Goal: Task Accomplishment & Management: Manage account settings

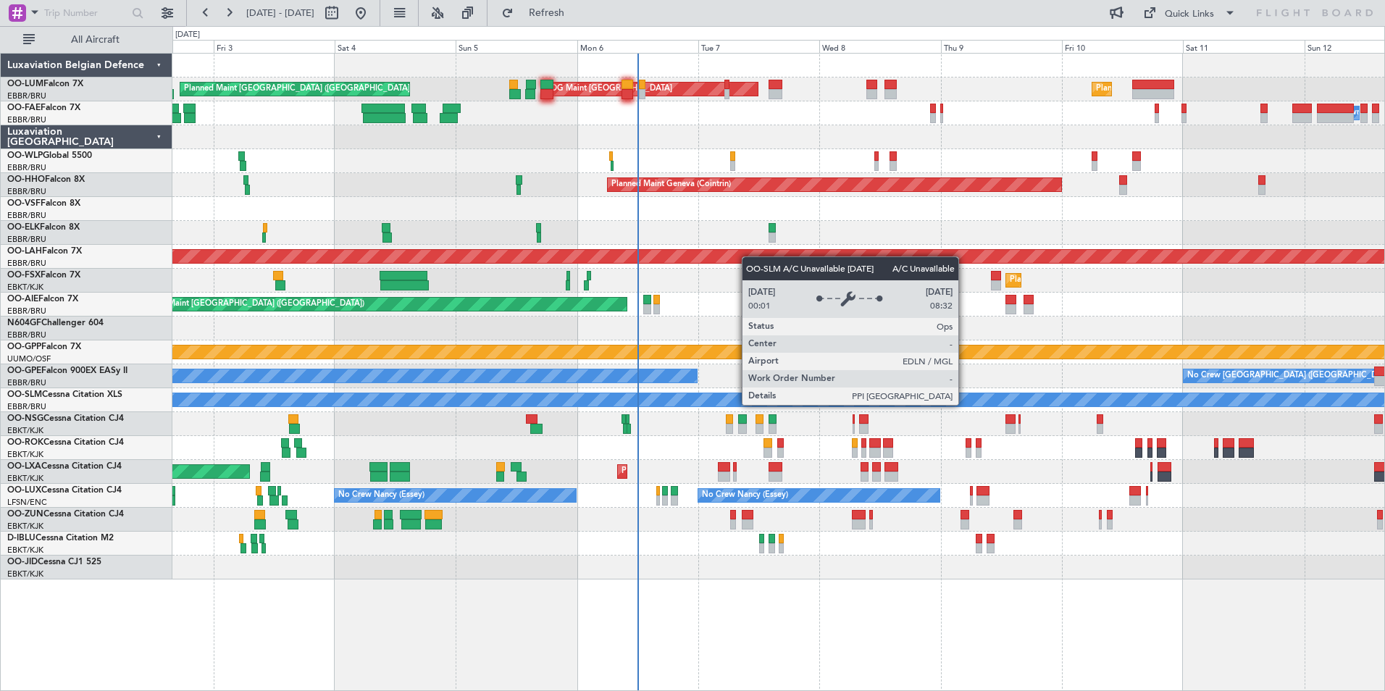
click at [800, 403] on div "A/C Unavailable [GEOGRAPHIC_DATA]" at bounding box center [778, 399] width 3635 height 13
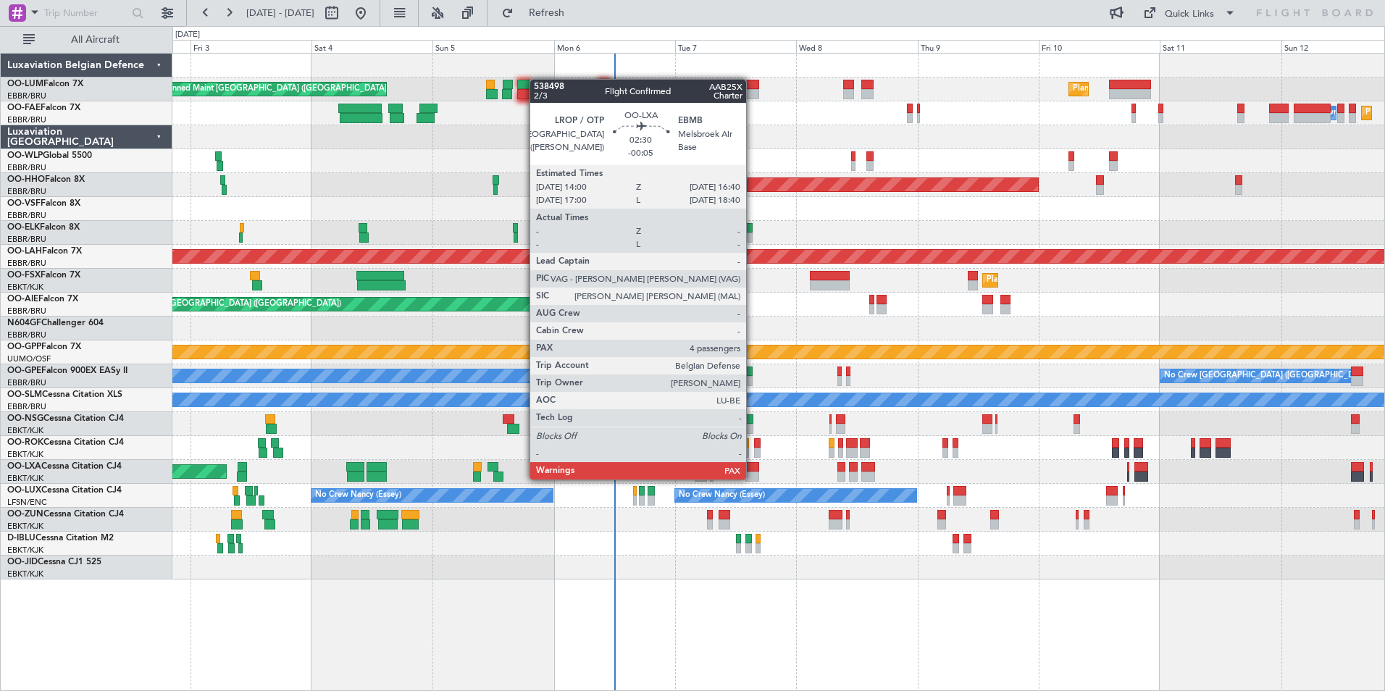
click at [753, 478] on div at bounding box center [752, 477] width 14 height 10
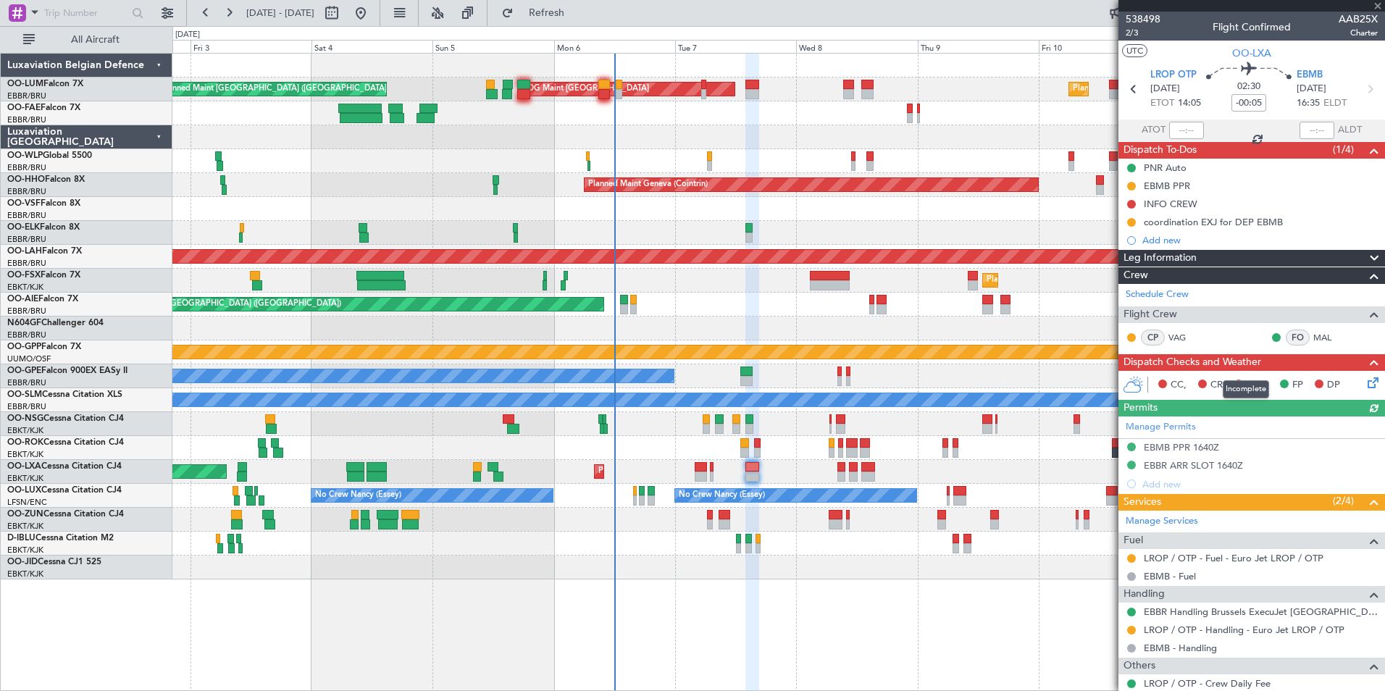
scroll to position [72, 0]
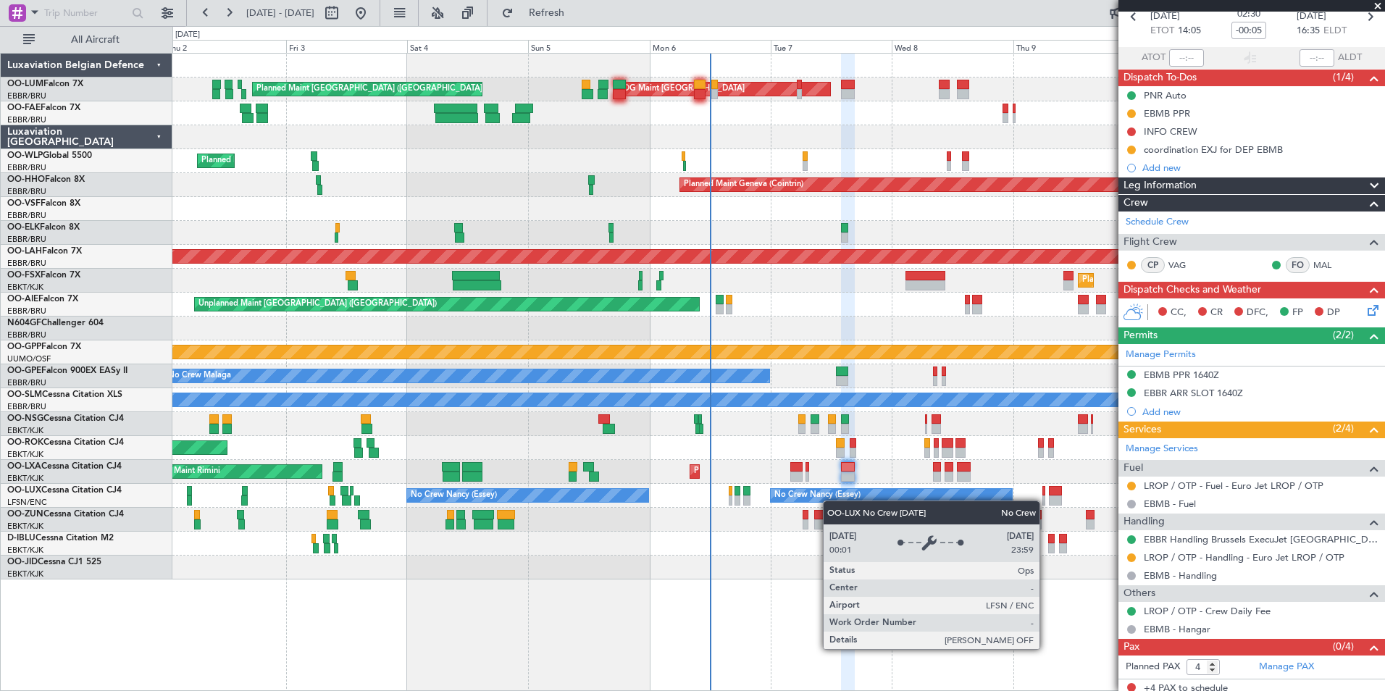
click at [859, 500] on div "No Crew Nancy (Essey) No Crew Nancy (Essey)" at bounding box center [778, 496] width 1212 height 24
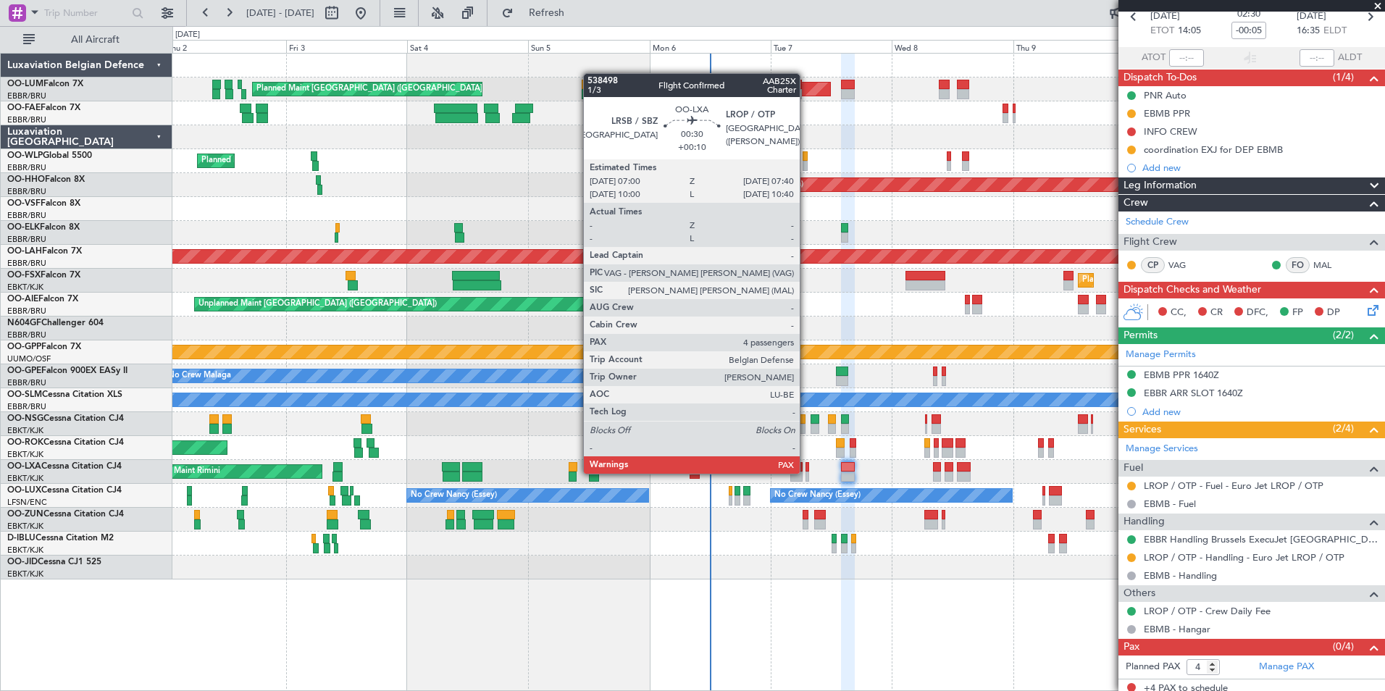
click at [806, 472] on div at bounding box center [807, 477] width 4 height 10
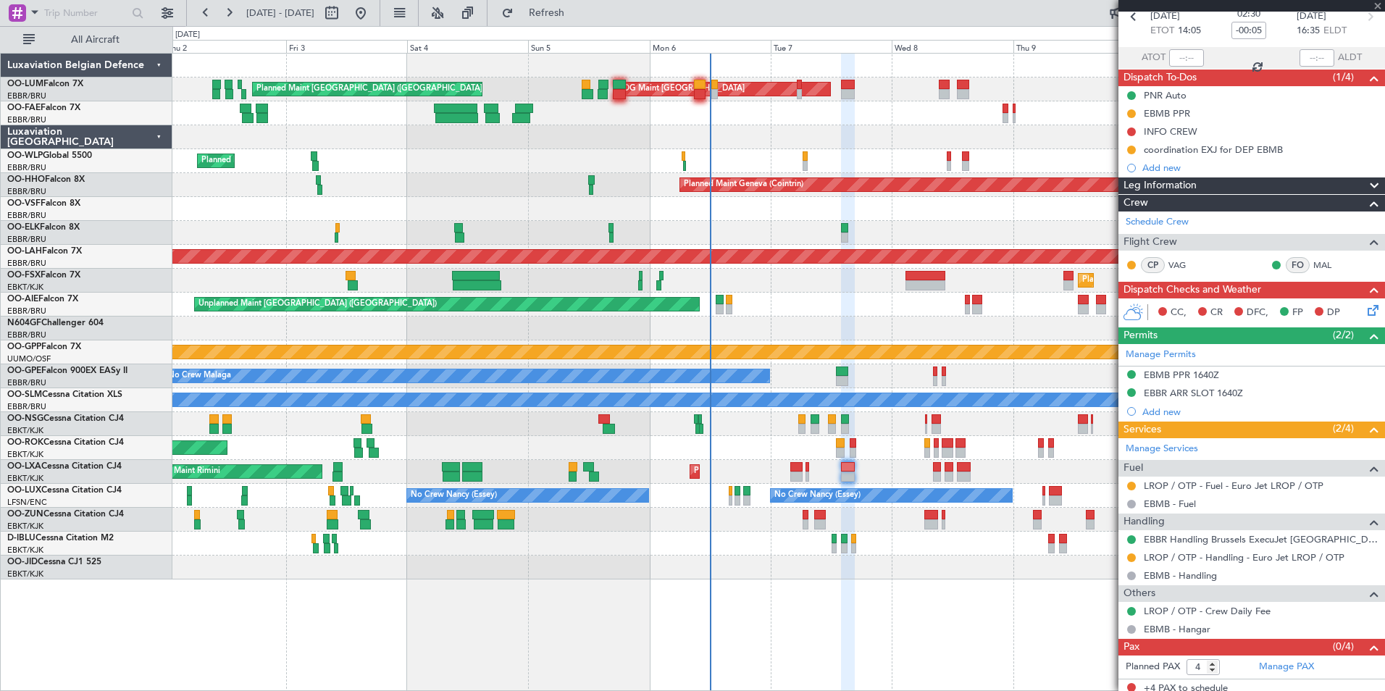
type input "+00:10"
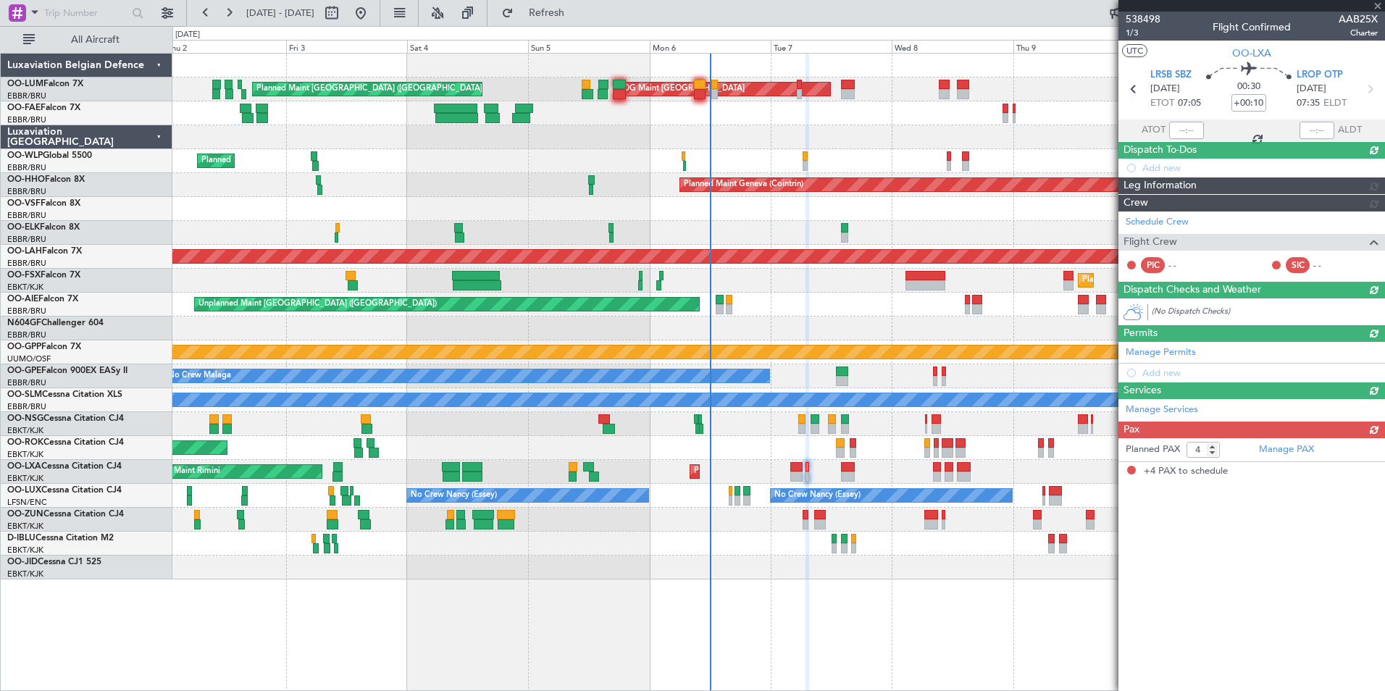
scroll to position [0, 0]
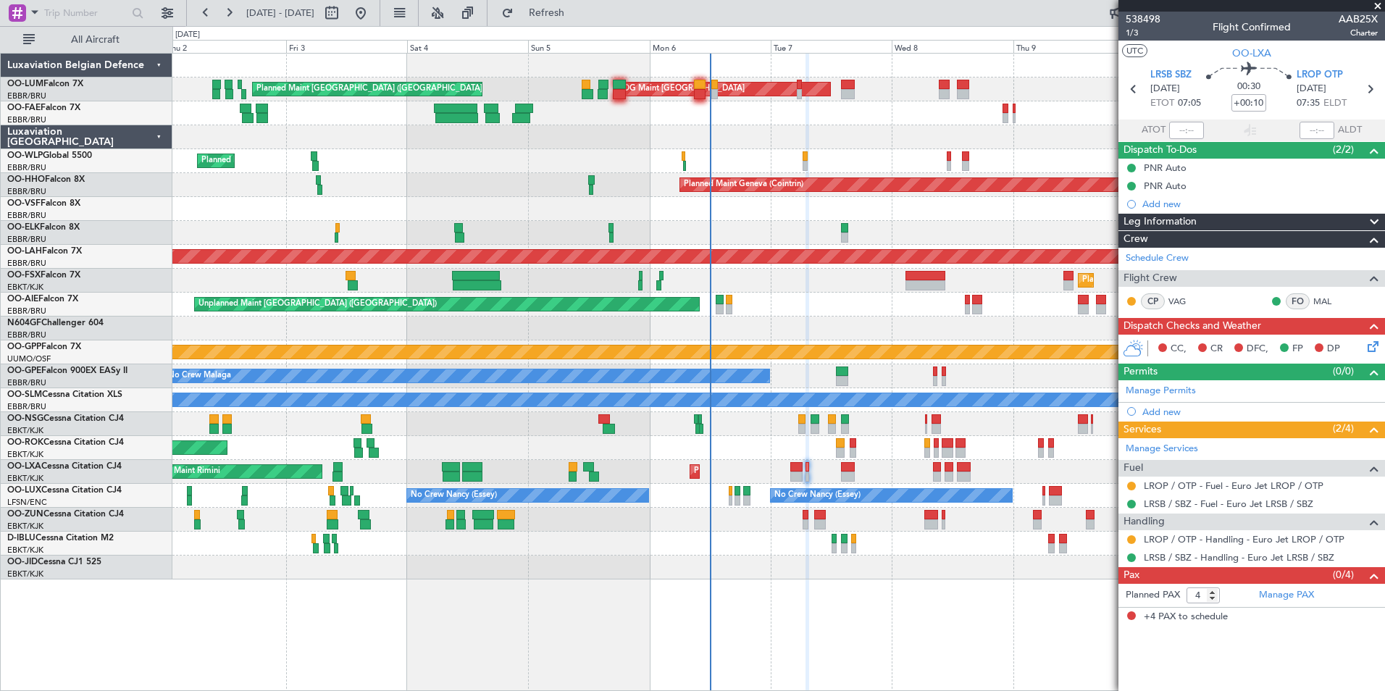
click at [545, 459] on div "Planned Maint Brussels (Brussels National) AOG Maint Sibiu Planned Maint Brusse…" at bounding box center [778, 317] width 1212 height 526
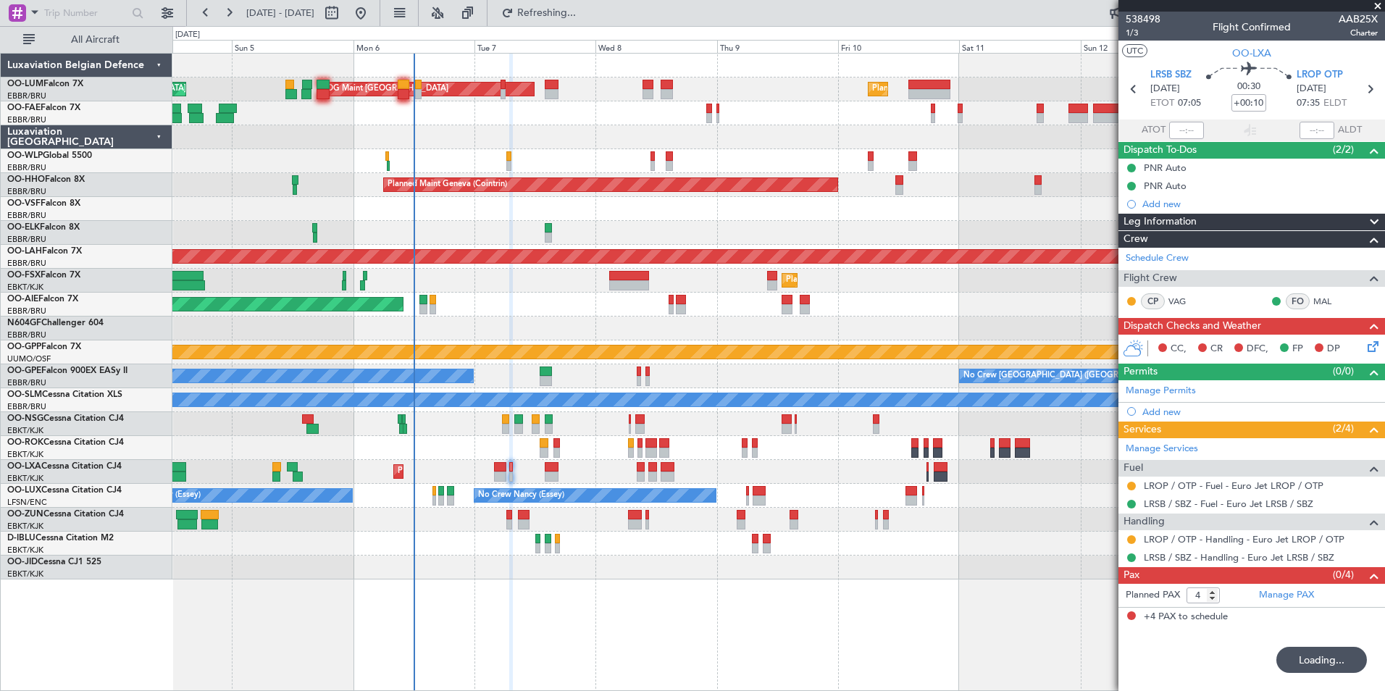
click at [529, 448] on div "AOG Maint Kortrijk-Wevelgem" at bounding box center [778, 448] width 1212 height 24
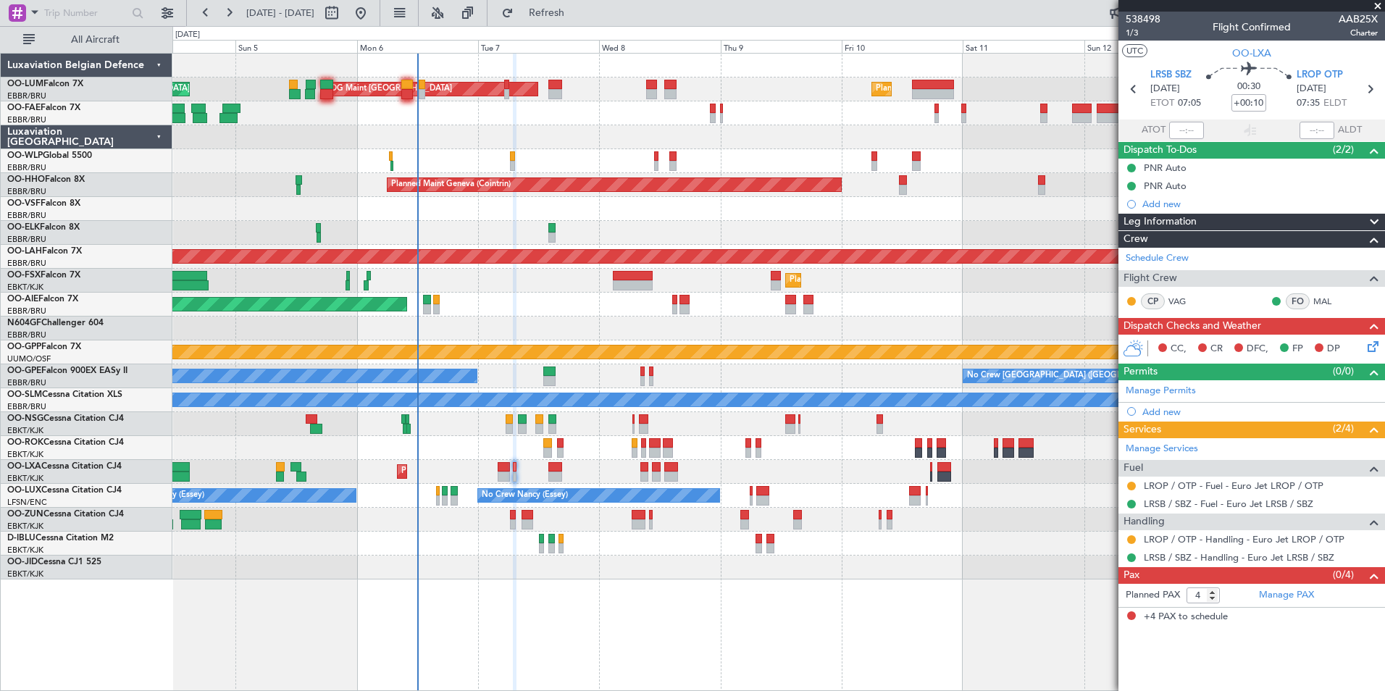
click at [432, 159] on div "Planned Maint Milan (Linate)" at bounding box center [778, 161] width 1212 height 24
click at [493, 329] on div at bounding box center [778, 329] width 1212 height 24
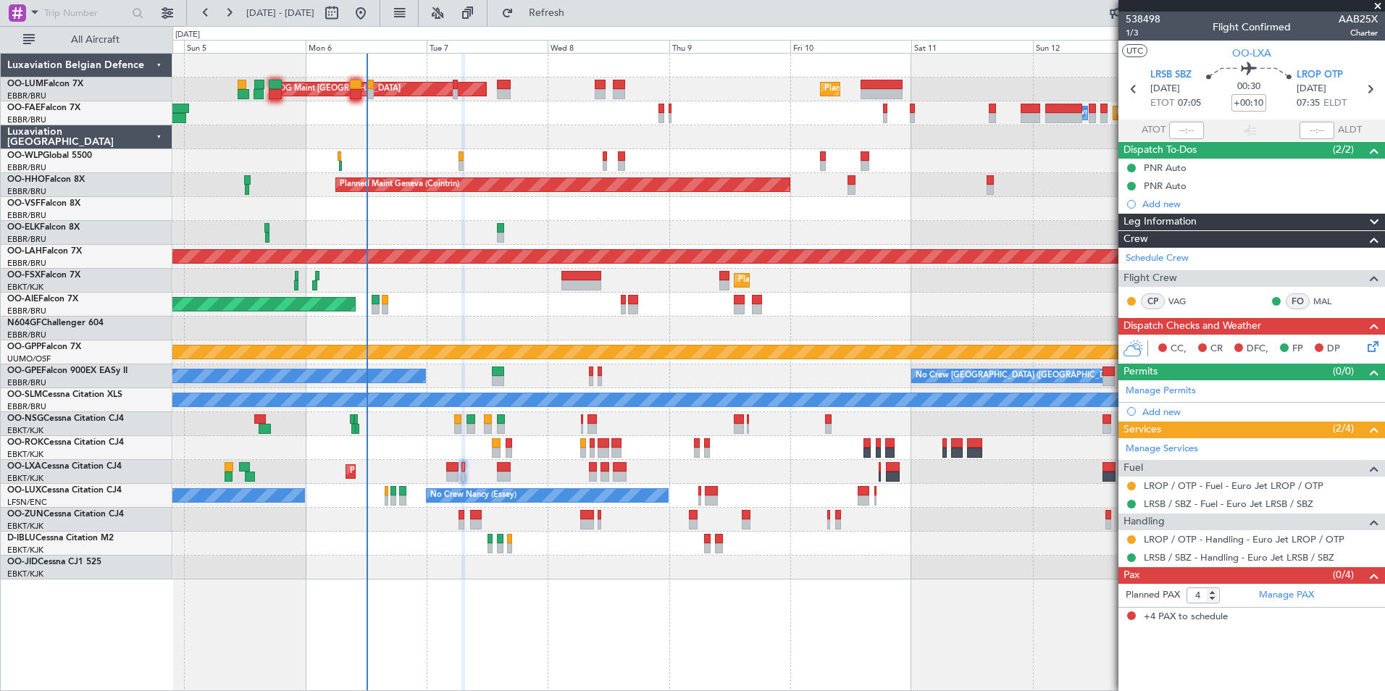
click at [480, 141] on div at bounding box center [778, 137] width 1212 height 24
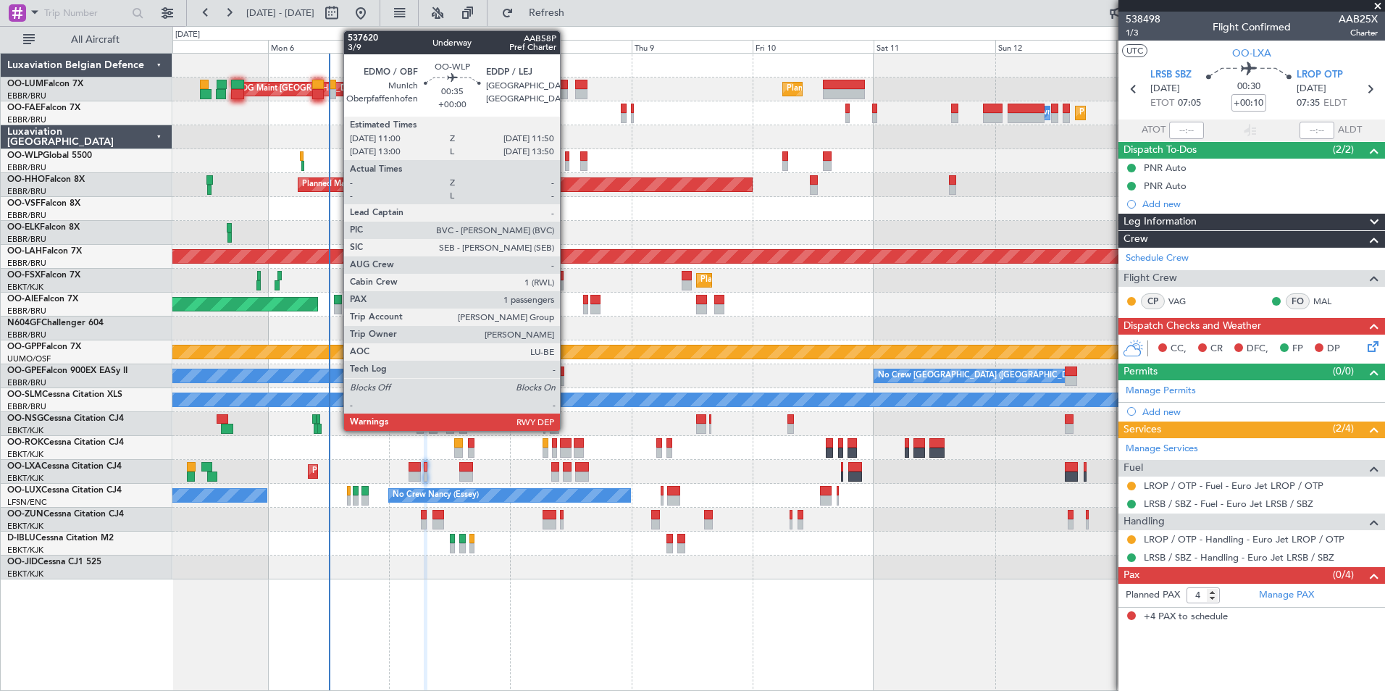
click at [566, 159] on div at bounding box center [567, 156] width 4 height 10
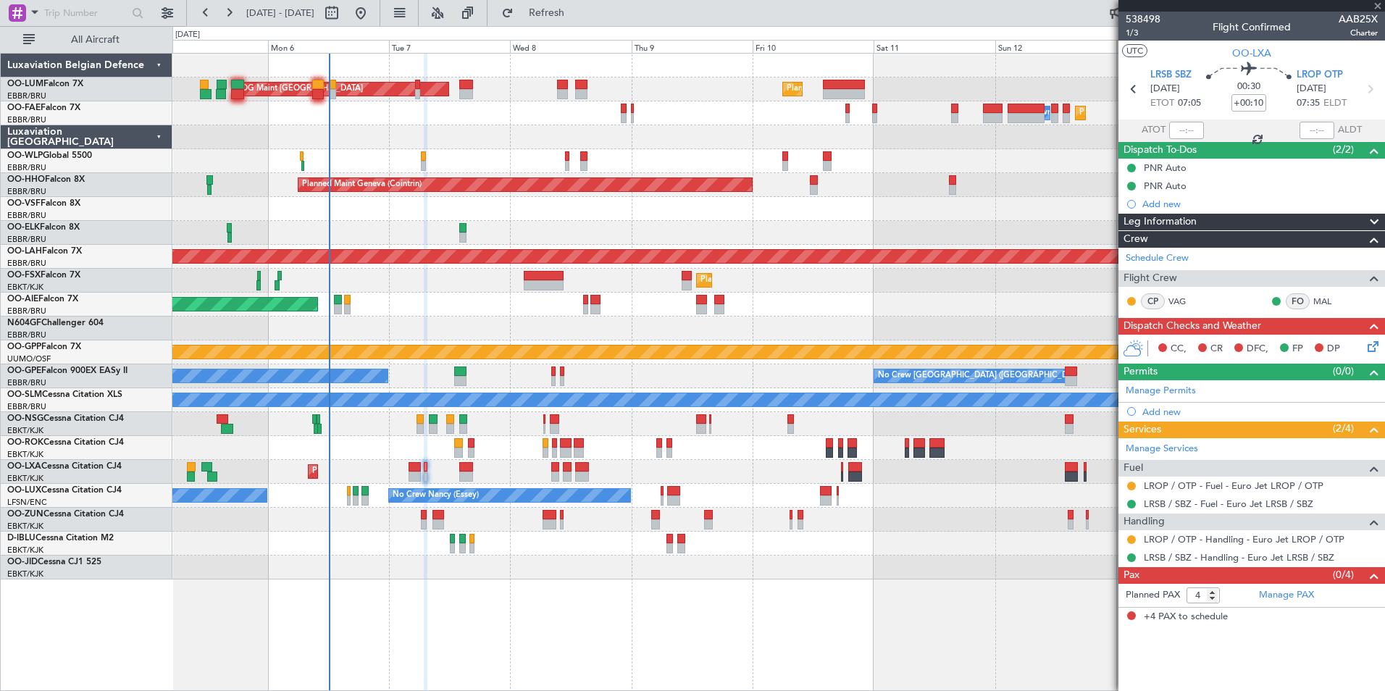
type input "1"
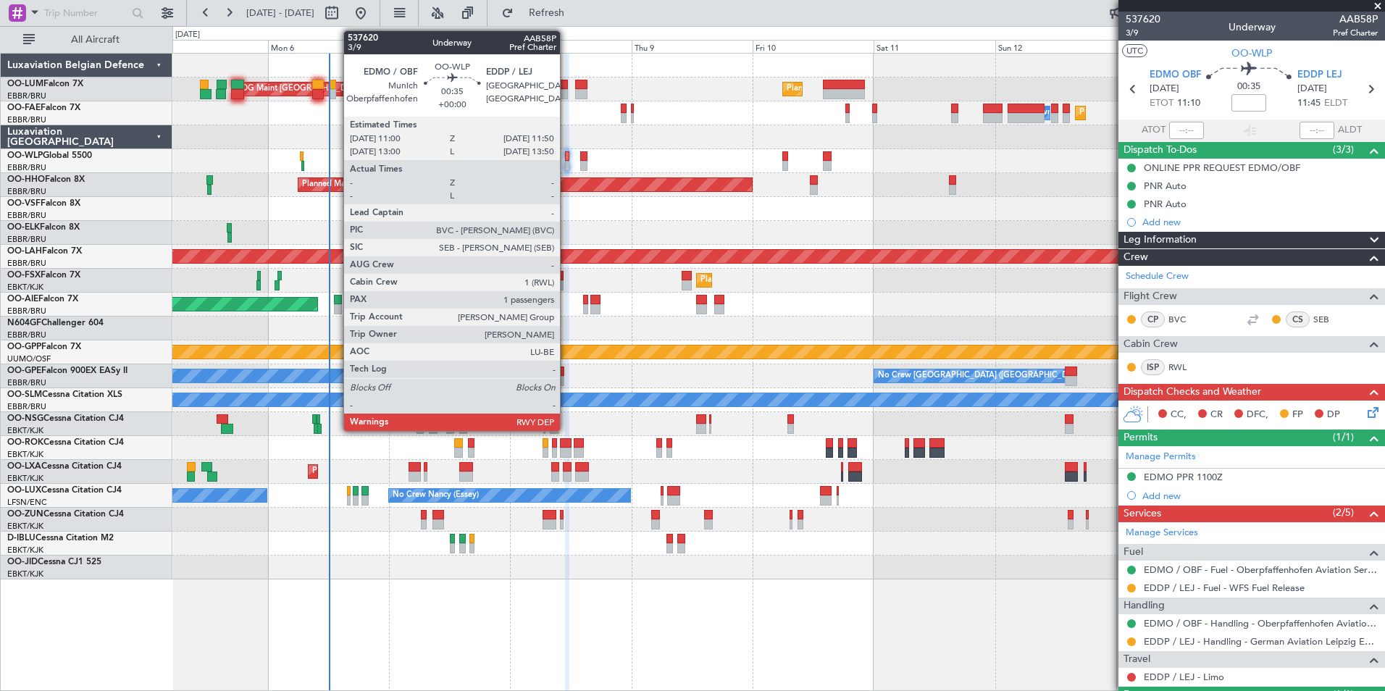
click at [566, 165] on div at bounding box center [567, 166] width 4 height 10
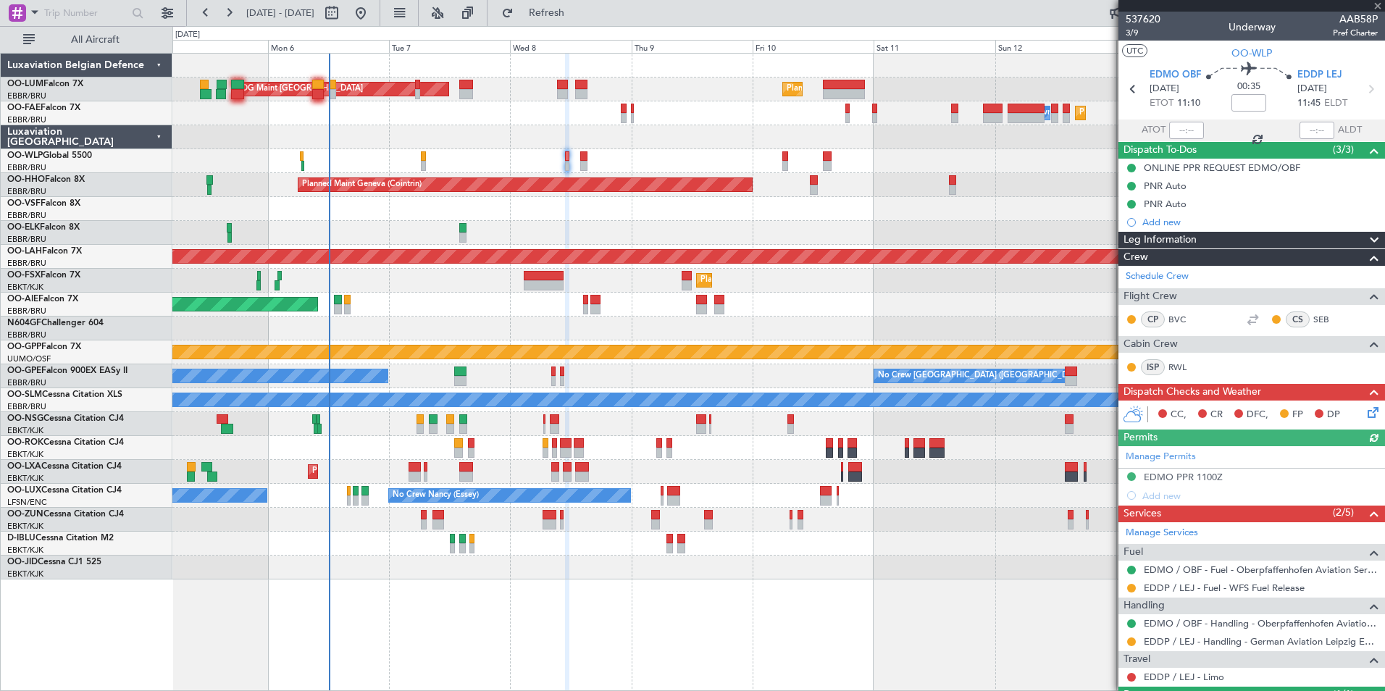
click at [1176, 470] on div "Manage Permits EDMO PPR 1100Z Add new" at bounding box center [1251, 475] width 267 height 59
click at [1176, 471] on div "EDMO PPR 1100Z" at bounding box center [1183, 477] width 79 height 12
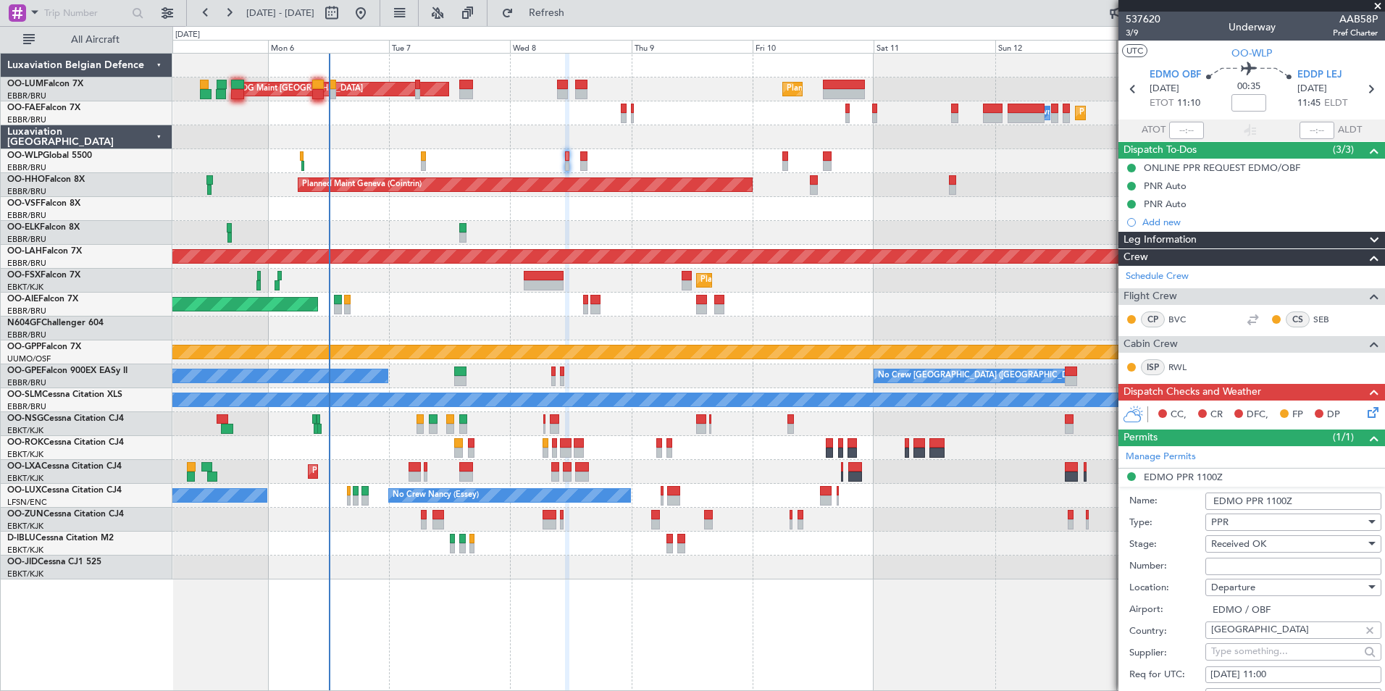
click at [1228, 564] on input "Number:" at bounding box center [1293, 566] width 176 height 17
paste input "2025015741"
click at [1233, 558] on input "2025015741" at bounding box center [1293, 566] width 176 height 17
type input "2025015741"
click at [1153, 542] on label "Stage:" at bounding box center [1167, 544] width 76 height 14
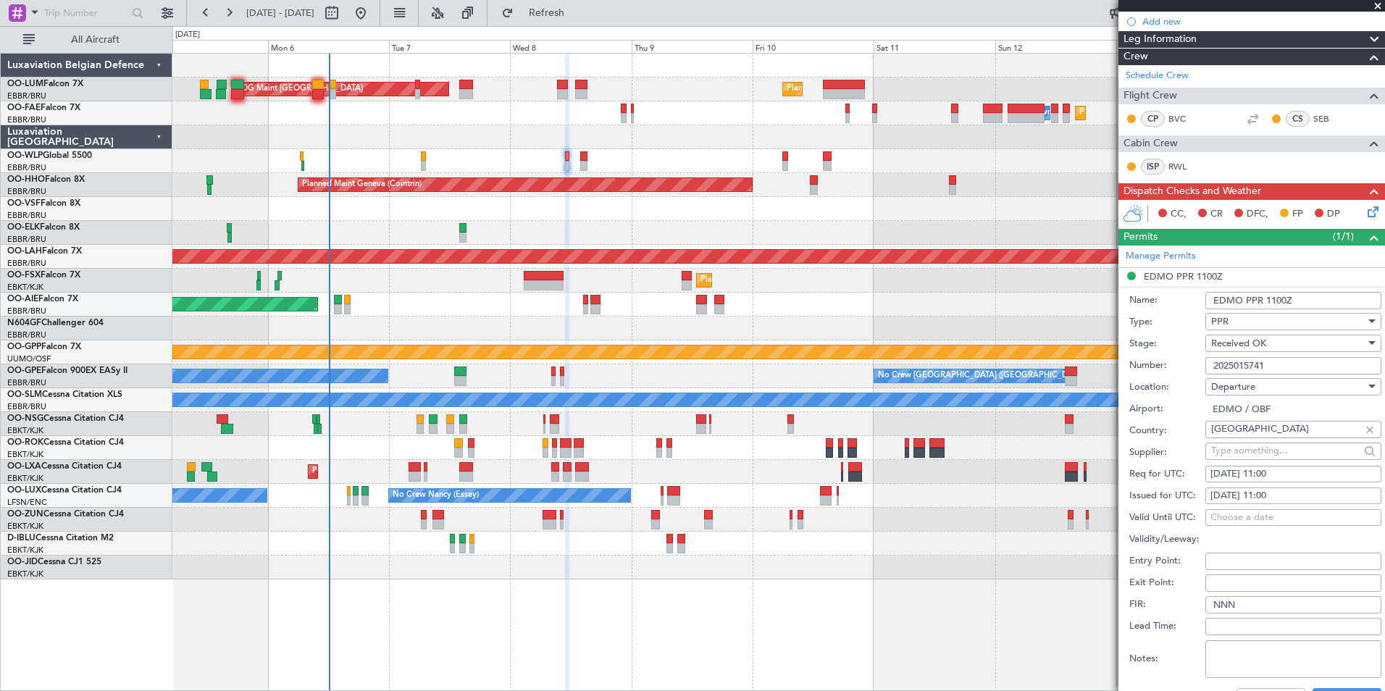
scroll to position [290, 0]
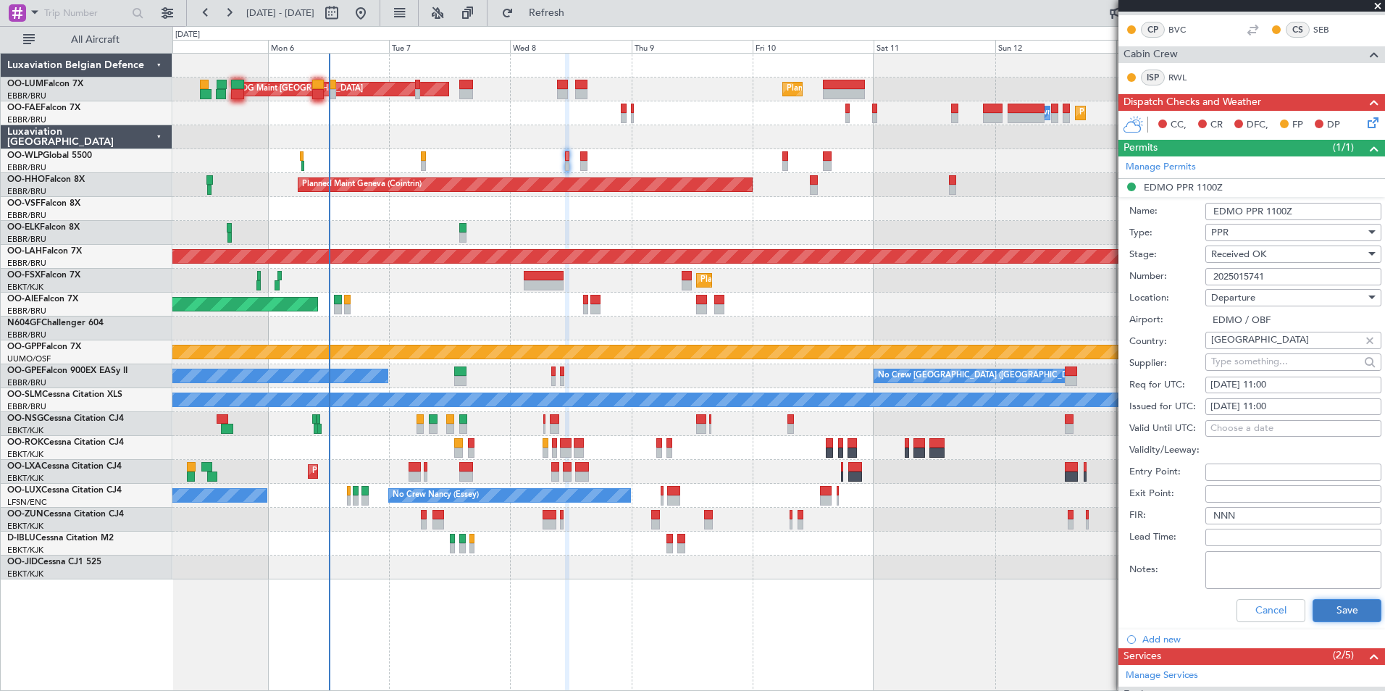
click at [1315, 607] on button "Save" at bounding box center [1346, 610] width 69 height 23
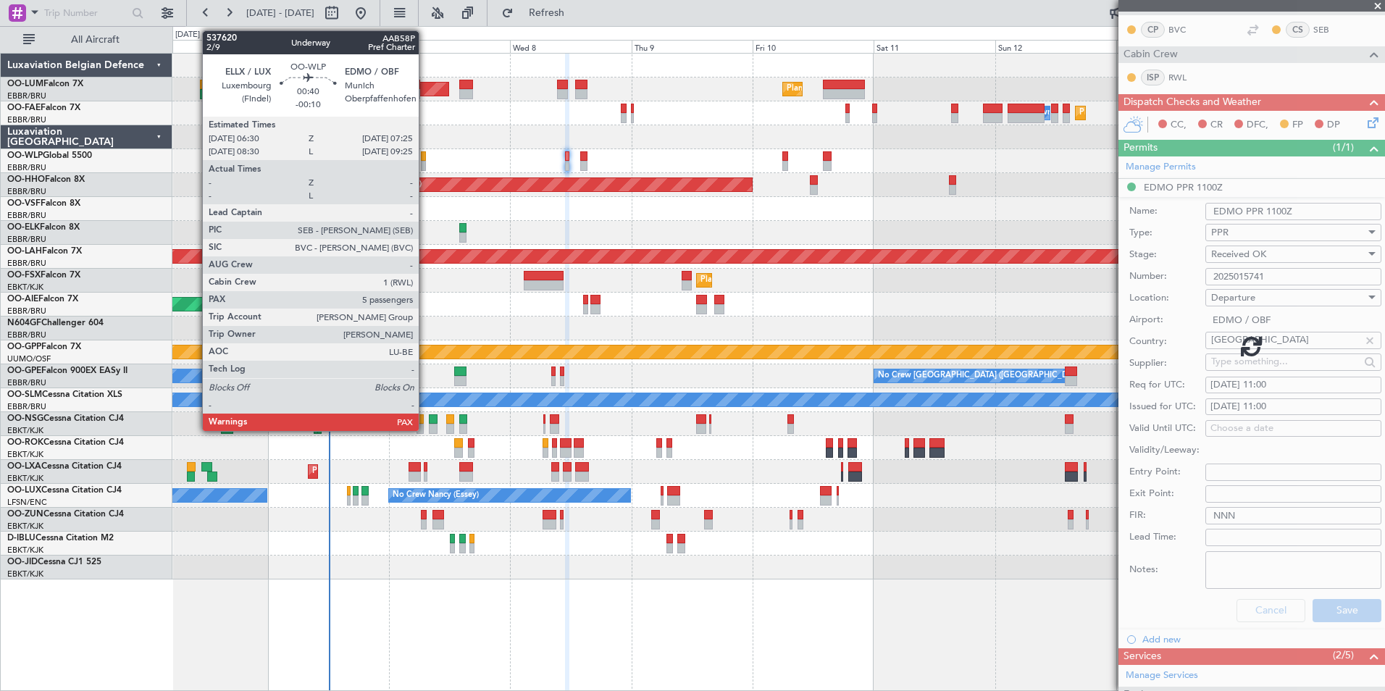
click at [425, 163] on div at bounding box center [423, 166] width 5 height 10
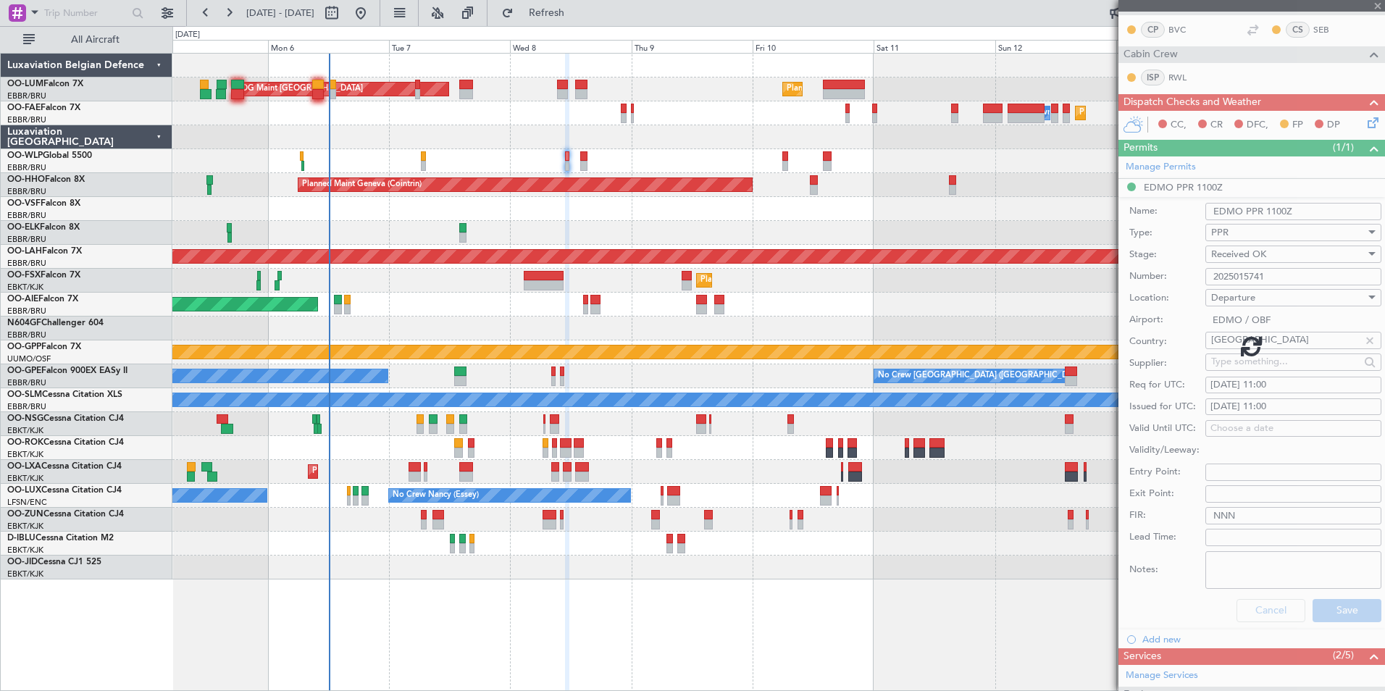
scroll to position [68, 0]
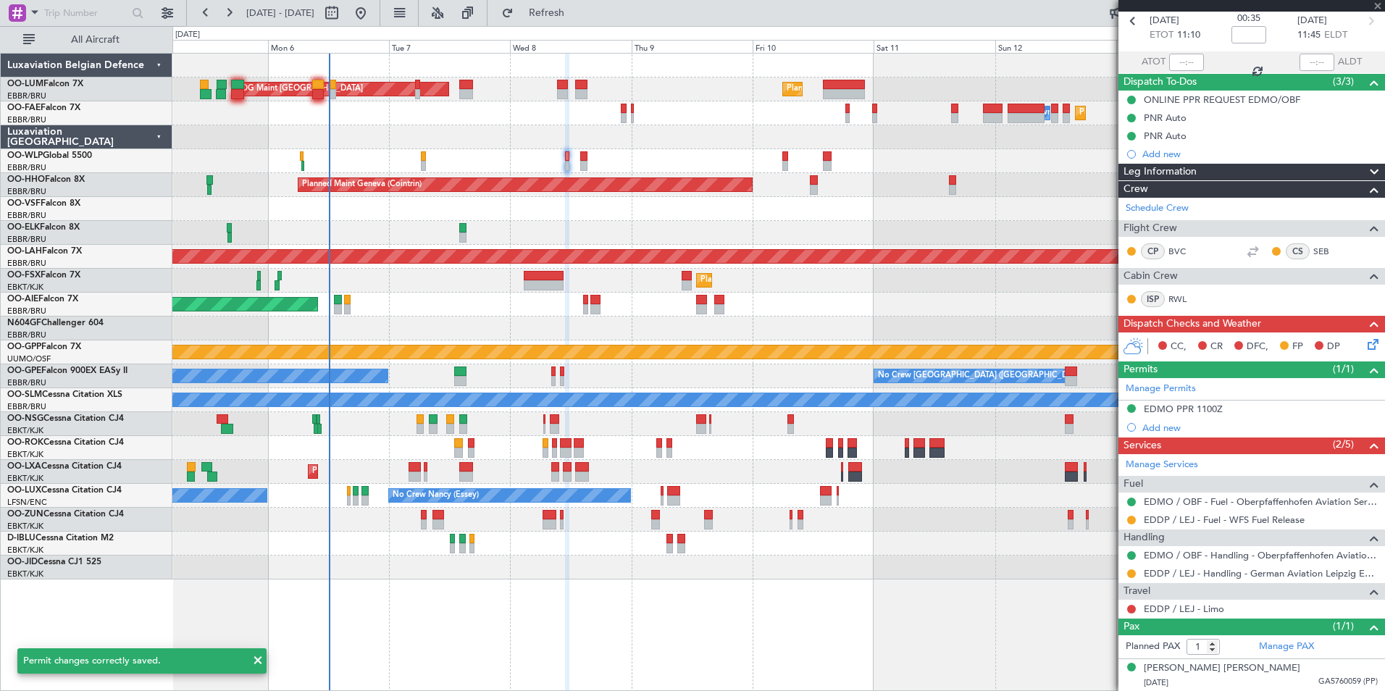
type input "-00:10"
type input "5"
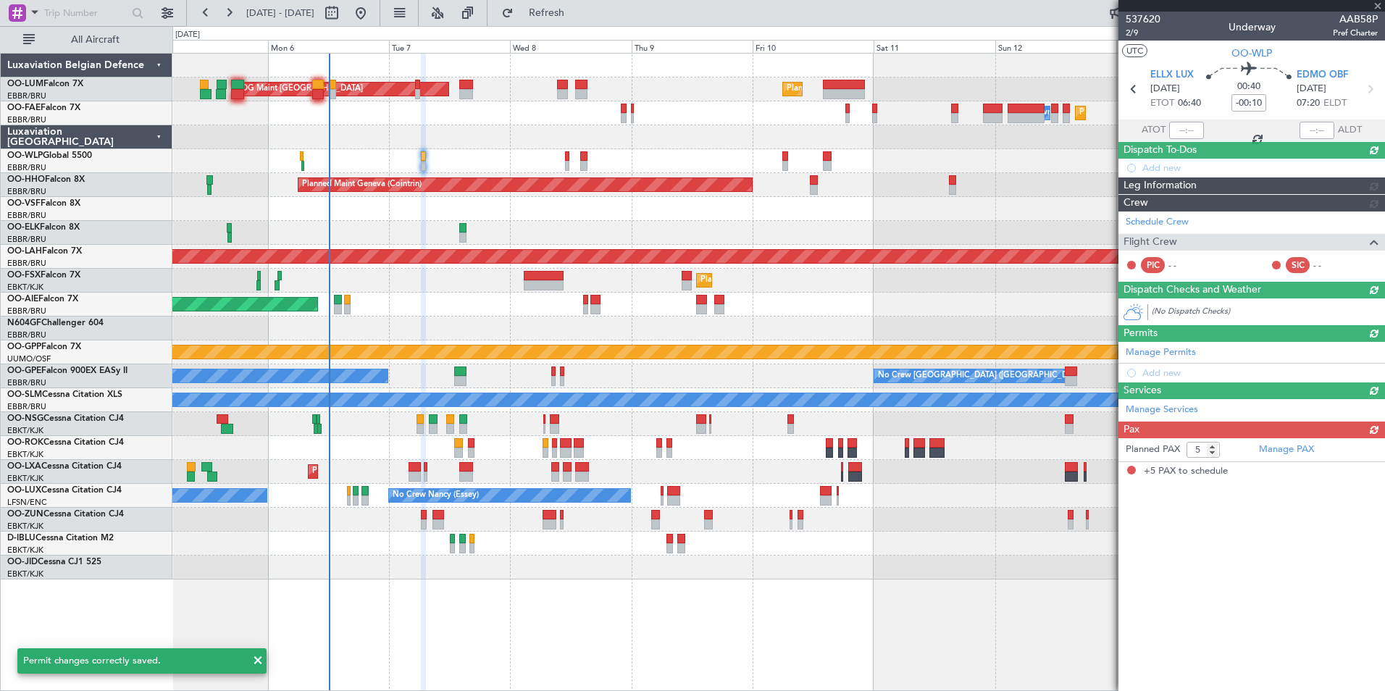
scroll to position [0, 0]
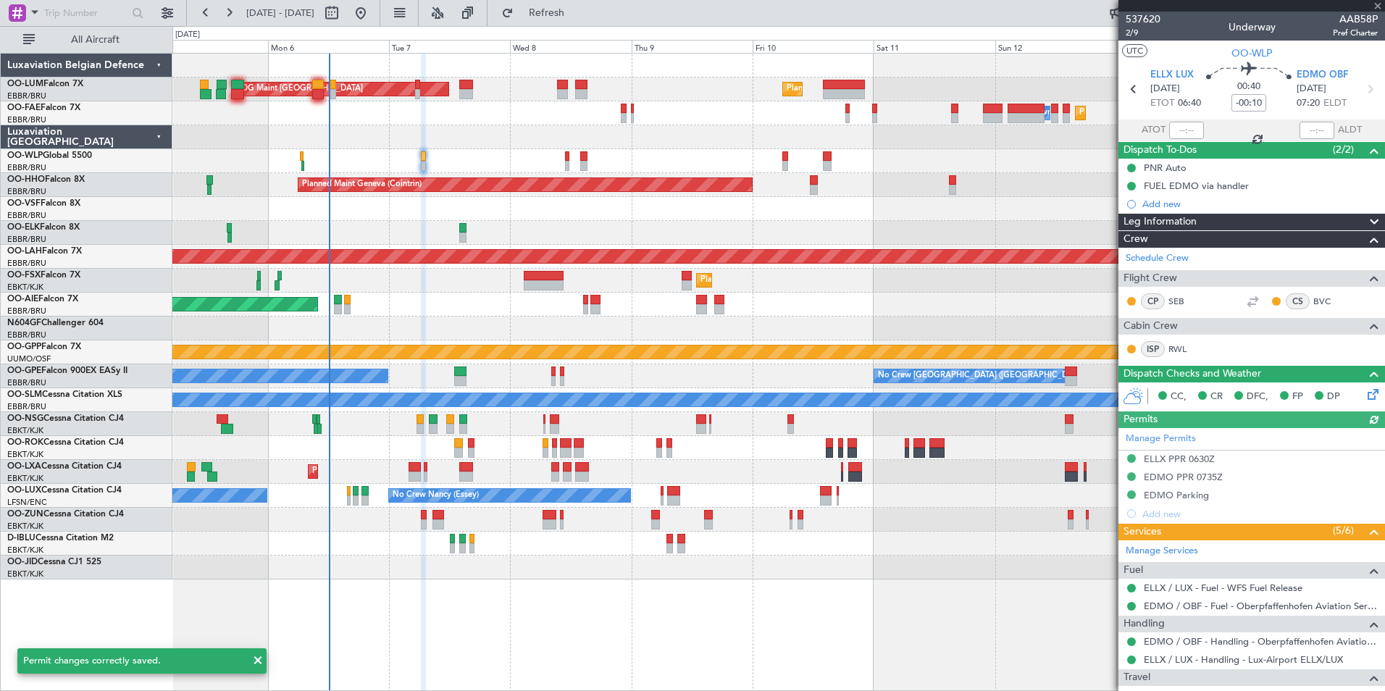
click at [1161, 477] on div "Manage Permits ELLX PPR 0630Z EDMO PPR 0735Z EDMO Parking Add new" at bounding box center [1251, 475] width 267 height 95
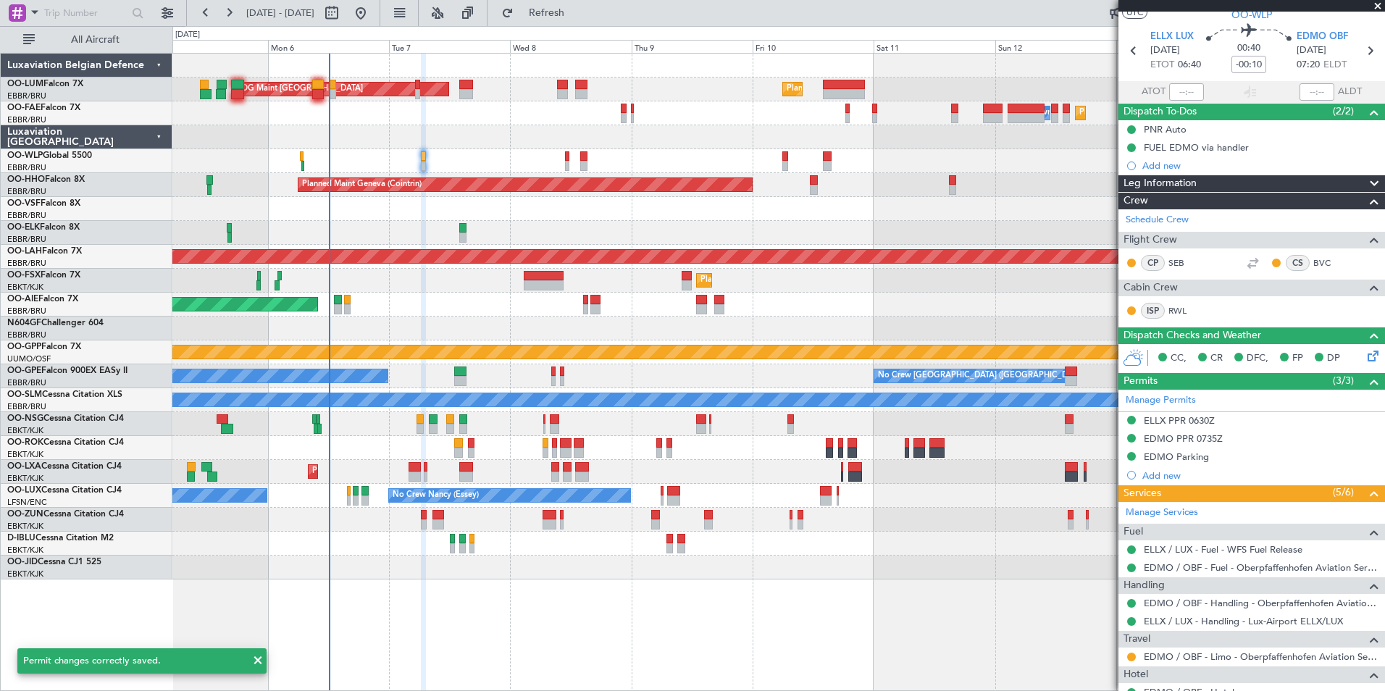
scroll to position [35, 0]
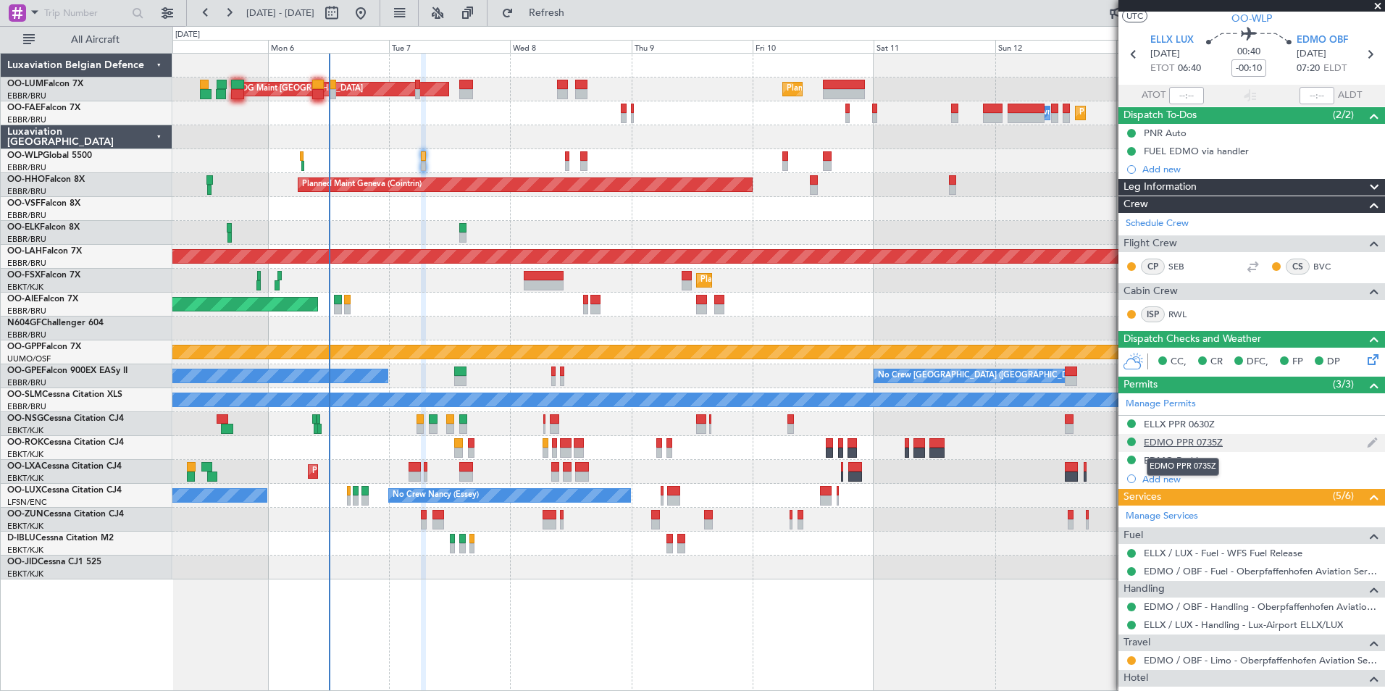
click at [1170, 440] on div "EDMO PPR 0735Z" at bounding box center [1183, 442] width 79 height 12
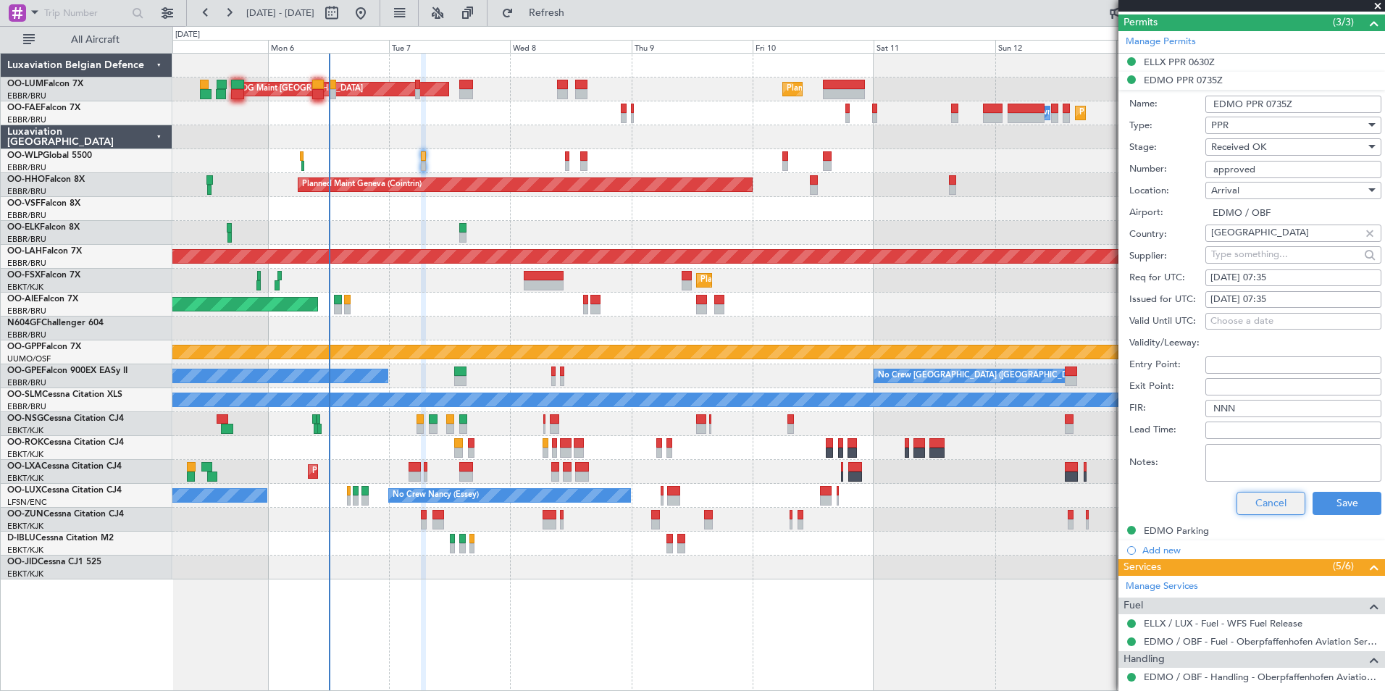
click at [1271, 503] on button "Cancel" at bounding box center [1270, 503] width 69 height 23
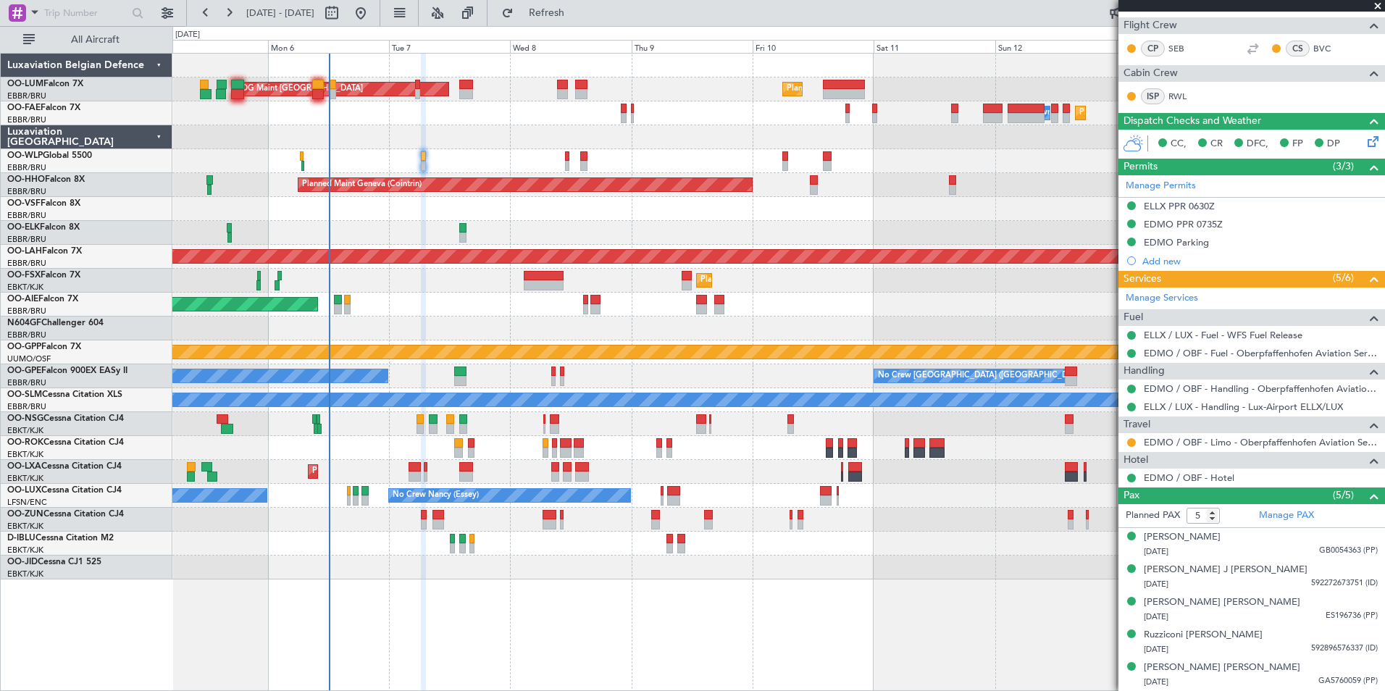
scroll to position [252, 0]
click at [564, 159] on div at bounding box center [778, 161] width 1212 height 24
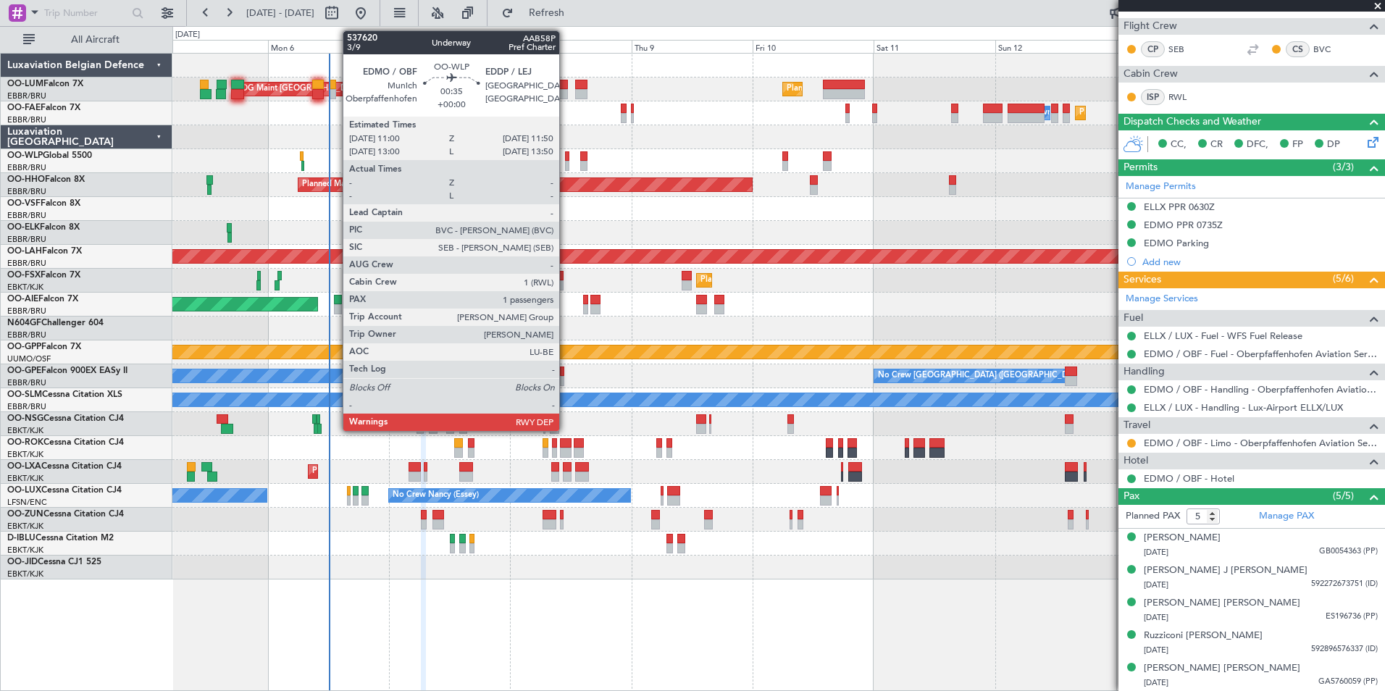
click at [566, 162] on div at bounding box center [567, 166] width 4 height 10
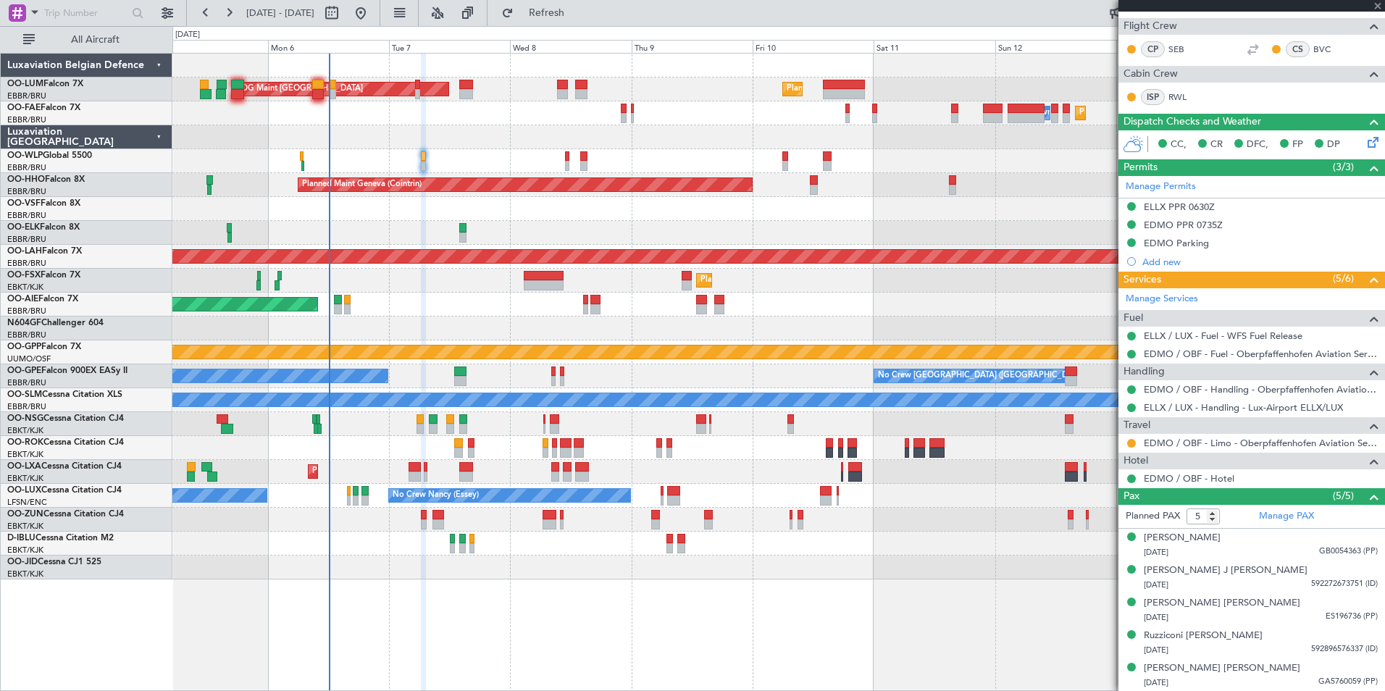
type input "1"
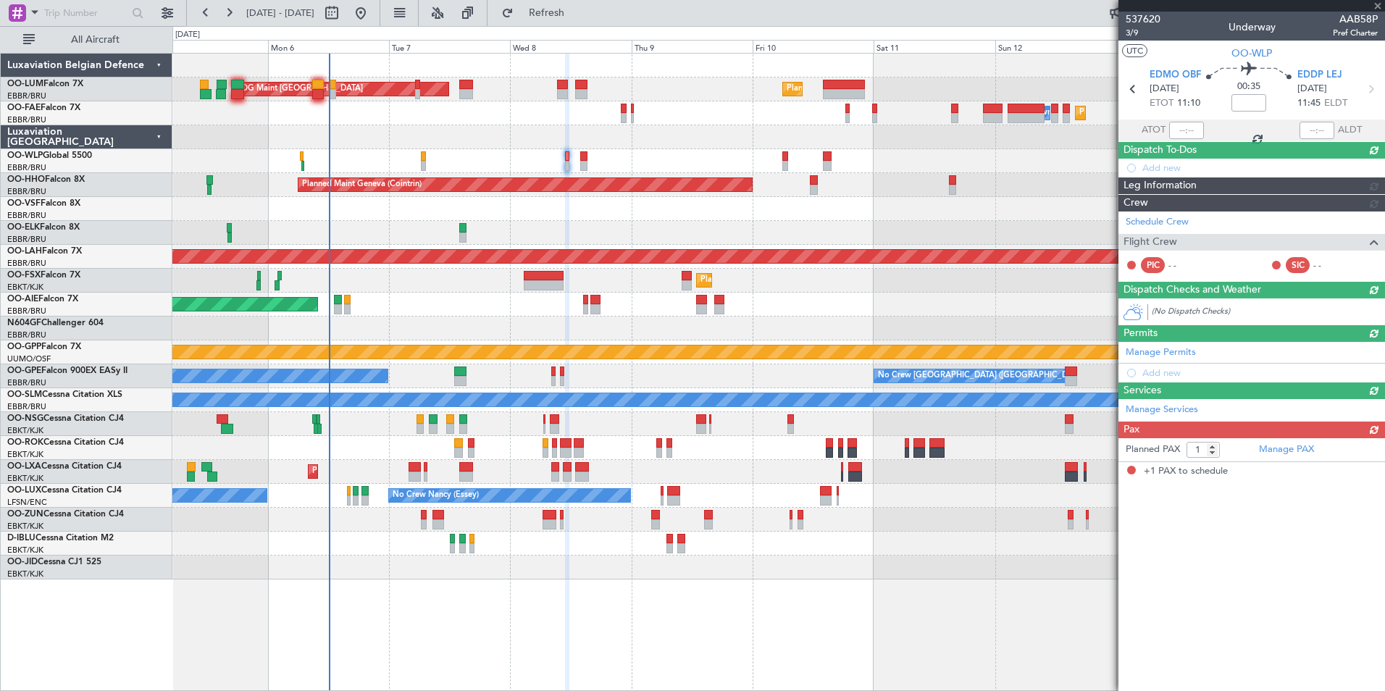
scroll to position [0, 0]
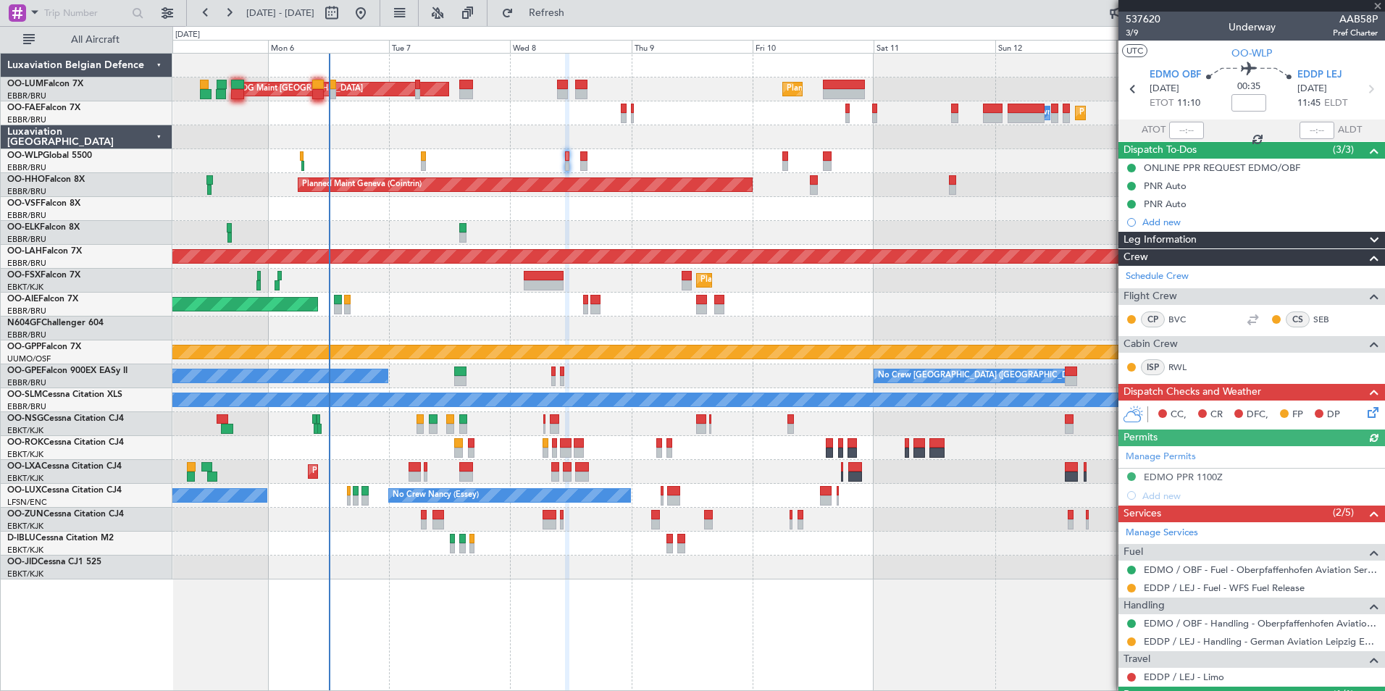
click at [1192, 479] on div "Manage Permits EDMO PPR 1100Z Add new" at bounding box center [1251, 475] width 267 height 59
click at [1183, 481] on div "Manage Permits EDMO PPR 1100Z Add new" at bounding box center [1251, 475] width 267 height 59
click at [1185, 479] on div "Manage Permits EDMO PPR 1100Z Add new" at bounding box center [1251, 475] width 267 height 59
click at [1190, 478] on div "Manage Permits EDMO PPR 1100Z Add new" at bounding box center [1251, 475] width 267 height 59
click at [1191, 478] on div "EDMO PPR 1100Z" at bounding box center [1183, 477] width 79 height 12
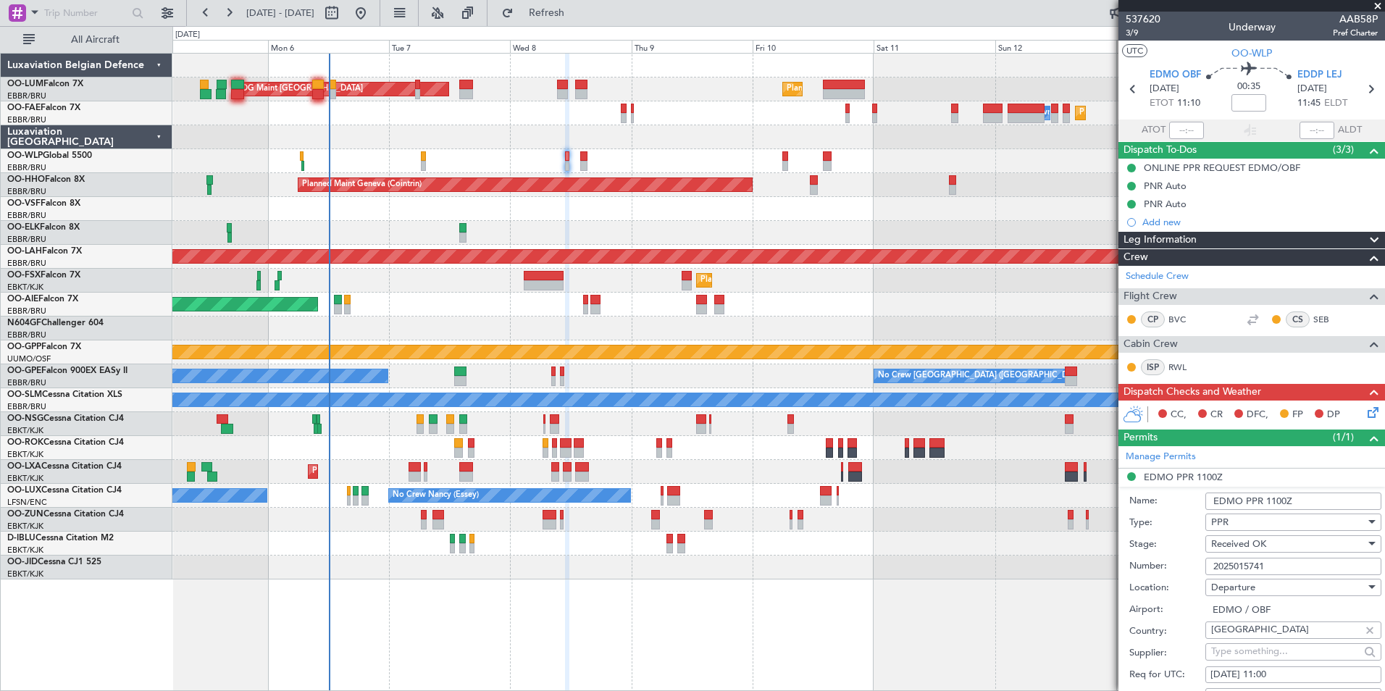
click at [1283, 569] on input "2025015741" at bounding box center [1293, 566] width 176 height 17
type input "approved"
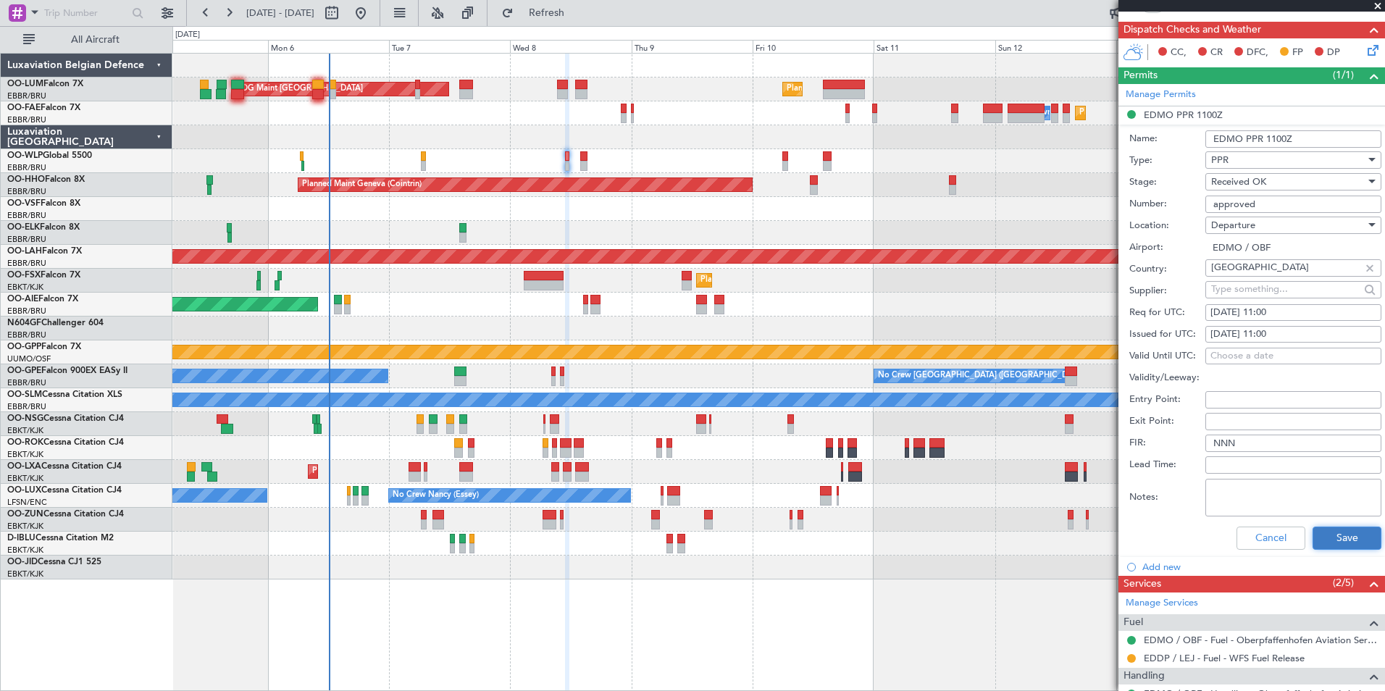
click at [1322, 534] on button "Save" at bounding box center [1346, 538] width 69 height 23
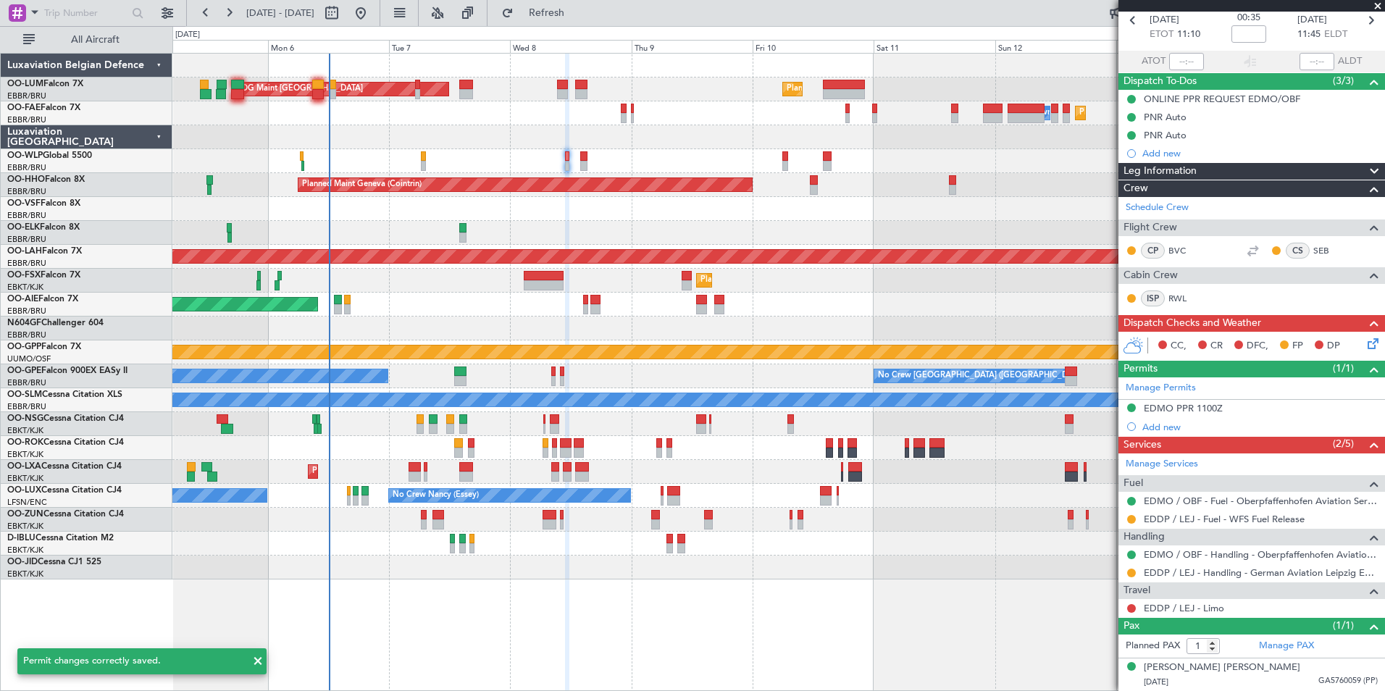
scroll to position [68, 0]
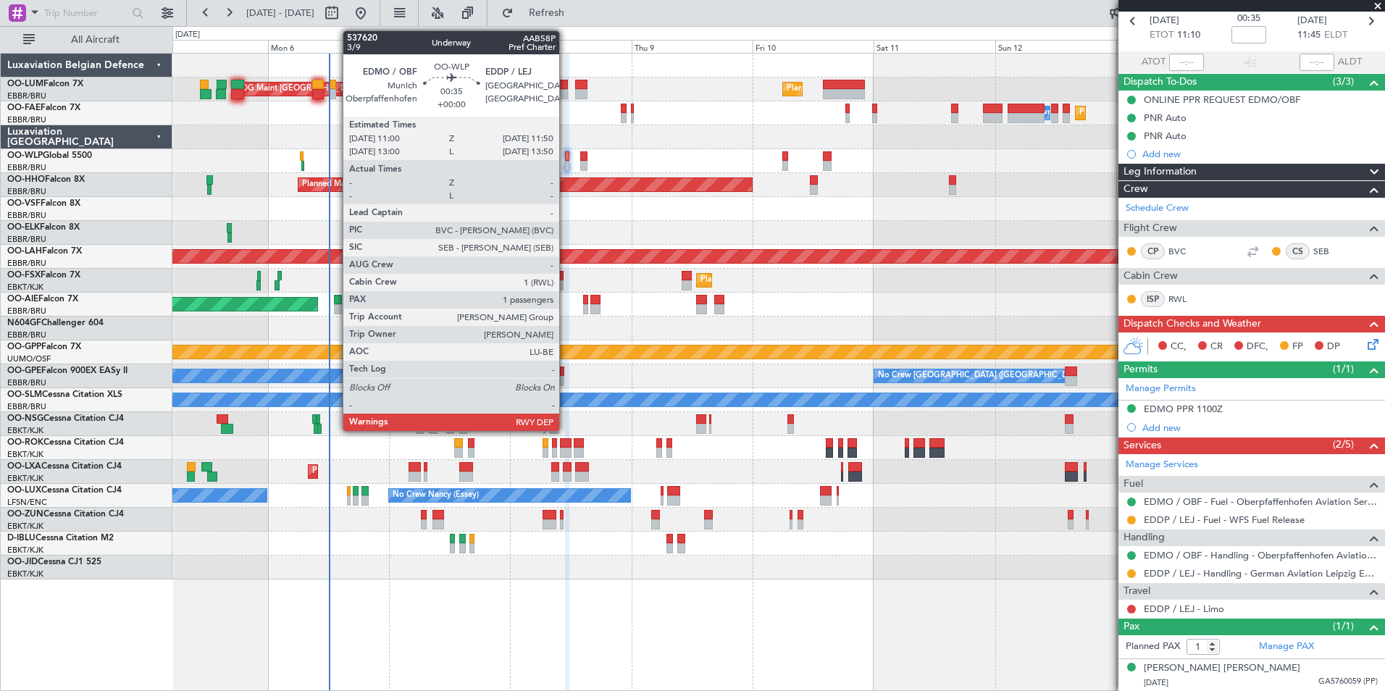
click at [566, 164] on div at bounding box center [567, 166] width 4 height 10
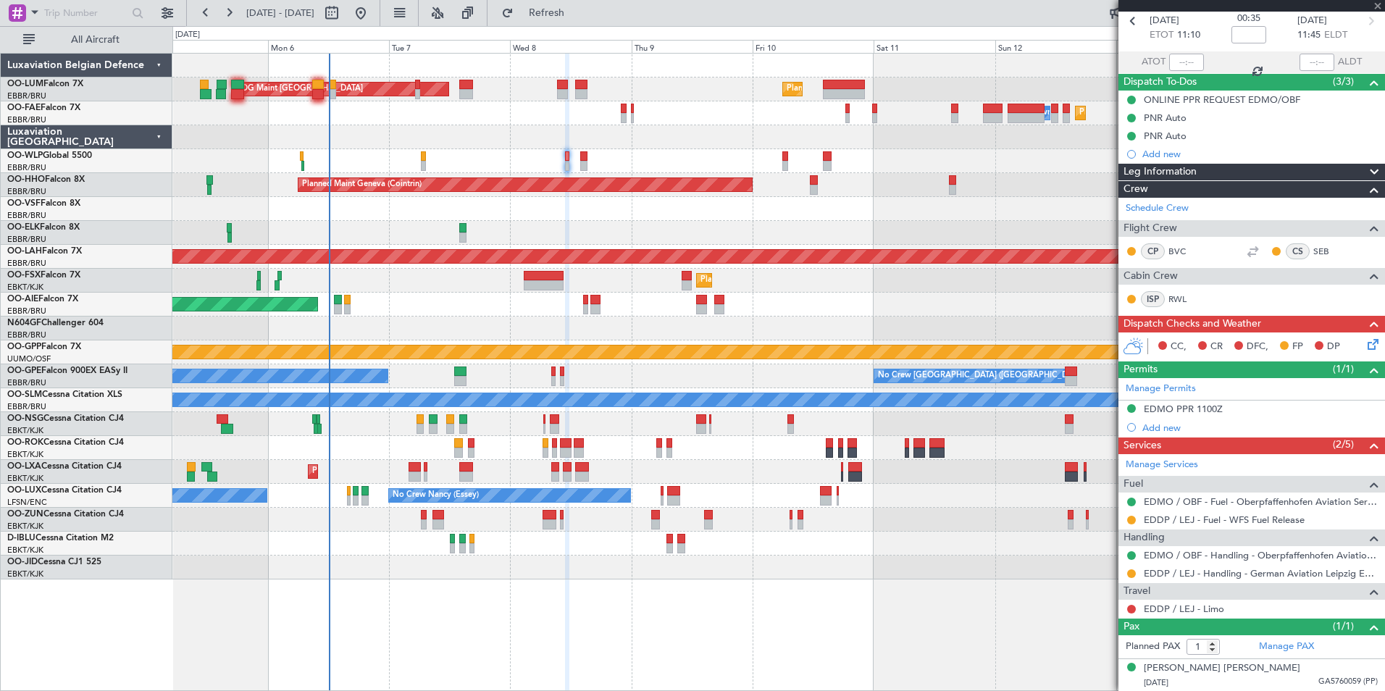
scroll to position [0, 0]
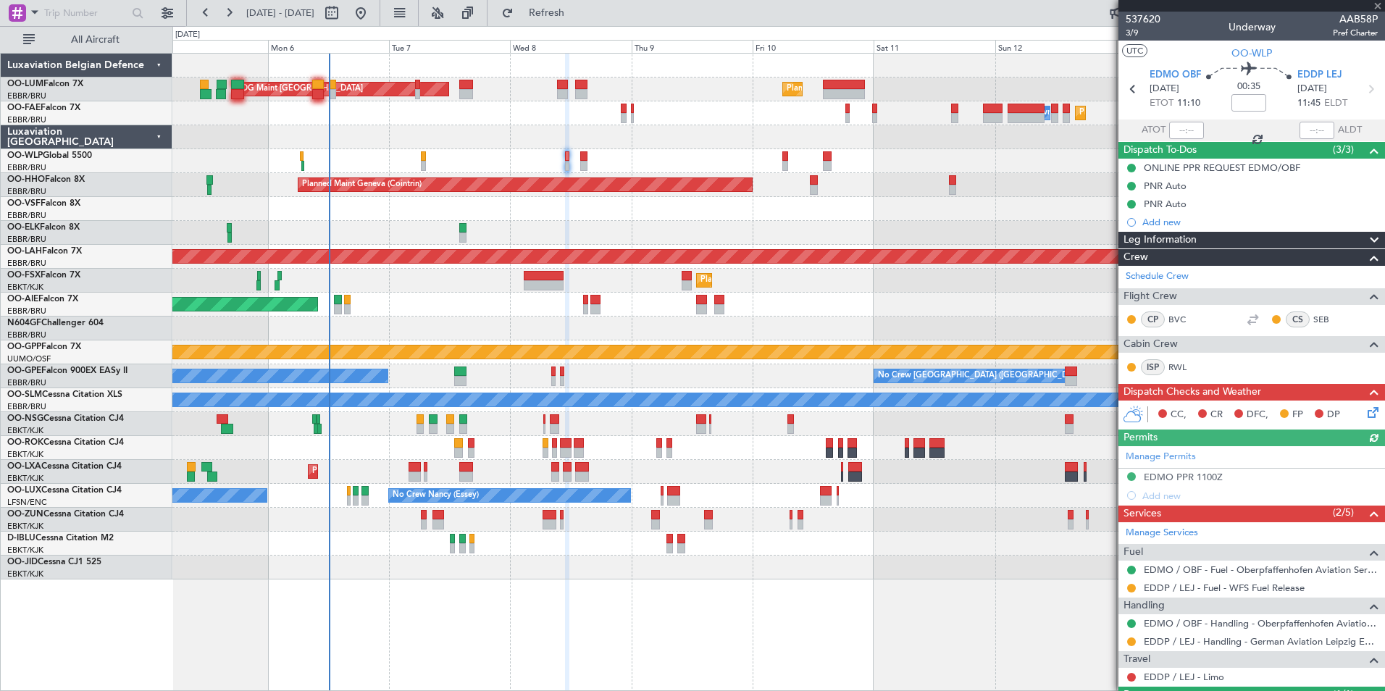
click at [1139, 587] on div "EDDP / LEJ - Fuel - WFS Fuel Release" at bounding box center [1251, 588] width 267 height 18
click at [1134, 587] on button at bounding box center [1131, 588] width 9 height 9
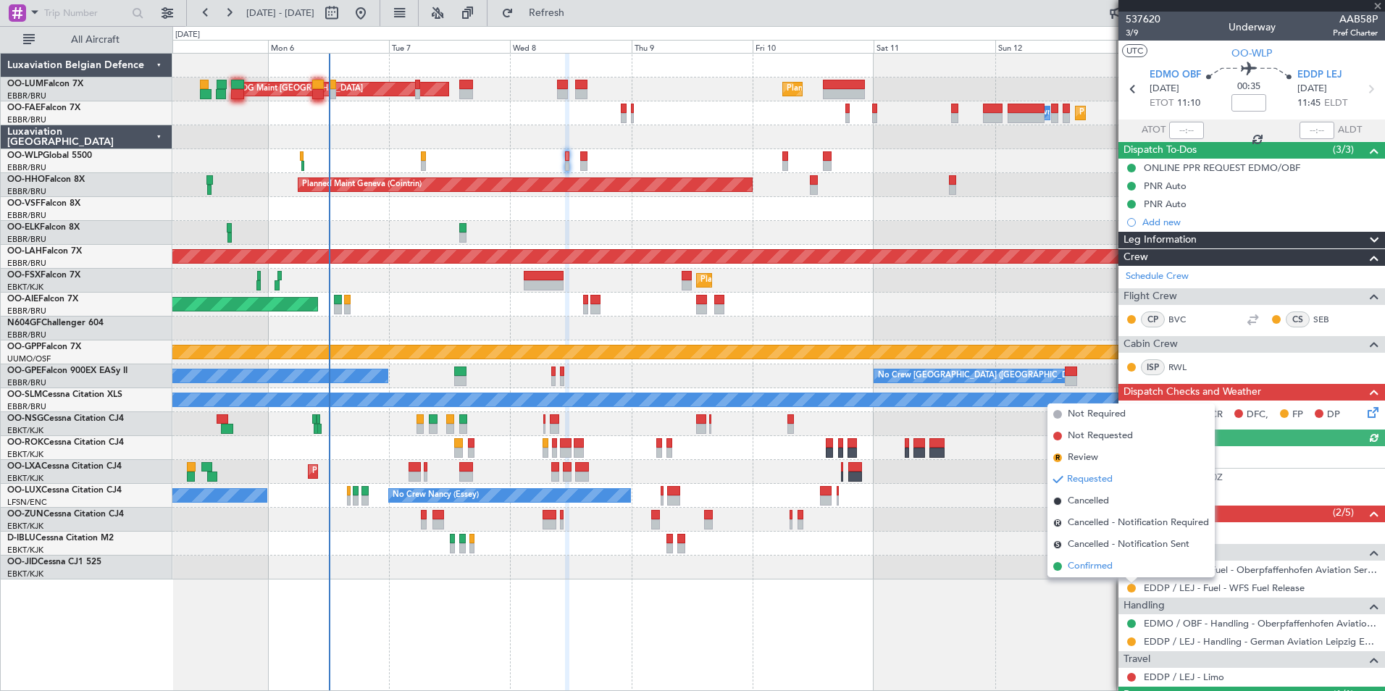
click at [1103, 569] on span "Confirmed" at bounding box center [1090, 566] width 45 height 14
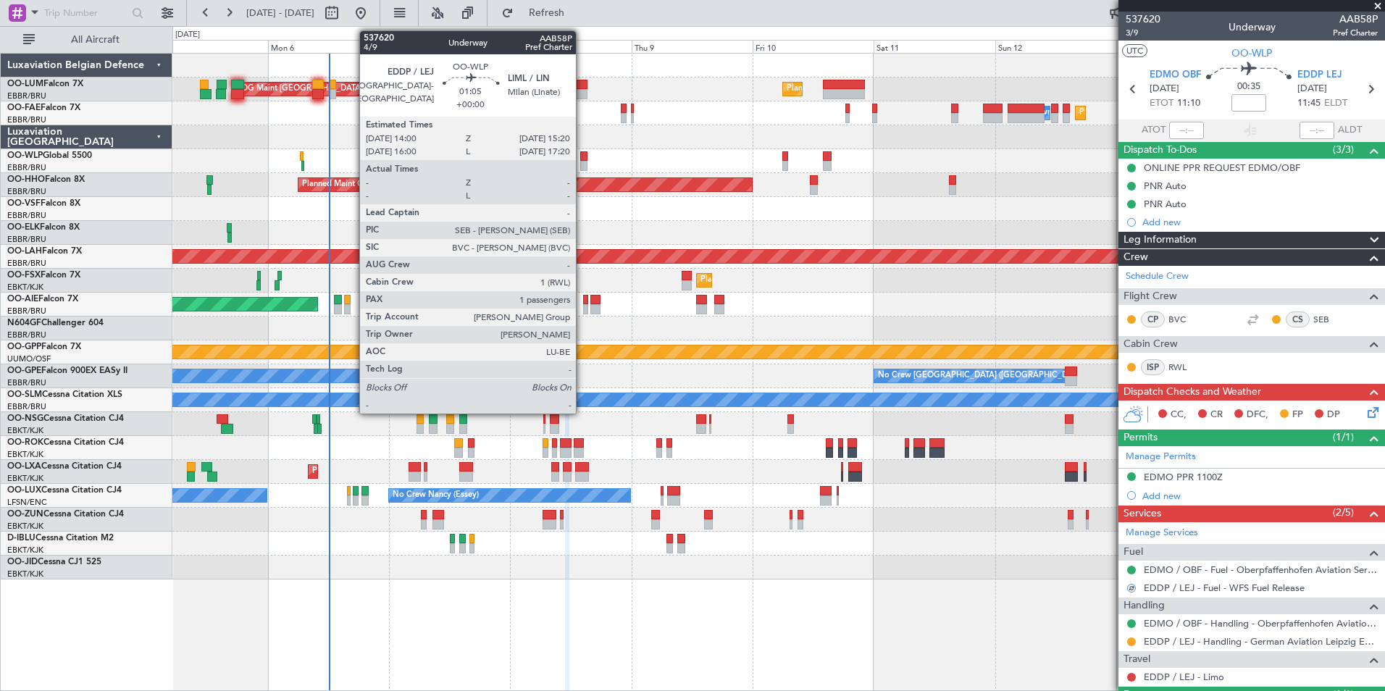
click at [582, 157] on div at bounding box center [583, 156] width 7 height 10
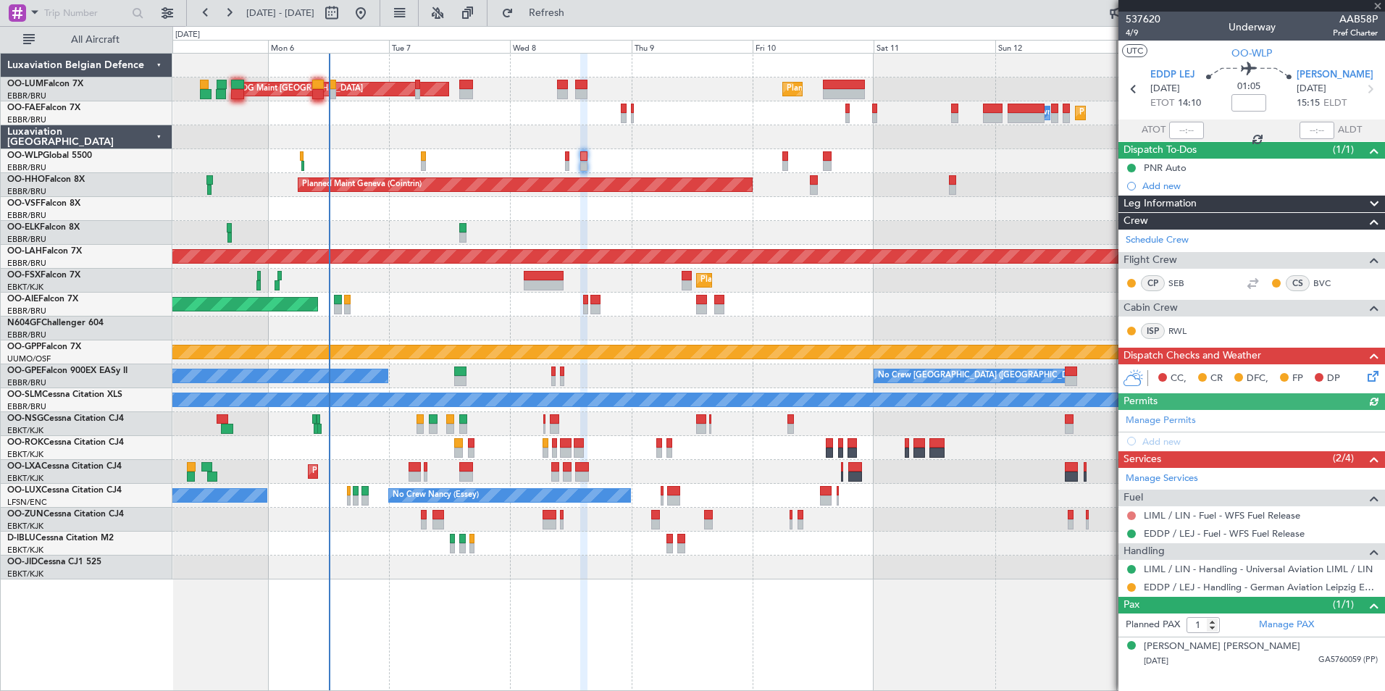
click at [1131, 517] on button at bounding box center [1131, 515] width 9 height 9
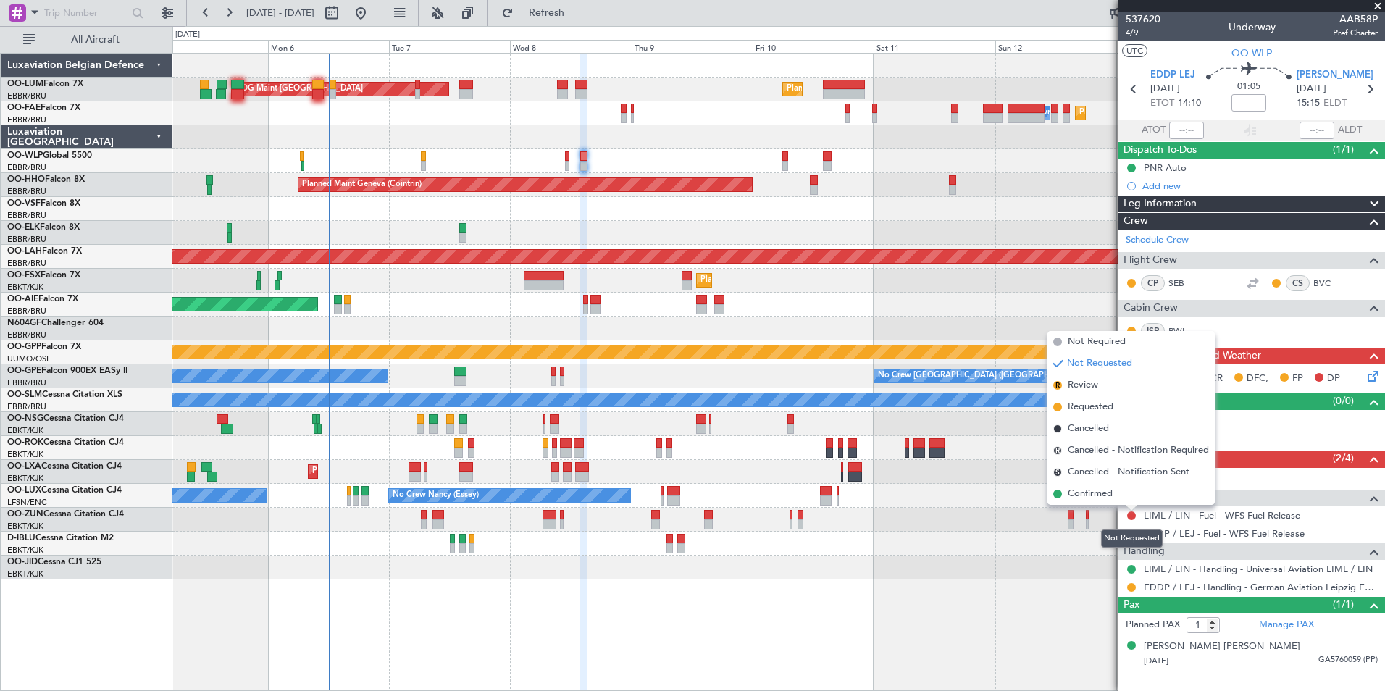
click at [1078, 534] on div "No Crew Kortrijk-[GEOGRAPHIC_DATA]" at bounding box center [778, 544] width 1212 height 24
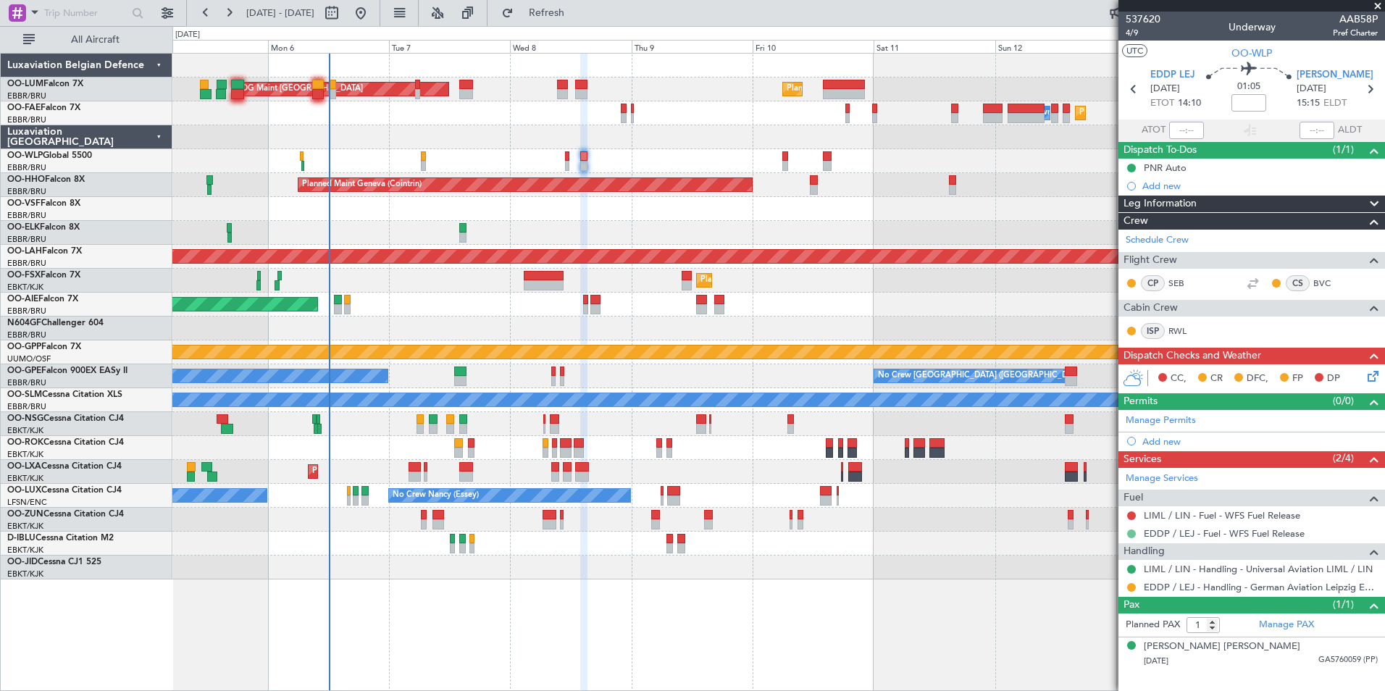
click at [1133, 536] on button at bounding box center [1131, 533] width 9 height 9
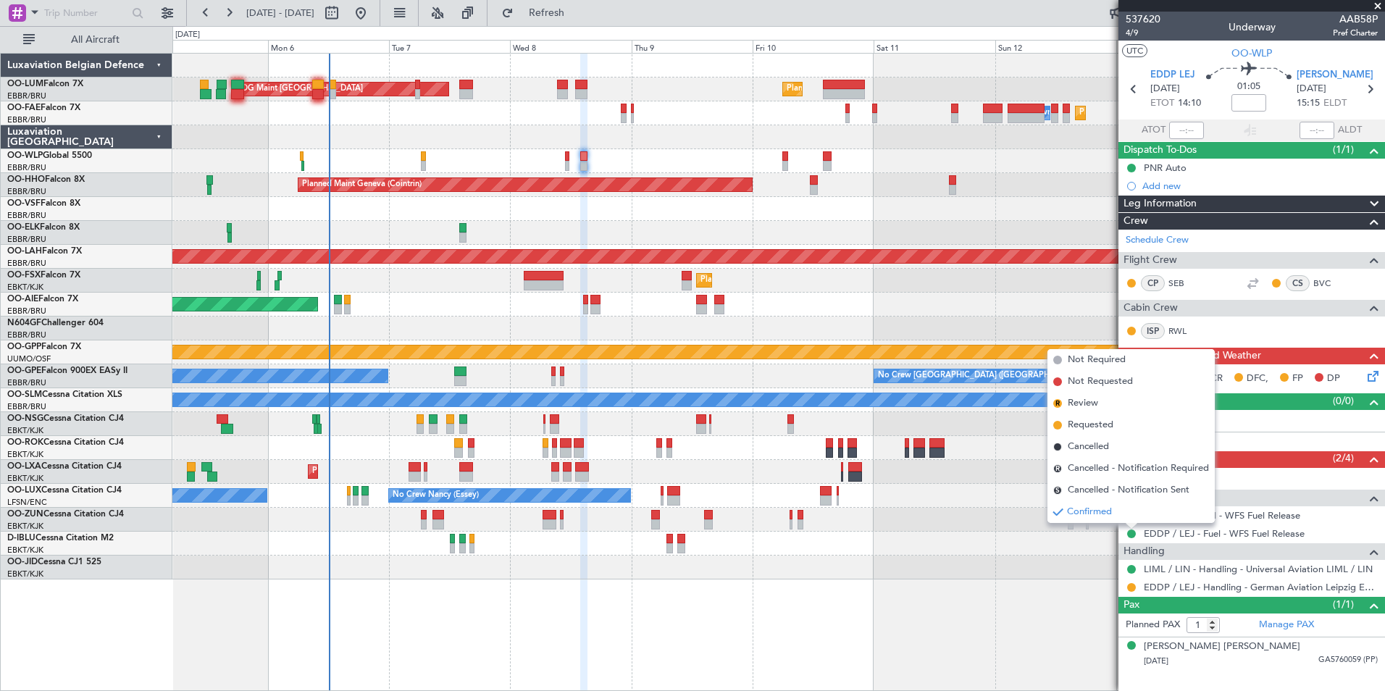
click at [1089, 508] on span "Confirmed" at bounding box center [1089, 512] width 45 height 14
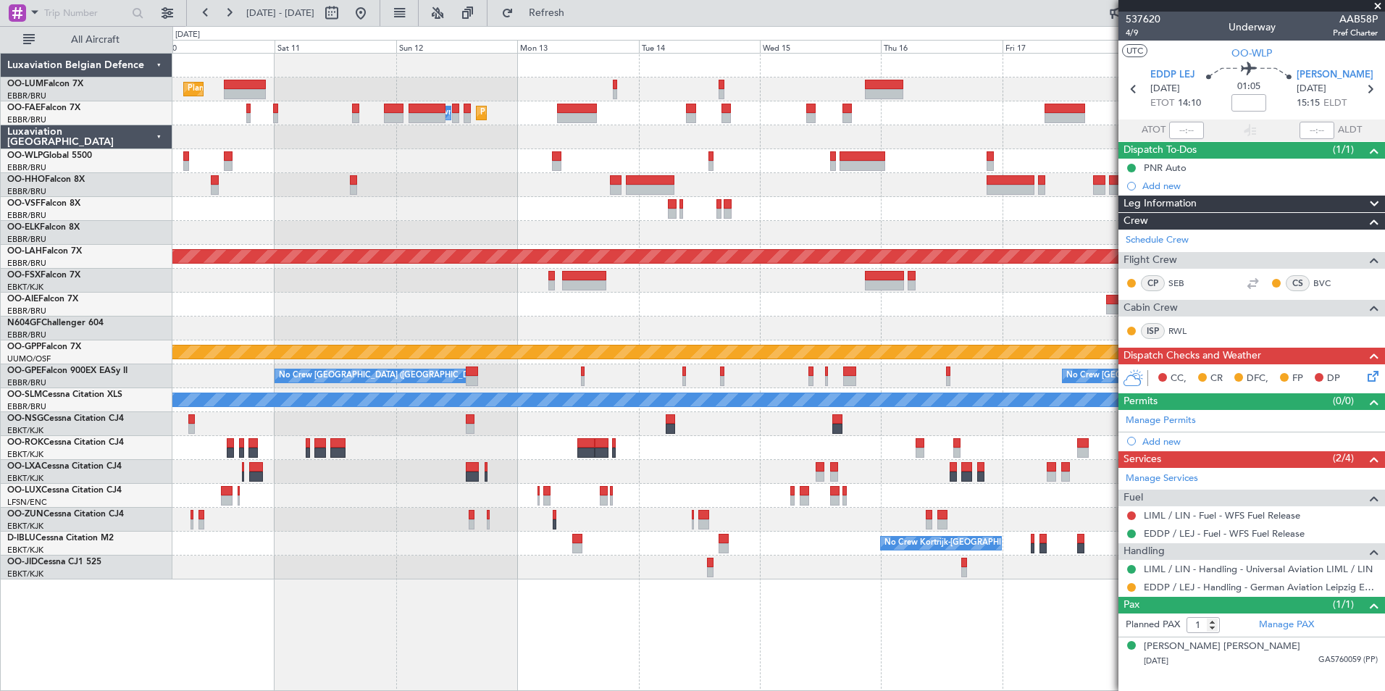
click at [213, 382] on div "Planned Maint Brussels (Brussels National) Planned Maint Melsbroek Air Base Own…" at bounding box center [778, 317] width 1212 height 526
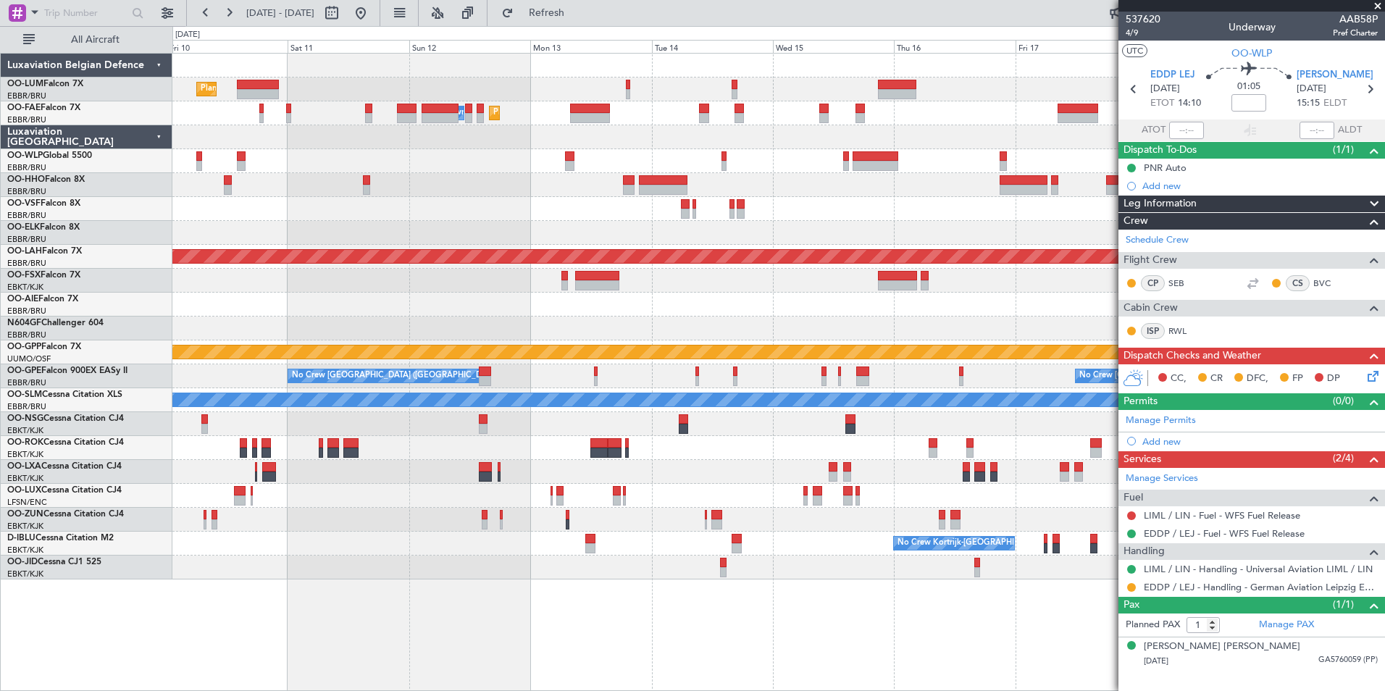
click at [475, 243] on div "Planned Maint Brussels (Brussels National) Planned Maint Brussels (Brussels Nat…" at bounding box center [778, 317] width 1212 height 526
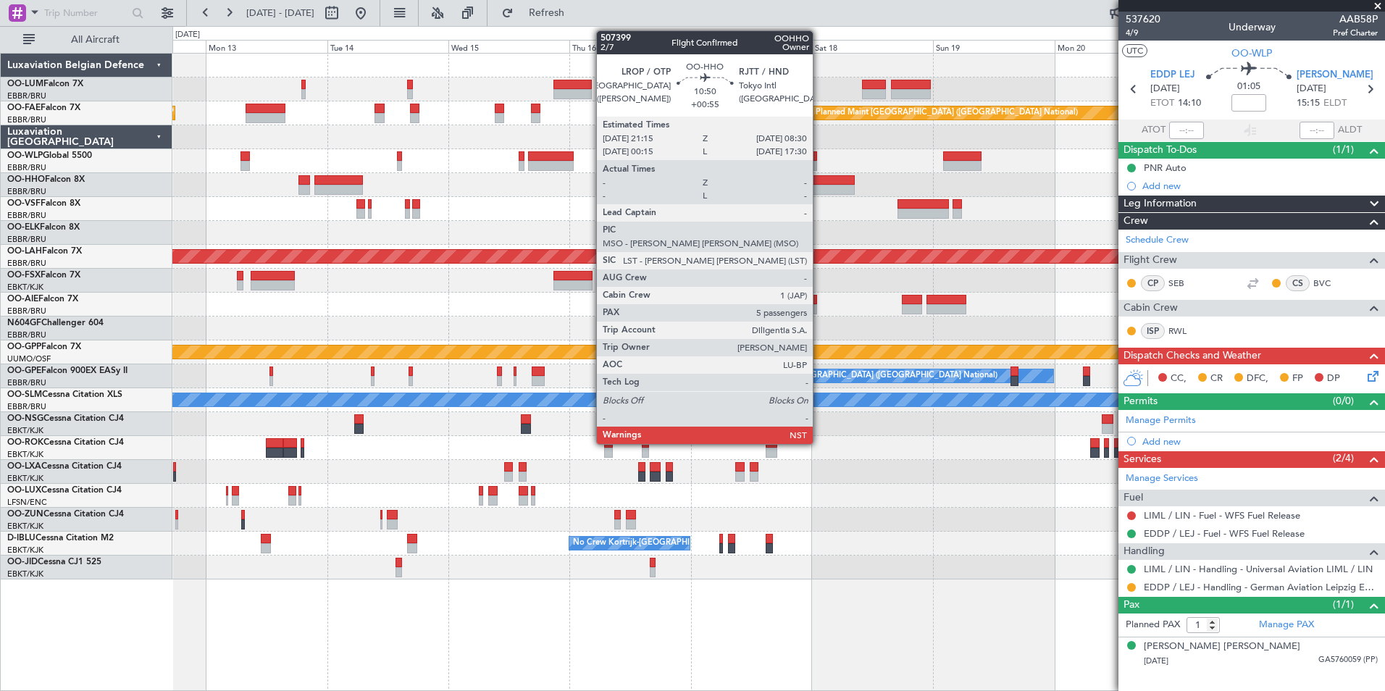
click at [819, 184] on div at bounding box center [825, 180] width 57 height 10
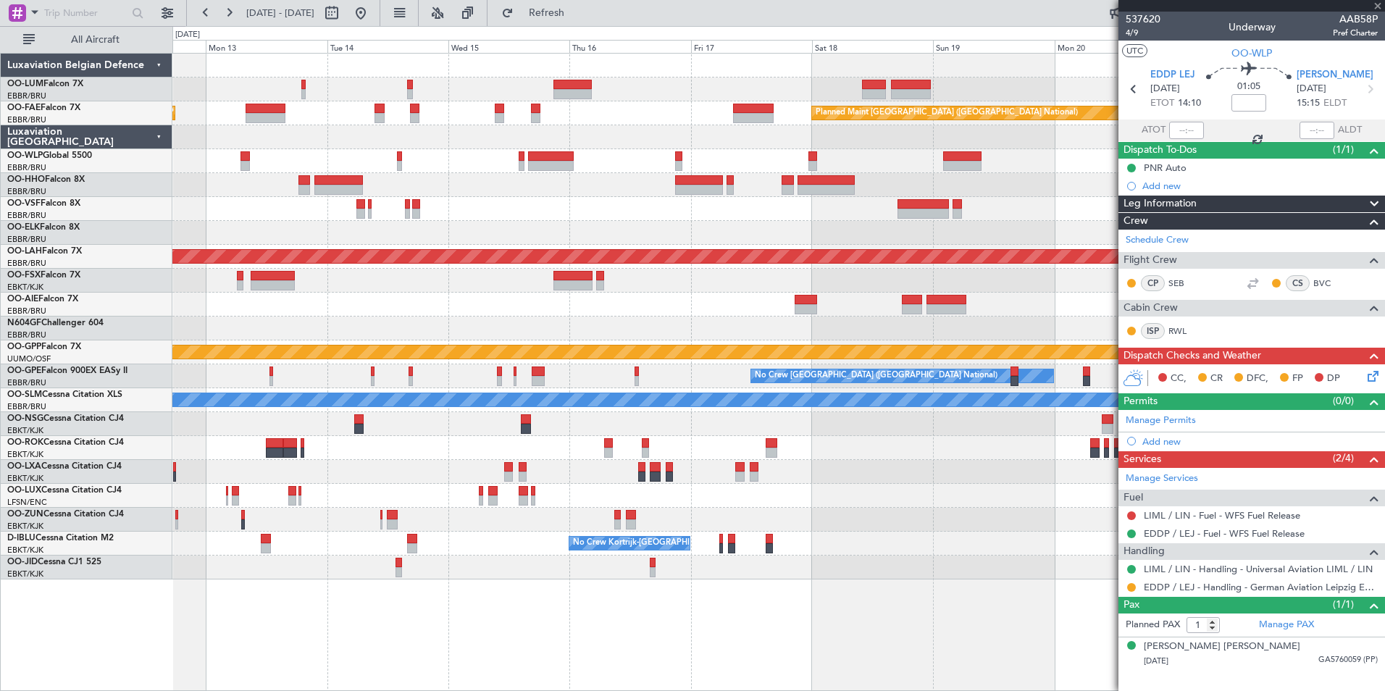
type input "+00:55"
type input "5"
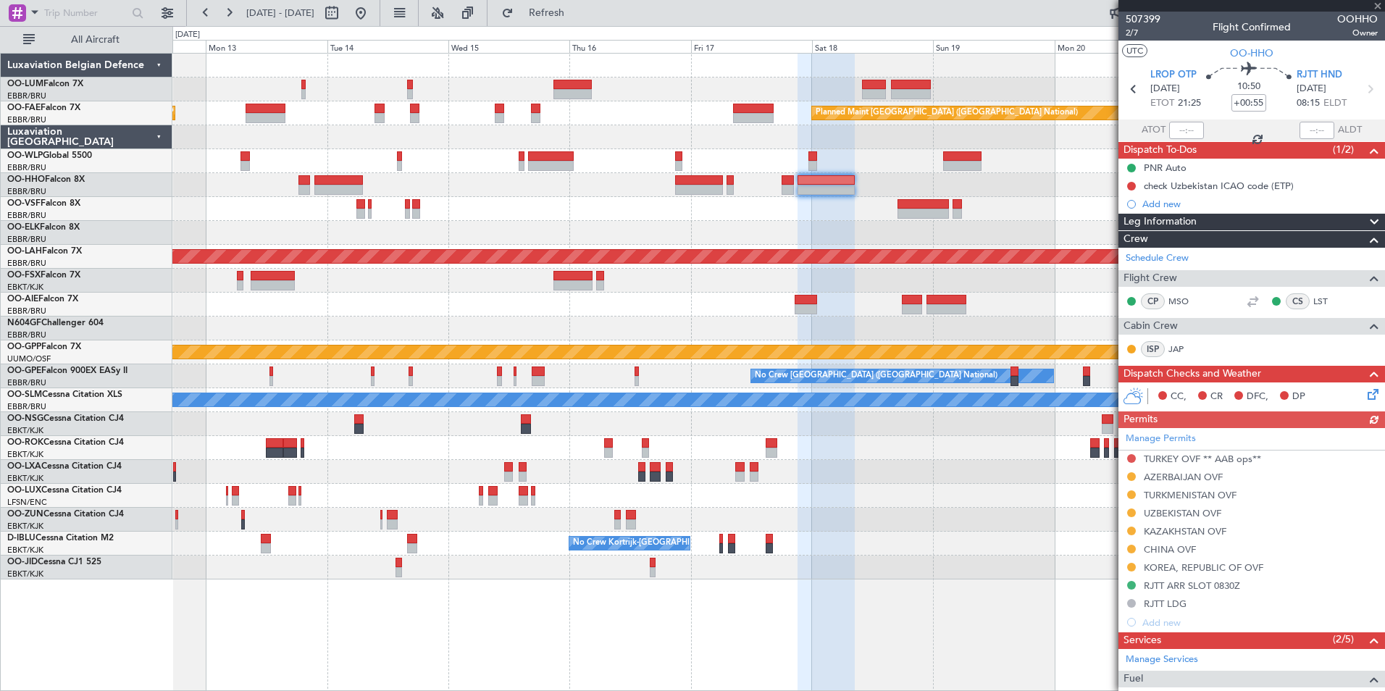
click at [1133, 477] on div "Manage Permits TURKEY OVF ** AAB ops** AZERBAIJAN OVF TURKMENISTAN OVF UZBEKIST…" at bounding box center [1251, 530] width 267 height 204
click at [1132, 475] on div "Manage Permits TURKEY OVF ** AAB ops** AZERBAIJAN OVF TURKMENISTAN OVF UZBEKIST…" at bounding box center [1251, 530] width 267 height 204
click at [1132, 475] on button at bounding box center [1131, 476] width 9 height 9
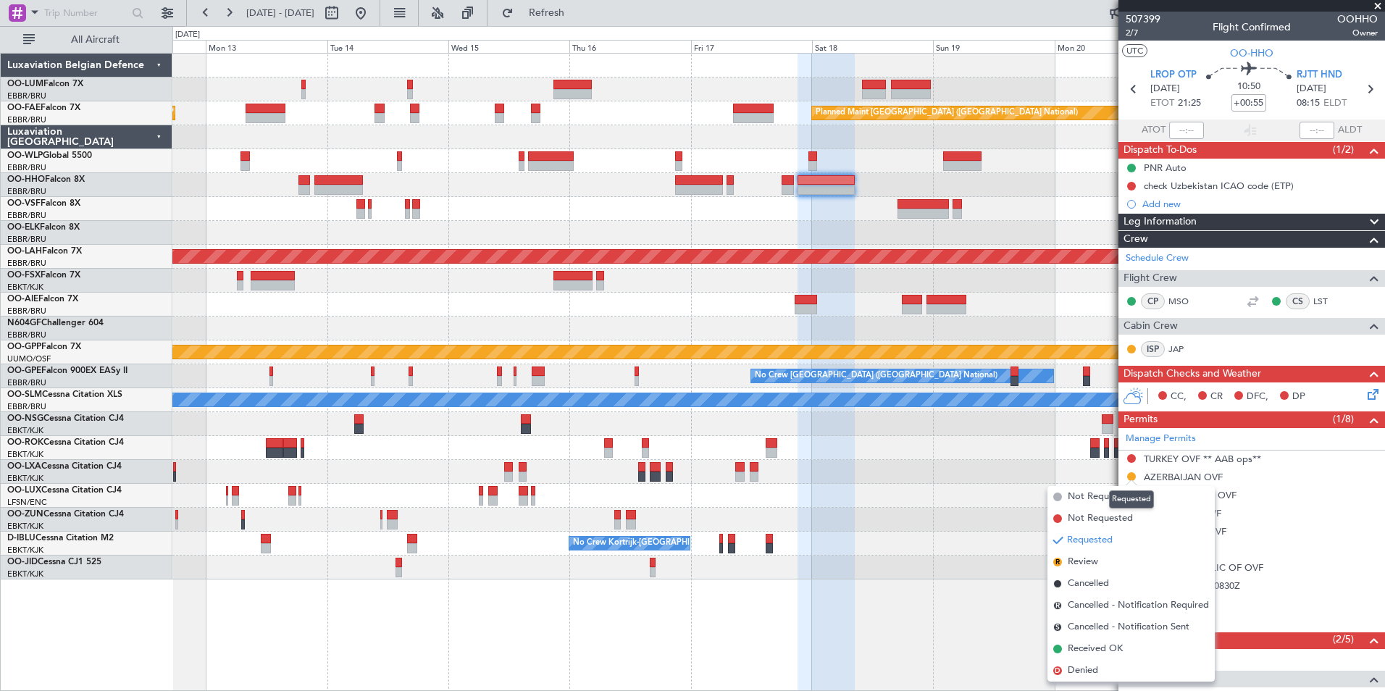
click at [1116, 504] on div "Requested" at bounding box center [1131, 499] width 45 height 18
click at [1102, 496] on span "Not Required" at bounding box center [1097, 497] width 58 height 14
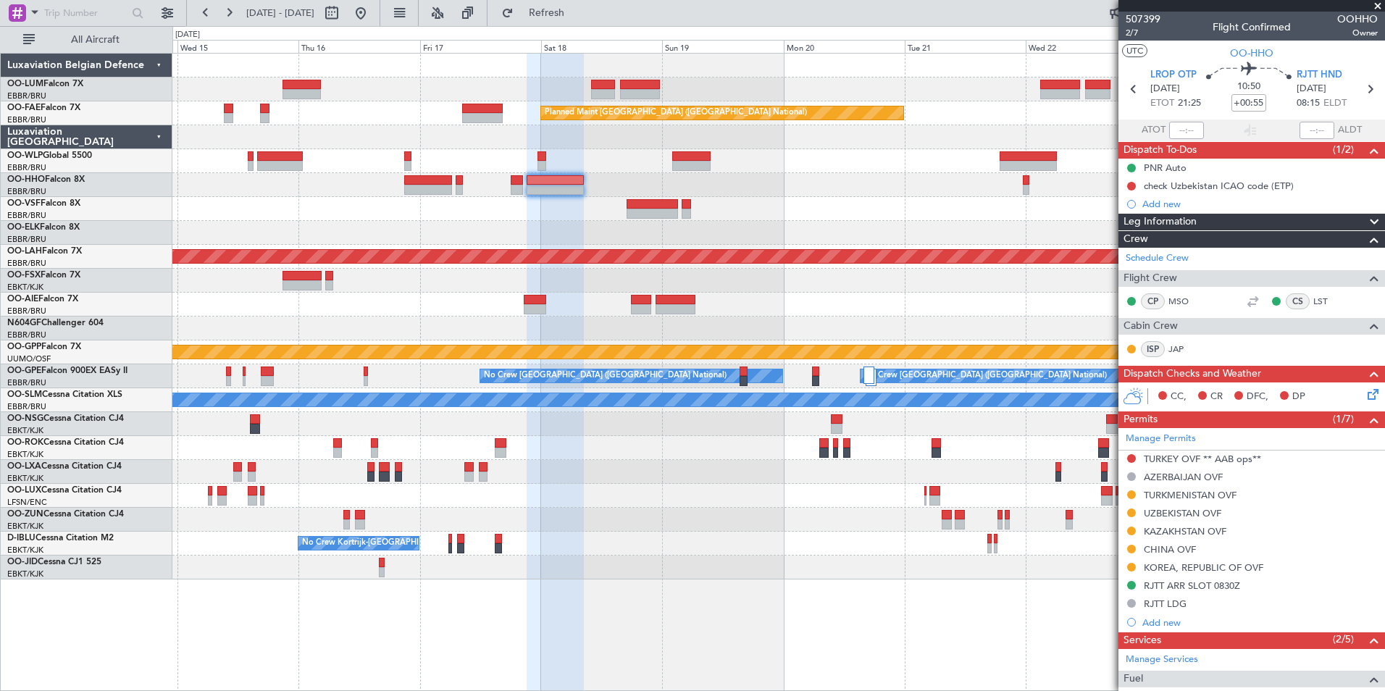
click at [553, 311] on div "Owner Melsbroek Air Base Owner Melsbroek Air Base Planned Maint Kortrijk-Wevelg…" at bounding box center [778, 317] width 1212 height 526
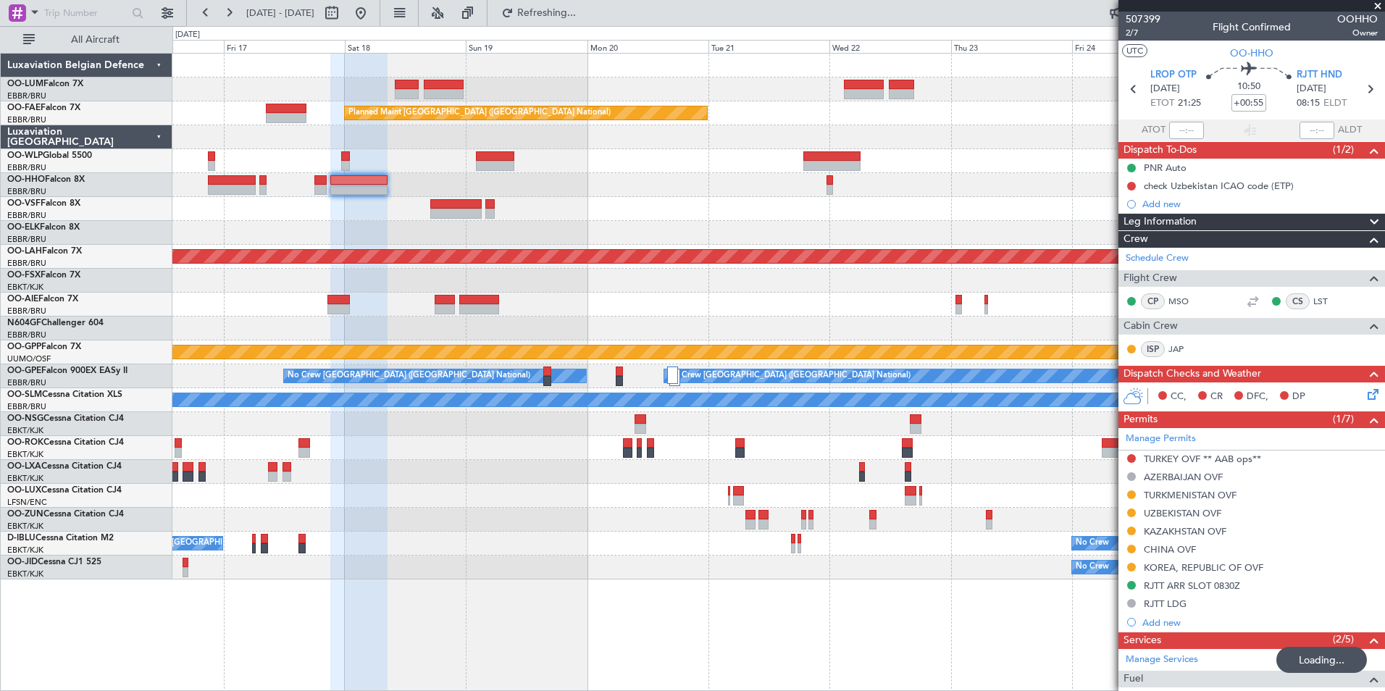
click at [632, 238] on div at bounding box center [778, 233] width 1212 height 24
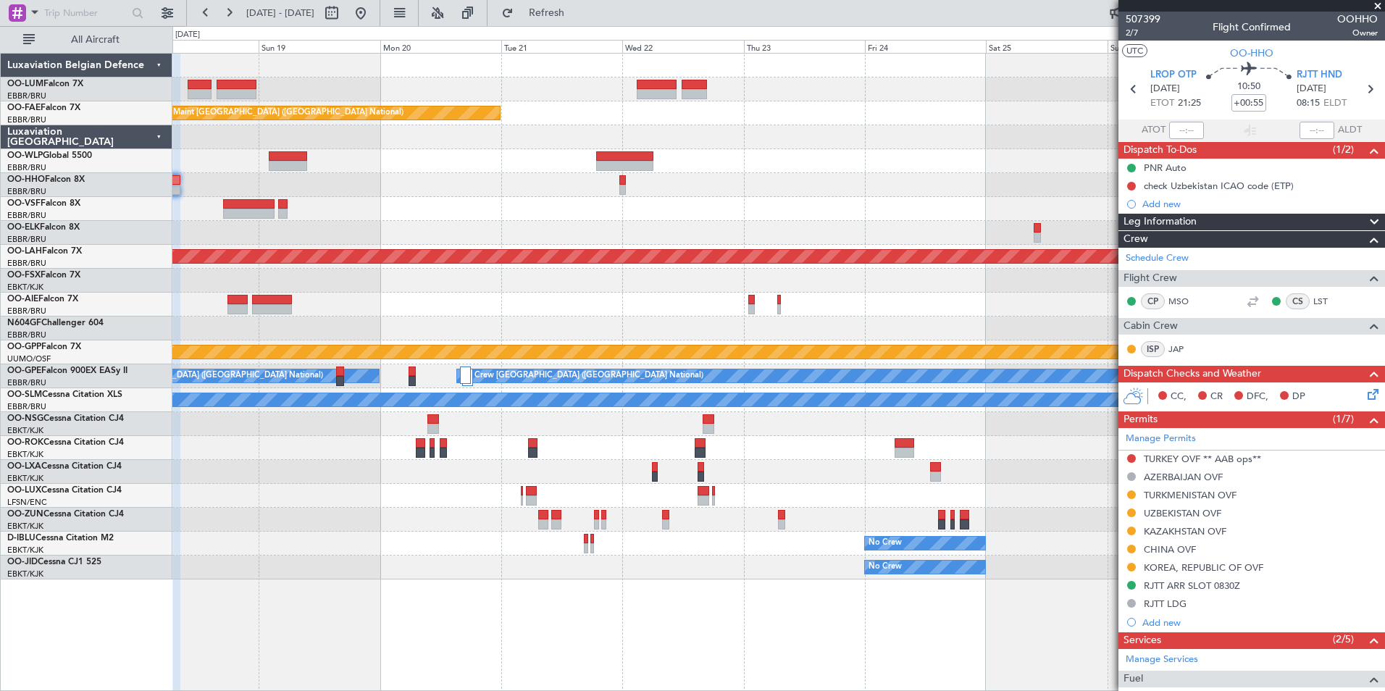
click at [500, 205] on div "Owner Melsbroek Air Base Owner Melsbroek Air Base Planned Maint Kortrijk-Wevelg…" at bounding box center [778, 317] width 1212 height 526
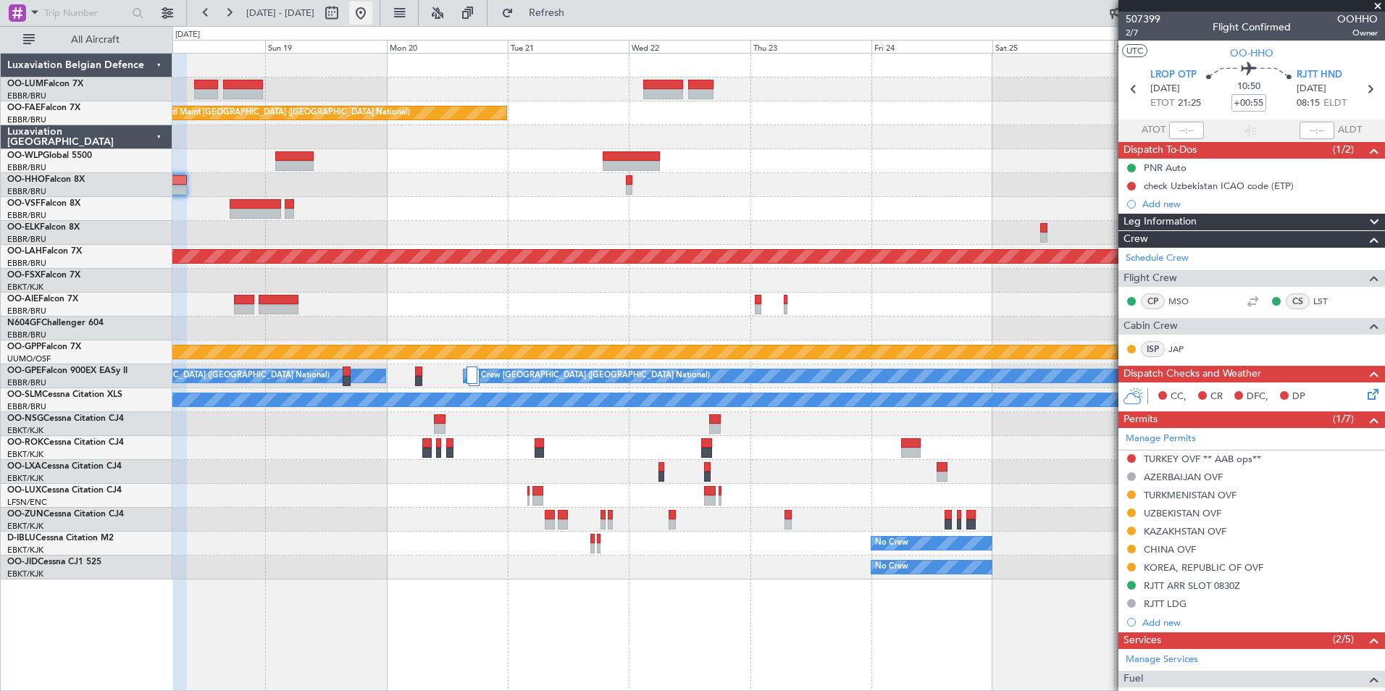
click at [372, 15] on button at bounding box center [360, 12] width 23 height 23
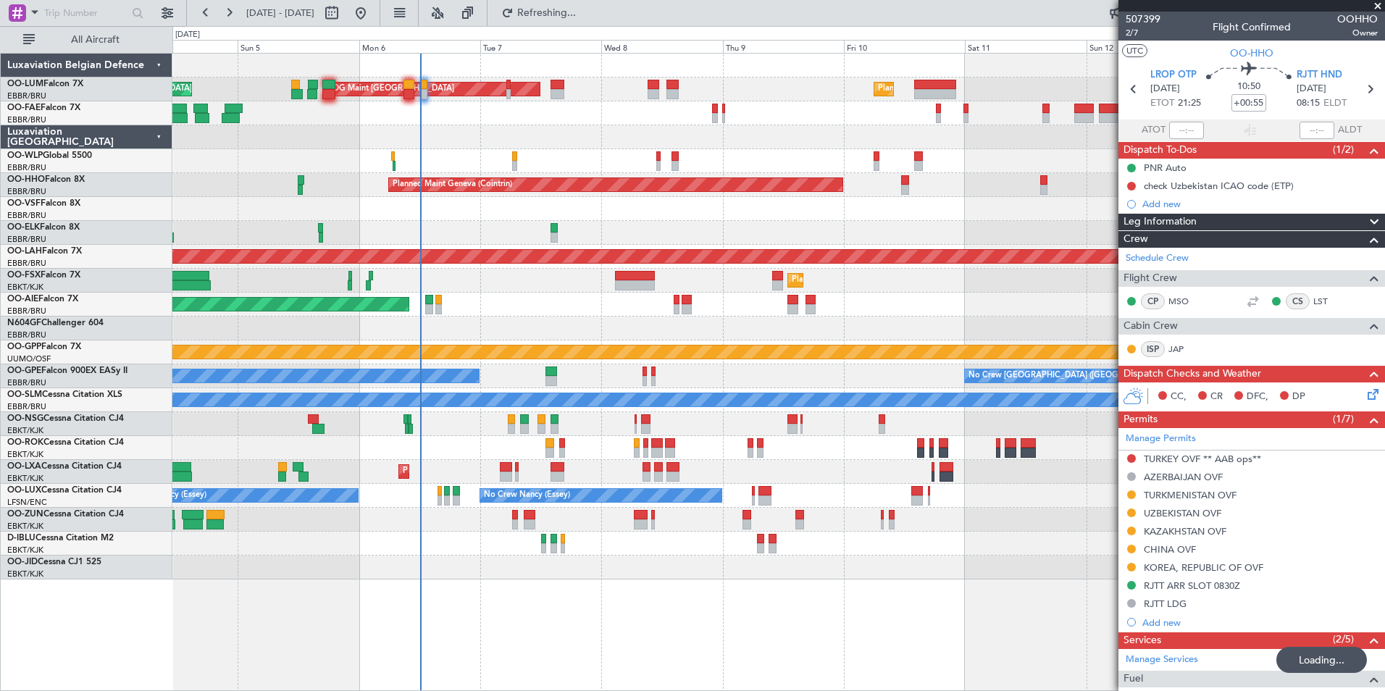
click at [619, 506] on div "No Crew Nancy (Essey) No Crew Nancy (Essey)" at bounding box center [778, 496] width 1212 height 24
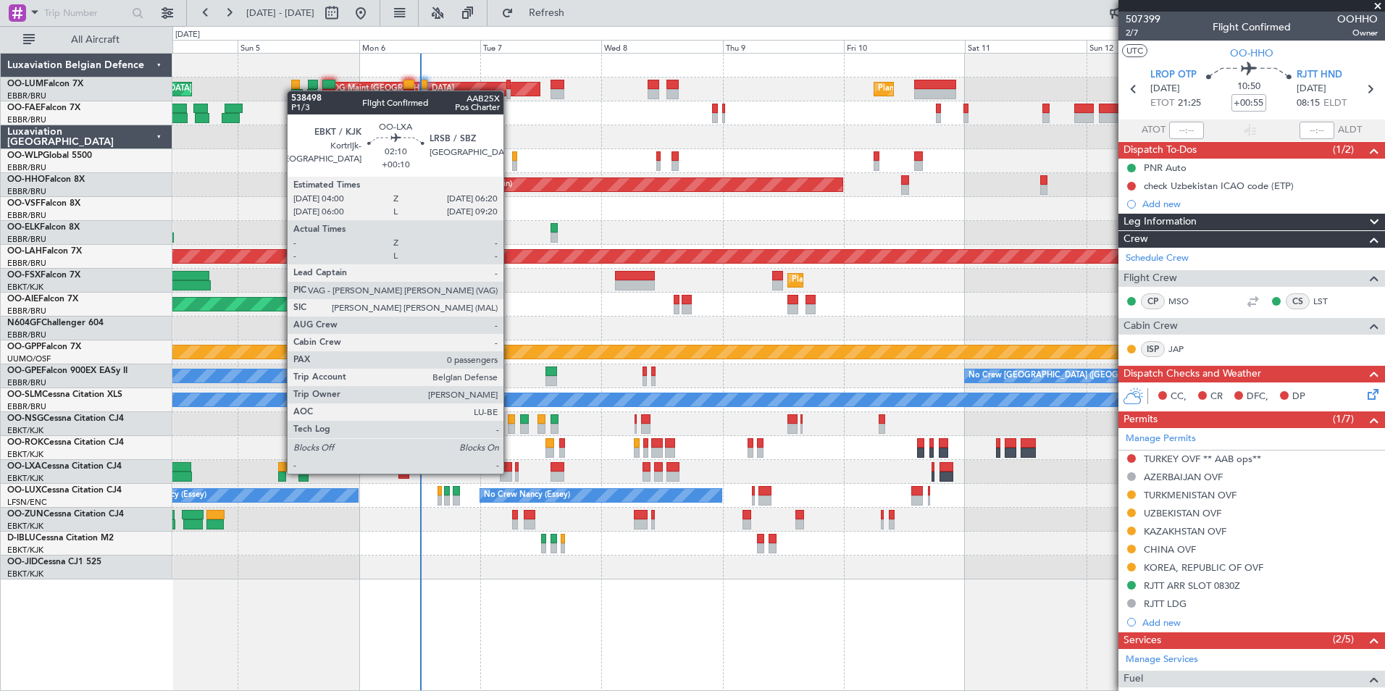
click at [510, 472] on div at bounding box center [506, 477] width 12 height 10
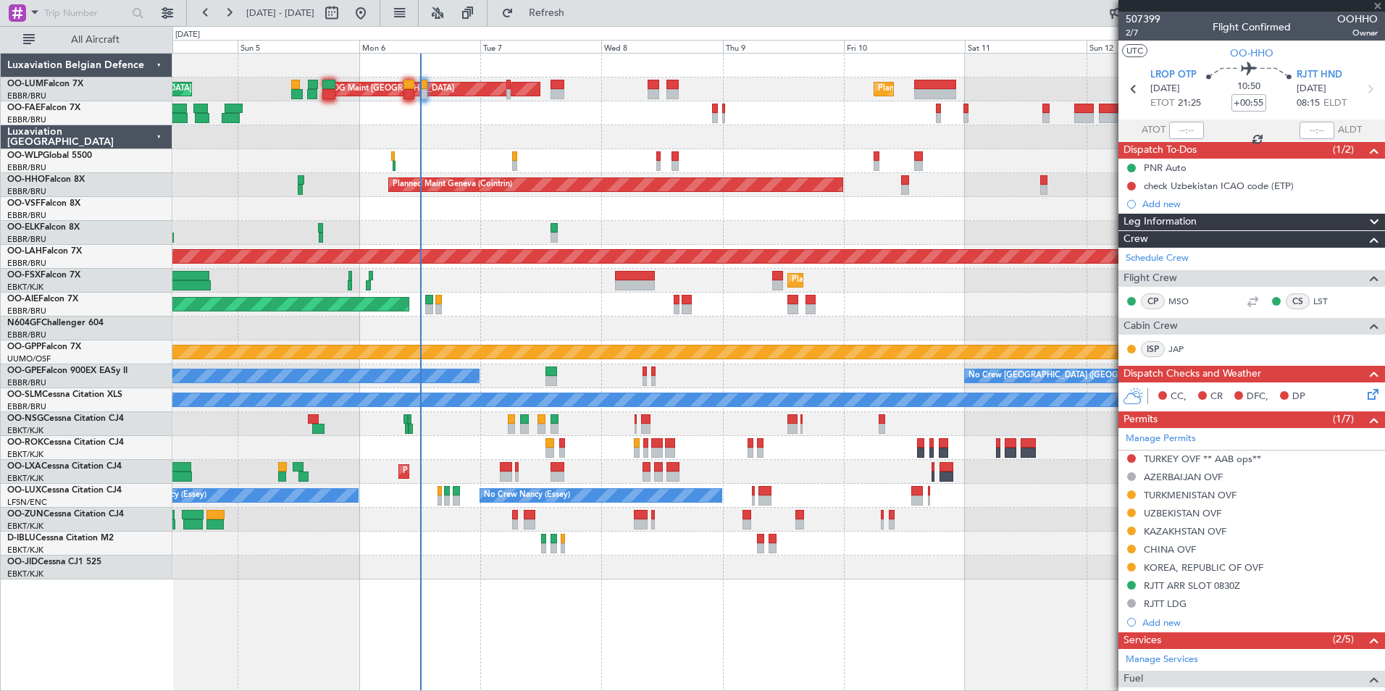
type input "+00:10"
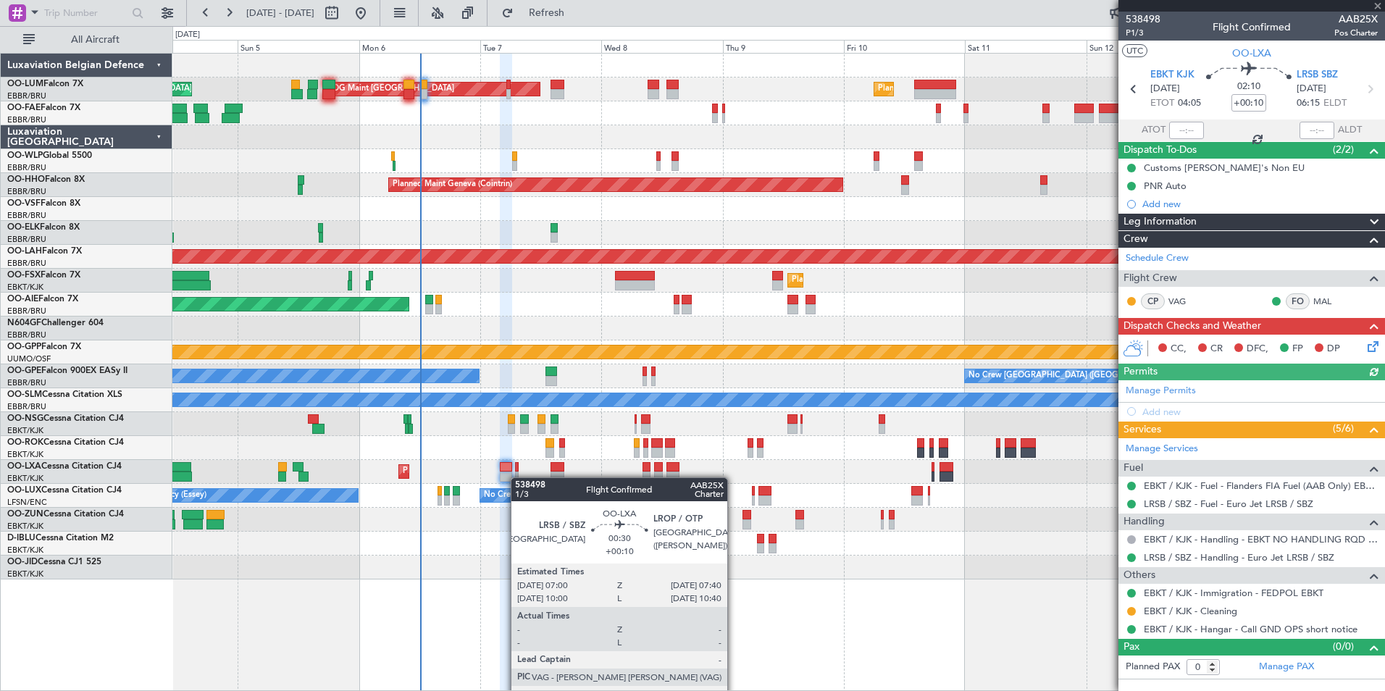
click at [518, 477] on div at bounding box center [517, 477] width 4 height 10
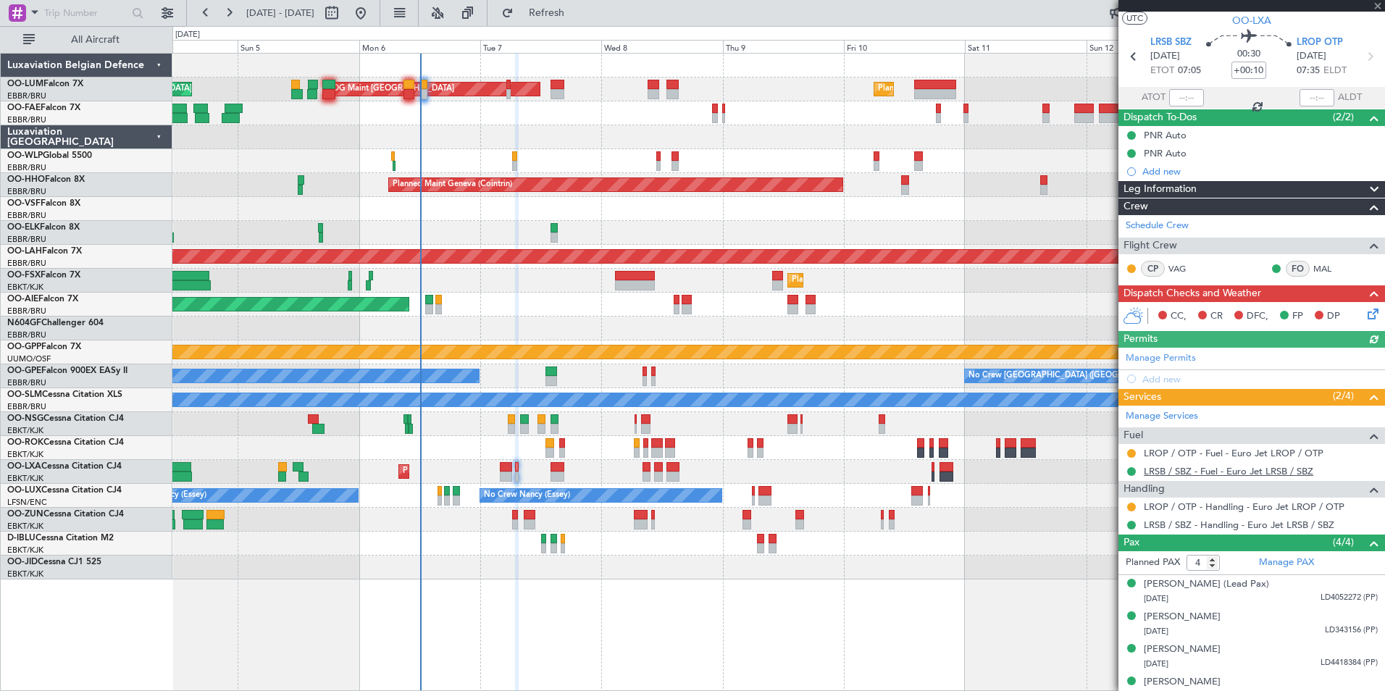
scroll to position [46, 0]
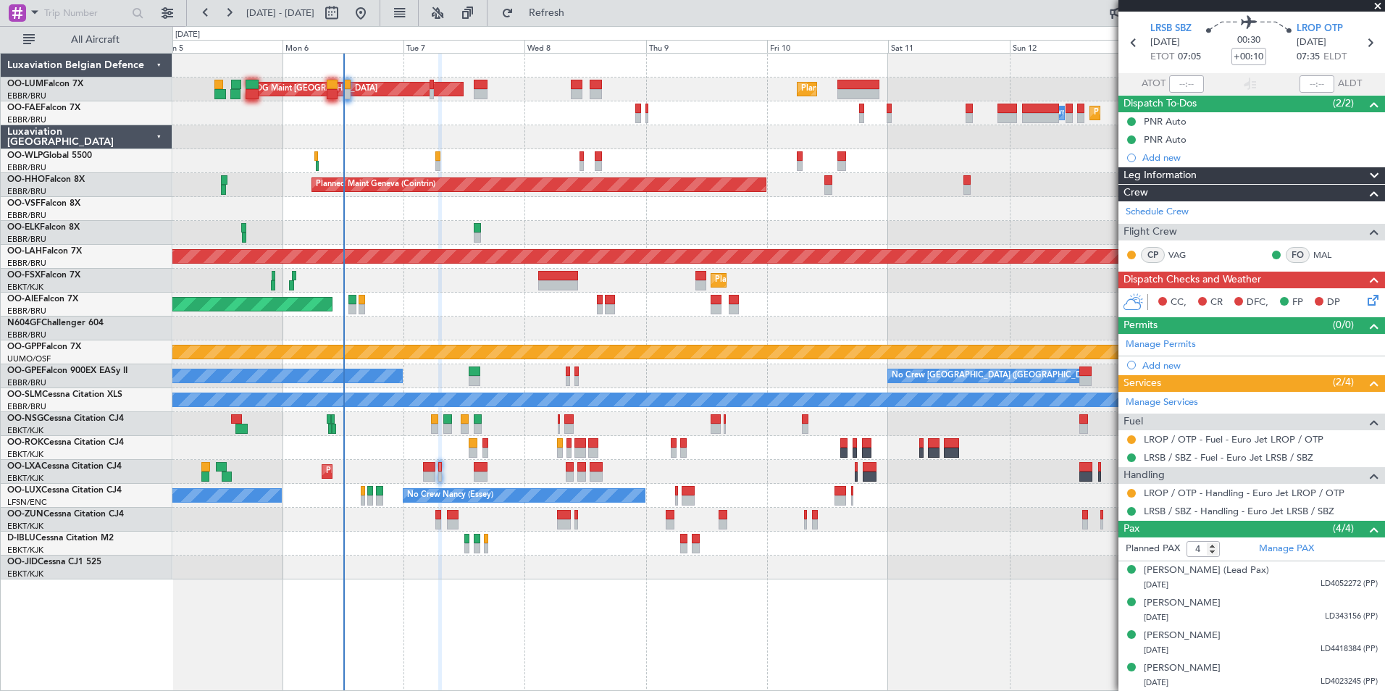
click at [461, 476] on div "Planned Maint Kortrijk-Wevelgem AOG Maint Rimini" at bounding box center [778, 472] width 1212 height 24
click at [421, 177] on div "Planned Maint Brussels (Brussels National) AOG Maint Sibiu Planned Maint Brusse…" at bounding box center [778, 317] width 1212 height 526
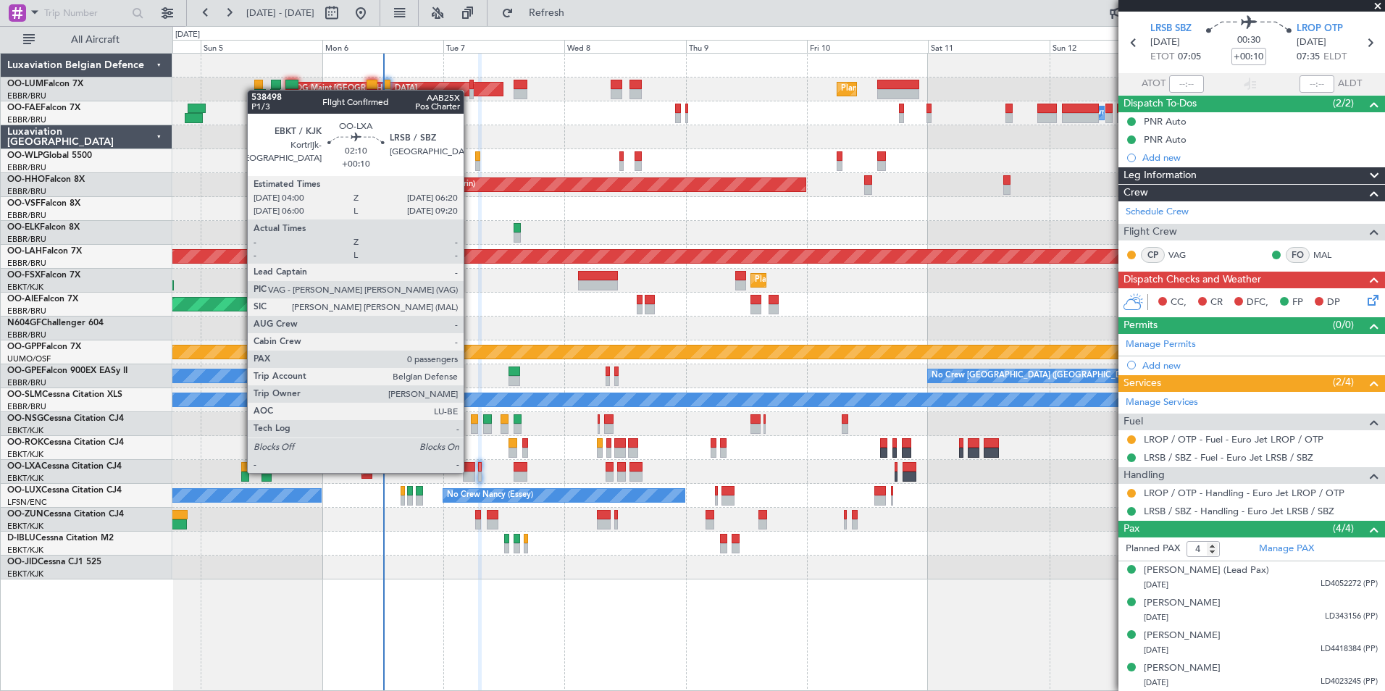
click at [470, 472] on div at bounding box center [469, 477] width 12 height 10
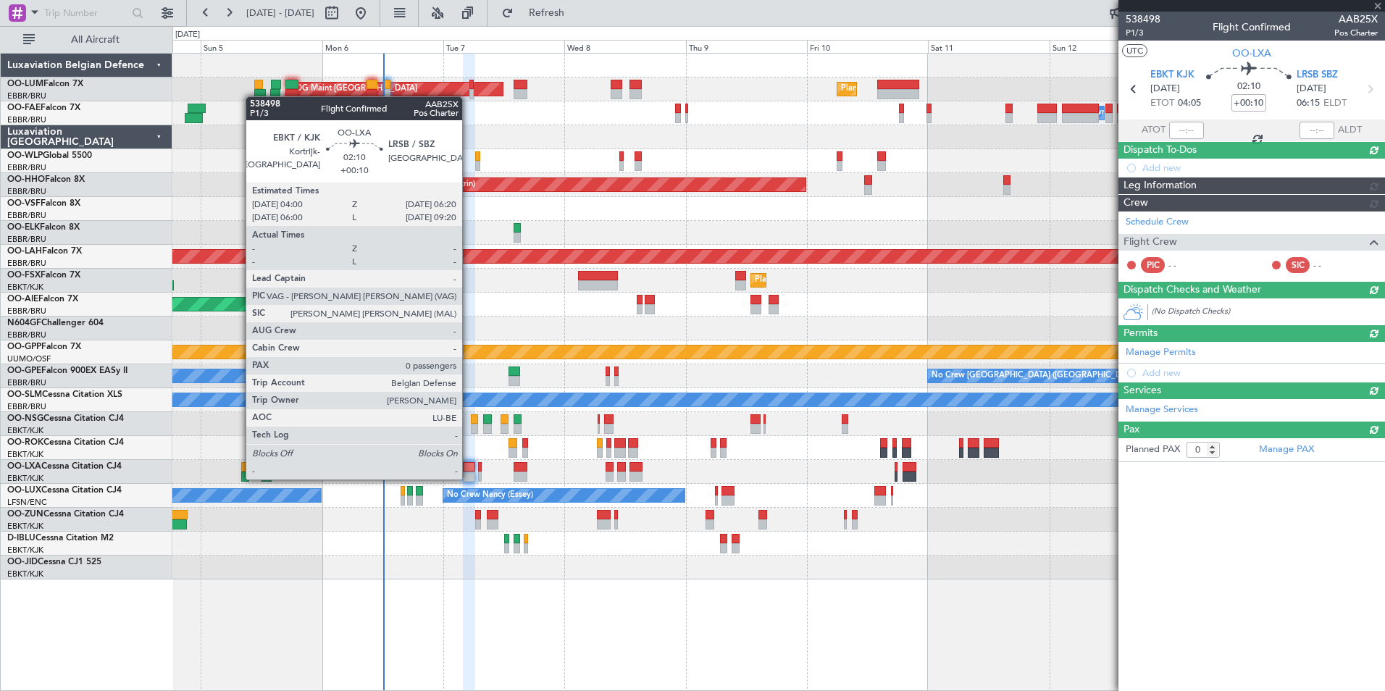
scroll to position [0, 0]
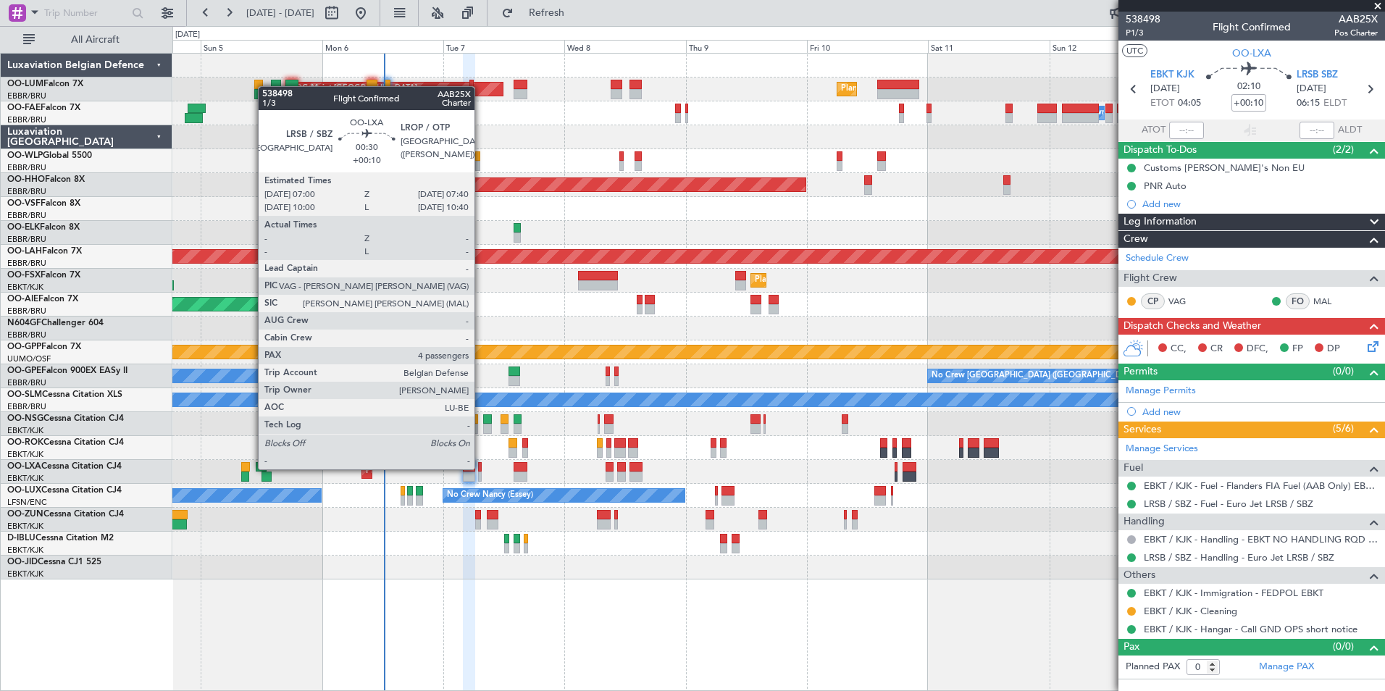
click at [481, 468] on div at bounding box center [480, 467] width 4 height 10
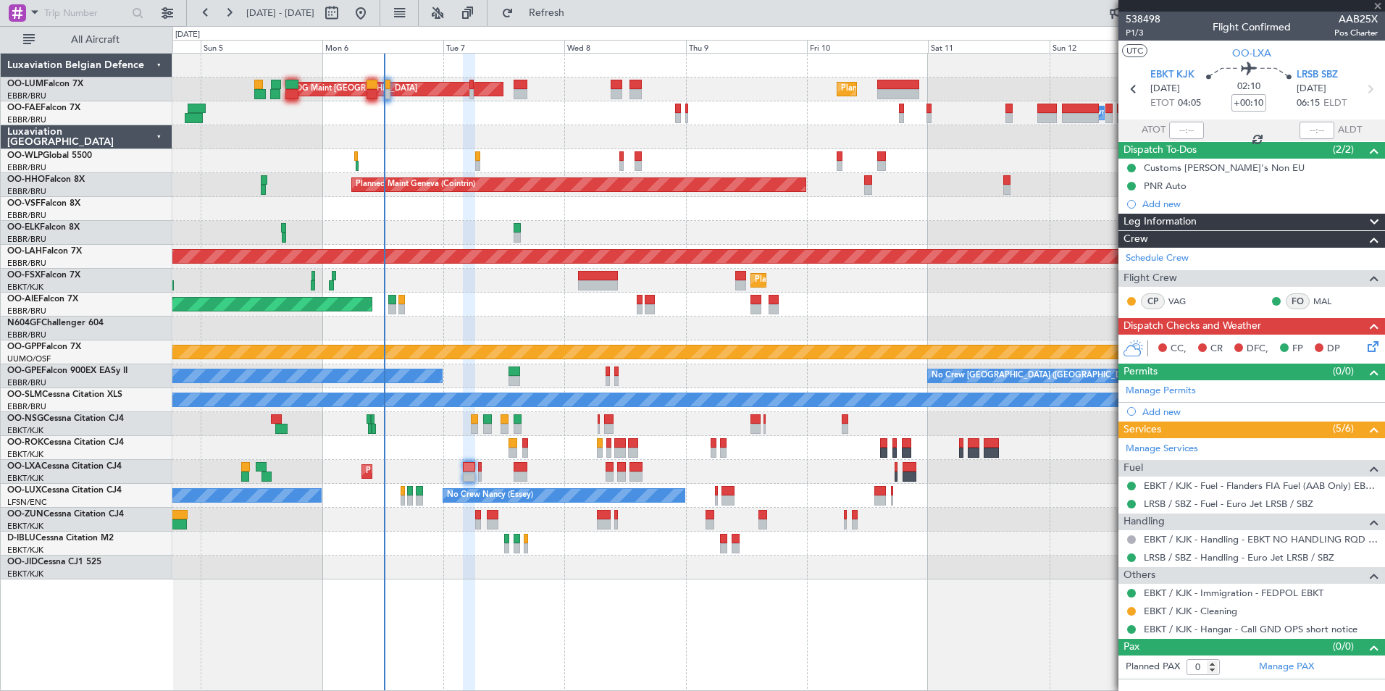
type input "4"
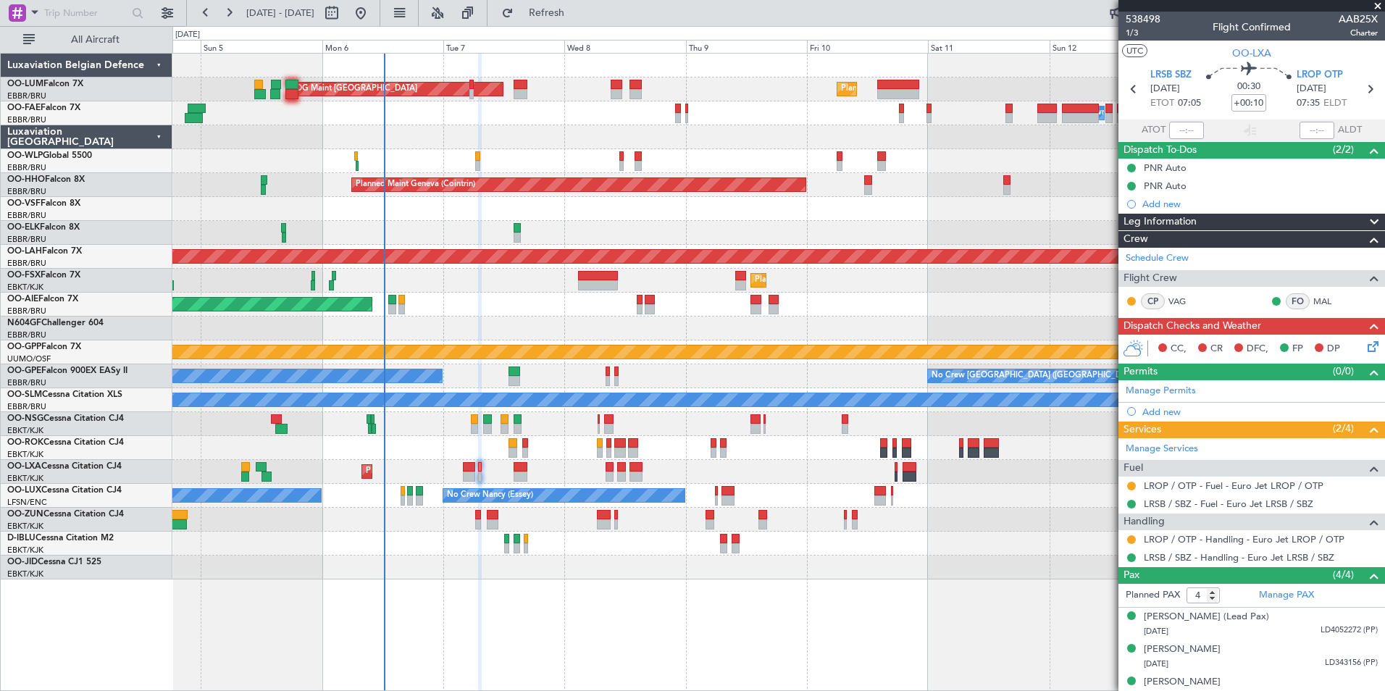
click at [1302, 65] on section "LRSB SBZ 07/10/2025 ETOT 07:05 00:30 +00:10 LROP OTP 07/10/2025 07:35 ELDT" at bounding box center [1251, 90] width 267 height 57
click at [1304, 71] on span "LROP OTP" at bounding box center [1319, 75] width 46 height 14
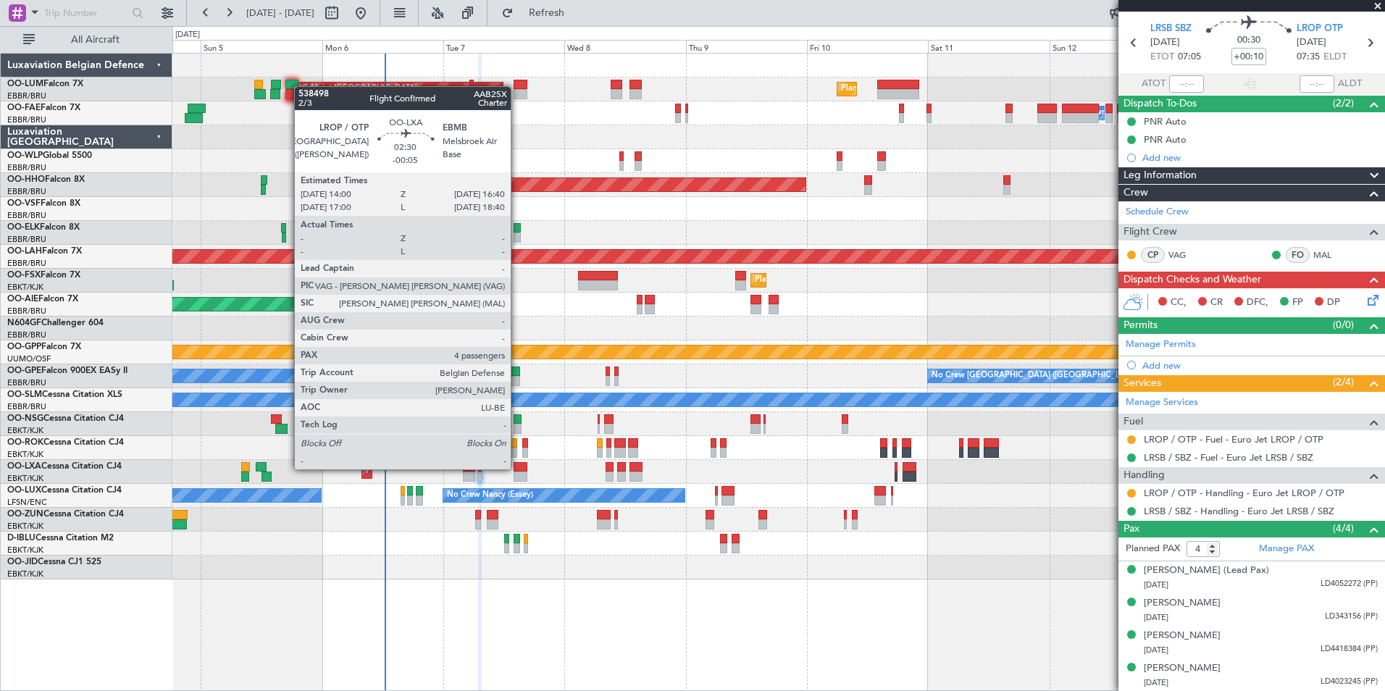
click at [517, 468] on div at bounding box center [521, 467] width 14 height 10
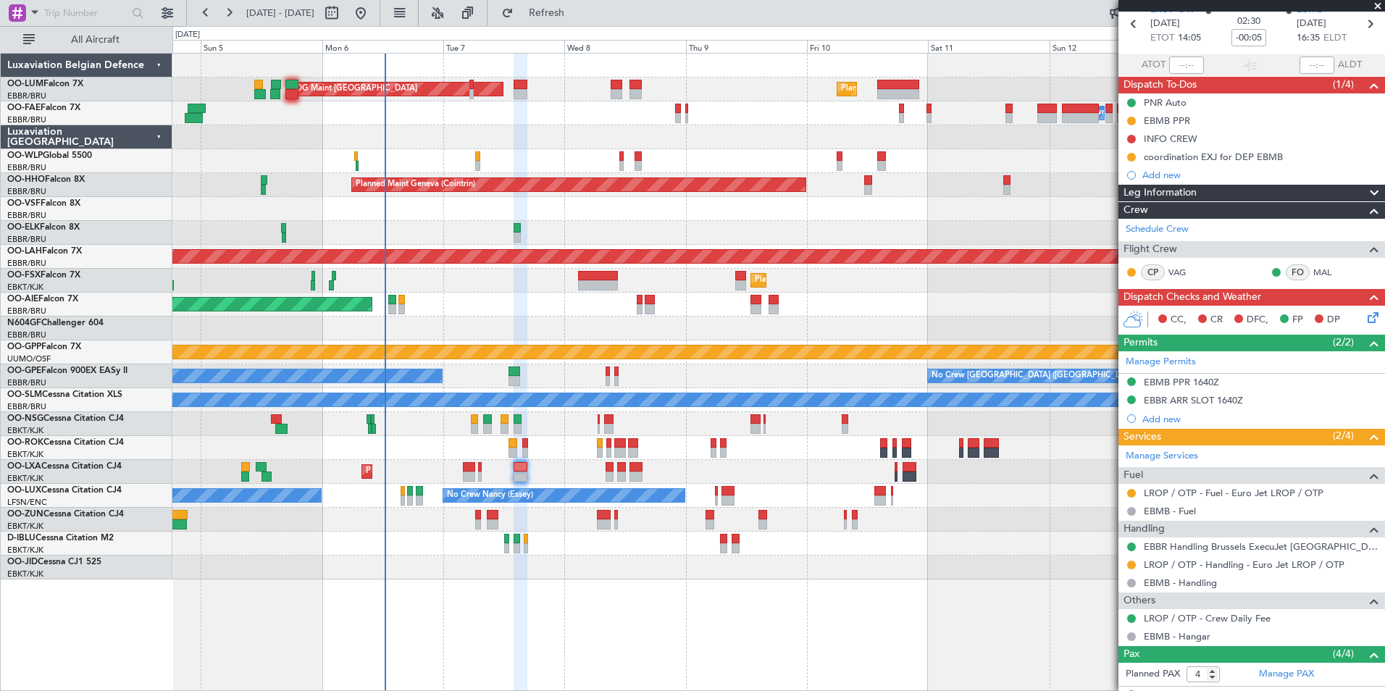
scroll to position [190, 0]
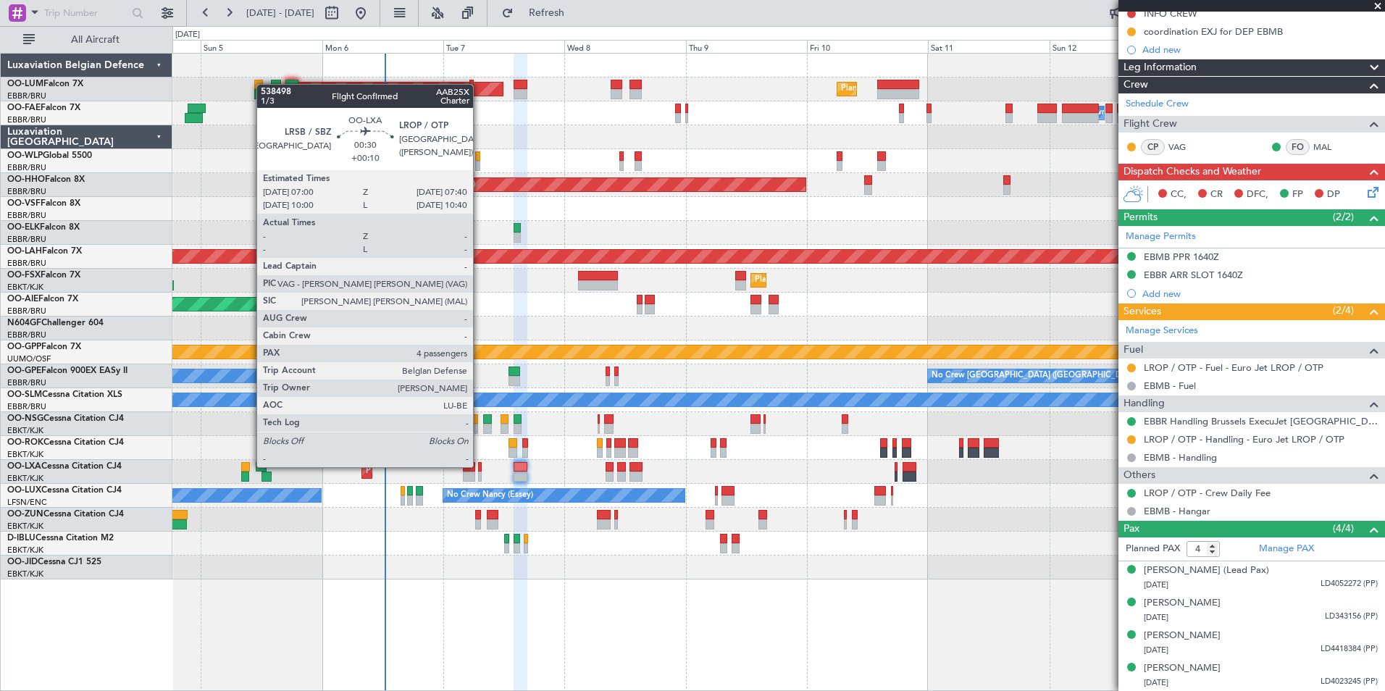
click at [479, 466] on div at bounding box center [480, 467] width 4 height 10
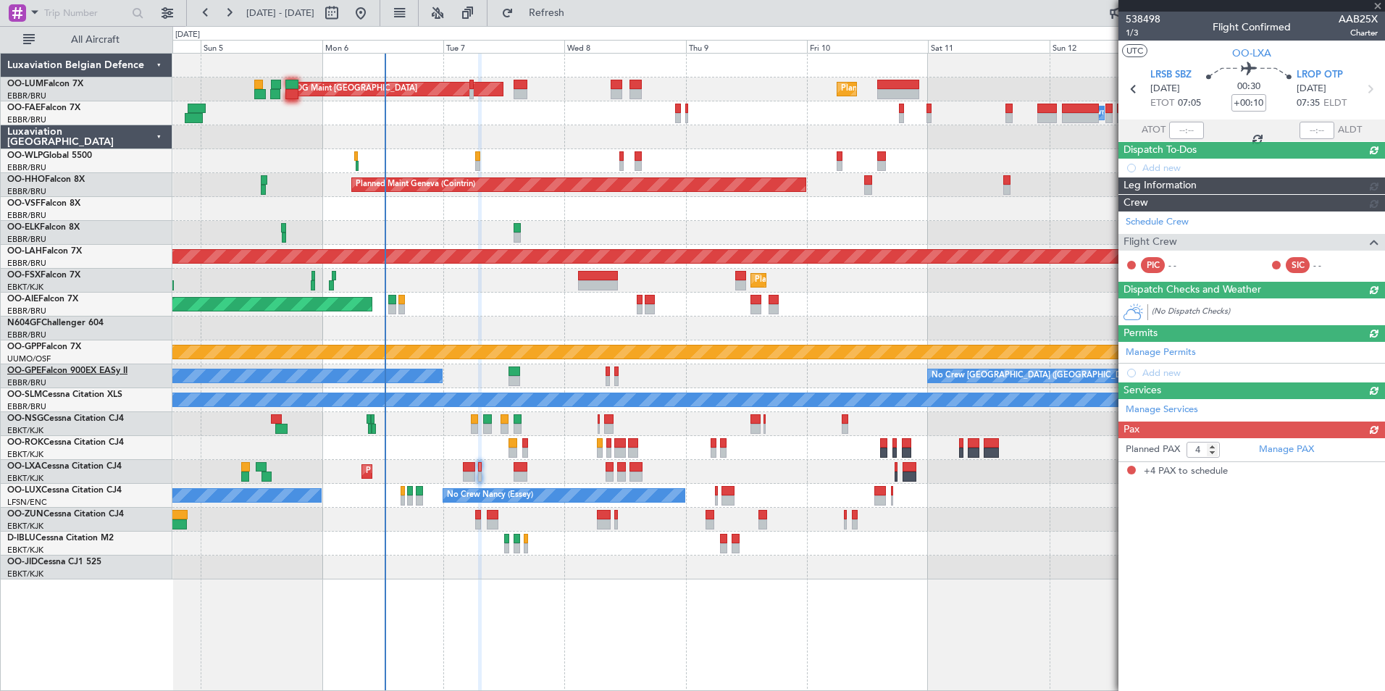
scroll to position [0, 0]
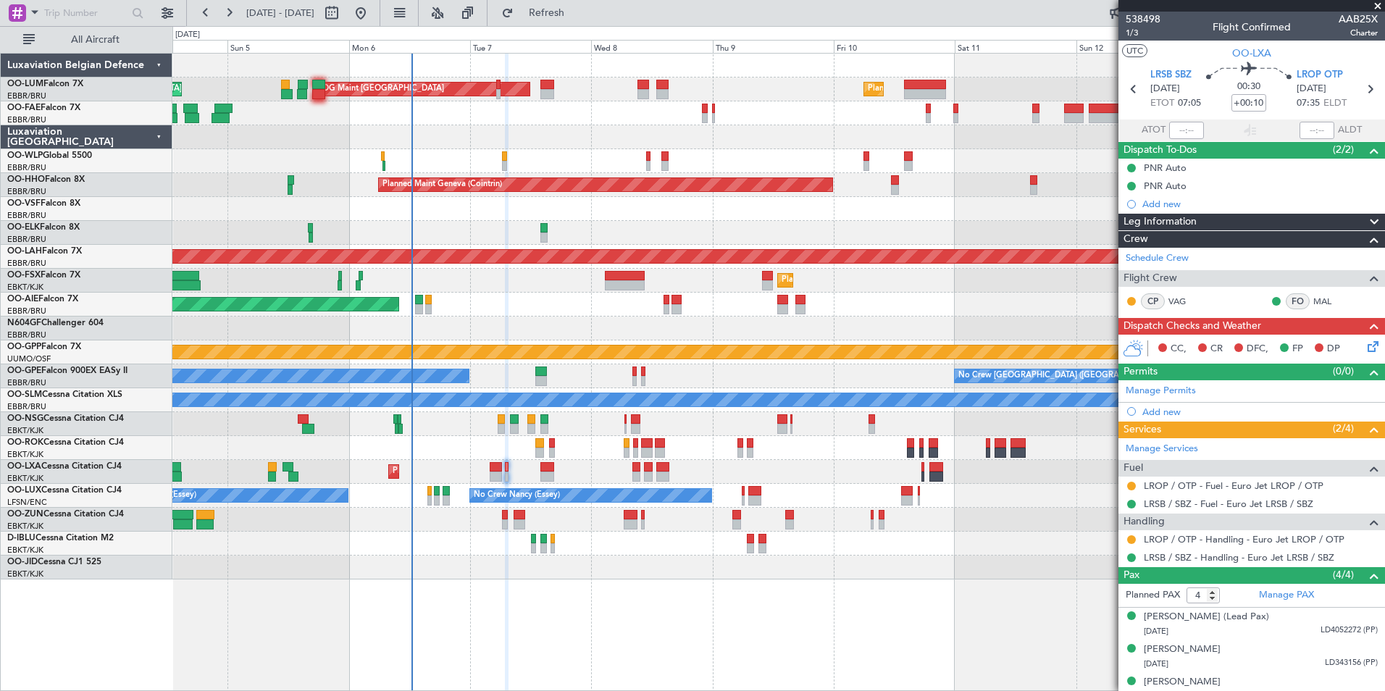
click at [518, 472] on div "Planned Maint Kortrijk-Wevelgem AOG Maint Rimini" at bounding box center [778, 472] width 1212 height 24
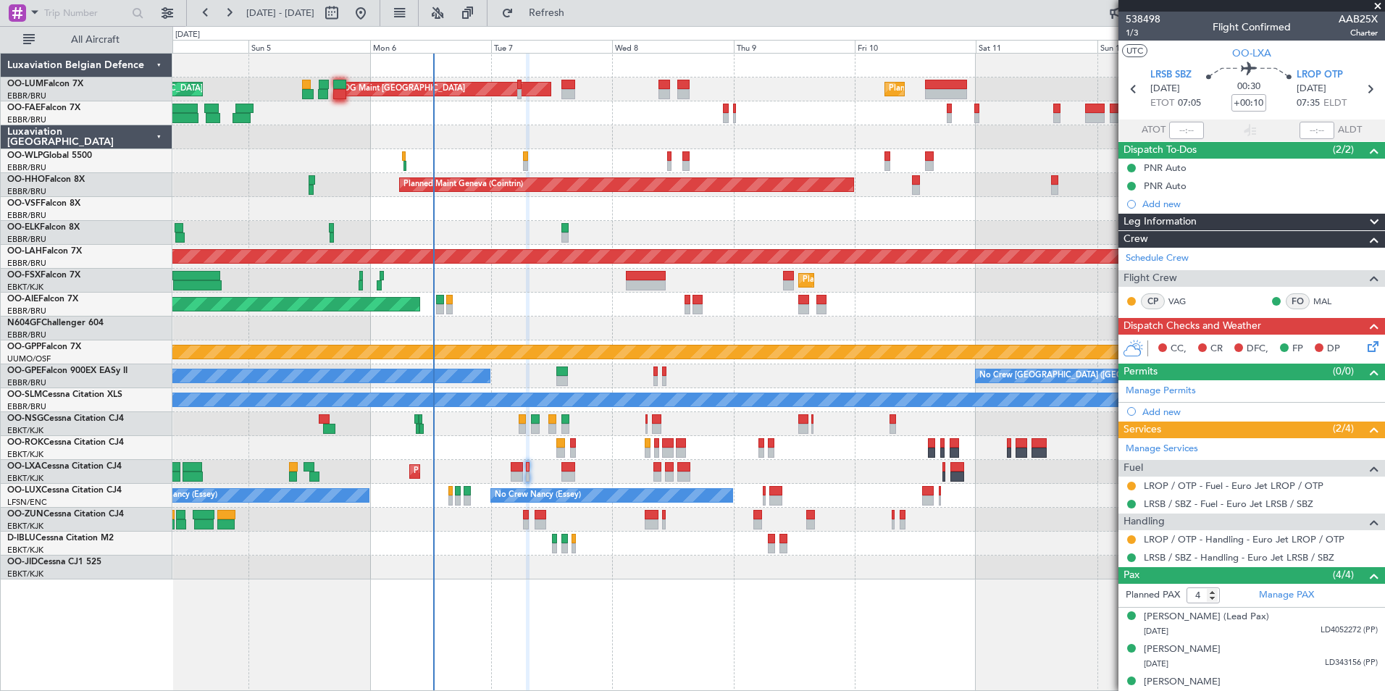
click at [576, 562] on div at bounding box center [778, 568] width 1212 height 24
click at [1128, 540] on button at bounding box center [1131, 539] width 9 height 9
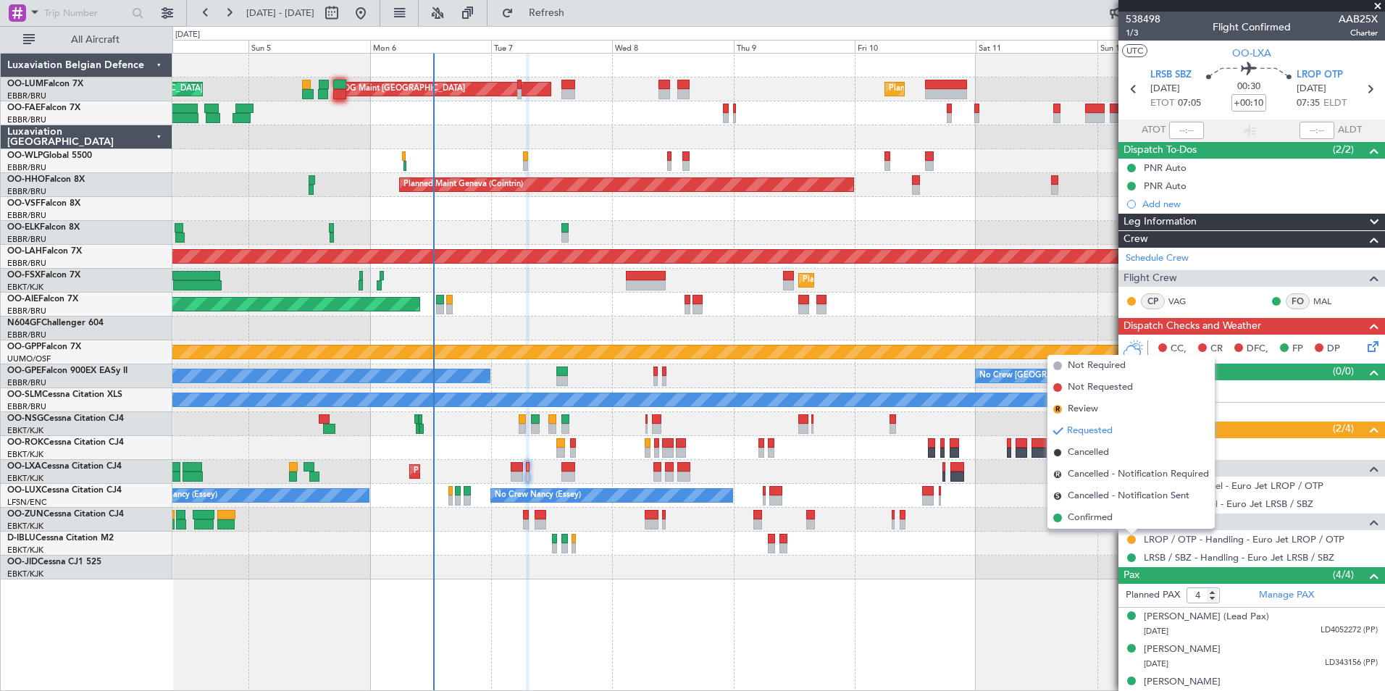
click at [543, 476] on div "Planned Maint Kortrijk-Wevelgem AOG Maint Rimini" at bounding box center [778, 472] width 1212 height 24
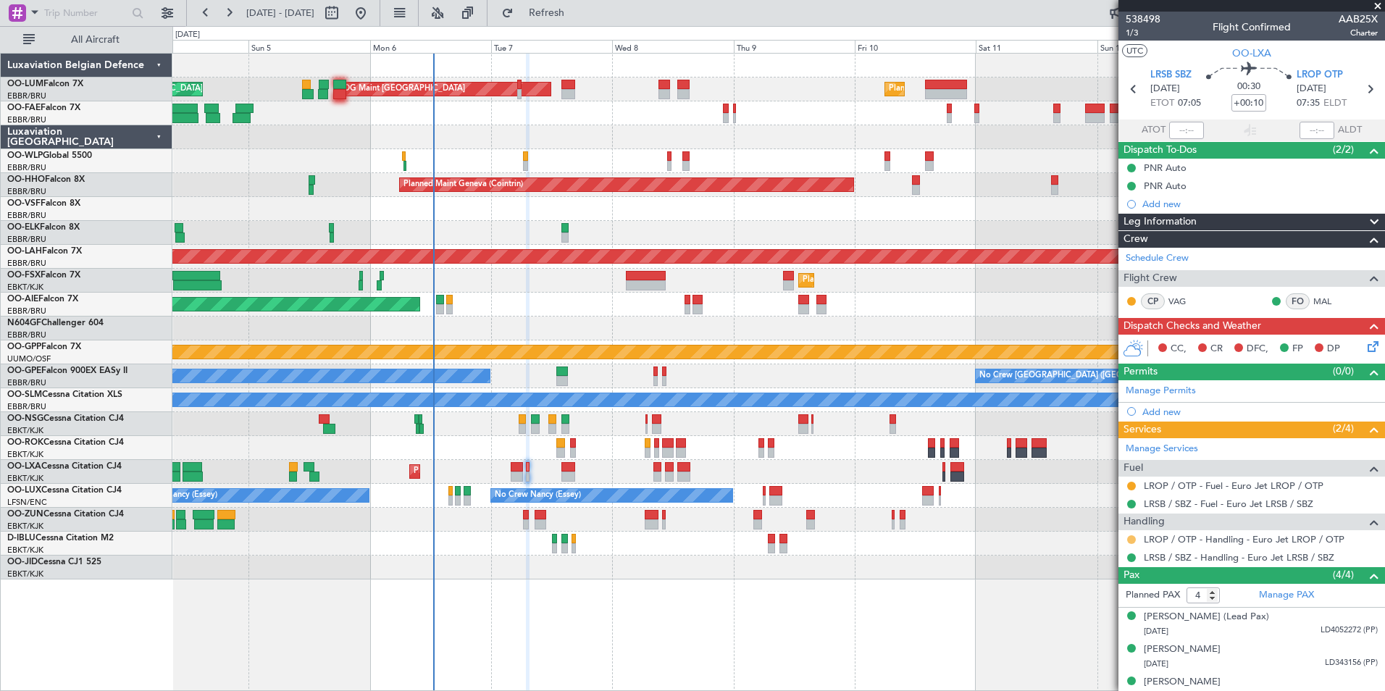
click at [1131, 538] on button at bounding box center [1131, 539] width 9 height 9
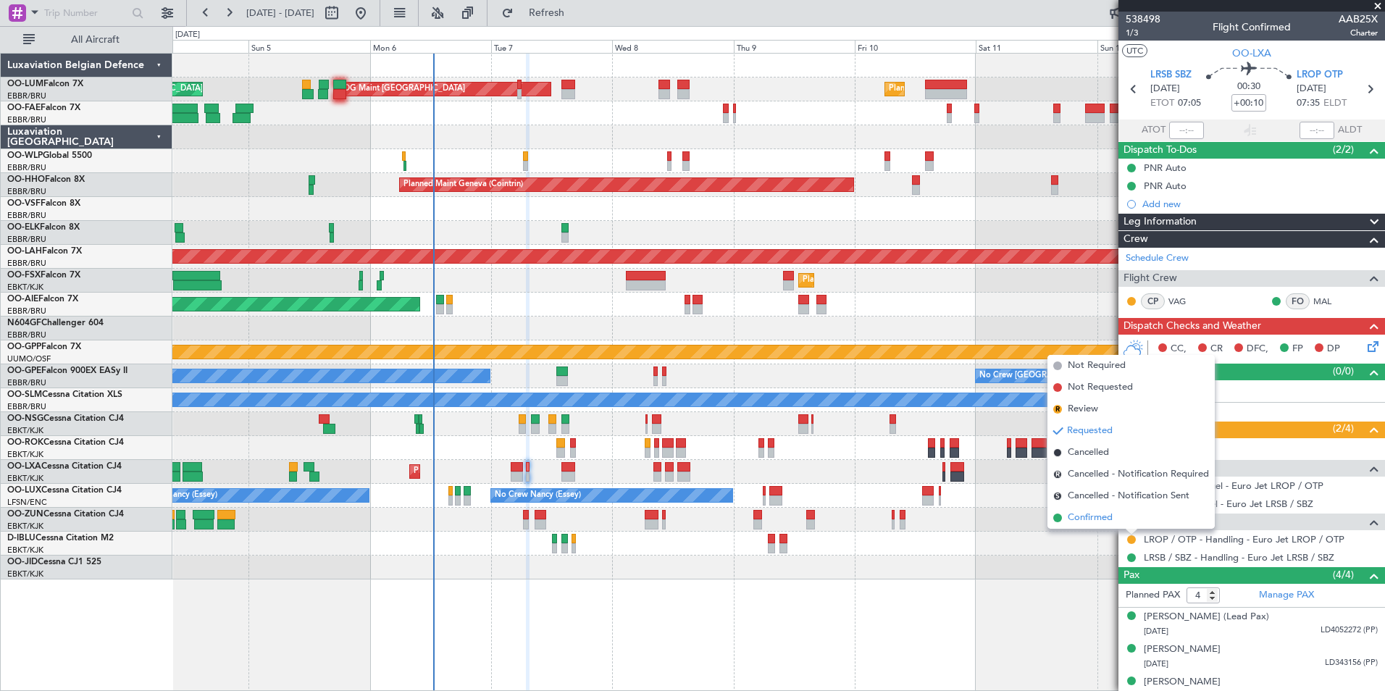
click at [1102, 516] on span "Confirmed" at bounding box center [1090, 518] width 45 height 14
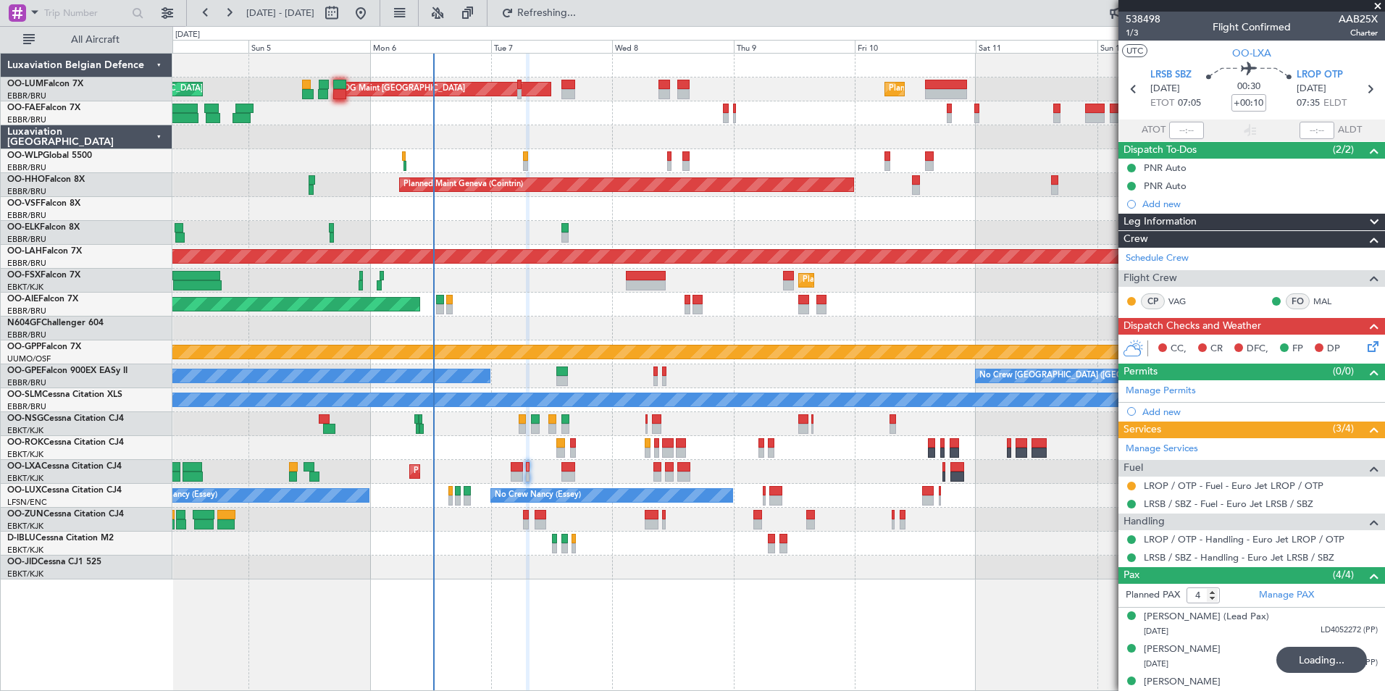
click at [1129, 480] on div at bounding box center [1132, 486] width 12 height 12
click at [1130, 486] on button at bounding box center [1131, 486] width 9 height 9
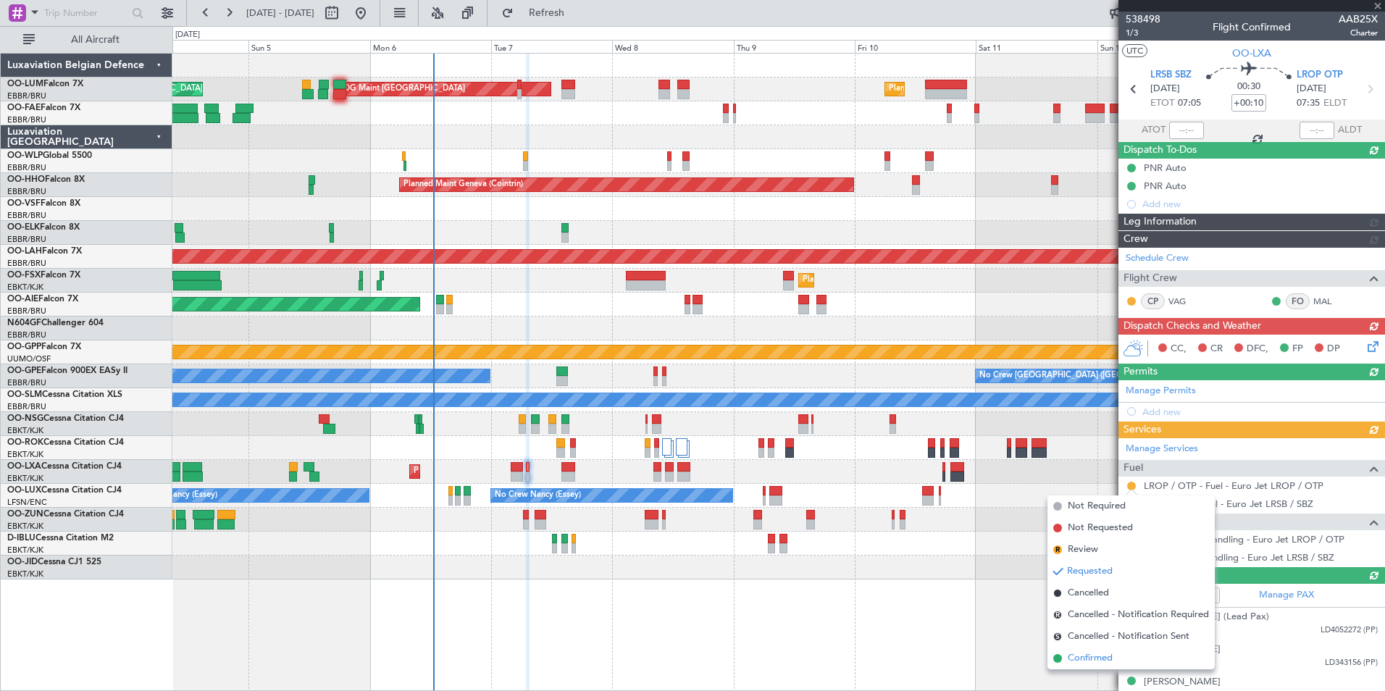
click at [1094, 664] on span "Confirmed" at bounding box center [1090, 658] width 45 height 14
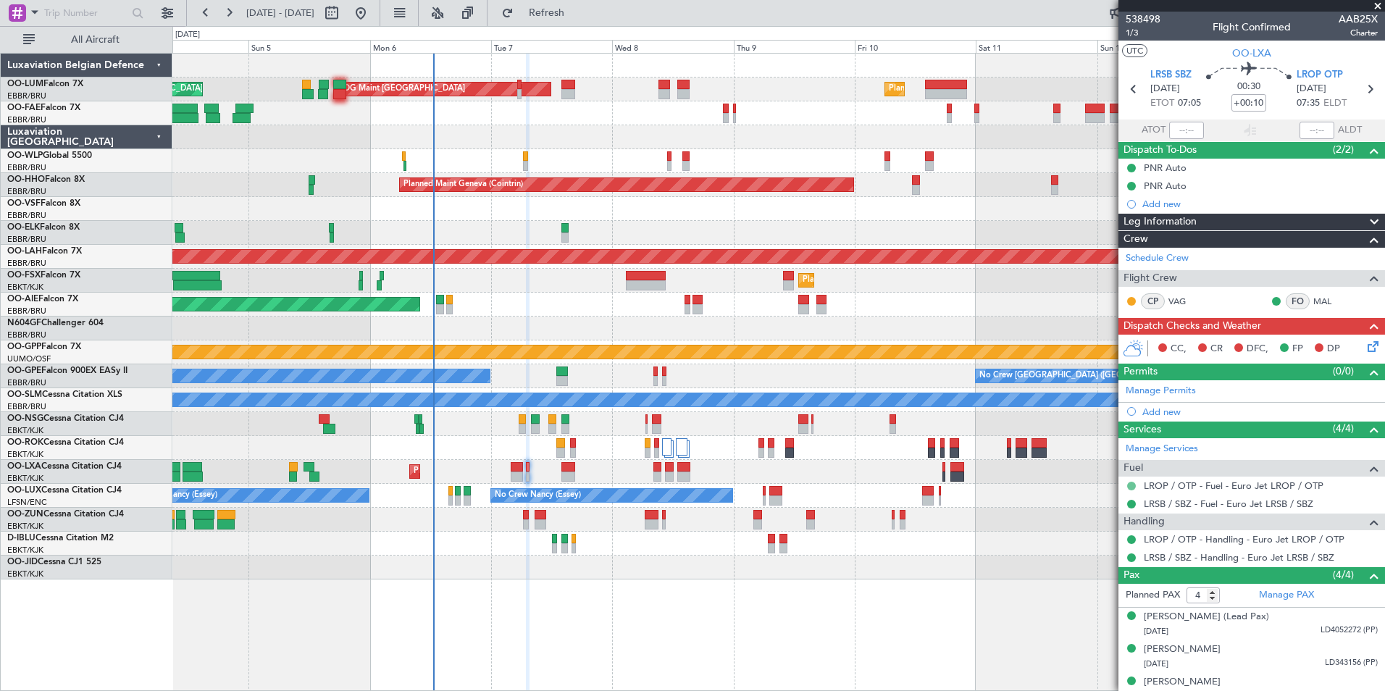
click at [1130, 484] on button at bounding box center [1131, 486] width 9 height 9
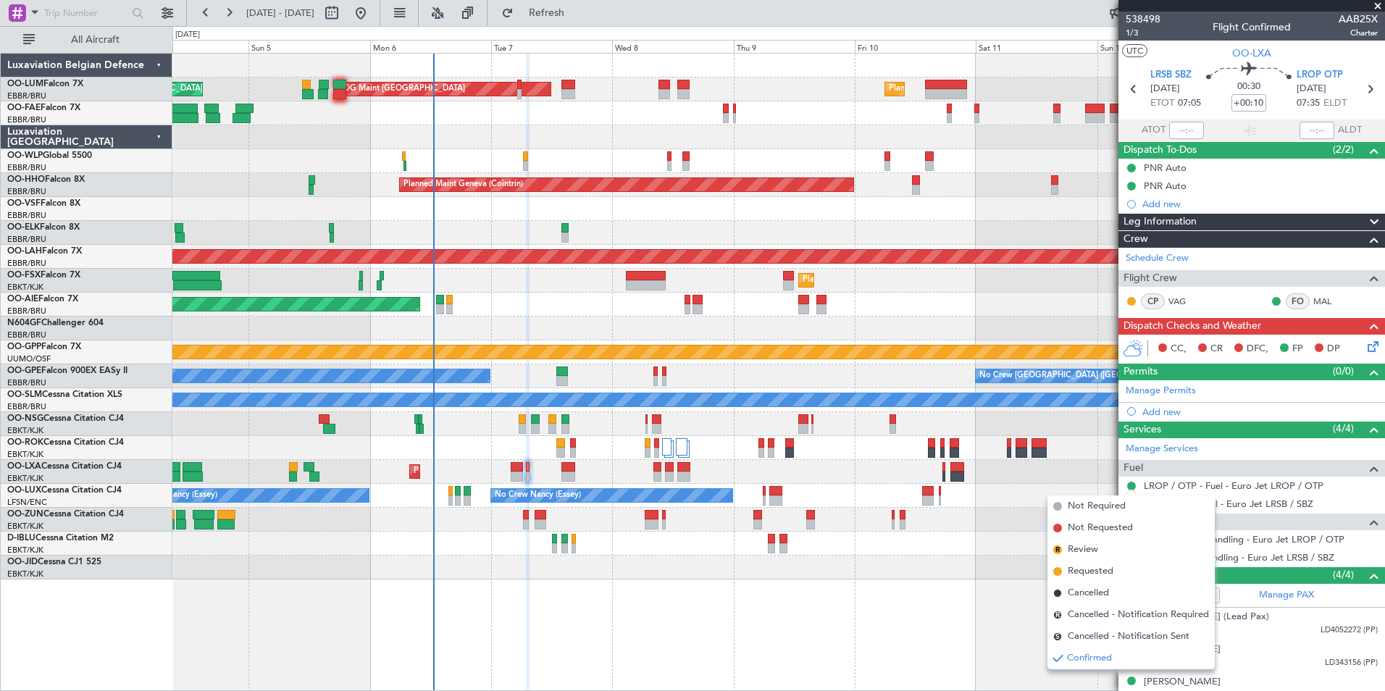
click at [1082, 663] on span "Confirmed" at bounding box center [1089, 658] width 45 height 14
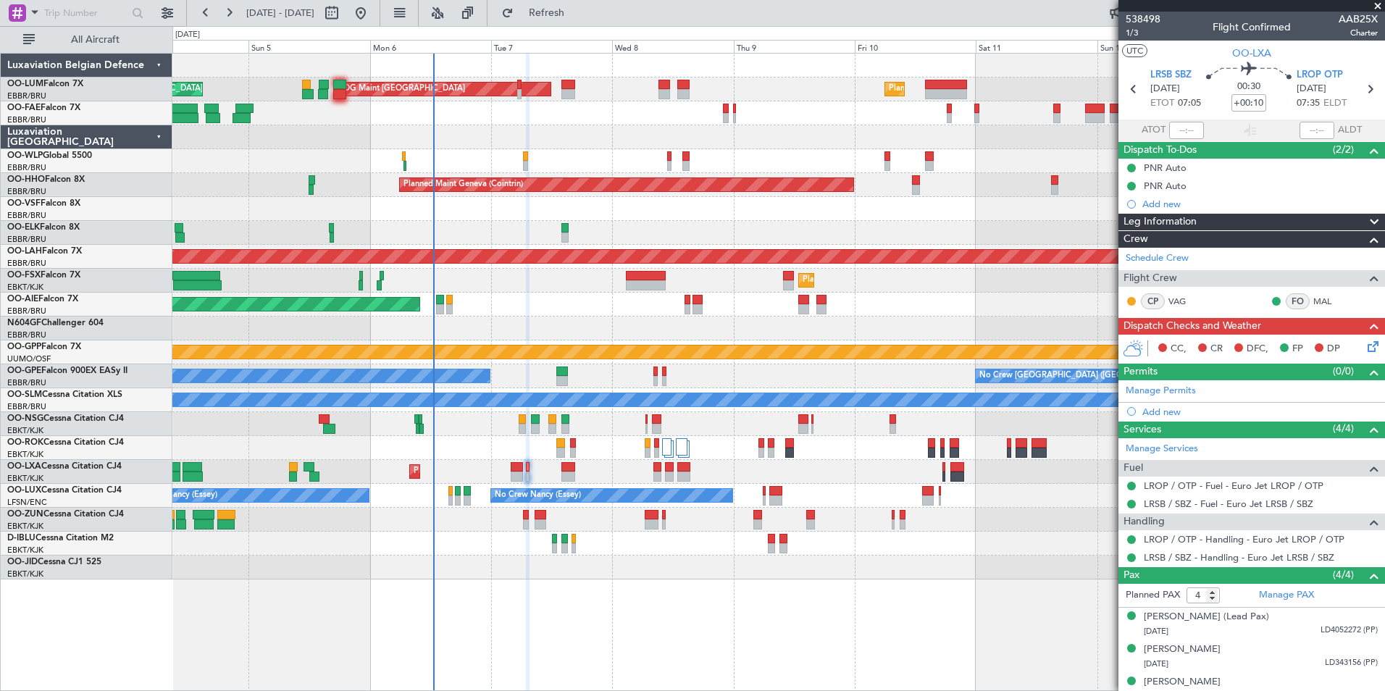
click at [914, 590] on div "Planned Maint Brussels (Brussels National) Planned Maint Brussels (Brussels Nat…" at bounding box center [778, 372] width 1212 height 638
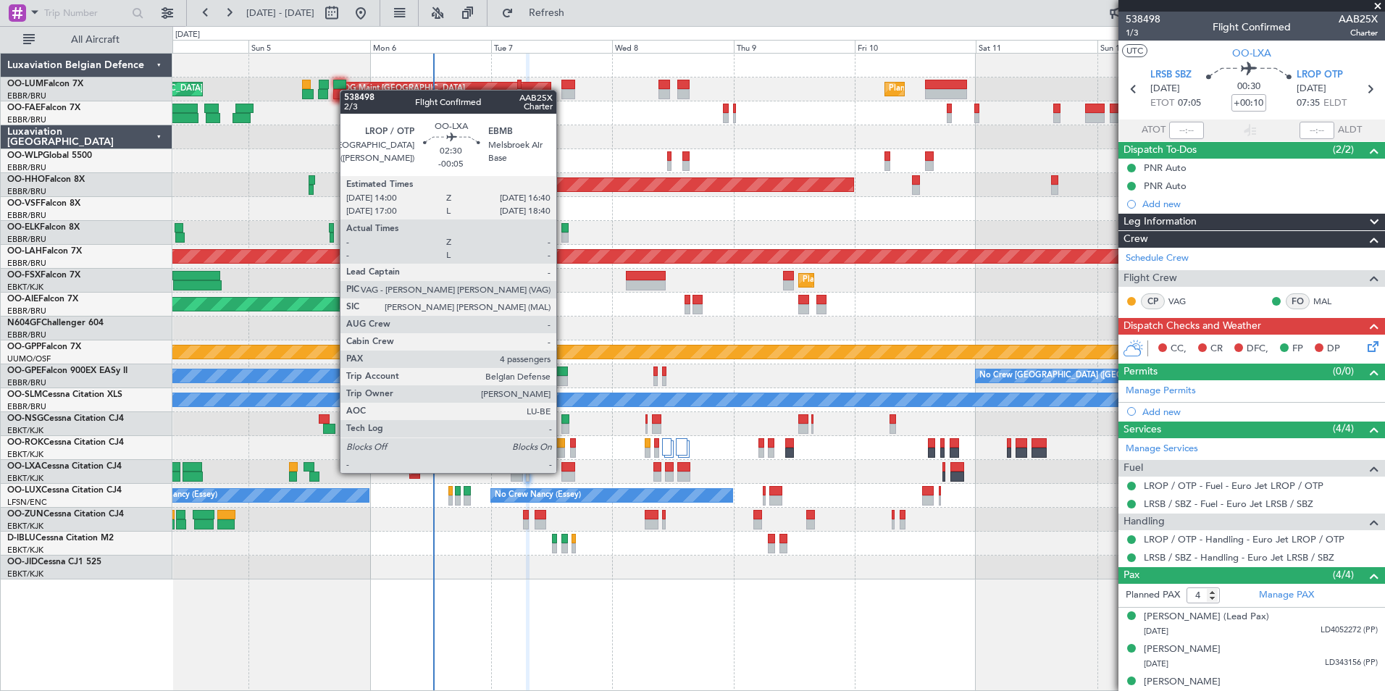
click at [563, 472] on div at bounding box center [568, 477] width 14 height 10
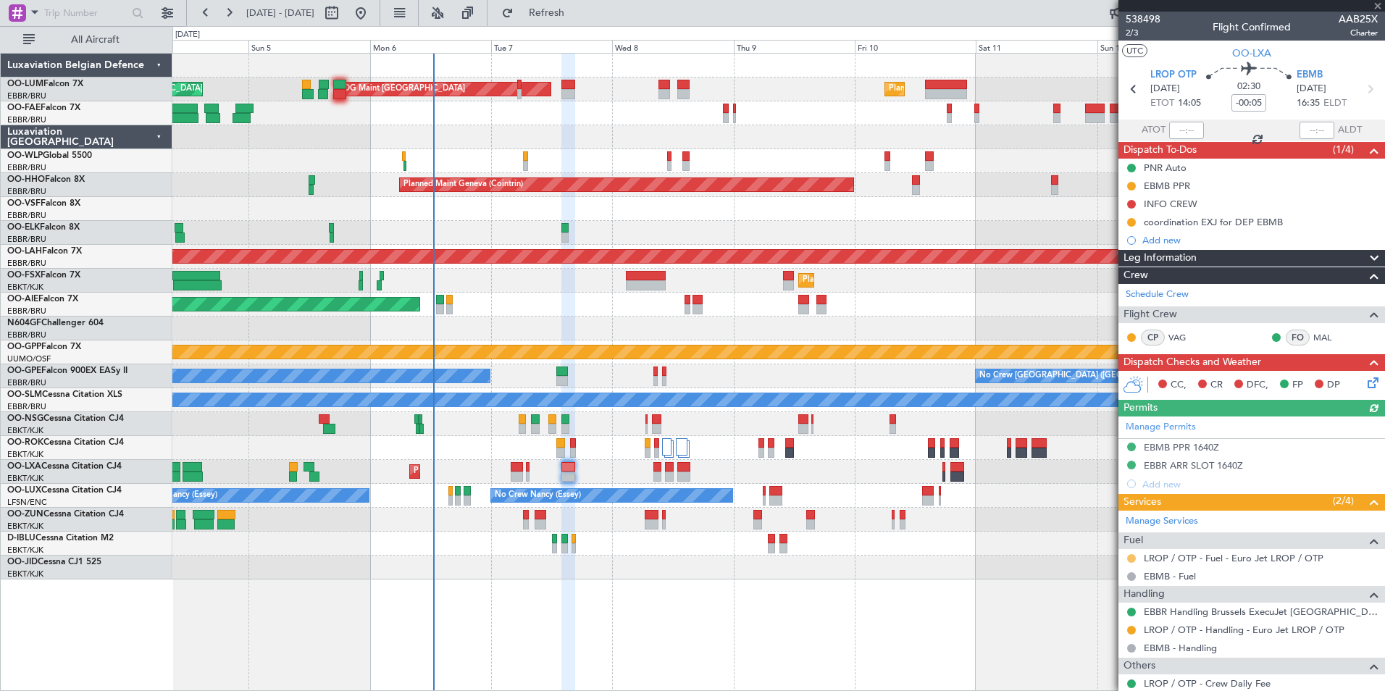
click at [1131, 555] on button at bounding box center [1131, 558] width 9 height 9
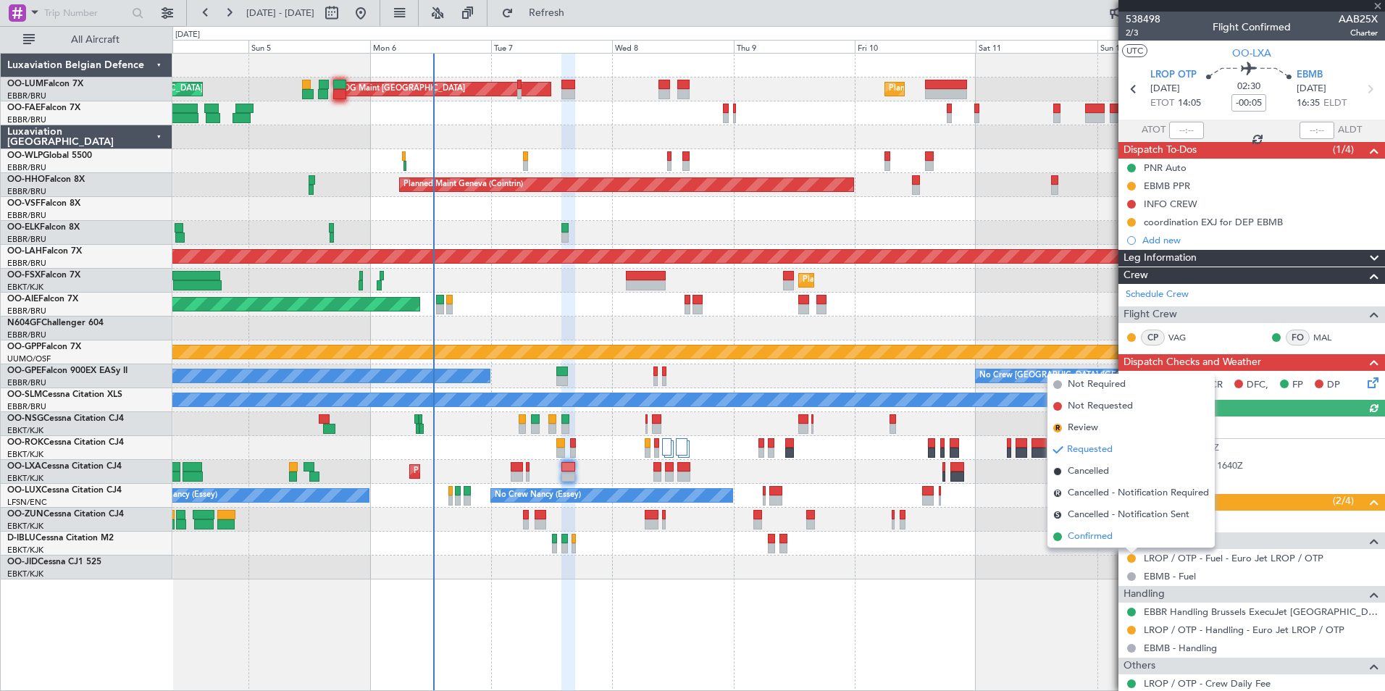
click at [1098, 539] on span "Confirmed" at bounding box center [1090, 536] width 45 height 14
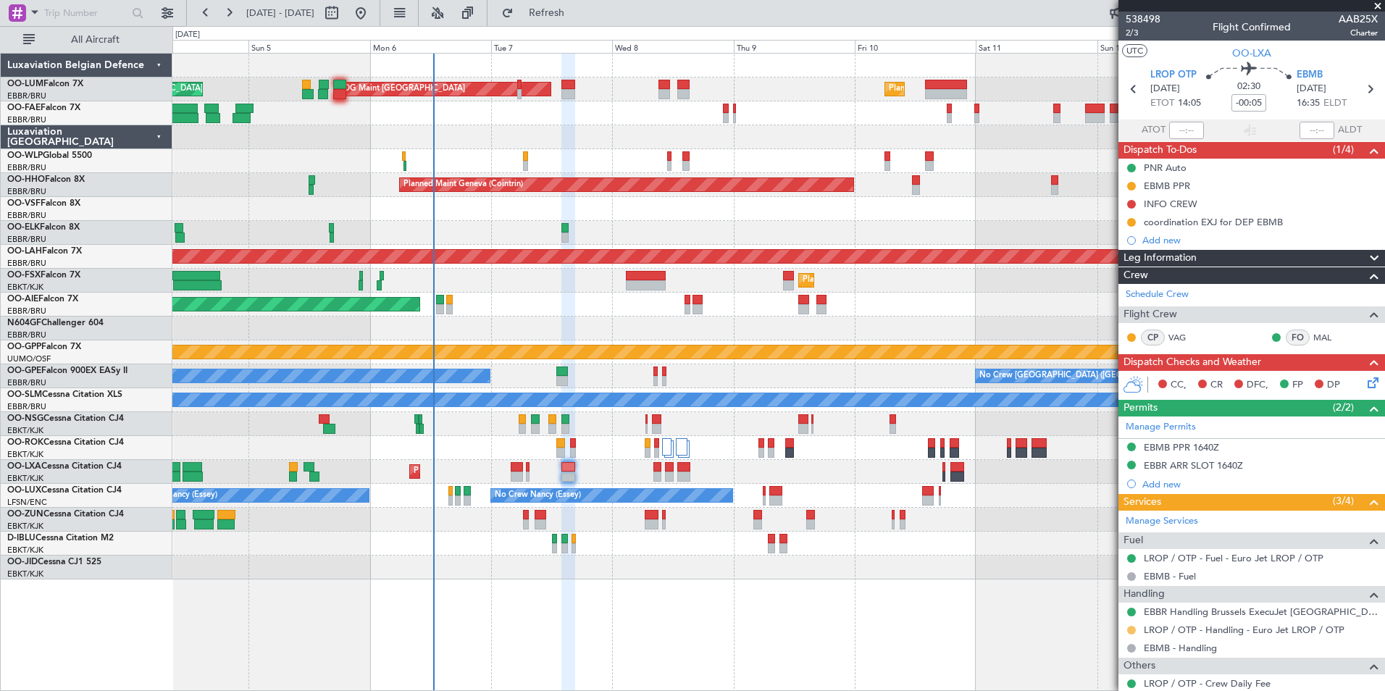
click at [1133, 629] on button at bounding box center [1131, 630] width 9 height 9
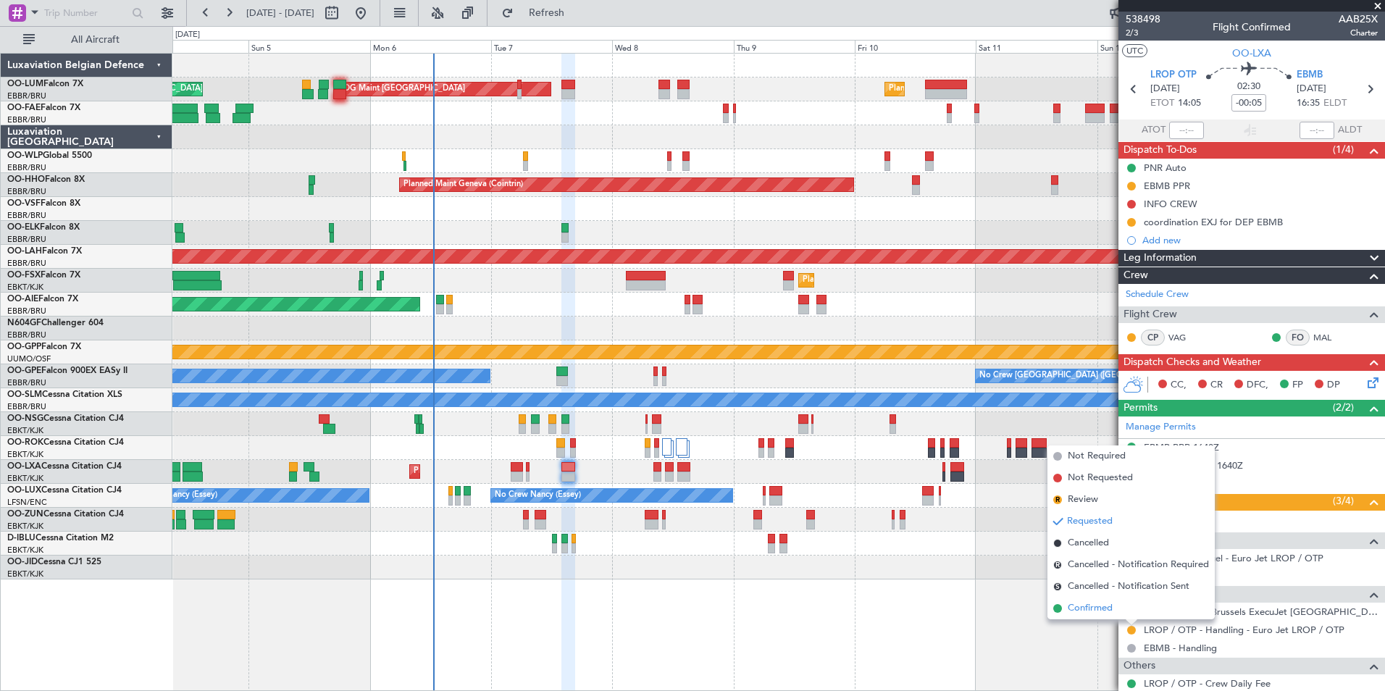
click at [1099, 605] on span "Confirmed" at bounding box center [1090, 608] width 45 height 14
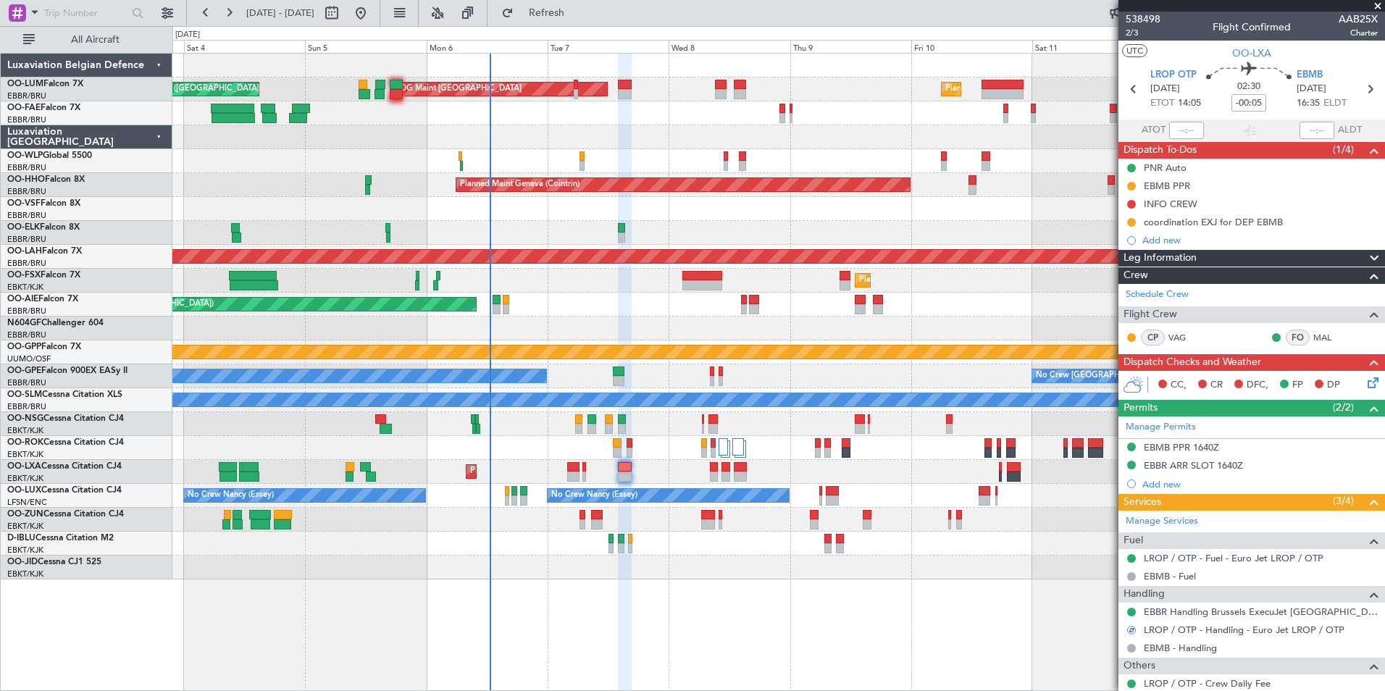
click at [644, 468] on div "Planned Maint Kortrijk-Wevelgem AOG Maint Rimini" at bounding box center [778, 472] width 1212 height 24
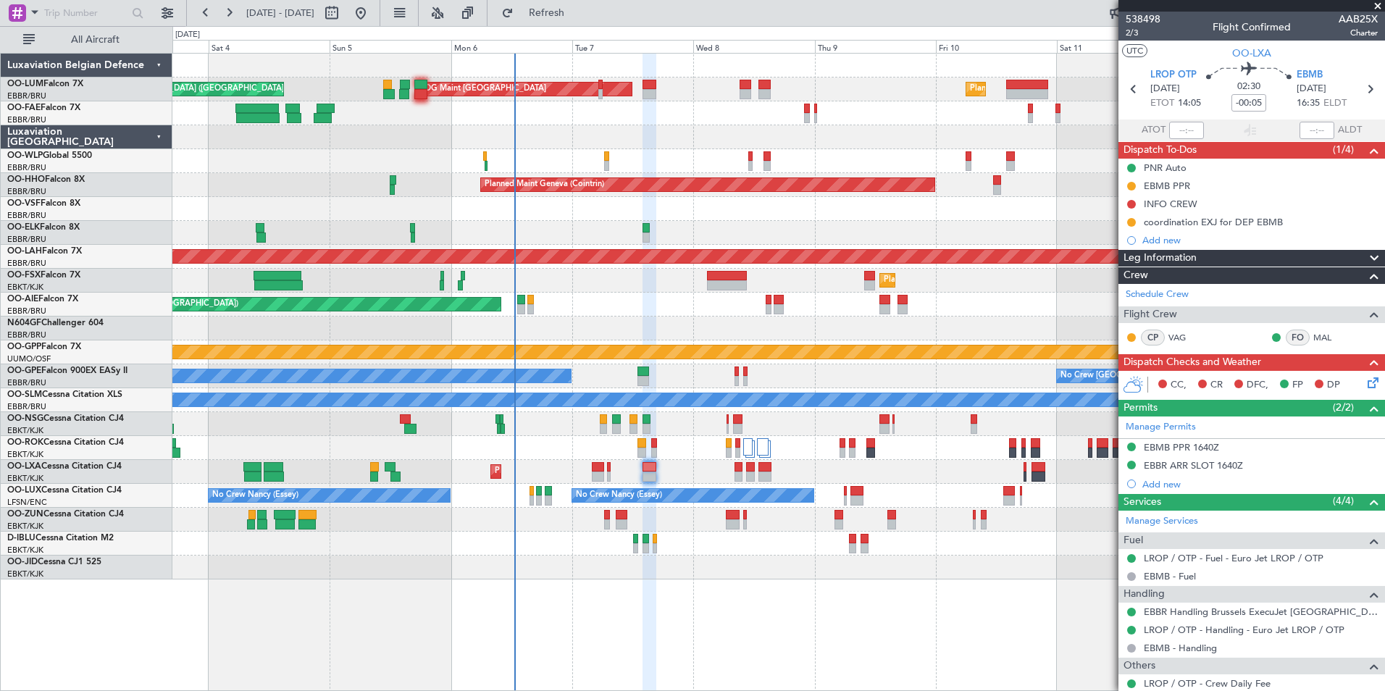
click at [626, 481] on div "Planned Maint Brussels (Brussels National) Planned Maint Brussels (Brussels Nat…" at bounding box center [778, 317] width 1212 height 526
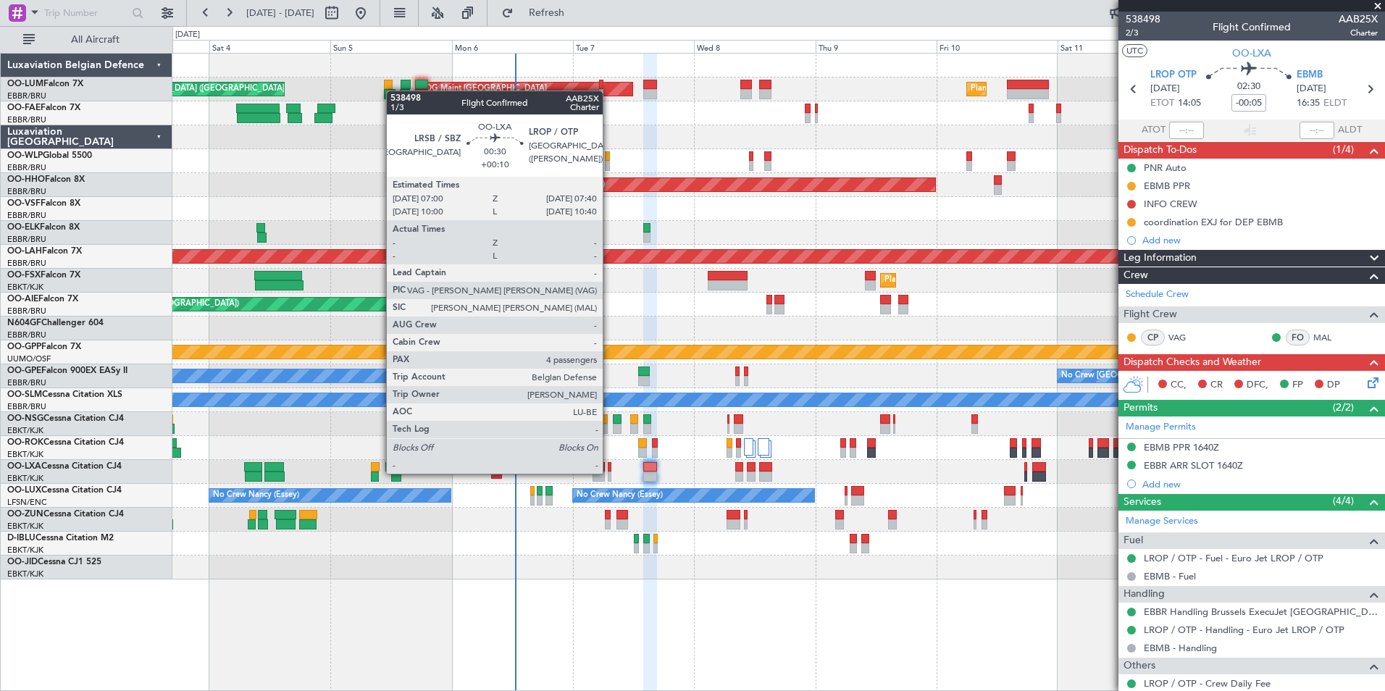
click at [609, 472] on div at bounding box center [610, 477] width 4 height 10
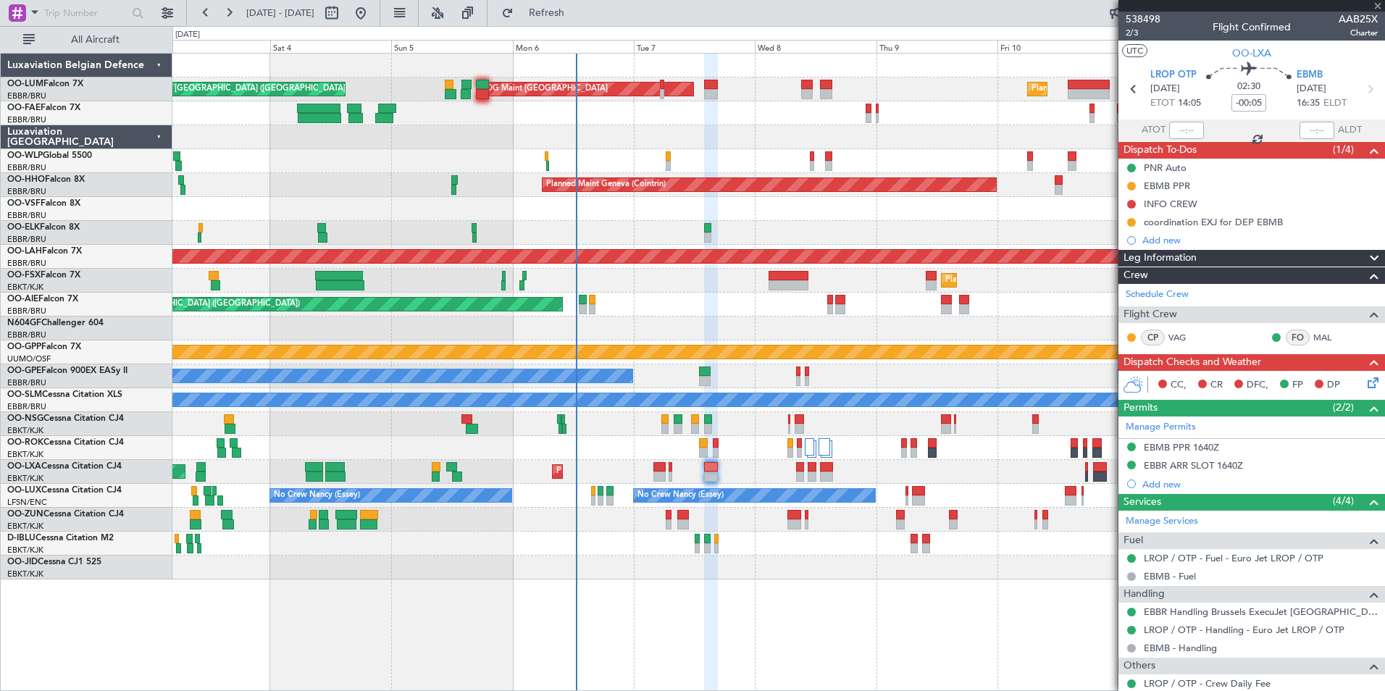
click at [687, 468] on div "Planned Maint Kortrijk-Wevelgem AOG Maint Rimini" at bounding box center [778, 472] width 1212 height 24
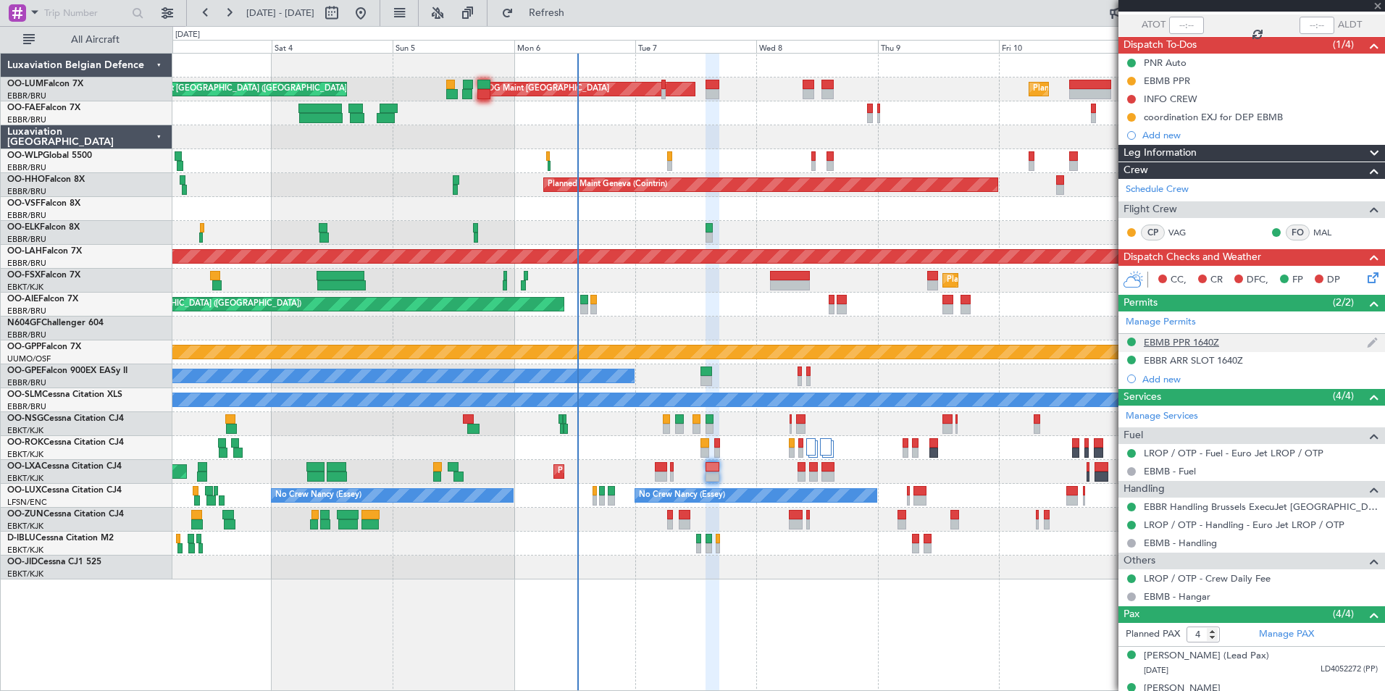
scroll to position [190, 0]
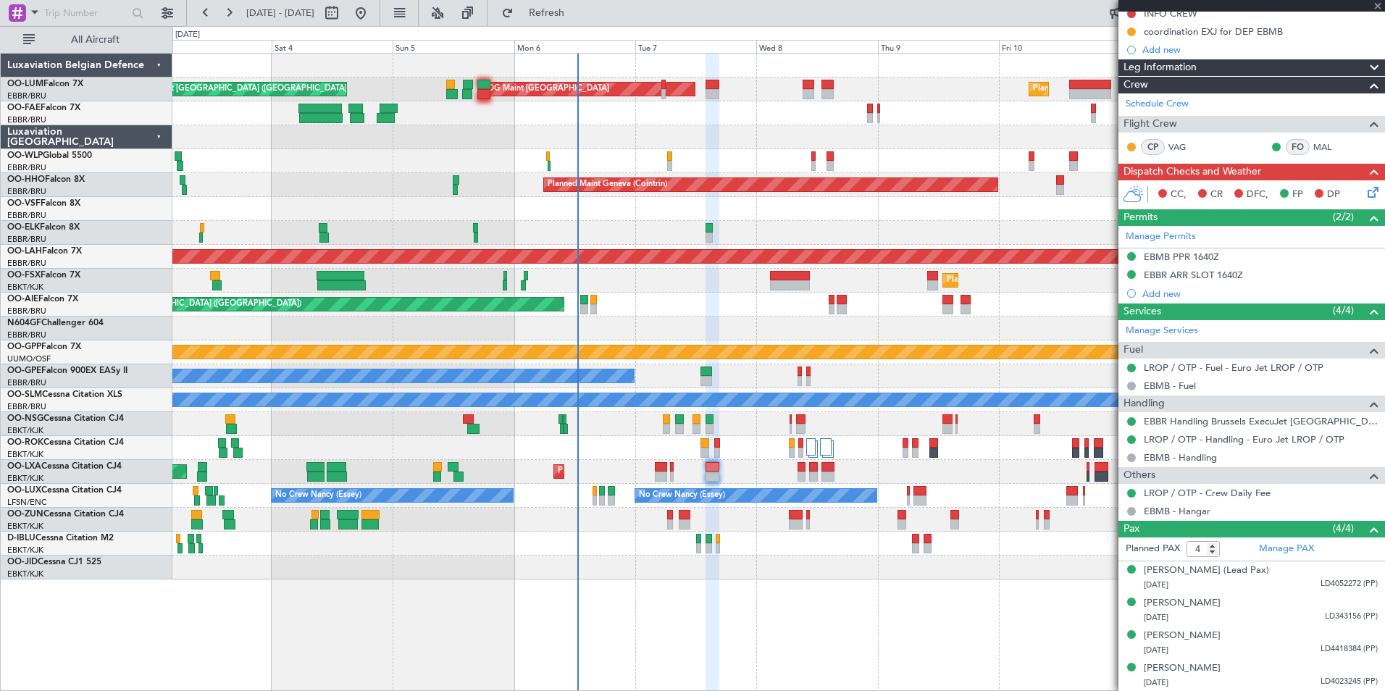
type input "+00:10"
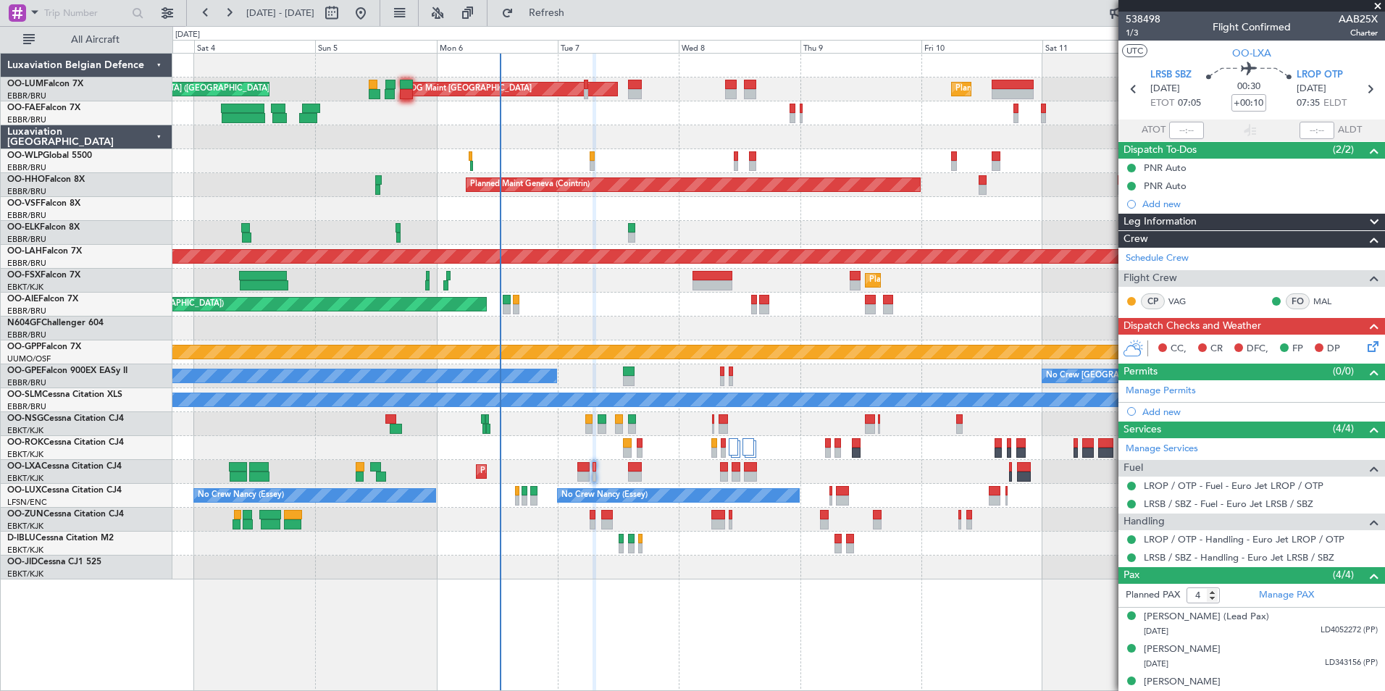
click at [684, 478] on div "Planned Maint Kortrijk-Wevelgem AOG Maint Rimini" at bounding box center [778, 472] width 1212 height 24
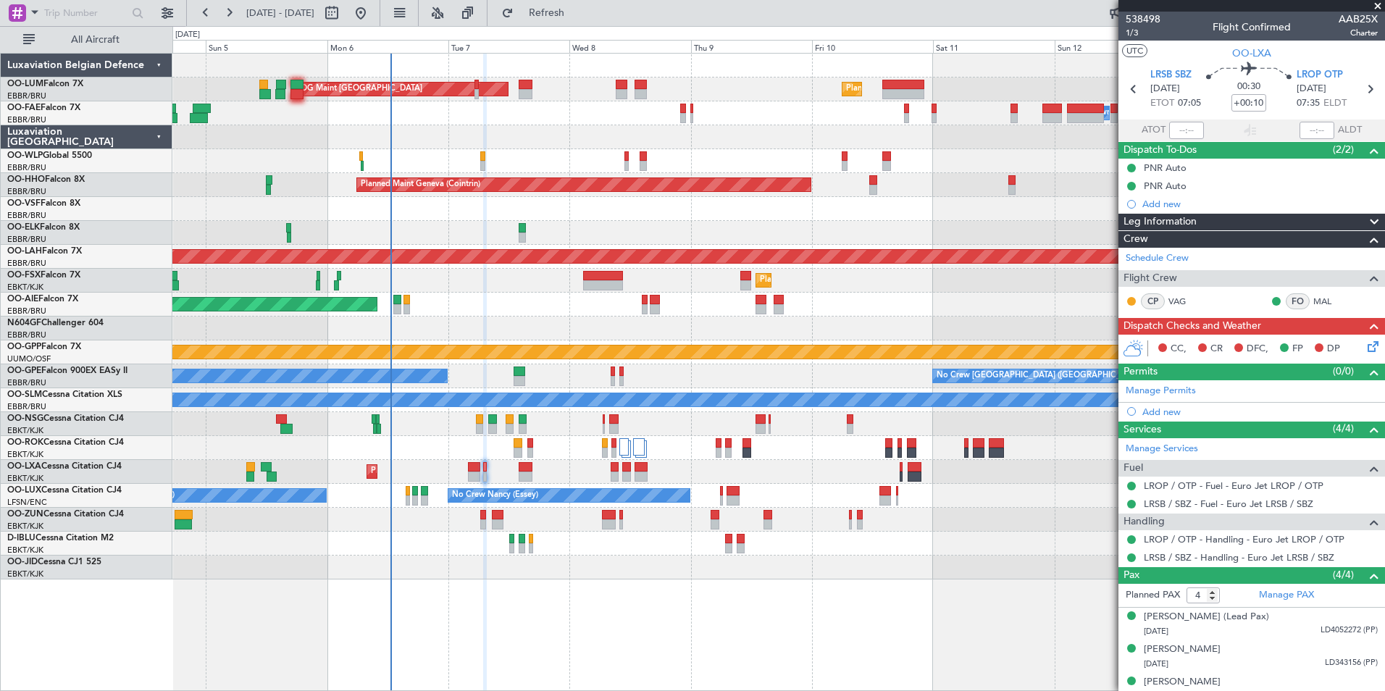
click at [708, 448] on div "Planned Maint Brussels (Brussels National) AOG Maint Sibiu Planned Maint Brusse…" at bounding box center [778, 317] width 1212 height 526
click at [370, 246] on div "Planned Maint Brussels (Brussels National) AOG Maint Sibiu Planned Maint Brusse…" at bounding box center [778, 317] width 1212 height 526
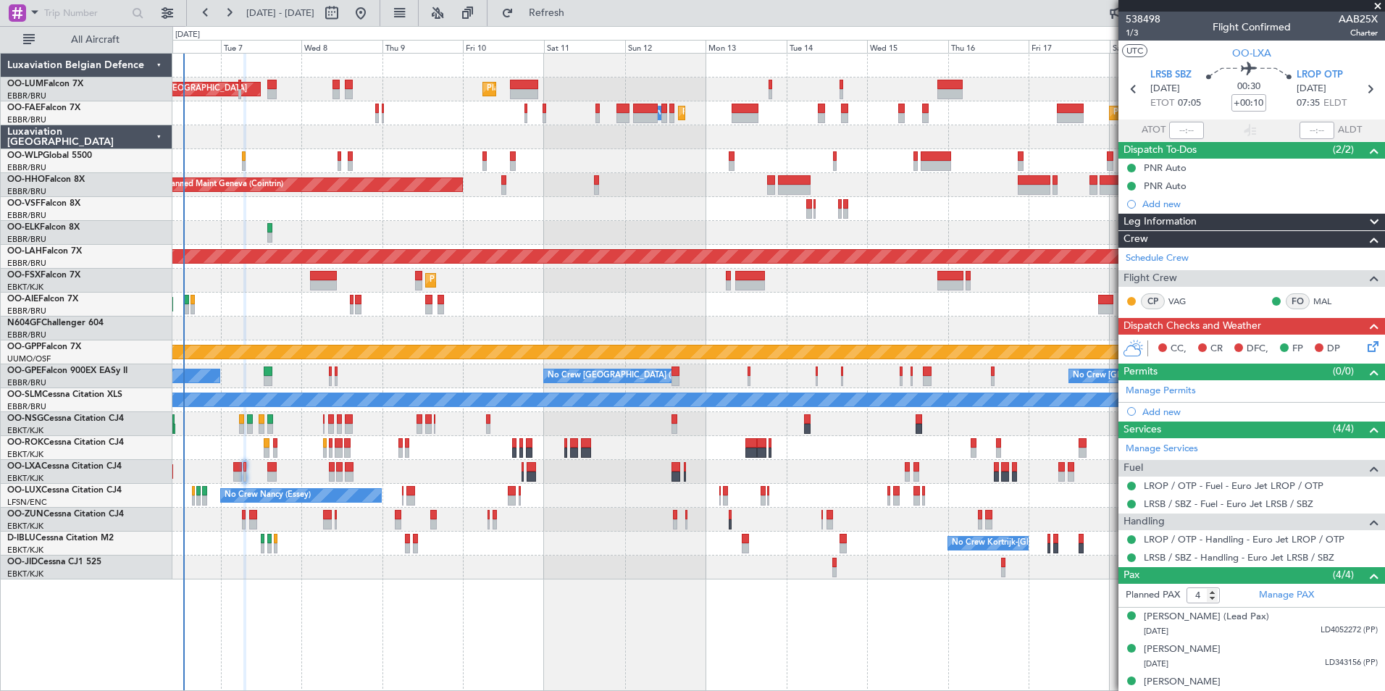
click at [512, 224] on div "Planned Maint Brussels (Brussels National) AOG Maint Sibiu Planned Maint Brusse…" at bounding box center [778, 317] width 1212 height 526
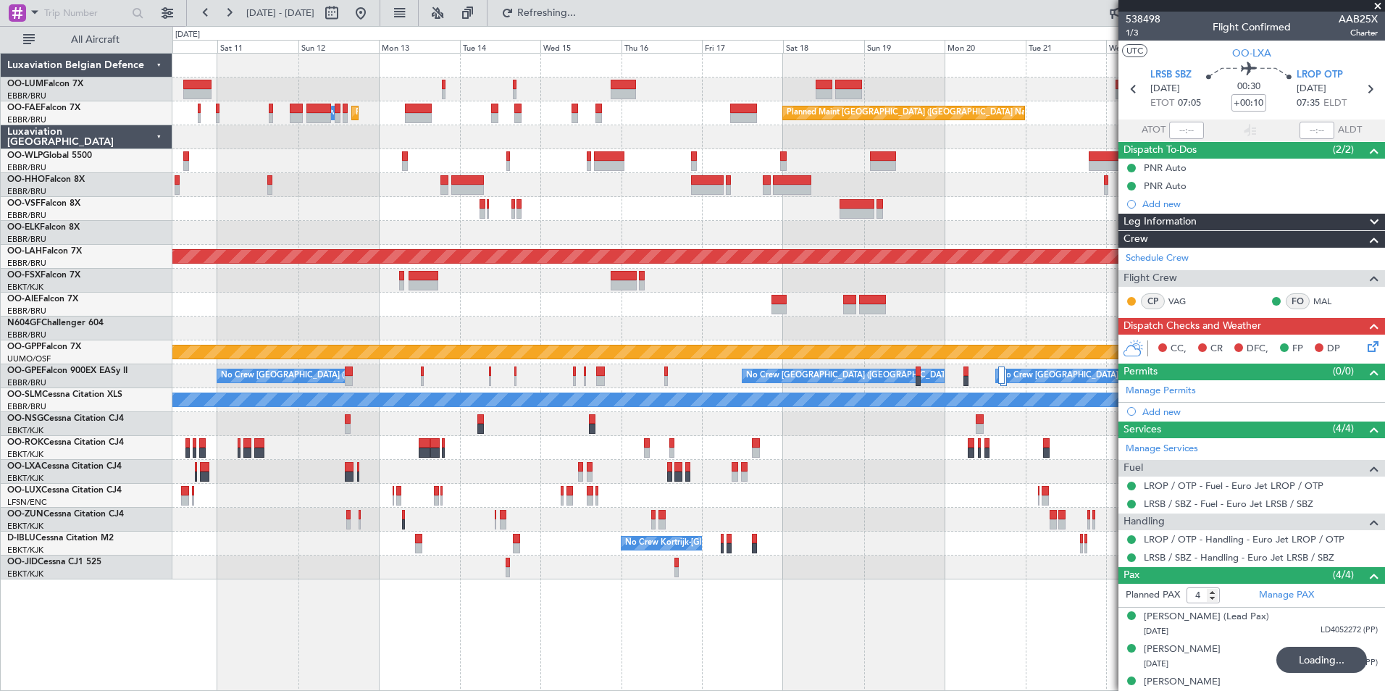
click at [575, 230] on div "Planned Maint Brussels (Brussels National) Owner Melsbroek Air Base Owner Melsb…" at bounding box center [778, 317] width 1212 height 526
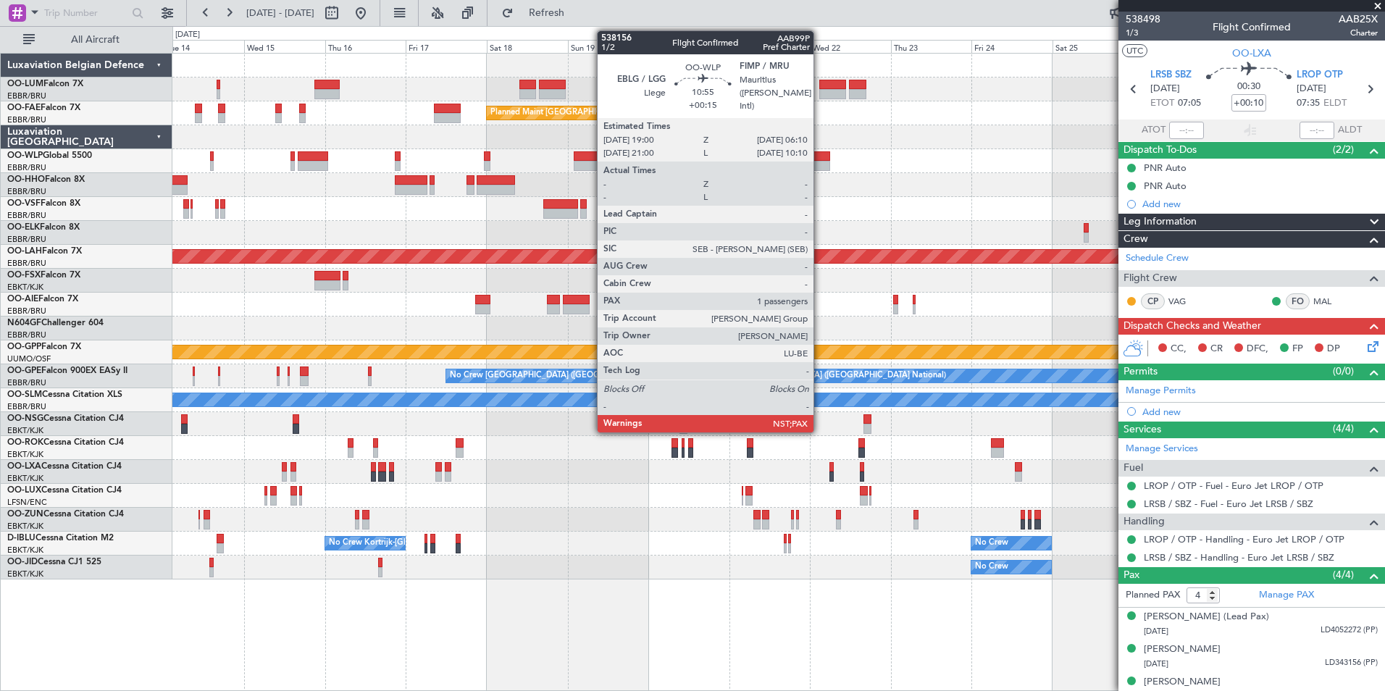
click at [820, 162] on div at bounding box center [811, 166] width 38 height 10
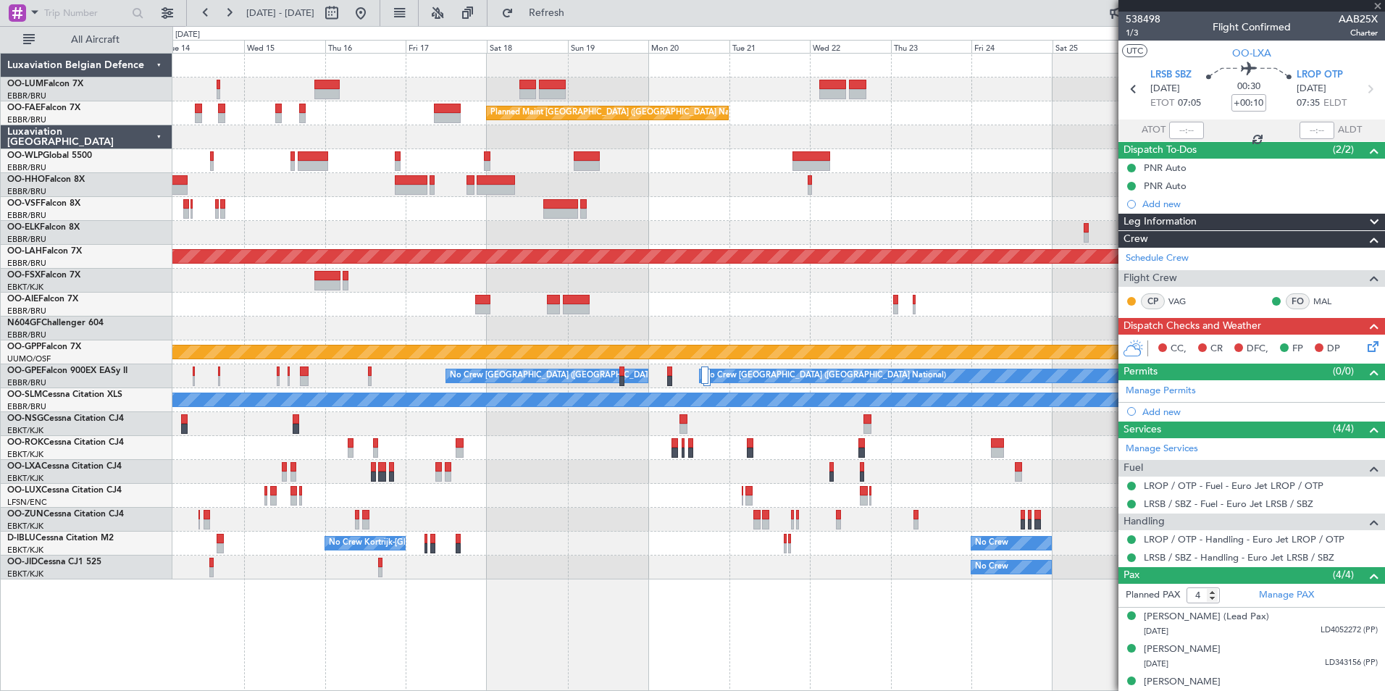
type input "+00:15"
type input "5"
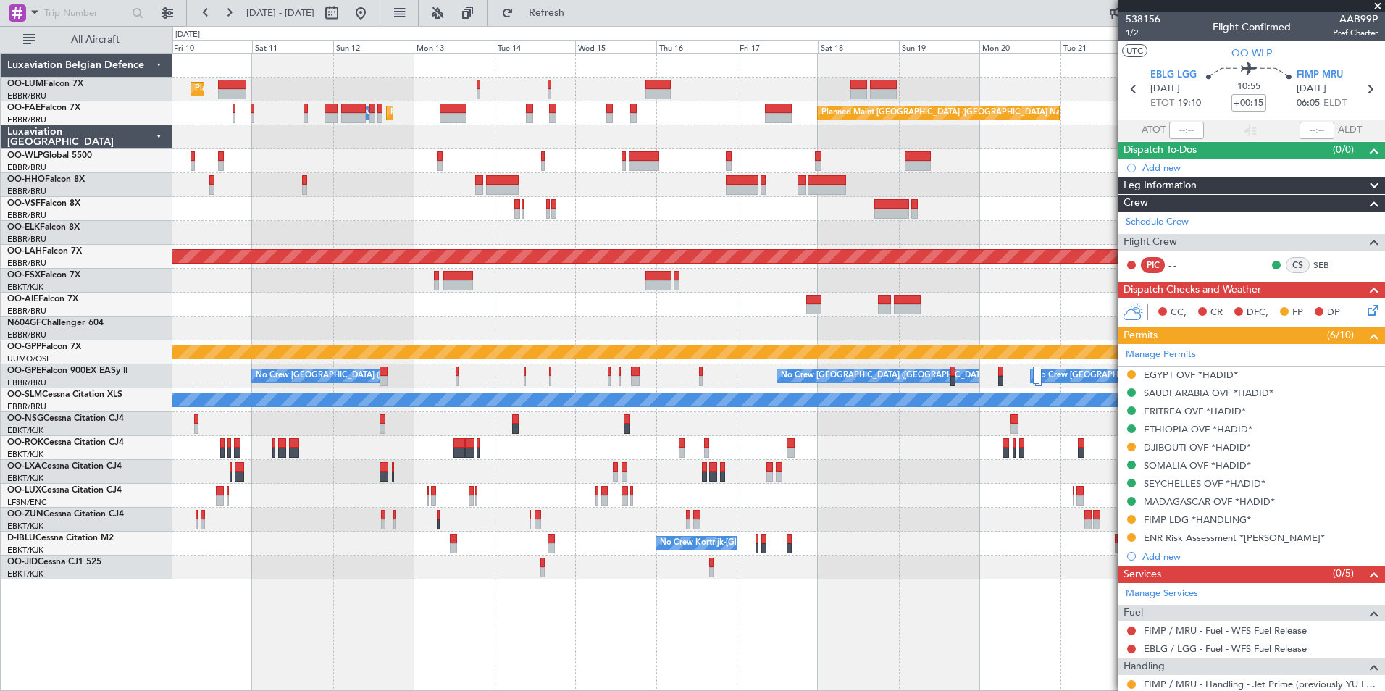
click at [779, 416] on div "Planned Maint Brussels (Brussels National) Owner Melsbroek Air Base Owner Melsb…" at bounding box center [778, 317] width 1212 height 526
click at [758, 418] on div at bounding box center [778, 424] width 1212 height 24
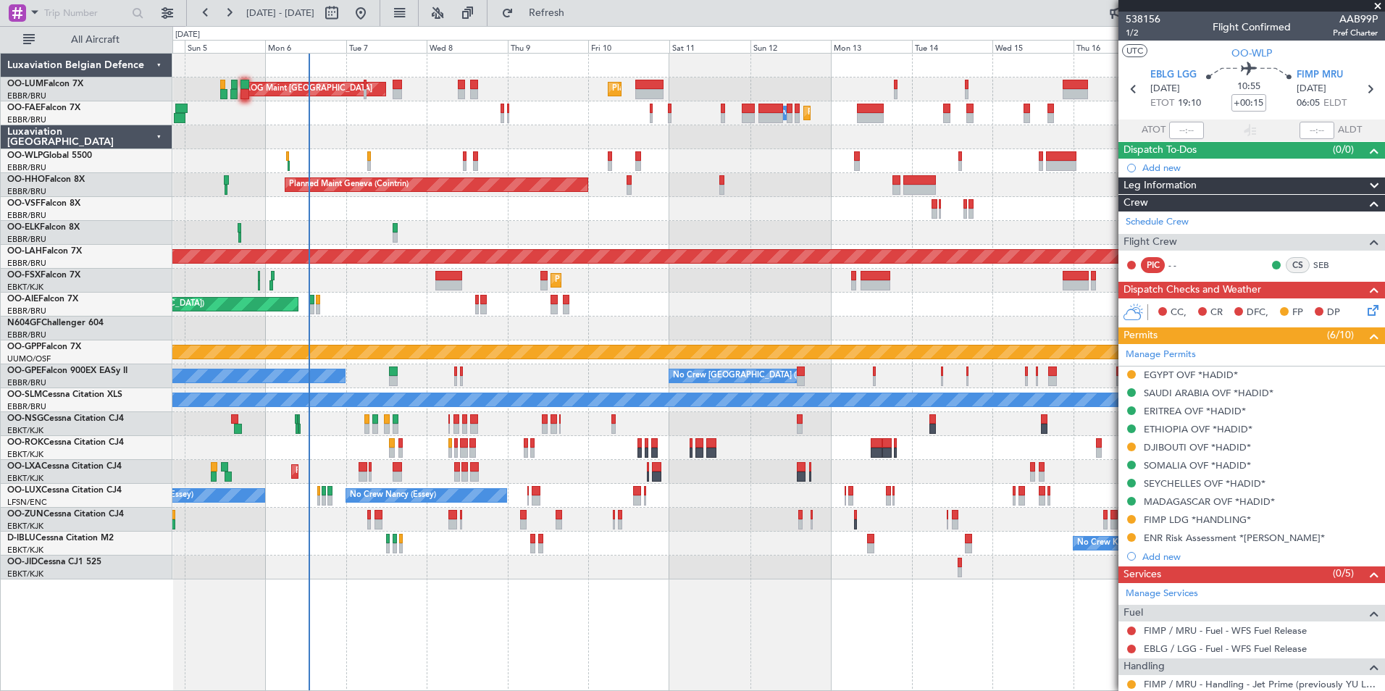
click at [624, 418] on div at bounding box center [778, 424] width 1212 height 24
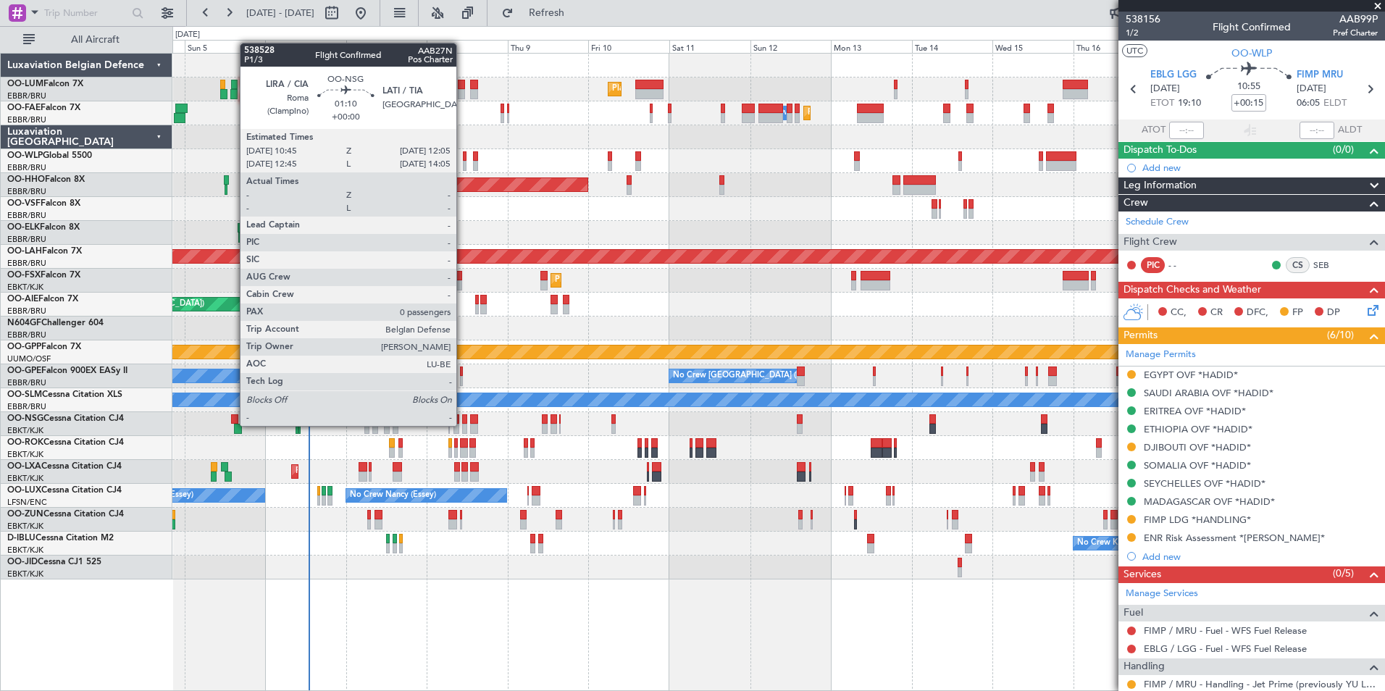
click at [463, 424] on div at bounding box center [464, 429] width 5 height 10
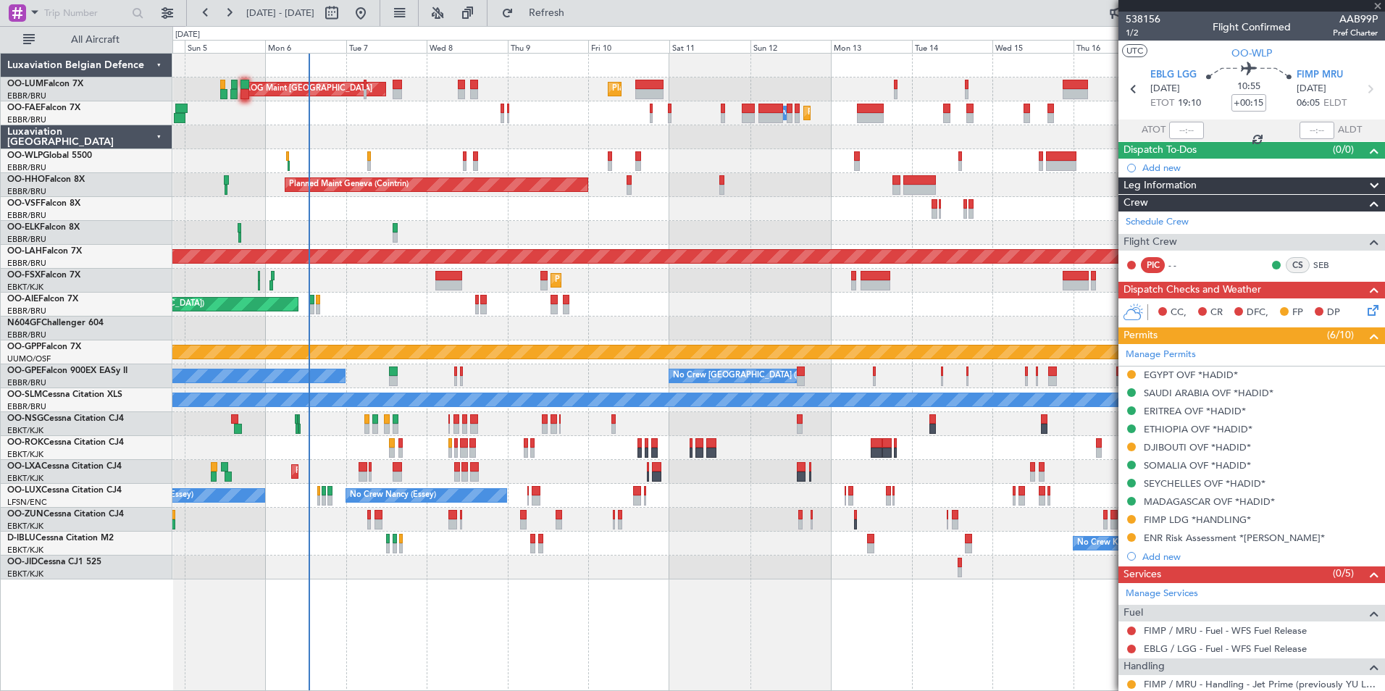
type input "0"
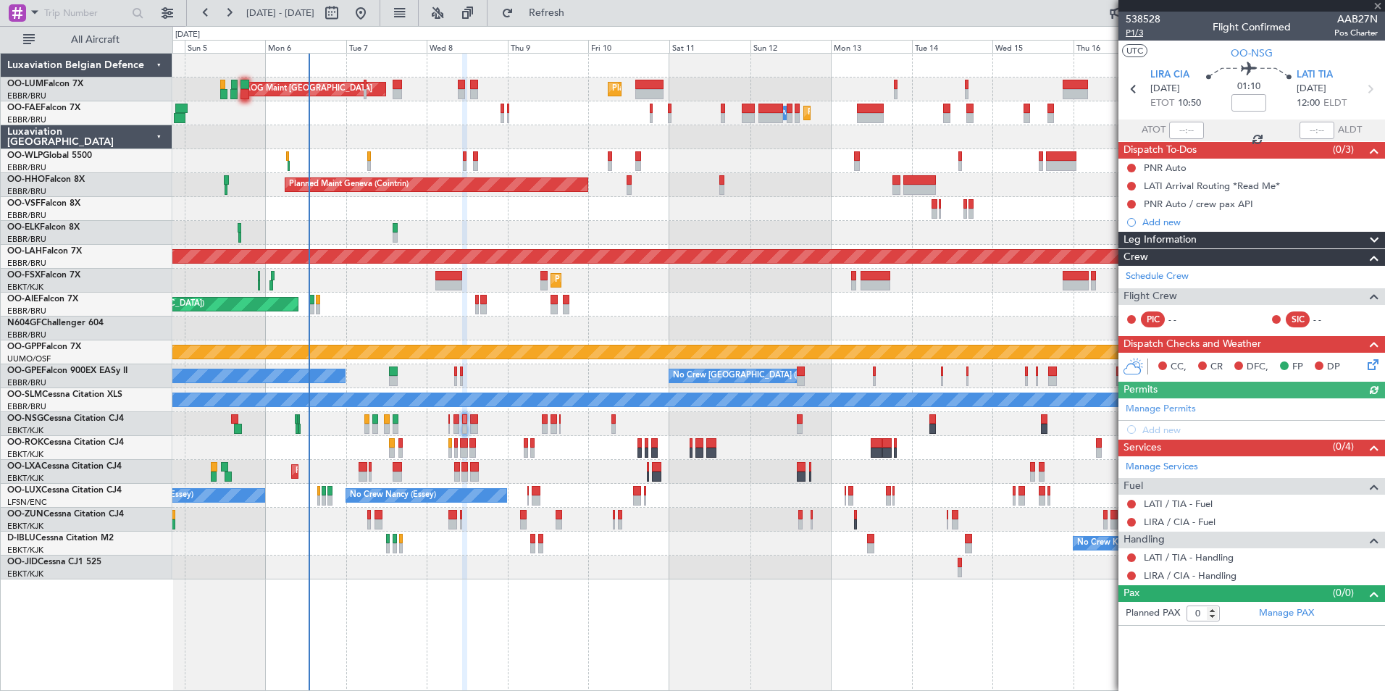
click at [1142, 29] on span "P1/3" at bounding box center [1143, 33] width 35 height 12
click at [493, 429] on div at bounding box center [778, 424] width 1212 height 24
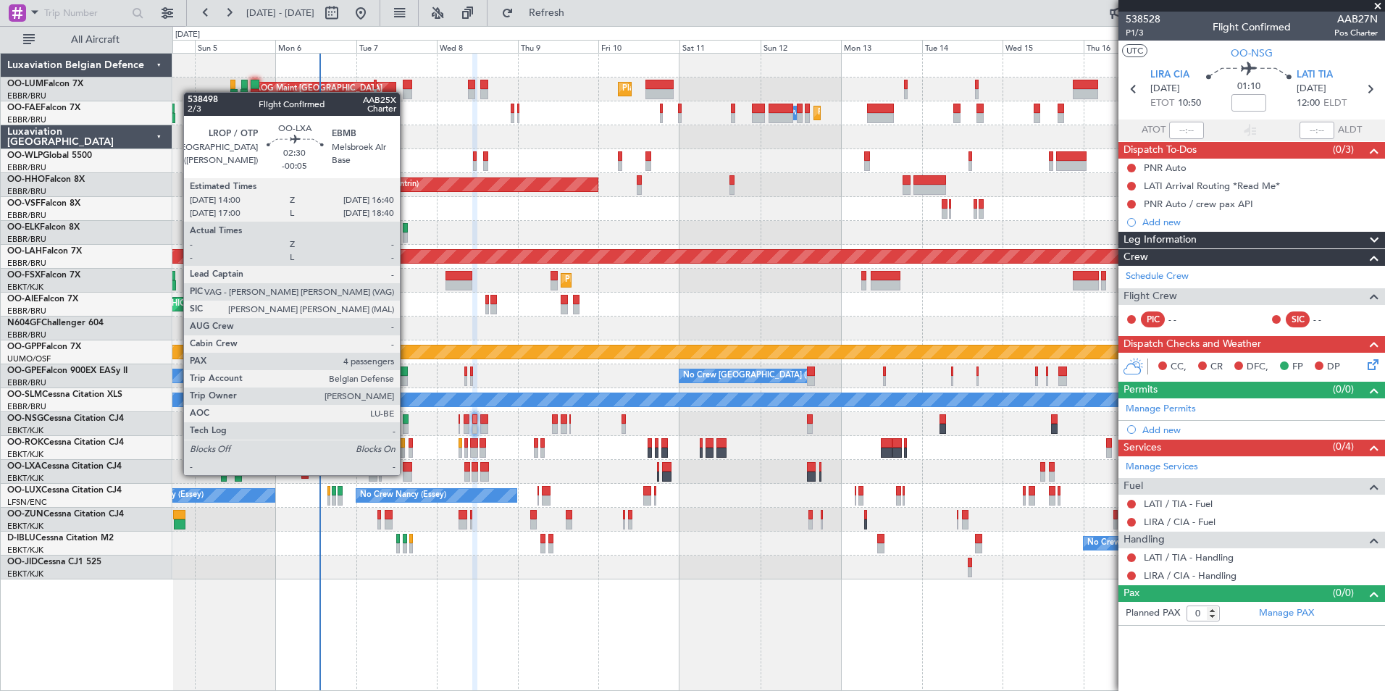
click at [406, 474] on div at bounding box center [407, 477] width 9 height 10
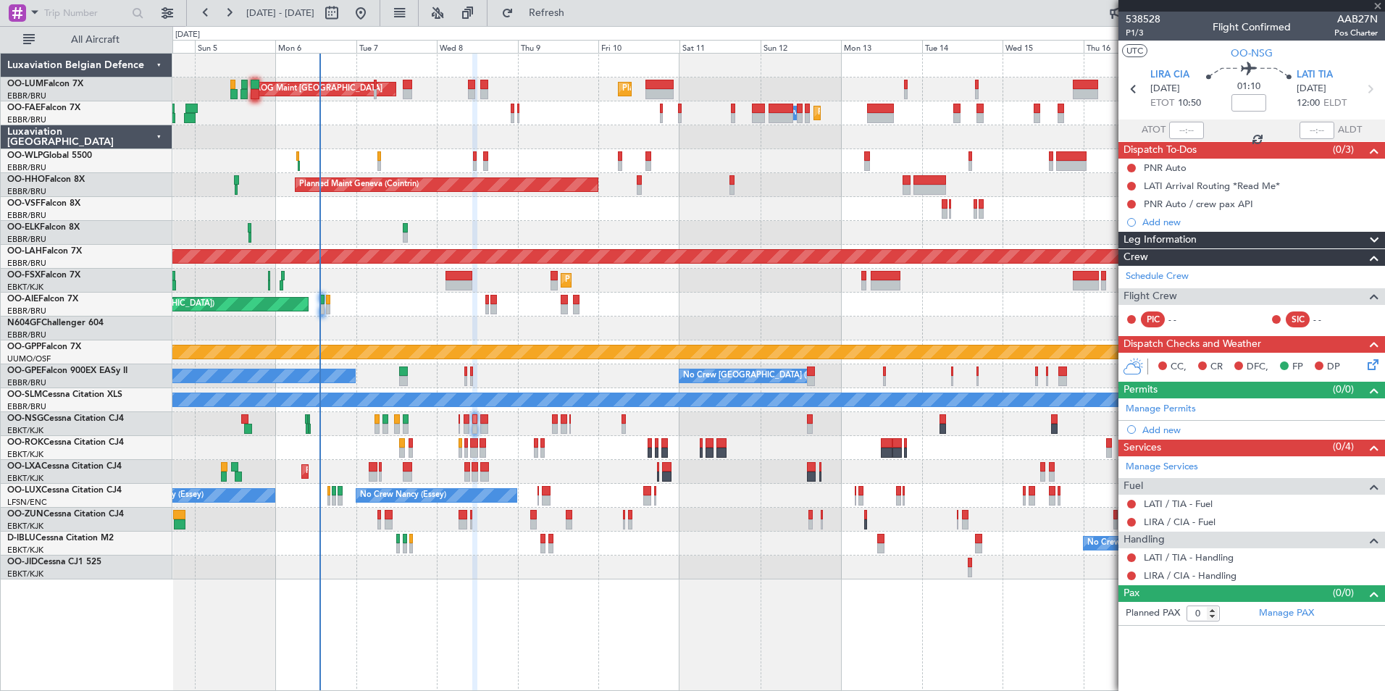
type input "-00:05"
type input "4"
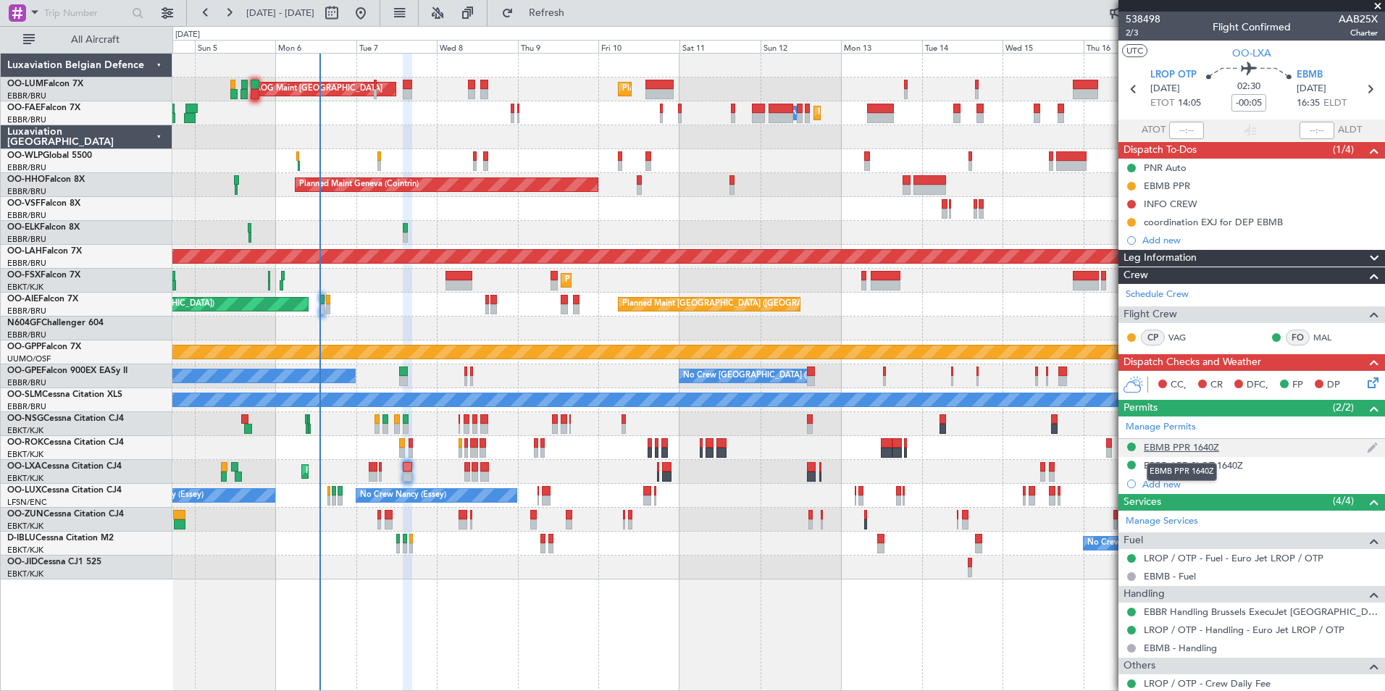
click at [1174, 449] on div "EBMB PPR 1640Z" at bounding box center [1181, 447] width 75 height 12
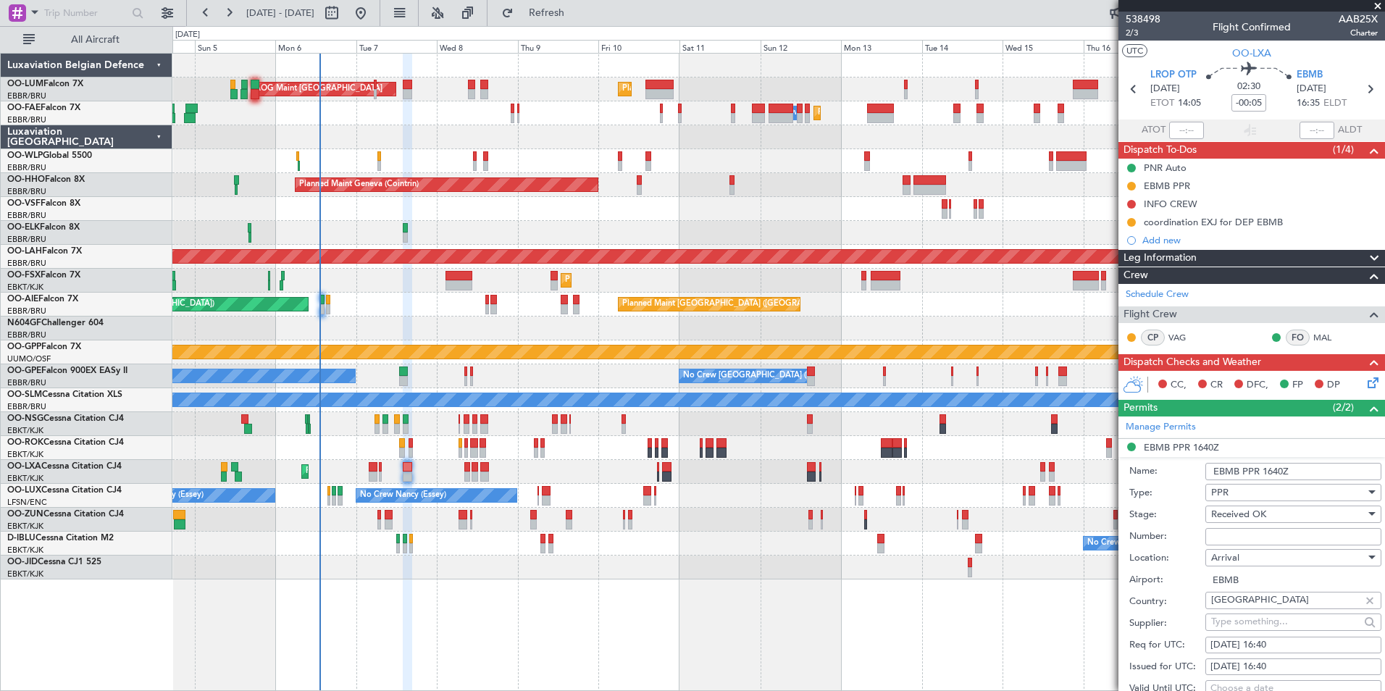
click at [1234, 534] on input "Number:" at bounding box center [1293, 536] width 176 height 17
paste input "MOL100702"
type input "MOL100702"
click at [1162, 496] on label "Type:" at bounding box center [1167, 493] width 76 height 14
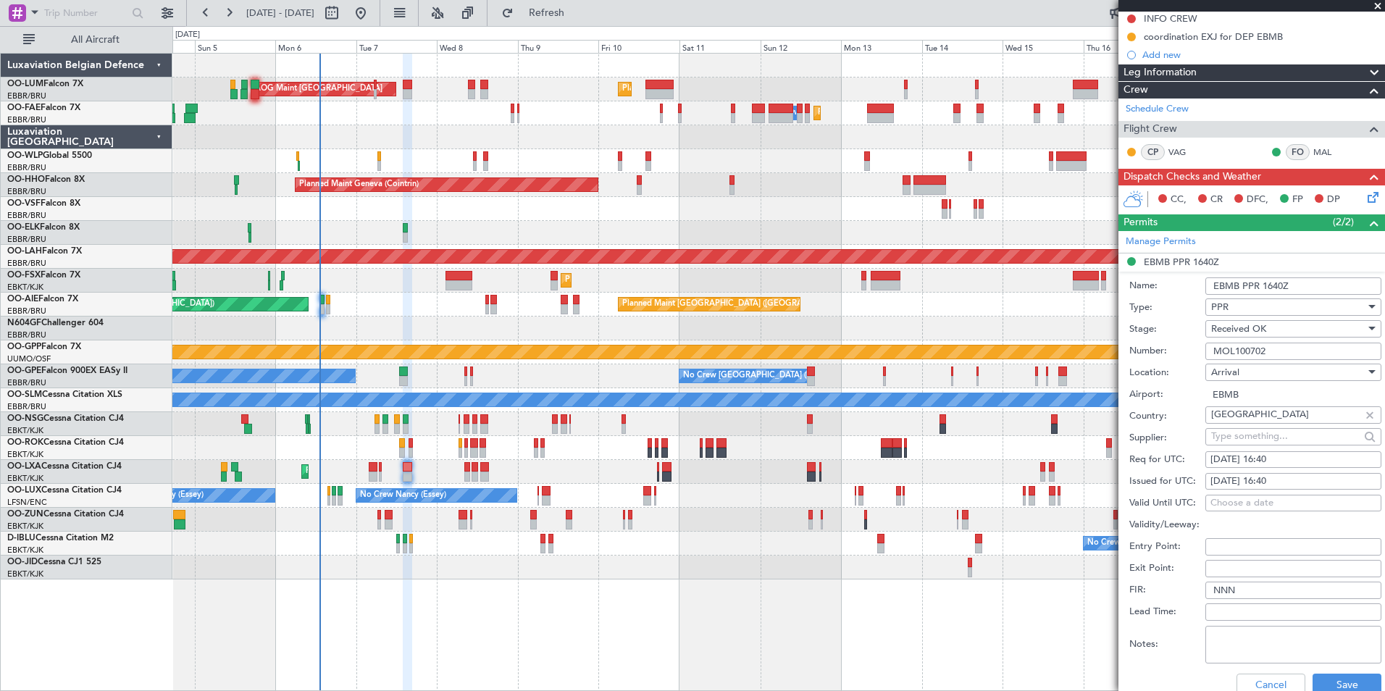
scroll to position [290, 0]
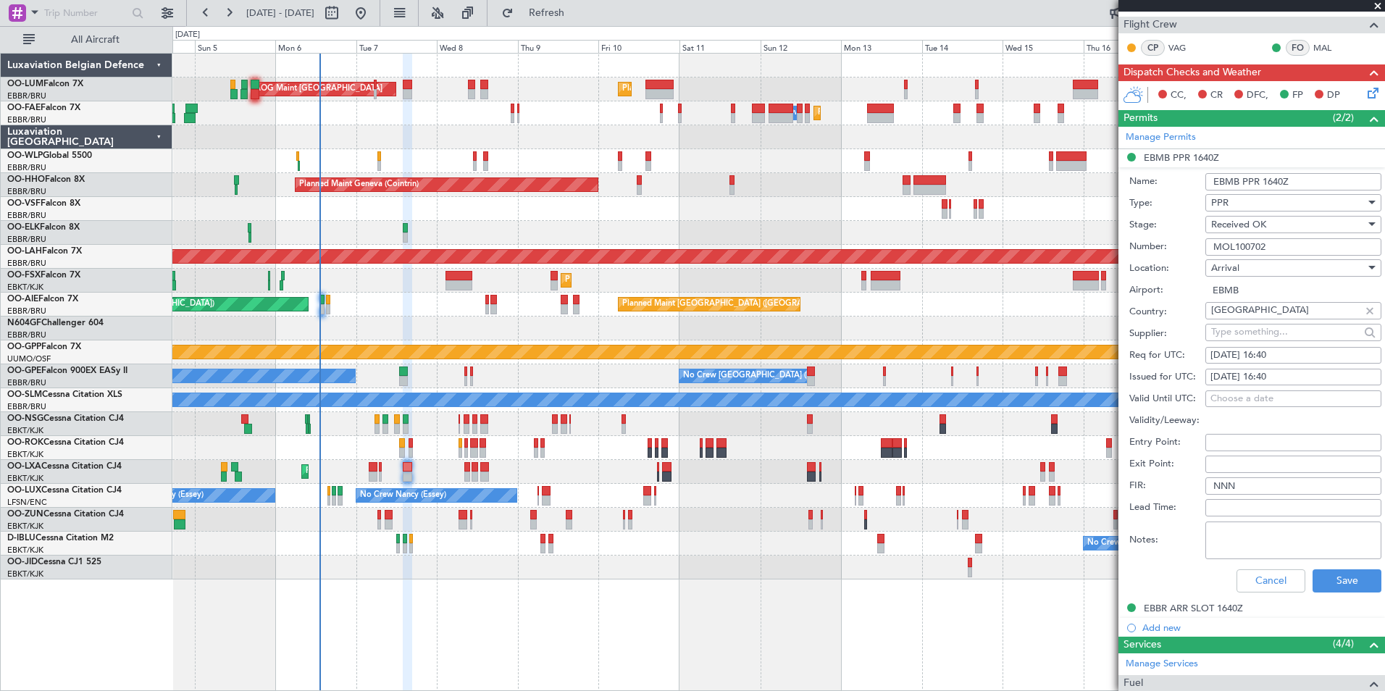
click at [1333, 558] on textarea "Notes:" at bounding box center [1293, 540] width 176 height 38
click at [1342, 571] on button "Save" at bounding box center [1346, 580] width 69 height 23
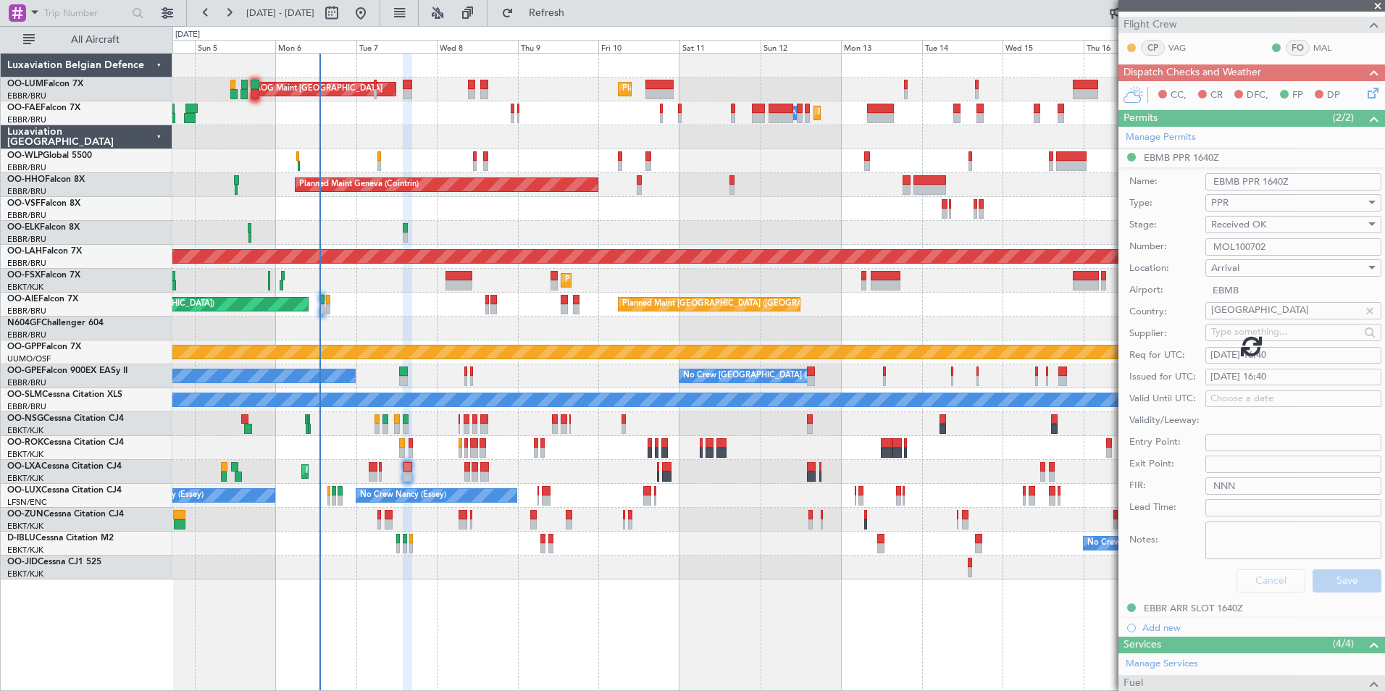
scroll to position [190, 0]
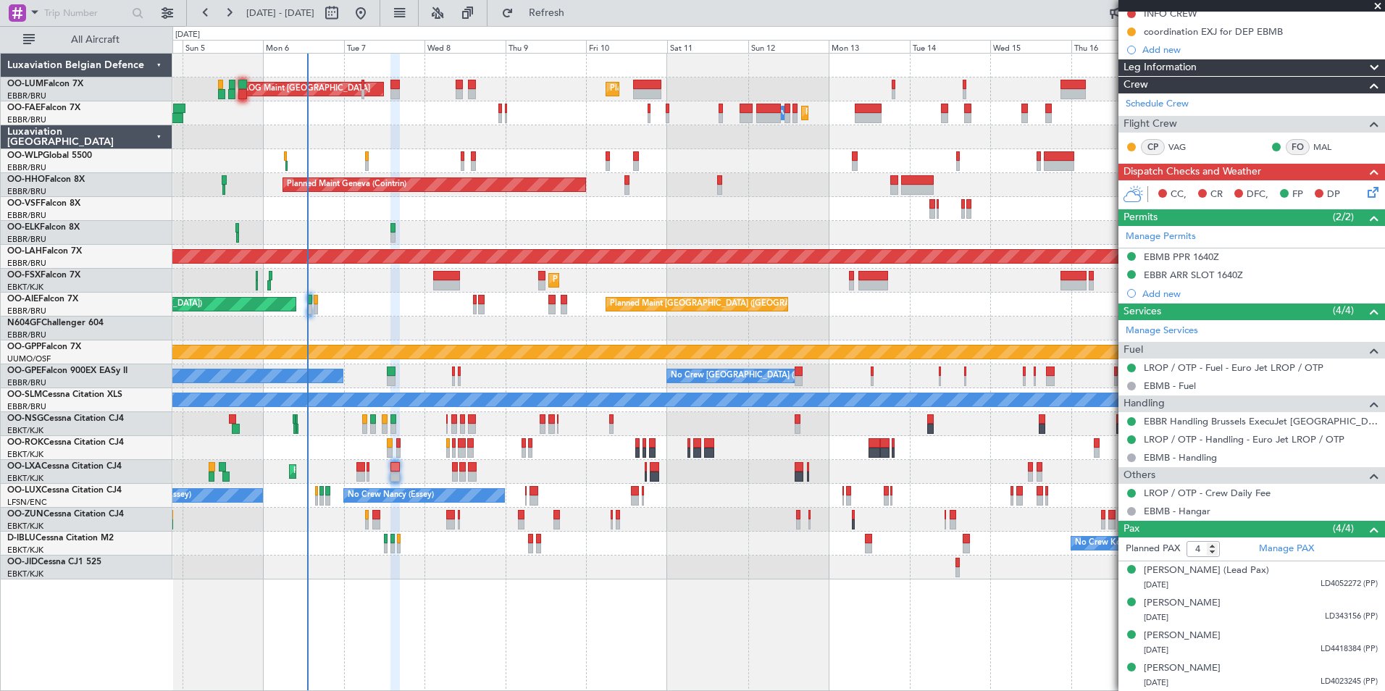
click at [416, 482] on div "Planned Maint Kortrijk-Wevelgem AOG Maint Rimini" at bounding box center [778, 472] width 1212 height 24
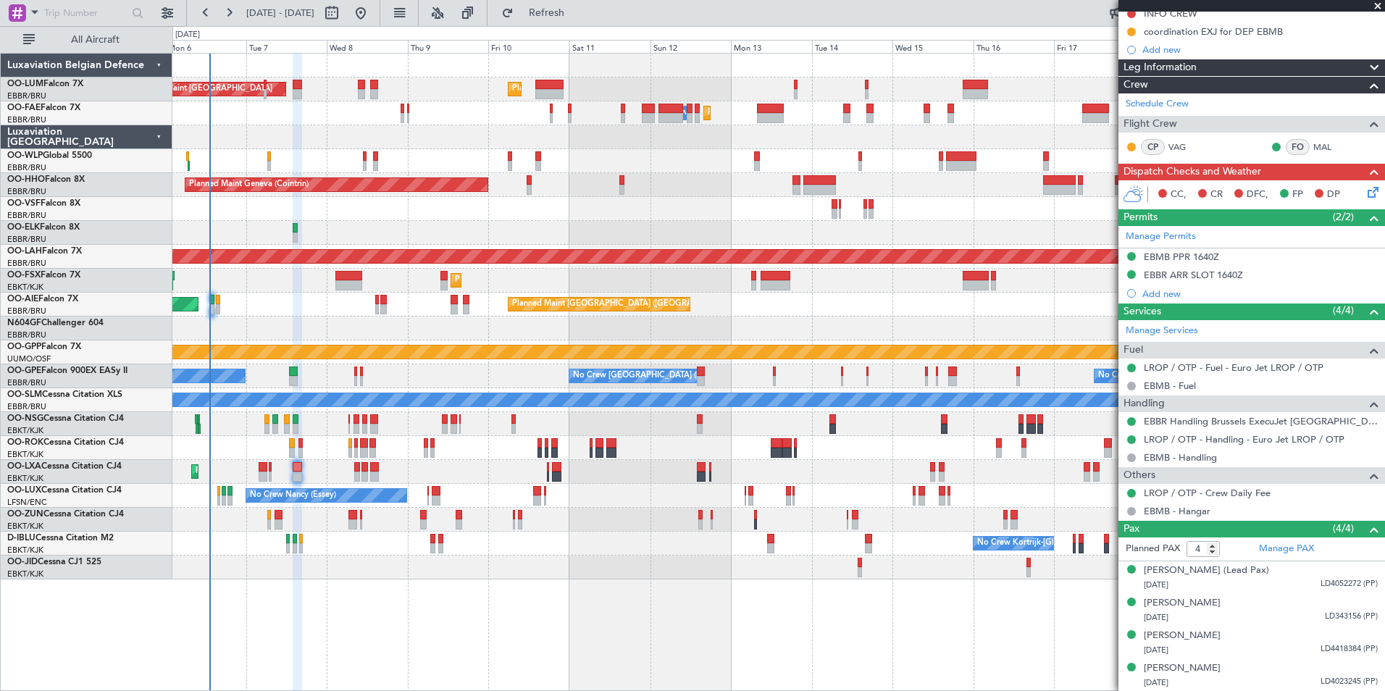
click at [423, 467] on div "Planned Maint Kortrijk-Wevelgem AOG Maint Rimini" at bounding box center [778, 472] width 1212 height 24
click at [436, 478] on div "Planned Maint Kortrijk-Wevelgem AOG Maint Rimini" at bounding box center [778, 472] width 1212 height 24
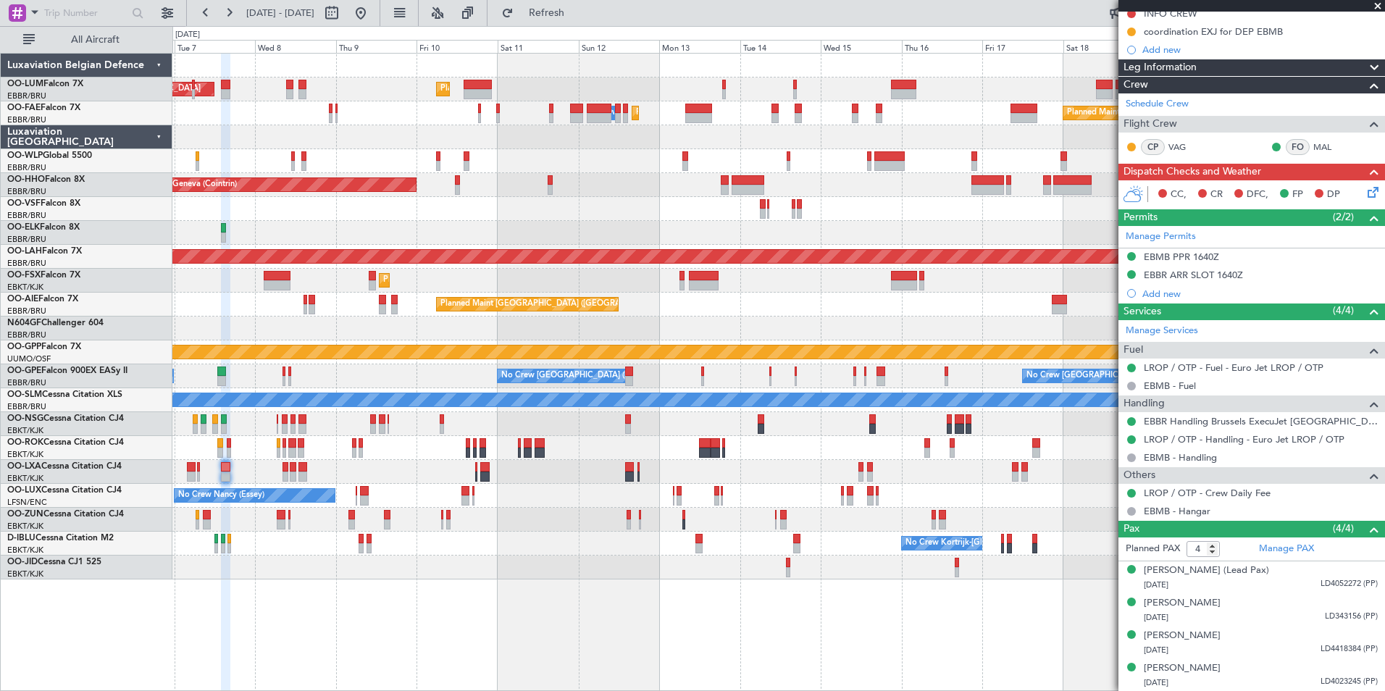
click at [602, 309] on div "Planned Maint London (Farnborough) Unplanned Maint London (Farnborough)" at bounding box center [778, 305] width 1212 height 24
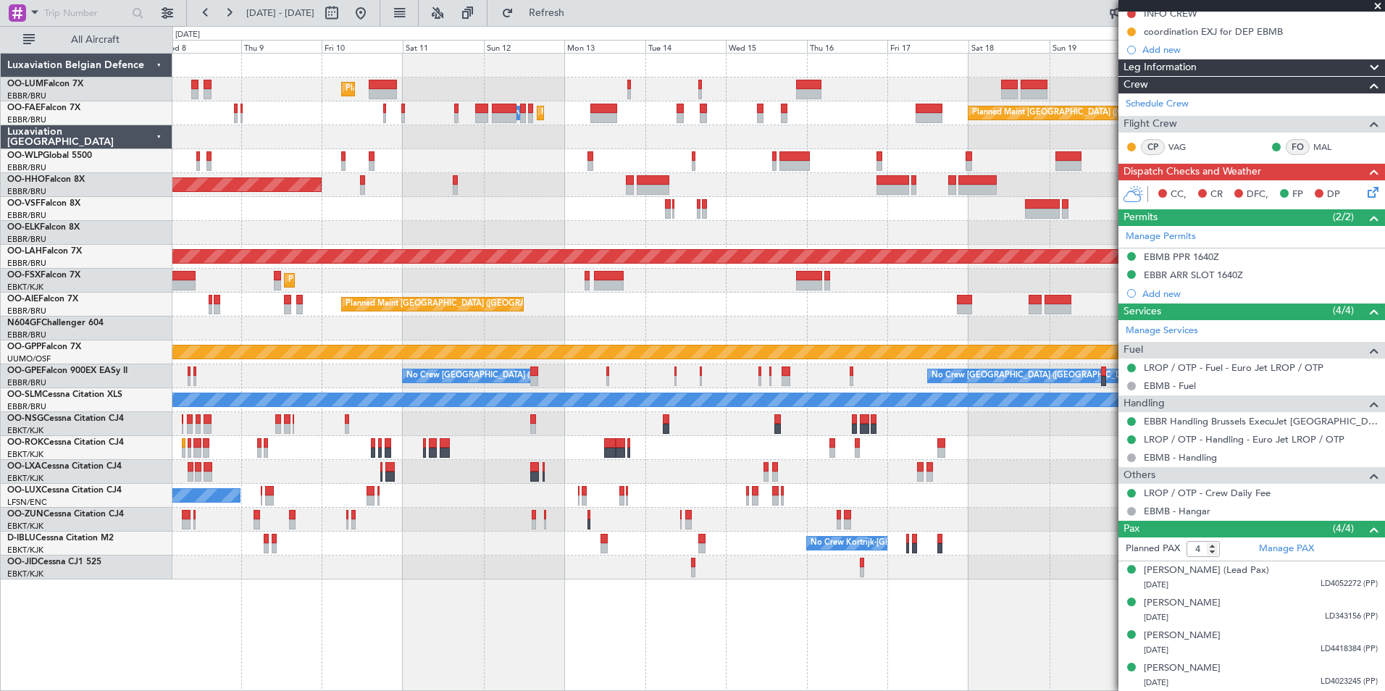
click at [547, 432] on div at bounding box center [778, 424] width 1212 height 24
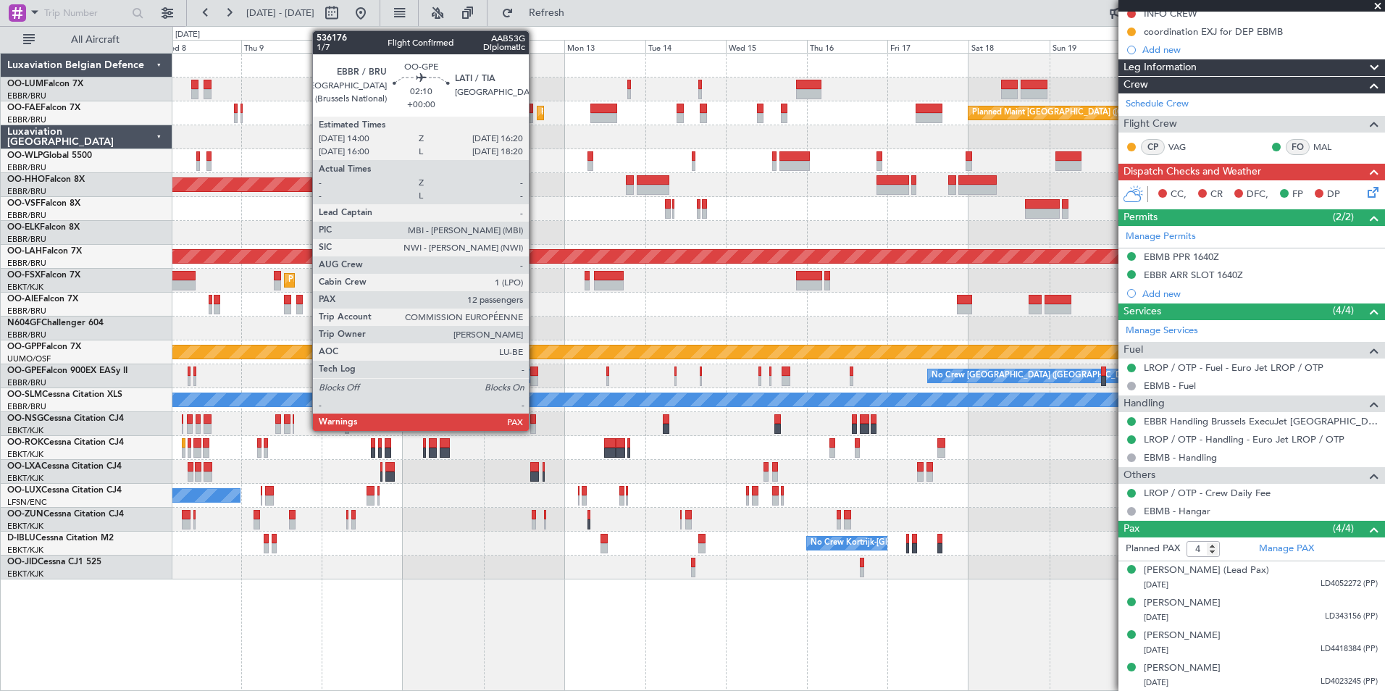
click at [535, 369] on div at bounding box center [534, 371] width 8 height 10
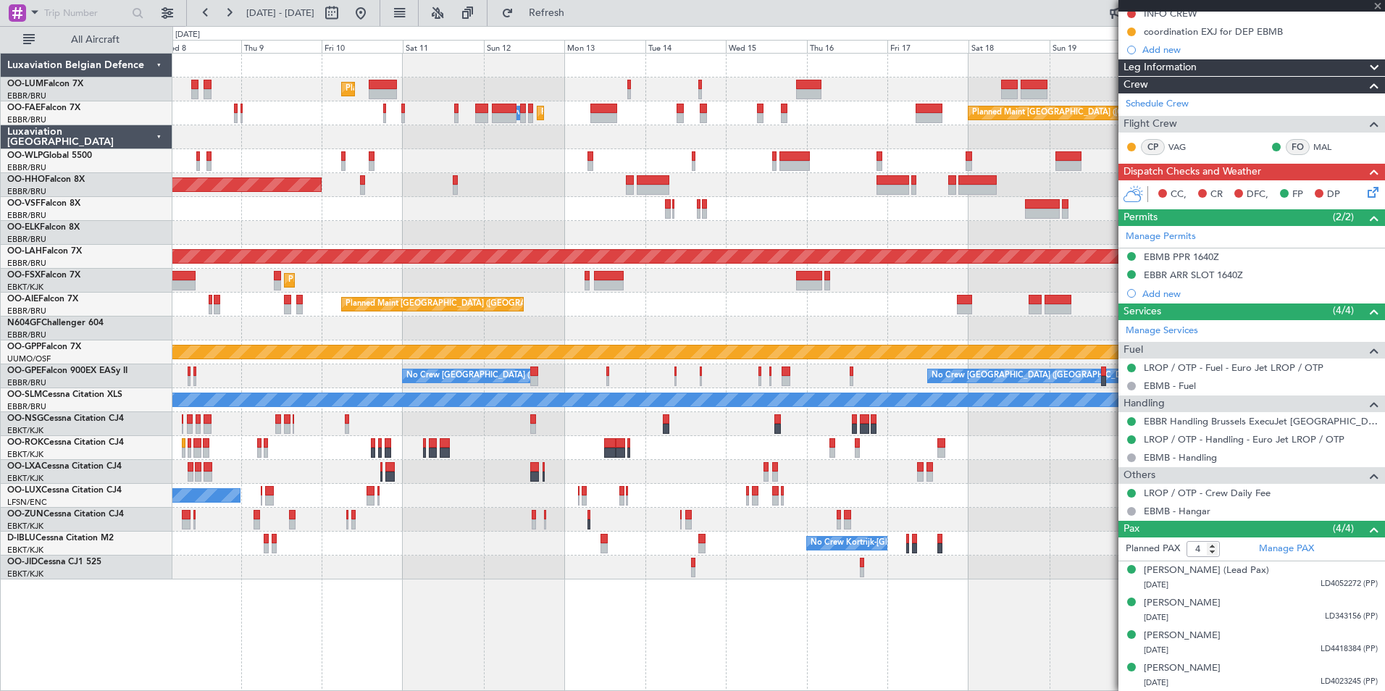
type input "12"
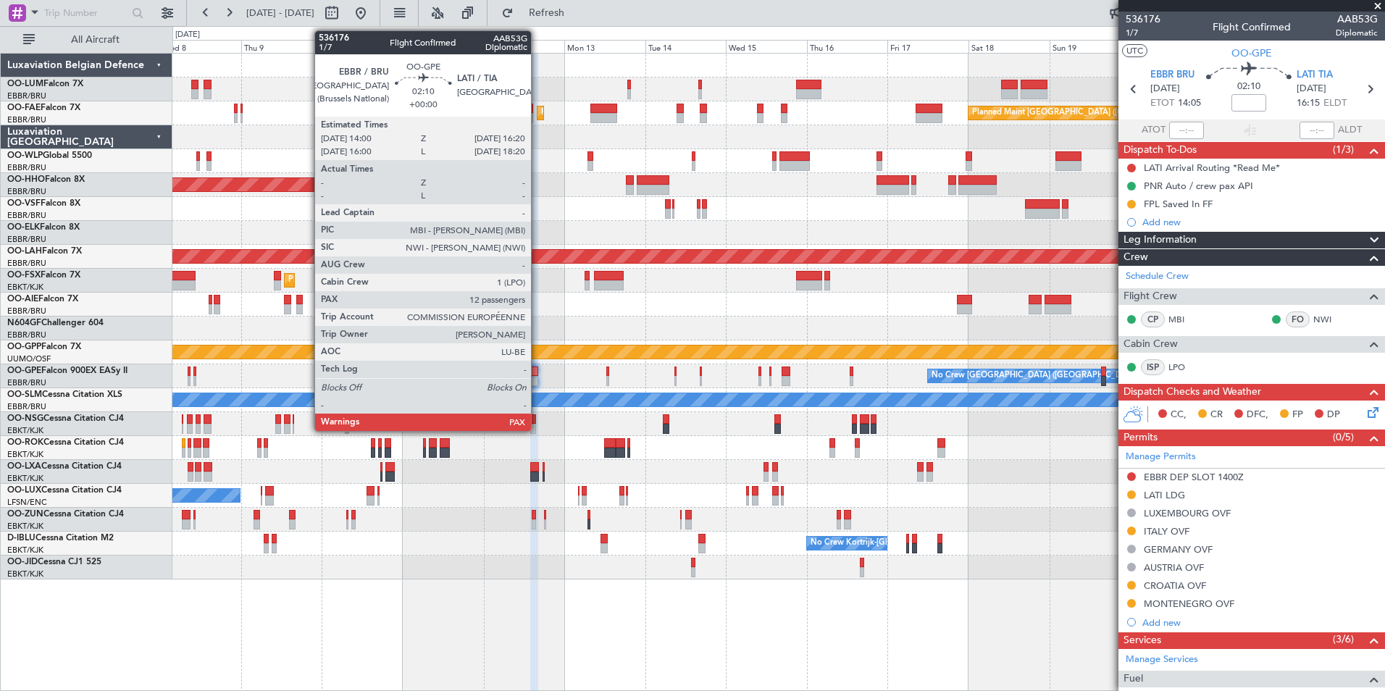
click at [537, 372] on div at bounding box center [534, 371] width 8 height 10
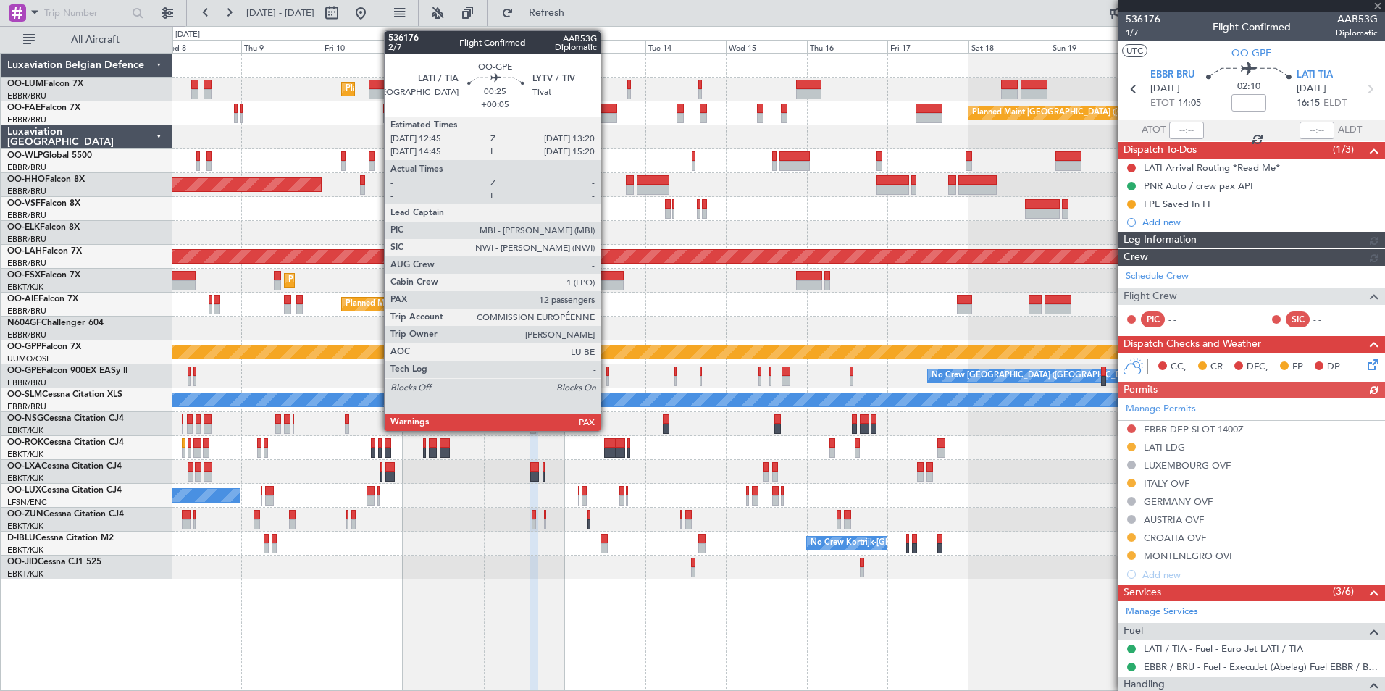
click at [607, 374] on div at bounding box center [607, 371] width 2 height 10
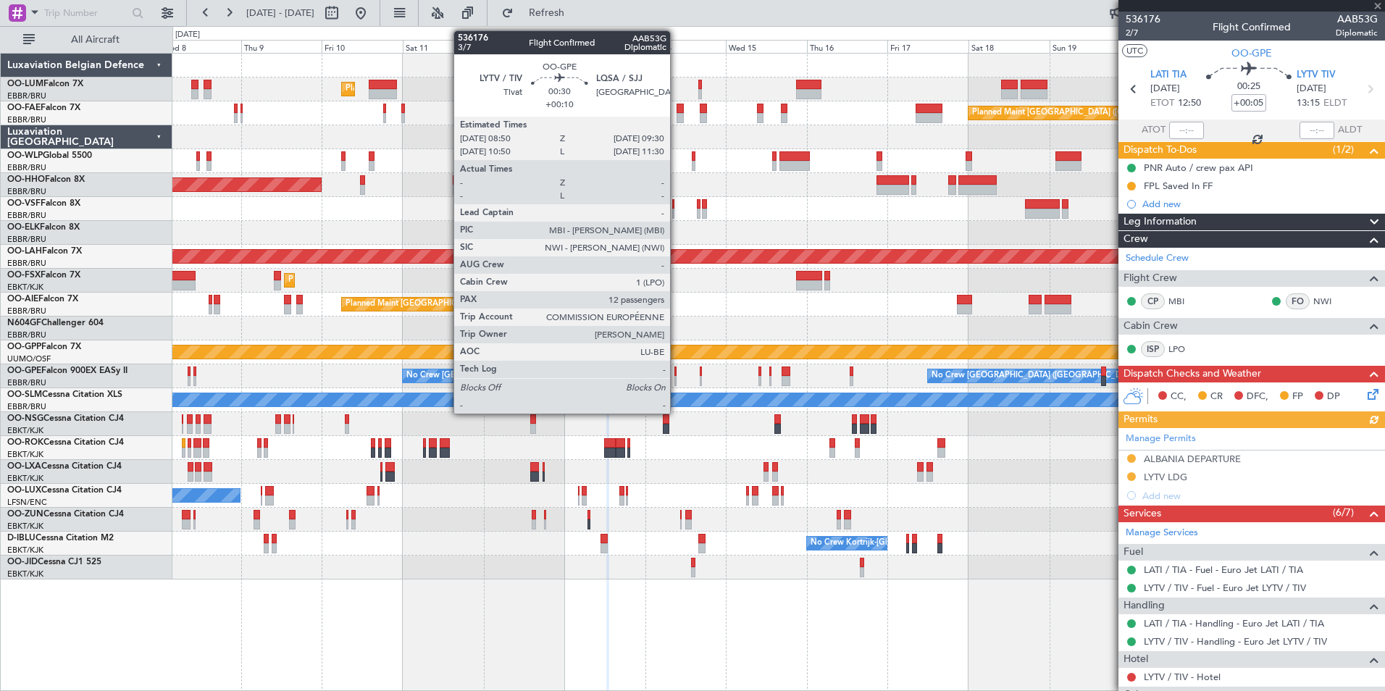
click at [676, 373] on div at bounding box center [675, 371] width 3 height 10
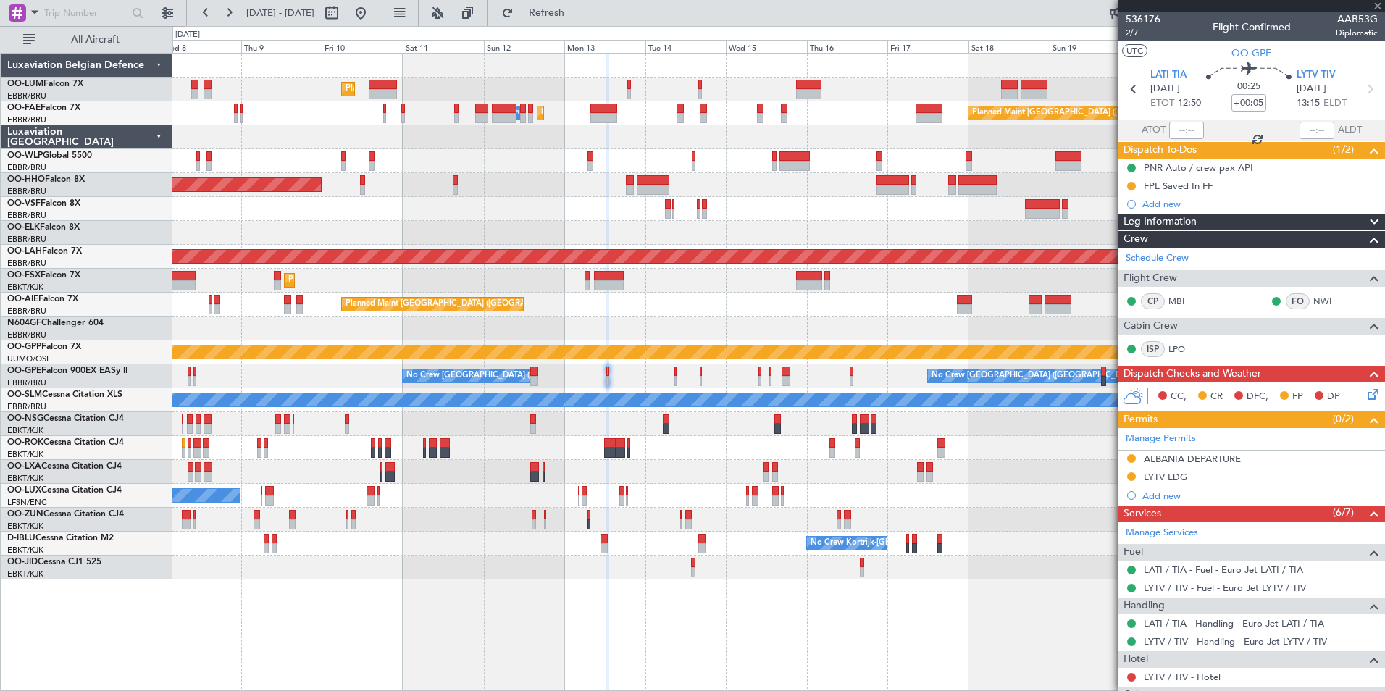
type input "+00:10"
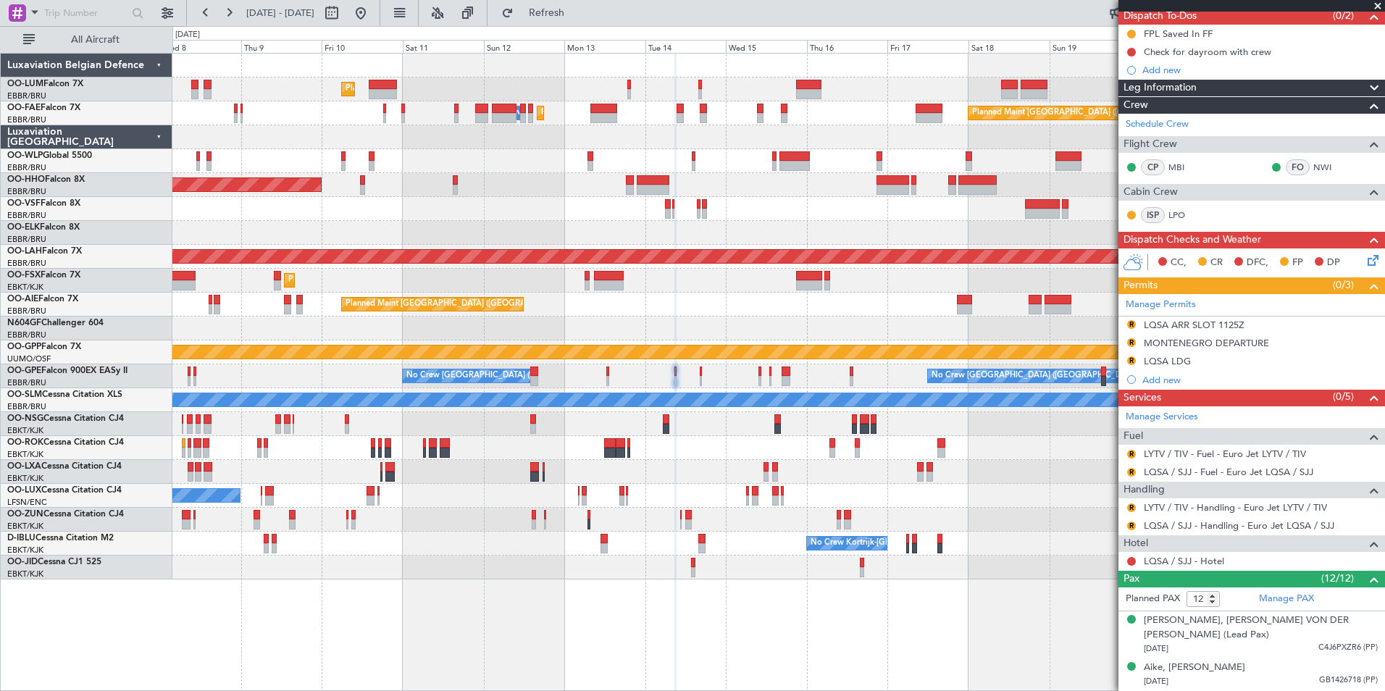
scroll to position [145, 0]
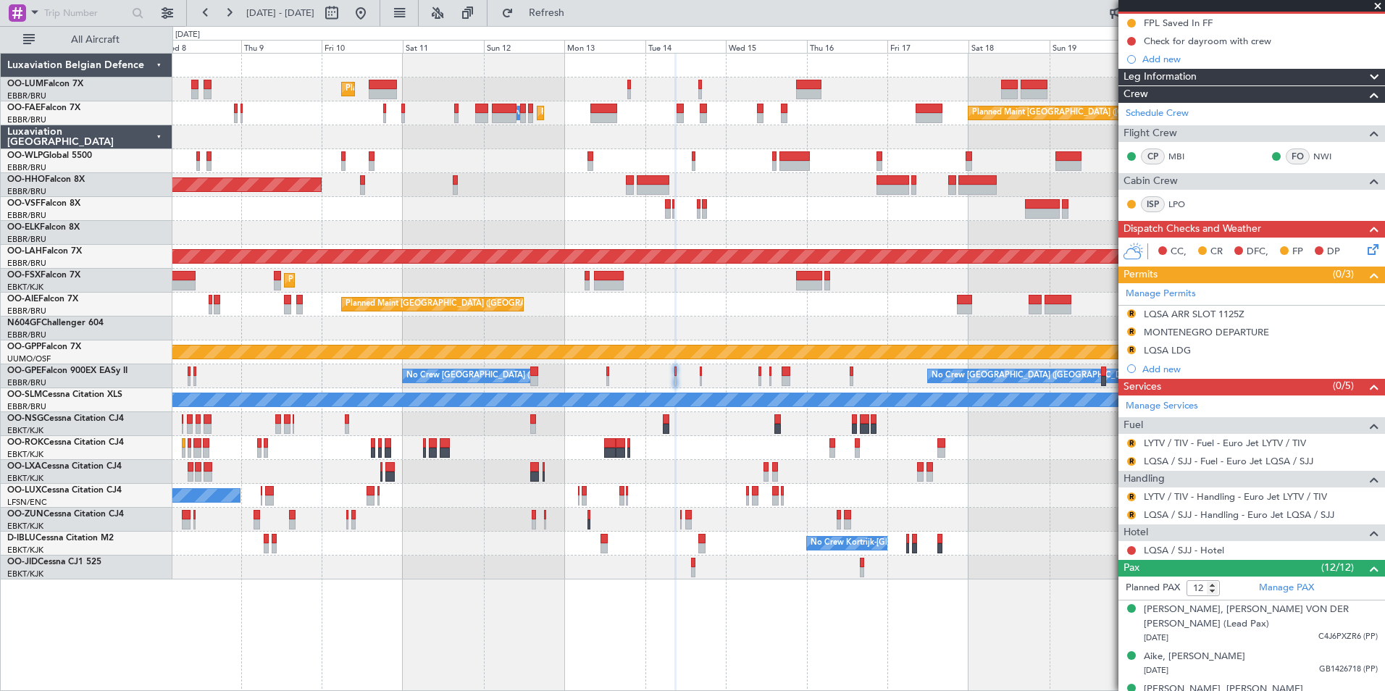
click at [684, 384] on div "No Crew [GEOGRAPHIC_DATA] ([GEOGRAPHIC_DATA] National) Planned Maint Nurnberg N…" at bounding box center [778, 376] width 1212 height 24
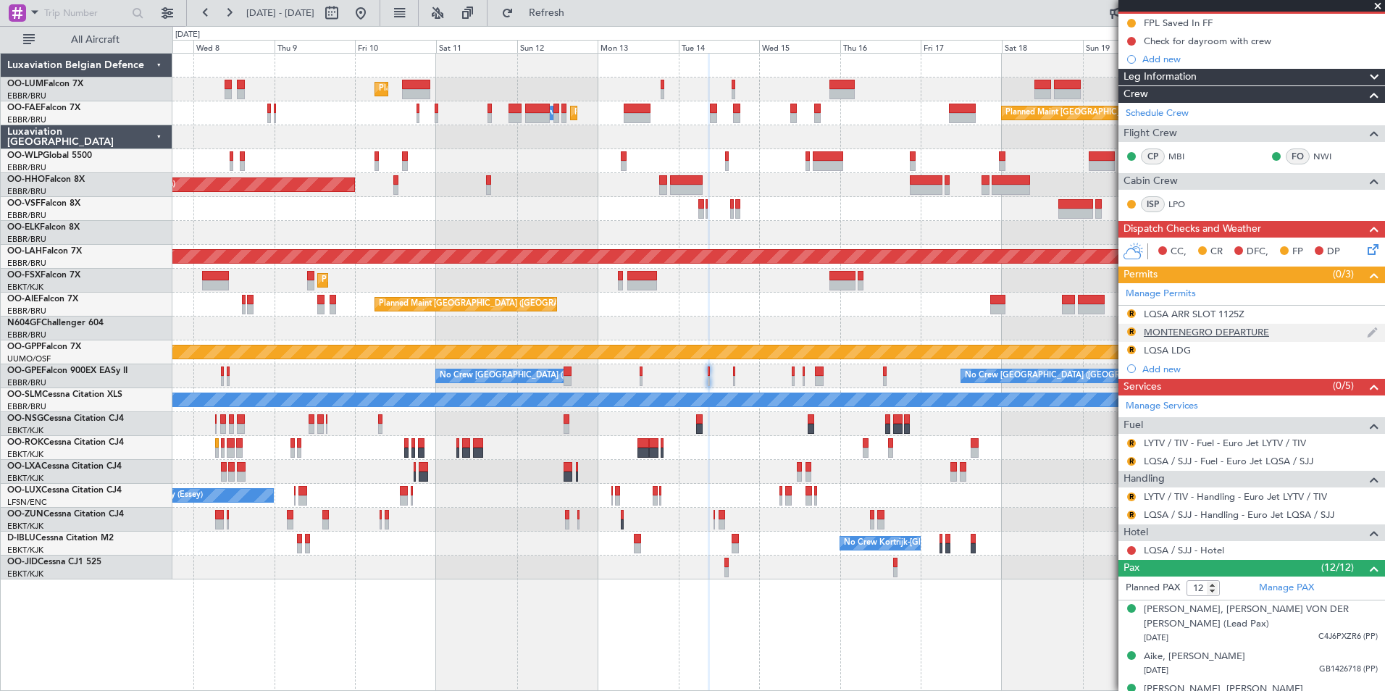
scroll to position [0, 0]
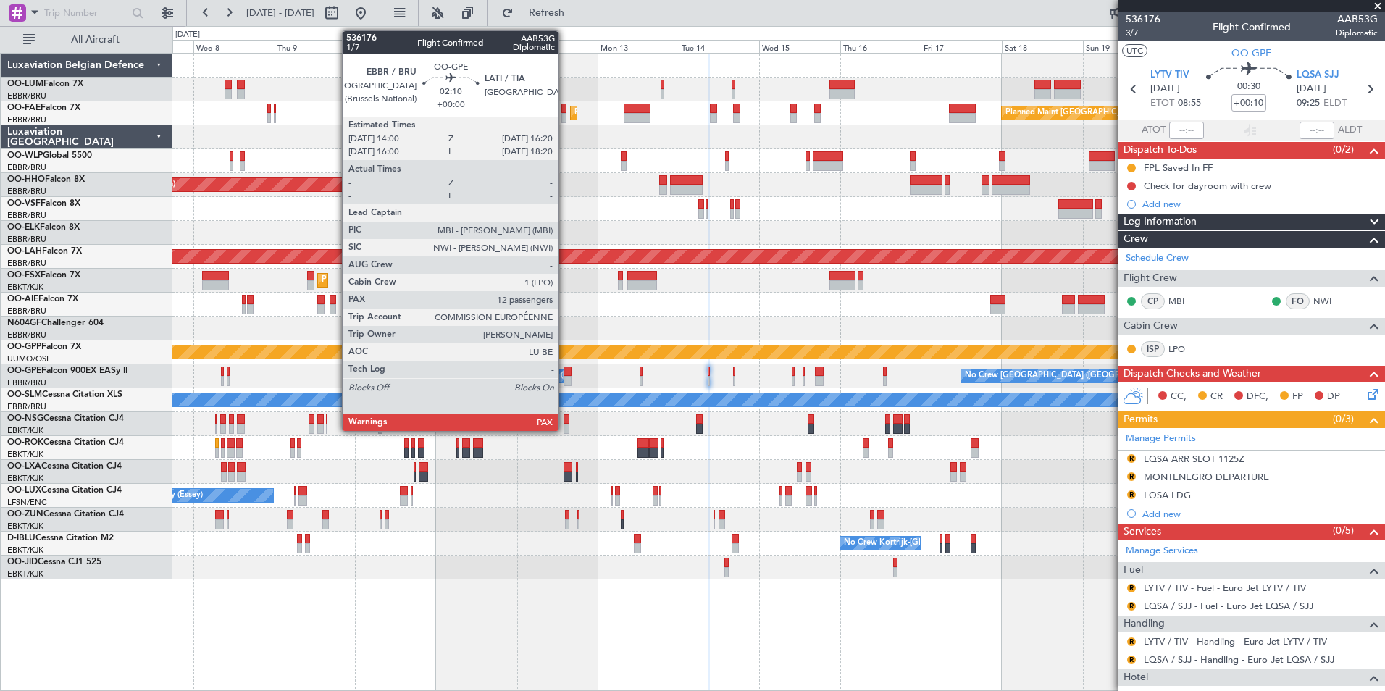
click at [565, 377] on div at bounding box center [568, 381] width 8 height 10
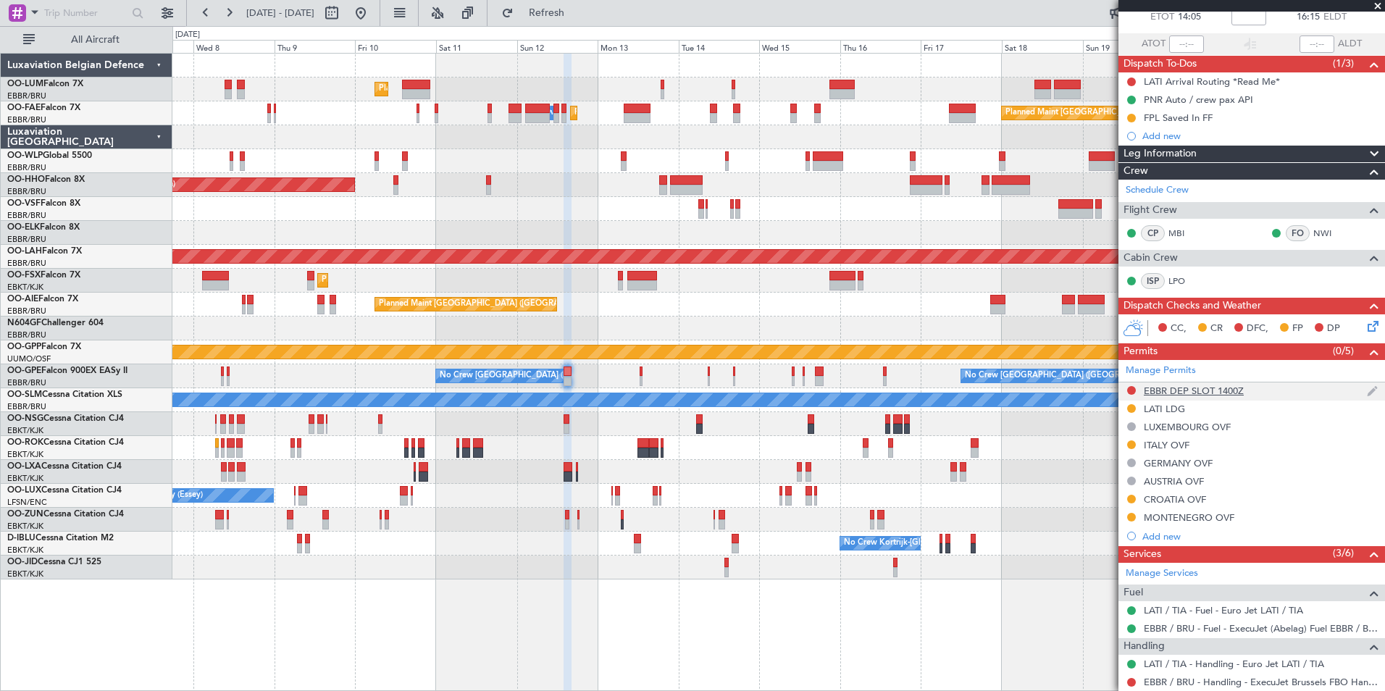
scroll to position [217, 0]
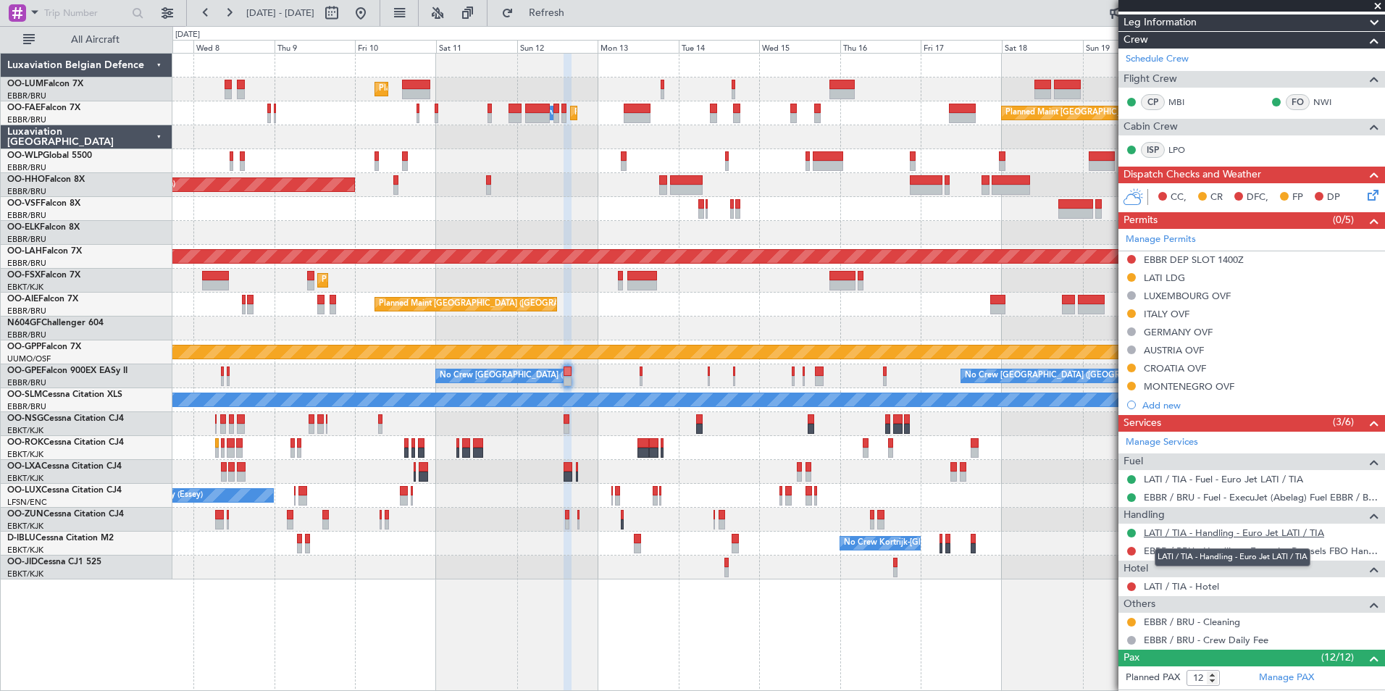
click at [1168, 535] on link "LATI / TIA - Handling - Euro Jet LATI / TIA" at bounding box center [1234, 533] width 180 height 12
click at [548, 381] on div "No Crew [GEOGRAPHIC_DATA] ([GEOGRAPHIC_DATA] National) Planned Maint Nurnberg N…" at bounding box center [778, 376] width 1212 height 24
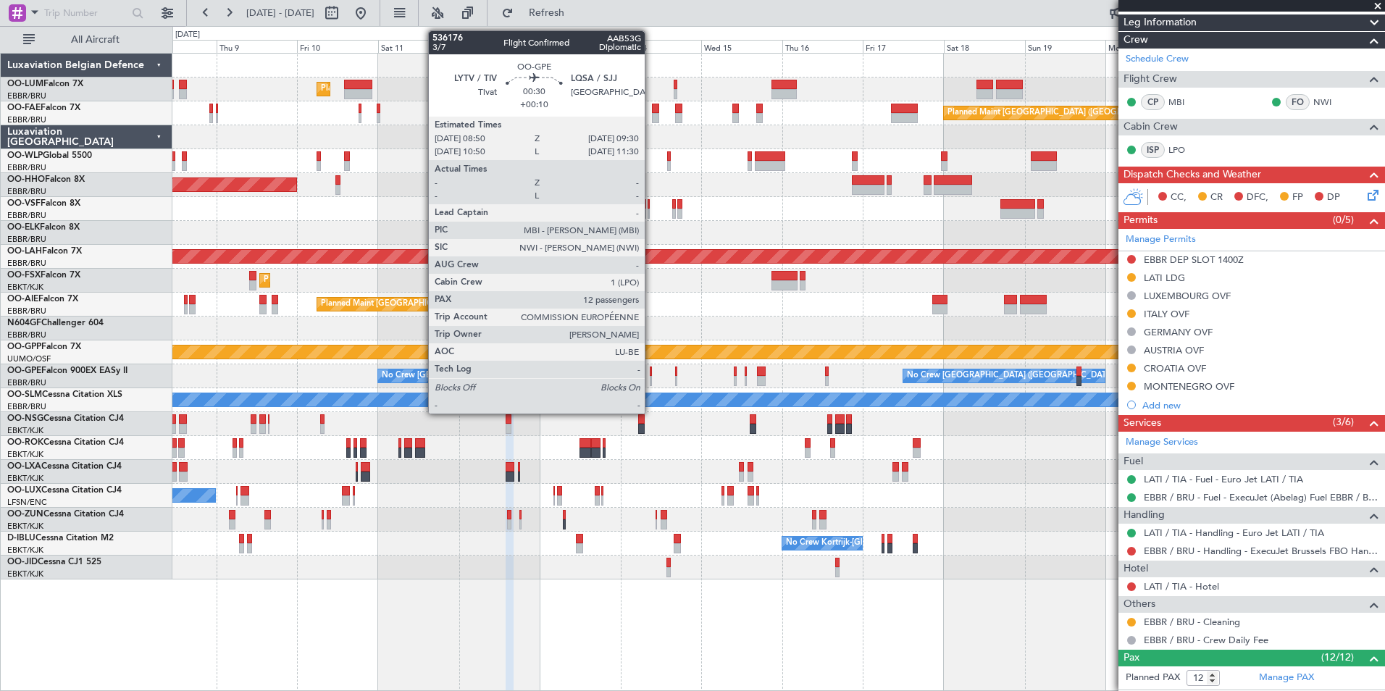
click at [651, 373] on div at bounding box center [651, 371] width 3 height 10
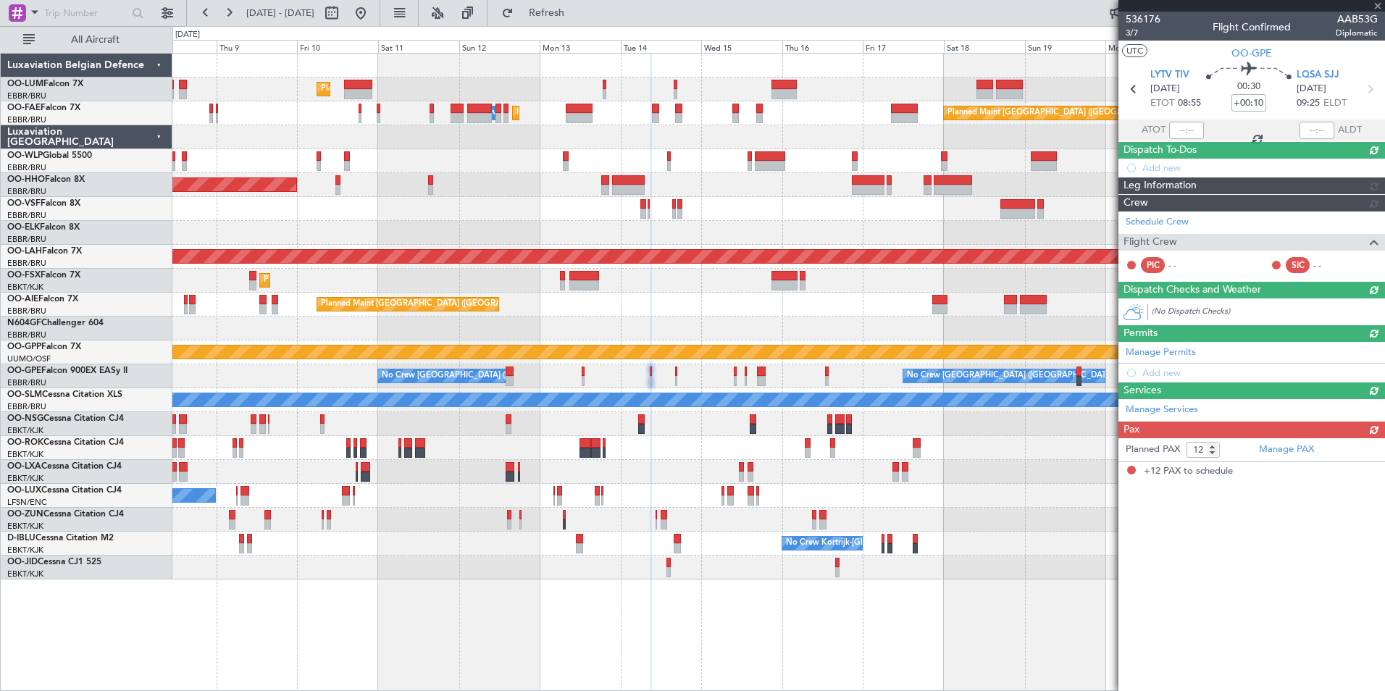
scroll to position [0, 0]
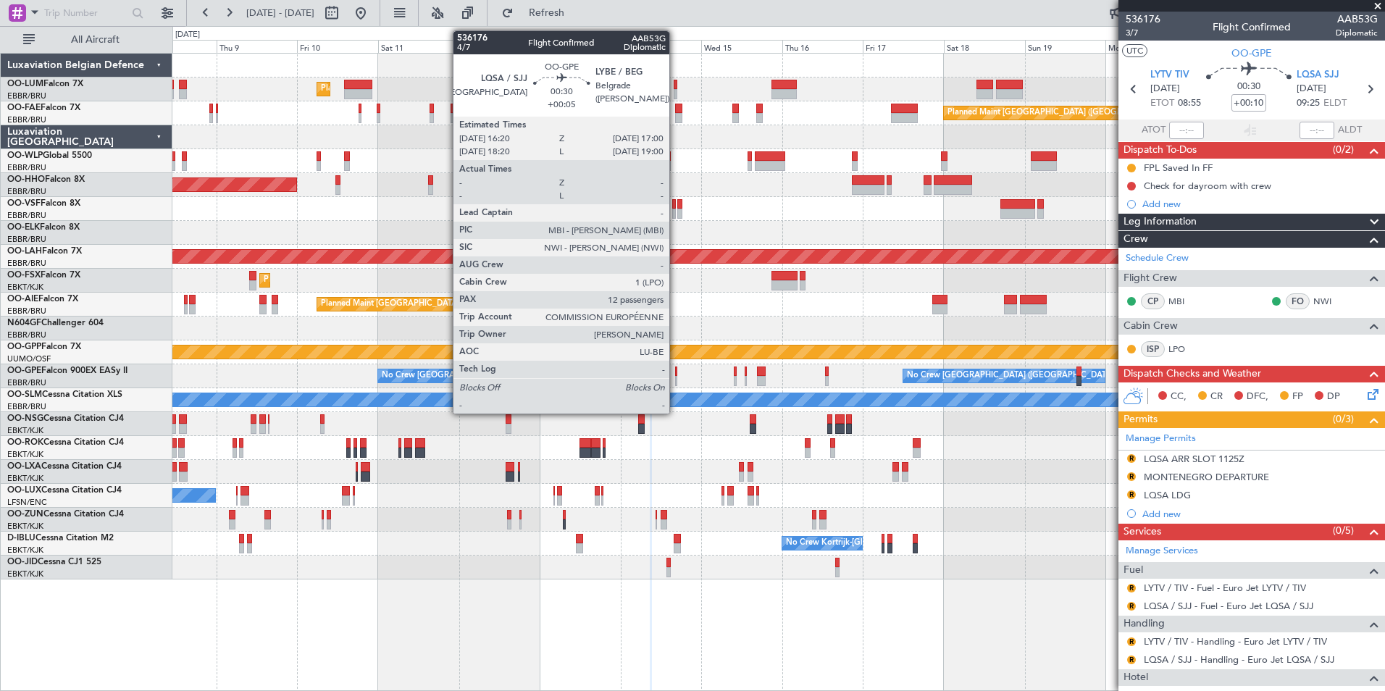
click at [676, 375] on div at bounding box center [676, 371] width 3 height 10
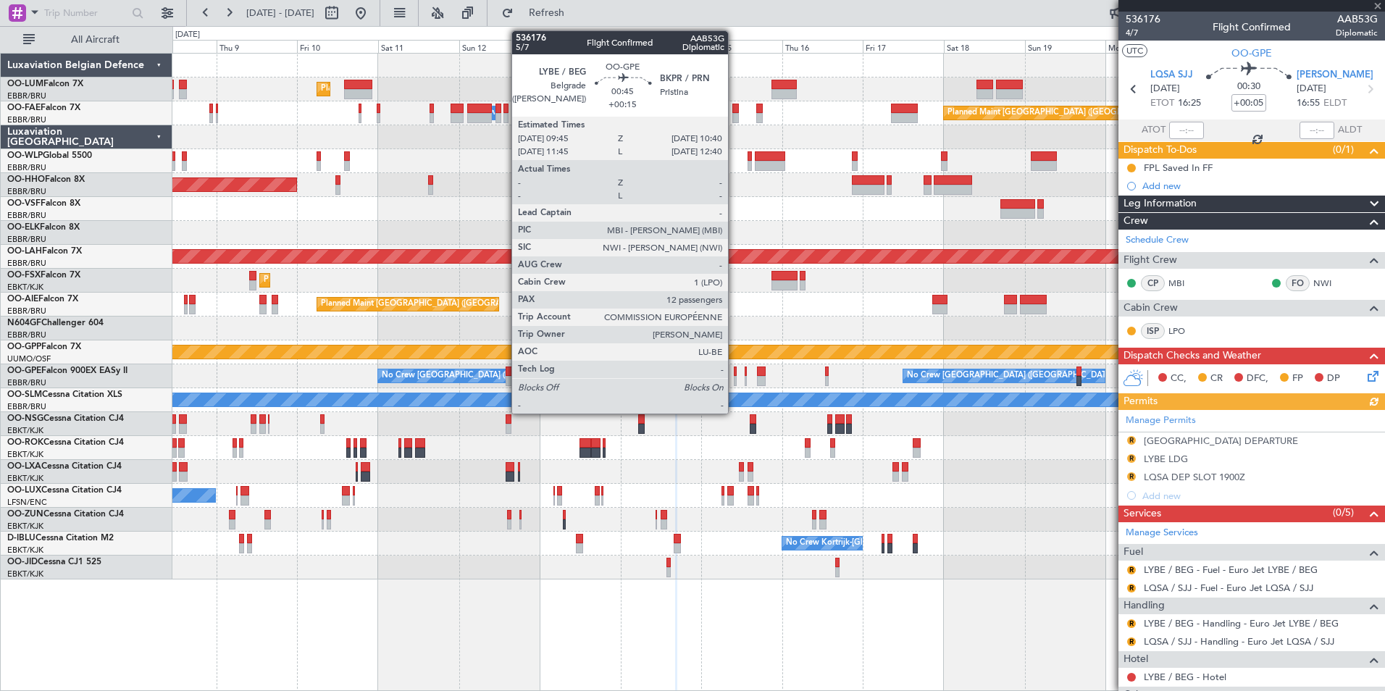
click at [734, 377] on div at bounding box center [736, 381] width 4 height 10
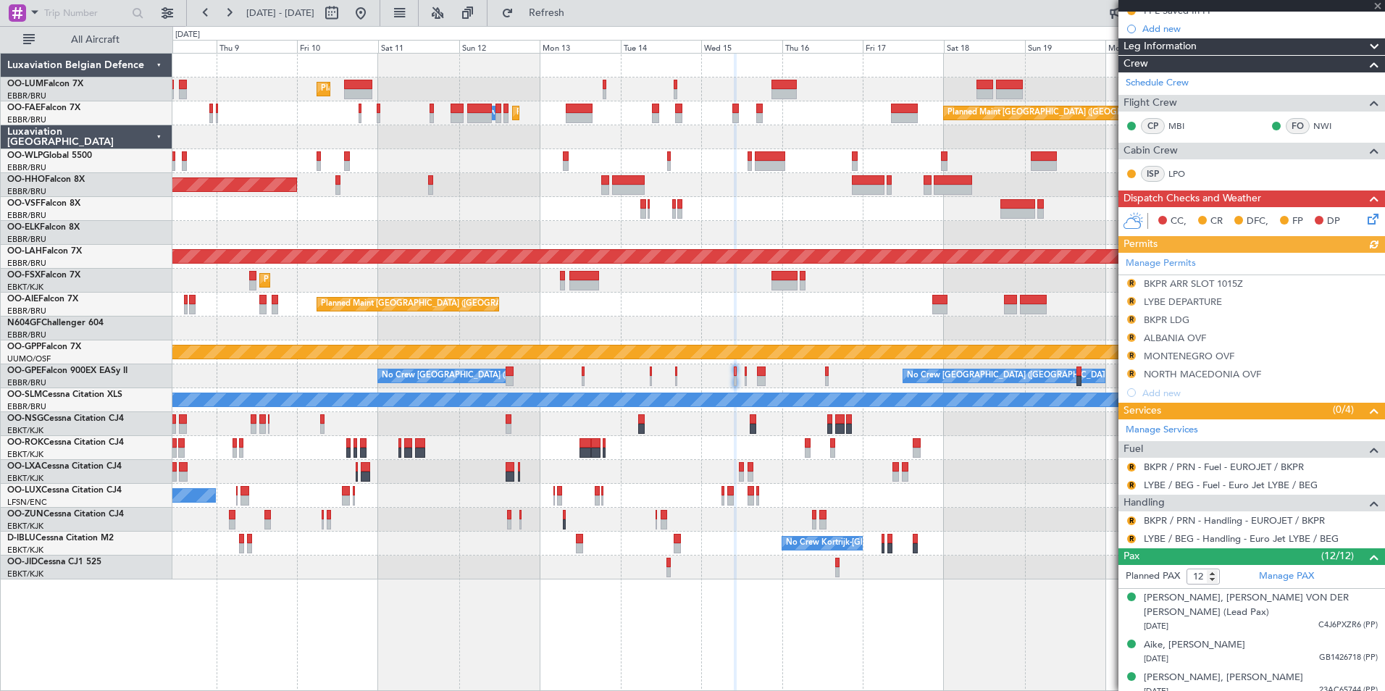
scroll to position [217, 0]
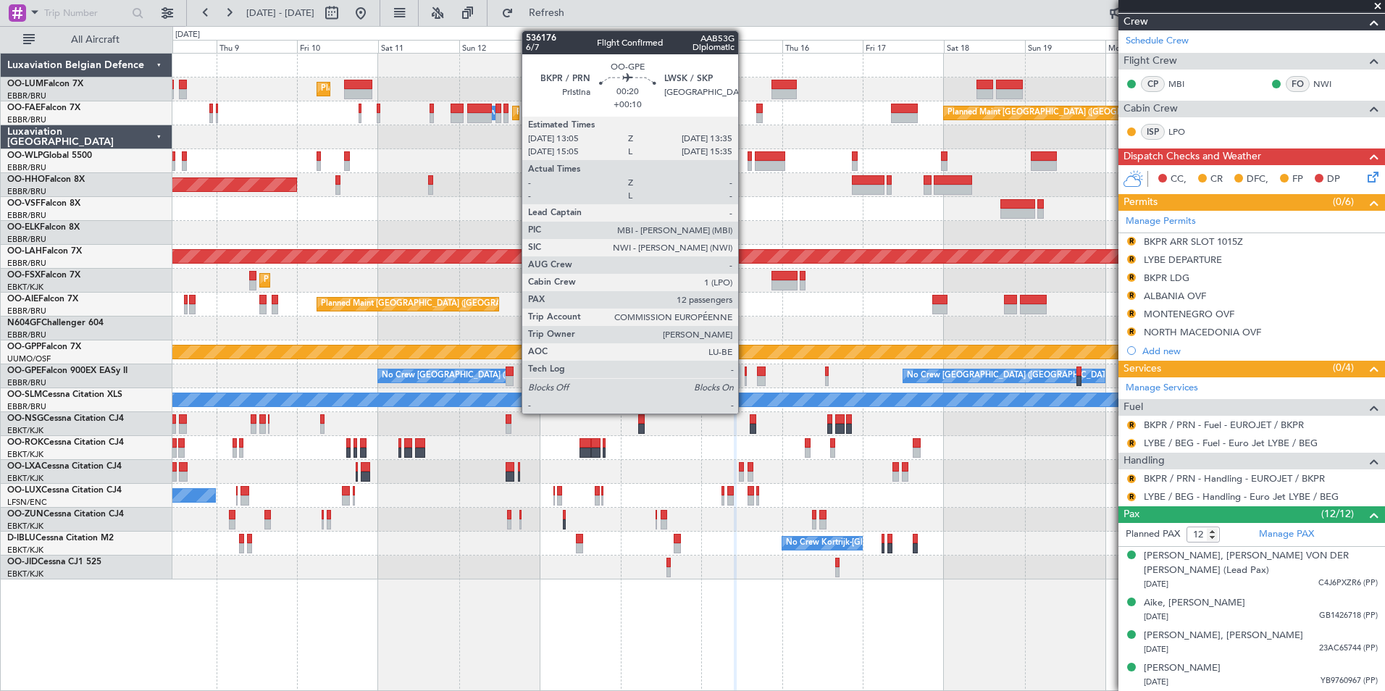
click at [745, 372] on div at bounding box center [746, 371] width 2 height 10
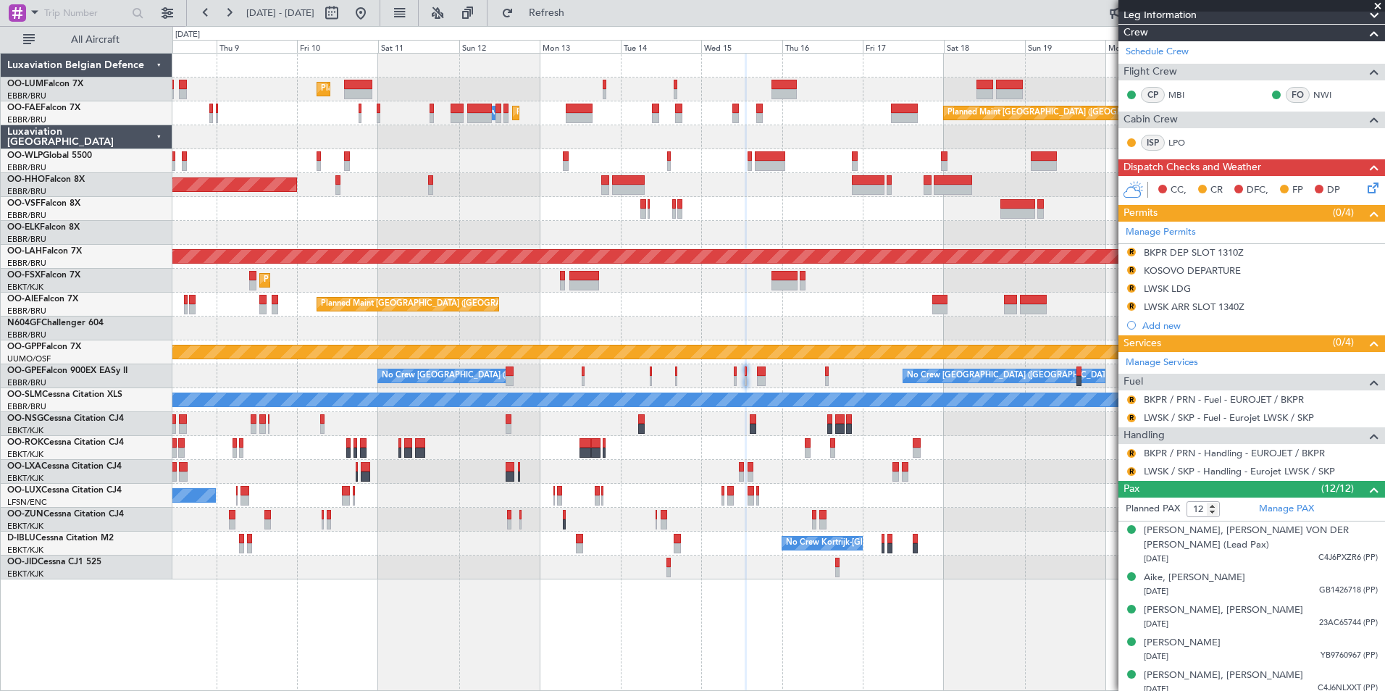
scroll to position [290, 0]
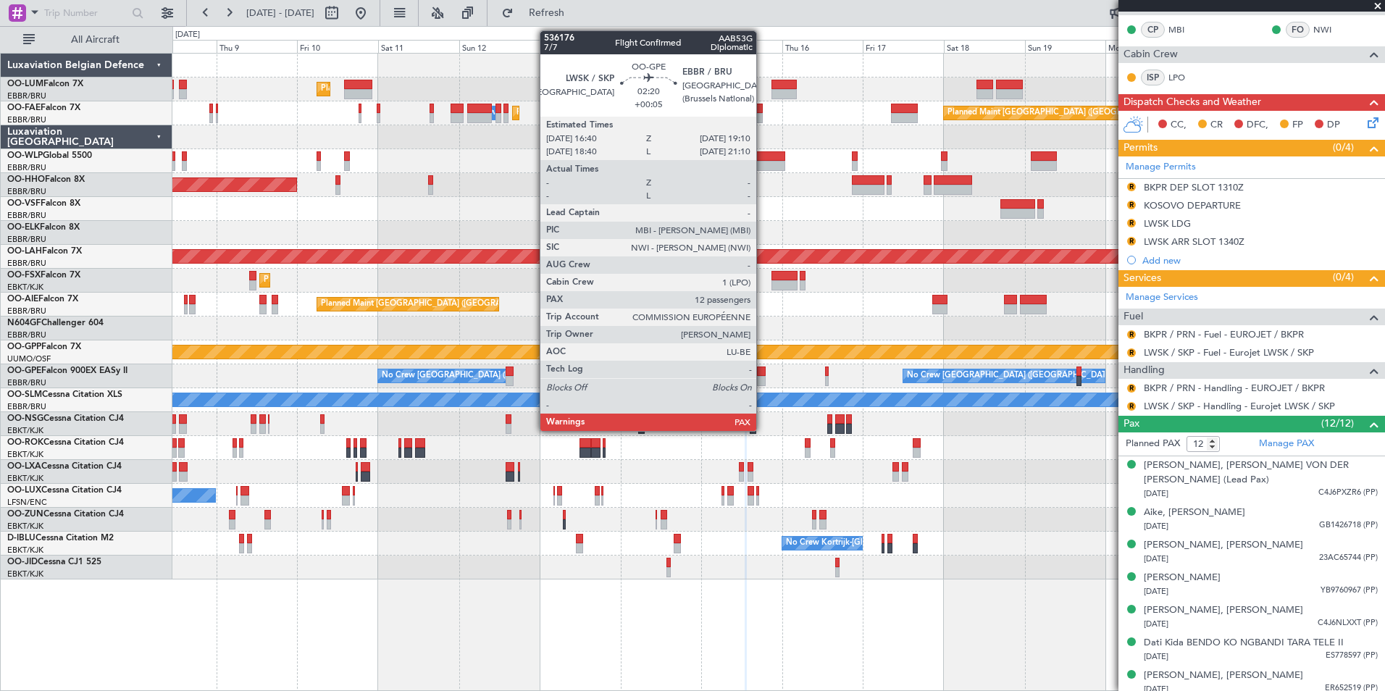
click at [763, 382] on div at bounding box center [761, 381] width 9 height 10
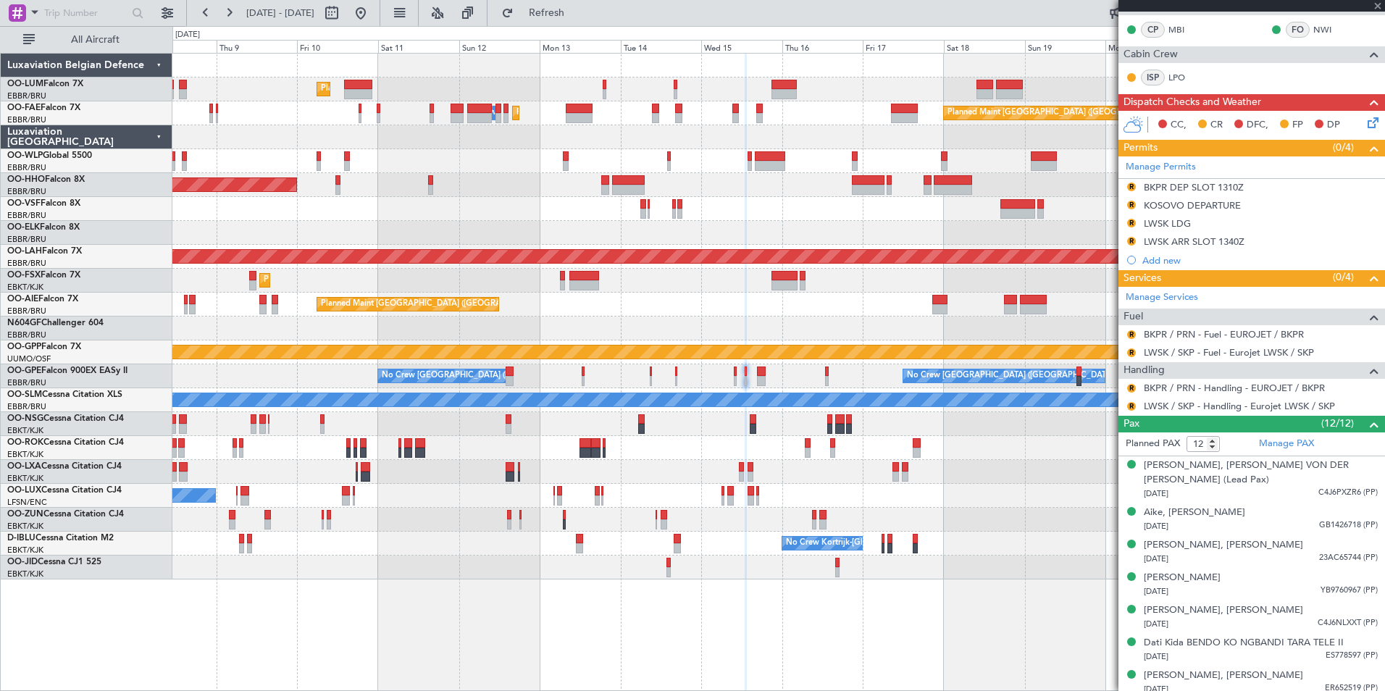
scroll to position [0, 0]
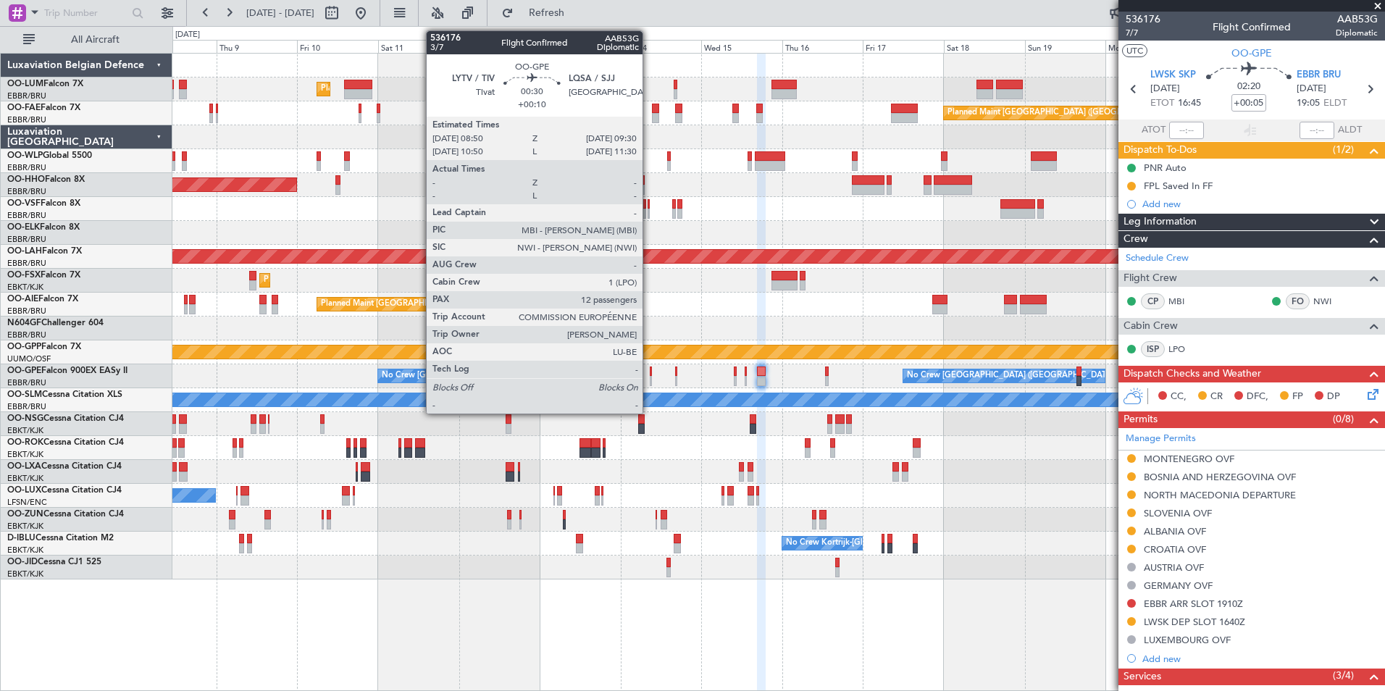
click at [650, 375] on div at bounding box center [651, 371] width 3 height 10
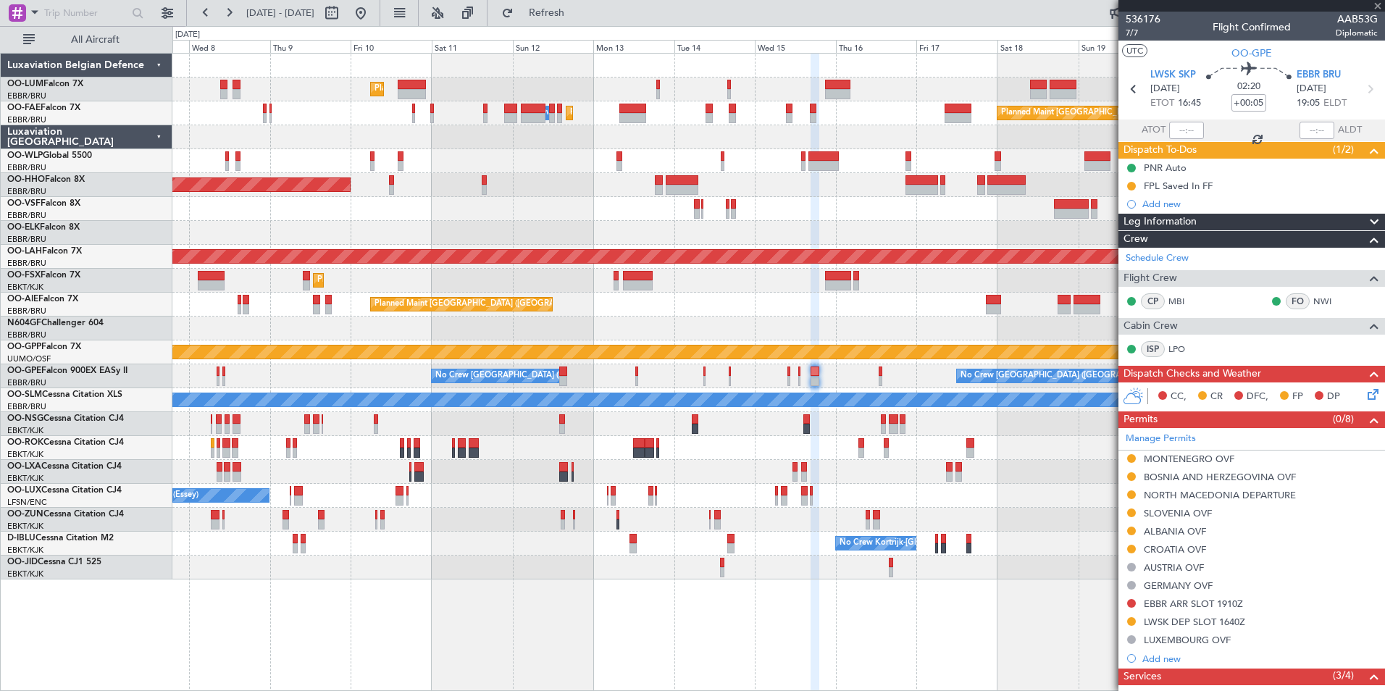
click at [699, 392] on div "A/C Unavailable [GEOGRAPHIC_DATA]" at bounding box center [778, 400] width 1212 height 24
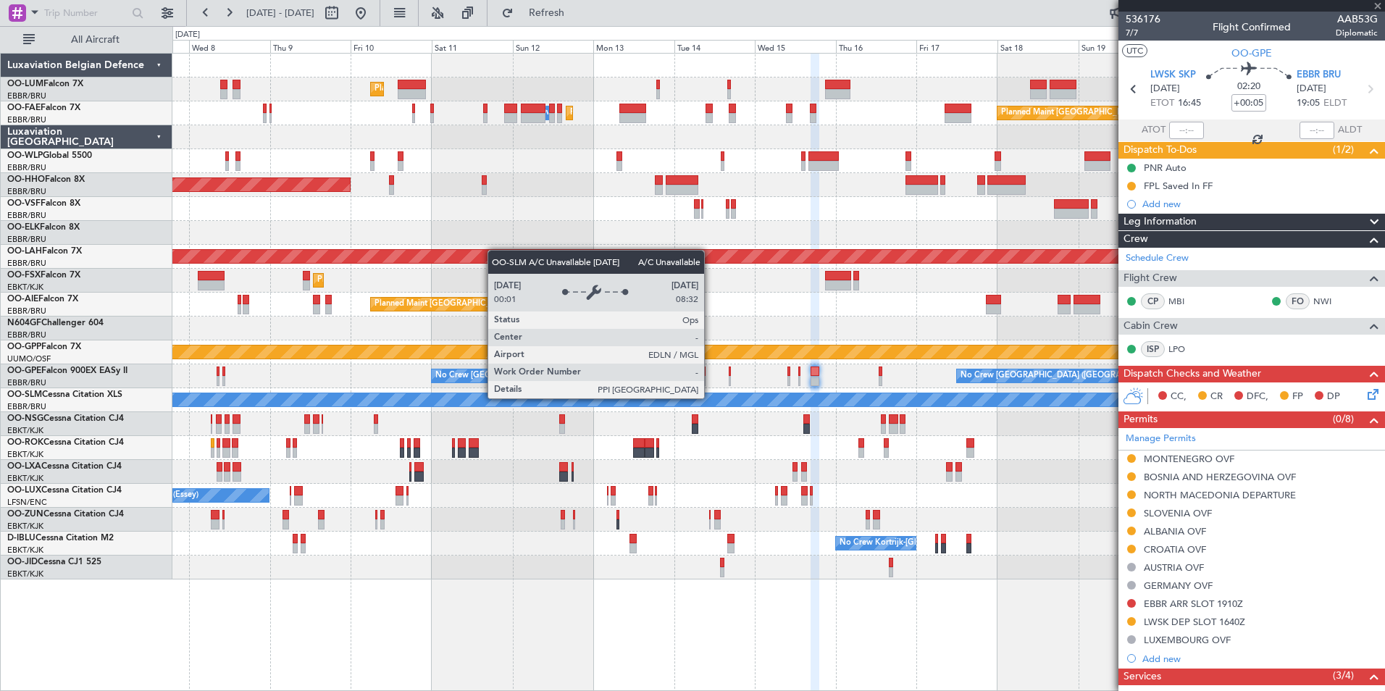
type input "+00:10"
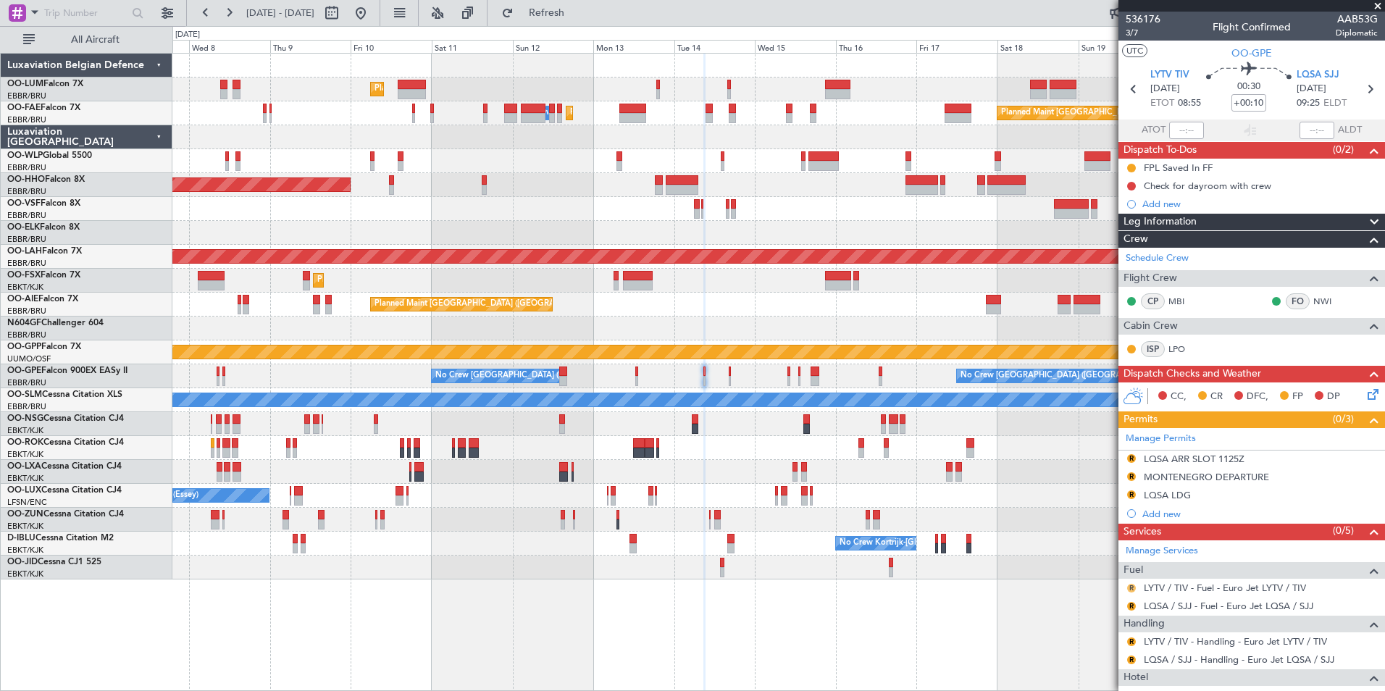
click at [1134, 586] on button "R" at bounding box center [1131, 588] width 9 height 9
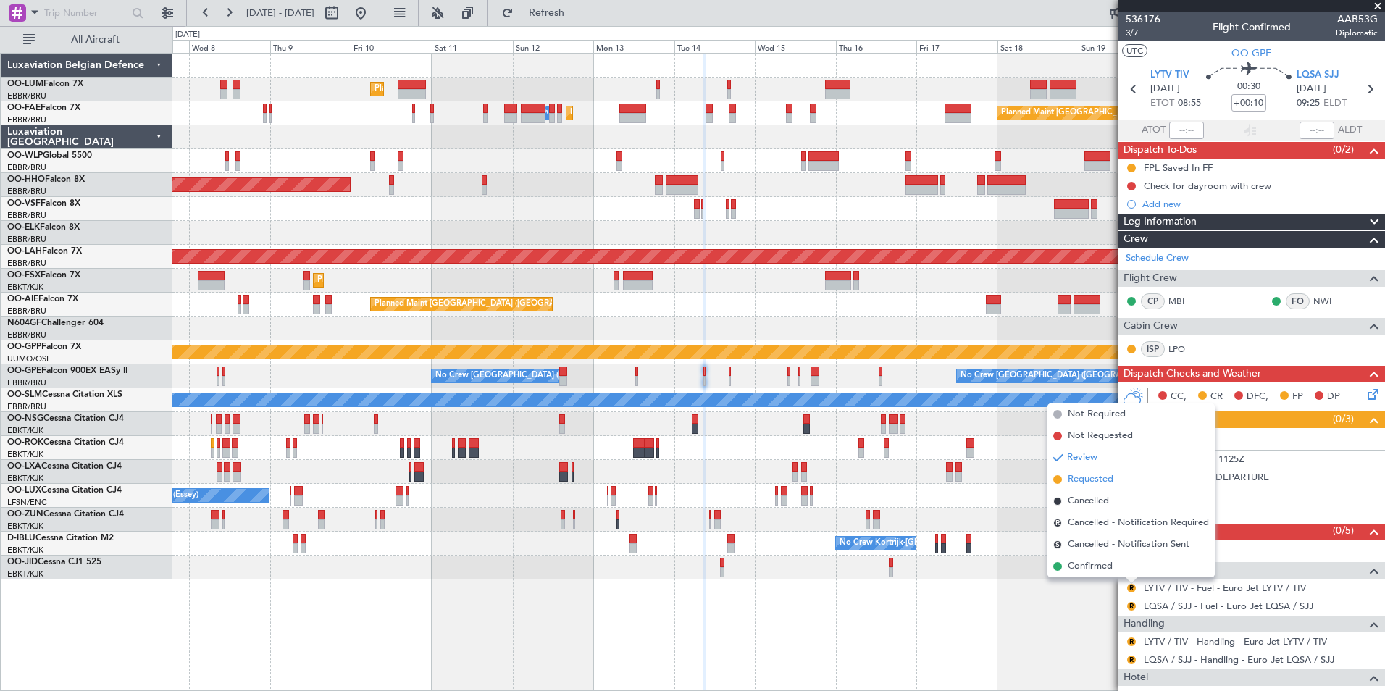
click at [1099, 484] on span "Requested" at bounding box center [1091, 479] width 46 height 14
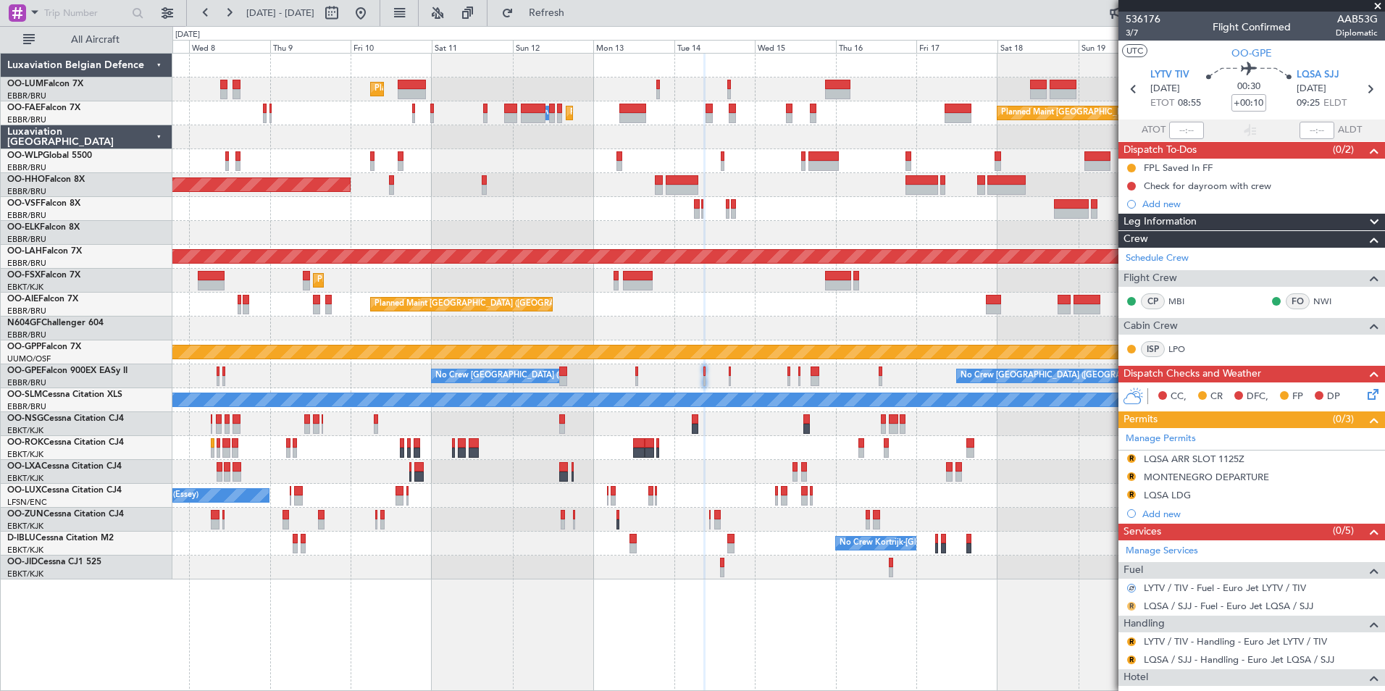
click at [1131, 604] on button "R" at bounding box center [1131, 606] width 9 height 9
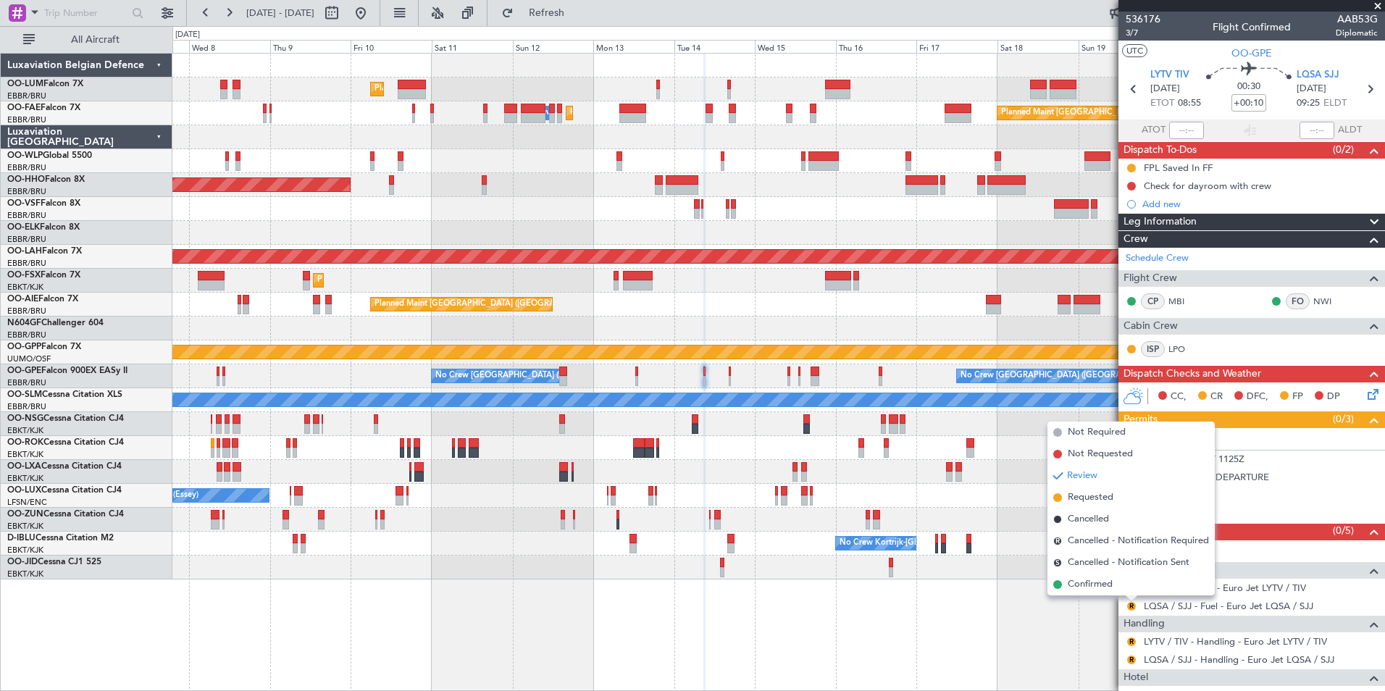
drag, startPoint x: 1107, startPoint y: 506, endPoint x: 1126, endPoint y: 535, distance: 35.2
click at [1106, 506] on li "Requested" at bounding box center [1130, 498] width 167 height 22
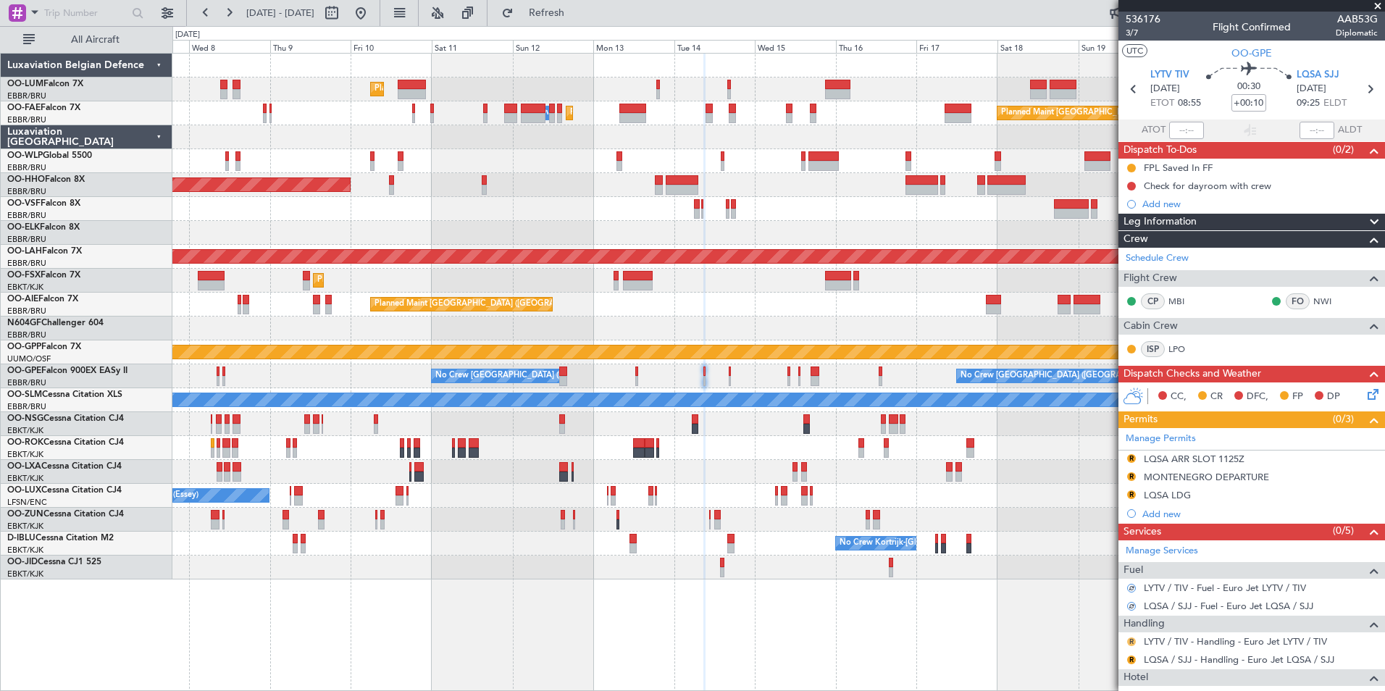
click at [1131, 642] on button "R" at bounding box center [1131, 641] width 9 height 9
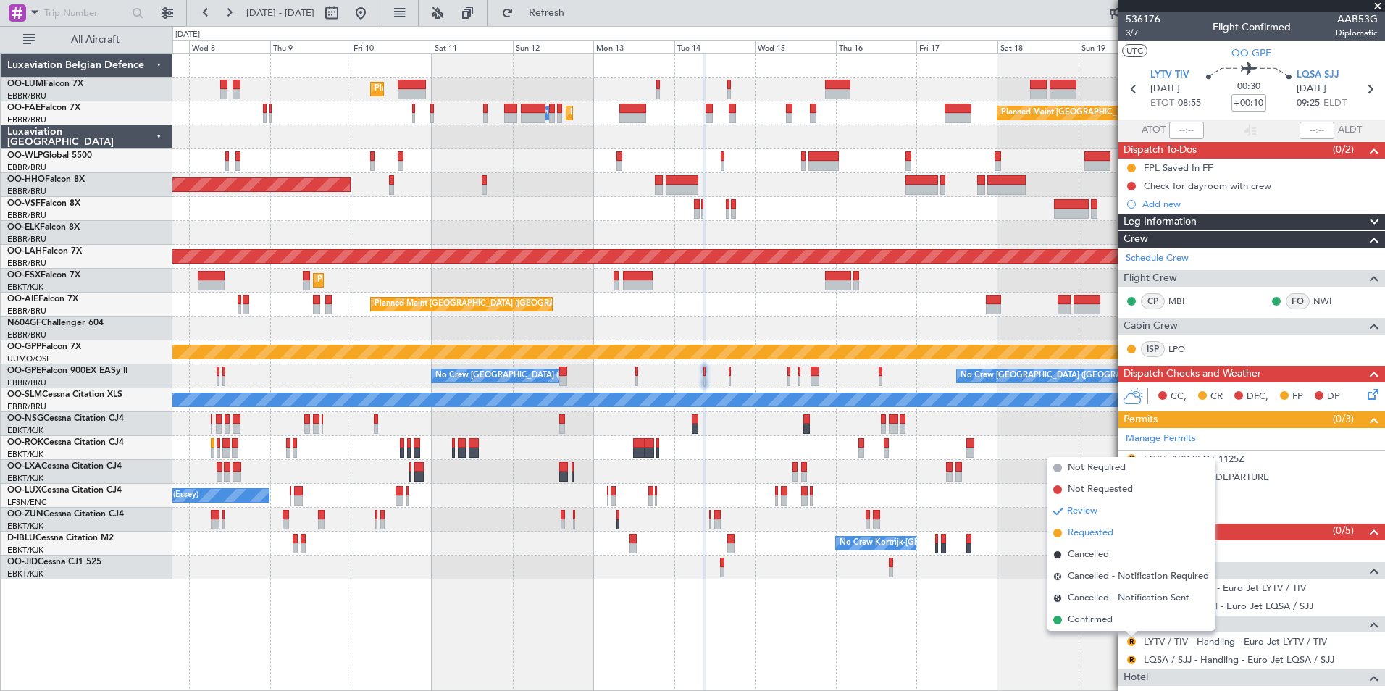
click at [1107, 533] on span "Requested" at bounding box center [1091, 533] width 46 height 14
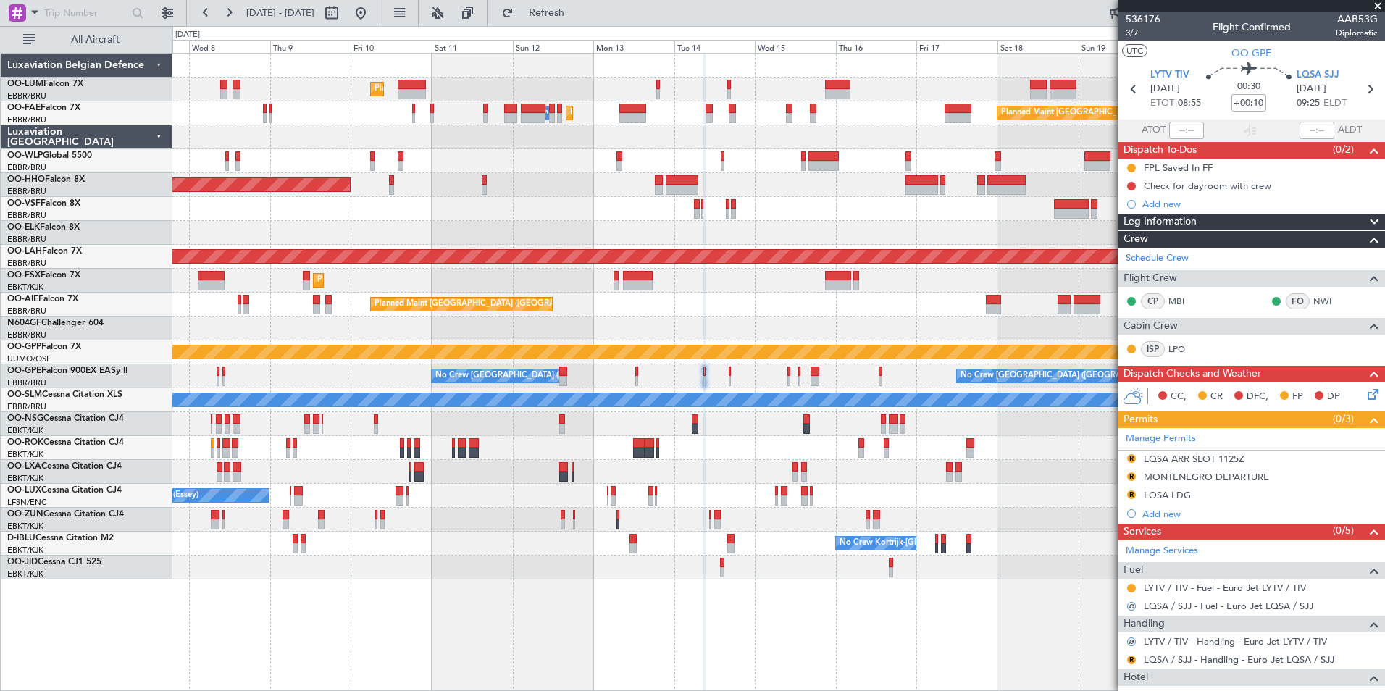
click at [1130, 652] on div "R LQSA / SJJ - Handling - Euro Jet LQSA / SJJ" at bounding box center [1251, 659] width 267 height 18
click at [1134, 655] on button "R" at bounding box center [1131, 659] width 9 height 9
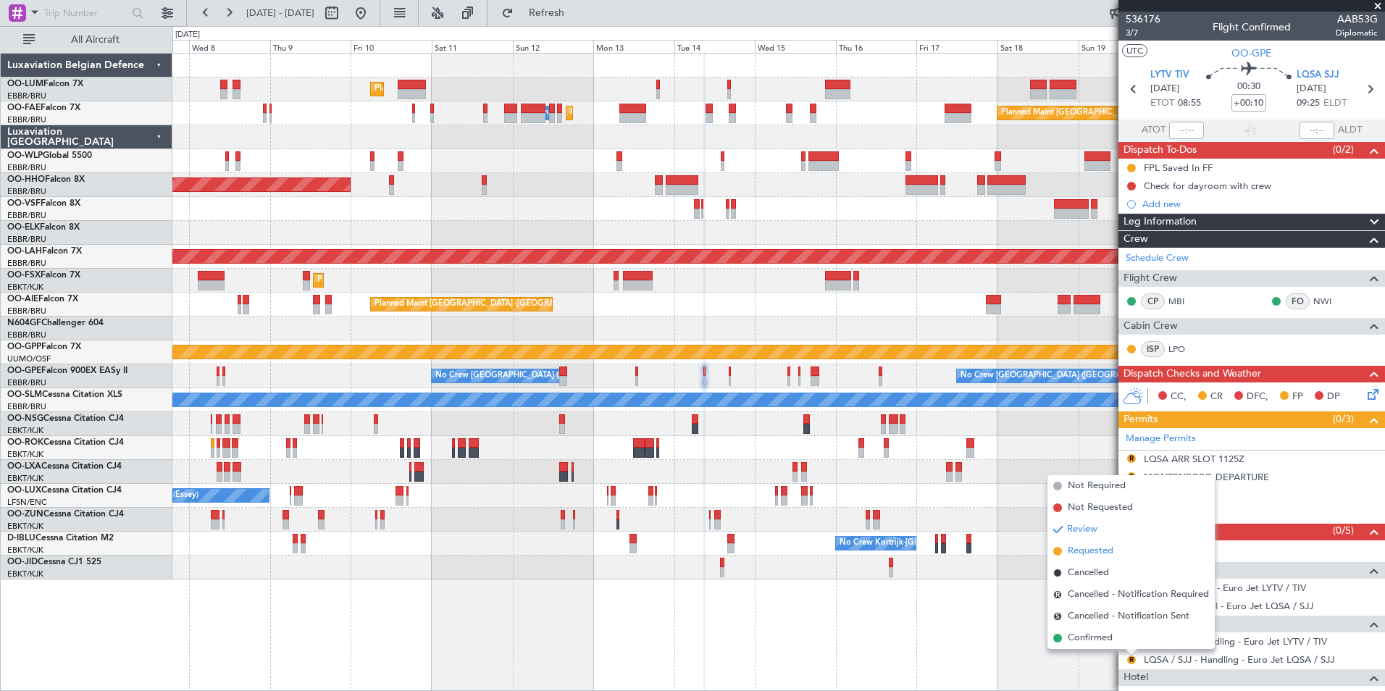
click at [1099, 550] on span "Requested" at bounding box center [1091, 551] width 46 height 14
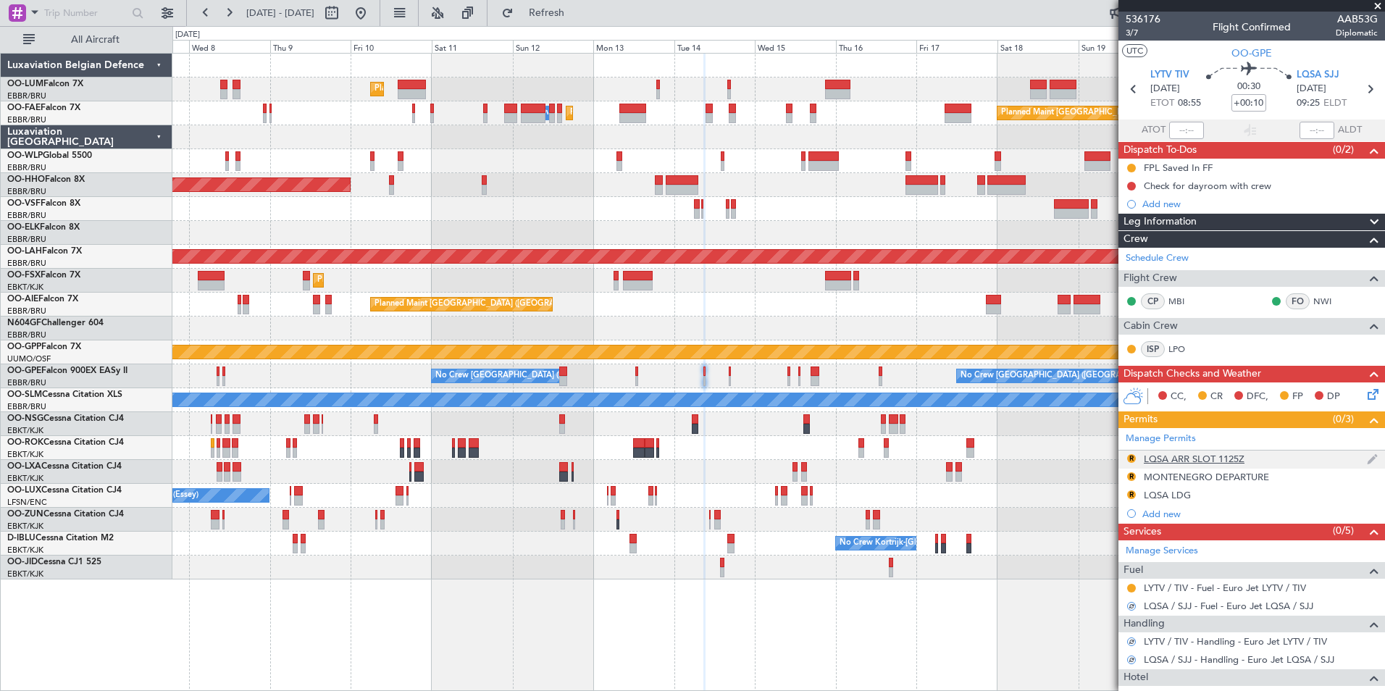
click at [1165, 460] on div "LQSA ARR SLOT 1125Z" at bounding box center [1194, 459] width 101 height 12
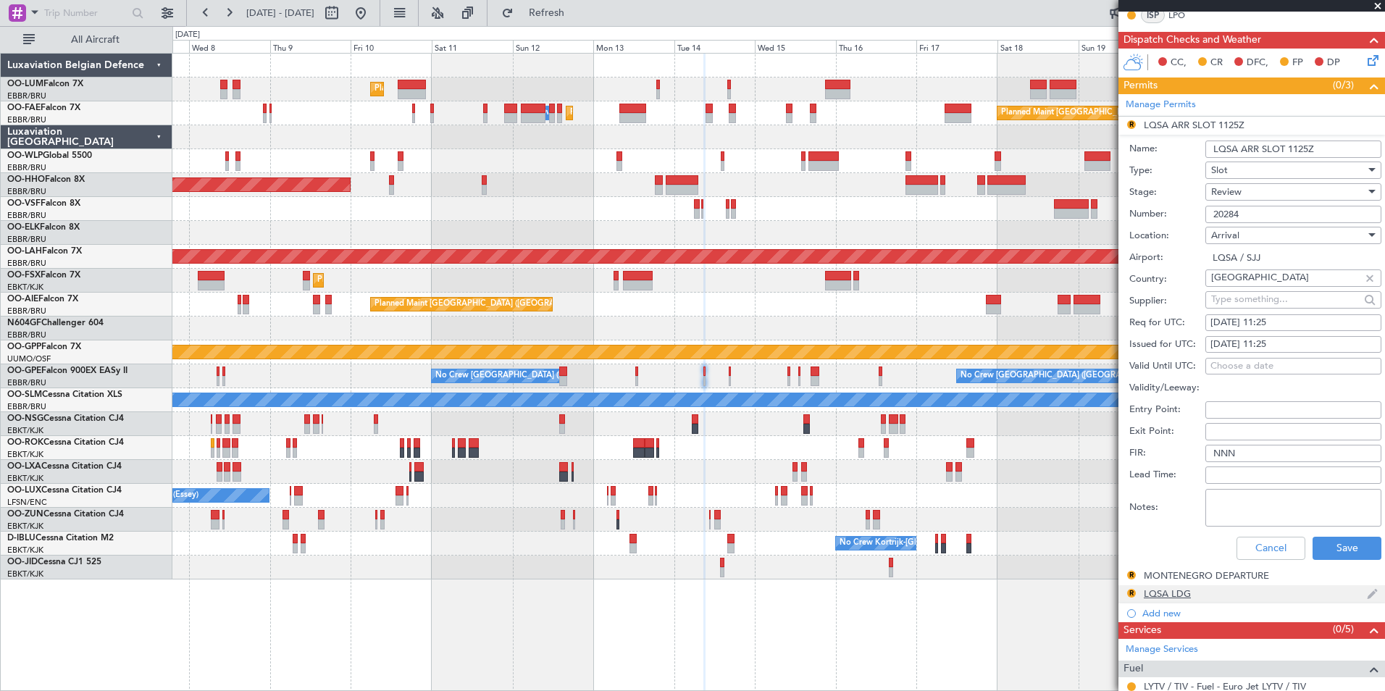
scroll to position [362, 0]
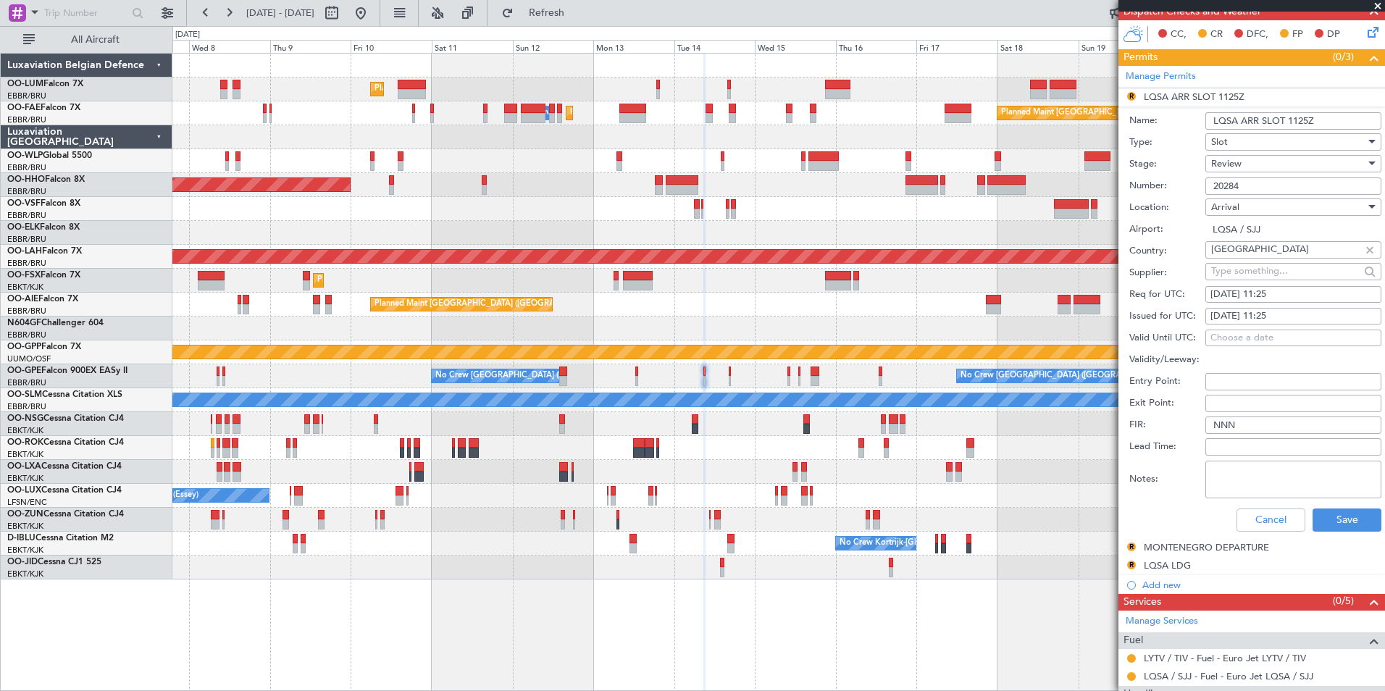
click at [1258, 535] on div "Cancel Save" at bounding box center [1255, 520] width 252 height 38
click at [1263, 522] on button "Cancel" at bounding box center [1270, 519] width 69 height 23
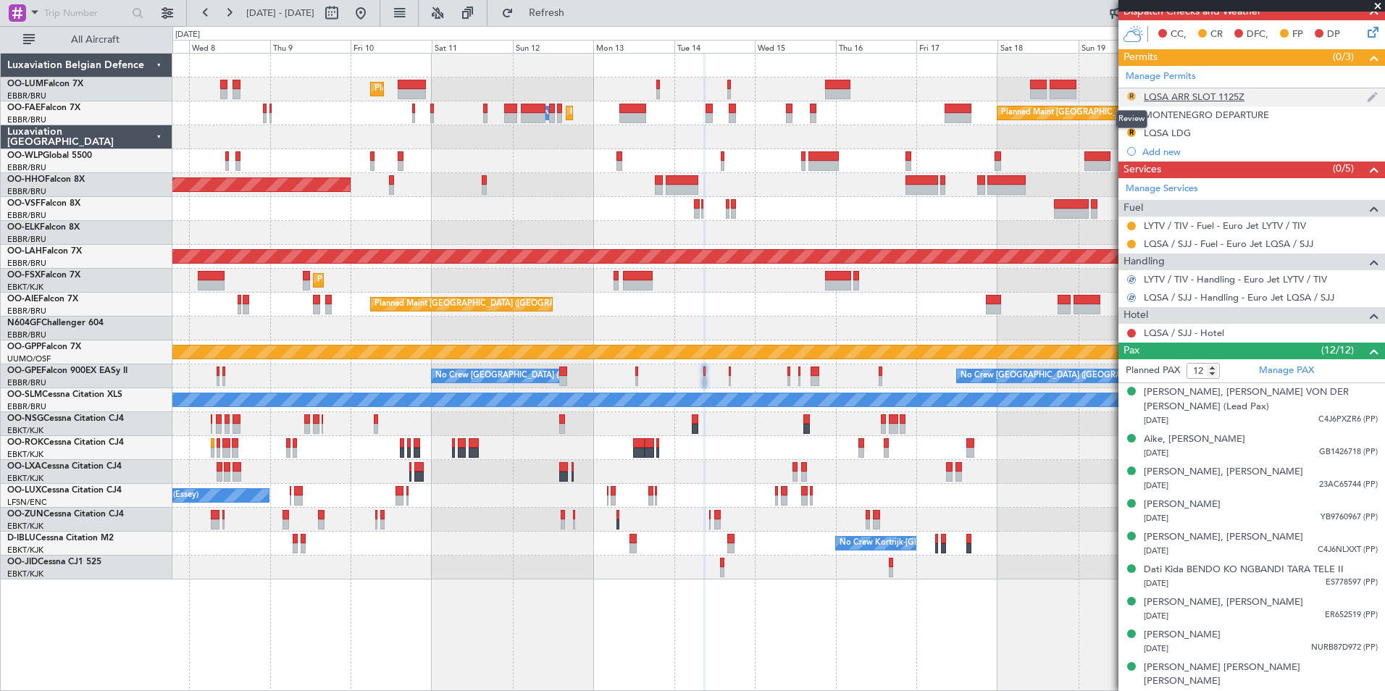
click at [1128, 94] on button "R" at bounding box center [1131, 96] width 9 height 9
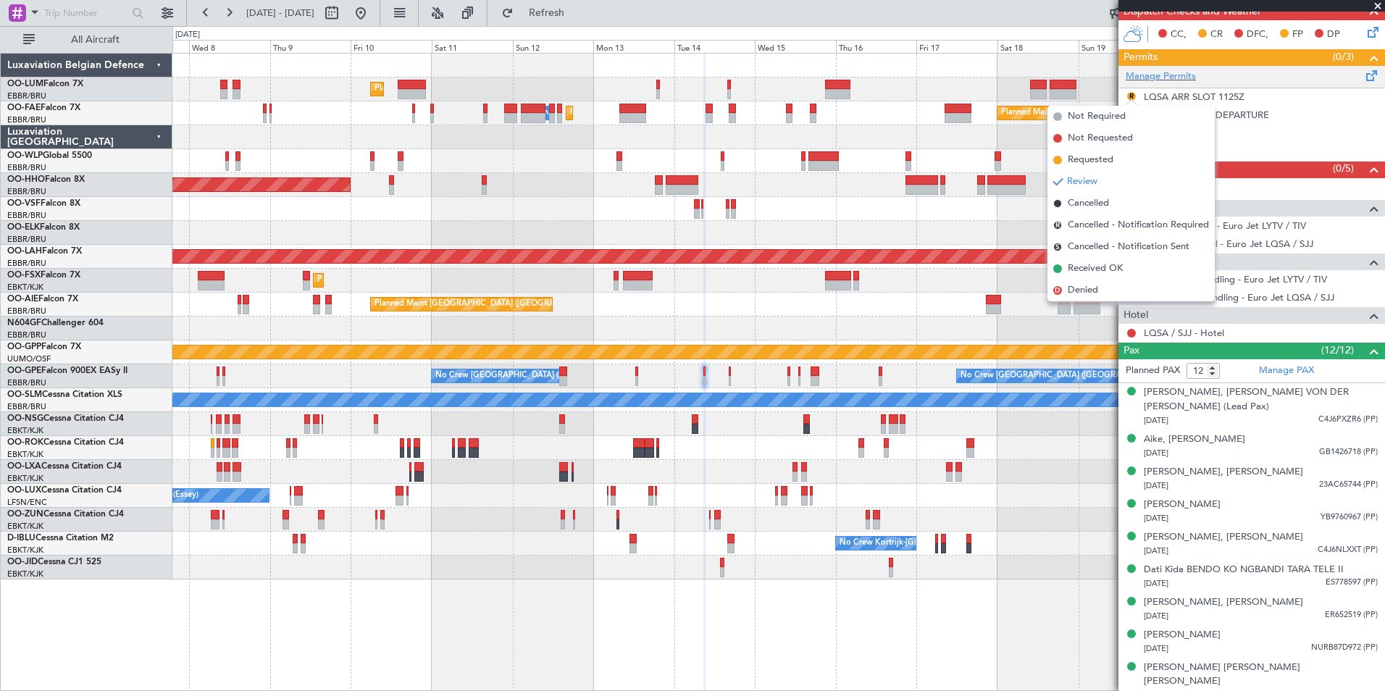
click at [1189, 86] on div "Manage Permits" at bounding box center [1251, 77] width 267 height 22
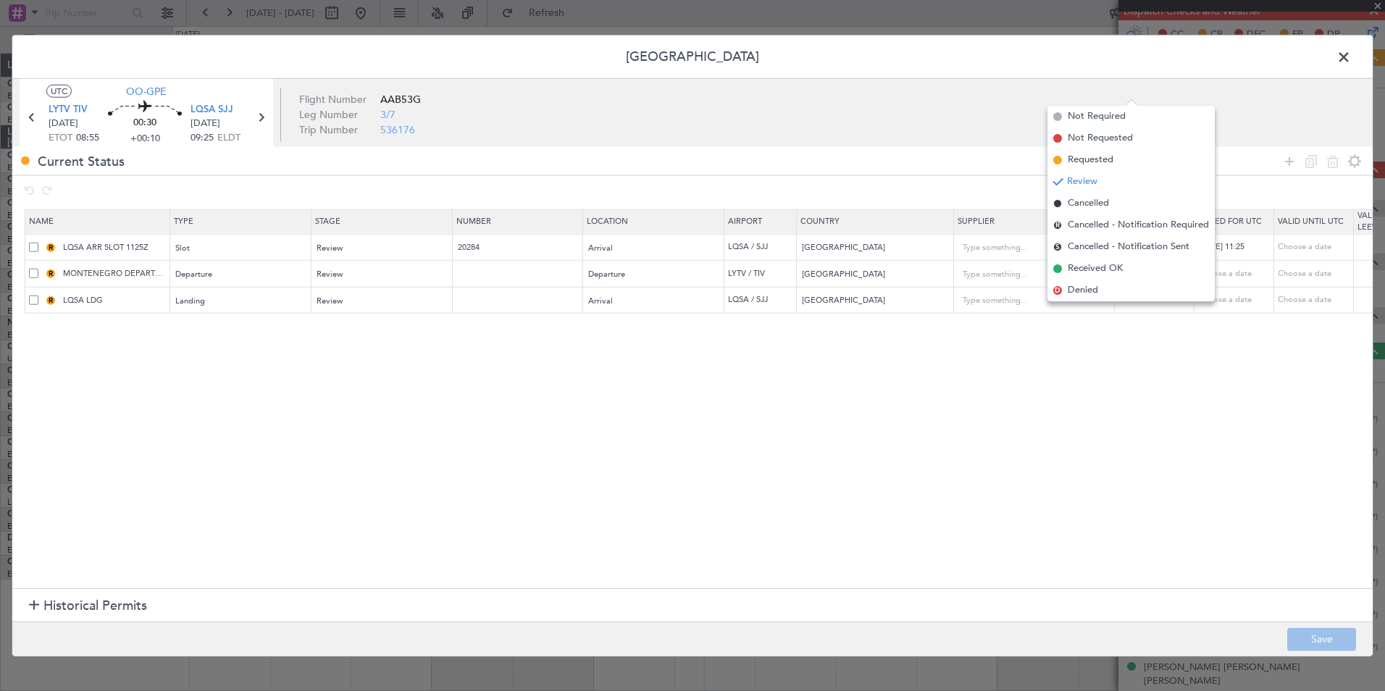
click at [1351, 58] on span at bounding box center [1351, 60] width 0 height 29
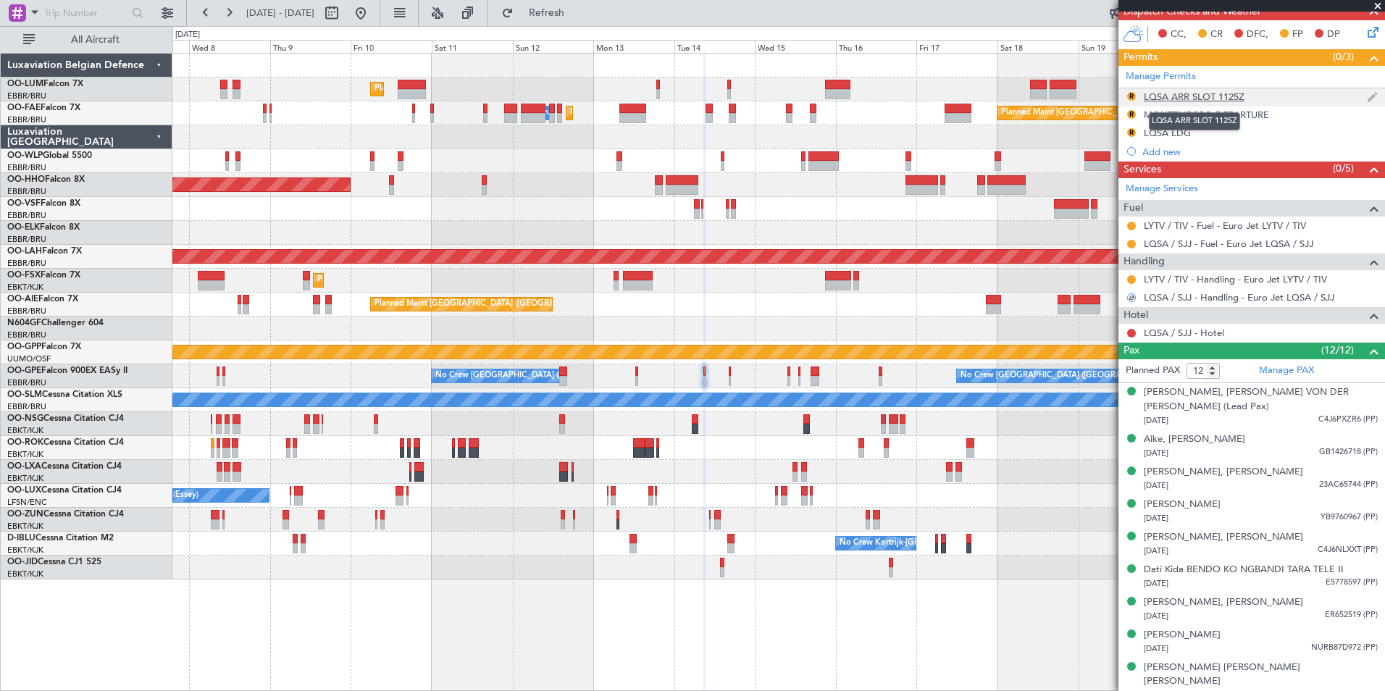
click at [1204, 96] on div "LQSA ARR SLOT 1125Z" at bounding box center [1194, 97] width 101 height 12
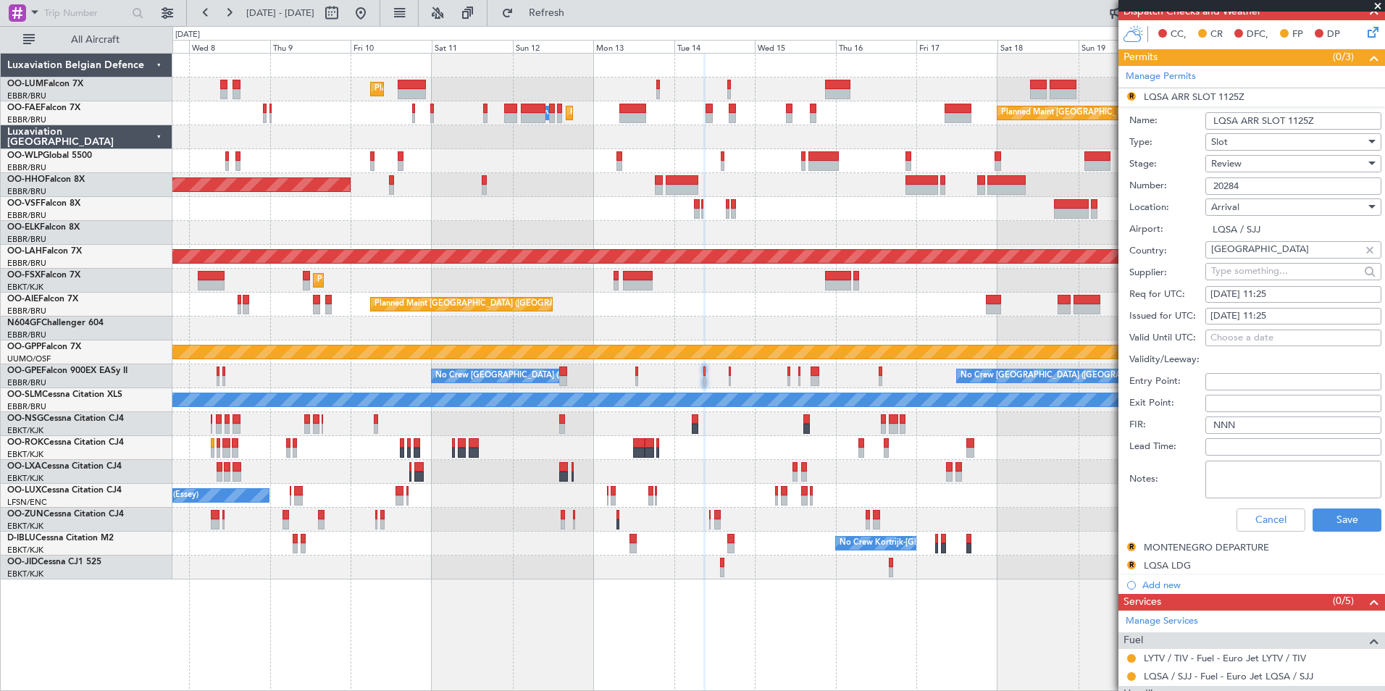
click at [1273, 290] on div "14/10/2025 11:25" at bounding box center [1293, 295] width 166 height 14
select select "10"
select select "2025"
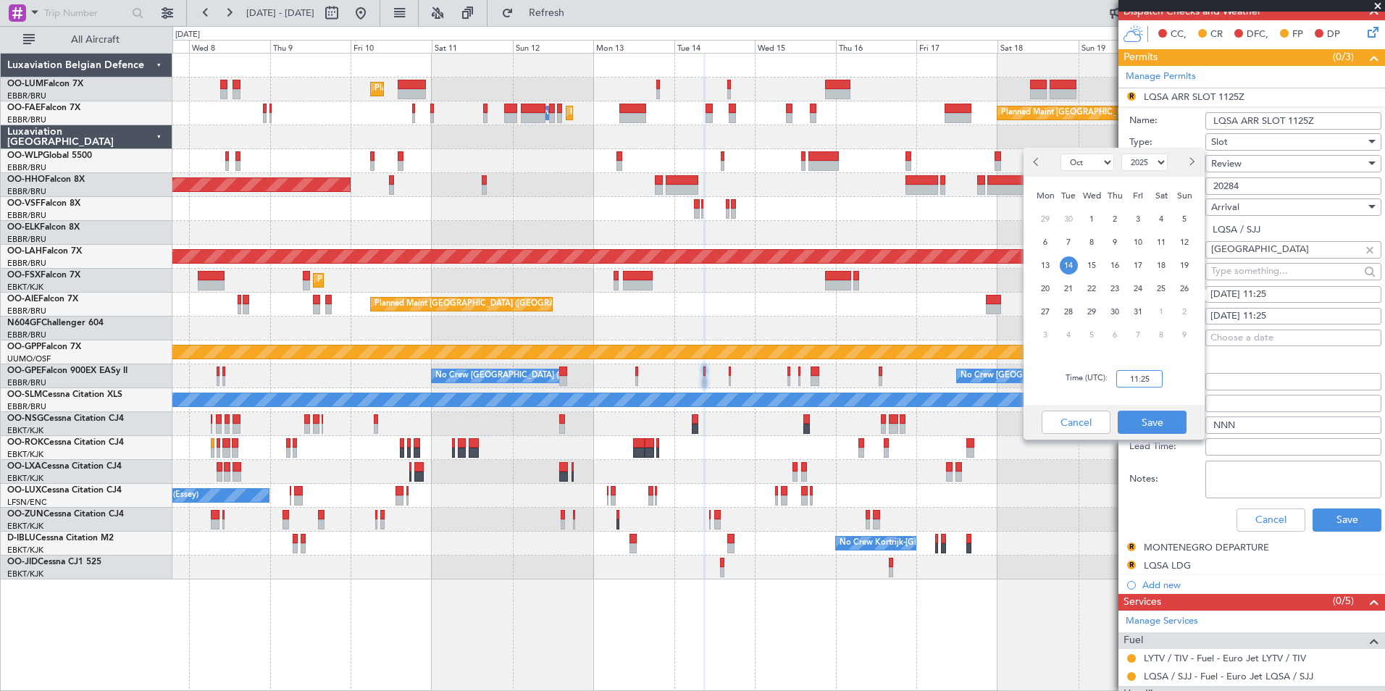
click at [1155, 376] on input "11:25" at bounding box center [1139, 378] width 46 height 17
type input "09:30"
click at [1153, 417] on button "Save" at bounding box center [1152, 422] width 69 height 23
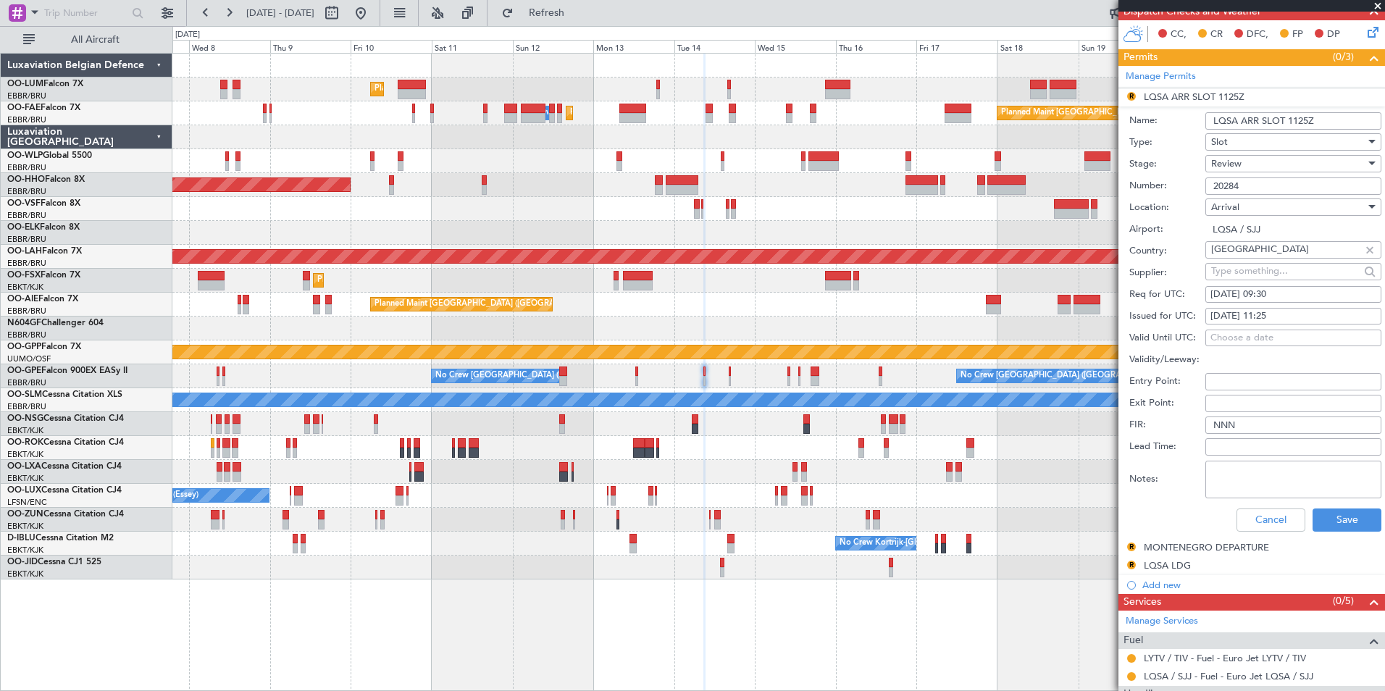
click at [1276, 327] on div "Valid Until UTC: Choose a date" at bounding box center [1255, 338] width 252 height 22
click at [1276, 317] on div "14/10/2025 11:25" at bounding box center [1293, 316] width 166 height 14
select select "10"
select select "2025"
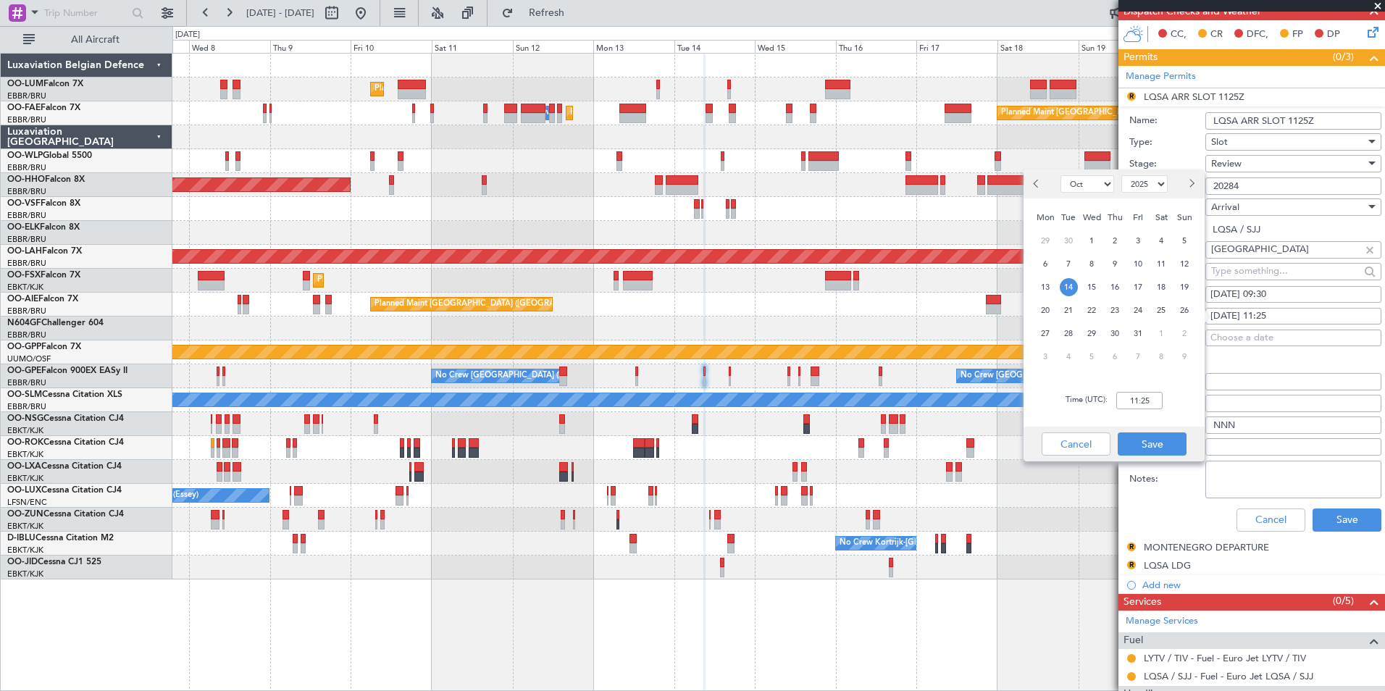
click at [1123, 409] on div "Time (UTC): 11:25" at bounding box center [1113, 400] width 181 height 52
click at [1144, 406] on input "11:25" at bounding box center [1139, 400] width 46 height 17
type input "09:30"
click at [1147, 437] on button "Save" at bounding box center [1152, 443] width 69 height 23
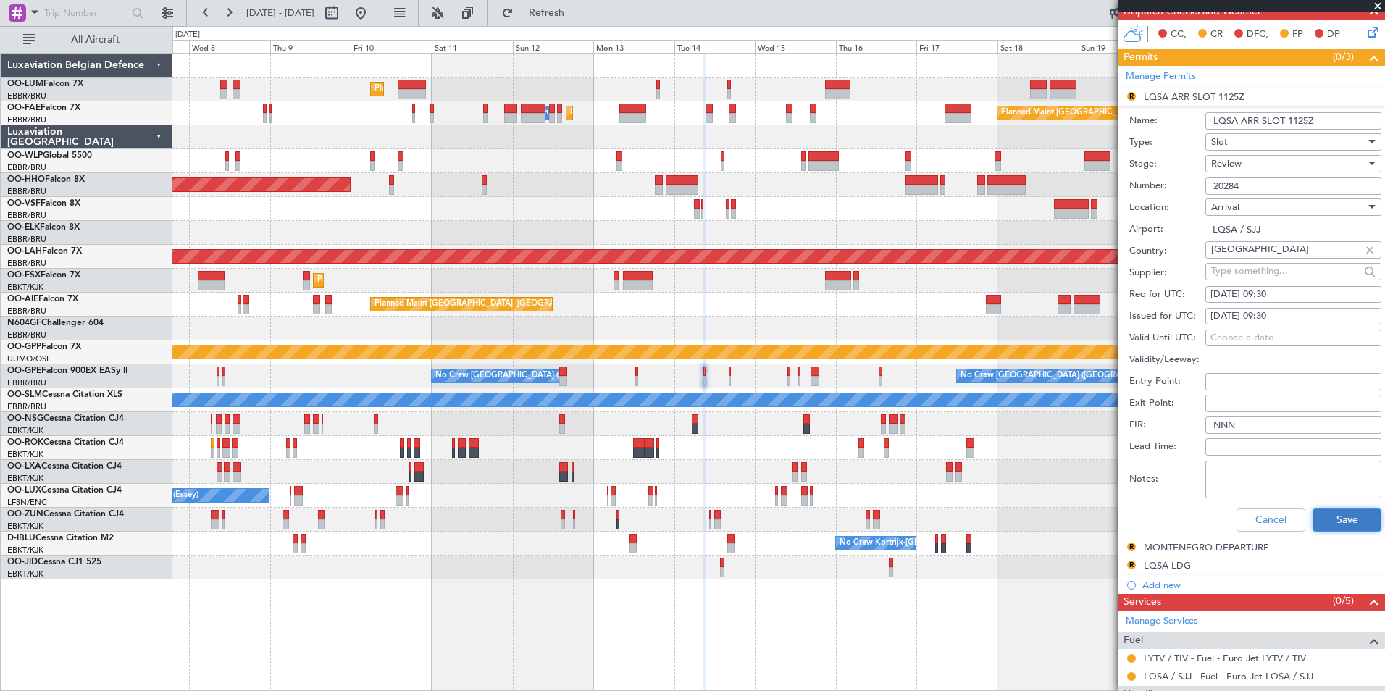
click at [1351, 516] on button "Save" at bounding box center [1346, 519] width 69 height 23
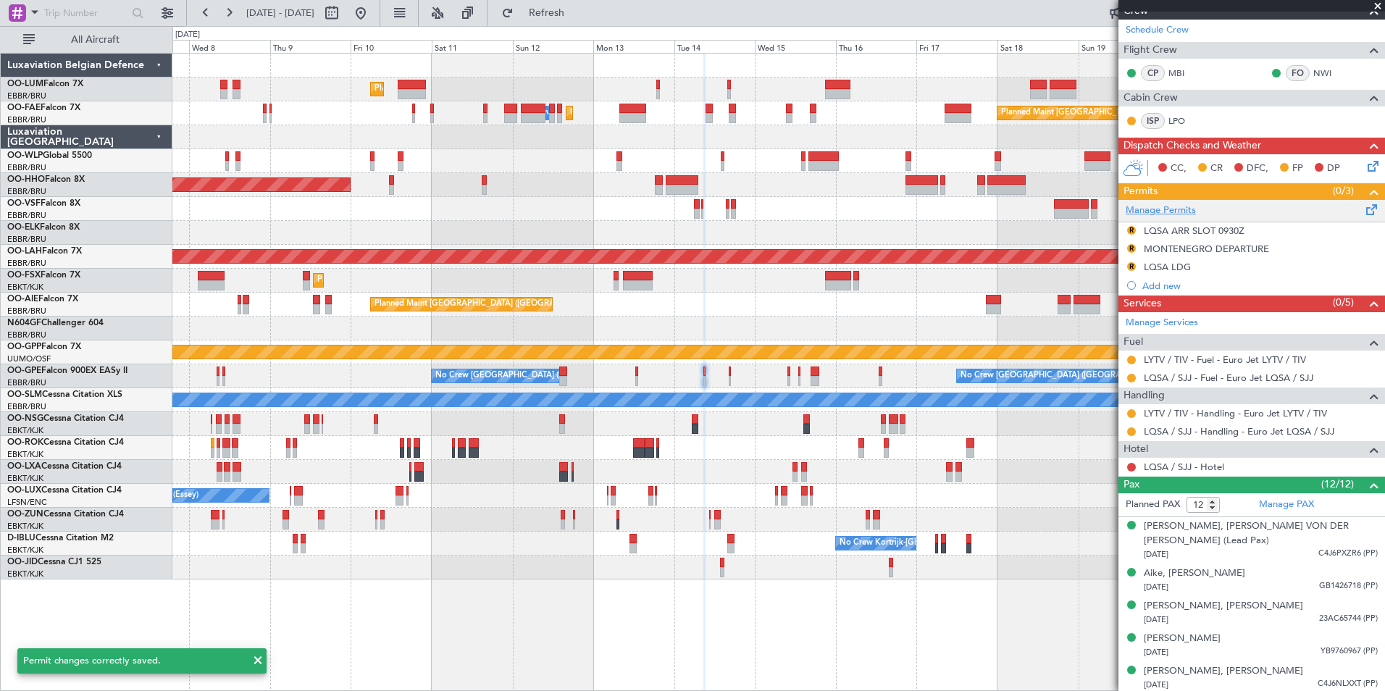
scroll to position [217, 0]
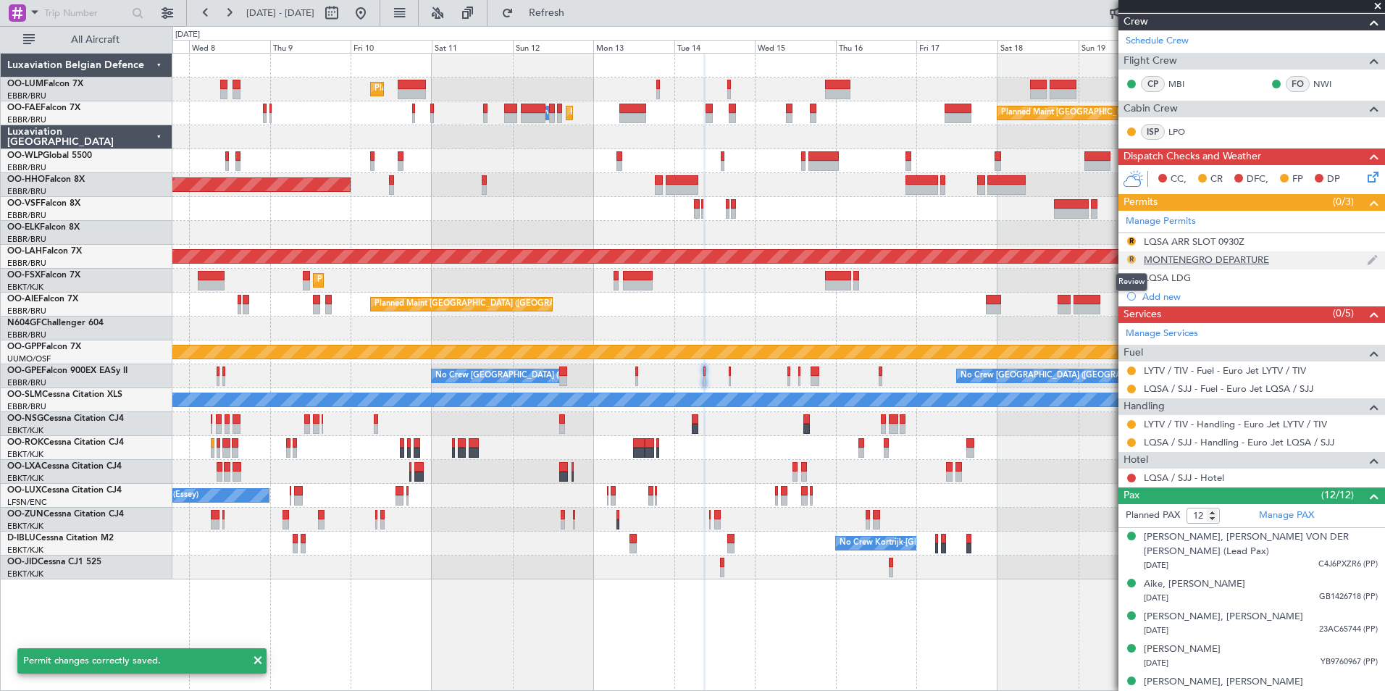
click at [1131, 260] on button "R" at bounding box center [1131, 259] width 9 height 9
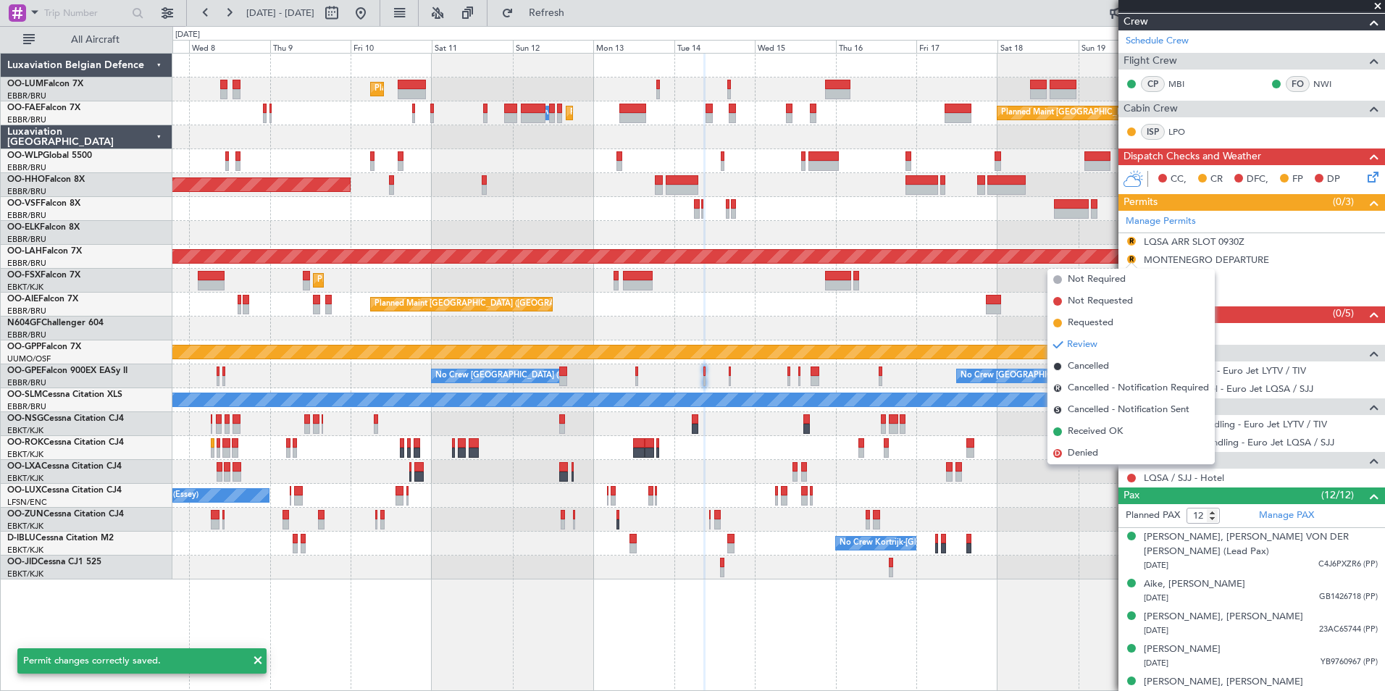
click at [1089, 227] on div at bounding box center [778, 233] width 1212 height 24
click at [1128, 241] on button "R" at bounding box center [1131, 241] width 9 height 9
click at [1086, 298] on span "Requested" at bounding box center [1091, 305] width 46 height 14
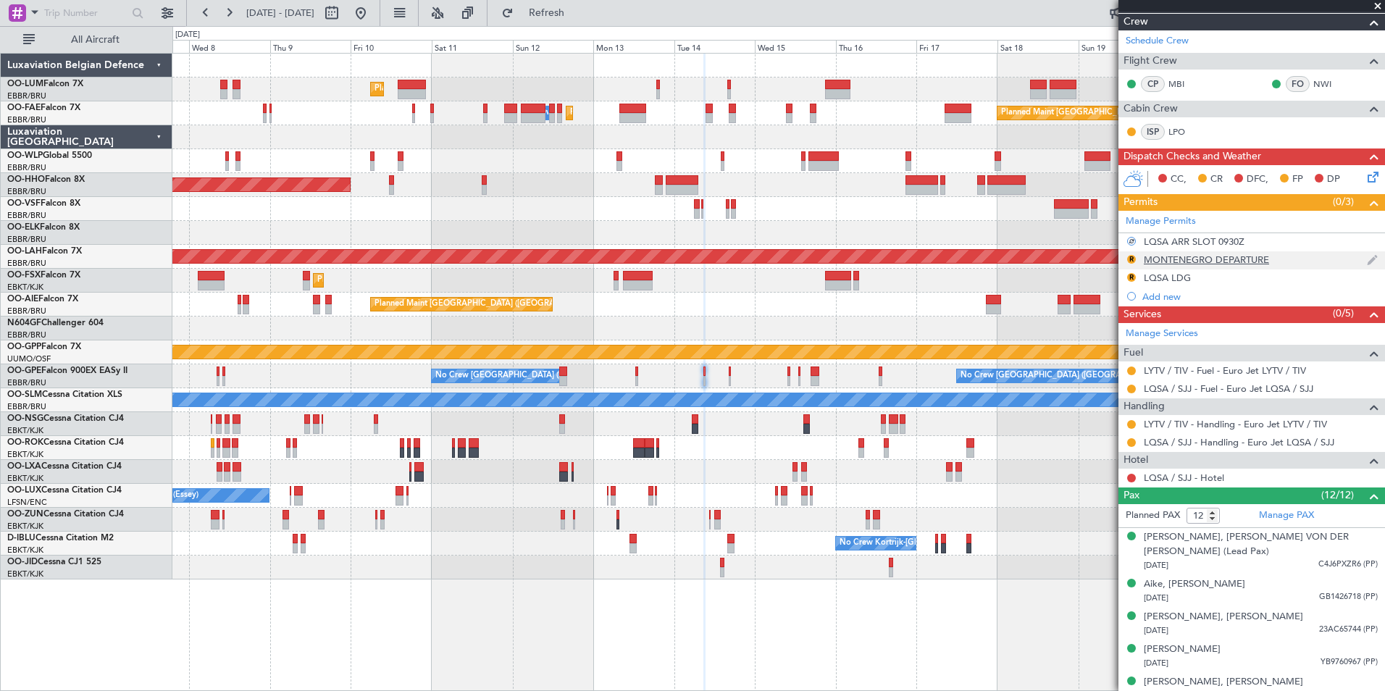
click at [1155, 257] on div "MONTENEGRO DEPARTURE" at bounding box center [1206, 260] width 125 height 12
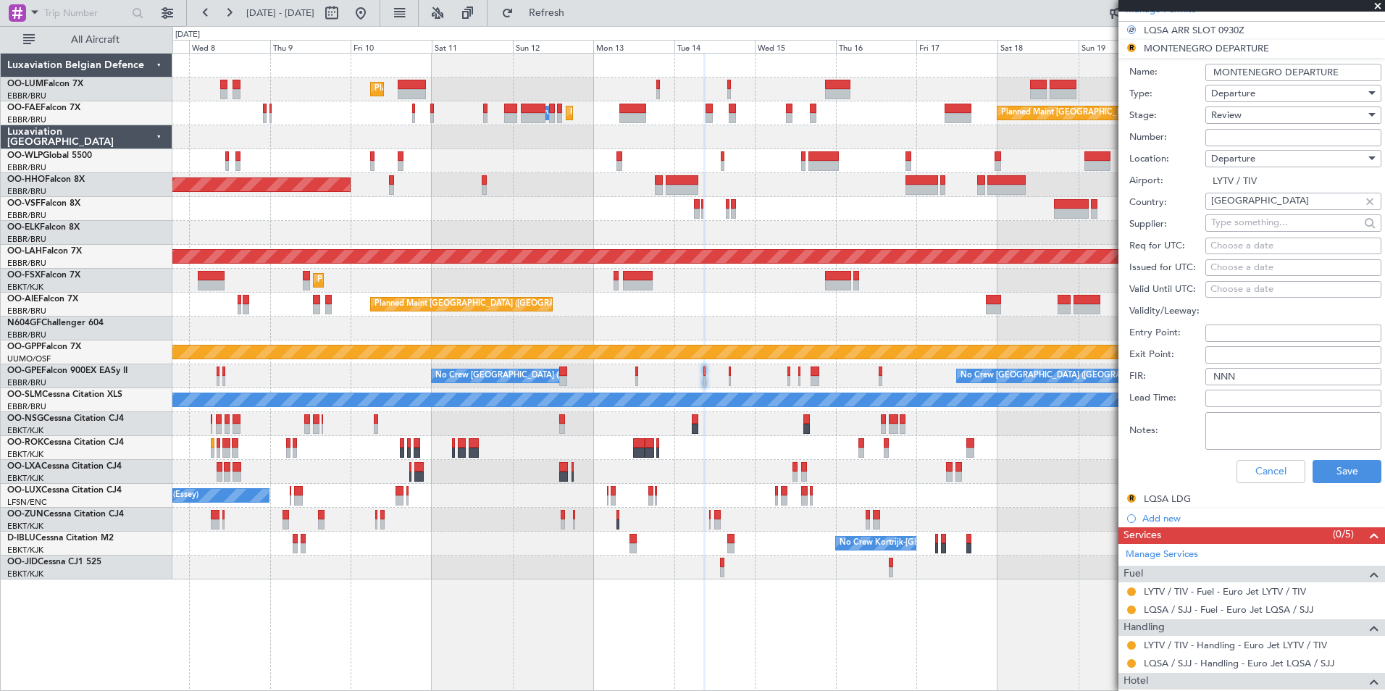
scroll to position [435, 0]
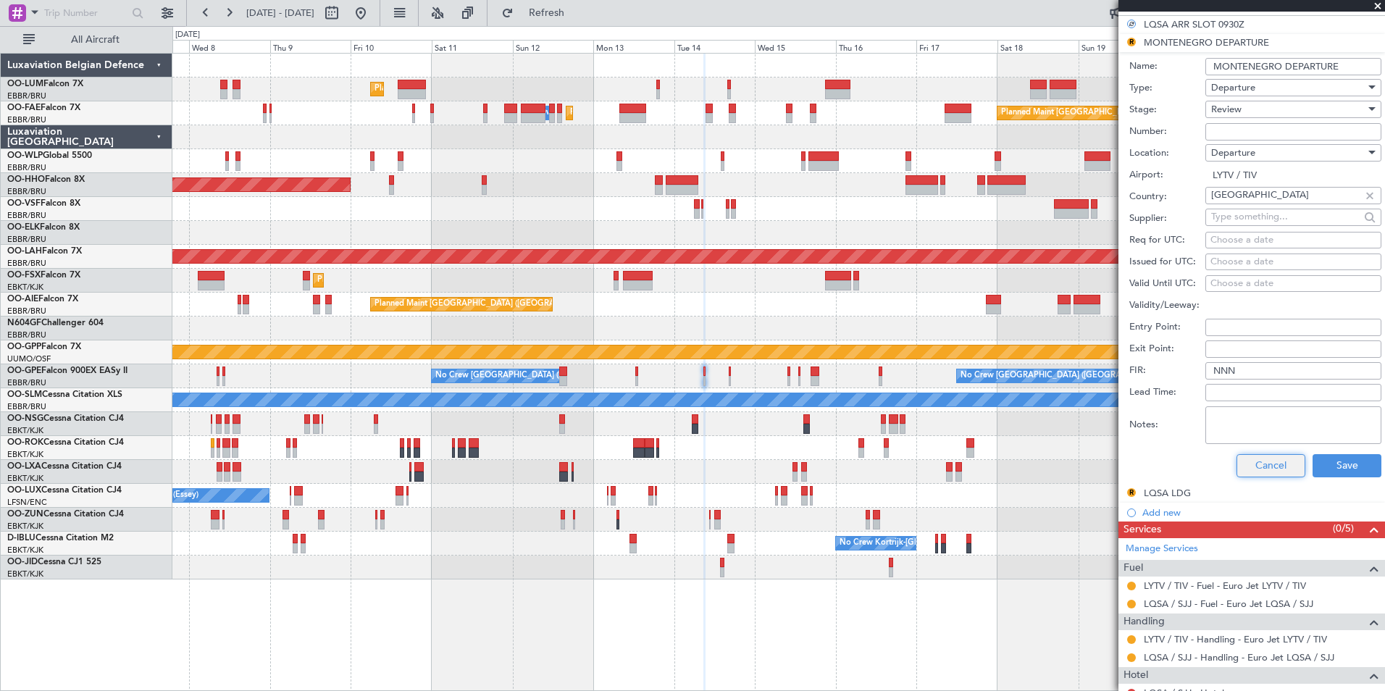
click at [1268, 466] on button "Cancel" at bounding box center [1270, 465] width 69 height 23
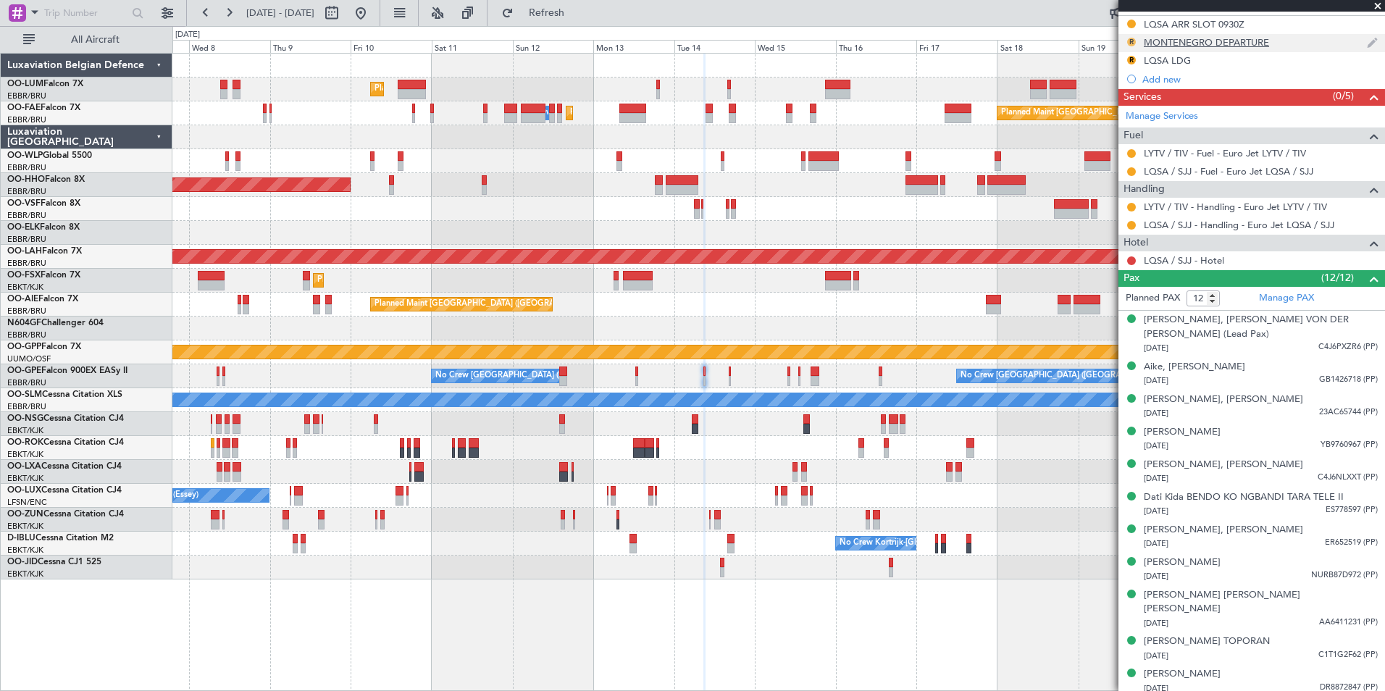
click at [1134, 43] on button "R" at bounding box center [1131, 42] width 9 height 9
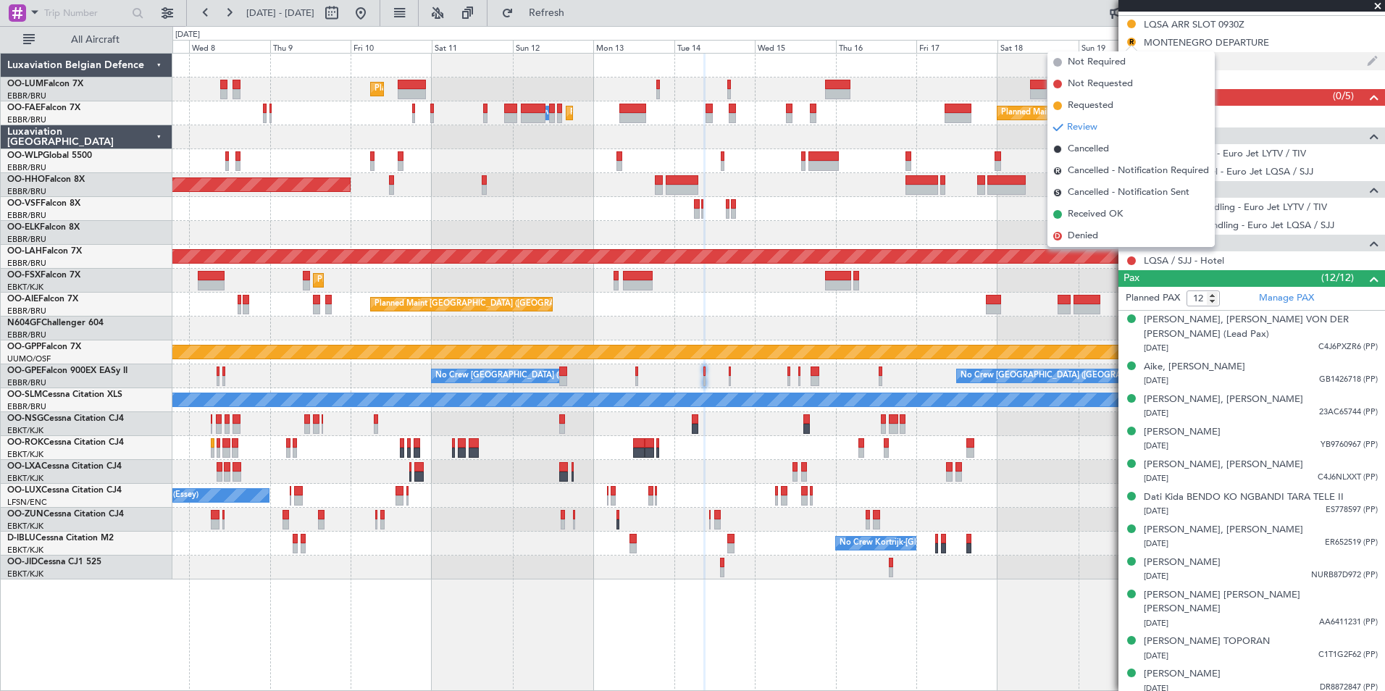
drag, startPoint x: 1105, startPoint y: 106, endPoint x: 1128, endPoint y: 62, distance: 48.9
click at [1105, 105] on span "Requested" at bounding box center [1091, 106] width 46 height 14
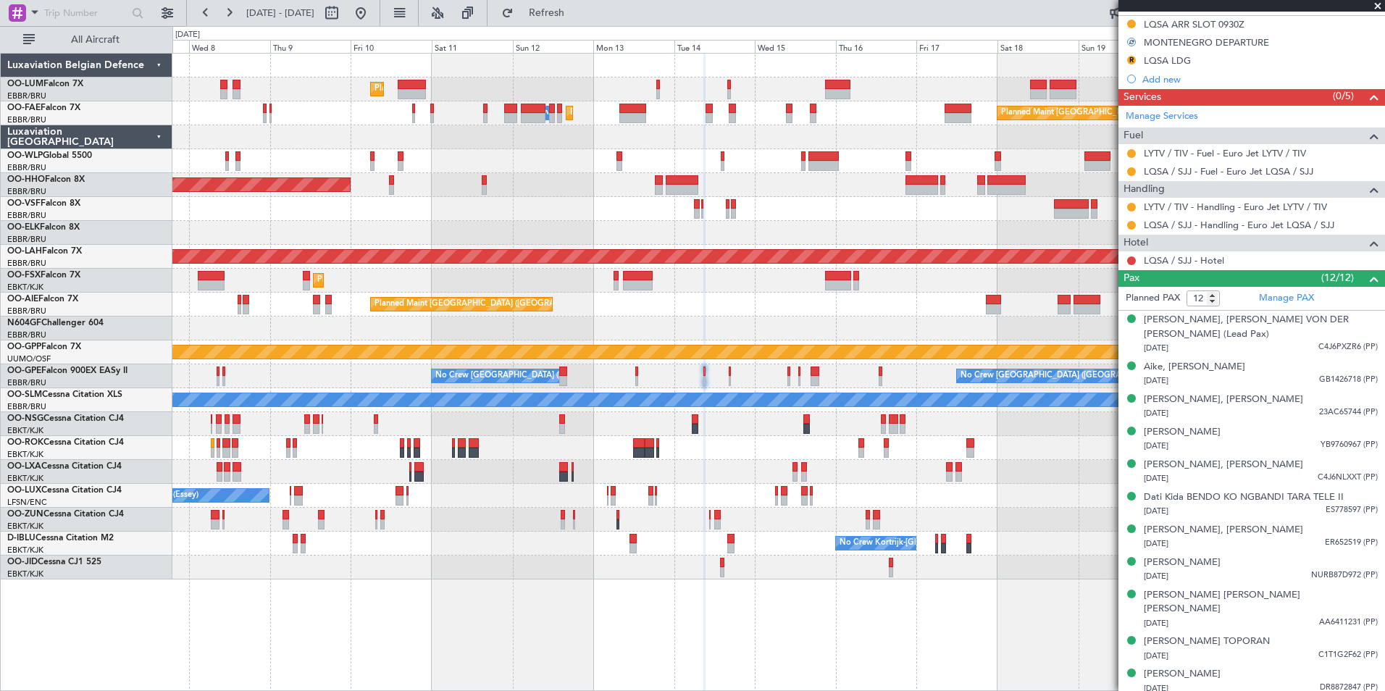
click at [1149, 61] on div "LQSA LDG" at bounding box center [1167, 60] width 47 height 12
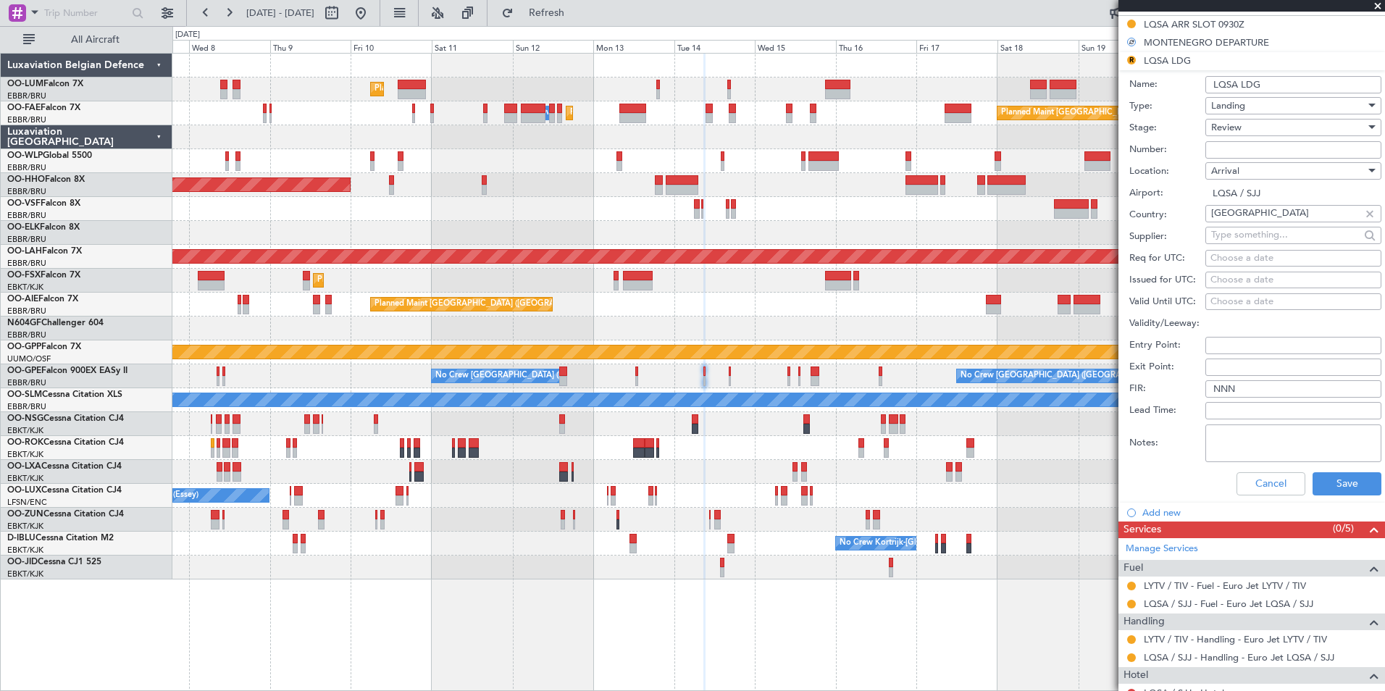
click at [1258, 503] on li "Add new" at bounding box center [1251, 512] width 267 height 18
click at [1257, 492] on button "Cancel" at bounding box center [1270, 483] width 69 height 23
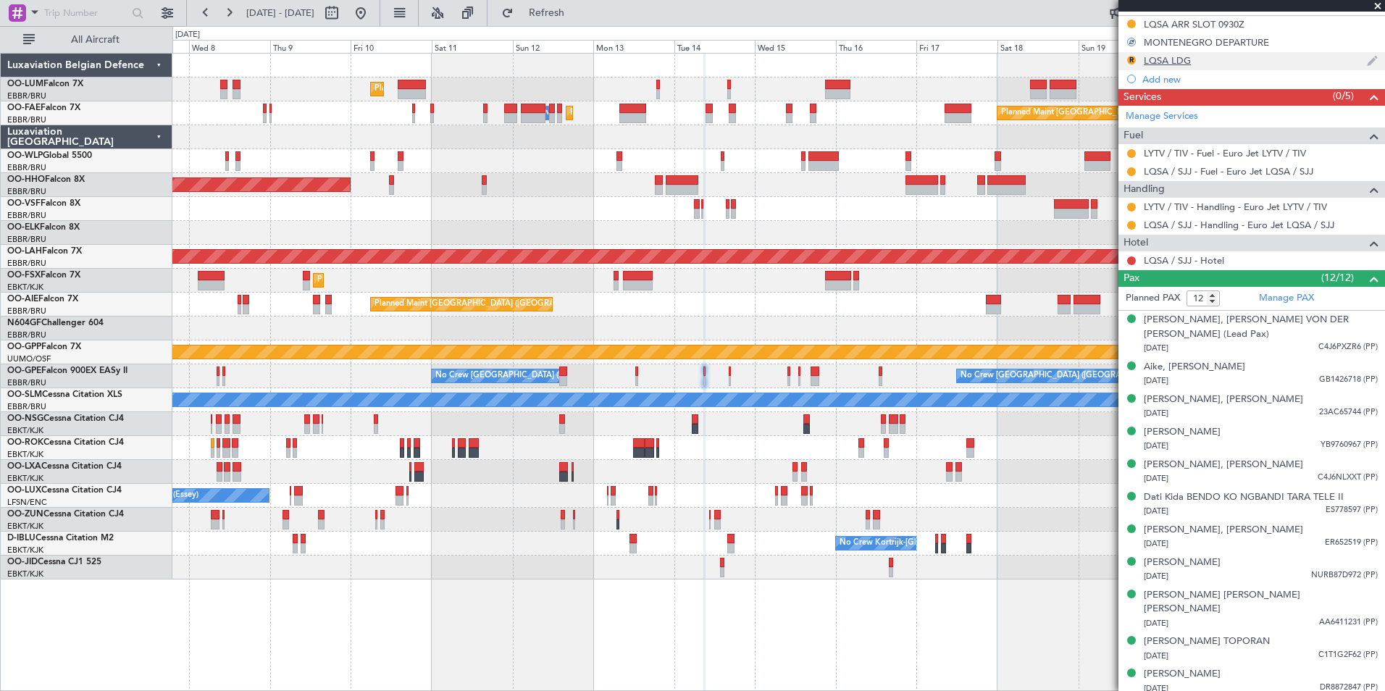
click at [1129, 52] on div "R LQSA LDG" at bounding box center [1251, 61] width 267 height 18
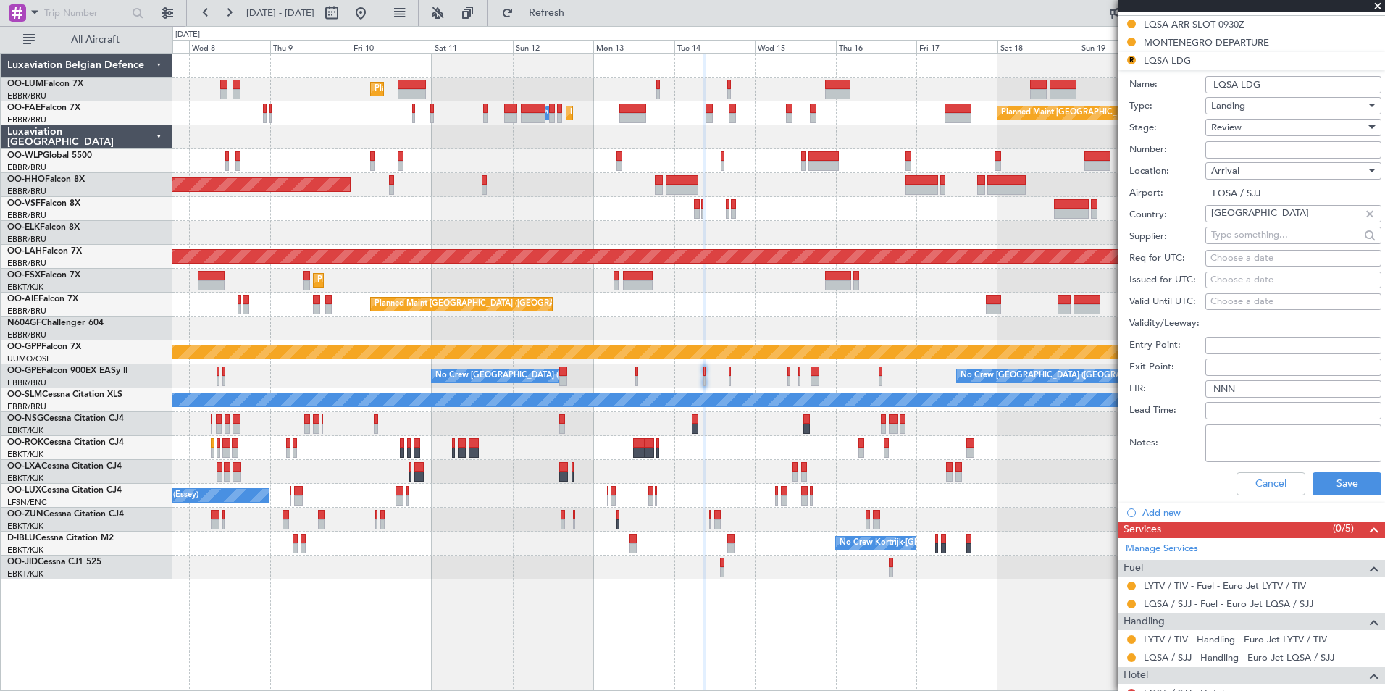
click at [1219, 135] on div "Review" at bounding box center [1288, 128] width 154 height 22
click at [1233, 220] on span "Requested" at bounding box center [1288, 222] width 152 height 22
click at [1341, 469] on div "Cancel Save" at bounding box center [1255, 484] width 252 height 38
click at [1334, 484] on button "Save" at bounding box center [1346, 483] width 69 height 23
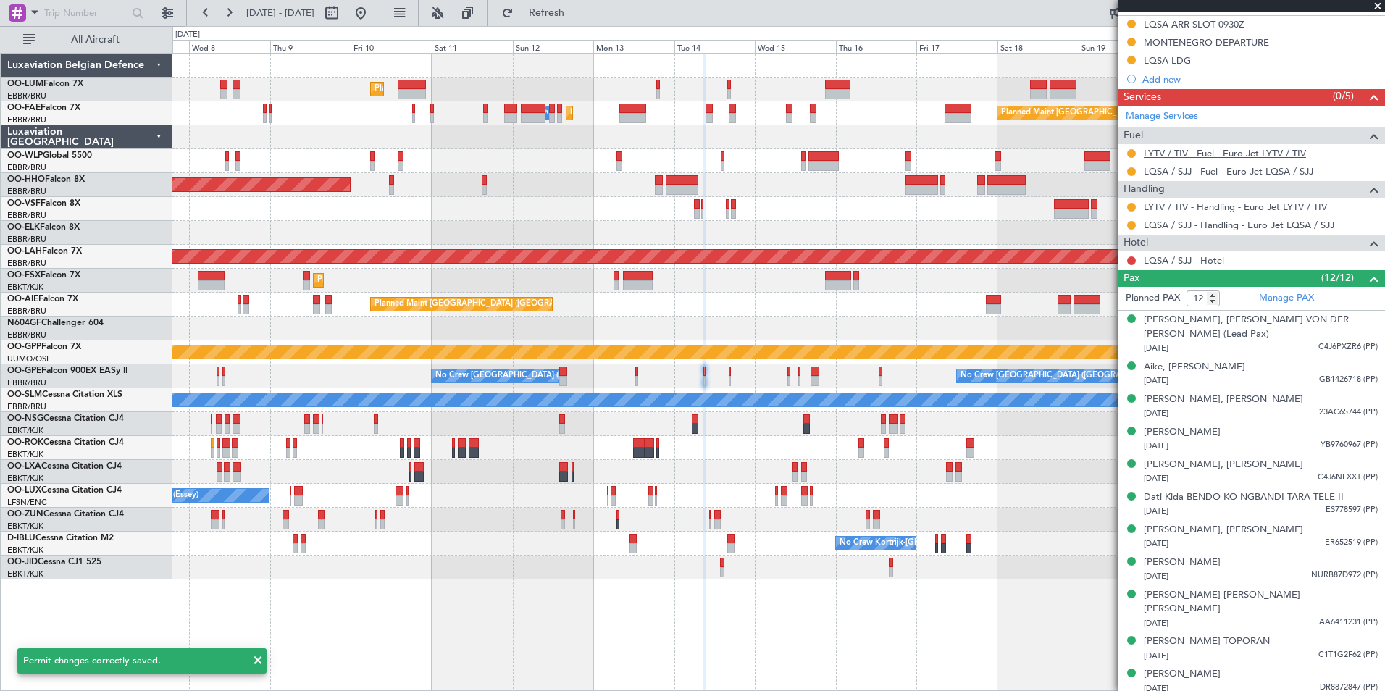
click at [1176, 149] on link "LYTV / TIV - Fuel - Euro Jet LYTV / TIV" at bounding box center [1225, 153] width 162 height 12
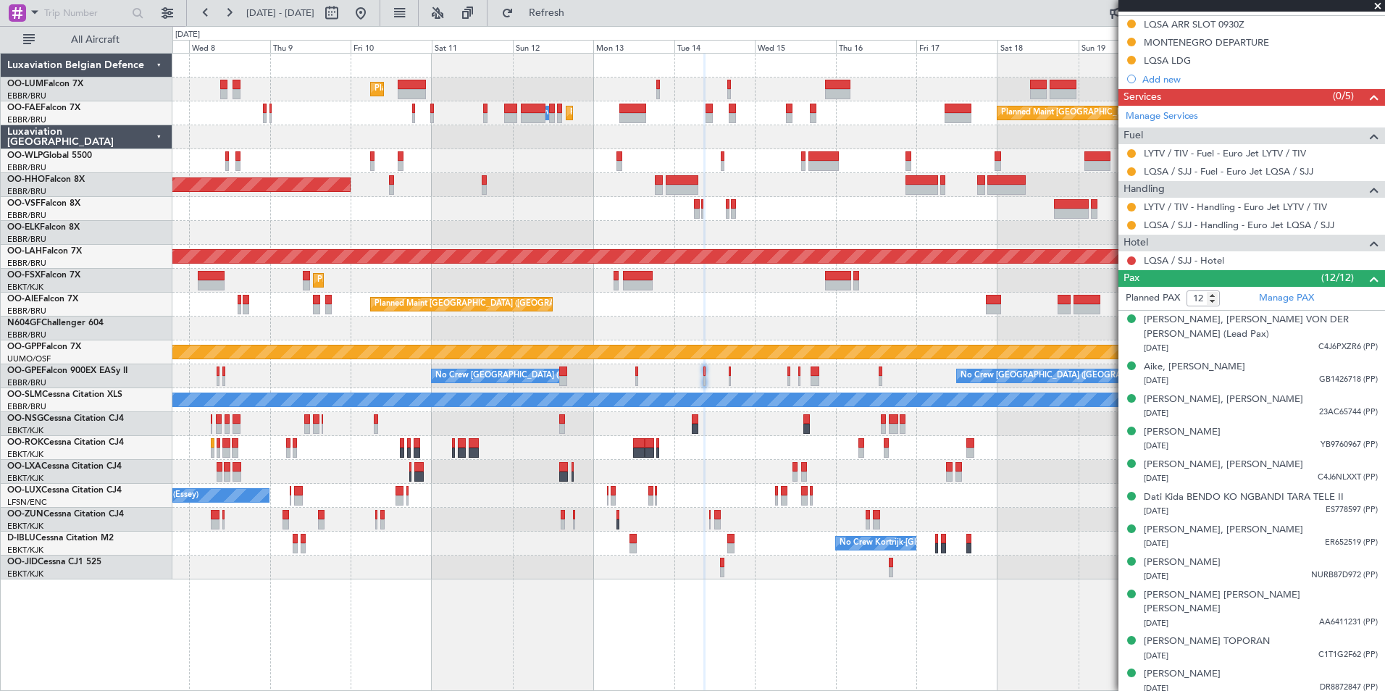
scroll to position [0, 0]
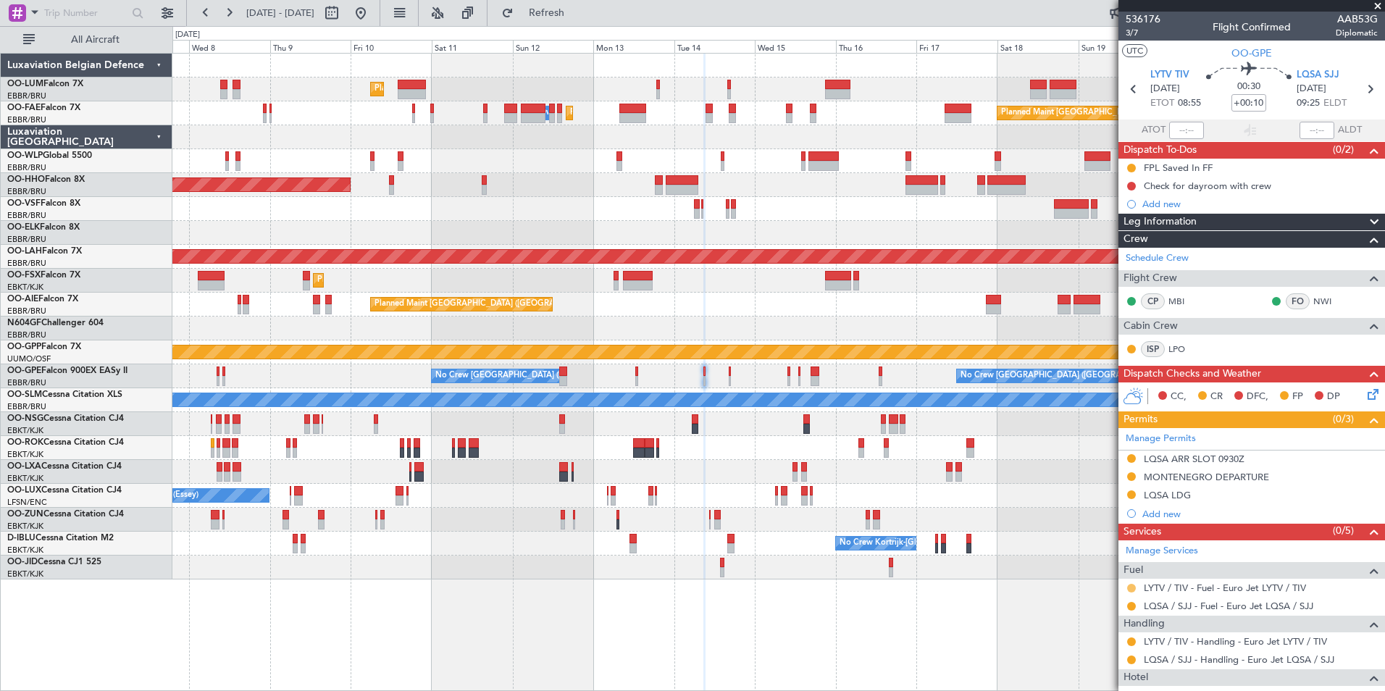
click at [1134, 587] on button at bounding box center [1131, 588] width 9 height 9
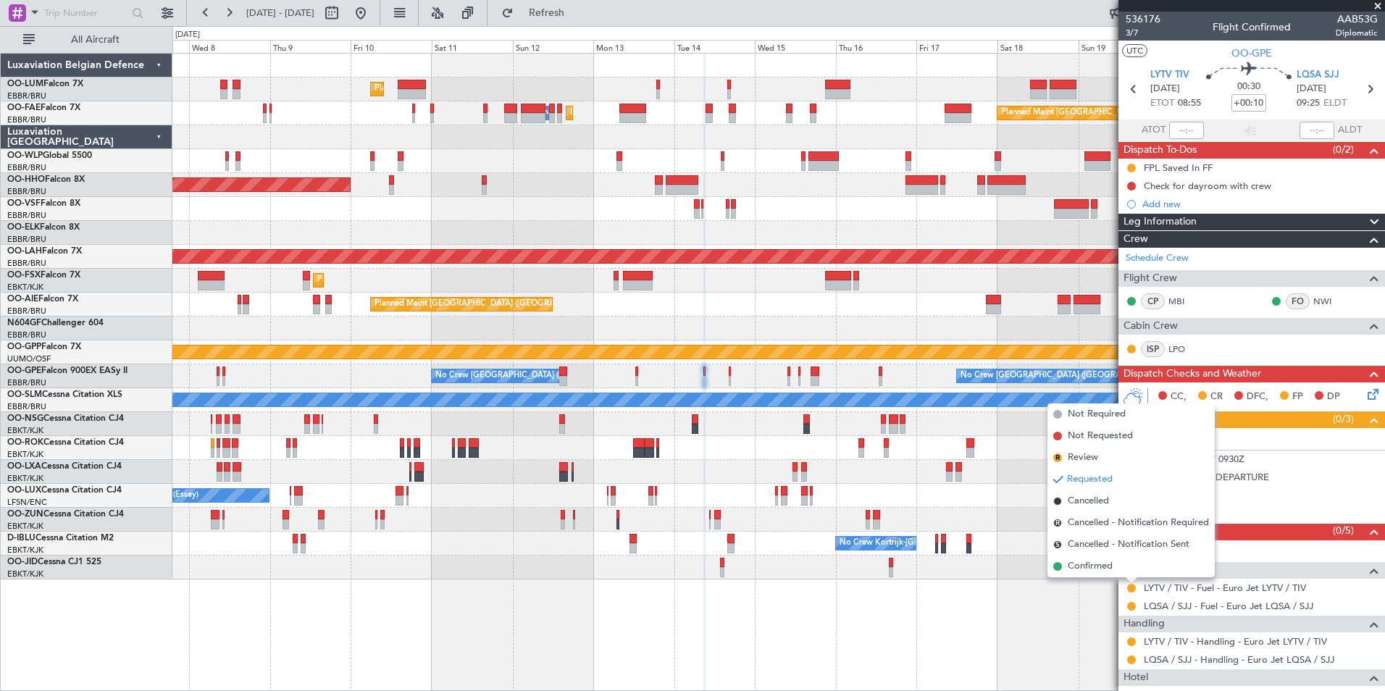
drag, startPoint x: 1094, startPoint y: 572, endPoint x: 978, endPoint y: 498, distance: 138.0
click at [1093, 570] on span "Confirmed" at bounding box center [1090, 566] width 45 height 14
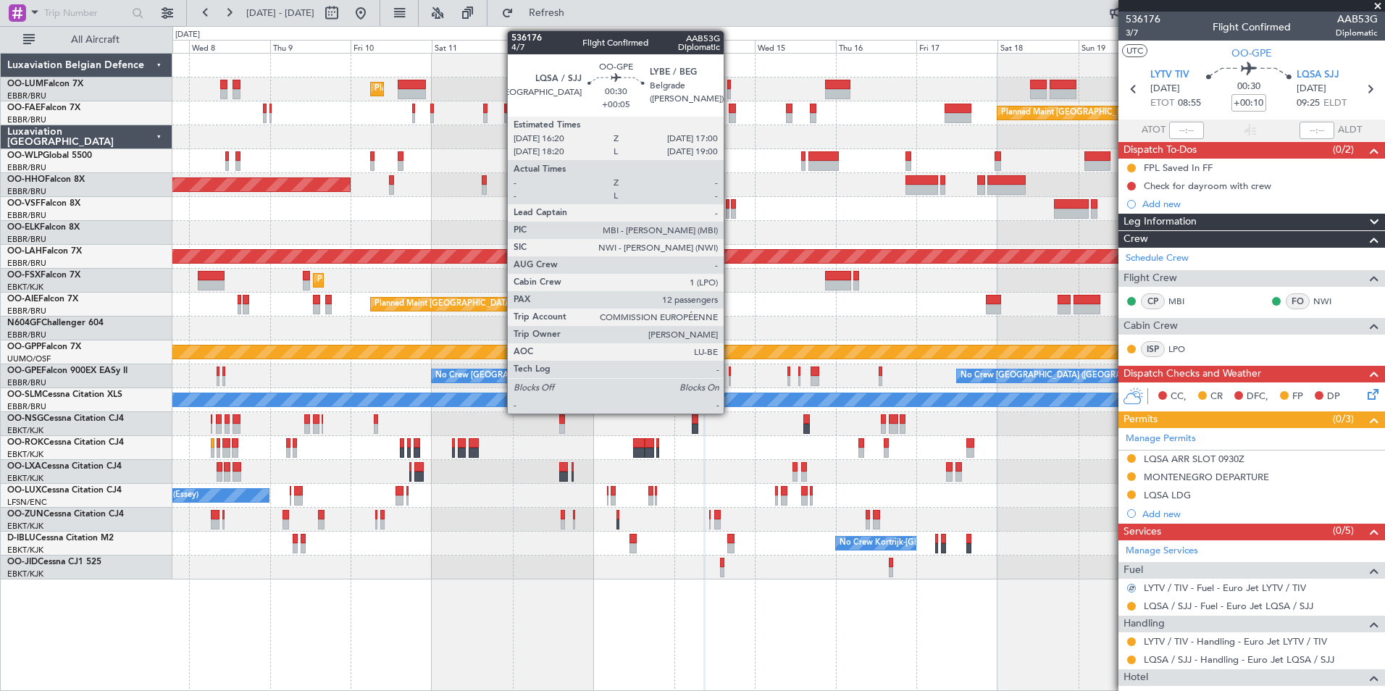
click at [730, 375] on div at bounding box center [730, 371] width 3 height 10
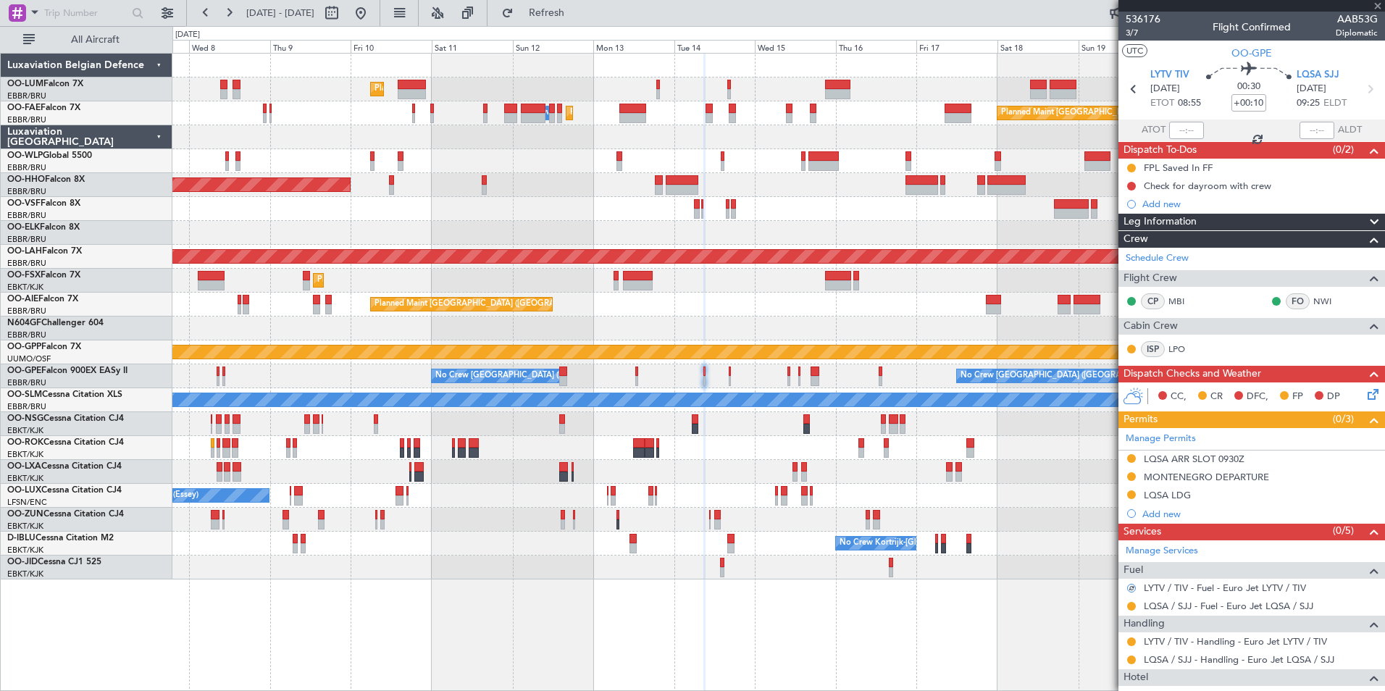
type input "+00:05"
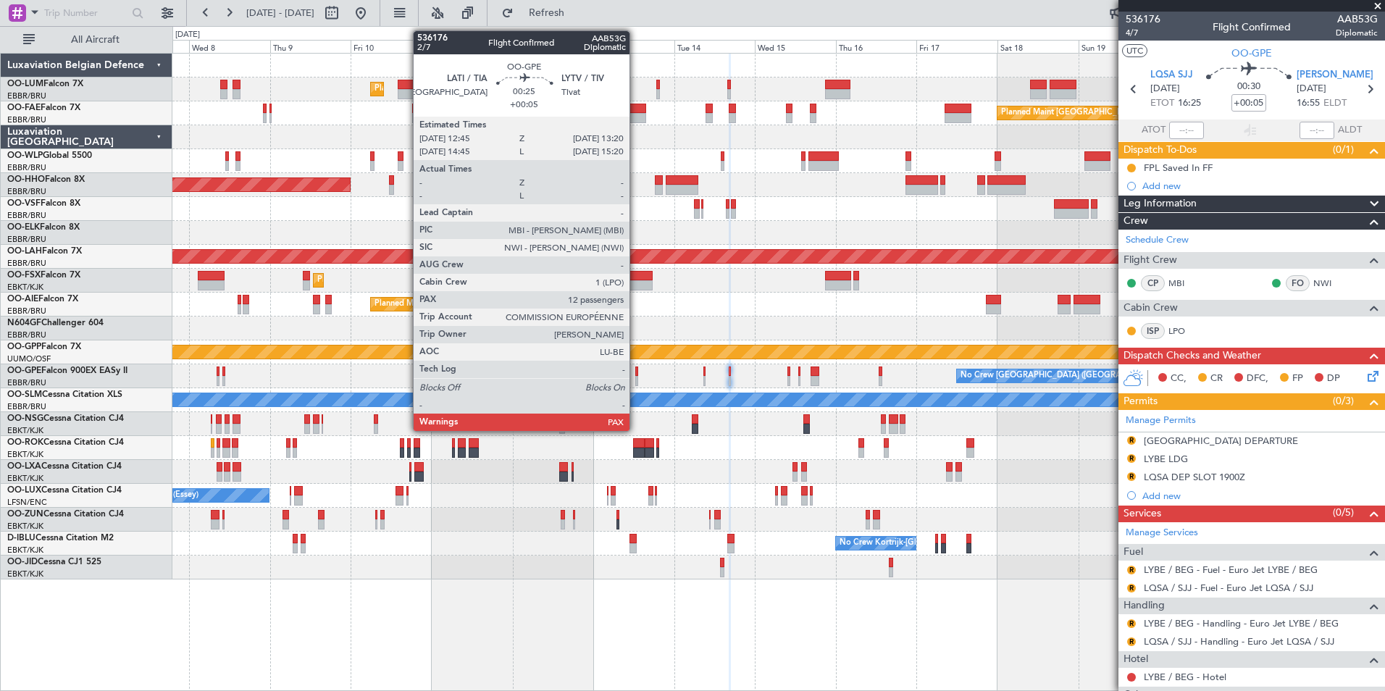
click at [636, 379] on div at bounding box center [636, 381] width 2 height 10
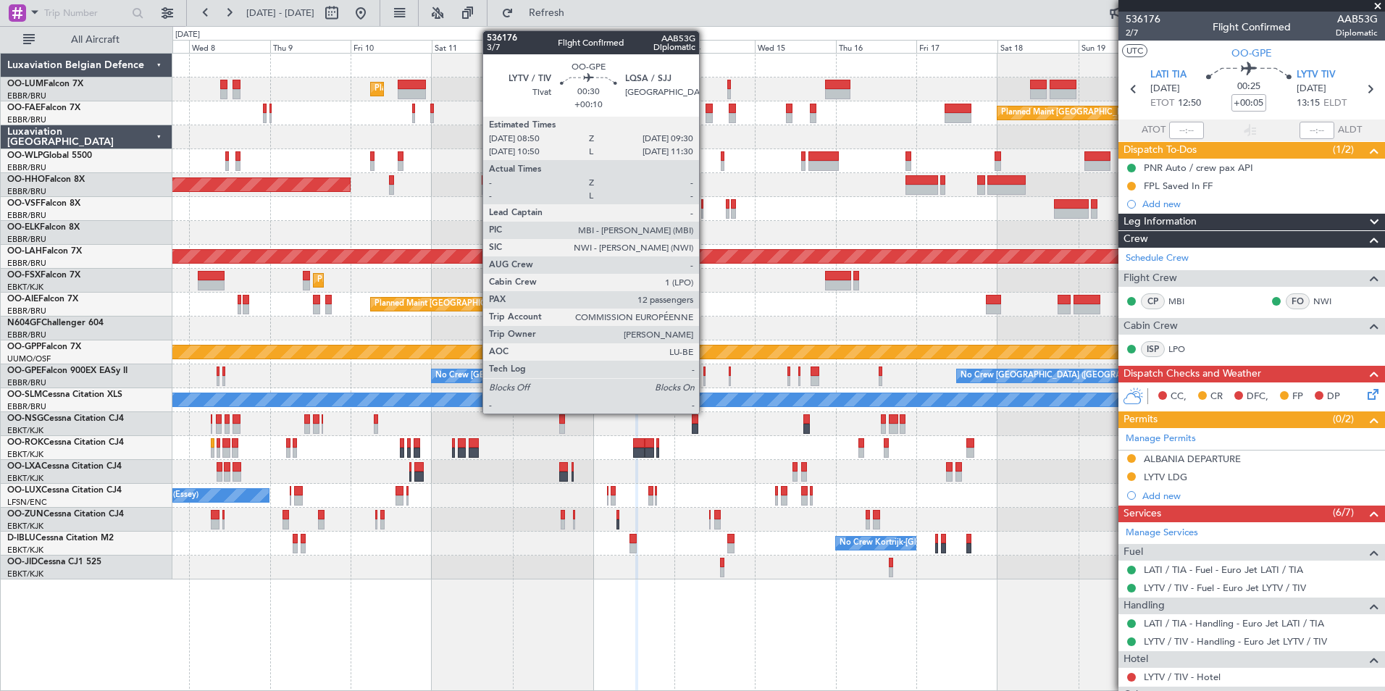
click at [705, 373] on div at bounding box center [704, 371] width 3 height 10
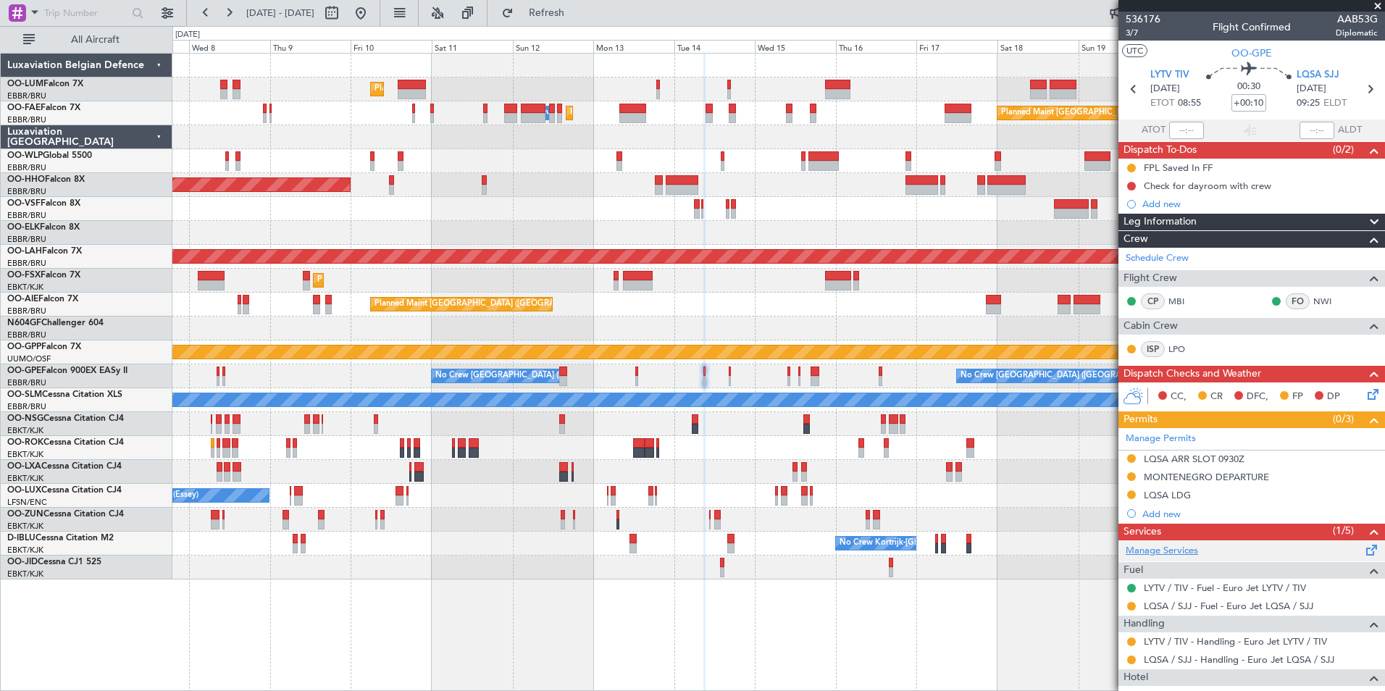
scroll to position [72, 0]
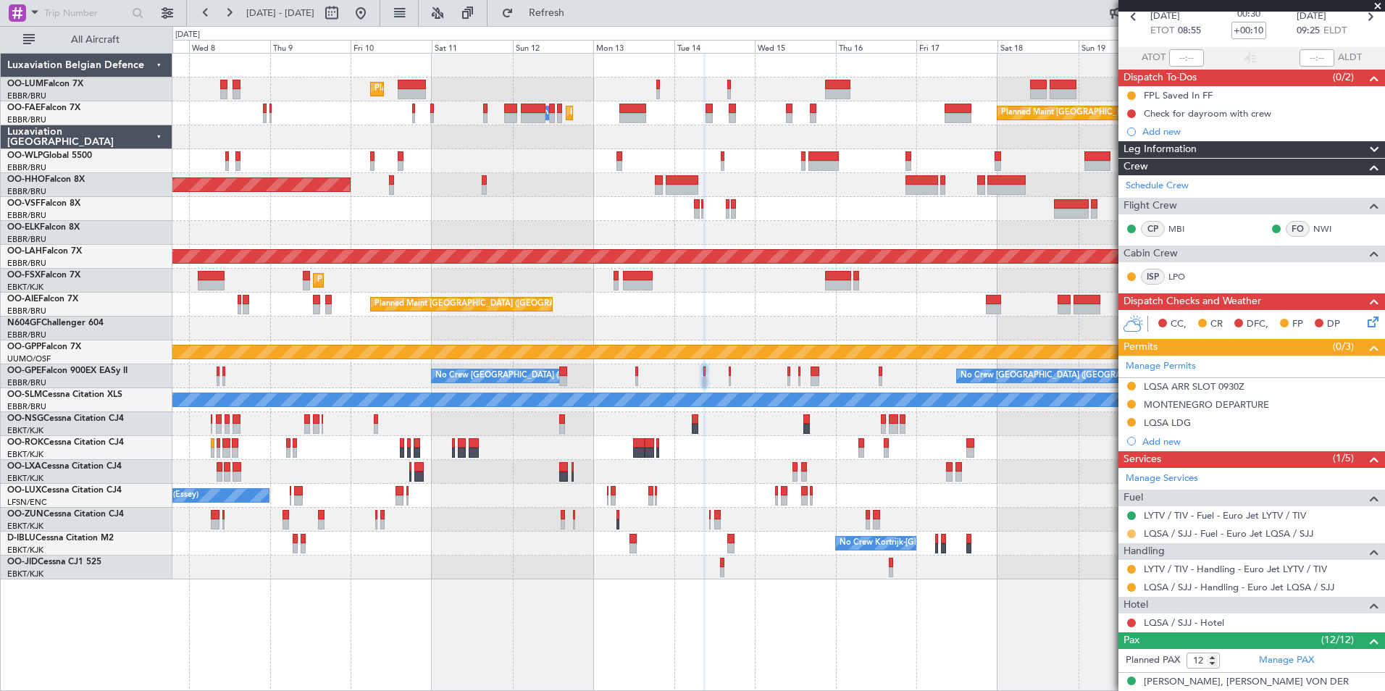
click at [1129, 530] on button at bounding box center [1131, 533] width 9 height 9
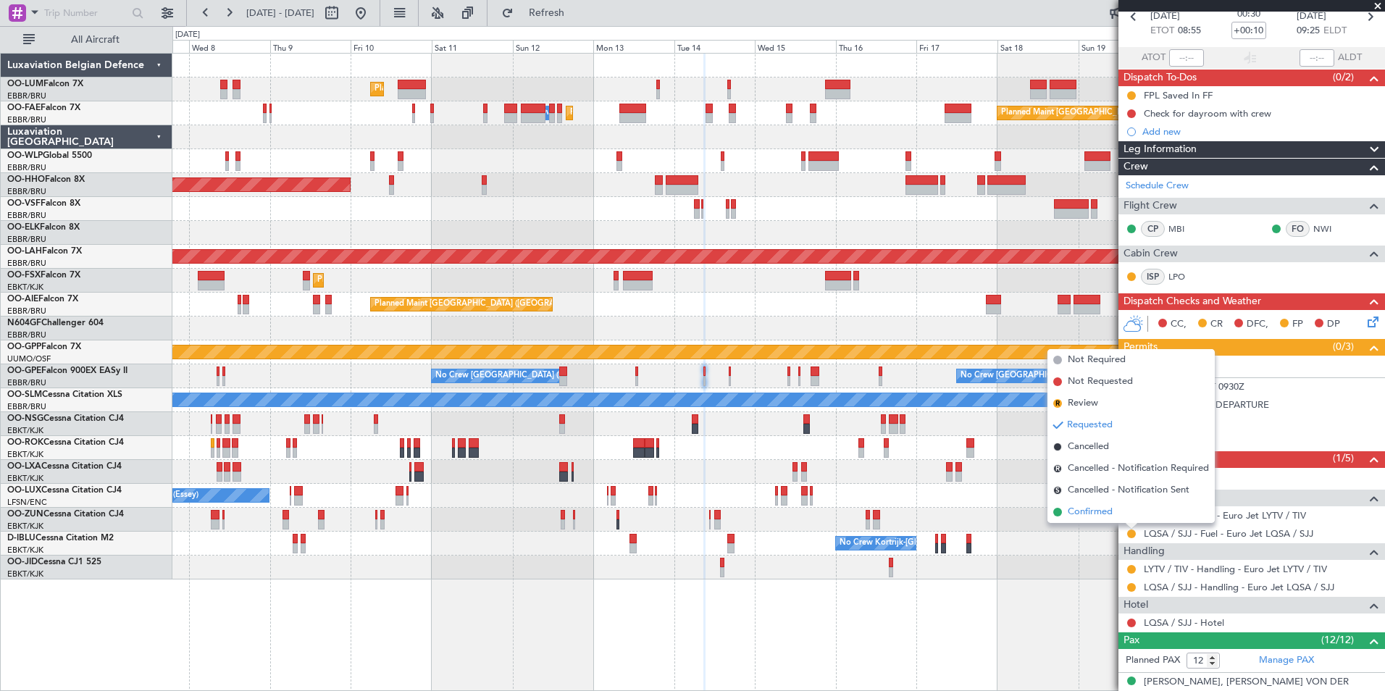
click at [1100, 510] on span "Confirmed" at bounding box center [1090, 512] width 45 height 14
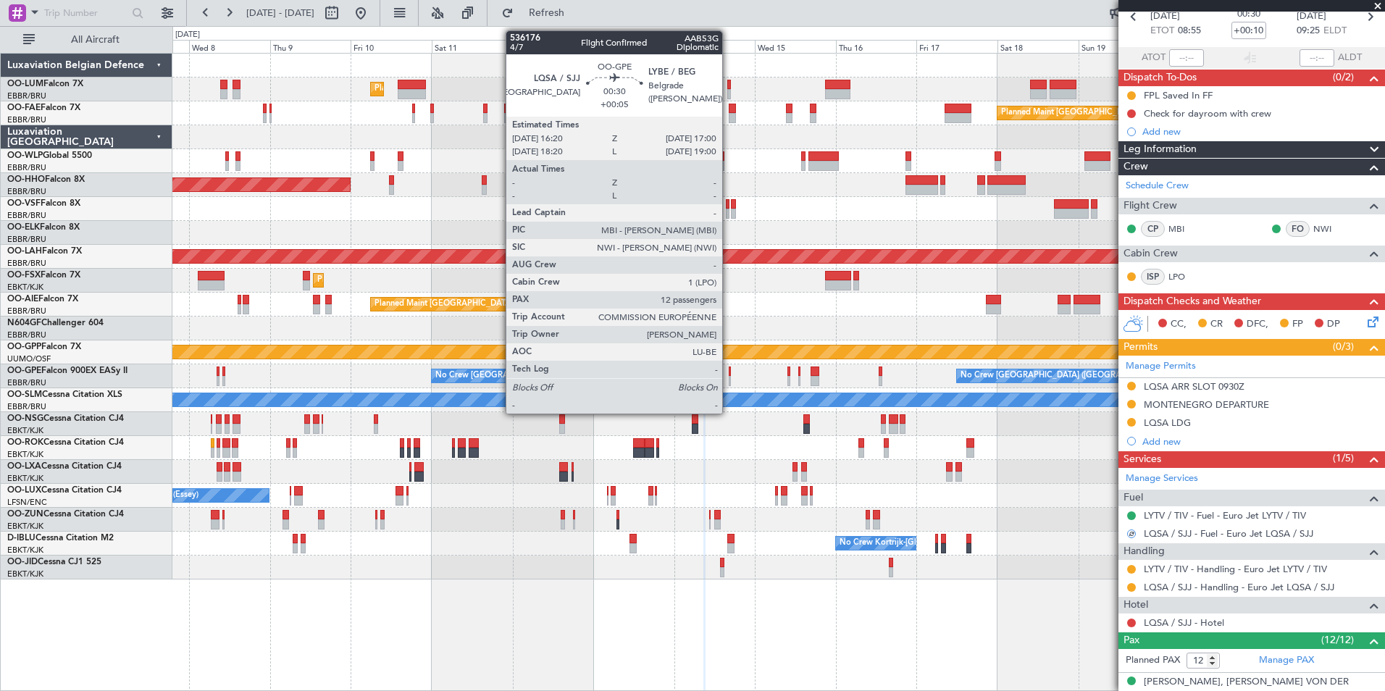
click at [729, 376] on div at bounding box center [730, 381] width 3 height 10
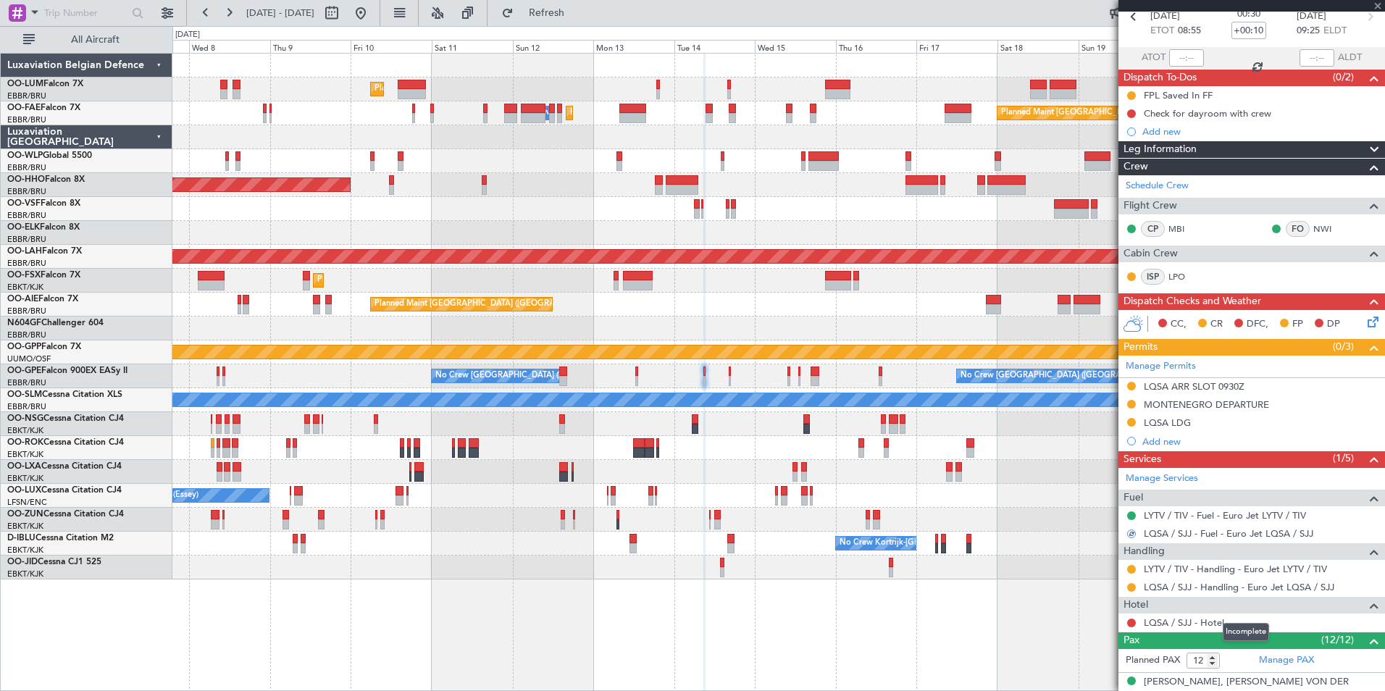
type input "+00:05"
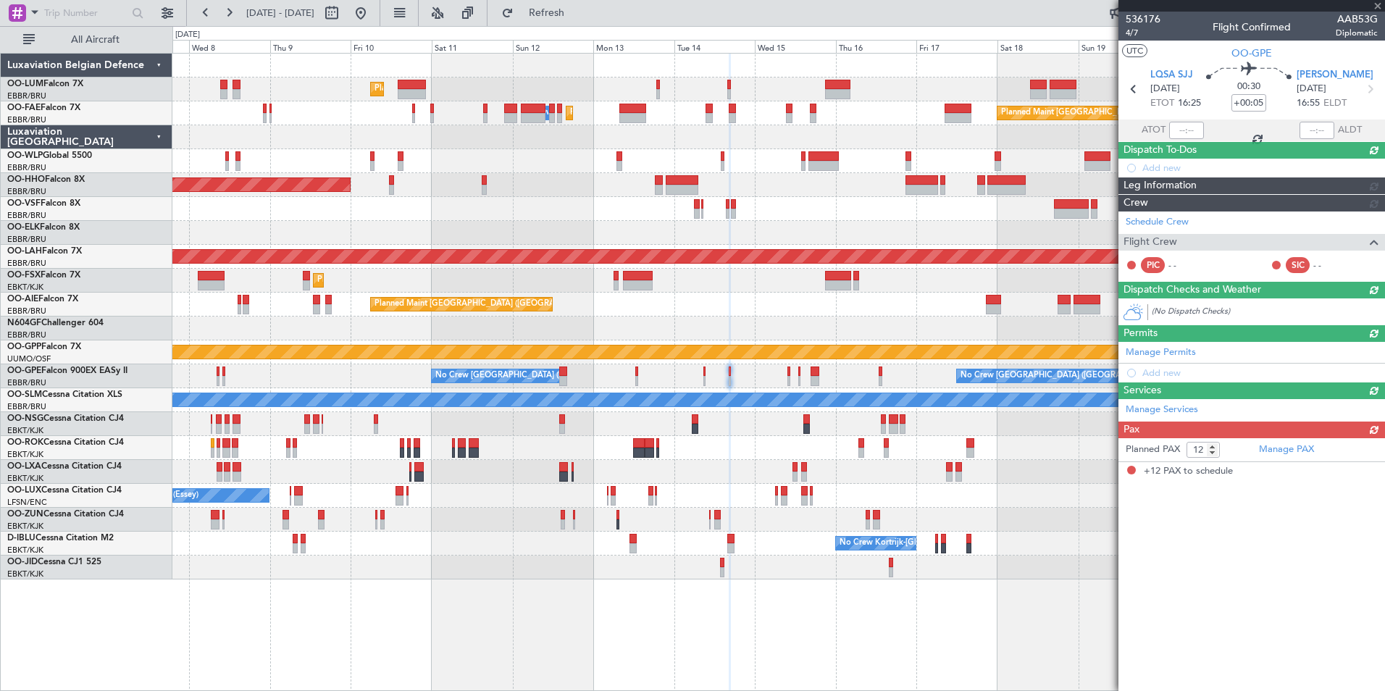
scroll to position [0, 0]
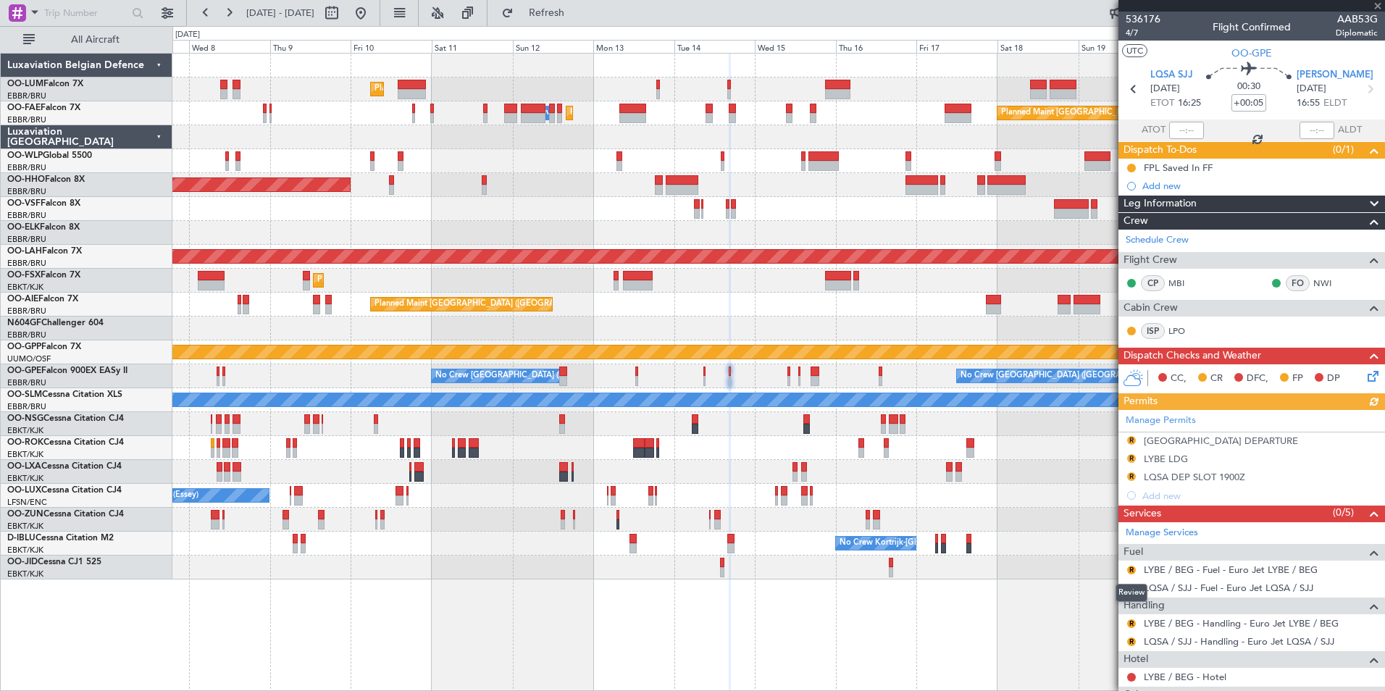
click at [1130, 583] on mat-tooltip-component "Review" at bounding box center [1131, 593] width 52 height 38
click at [1128, 584] on button "R" at bounding box center [1131, 588] width 9 height 9
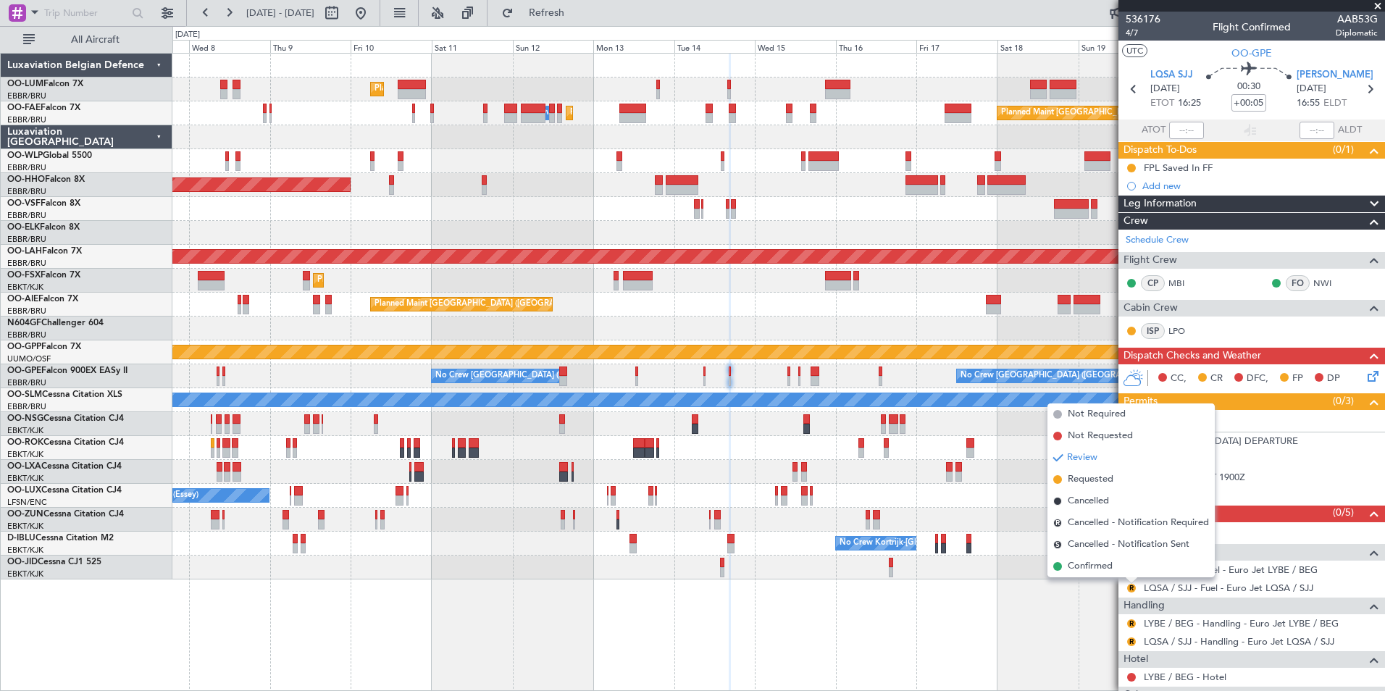
drag, startPoint x: 1102, startPoint y: 569, endPoint x: 1139, endPoint y: 614, distance: 58.1
click at [1100, 569] on span "Confirmed" at bounding box center [1090, 566] width 45 height 14
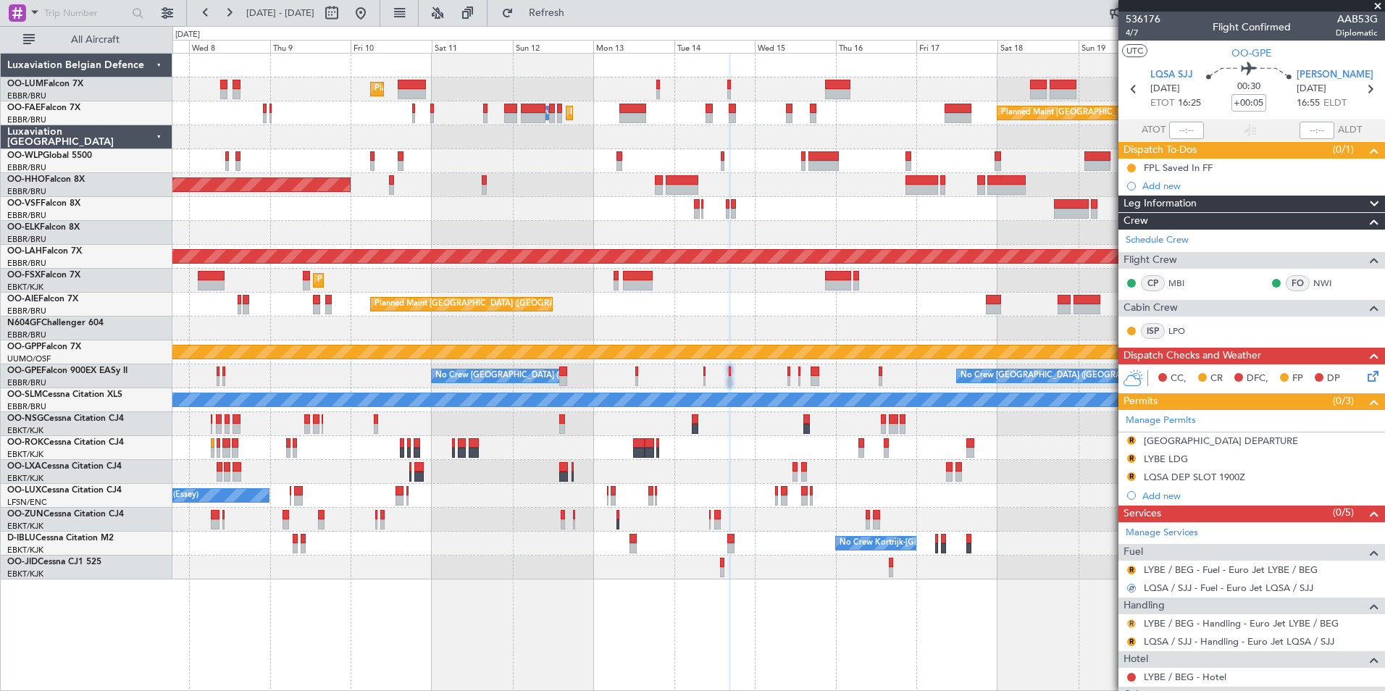
click at [1131, 621] on button "R" at bounding box center [1131, 623] width 9 height 9
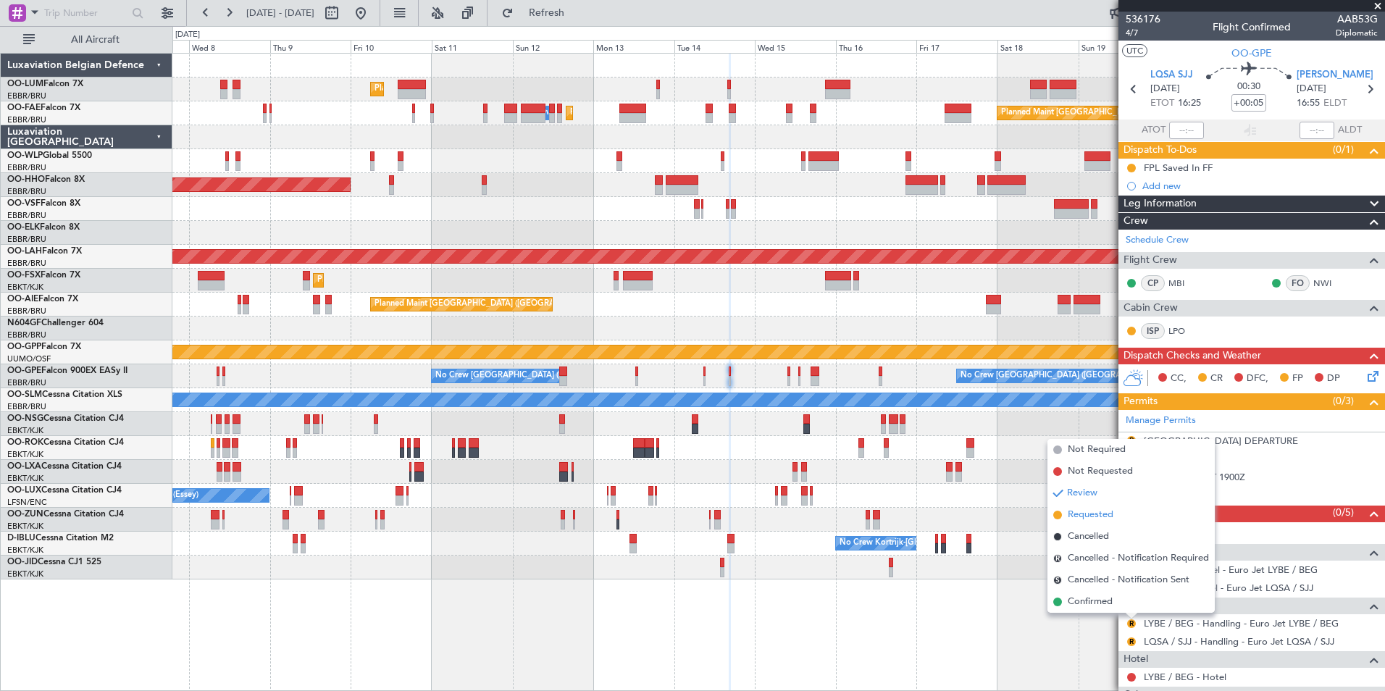
click at [1097, 518] on span "Requested" at bounding box center [1091, 515] width 46 height 14
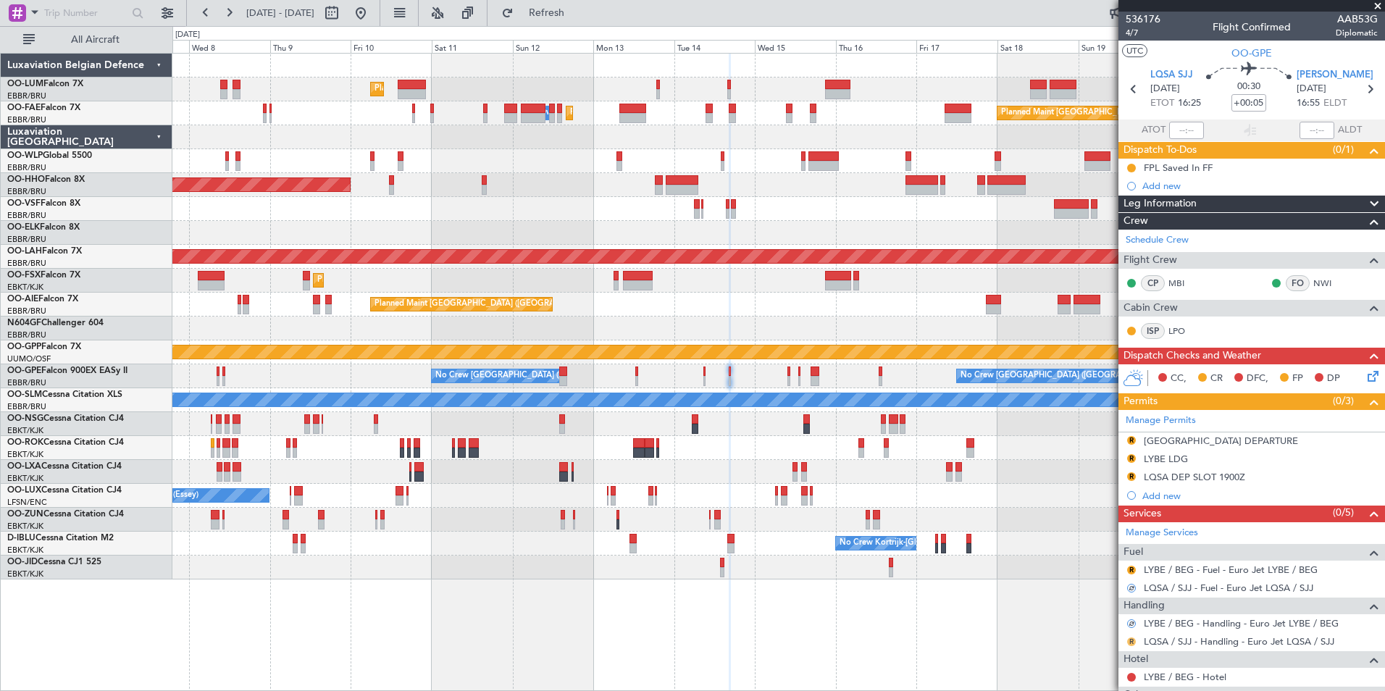
click at [1130, 642] on button "R" at bounding box center [1131, 641] width 9 height 9
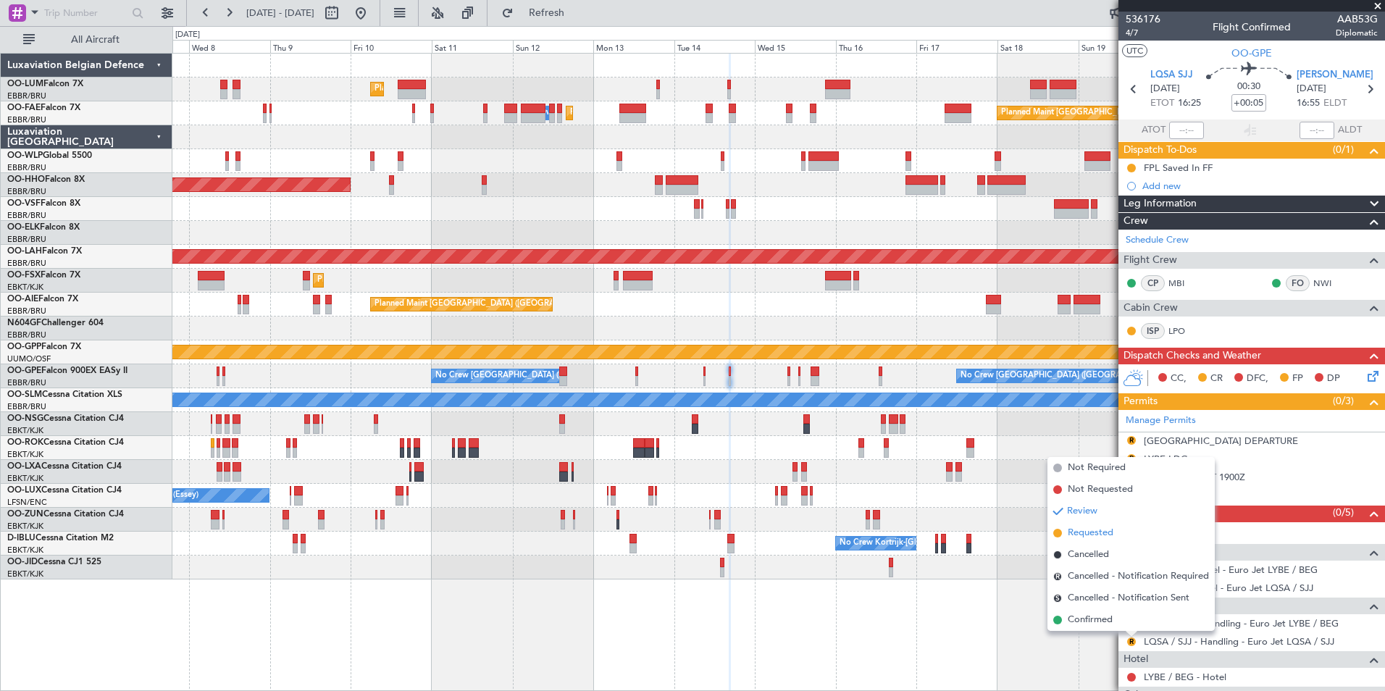
click at [1102, 530] on span "Requested" at bounding box center [1091, 533] width 46 height 14
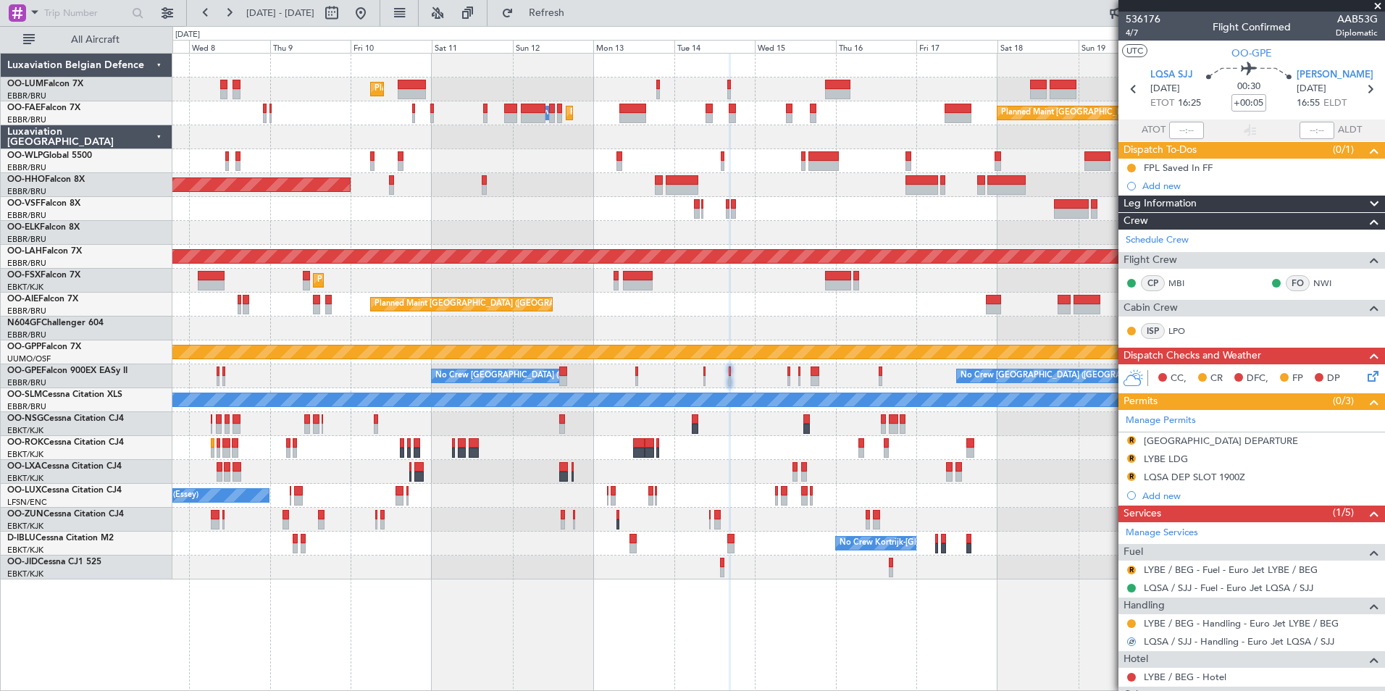
click at [1209, 476] on div "LQSA DEP SLOT 1900Z" at bounding box center [1194, 477] width 101 height 12
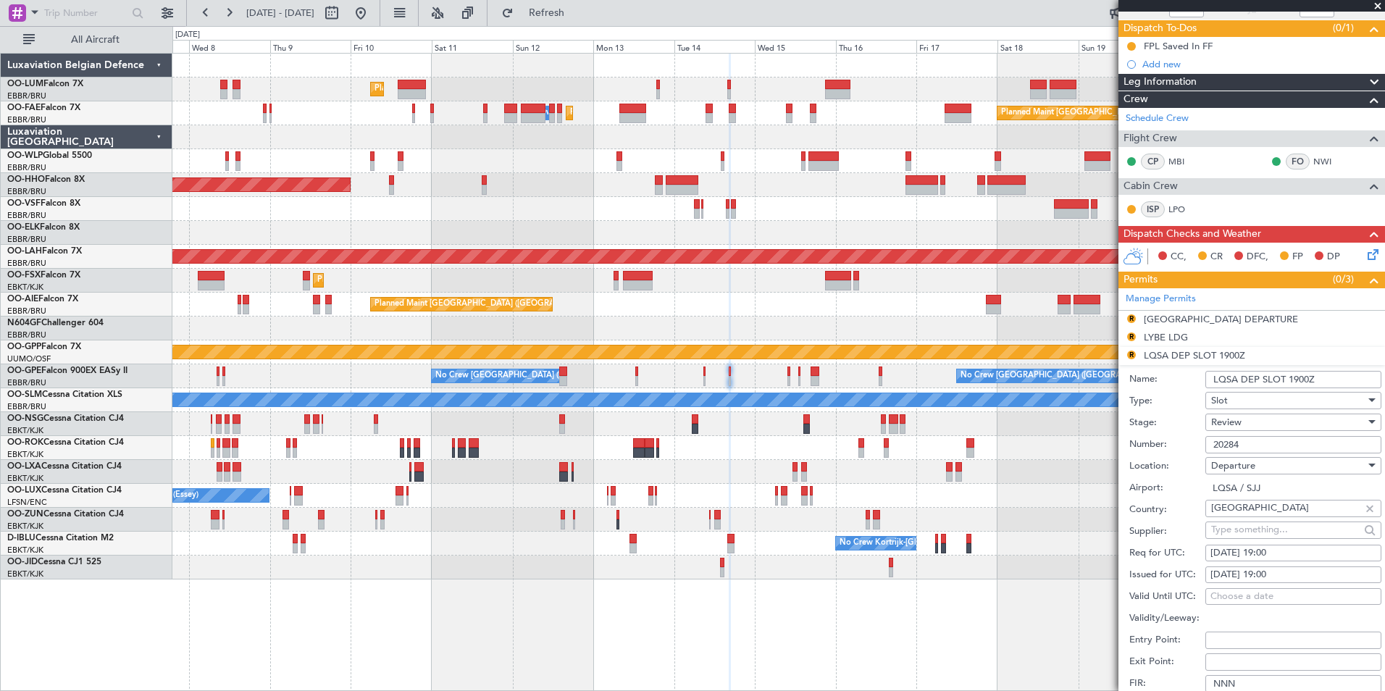
scroll to position [72, 0]
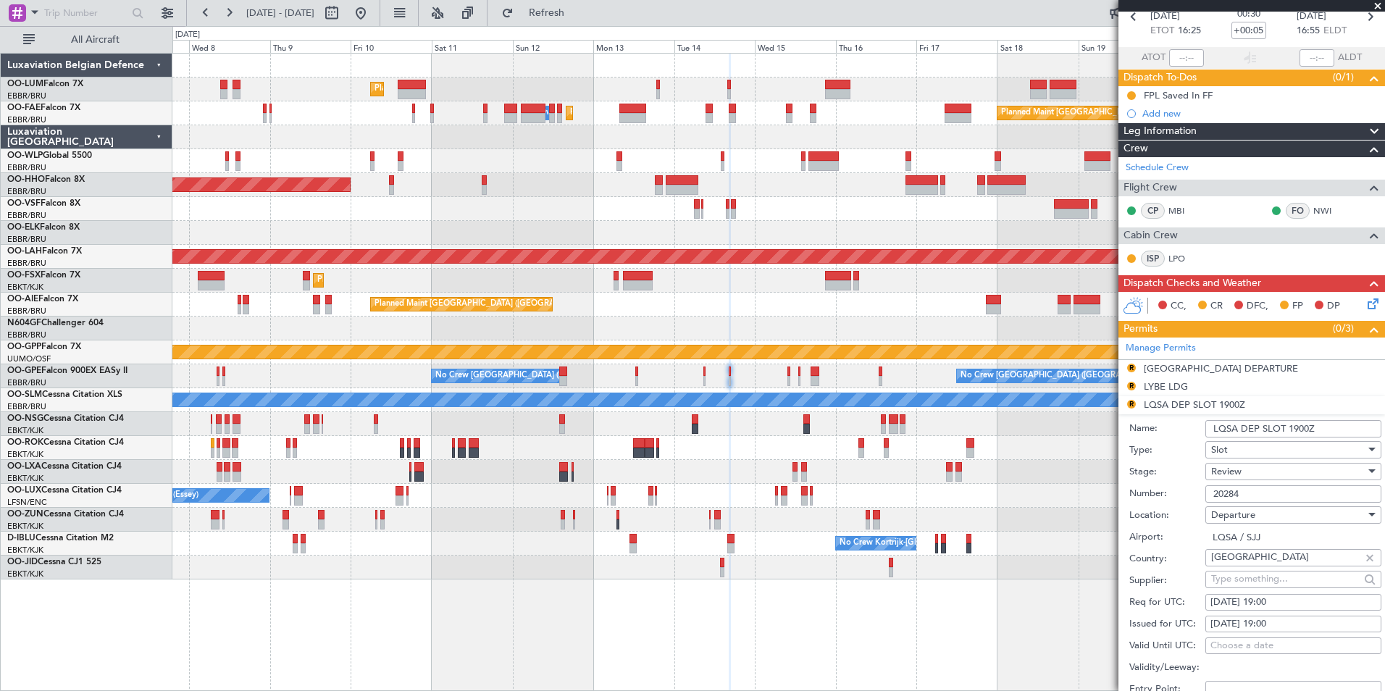
click at [1268, 603] on div "14/10/2025 19:00" at bounding box center [1293, 602] width 166 height 14
select select "10"
select select "2025"
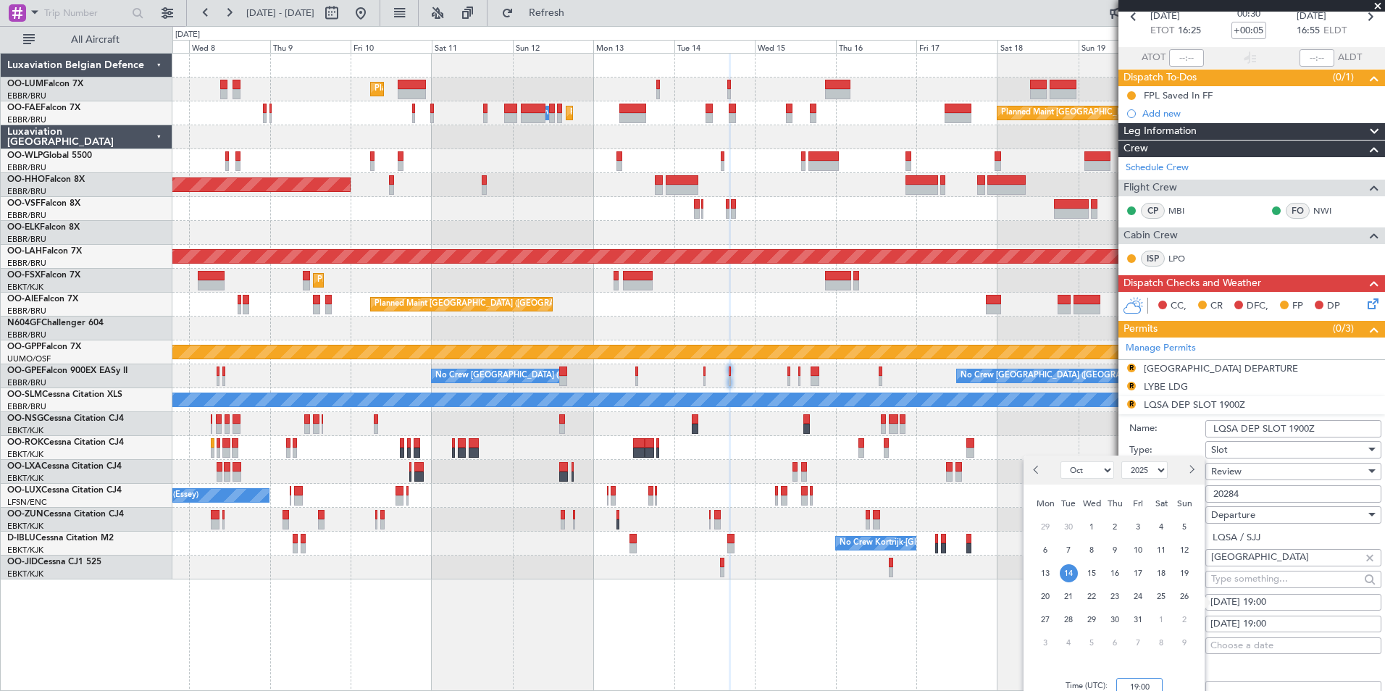
click at [1146, 683] on input "19:00" at bounding box center [1139, 686] width 46 height 17
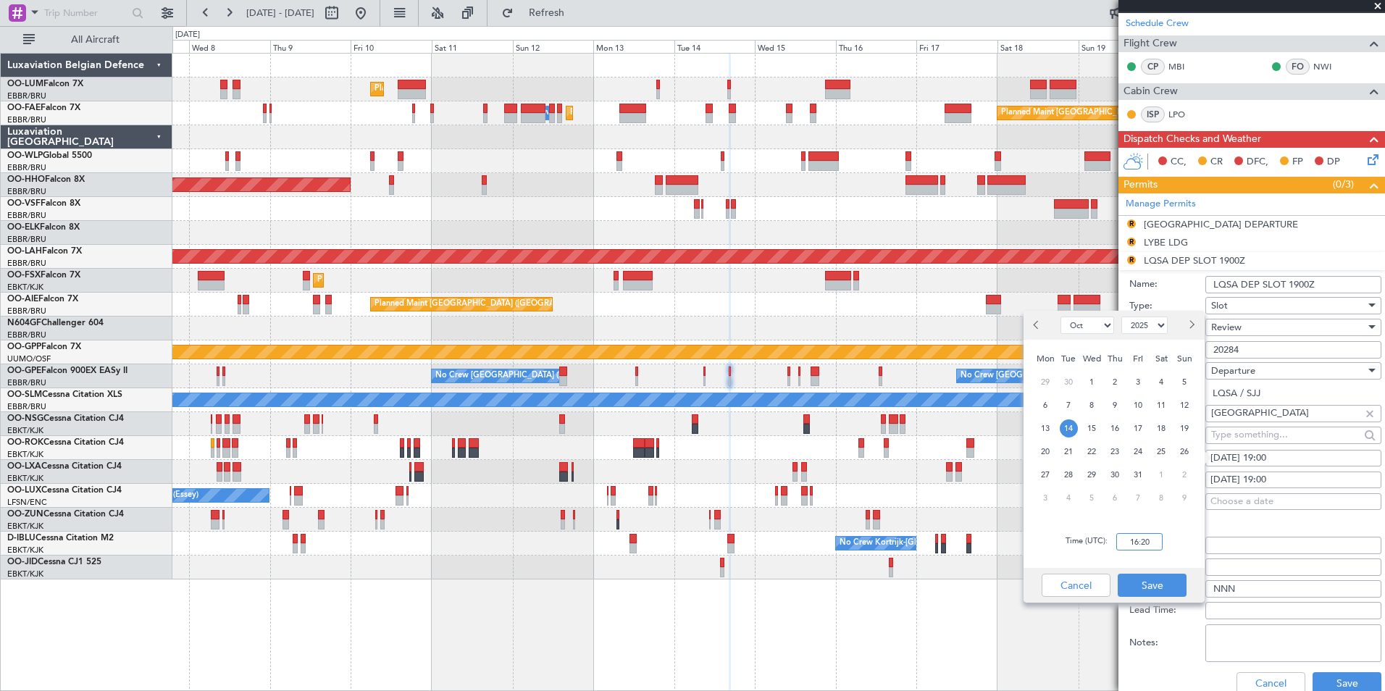
scroll to position [217, 0]
type input "16:20"
click at [1159, 582] on button "Save" at bounding box center [1152, 585] width 69 height 23
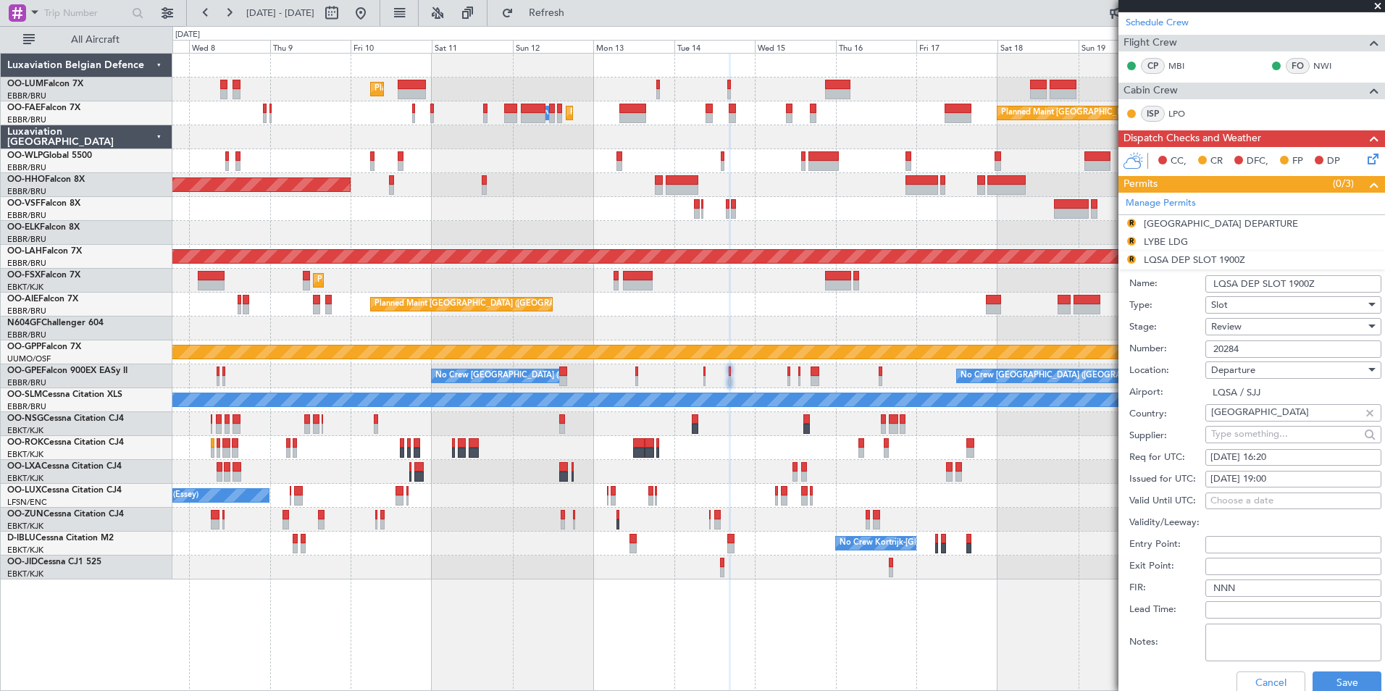
click at [1289, 477] on div "14/10/2025 19:00" at bounding box center [1293, 479] width 166 height 14
select select "10"
select select "2025"
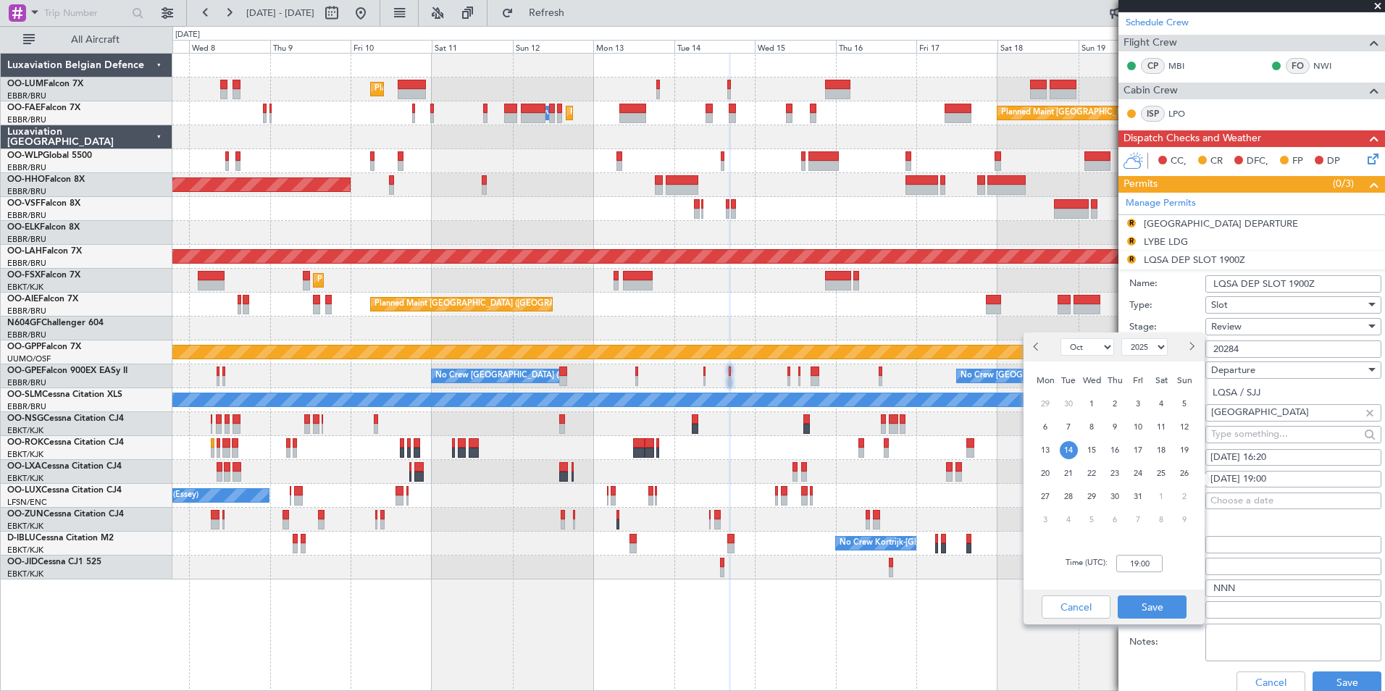
click at [1146, 572] on div "Time (UTC): 19:00" at bounding box center [1113, 563] width 181 height 52
click at [1149, 564] on input "19:00" at bounding box center [1139, 563] width 46 height 17
type input "16:20"
click at [1148, 604] on button "Save" at bounding box center [1152, 606] width 69 height 23
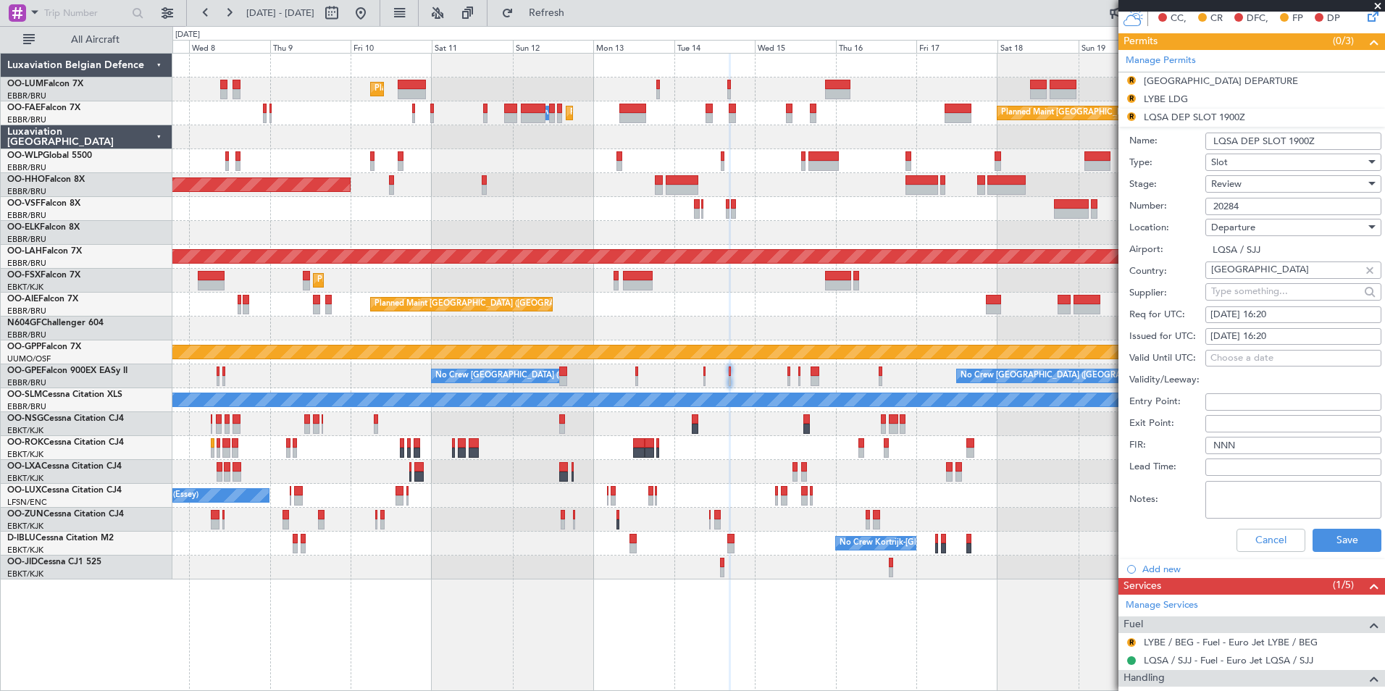
scroll to position [362, 0]
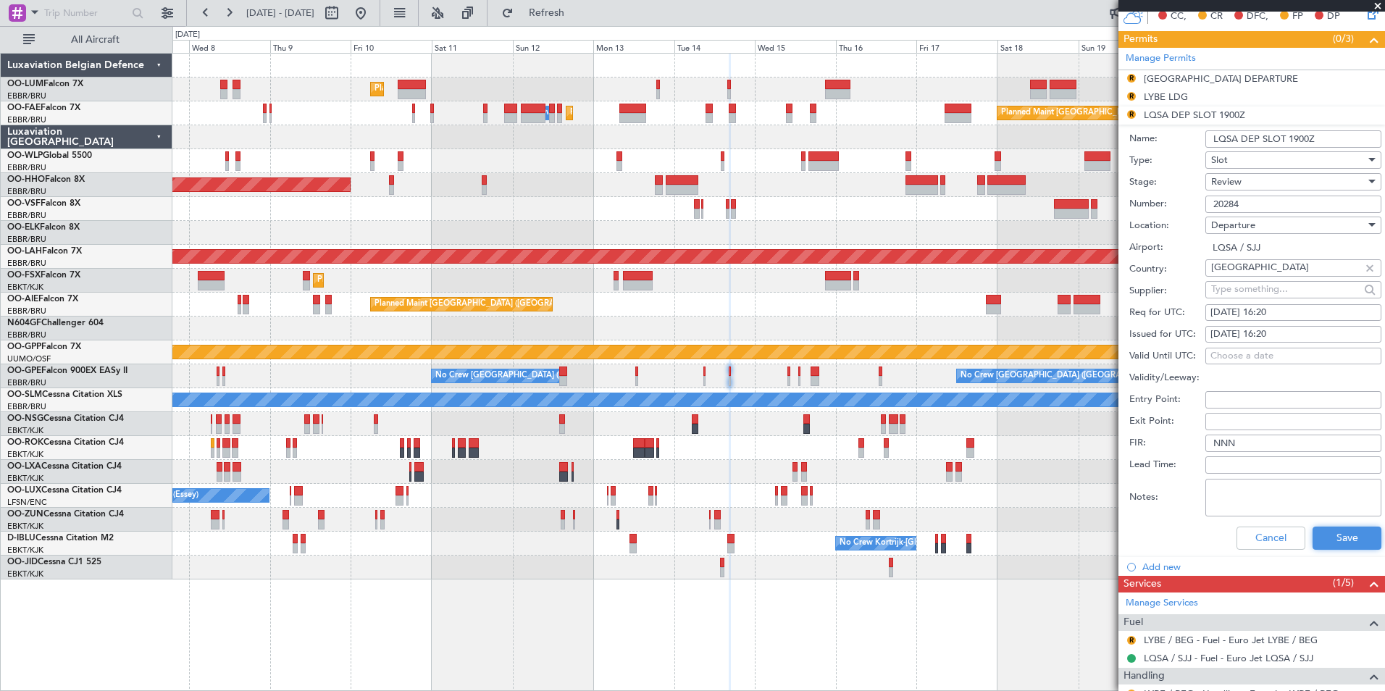
click at [1341, 529] on button "Save" at bounding box center [1346, 538] width 69 height 23
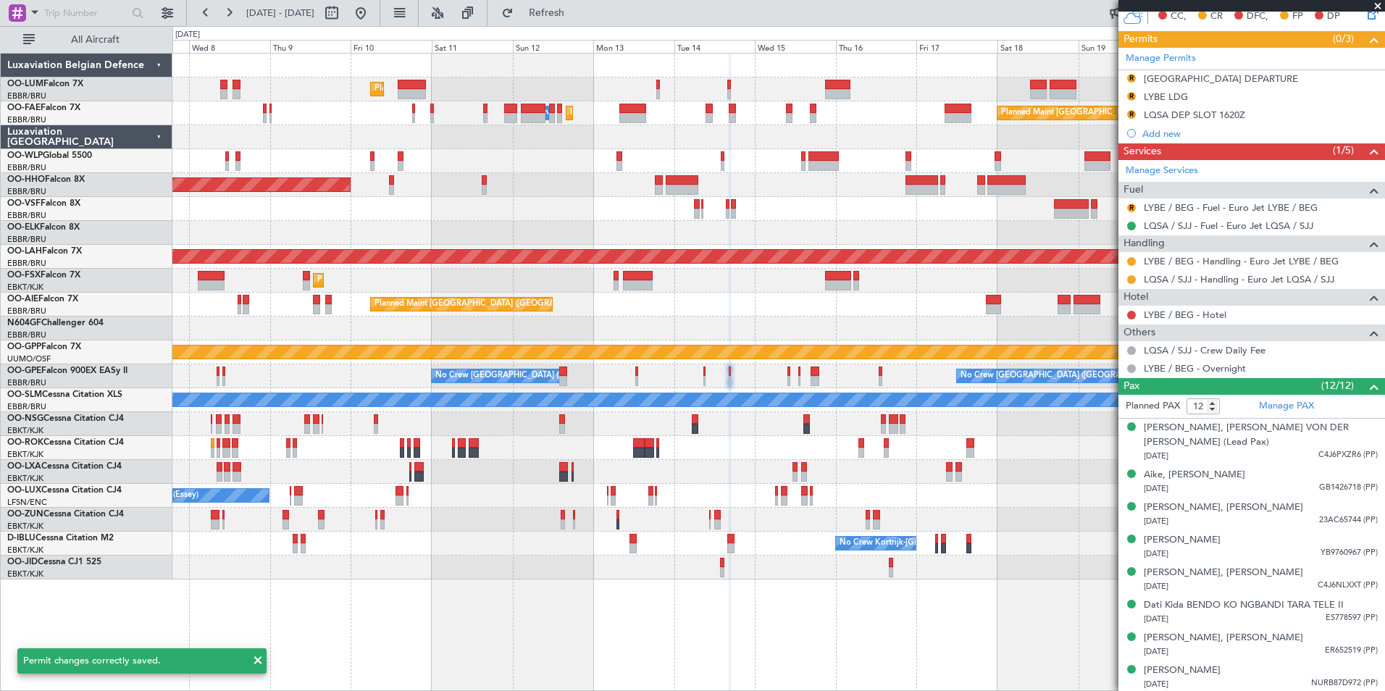
click at [739, 414] on div "Planned Maint Brussels (Brussels National) AOG Maint Sibiu Owner Melsbroek Air …" at bounding box center [778, 317] width 1212 height 526
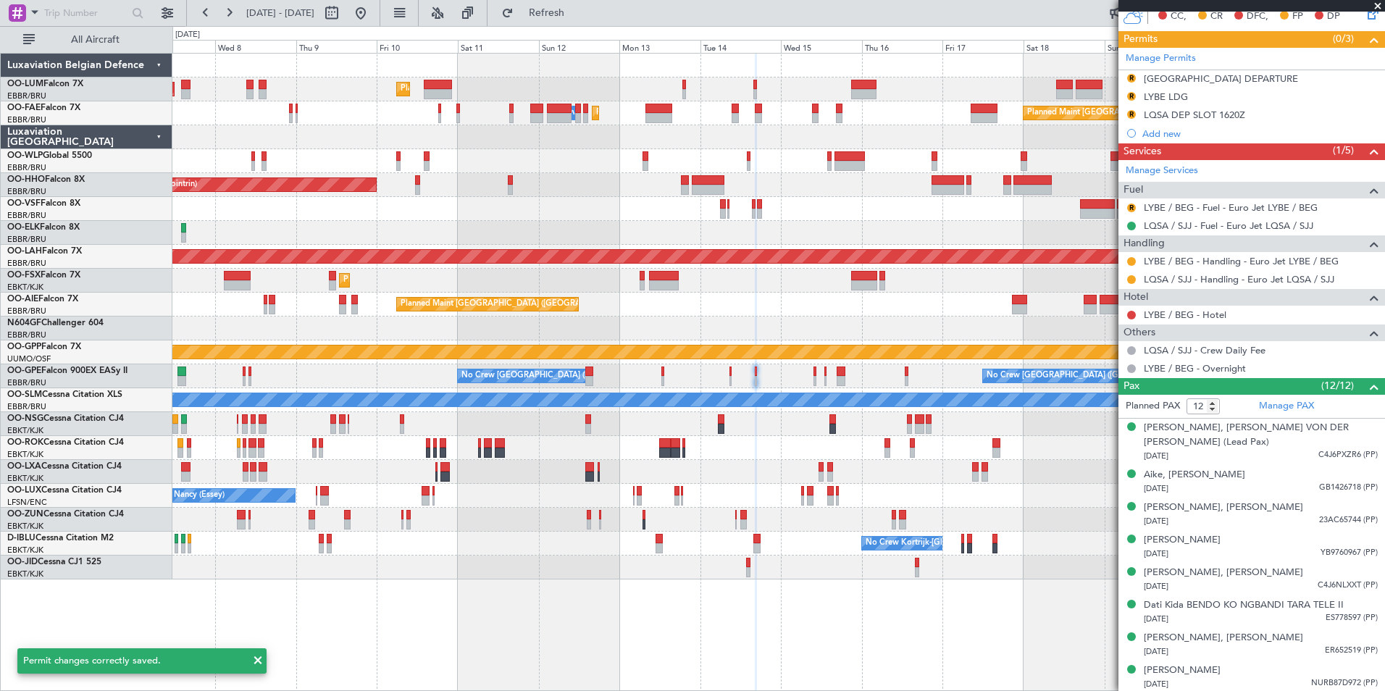
click at [779, 450] on div at bounding box center [778, 448] width 1212 height 24
click at [1128, 206] on button "R" at bounding box center [1131, 208] width 9 height 9
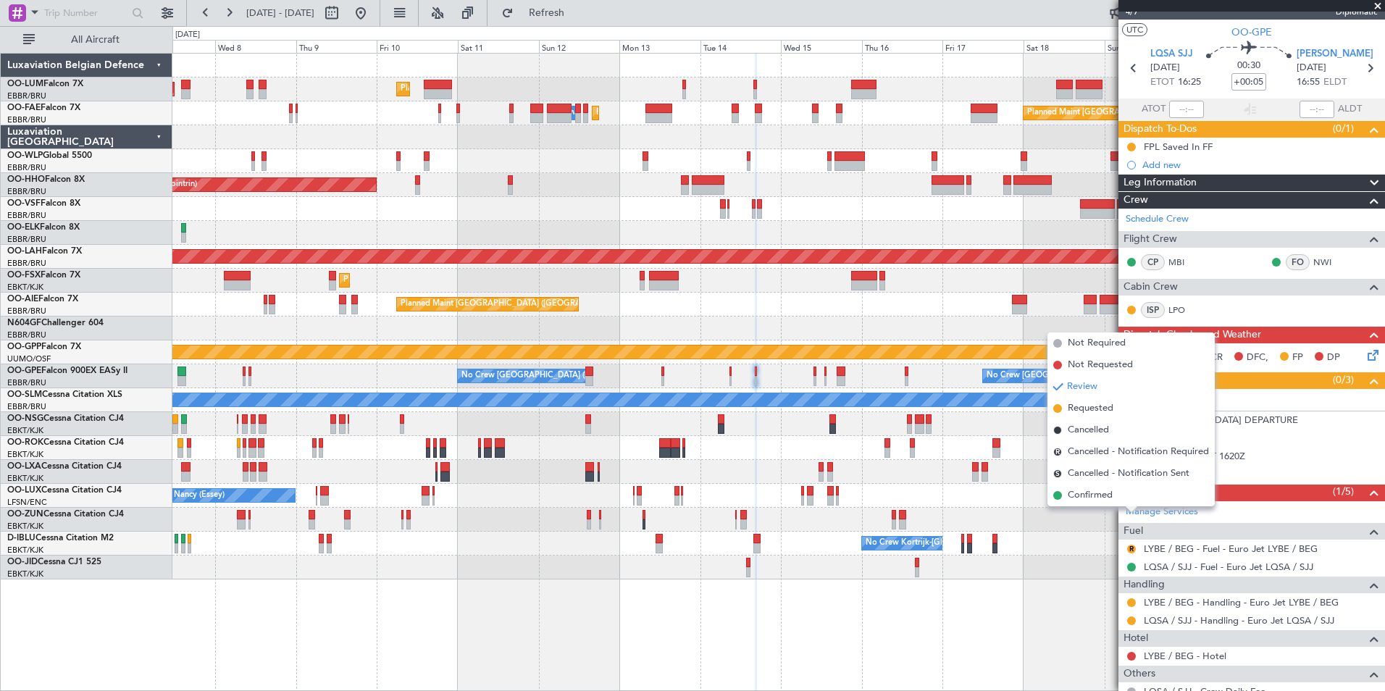
scroll to position [0, 0]
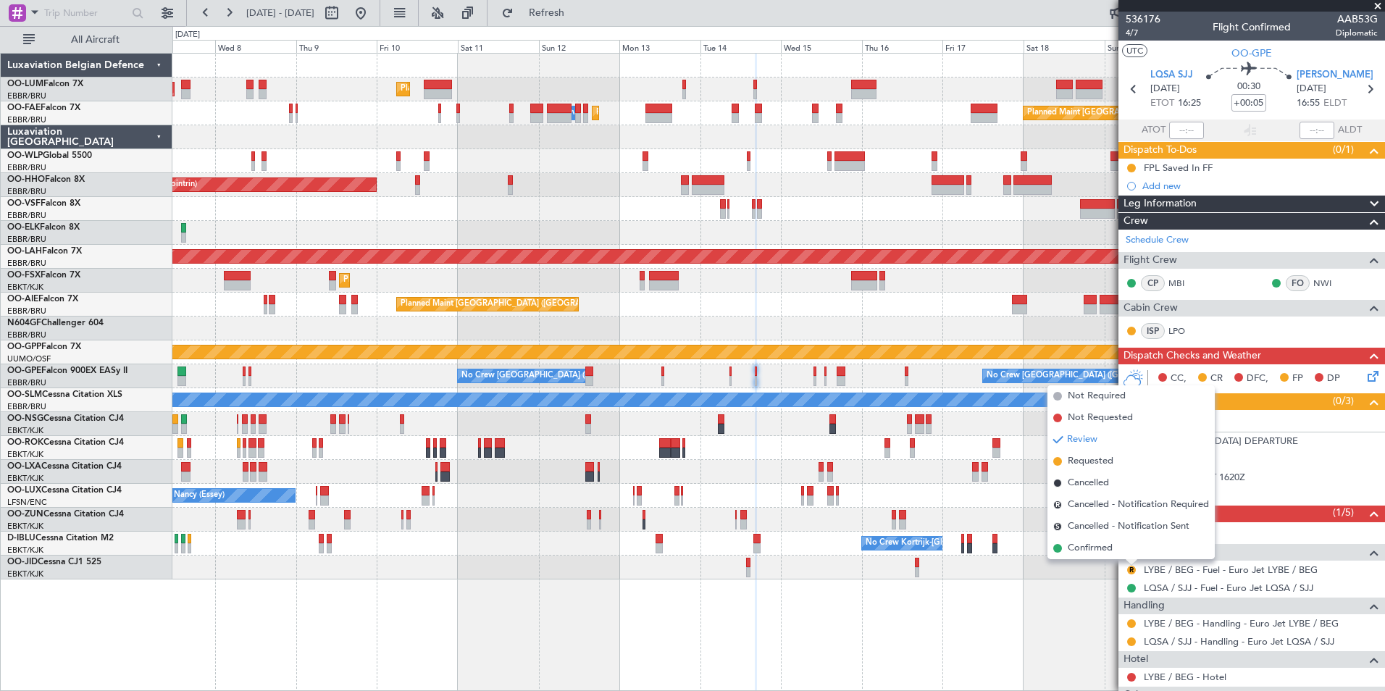
click at [799, 364] on div "No Crew [GEOGRAPHIC_DATA] ([GEOGRAPHIC_DATA] National) Planned Maint Nurnberg N…" at bounding box center [778, 376] width 1212 height 24
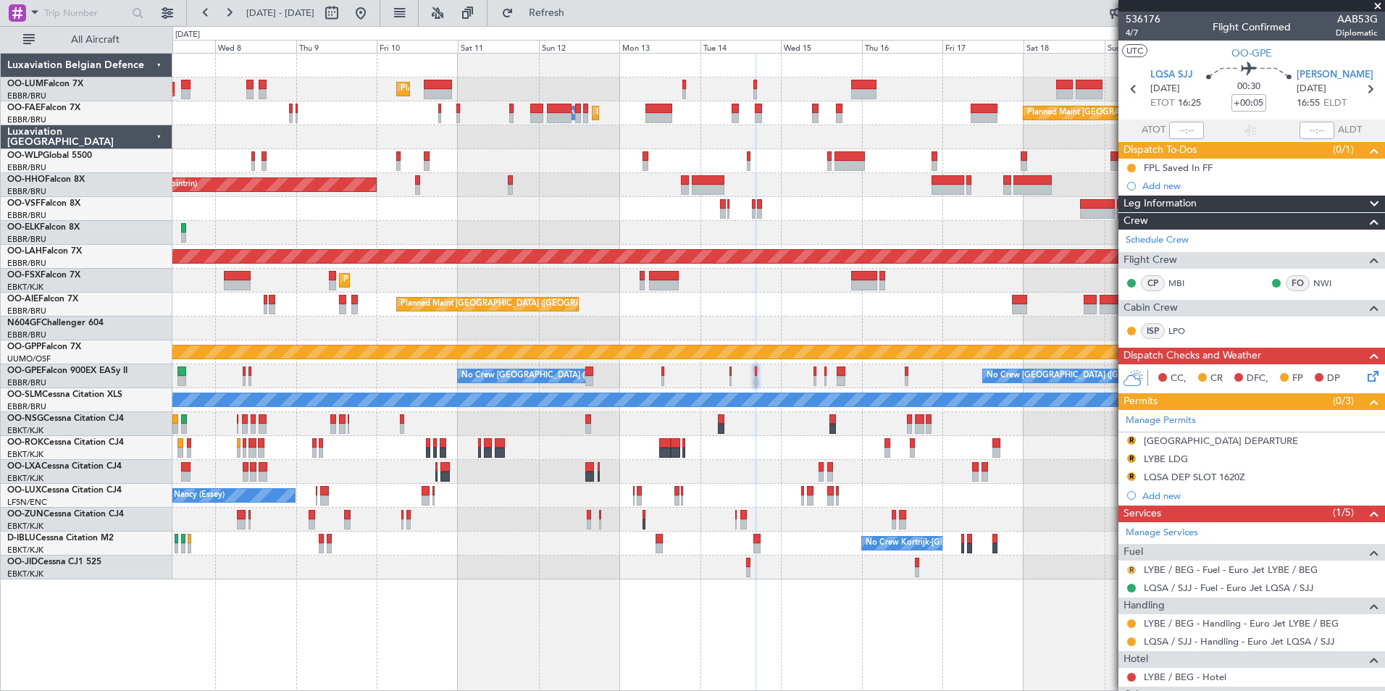
click at [1134, 569] on button "R" at bounding box center [1131, 570] width 9 height 9
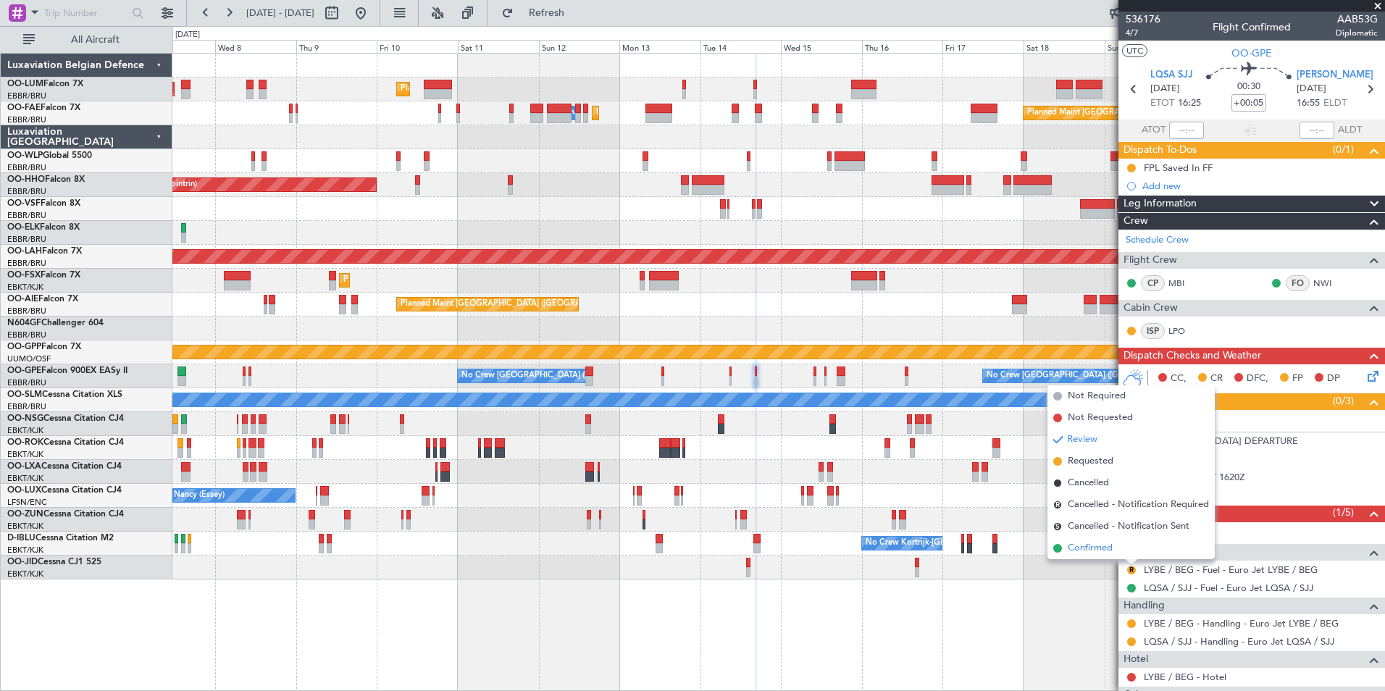
click at [1092, 548] on span "Confirmed" at bounding box center [1090, 548] width 45 height 14
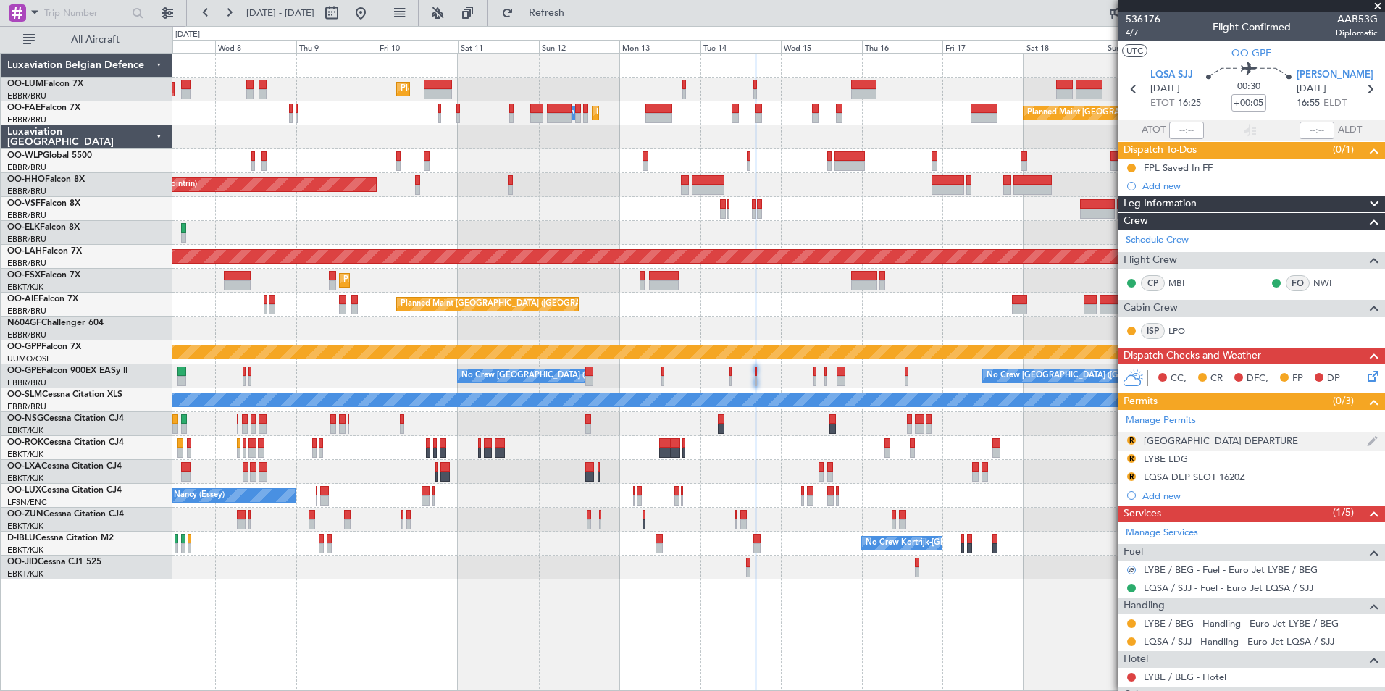
click at [1160, 435] on div "[GEOGRAPHIC_DATA] DEPARTURE" at bounding box center [1221, 441] width 154 height 12
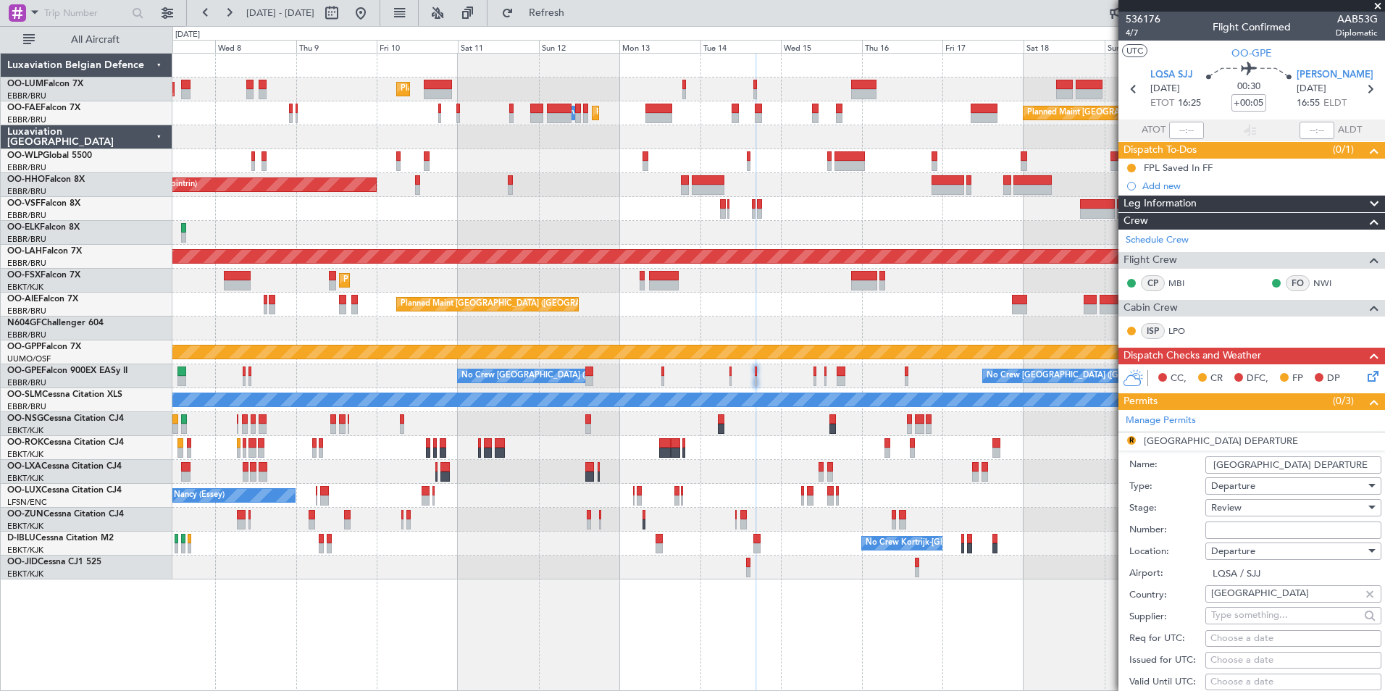
scroll to position [217, 0]
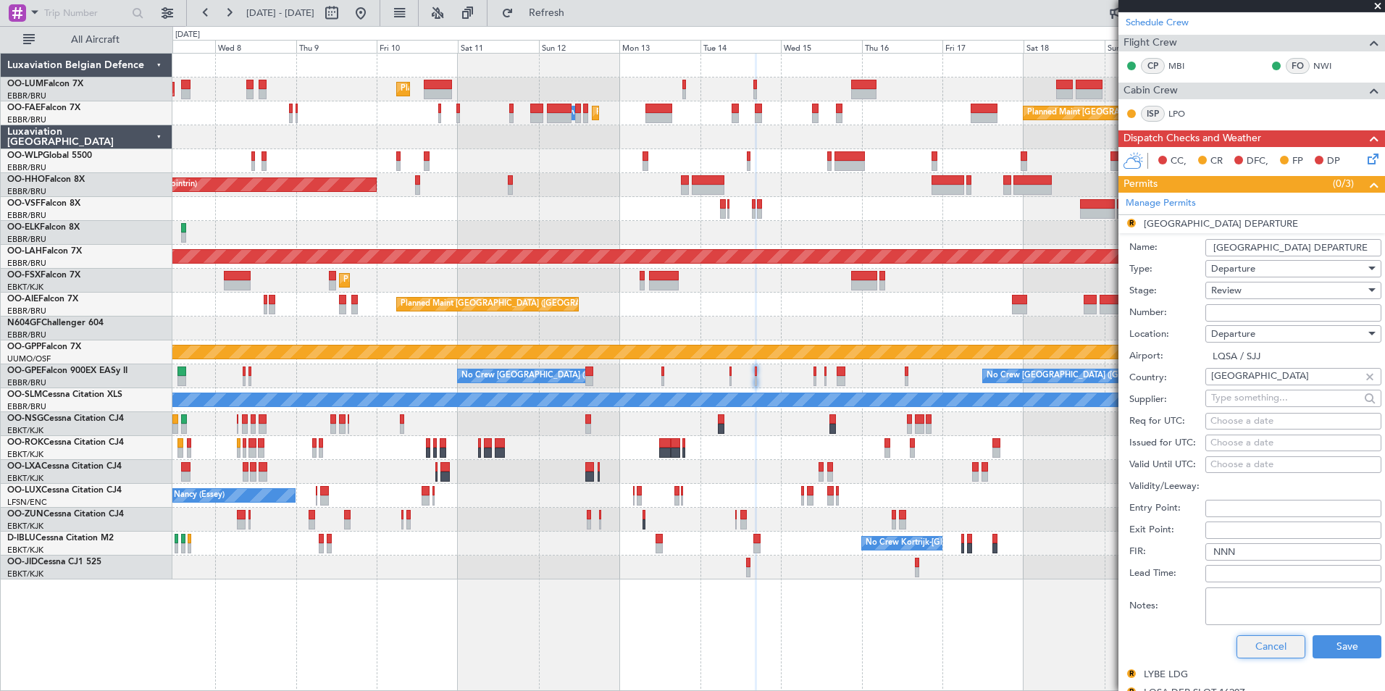
click at [1269, 648] on button "Cancel" at bounding box center [1270, 646] width 69 height 23
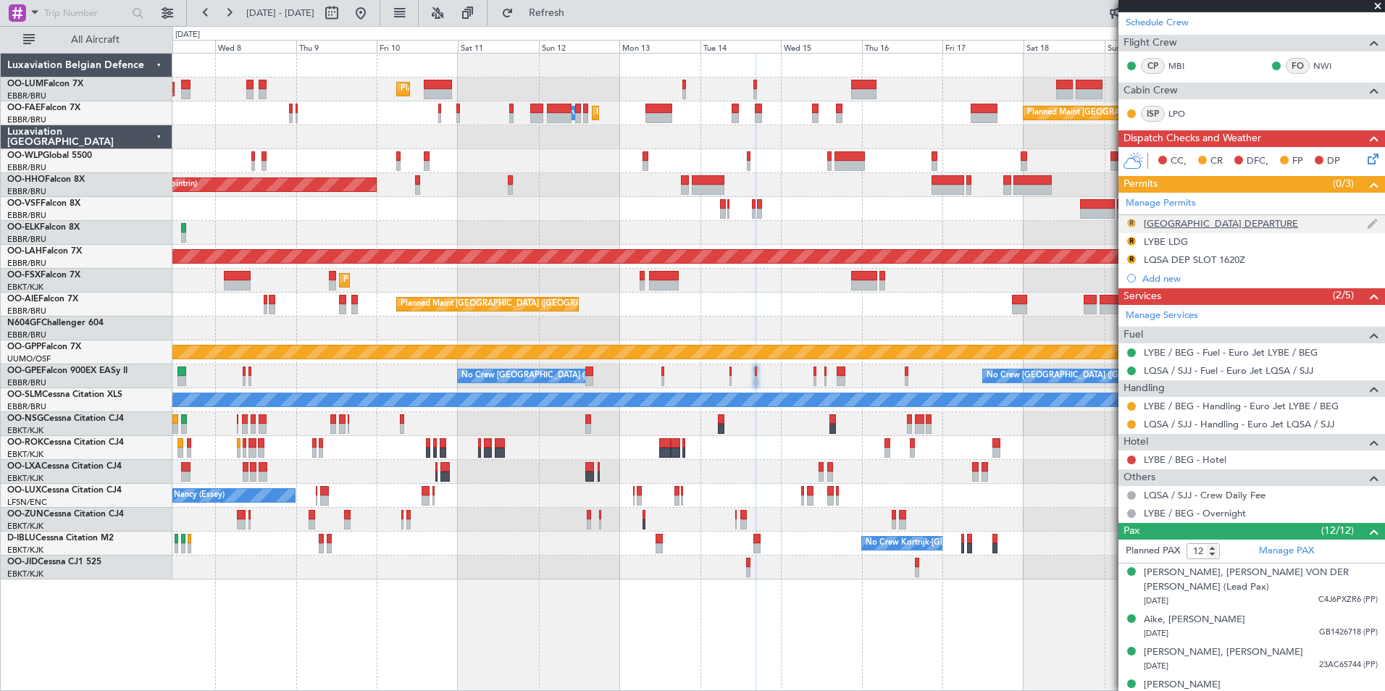
click at [1129, 221] on button "R" at bounding box center [1131, 223] width 9 height 9
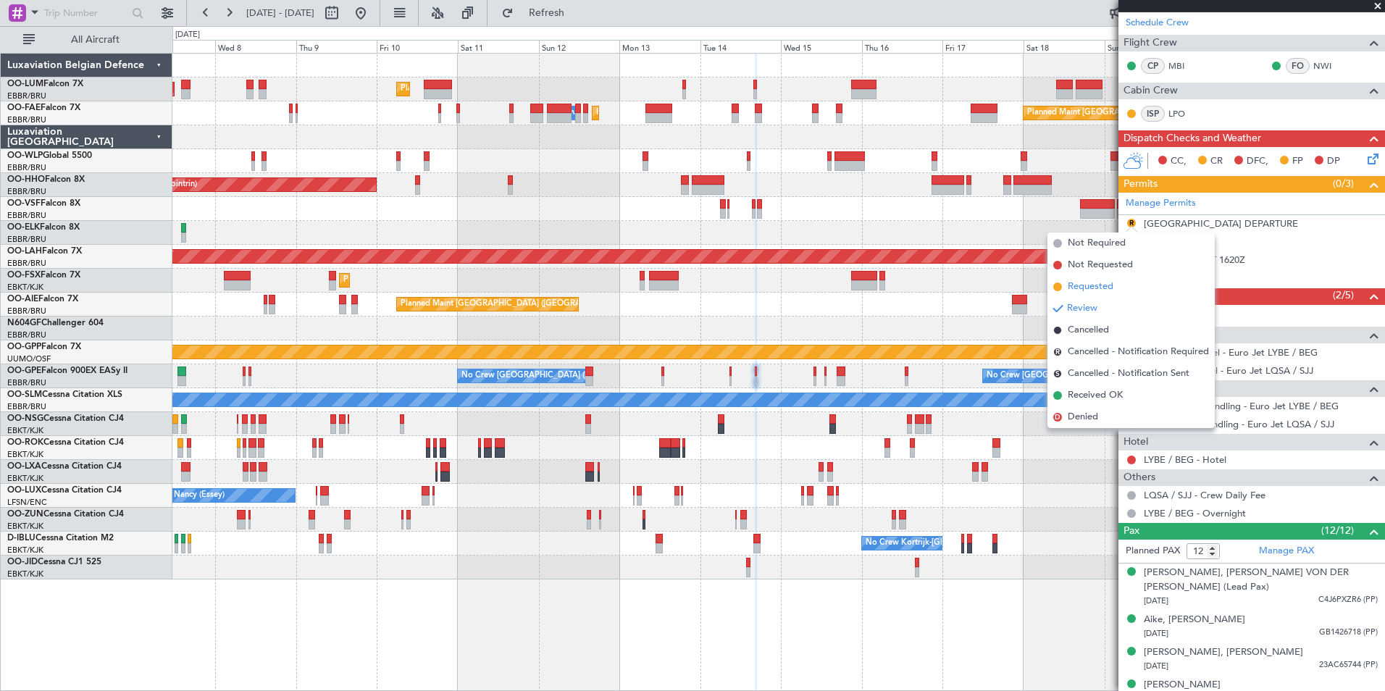
click at [1115, 282] on li "Requested" at bounding box center [1130, 287] width 167 height 22
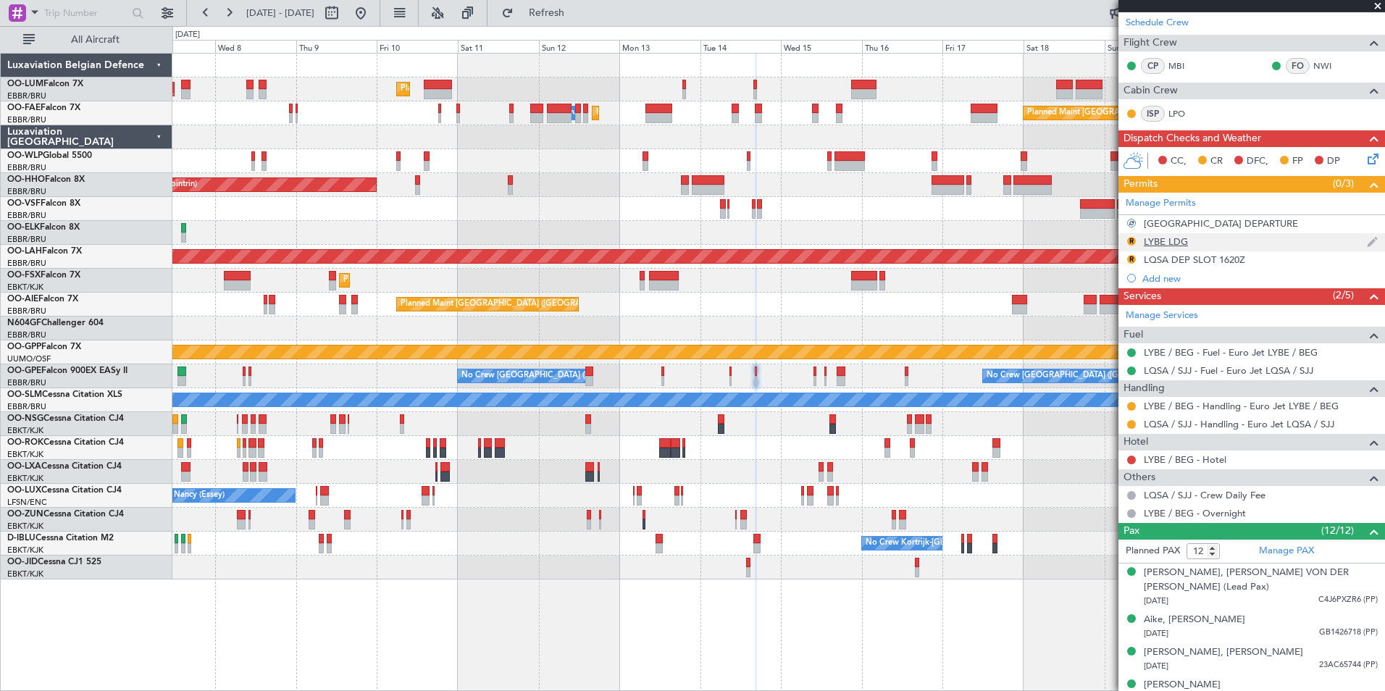
click at [1154, 243] on div "LYBE LDG" at bounding box center [1166, 241] width 44 height 12
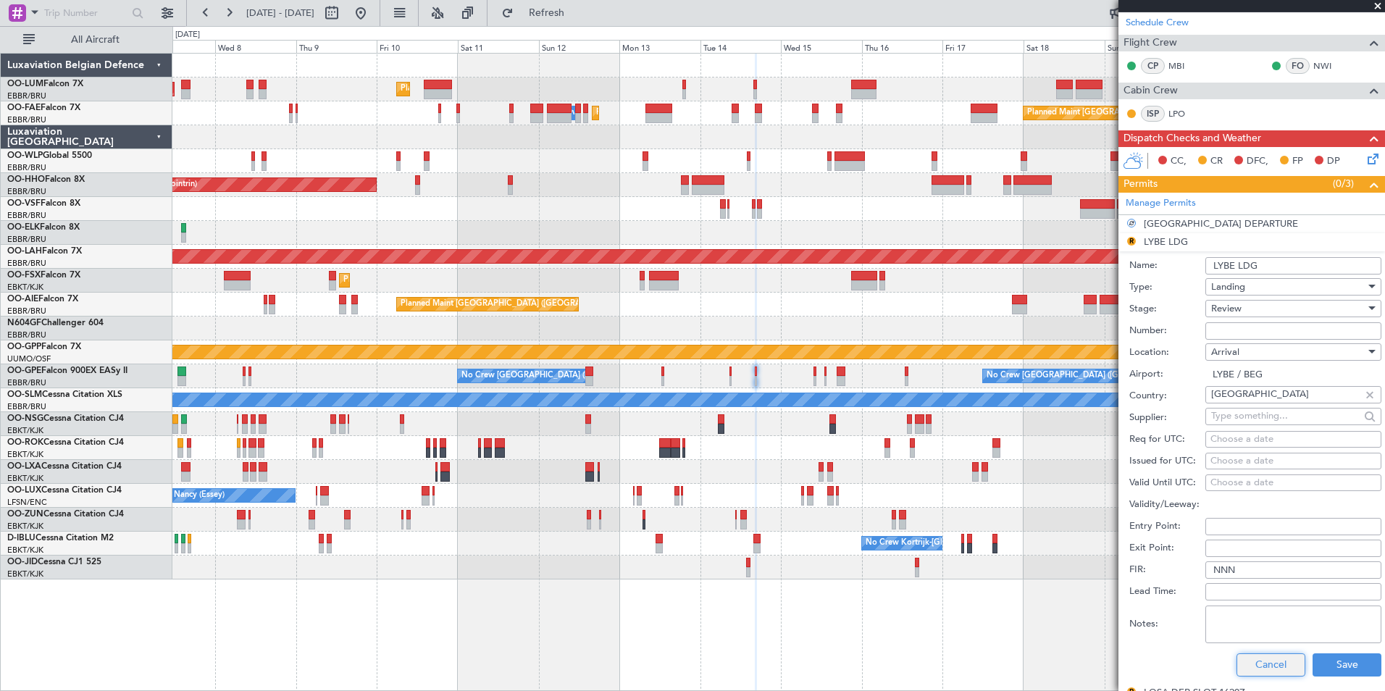
click at [1257, 671] on button "Cancel" at bounding box center [1270, 664] width 69 height 23
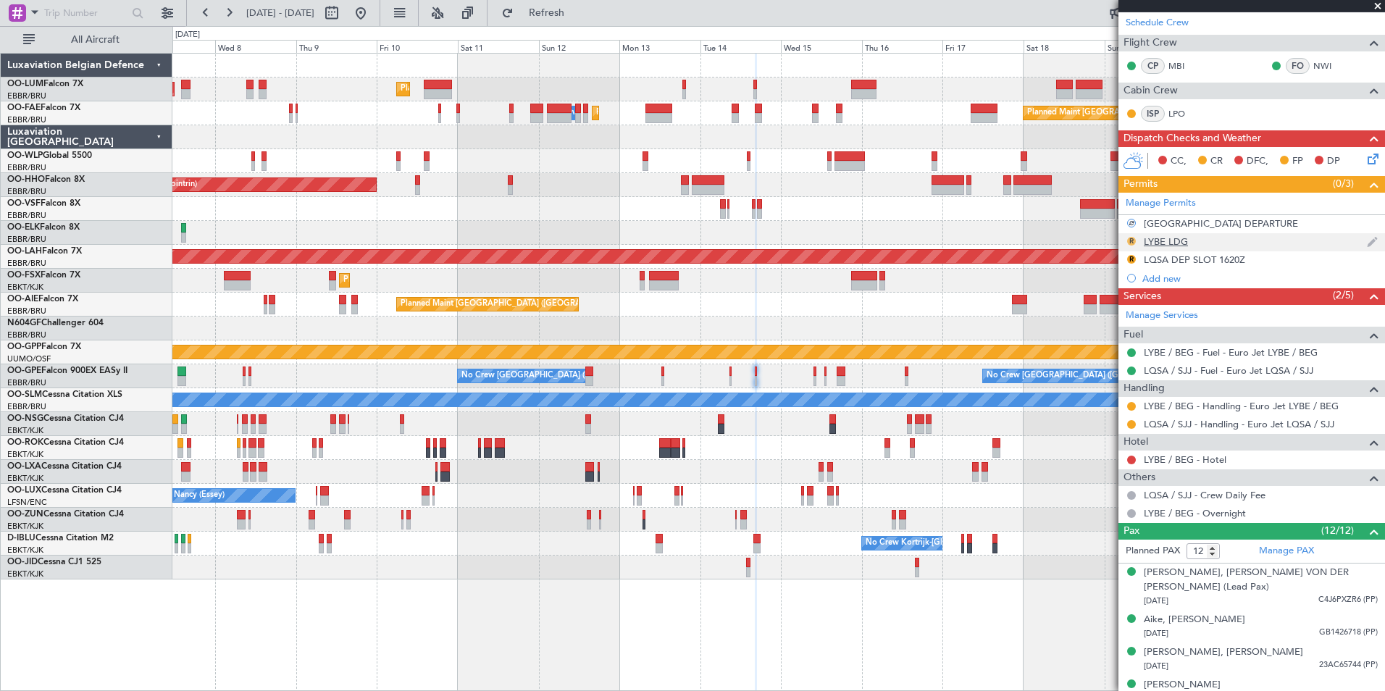
click at [1131, 241] on button "R" at bounding box center [1131, 241] width 9 height 9
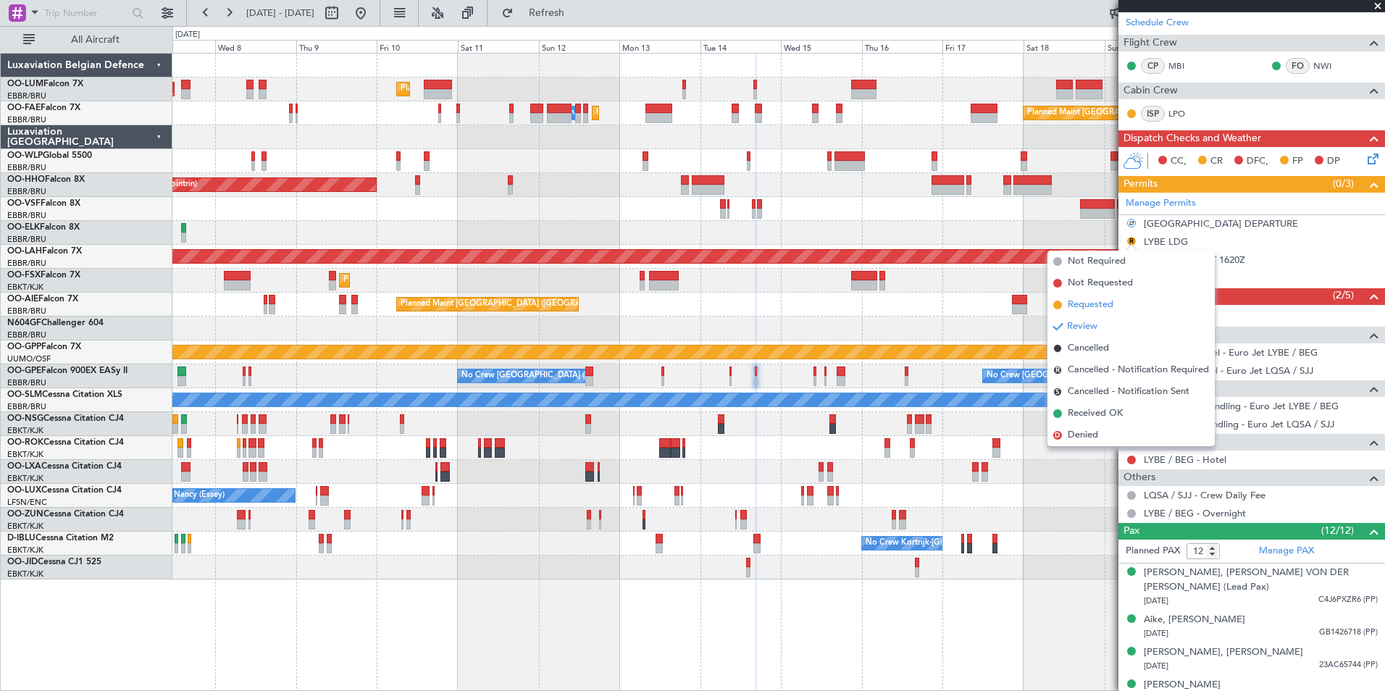
click at [1108, 298] on span "Requested" at bounding box center [1091, 305] width 46 height 14
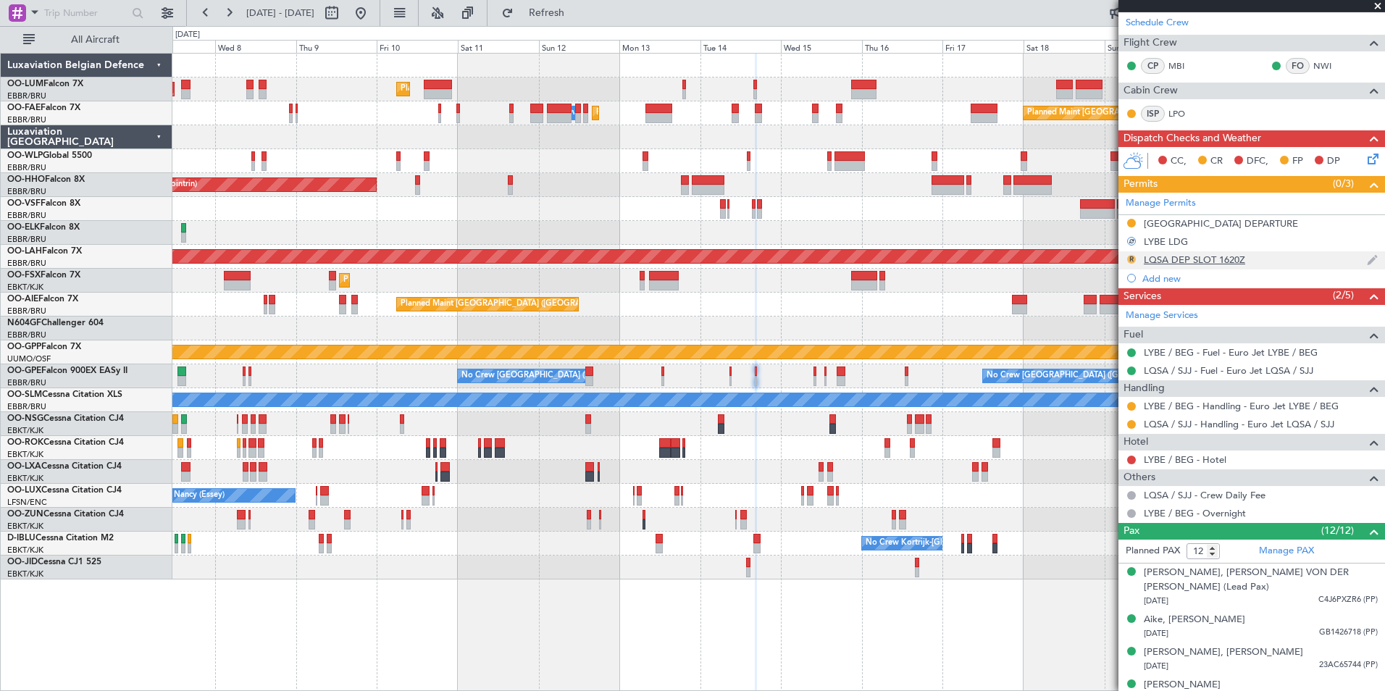
click at [1133, 257] on button "R" at bounding box center [1131, 259] width 9 height 9
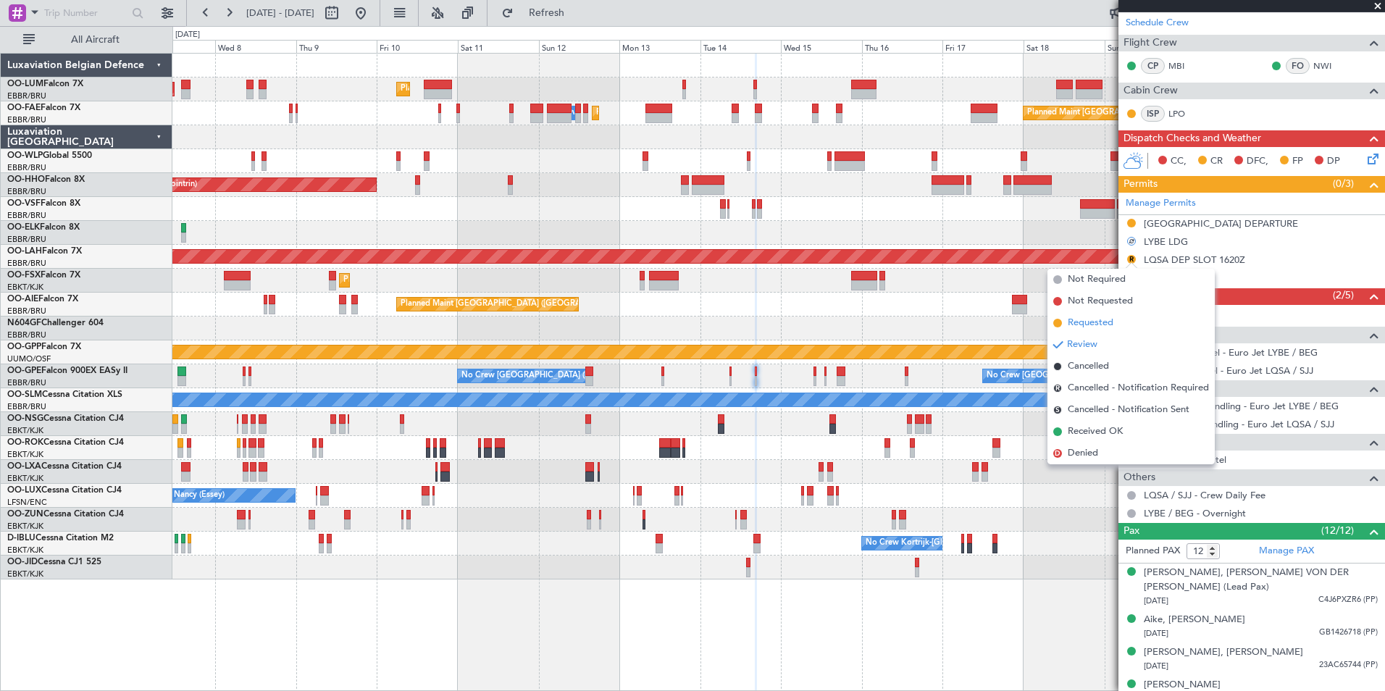
click at [1084, 326] on span "Requested" at bounding box center [1091, 323] width 46 height 14
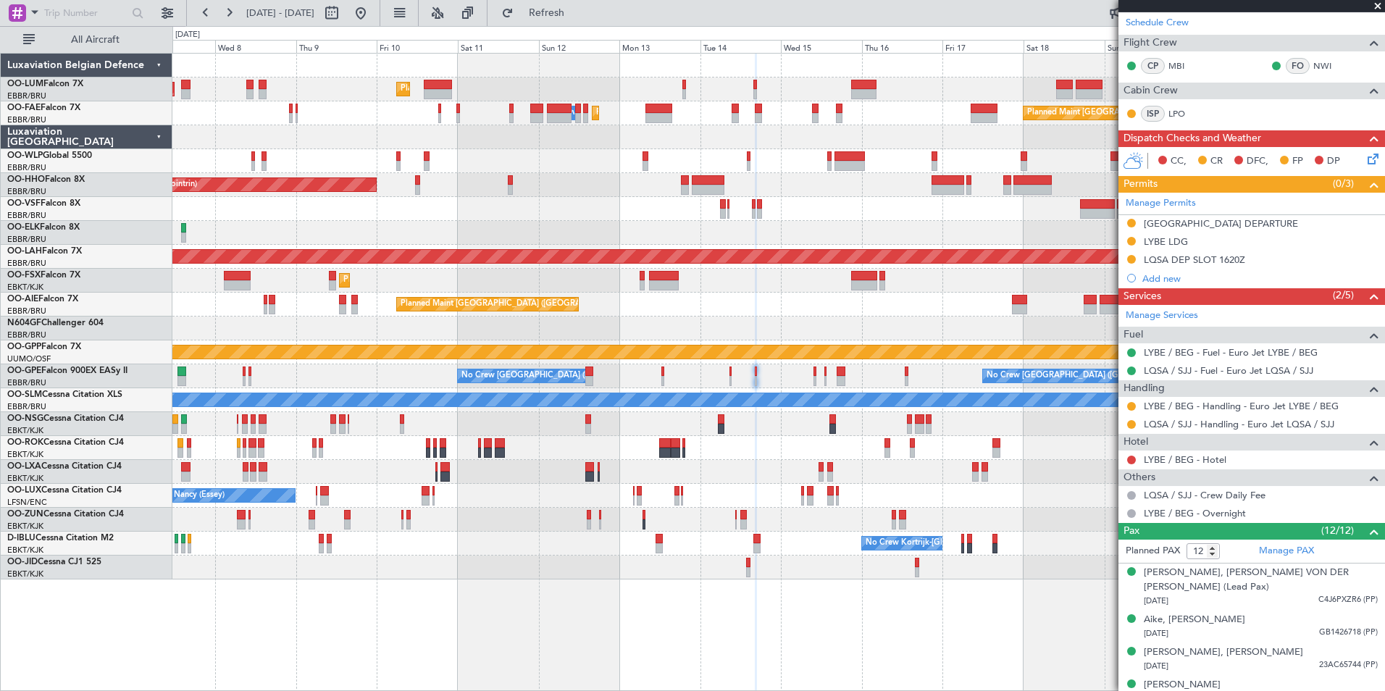
click at [684, 414] on div "AOG Maint Sibiu Planned Maint Brussels (Brussels National) Planned Maint Brusse…" at bounding box center [778, 317] width 1212 height 526
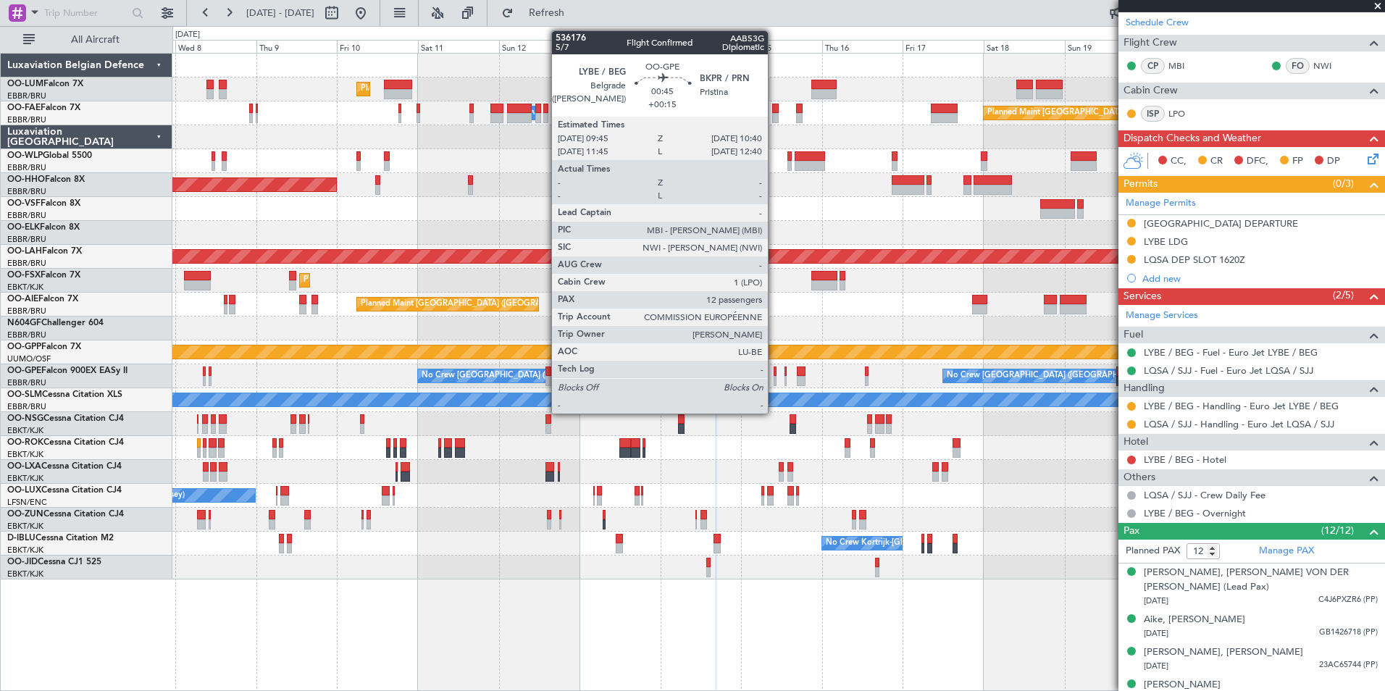
click at [774, 377] on div at bounding box center [776, 381] width 4 height 10
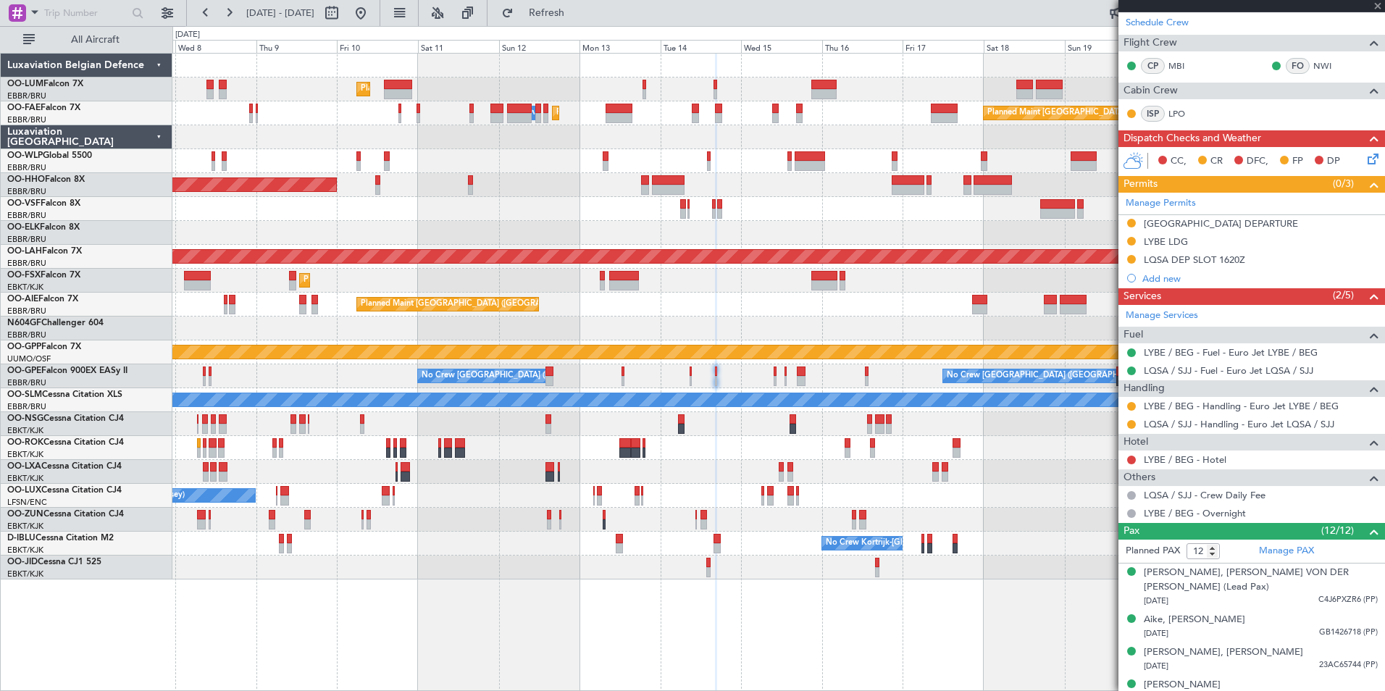
type input "+00:15"
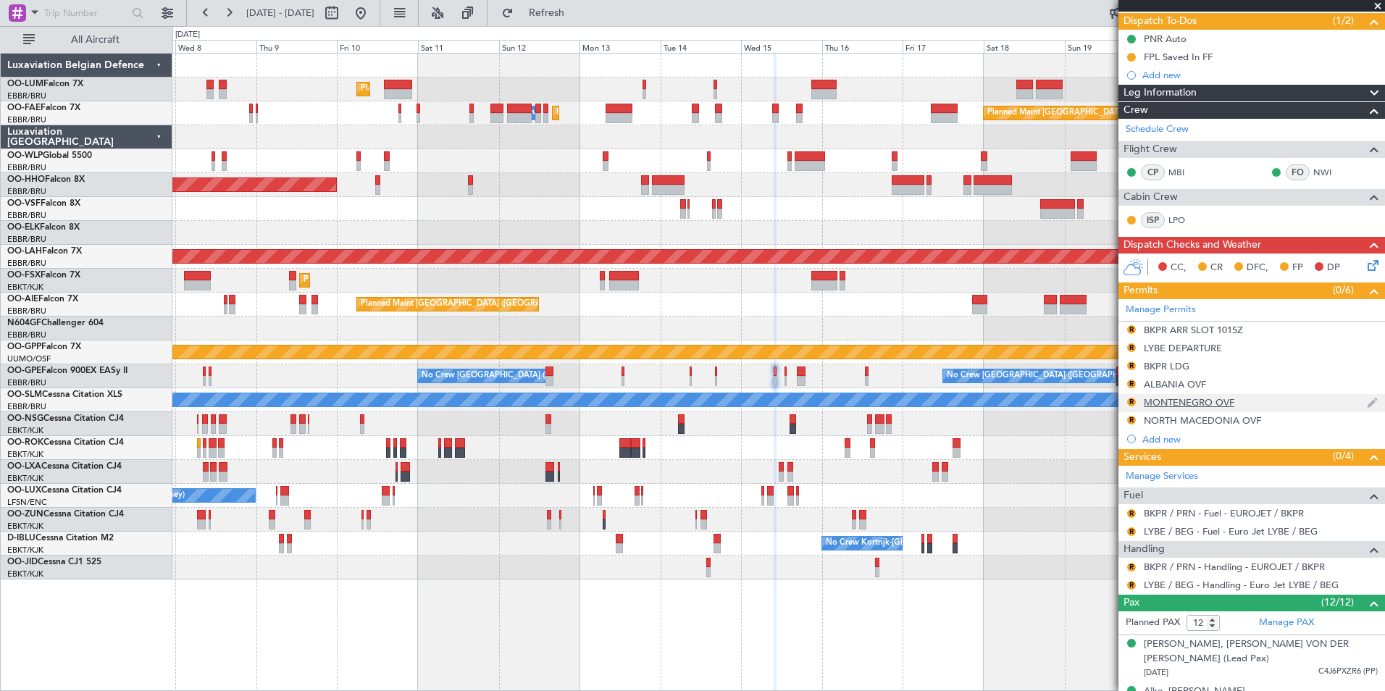
scroll to position [290, 0]
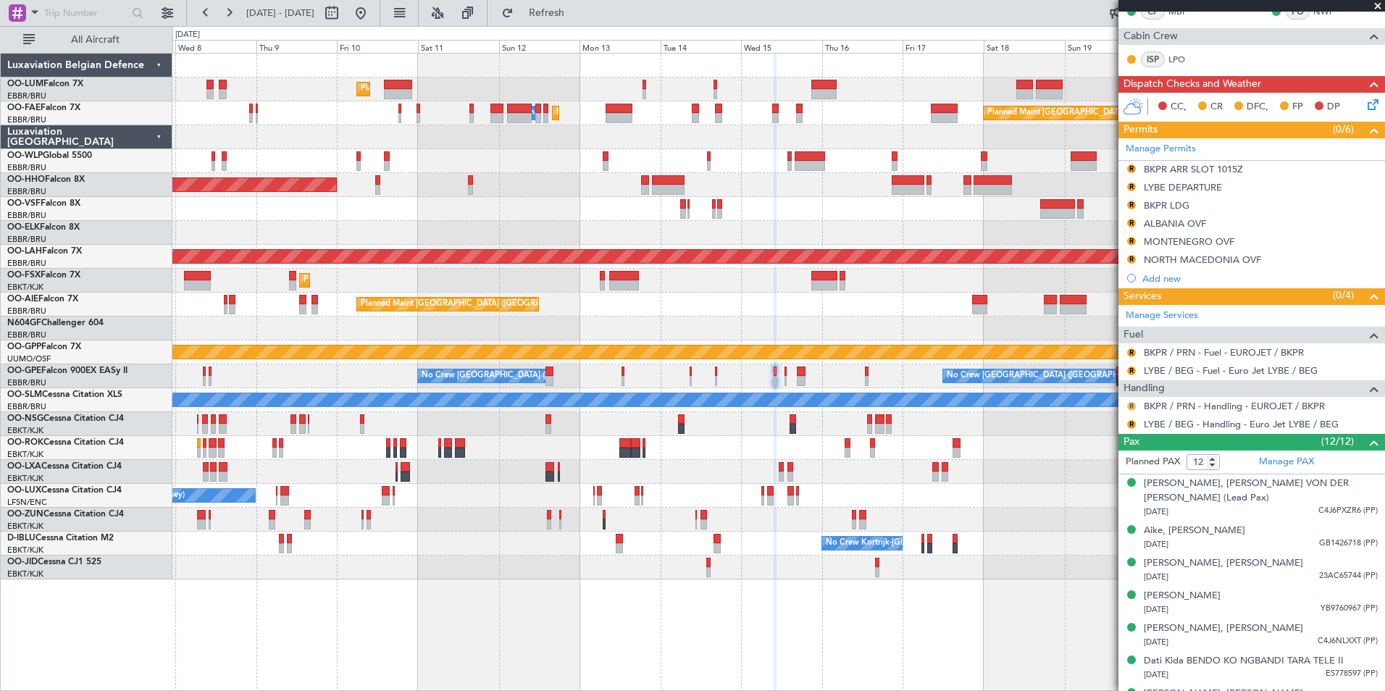
click at [1135, 404] on button "R" at bounding box center [1131, 406] width 9 height 9
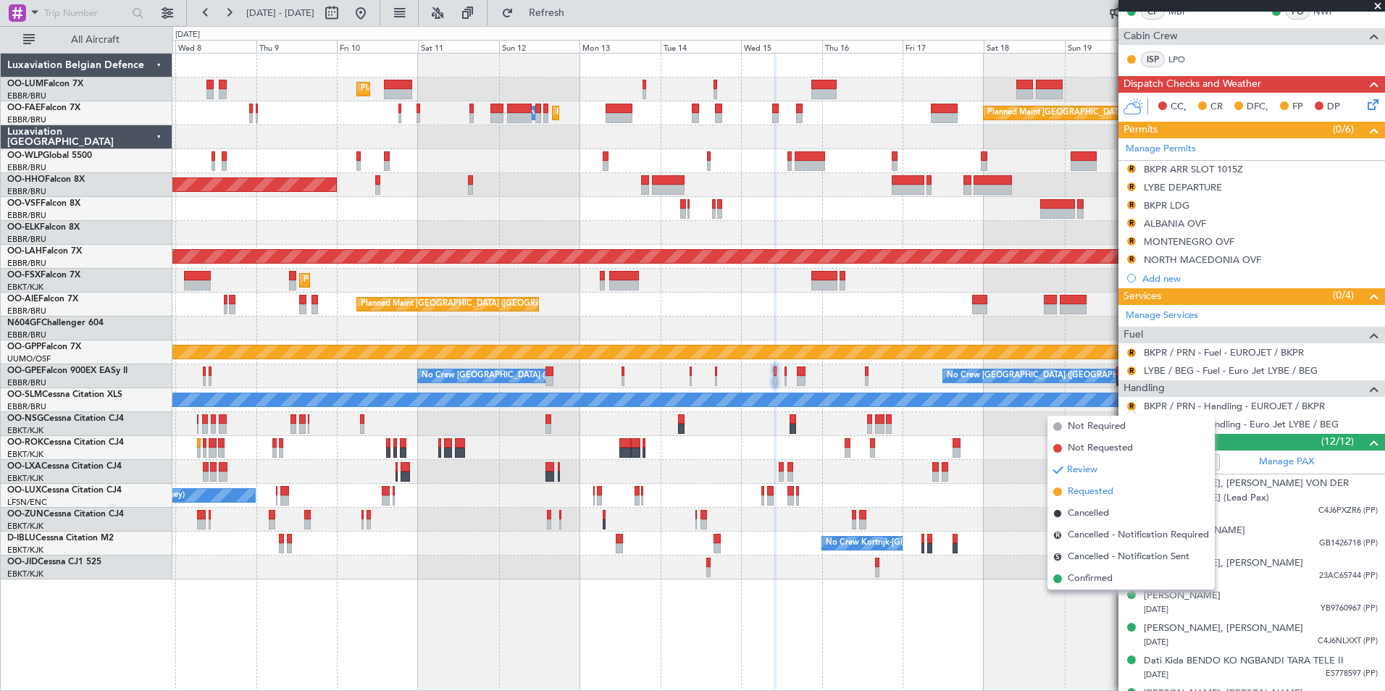
click at [1075, 491] on span "Requested" at bounding box center [1091, 492] width 46 height 14
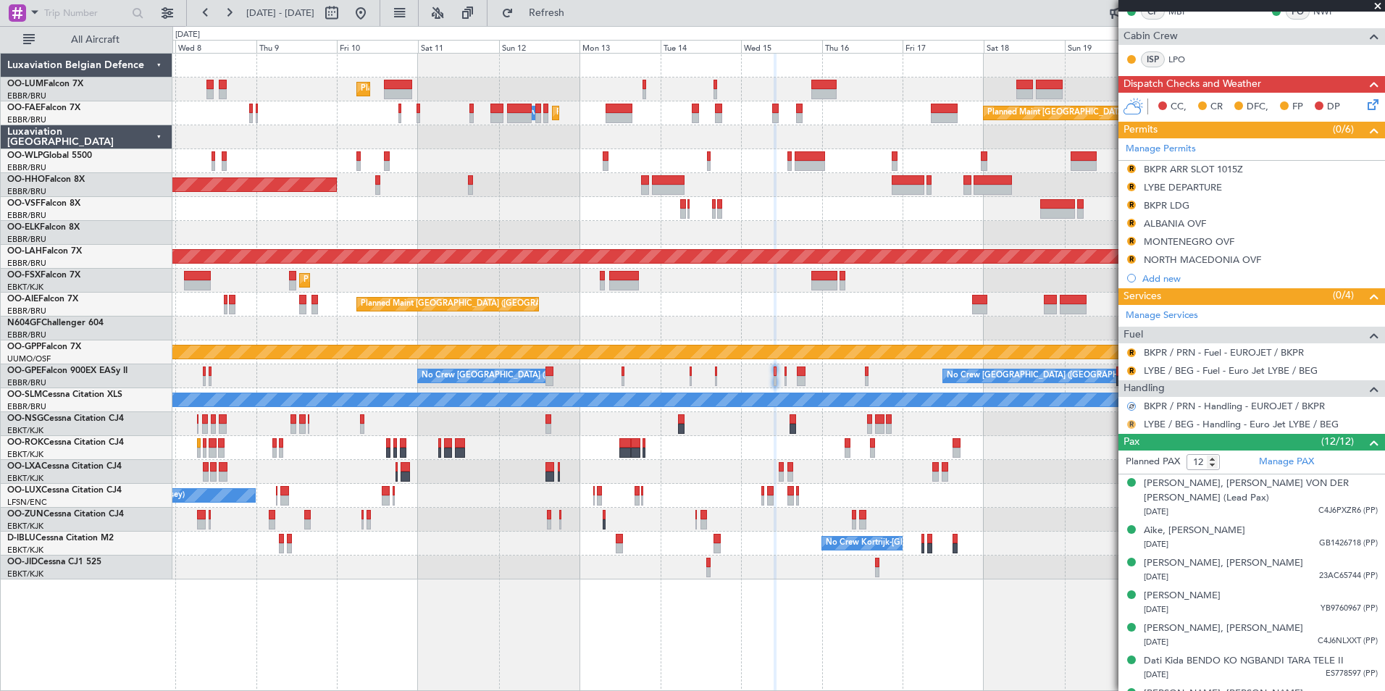
click at [1132, 423] on button "R" at bounding box center [1131, 424] width 9 height 9
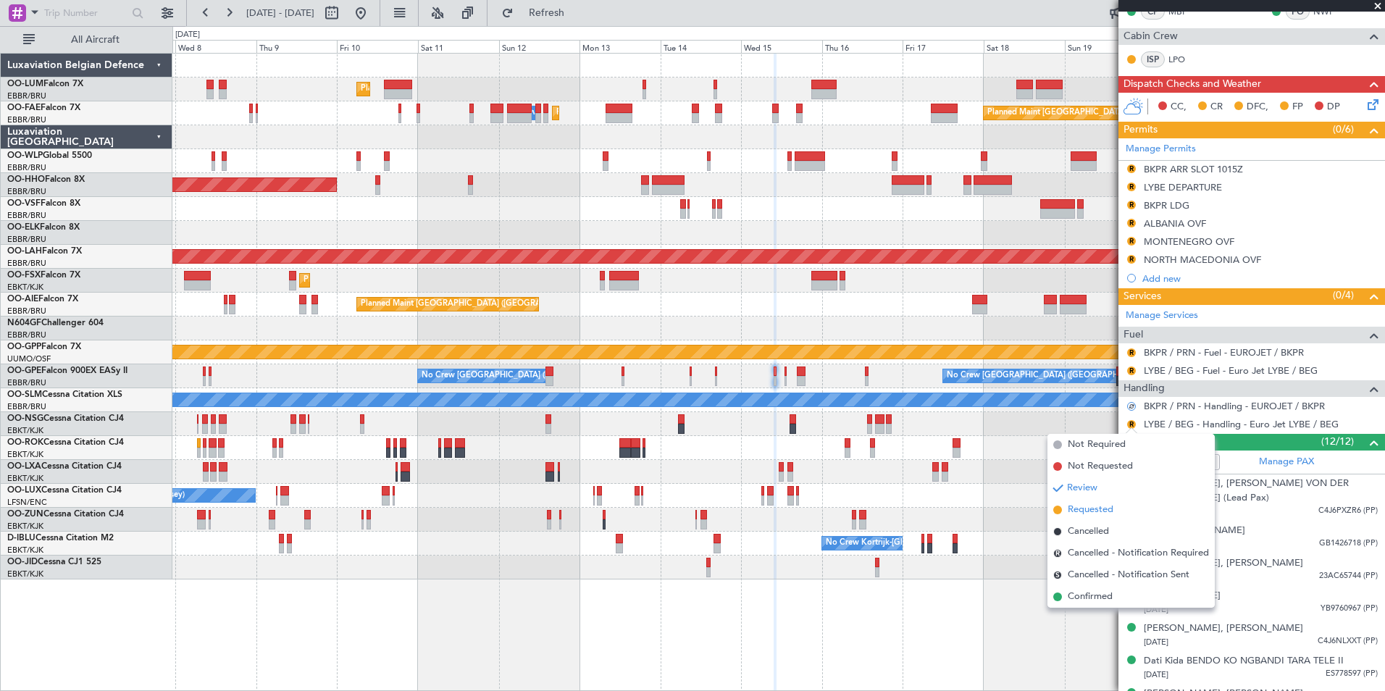
click at [1088, 511] on span "Requested" at bounding box center [1091, 510] width 46 height 14
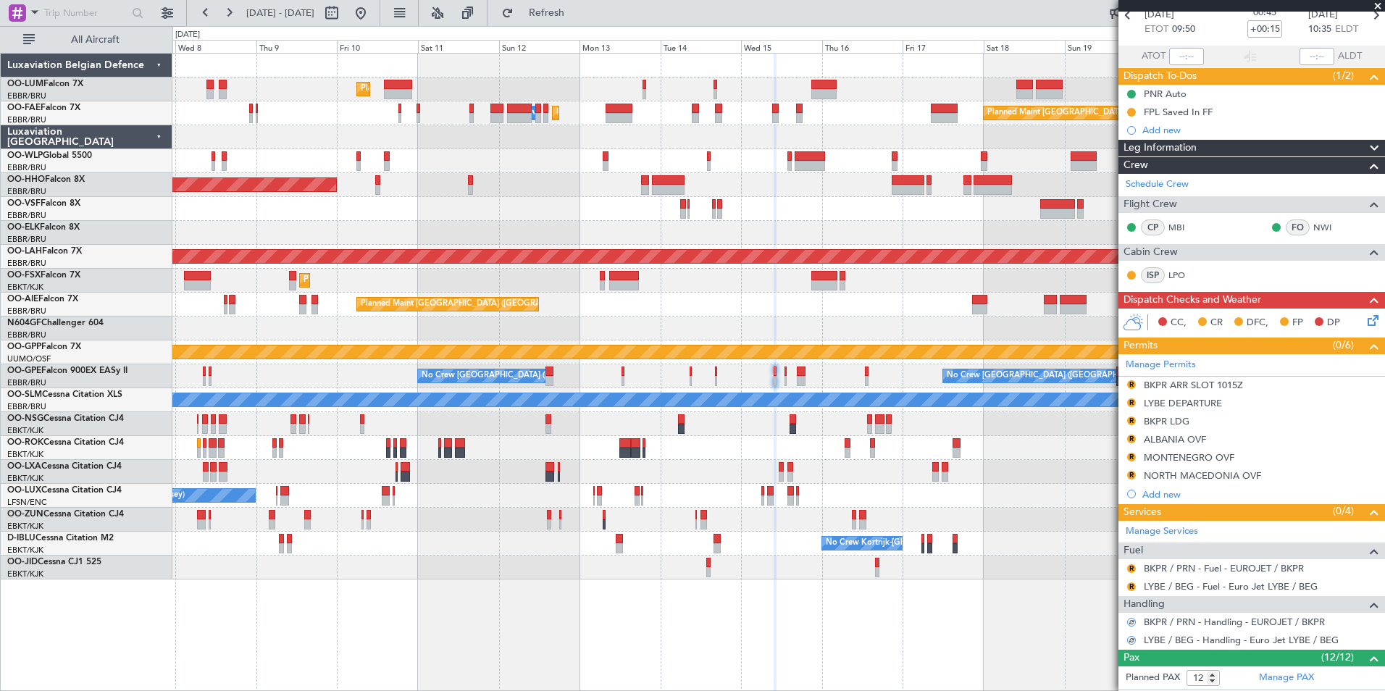
scroll to position [72, 0]
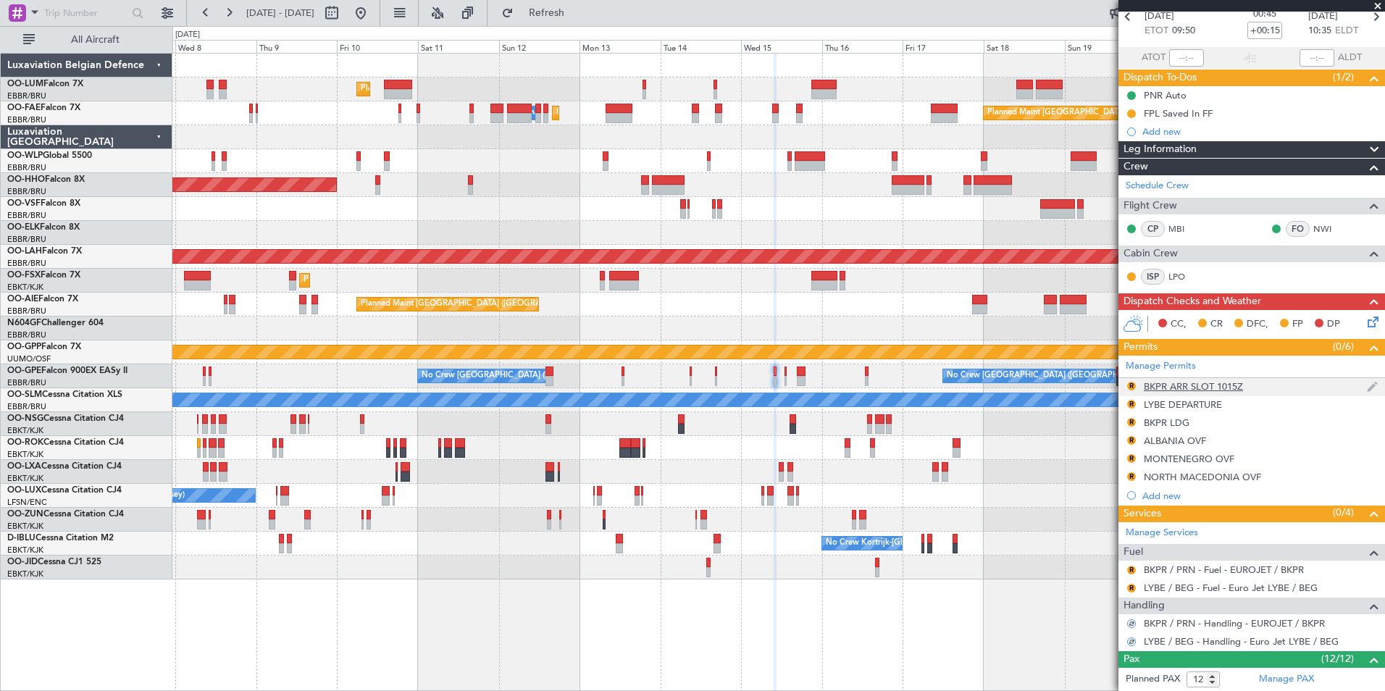
click at [1178, 388] on div "BKPR ARR SLOT 1015Z" at bounding box center [1193, 386] width 99 height 12
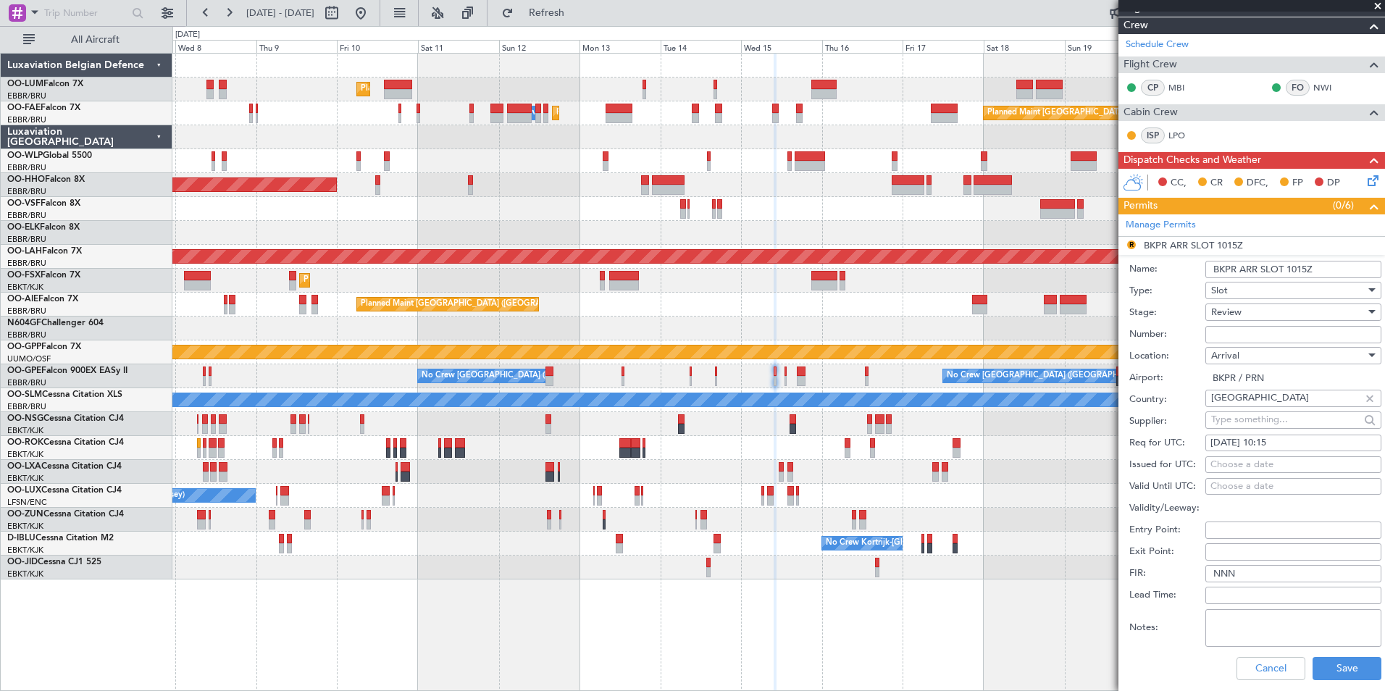
scroll to position [217, 0]
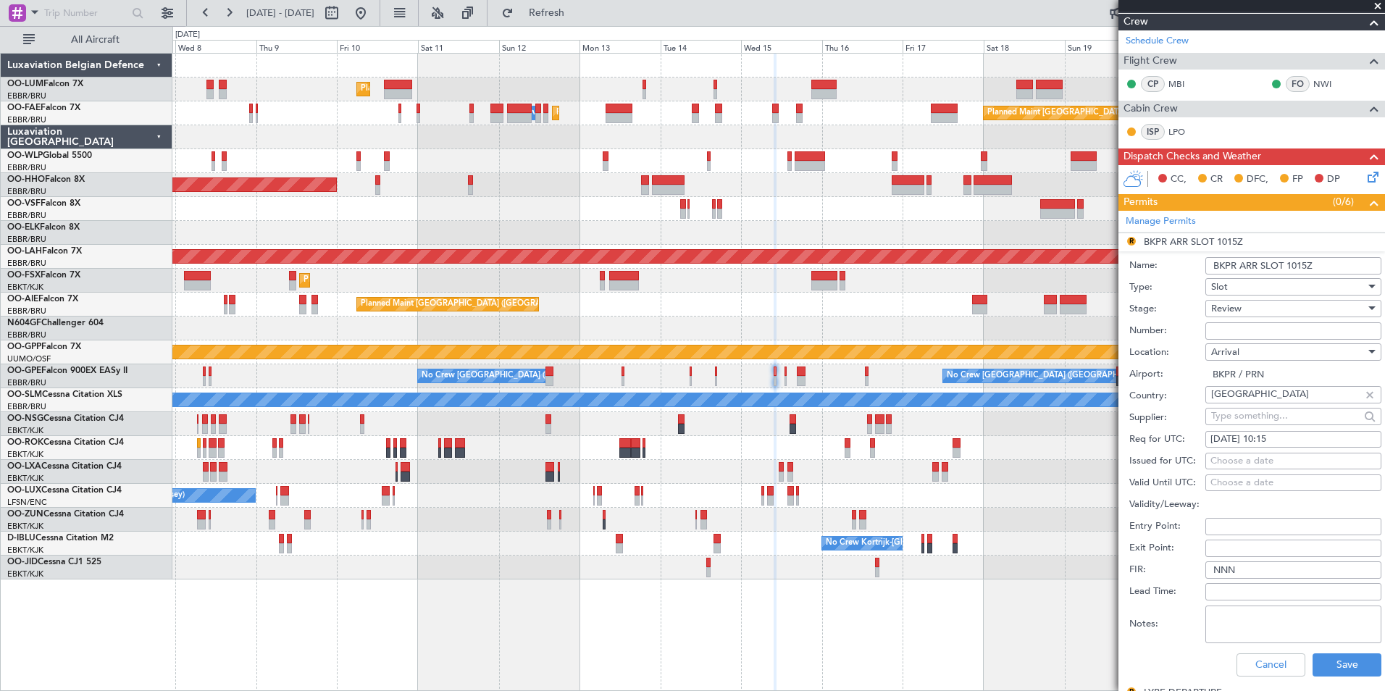
click at [1294, 433] on div "15/10/2025 10:15" at bounding box center [1293, 439] width 166 height 14
select select "10"
select select "2025"
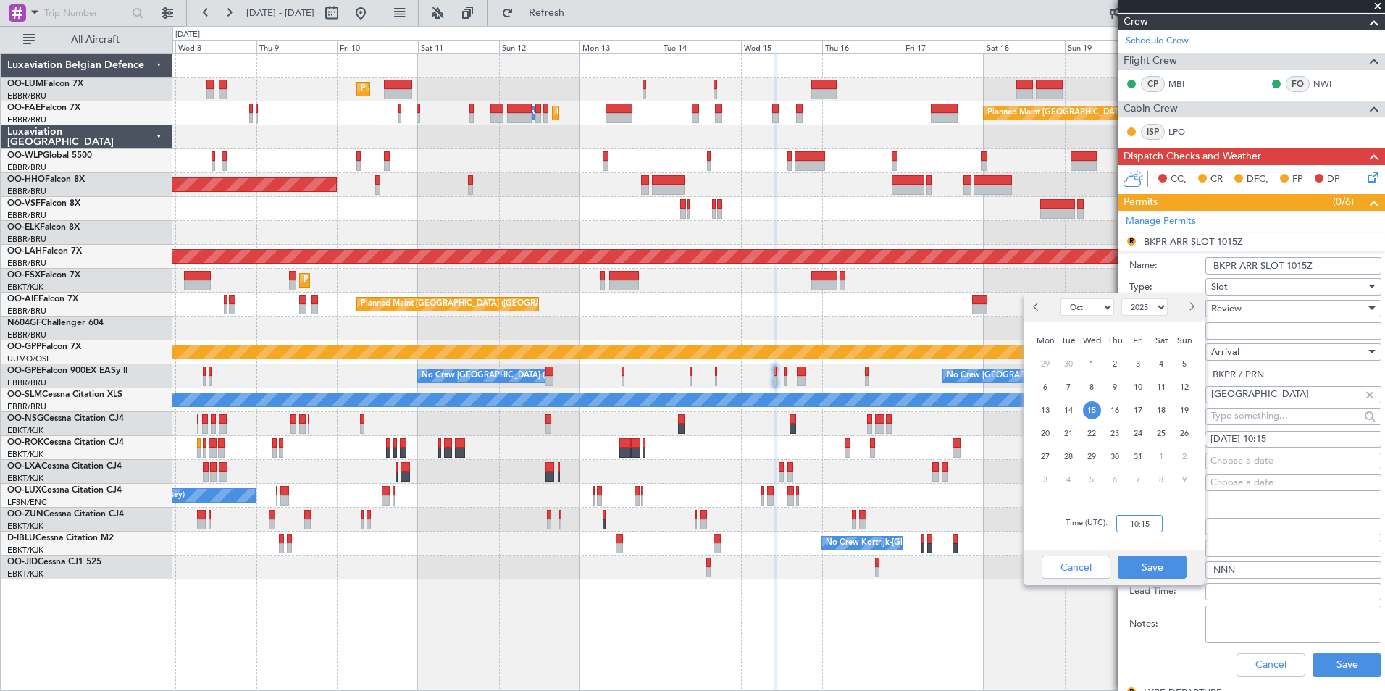
click at [1149, 527] on input "10:15" at bounding box center [1139, 523] width 46 height 17
type input "09:45"
click at [1158, 572] on button "Save" at bounding box center [1152, 567] width 69 height 23
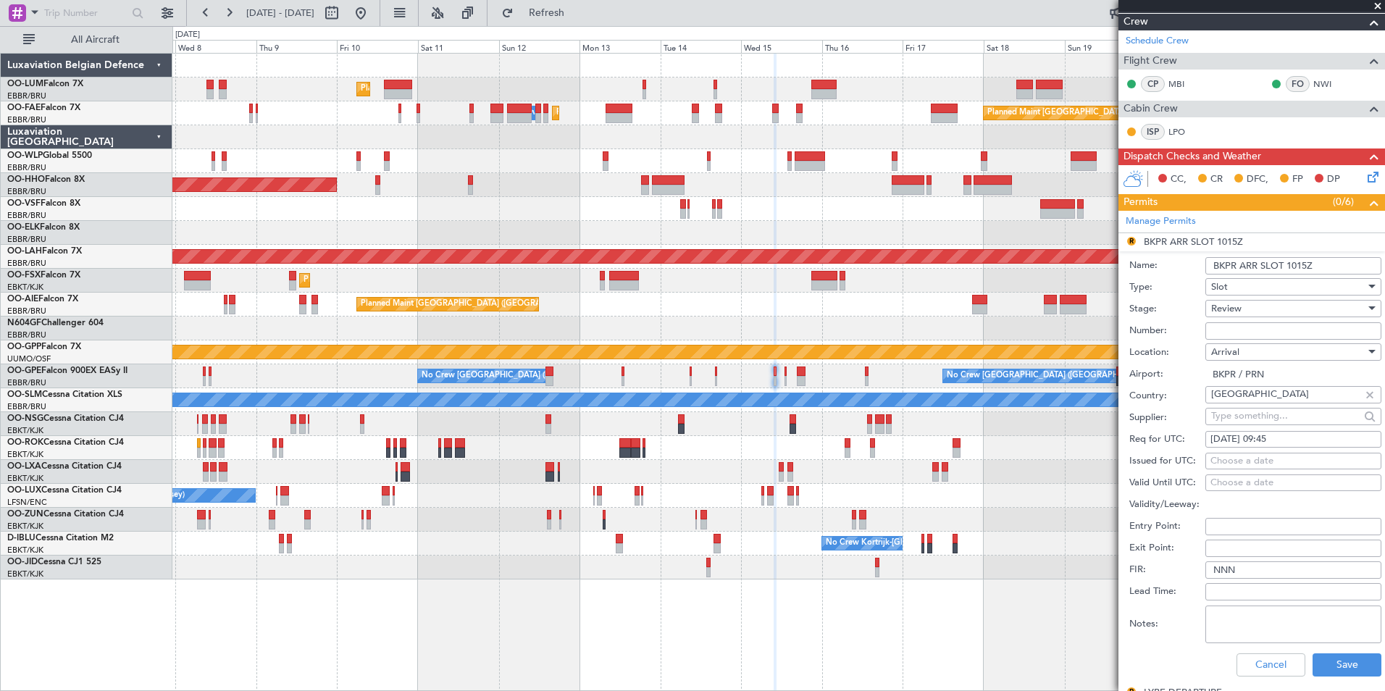
click at [1237, 303] on span "Review" at bounding box center [1226, 308] width 30 height 13
click at [1241, 411] on span "Requested" at bounding box center [1288, 403] width 152 height 22
click at [1326, 664] on button "Save" at bounding box center [1346, 664] width 69 height 23
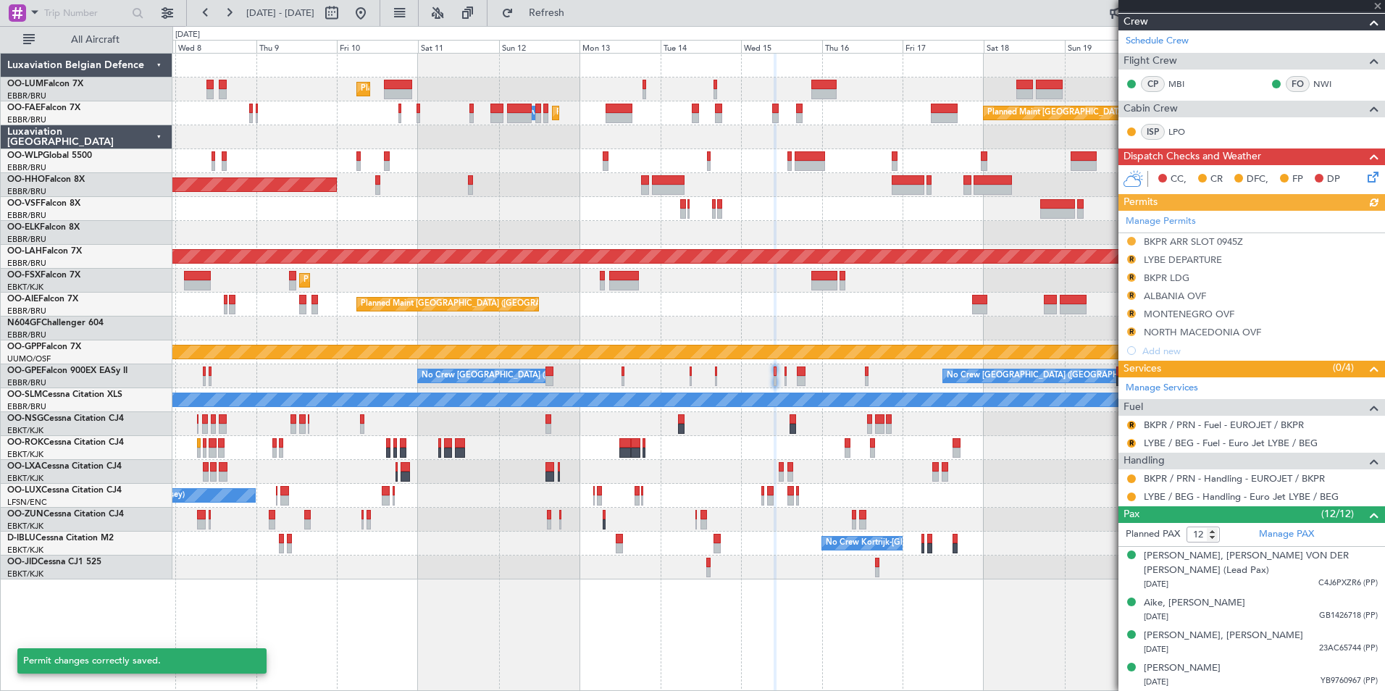
click at [1183, 261] on div "Manage Permits BKPR ARR SLOT 0945Z R LYBE DEPARTURE R BKPR LDG R ALBANIA OVF R …" at bounding box center [1251, 285] width 267 height 149
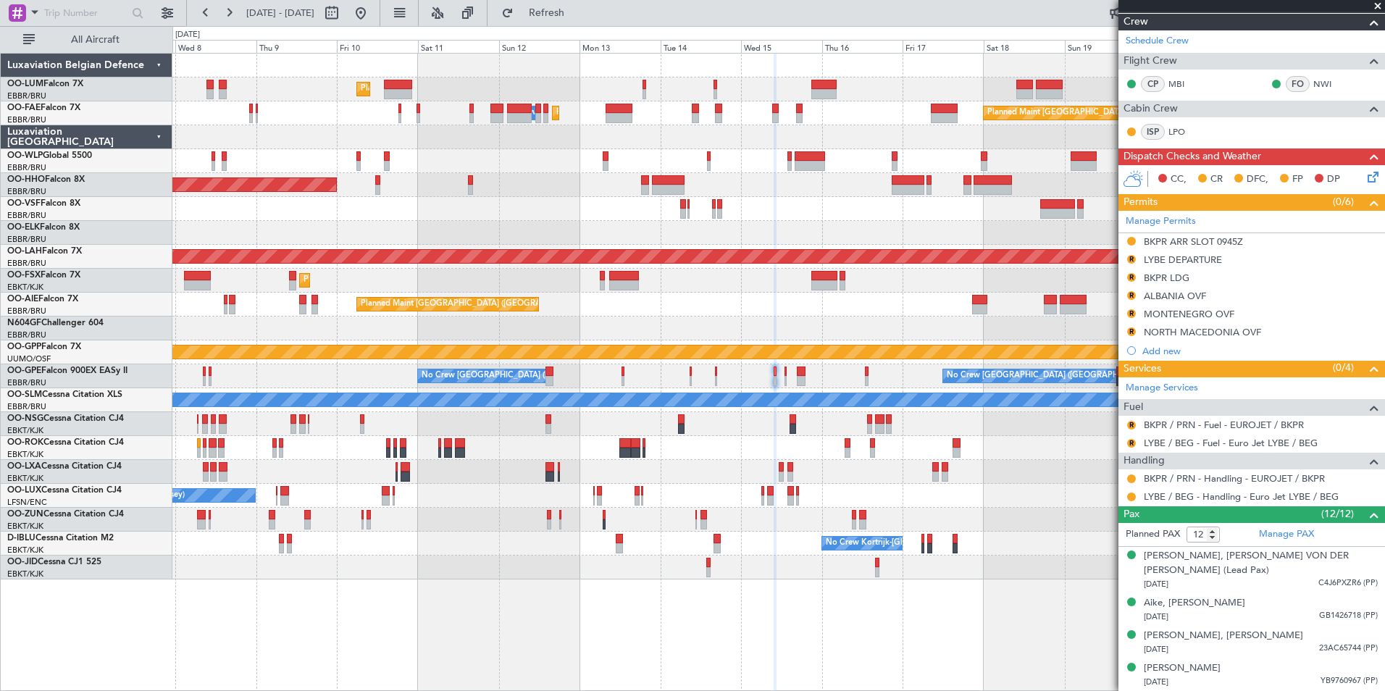
click at [1184, 261] on div "LYBE DEPARTURE" at bounding box center [1183, 260] width 78 height 12
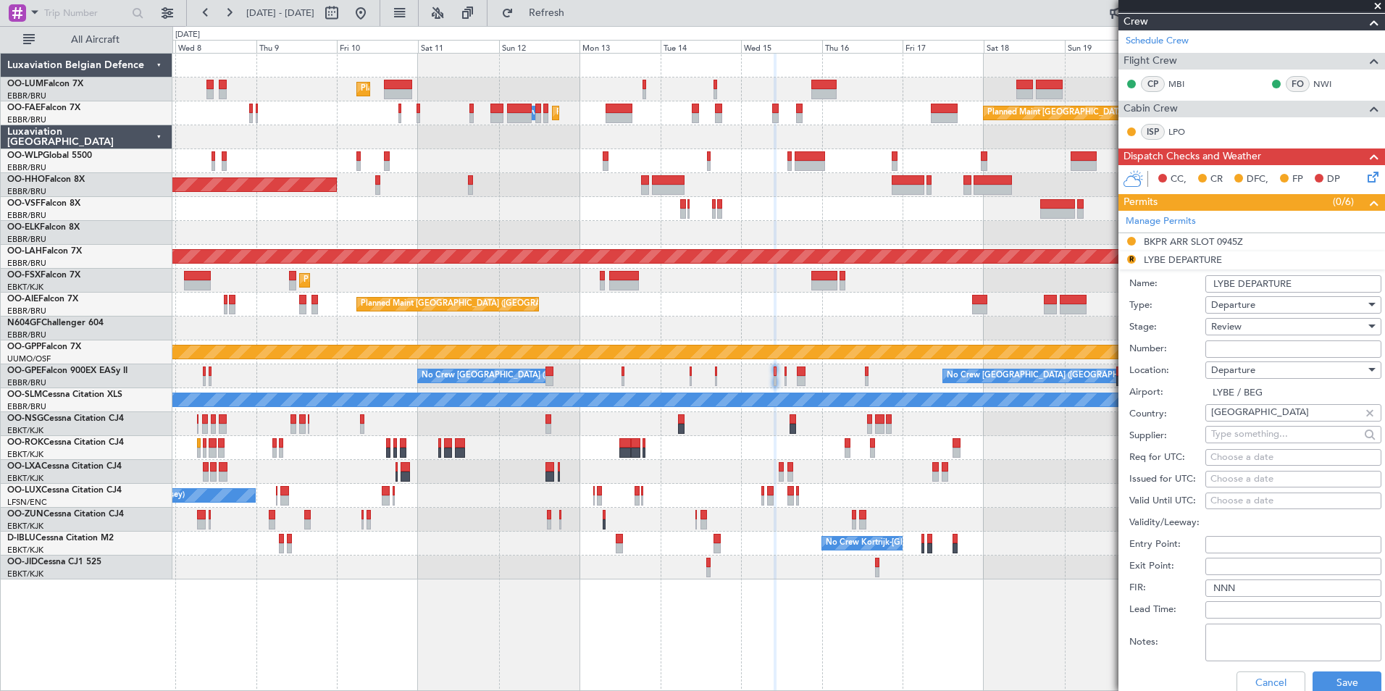
click at [1238, 322] on span "Review" at bounding box center [1226, 326] width 30 height 13
click at [1244, 423] on span "Requested" at bounding box center [1288, 421] width 152 height 22
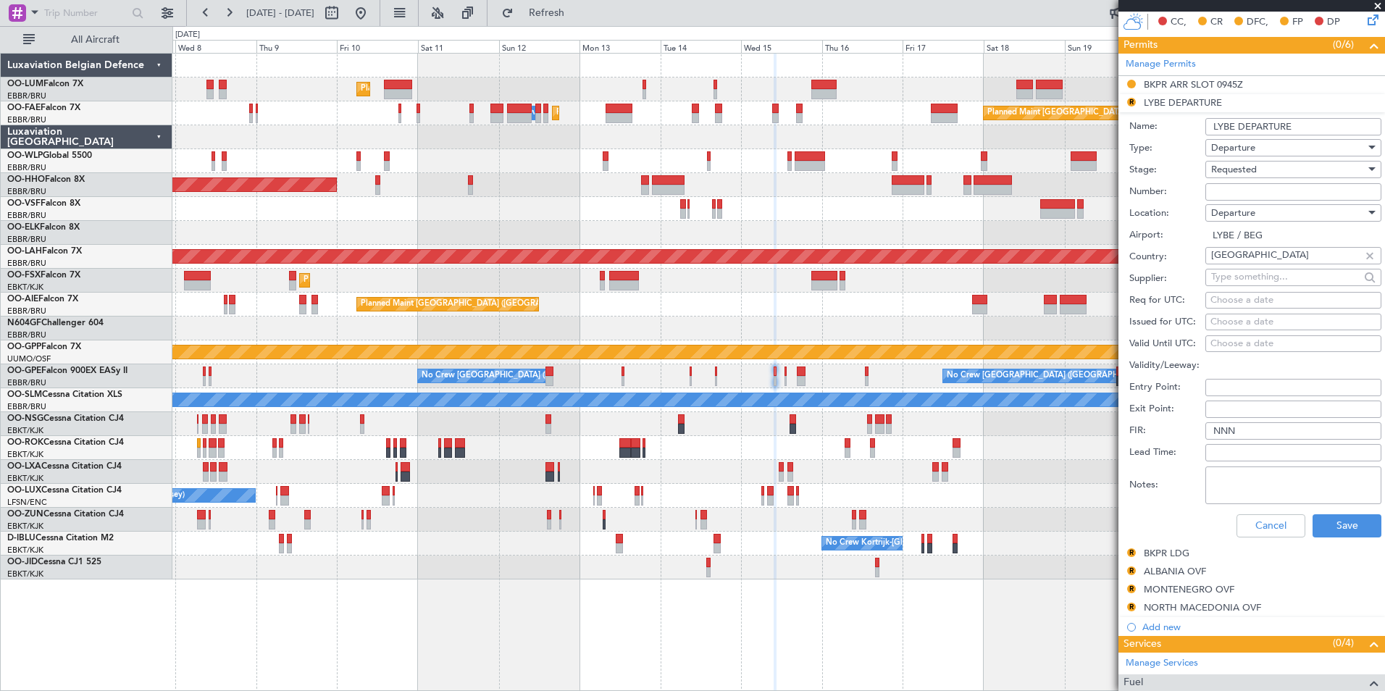
scroll to position [507, 0]
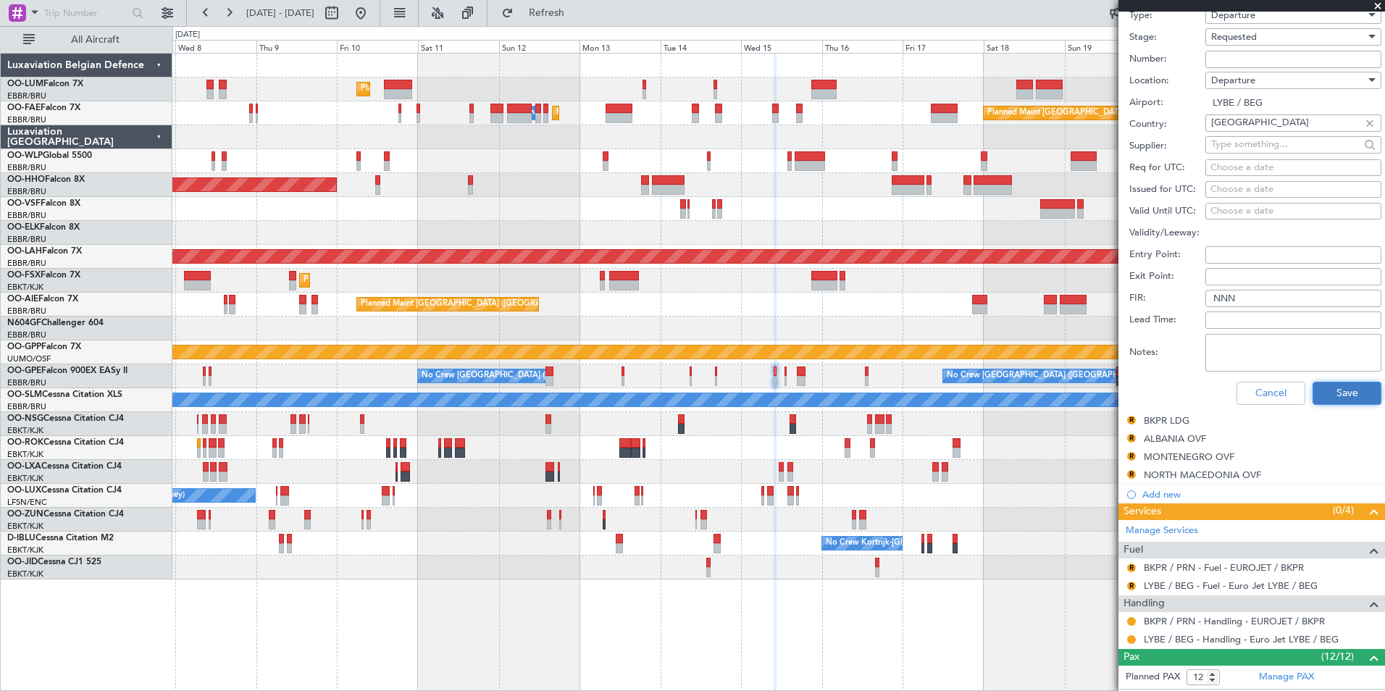
click at [1354, 400] on button "Save" at bounding box center [1346, 393] width 69 height 23
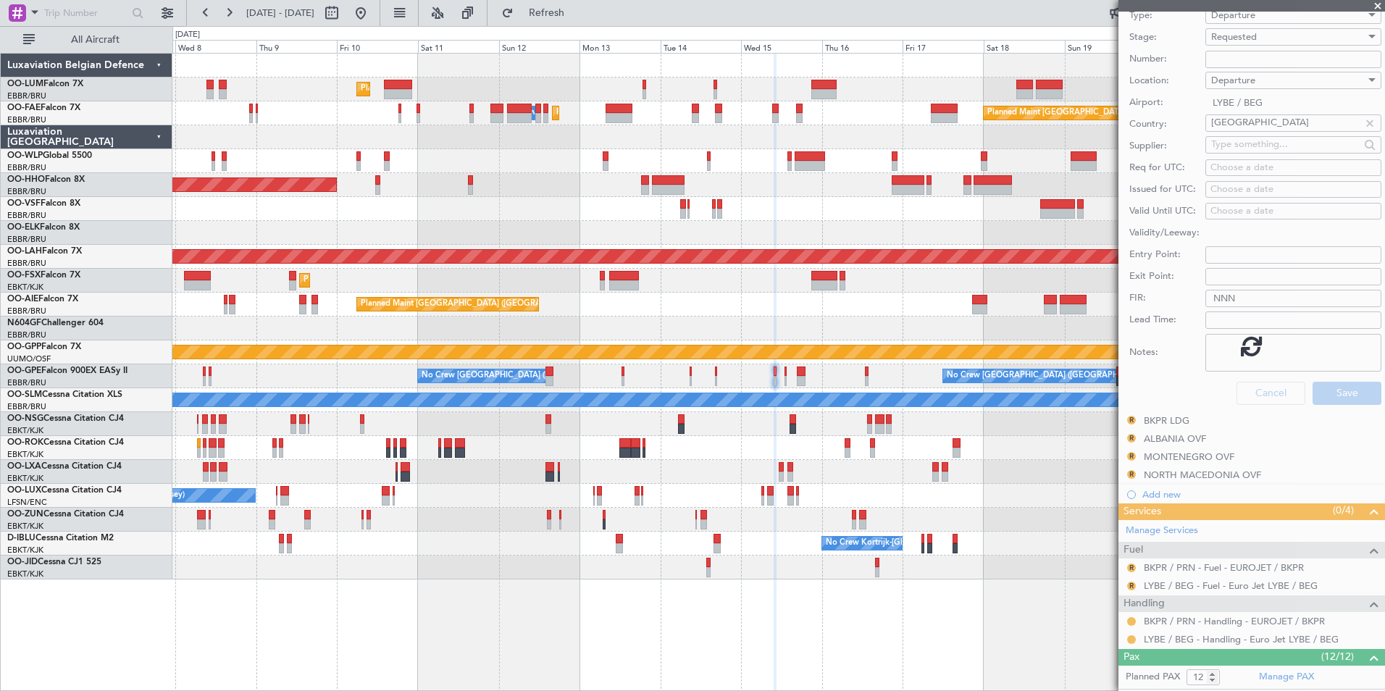
scroll to position [75, 0]
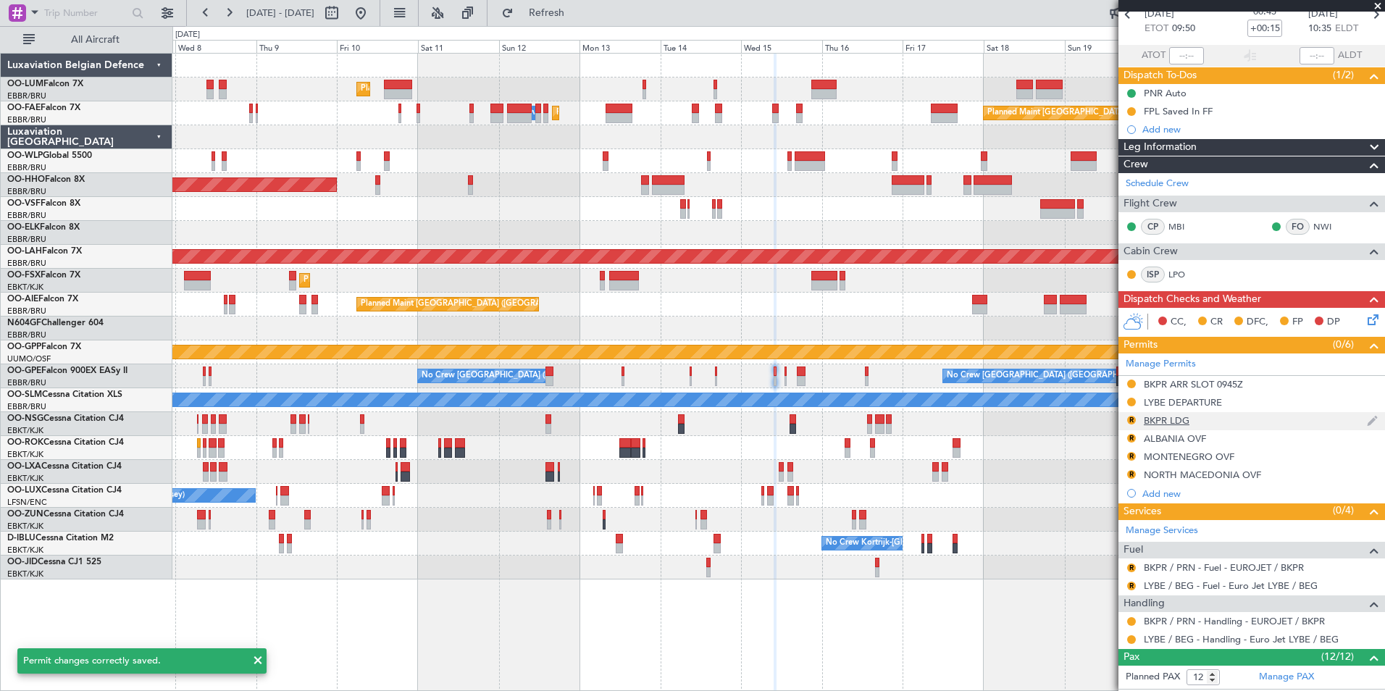
click at [1166, 422] on div "BKPR LDG" at bounding box center [1167, 420] width 46 height 12
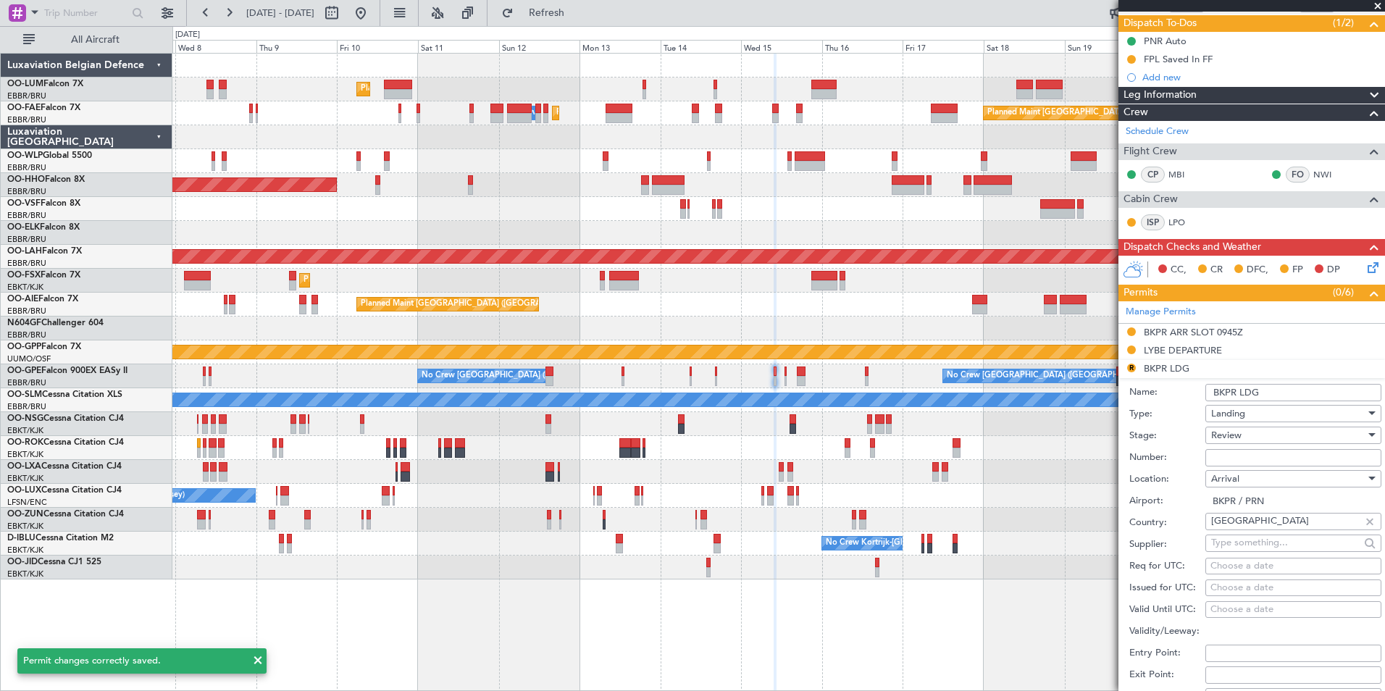
scroll to position [147, 0]
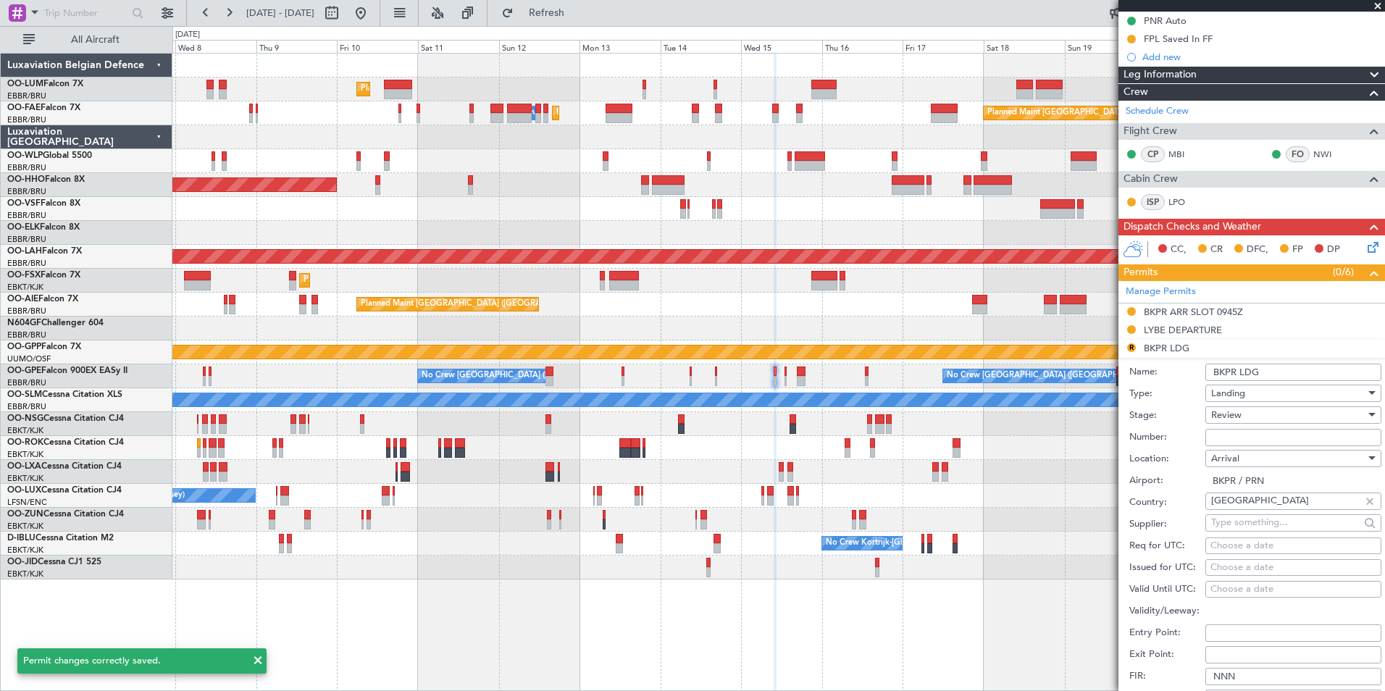
click at [1240, 406] on div "Review" at bounding box center [1288, 415] width 154 height 22
click at [1236, 501] on span "Requested" at bounding box center [1288, 509] width 152 height 22
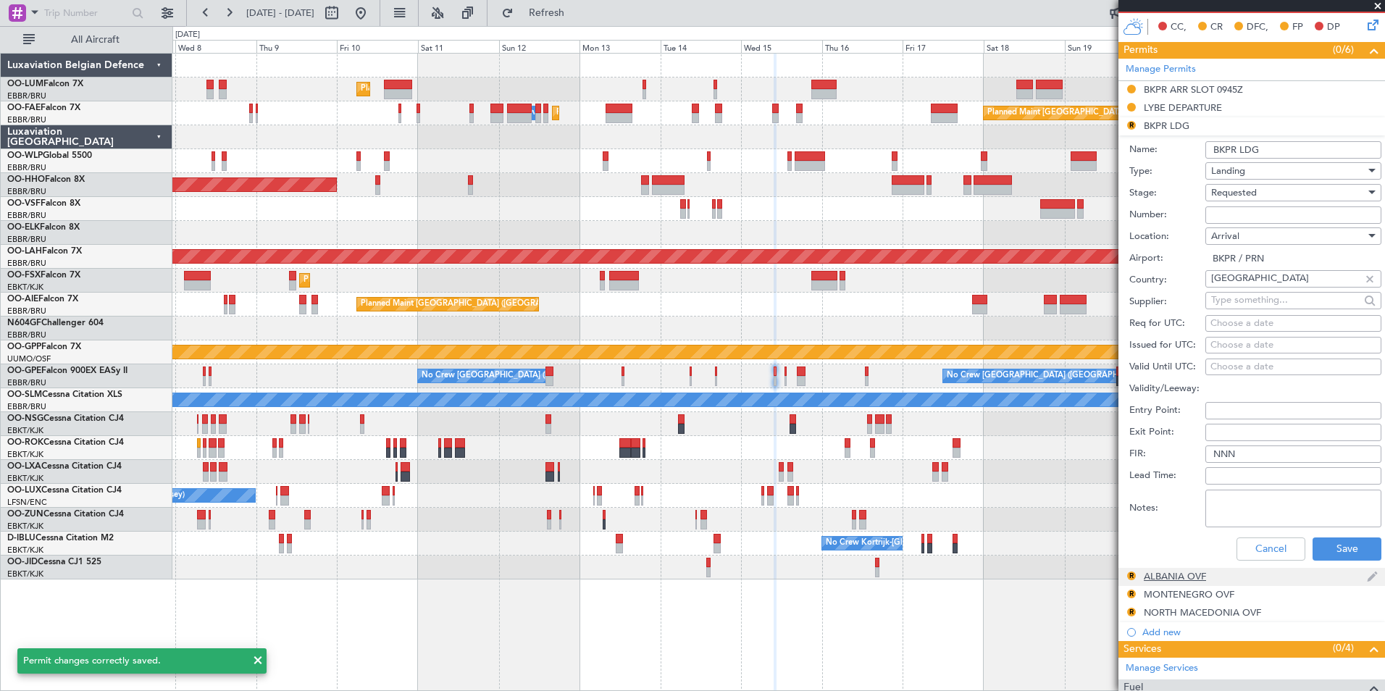
scroll to position [509, 0]
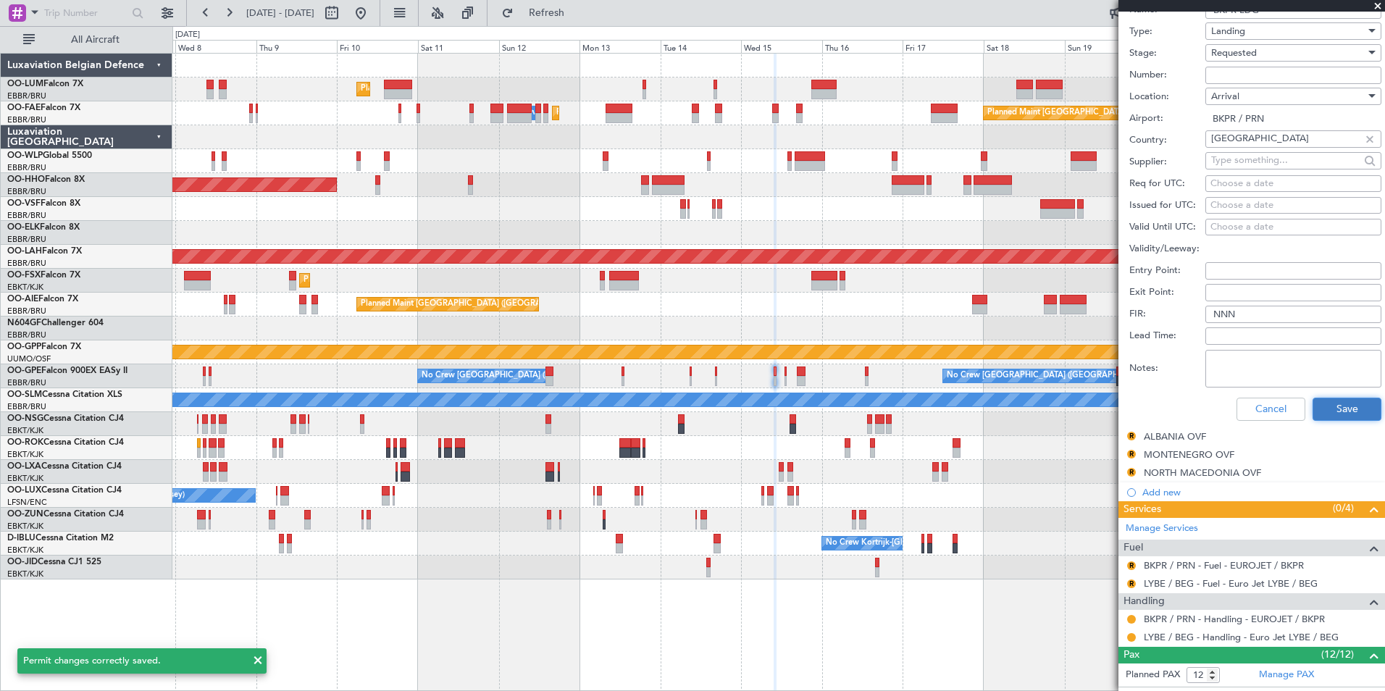
click at [1331, 406] on button "Save" at bounding box center [1346, 409] width 69 height 23
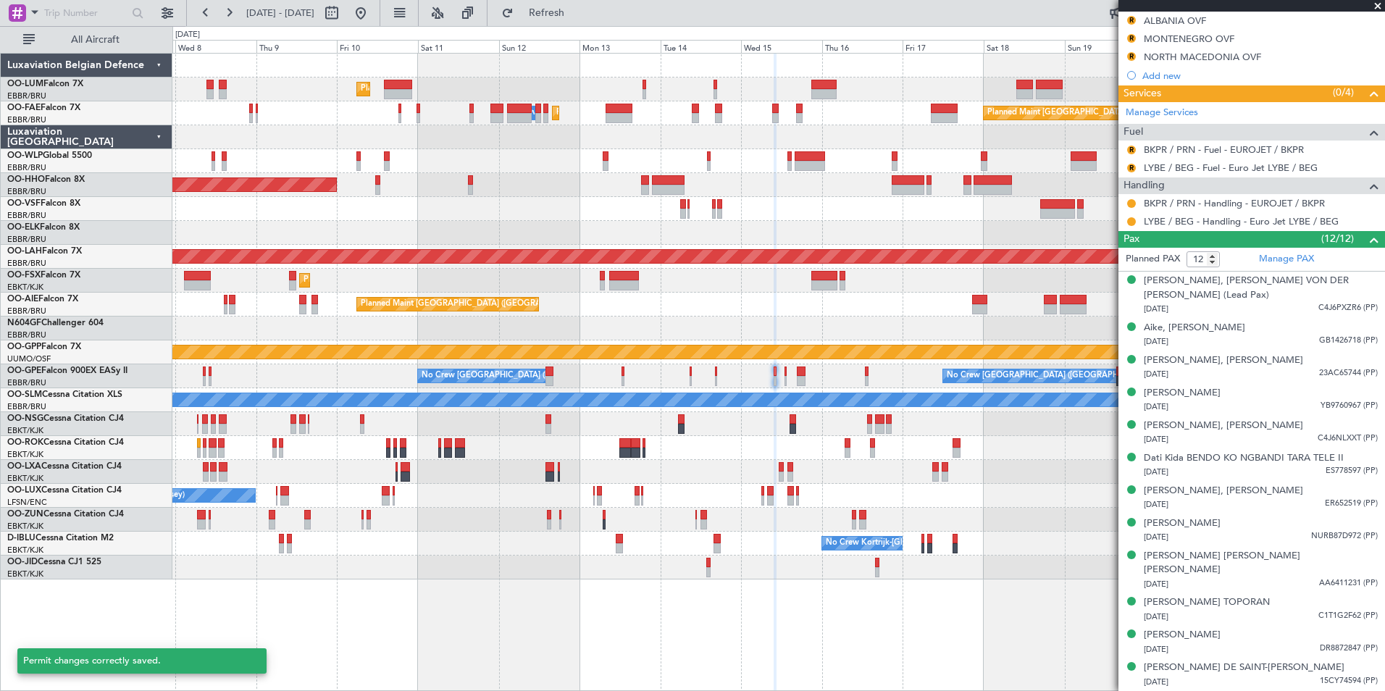
scroll to position [77, 0]
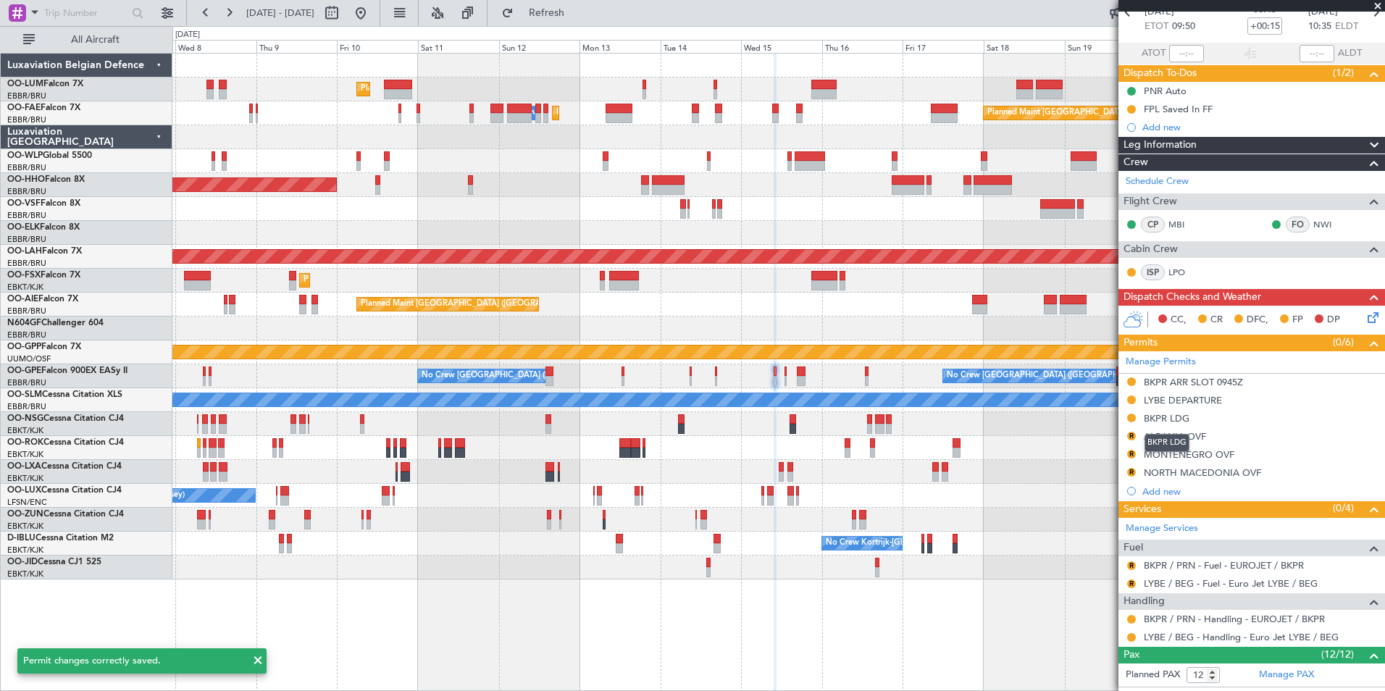
click at [1178, 432] on mat-tooltip-component "BKPR LDG" at bounding box center [1166, 443] width 65 height 38
click at [1186, 433] on div "ALBANIA OVF" at bounding box center [1175, 436] width 62 height 12
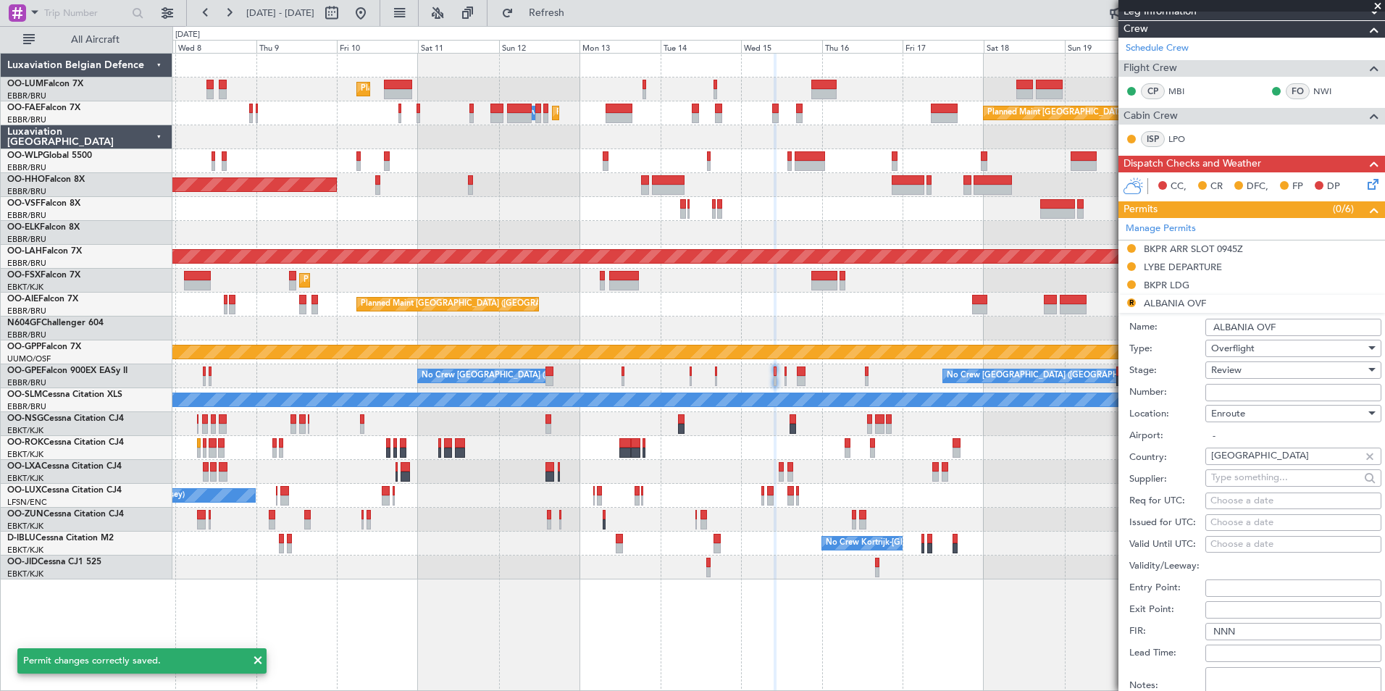
scroll to position [366, 0]
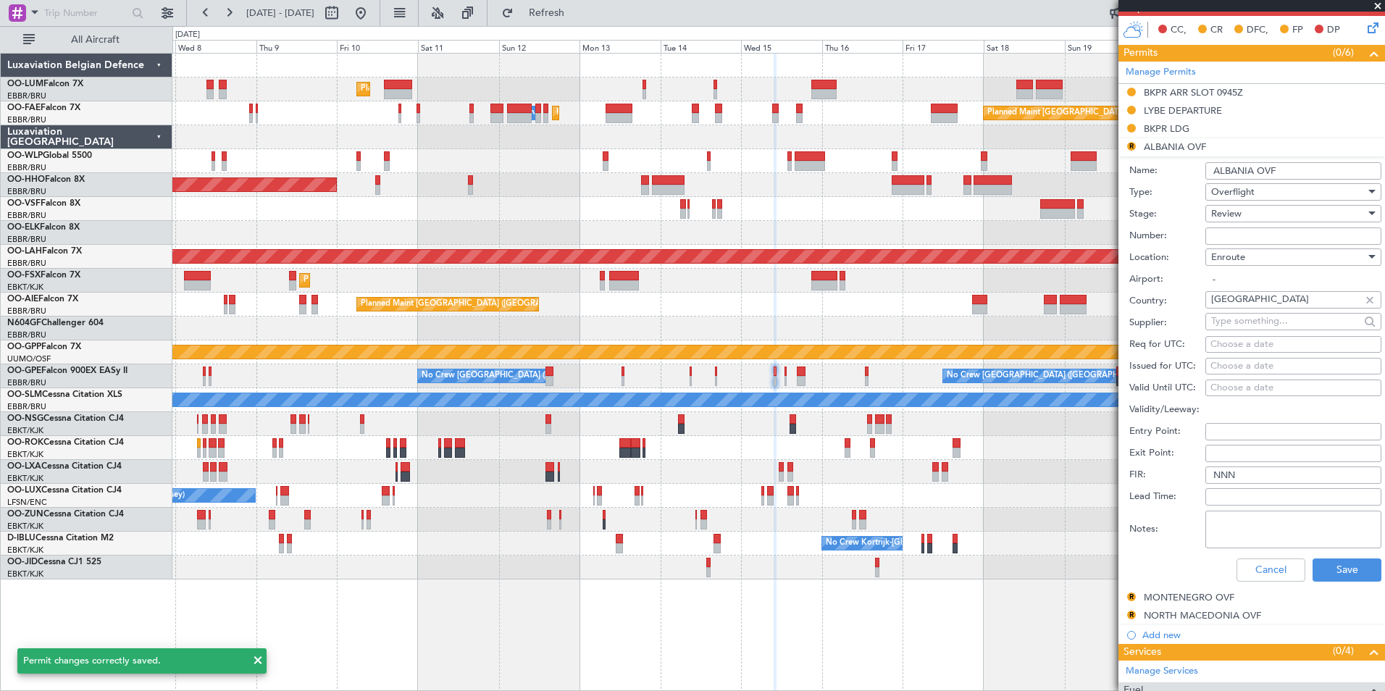
click at [1247, 214] on div "Review" at bounding box center [1288, 214] width 154 height 22
click at [1232, 301] on span "Requested" at bounding box center [1288, 308] width 152 height 22
click at [1341, 569] on button "Save" at bounding box center [1346, 569] width 69 height 23
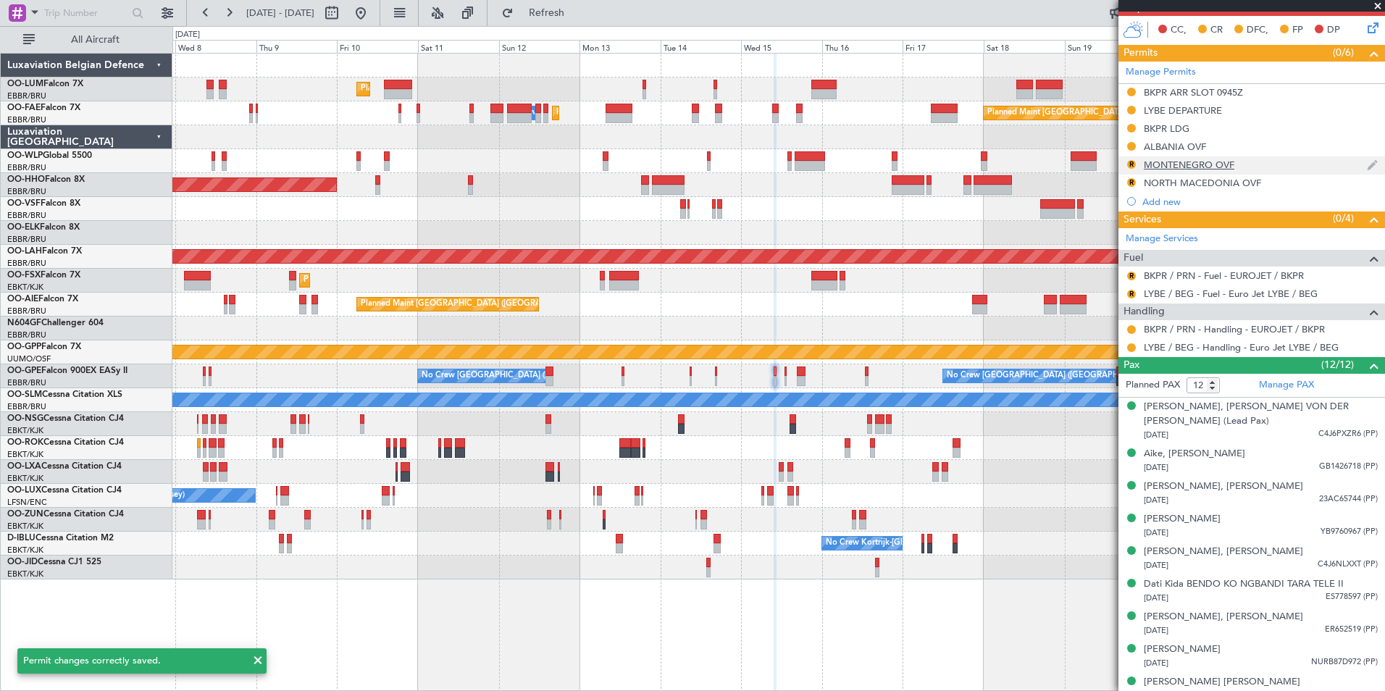
click at [1168, 167] on div "MONTENEGRO OVF" at bounding box center [1189, 165] width 91 height 12
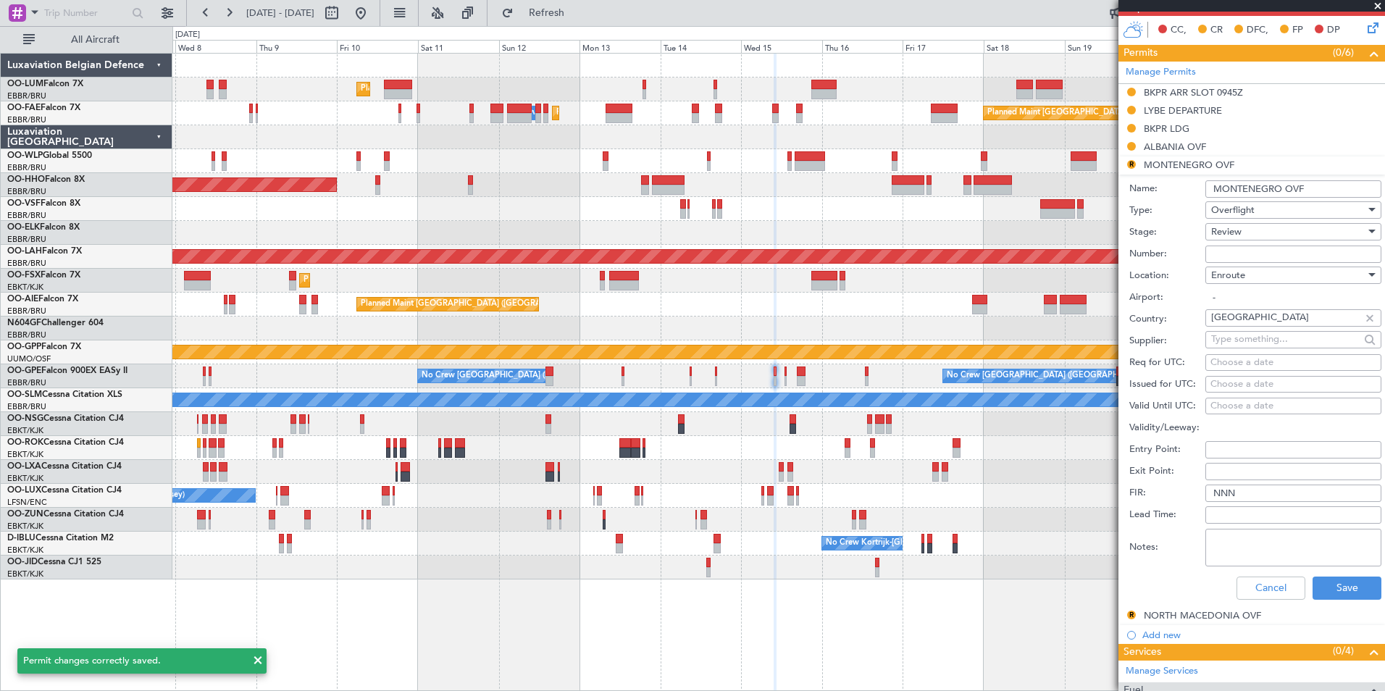
click at [1247, 228] on div "Review" at bounding box center [1288, 232] width 154 height 22
click at [1240, 333] on span "Requested" at bounding box center [1288, 326] width 152 height 22
click at [1343, 587] on button "Save" at bounding box center [1346, 588] width 69 height 23
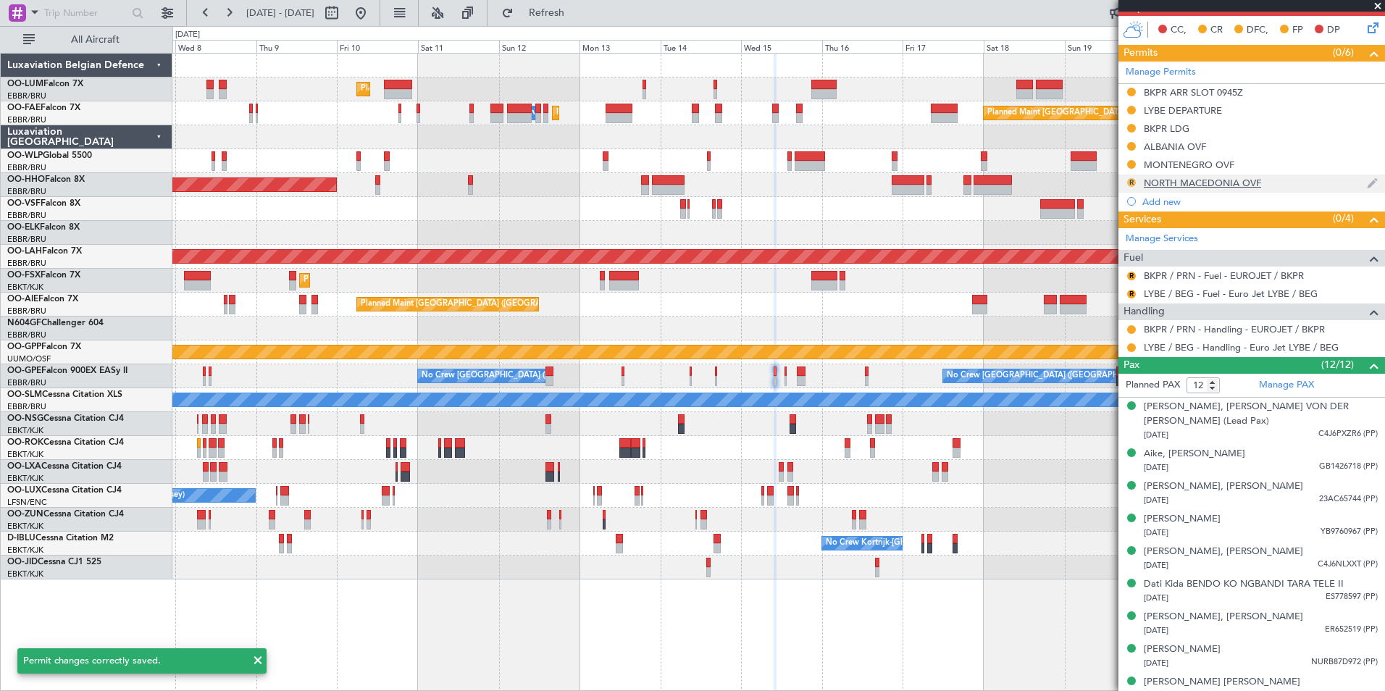
click at [1131, 183] on button "R" at bounding box center [1131, 182] width 9 height 9
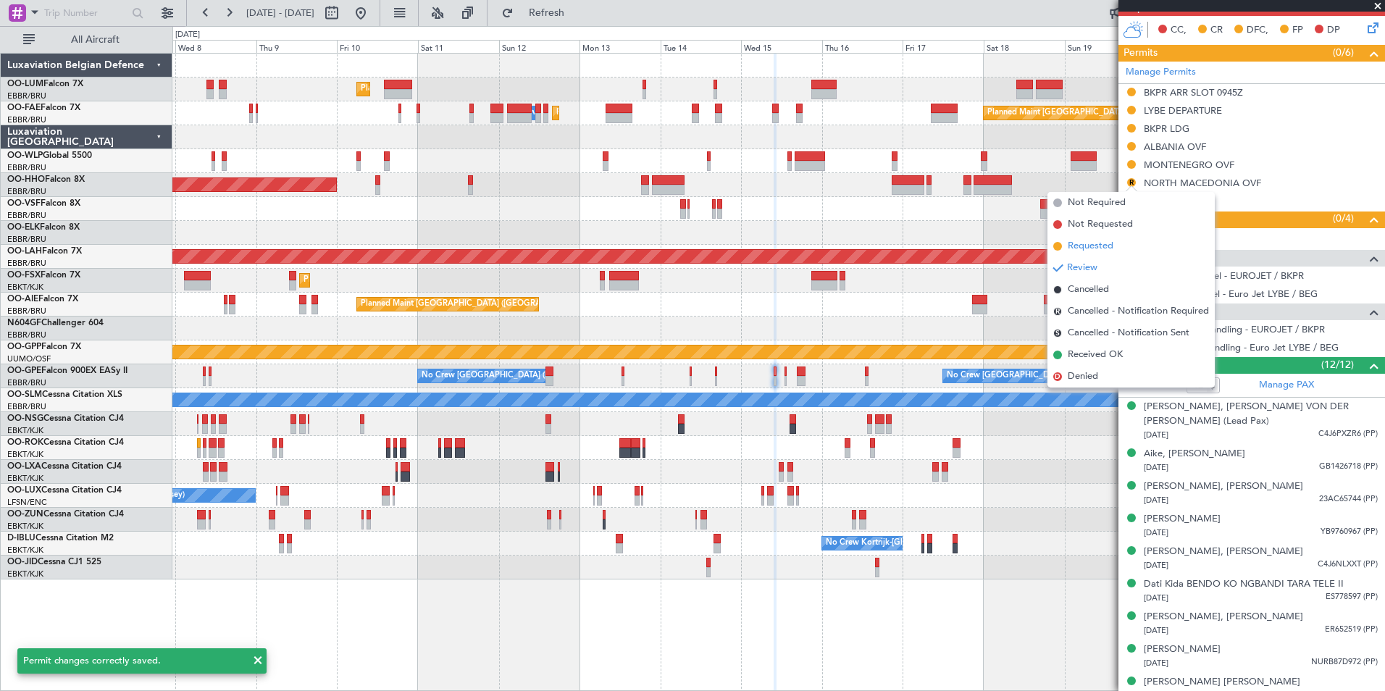
click at [1099, 248] on span "Requested" at bounding box center [1091, 246] width 46 height 14
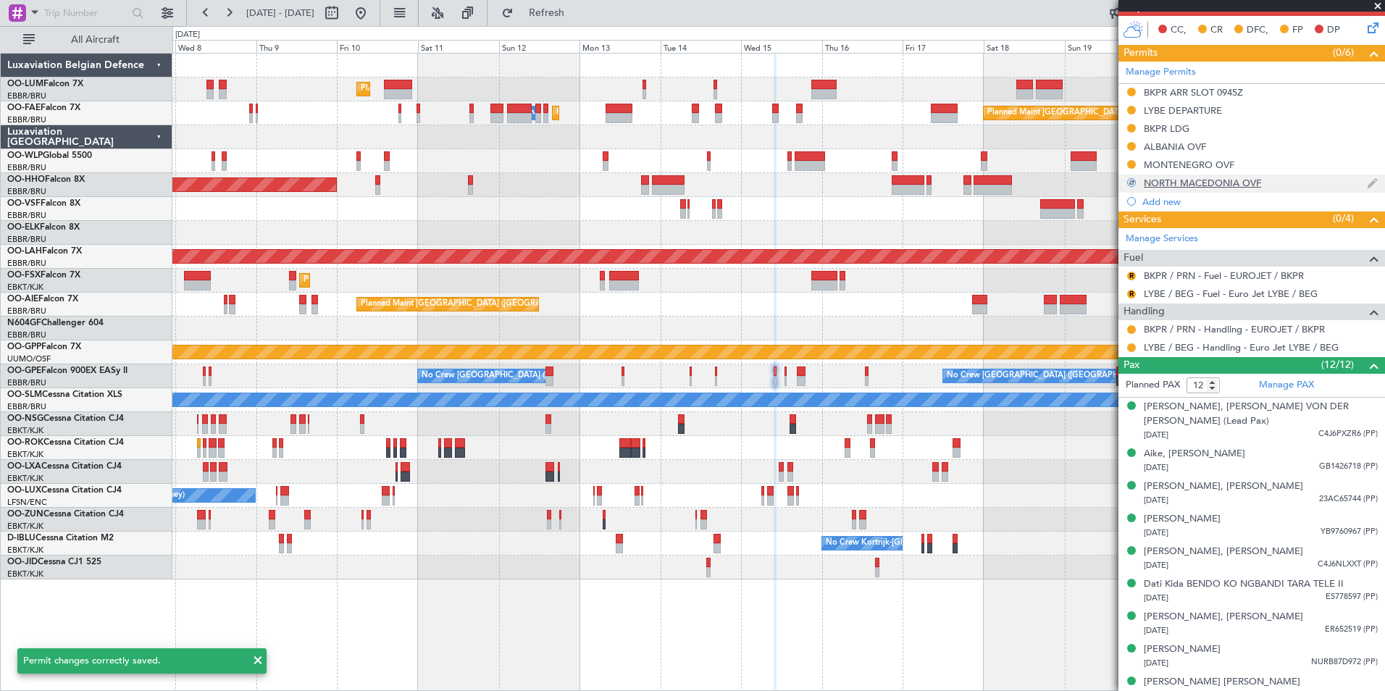
click at [1173, 182] on div "NORTH MACEDONIA OVF" at bounding box center [1202, 183] width 117 height 12
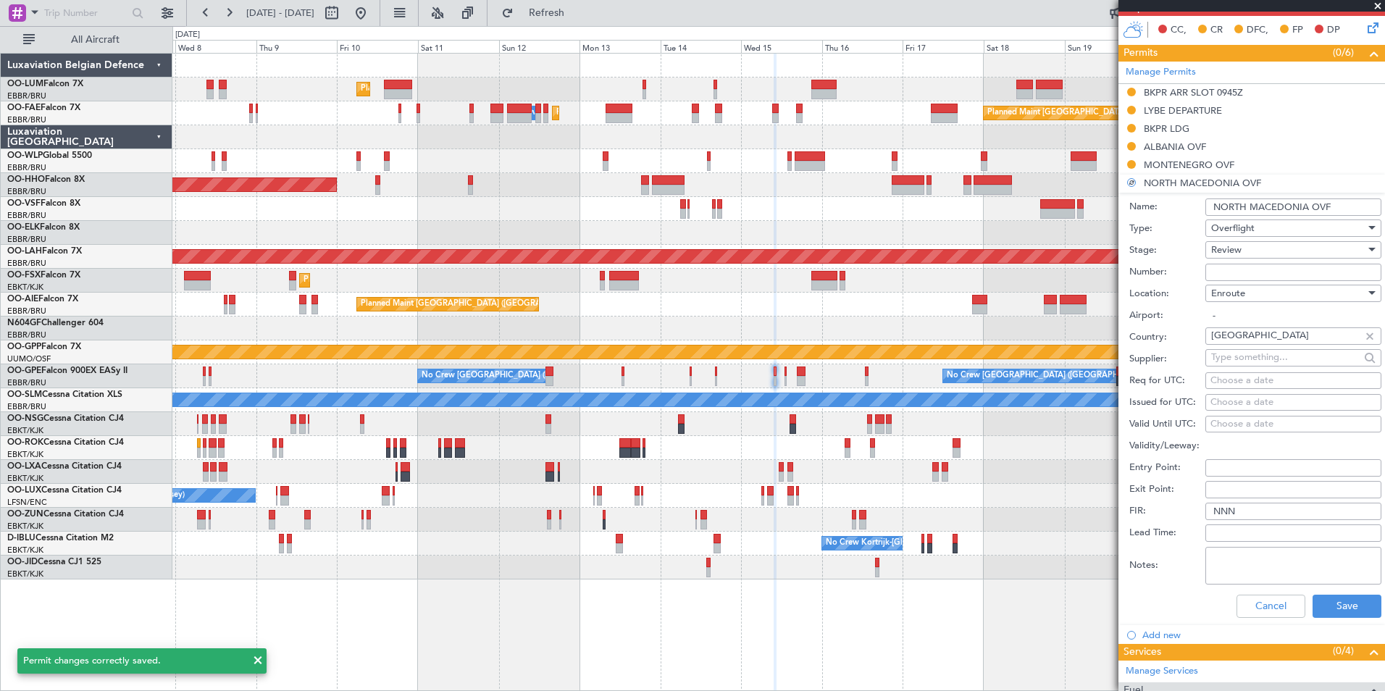
scroll to position [439, 0]
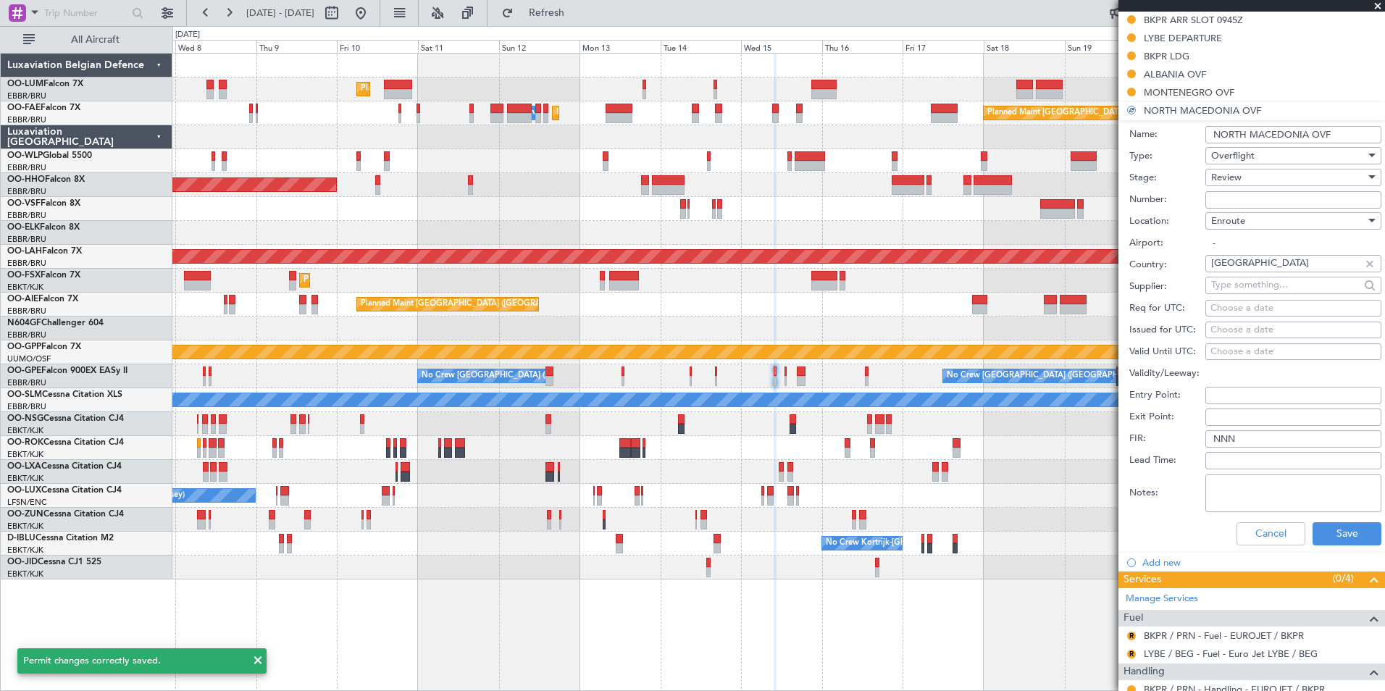
click at [1241, 246] on form "Name: NORTH MACEDONIA OVF Type: Overflight Stage: Review Number: Location: Enro…" at bounding box center [1251, 336] width 267 height 432
click at [1243, 180] on div "Review" at bounding box center [1288, 178] width 154 height 22
click at [1239, 271] on span "Requested" at bounding box center [1288, 272] width 152 height 22
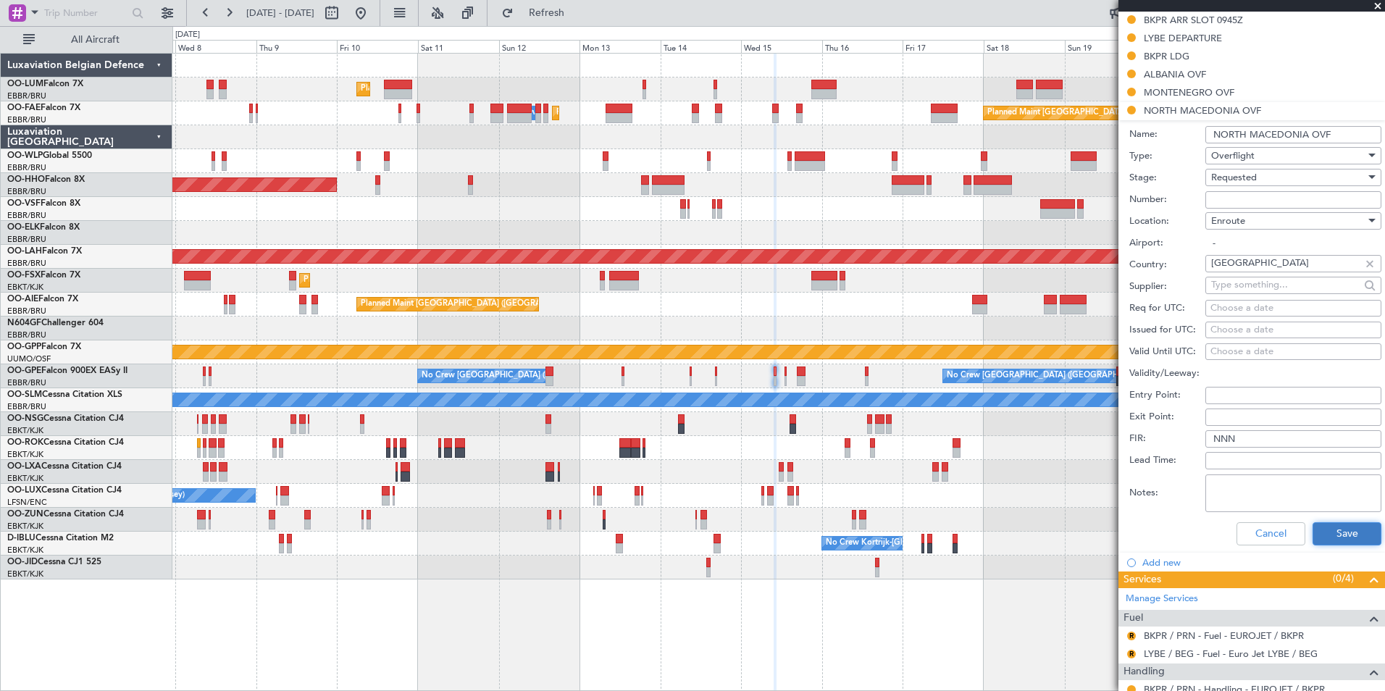
click at [1323, 535] on button "Save" at bounding box center [1346, 533] width 69 height 23
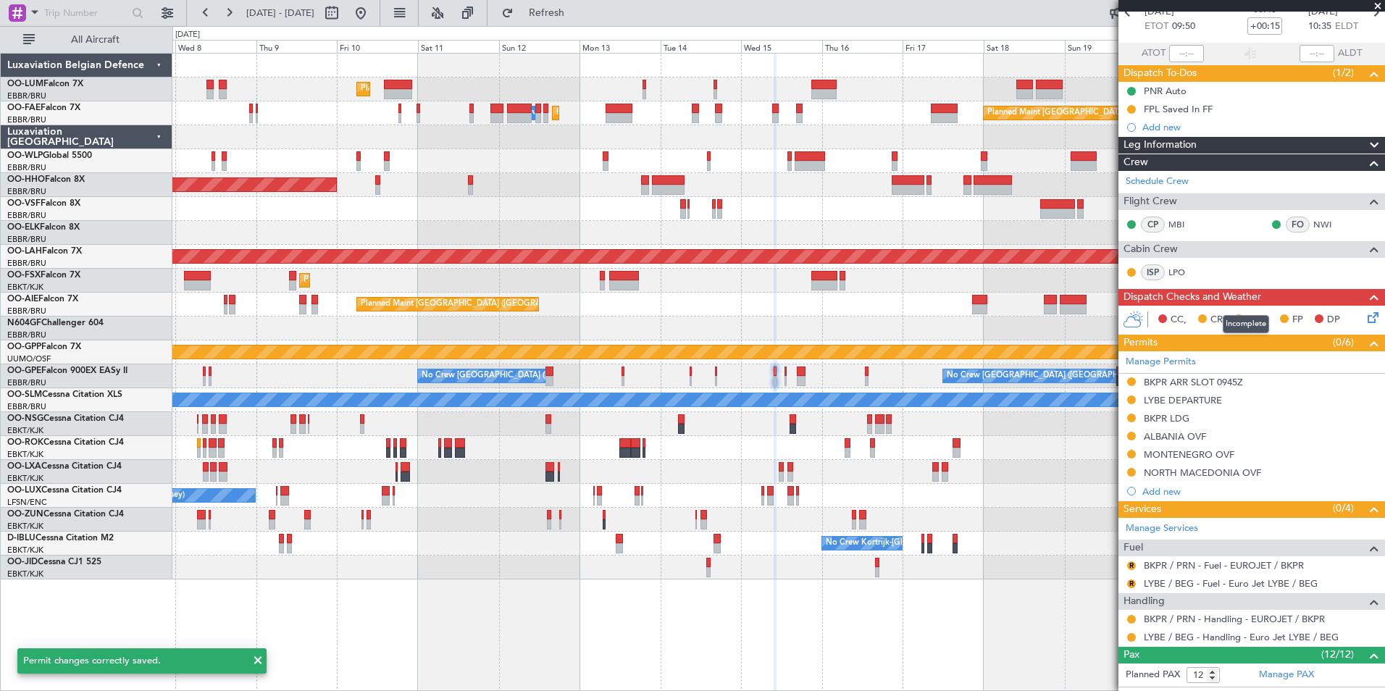
scroll to position [0, 0]
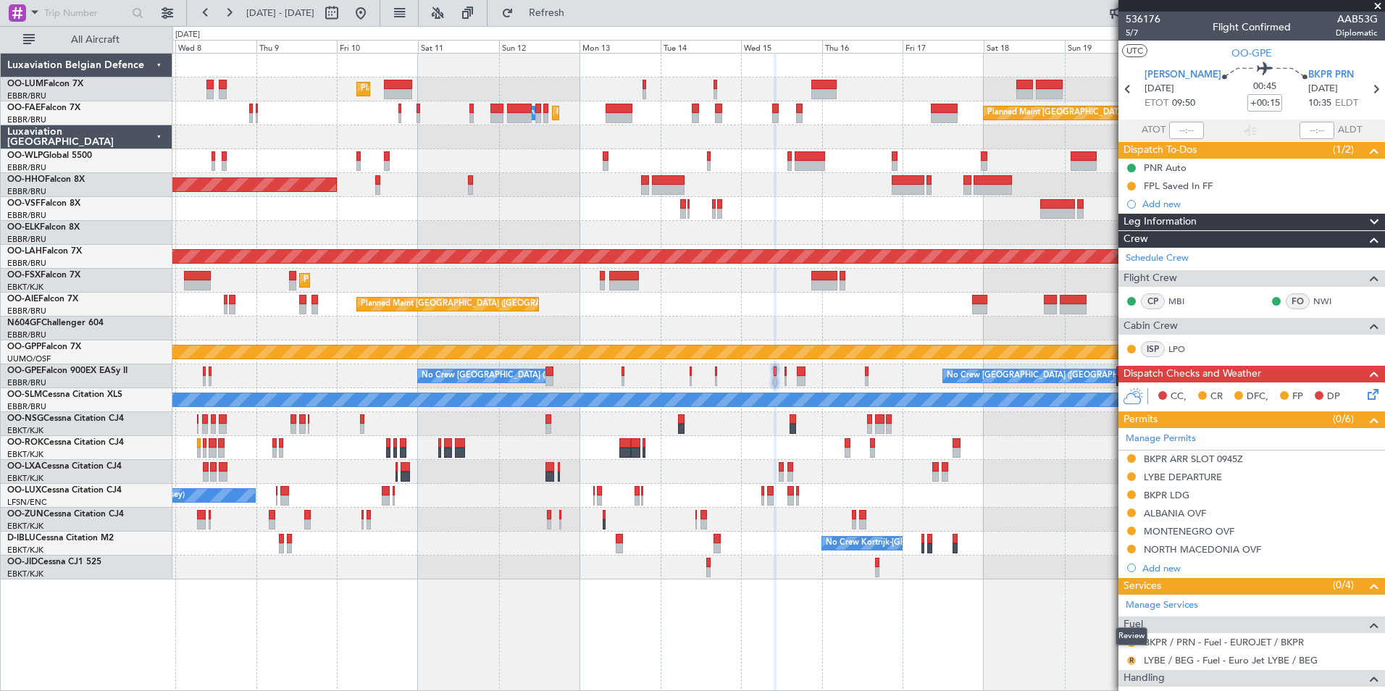
click at [1129, 660] on button "R" at bounding box center [1131, 660] width 9 height 9
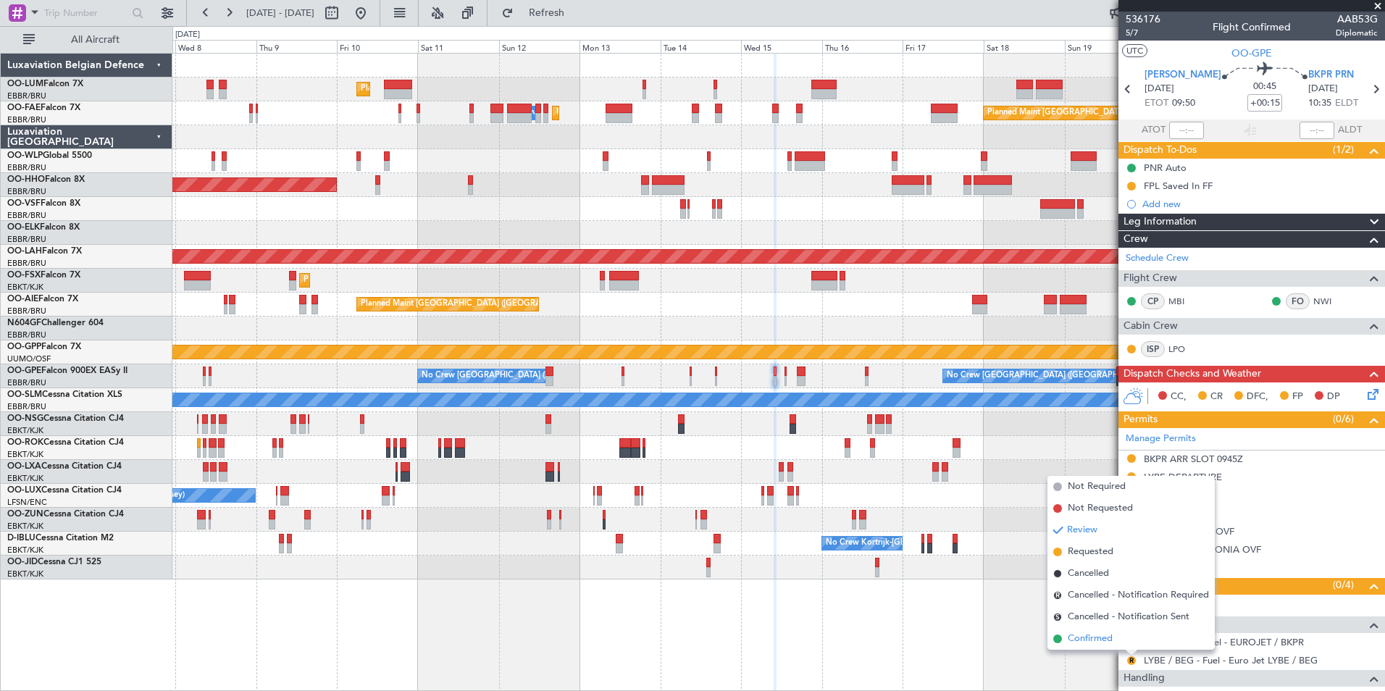
click at [1121, 635] on li "Confirmed" at bounding box center [1130, 639] width 167 height 22
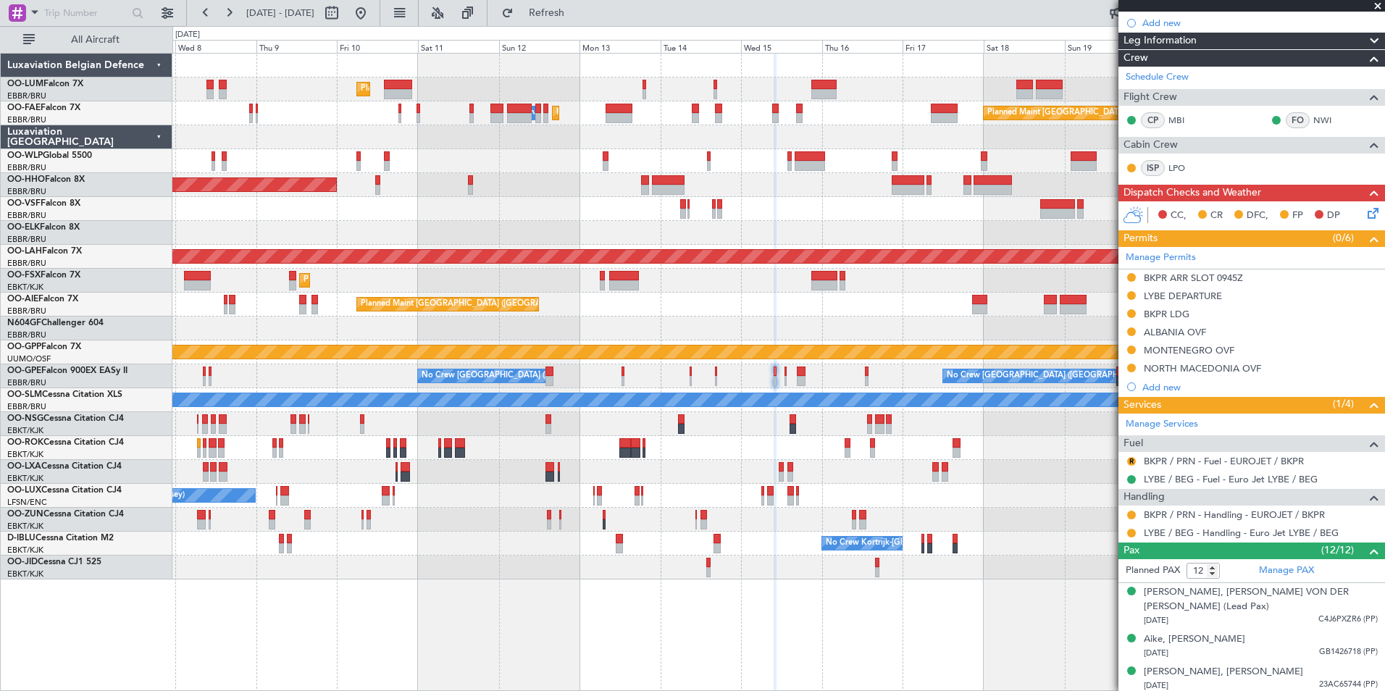
scroll to position [290, 0]
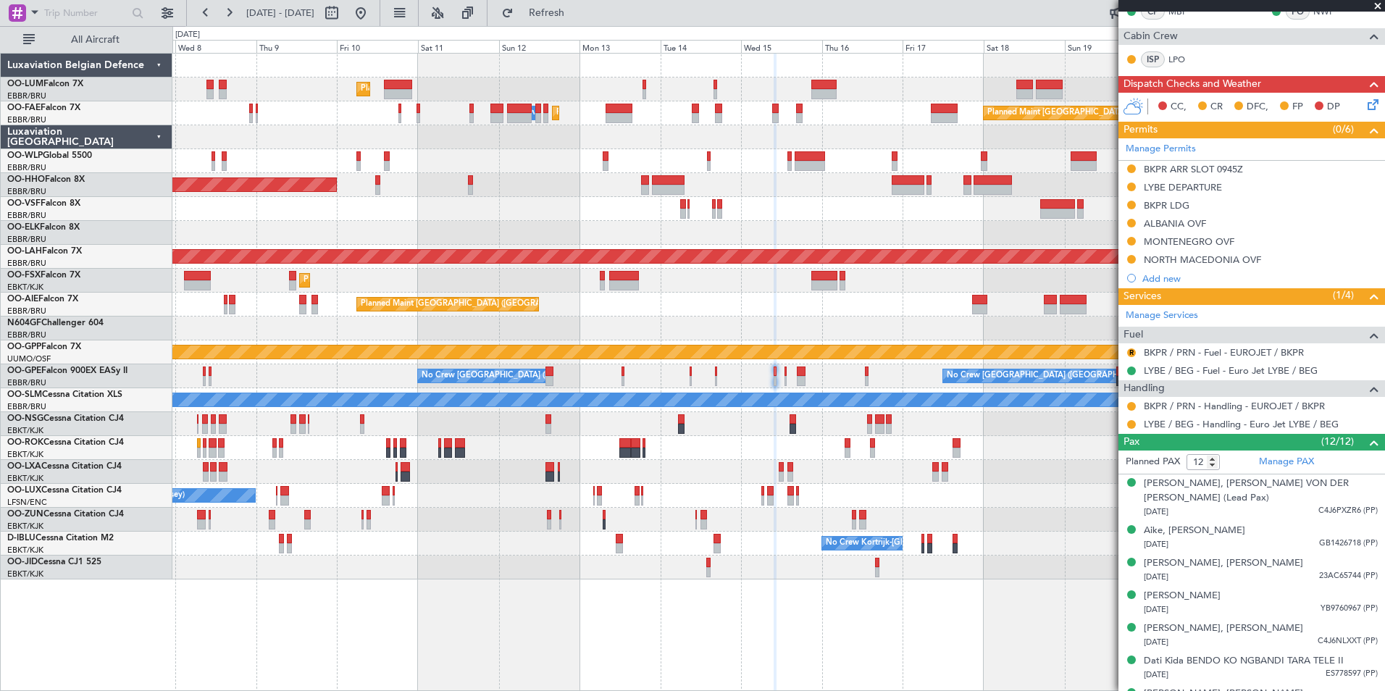
click at [1131, 347] on div "R" at bounding box center [1132, 353] width 12 height 12
click at [1131, 349] on button "R" at bounding box center [1131, 352] width 9 height 9
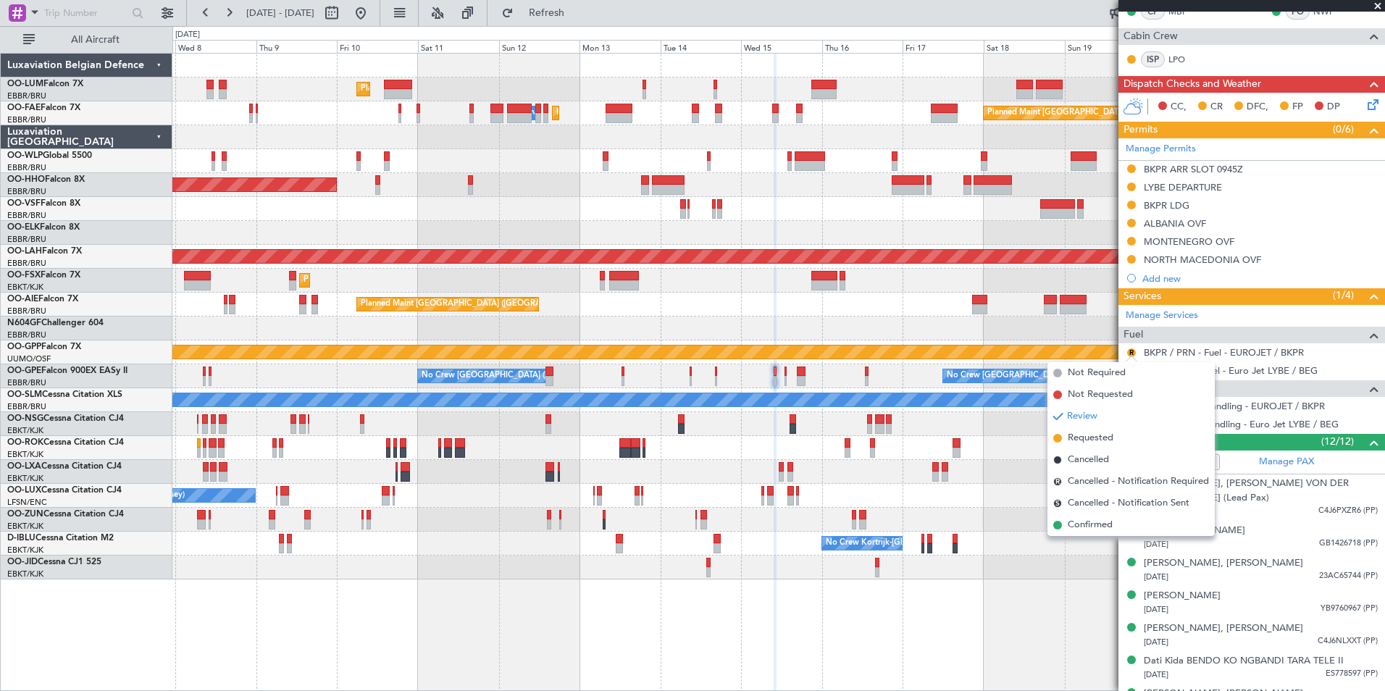
click at [931, 395] on div "A/C Unavailable [GEOGRAPHIC_DATA]" at bounding box center [778, 399] width 3635 height 13
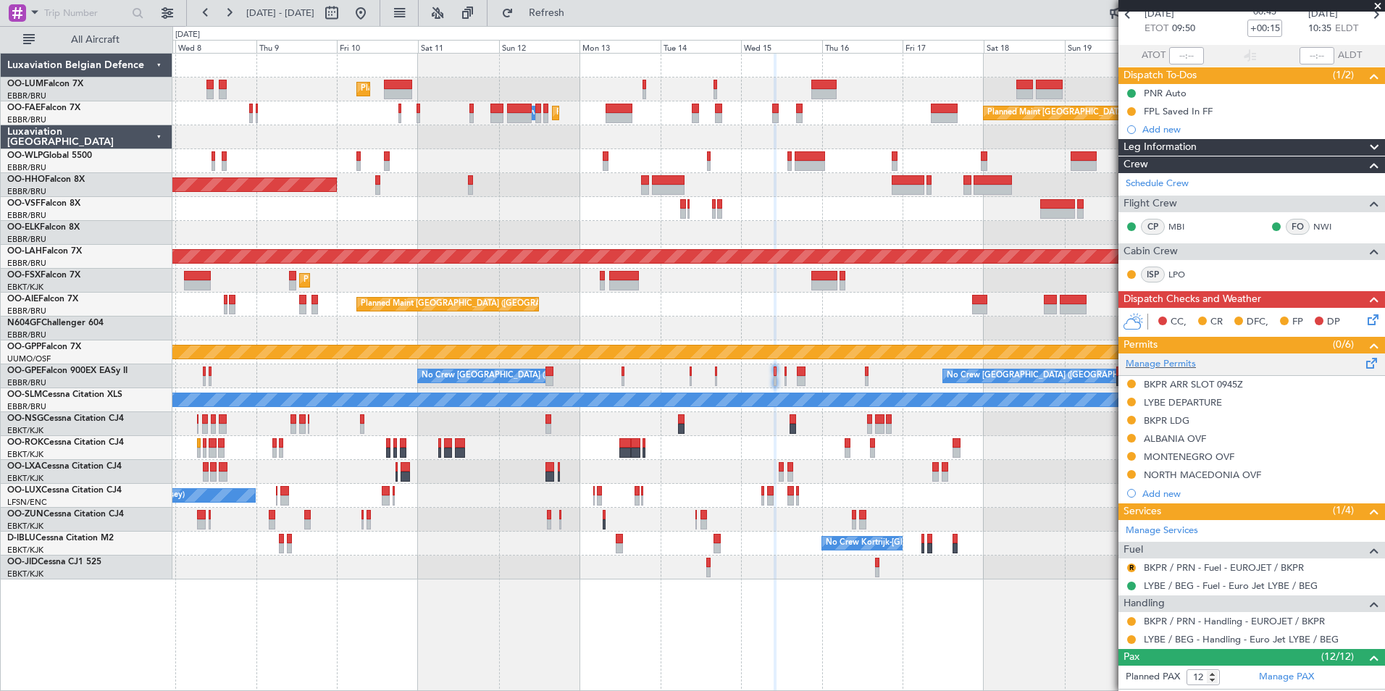
scroll to position [145, 0]
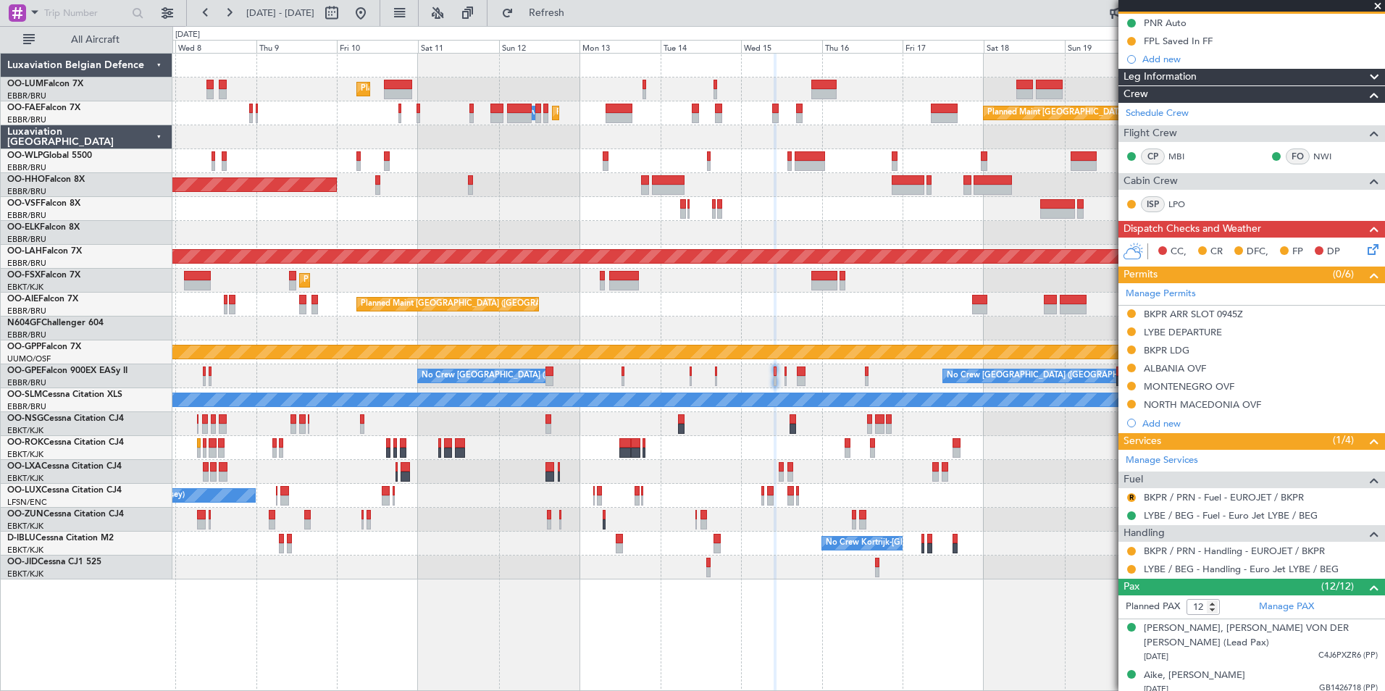
click at [1136, 497] on div "R" at bounding box center [1132, 498] width 12 height 12
click at [1134, 498] on button "R" at bounding box center [1131, 497] width 9 height 9
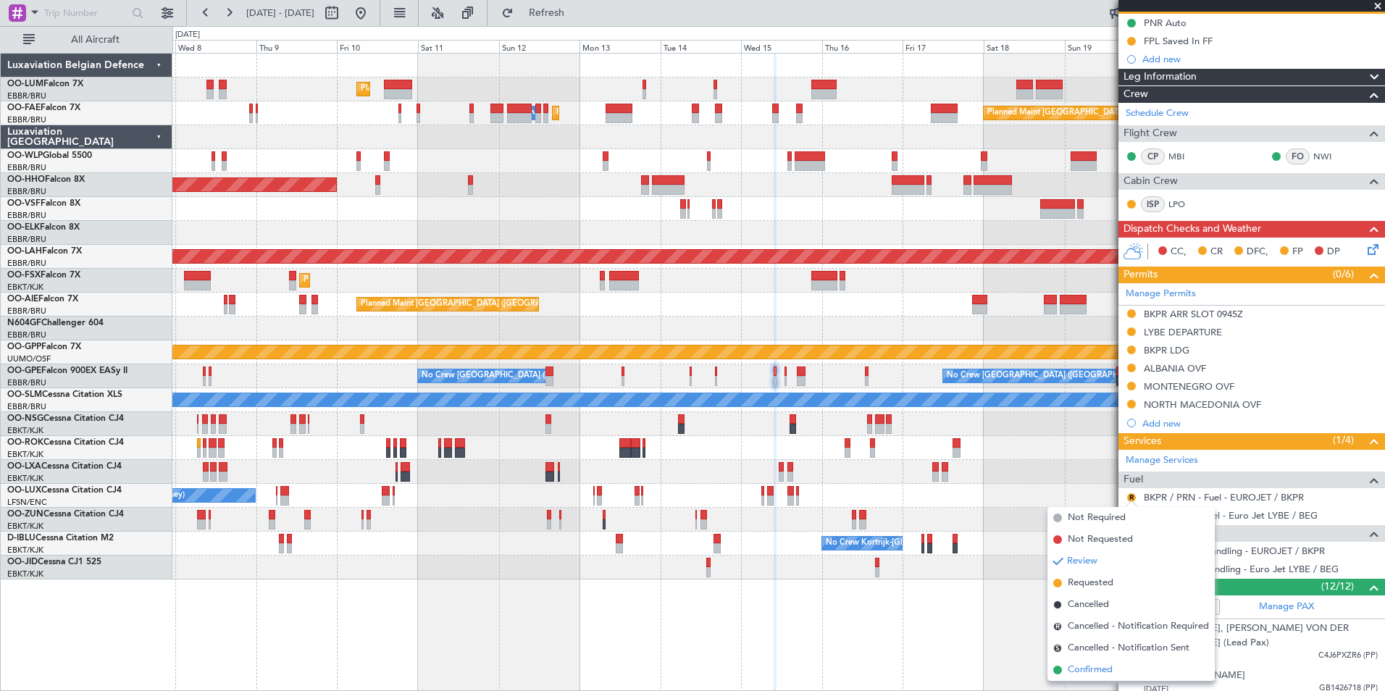
click at [1089, 669] on span "Confirmed" at bounding box center [1090, 670] width 45 height 14
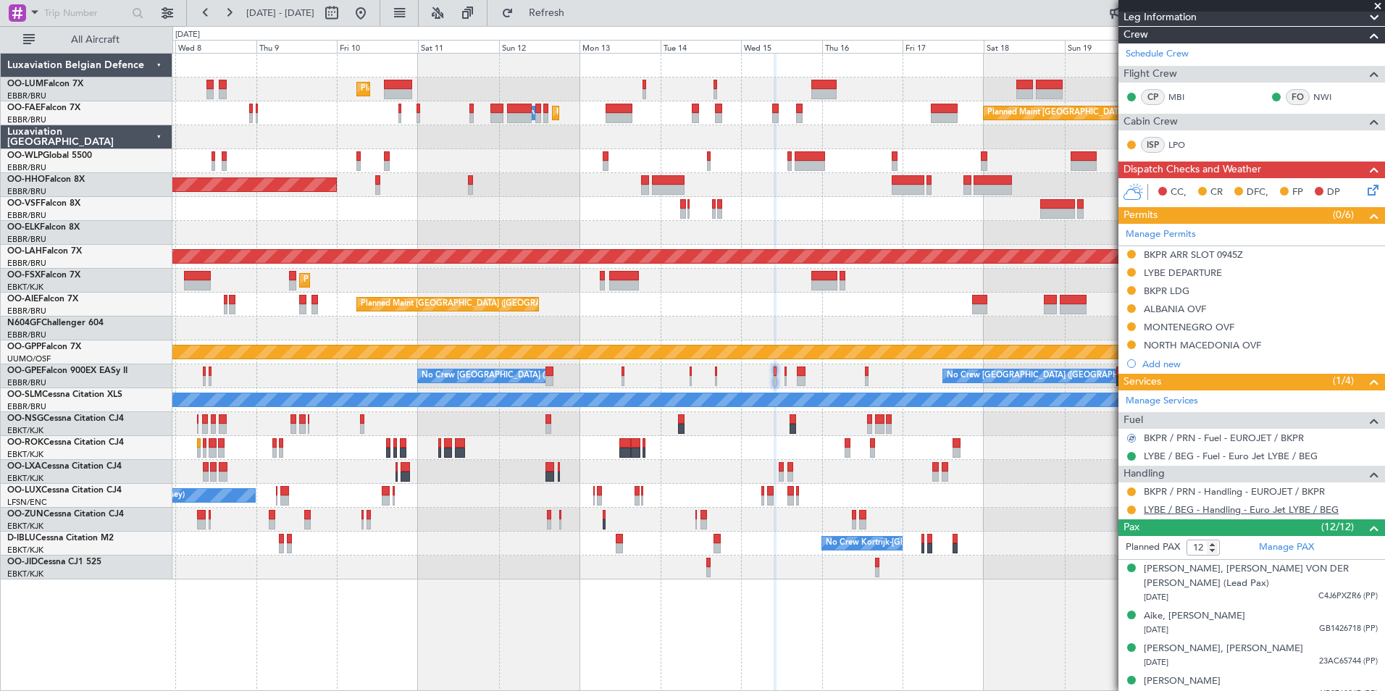
scroll to position [290, 0]
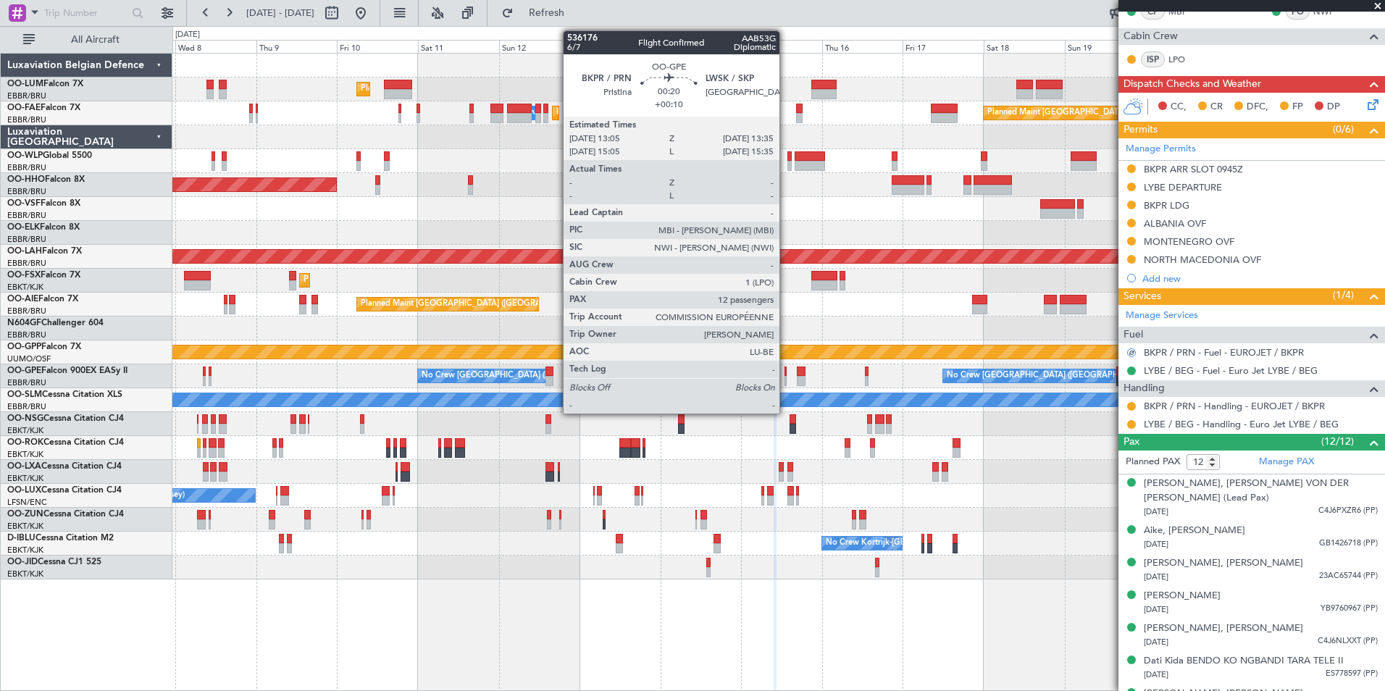
click at [786, 372] on div at bounding box center [785, 371] width 2 height 10
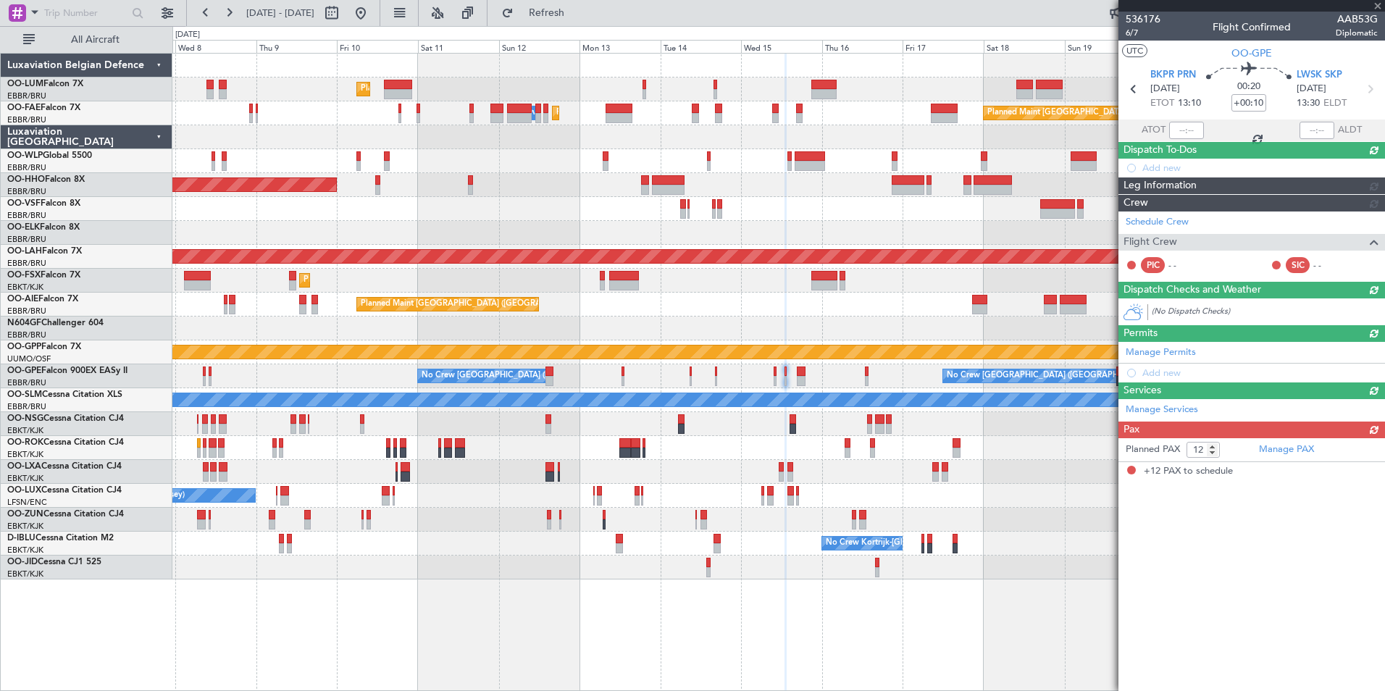
scroll to position [0, 0]
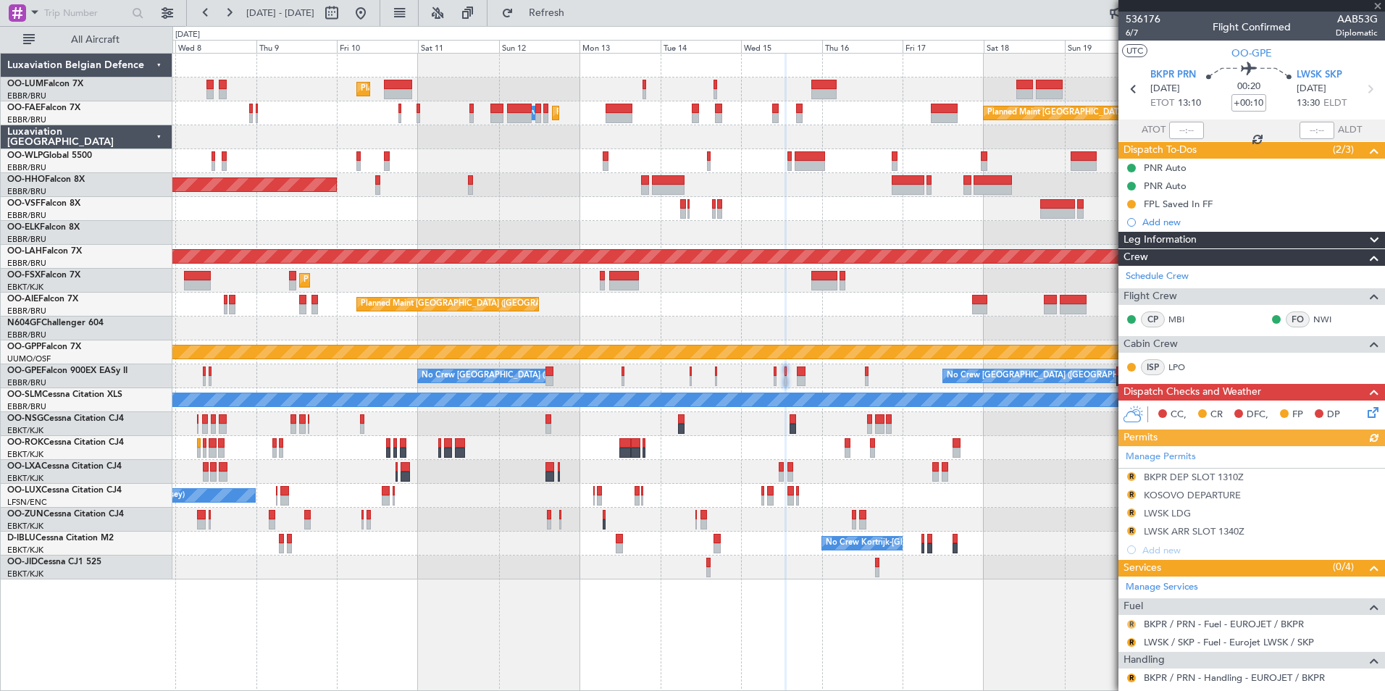
click at [1132, 624] on button "R" at bounding box center [1131, 624] width 9 height 9
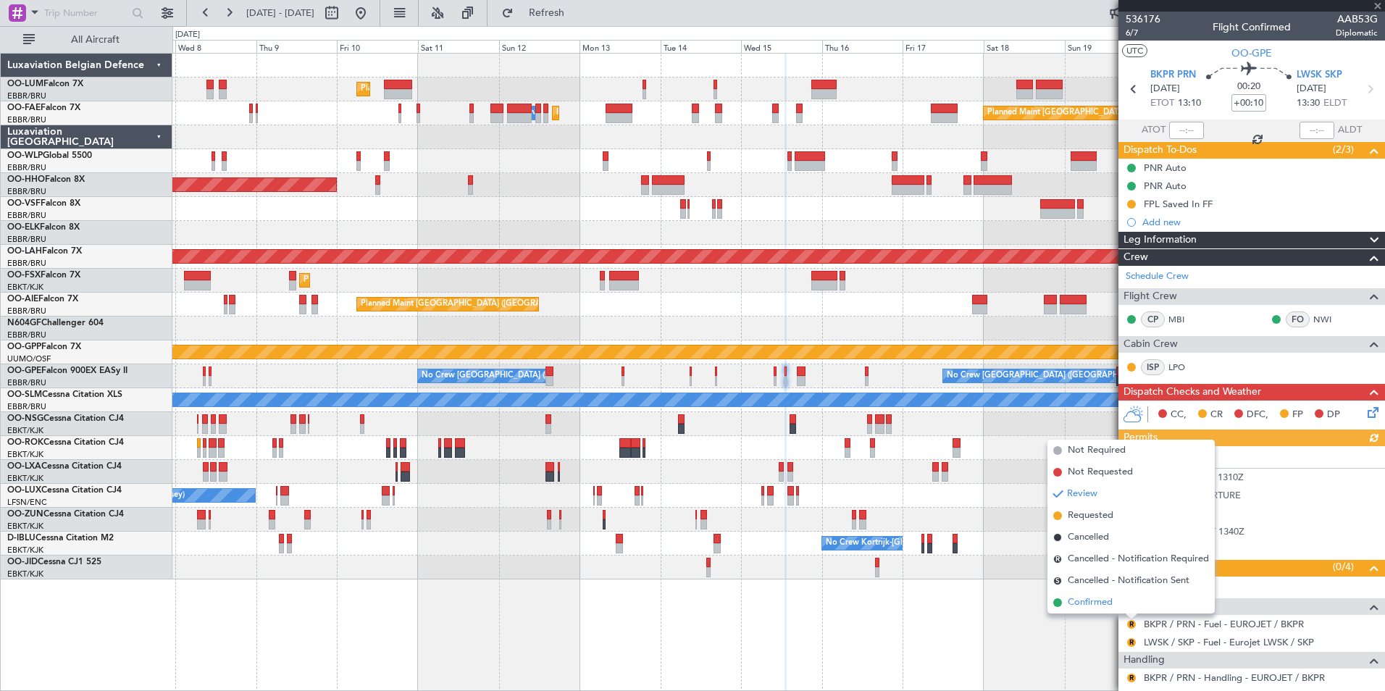
click at [1120, 603] on li "Confirmed" at bounding box center [1130, 603] width 167 height 22
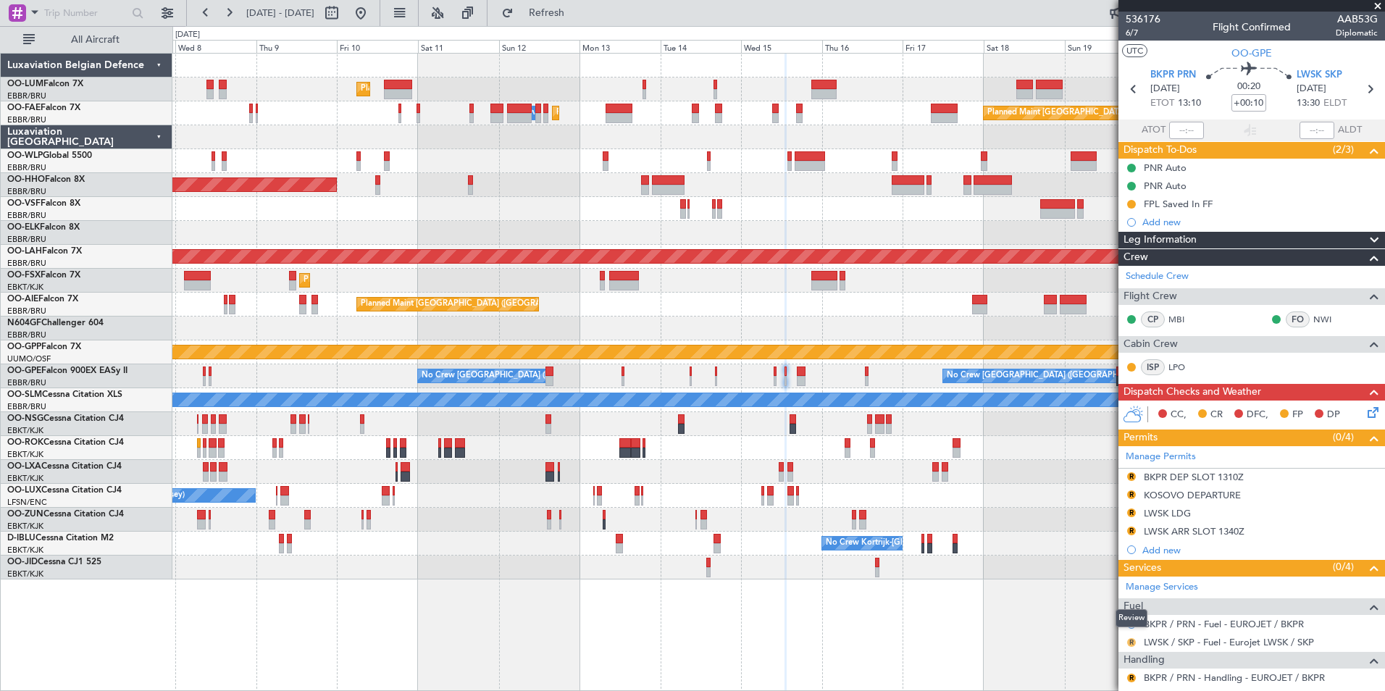
click at [1130, 645] on button "R" at bounding box center [1131, 642] width 9 height 9
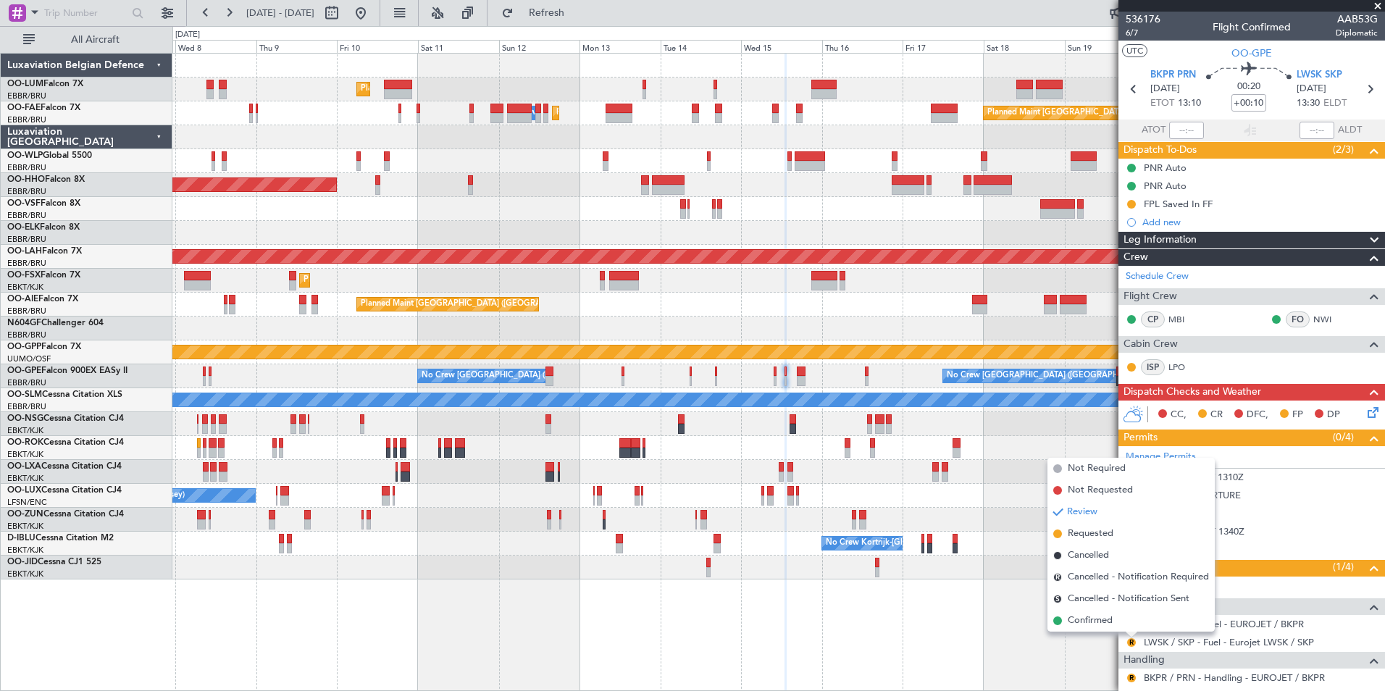
drag, startPoint x: 1077, startPoint y: 626, endPoint x: 1191, endPoint y: 573, distance: 125.4
click at [1077, 626] on span "Confirmed" at bounding box center [1090, 620] width 45 height 14
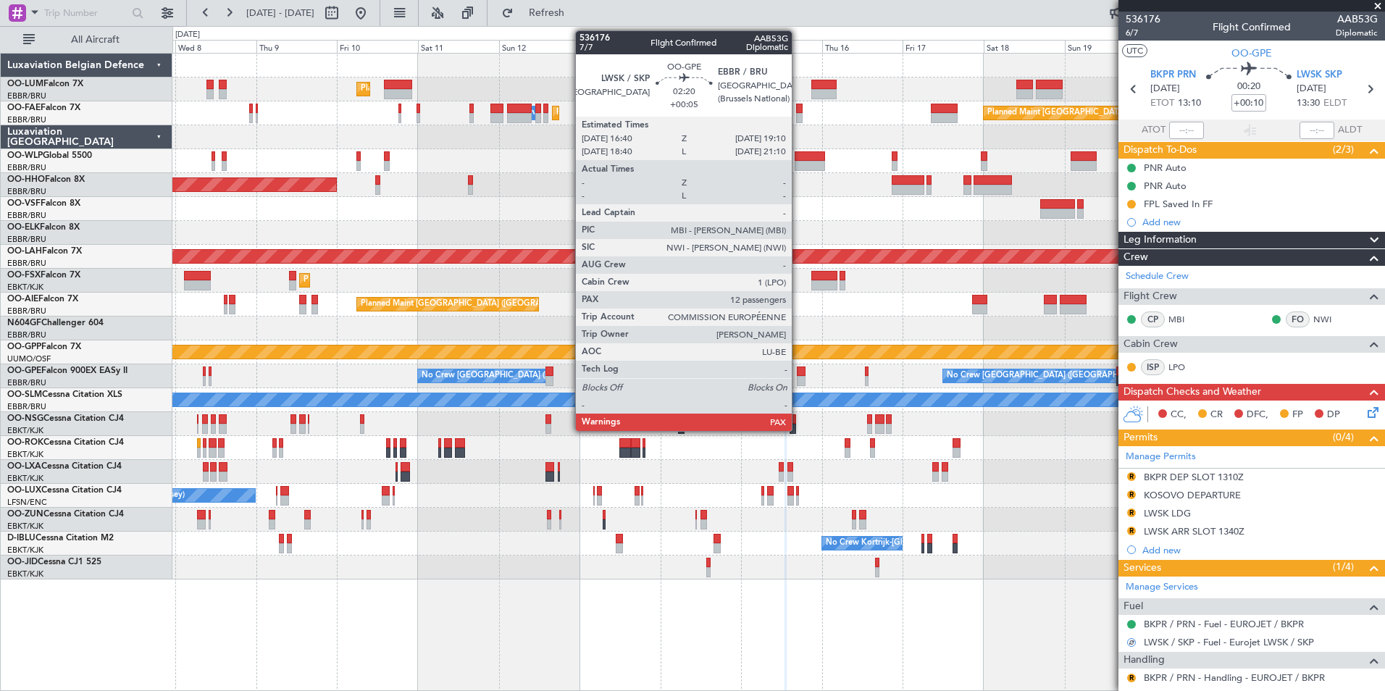
click at [798, 375] on div at bounding box center [801, 371] width 9 height 10
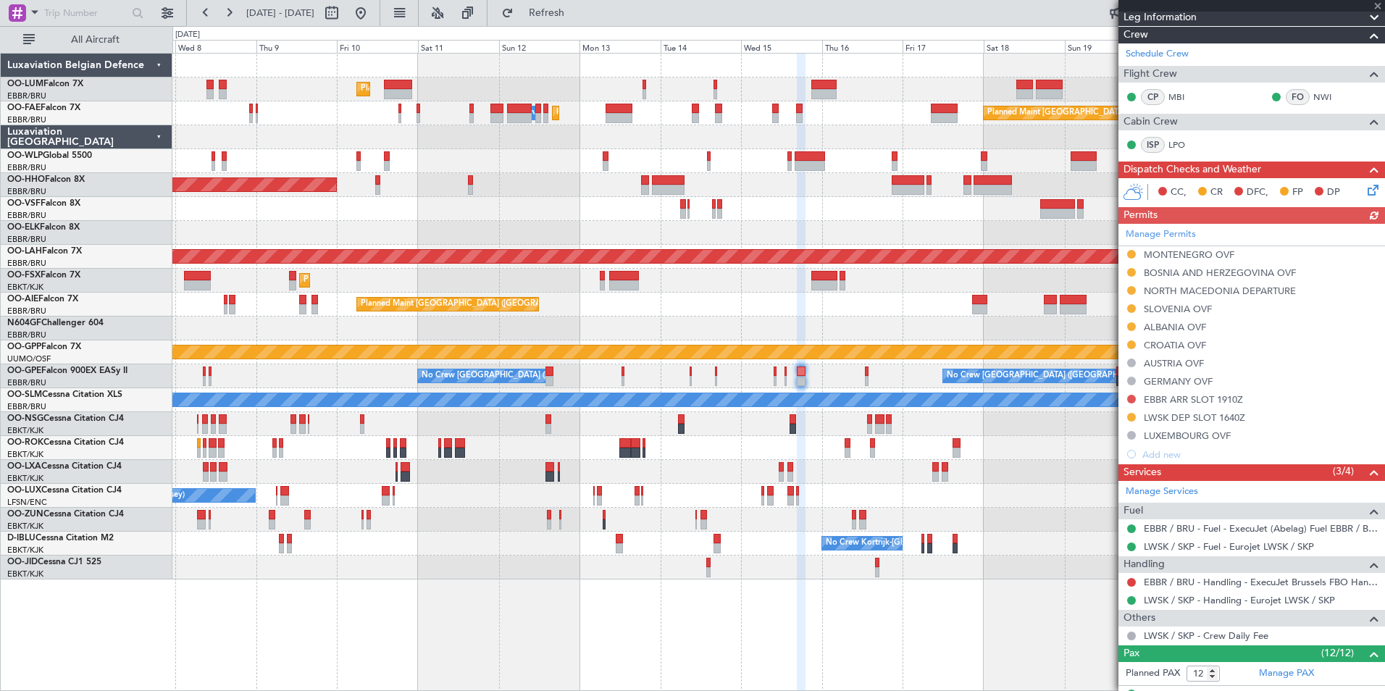
scroll to position [217, 0]
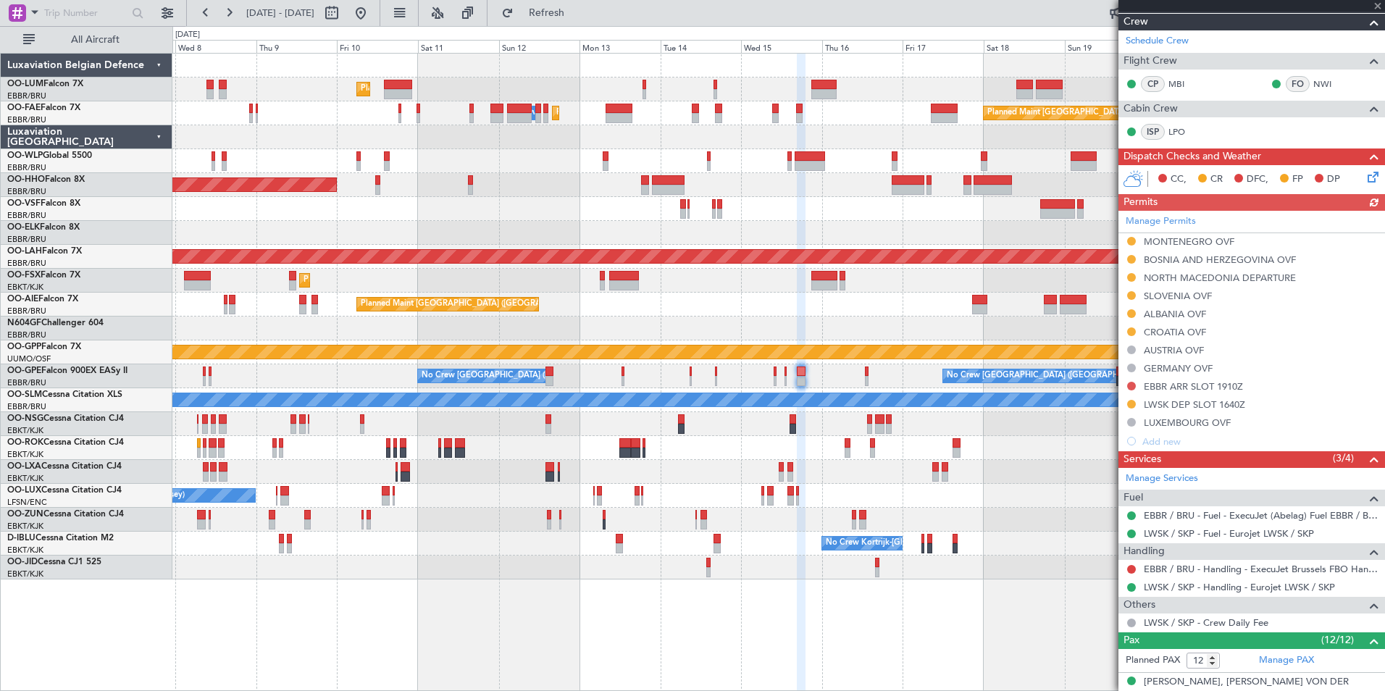
click at [782, 372] on div "Planned Maint Nurnberg No Crew Brussels (Brussels National) No Crew Brussels (B…" at bounding box center [778, 376] width 1212 height 24
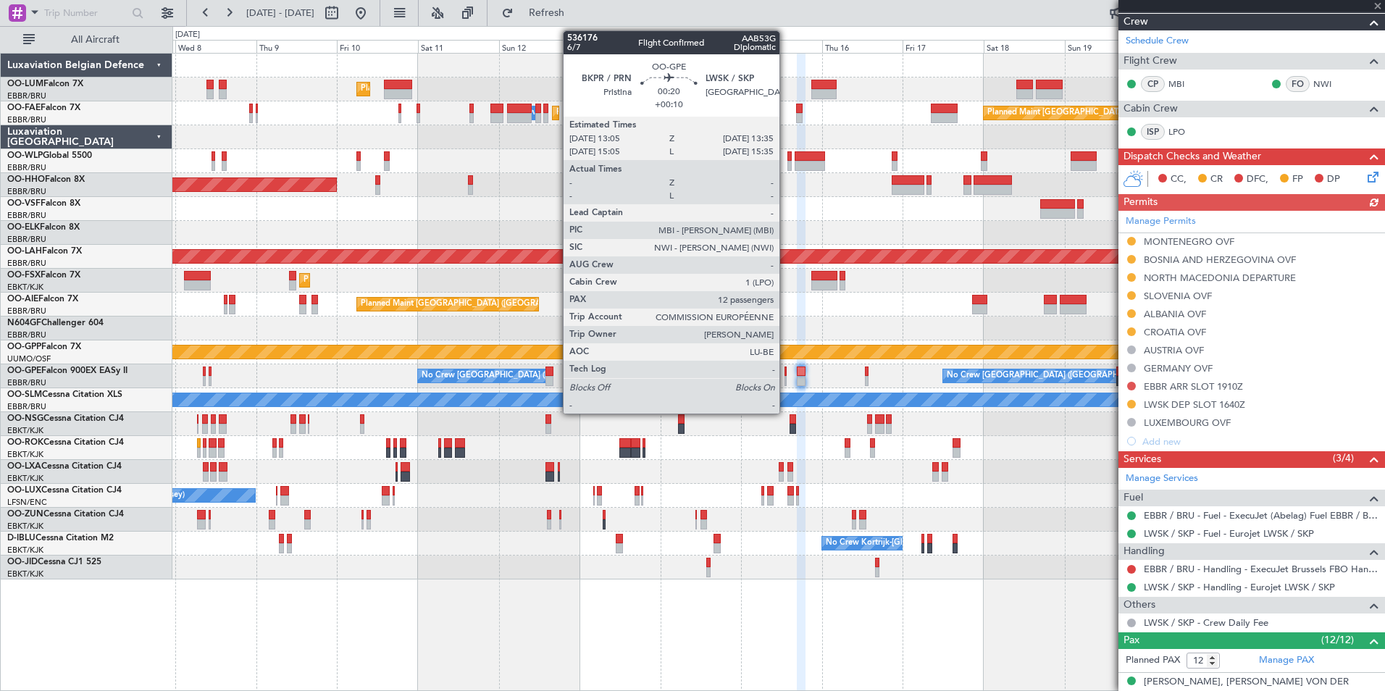
click at [786, 374] on div at bounding box center [785, 371] width 2 height 10
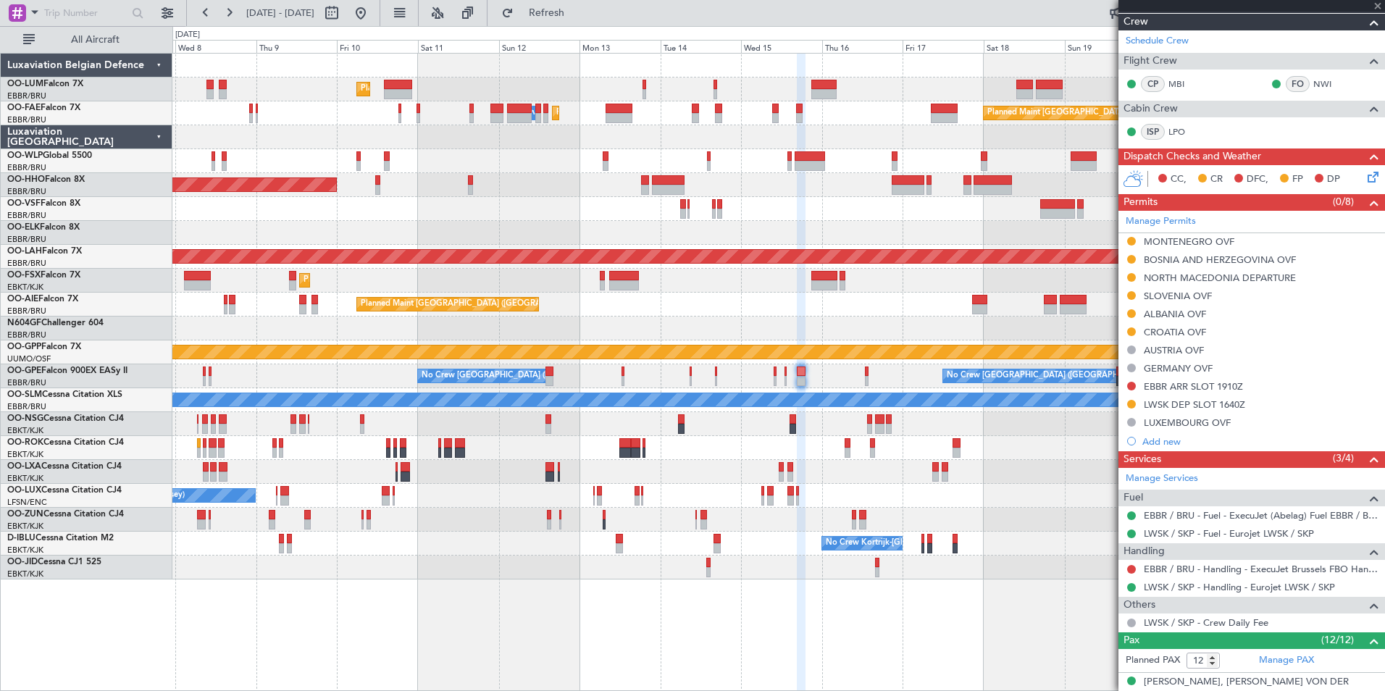
type input "+00:10"
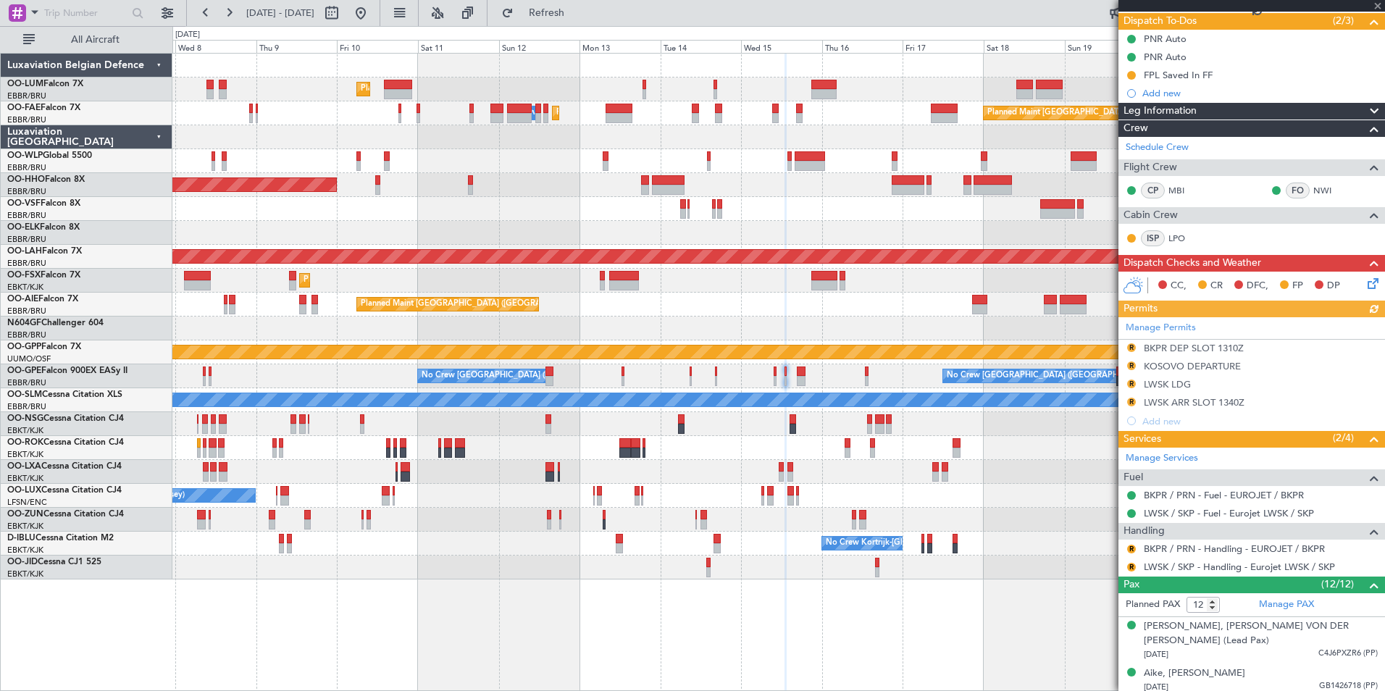
scroll to position [145, 0]
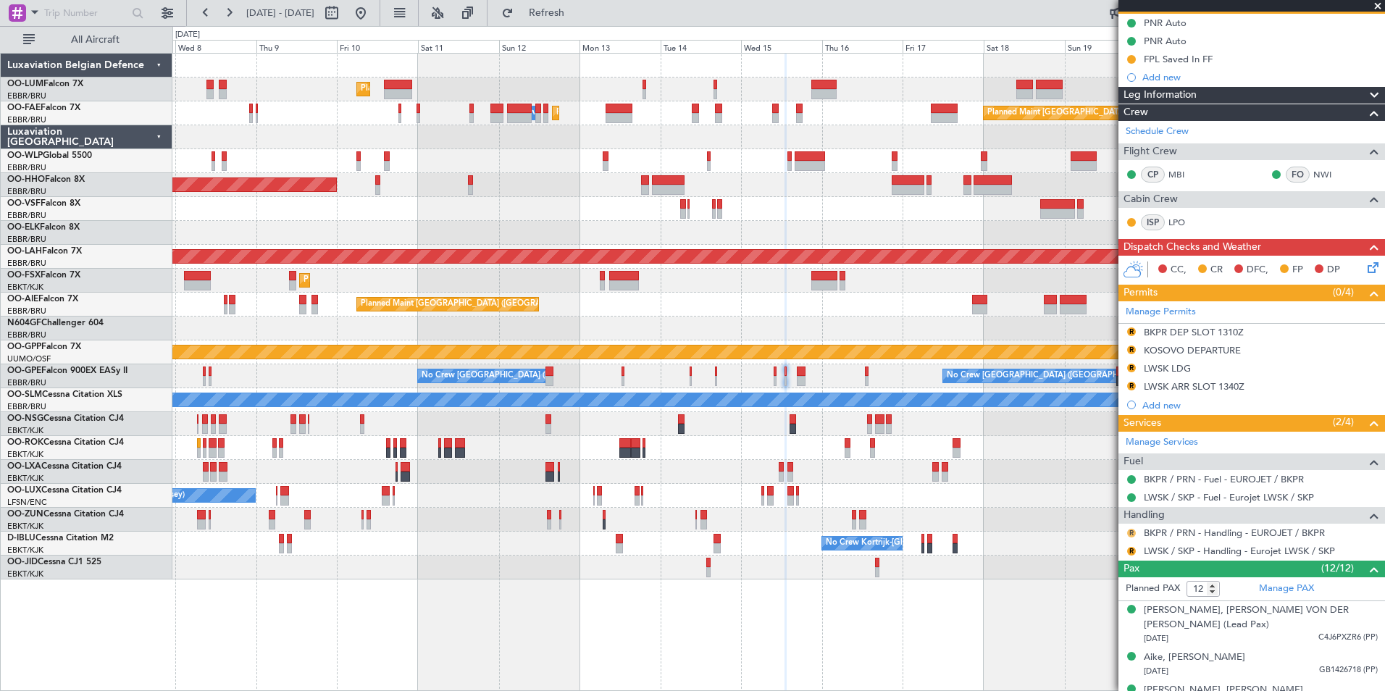
click at [1135, 532] on button "R" at bounding box center [1131, 533] width 9 height 9
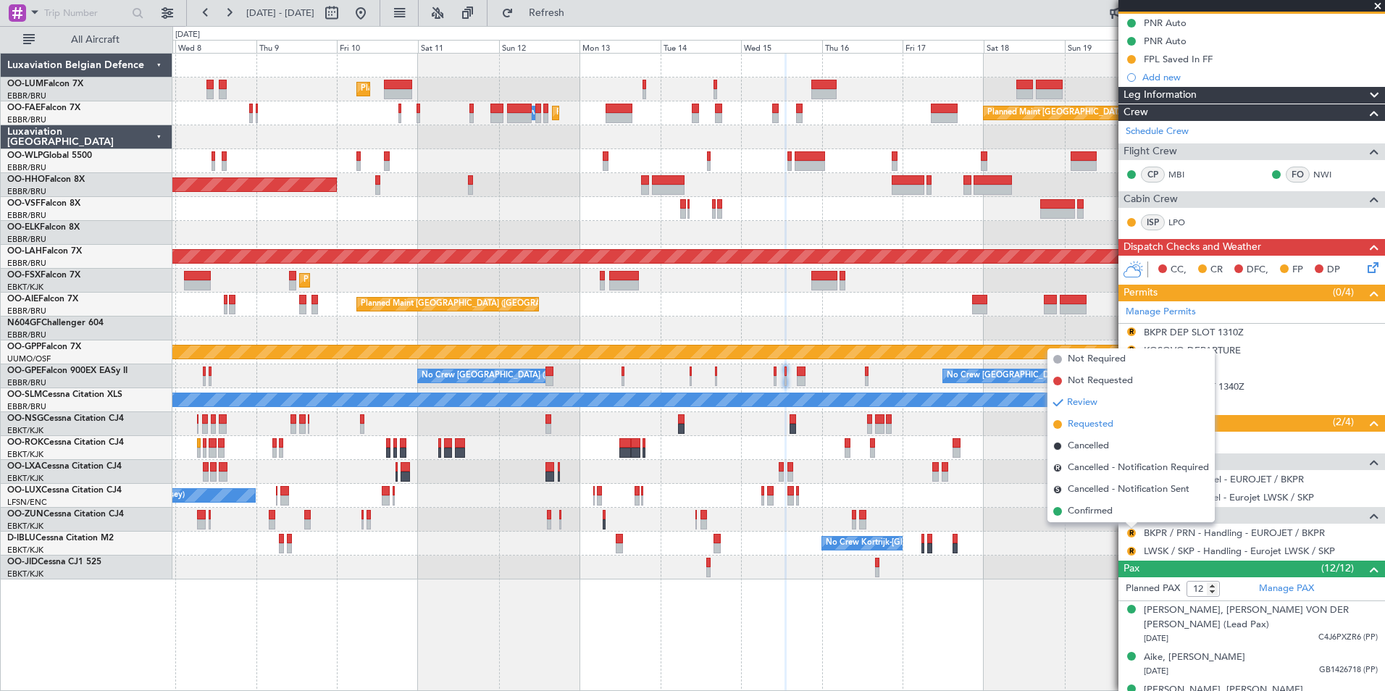
click at [1116, 425] on li "Requested" at bounding box center [1130, 425] width 167 height 22
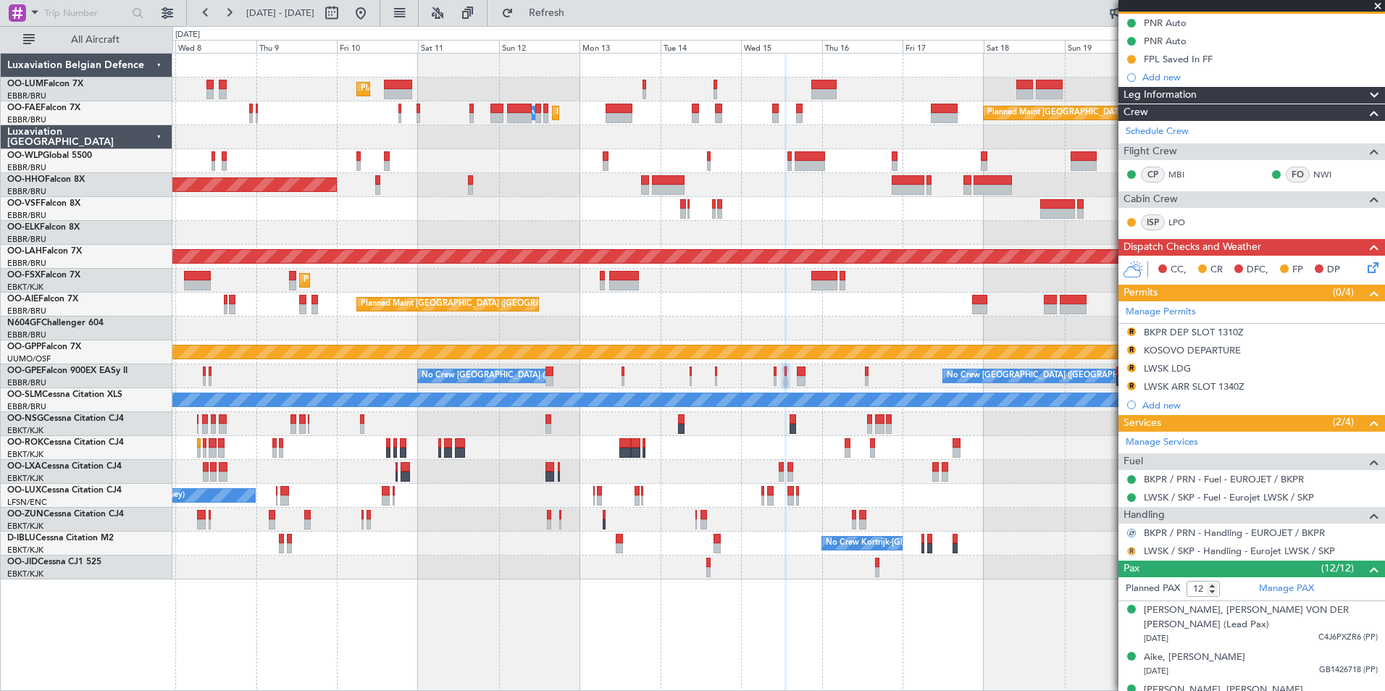
click at [1134, 549] on button "R" at bounding box center [1131, 551] width 9 height 9
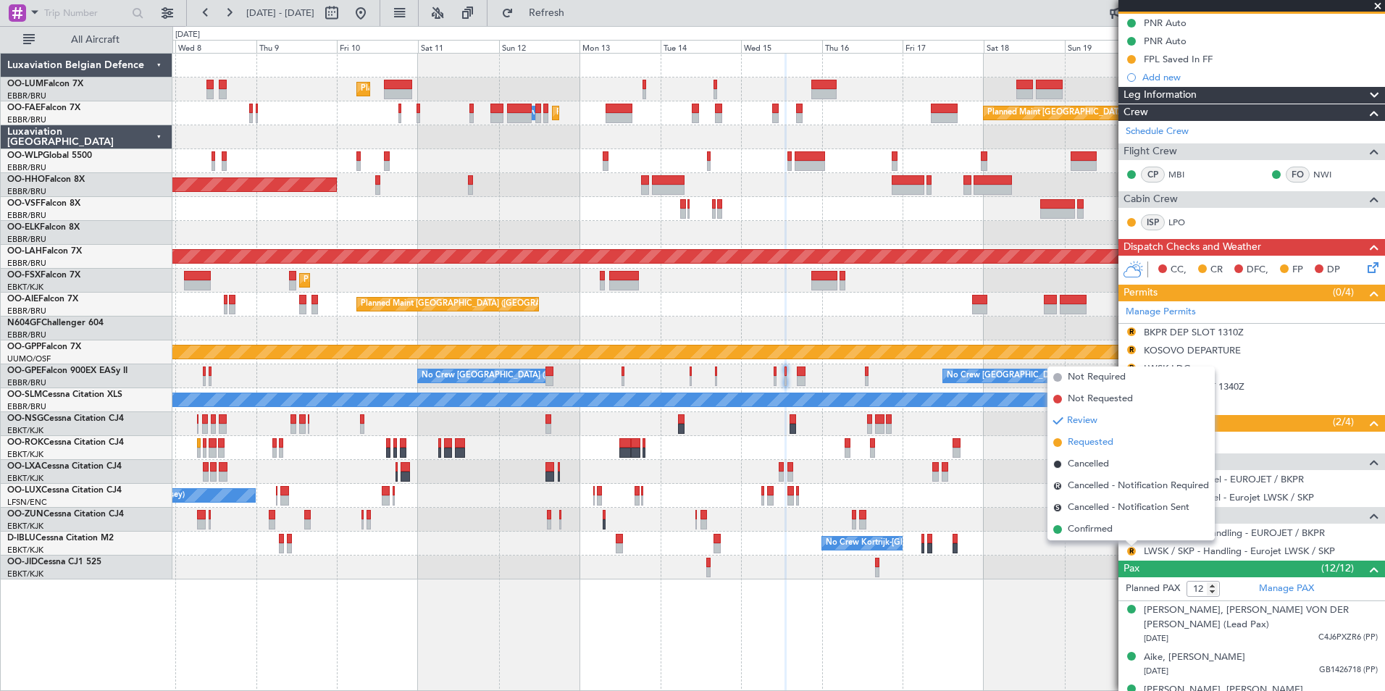
click at [1107, 443] on span "Requested" at bounding box center [1091, 442] width 46 height 14
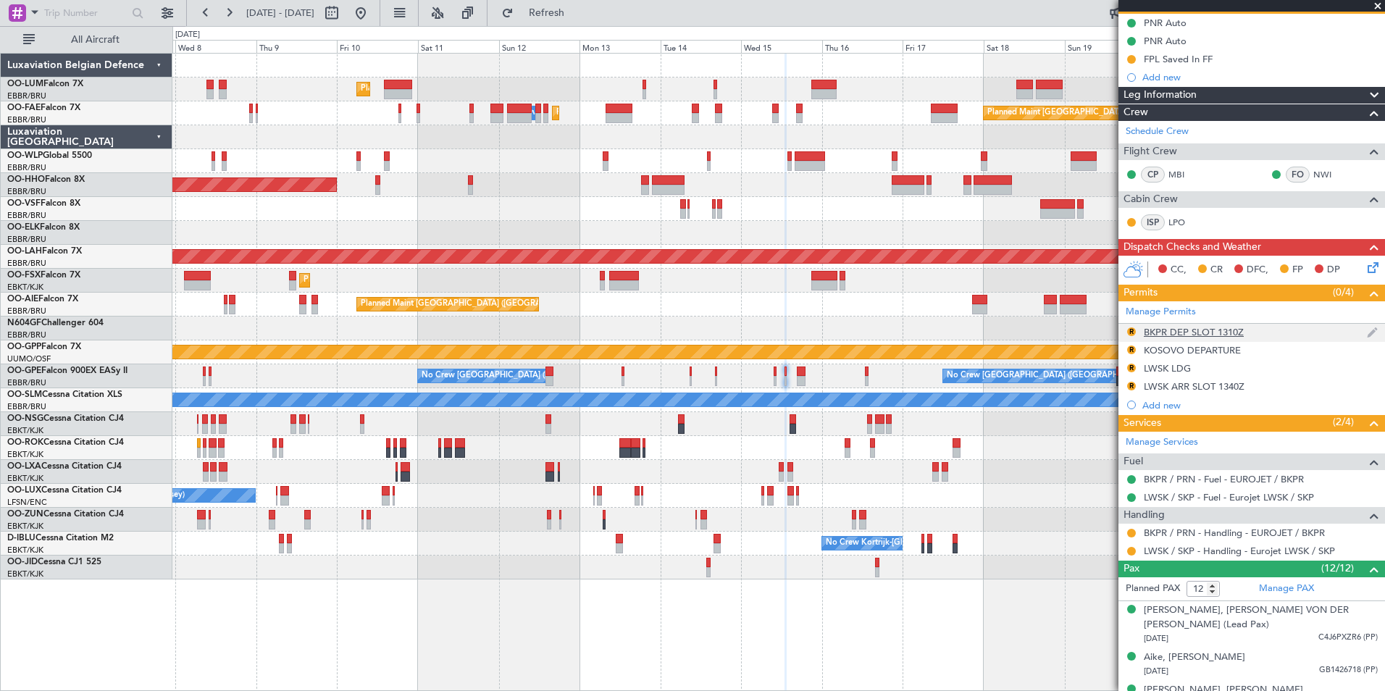
click at [1237, 338] on mat-tooltip-component "BKPR DEP SLOT 1310Z" at bounding box center [1194, 357] width 111 height 38
click at [1230, 332] on div "BKPR DEP SLOT 1310Z" at bounding box center [1194, 332] width 100 height 12
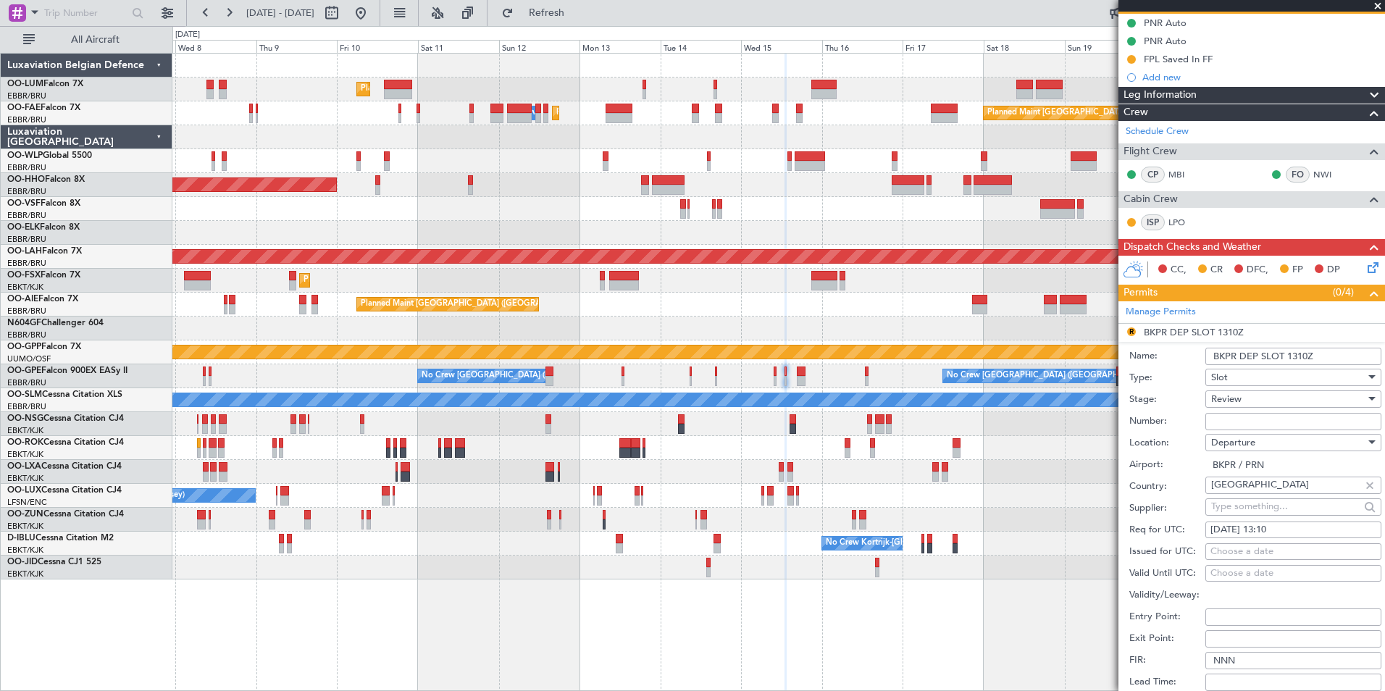
click at [1272, 524] on div "15/10/2025 13:10" at bounding box center [1293, 530] width 166 height 14
select select "10"
select select "2025"
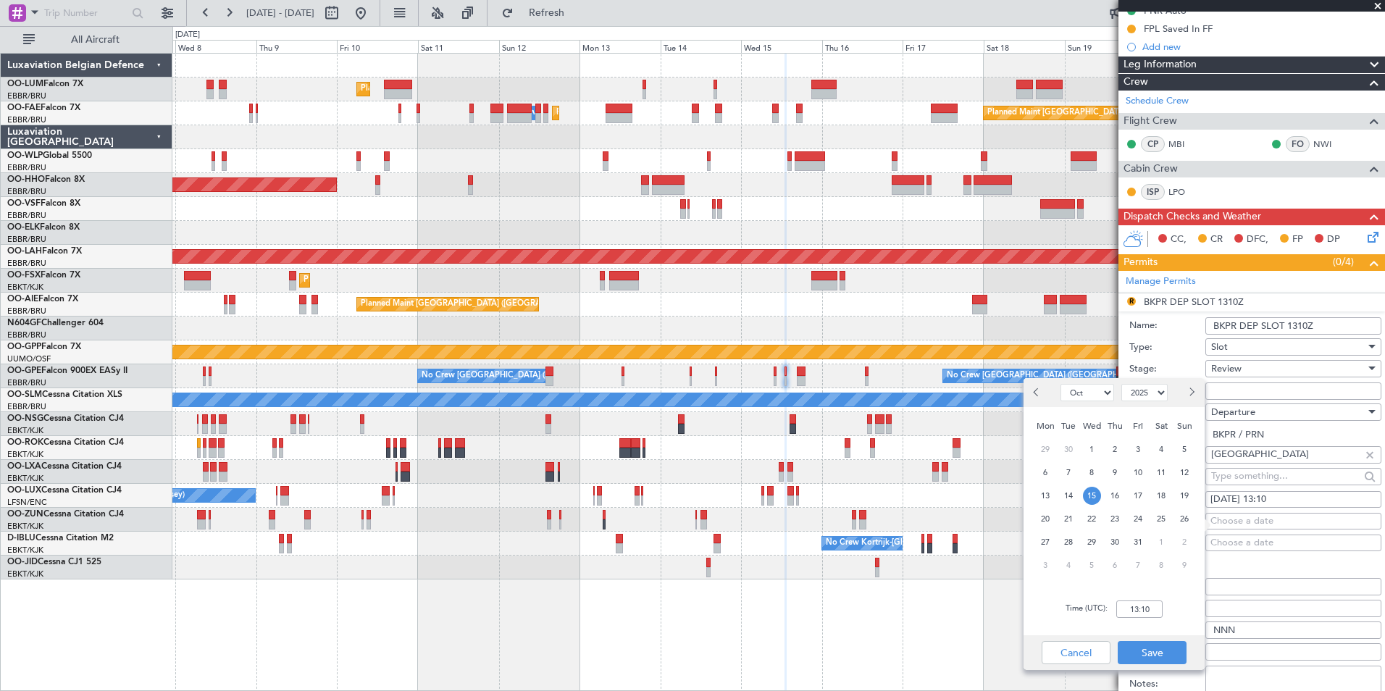
scroll to position [217, 0]
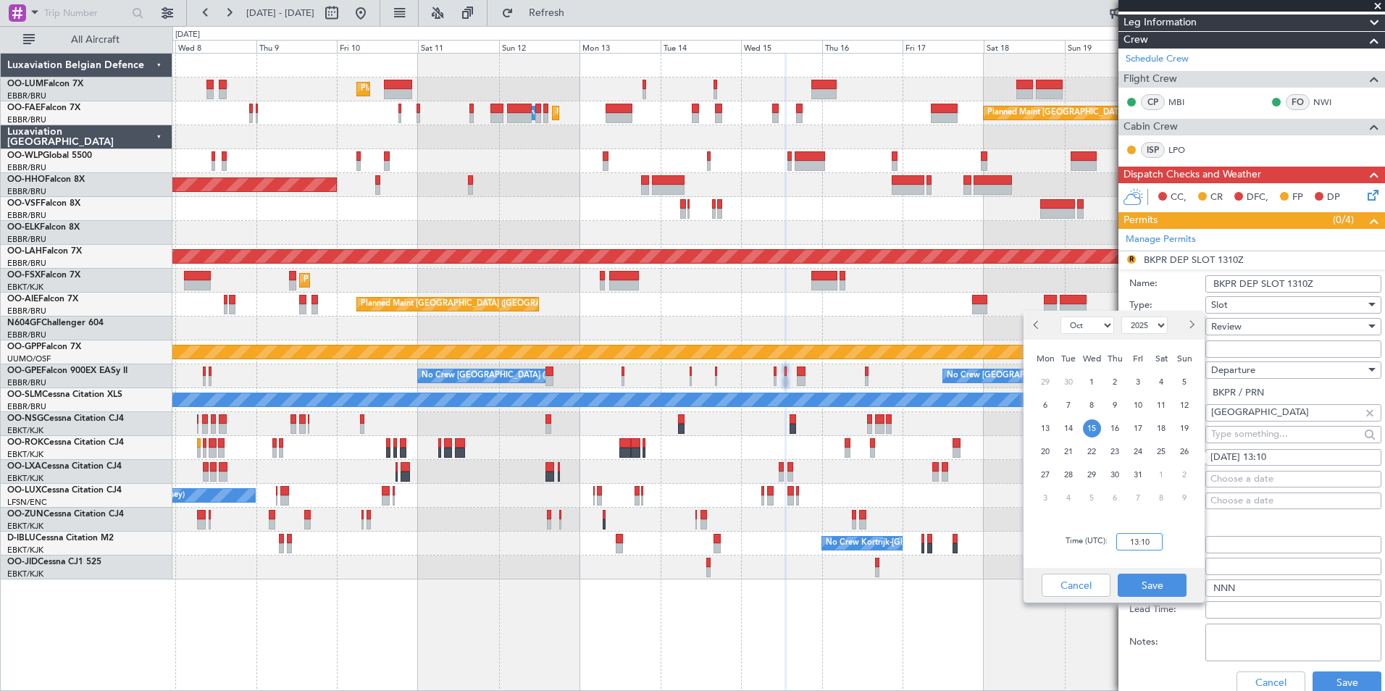
click at [1152, 541] on input "13:10" at bounding box center [1139, 541] width 46 height 17
type input "13:05"
click at [1159, 585] on button "Save" at bounding box center [1152, 585] width 69 height 23
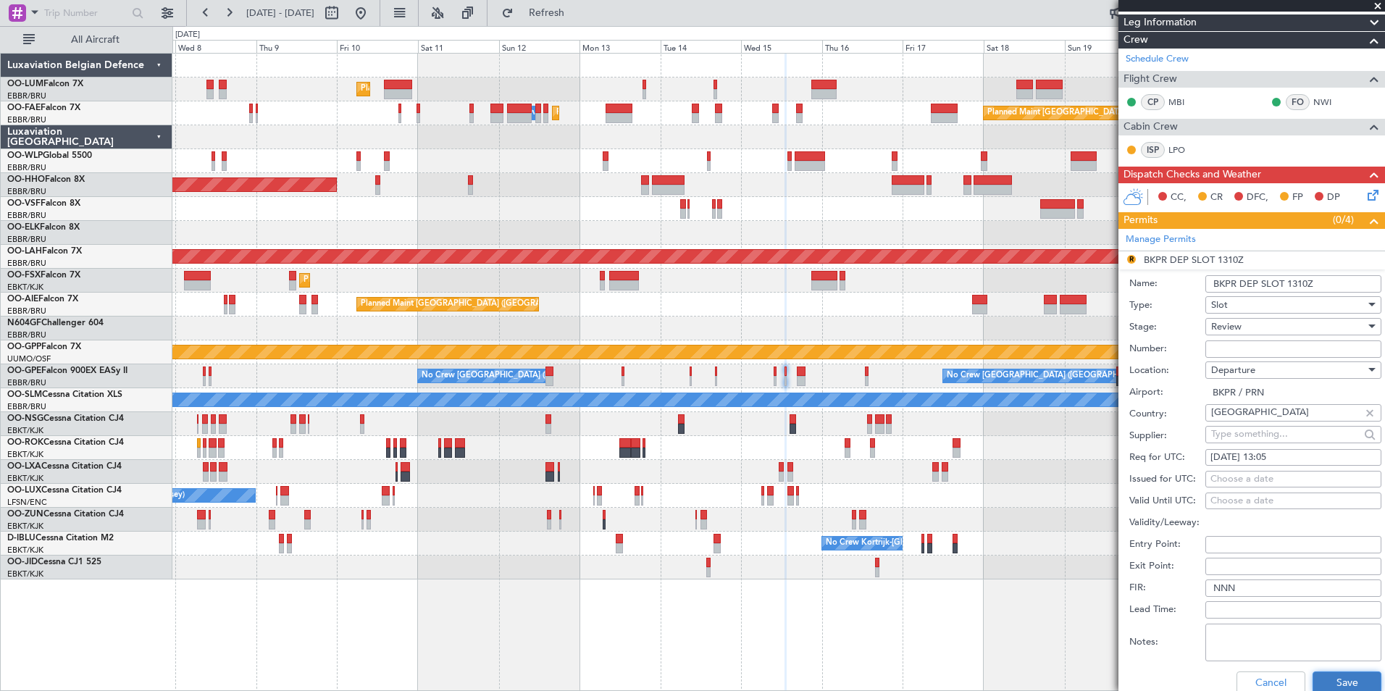
click at [1341, 684] on button "Save" at bounding box center [1346, 682] width 69 height 23
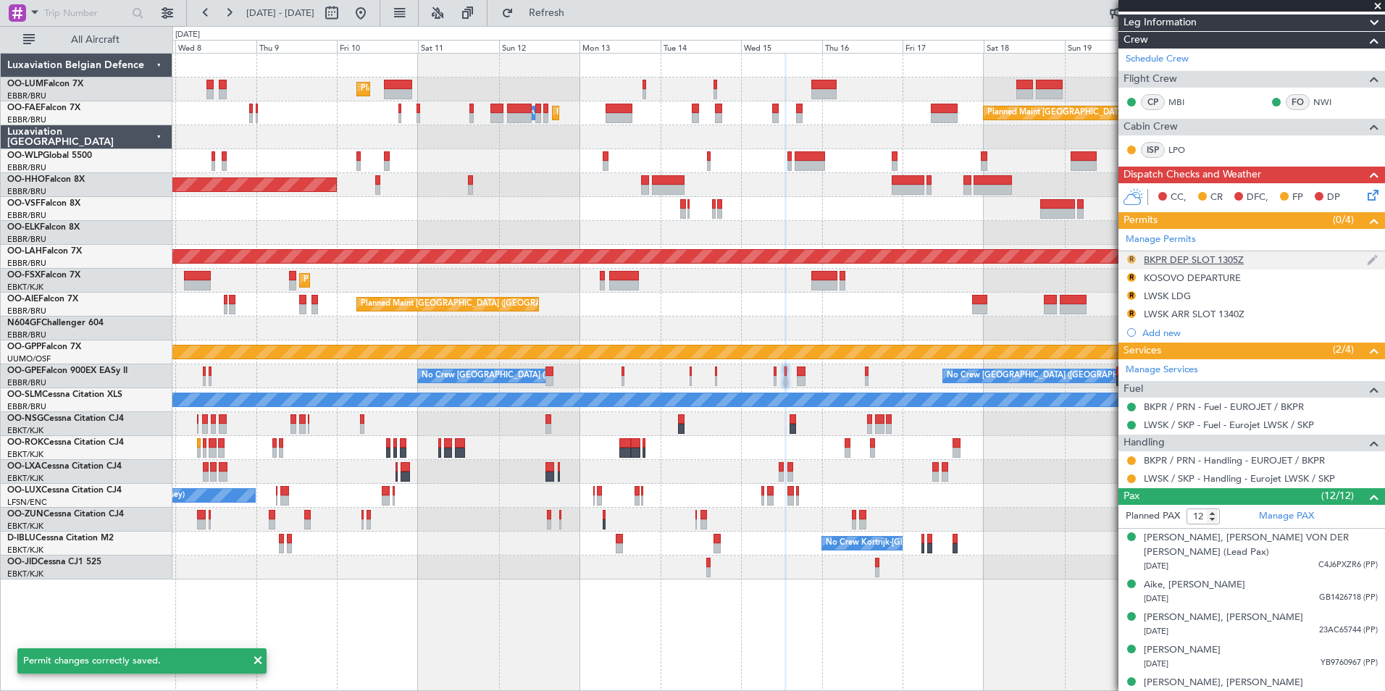
click at [1129, 259] on button "R" at bounding box center [1131, 259] width 9 height 9
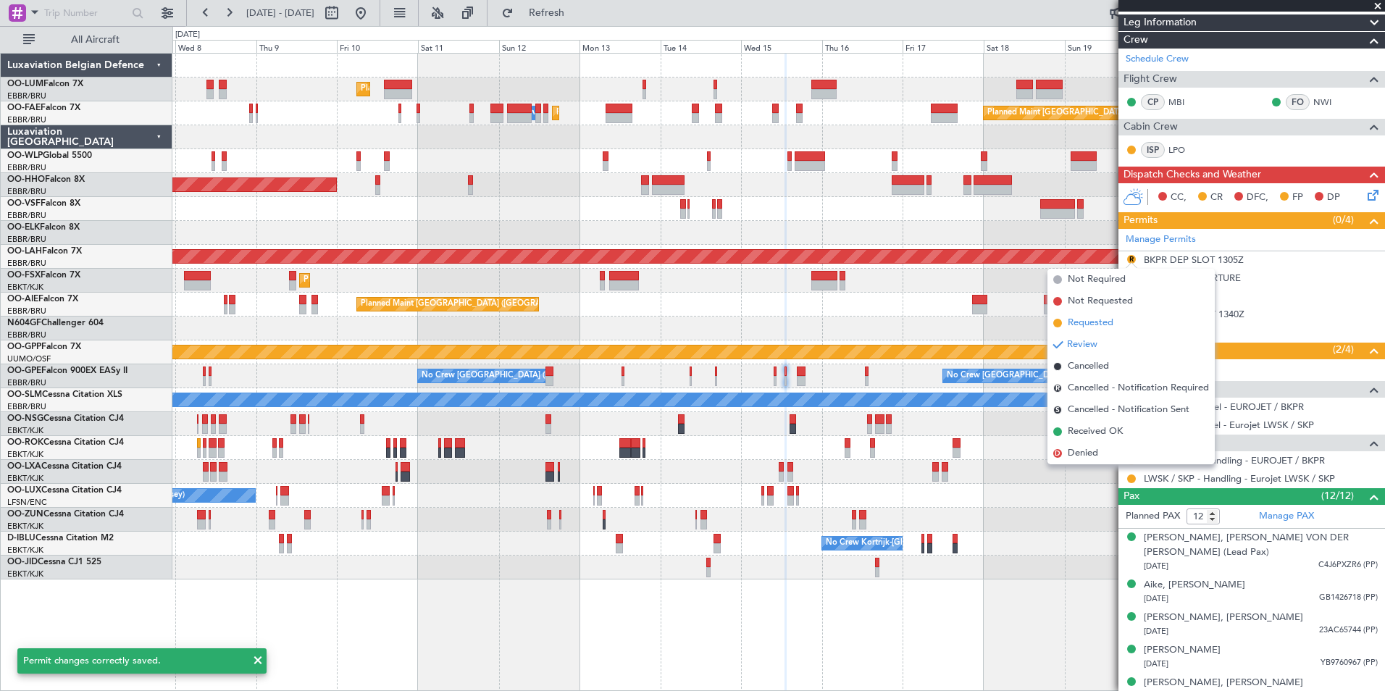
click at [1105, 317] on span "Requested" at bounding box center [1091, 323] width 46 height 14
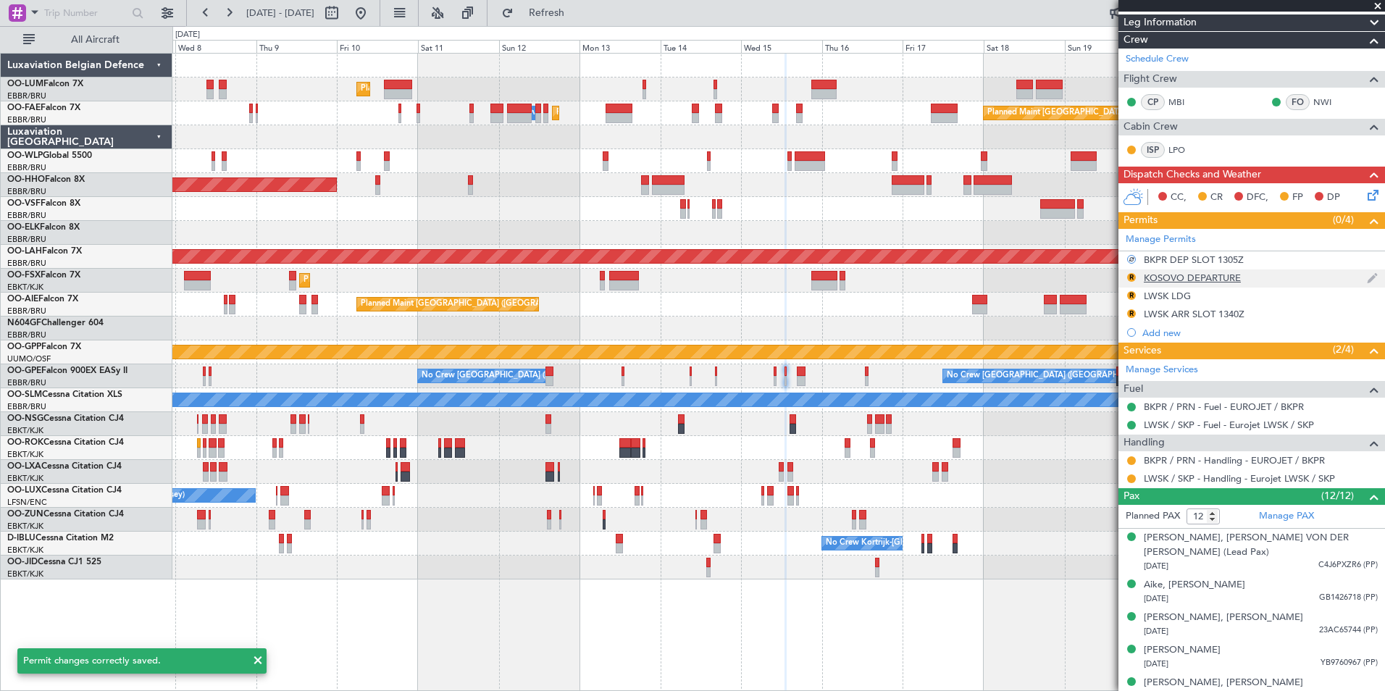
click at [1158, 276] on div "KOSOVO DEPARTURE" at bounding box center [1192, 278] width 97 height 12
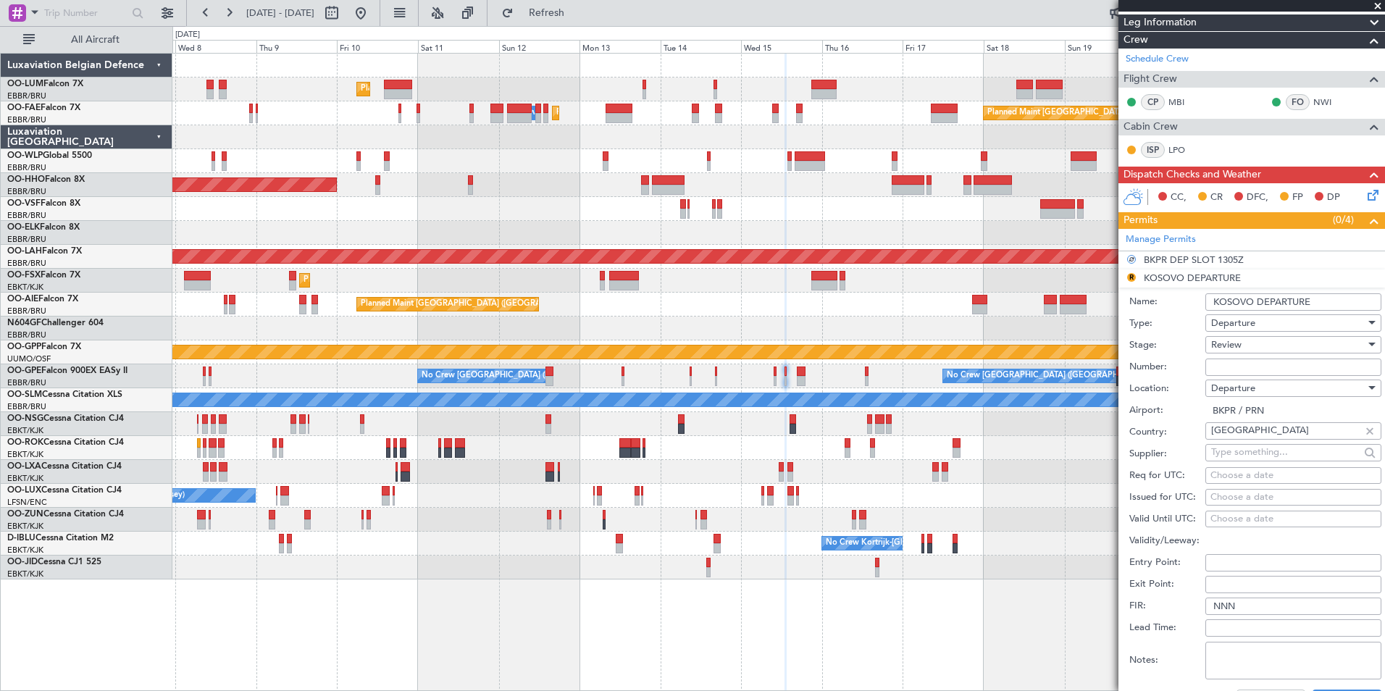
click at [1235, 345] on span "Review" at bounding box center [1226, 344] width 30 height 13
click at [1233, 443] on span "Requested" at bounding box center [1288, 439] width 152 height 22
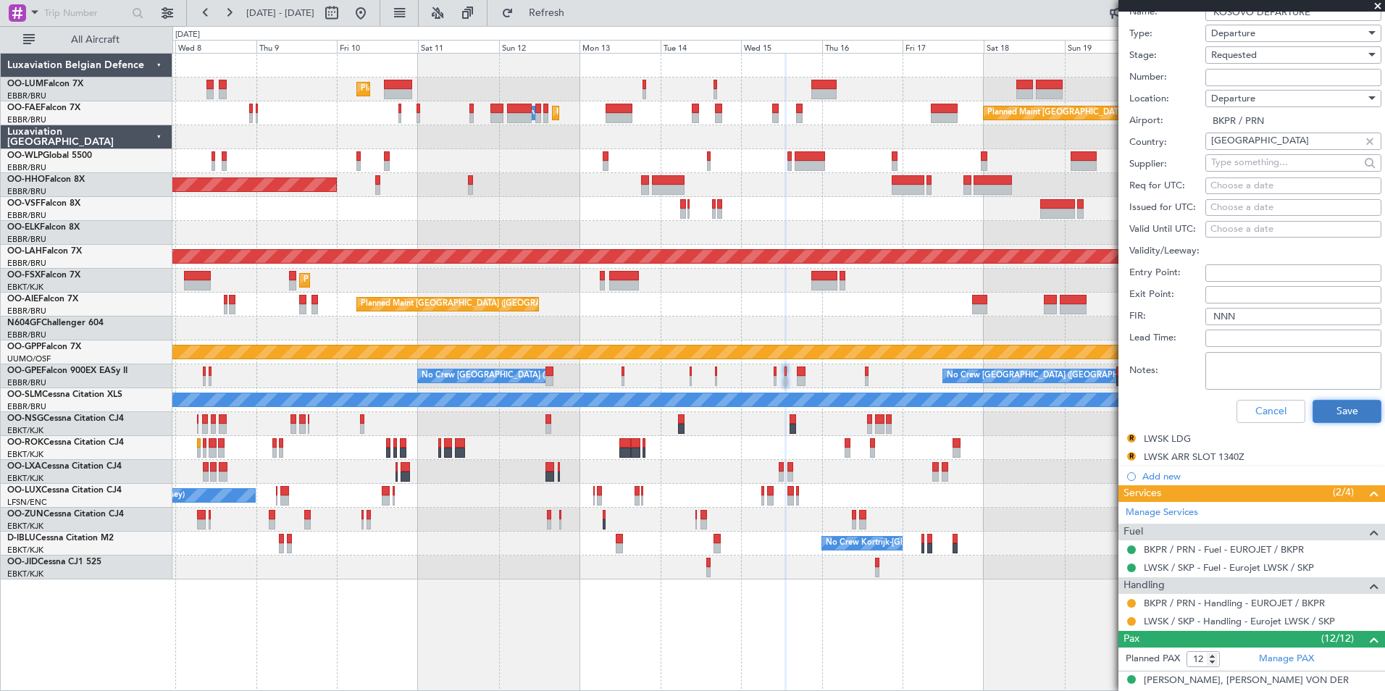
click at [1353, 408] on button "Save" at bounding box center [1346, 411] width 69 height 23
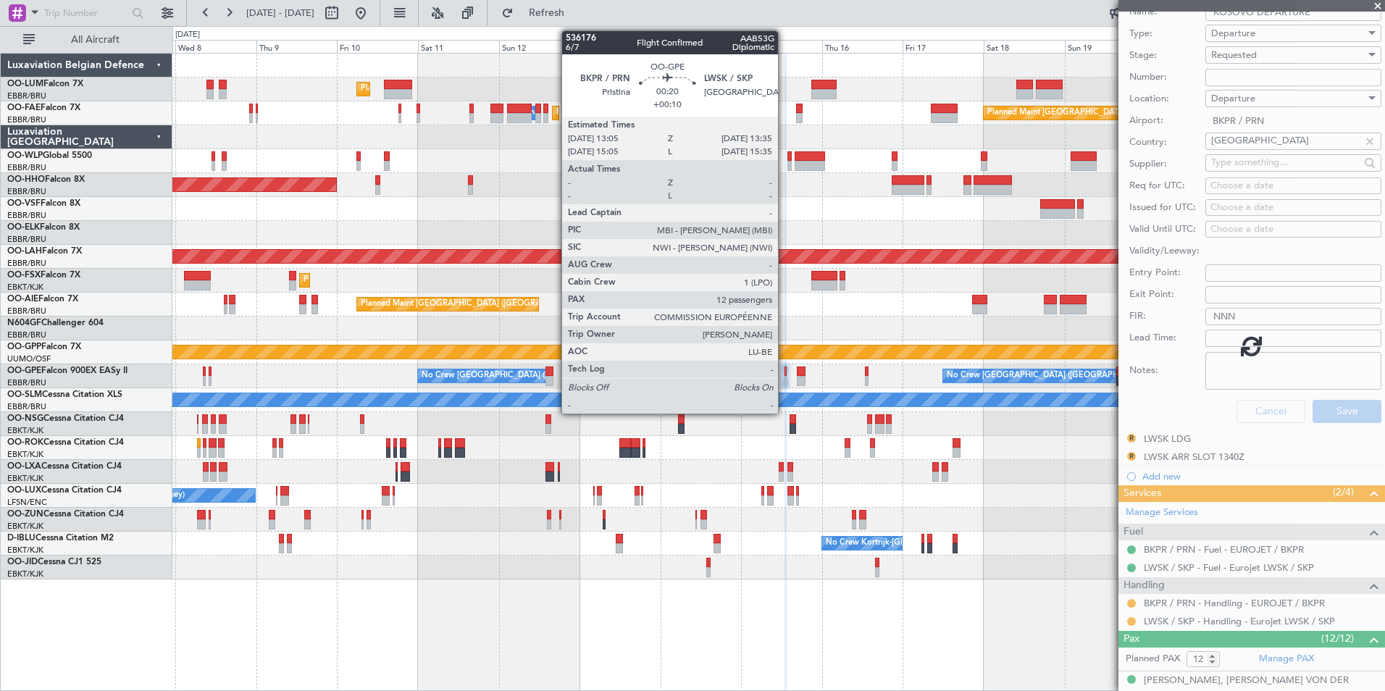
scroll to position [75, 0]
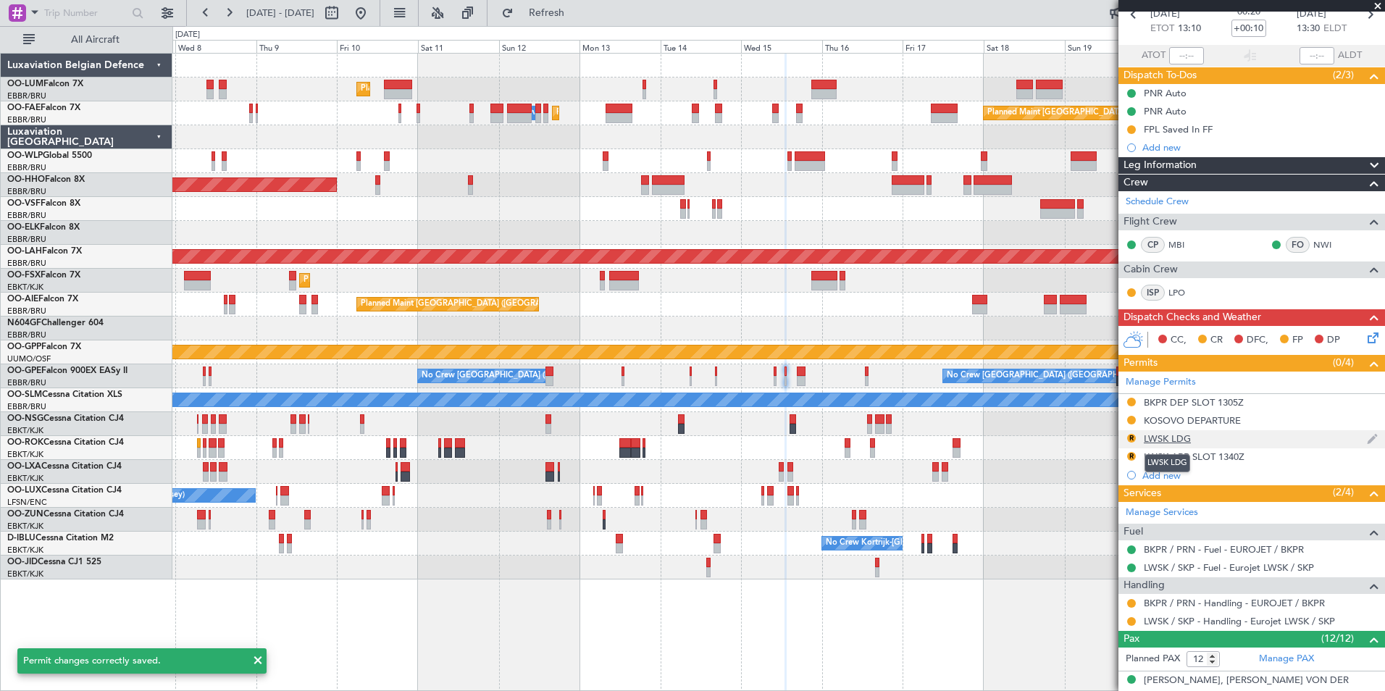
click at [1170, 438] on div "LWSK LDG" at bounding box center [1167, 438] width 47 height 12
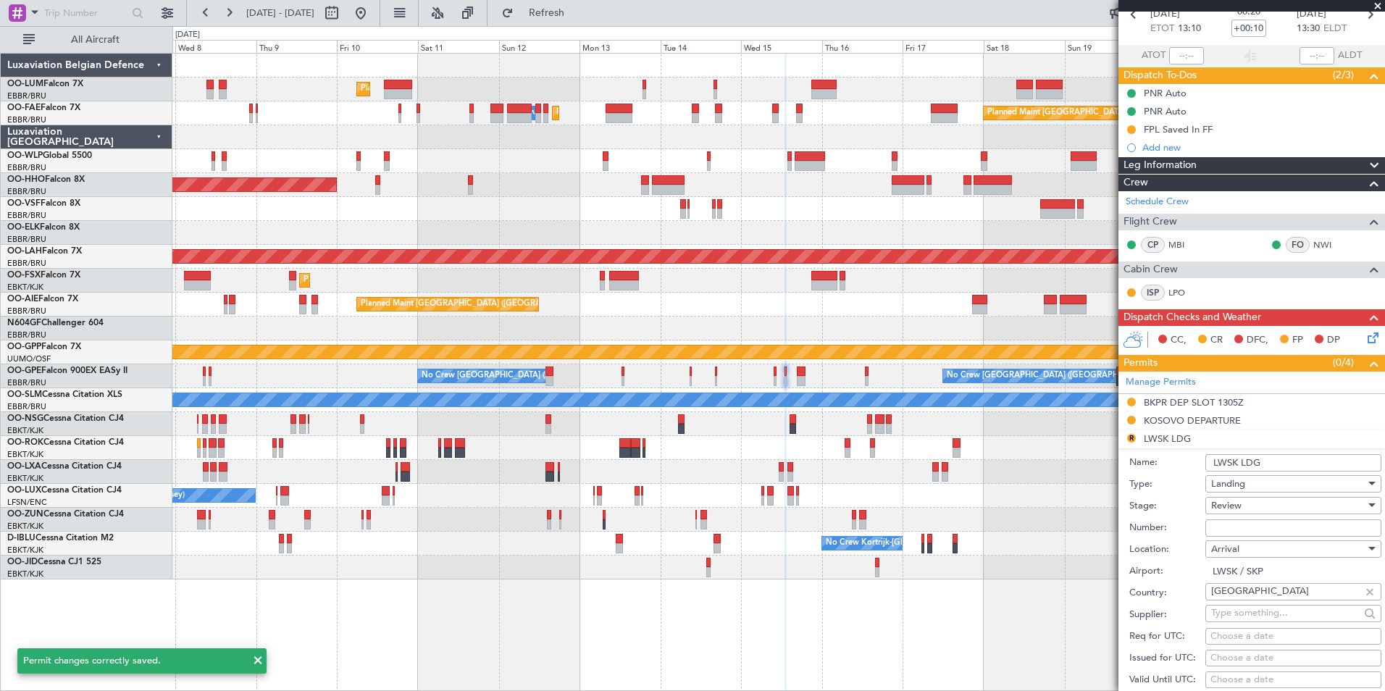
click at [1244, 500] on div "Review" at bounding box center [1288, 506] width 154 height 22
click at [1236, 598] on span "Requested" at bounding box center [1288, 600] width 152 height 22
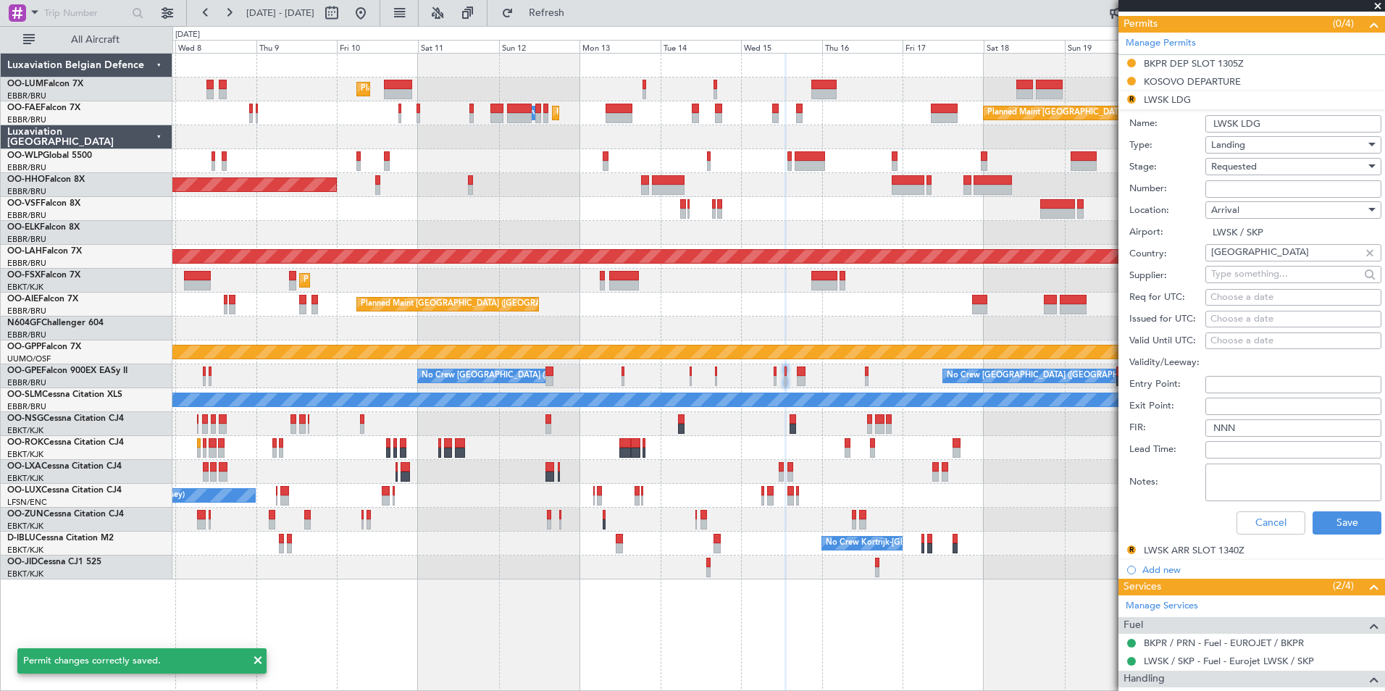
scroll to position [437, 0]
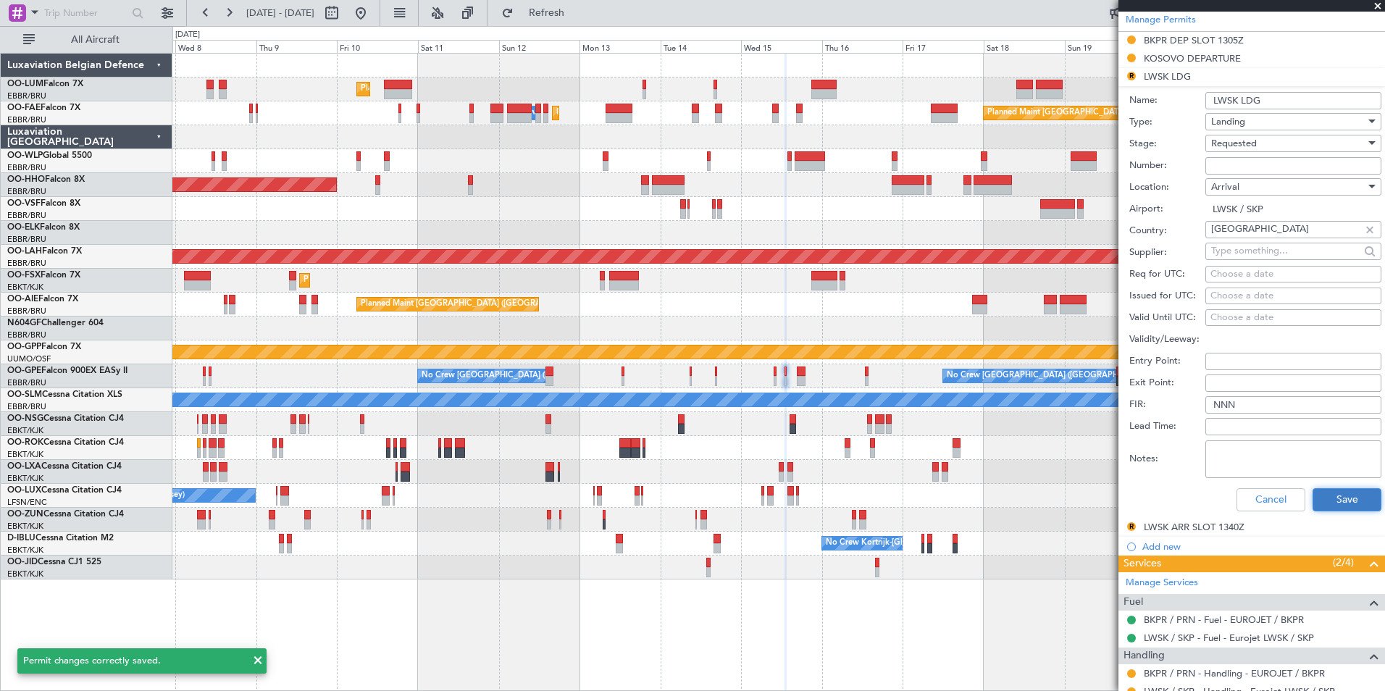
click at [1335, 494] on button "Save" at bounding box center [1346, 499] width 69 height 23
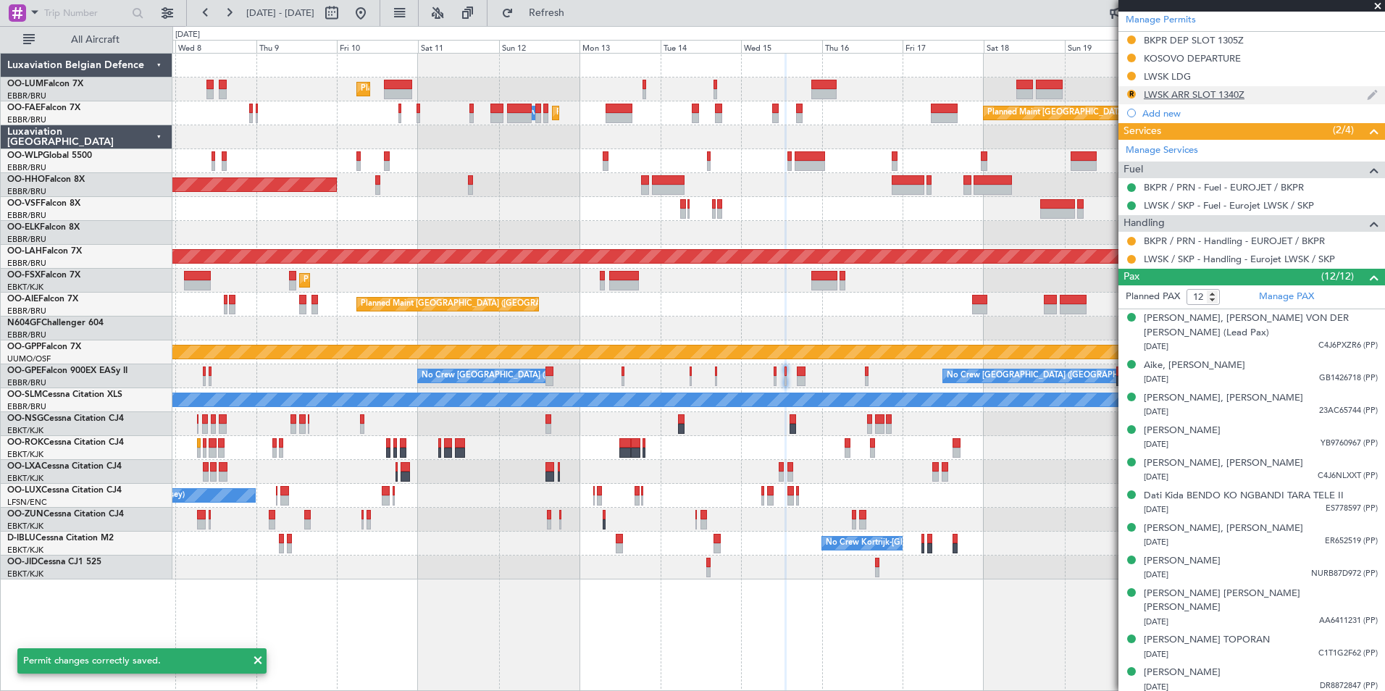
click at [1170, 91] on div "LWSK ARR SLOT 1340Z" at bounding box center [1194, 94] width 101 height 12
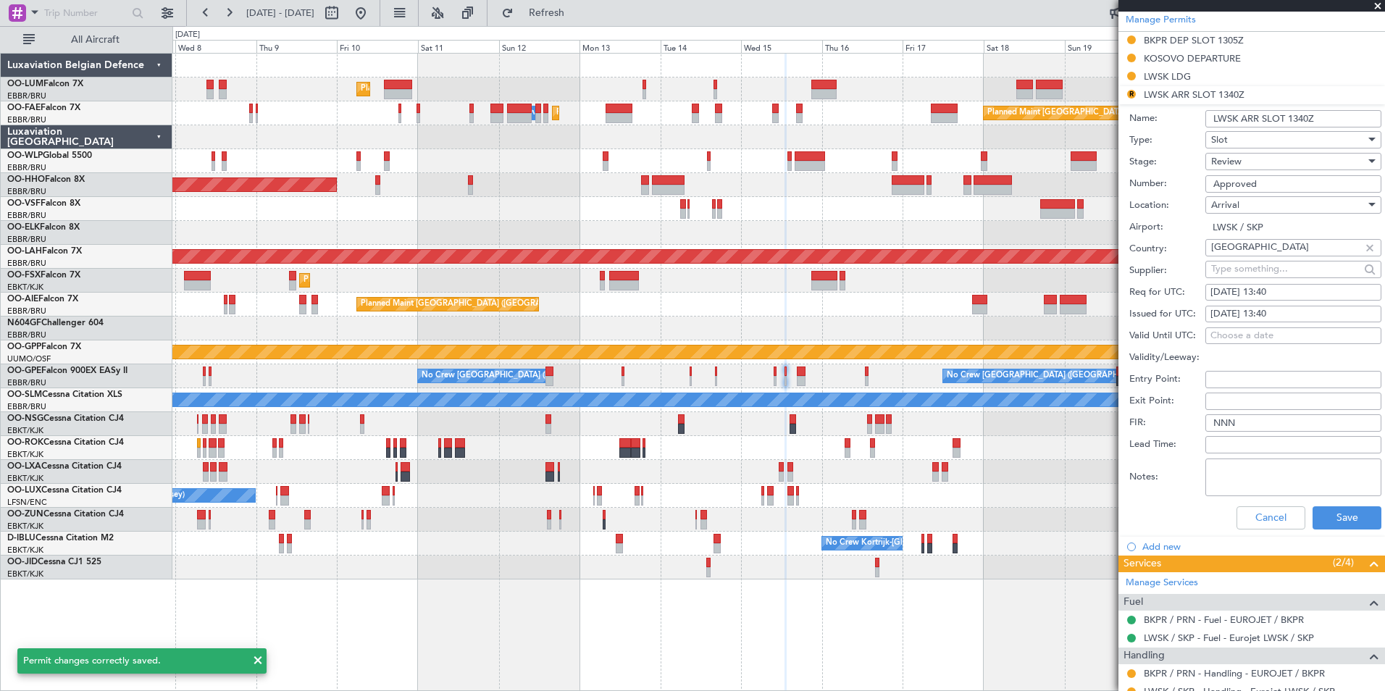
click at [1254, 164] on div "Review" at bounding box center [1288, 162] width 154 height 22
click at [1252, 250] on span "Requested" at bounding box center [1288, 256] width 152 height 22
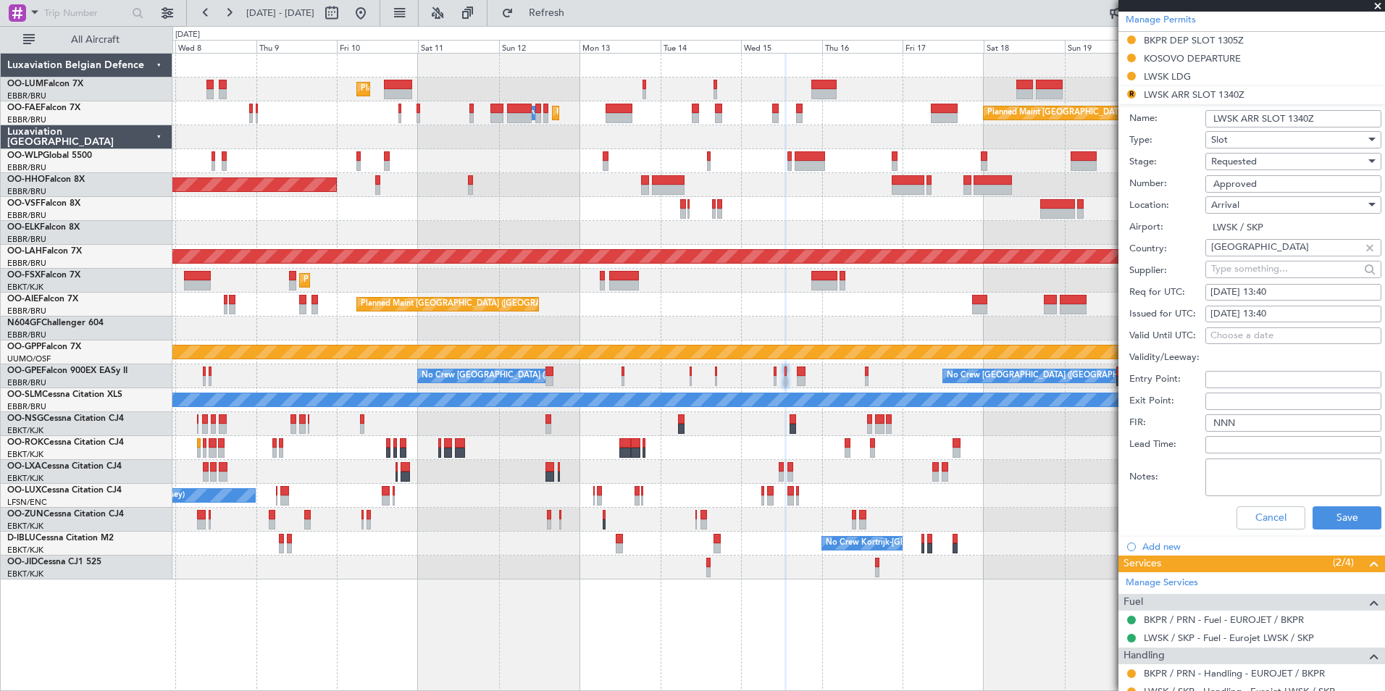
click at [1282, 293] on div "15/10/2025 13:40" at bounding box center [1293, 292] width 166 height 14
select select "10"
select select "2025"
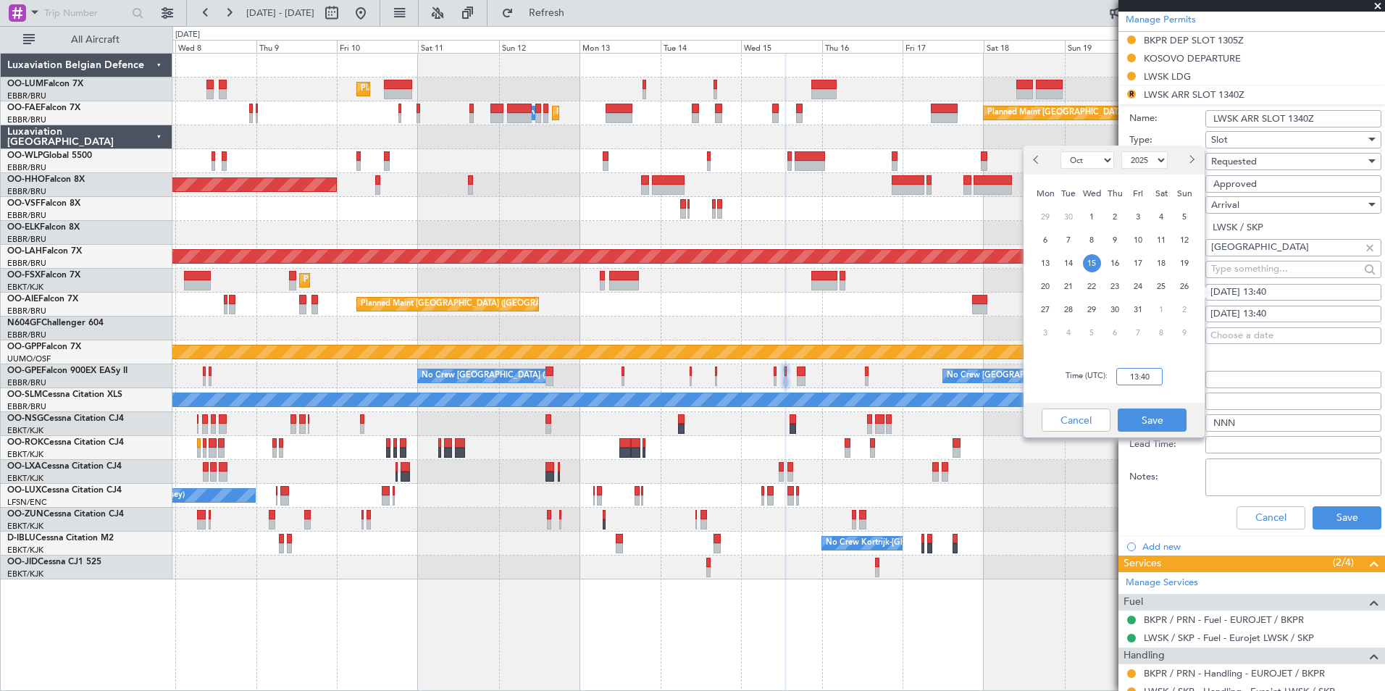
click at [1152, 373] on input "13:40" at bounding box center [1139, 376] width 46 height 17
type input "13:35"
click at [1161, 427] on button "Save" at bounding box center [1152, 420] width 69 height 23
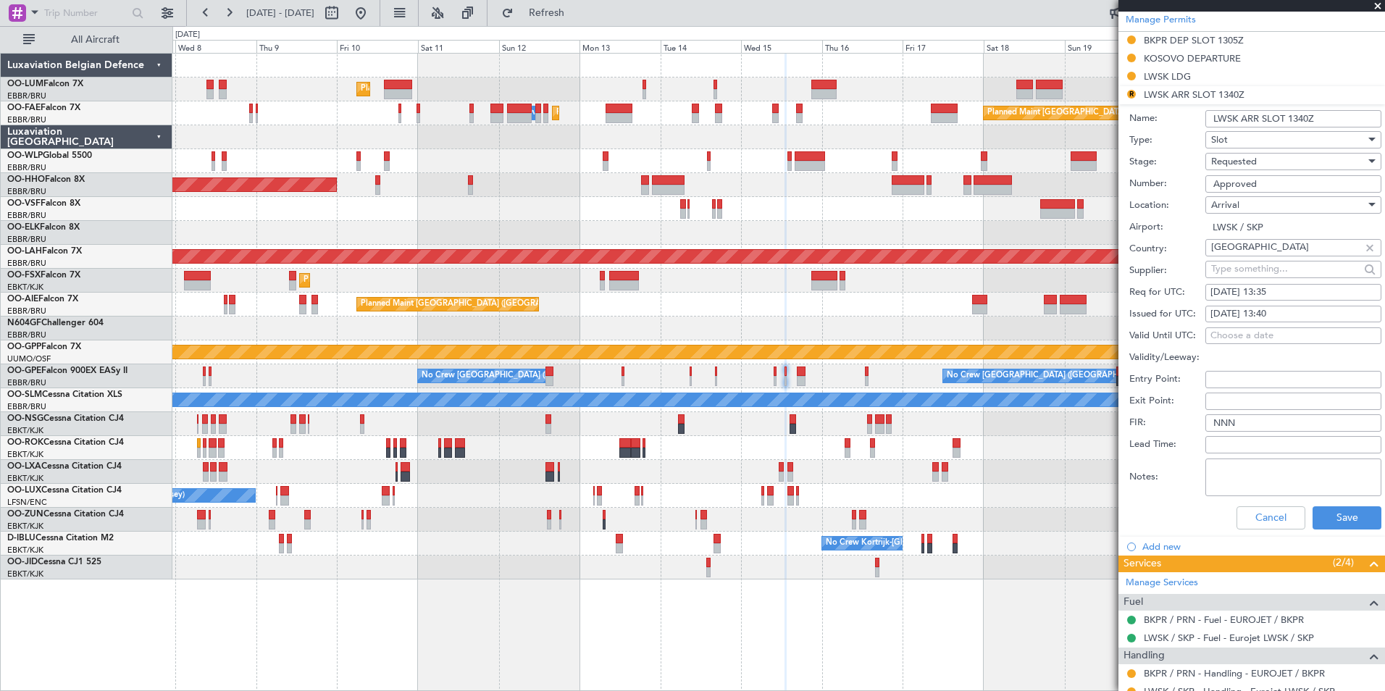
click at [1280, 309] on div "15/10/2025 13:40" at bounding box center [1293, 314] width 166 height 14
select select "10"
select select "2025"
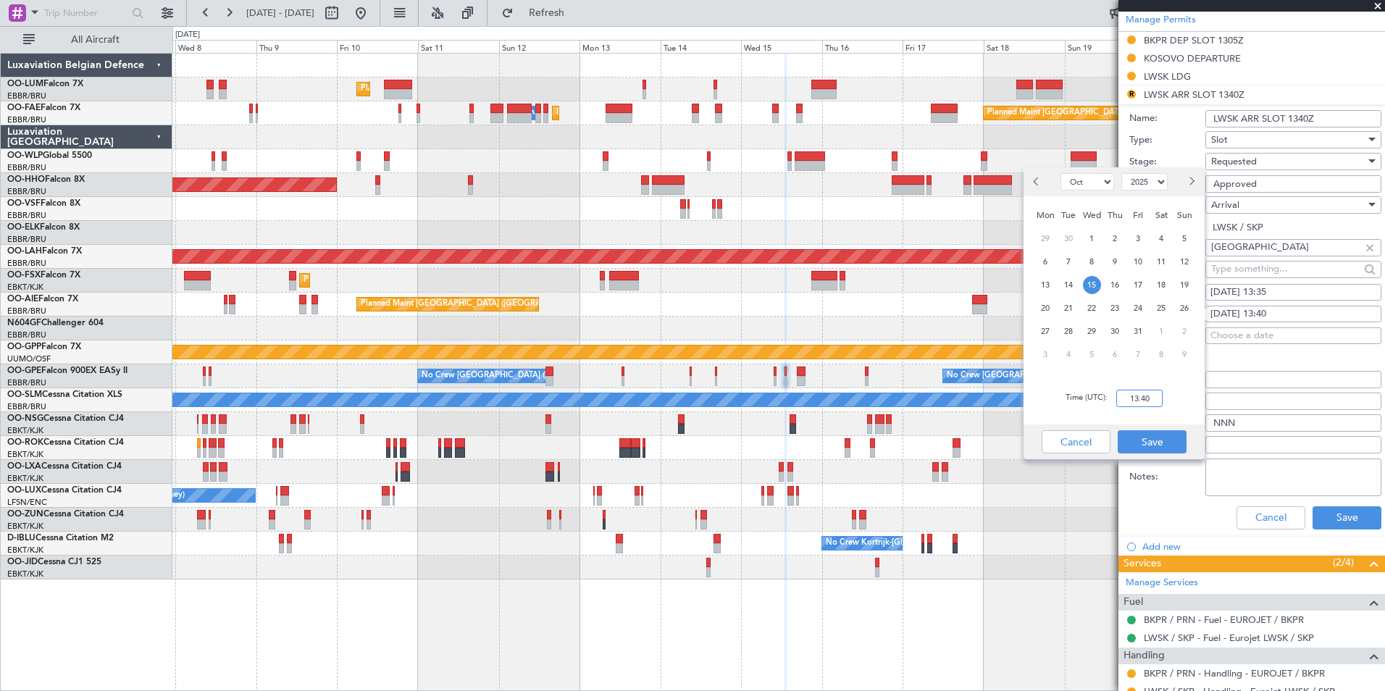
click at [1154, 395] on input "13:40" at bounding box center [1139, 398] width 46 height 17
type input "13:35"
click at [1156, 444] on button "Save" at bounding box center [1152, 441] width 69 height 23
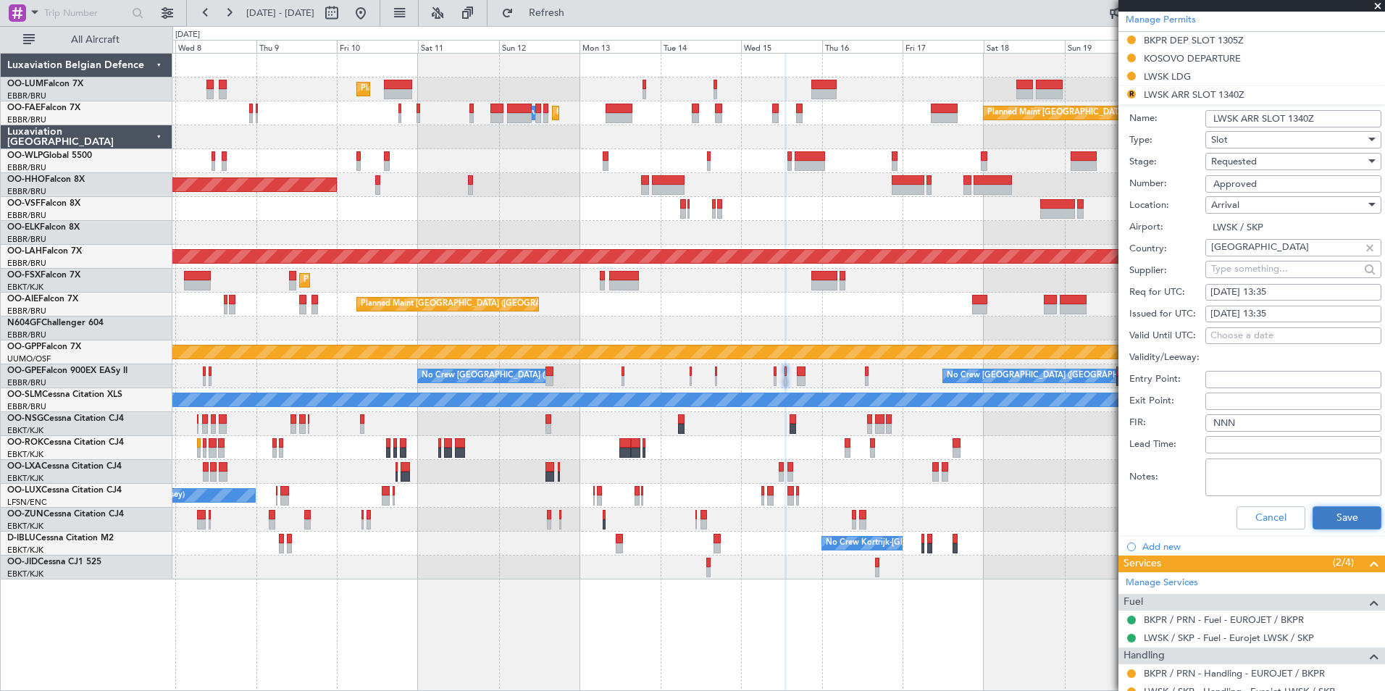
click at [1325, 520] on button "Save" at bounding box center [1346, 517] width 69 height 23
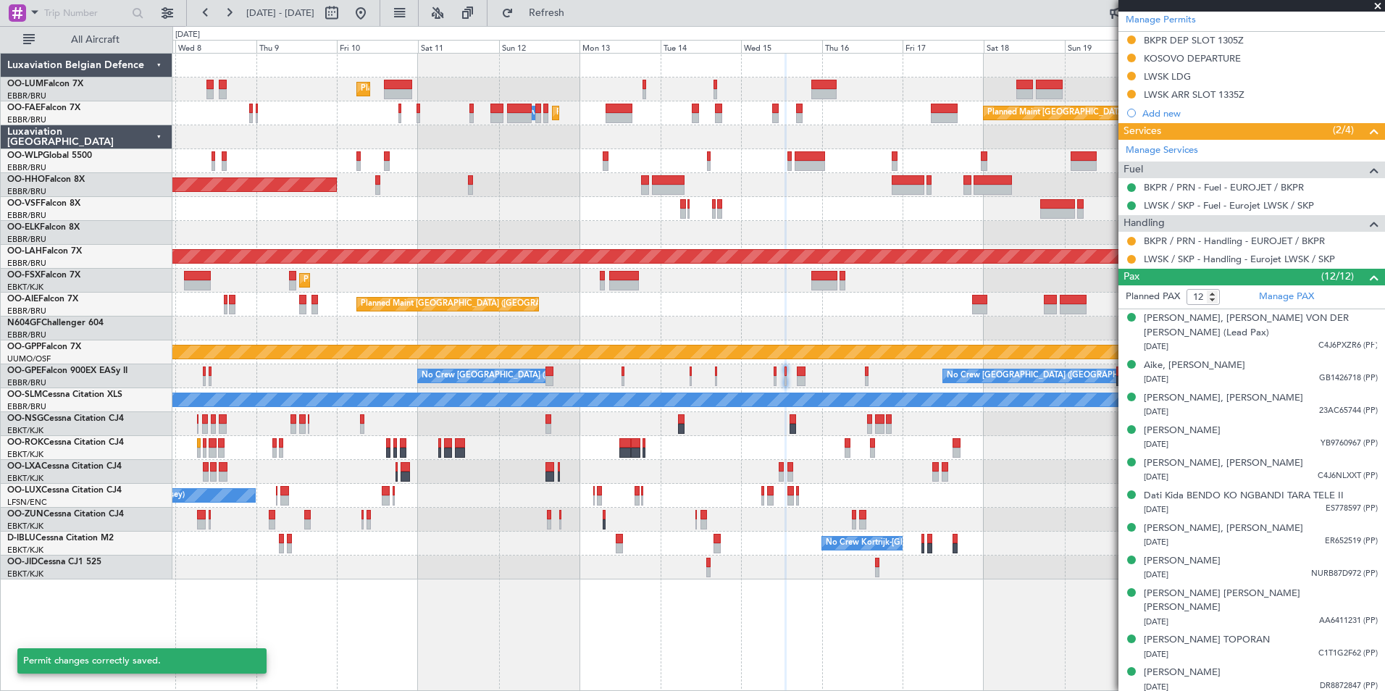
click at [789, 377] on div "Planned Maint Nurnberg No Crew Brussels (Brussels National) No Crew Brussels (B…" at bounding box center [778, 376] width 1212 height 24
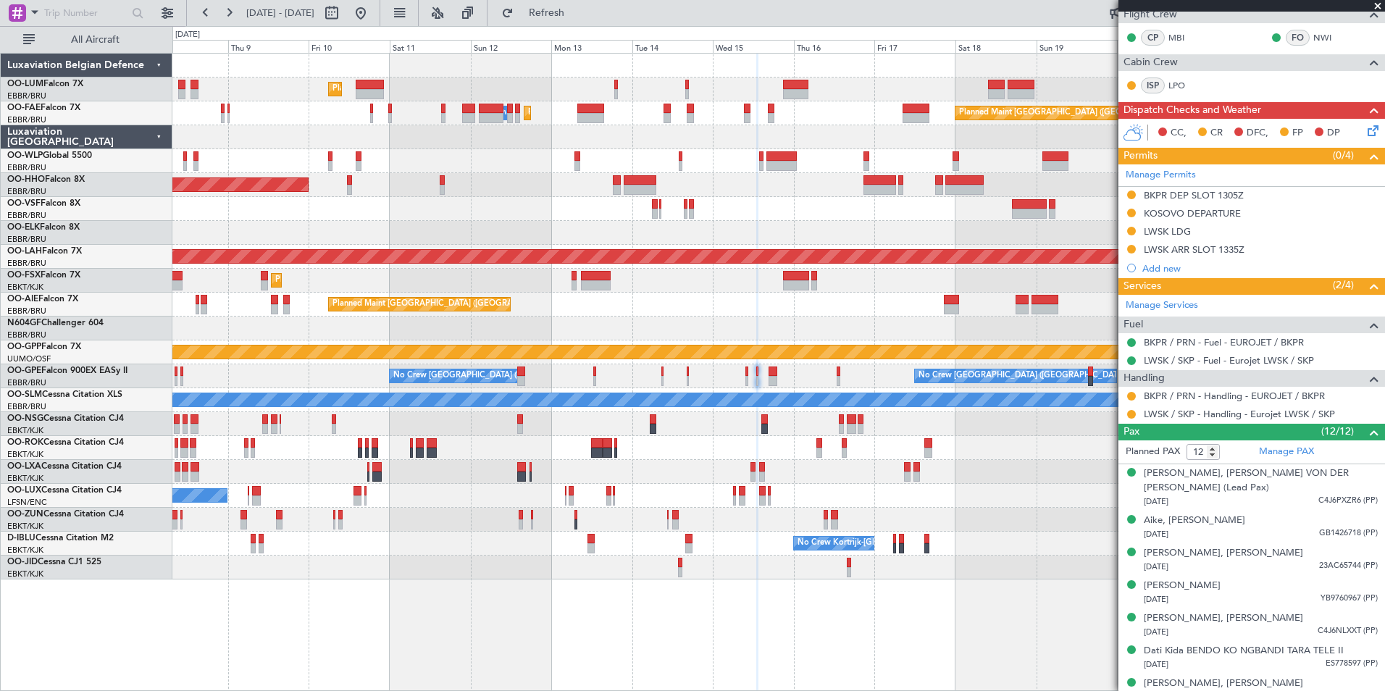
scroll to position [147, 0]
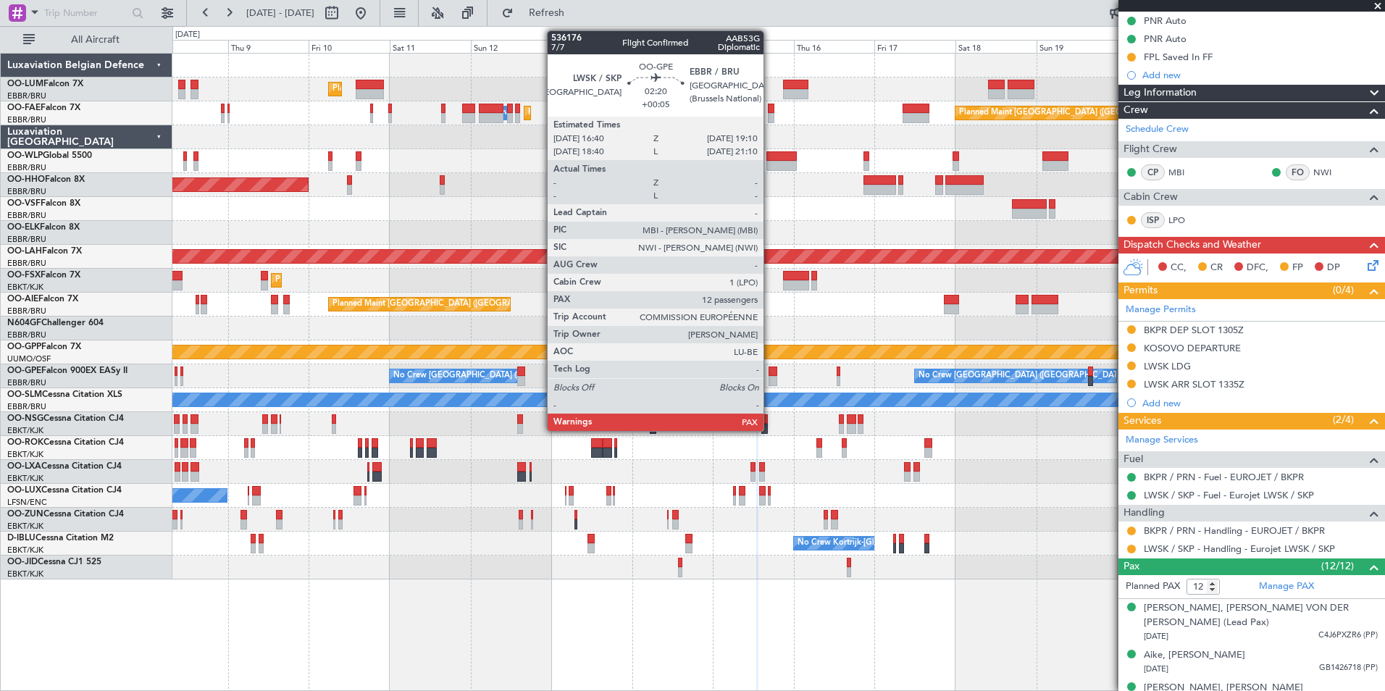
click at [770, 375] on div at bounding box center [772, 371] width 9 height 10
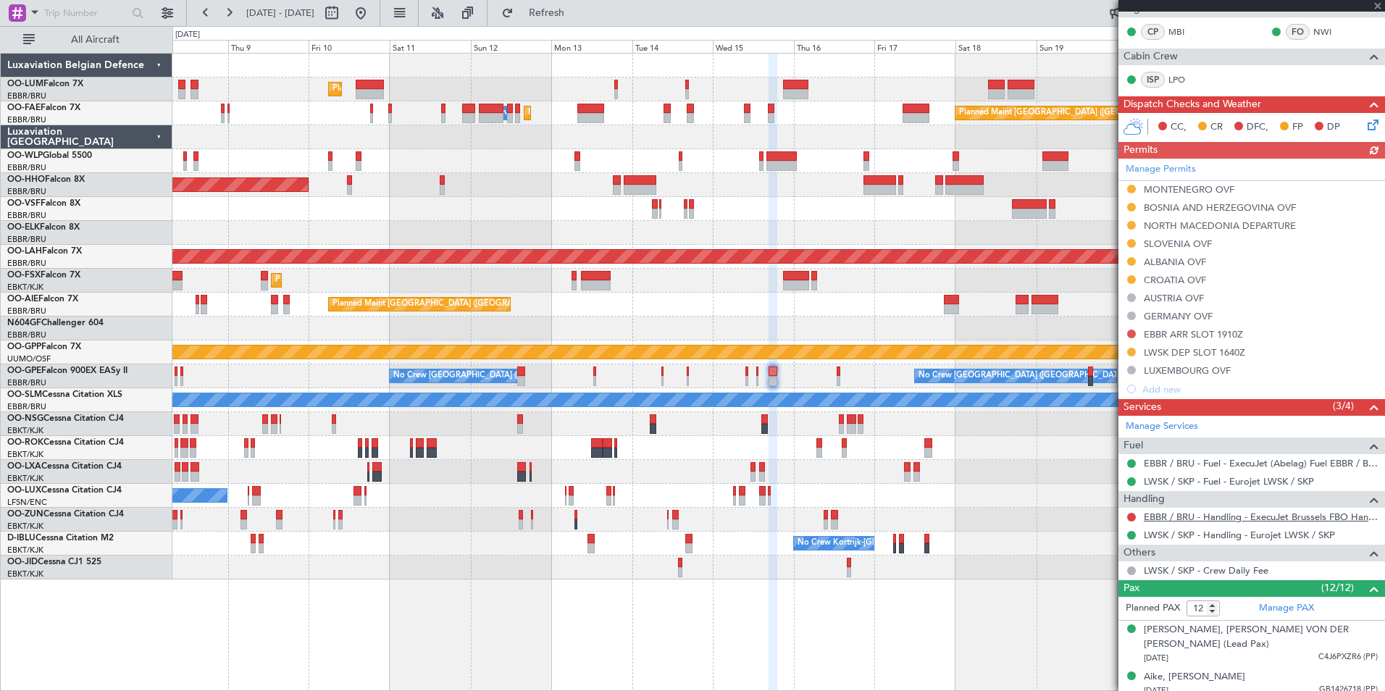
scroll to position [290, 0]
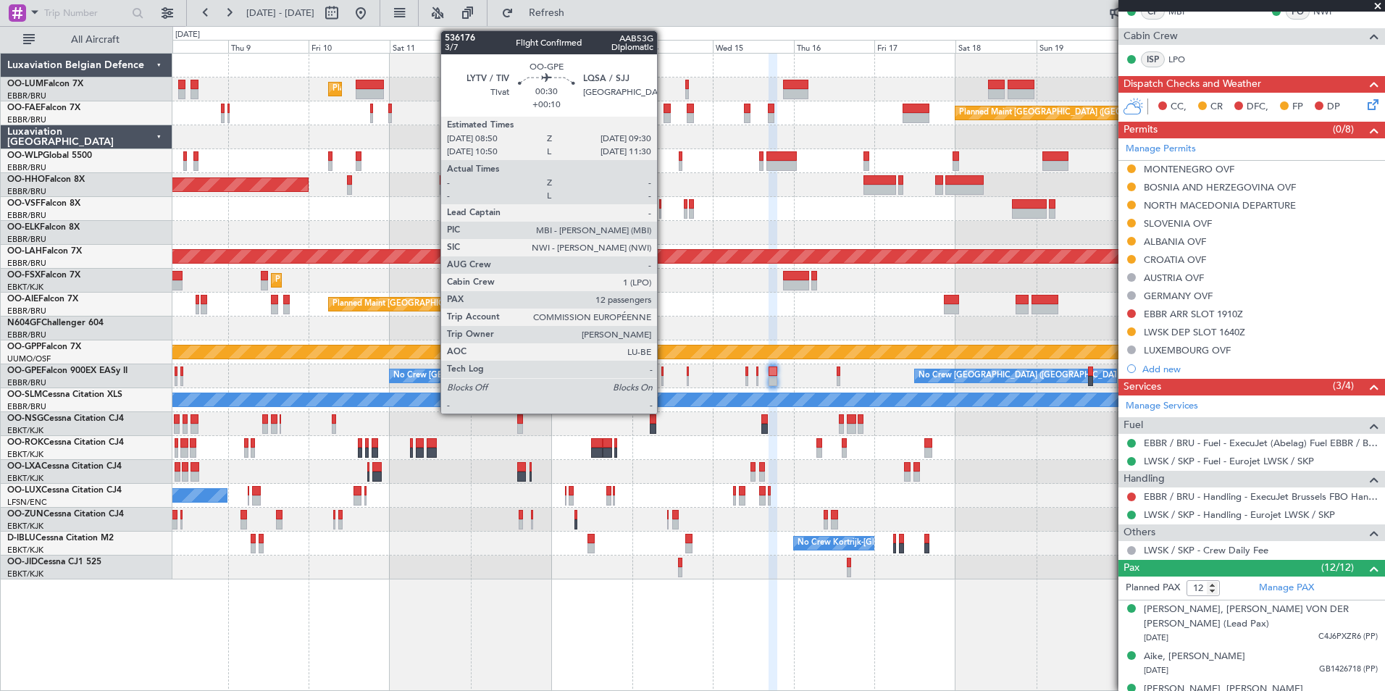
click at [663, 377] on div at bounding box center [662, 381] width 3 height 10
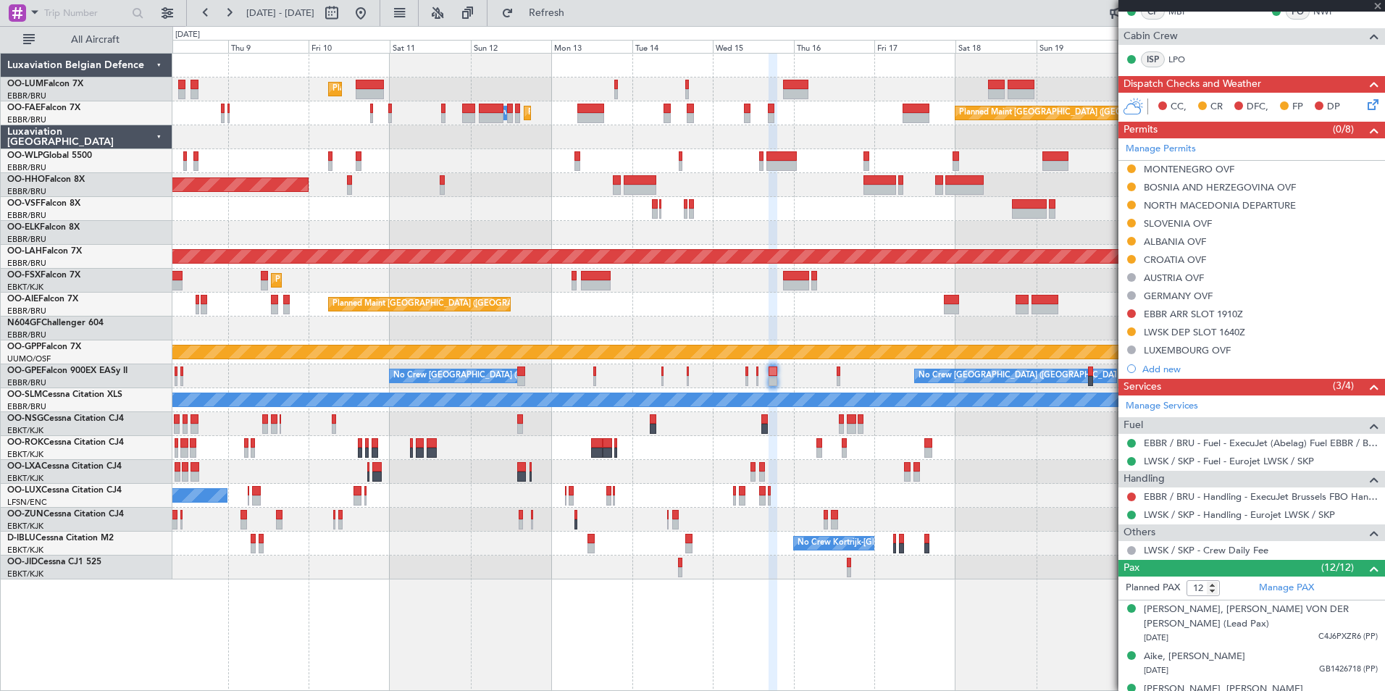
type input "+00:10"
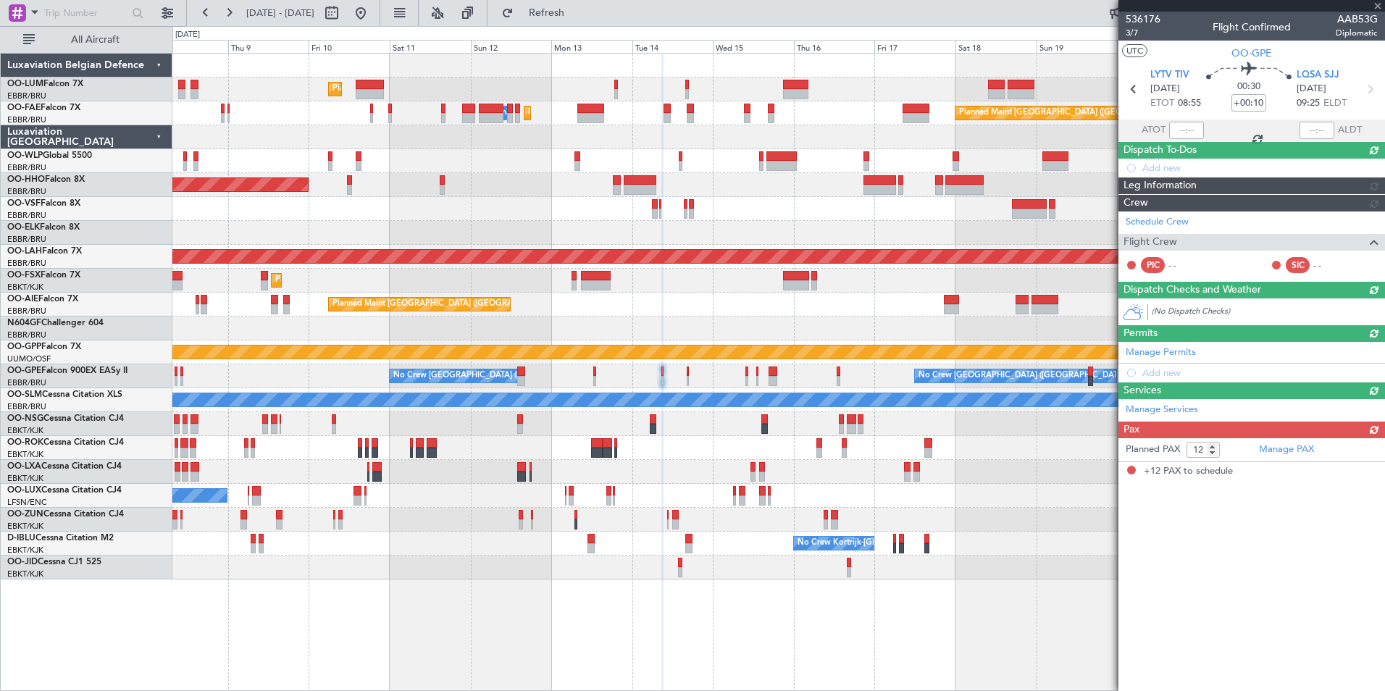
scroll to position [0, 0]
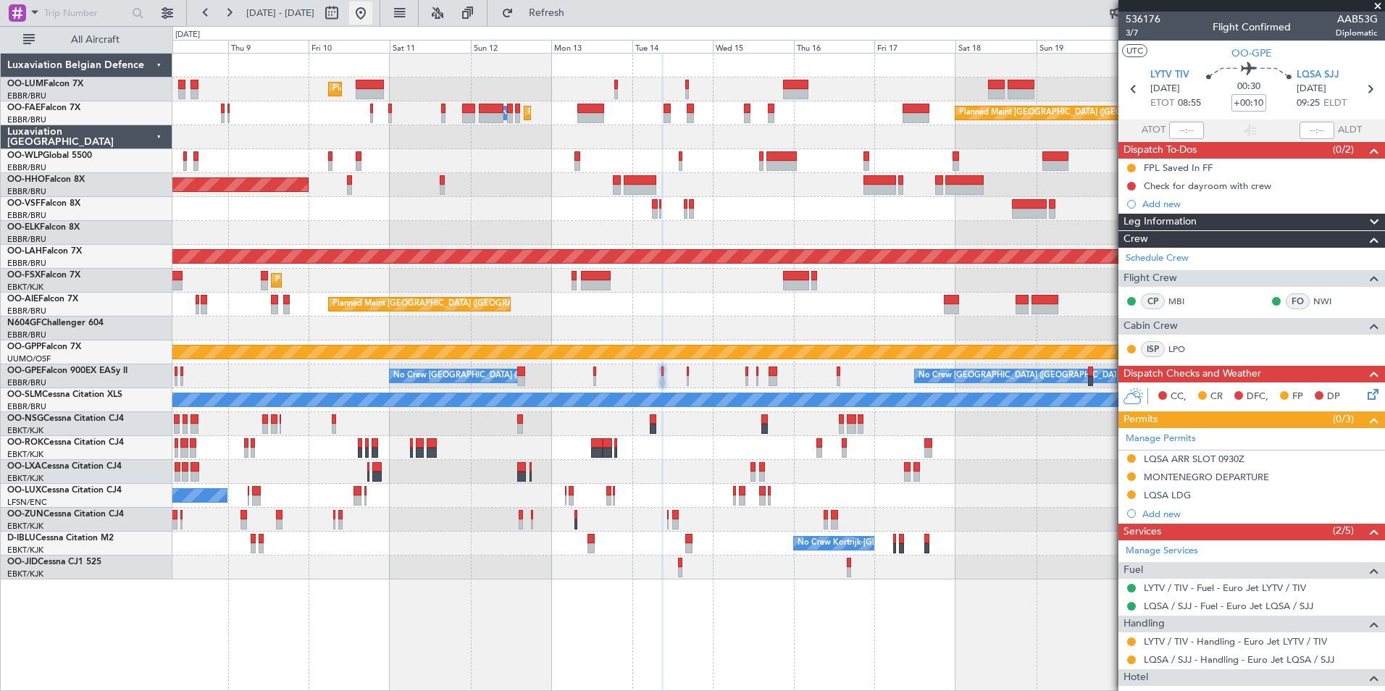
click at [372, 7] on button at bounding box center [360, 12] width 23 height 23
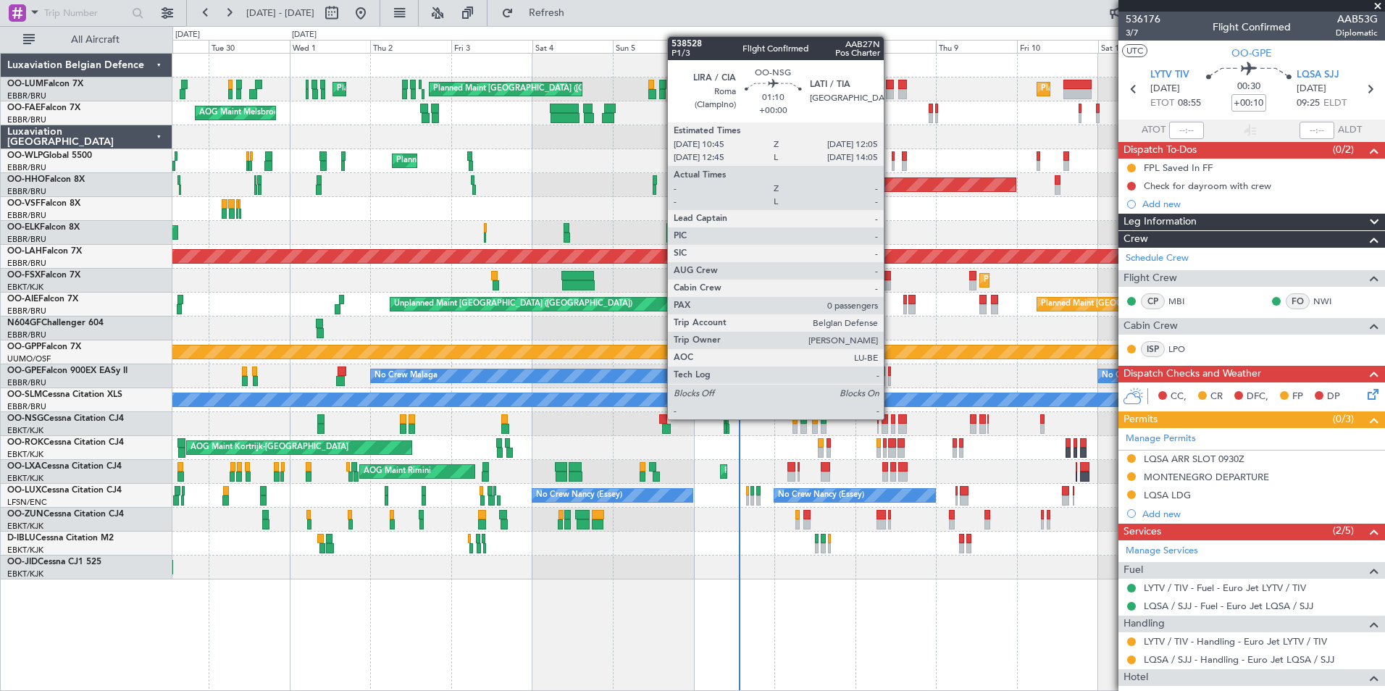
click at [868, 414] on div "Planned Maint [GEOGRAPHIC_DATA] ([GEOGRAPHIC_DATA])" at bounding box center [778, 424] width 1212 height 24
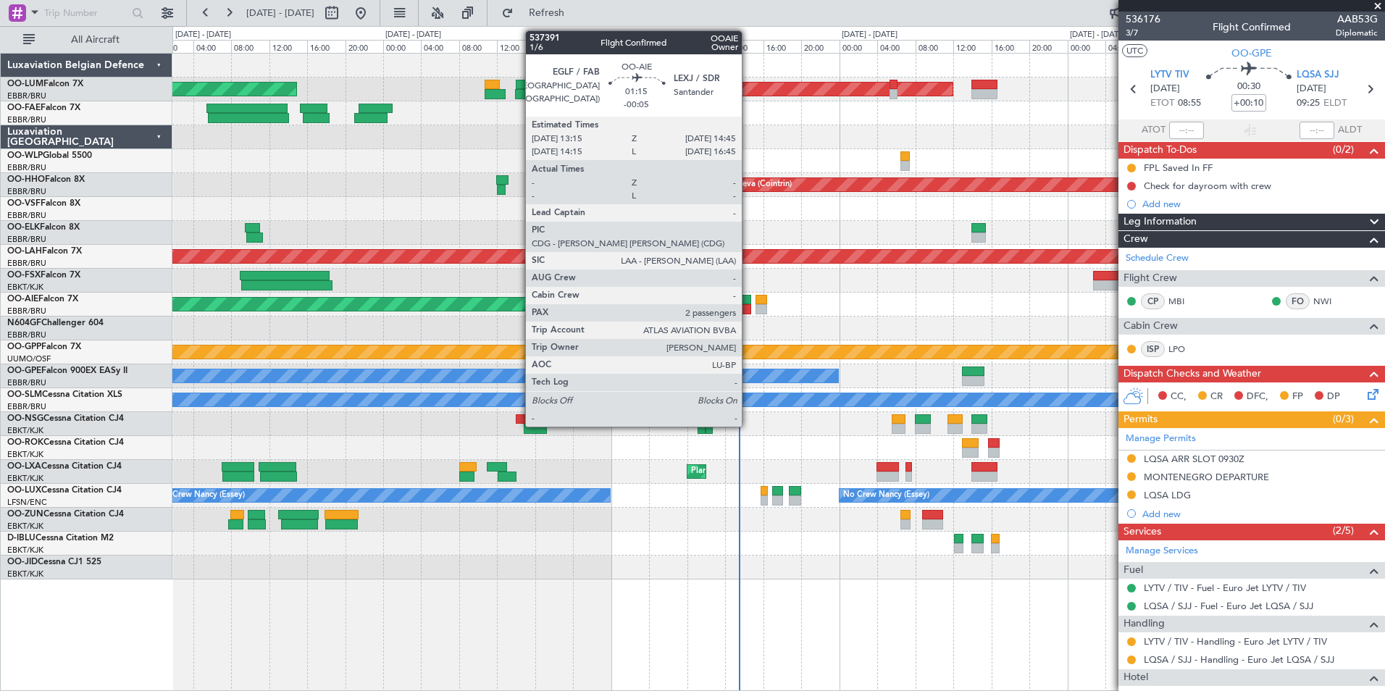
click at [748, 306] on div at bounding box center [744, 309] width 14 height 10
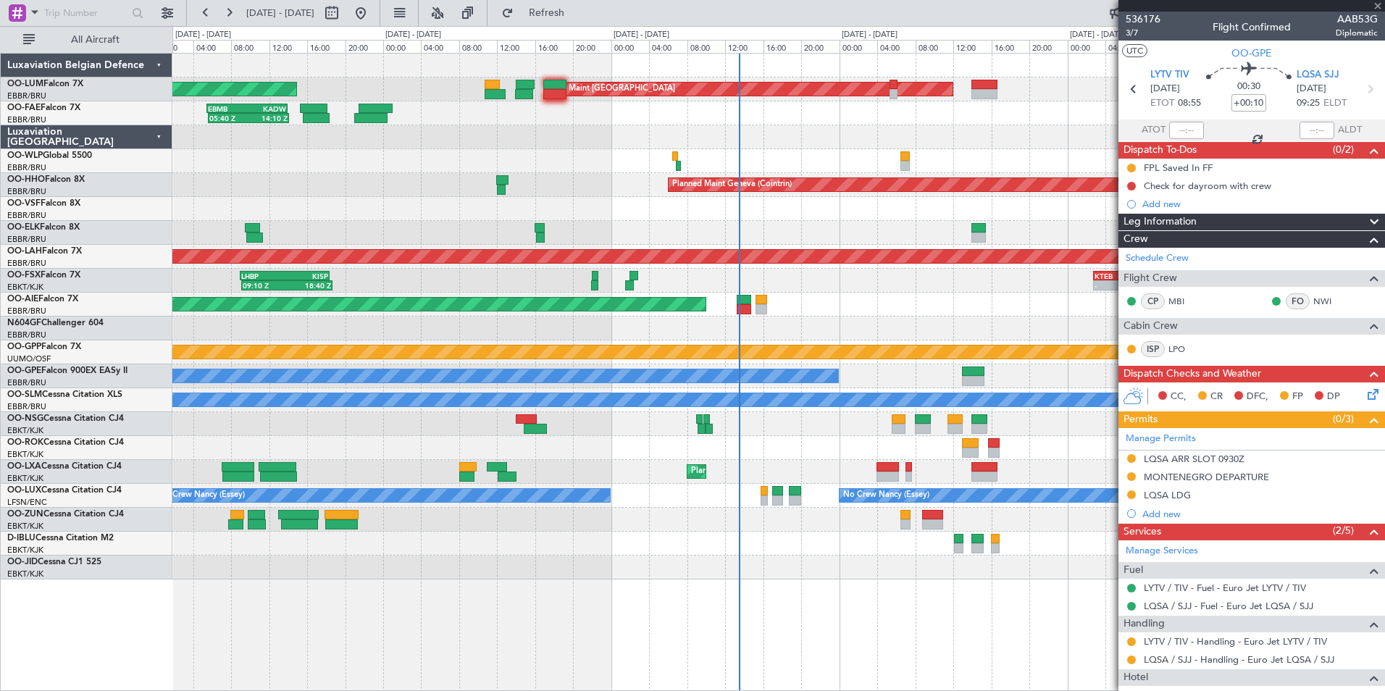
type input "-00:05"
type input "2"
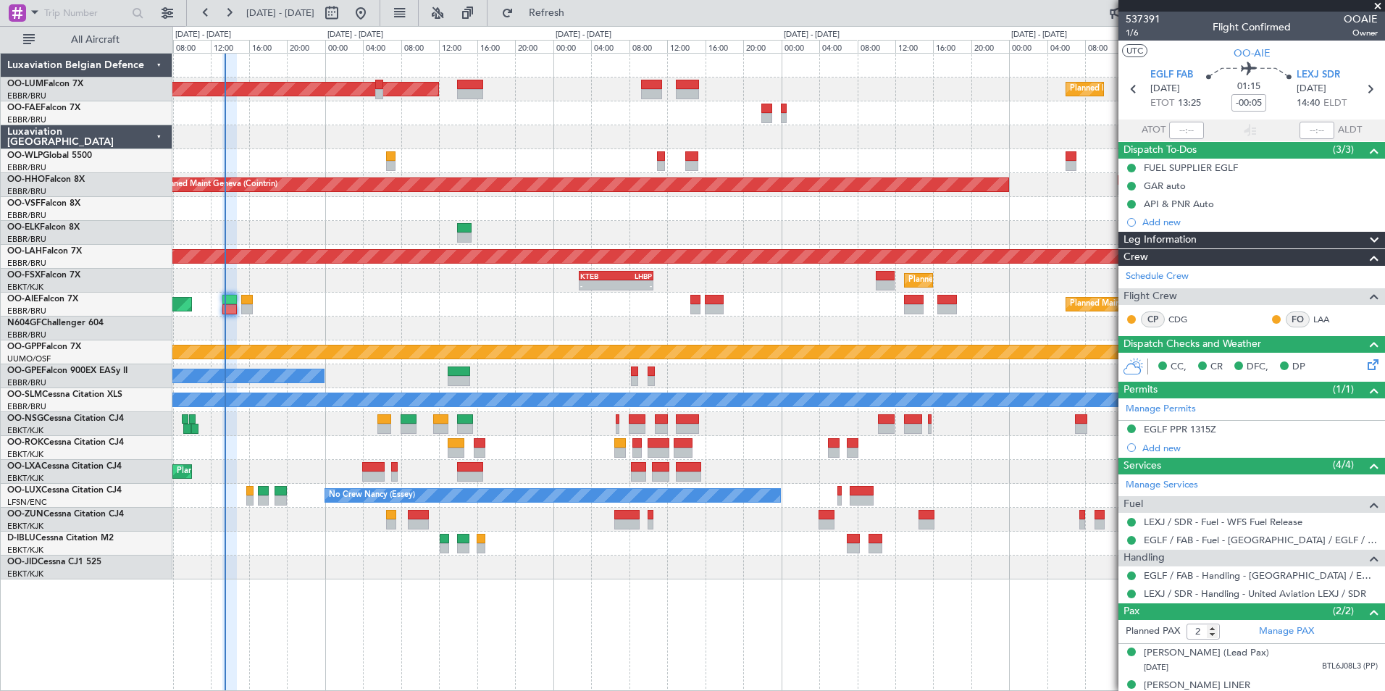
click at [298, 282] on div "- - KTEB 02:45 Z LHBP 10:35 Z Planned Maint Kortrijk-Wevelgem" at bounding box center [778, 281] width 1212 height 24
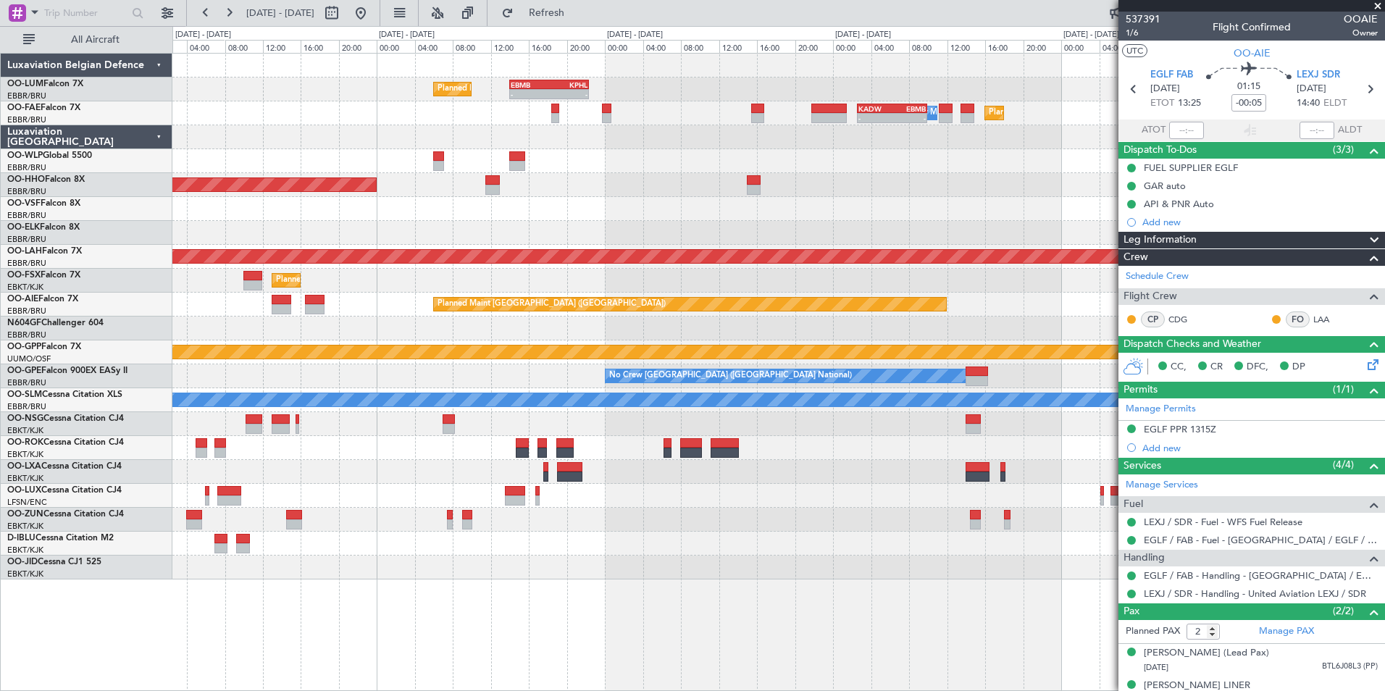
click at [229, 309] on div "Planned Maint Brussels (Brussels National) - - EBMB 14:00 Z KPHL 22:20 Z - - KA…" at bounding box center [778, 317] width 1212 height 526
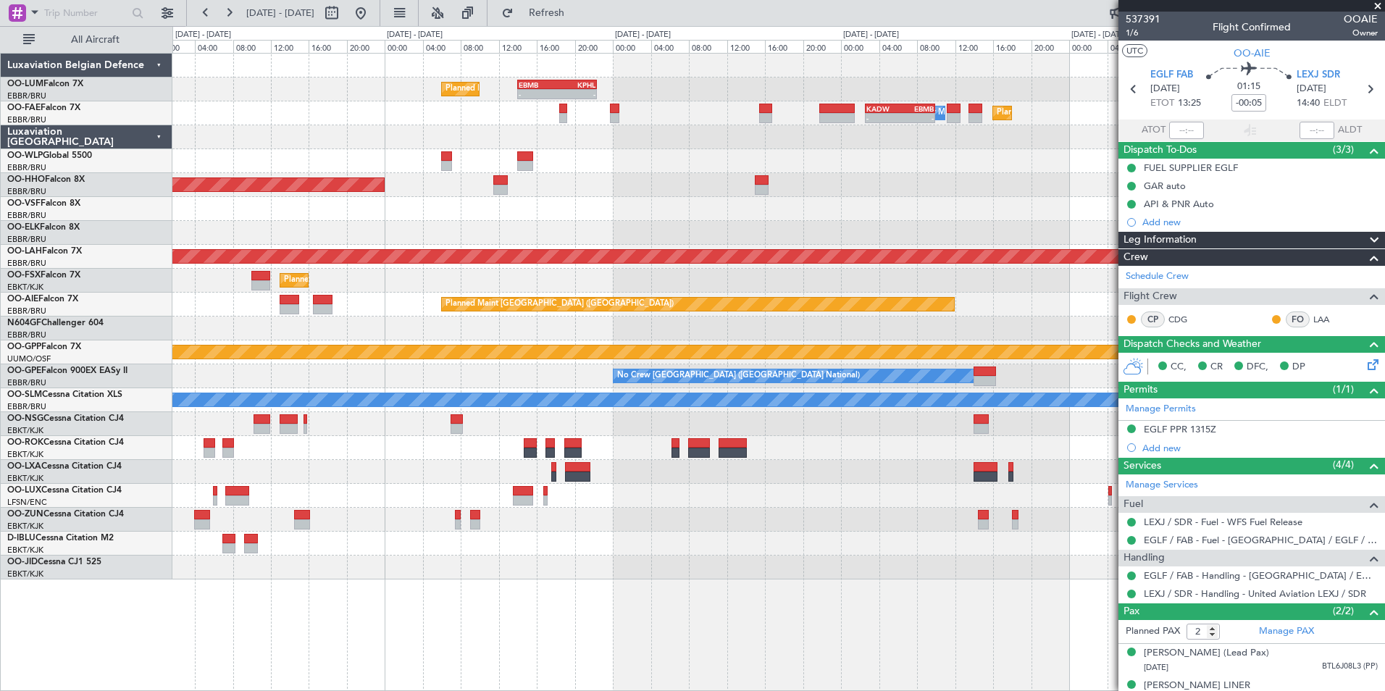
click at [265, 310] on div "Planned Maint Brussels (Brussels National) - - EBMB 14:00 Z KPHL 22:20 Z - - KA…" at bounding box center [778, 317] width 1212 height 526
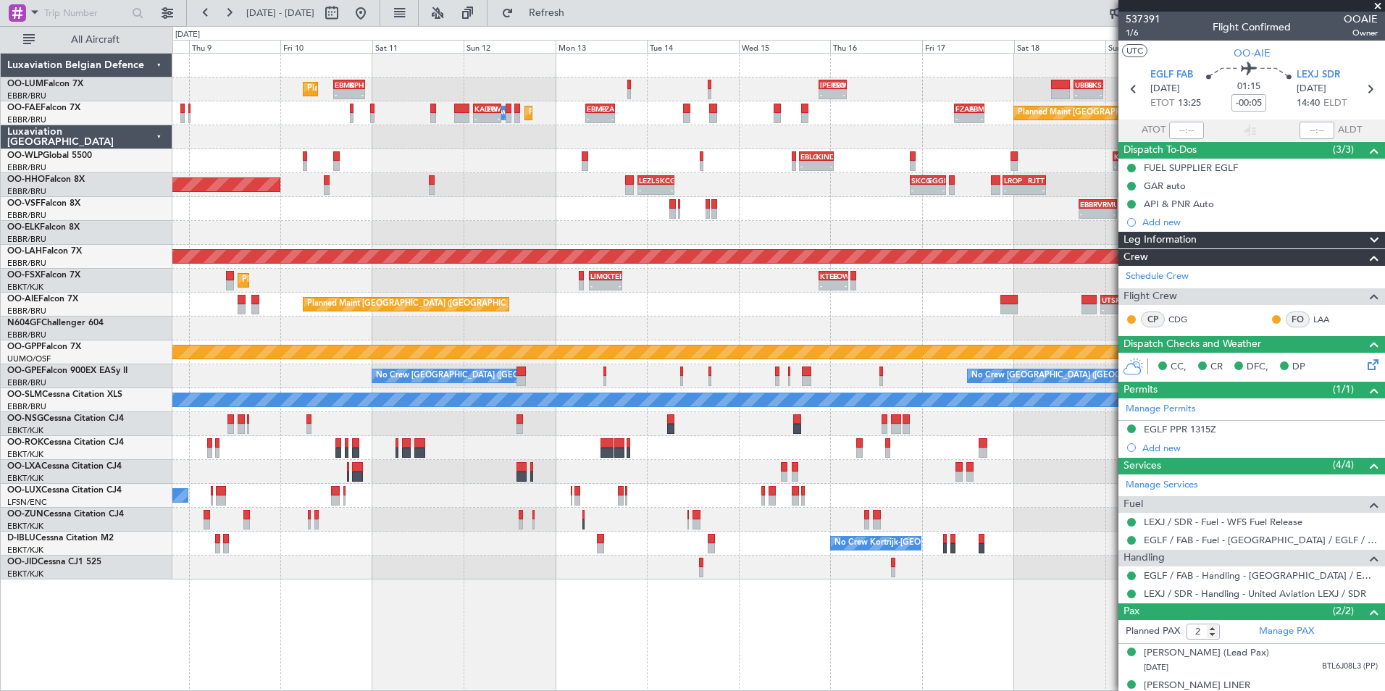
click at [474, 332] on div at bounding box center [778, 329] width 1212 height 24
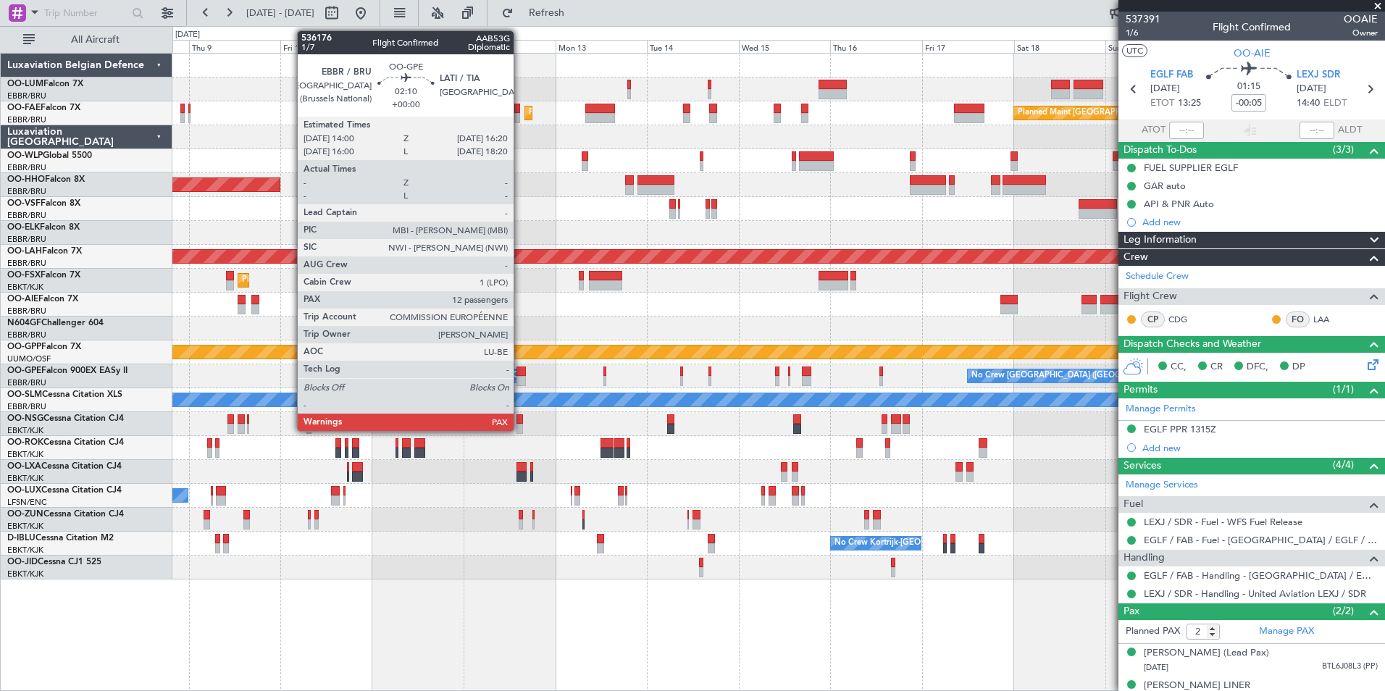
click at [520, 372] on div at bounding box center [520, 371] width 9 height 10
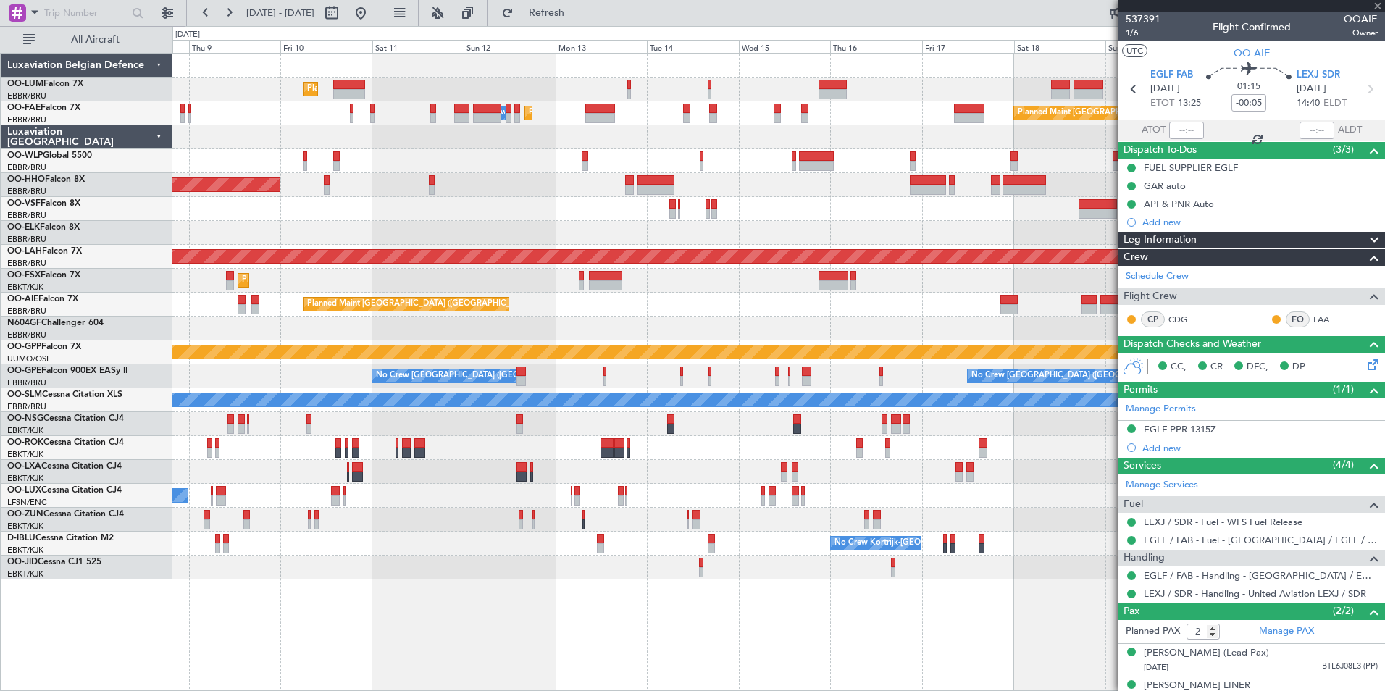
type input "12"
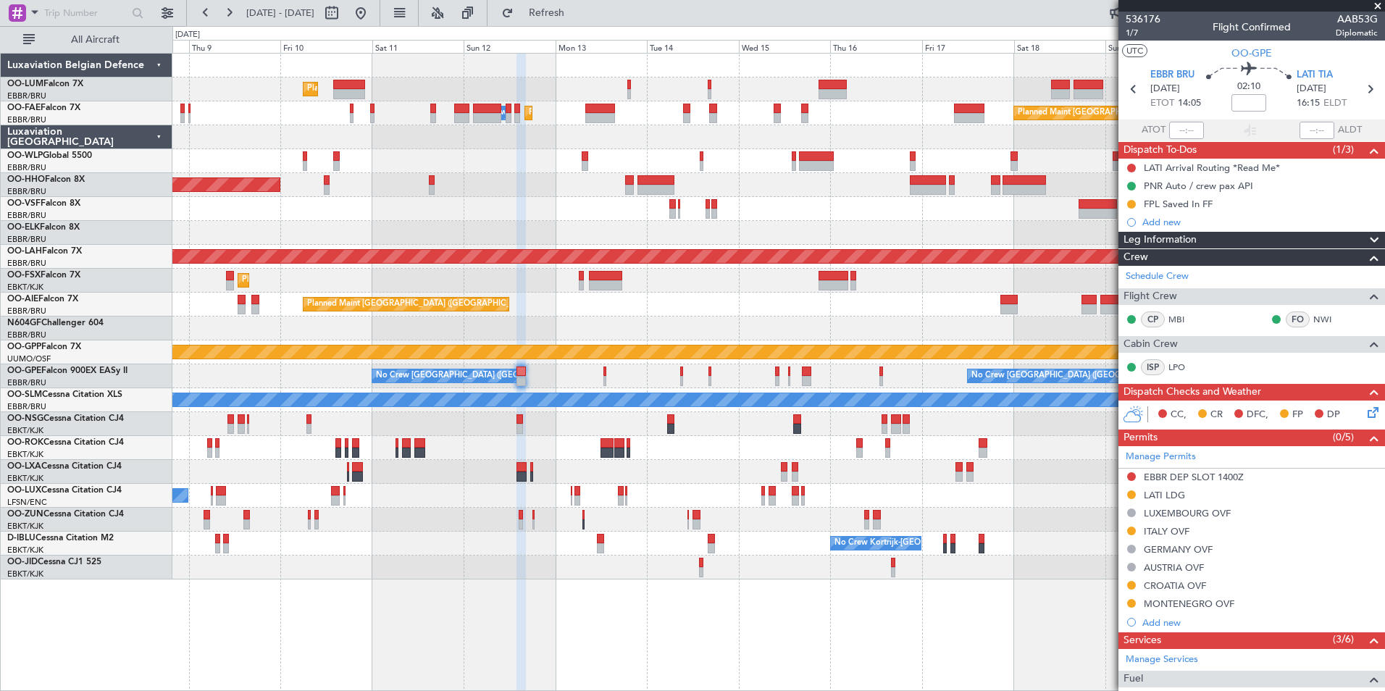
click at [1329, 67] on section "EBBR BRU 12/10/2025 ETOT 14:05 02:10 LATI TIA 12/10/2025 16:15 ELDT" at bounding box center [1251, 90] width 267 height 57
click at [1318, 71] on span "LATI TIA" at bounding box center [1314, 75] width 36 height 14
click at [1165, 495] on div "LATI LDG" at bounding box center [1164, 495] width 41 height 12
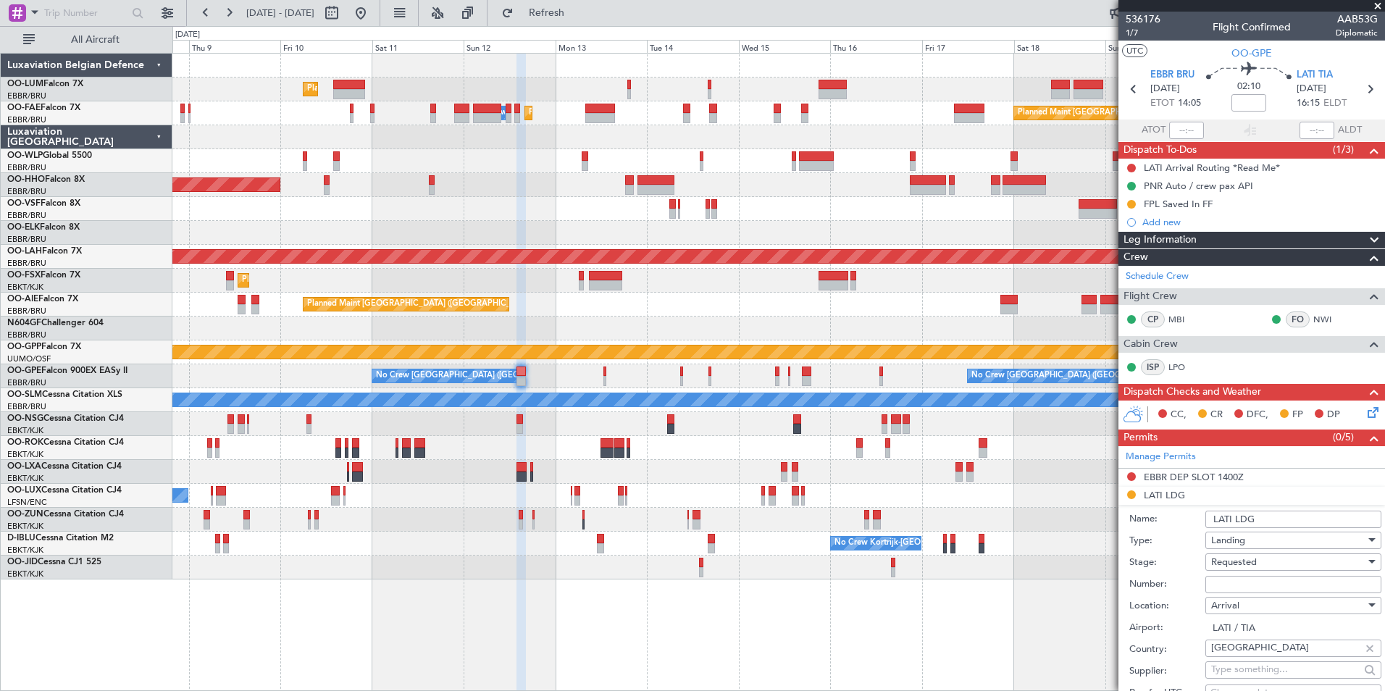
click at [1257, 587] on input "Number:" at bounding box center [1293, 584] width 176 height 17
paste input "DC PPR 1948"
type input "DC PPR 1948"
click at [1256, 561] on span "Requested" at bounding box center [1234, 562] width 46 height 13
click at [1265, 669] on span "Received OK" at bounding box center [1288, 678] width 152 height 22
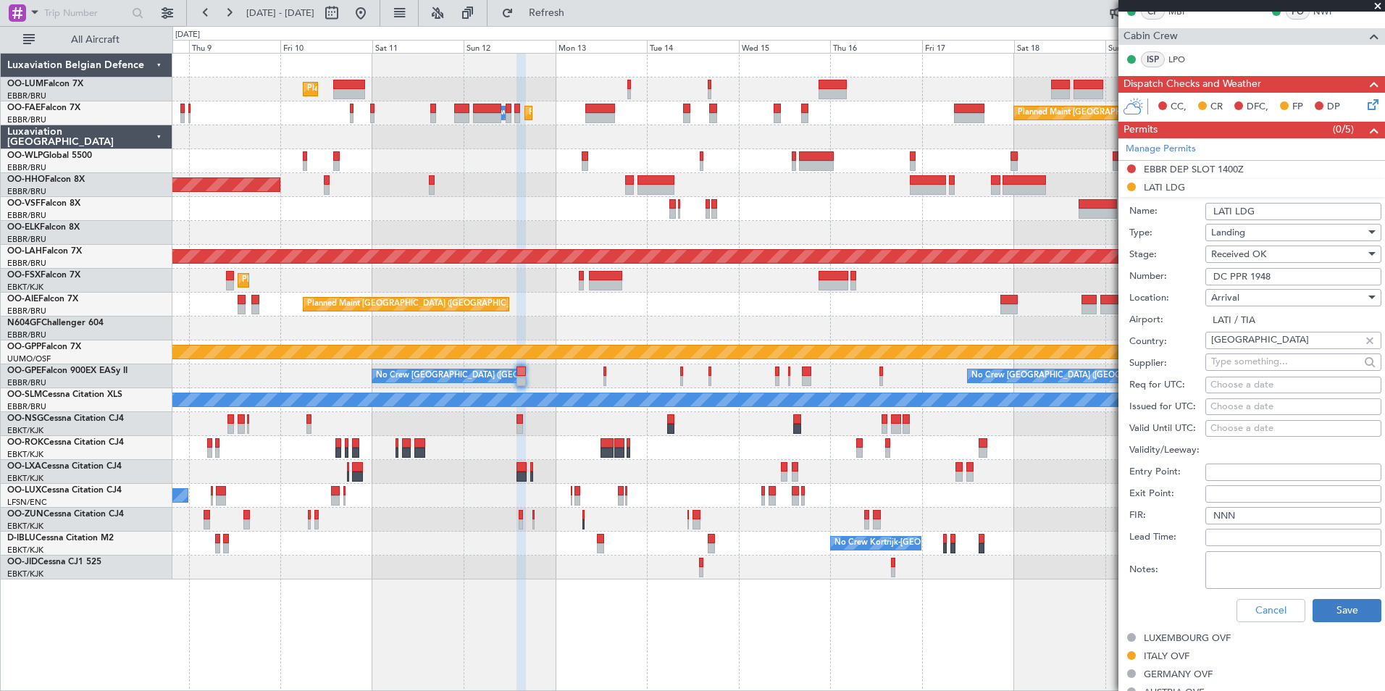
scroll to position [362, 0]
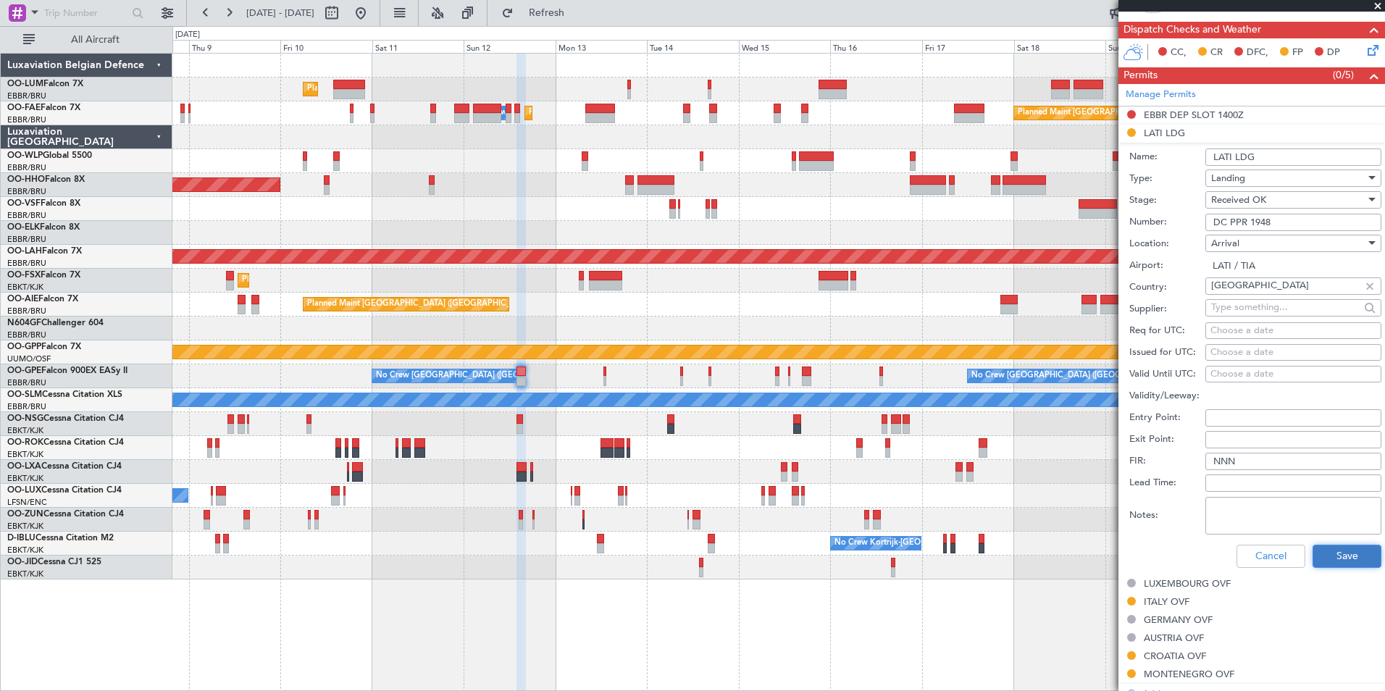
click at [1320, 552] on button "Save" at bounding box center [1346, 556] width 69 height 23
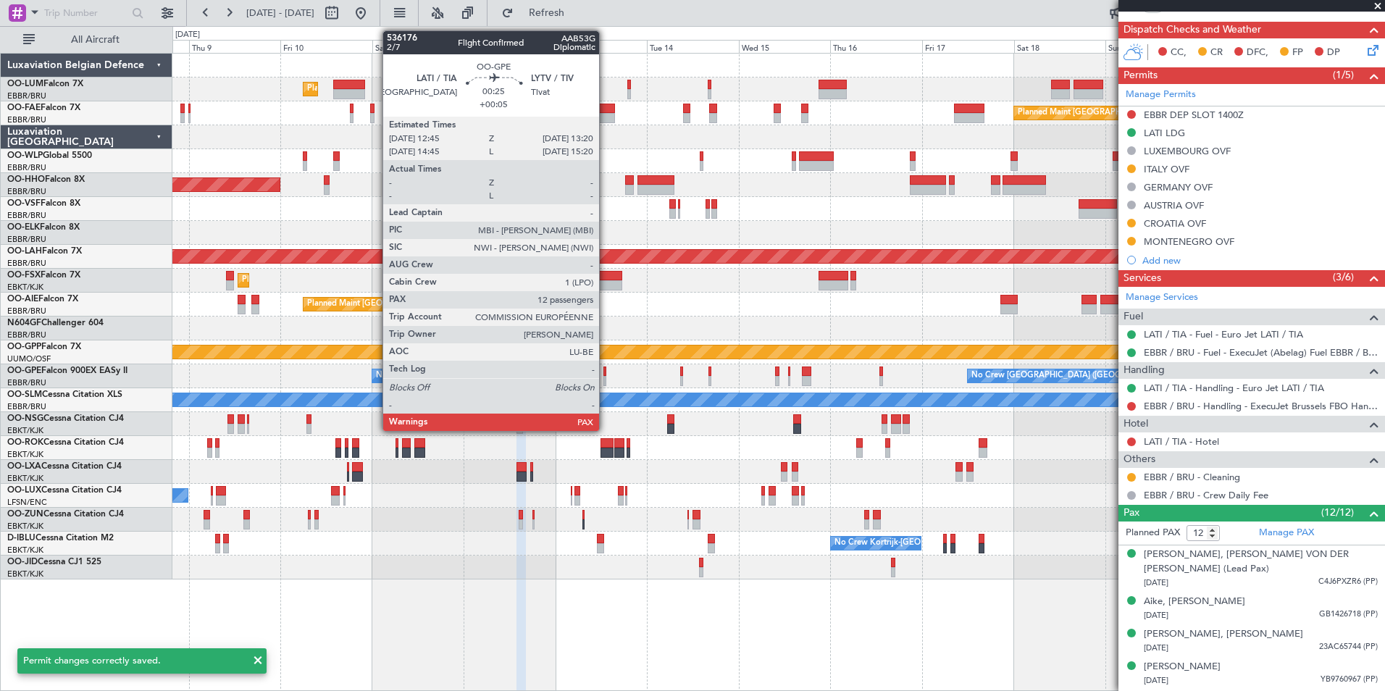
click at [606, 376] on div at bounding box center [604, 381] width 3 height 10
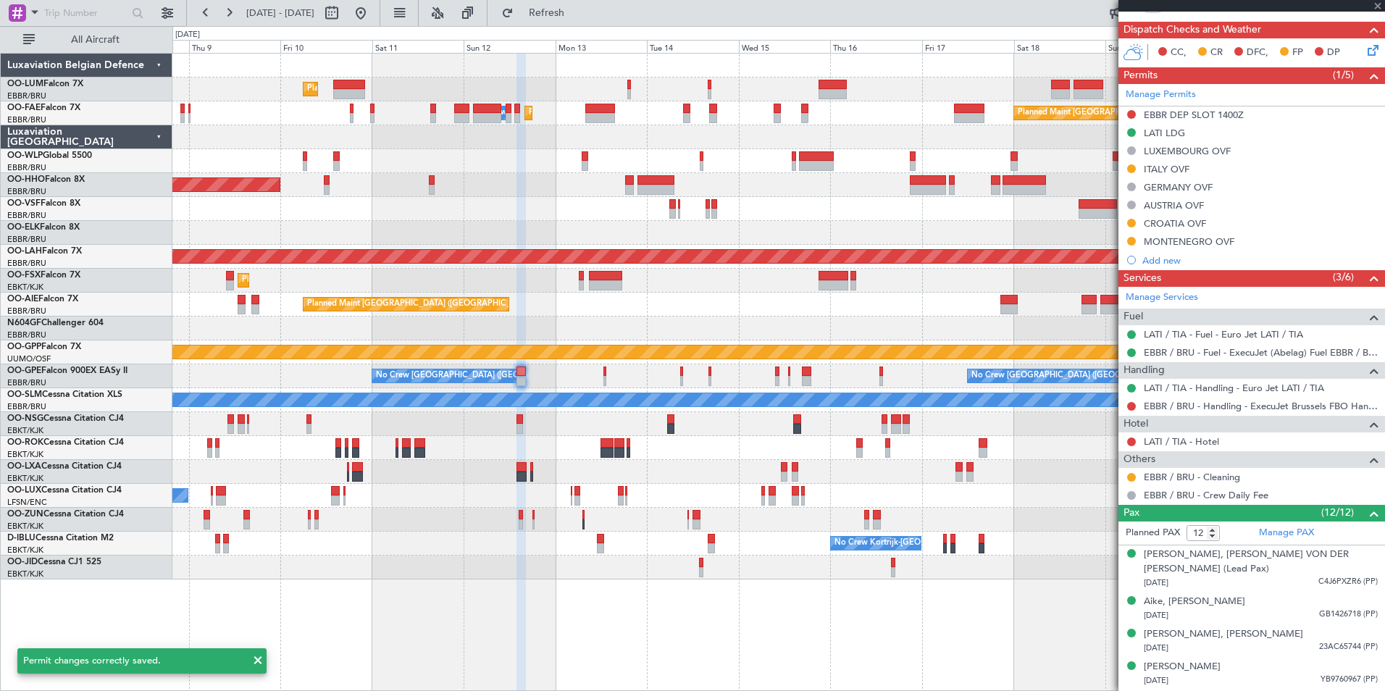
type input "+00:05"
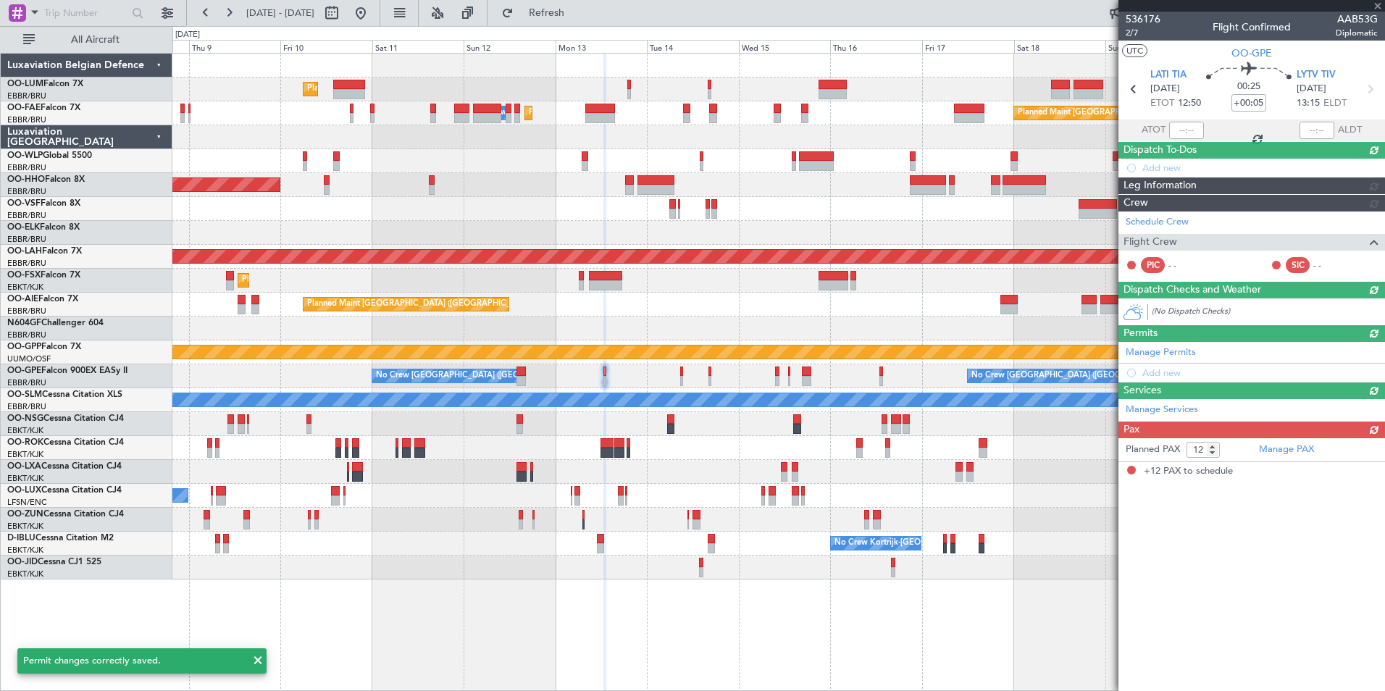
scroll to position [0, 0]
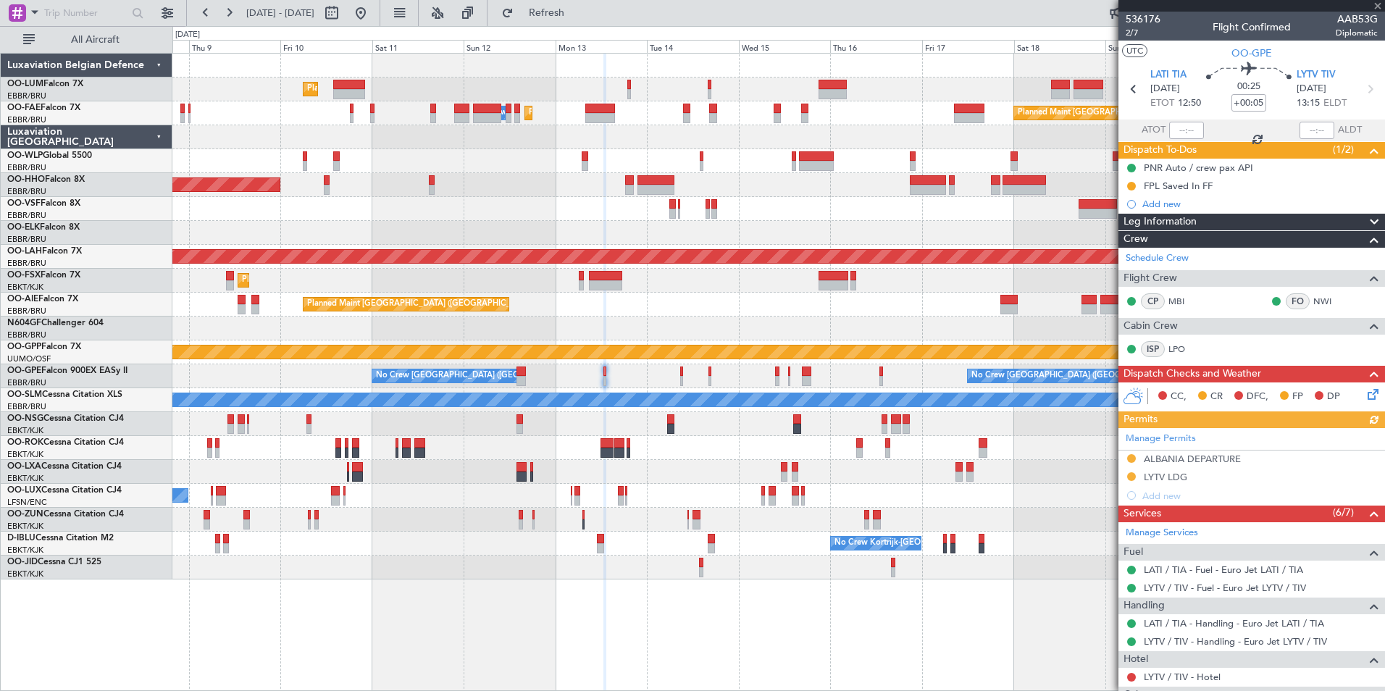
click at [1204, 463] on div "Manage Permits ALBANIA DEPARTURE LYTV LDG Add new" at bounding box center [1251, 466] width 267 height 77
click at [1199, 458] on div "Manage Permits ALBANIA DEPARTURE LYTV LDG Add new" at bounding box center [1251, 466] width 267 height 77
click at [1199, 457] on div "Manage Permits ALBANIA DEPARTURE LYTV LDG Add new" at bounding box center [1251, 466] width 267 height 77
click at [1199, 456] on div "ALBANIA DEPARTURE" at bounding box center [1192, 459] width 97 height 12
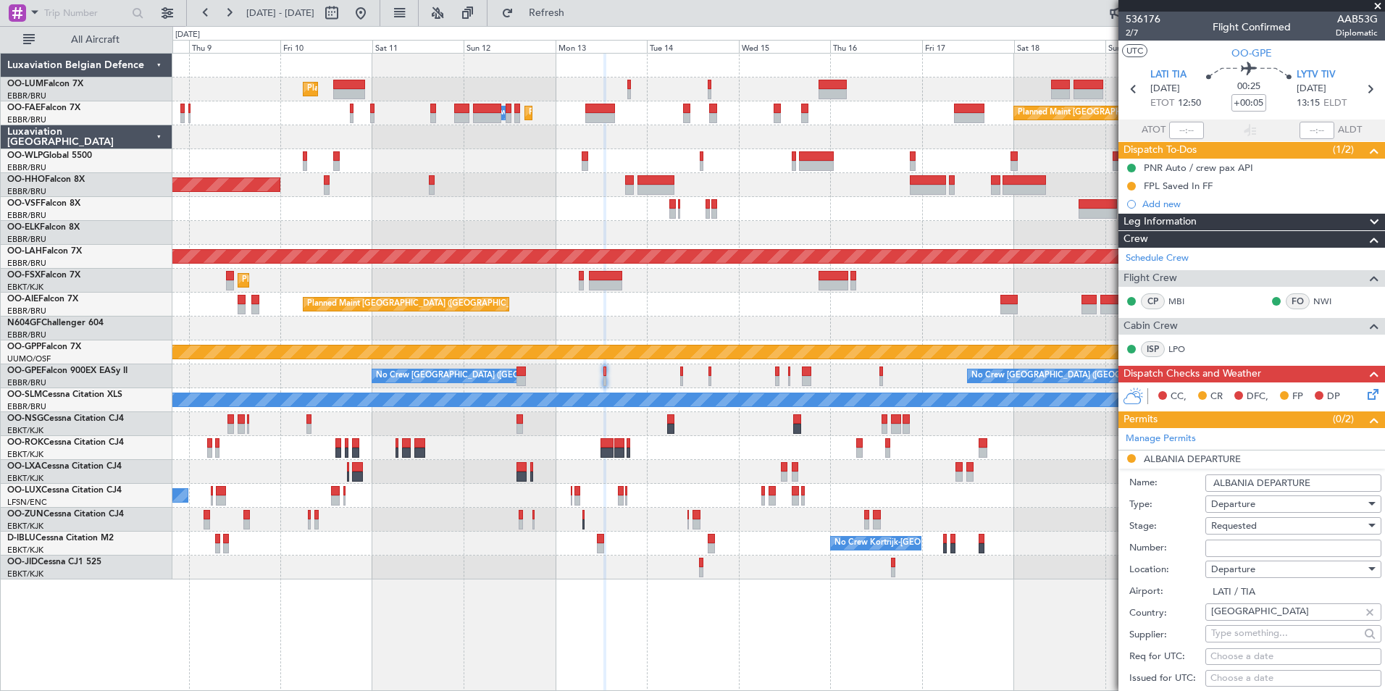
drag, startPoint x: 1199, startPoint y: 456, endPoint x: 1244, endPoint y: 546, distance: 100.4
click at [1244, 546] on input "Number:" at bounding box center [1293, 548] width 176 height 17
paste input "DC PPR 1948"
type input "DC PPR 1948"
click at [1266, 529] on div "Requested" at bounding box center [1288, 526] width 154 height 22
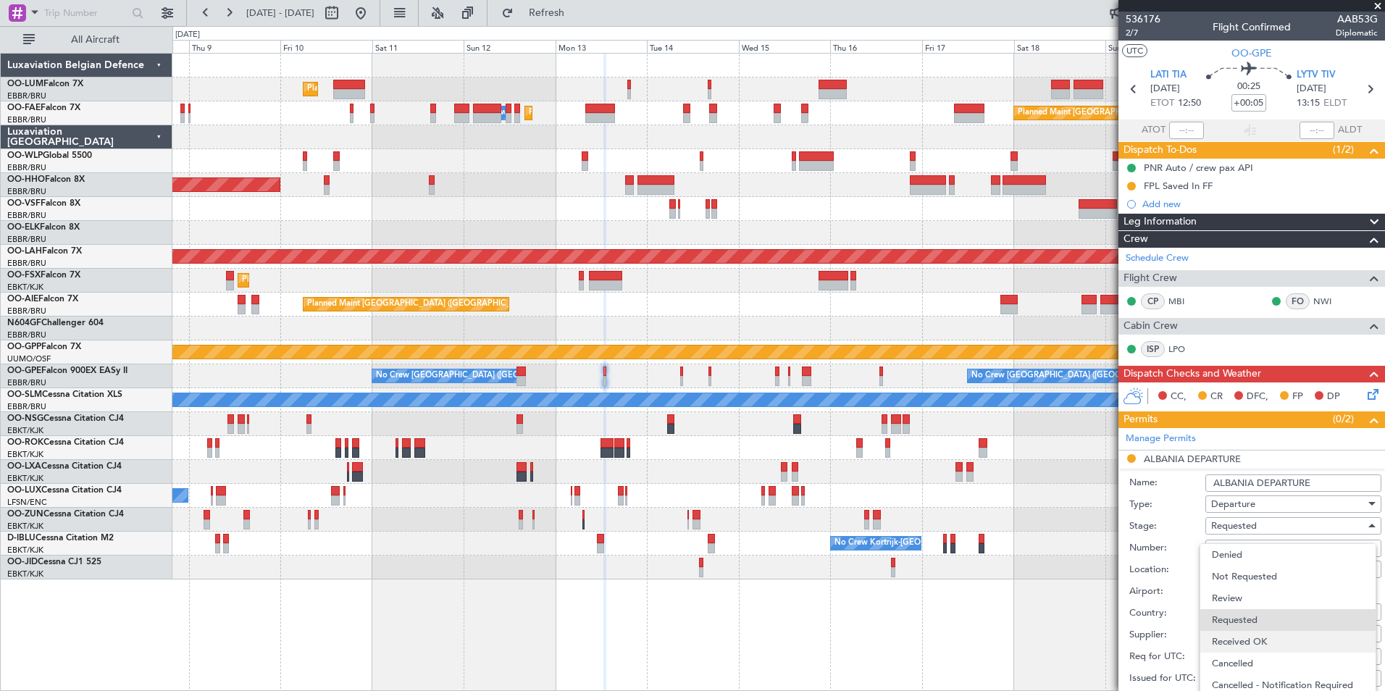
click at [1253, 650] on span "Received OK" at bounding box center [1288, 642] width 152 height 22
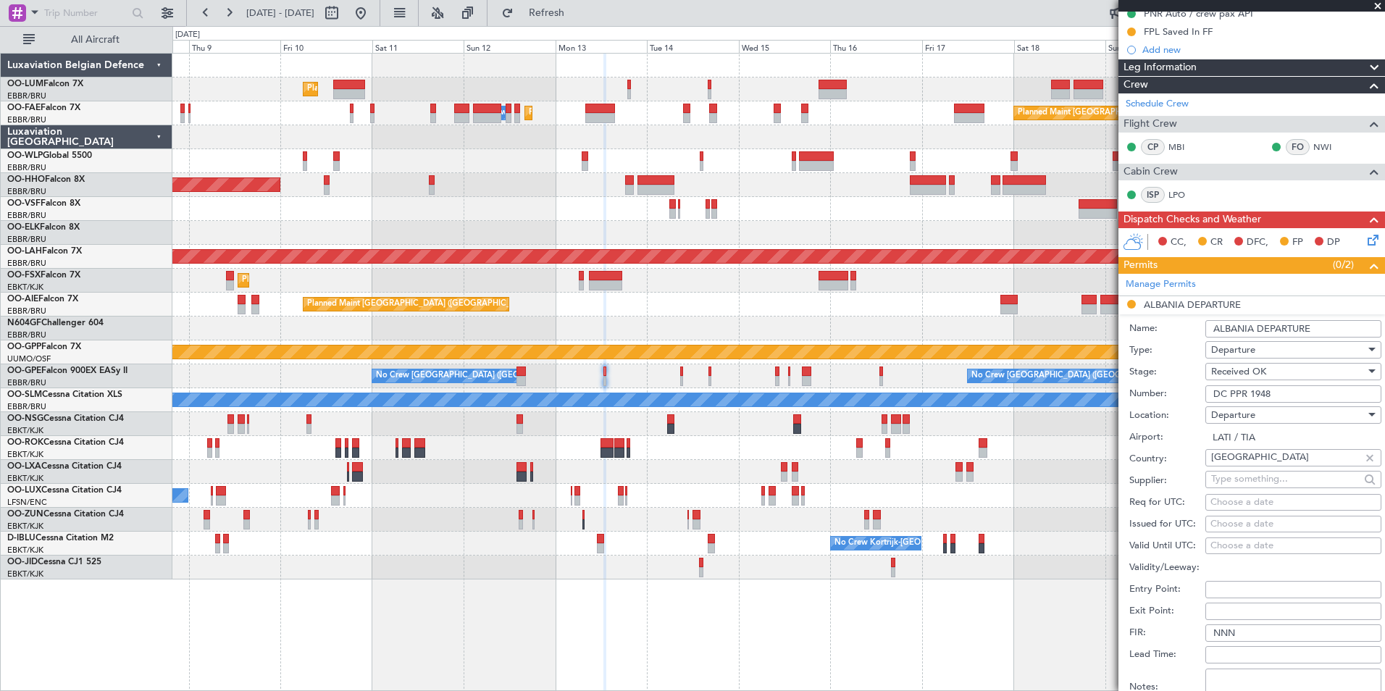
scroll to position [290, 0]
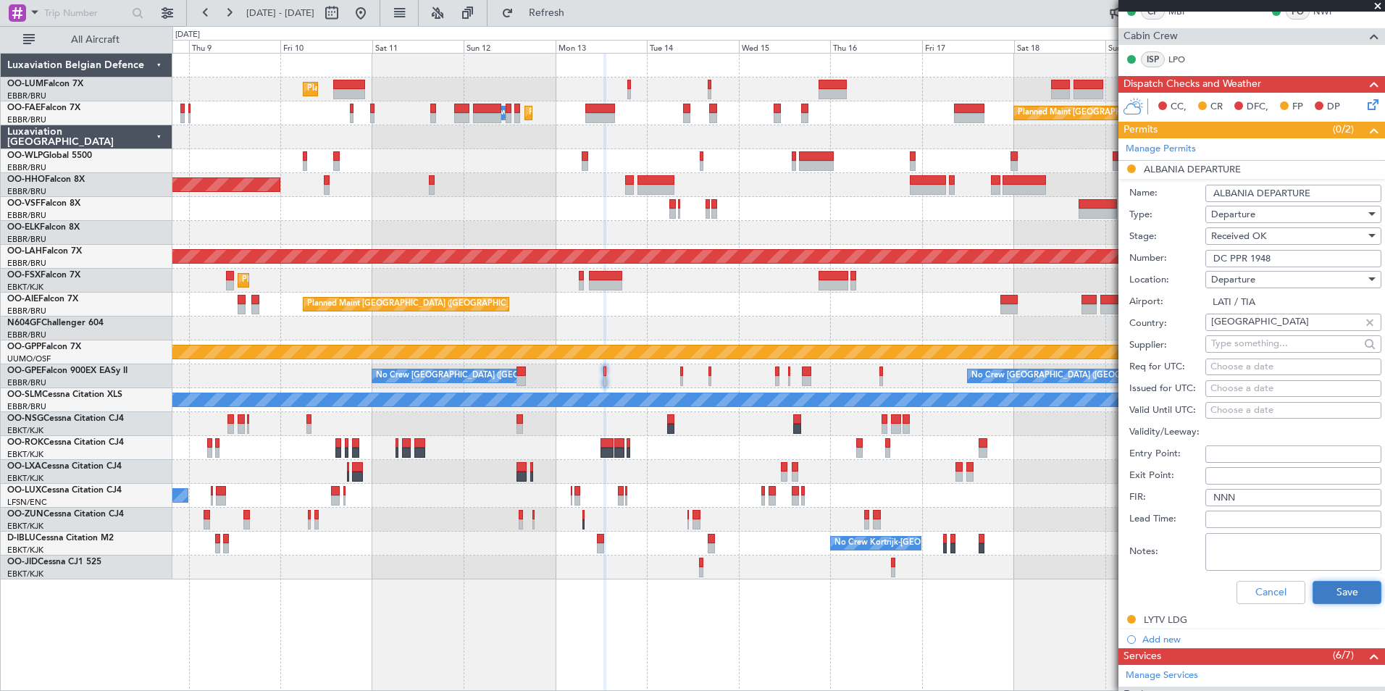
click at [1315, 581] on button "Save" at bounding box center [1346, 592] width 69 height 23
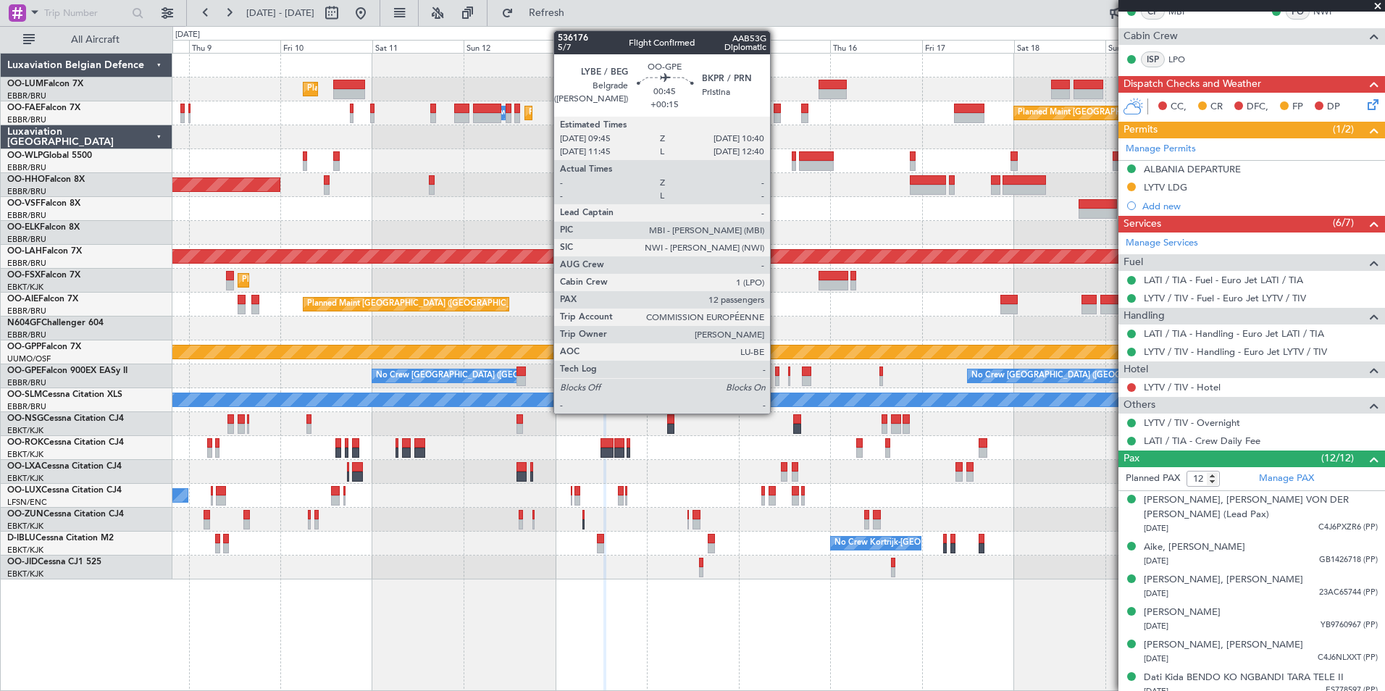
click at [776, 380] on div at bounding box center [777, 381] width 4 height 10
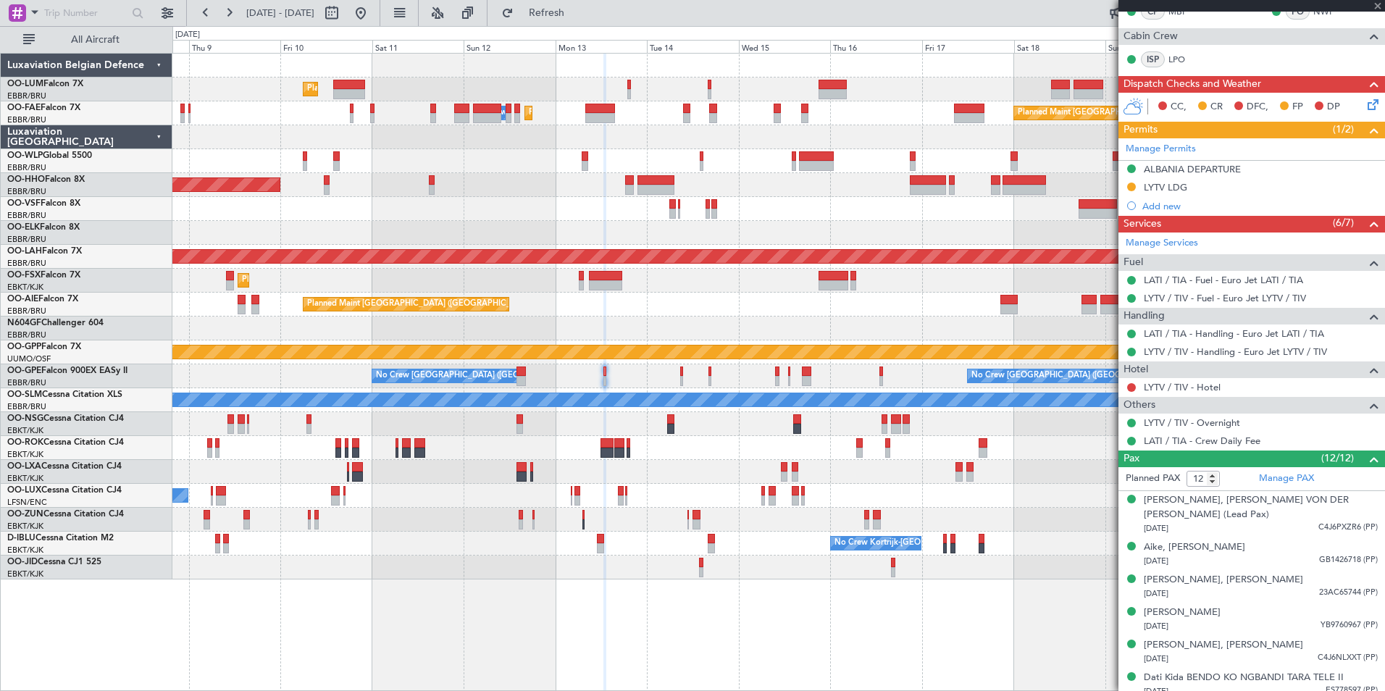
type input "+00:15"
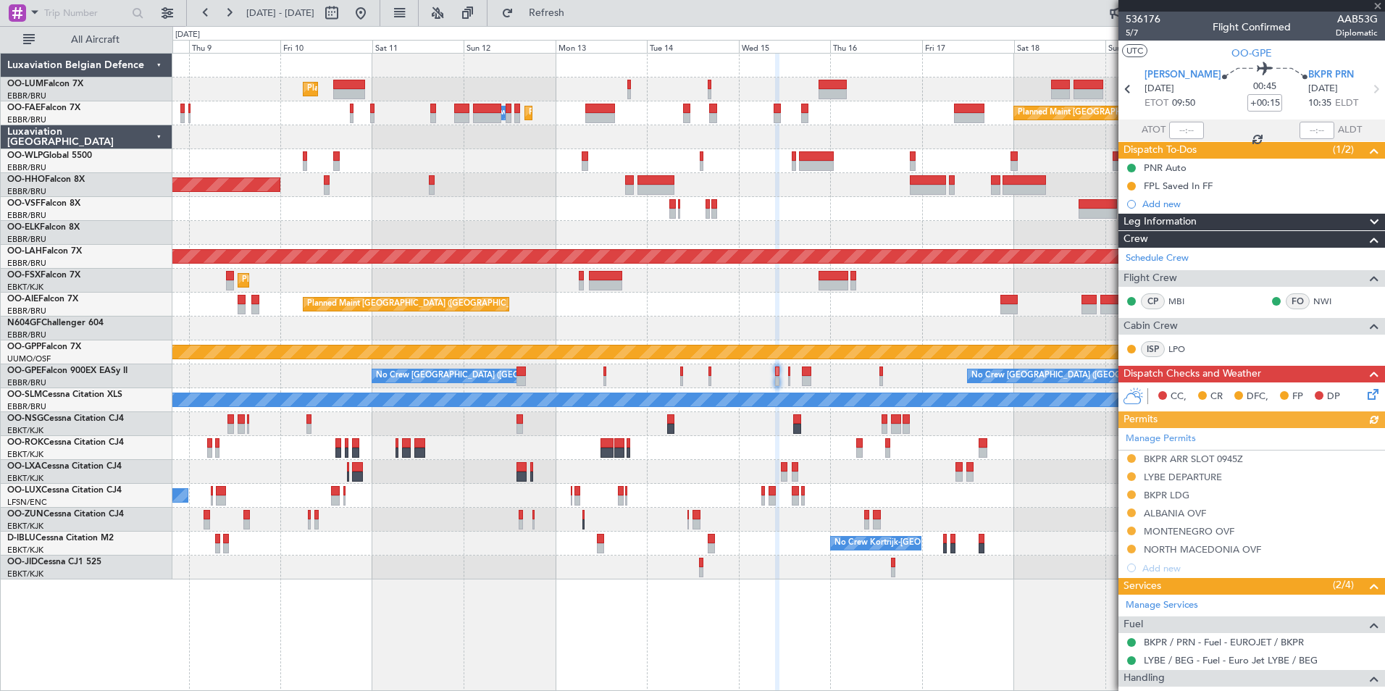
click at [1169, 513] on div "Manage Permits BKPR ARR SLOT 0945Z LYBE DEPARTURE BKPR LDG ALBANIA OVF MONTENEG…" at bounding box center [1251, 502] width 267 height 149
click at [1165, 512] on div "Manage Permits BKPR ARR SLOT 0945Z LYBE DEPARTURE BKPR LDG ALBANIA OVF MONTENEG…" at bounding box center [1251, 502] width 267 height 149
click at [1165, 511] on div "ALBANIA OVF" at bounding box center [1175, 513] width 62 height 12
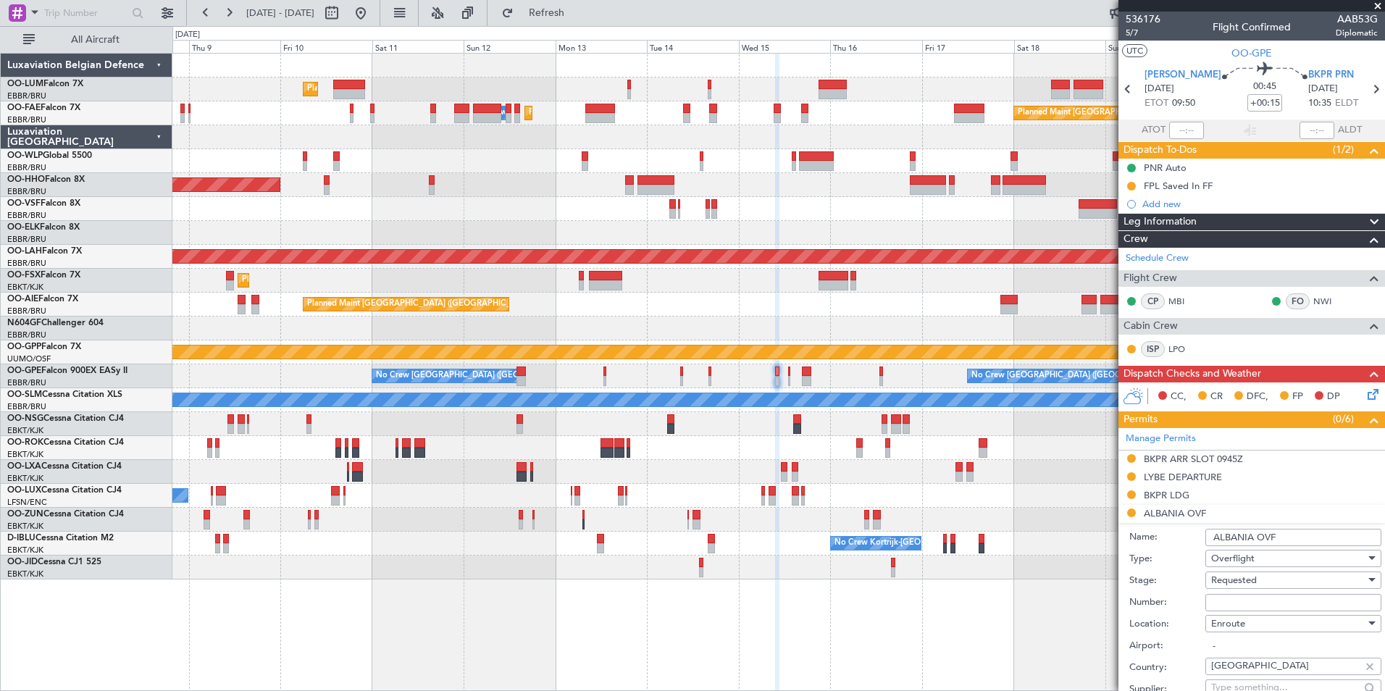
click at [1217, 599] on input "Number:" at bounding box center [1293, 602] width 176 height 17
paste input "DC PPR 600"
type input "DC PPR 600"
click at [1244, 585] on span "Requested" at bounding box center [1234, 580] width 46 height 13
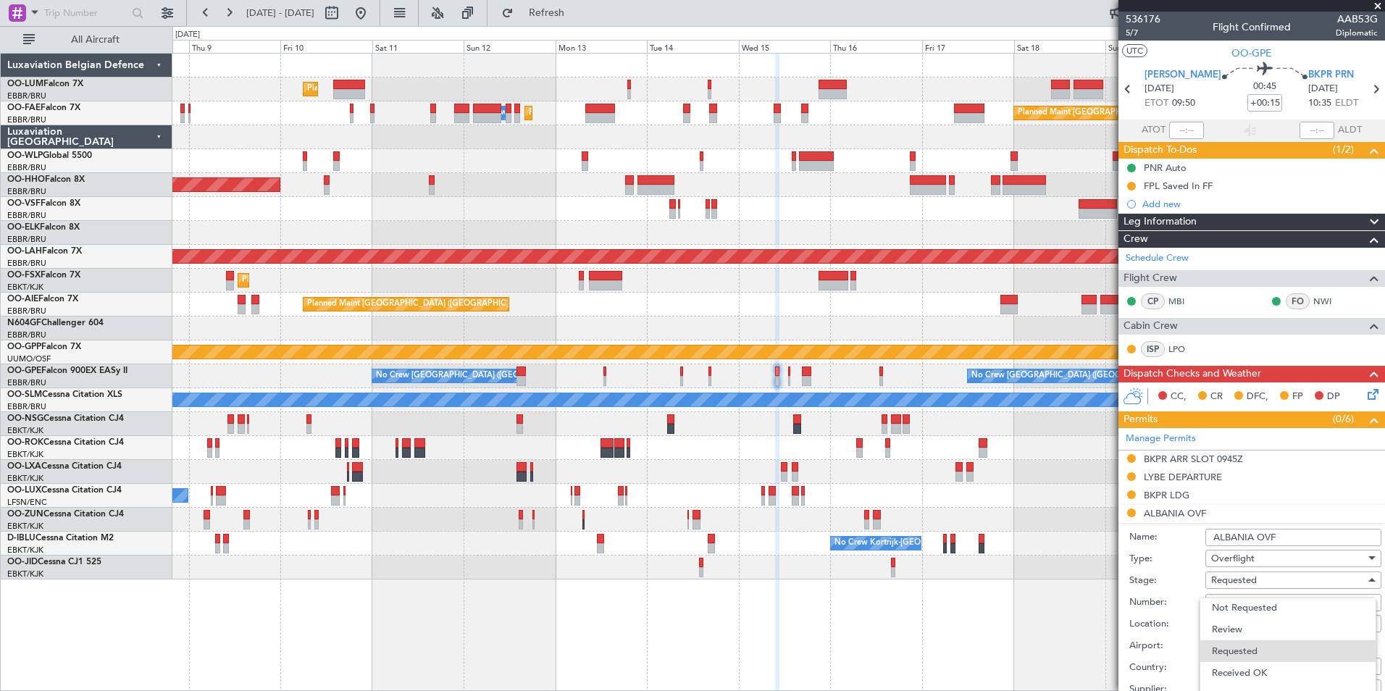
drag, startPoint x: 1256, startPoint y: 666, endPoint x: 1288, endPoint y: 585, distance: 86.5
click at [1255, 666] on span "Received OK" at bounding box center [1288, 673] width 152 height 22
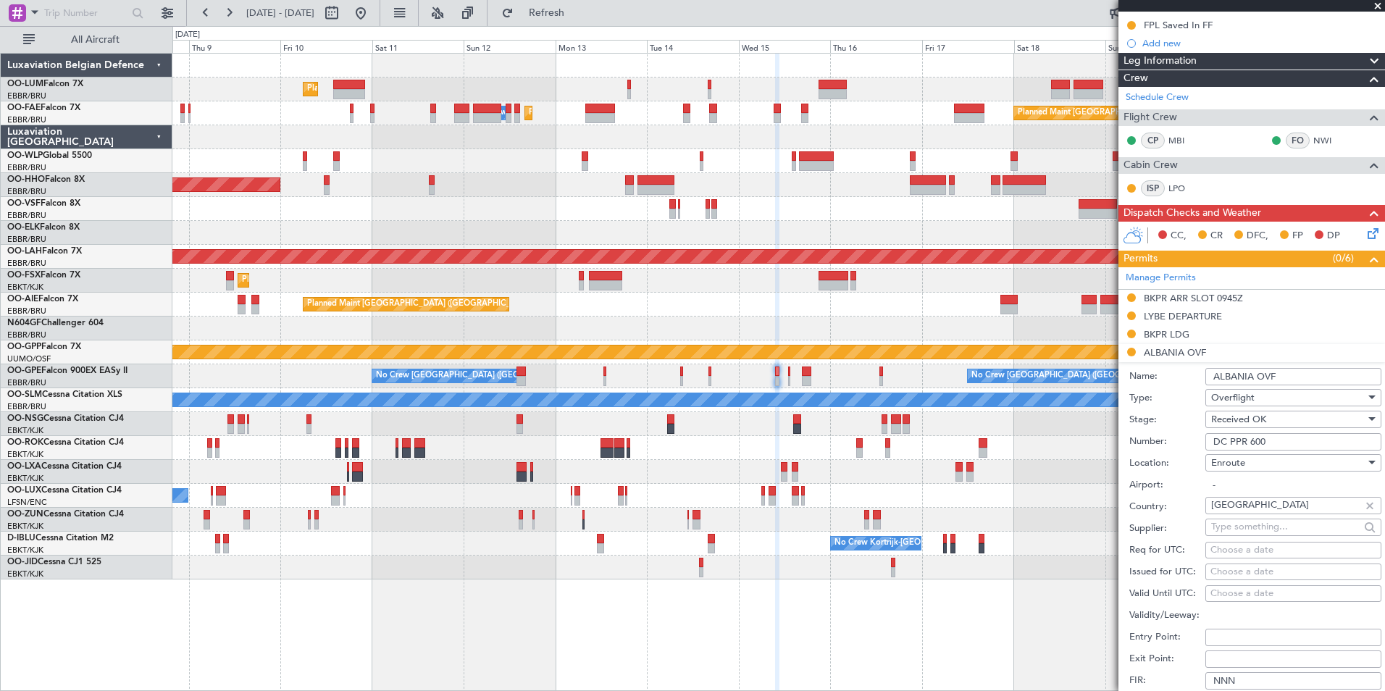
scroll to position [290, 0]
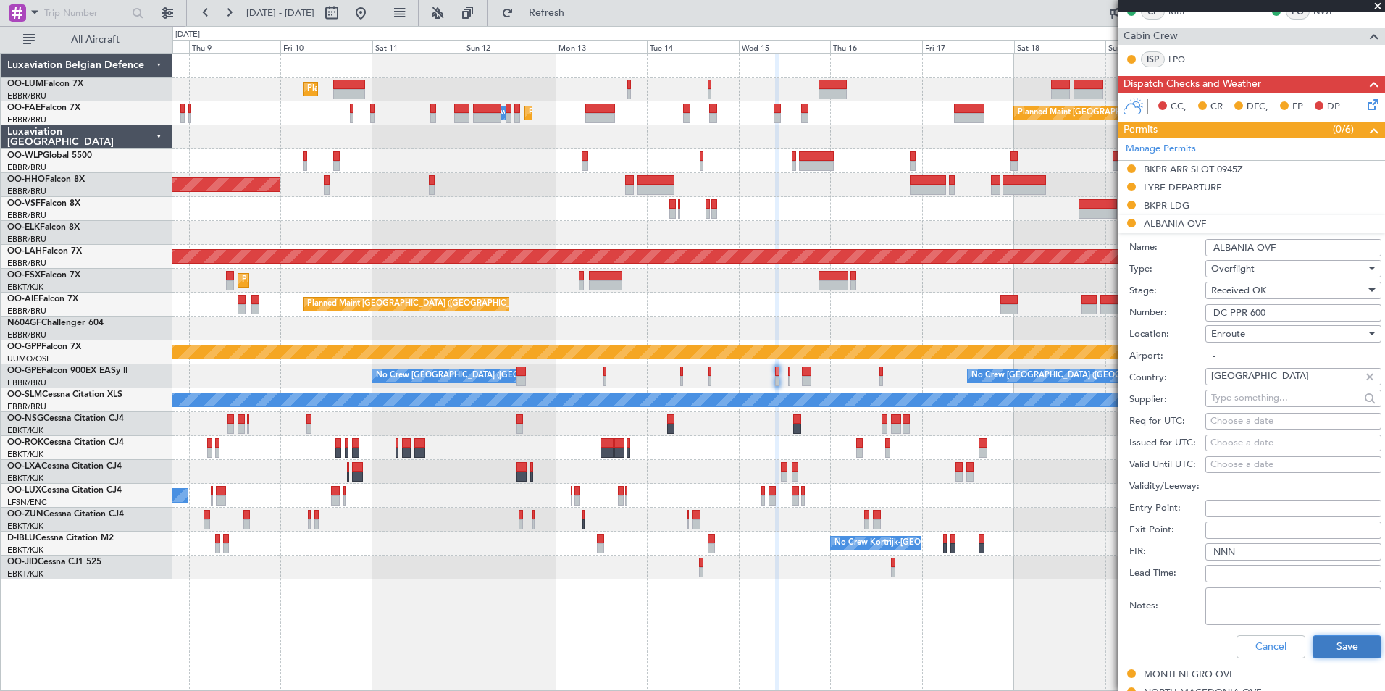
click at [1331, 636] on button "Save" at bounding box center [1346, 646] width 69 height 23
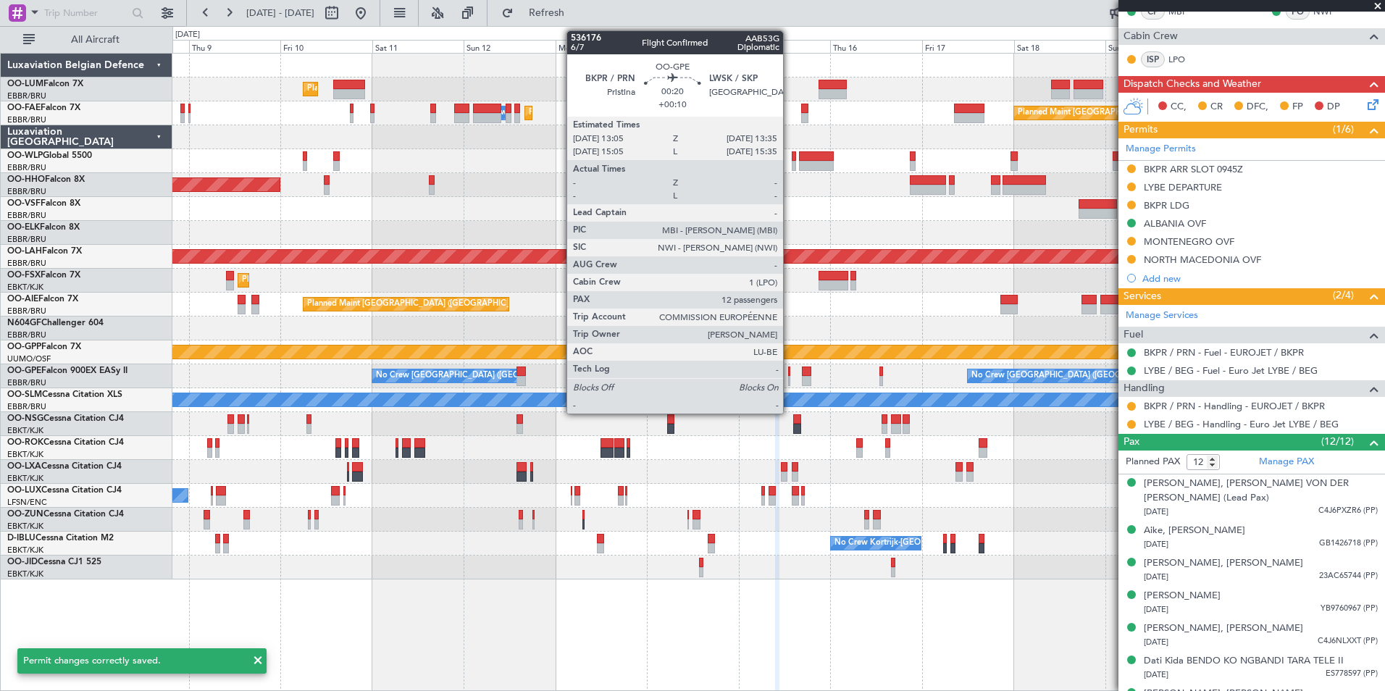
click at [789, 377] on div at bounding box center [789, 381] width 2 height 10
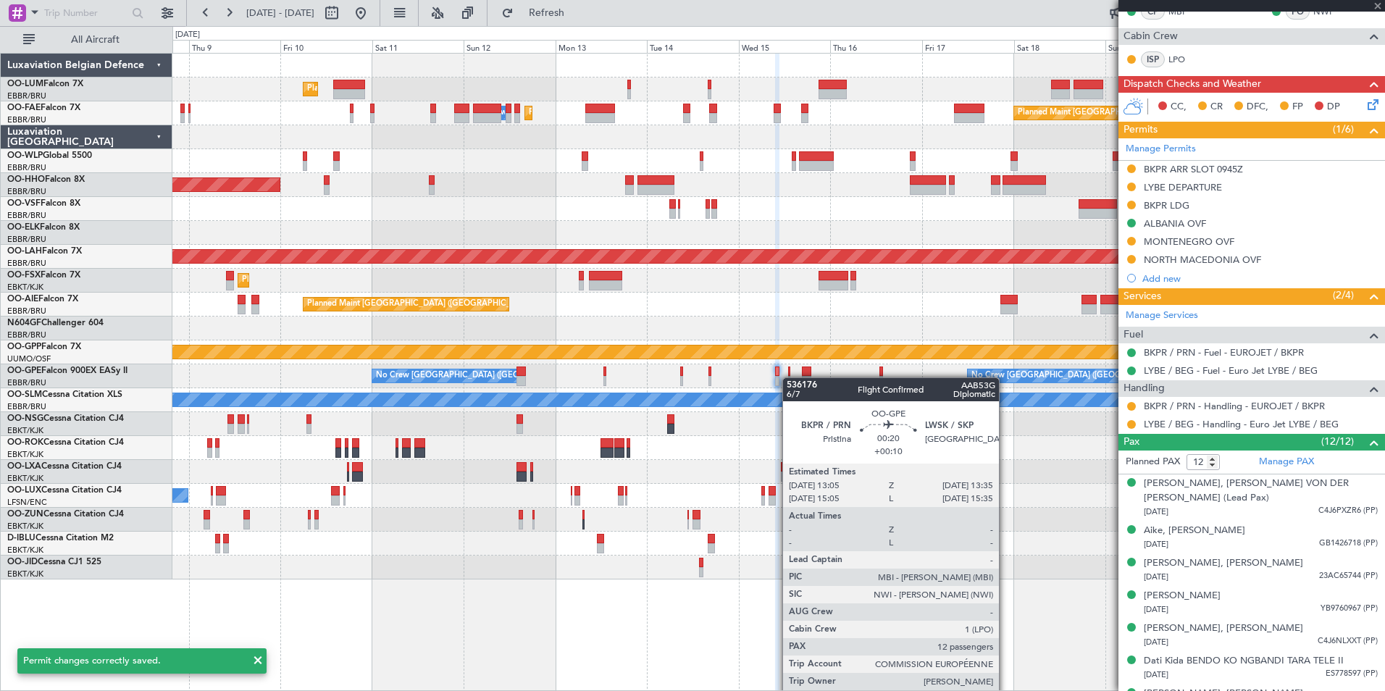
scroll to position [0, 0]
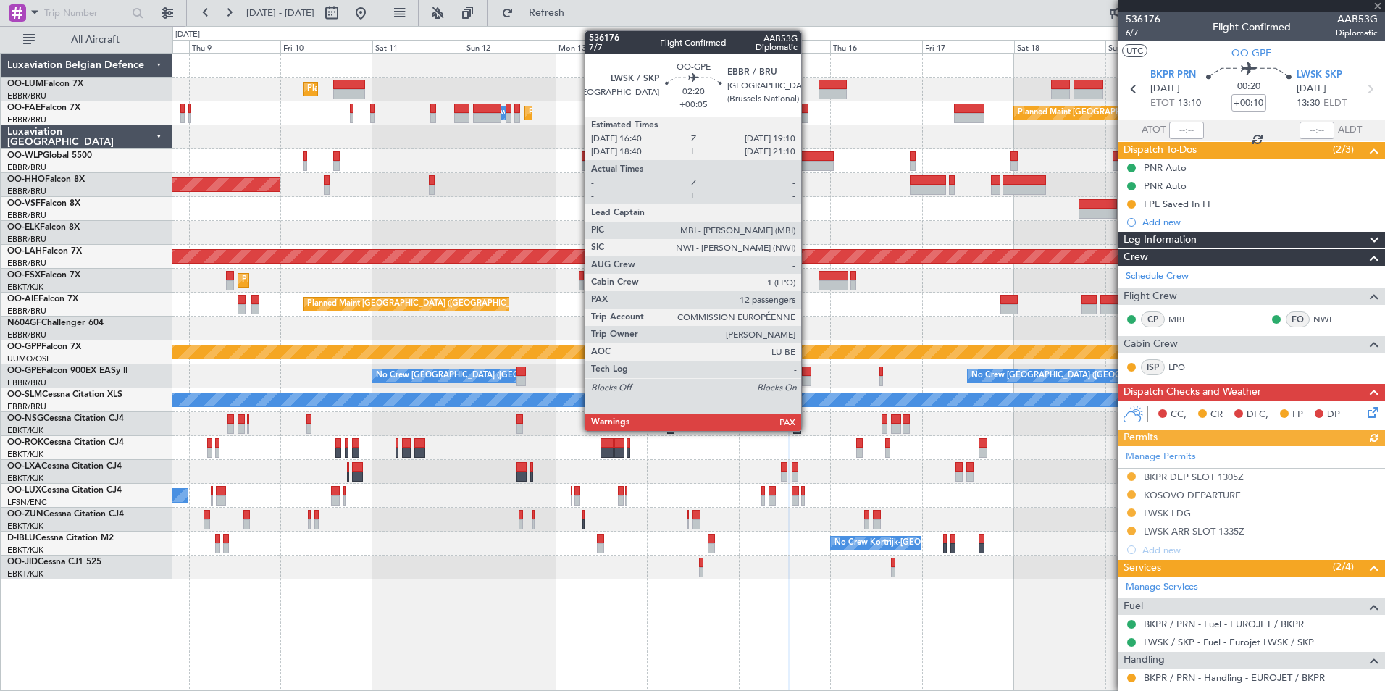
click at [808, 375] on div at bounding box center [807, 371] width 10 height 10
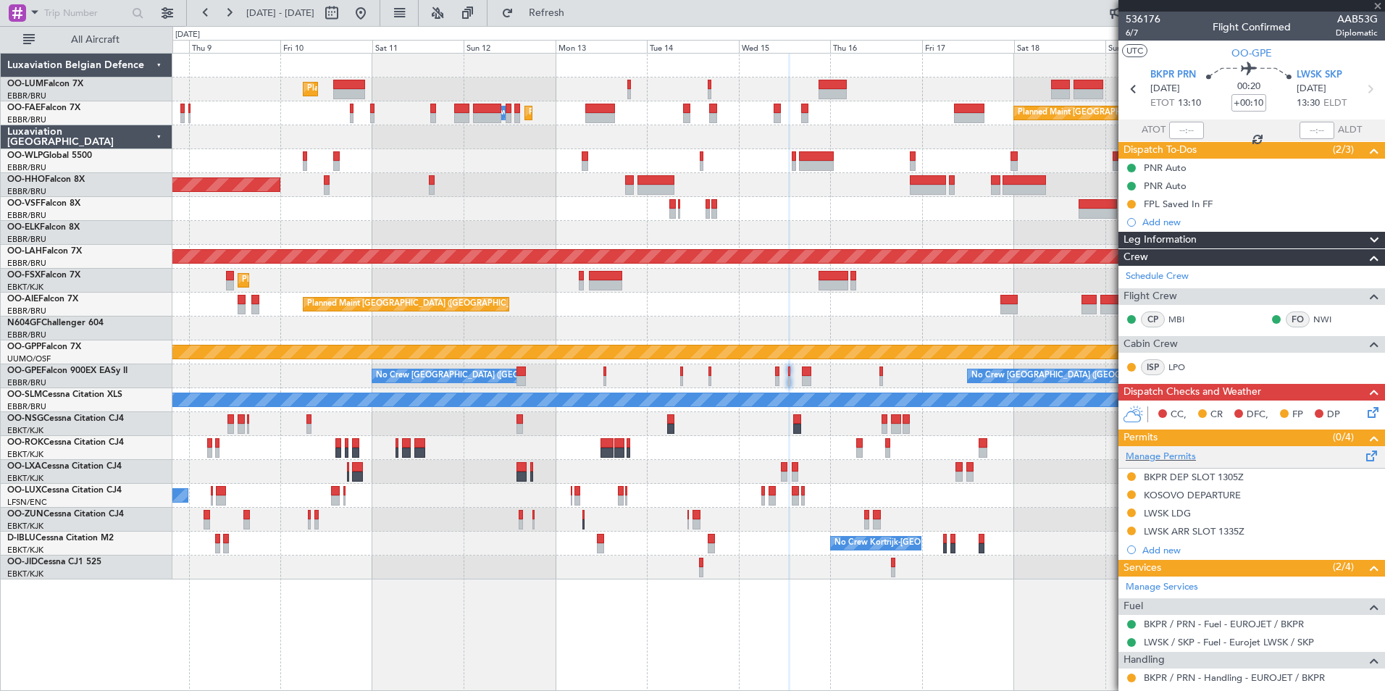
type input "+00:05"
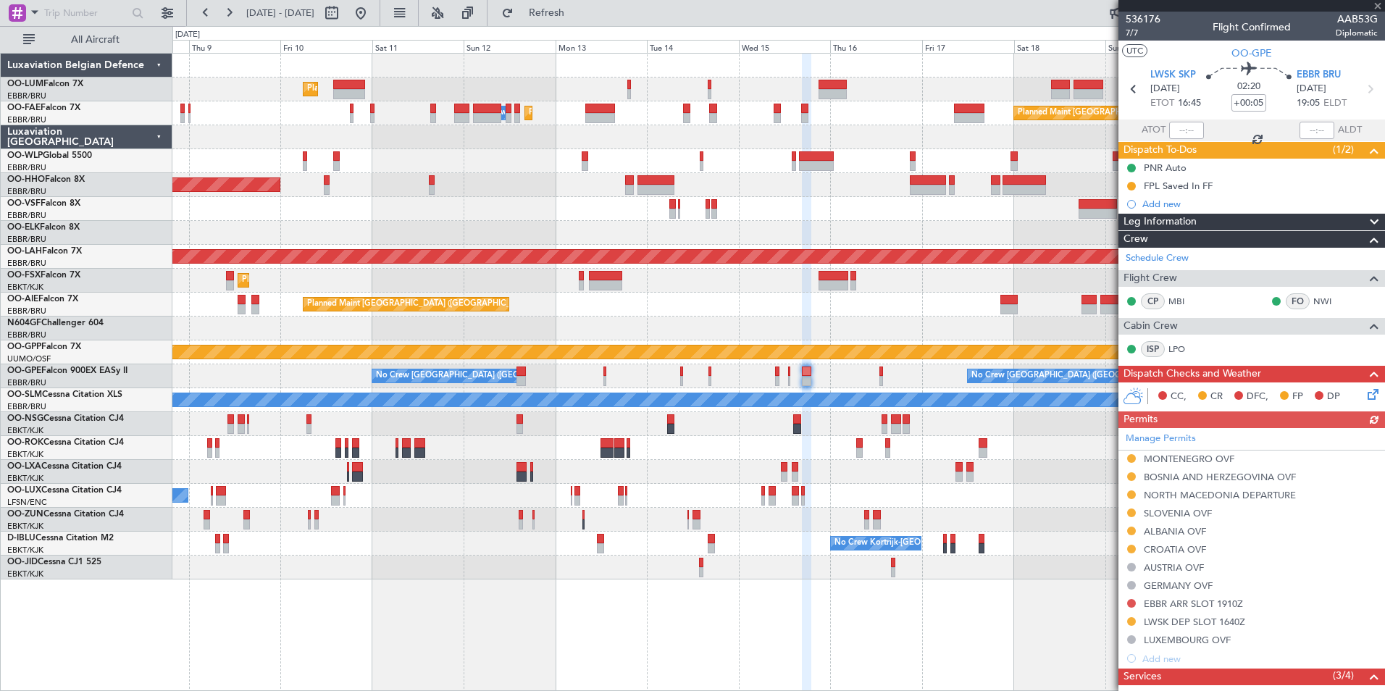
click at [1146, 532] on div "Manage Permits MONTENEGRO OVF BOSNIA AND HERZEGOVINA OVF NORTH MACEDONIA DEPART…" at bounding box center [1251, 548] width 267 height 240
click at [1166, 532] on div "Manage Permits MONTENEGRO OVF BOSNIA AND HERZEGOVINA OVF NORTH MACEDONIA DEPART…" at bounding box center [1251, 548] width 267 height 240
click at [1168, 532] on div "ALBANIA OVF" at bounding box center [1175, 531] width 62 height 12
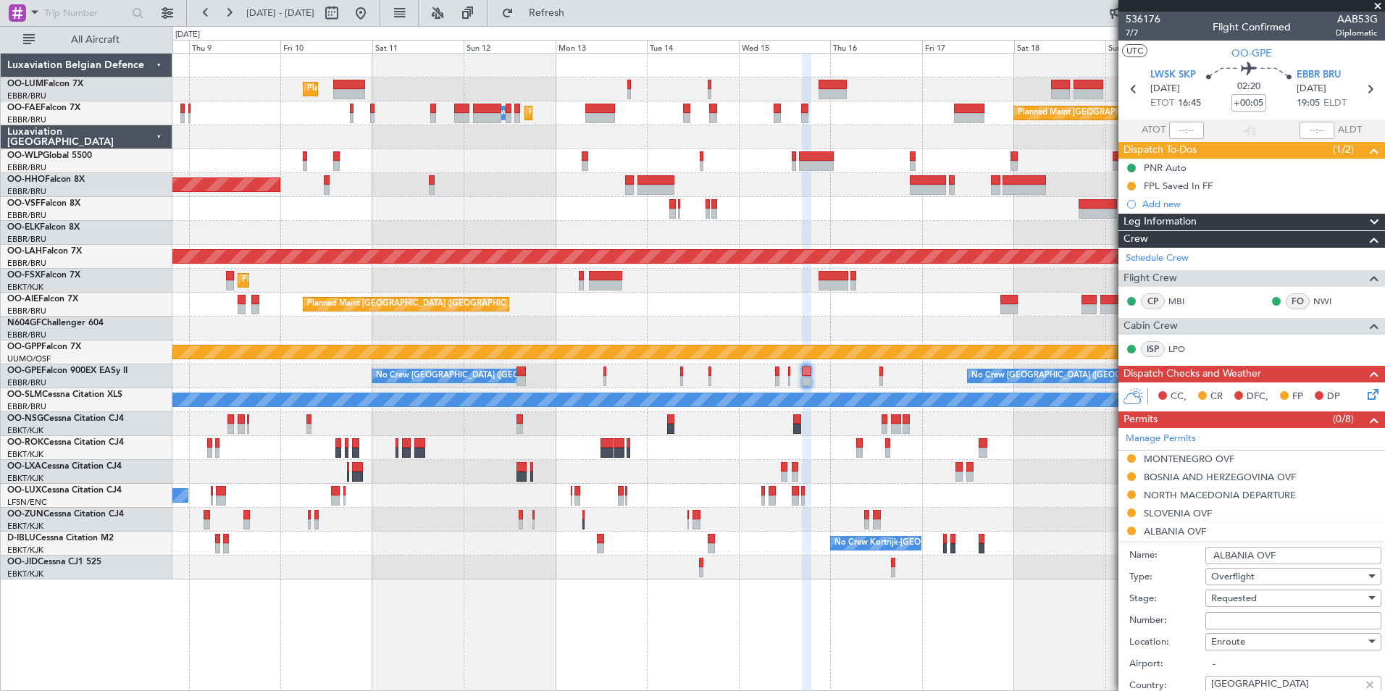
click at [1231, 615] on input "Number:" at bounding box center [1293, 620] width 176 height 17
paste input "DC PPR 600"
type input "DC PPR 600"
click at [1249, 597] on span "Requested" at bounding box center [1234, 598] width 46 height 13
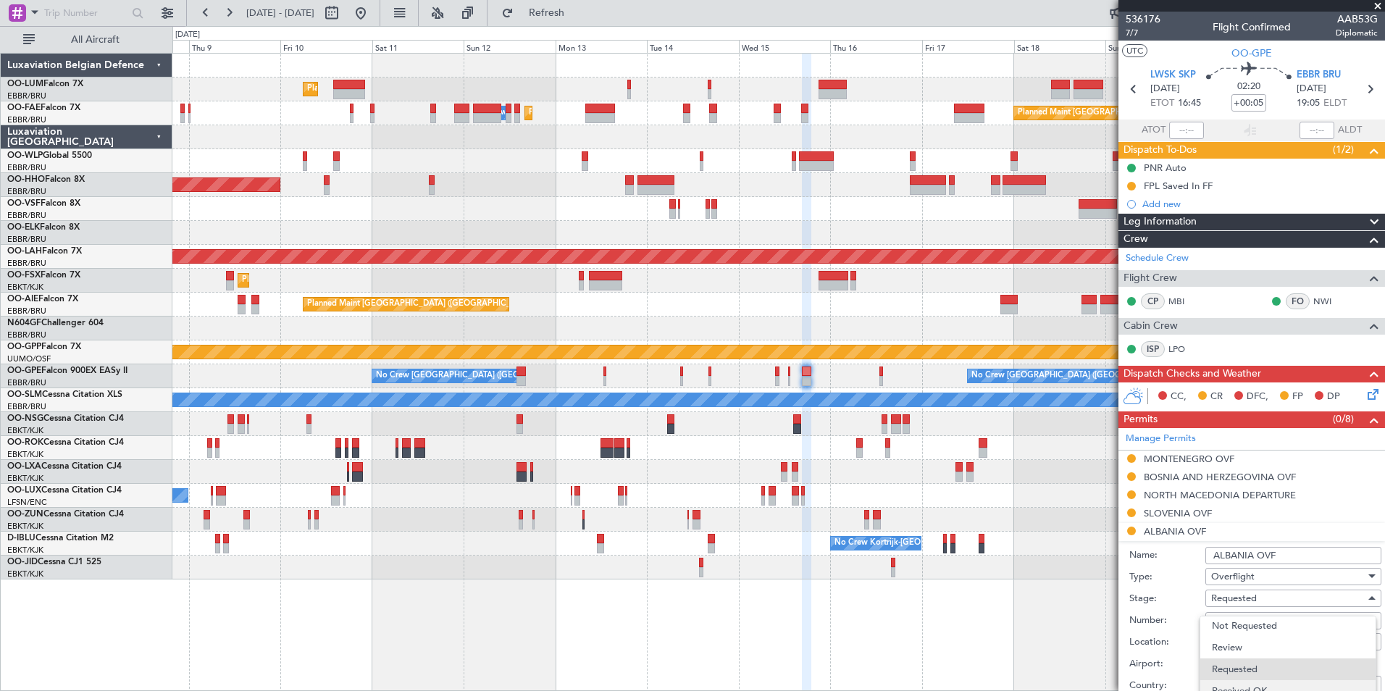
click at [1242, 689] on span "Received OK" at bounding box center [1288, 691] width 152 height 22
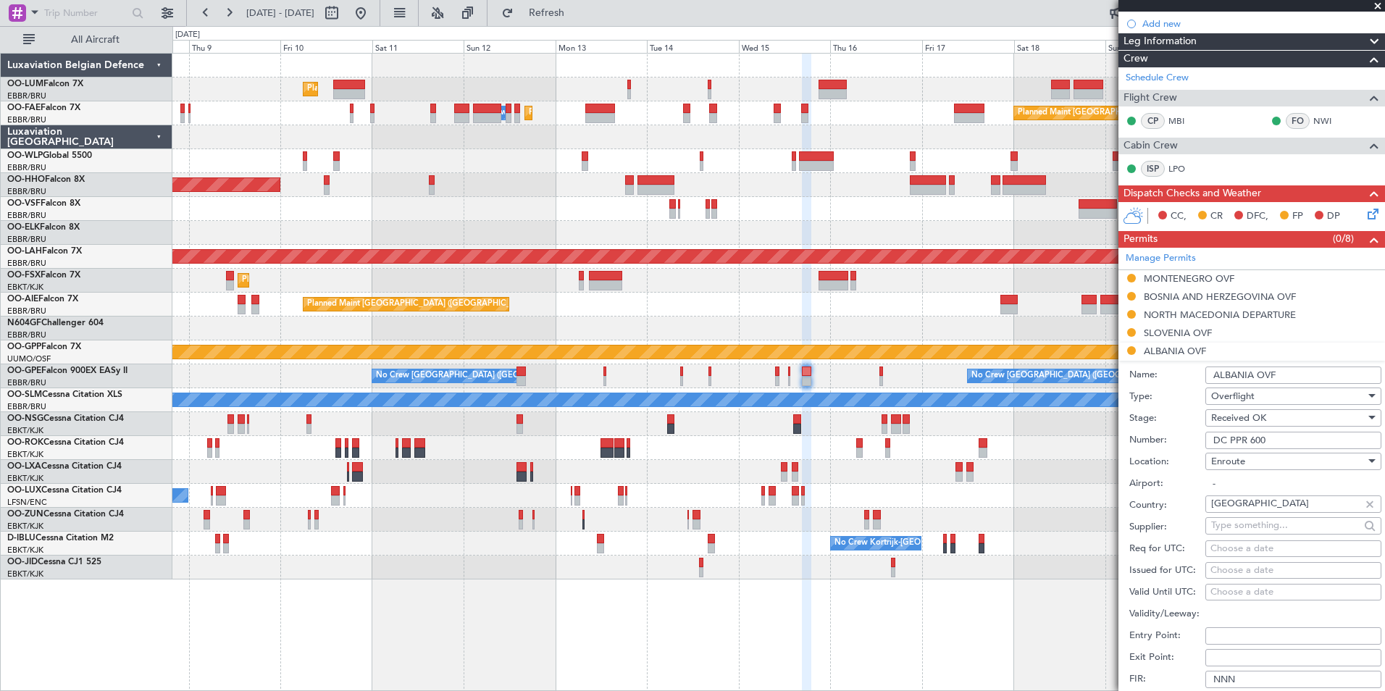
scroll to position [290, 0]
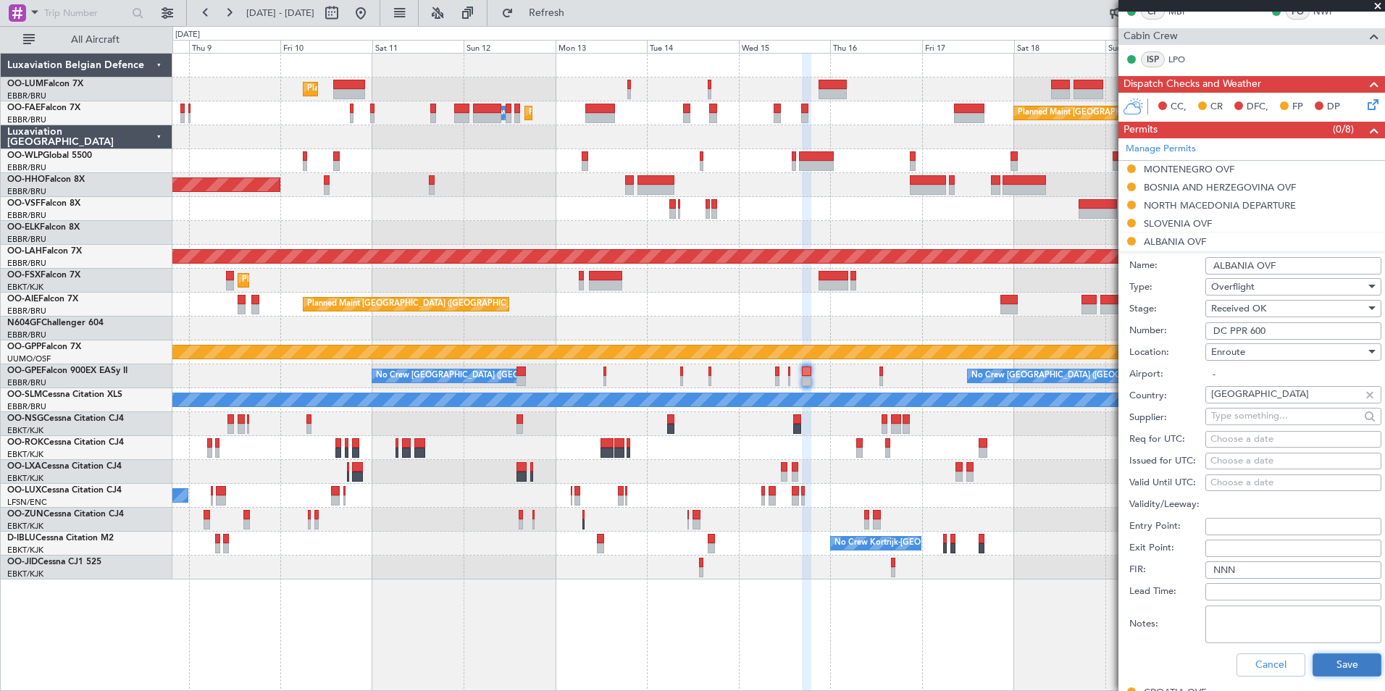
click at [1320, 661] on button "Save" at bounding box center [1346, 664] width 69 height 23
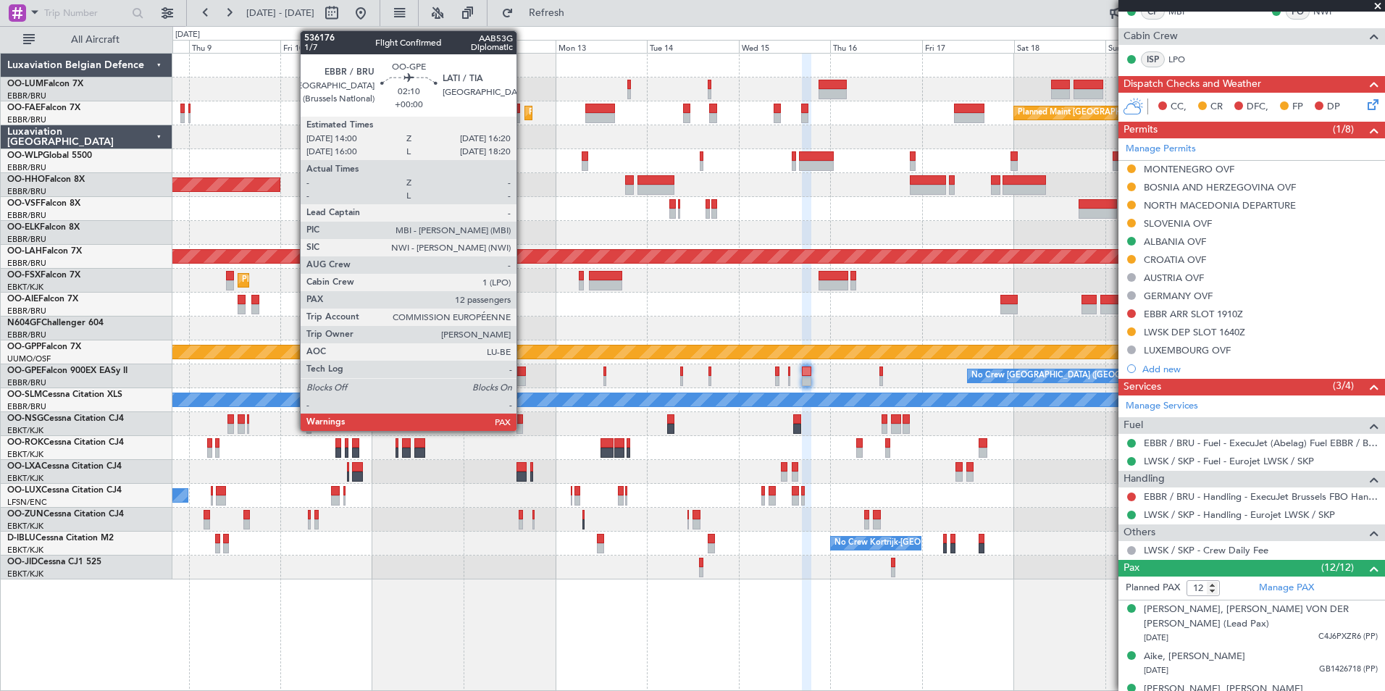
click at [523, 375] on div at bounding box center [520, 371] width 9 height 10
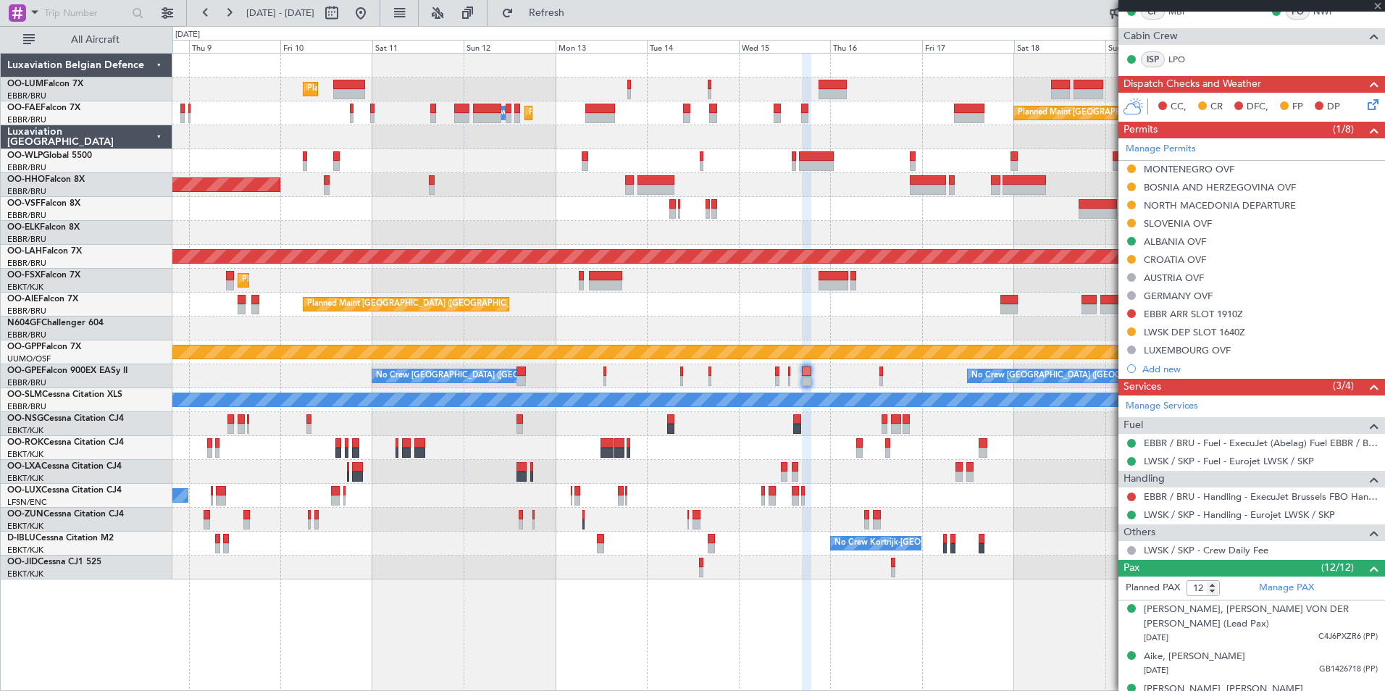
scroll to position [0, 0]
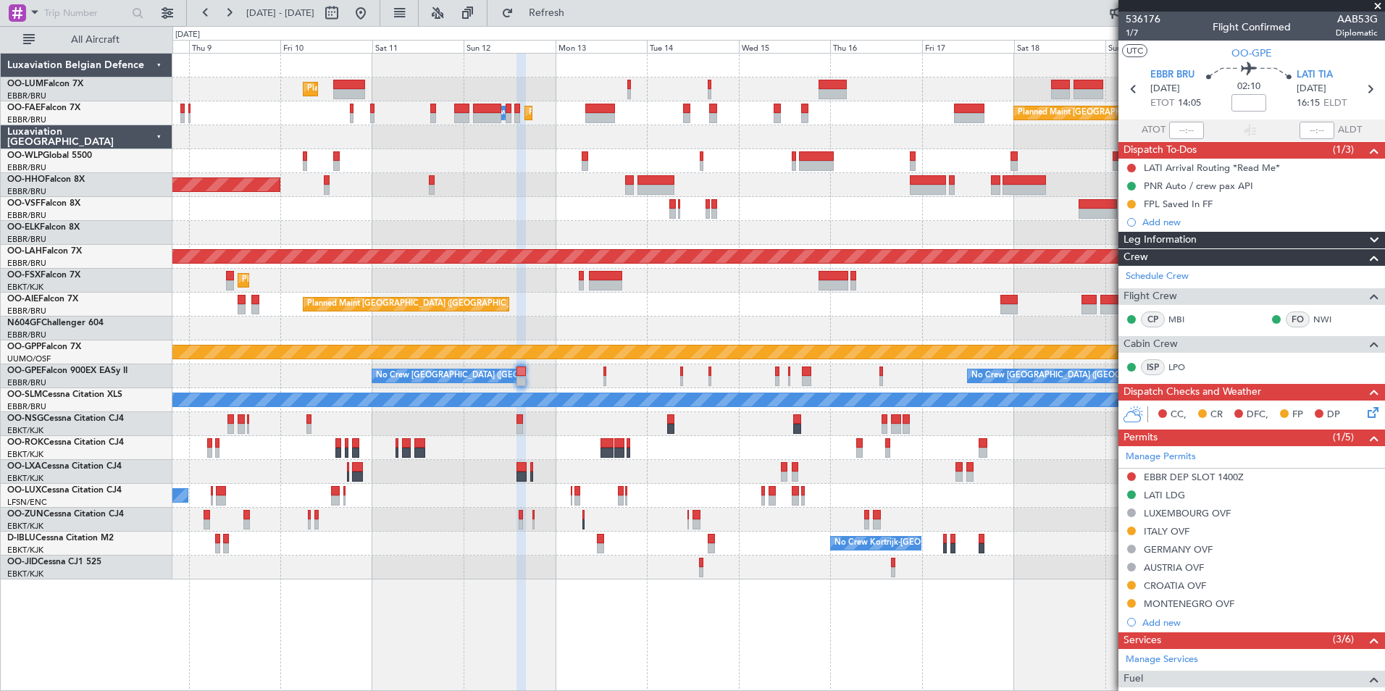
click at [1166, 531] on div "ITALY OVF" at bounding box center [1167, 531] width 46 height 12
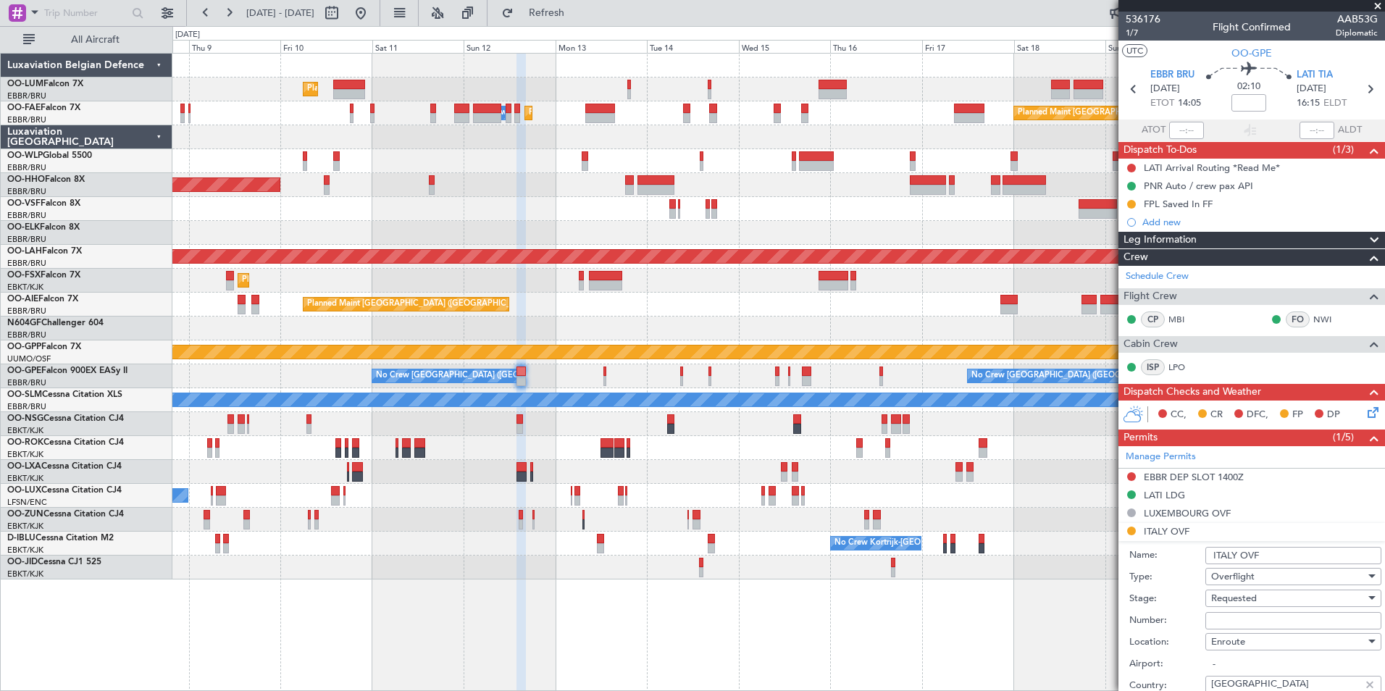
click at [1229, 620] on input "Number:" at bounding box center [1293, 620] width 176 height 17
type input "approved"
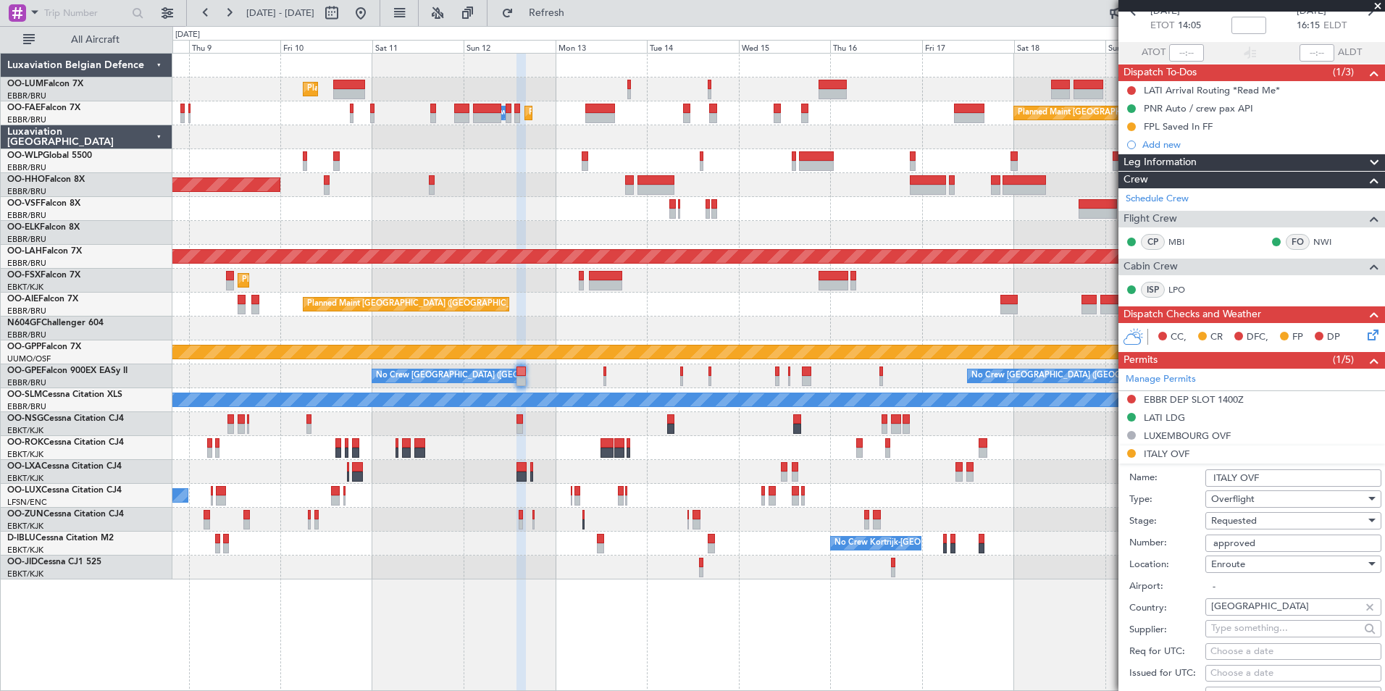
scroll to position [145, 0]
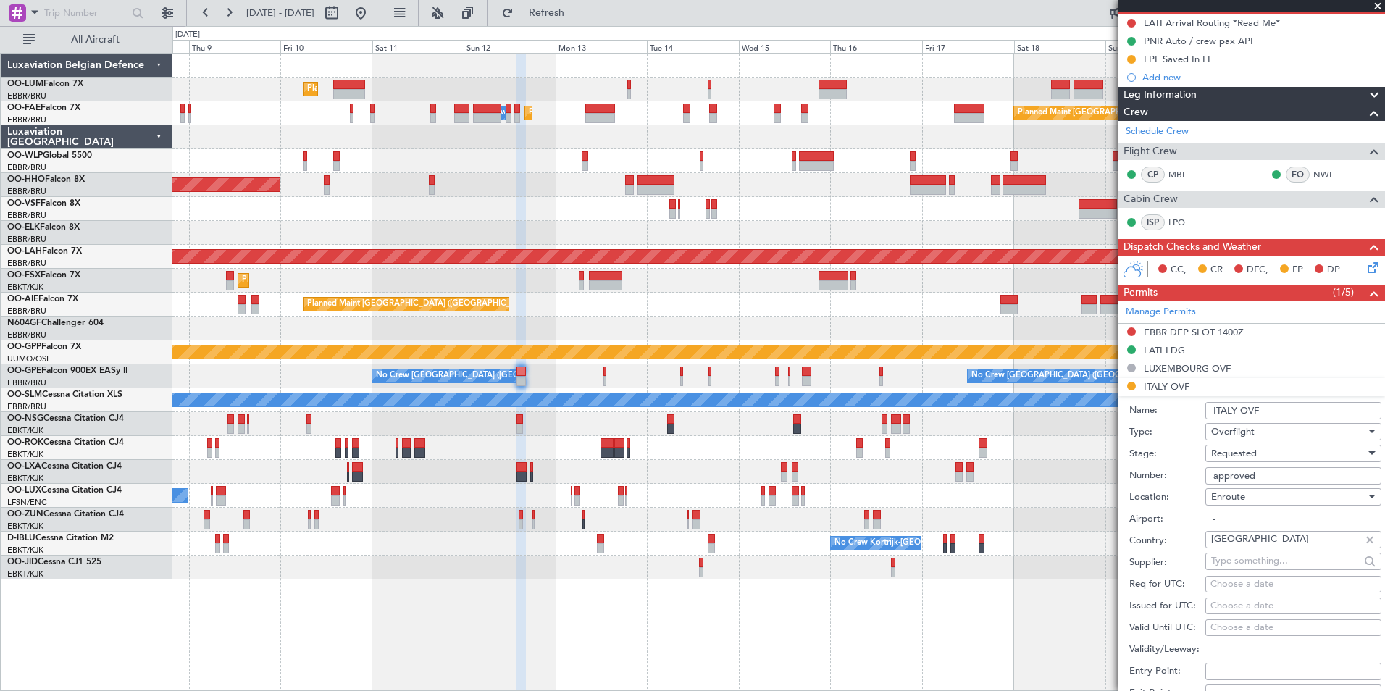
click at [1252, 448] on span "Requested" at bounding box center [1234, 453] width 46 height 13
click at [1250, 554] on span "Received OK" at bounding box center [1288, 563] width 152 height 22
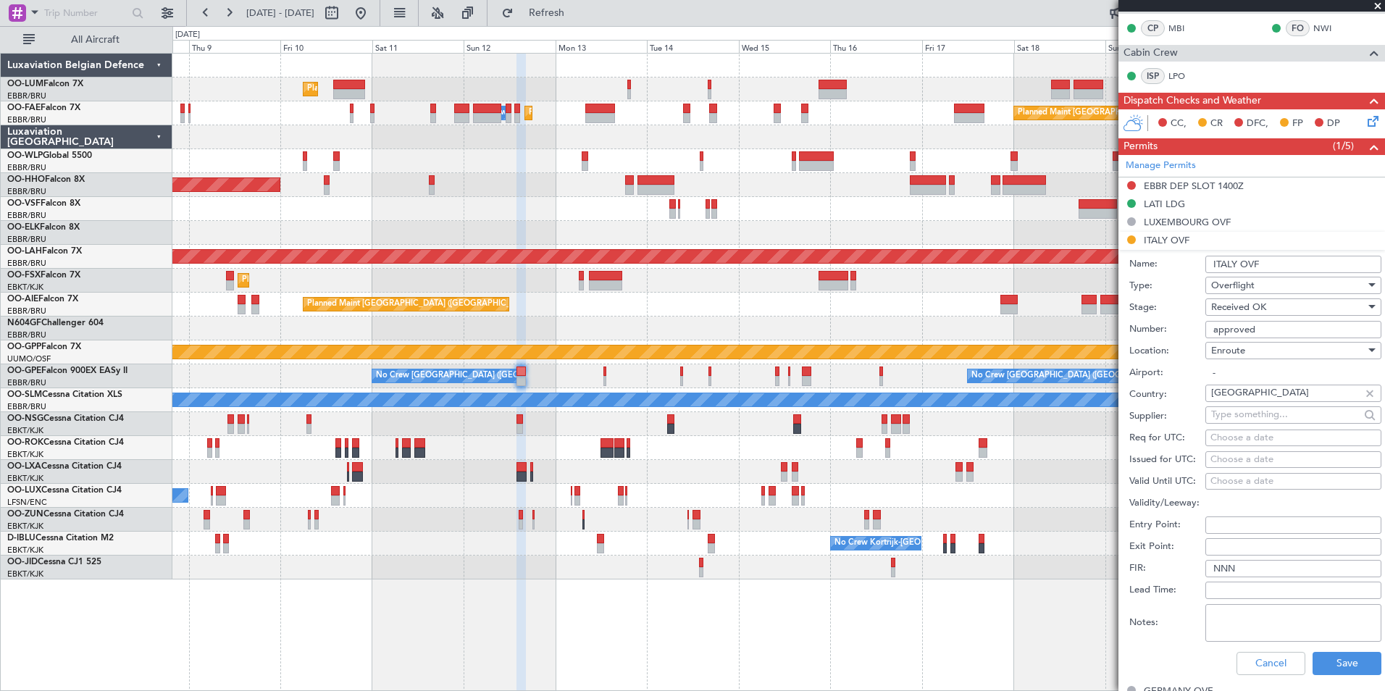
scroll to position [435, 0]
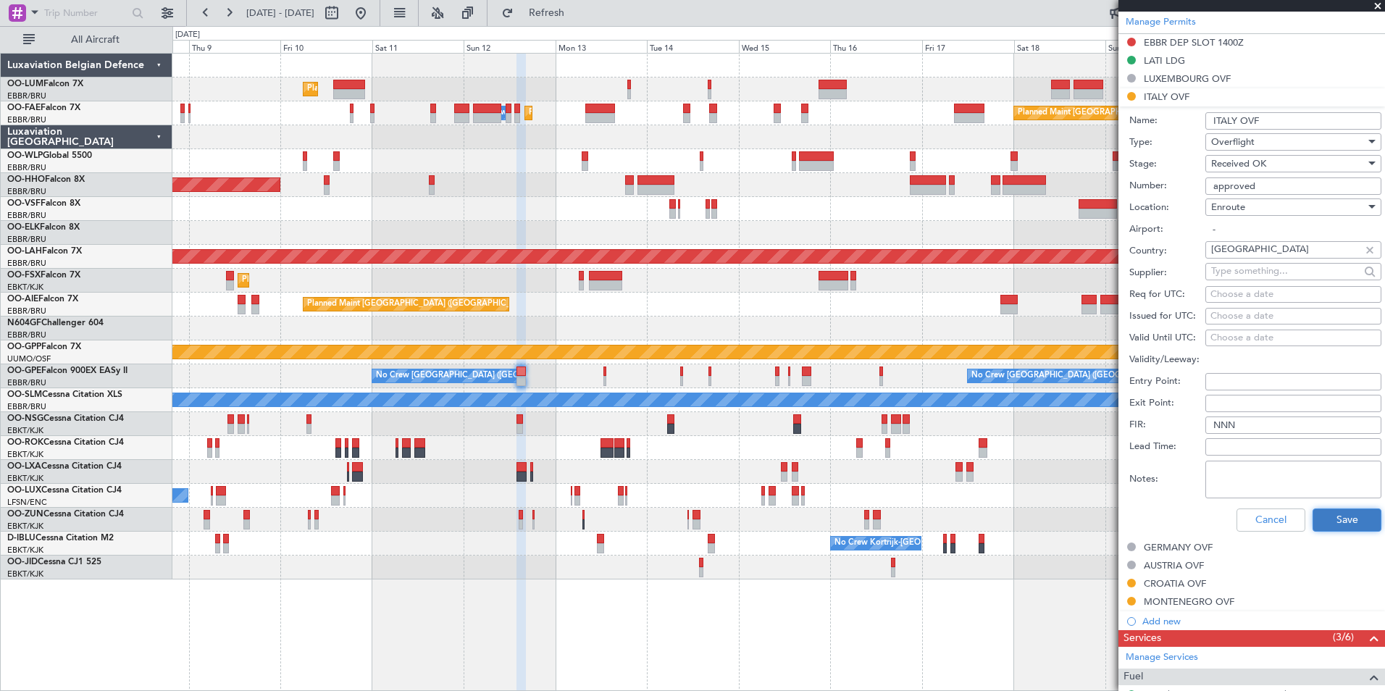
click at [1320, 519] on button "Save" at bounding box center [1346, 519] width 69 height 23
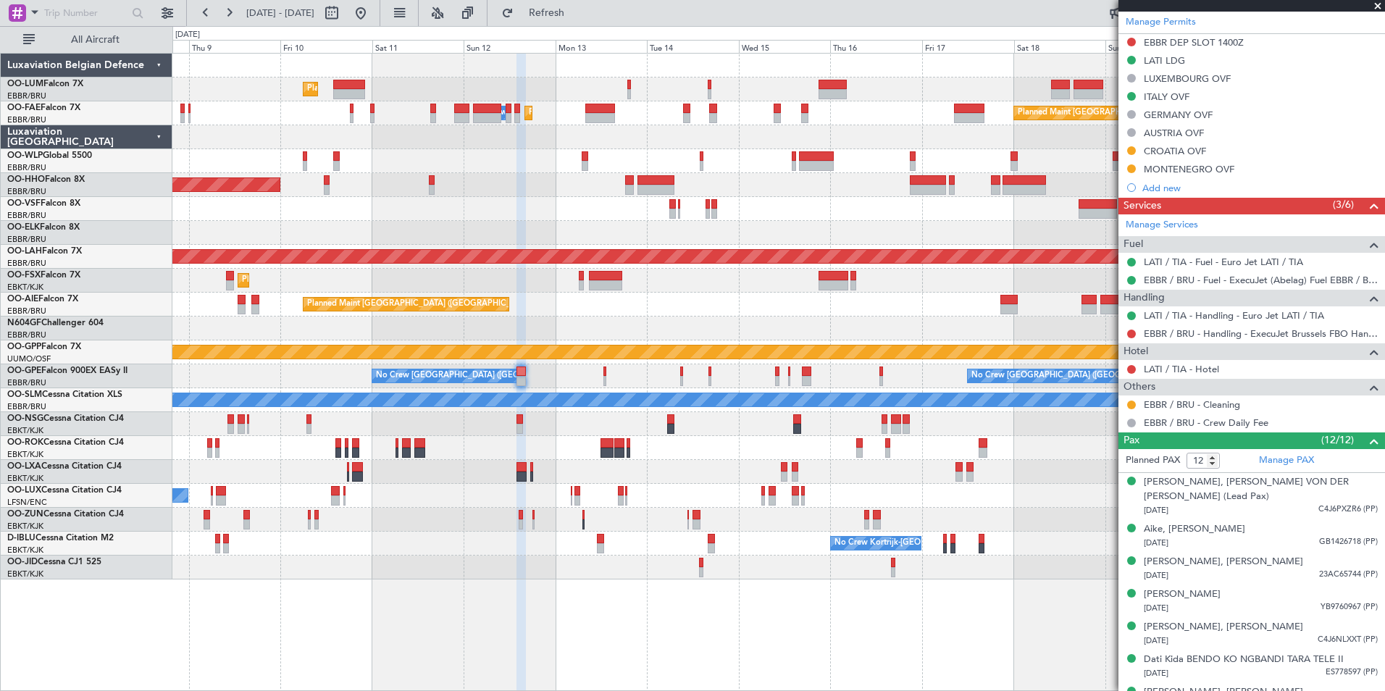
click at [606, 377] on div "No Crew Brussels (Brussels National) Planned Maint Nurnberg No Crew Brussels (B…" at bounding box center [778, 376] width 1212 height 24
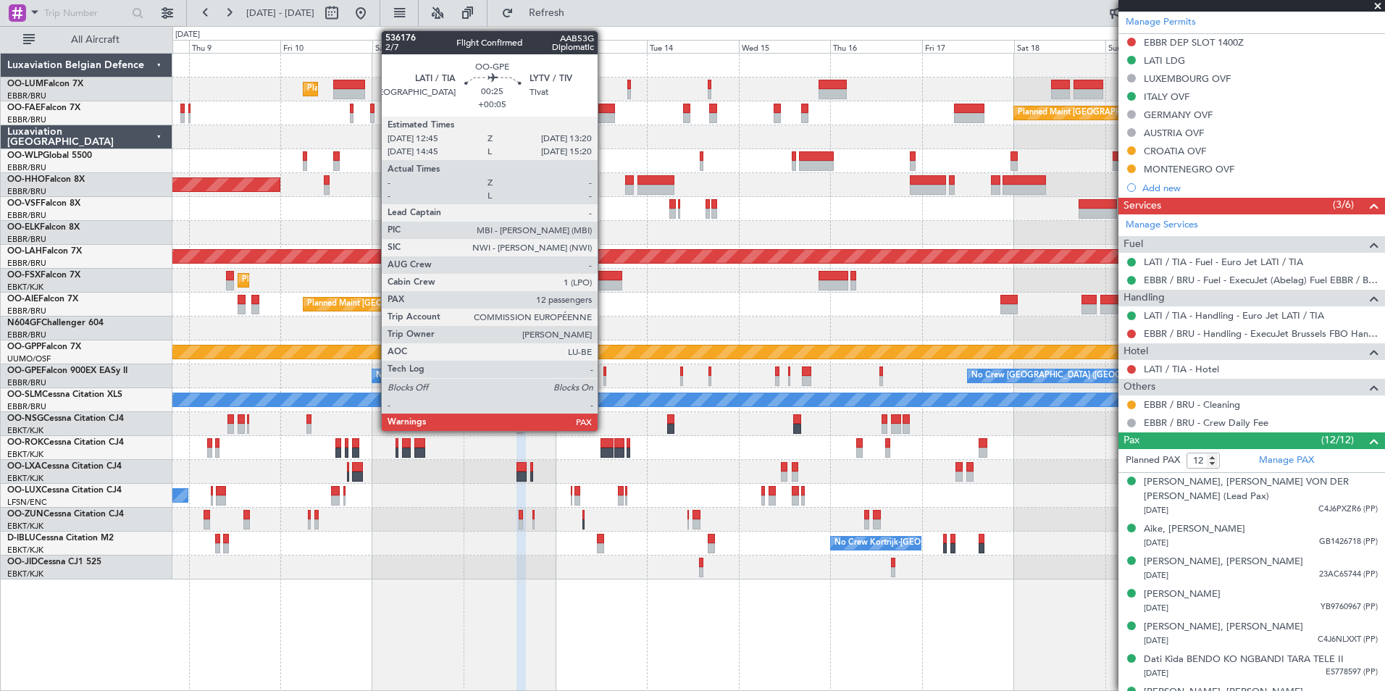
click at [604, 378] on div at bounding box center [604, 381] width 3 height 10
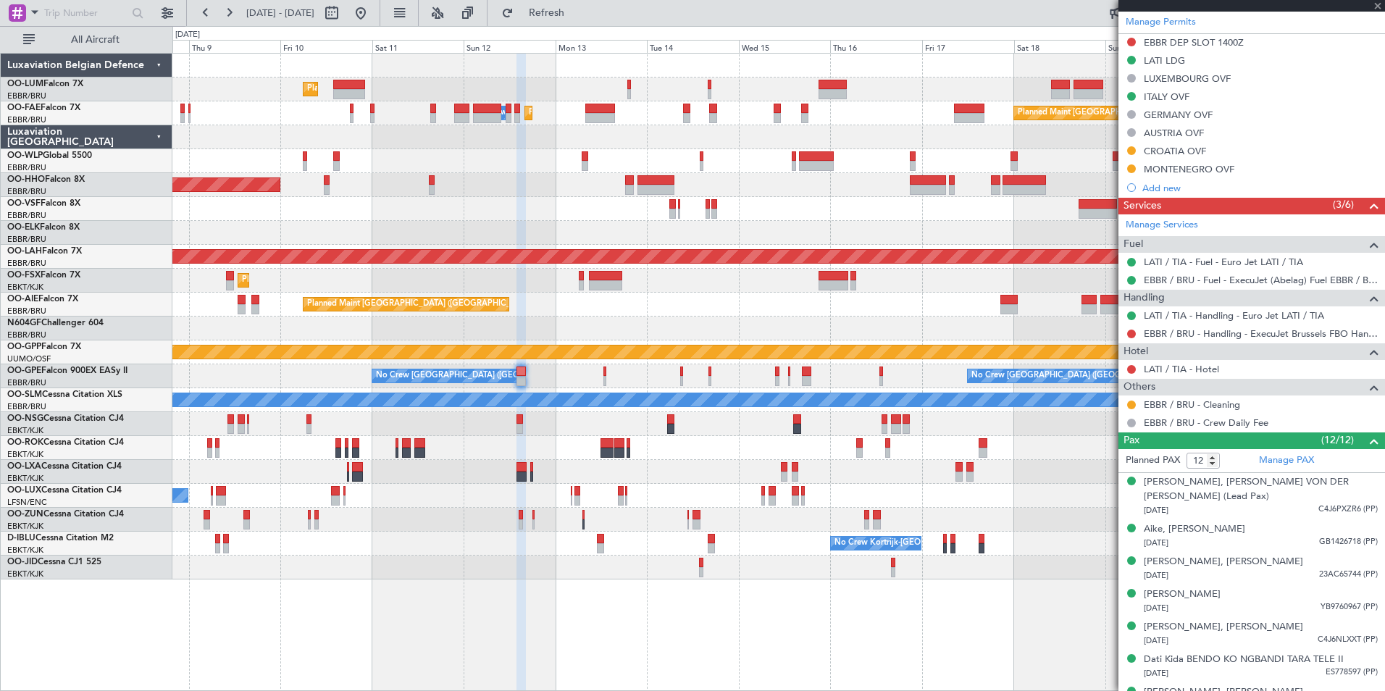
type input "+00:05"
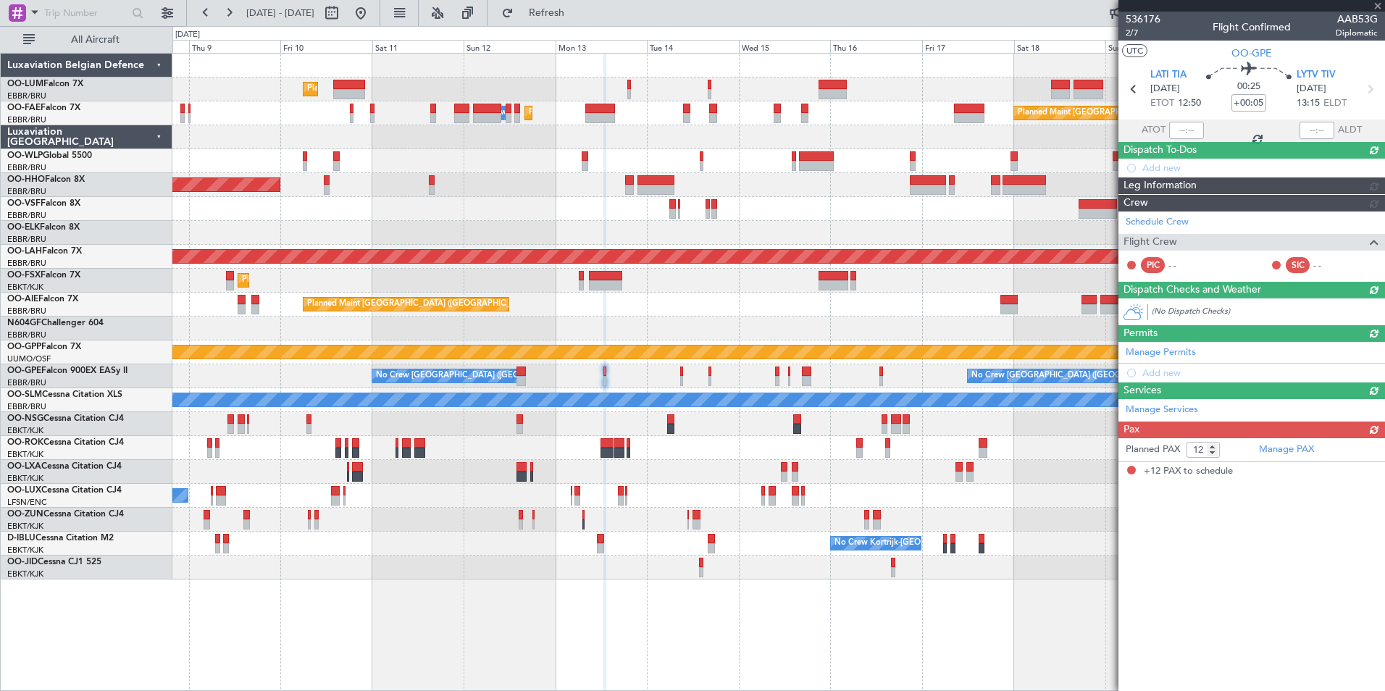
scroll to position [0, 0]
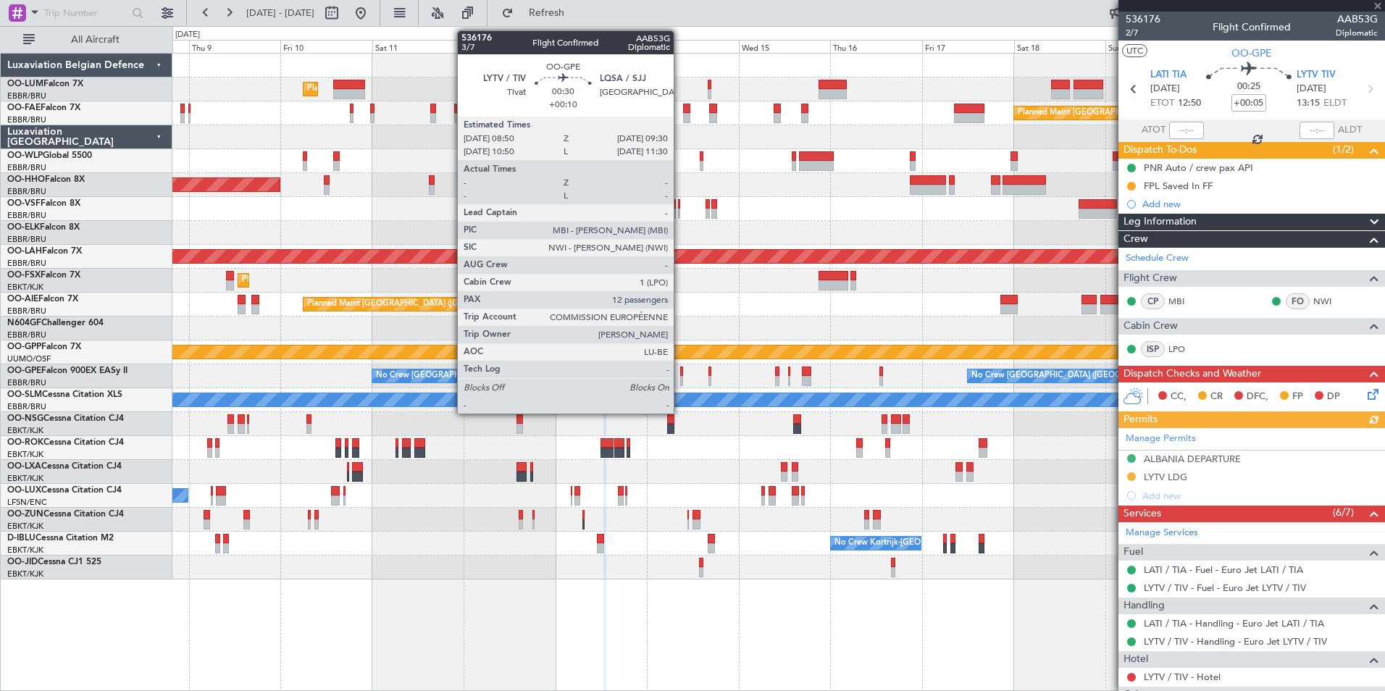
click at [680, 373] on div at bounding box center [681, 371] width 3 height 10
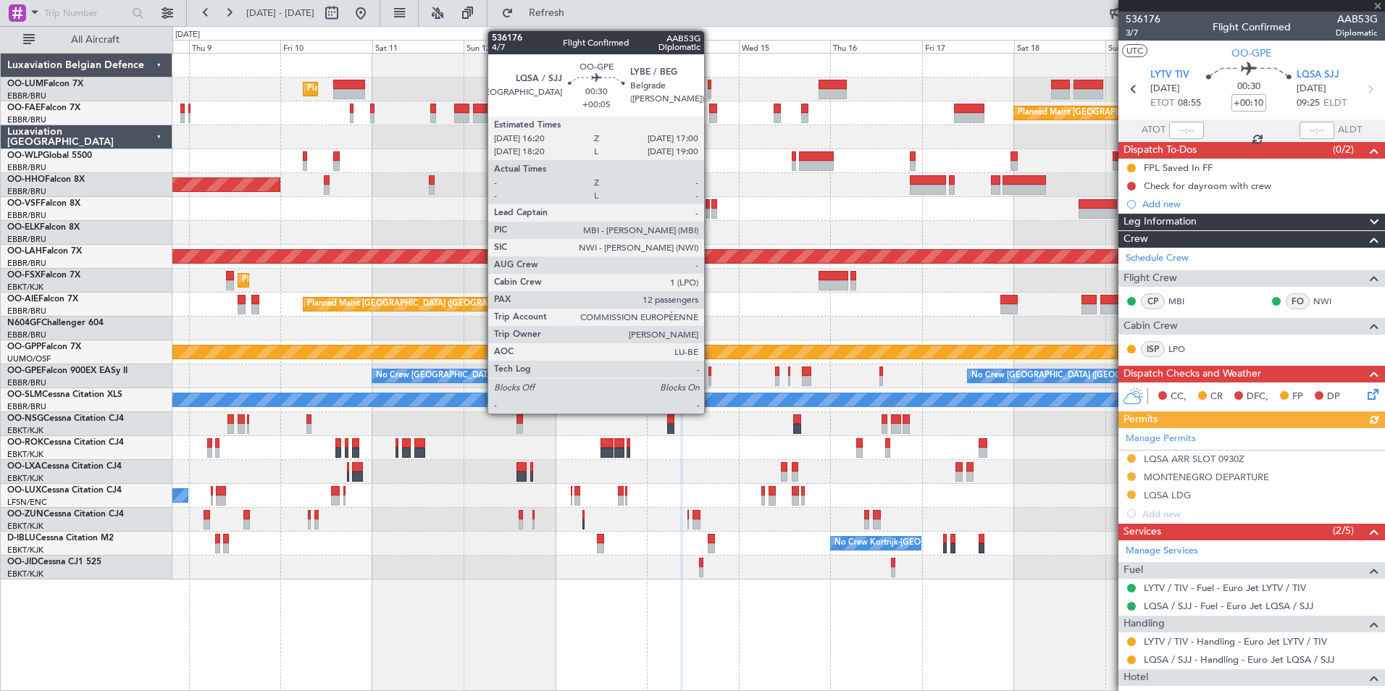
click at [711, 374] on div at bounding box center [709, 371] width 3 height 10
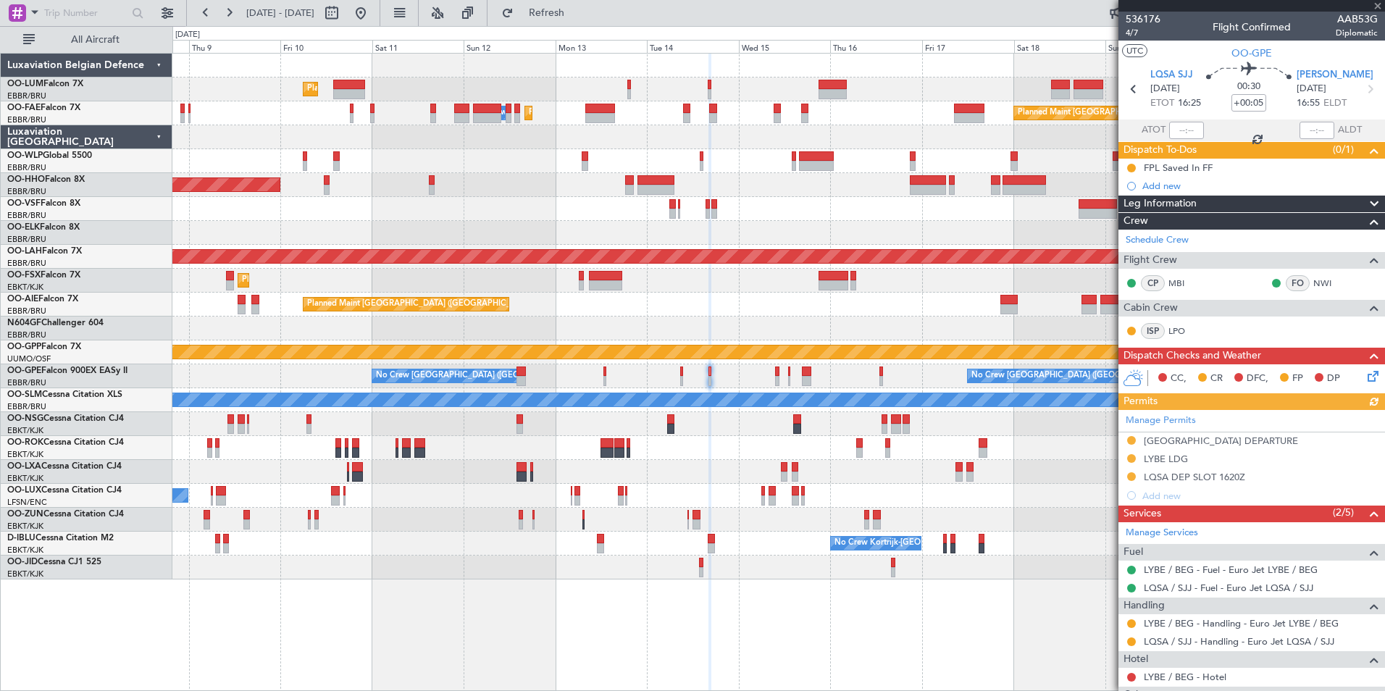
click at [774, 377] on div "No Crew [GEOGRAPHIC_DATA] ([GEOGRAPHIC_DATA] National) Planned Maint Nurnberg N…" at bounding box center [778, 376] width 1212 height 24
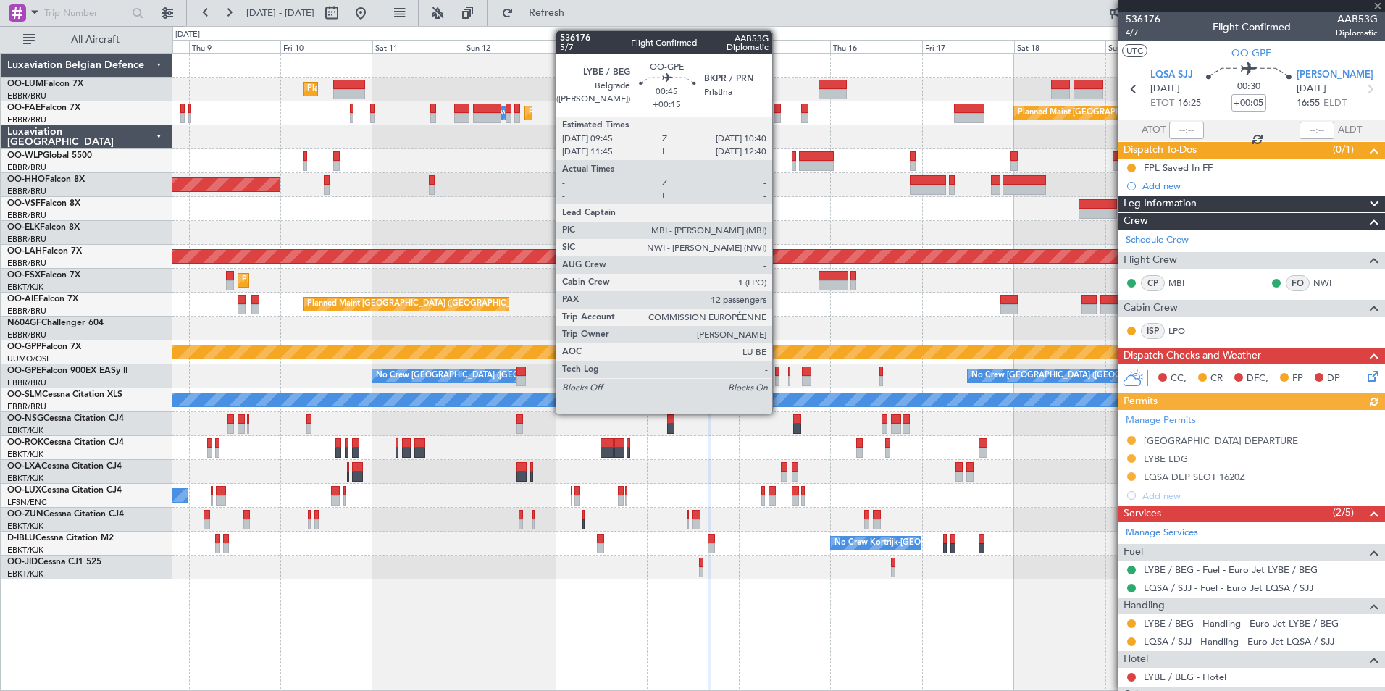
click at [781, 374] on div "No Crew [GEOGRAPHIC_DATA] ([GEOGRAPHIC_DATA] National) Planned Maint Nurnberg N…" at bounding box center [778, 376] width 1212 height 24
click at [776, 376] on div at bounding box center [777, 381] width 4 height 10
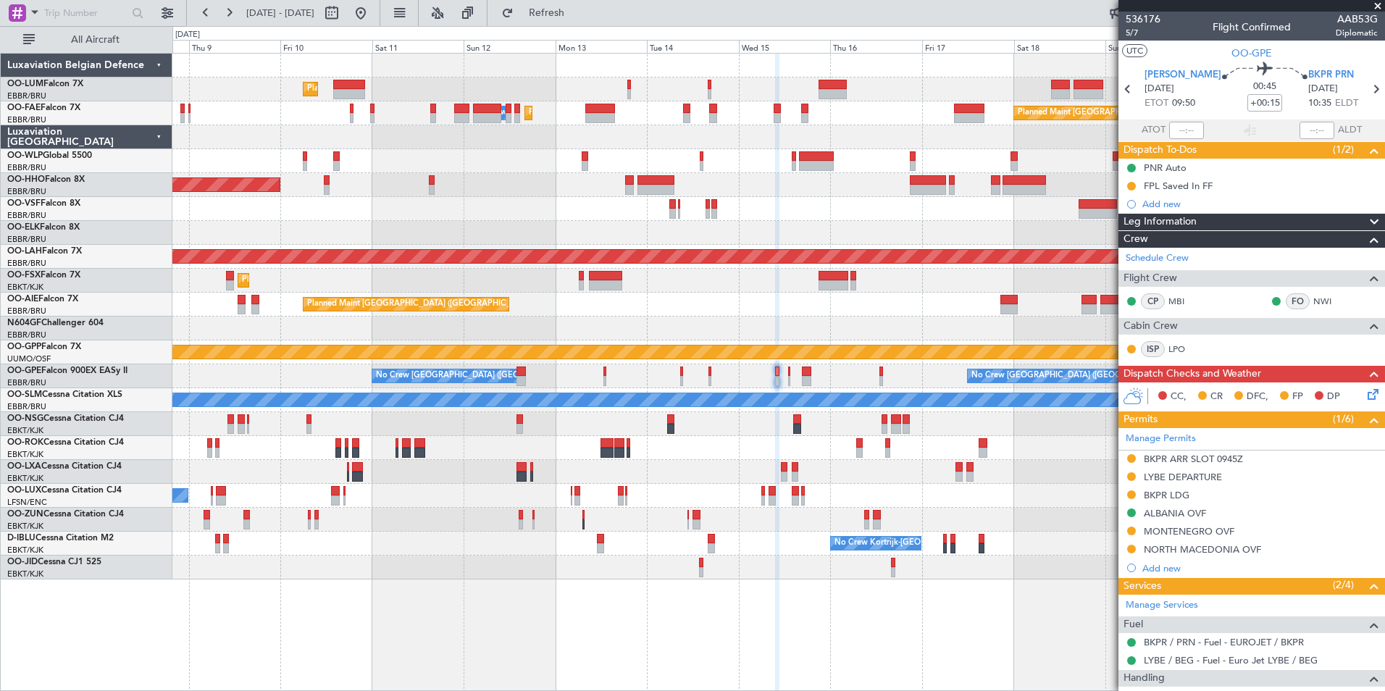
click at [790, 378] on div "No Crew [GEOGRAPHIC_DATA] ([GEOGRAPHIC_DATA] National) Planned Maint Nurnberg N…" at bounding box center [778, 376] width 1212 height 24
click at [790, 375] on div "No Crew [GEOGRAPHIC_DATA] ([GEOGRAPHIC_DATA] National) Planned Maint Nurnberg N…" at bounding box center [778, 376] width 1212 height 24
click at [790, 373] on div "No Crew [GEOGRAPHIC_DATA] ([GEOGRAPHIC_DATA] National) Planned Maint Nurnberg N…" at bounding box center [778, 376] width 1212 height 24
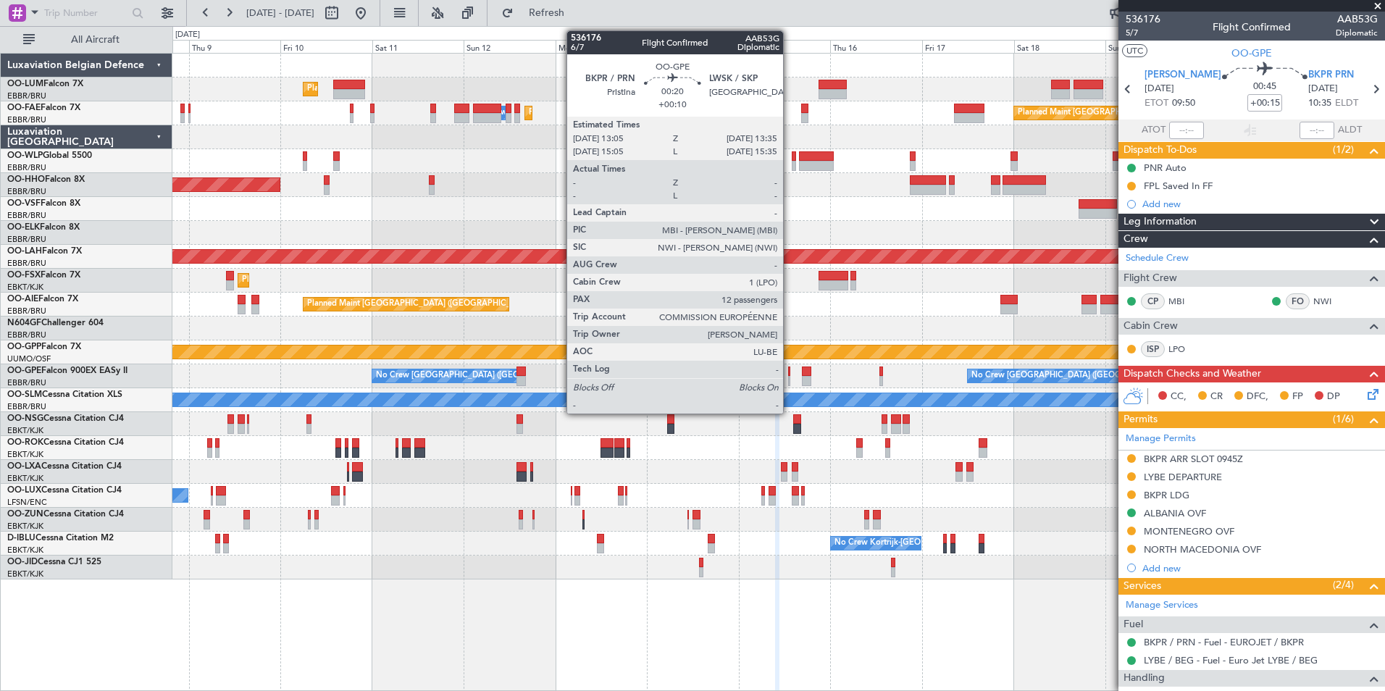
click at [789, 372] on div at bounding box center [789, 371] width 2 height 10
click at [788, 377] on div at bounding box center [789, 381] width 2 height 10
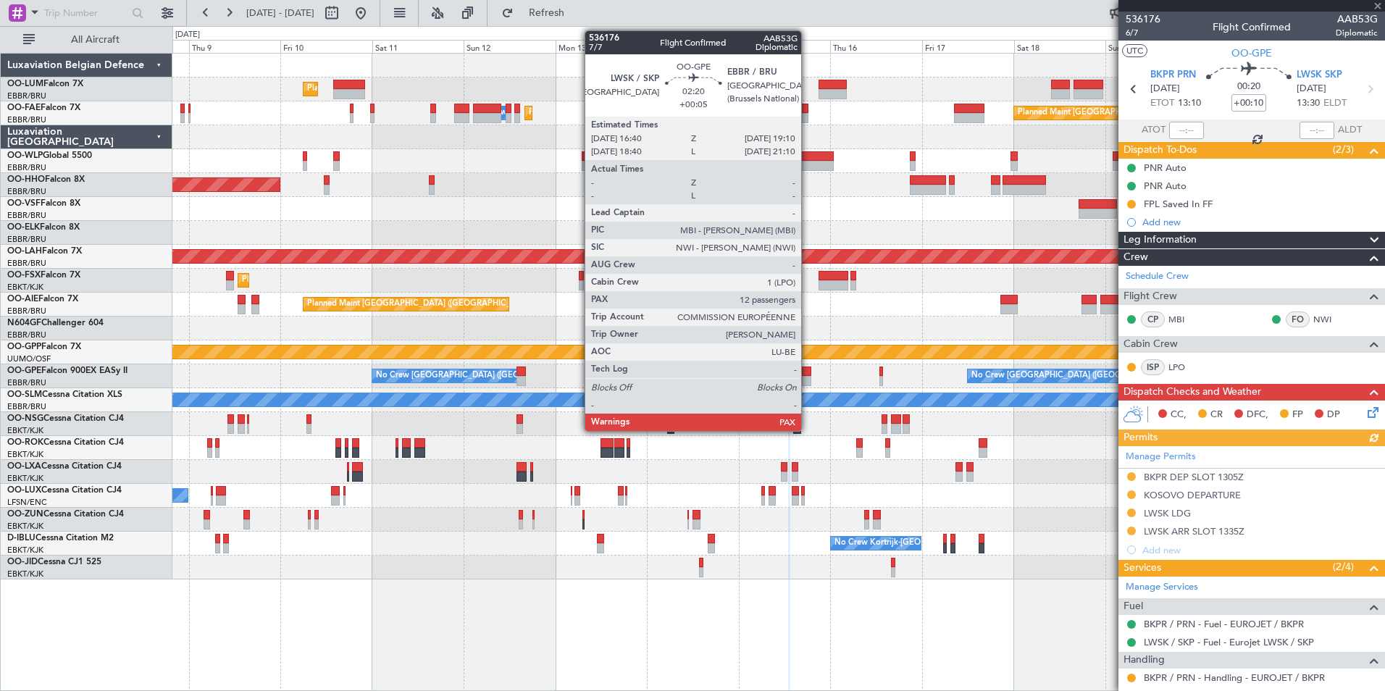
click at [808, 376] on div at bounding box center [807, 381] width 10 height 10
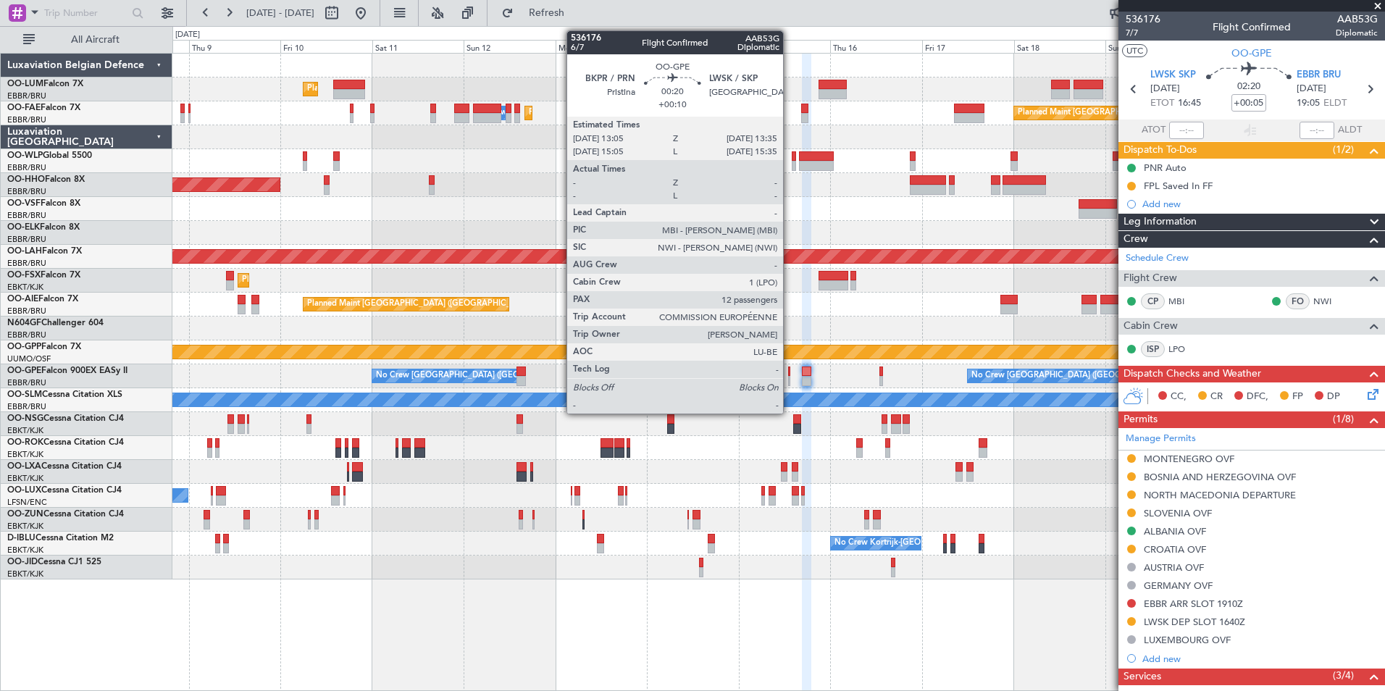
click at [789, 378] on div at bounding box center [789, 381] width 2 height 10
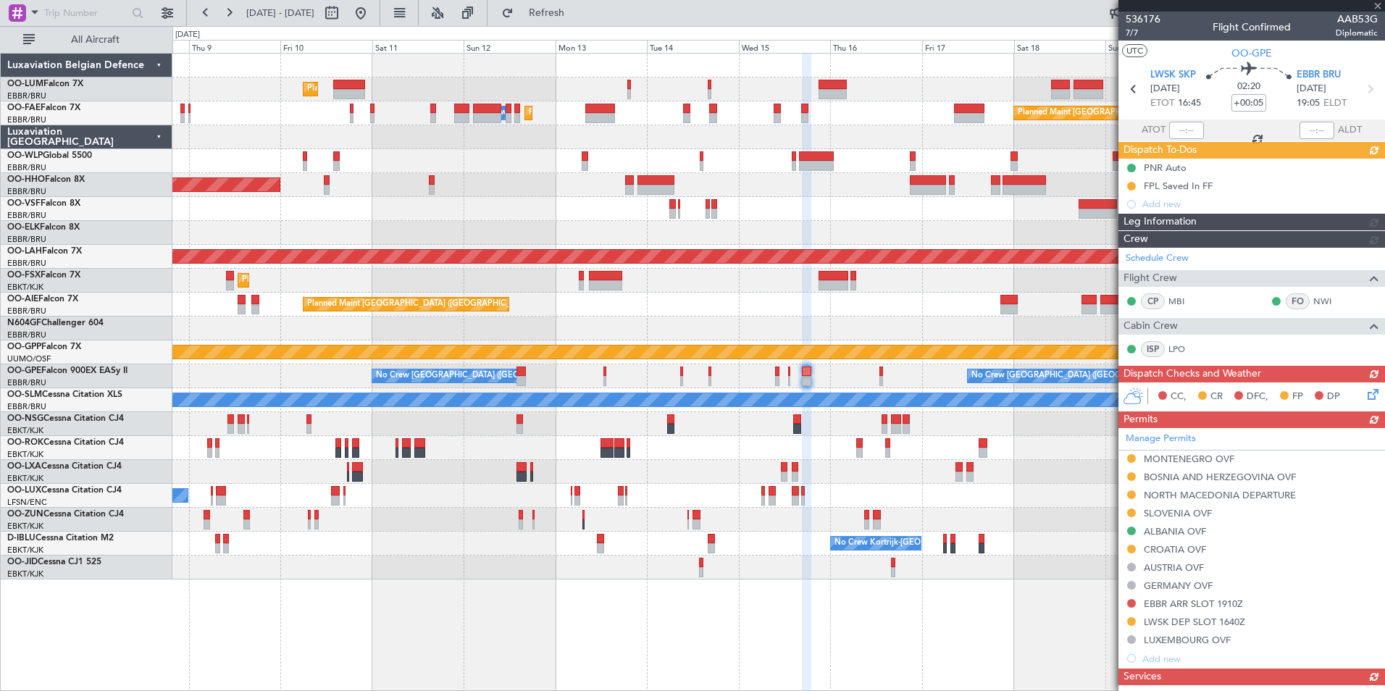
type input "+00:10"
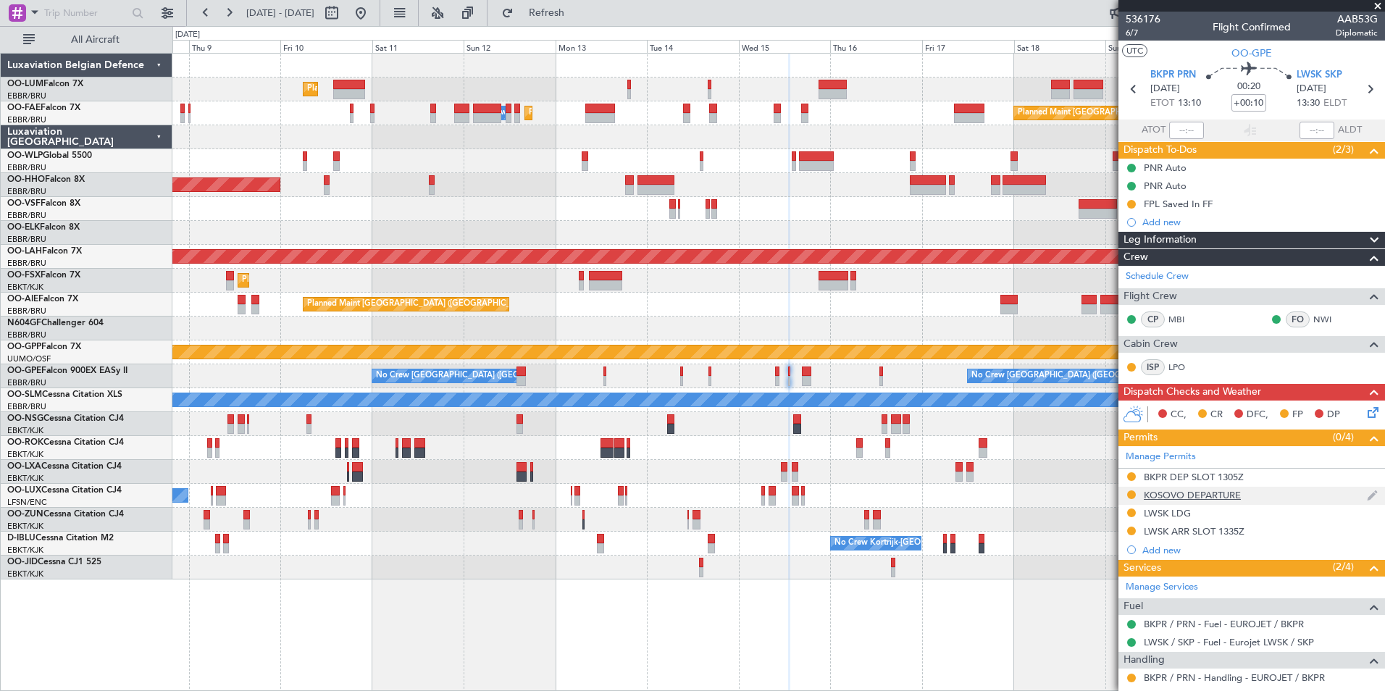
click at [1163, 499] on div "KOSOVO DEPARTURE" at bounding box center [1192, 495] width 97 height 12
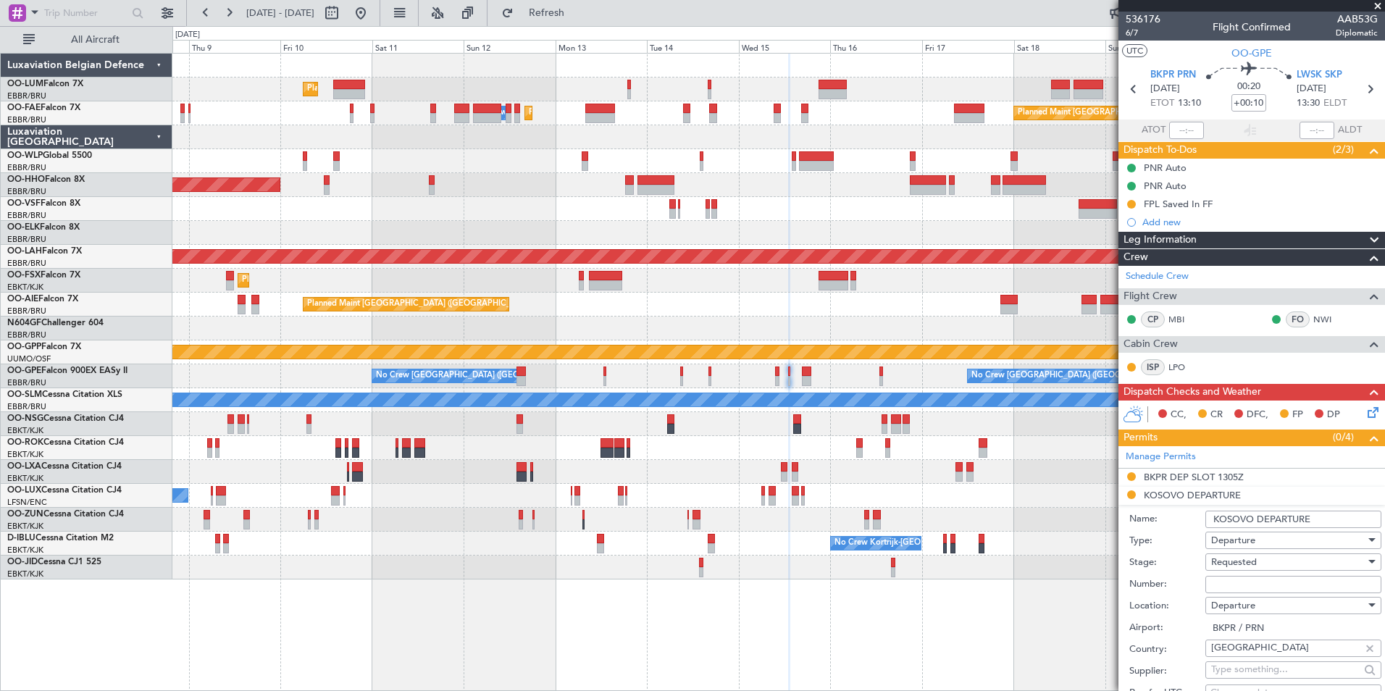
click at [1231, 582] on input "Number:" at bounding box center [1293, 584] width 176 height 17
paste input "D"
click at [1260, 587] on input "DCN 121" at bounding box center [1293, 584] width 176 height 17
click at [1205, 585] on input "DCN 121-25" at bounding box center [1293, 584] width 176 height 17
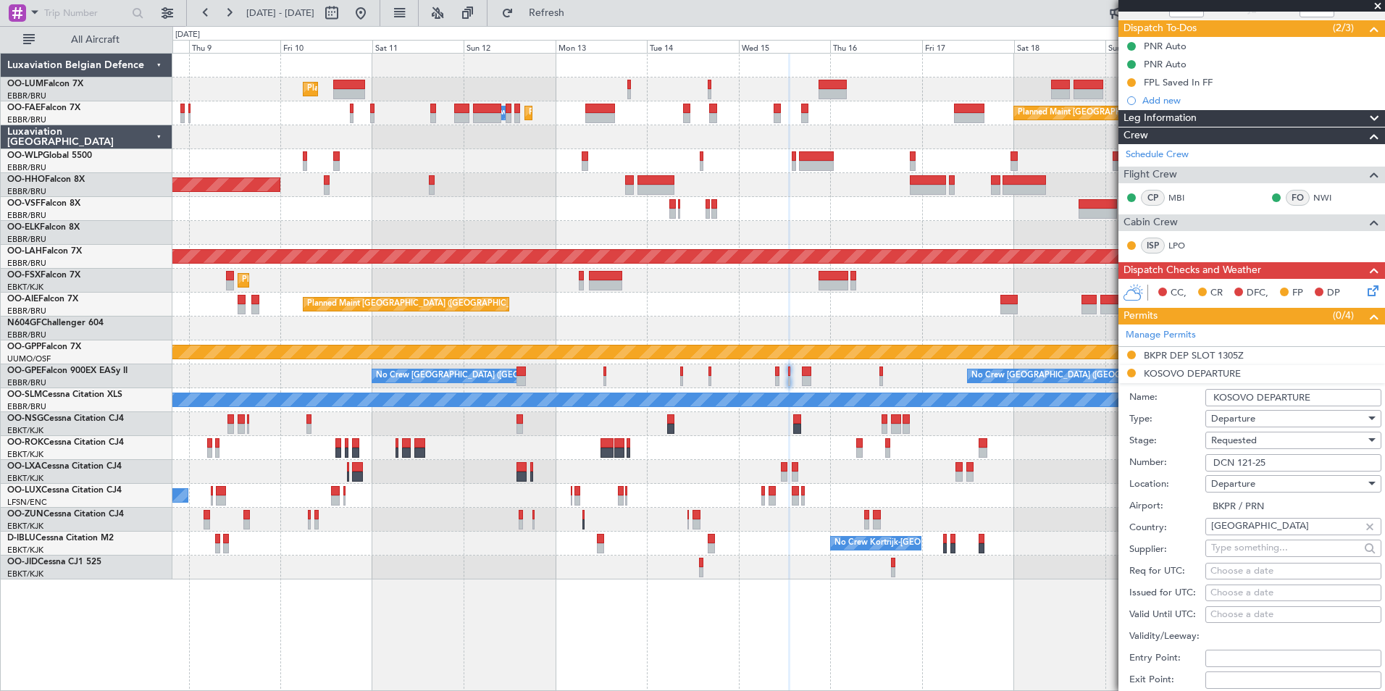
scroll to position [362, 0]
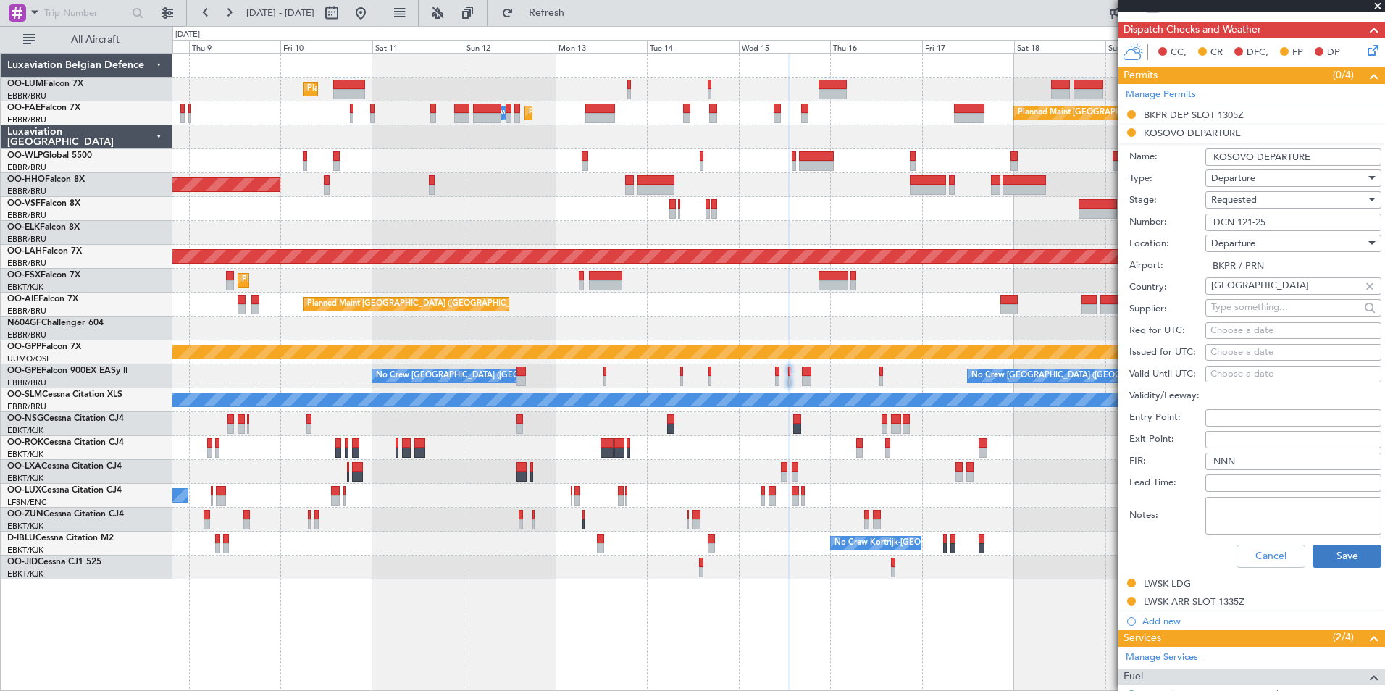
type input "DCN 121-25"
click at [1337, 560] on button "Save" at bounding box center [1346, 556] width 69 height 23
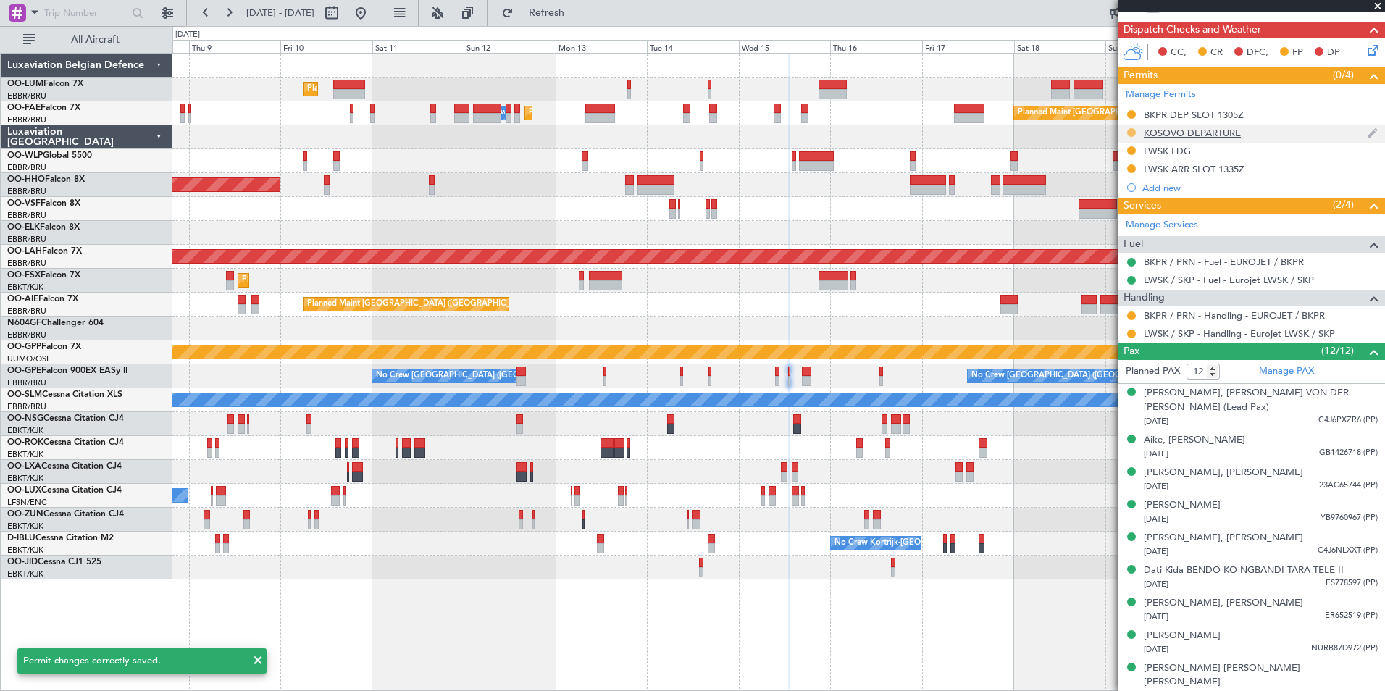
click at [1131, 130] on button at bounding box center [1131, 132] width 9 height 9
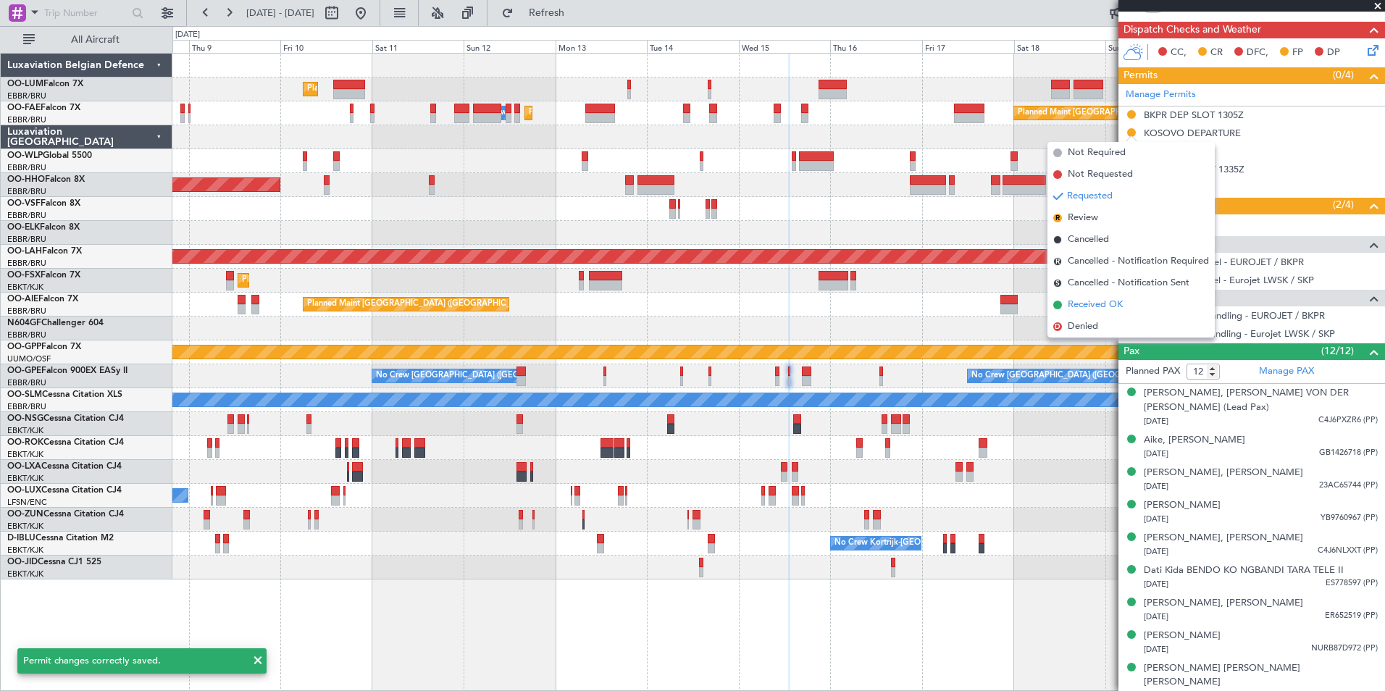
click at [1102, 309] on span "Received OK" at bounding box center [1095, 305] width 55 height 14
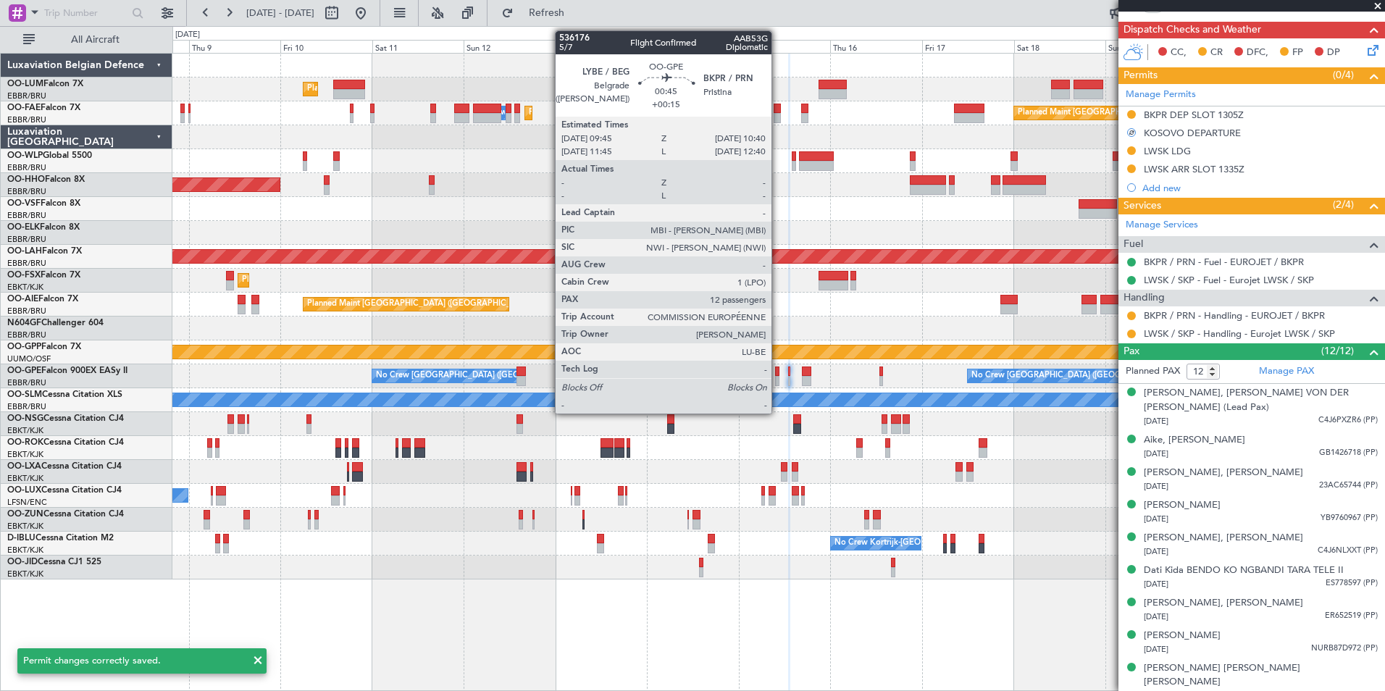
click at [778, 373] on div at bounding box center [777, 371] width 4 height 10
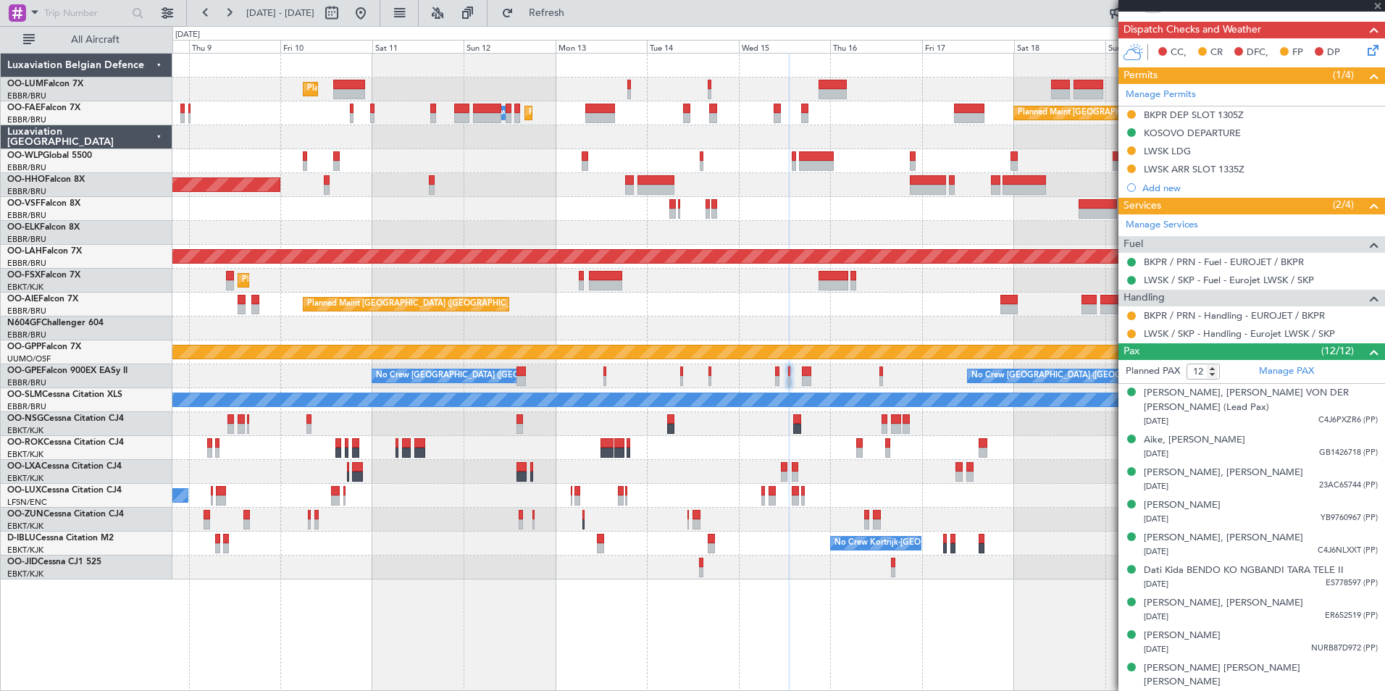
type input "+00:15"
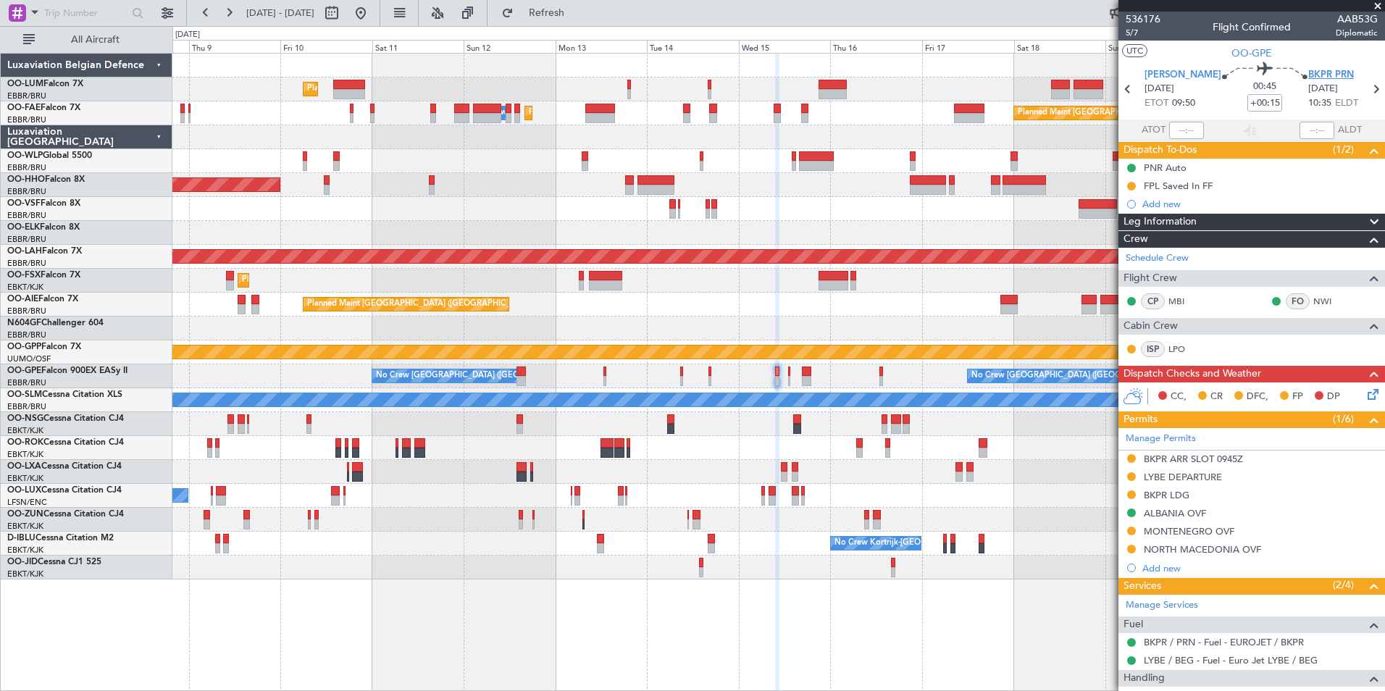
click at [1313, 68] on span "BKPR PRN" at bounding box center [1331, 75] width 46 height 14
click at [1168, 487] on div "BKPR LDG" at bounding box center [1251, 496] width 267 height 18
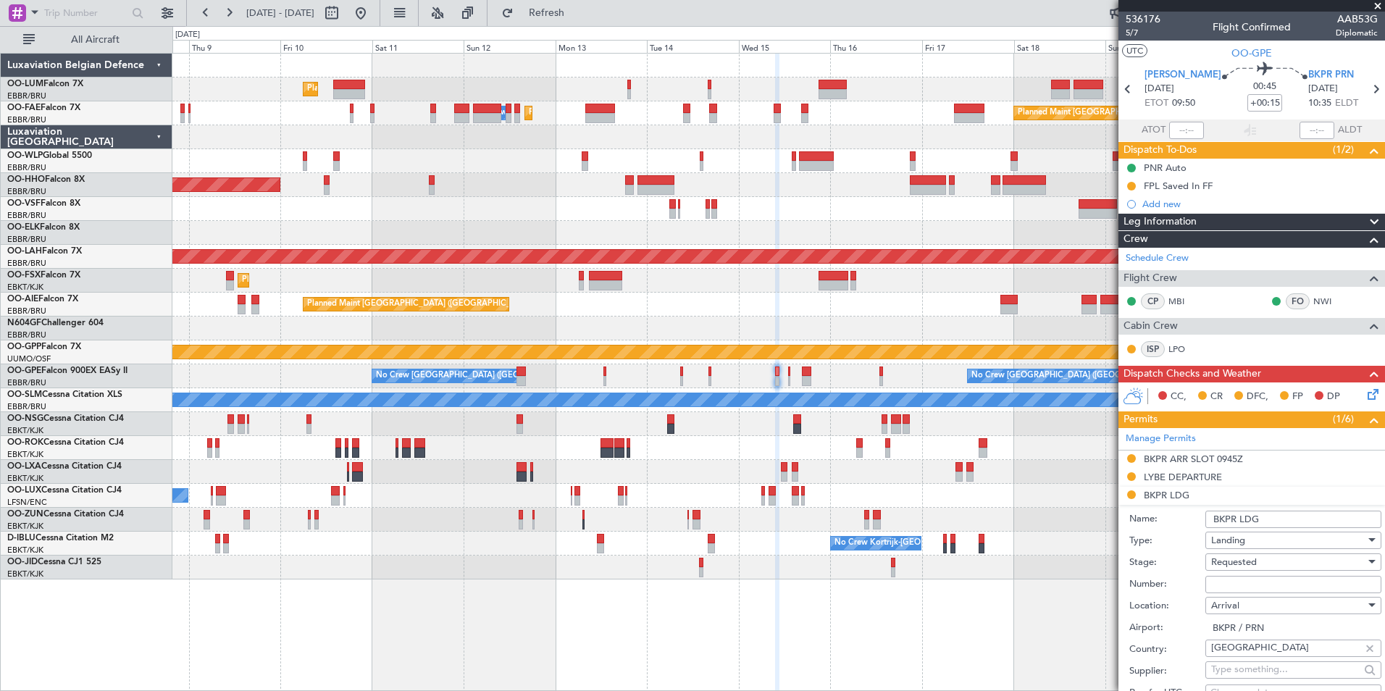
click at [1223, 578] on input "Number:" at bounding box center [1293, 584] width 176 height 17
paste input "DCN 121-25"
type input "DCN 121-25"
click at [1249, 568] on div "Requested" at bounding box center [1288, 562] width 154 height 22
click at [1252, 673] on span "Received OK" at bounding box center [1288, 678] width 152 height 22
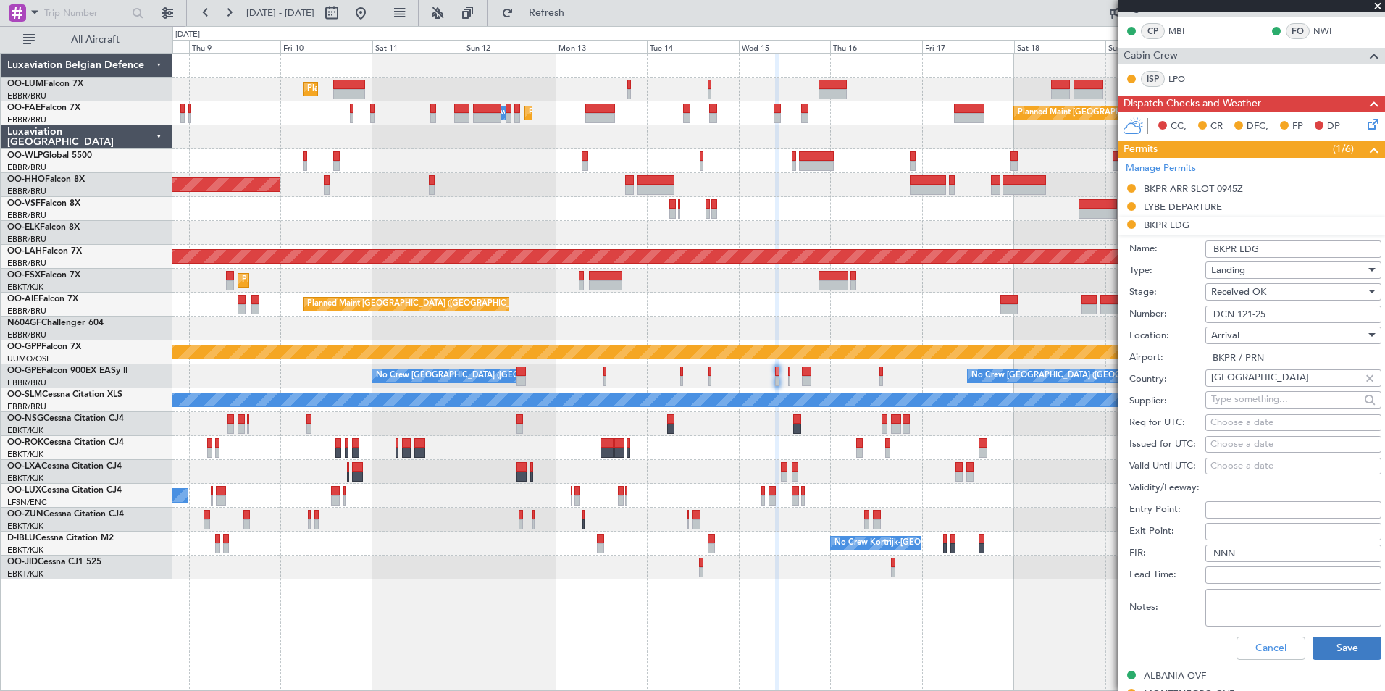
scroll to position [290, 0]
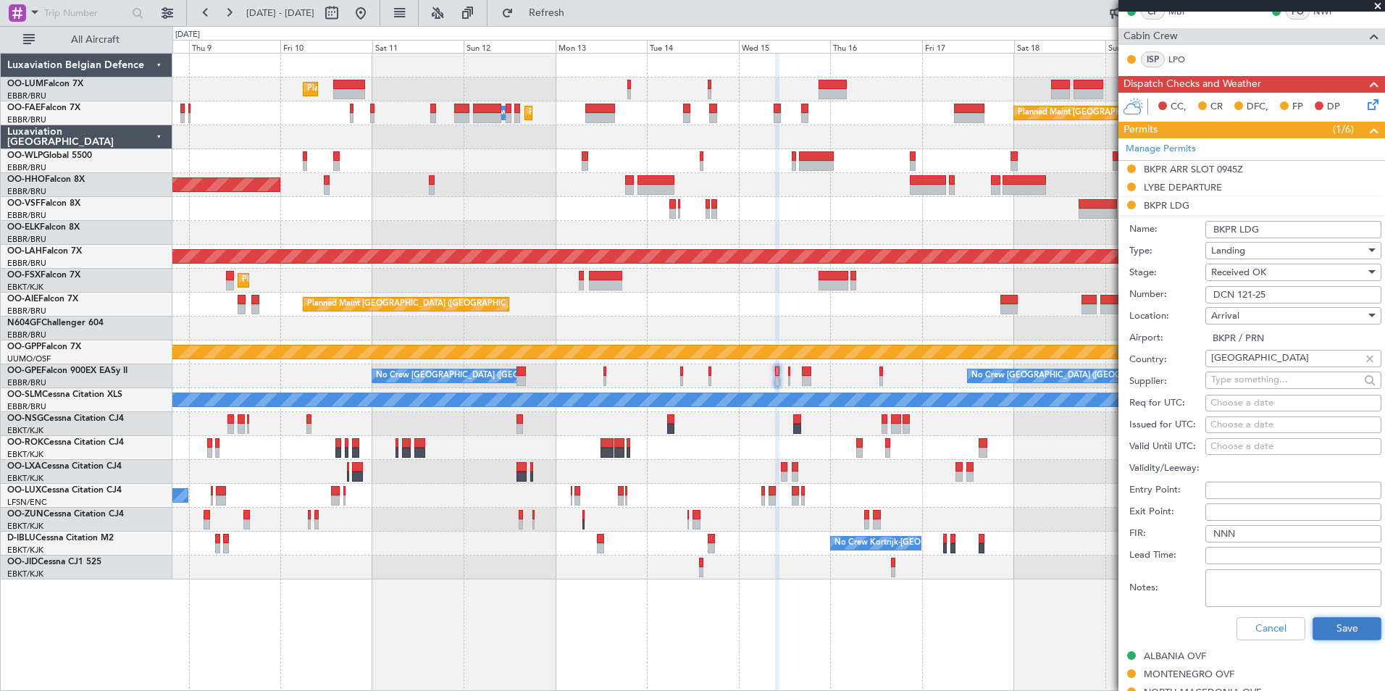
click at [1342, 619] on button "Save" at bounding box center [1346, 628] width 69 height 23
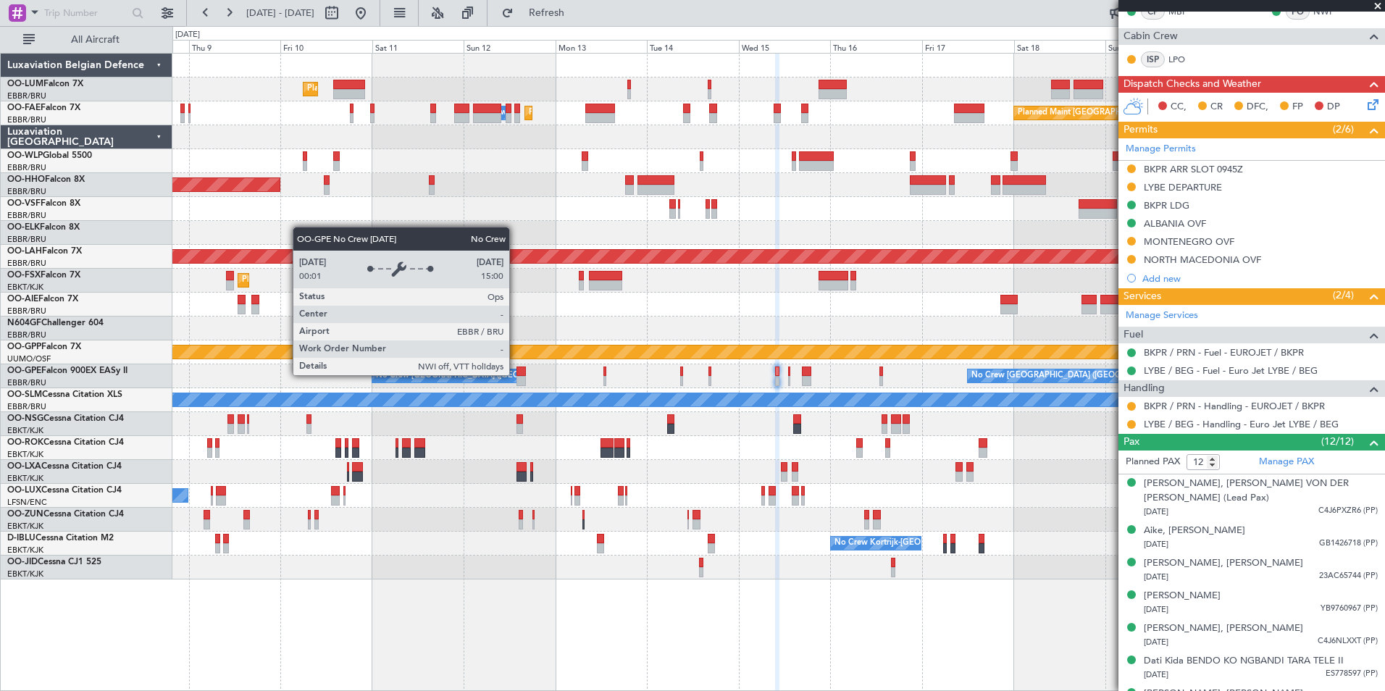
click at [516, 374] on div "No Crew [GEOGRAPHIC_DATA] ([GEOGRAPHIC_DATA] National)" at bounding box center [446, 375] width 148 height 13
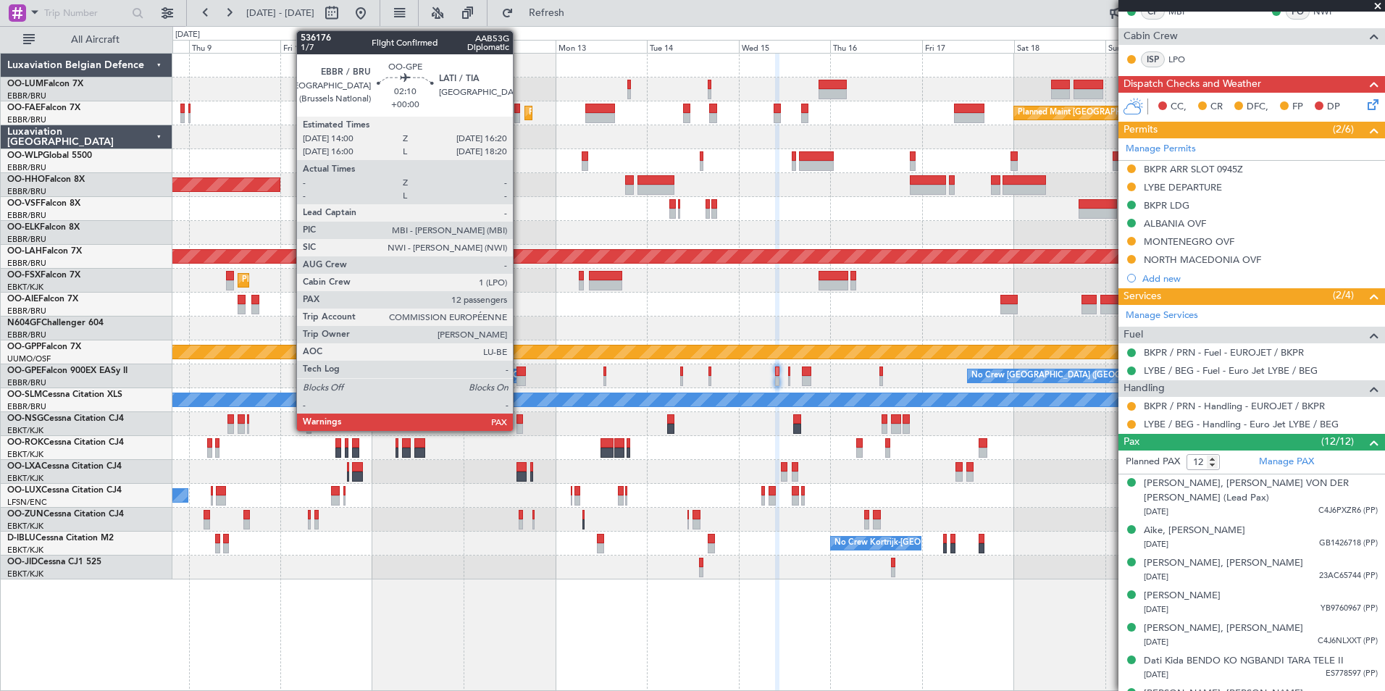
click at [519, 374] on div at bounding box center [520, 371] width 9 height 10
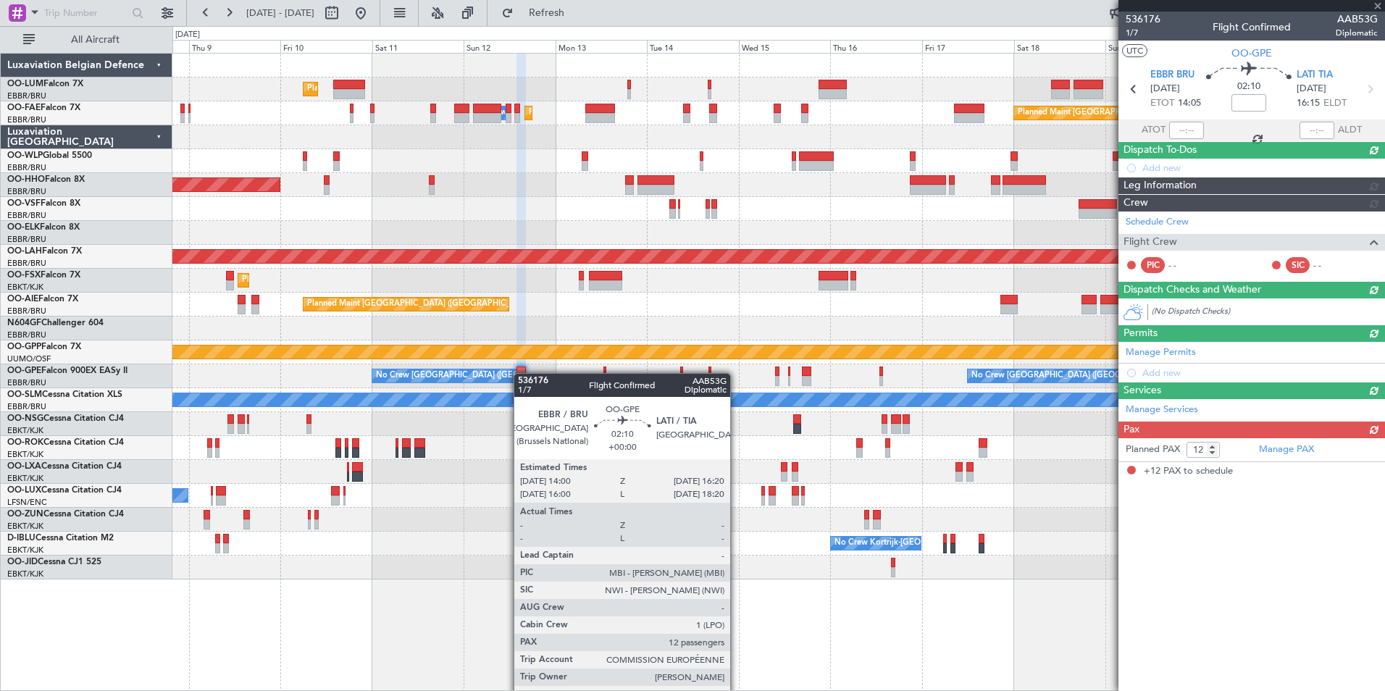
scroll to position [0, 0]
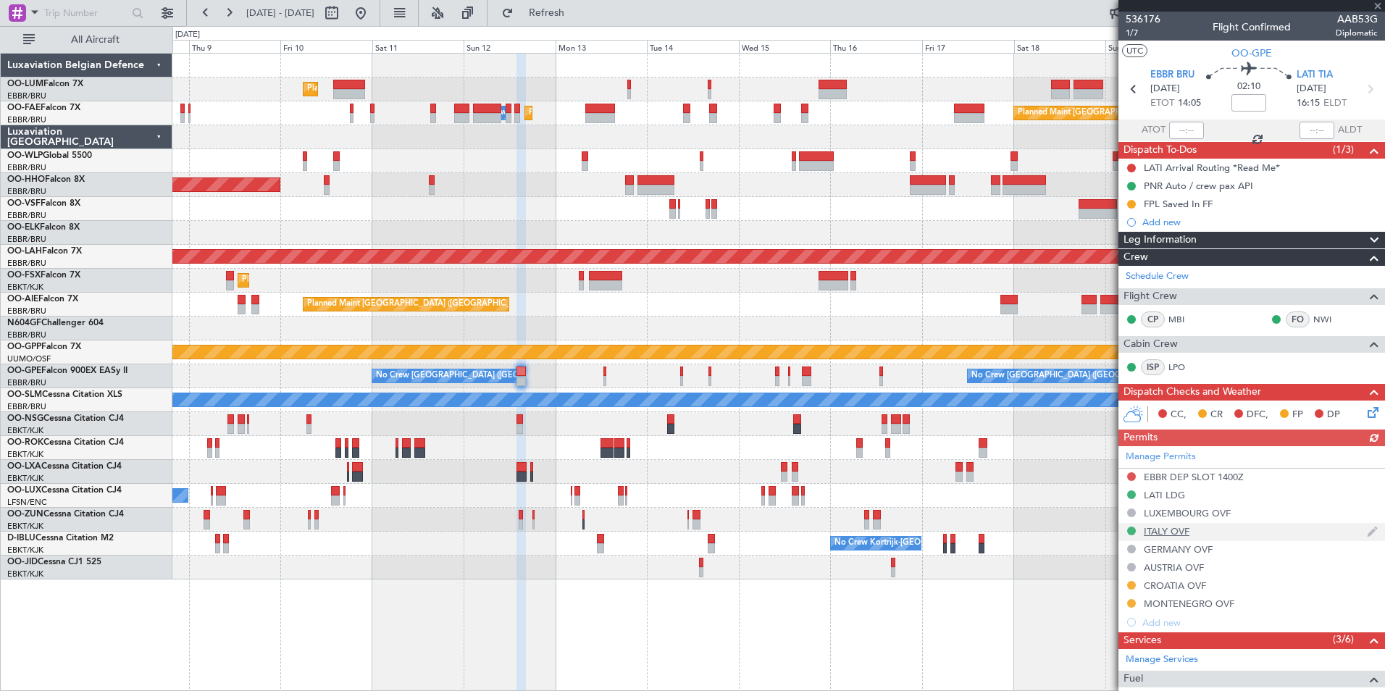
click at [1167, 532] on div "Manage Permits EBBR DEP SLOT 1400Z LATI LDG LUXEMBOURG OVF ITALY OVF GERMANY OV…" at bounding box center [1251, 538] width 267 height 185
click at [1167, 532] on div "ITALY OVF" at bounding box center [1167, 531] width 46 height 12
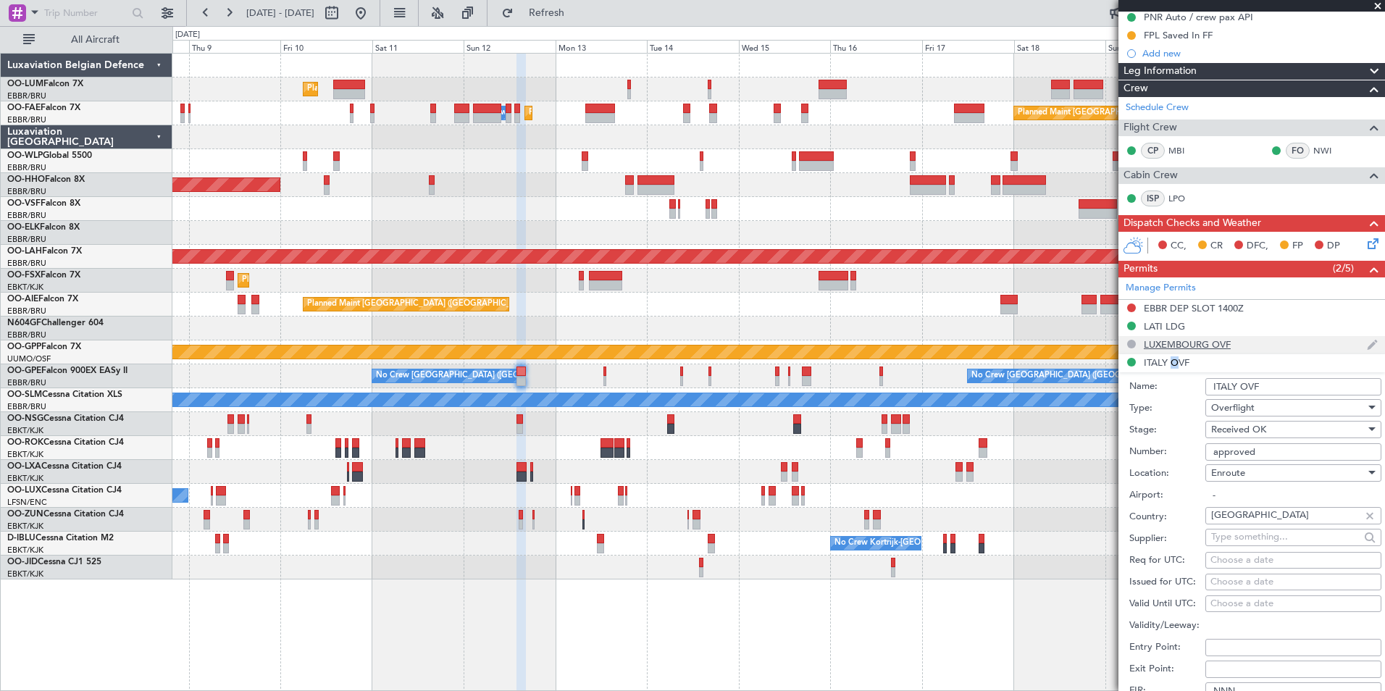
scroll to position [362, 0]
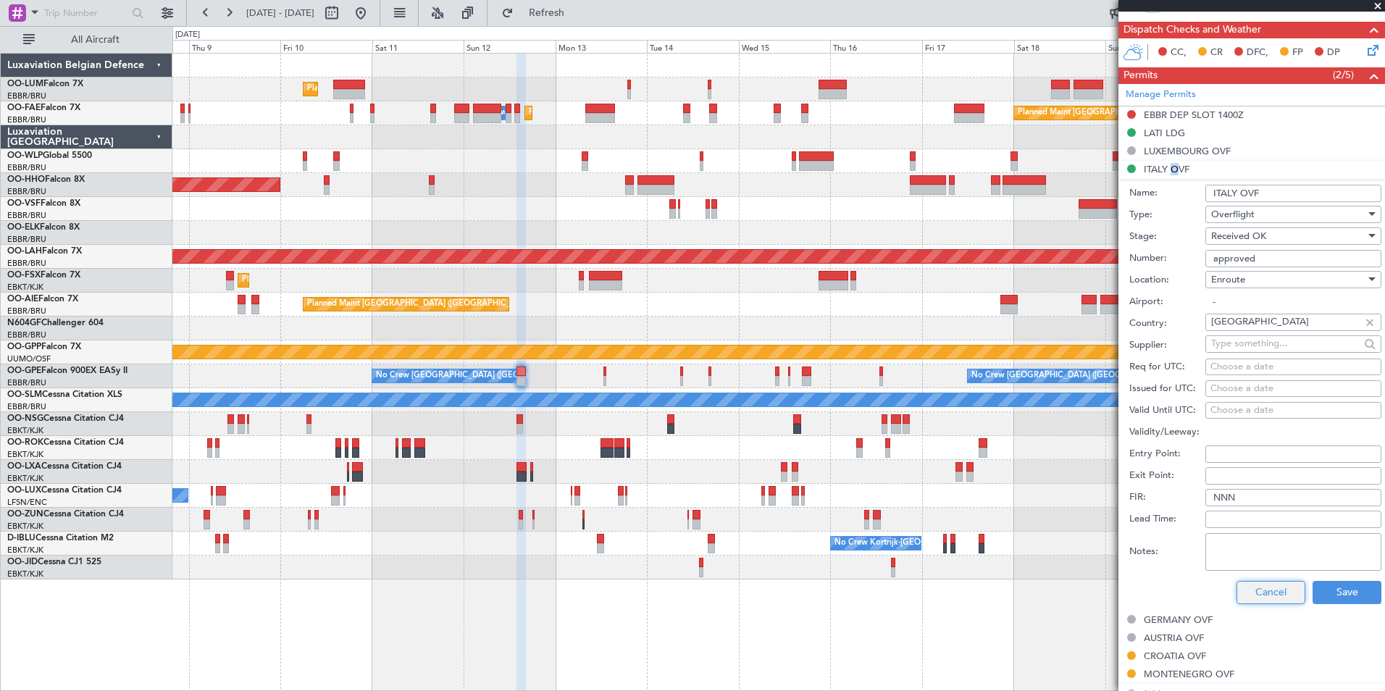
click at [1280, 586] on button "Cancel" at bounding box center [1270, 592] width 69 height 23
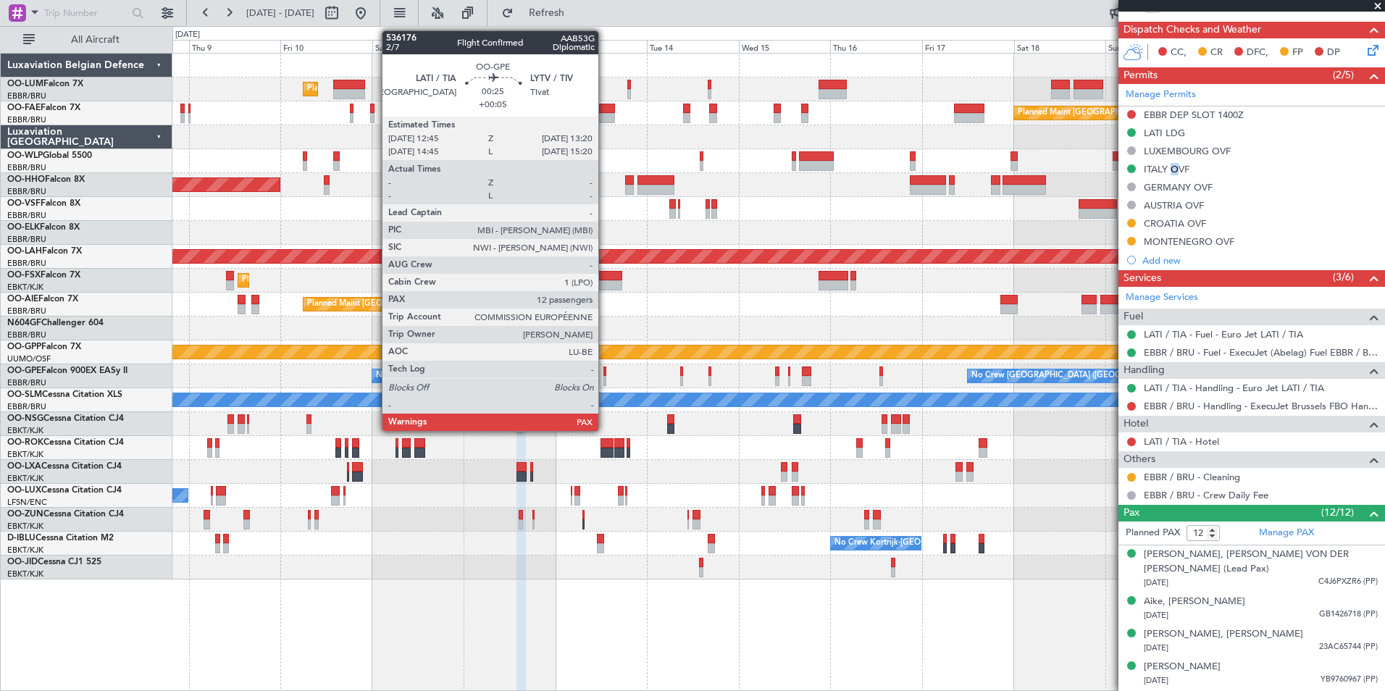
click at [605, 374] on div at bounding box center [604, 371] width 3 height 10
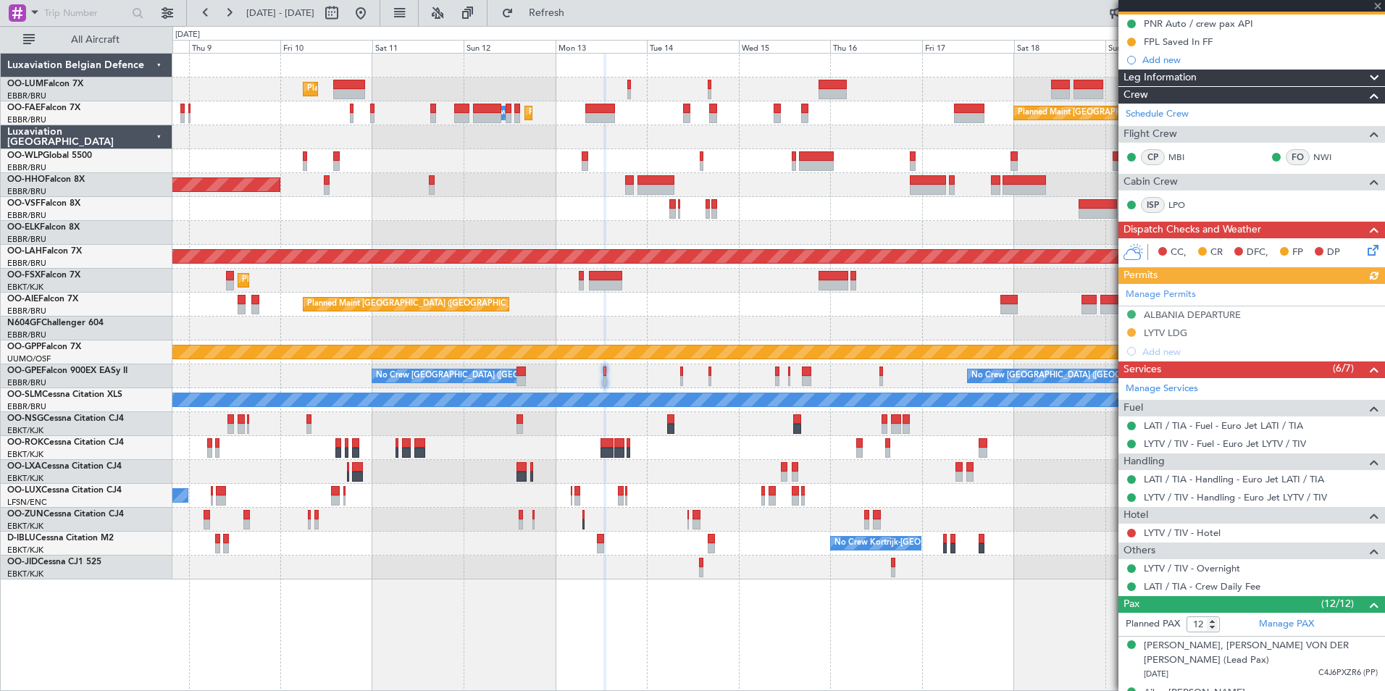
scroll to position [145, 0]
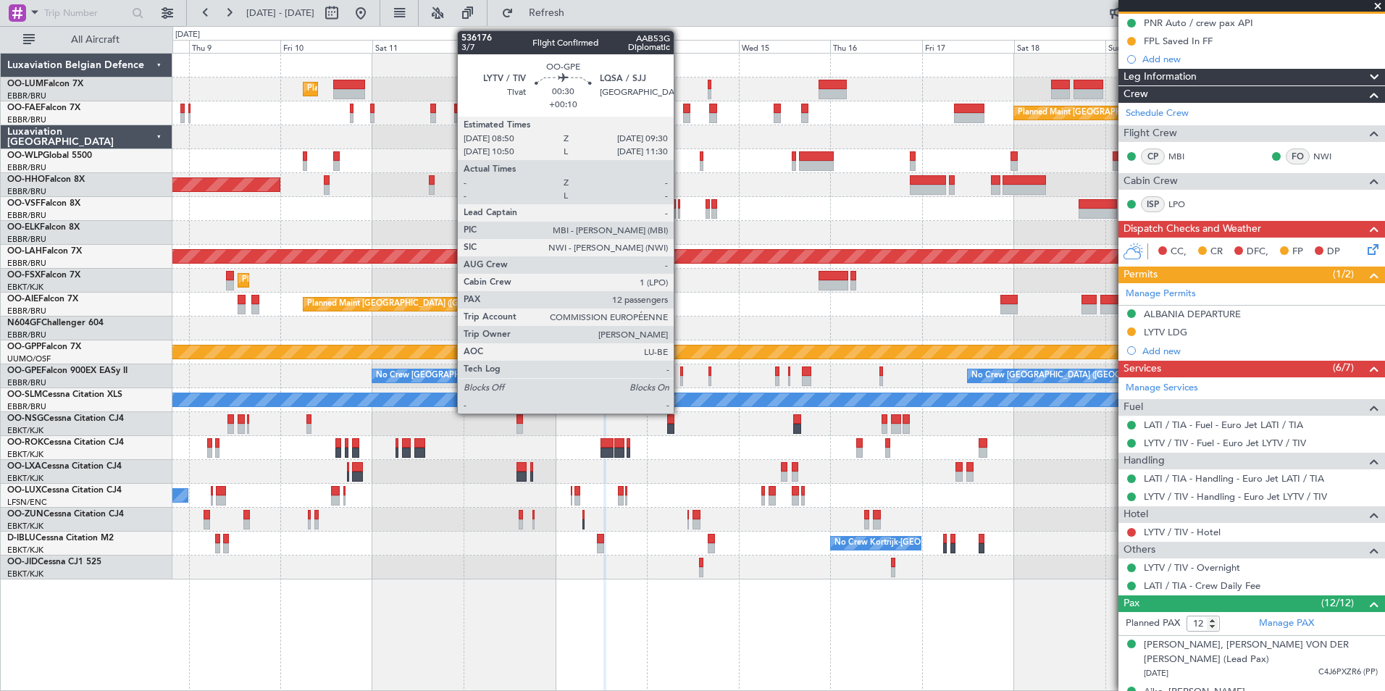
click at [680, 379] on div at bounding box center [681, 381] width 3 height 10
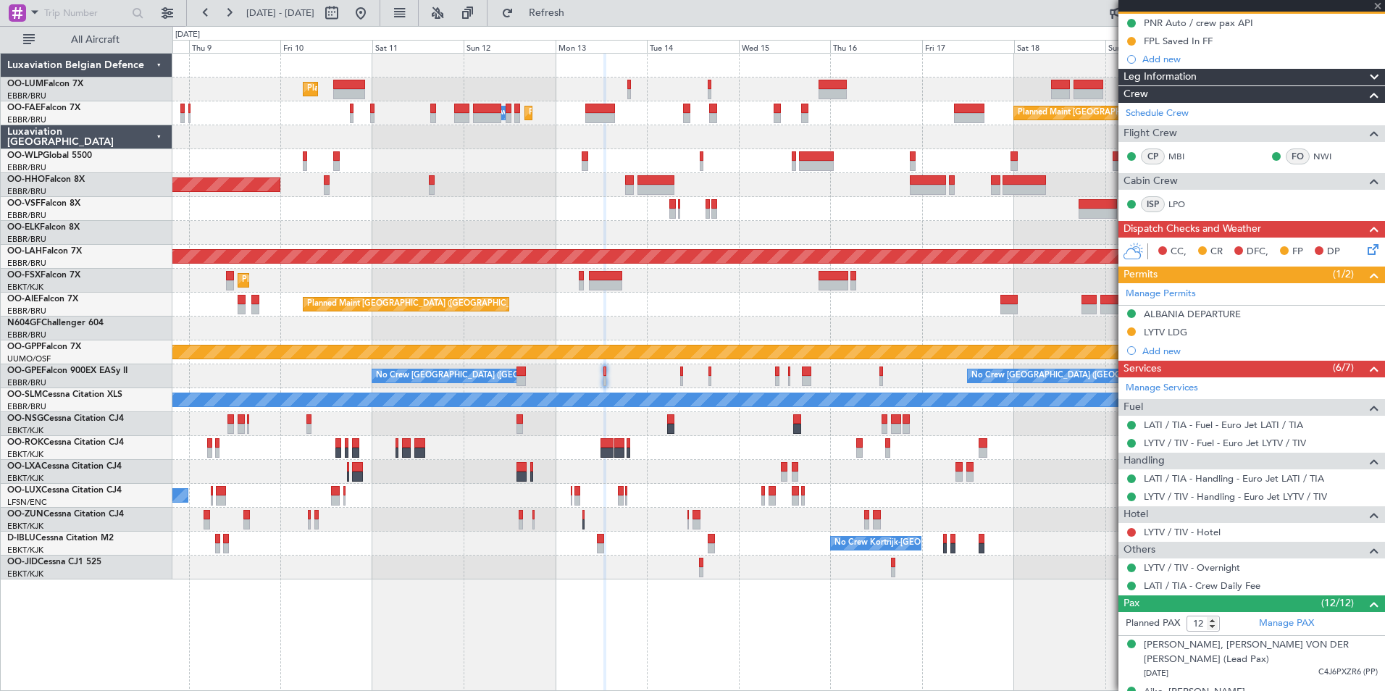
scroll to position [0, 0]
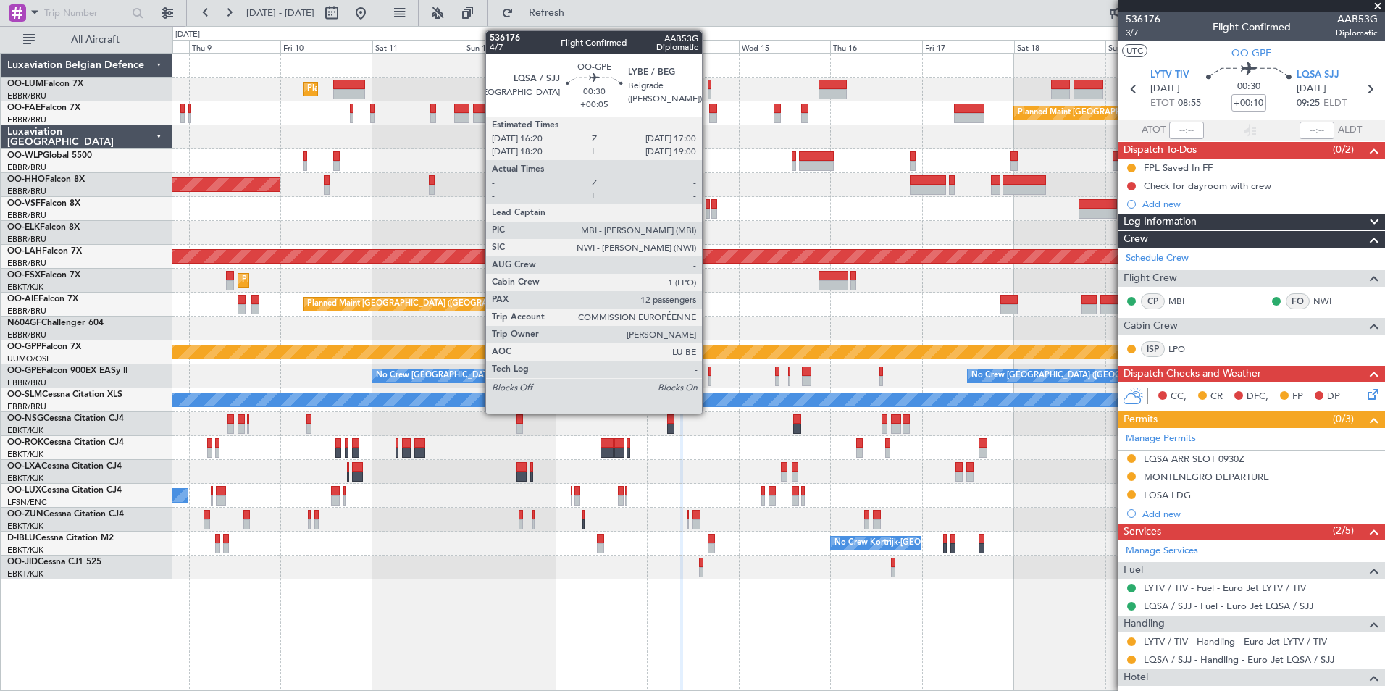
click at [708, 371] on div at bounding box center [709, 371] width 3 height 10
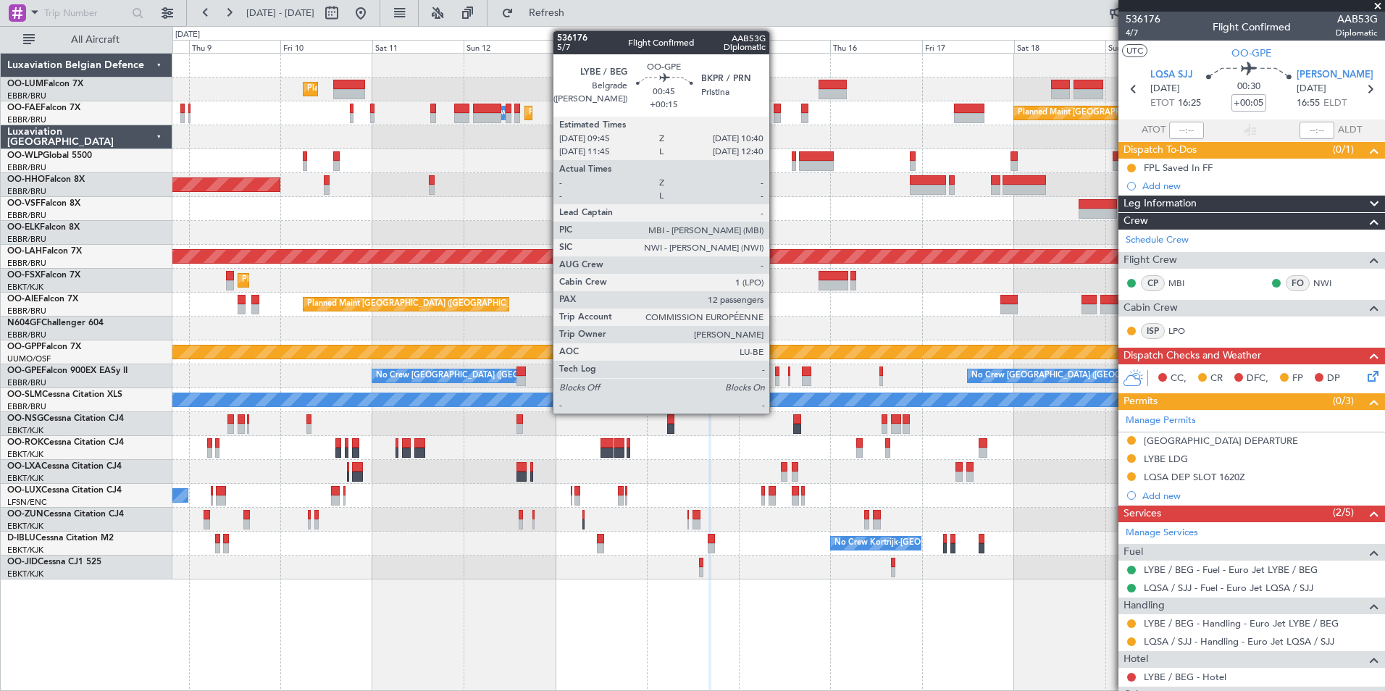
click at [776, 379] on div at bounding box center [777, 381] width 4 height 10
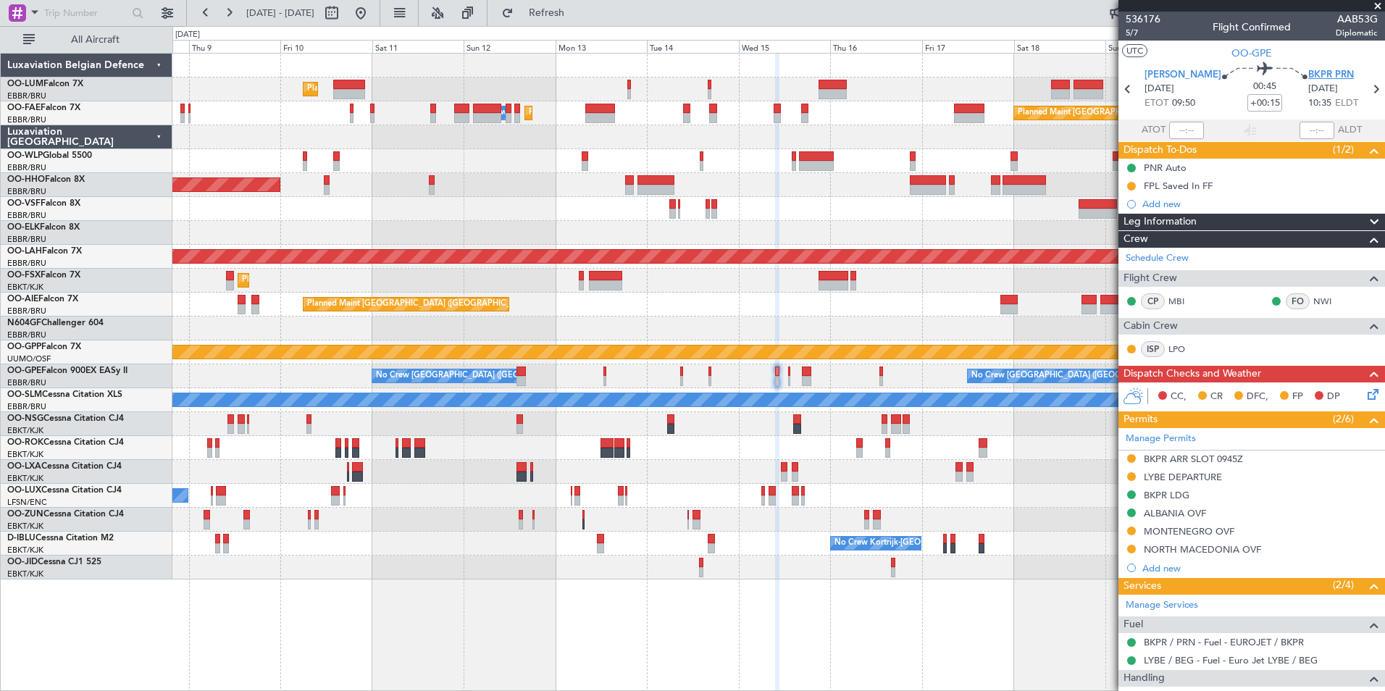
click at [1314, 72] on span "BKPR PRN" at bounding box center [1331, 75] width 46 height 14
click at [1170, 72] on span "LYBE BEG" at bounding box center [1182, 75] width 77 height 14
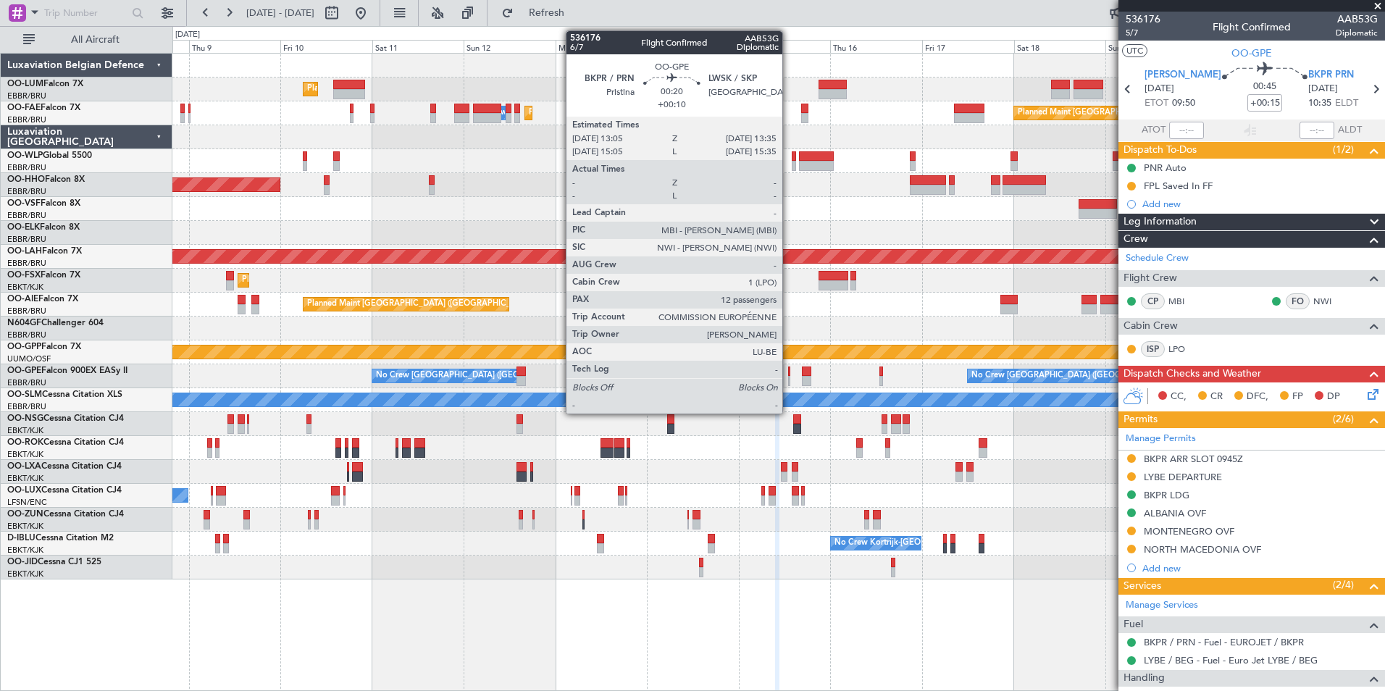
click at [789, 374] on div at bounding box center [789, 371] width 2 height 10
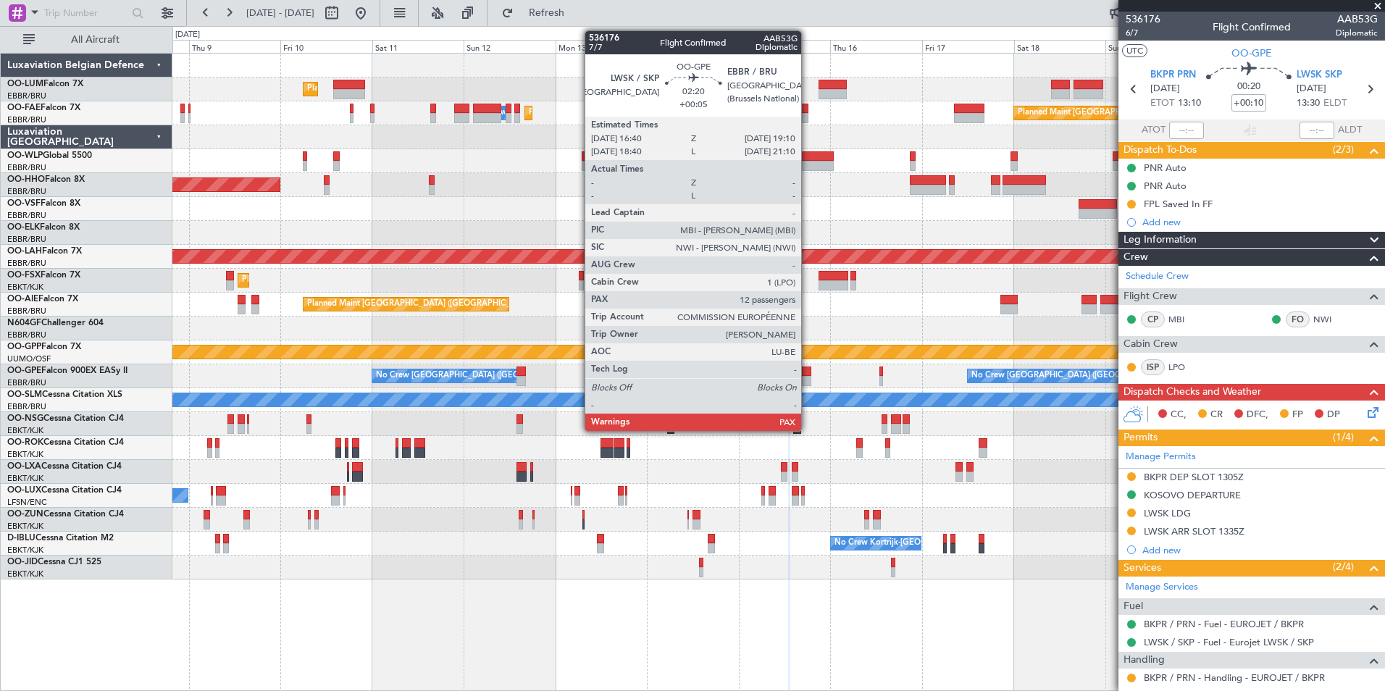
click at [808, 374] on div at bounding box center [807, 371] width 10 height 10
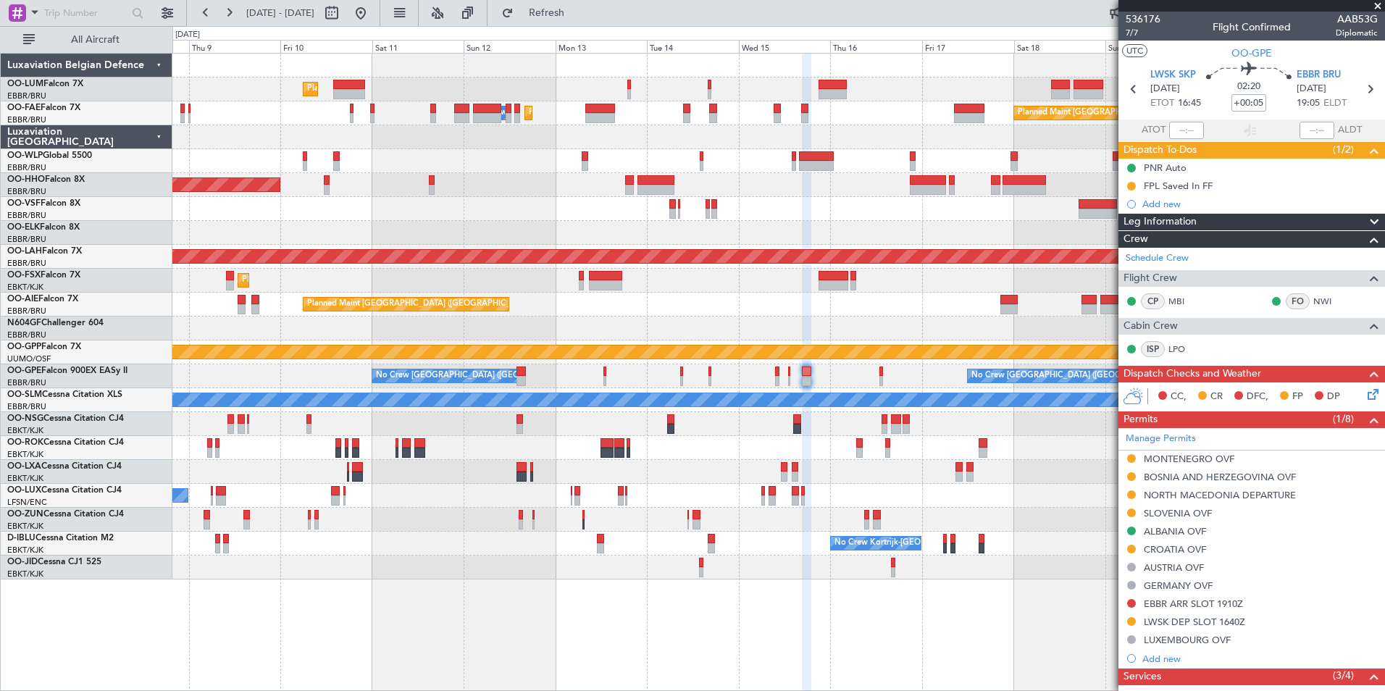
click at [525, 315] on div "Planned Maint Brussels (Brussels National) AOG Maint Sibiu Planned Maint Brusse…" at bounding box center [778, 317] width 1212 height 526
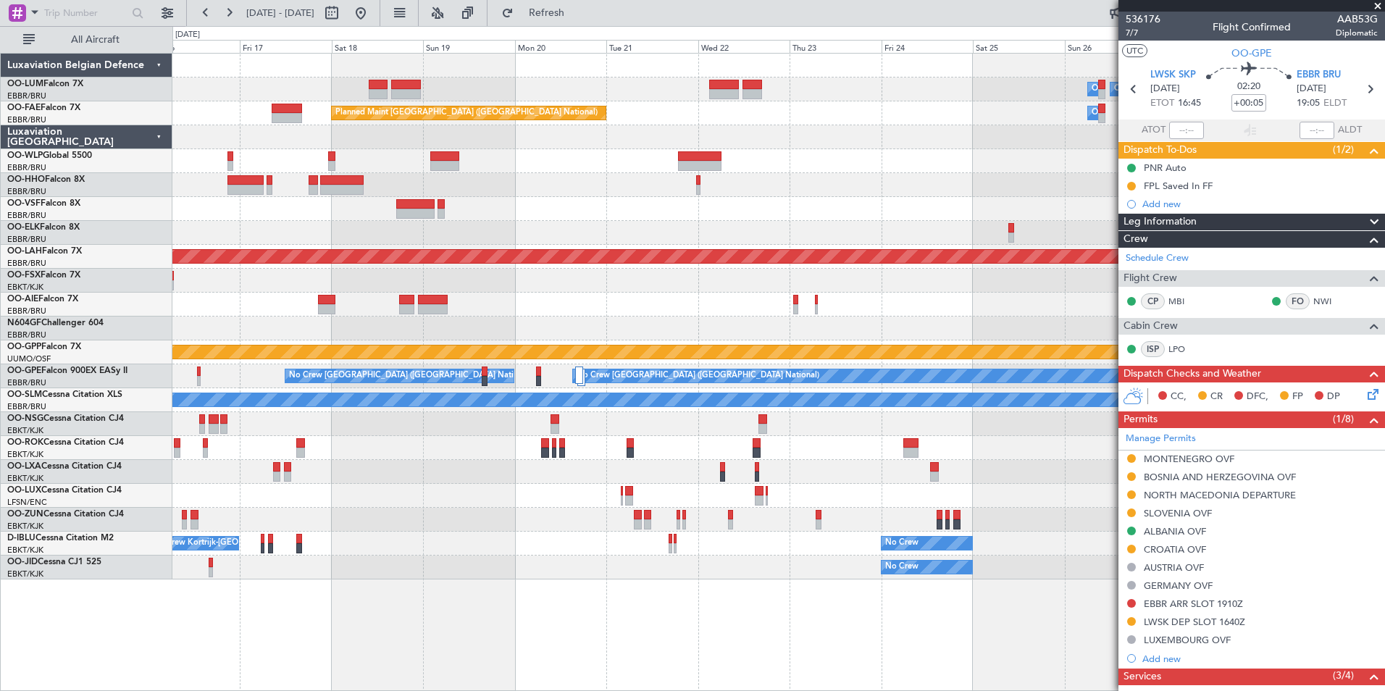
click at [455, 288] on div at bounding box center [778, 281] width 1212 height 24
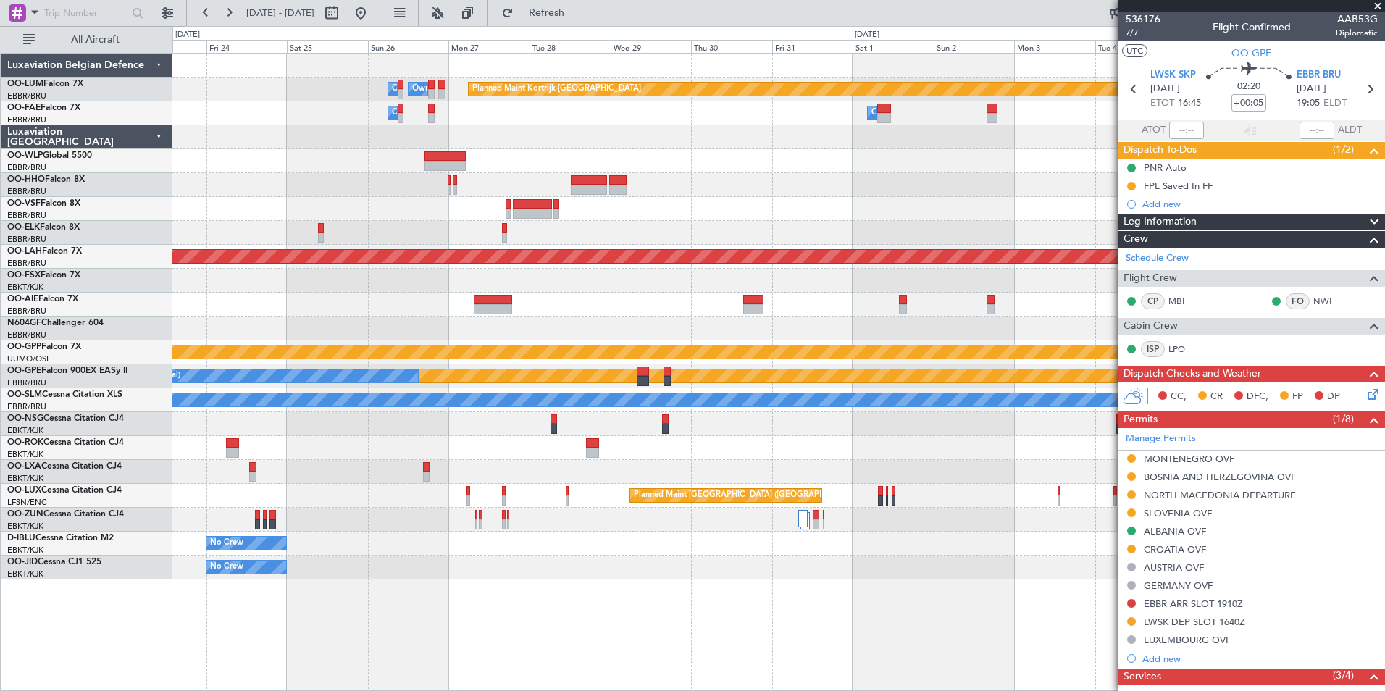
click at [222, 343] on div "Owner Melsbroek Air Base Owner Melsbroek Air Base Planned Maint Kortrijk-Wevelg…" at bounding box center [778, 317] width 1212 height 526
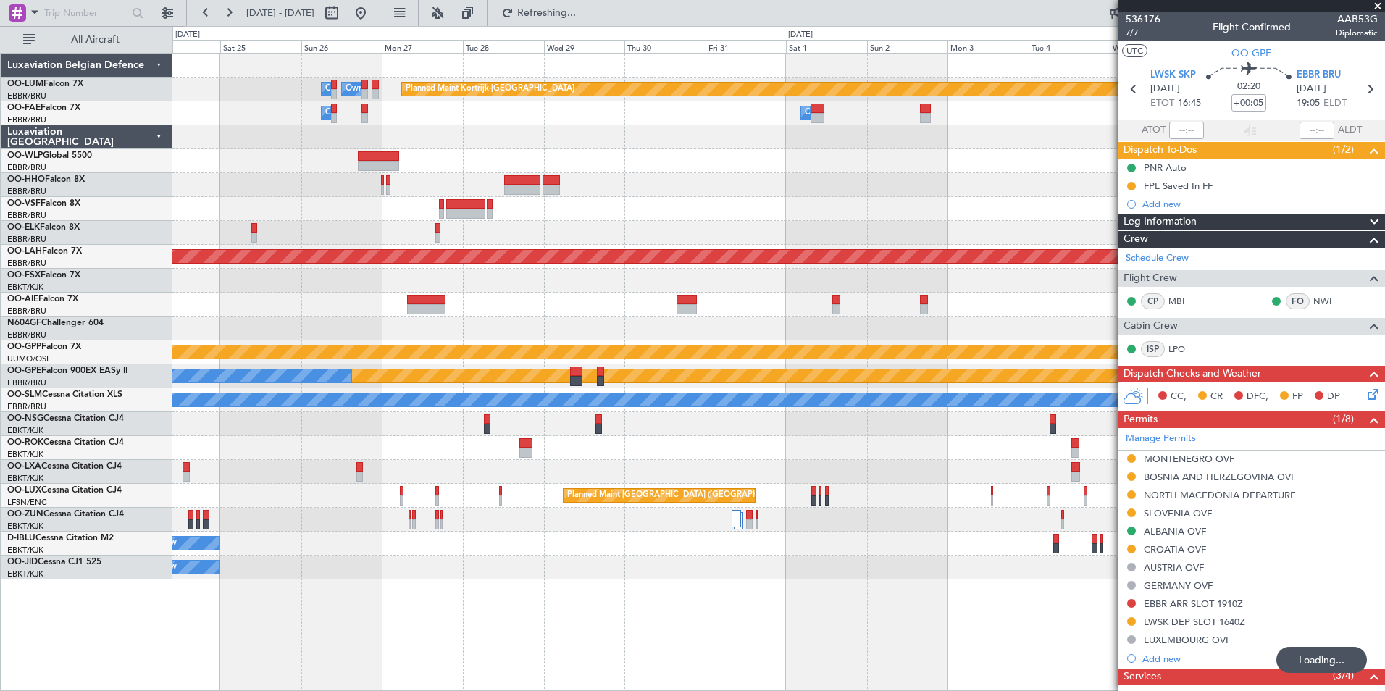
click at [398, 315] on div at bounding box center [778, 305] width 1212 height 24
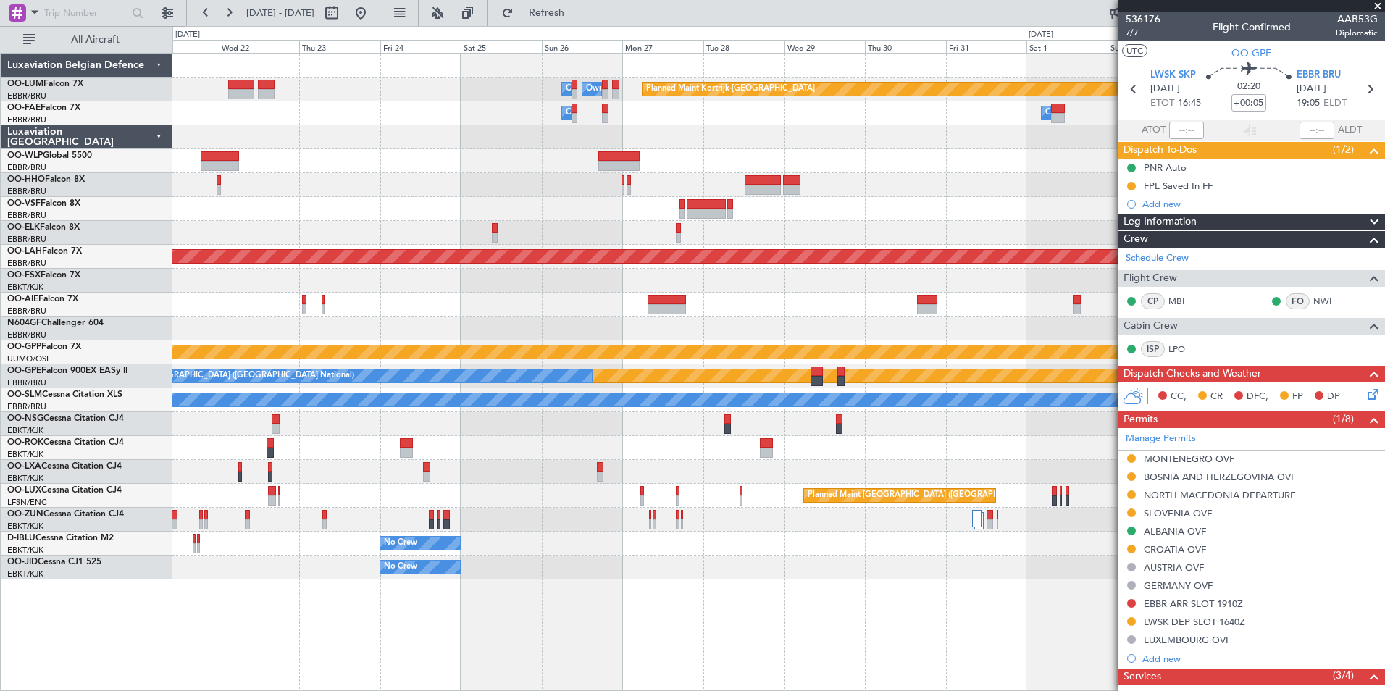
click at [895, 226] on div "Planned Maint Kortrijk-Wevelgem Owner Melsbroek Air Base Owner Melsbroek Air Ba…" at bounding box center [778, 317] width 1212 height 526
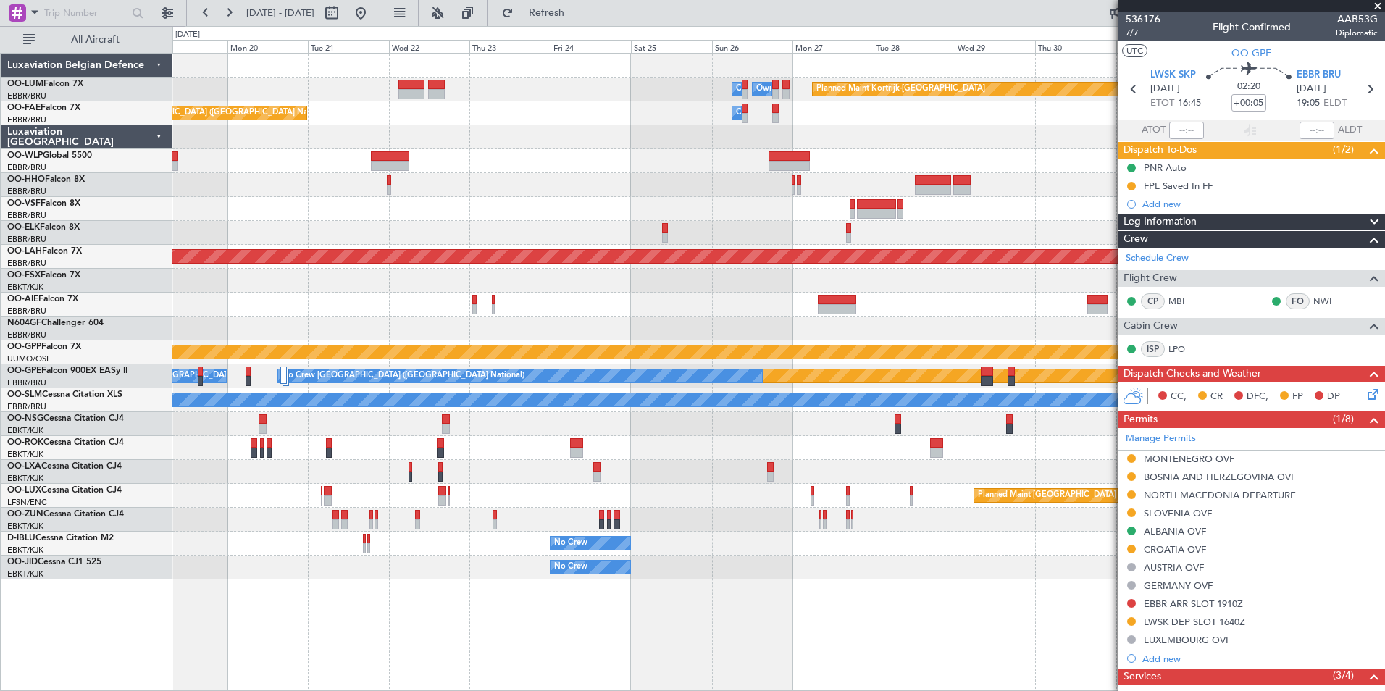
click at [808, 230] on div "Planned Maint Kortrijk-Wevelgem Owner Melsbroek Air Base Owner Melsbroek Air Ba…" at bounding box center [778, 317] width 1212 height 526
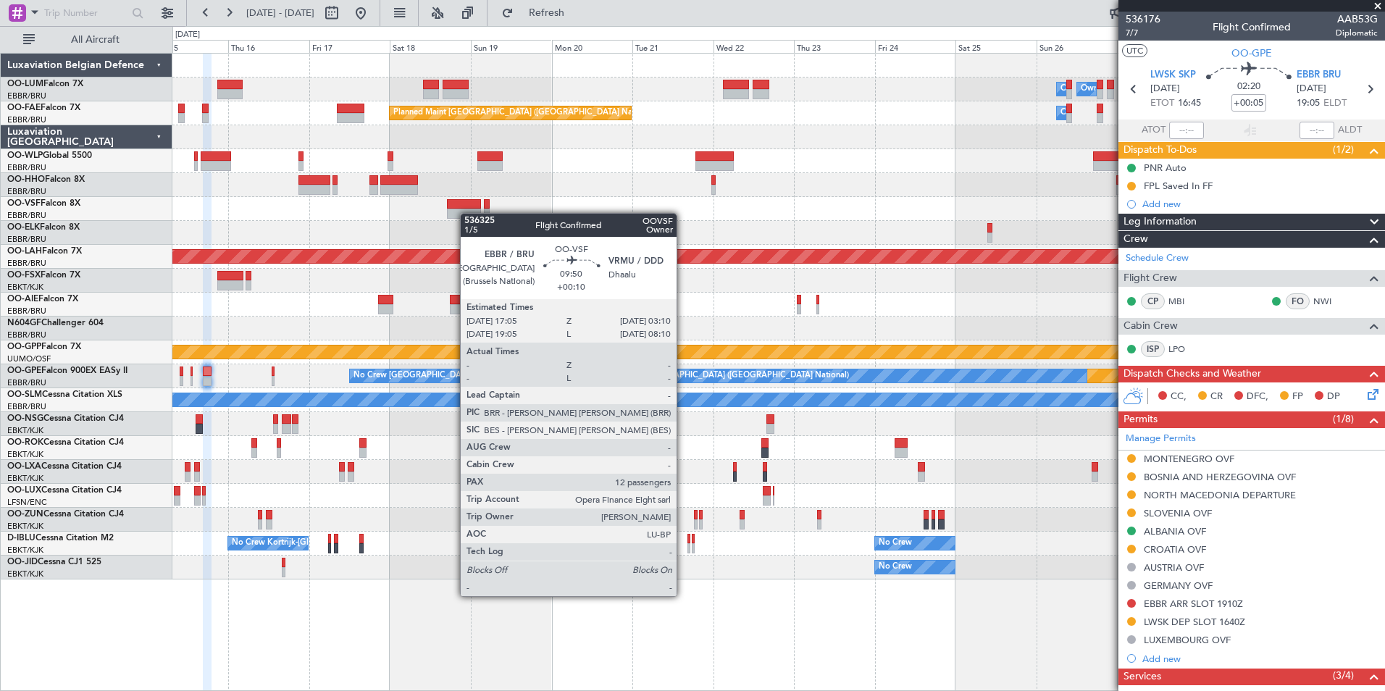
click at [467, 213] on div at bounding box center [778, 209] width 1212 height 24
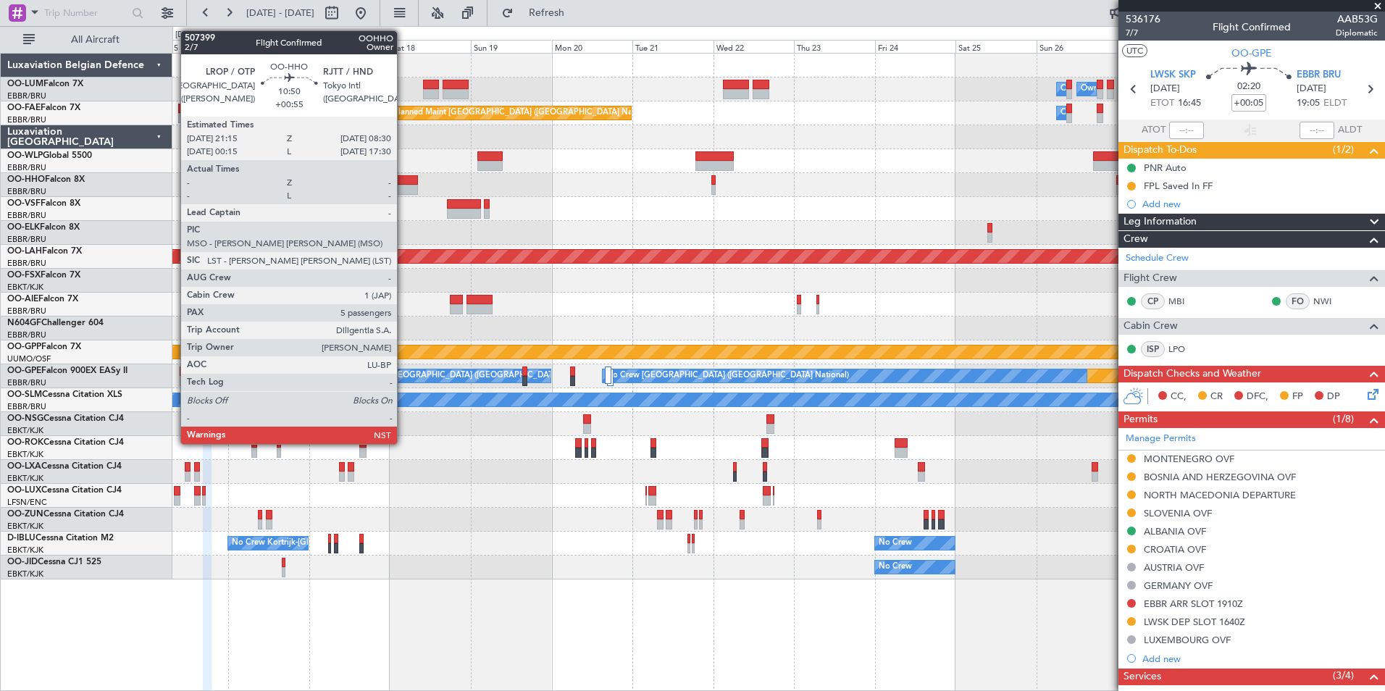
click at [403, 182] on div at bounding box center [399, 180] width 38 height 10
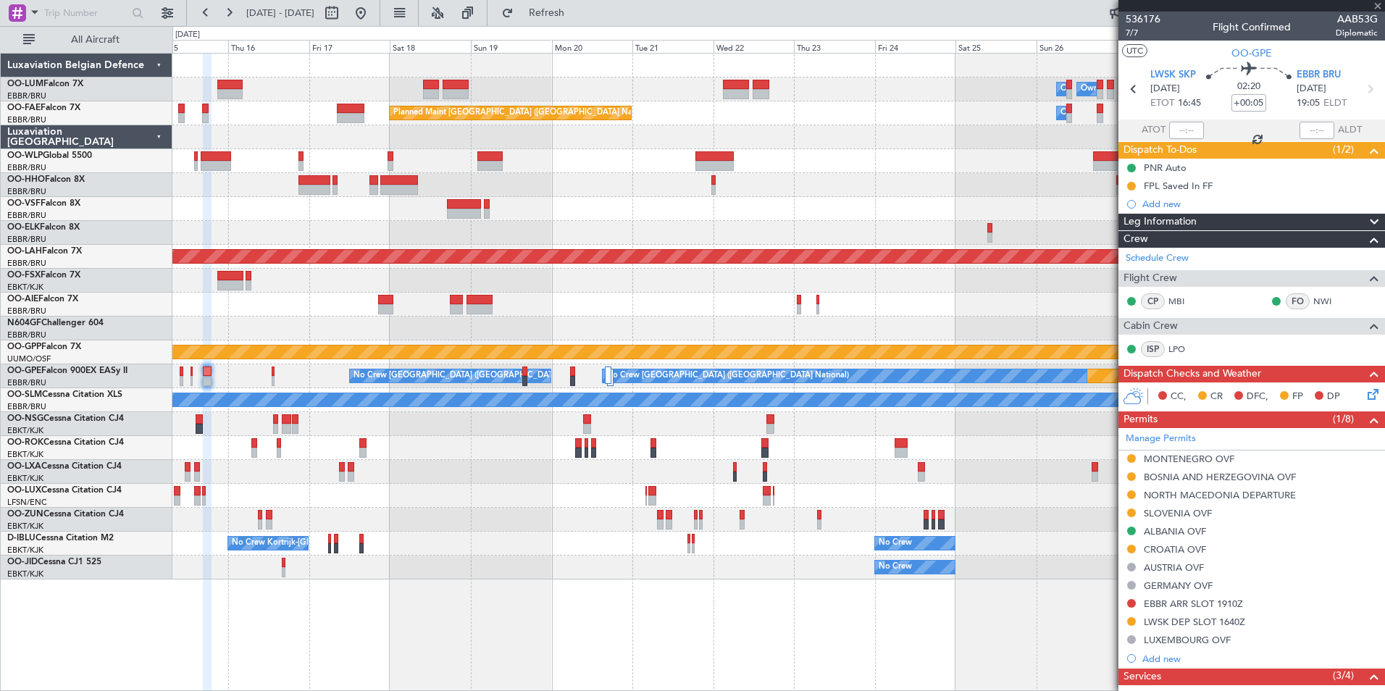
type input "+00:55"
type input "5"
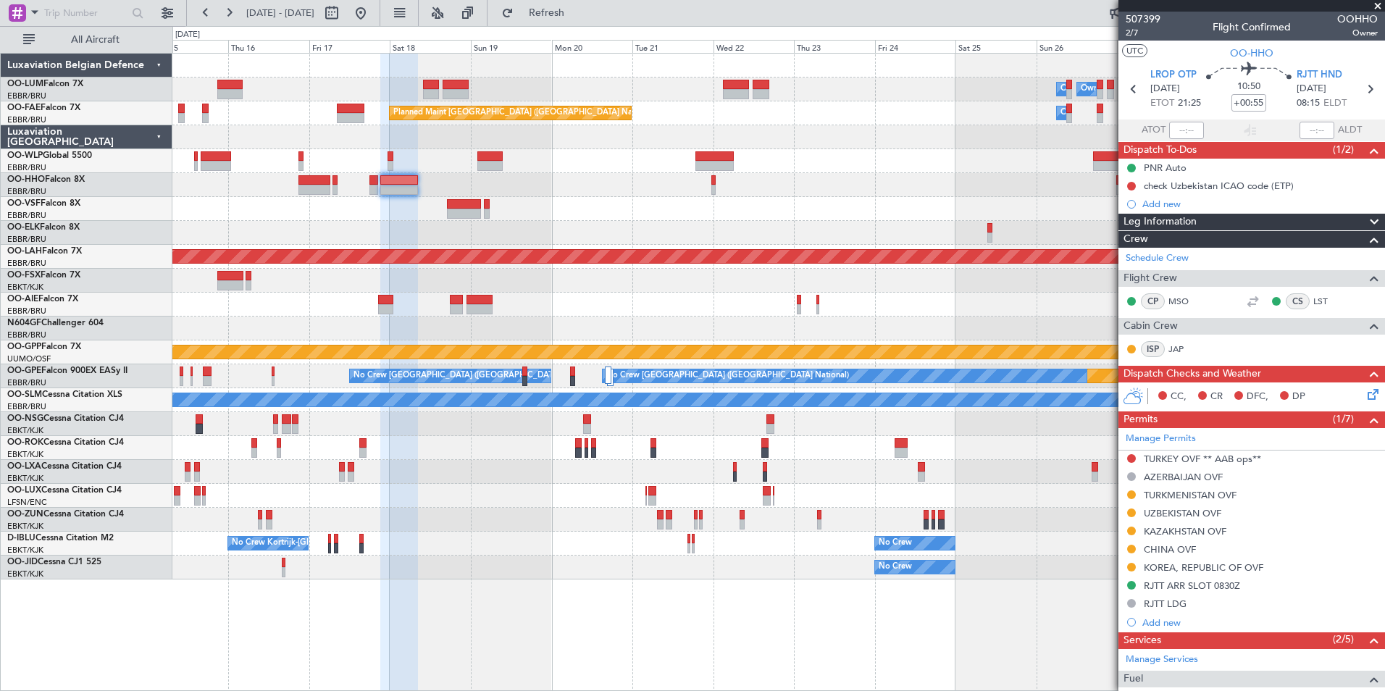
click at [577, 291] on div "Planned Maint Kortrijk-Wevelgem Owner Melsbroek Air Base Owner Melsbroek Air Ba…" at bounding box center [778, 317] width 1212 height 526
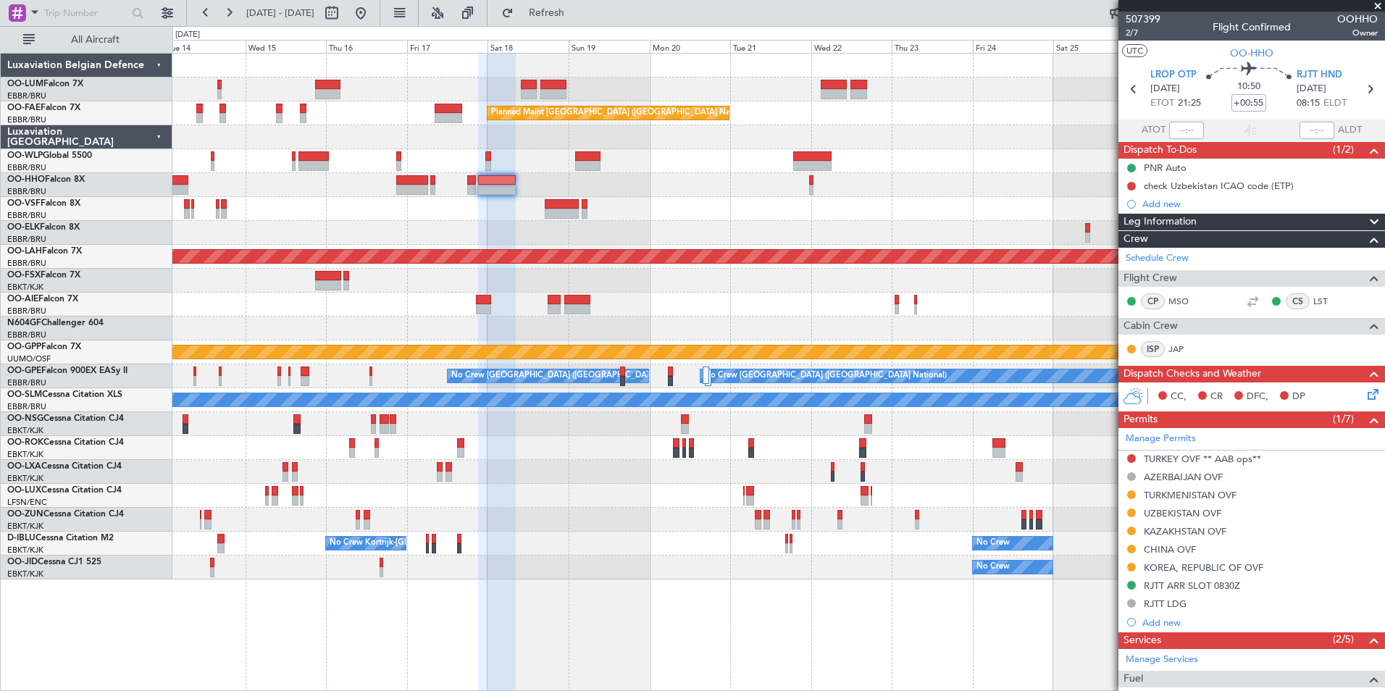
click at [471, 202] on div at bounding box center [778, 209] width 1212 height 24
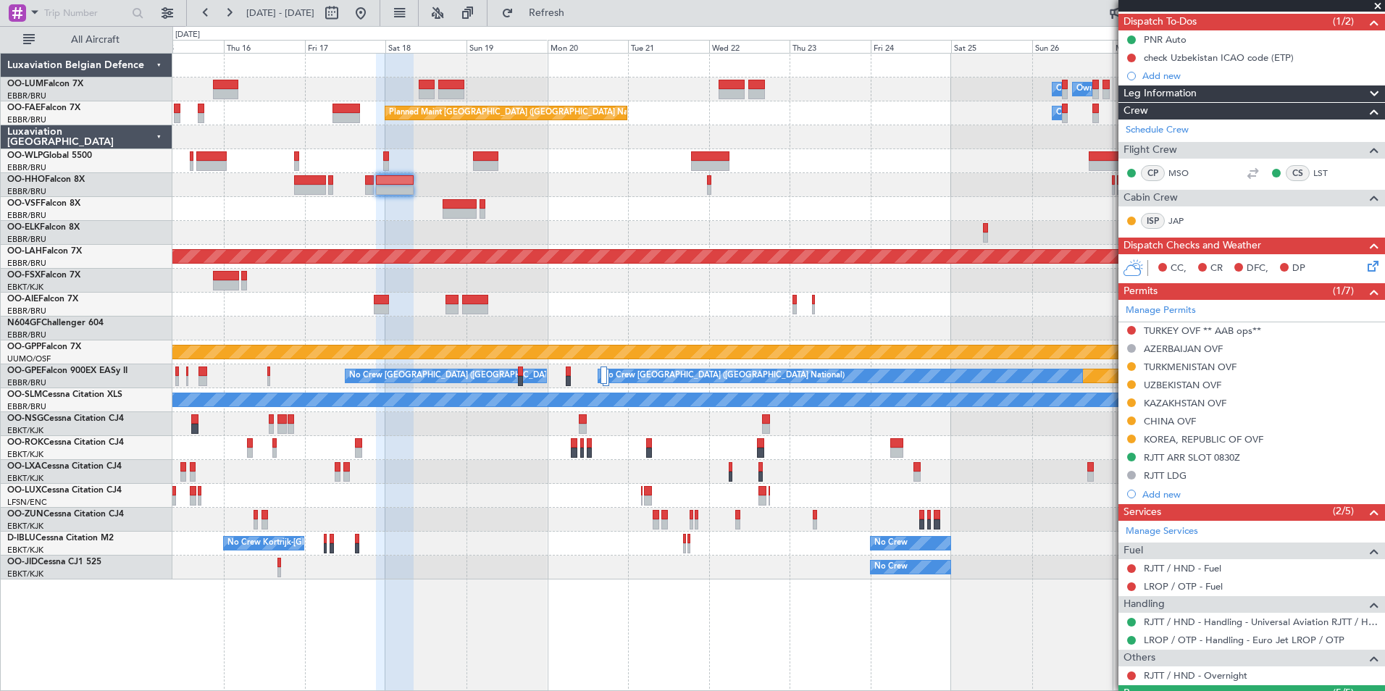
scroll to position [290, 0]
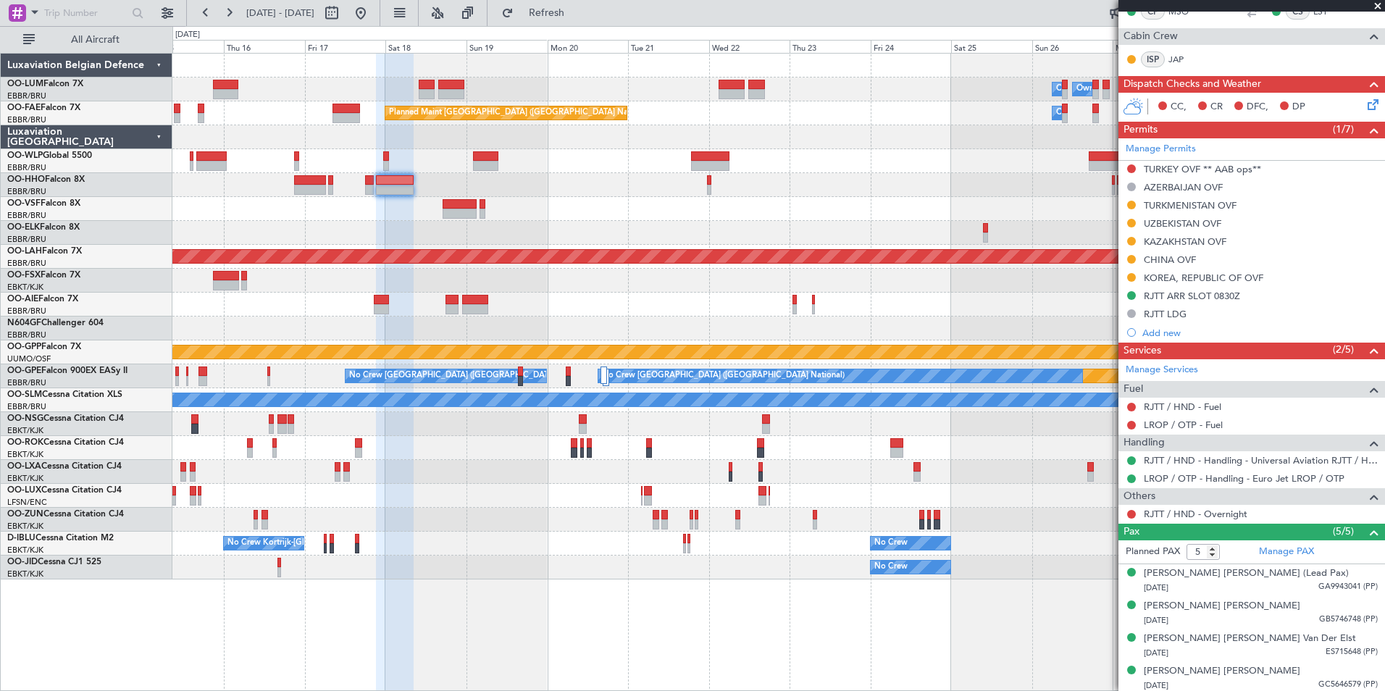
click at [505, 189] on div at bounding box center [778, 185] width 1212 height 24
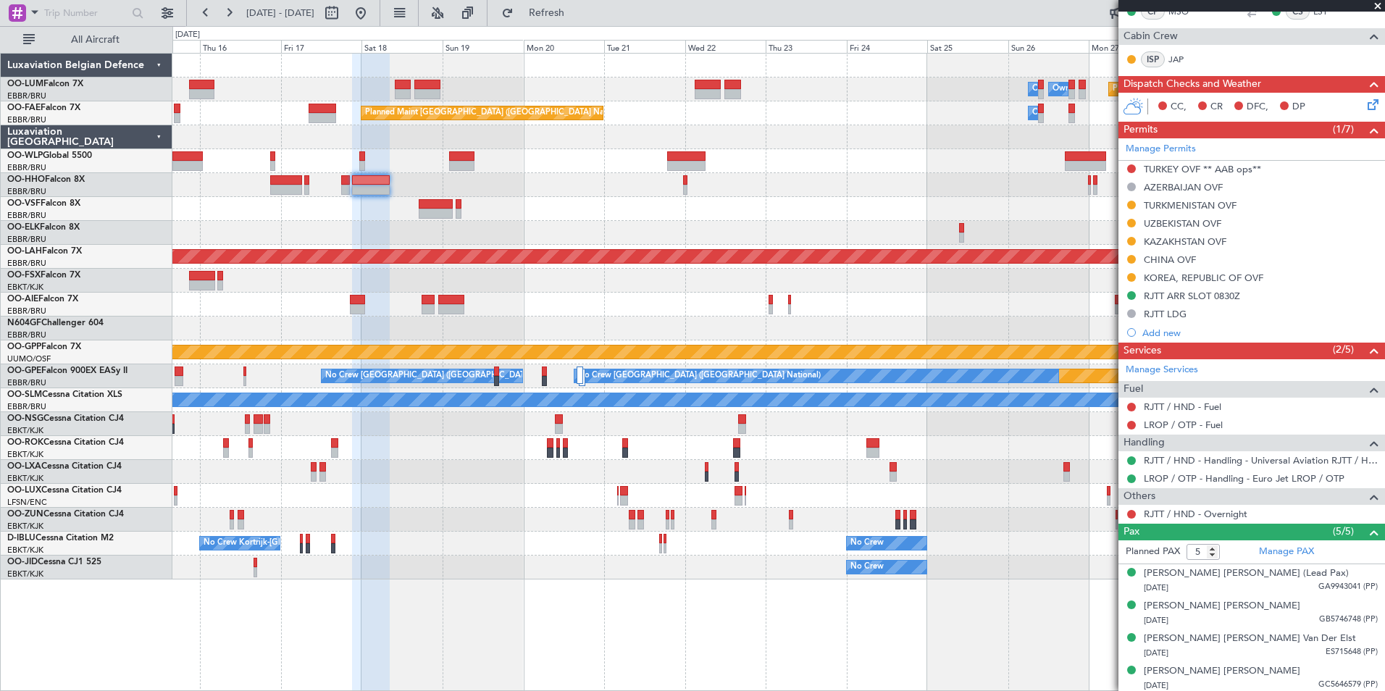
click at [753, 214] on div at bounding box center [778, 209] width 1212 height 24
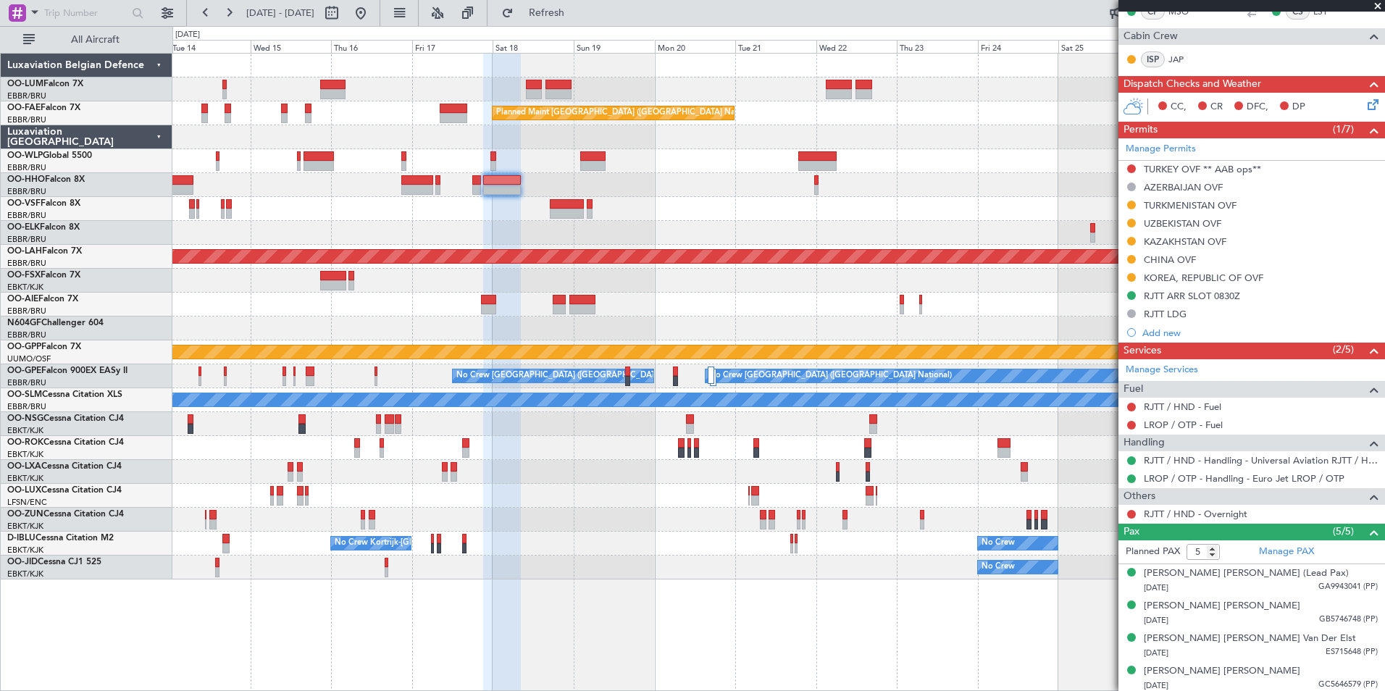
click at [824, 253] on div "Planned Maint Kortrijk-Wevelgem Owner Melsbroek Air Base Owner Melsbroek Air Ba…" at bounding box center [778, 317] width 1212 height 526
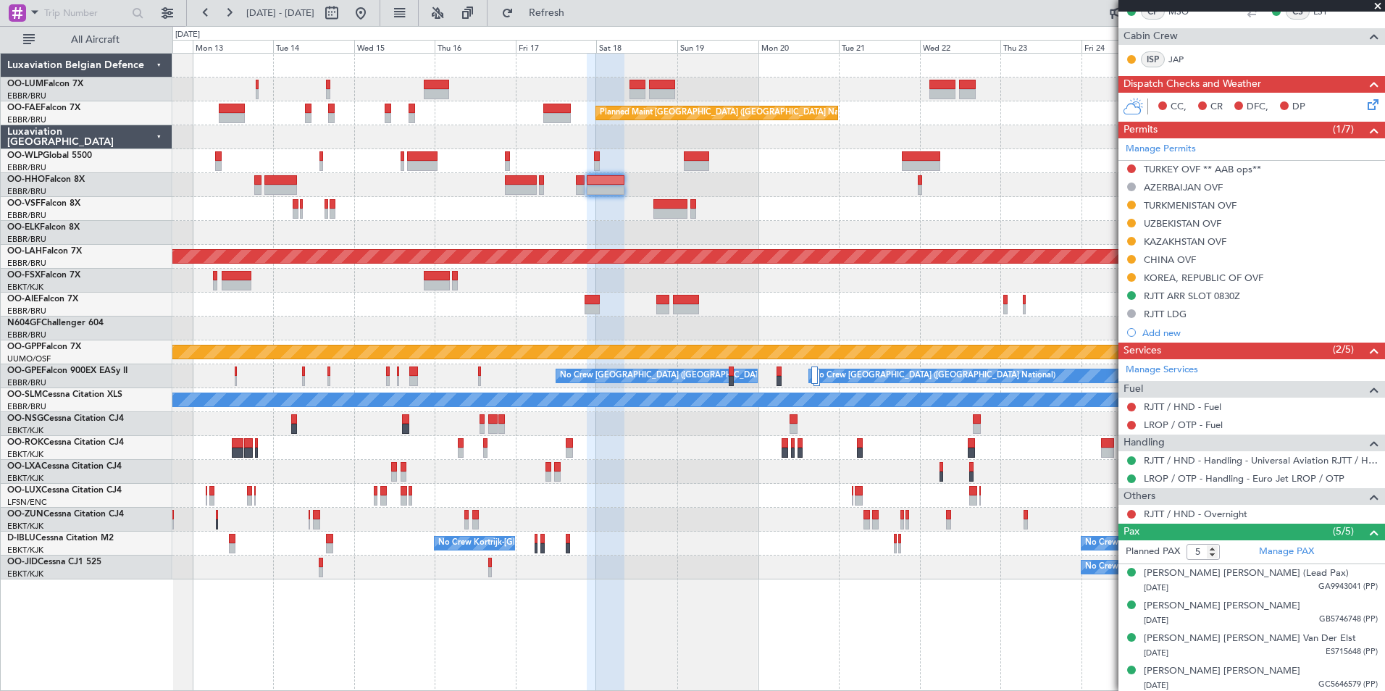
click at [1365, 101] on icon at bounding box center [1371, 102] width 12 height 12
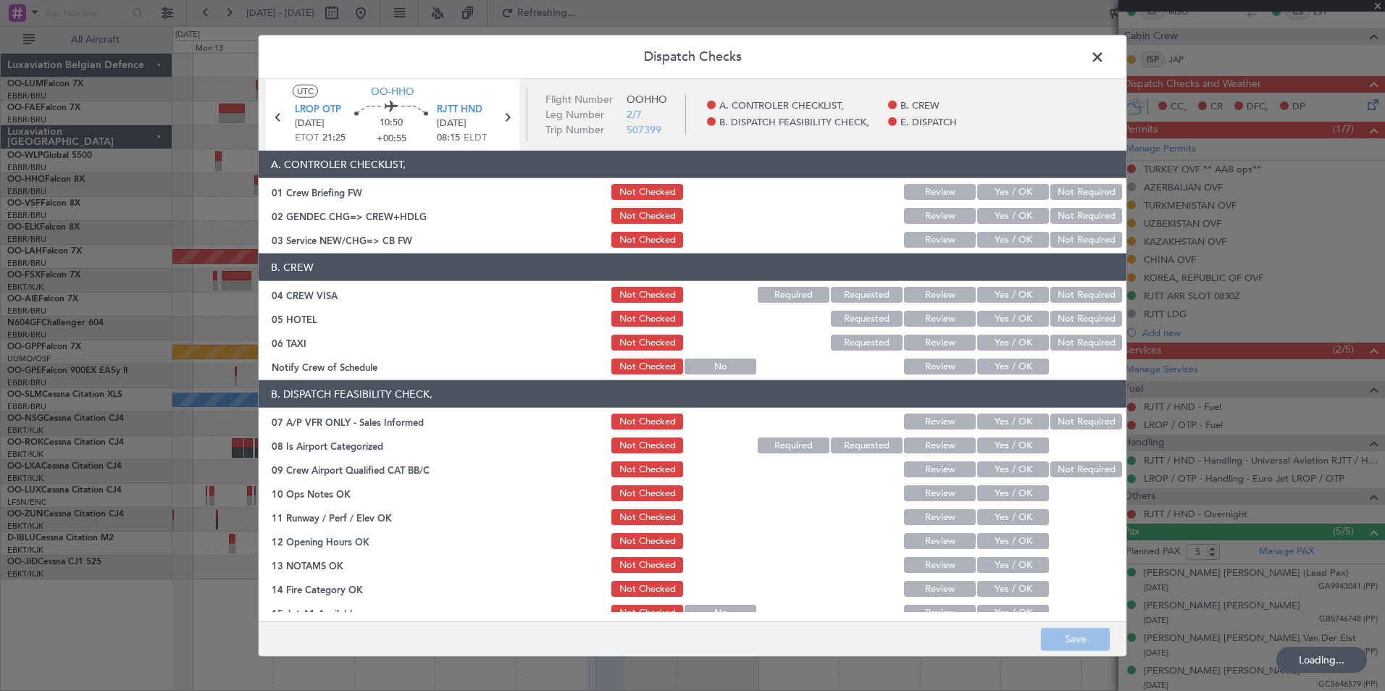
click at [998, 234] on button "Yes / OK" at bounding box center [1013, 240] width 72 height 16
click at [1078, 282] on section "B. CREW 04 CREW VISA Not Checked Required Requested Review Yes / OK Not Require…" at bounding box center [693, 315] width 868 height 123
click at [1072, 294] on button "Not Required" at bounding box center [1086, 295] width 72 height 16
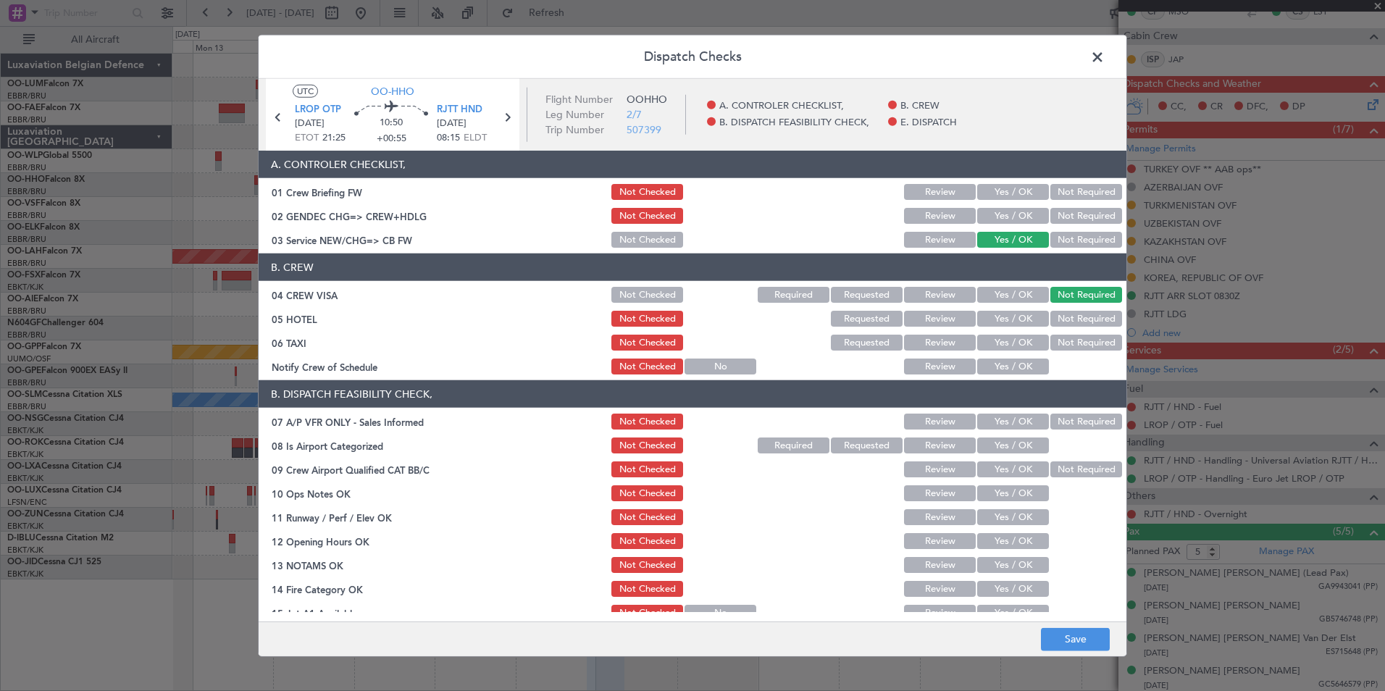
click at [1065, 340] on button "Not Required" at bounding box center [1086, 343] width 72 height 16
click at [1071, 422] on button "Not Required" at bounding box center [1086, 422] width 72 height 16
click at [1008, 443] on button "Yes / OK" at bounding box center [1013, 445] width 72 height 16
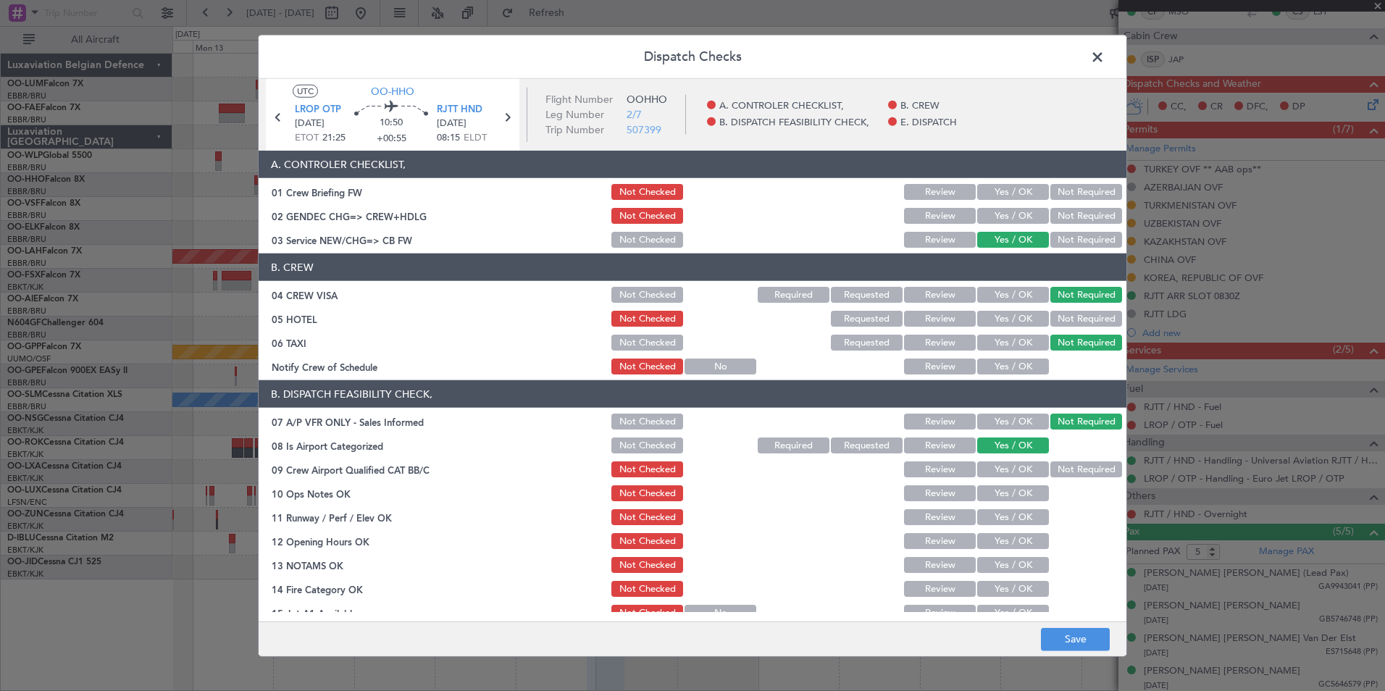
click at [1069, 478] on div "Not Required" at bounding box center [1084, 469] width 73 height 20
click at [1065, 469] on button "Not Required" at bounding box center [1086, 469] width 72 height 16
click at [1010, 490] on button "Yes / OK" at bounding box center [1013, 493] width 72 height 16
click at [1002, 516] on button "Yes / OK" at bounding box center [1013, 517] width 72 height 16
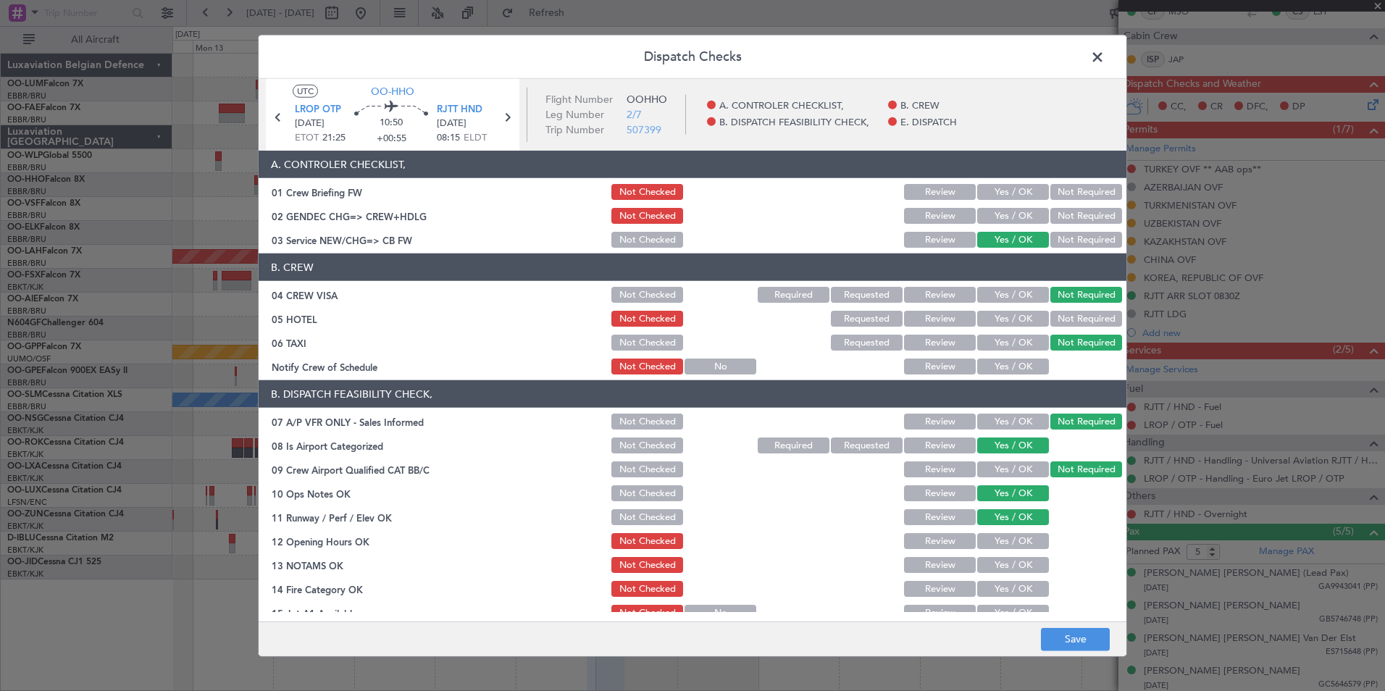
click at [1000, 543] on button "Yes / OK" at bounding box center [1013, 541] width 72 height 16
click at [999, 569] on button "Yes / OK" at bounding box center [1013, 565] width 72 height 16
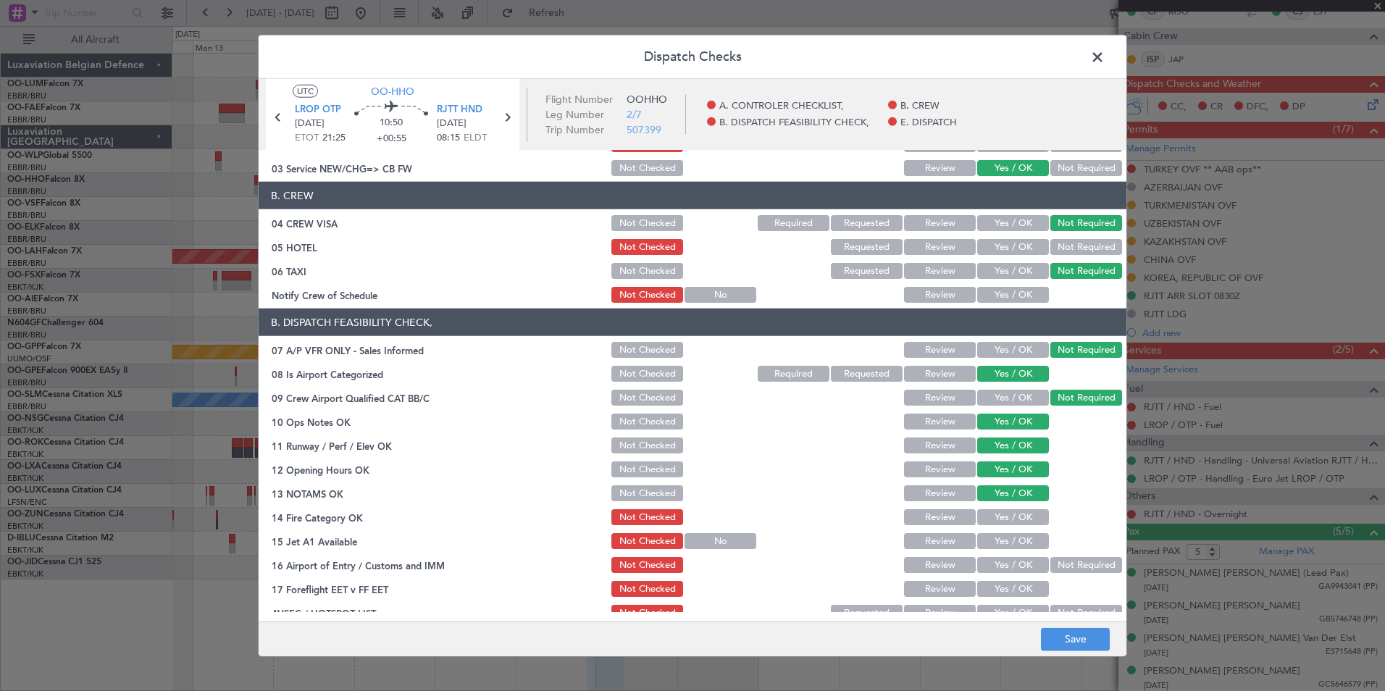
scroll to position [145, 0]
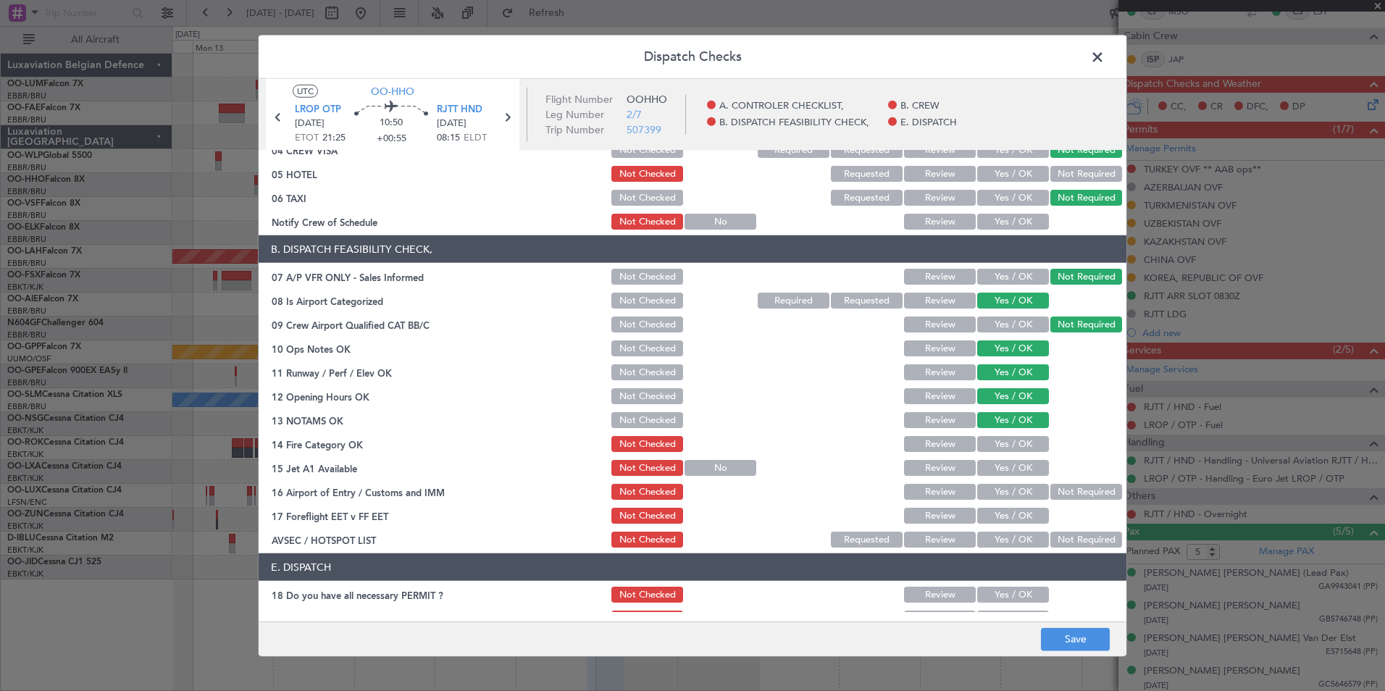
click at [999, 438] on button "Yes / OK" at bounding box center [1013, 444] width 72 height 16
click at [1000, 466] on button "Yes / OK" at bounding box center [1013, 468] width 72 height 16
click at [1002, 489] on button "Yes / OK" at bounding box center [1013, 492] width 72 height 16
drag, startPoint x: 953, startPoint y: 515, endPoint x: 1005, endPoint y: 526, distance: 52.6
click at [952, 516] on button "Review" at bounding box center [940, 516] width 72 height 16
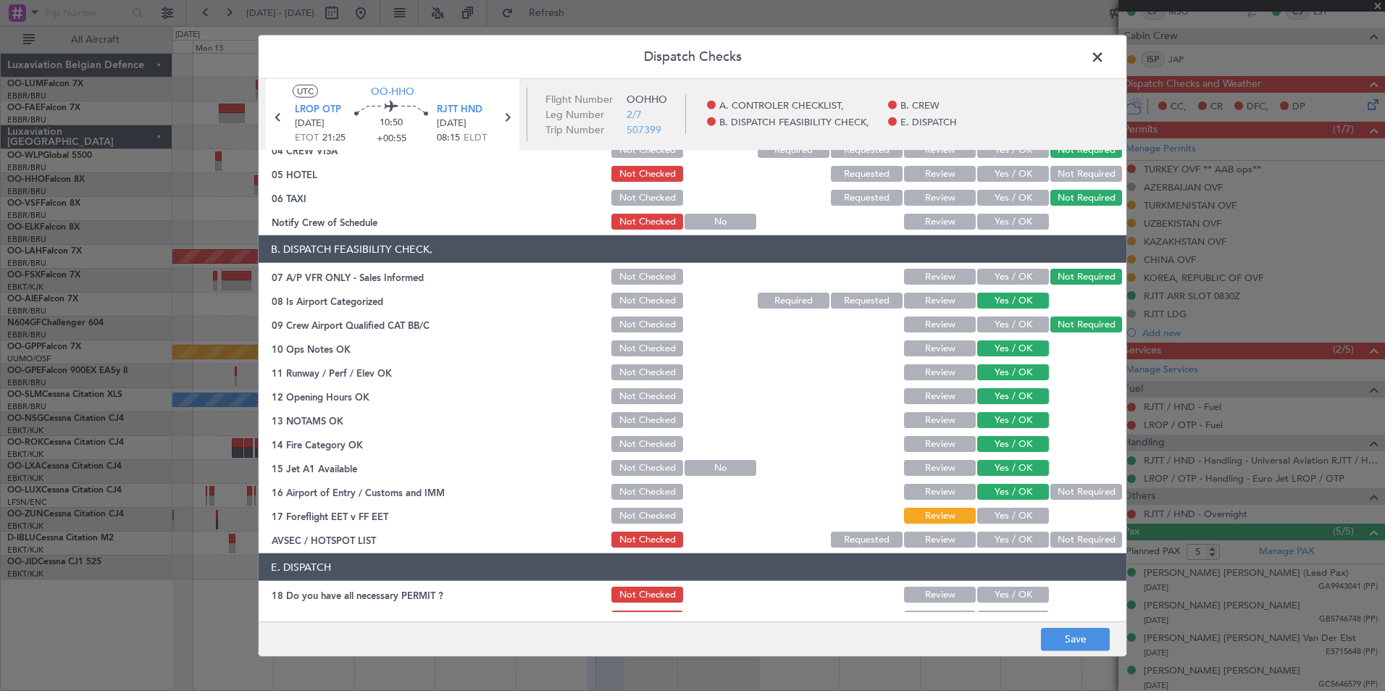
click at [1077, 541] on button "Not Required" at bounding box center [1086, 540] width 72 height 16
click at [1060, 635] on button "Save" at bounding box center [1075, 638] width 69 height 23
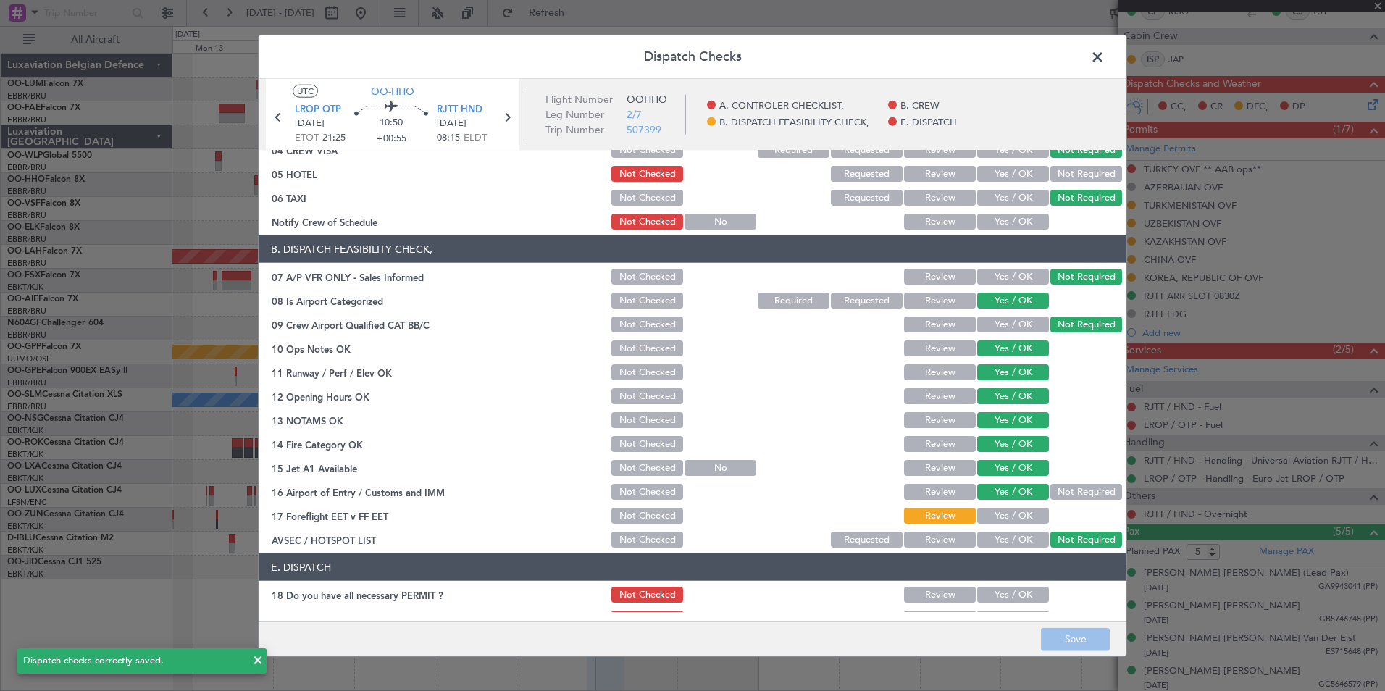
click at [1101, 43] on header "Dispatch Checks" at bounding box center [693, 56] width 868 height 43
click at [1105, 48] on span at bounding box center [1105, 60] width 0 height 29
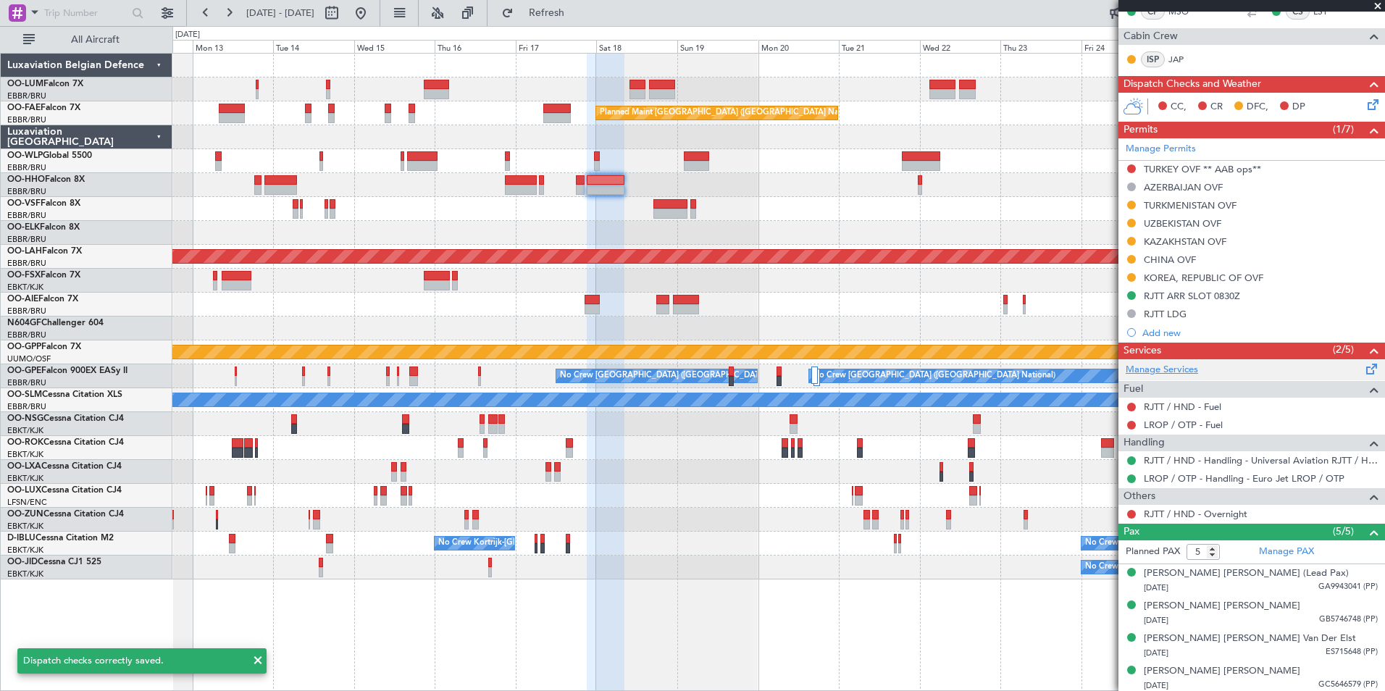
click at [1170, 369] on link "Manage Services" at bounding box center [1162, 370] width 72 height 14
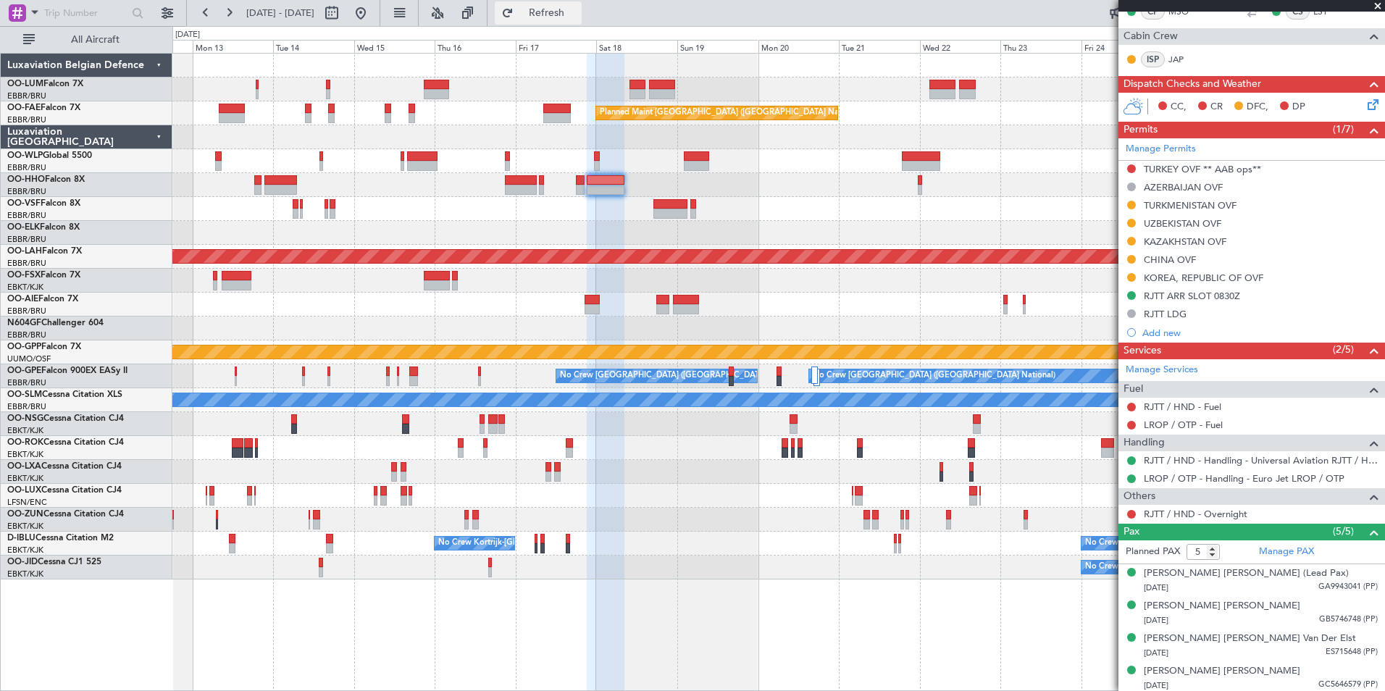
click at [577, 13] on span "Refresh" at bounding box center [546, 13] width 61 height 10
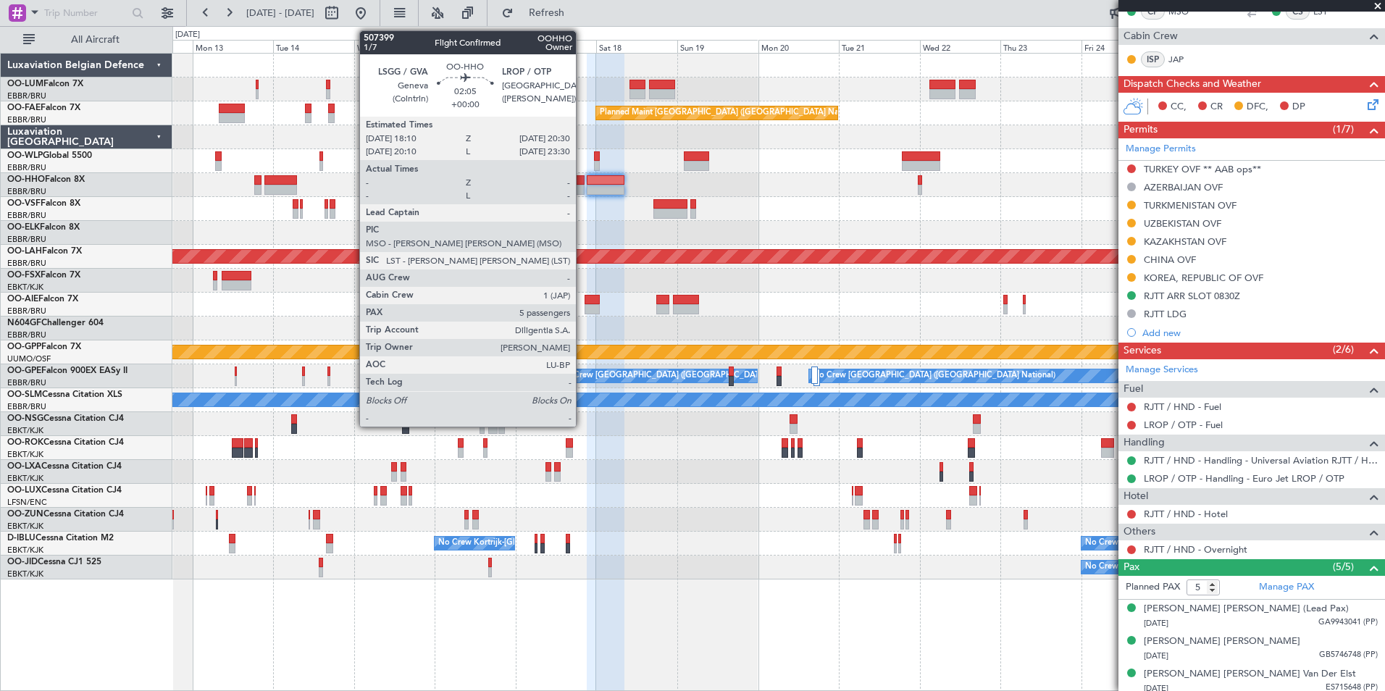
click at [582, 188] on div at bounding box center [580, 190] width 8 height 10
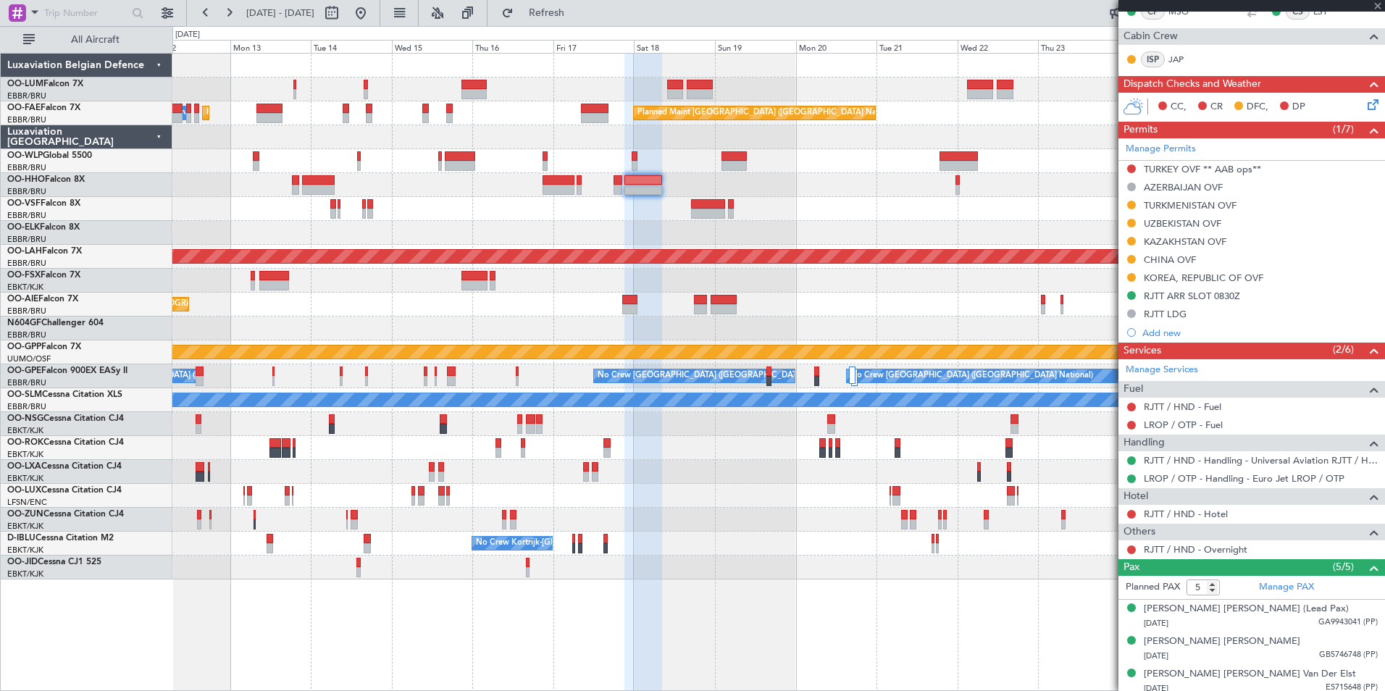
click at [621, 217] on div at bounding box center [778, 209] width 1212 height 24
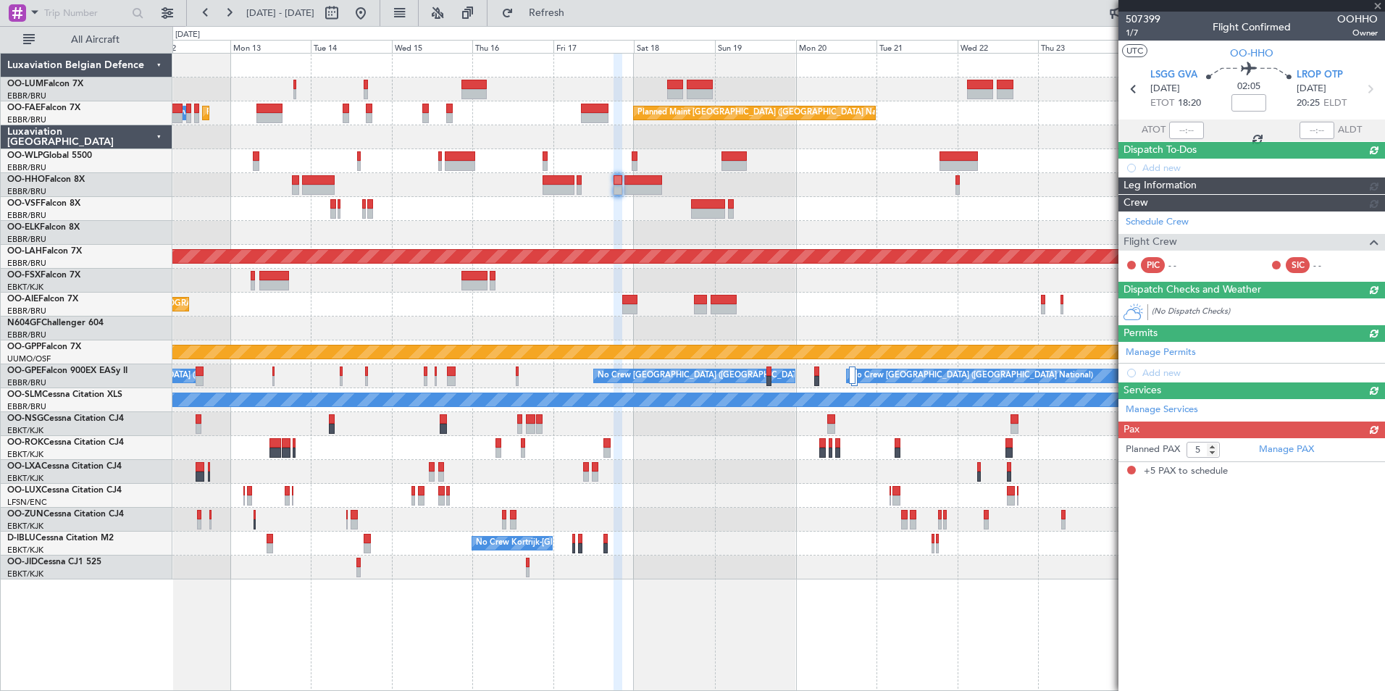
scroll to position [0, 0]
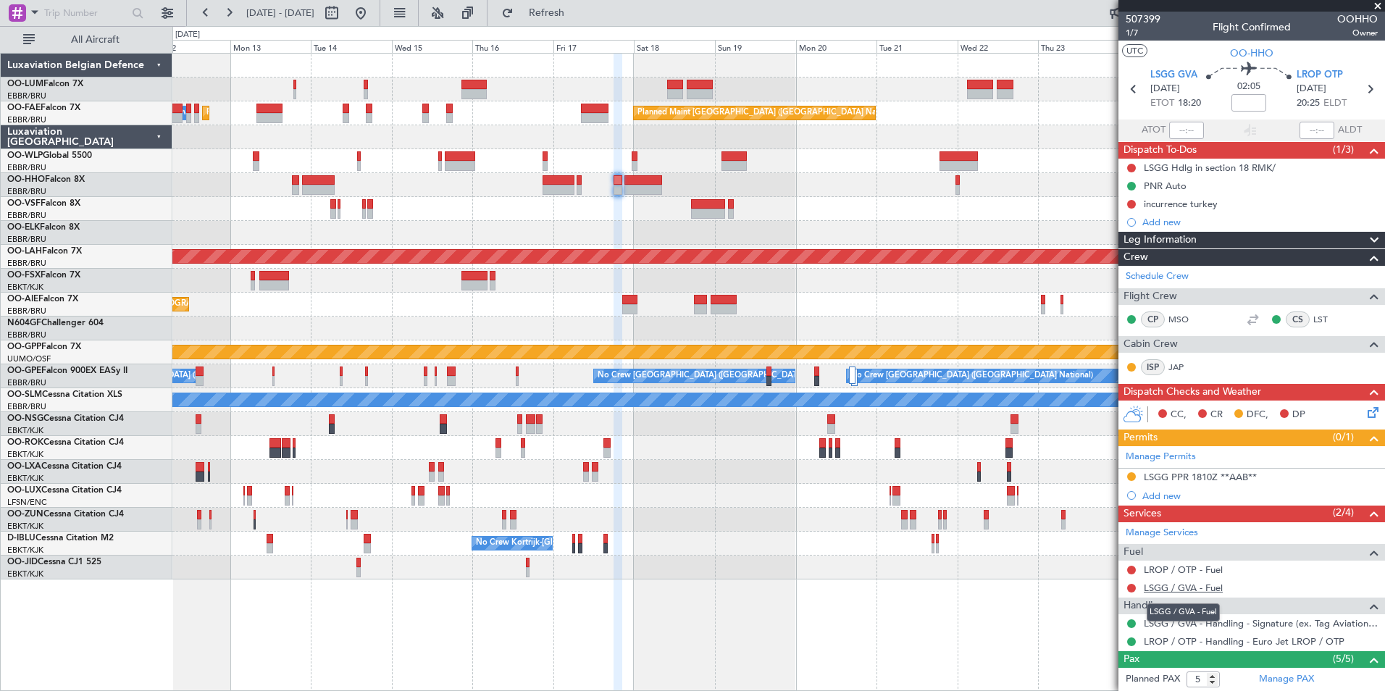
click at [1172, 585] on link "LSGG / GVA - Fuel" at bounding box center [1183, 588] width 79 height 12
click at [567, 9] on span "Refresh" at bounding box center [546, 13] width 61 height 10
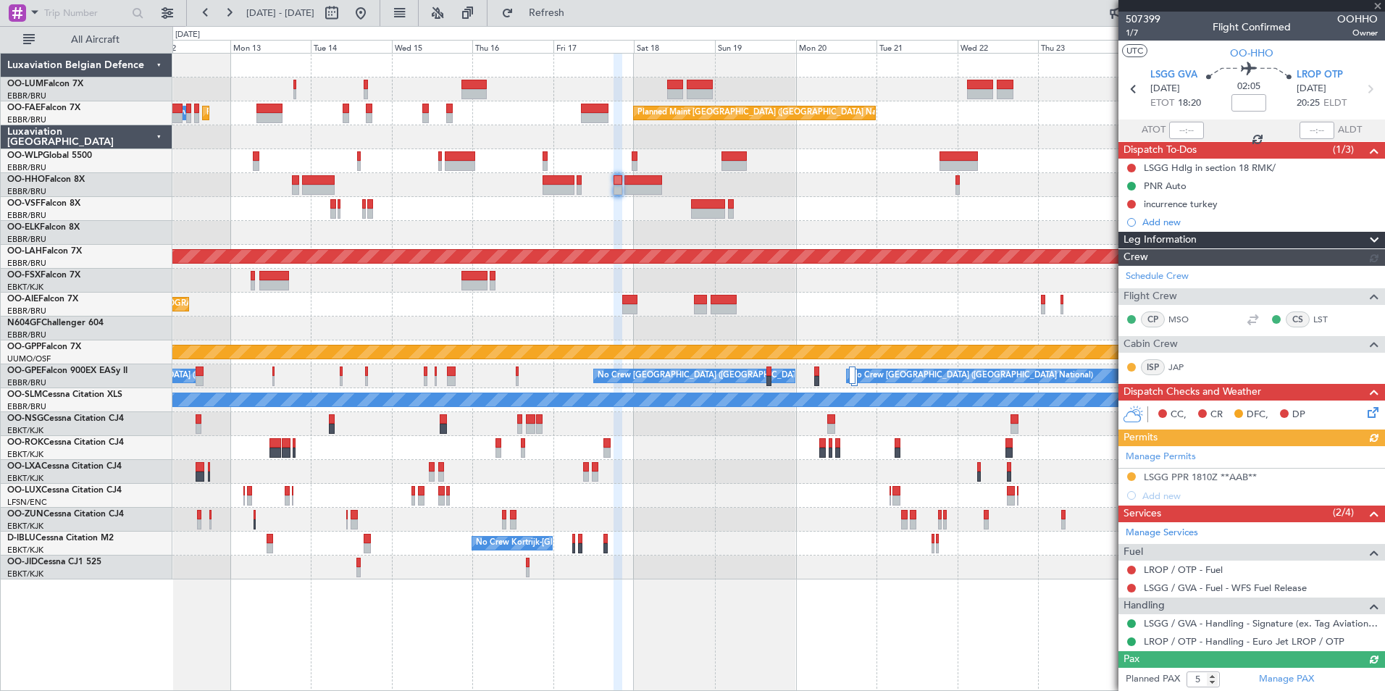
click at [1181, 569] on link "LROP / OTP - Fuel" at bounding box center [1183, 570] width 79 height 12
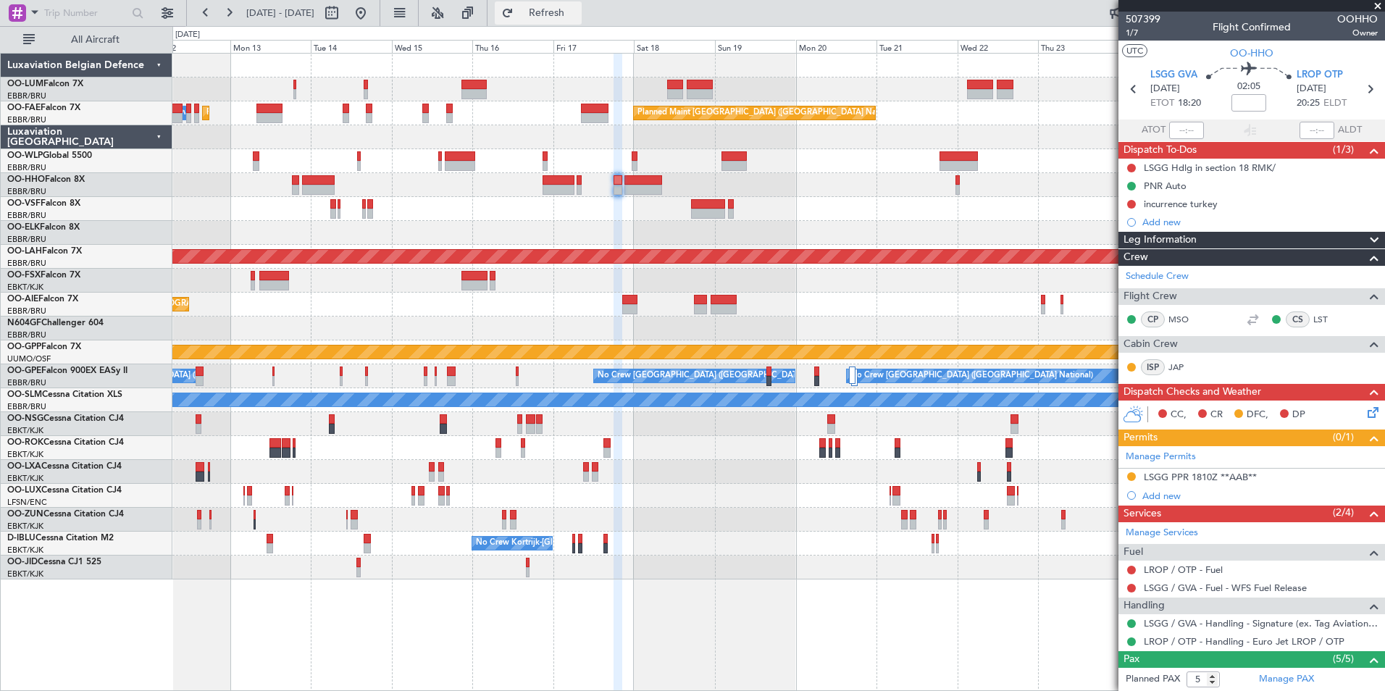
click at [561, 12] on button "Refresh" at bounding box center [538, 12] width 87 height 23
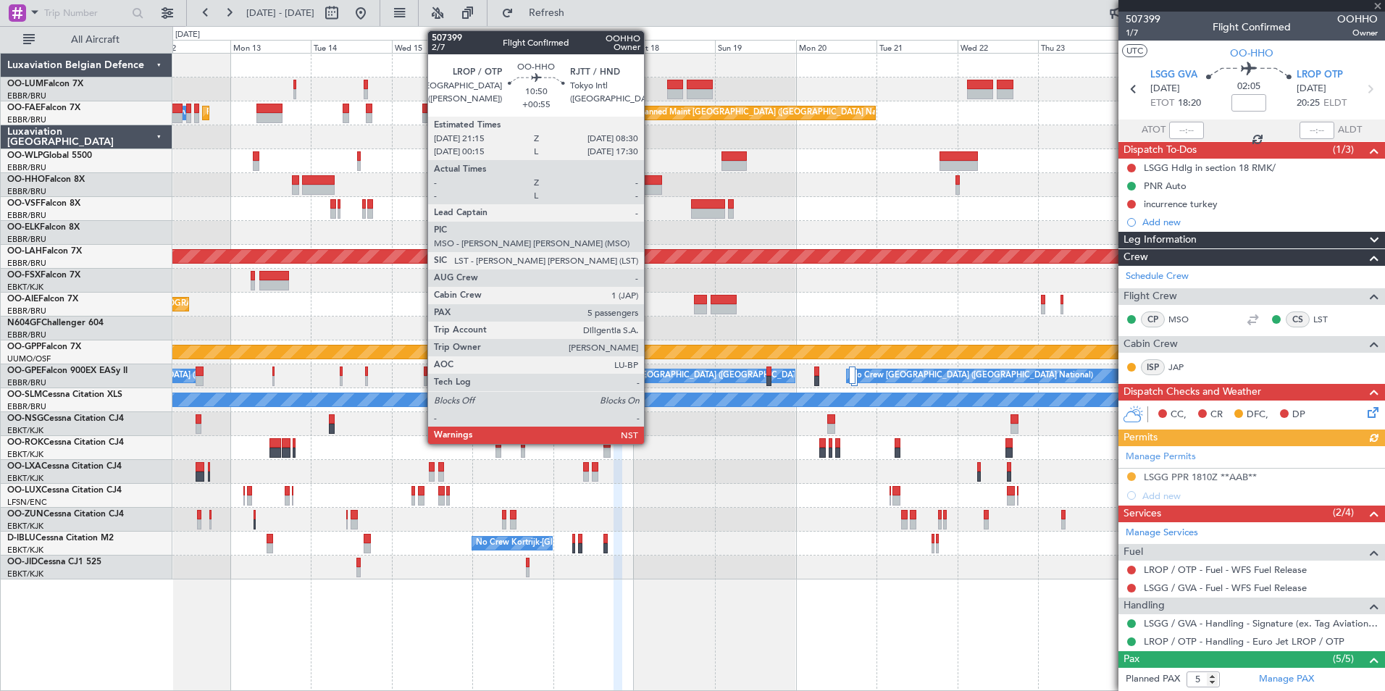
click at [650, 187] on div at bounding box center [643, 190] width 38 height 10
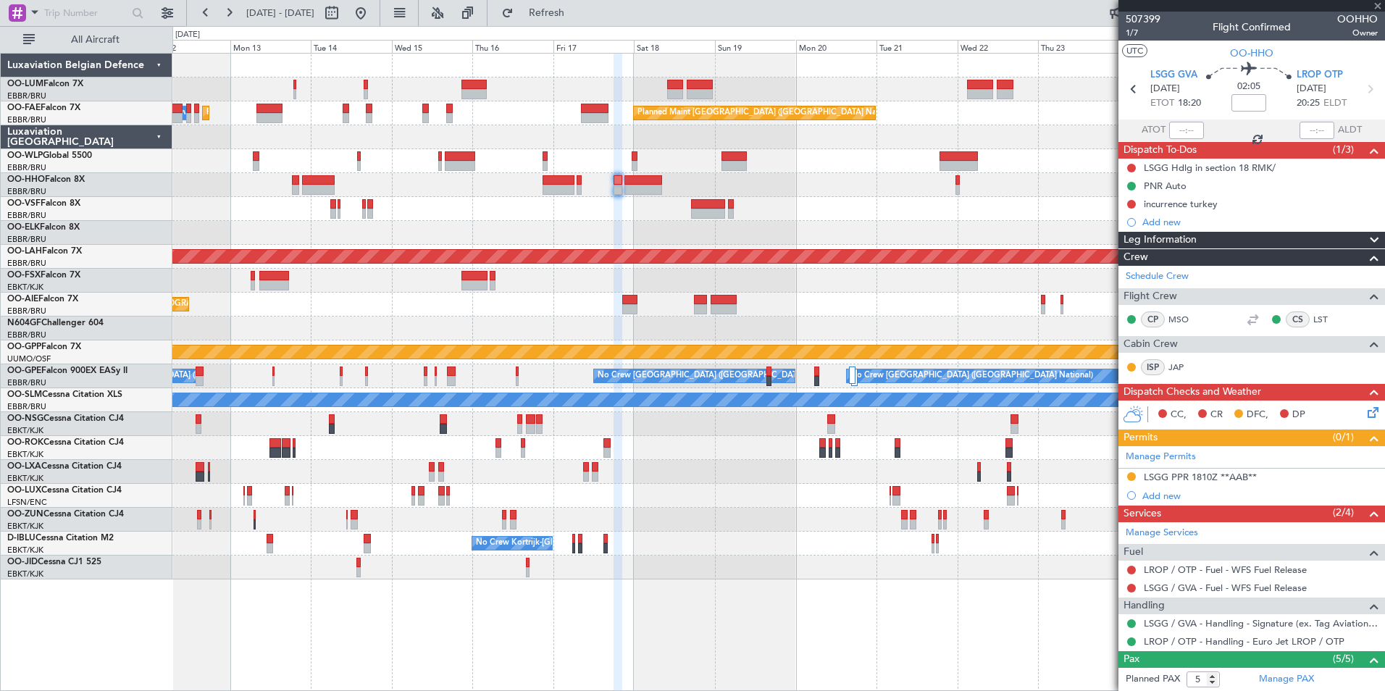
type input "+00:55"
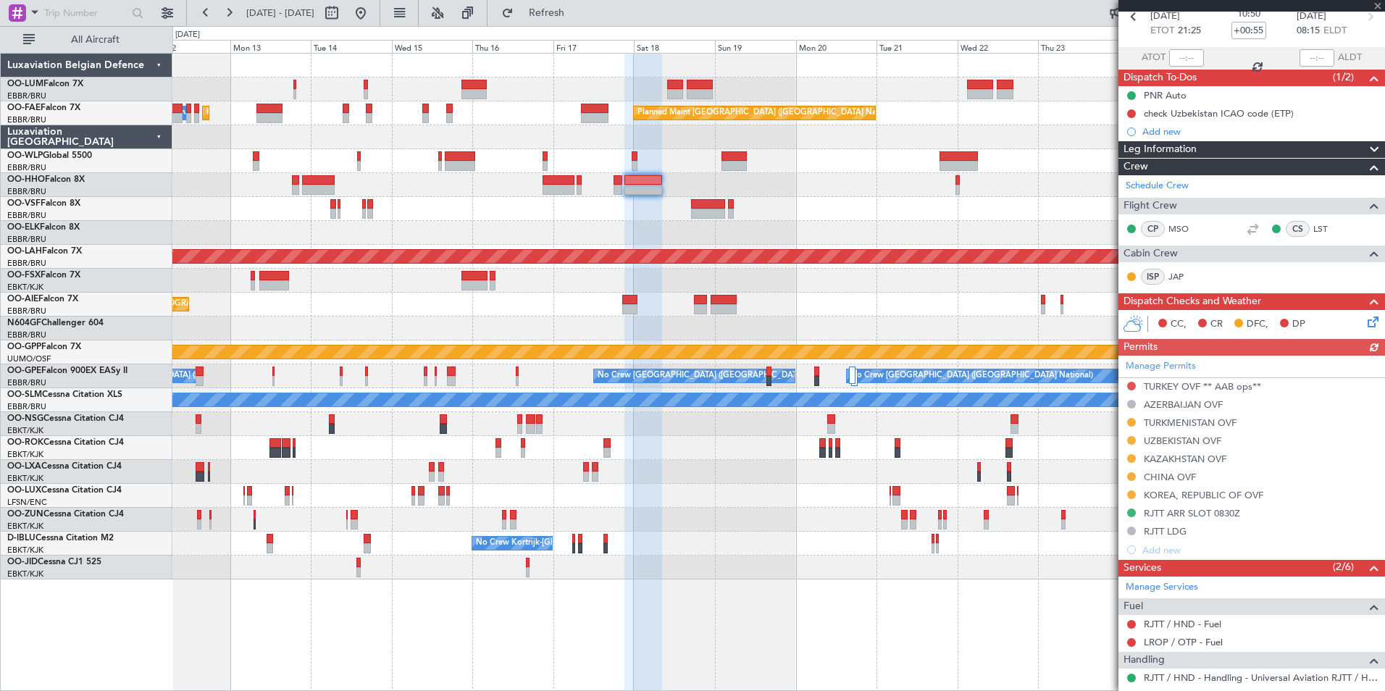
scroll to position [217, 0]
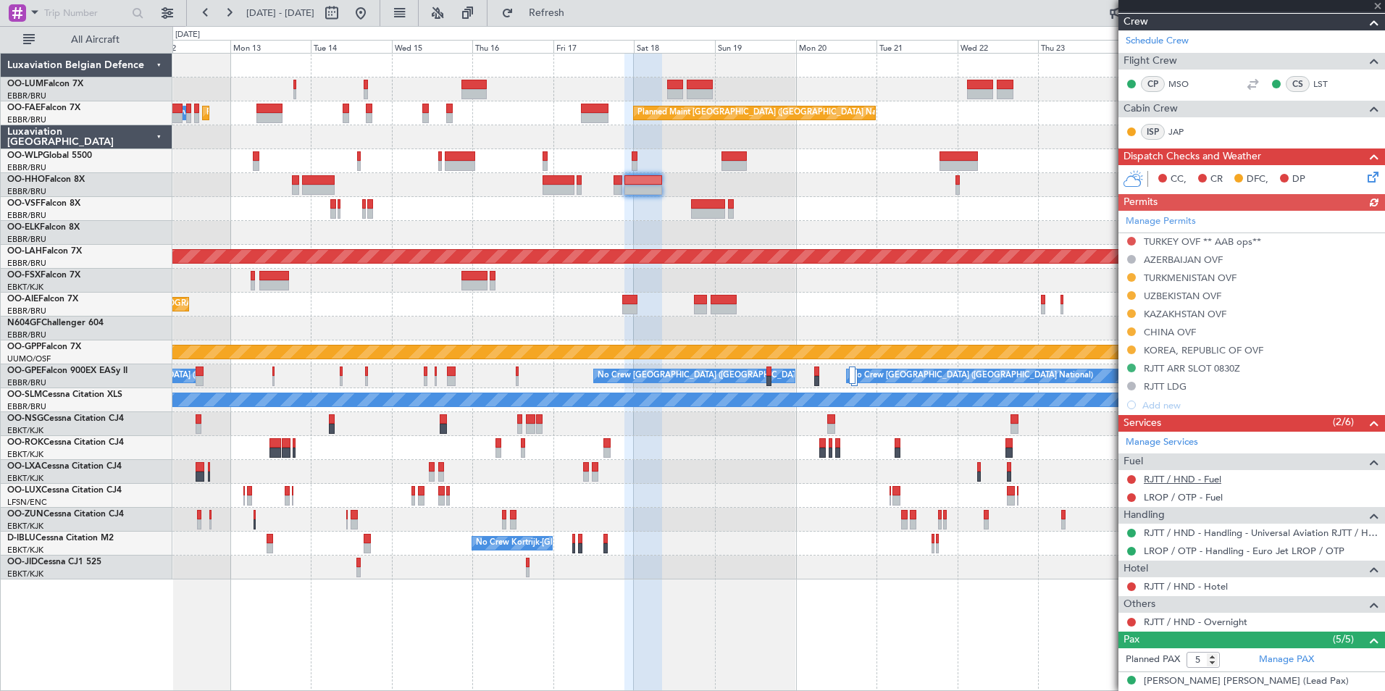
click at [1172, 480] on link "RJTT / HND - Fuel" at bounding box center [1182, 479] width 77 height 12
click at [577, 14] on span "Refresh" at bounding box center [546, 13] width 61 height 10
click at [1170, 497] on mat-tooltip-component "RJTT / HND - Fuel - WFS Fuel Release" at bounding box center [1224, 504] width 162 height 38
click at [1184, 502] on link "LROP / OTP - Fuel" at bounding box center [1183, 497] width 79 height 12
click at [577, 10] on span "Refresh" at bounding box center [546, 13] width 61 height 10
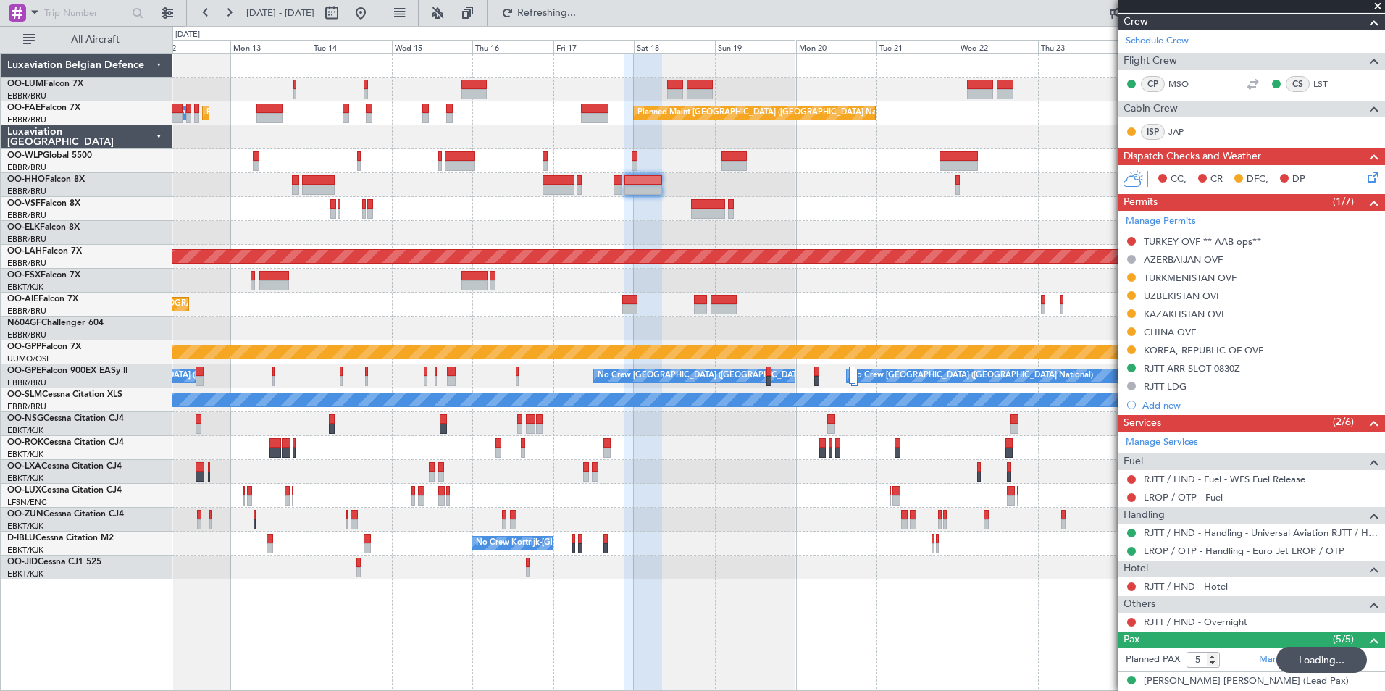
click at [695, 239] on div at bounding box center [778, 233] width 1212 height 24
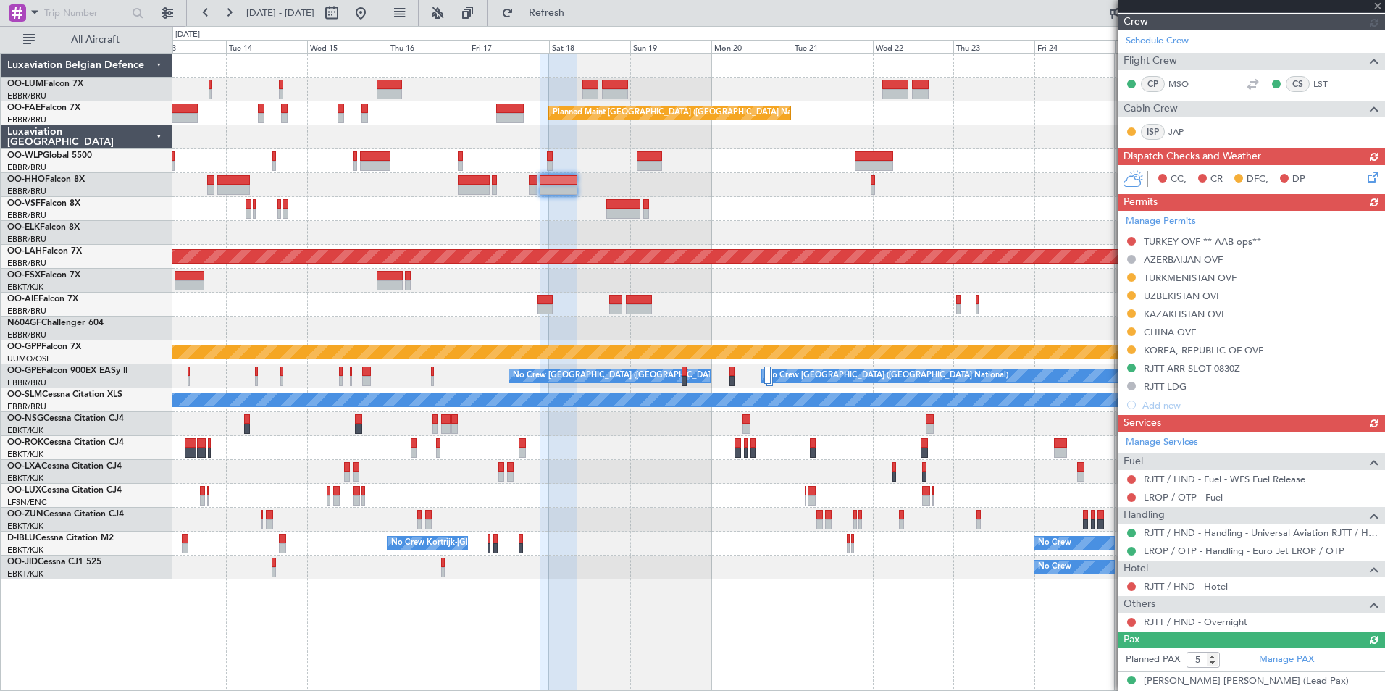
click at [729, 211] on div at bounding box center [778, 209] width 1212 height 24
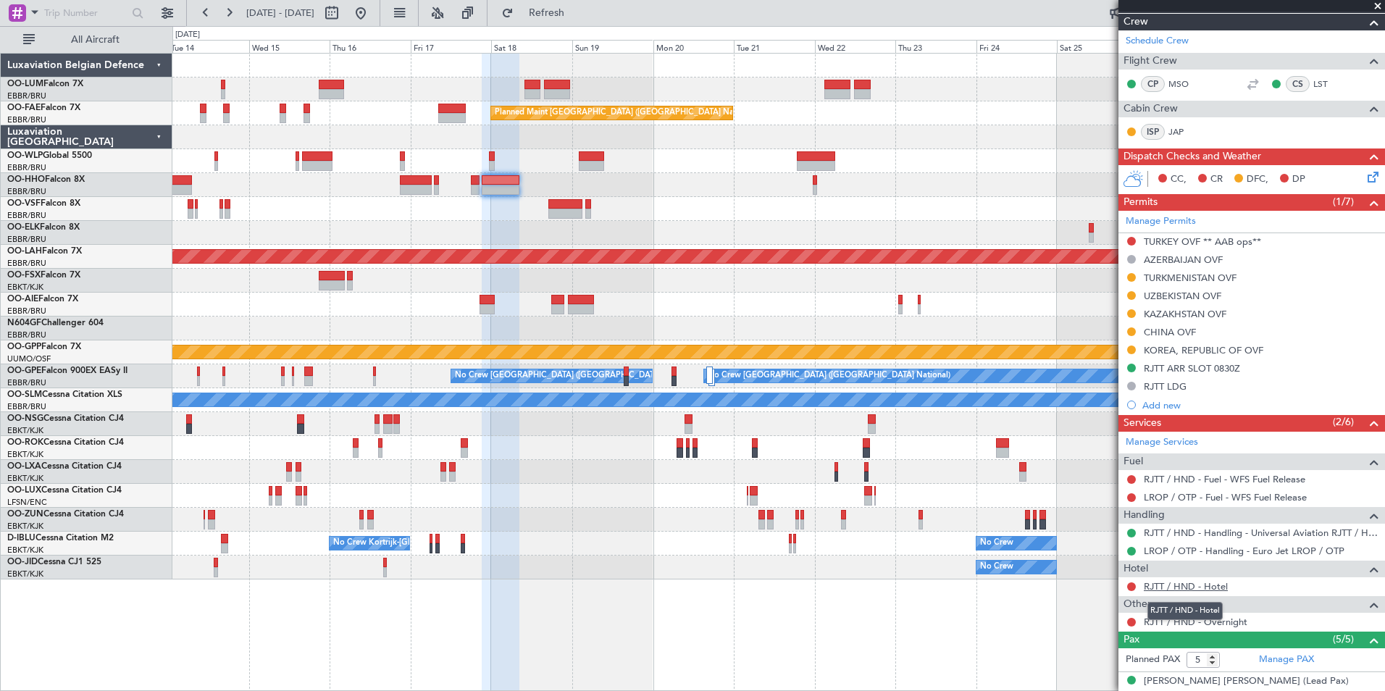
click at [1178, 582] on link "RJTT / HND - Hotel" at bounding box center [1186, 586] width 84 height 12
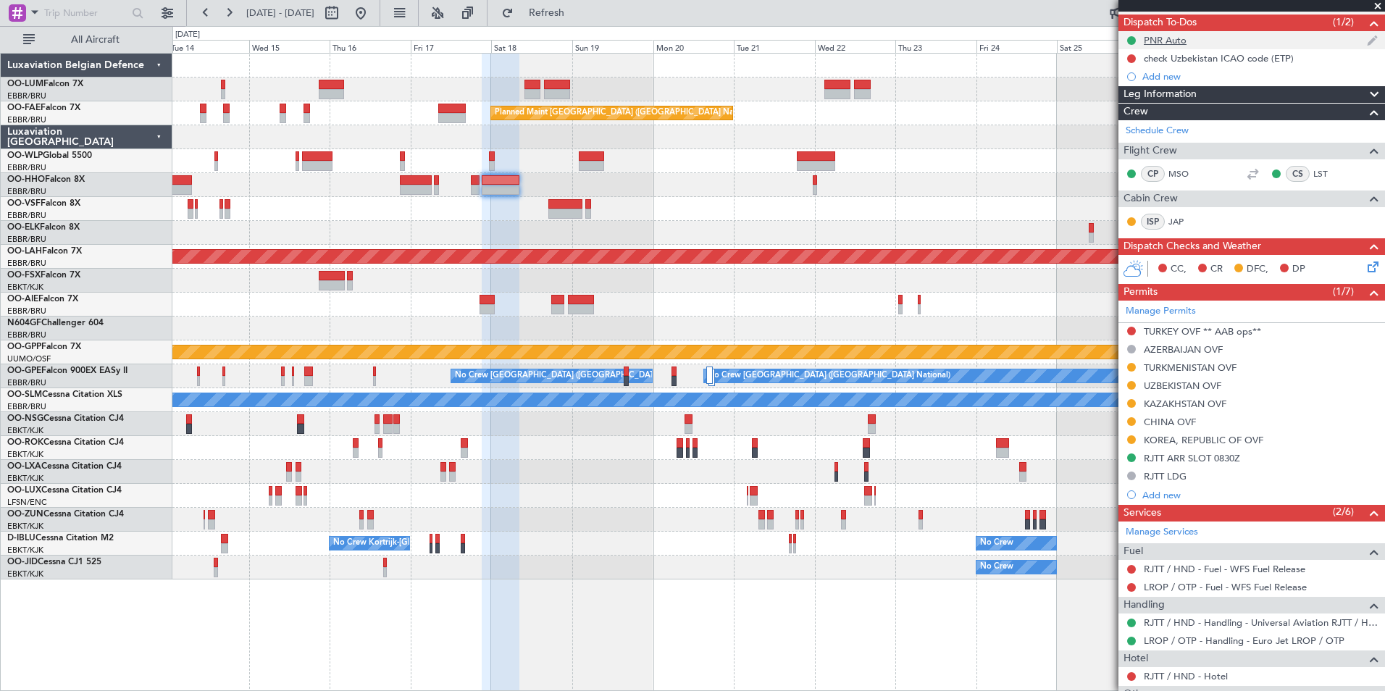
scroll to position [0, 0]
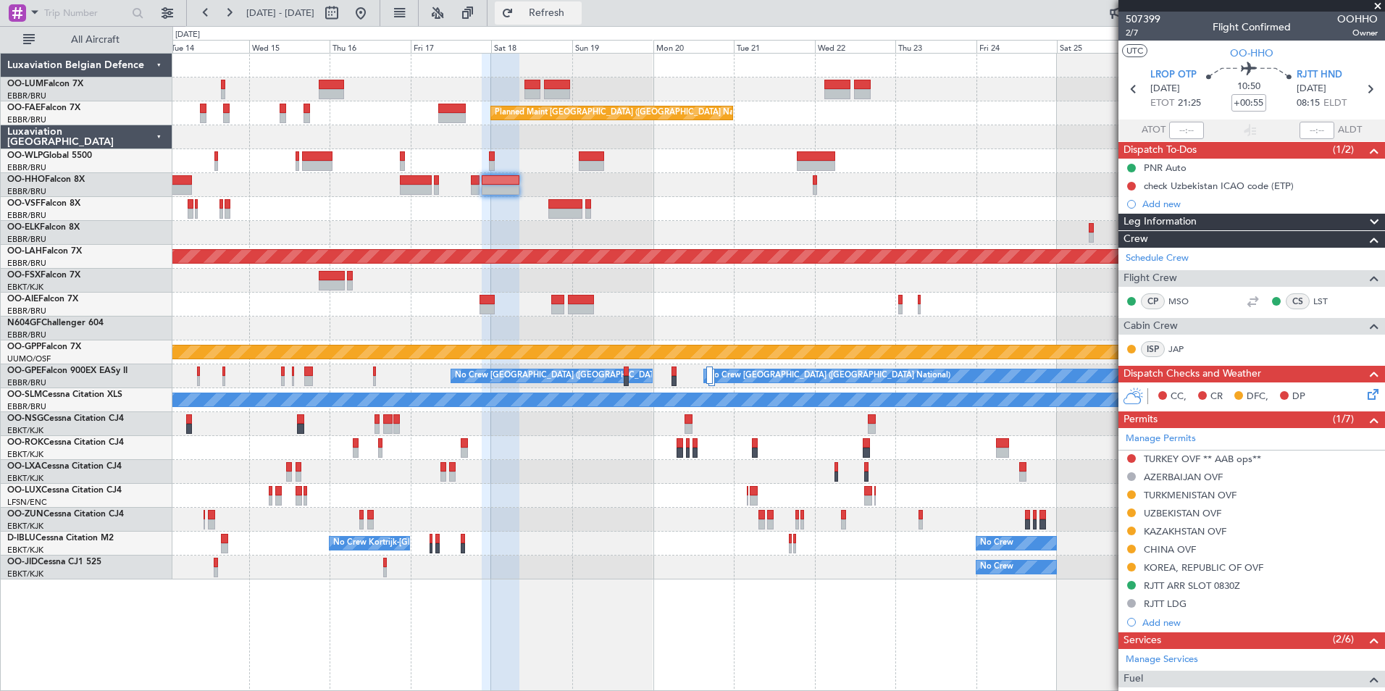
click at [577, 17] on span "Refresh" at bounding box center [546, 13] width 61 height 10
click at [648, 239] on div at bounding box center [778, 233] width 1212 height 24
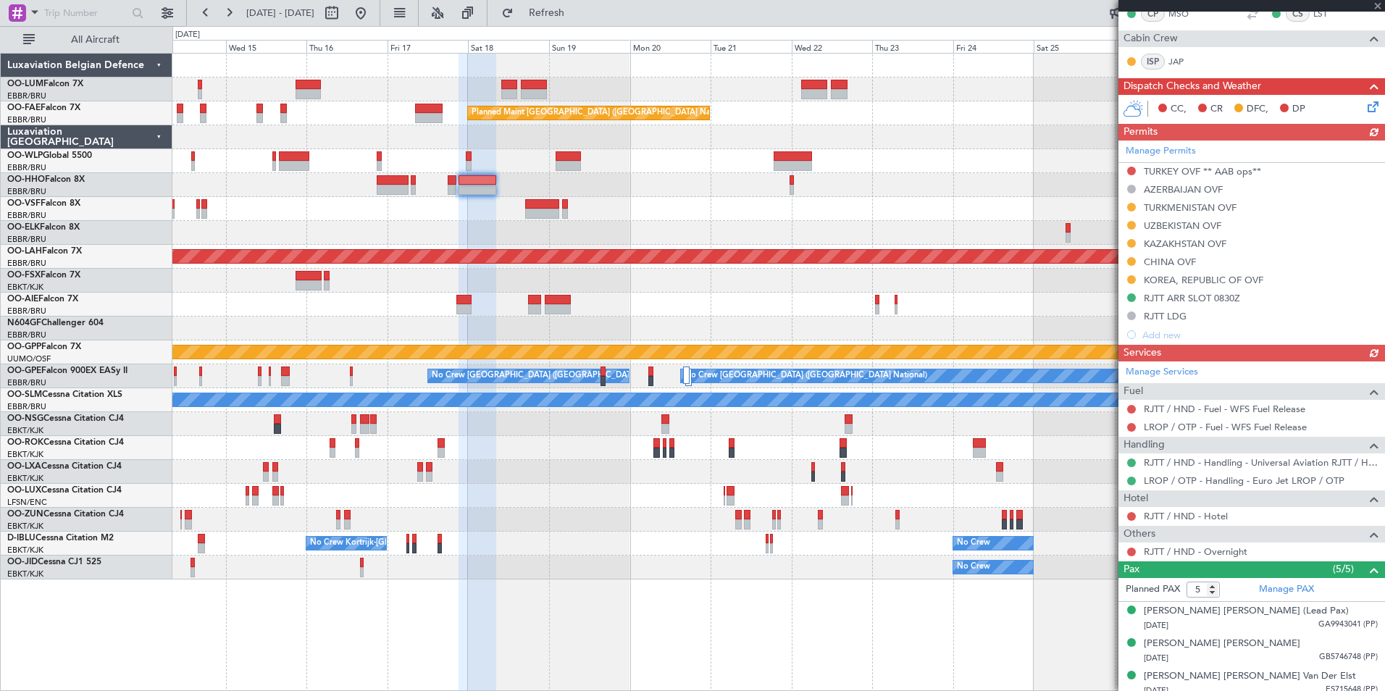
scroll to position [290, 0]
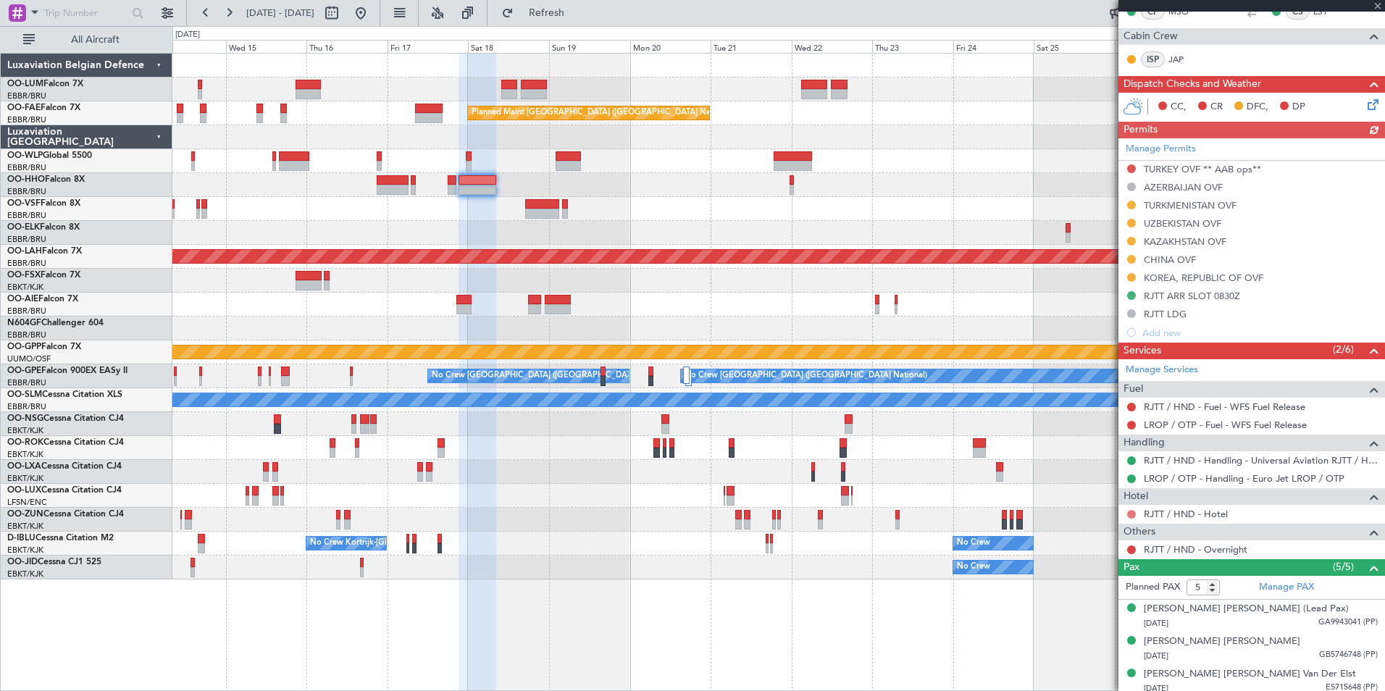
click at [1132, 515] on button at bounding box center [1131, 514] width 9 height 9
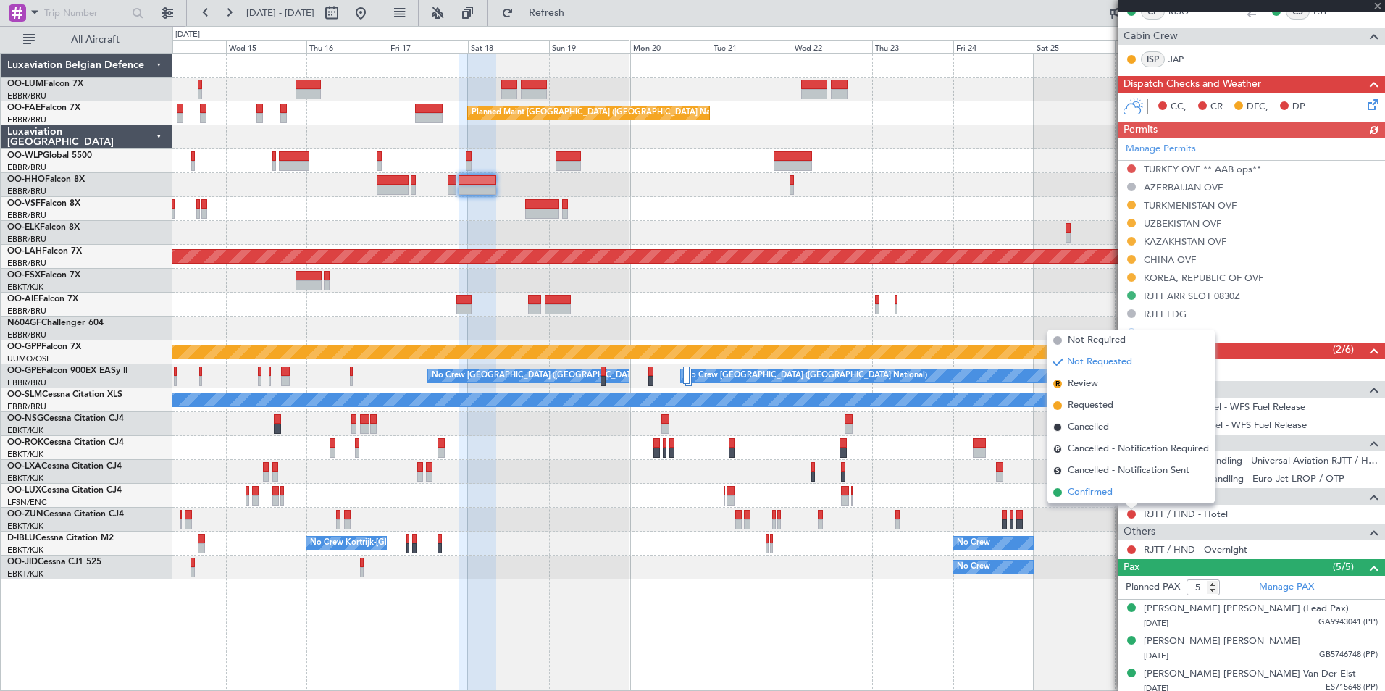
click at [1105, 493] on span "Confirmed" at bounding box center [1090, 492] width 45 height 14
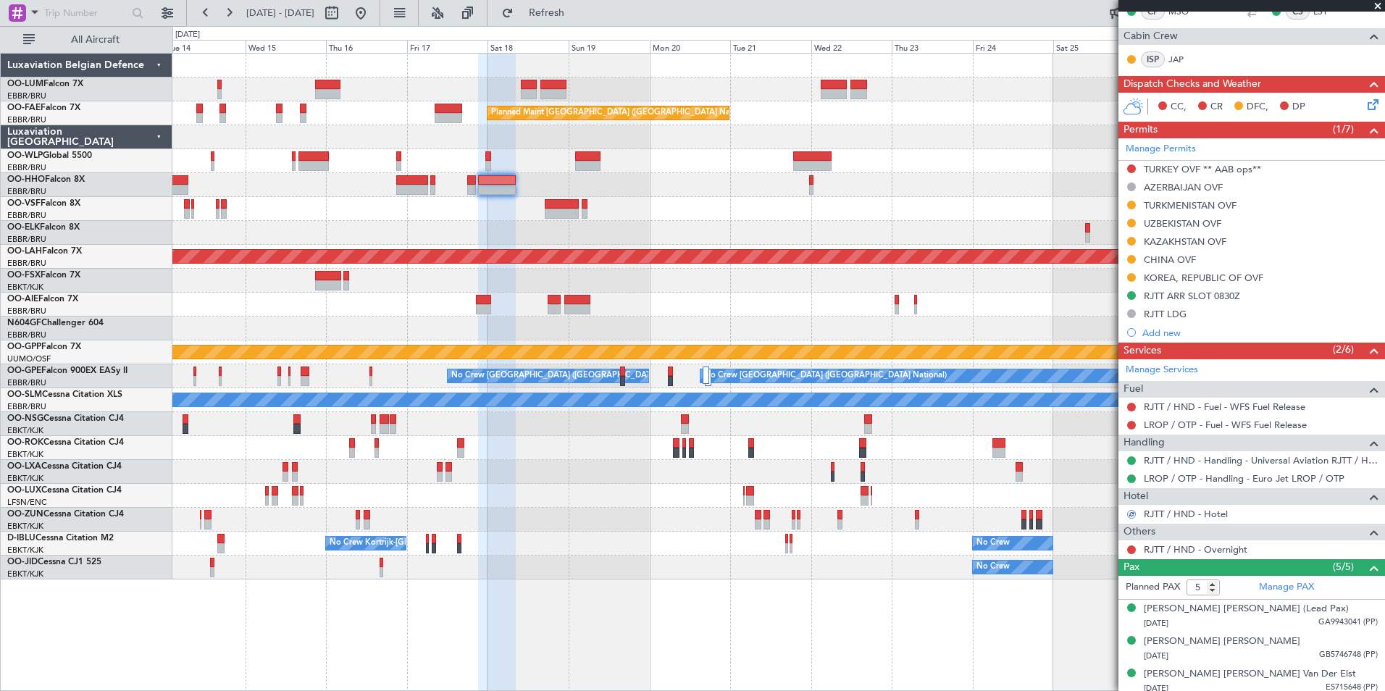
click at [541, 193] on div at bounding box center [778, 185] width 1212 height 24
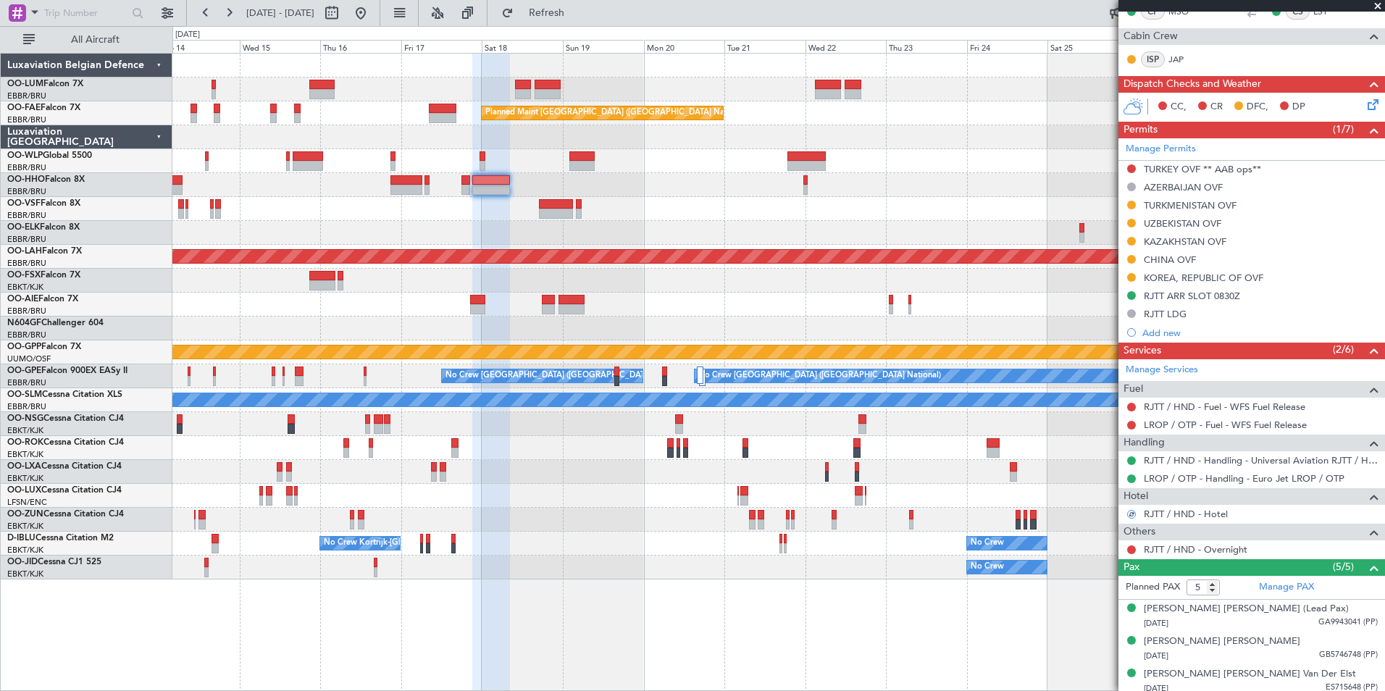
click at [548, 191] on div at bounding box center [778, 185] width 1212 height 24
click at [504, 202] on div "Planned Maint Kortrijk-Wevelgem Owner Melsbroek Air Base Owner Melsbroek Air Ba…" at bounding box center [778, 317] width 1212 height 526
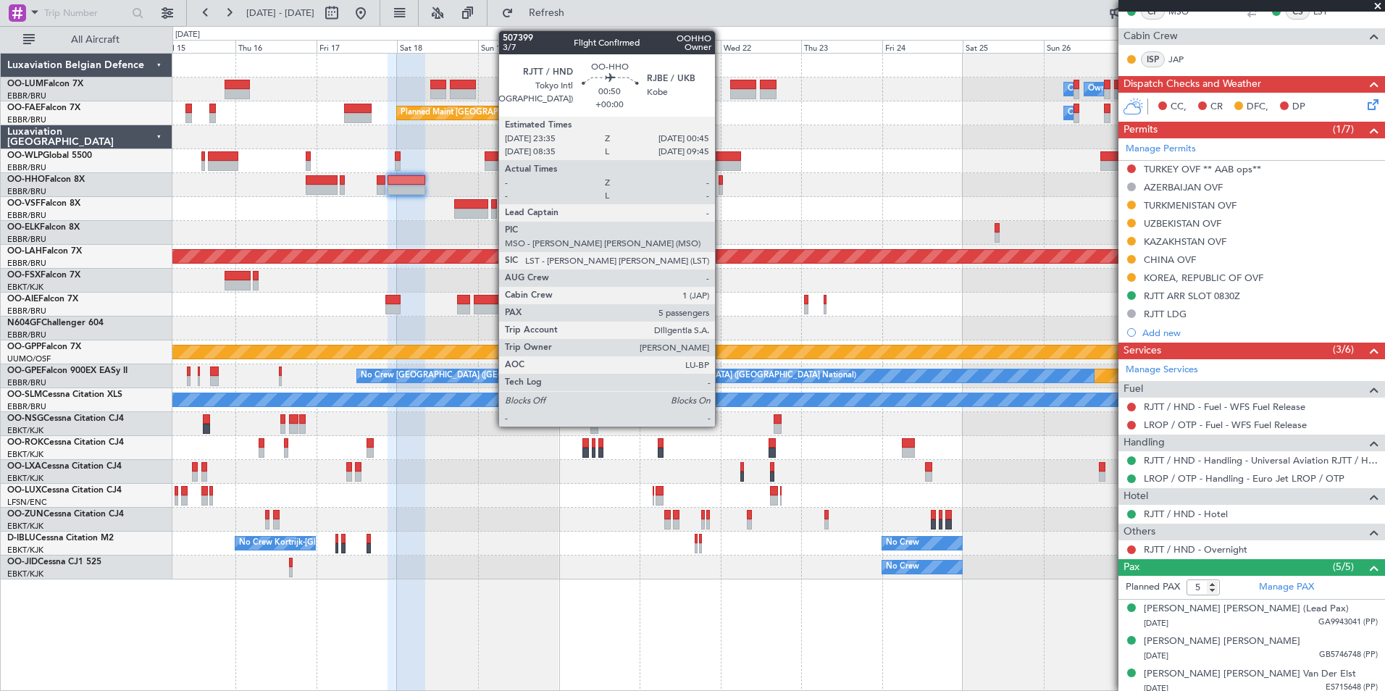
click at [721, 184] on div at bounding box center [721, 180] width 4 height 10
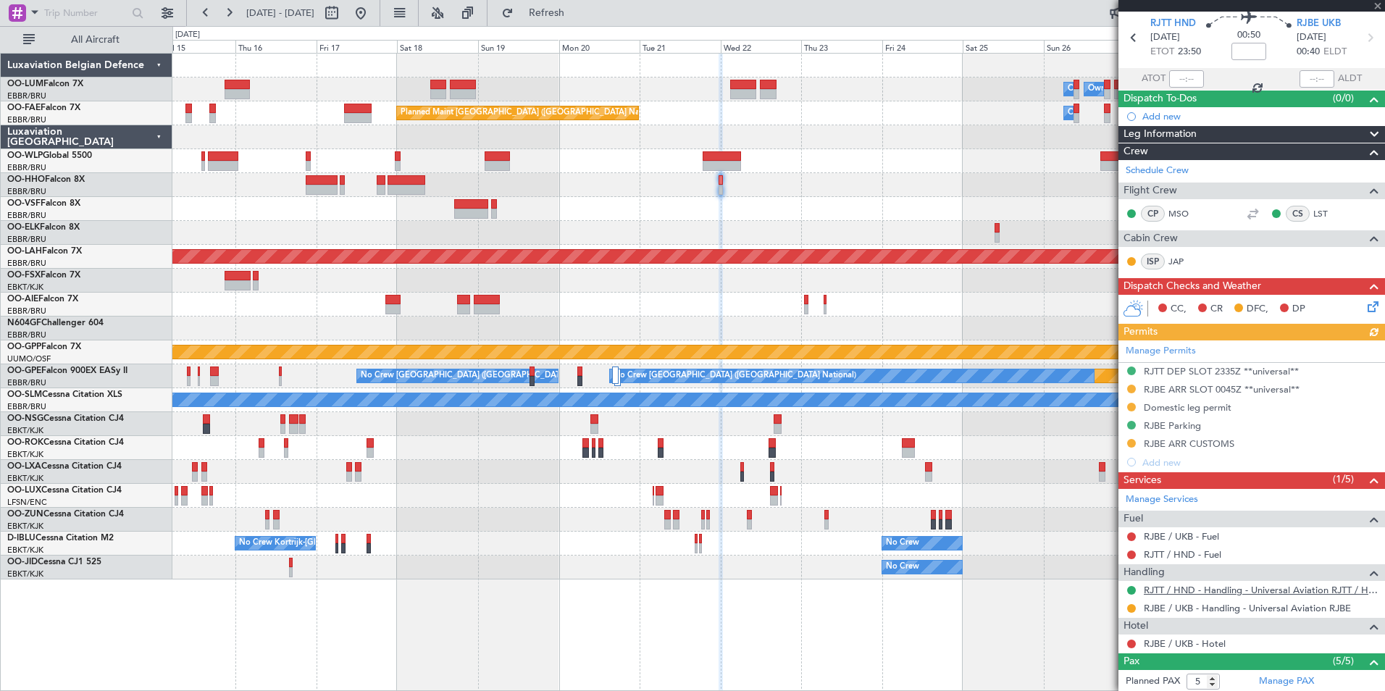
scroll to position [72, 0]
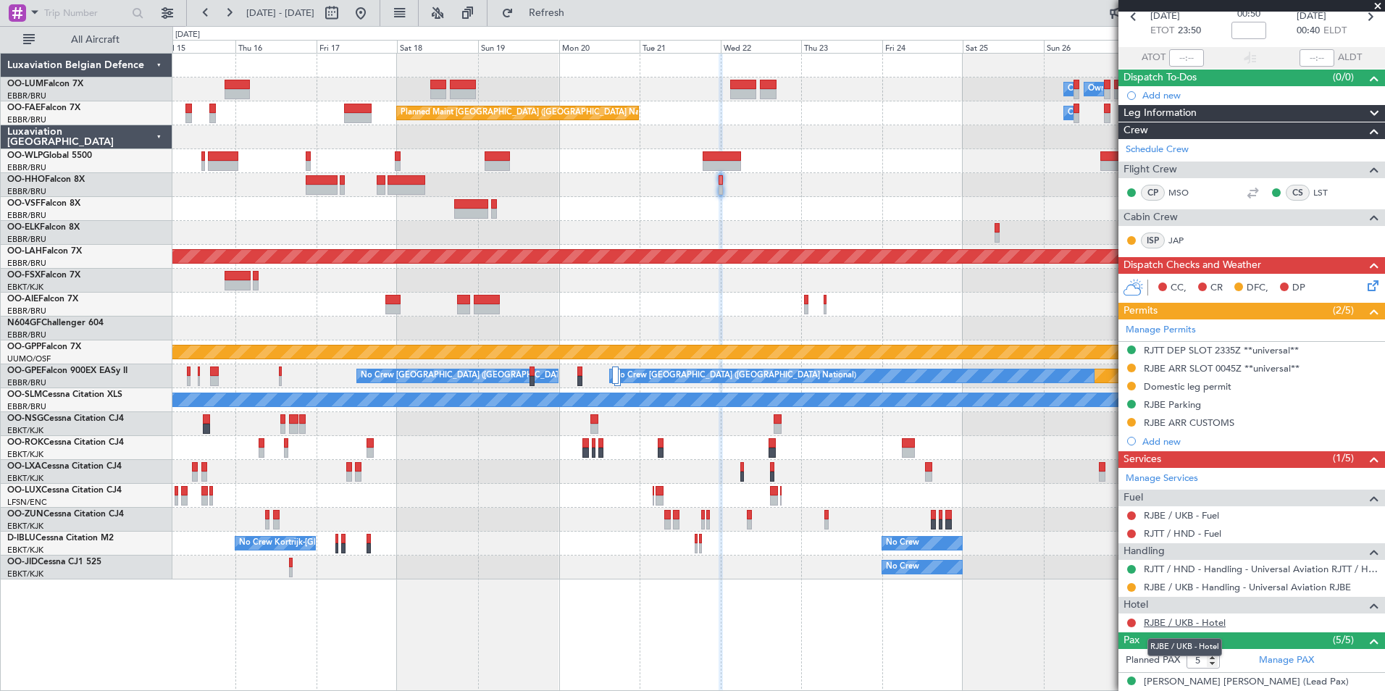
click at [1164, 627] on link "RJBE / UKB - Hotel" at bounding box center [1185, 622] width 82 height 12
click at [577, 18] on span "Refresh" at bounding box center [546, 13] width 61 height 10
click at [1368, 288] on icon at bounding box center [1371, 283] width 12 height 12
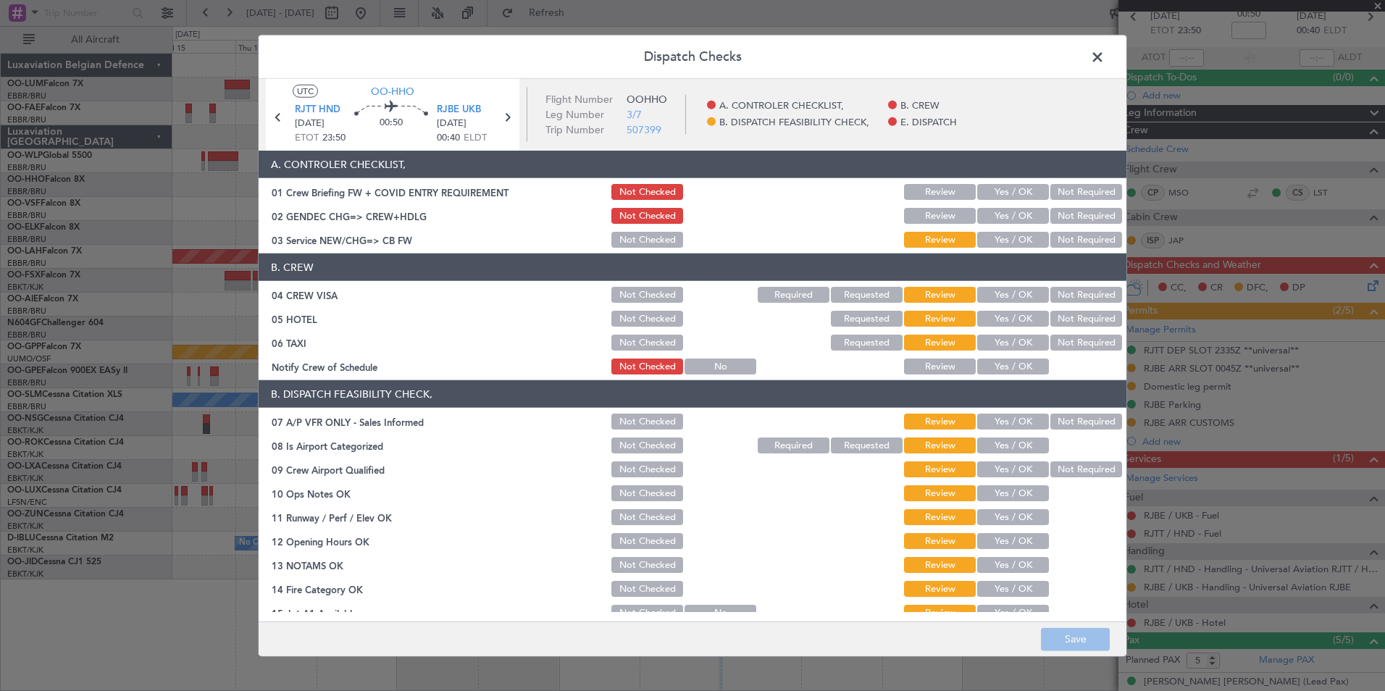
click at [1000, 240] on button "Yes / OK" at bounding box center [1013, 240] width 72 height 16
click at [1085, 287] on button "Not Required" at bounding box center [1086, 295] width 72 height 16
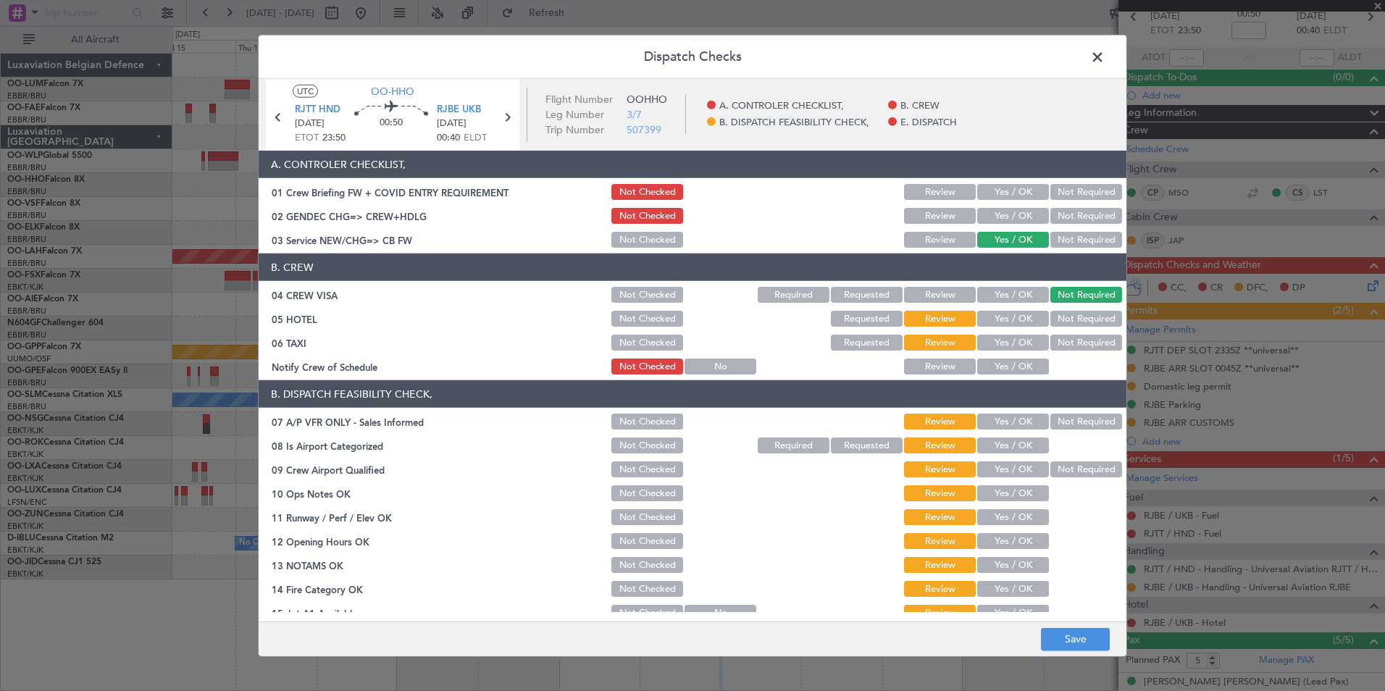
click at [1073, 320] on button "Not Required" at bounding box center [1086, 319] width 72 height 16
click at [1023, 318] on button "Yes / OK" at bounding box center [1013, 319] width 72 height 16
click at [1067, 340] on button "Not Required" at bounding box center [1086, 343] width 72 height 16
click at [1089, 426] on button "Not Required" at bounding box center [1086, 422] width 72 height 16
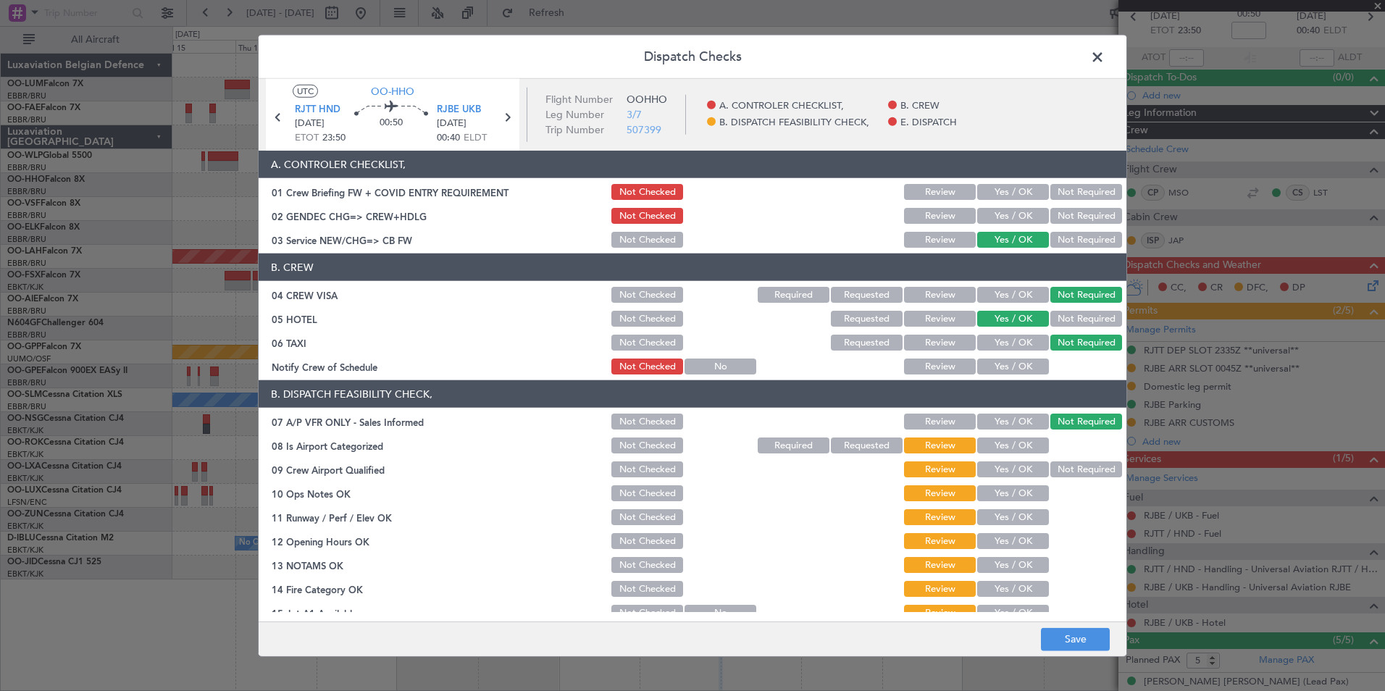
click at [982, 452] on button "Yes / OK" at bounding box center [1013, 445] width 72 height 16
drag, startPoint x: 1049, startPoint y: 472, endPoint x: 1017, endPoint y: 505, distance: 45.6
click at [1050, 474] on button "Not Required" at bounding box center [1086, 469] width 72 height 16
click at [1011, 495] on button "Yes / OK" at bounding box center [1013, 493] width 72 height 16
click at [1007, 519] on button "Yes / OK" at bounding box center [1013, 517] width 72 height 16
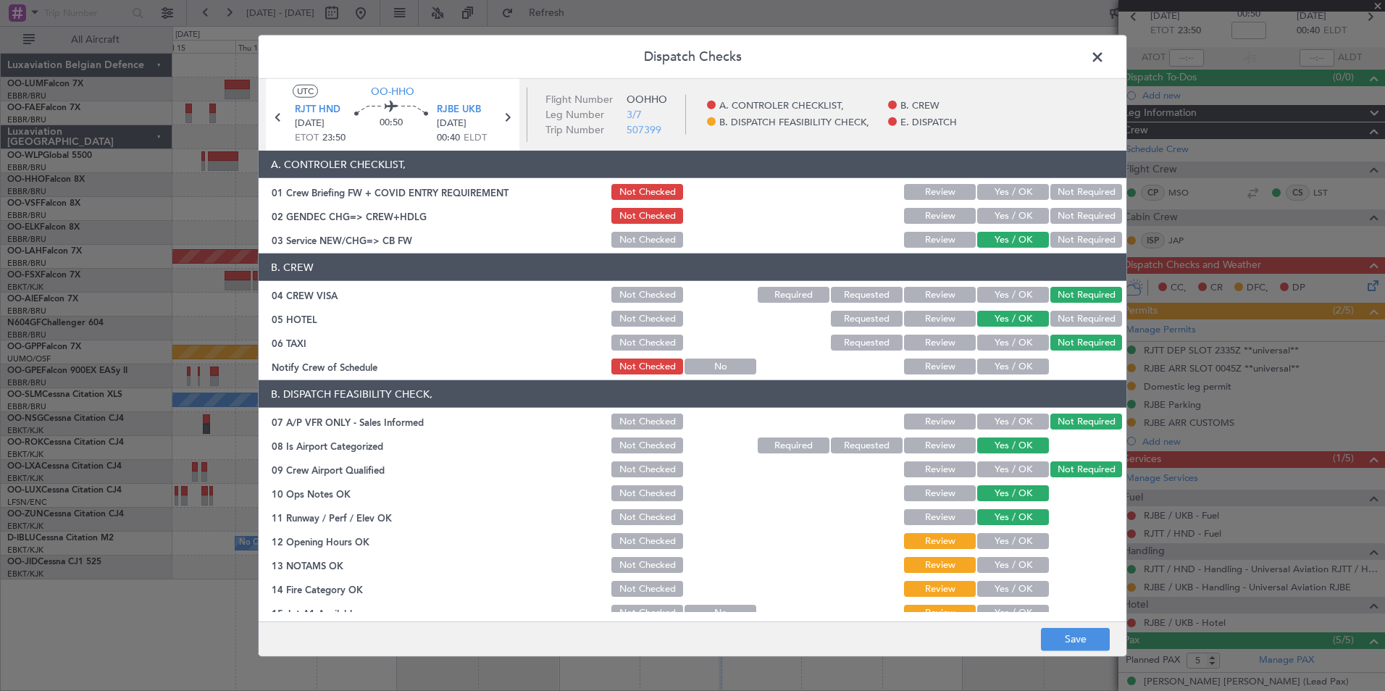
click at [1008, 545] on button "Yes / OK" at bounding box center [1013, 541] width 72 height 16
click at [1010, 568] on button "Yes / OK" at bounding box center [1013, 565] width 72 height 16
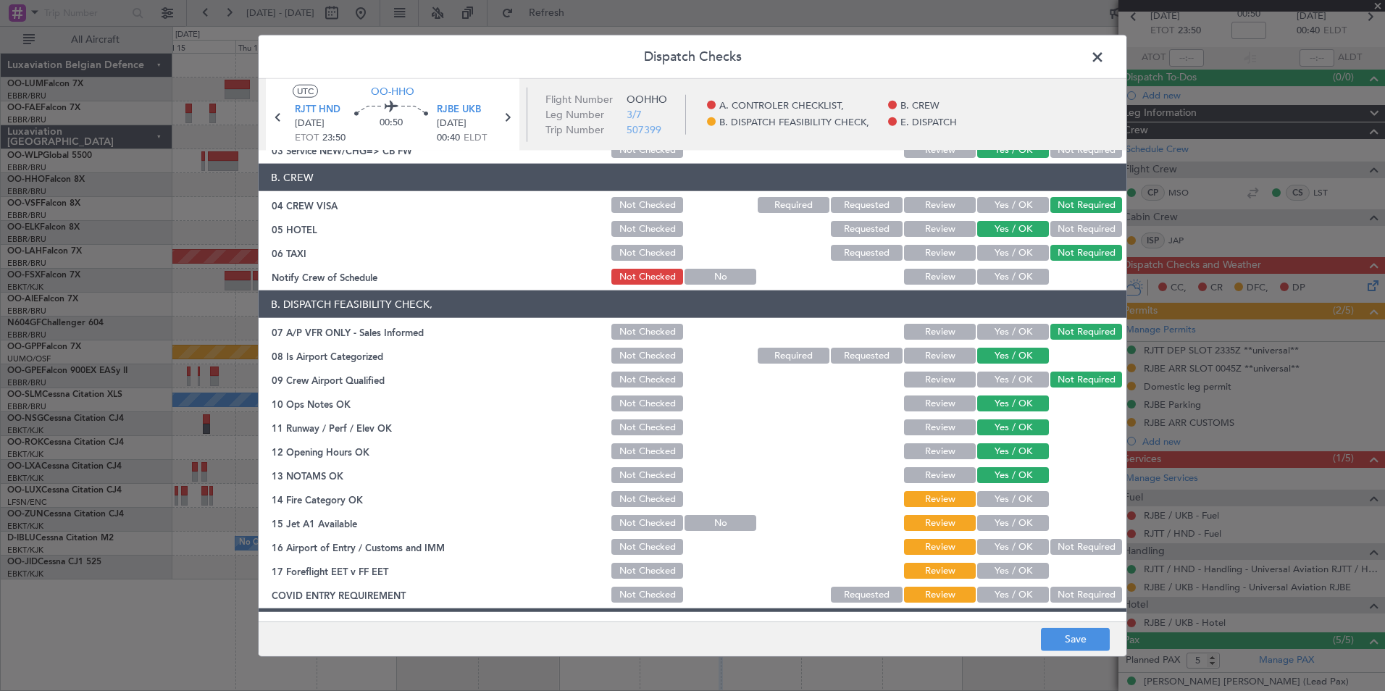
scroll to position [213, 0]
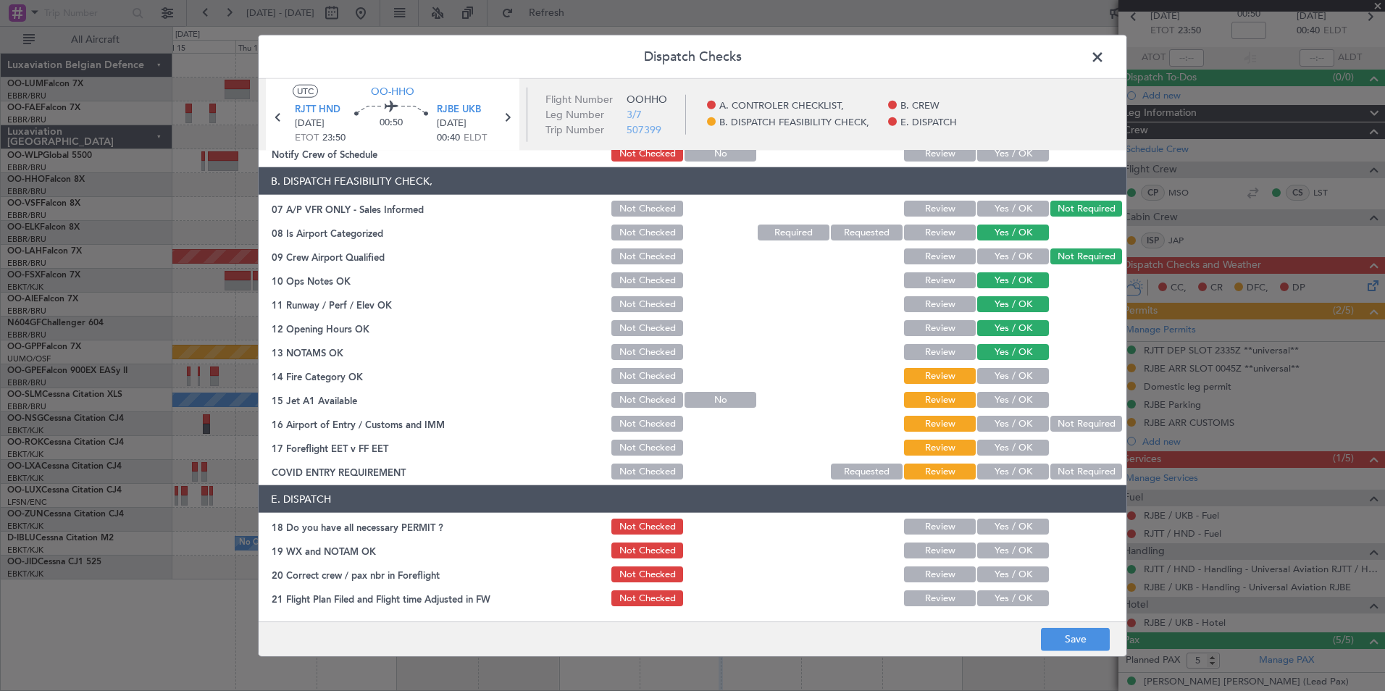
click at [1005, 372] on button "Yes / OK" at bounding box center [1013, 376] width 72 height 16
click at [995, 409] on div "Yes / OK" at bounding box center [1011, 400] width 73 height 20
click at [1000, 403] on button "Yes / OK" at bounding box center [1013, 400] width 72 height 16
drag, startPoint x: 1001, startPoint y: 417, endPoint x: 1001, endPoint y: 430, distance: 12.3
click at [1001, 418] on button "Yes / OK" at bounding box center [1013, 424] width 72 height 16
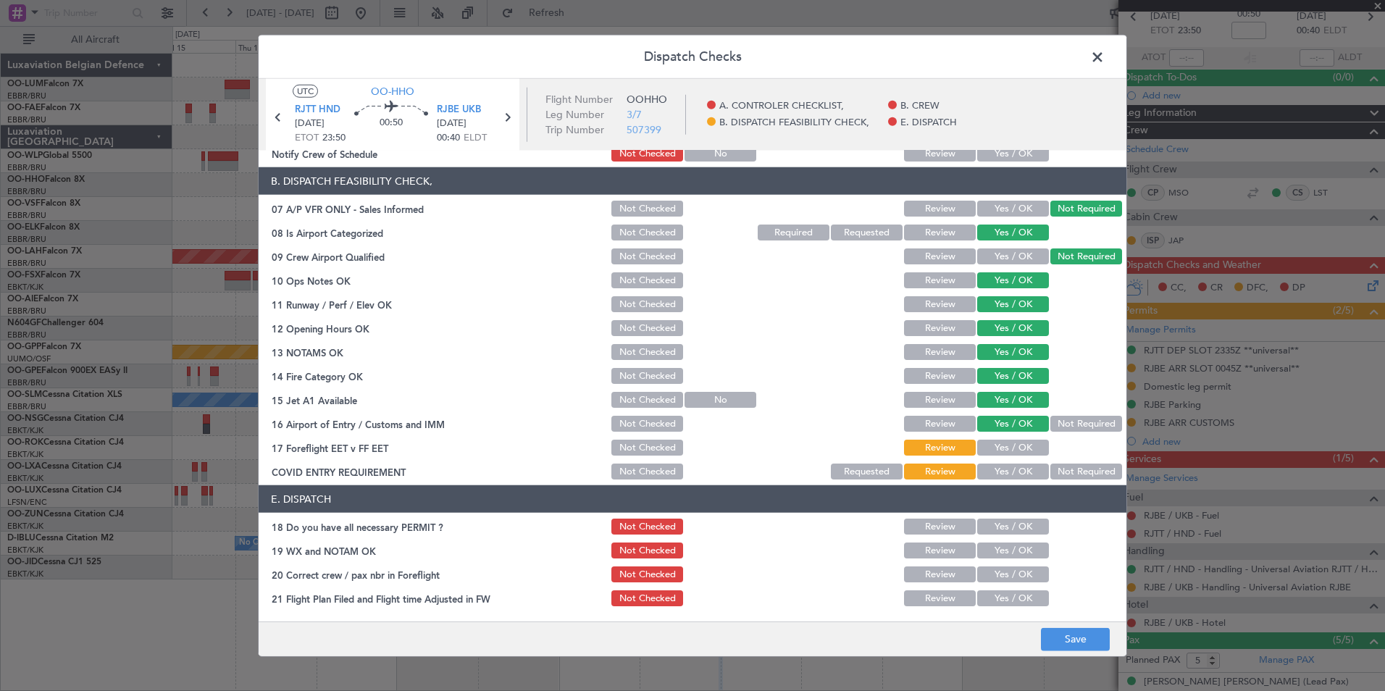
click at [1065, 474] on button "Not Required" at bounding box center [1086, 472] width 72 height 16
click at [1078, 628] on button "Save" at bounding box center [1075, 638] width 69 height 23
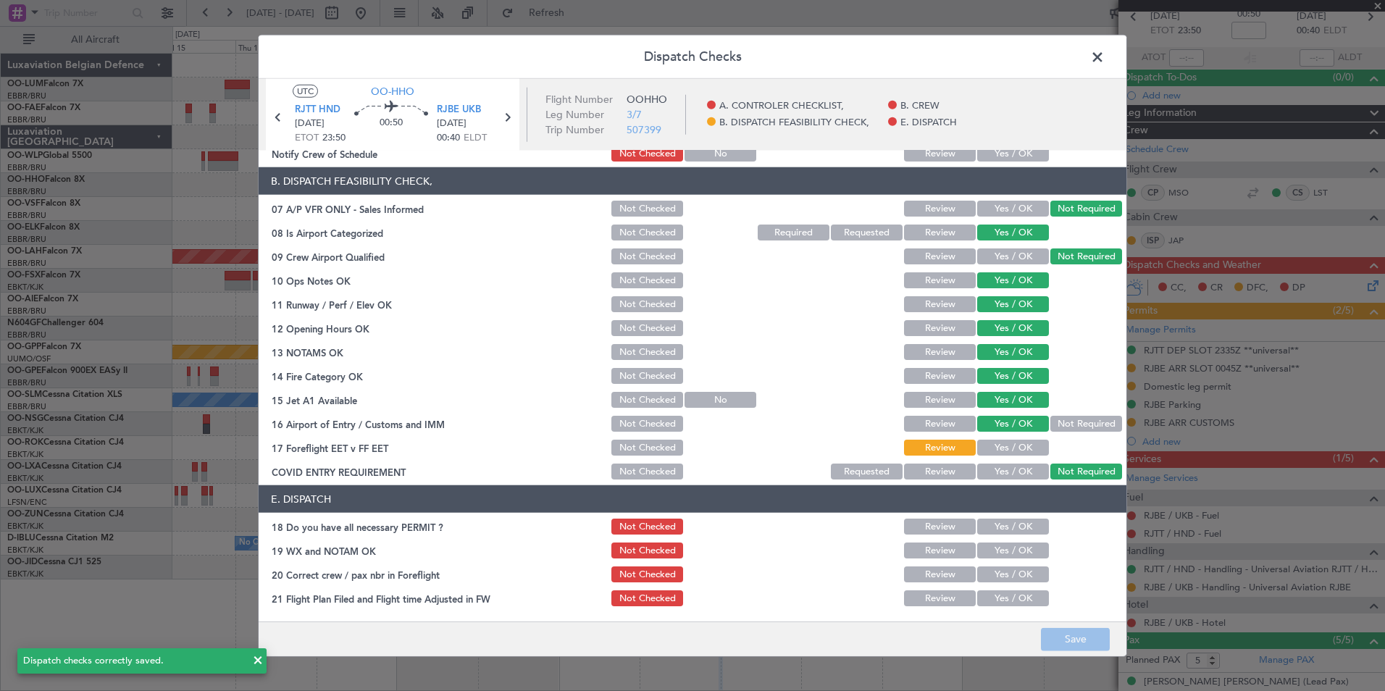
click at [1105, 62] on span at bounding box center [1105, 60] width 0 height 29
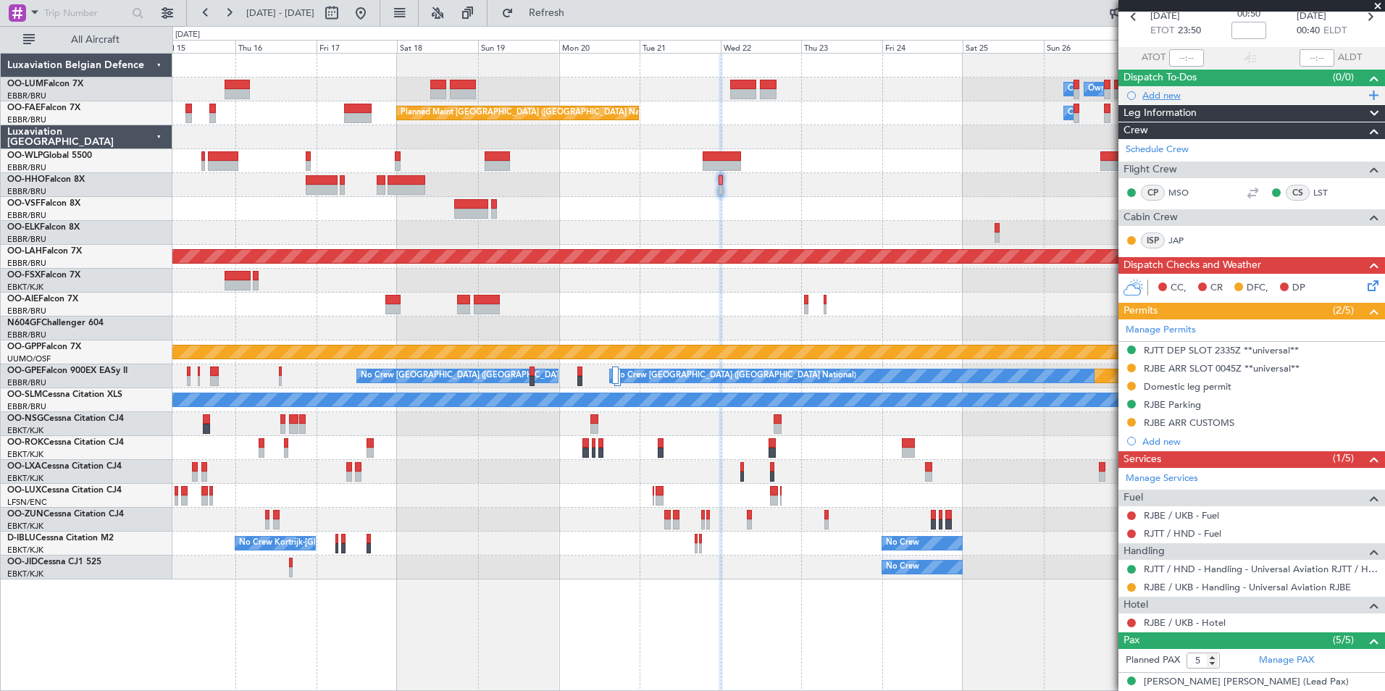
scroll to position [0, 0]
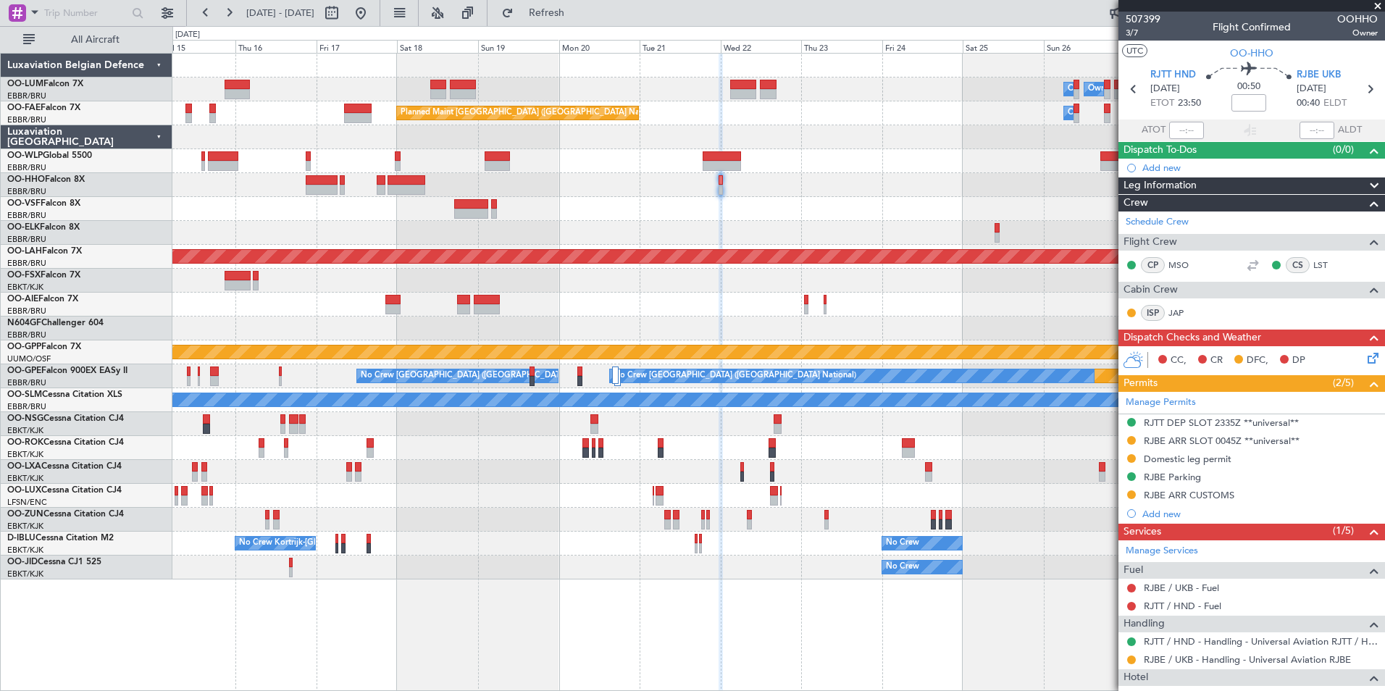
click at [1284, 68] on icon at bounding box center [1248, 70] width 85 height 17
click at [1300, 70] on span "RJBE UKB" at bounding box center [1318, 75] width 44 height 14
click at [648, 223] on div at bounding box center [778, 233] width 1212 height 24
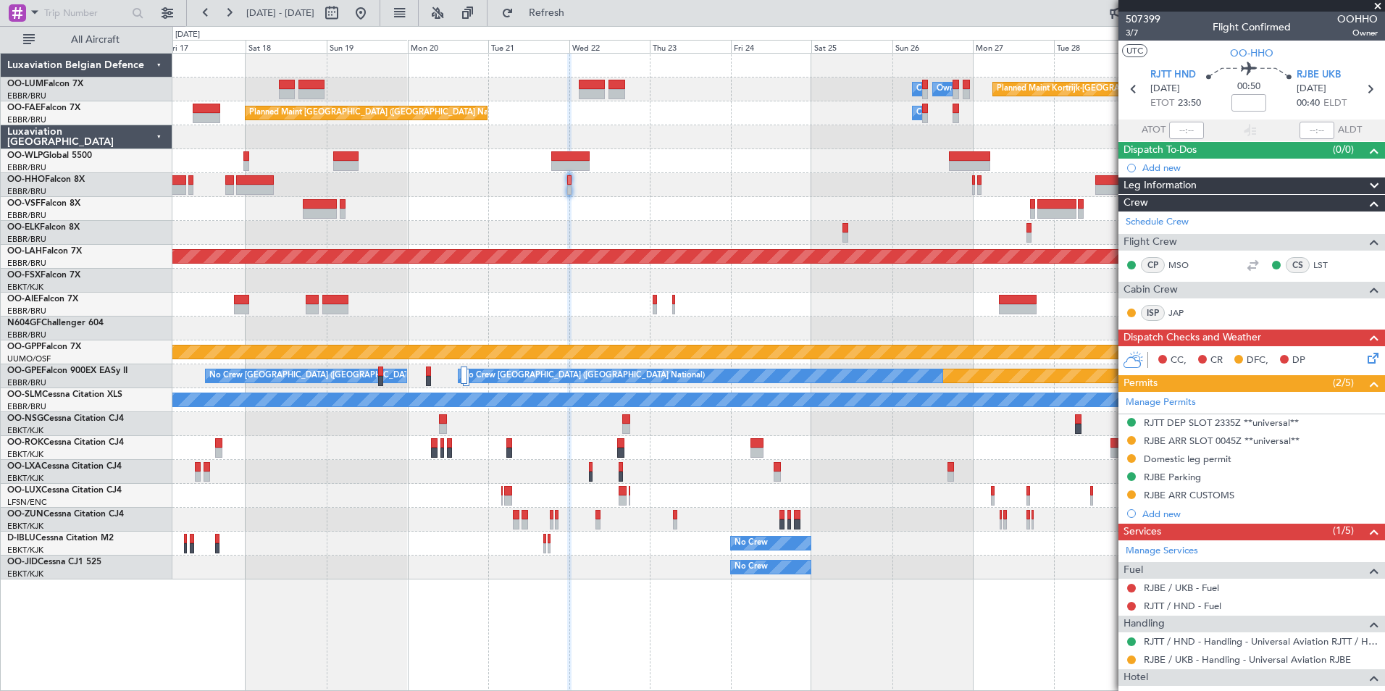
click at [691, 216] on div at bounding box center [778, 209] width 1212 height 24
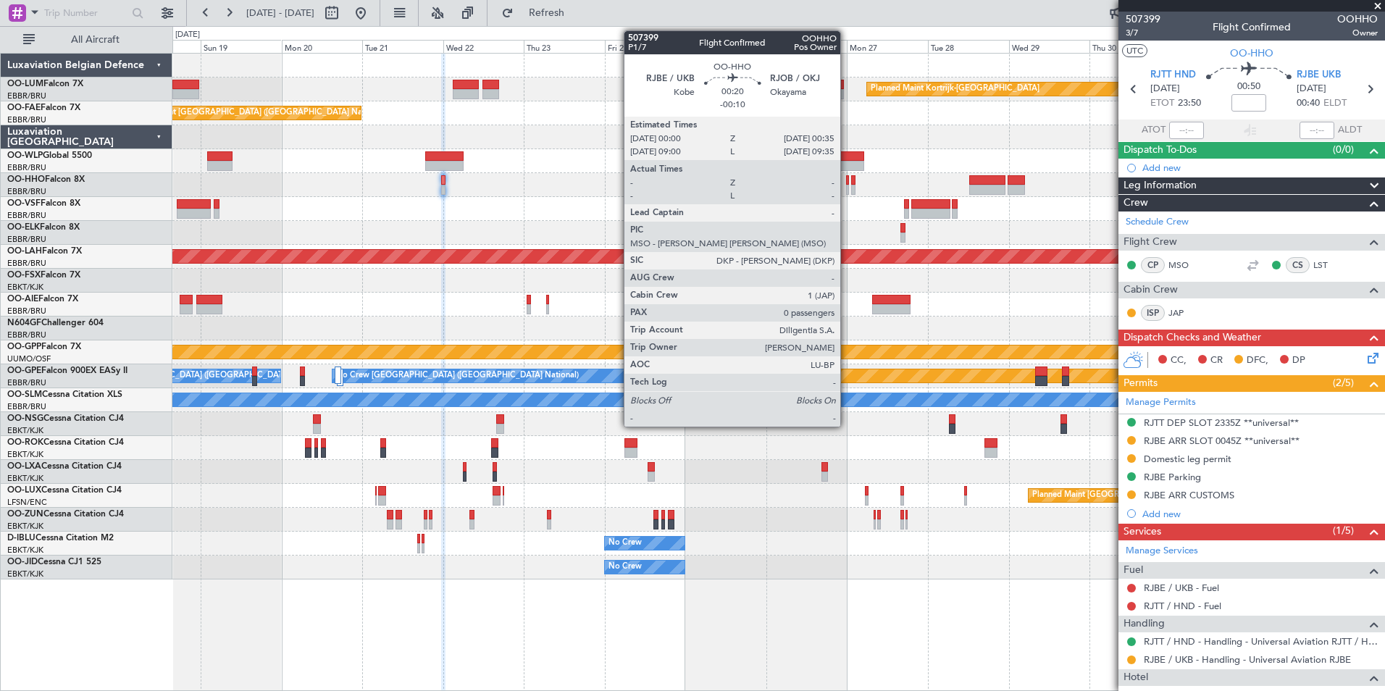
click at [847, 187] on div at bounding box center [847, 190] width 2 height 10
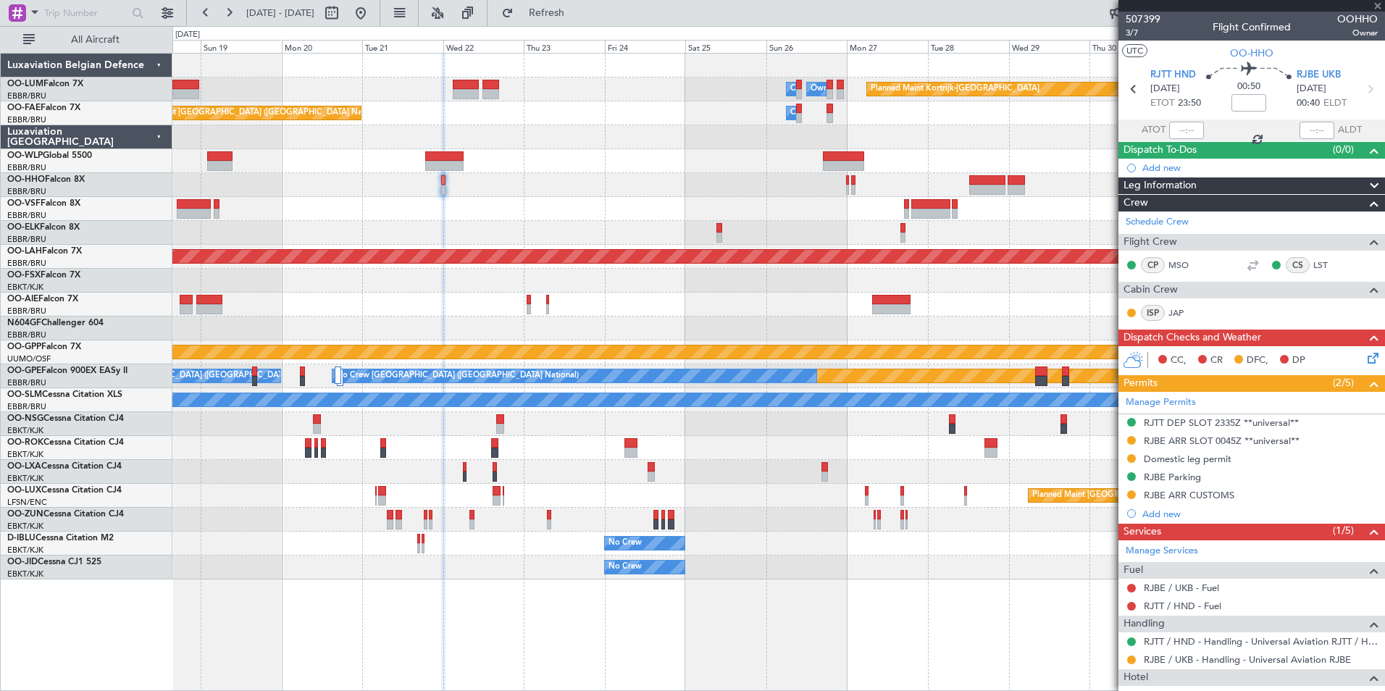
type input "-00:10"
type input "0"
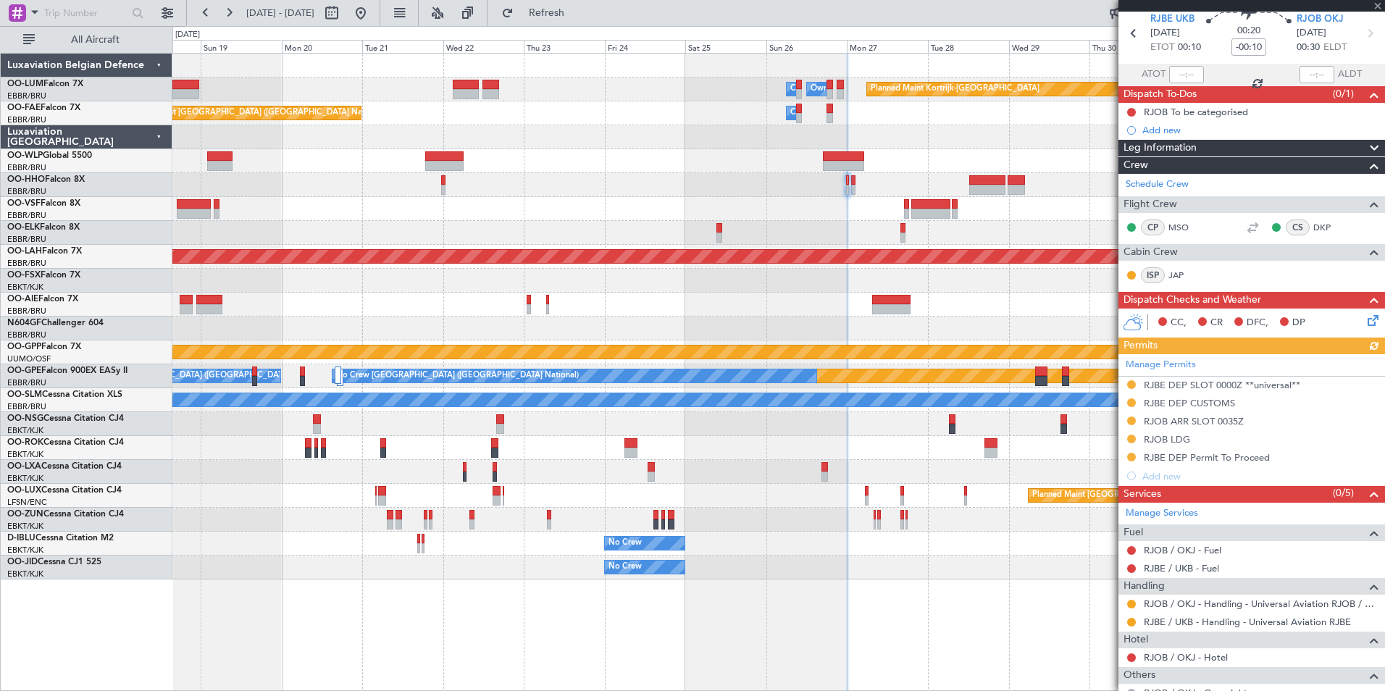
scroll to position [107, 0]
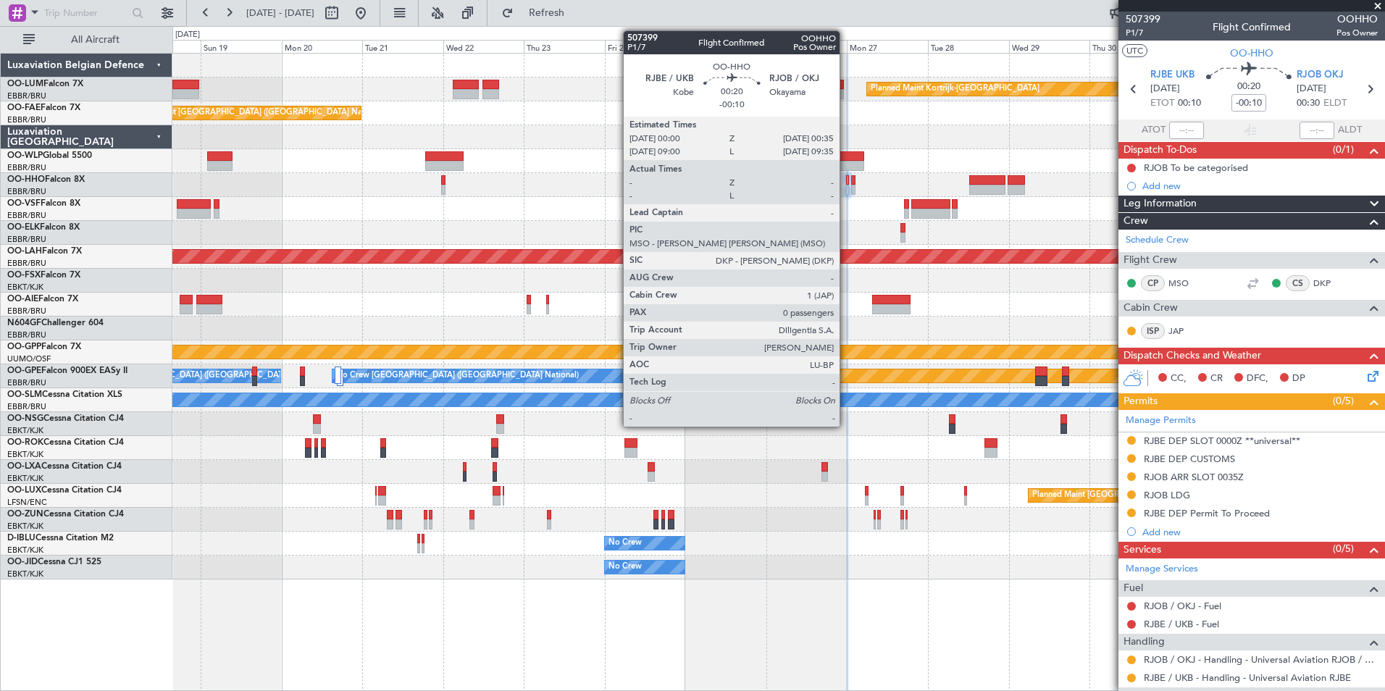
scroll to position [107, 0]
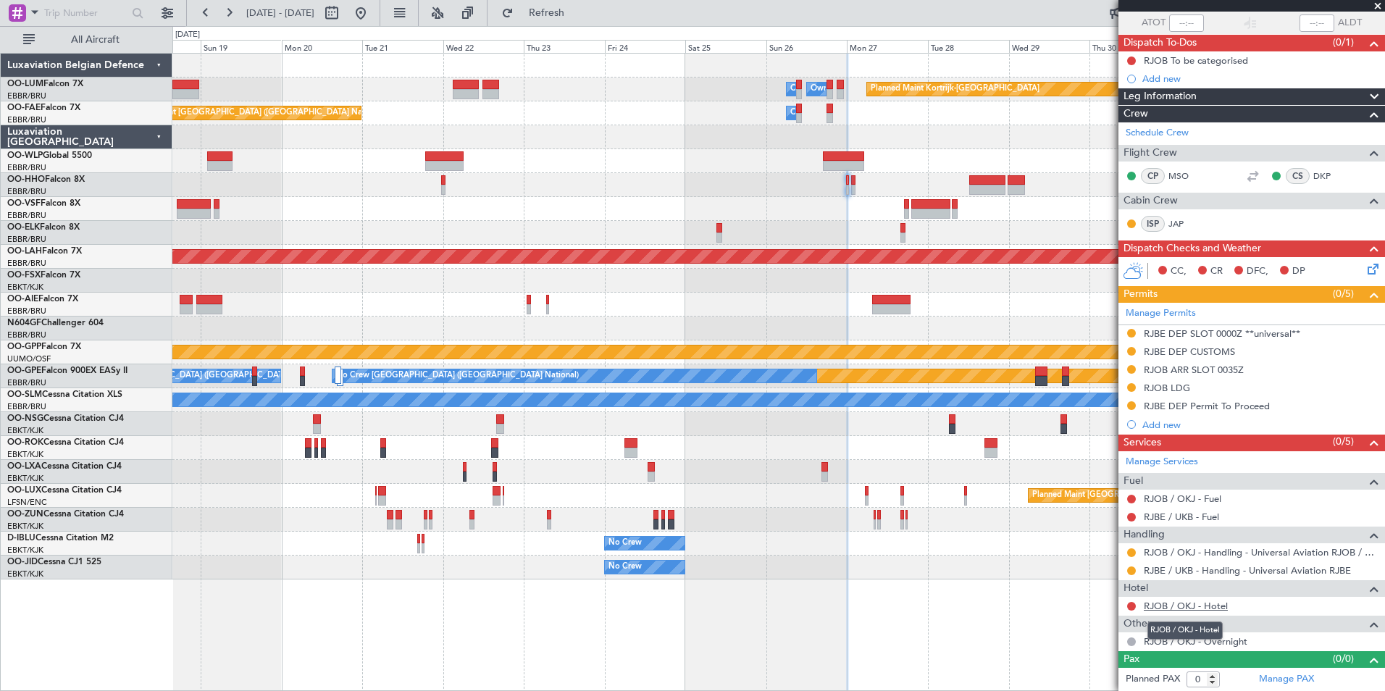
click at [1168, 608] on link "RJOB / OKJ - Hotel" at bounding box center [1186, 606] width 84 height 12
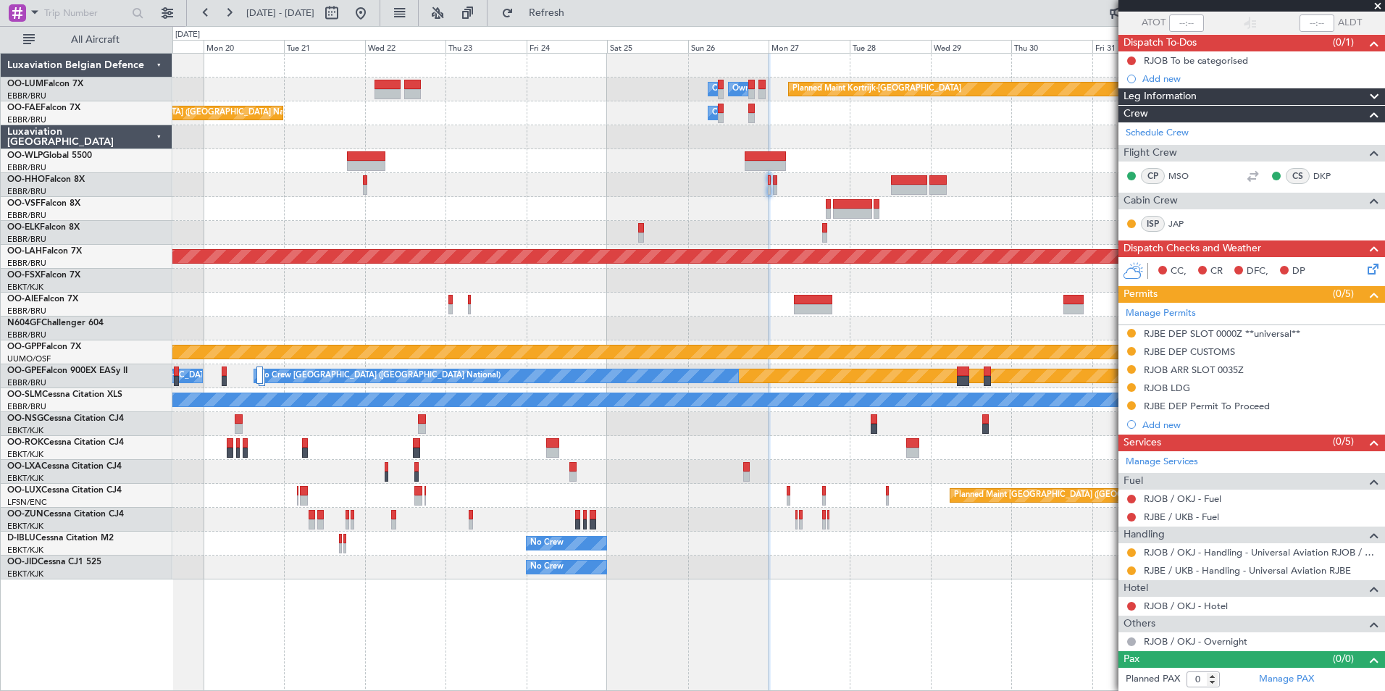
click at [624, 314] on div at bounding box center [778, 305] width 1212 height 24
drag, startPoint x: 572, startPoint y: 13, endPoint x: 568, endPoint y: 56, distance: 43.0
click at [573, 12] on span "Refresh" at bounding box center [546, 13] width 61 height 10
click at [609, 282] on div at bounding box center [778, 281] width 1212 height 24
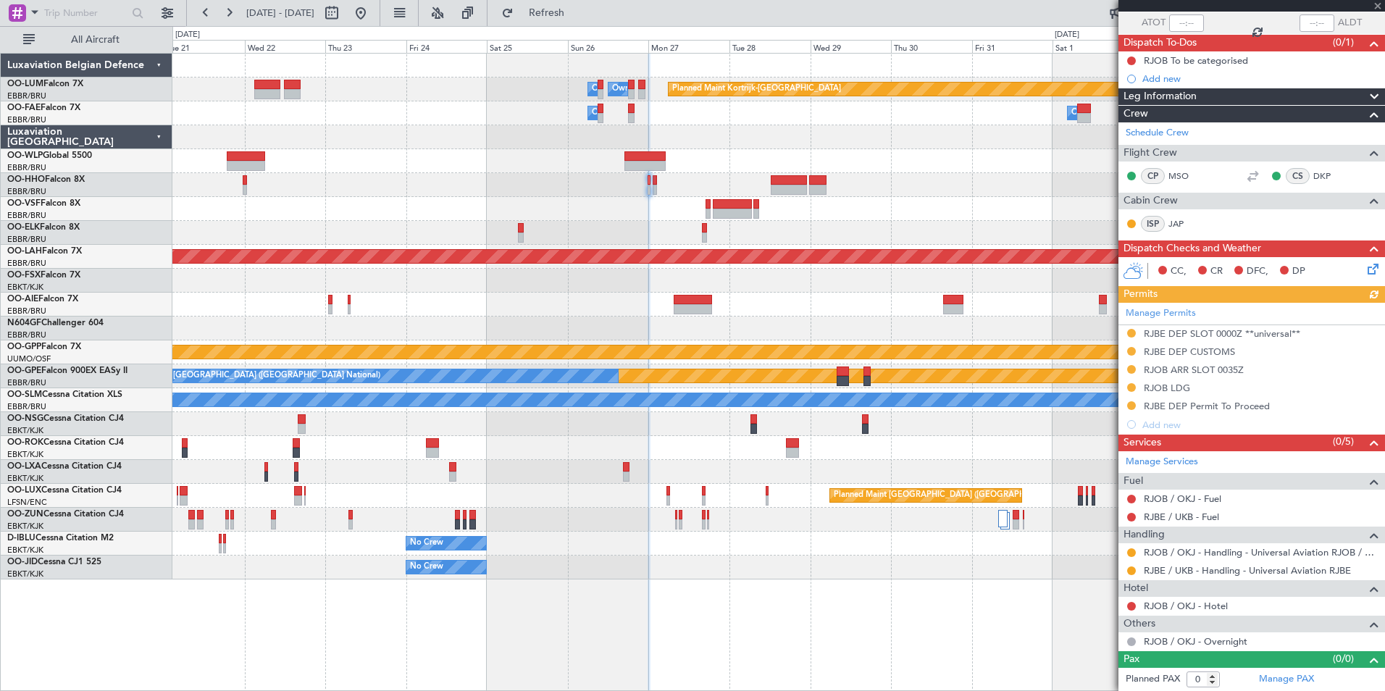
click at [652, 183] on div at bounding box center [778, 185] width 1212 height 24
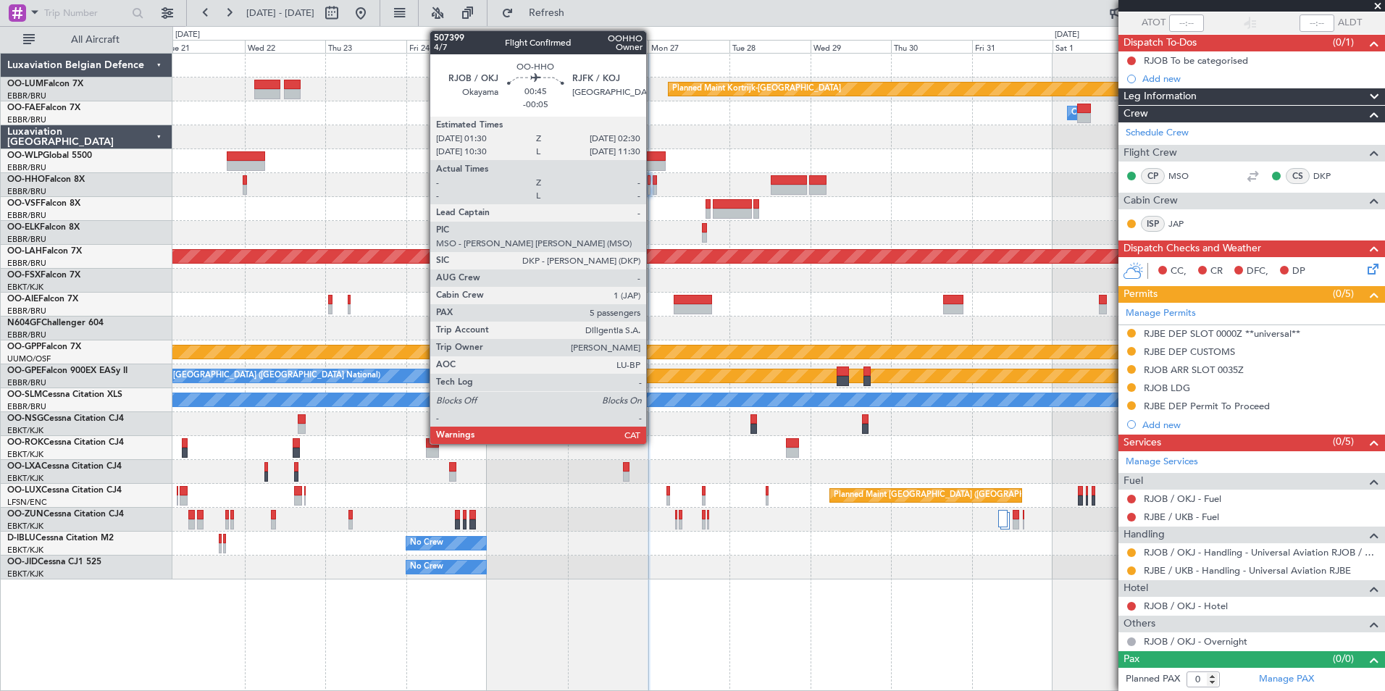
click at [653, 186] on div at bounding box center [655, 190] width 4 height 10
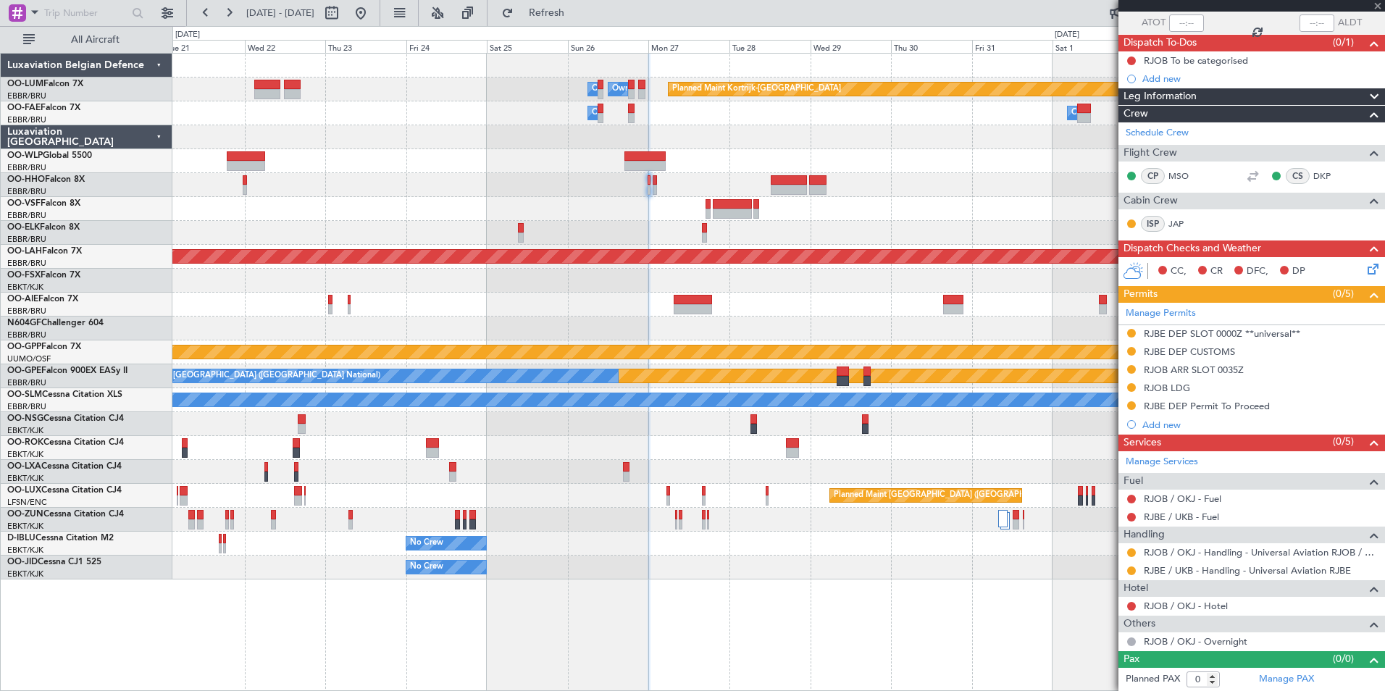
type input "-00:05"
type input "5"
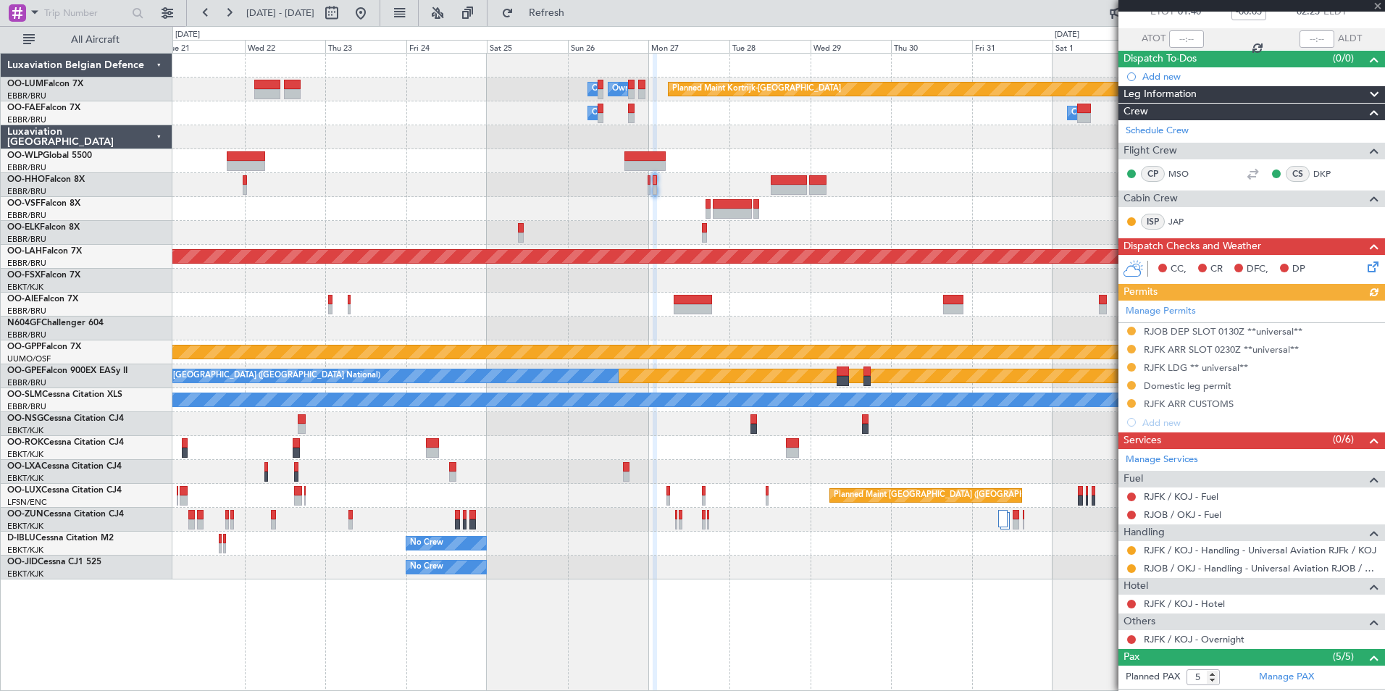
scroll to position [252, 0]
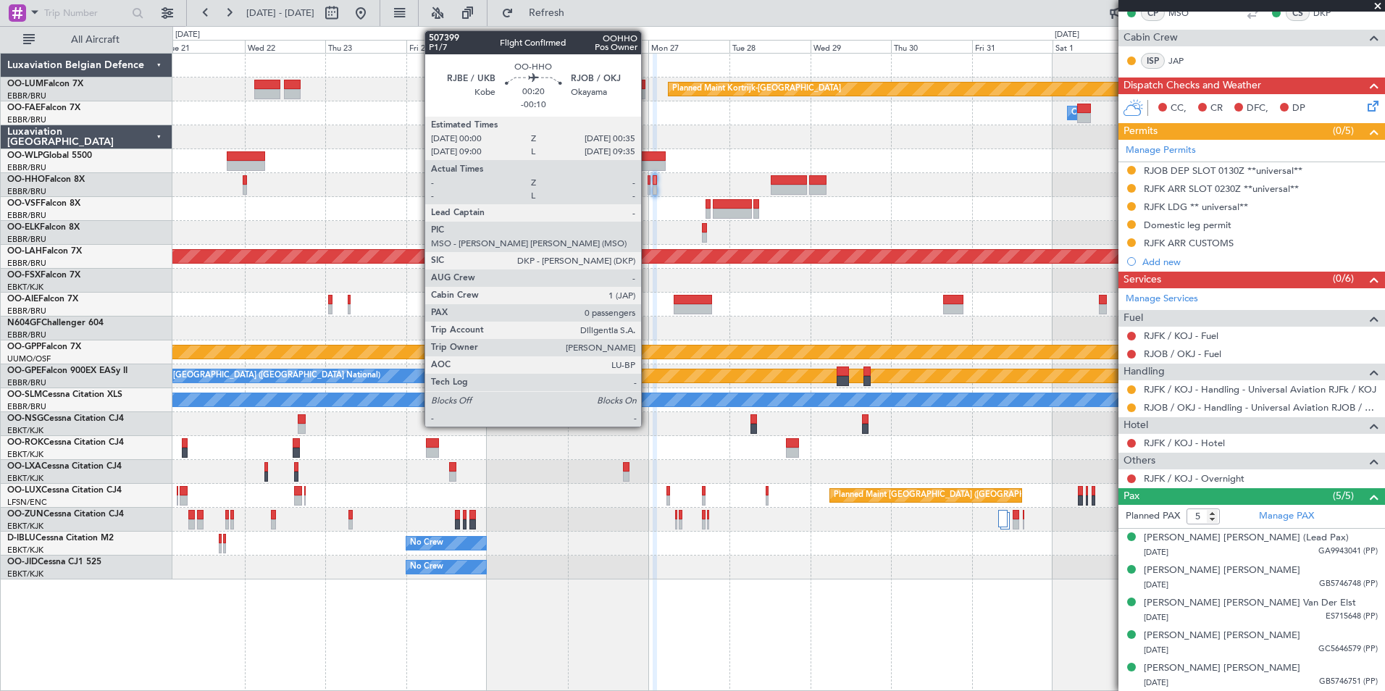
click at [648, 187] on div at bounding box center [649, 190] width 2 height 10
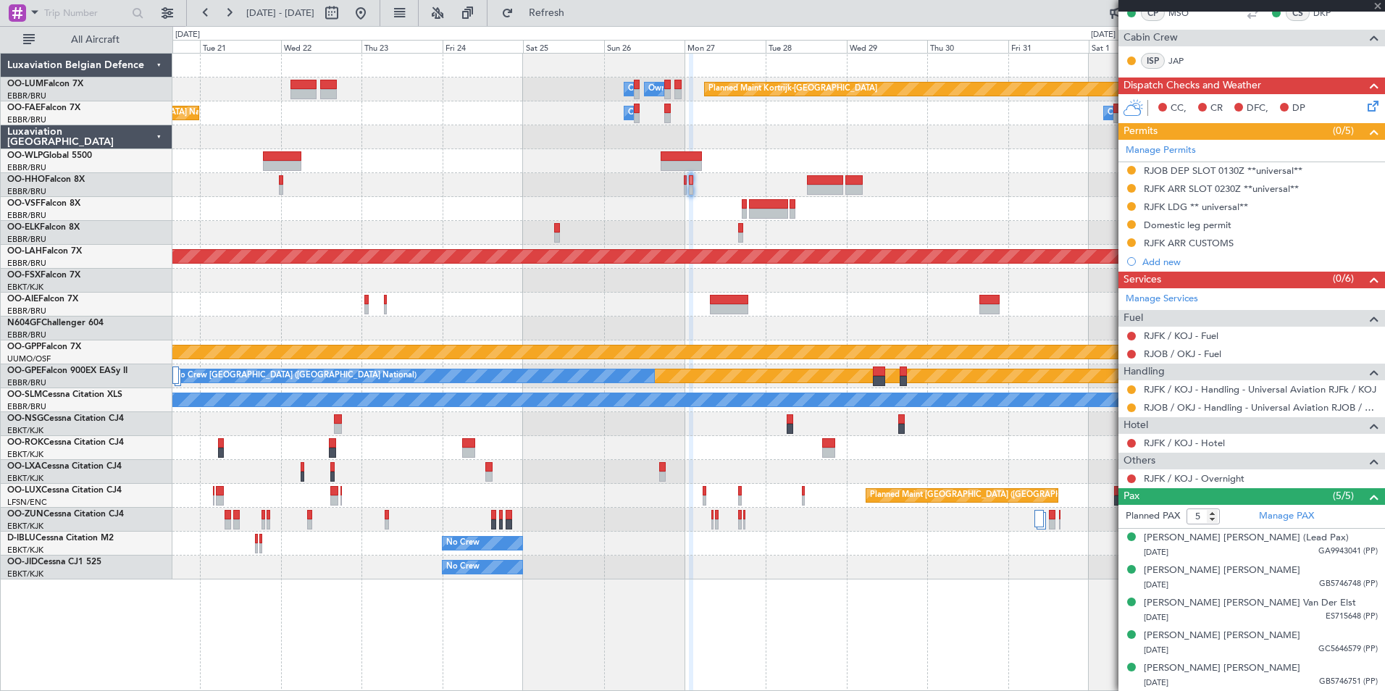
click at [293, 199] on div at bounding box center [778, 209] width 1212 height 24
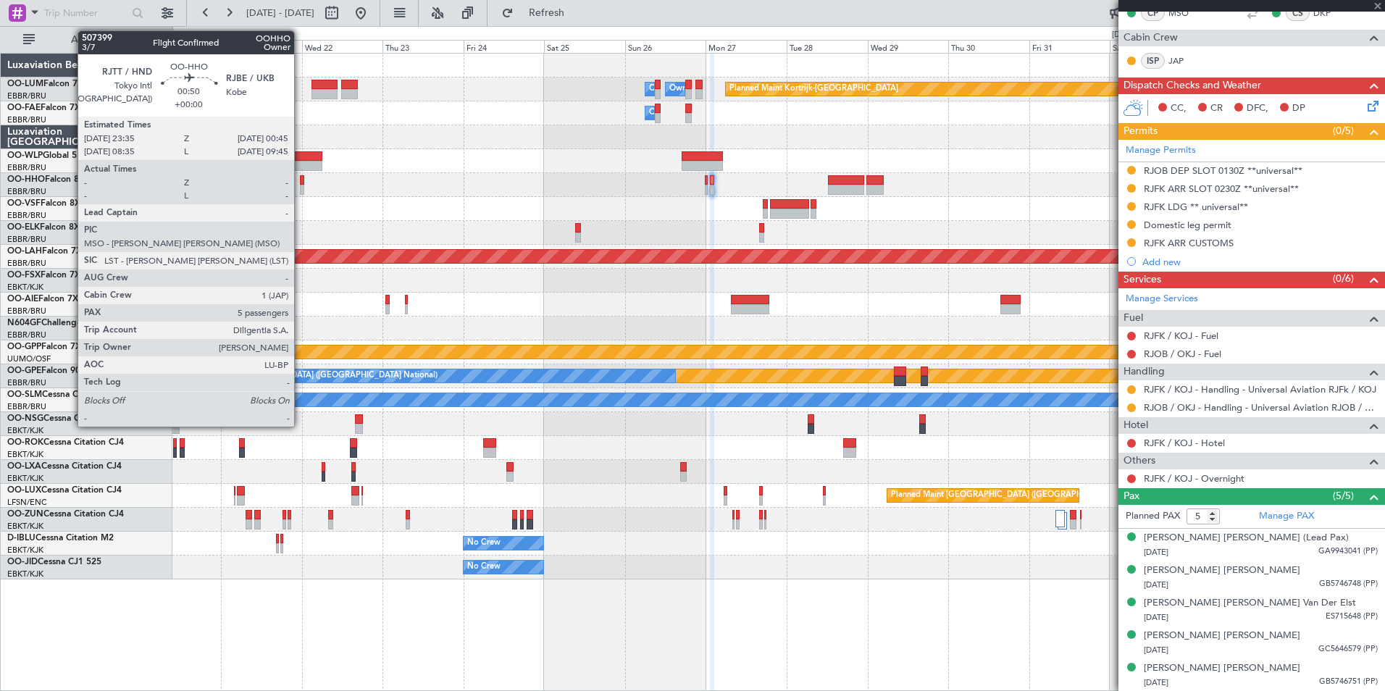
type input "-00:10"
type input "0"
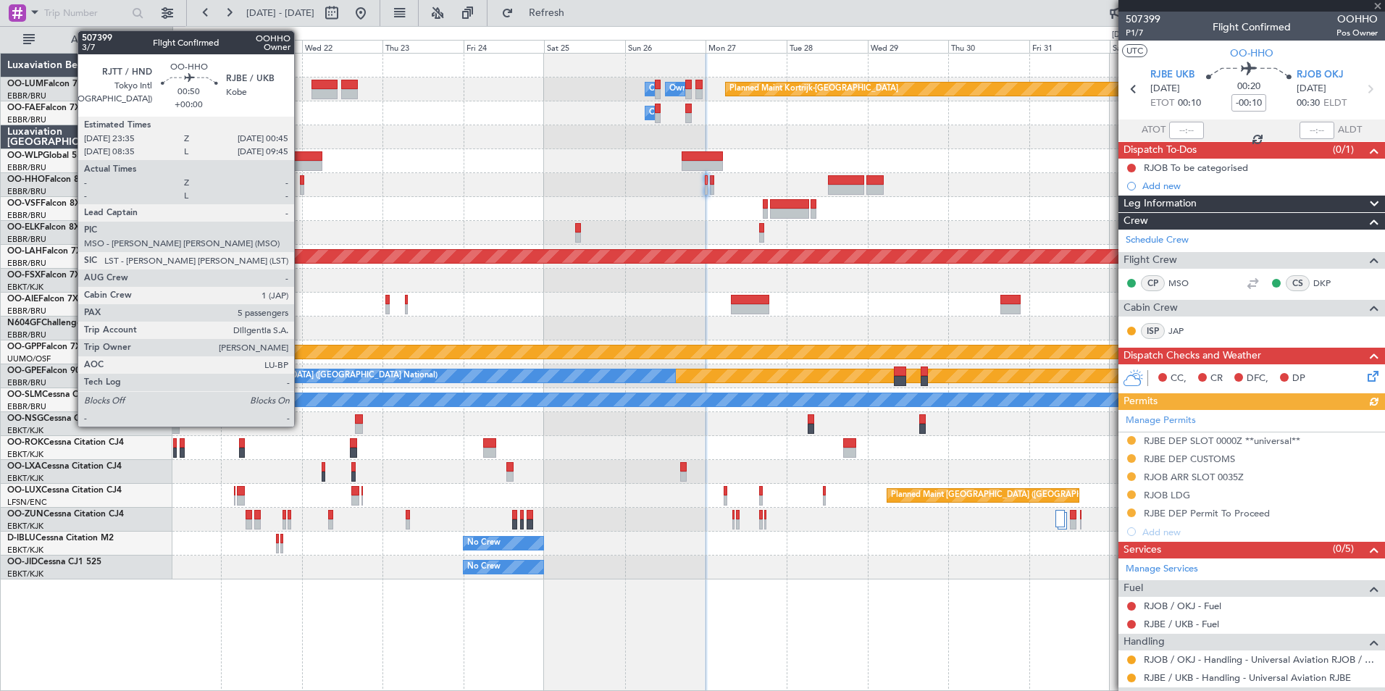
click at [301, 183] on div at bounding box center [302, 180] width 4 height 10
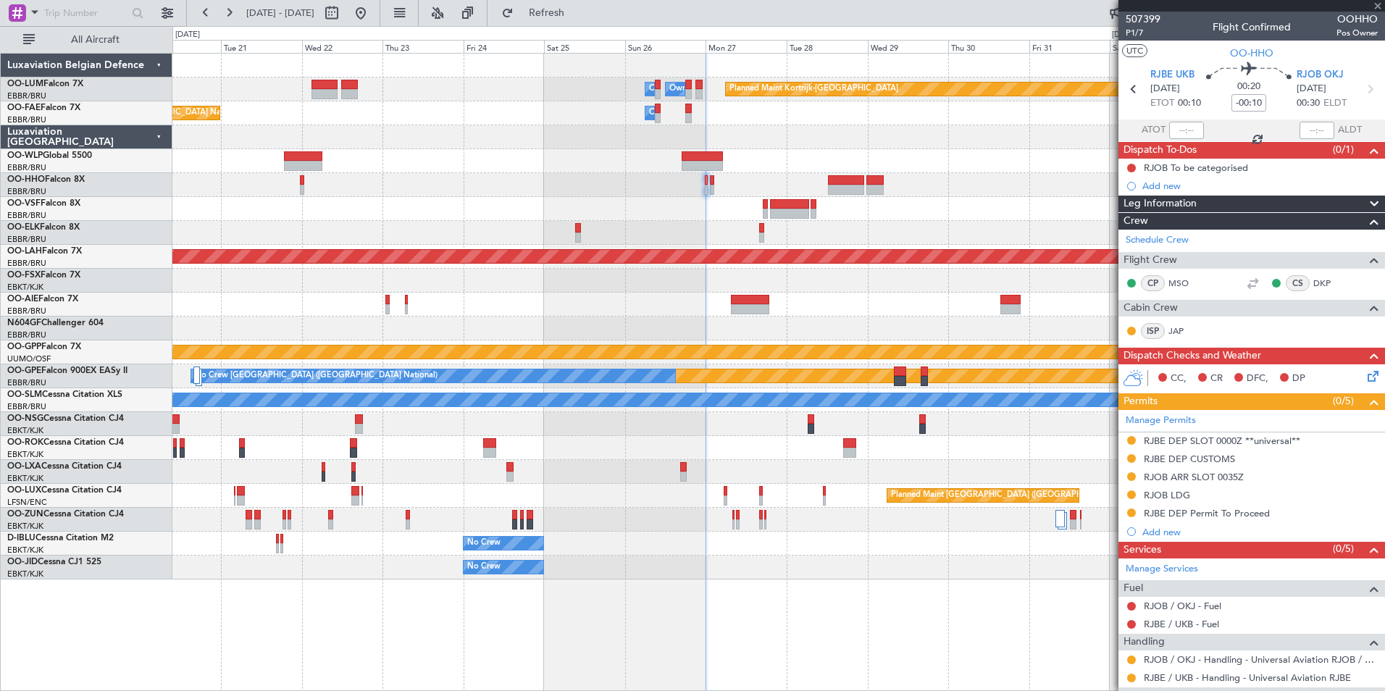
type input "5"
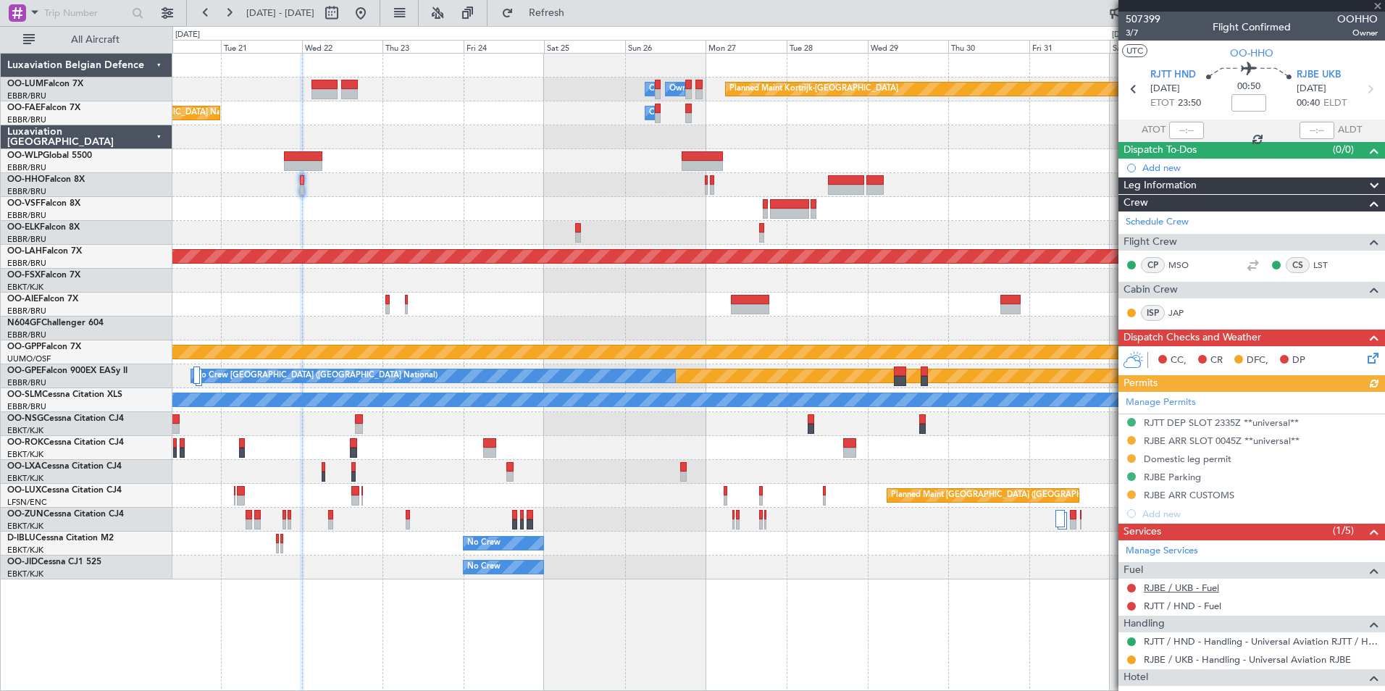
scroll to position [72, 0]
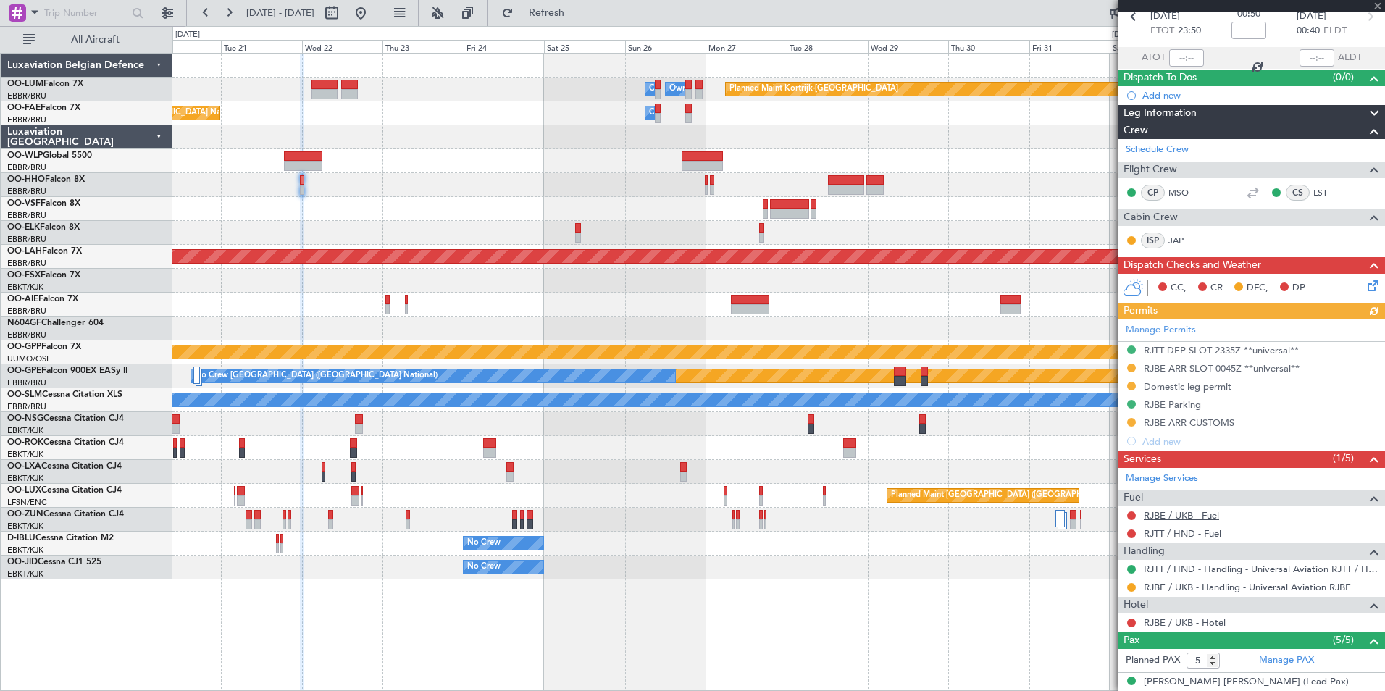
click at [1179, 520] on link "RJBE / UKB - Fuel" at bounding box center [1181, 515] width 75 height 12
click at [577, 8] on span "Refresh" at bounding box center [546, 13] width 61 height 10
click at [1183, 533] on link "RJTT / HND - Fuel" at bounding box center [1182, 533] width 77 height 12
click at [708, 188] on div at bounding box center [778, 185] width 1212 height 24
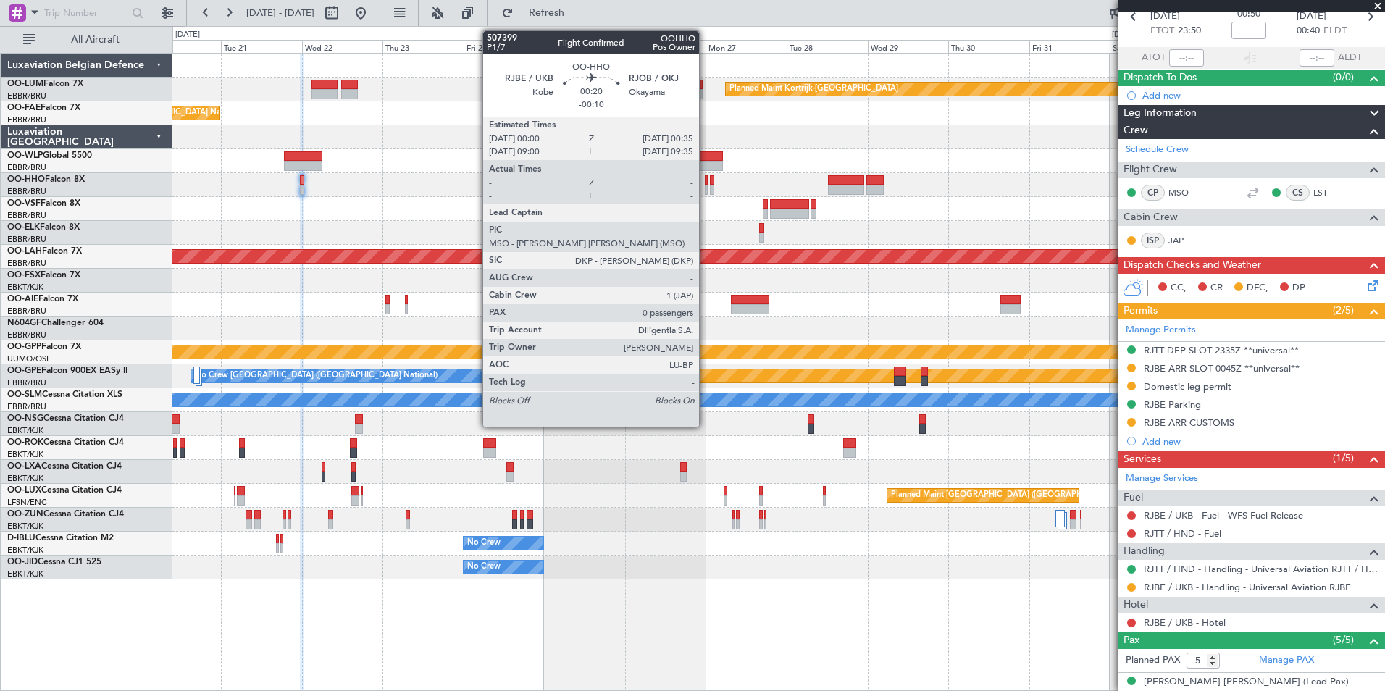
click at [705, 188] on div at bounding box center [706, 190] width 2 height 10
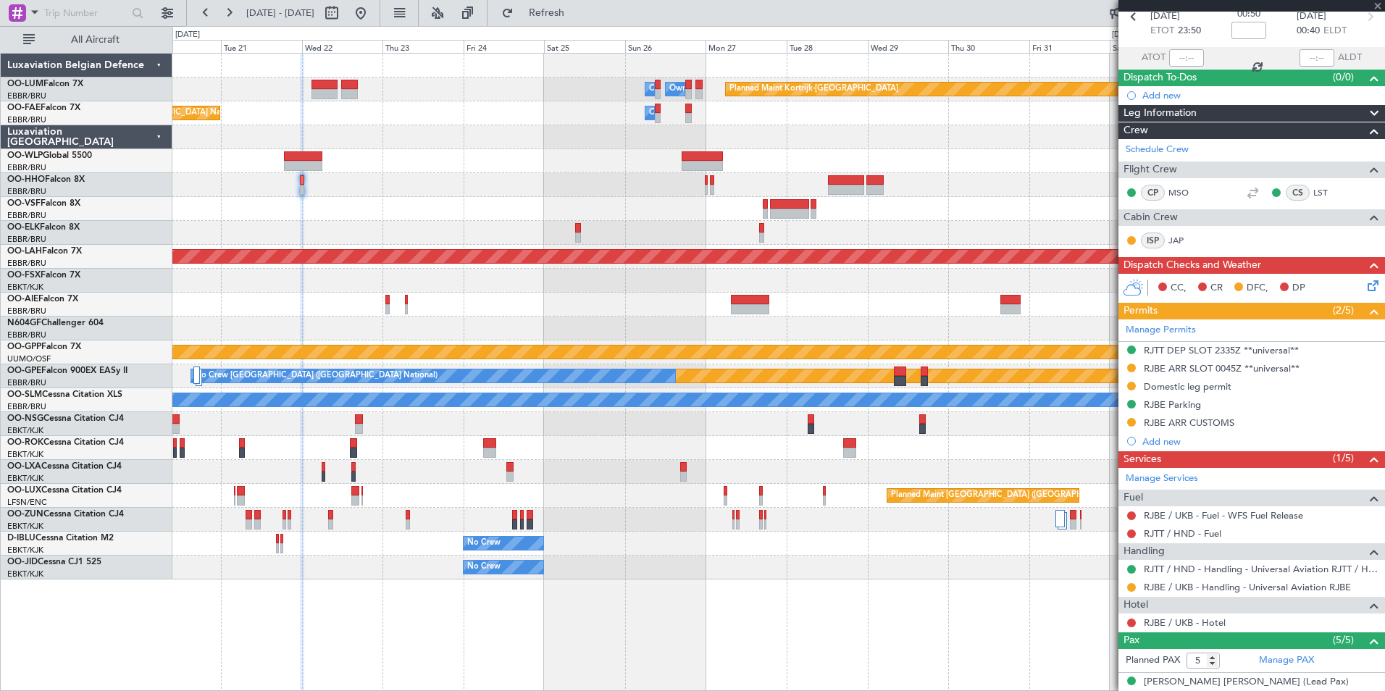
type input "-00:10"
type input "0"
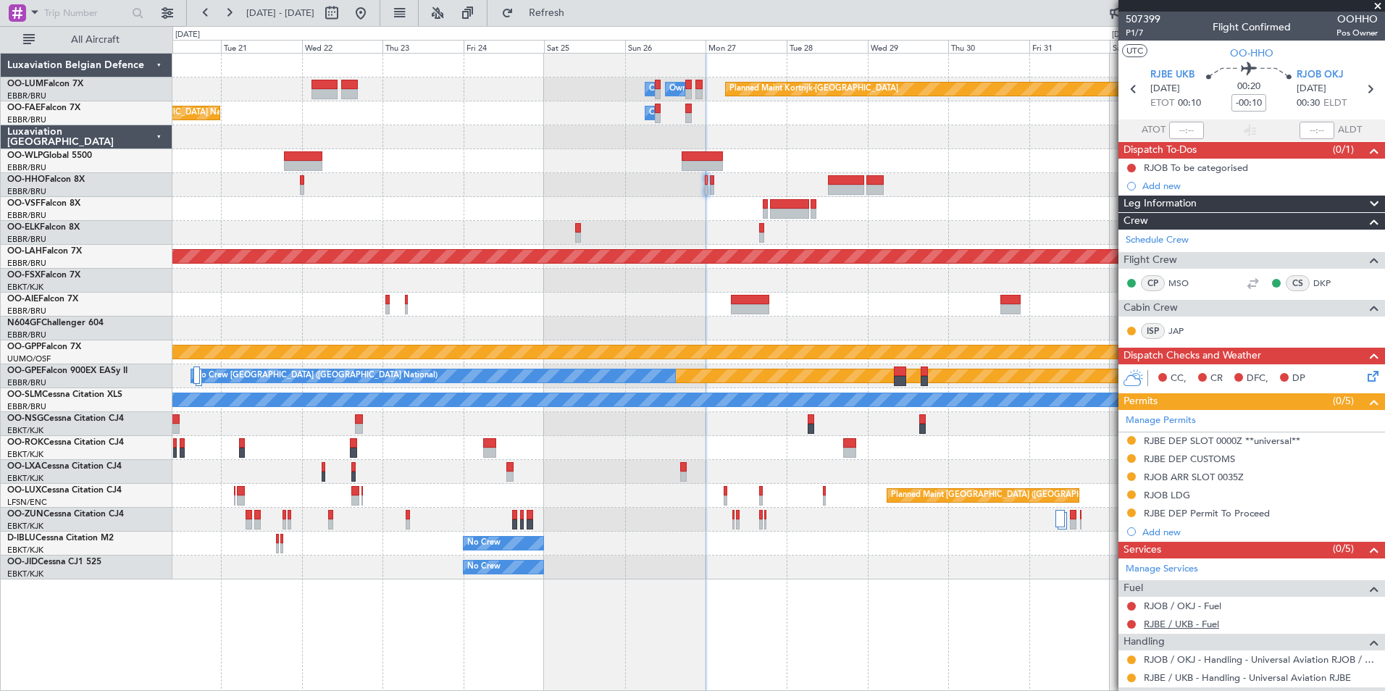
click at [1170, 620] on link "RJBE / UKB - Fuel" at bounding box center [1181, 624] width 75 height 12
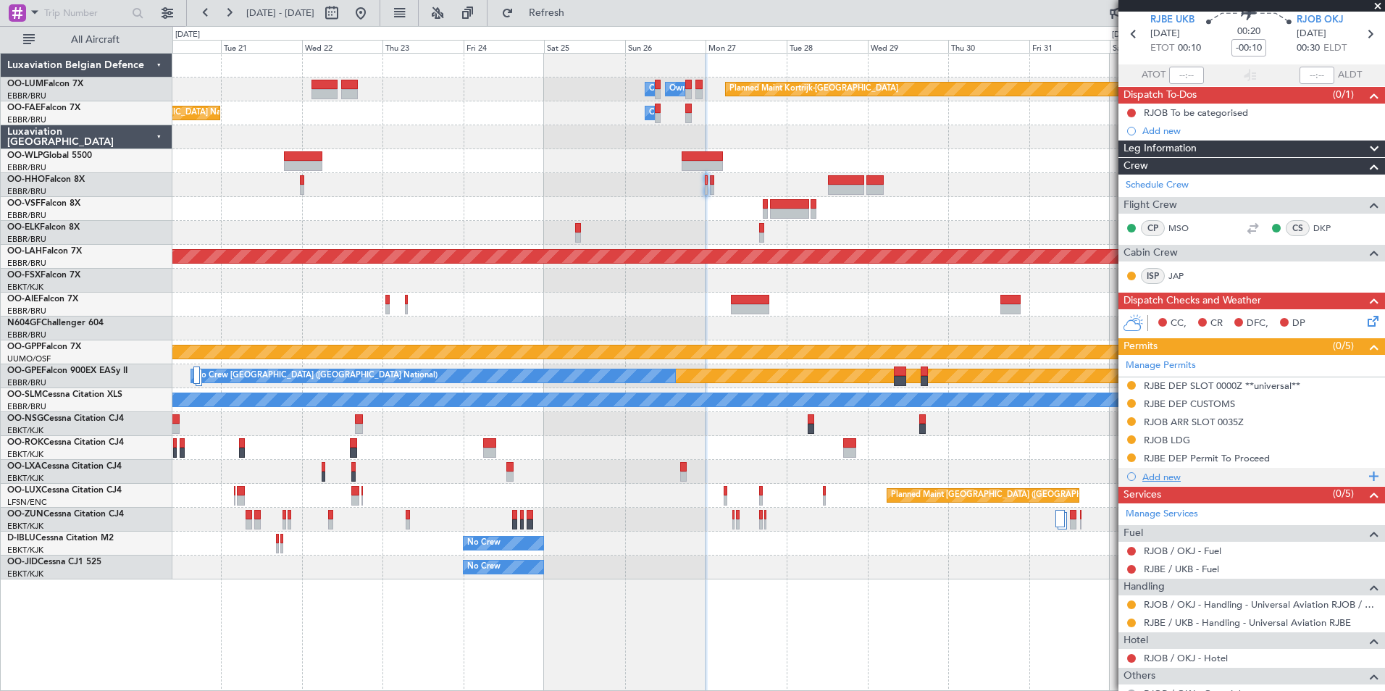
scroll to position [107, 0]
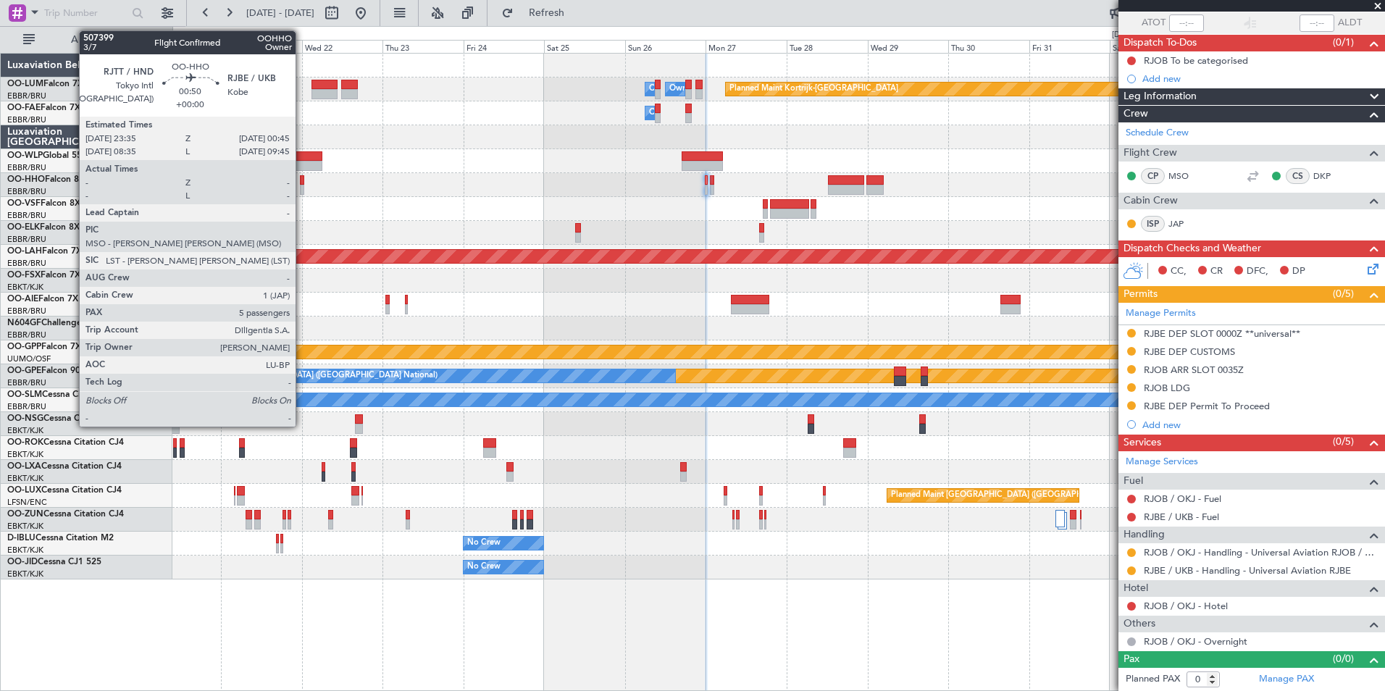
click at [302, 185] on div at bounding box center [302, 190] width 4 height 10
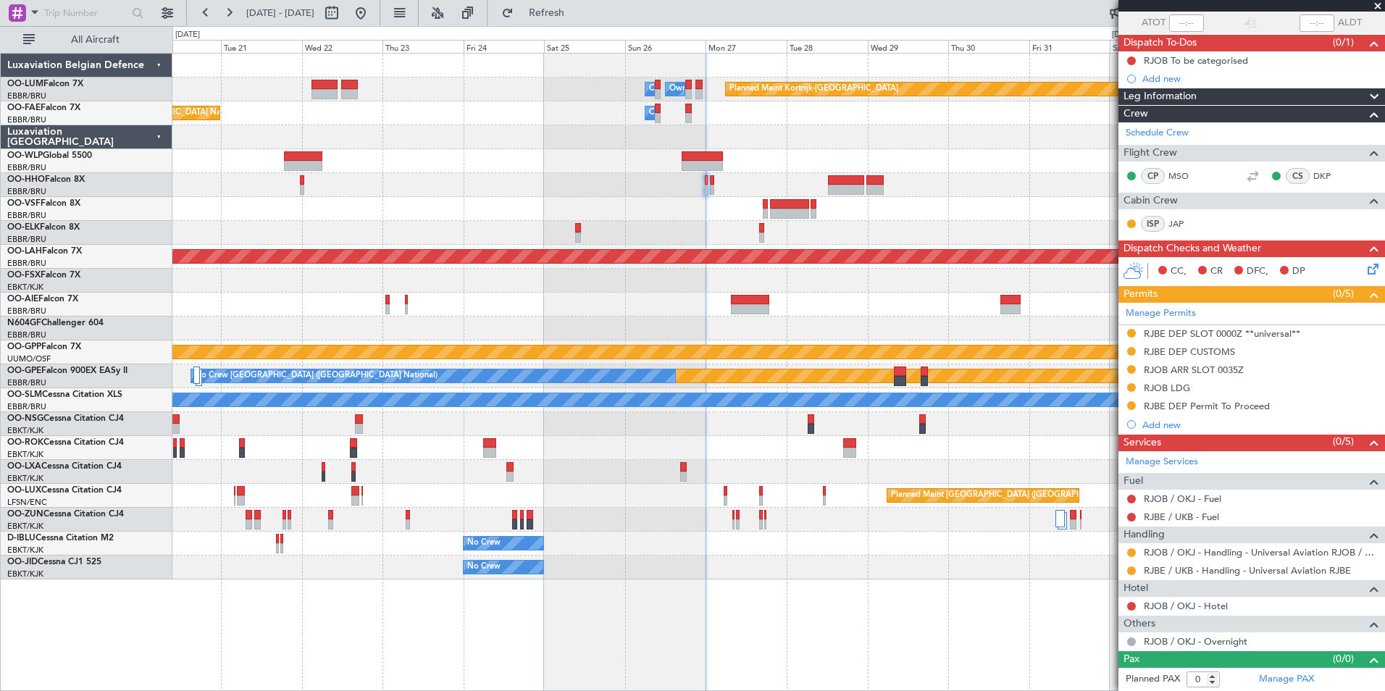
click at [472, 230] on div "Planned Maint Kortrijk-[GEOGRAPHIC_DATA] Owner [GEOGRAPHIC_DATA] Owner [GEOGRAP…" at bounding box center [778, 317] width 1212 height 526
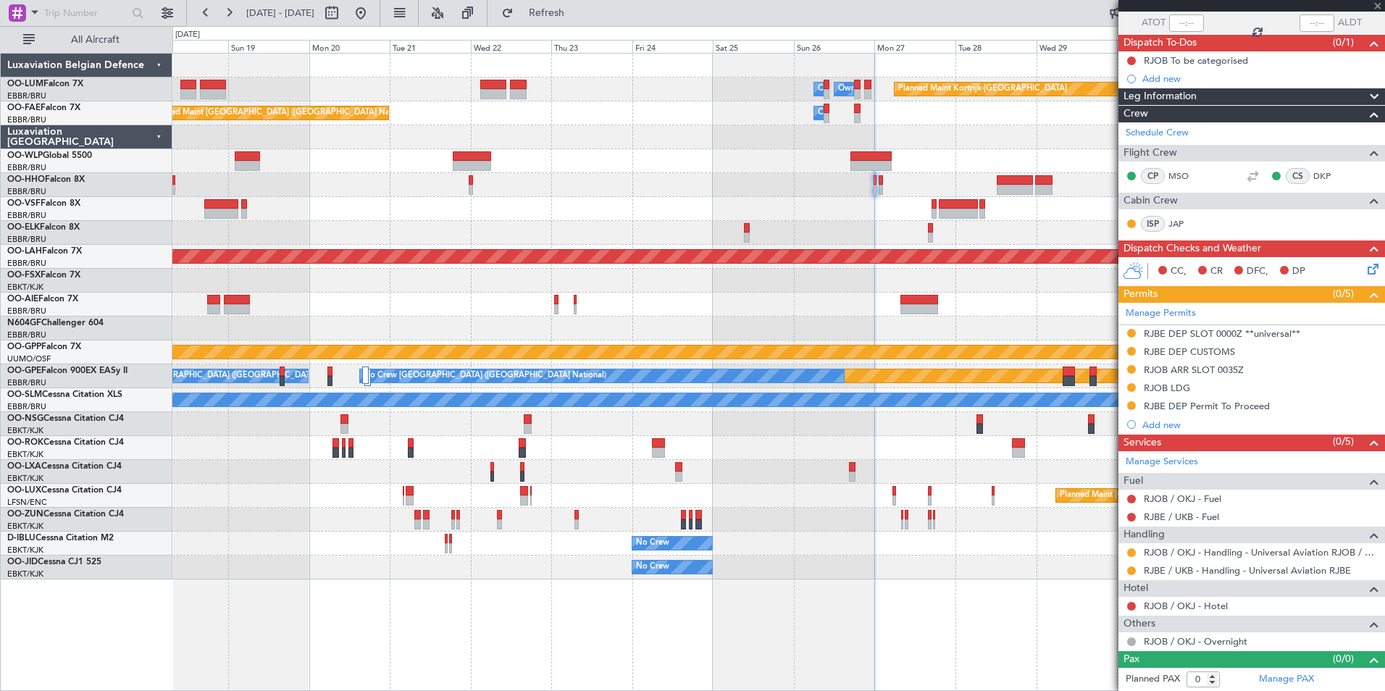
type input "5"
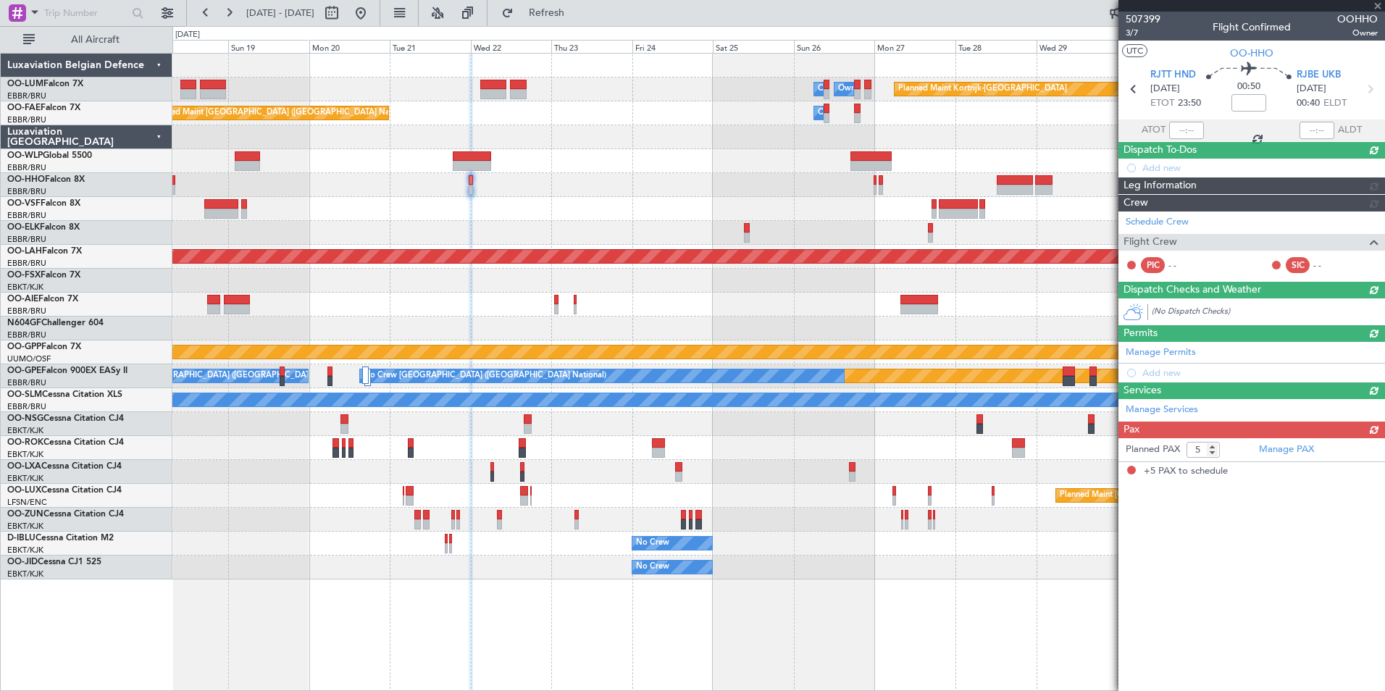
scroll to position [0, 0]
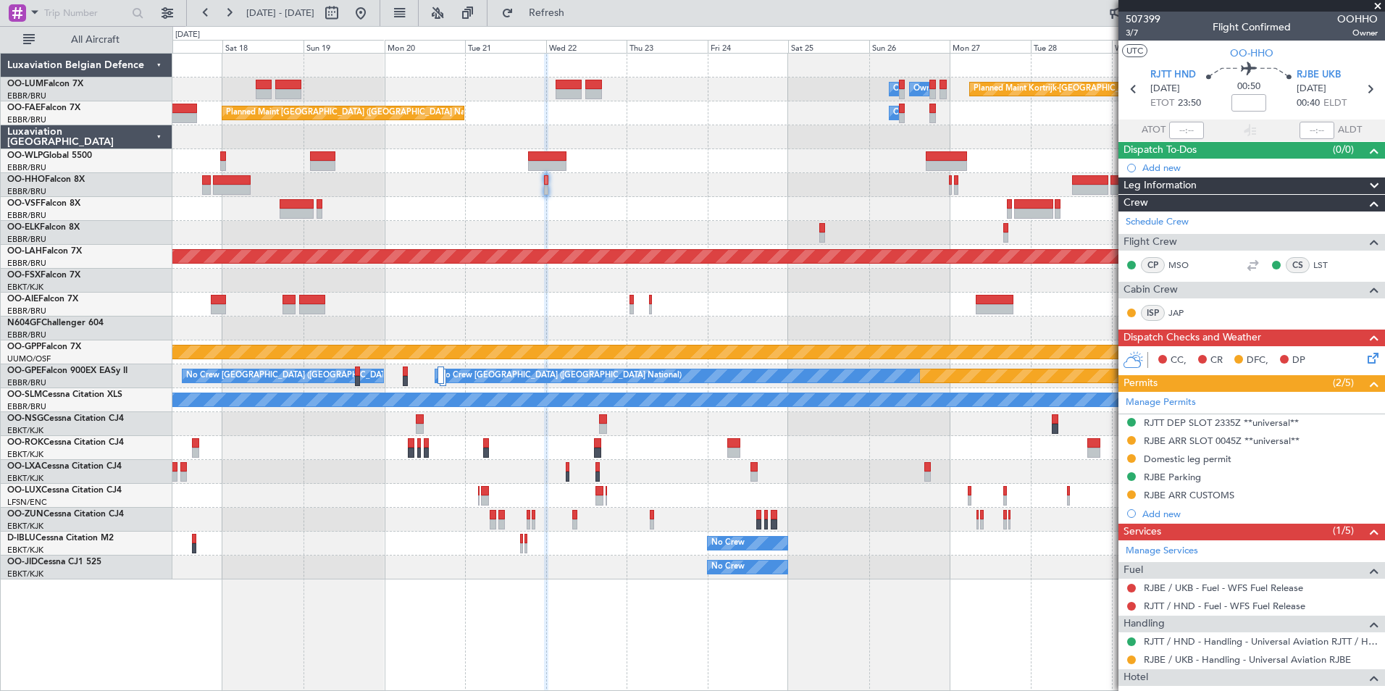
click at [1372, 357] on div "CC, CR DFC, DP" at bounding box center [1251, 360] width 267 height 29
click at [1370, 354] on icon at bounding box center [1371, 356] width 12 height 12
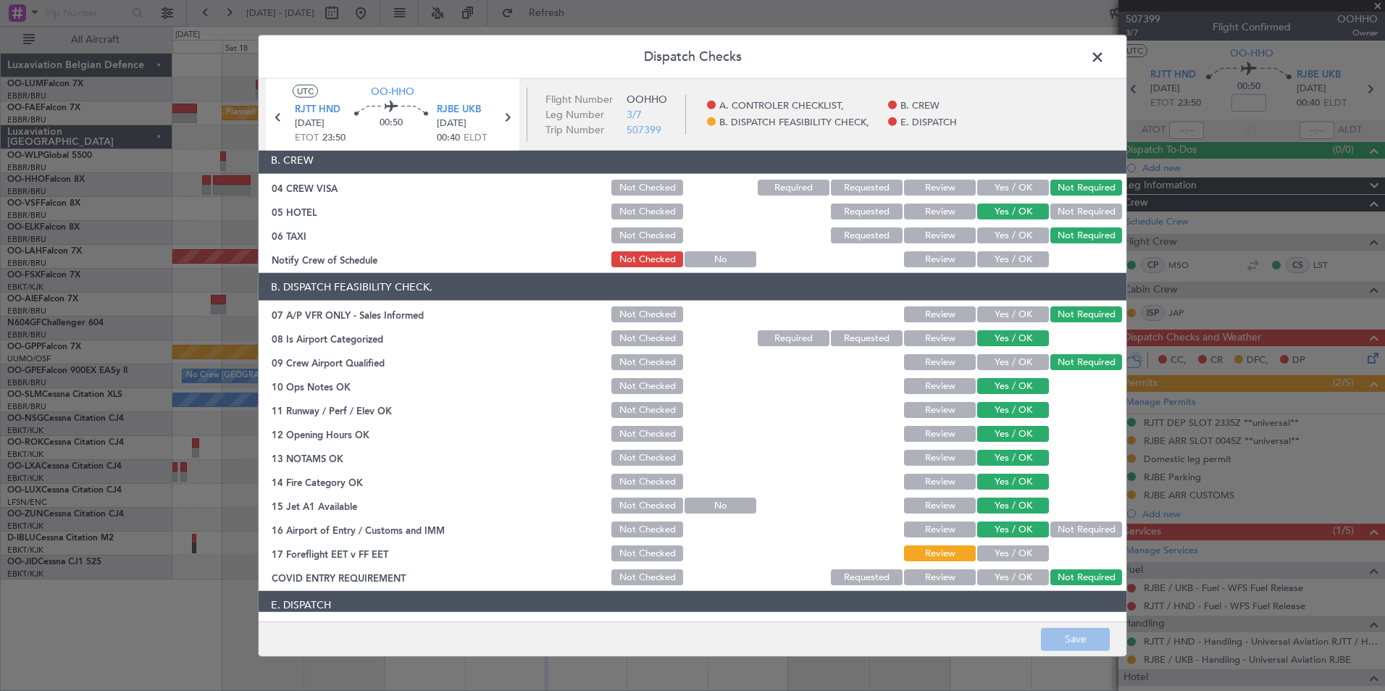
scroll to position [213, 0]
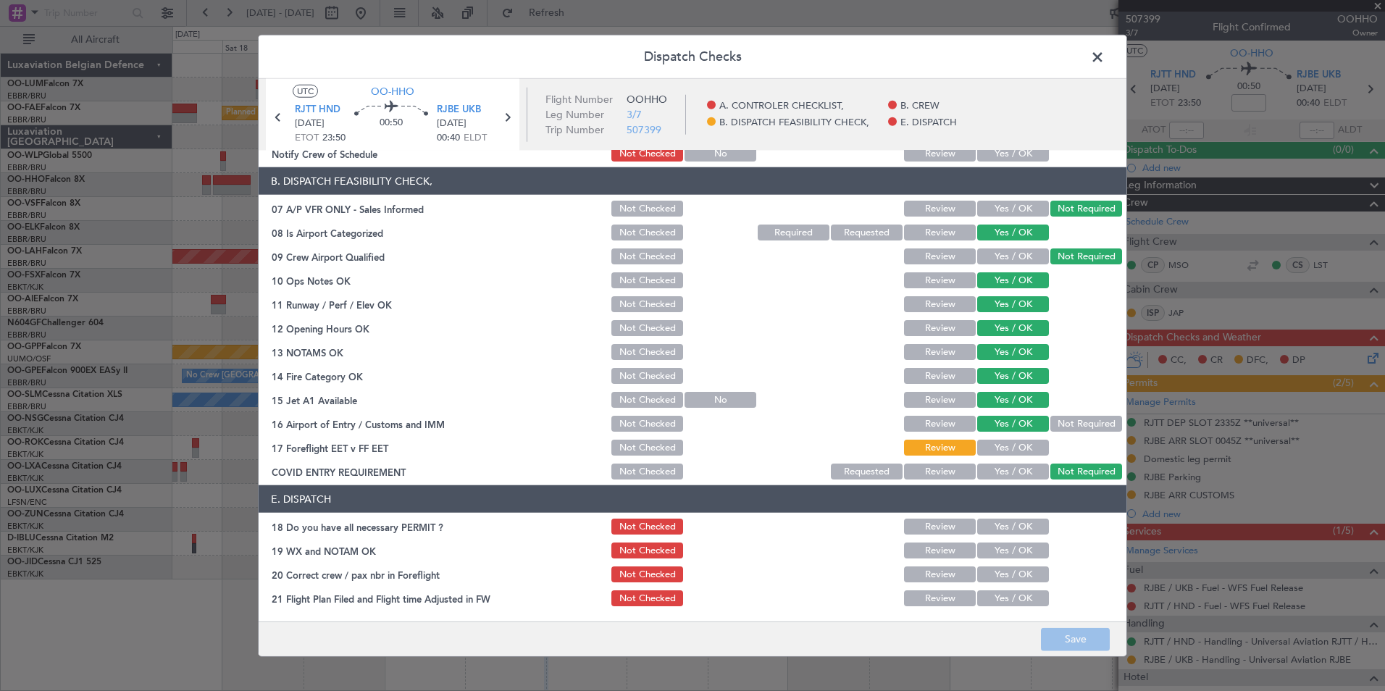
click at [952, 422] on button "Review" at bounding box center [940, 424] width 72 height 16
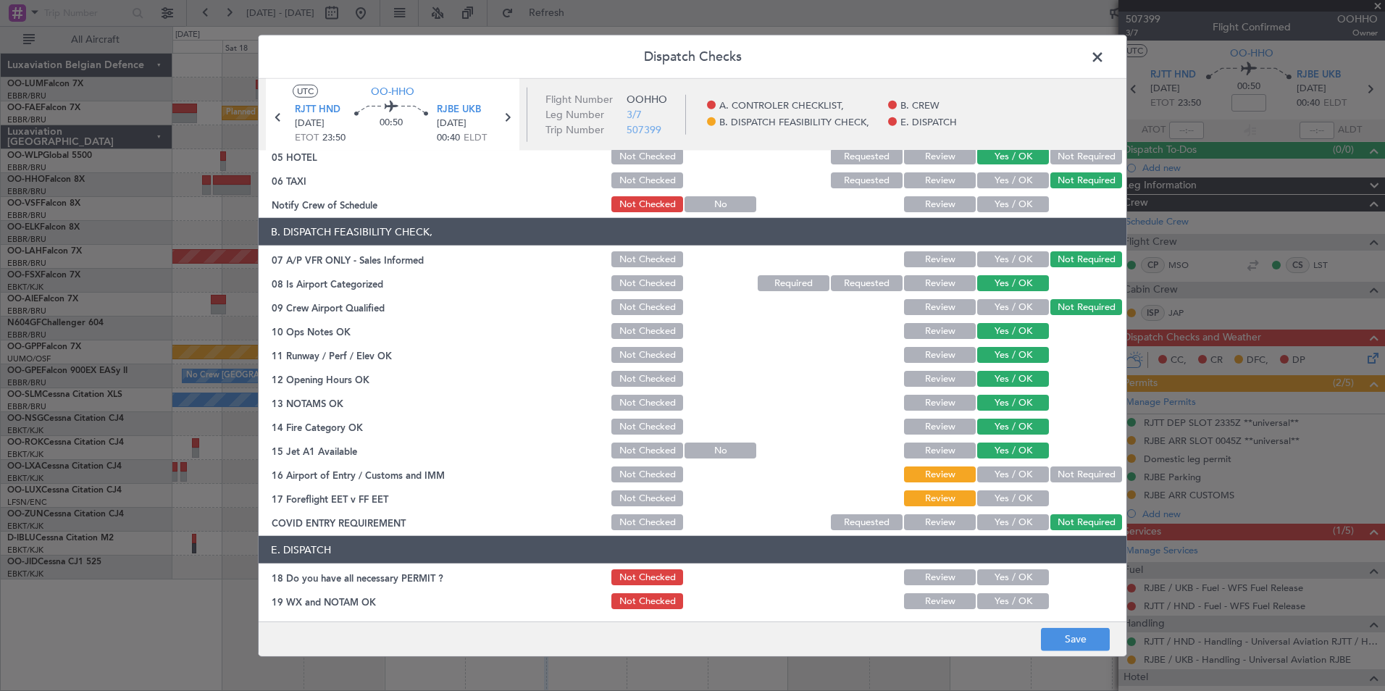
scroll to position [141, 0]
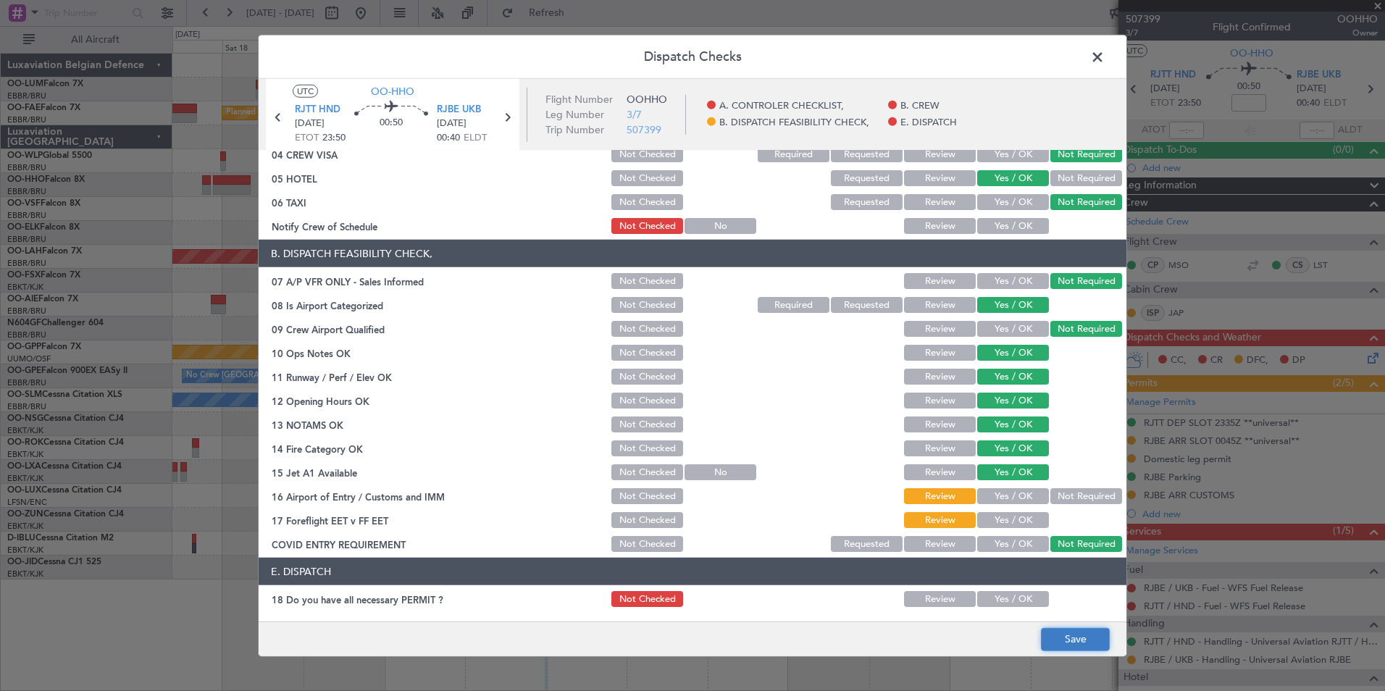
click at [1067, 642] on button "Save" at bounding box center [1075, 638] width 69 height 23
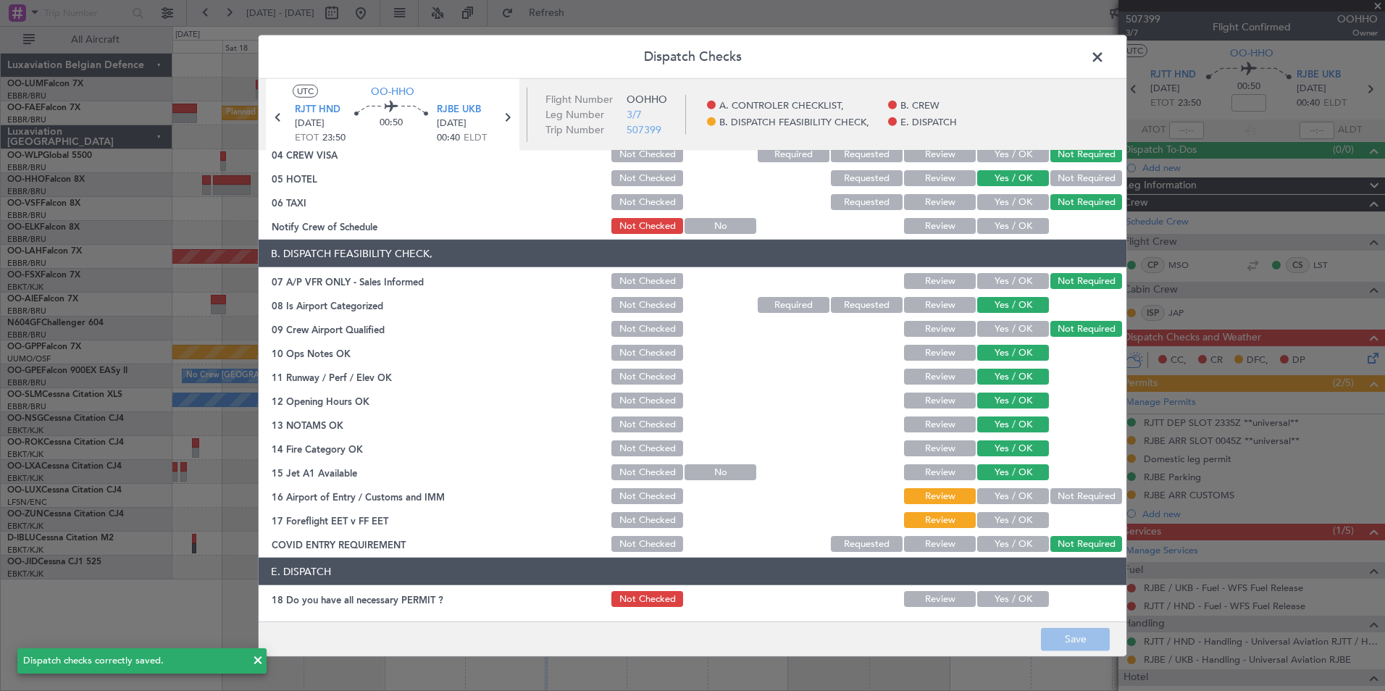
click at [1105, 55] on span at bounding box center [1105, 60] width 0 height 29
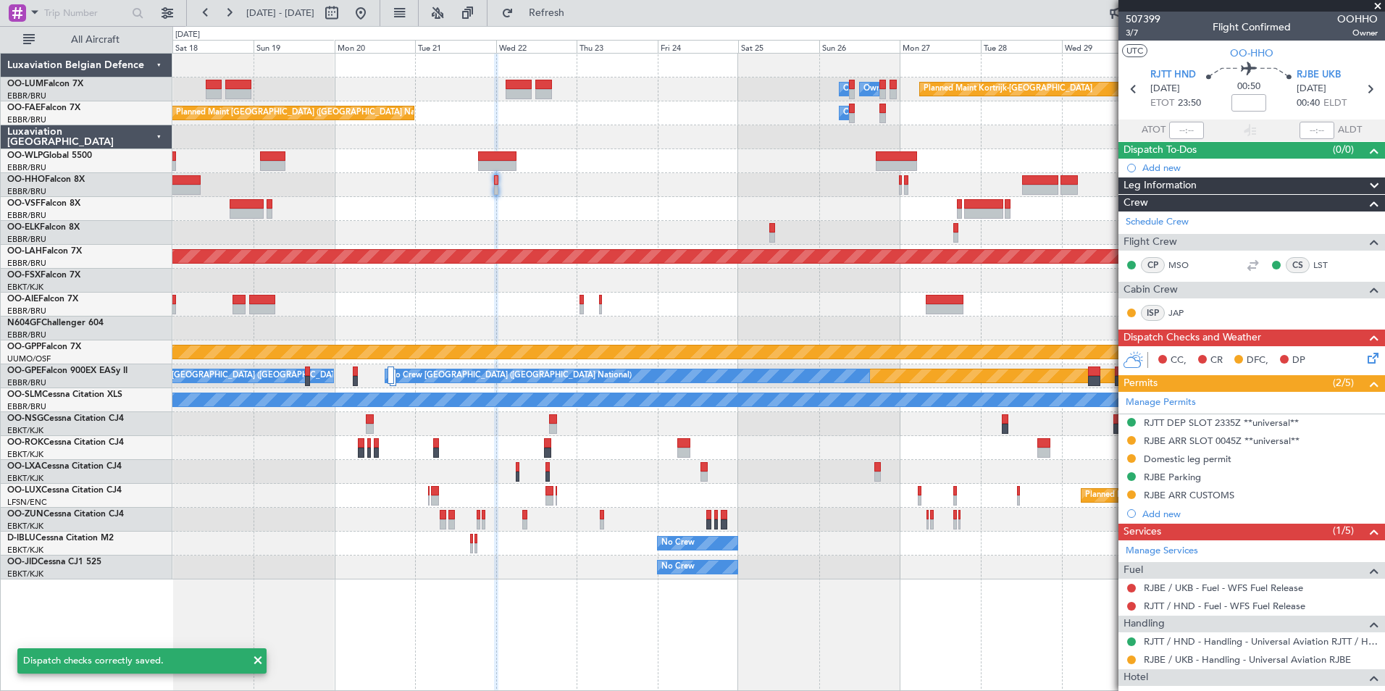
click at [781, 219] on div at bounding box center [778, 209] width 1212 height 24
click at [898, 185] on div at bounding box center [778, 185] width 1212 height 24
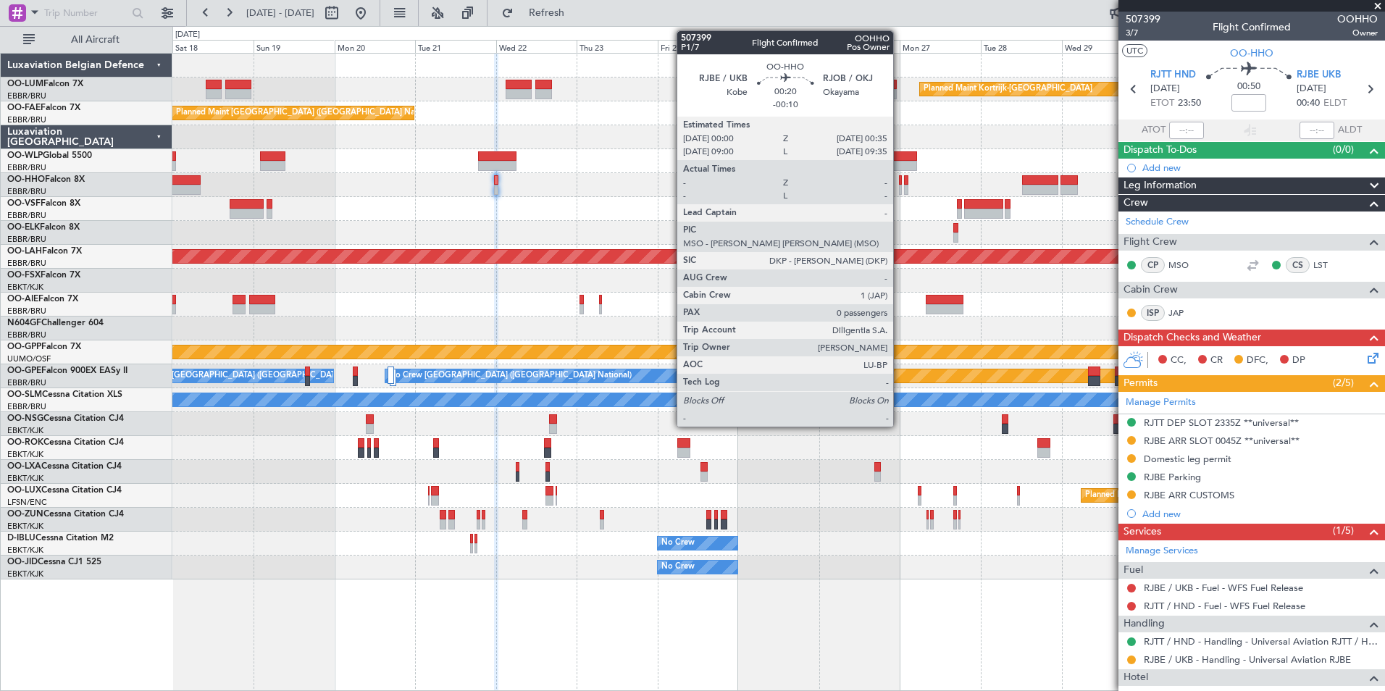
click at [900, 186] on div at bounding box center [900, 190] width 2 height 10
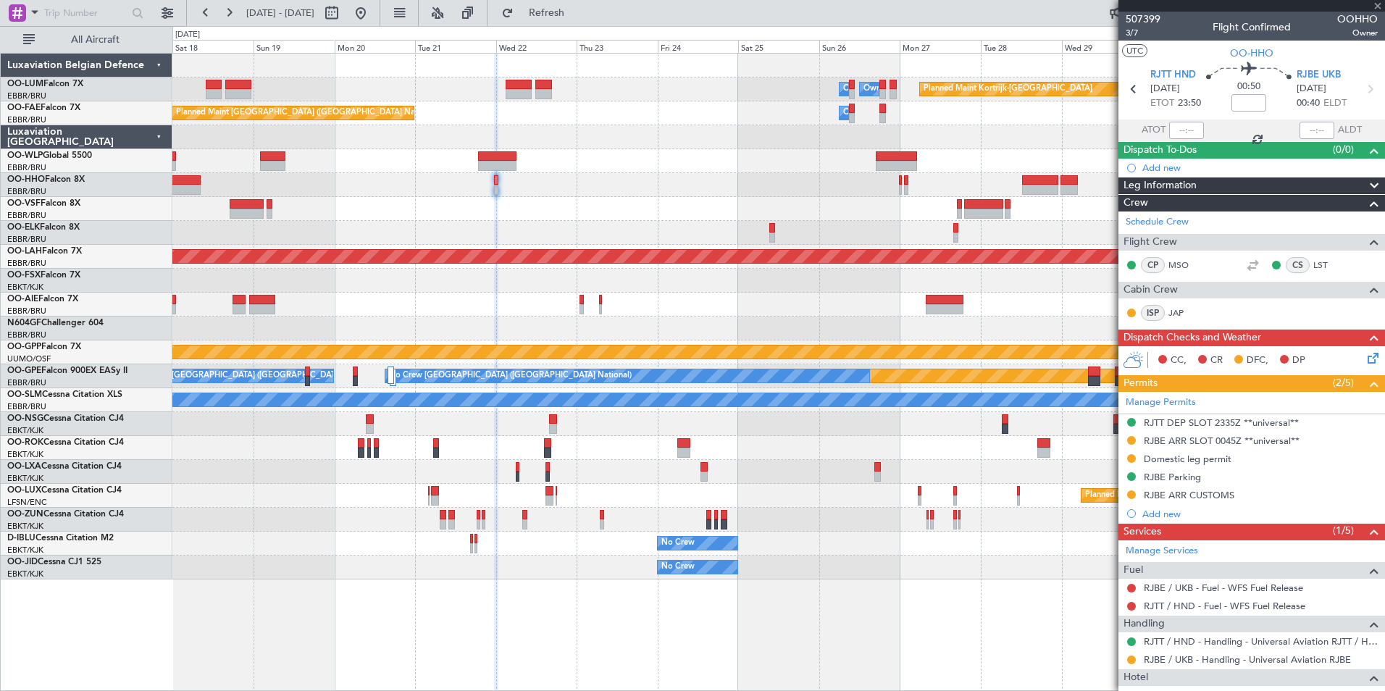
type input "-00:10"
type input "0"
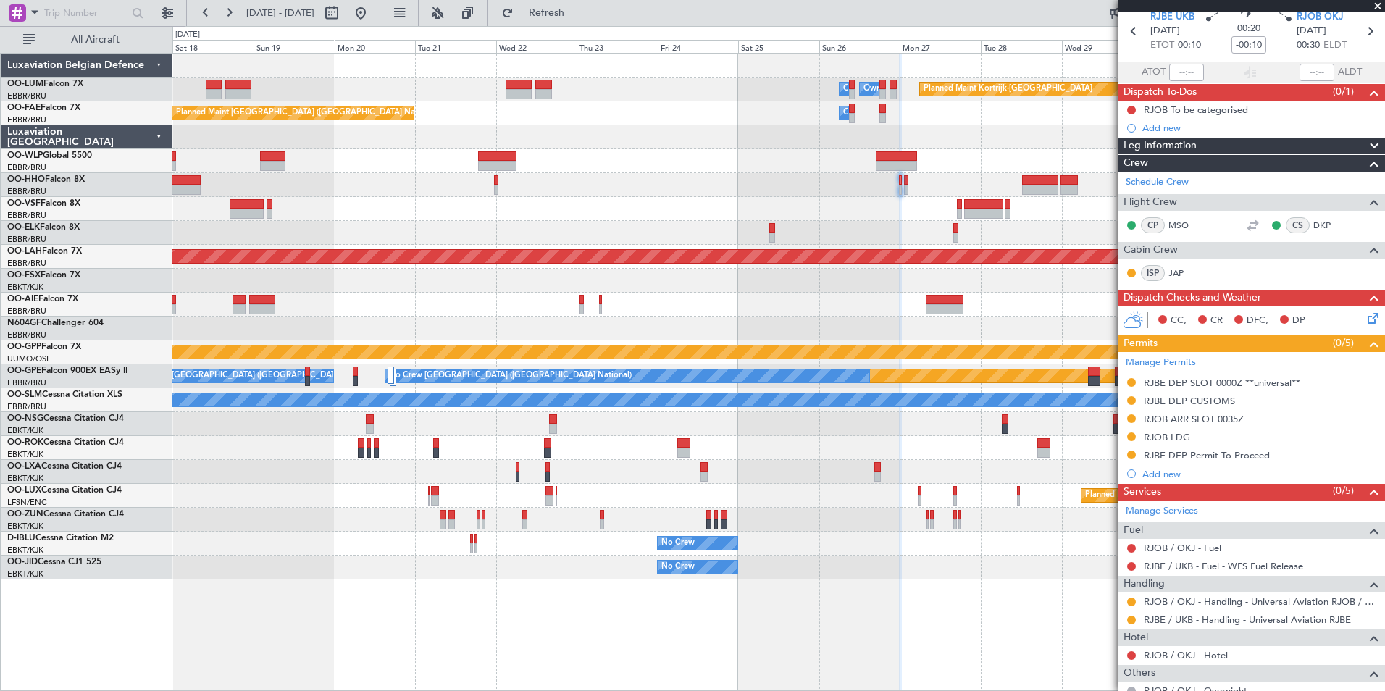
scroll to position [107, 0]
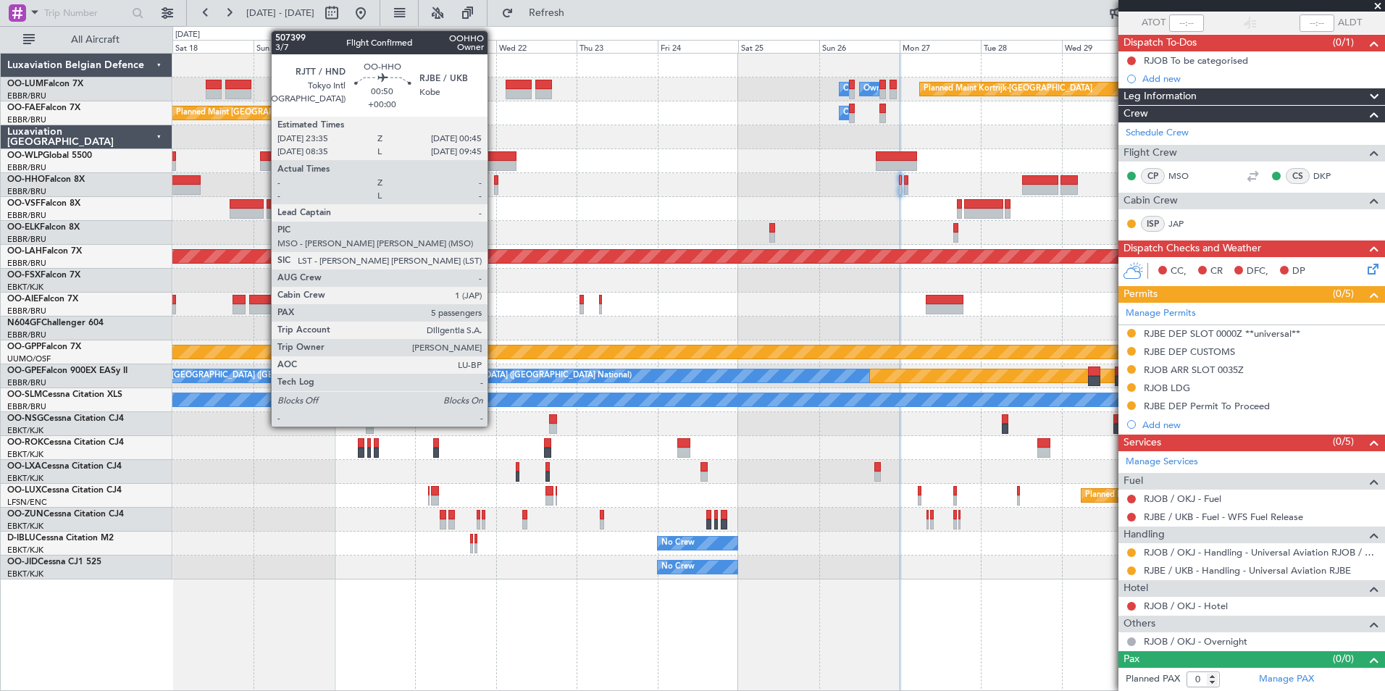
click at [494, 186] on div at bounding box center [496, 190] width 4 height 10
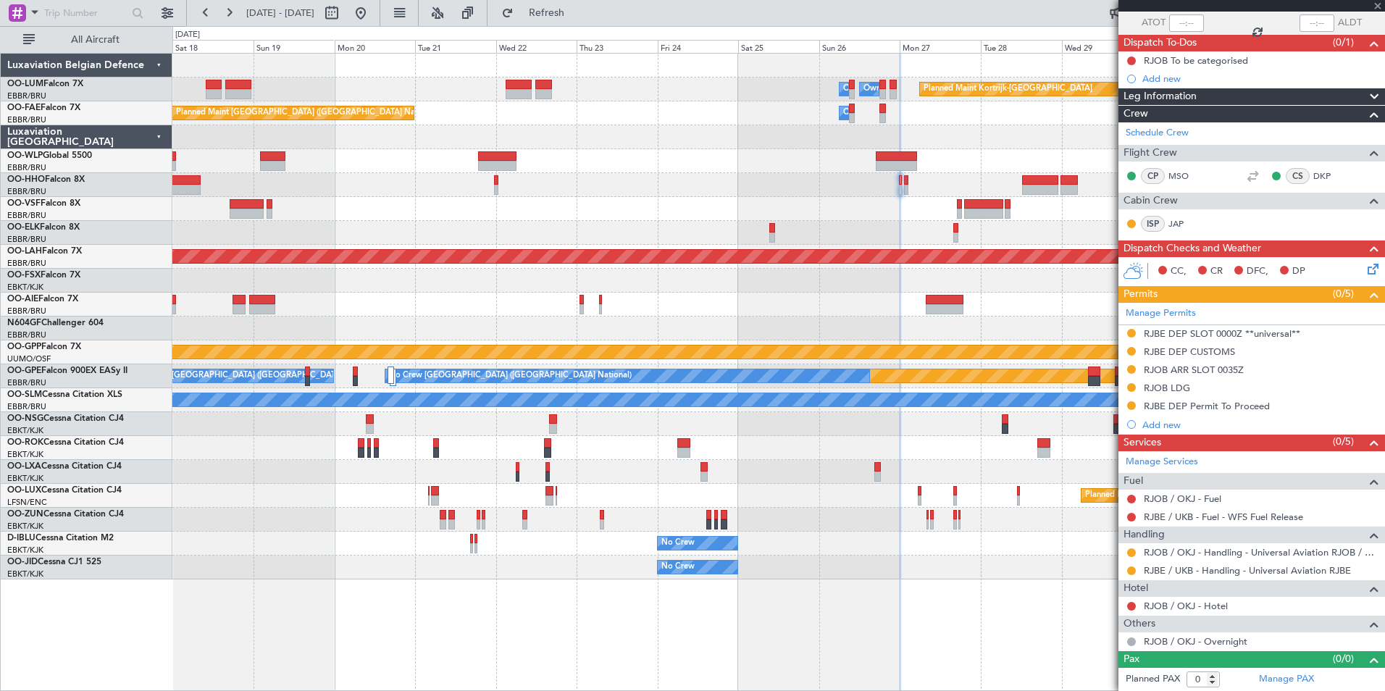
type input "5"
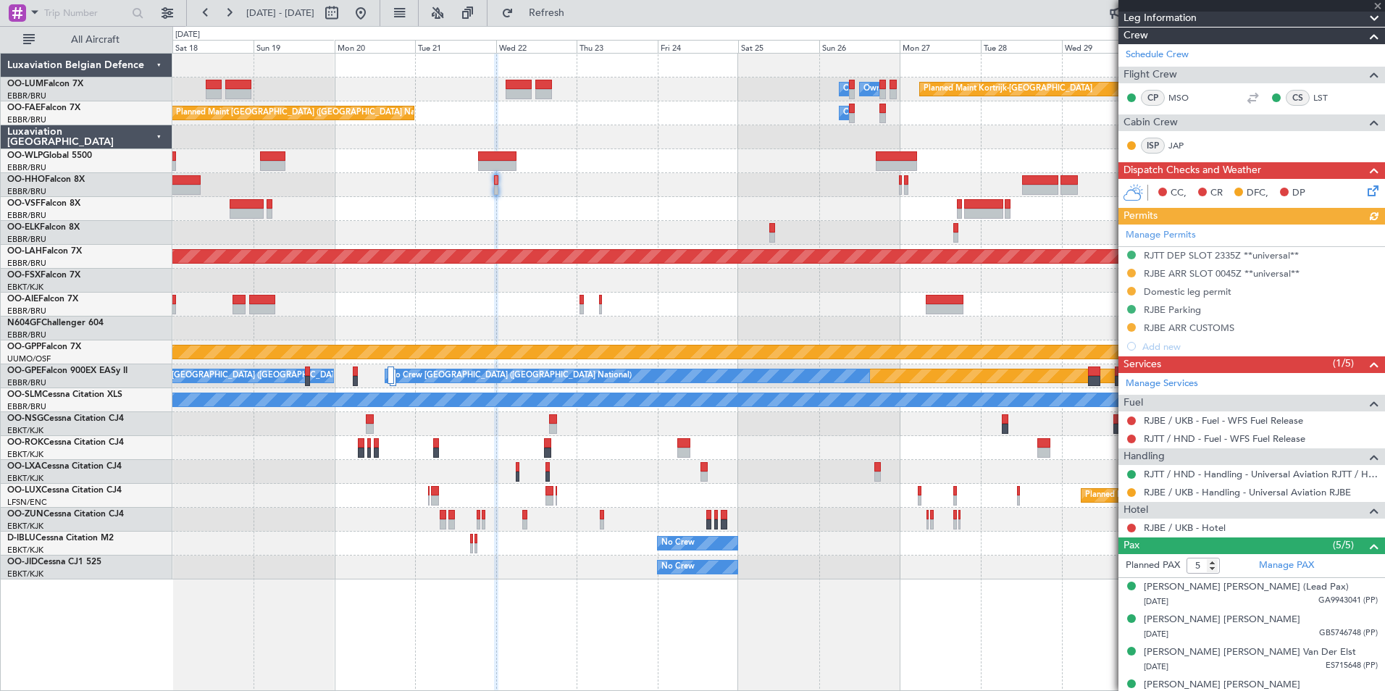
scroll to position [217, 0]
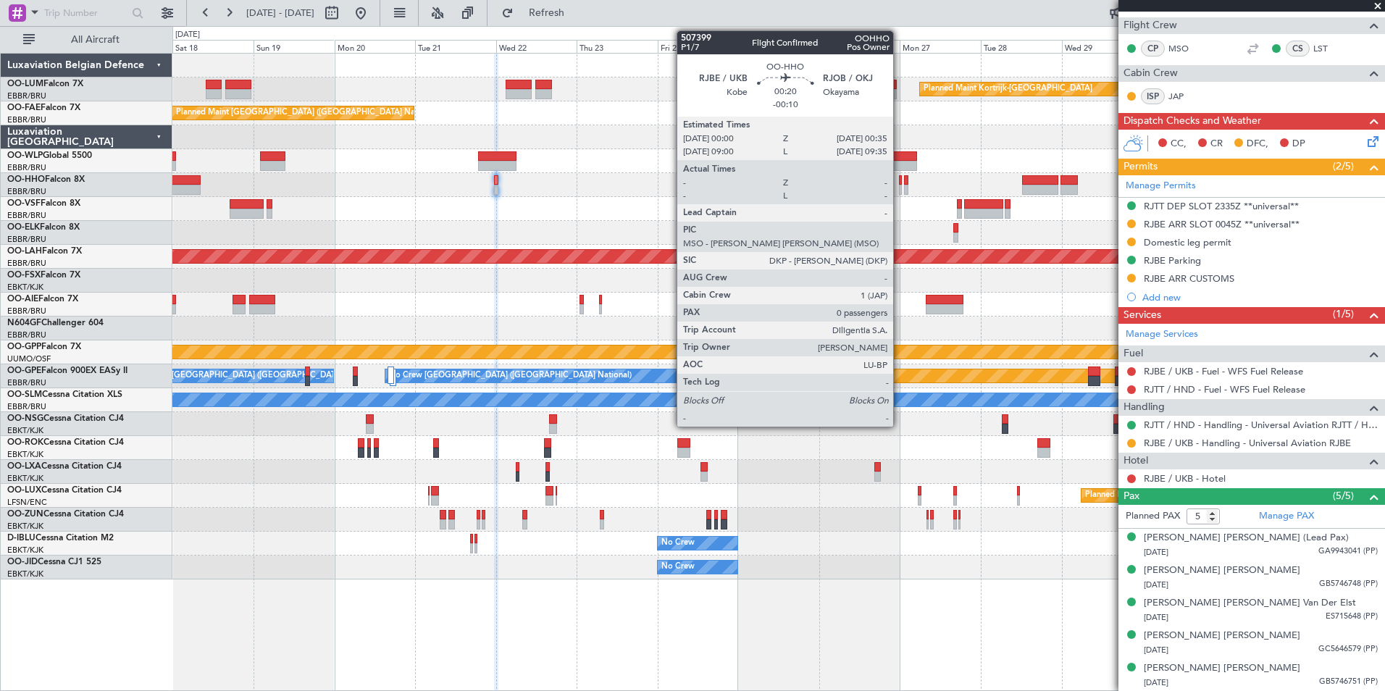
click at [900, 188] on div at bounding box center [900, 190] width 2 height 10
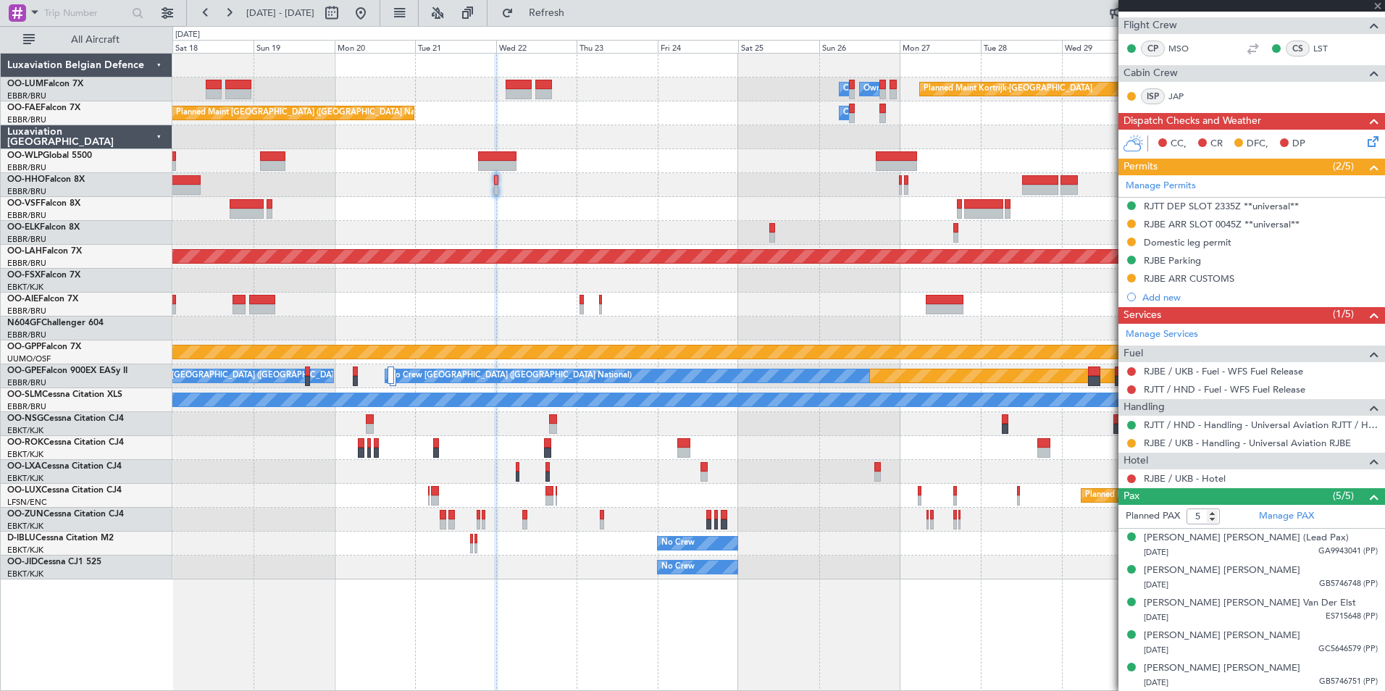
type input "-00:10"
type input "0"
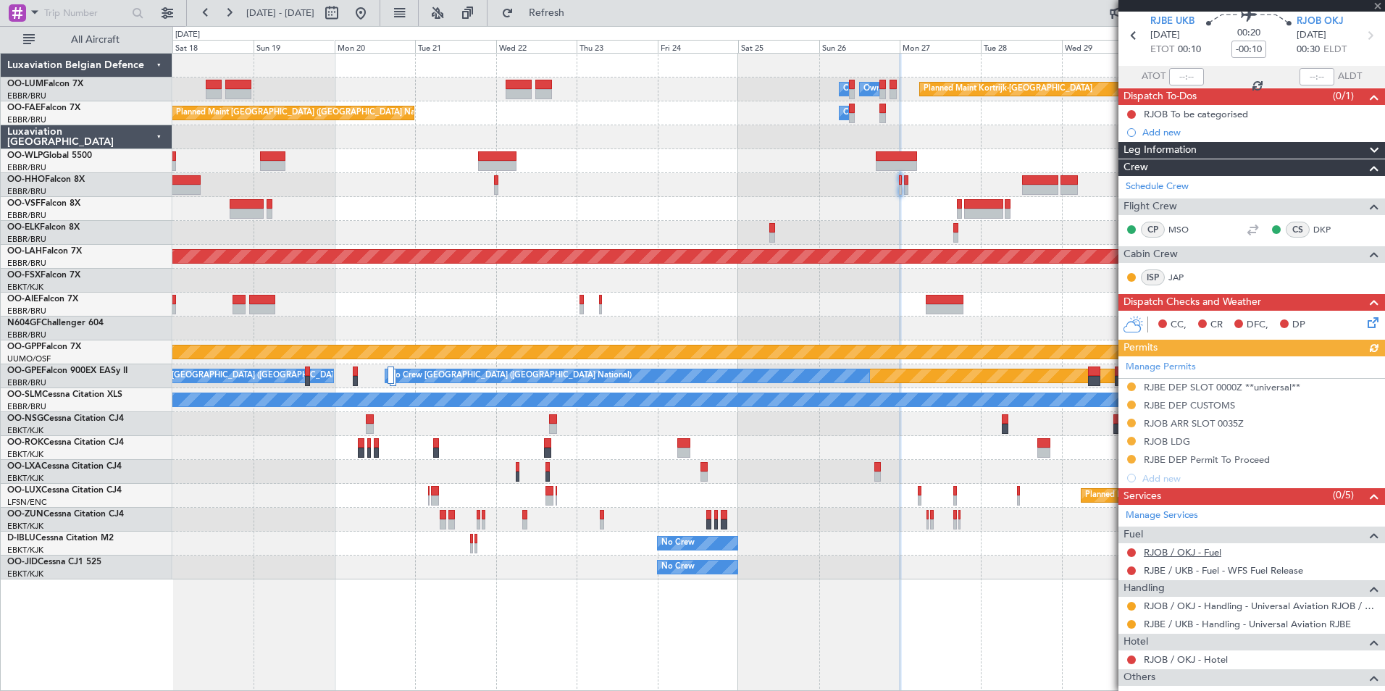
scroll to position [107, 0]
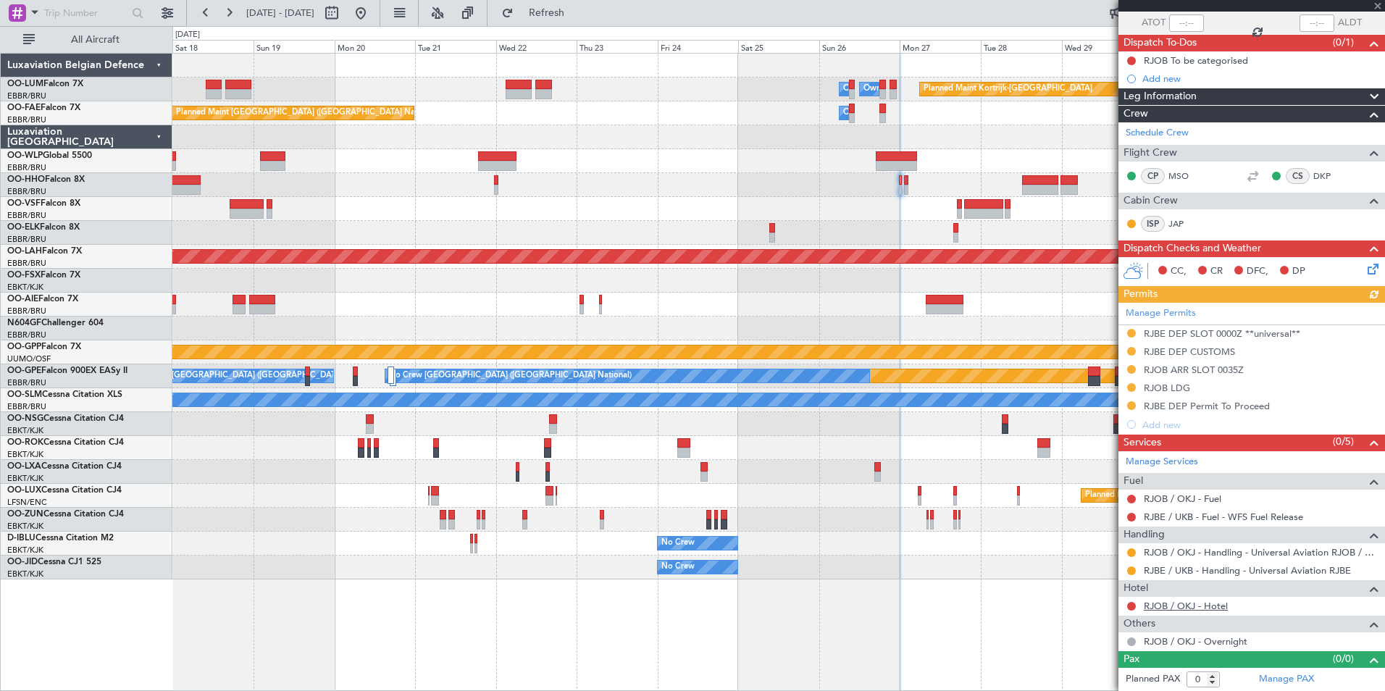
click at [1169, 610] on link "RJOB / OKJ - Hotel" at bounding box center [1186, 606] width 84 height 12
click at [1132, 610] on mat-tooltip-component "Not Requested" at bounding box center [1132, 629] width 82 height 38
click at [1133, 607] on button at bounding box center [1131, 606] width 9 height 9
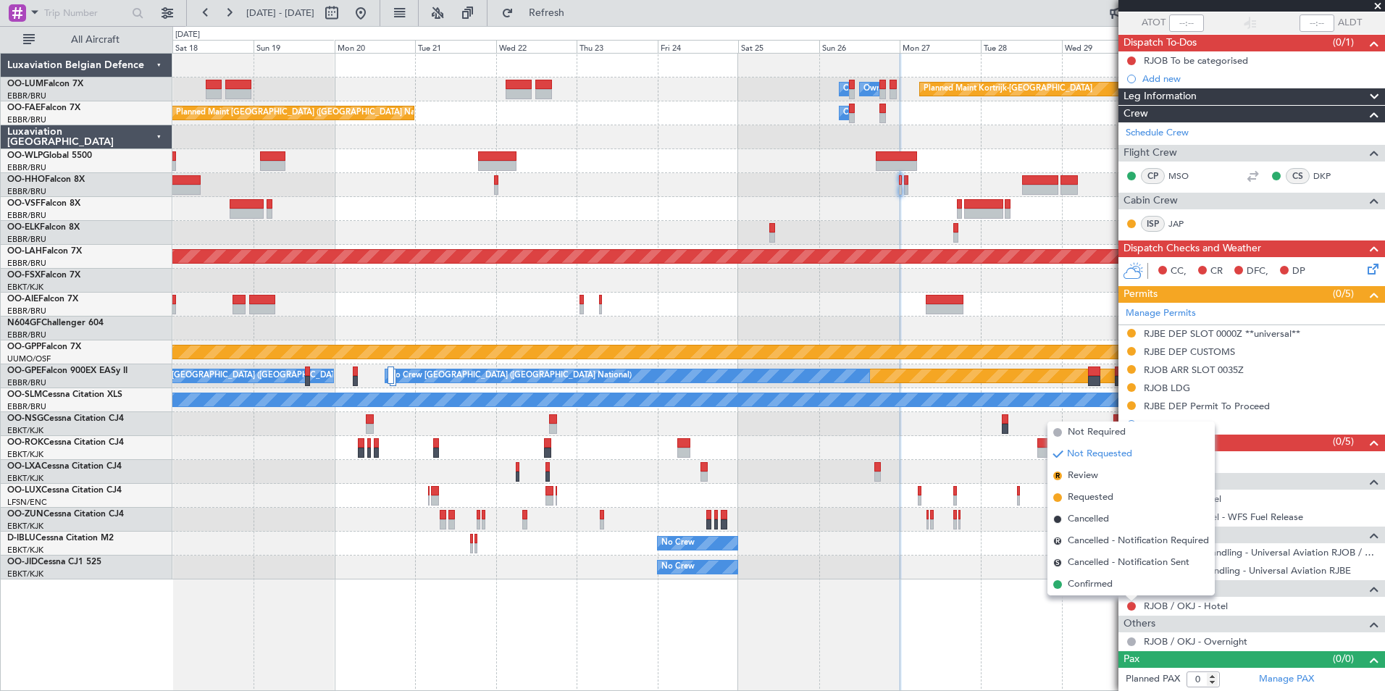
drag, startPoint x: 1095, startPoint y: 585, endPoint x: 1075, endPoint y: 564, distance: 29.2
click at [1094, 584] on span "Confirmed" at bounding box center [1090, 584] width 45 height 14
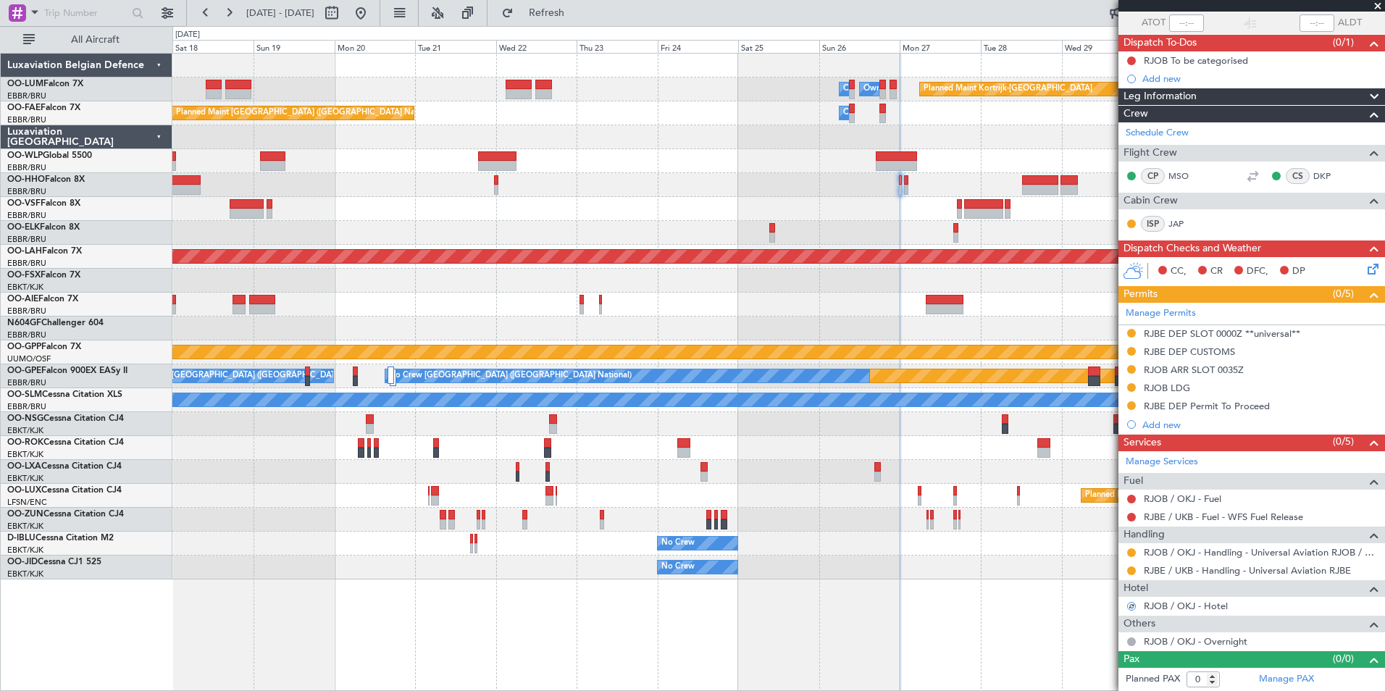
click at [499, 183] on div at bounding box center [778, 185] width 1212 height 24
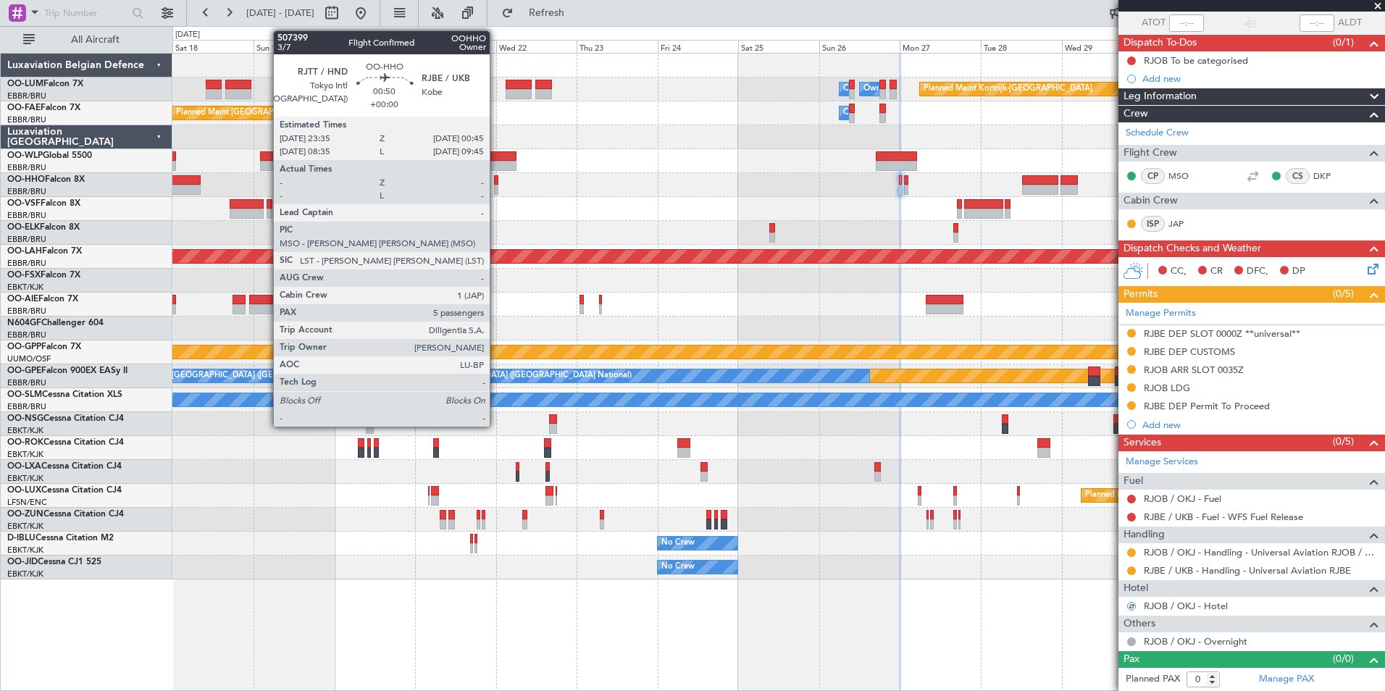
click at [496, 184] on div at bounding box center [496, 180] width 4 height 10
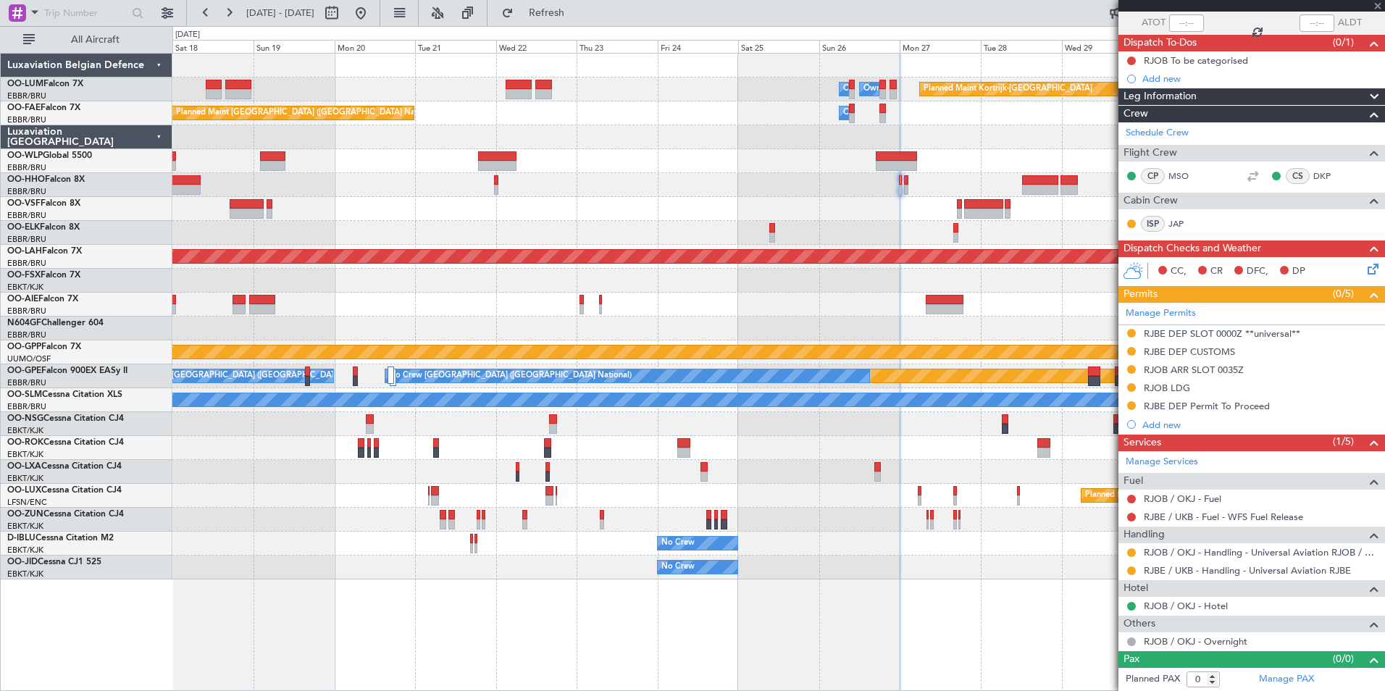
type input "5"
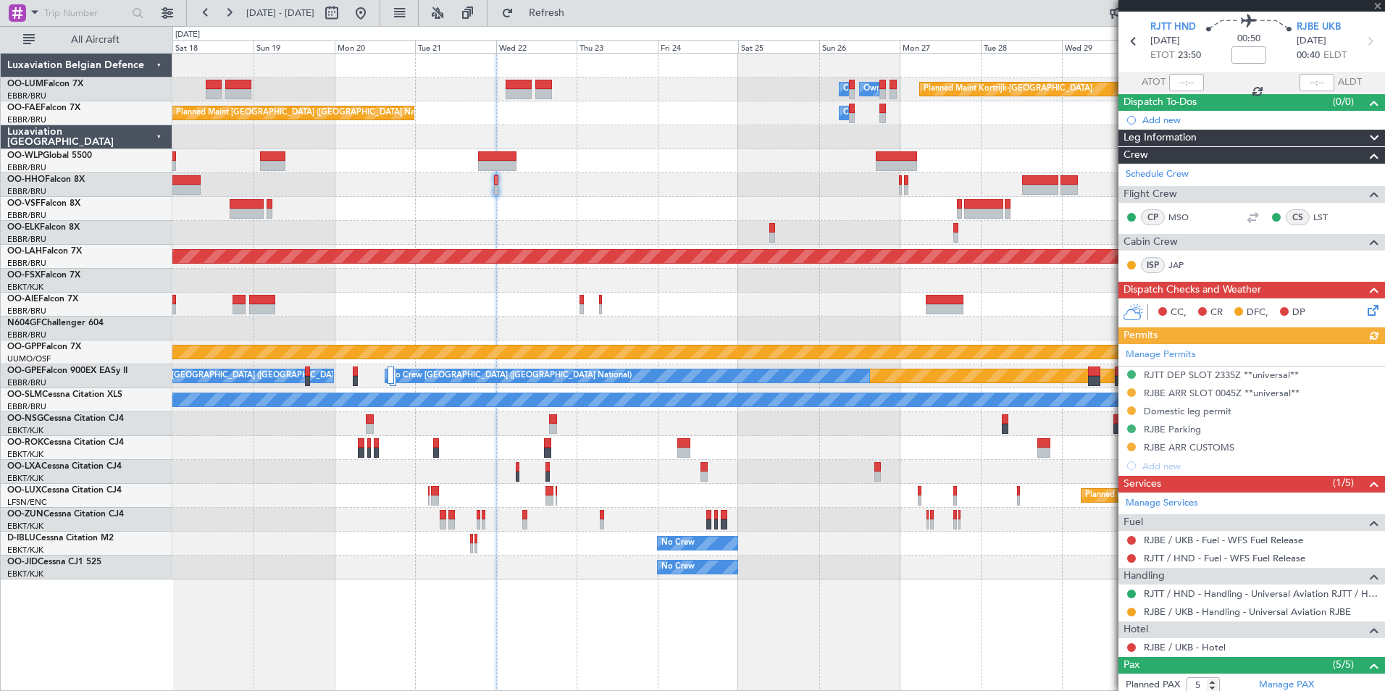
scroll to position [145, 0]
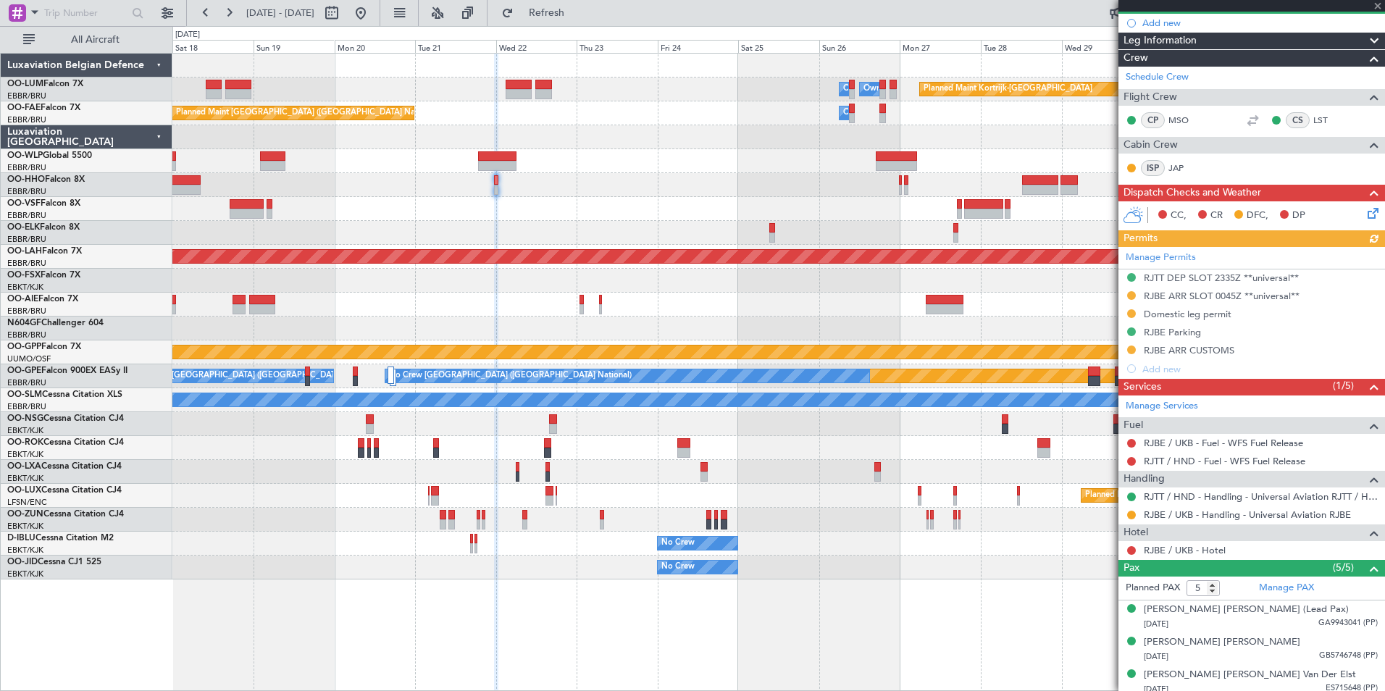
click at [1126, 546] on div at bounding box center [1132, 551] width 12 height 12
click at [1133, 547] on button at bounding box center [1131, 550] width 9 height 9
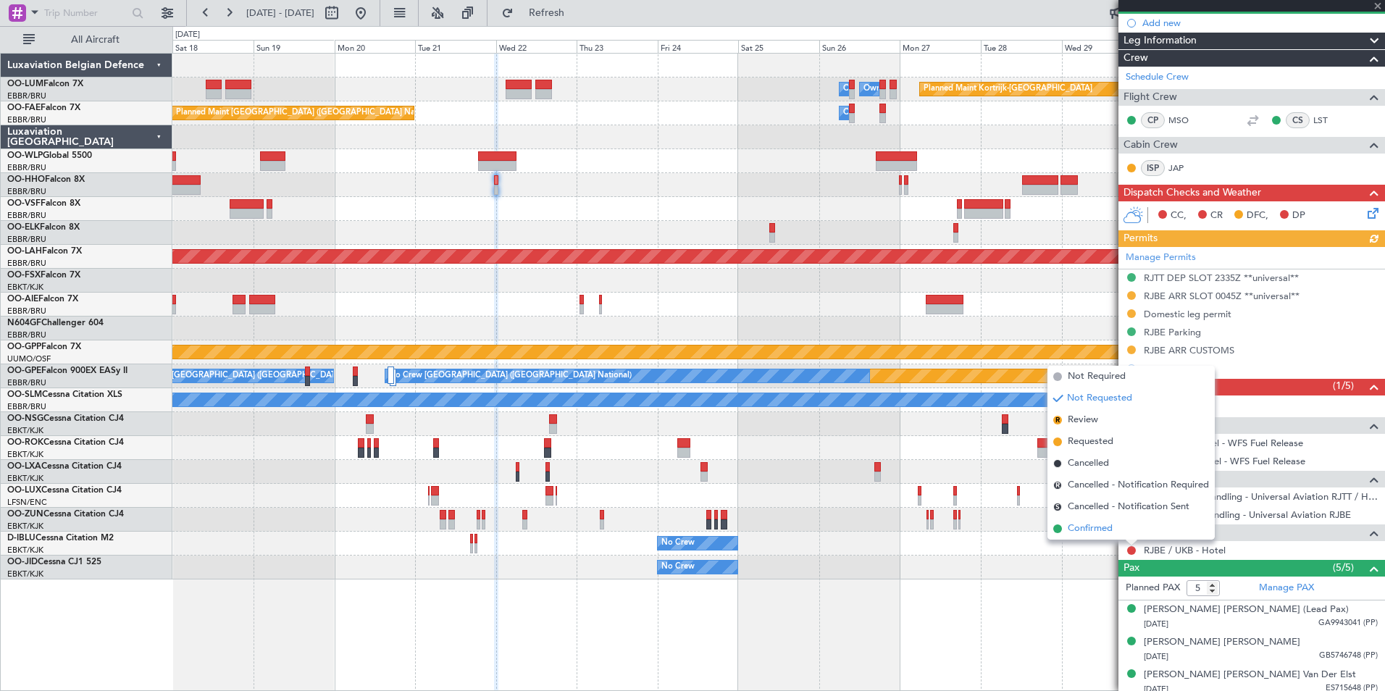
click at [1109, 529] on span "Confirmed" at bounding box center [1090, 528] width 45 height 14
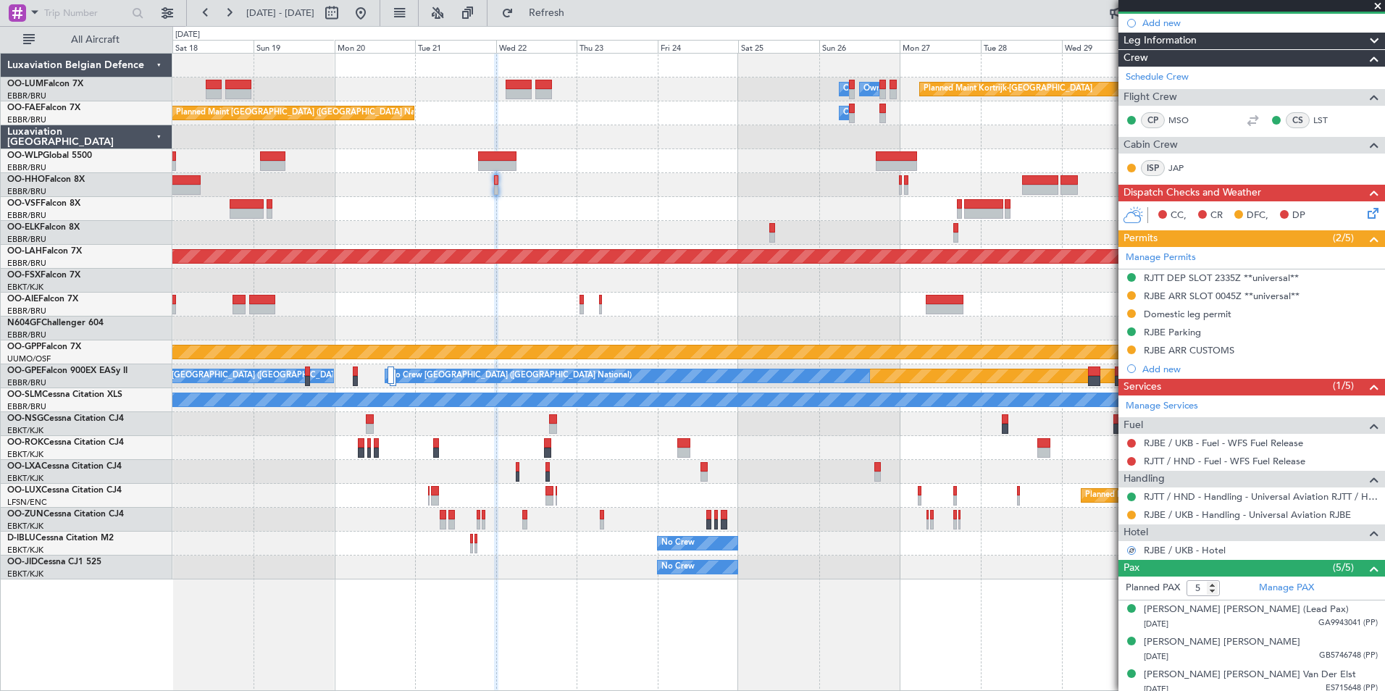
click at [364, 176] on div at bounding box center [778, 185] width 1212 height 24
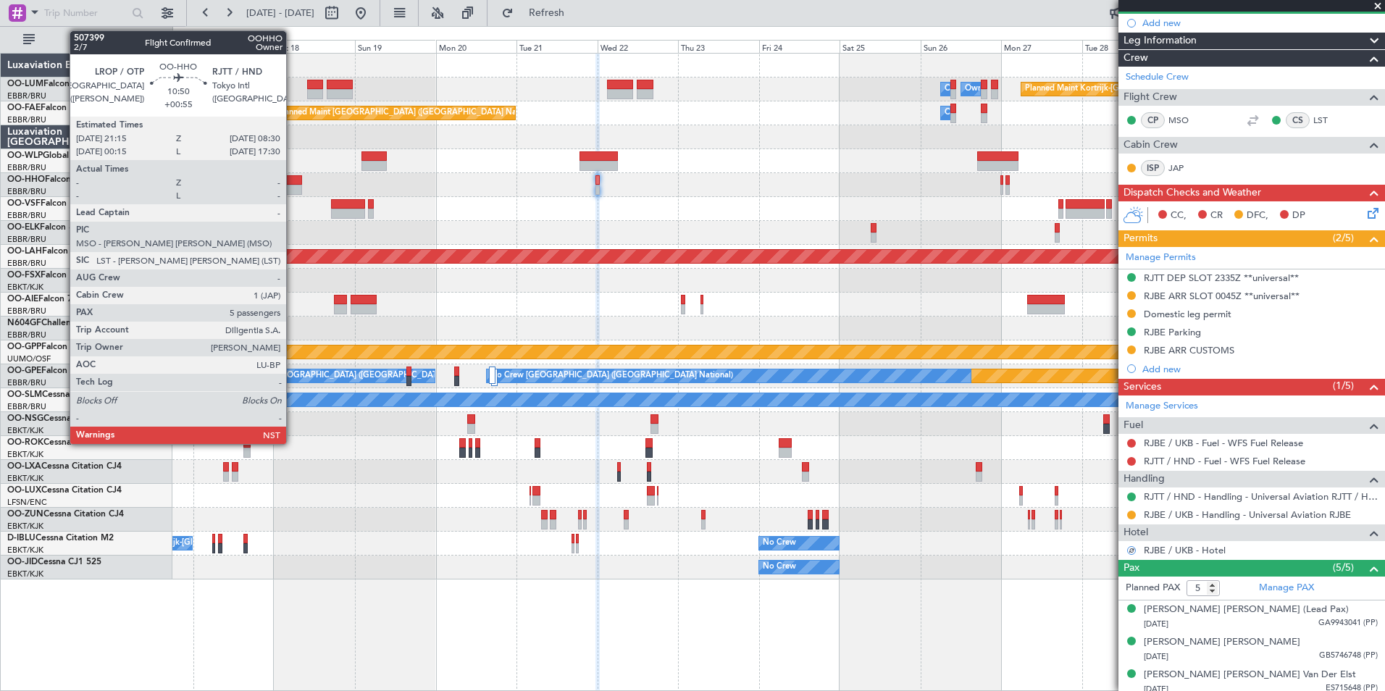
click at [294, 190] on div at bounding box center [283, 190] width 38 height 10
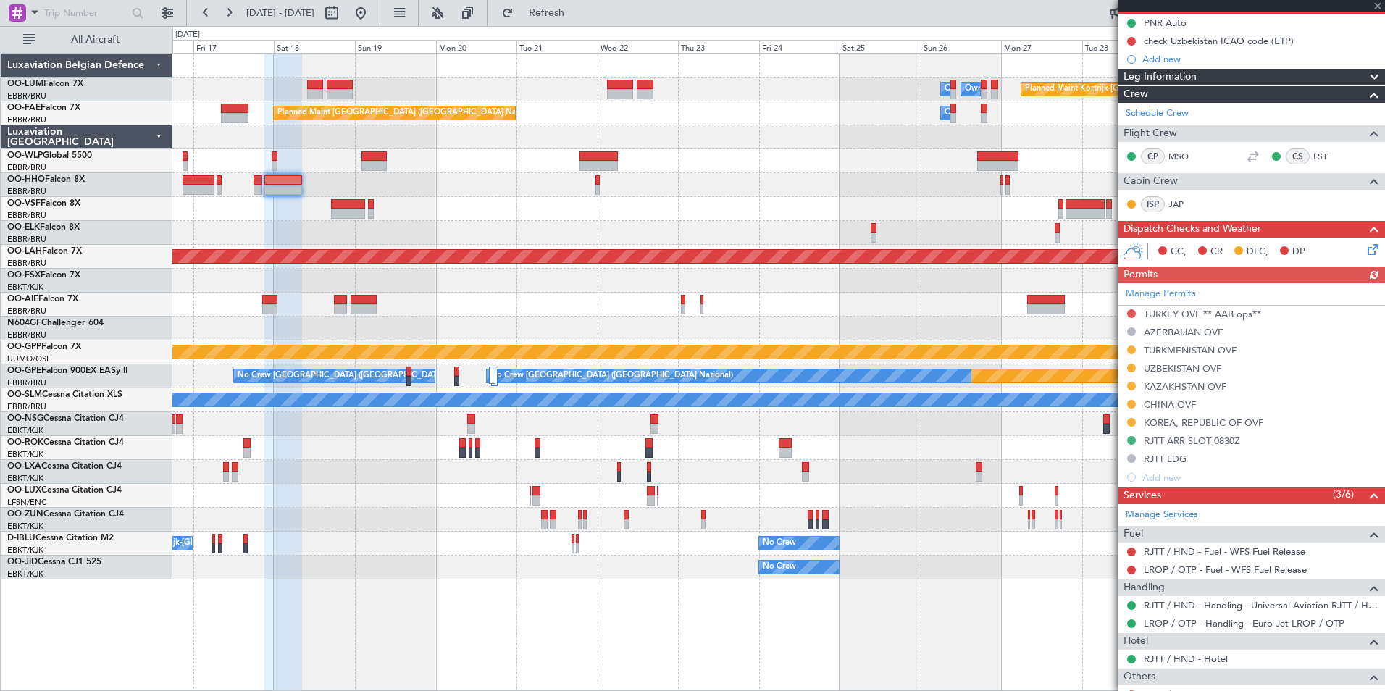
scroll to position [217, 0]
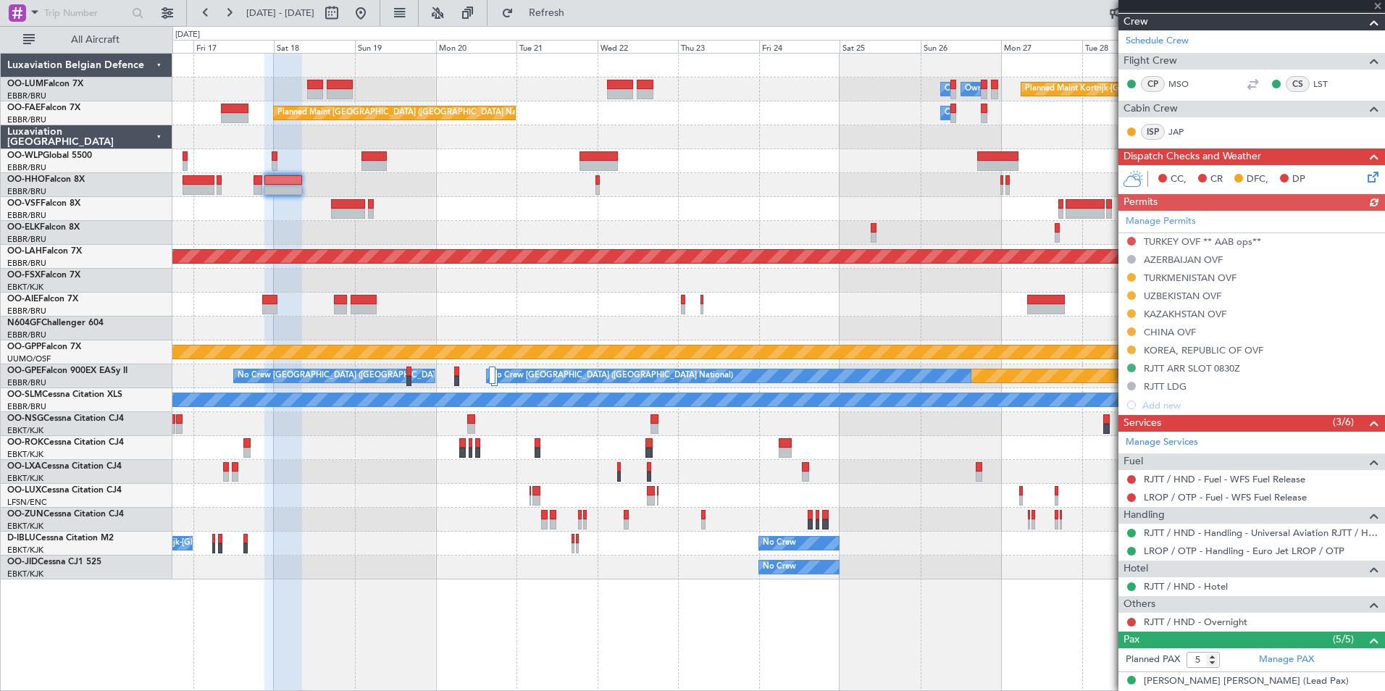
click at [1131, 620] on mat-tooltip-component "Confirmed" at bounding box center [1131, 609] width 65 height 38
click at [976, 542] on div "No Crew No Crew Kortrijk-[GEOGRAPHIC_DATA]" at bounding box center [778, 544] width 1212 height 24
click at [634, 276] on div at bounding box center [778, 281] width 1212 height 24
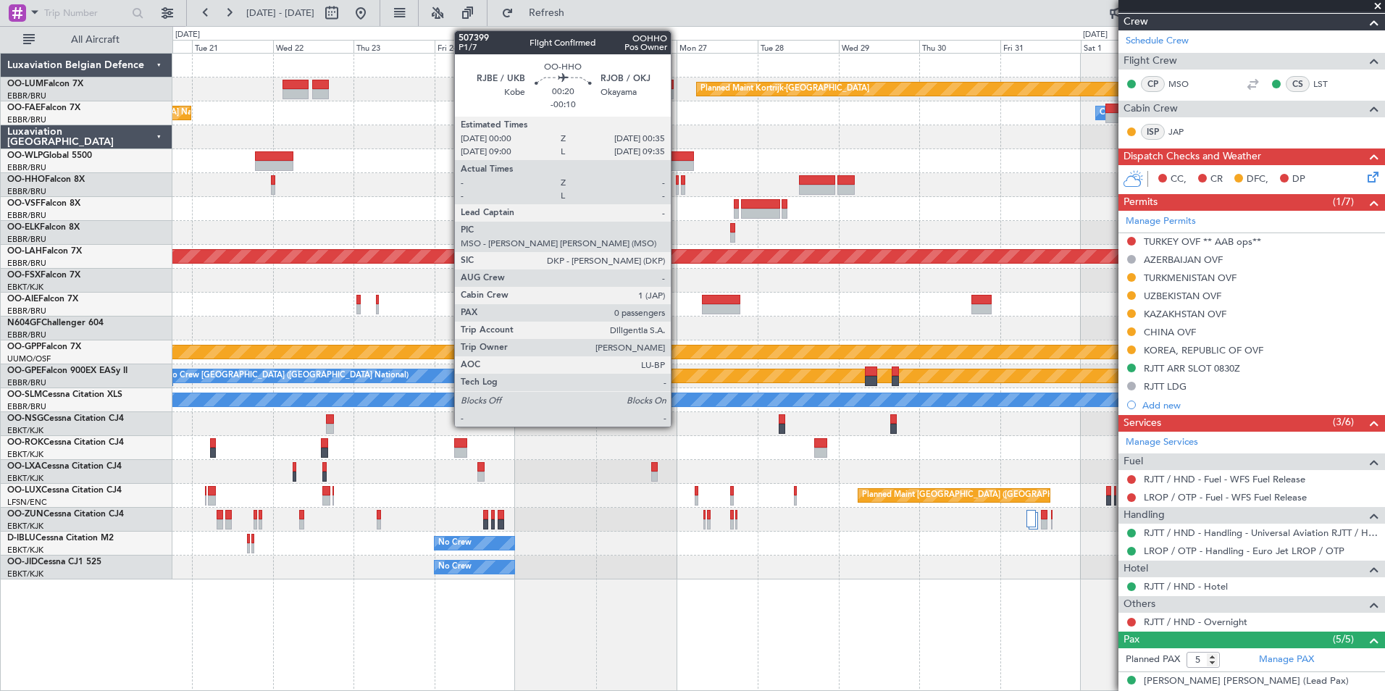
click at [677, 184] on div at bounding box center [677, 180] width 2 height 10
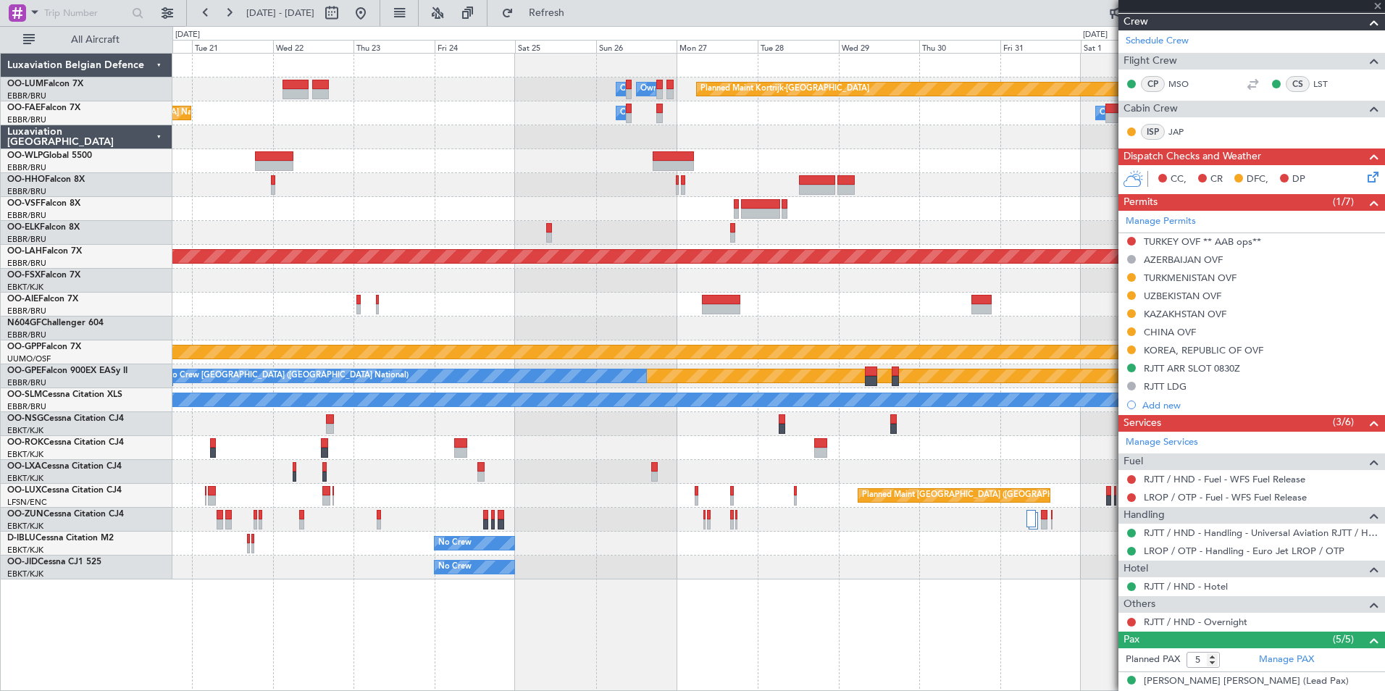
type input "-00:10"
type input "0"
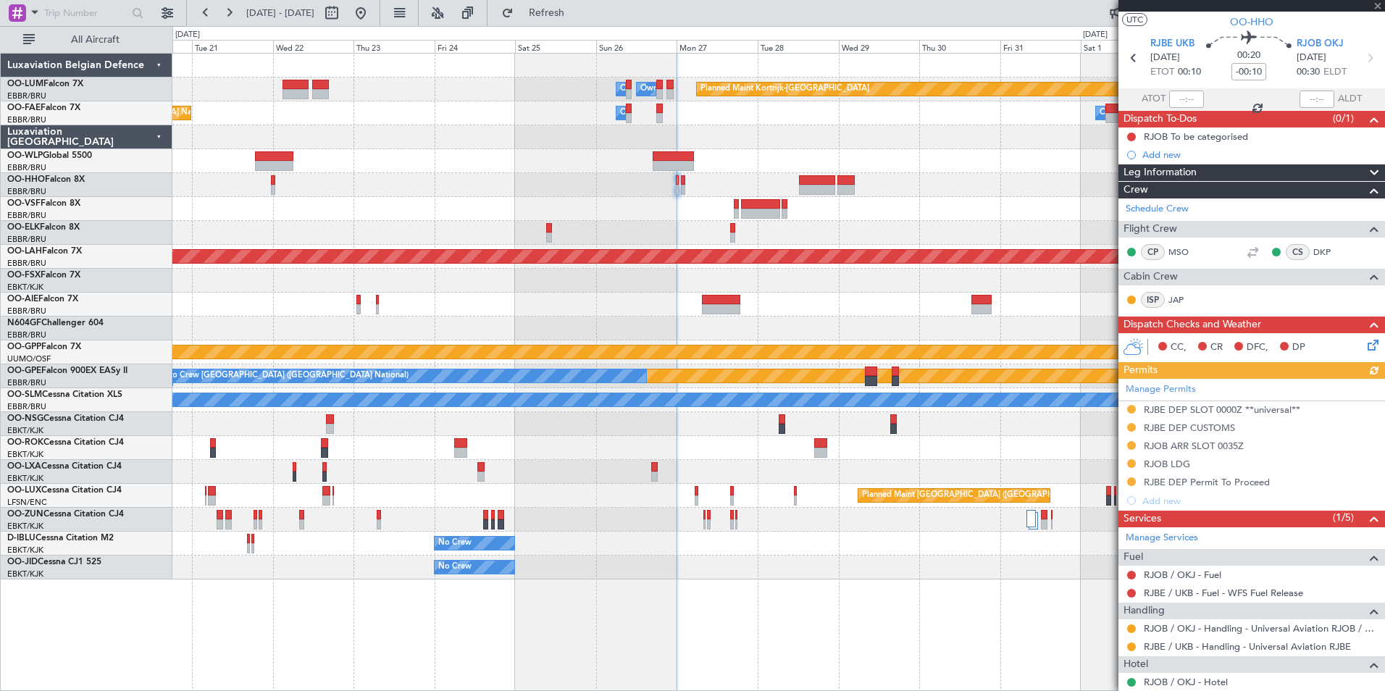
scroll to position [0, 0]
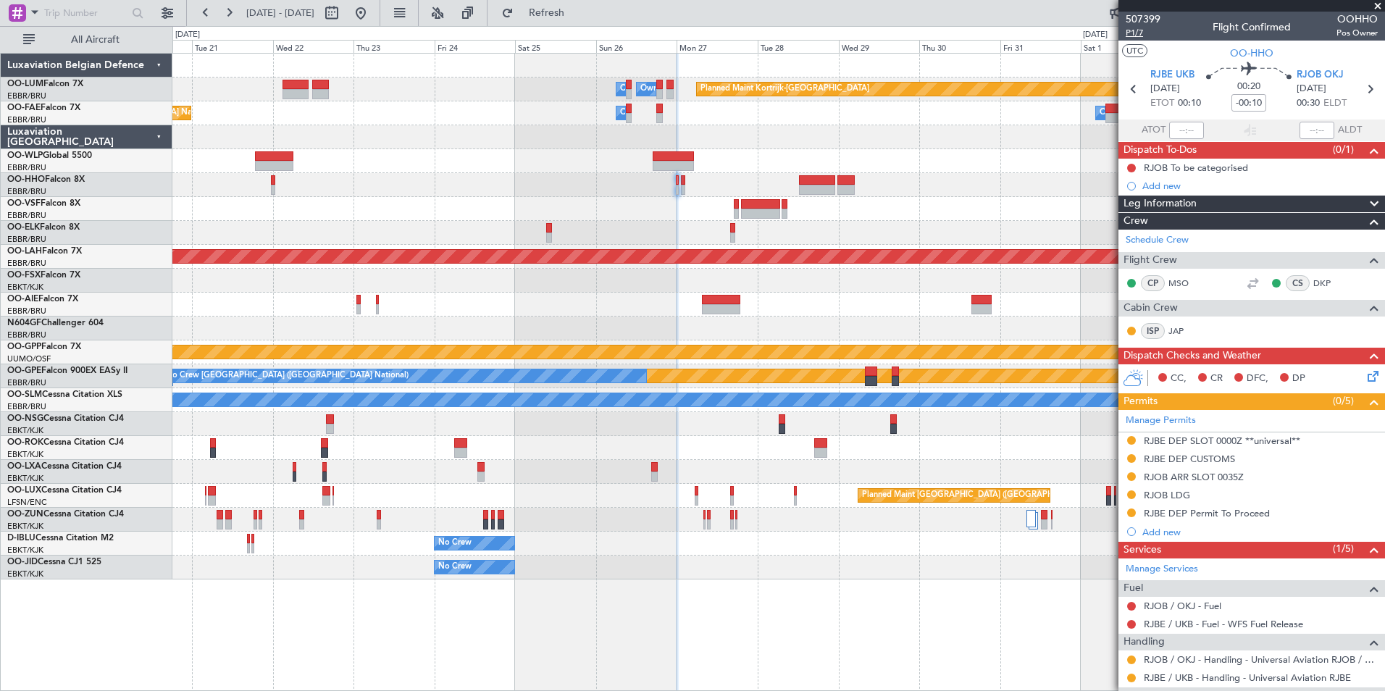
click at [1139, 33] on span "P1/7" at bounding box center [1143, 33] width 35 height 12
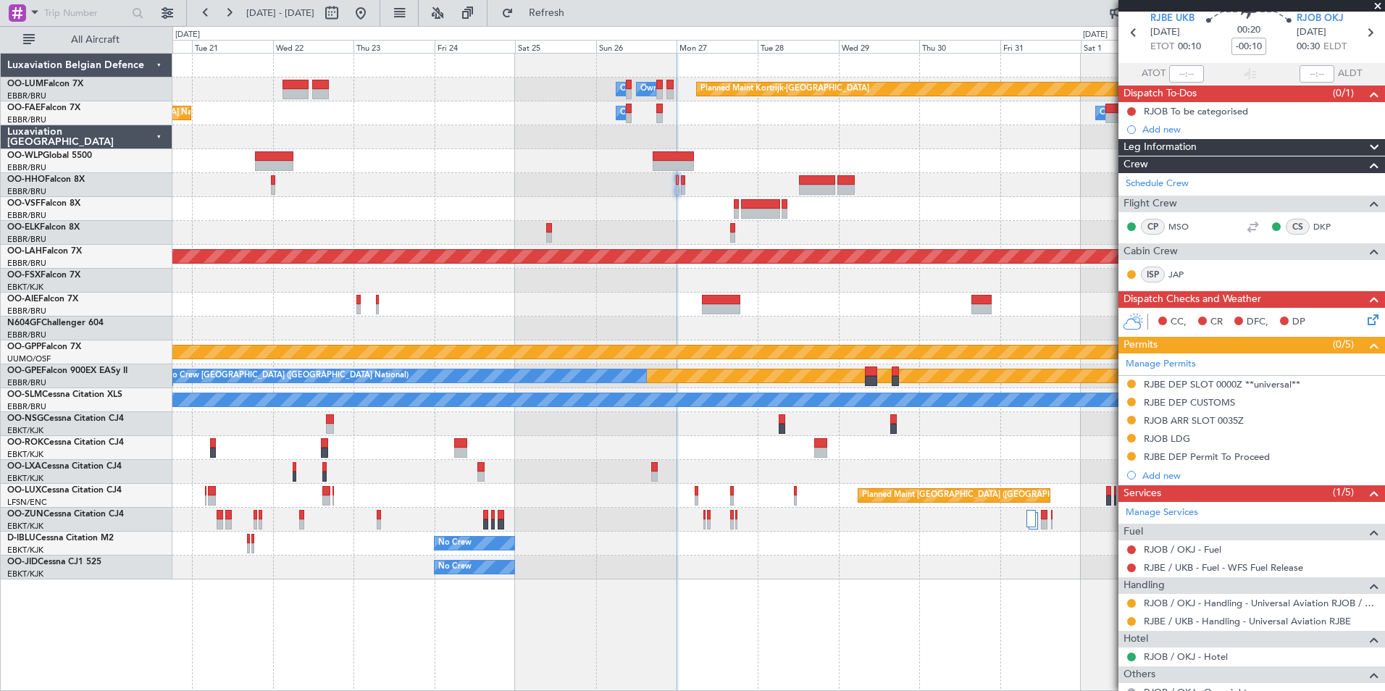
scroll to position [107, 0]
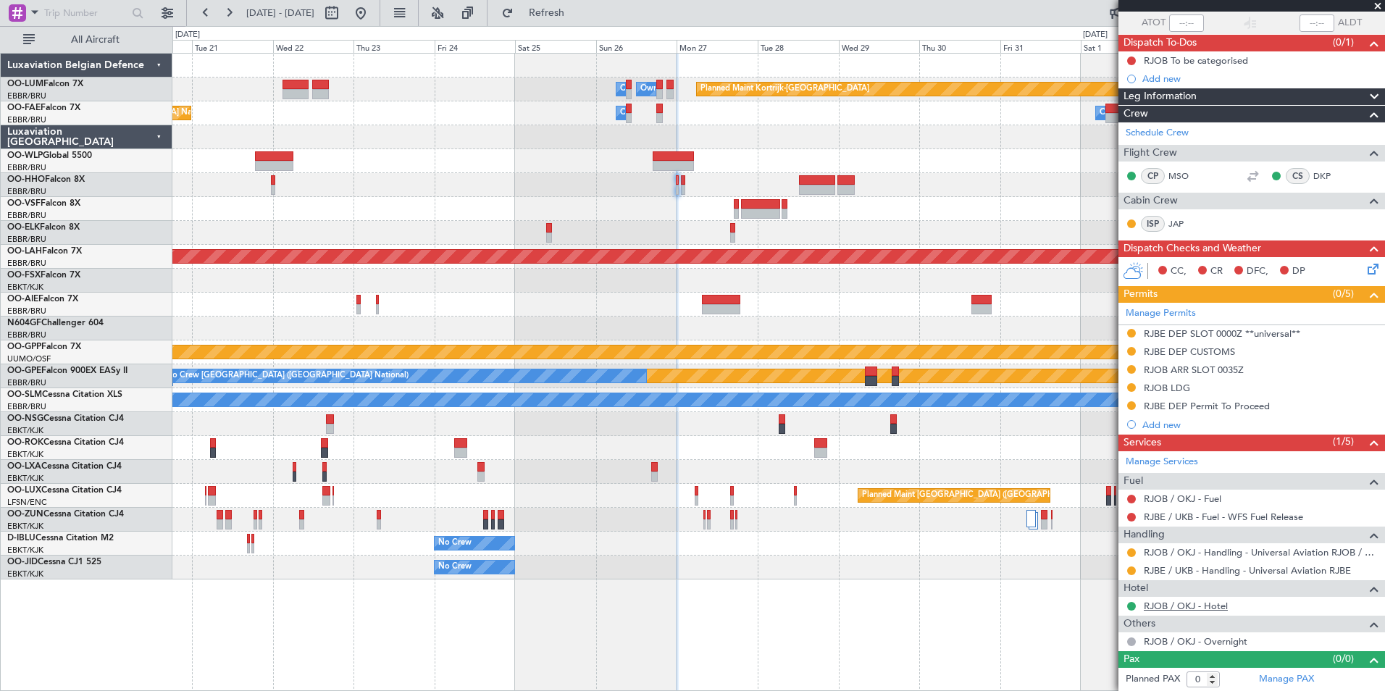
click at [1191, 607] on link "RJOB / OKJ - Hotel" at bounding box center [1186, 606] width 84 height 12
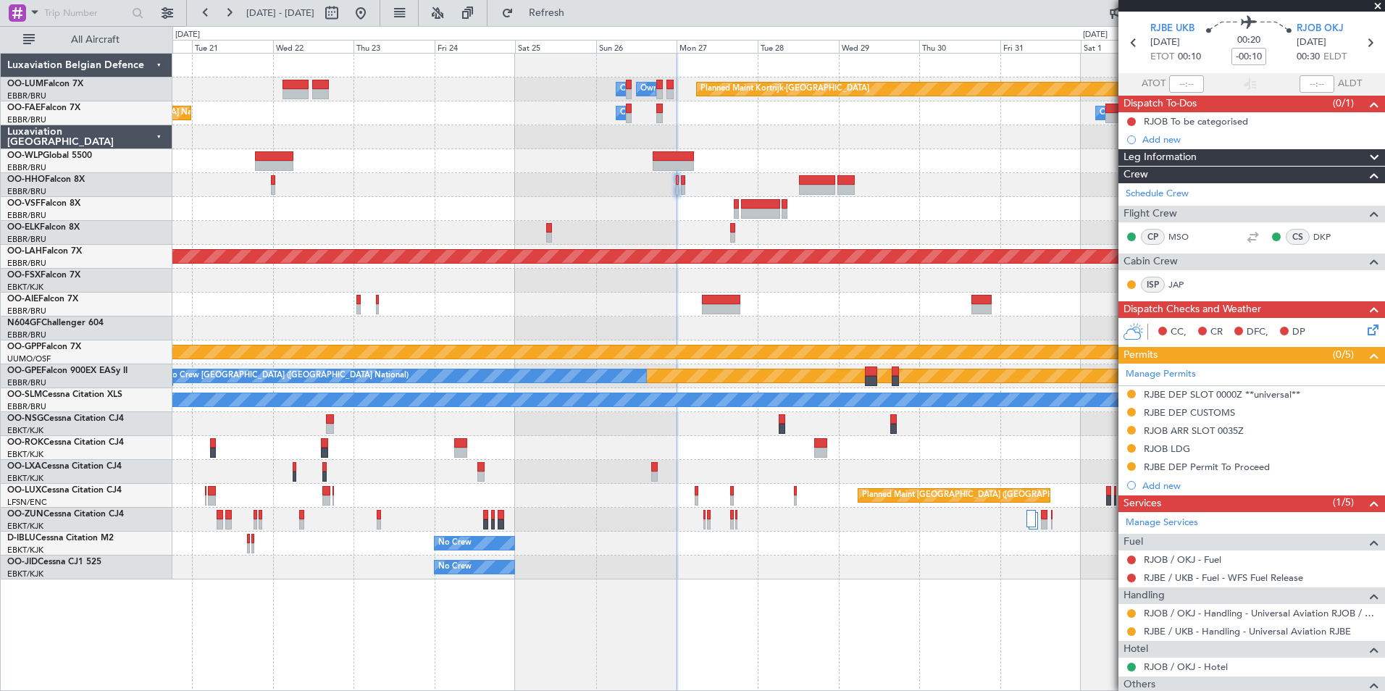
scroll to position [0, 0]
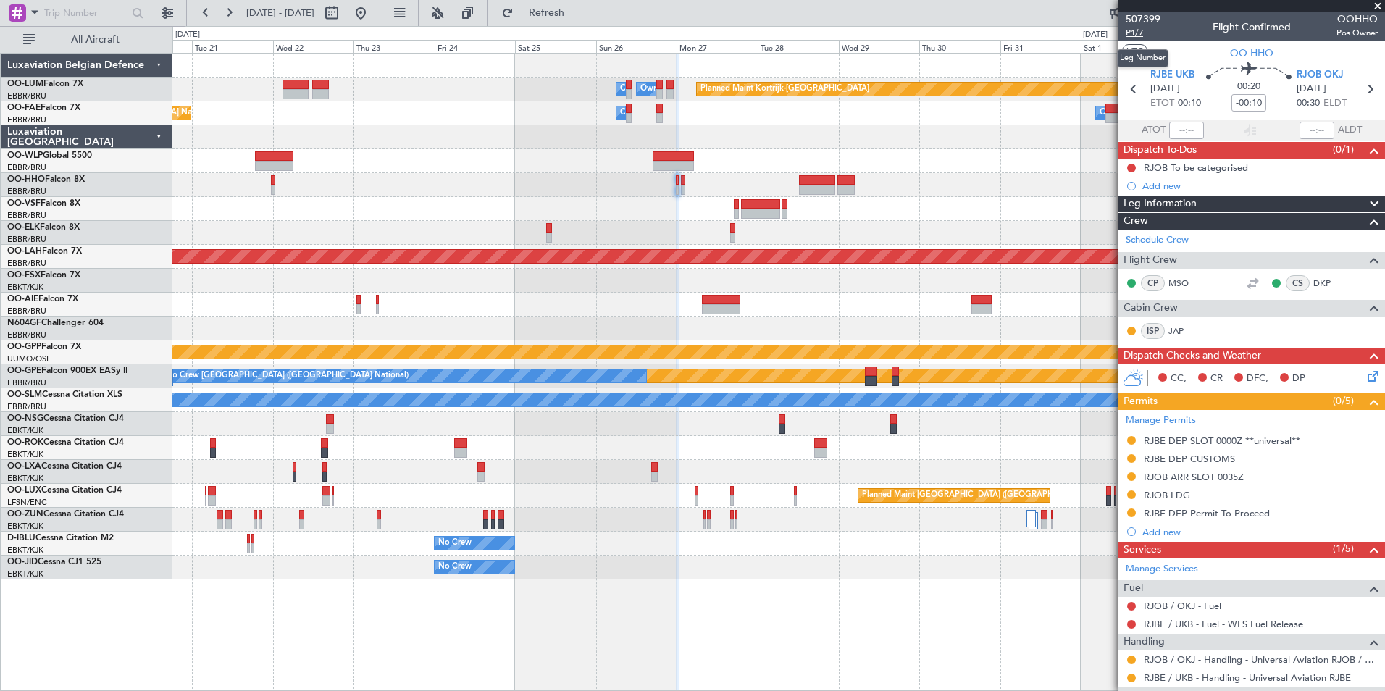
click at [1139, 27] on span "P1/7" at bounding box center [1143, 33] width 35 height 12
drag, startPoint x: 573, startPoint y: 13, endPoint x: 614, endPoint y: 89, distance: 86.5
click at [574, 13] on span "Refresh" at bounding box center [546, 13] width 61 height 10
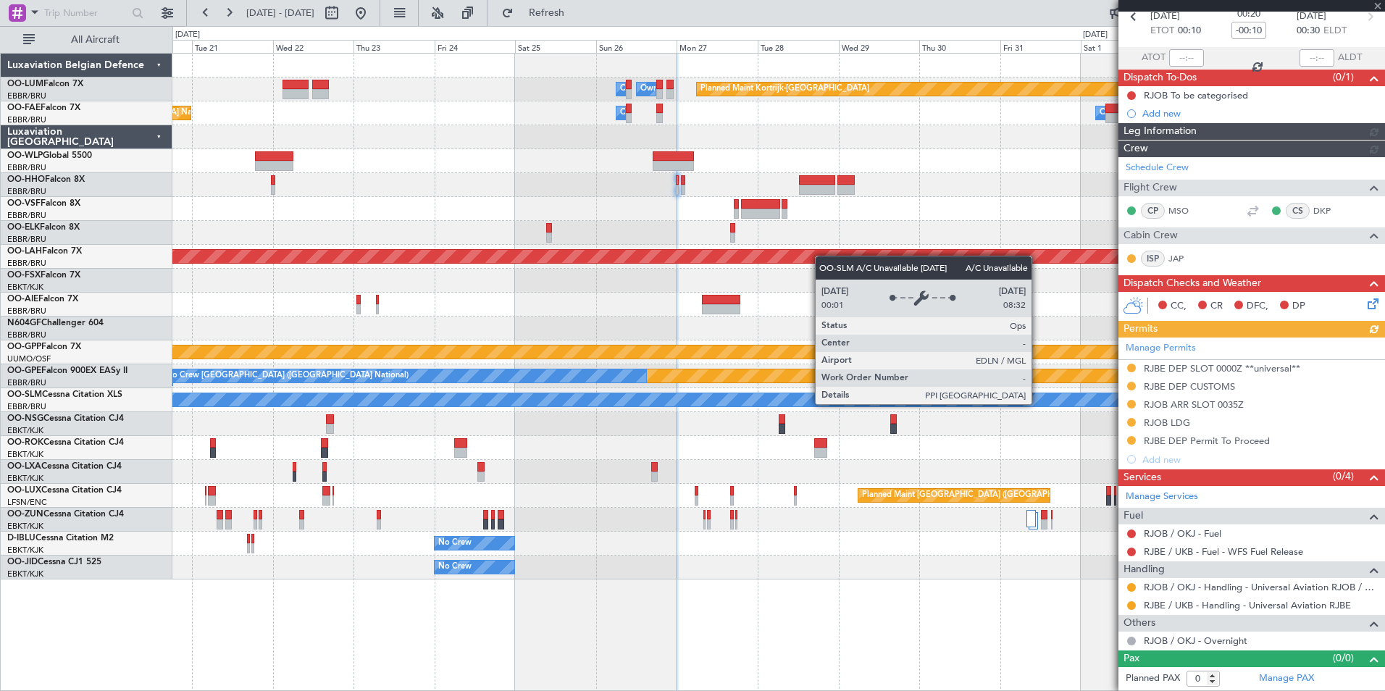
scroll to position [72, 0]
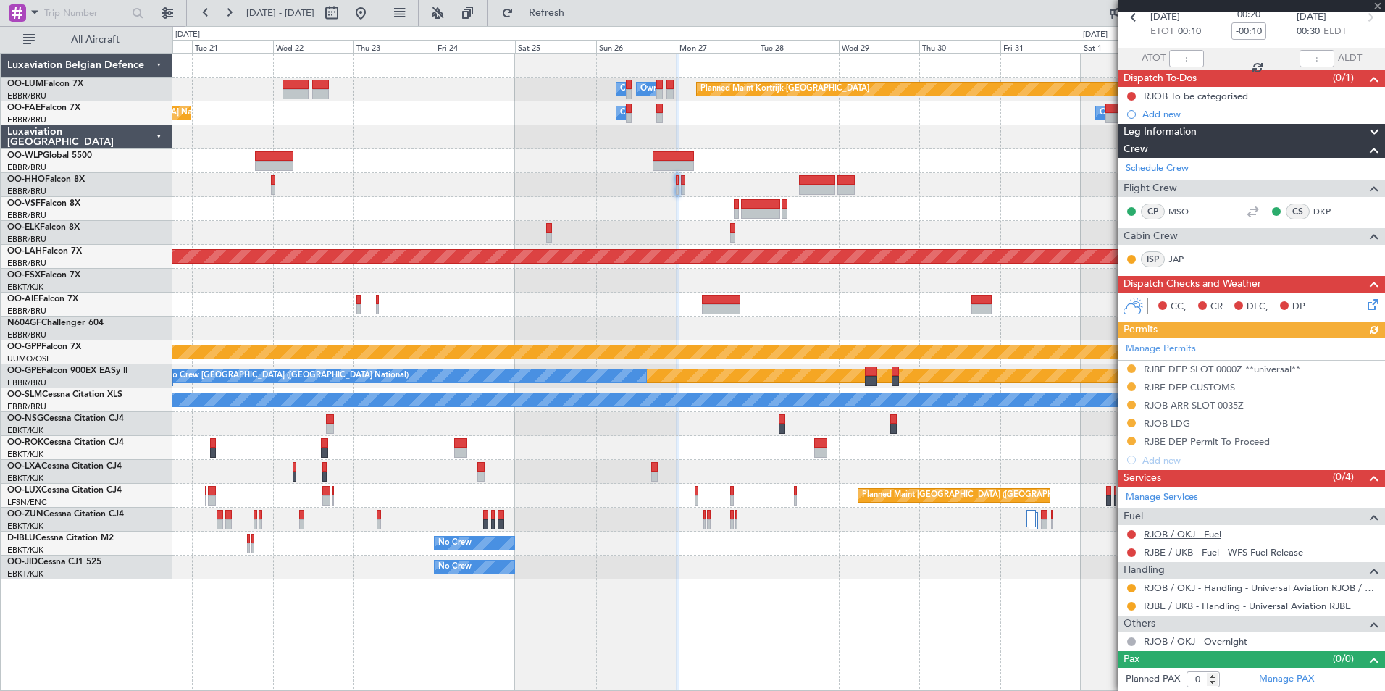
click at [1183, 538] on link "RJOB / OKJ - Fuel" at bounding box center [1182, 534] width 77 height 12
click at [577, 17] on span "Refresh" at bounding box center [546, 13] width 61 height 10
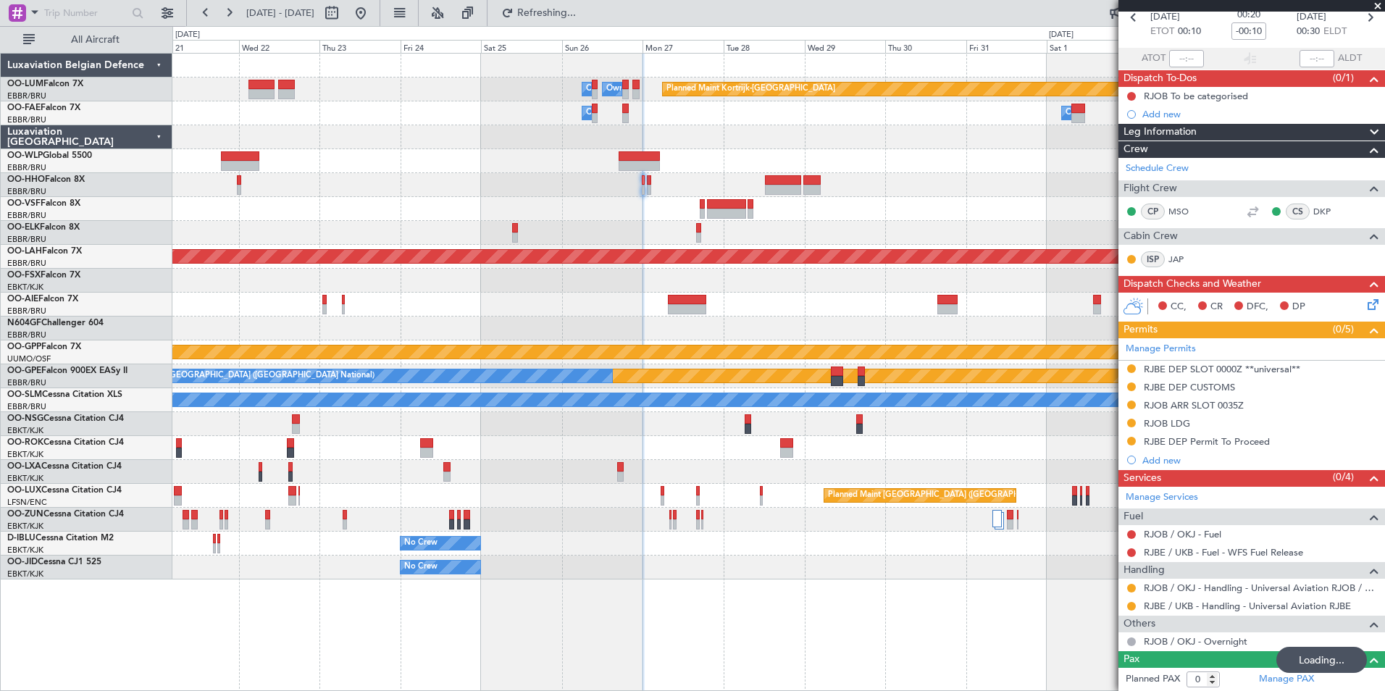
click at [658, 214] on div at bounding box center [778, 209] width 1212 height 24
click at [651, 184] on div at bounding box center [778, 185] width 1212 height 24
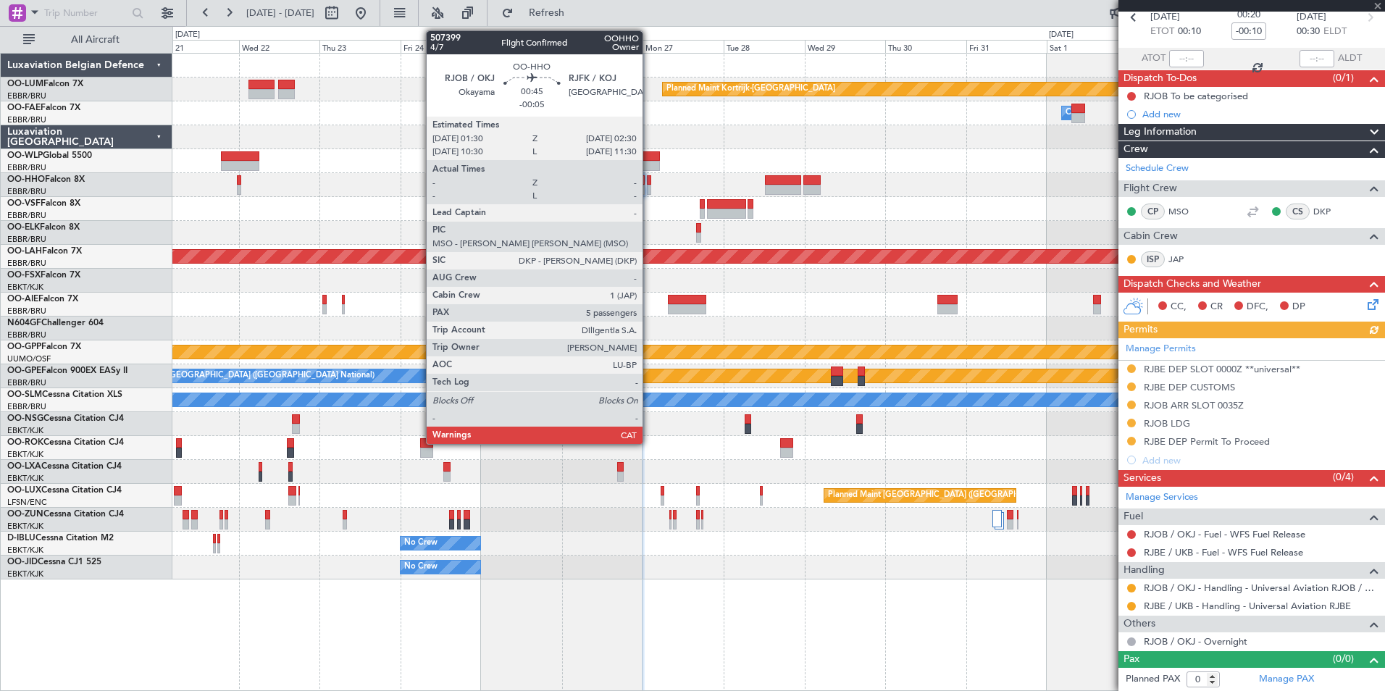
click at [649, 185] on div at bounding box center [649, 190] width 4 height 10
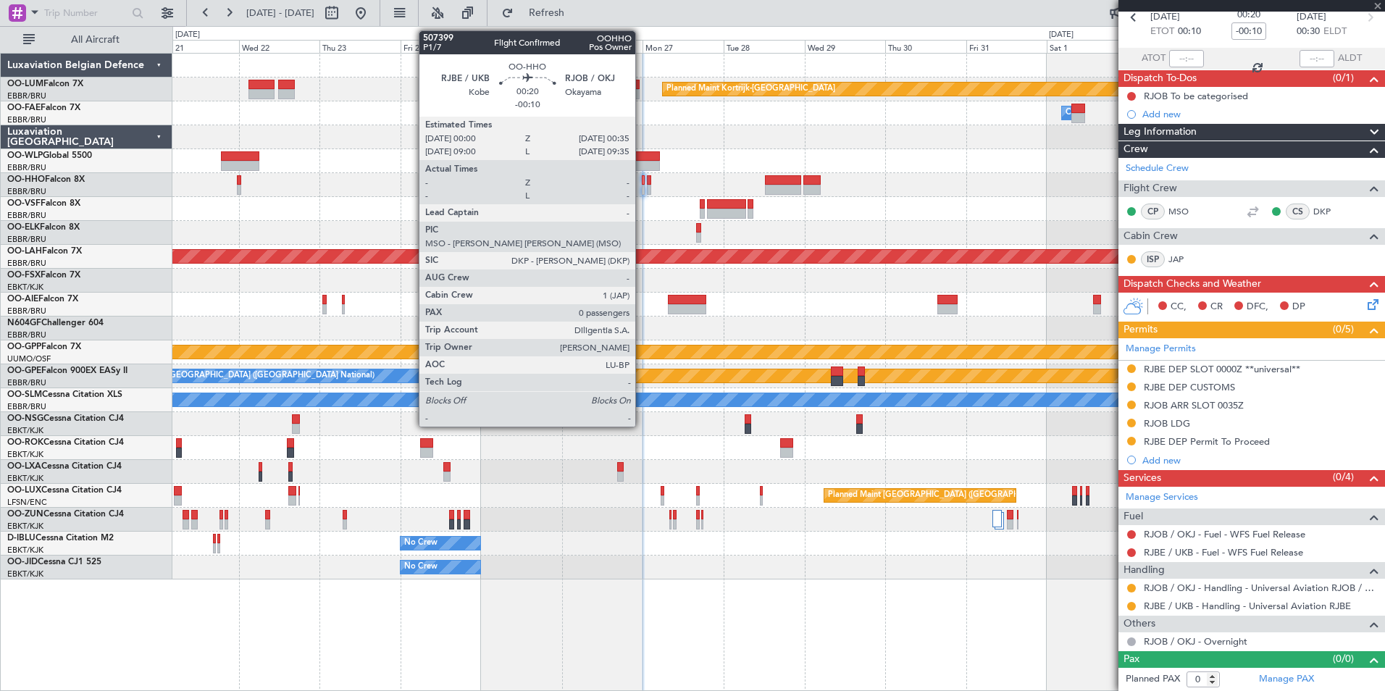
type input "-00:05"
type input "5"
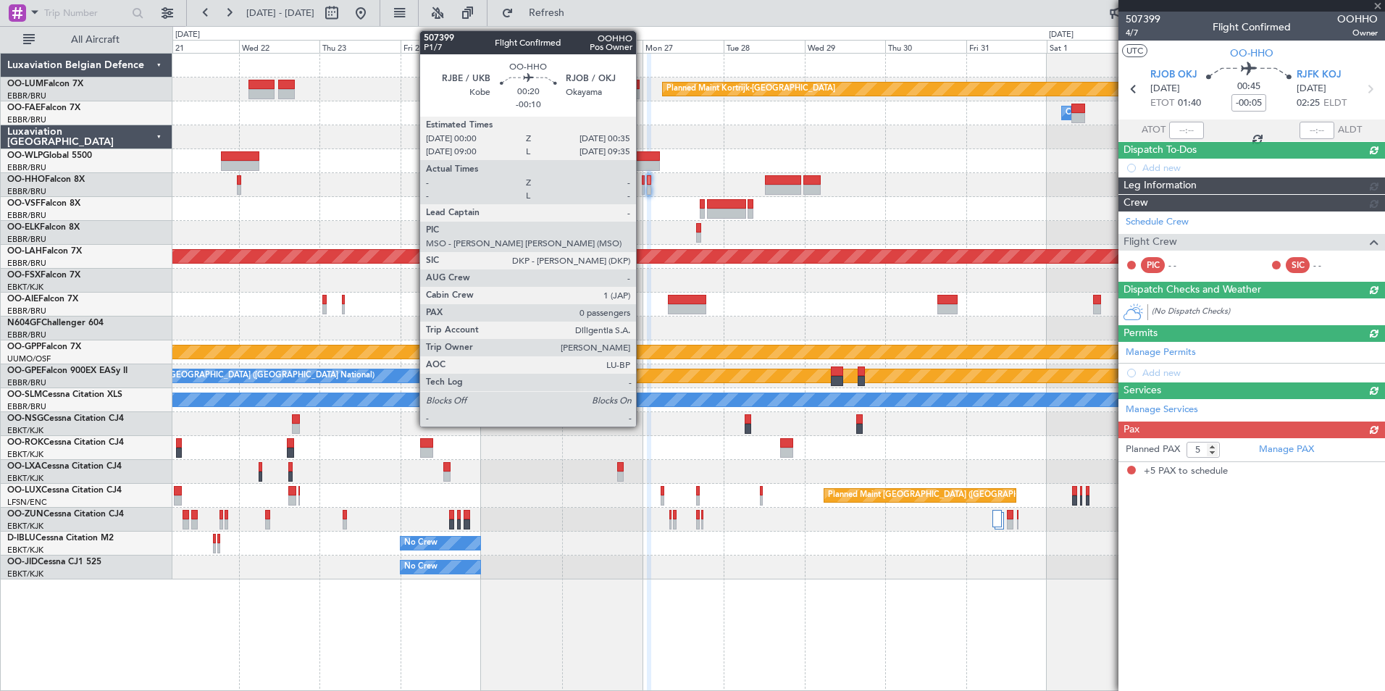
scroll to position [0, 0]
click at [642, 183] on div at bounding box center [643, 180] width 2 height 10
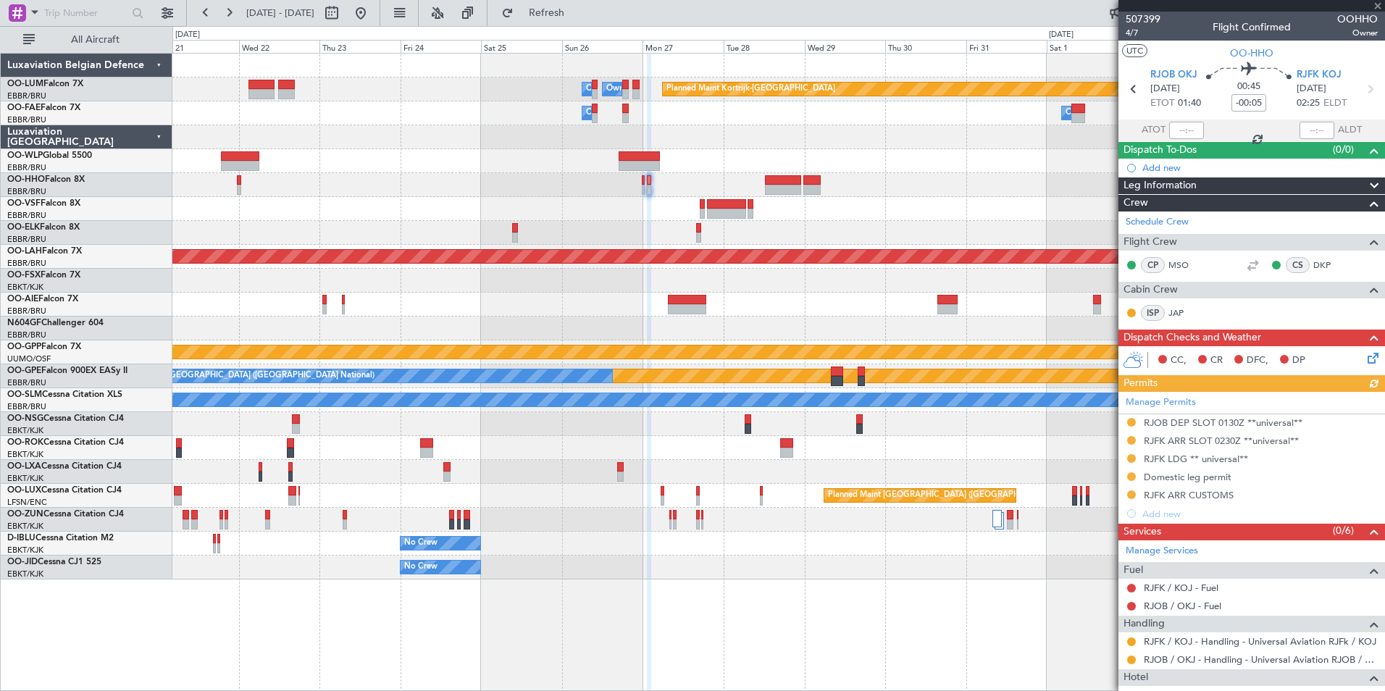
type input "-00:10"
type input "0"
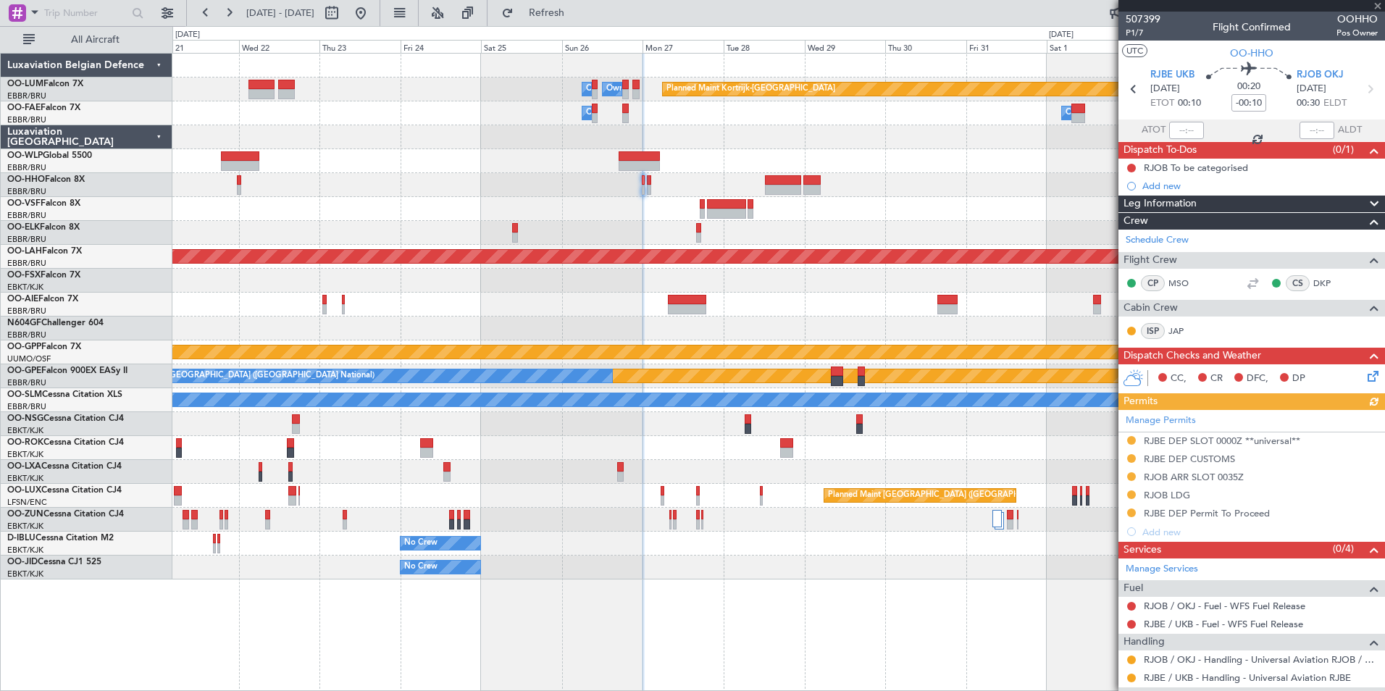
click at [1367, 328] on div "ISP JAP" at bounding box center [1251, 331] width 261 height 25
click at [1365, 359] on span at bounding box center [1373, 355] width 17 height 17
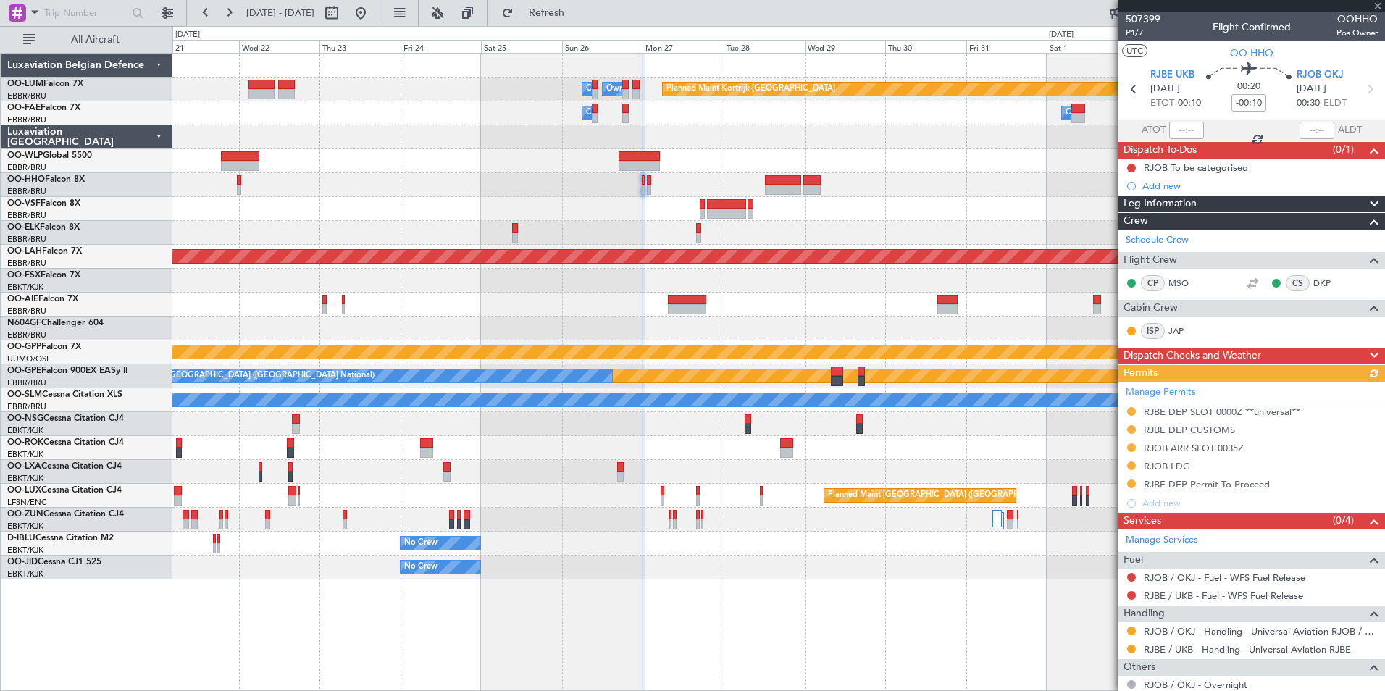
click at [1365, 353] on span at bounding box center [1373, 355] width 17 height 17
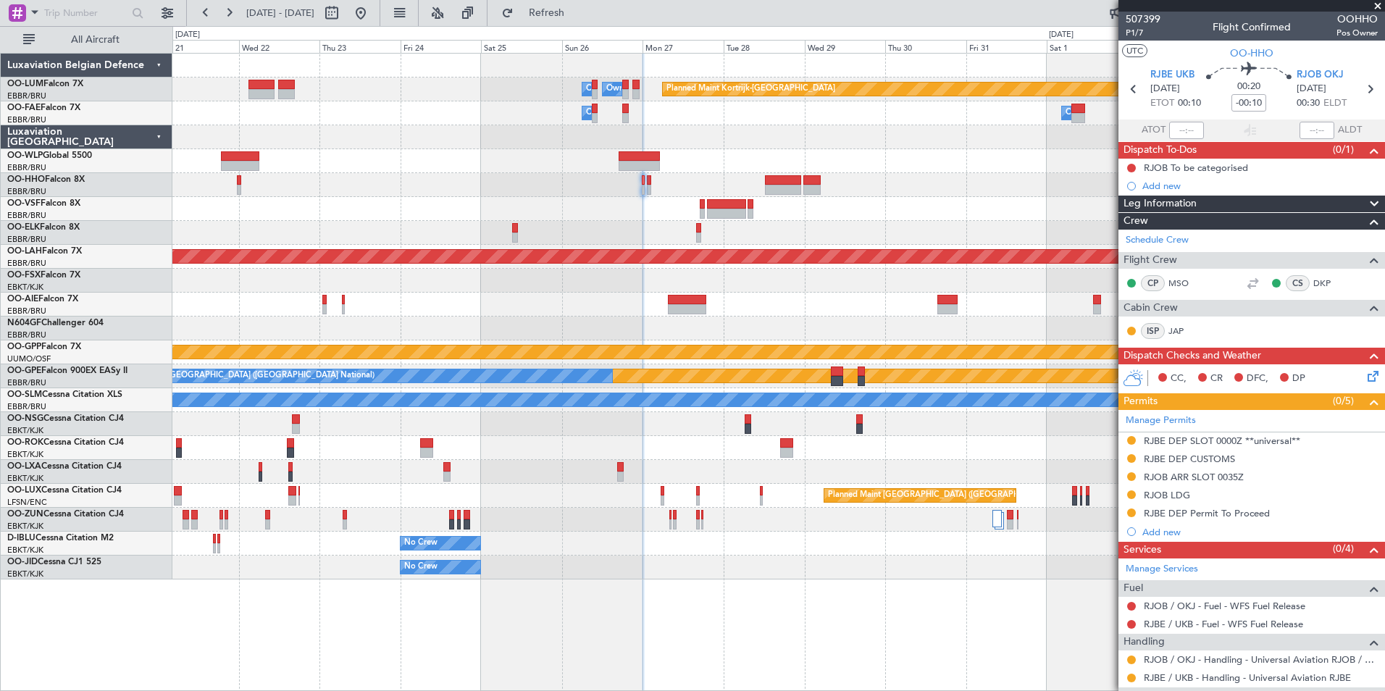
click at [1319, 83] on span "[DATE]" at bounding box center [1311, 89] width 30 height 14
click at [1319, 77] on span "RJOB OKJ" at bounding box center [1319, 75] width 47 height 14
click at [1133, 170] on button at bounding box center [1131, 168] width 9 height 9
click at [1131, 231] on span "Completed" at bounding box center [1138, 232] width 48 height 14
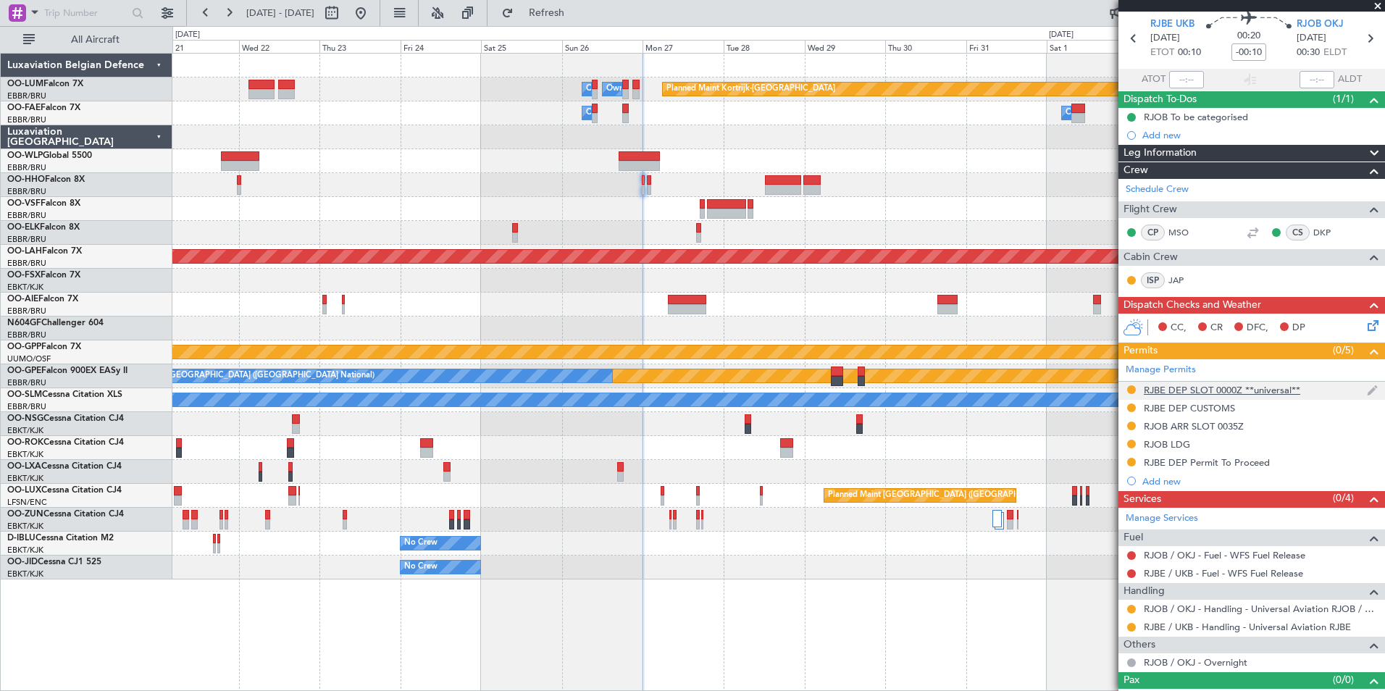
scroll to position [72, 0]
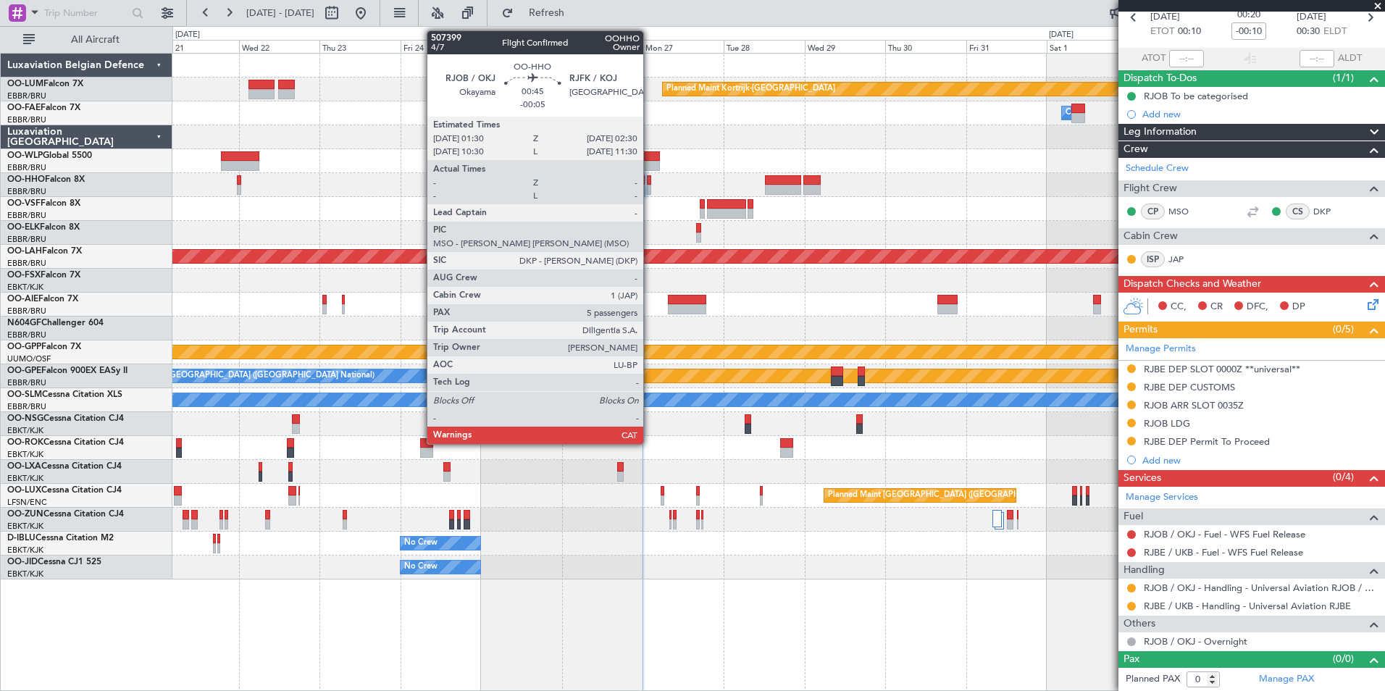
click at [650, 185] on div at bounding box center [649, 190] width 4 height 10
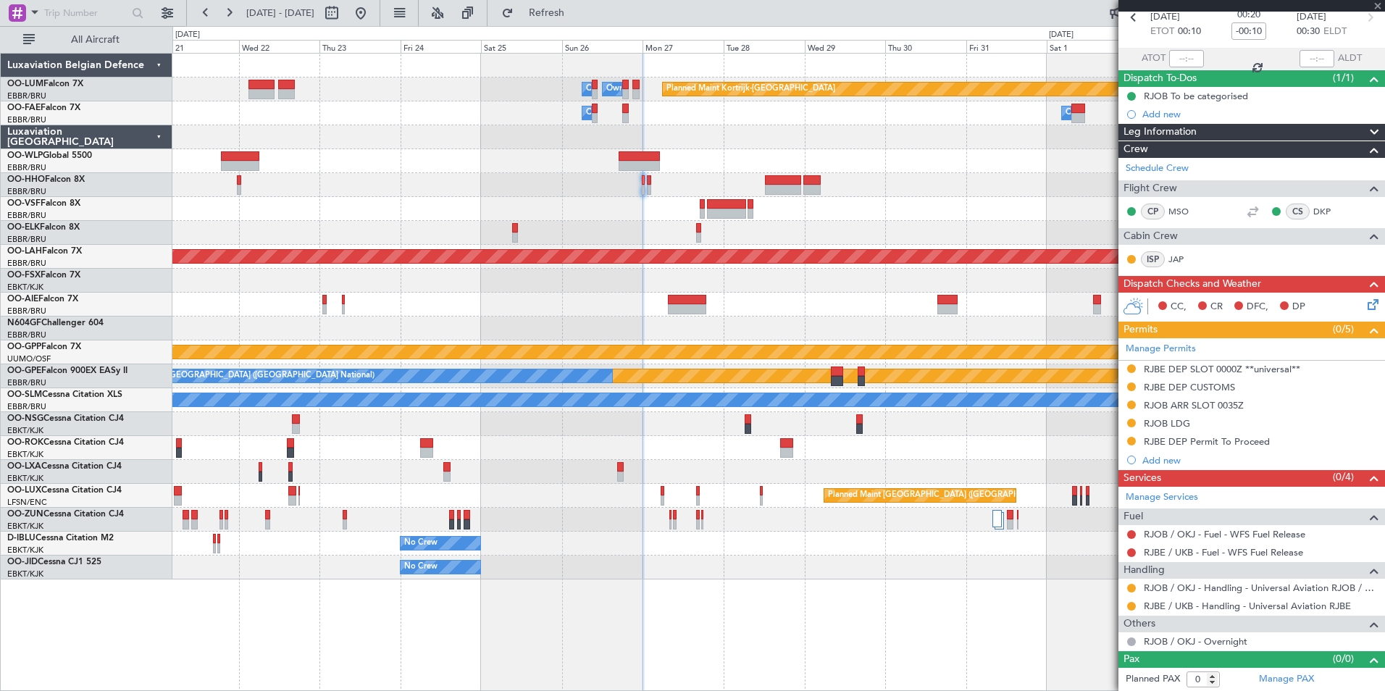
type input "-00:05"
type input "5"
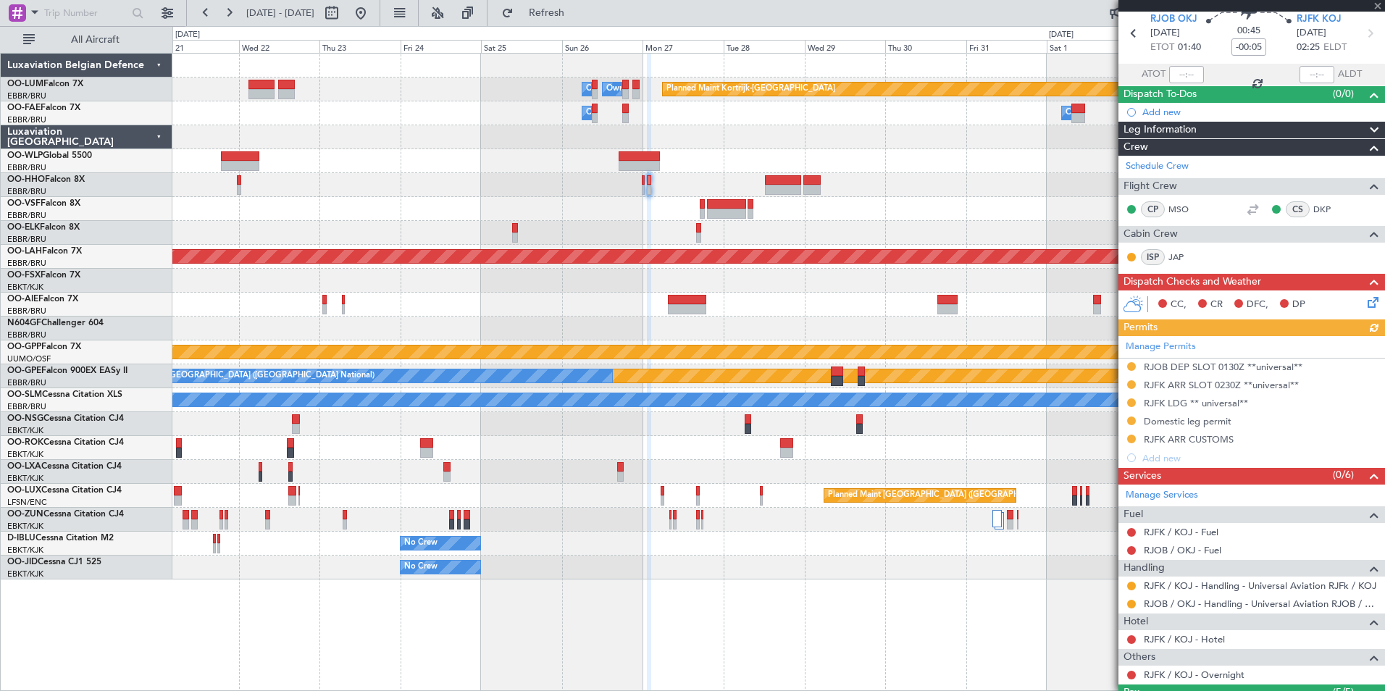
scroll to position [217, 0]
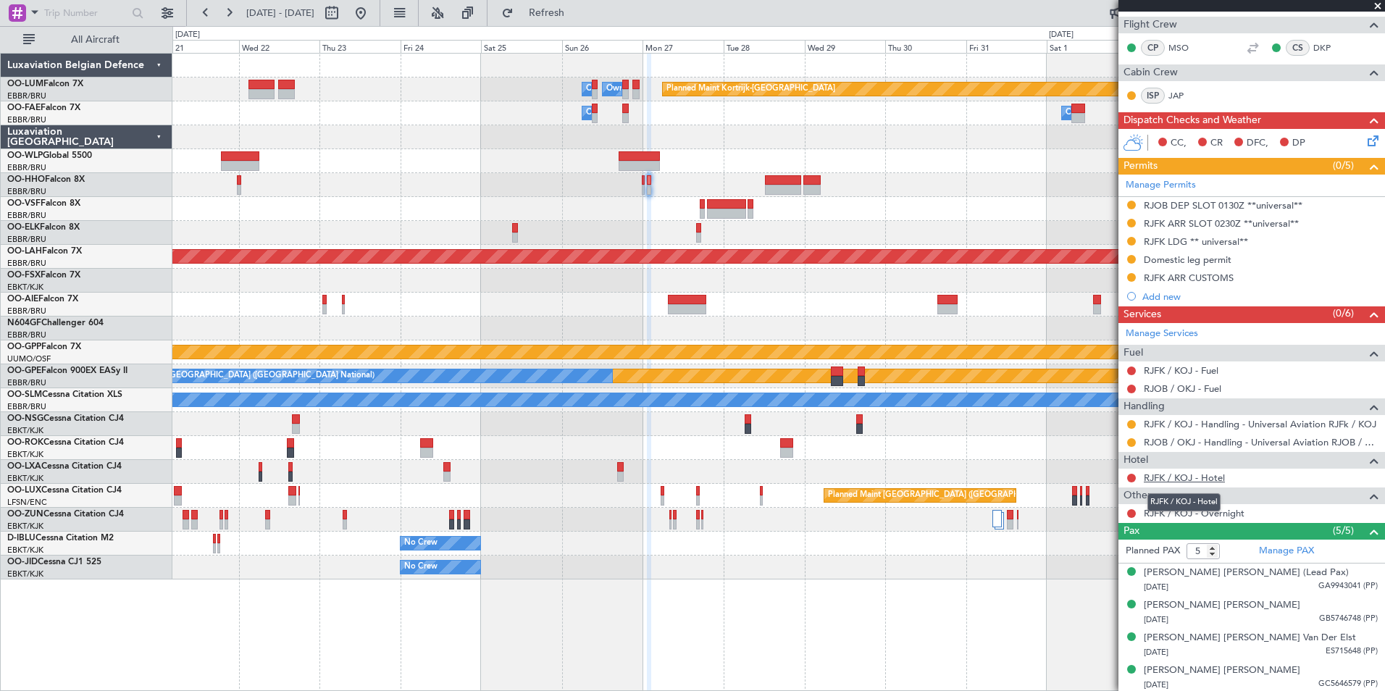
click at [1162, 477] on link "RJFK / KOJ - Hotel" at bounding box center [1184, 478] width 81 height 12
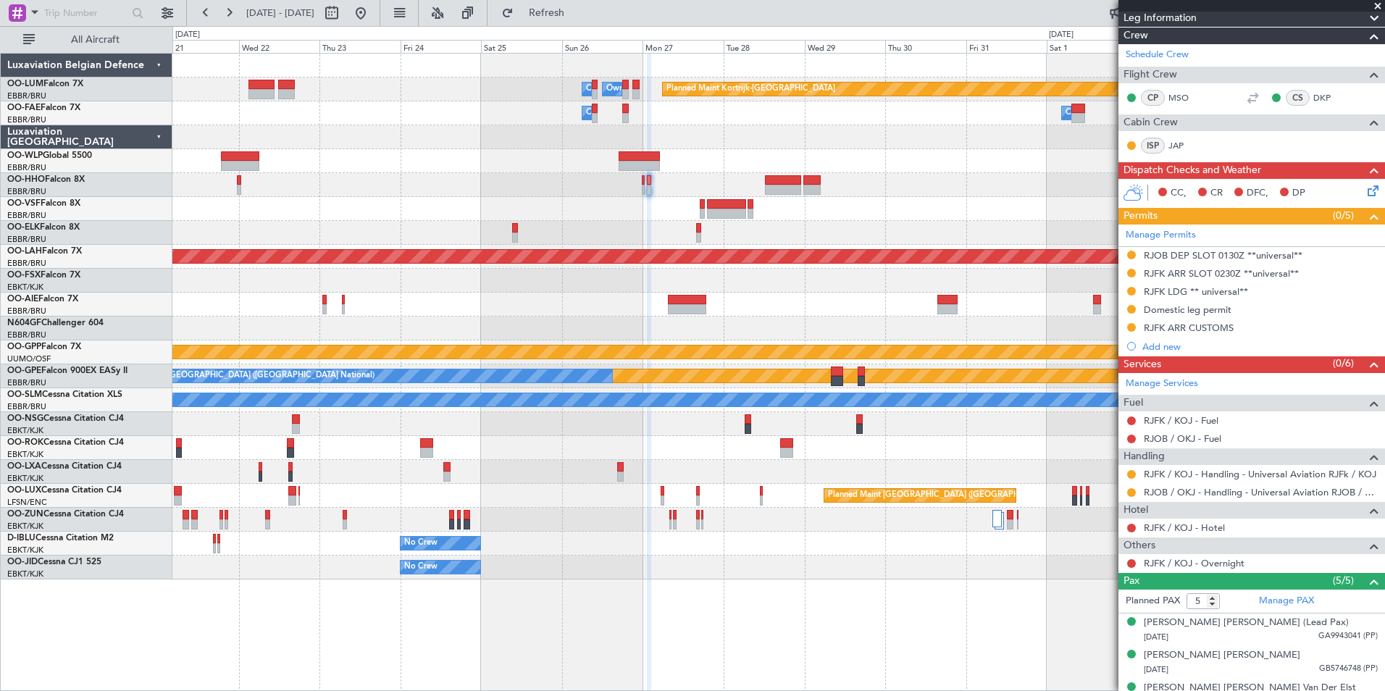
scroll to position [0, 0]
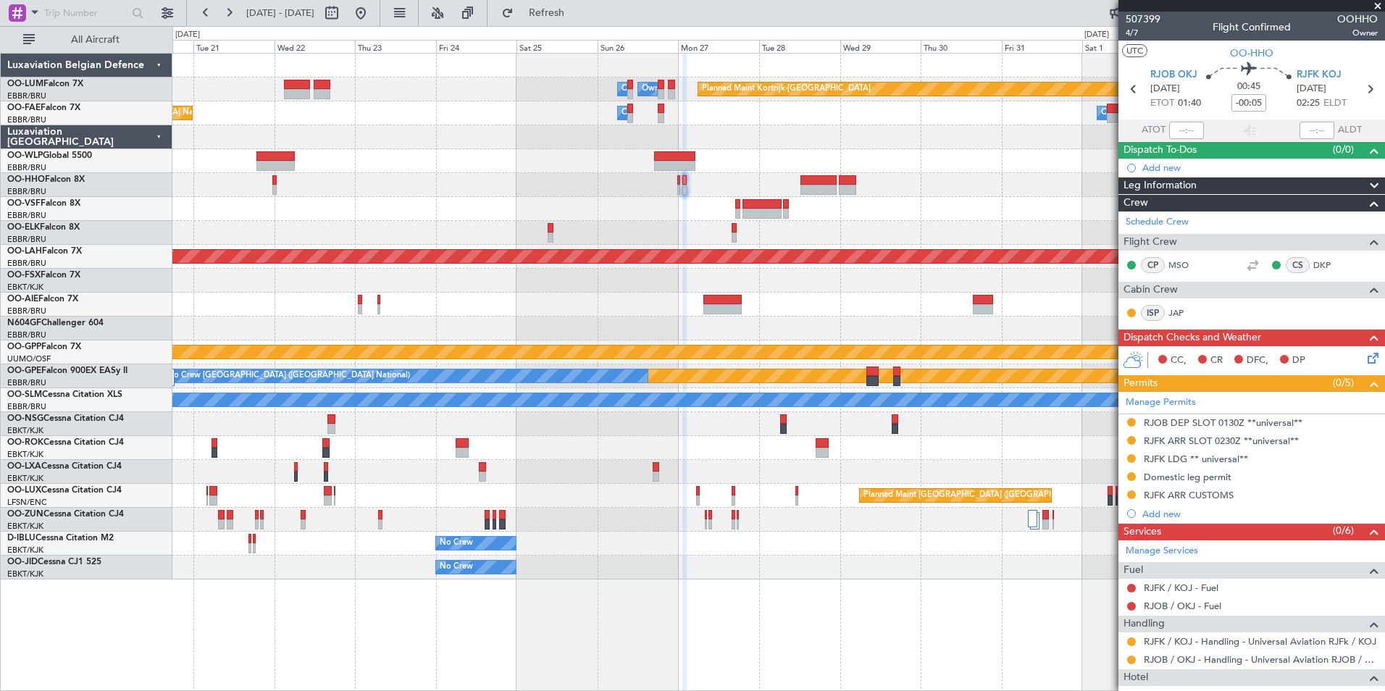
click at [591, 269] on div at bounding box center [778, 281] width 1212 height 24
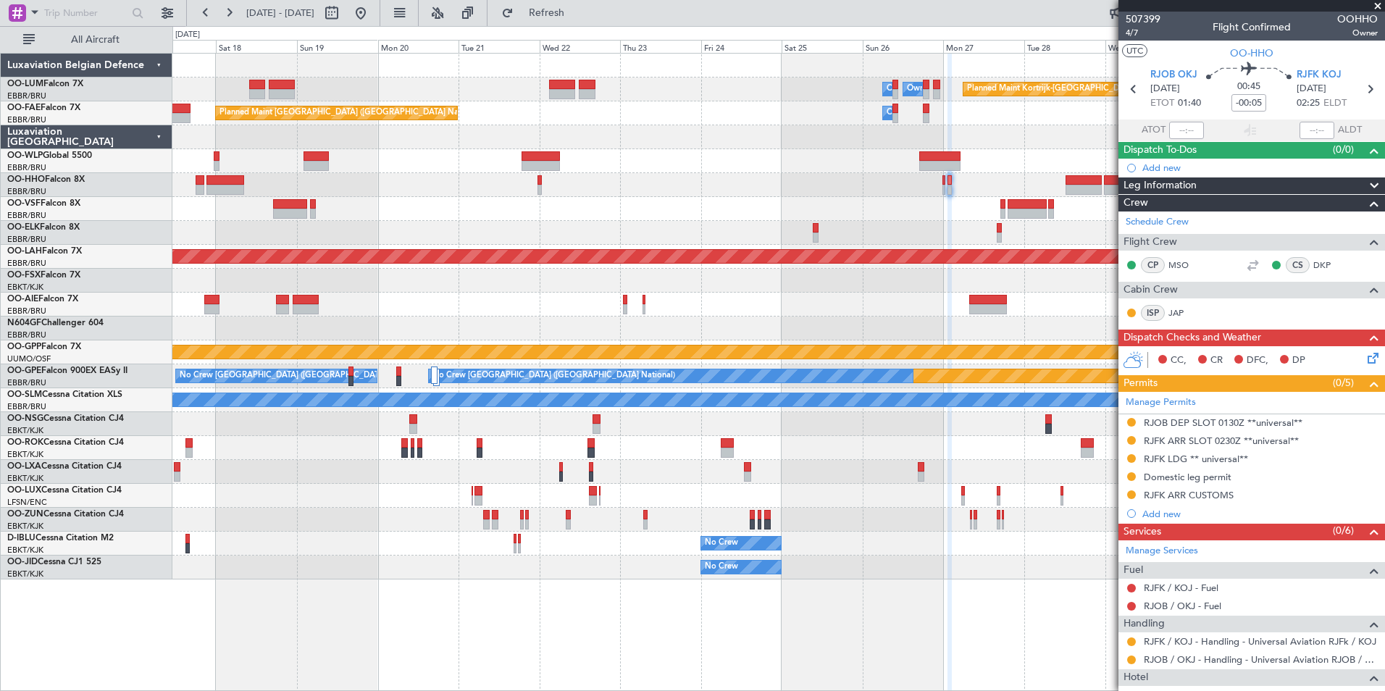
click at [553, 202] on div "Planned Maint Kortrijk-[GEOGRAPHIC_DATA] Owner [GEOGRAPHIC_DATA] Owner [GEOGRAP…" at bounding box center [778, 317] width 1212 height 526
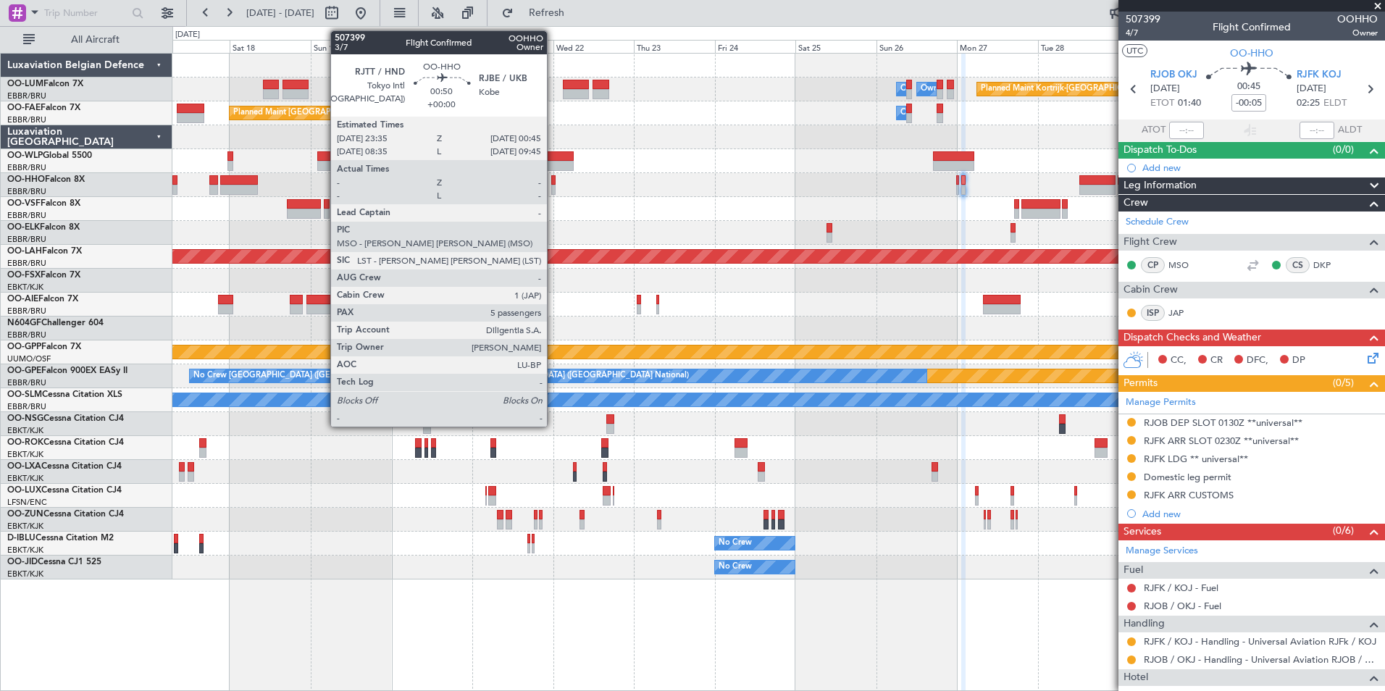
click at [553, 184] on div at bounding box center [553, 180] width 4 height 10
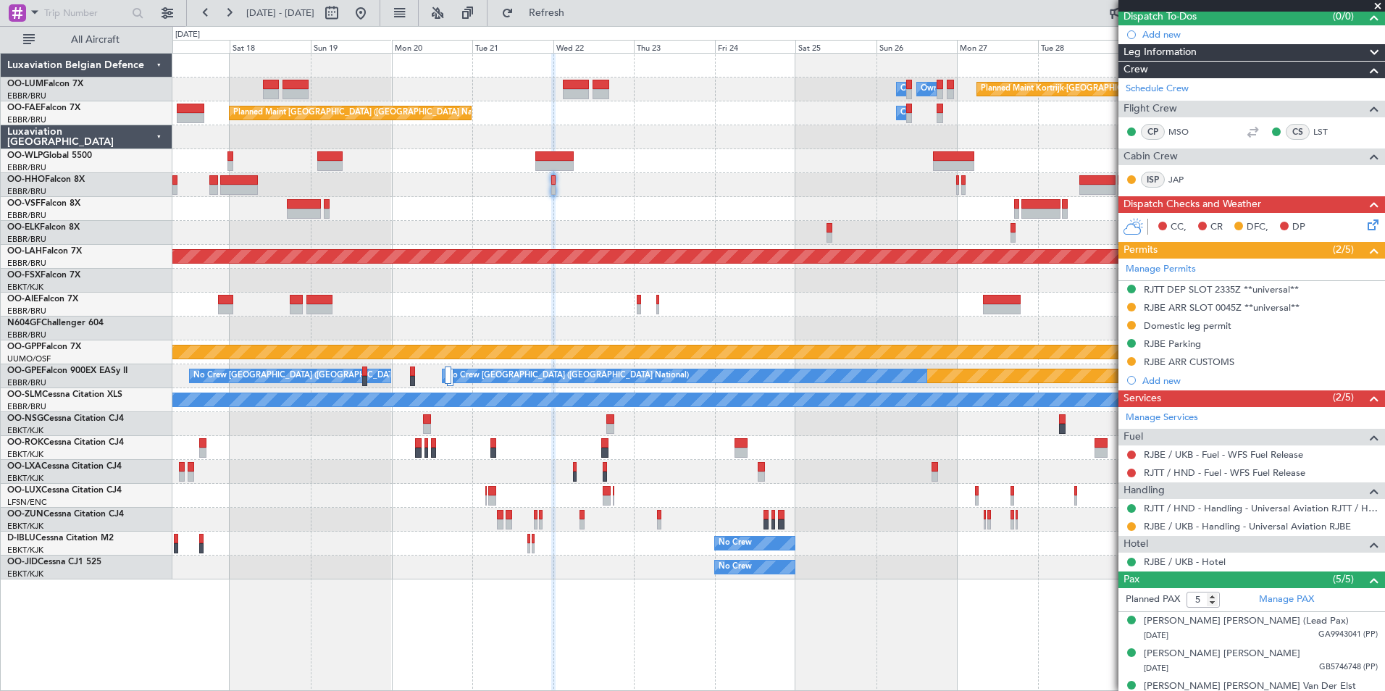
scroll to position [217, 0]
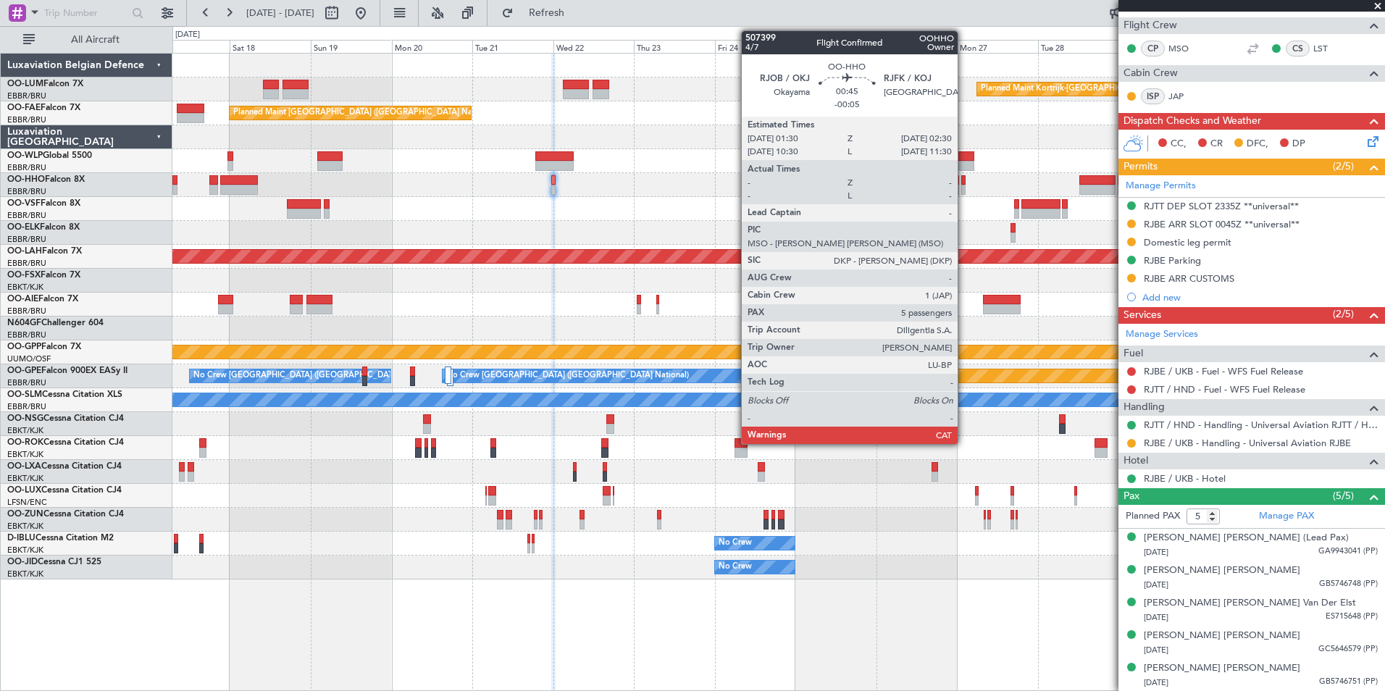
click at [964, 188] on div at bounding box center [963, 190] width 4 height 10
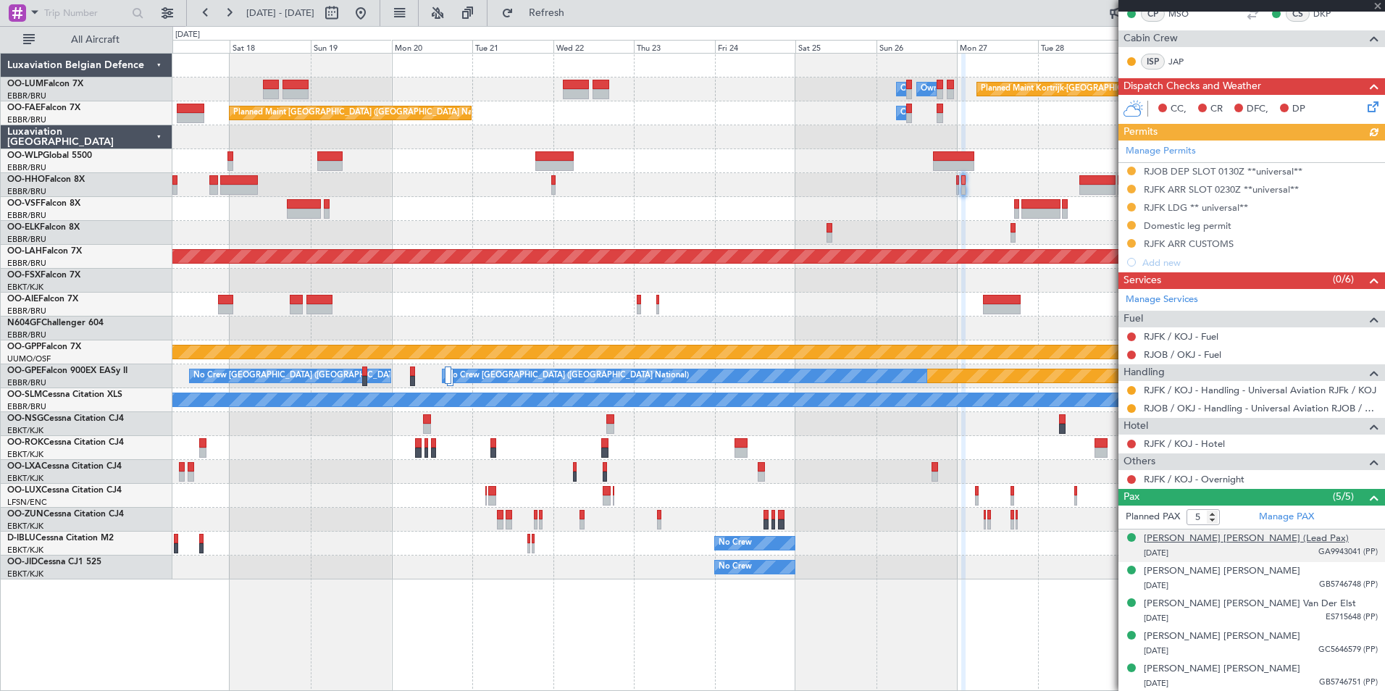
scroll to position [252, 0]
click at [1170, 443] on link "RJFK / KOJ - Hotel" at bounding box center [1184, 443] width 81 height 12
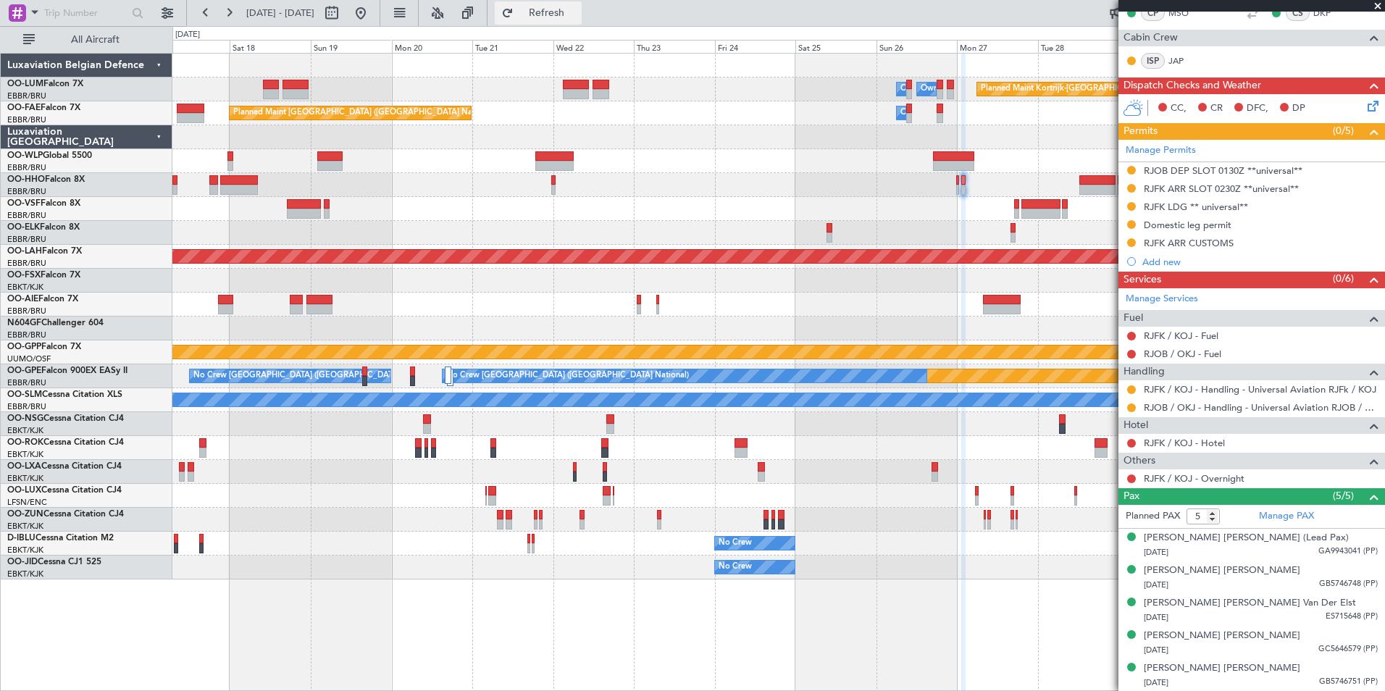
click at [582, 20] on button "Refresh" at bounding box center [538, 12] width 87 height 23
click at [709, 234] on div at bounding box center [778, 233] width 1212 height 24
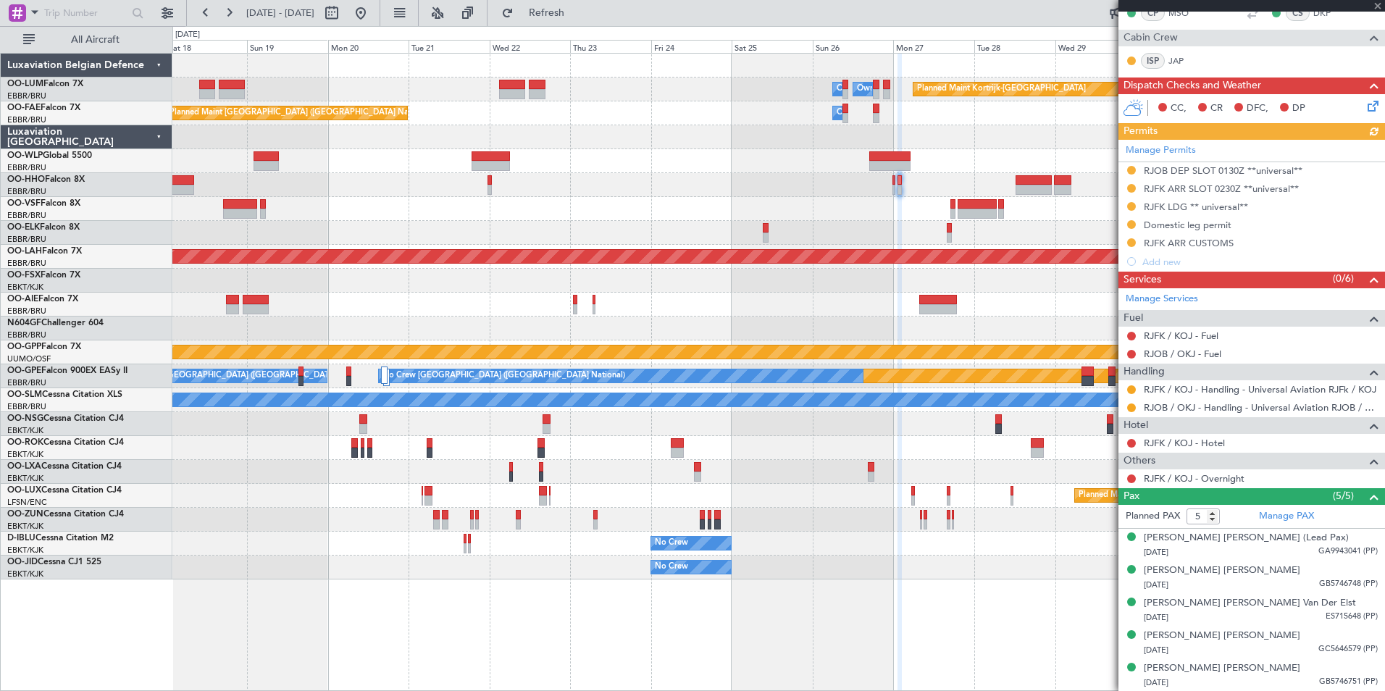
click at [553, 265] on div "Planned Maint Kortrijk-[GEOGRAPHIC_DATA] Owner [GEOGRAPHIC_DATA] Owner [GEOGRAP…" at bounding box center [778, 317] width 1212 height 526
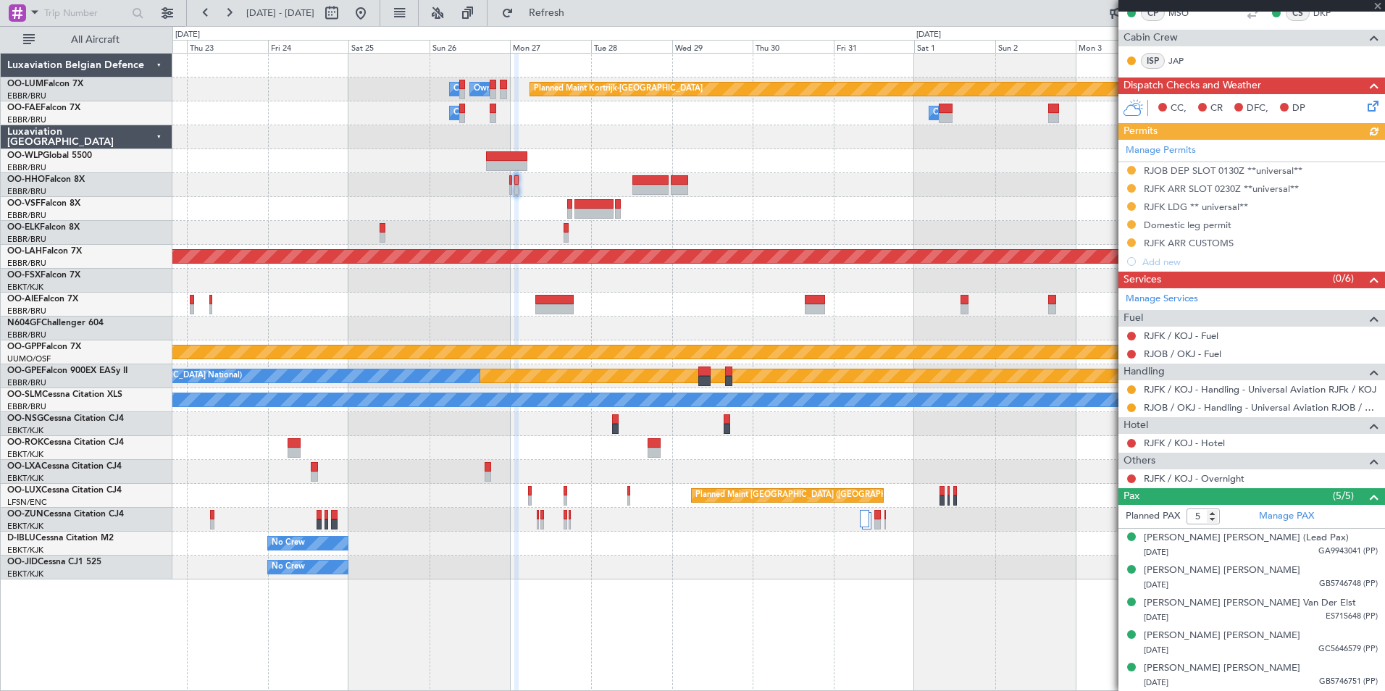
click at [594, 274] on div "Planned Maint Kortrijk-[GEOGRAPHIC_DATA] Owner [GEOGRAPHIC_DATA] Owner [GEOGRAP…" at bounding box center [778, 317] width 1212 height 526
click at [1131, 445] on button at bounding box center [1131, 443] width 9 height 9
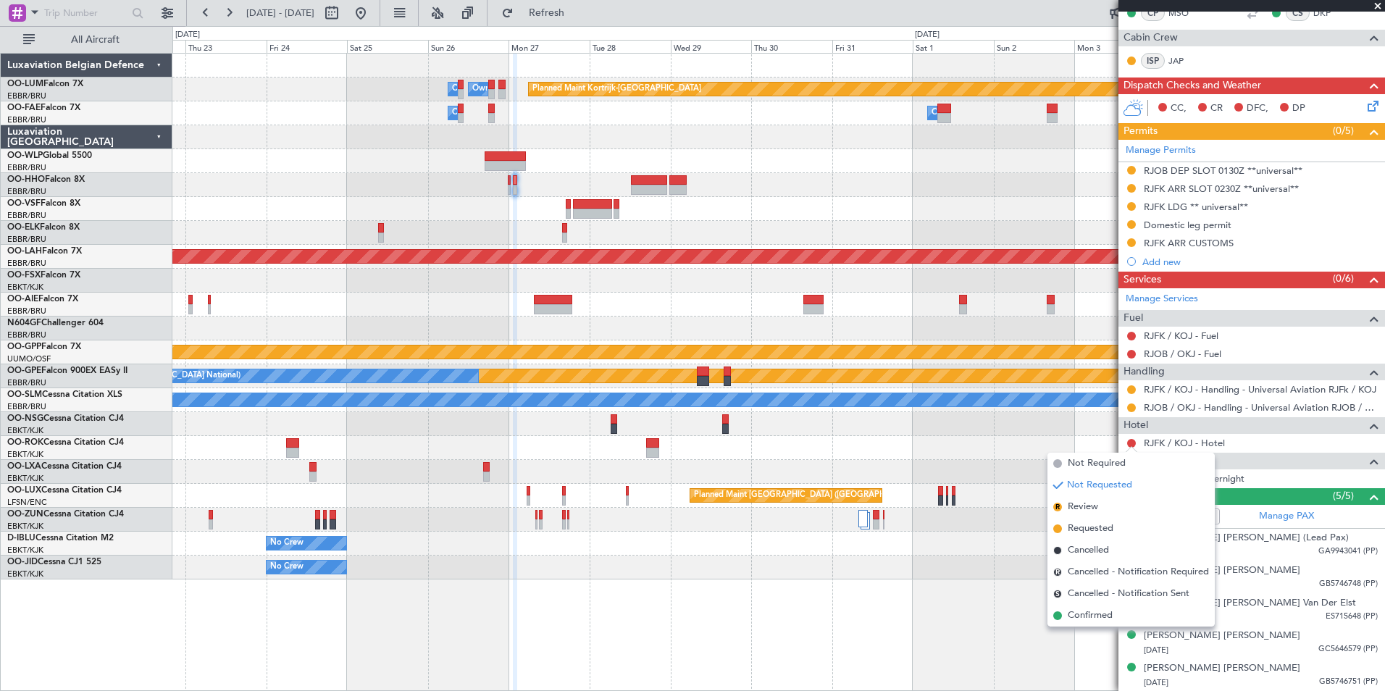
drag, startPoint x: 1087, startPoint y: 612, endPoint x: 1071, endPoint y: 582, distance: 34.3
click at [1088, 612] on span "Confirmed" at bounding box center [1090, 615] width 45 height 14
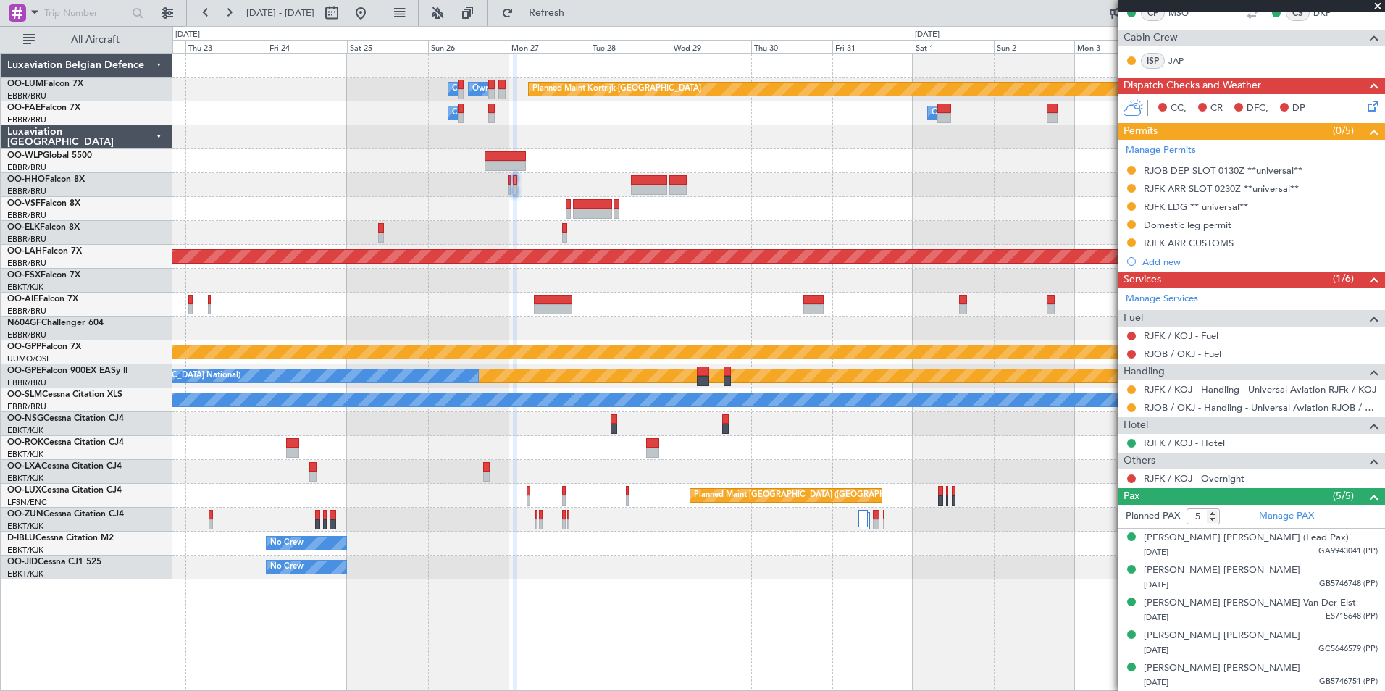
click at [619, 202] on div at bounding box center [778, 209] width 1212 height 24
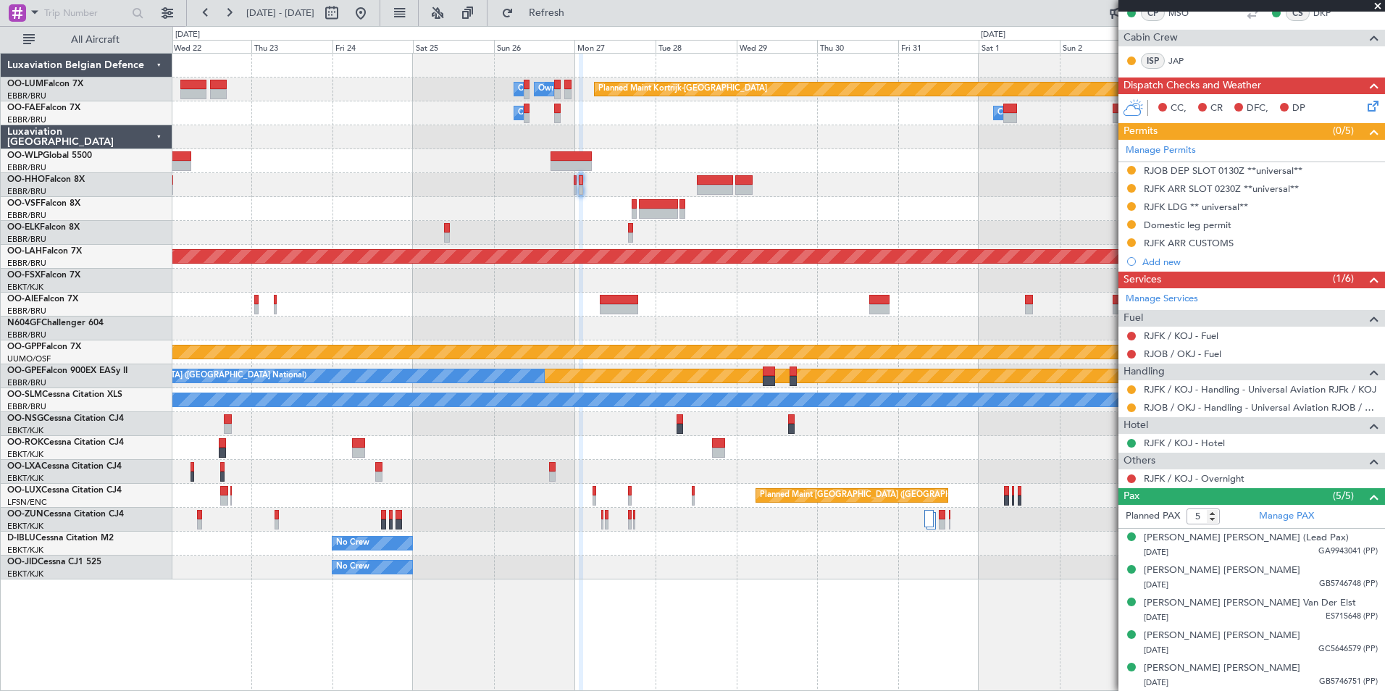
click at [919, 476] on div "Planned Maint Kortrijk-[GEOGRAPHIC_DATA] Owner [GEOGRAPHIC_DATA] Owner [GEOGRAP…" at bounding box center [778, 317] width 1212 height 526
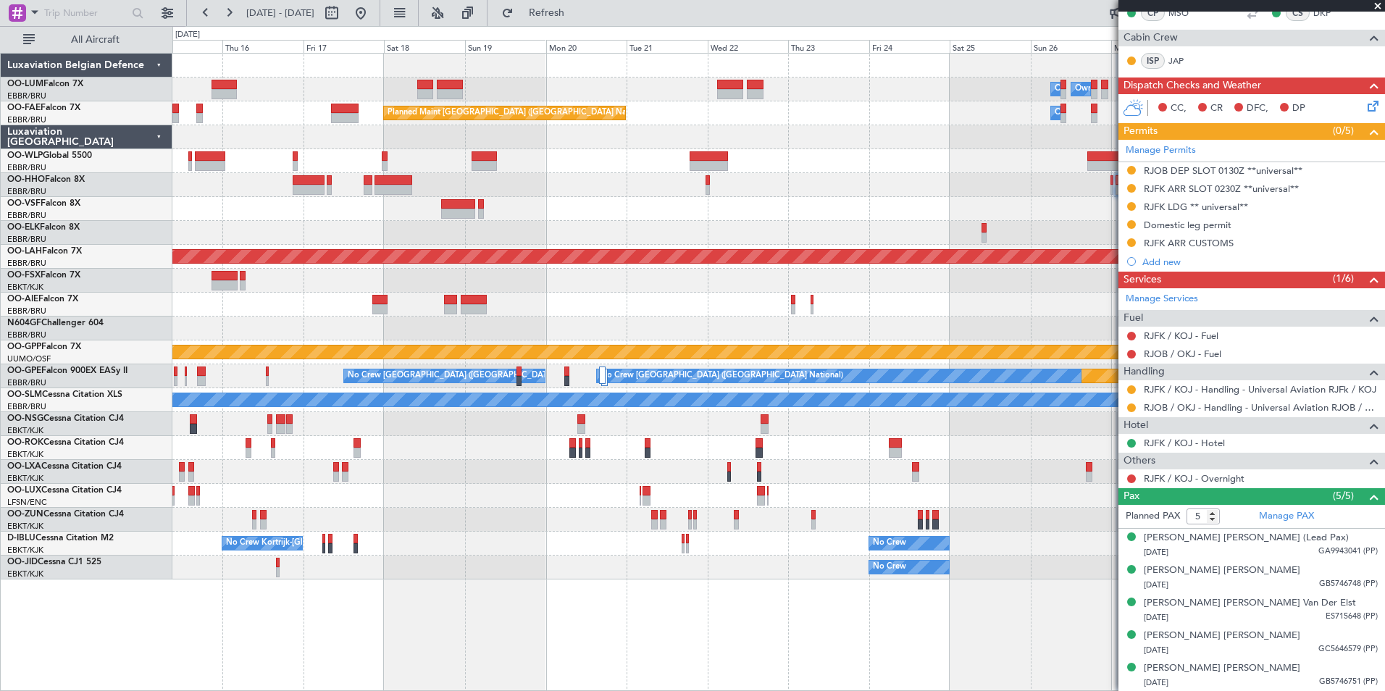
click at [901, 455] on div "Planned Maint Kortrijk-[GEOGRAPHIC_DATA] Owner [GEOGRAPHIC_DATA] Owner [GEOGRAP…" at bounding box center [778, 317] width 1212 height 526
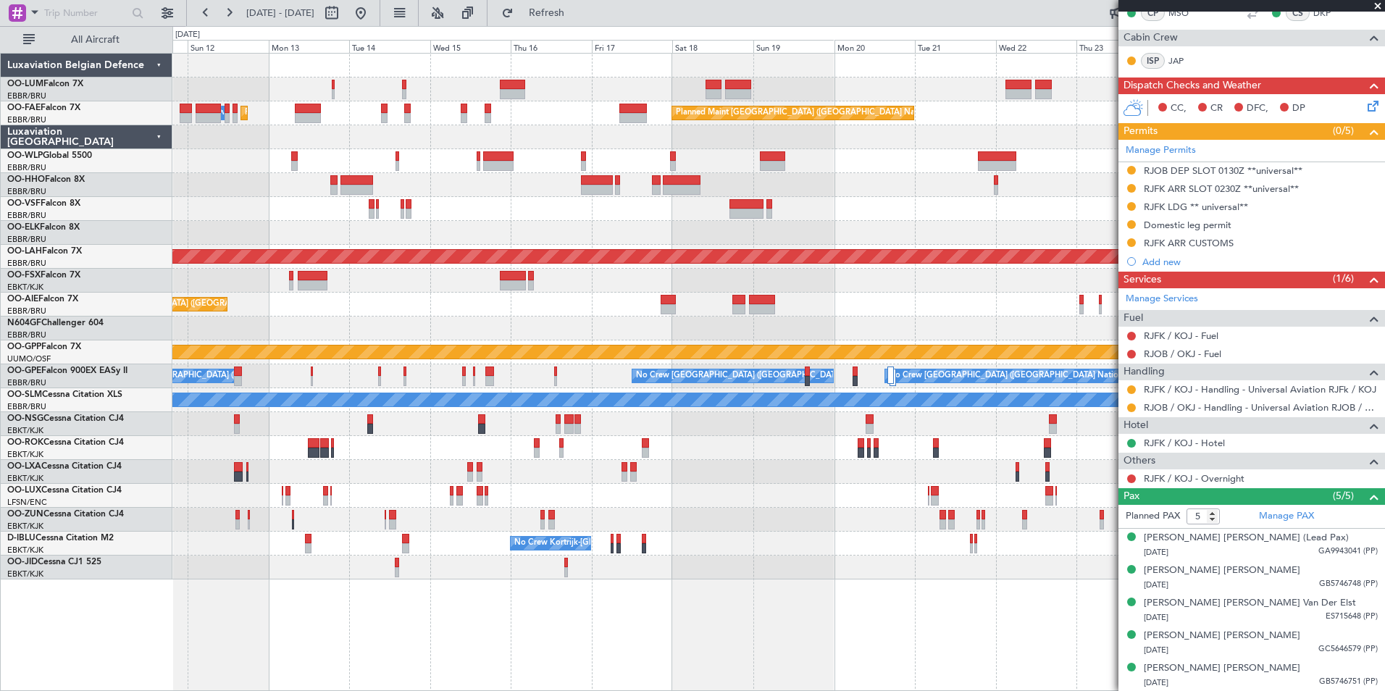
click at [819, 474] on div at bounding box center [778, 472] width 1212 height 24
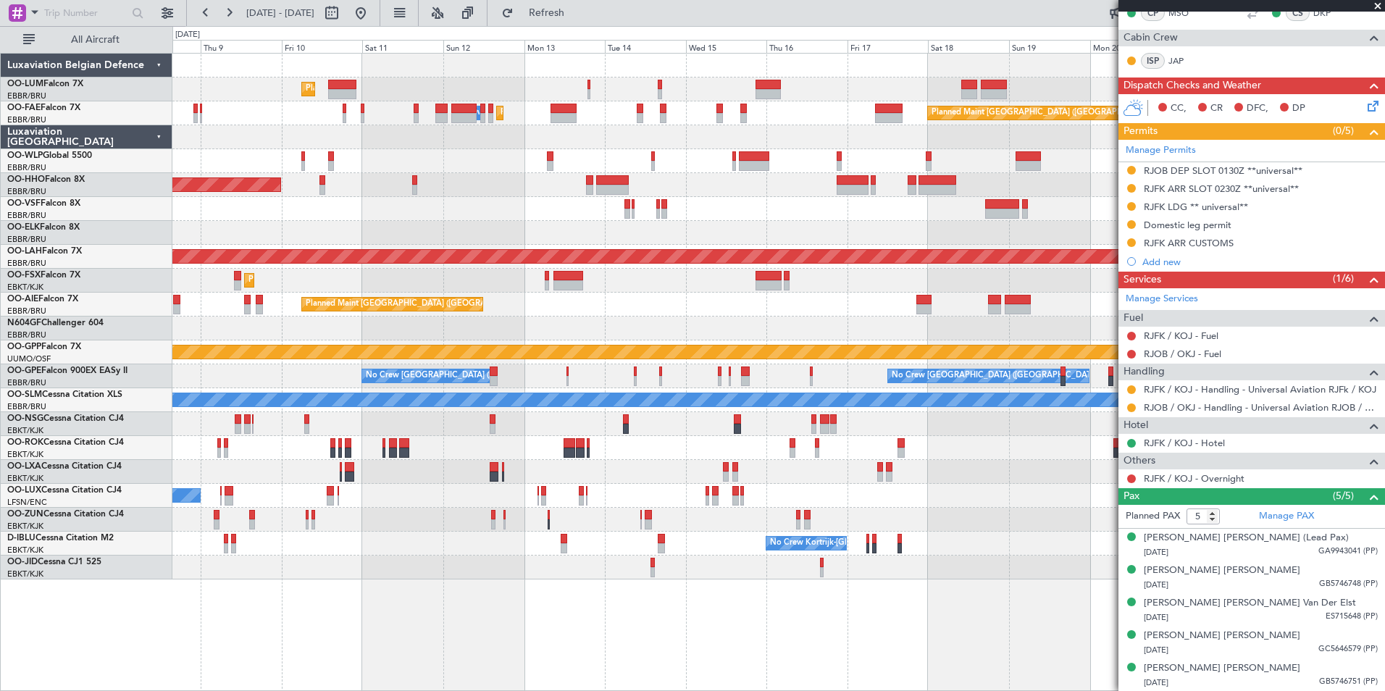
click at [766, 485] on div "No Crew [PERSON_NAME] ([PERSON_NAME]) No Crew [PERSON_NAME] ([PERSON_NAME])" at bounding box center [778, 496] width 1212 height 24
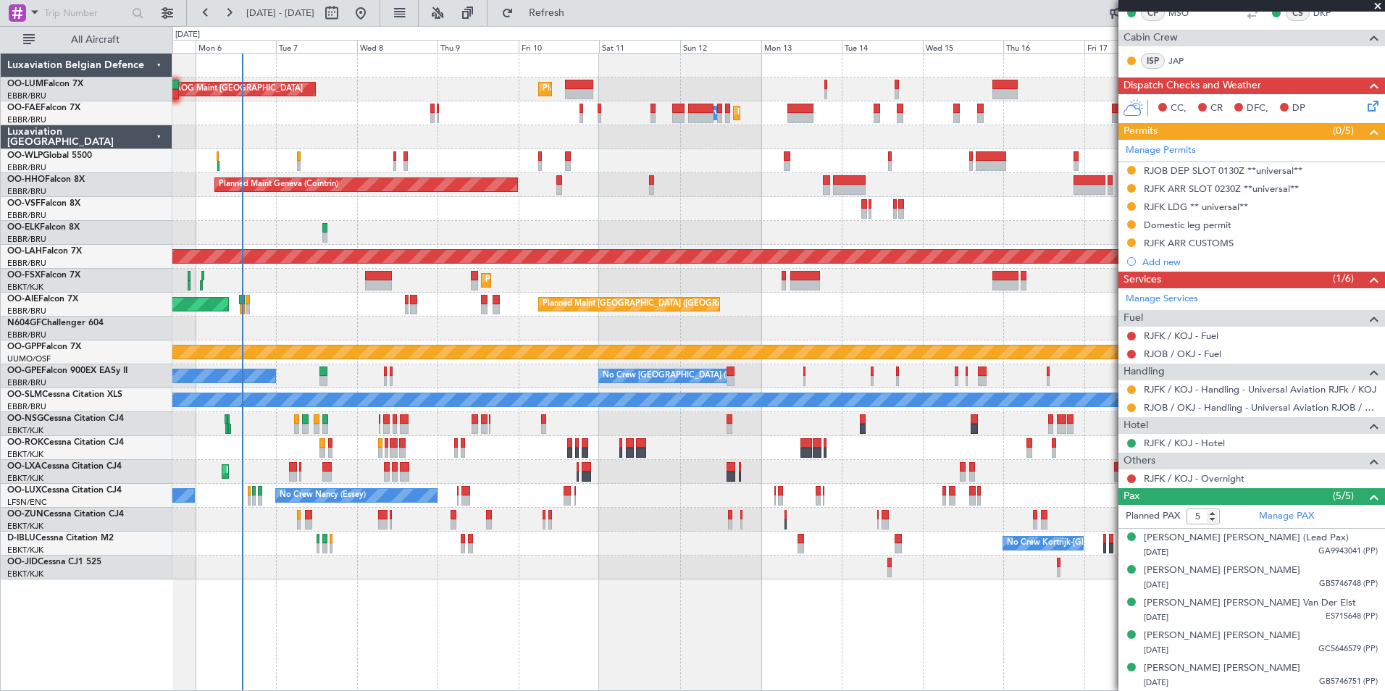
click at [659, 475] on div "Planned Maint Kortrijk-[GEOGRAPHIC_DATA] AOG Maint [GEOGRAPHIC_DATA]" at bounding box center [778, 472] width 1212 height 24
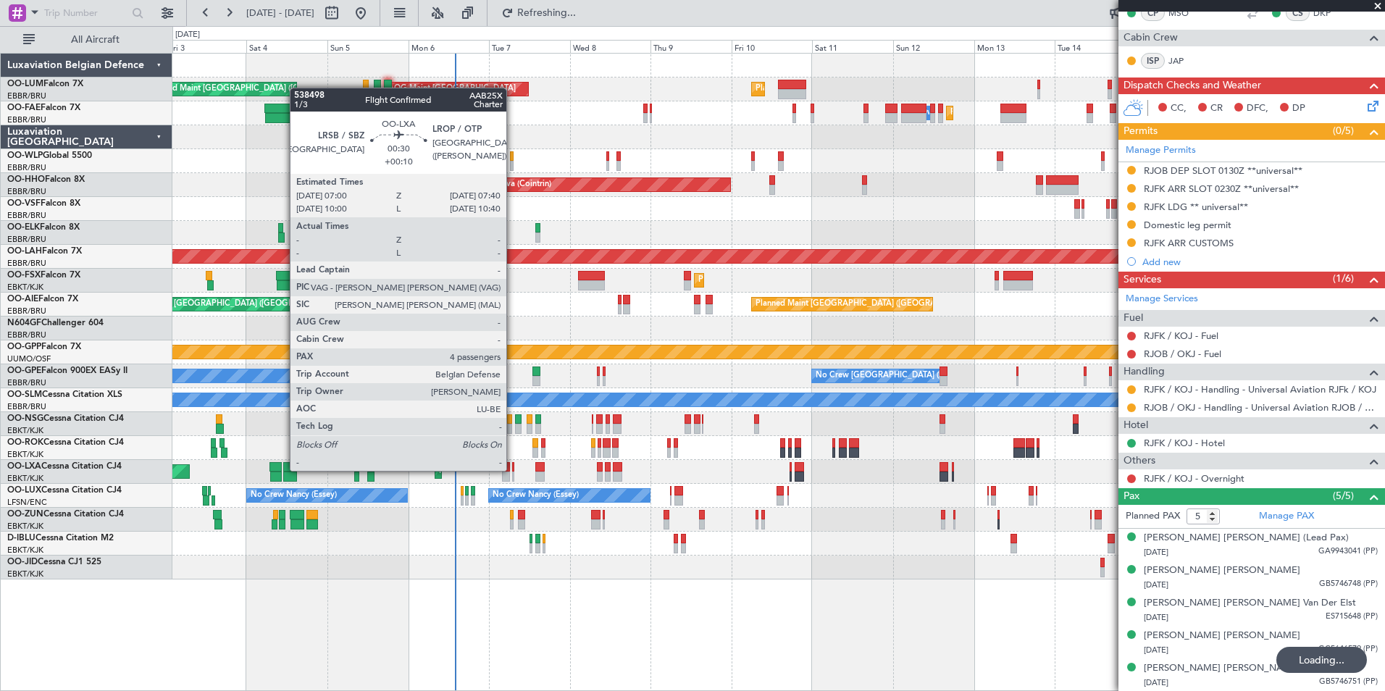
click at [513, 469] on div at bounding box center [513, 467] width 3 height 10
type input "+00:10"
type input "4"
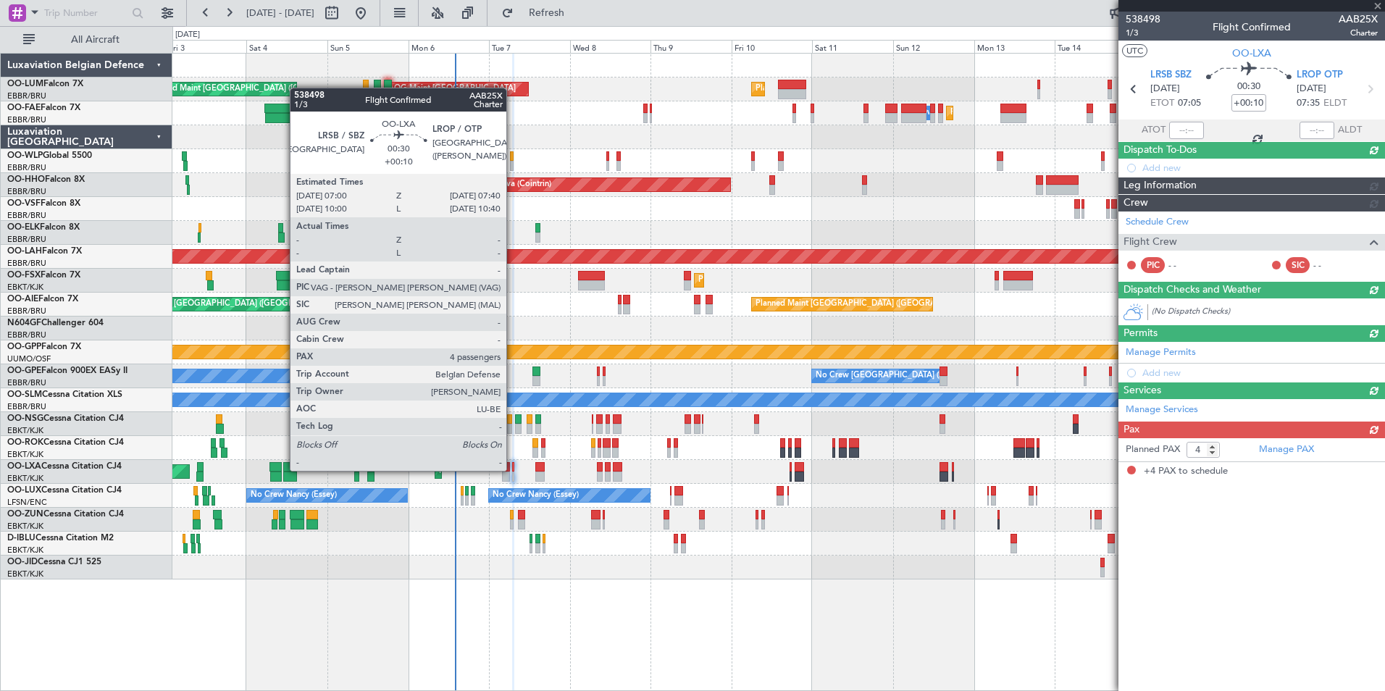
scroll to position [0, 0]
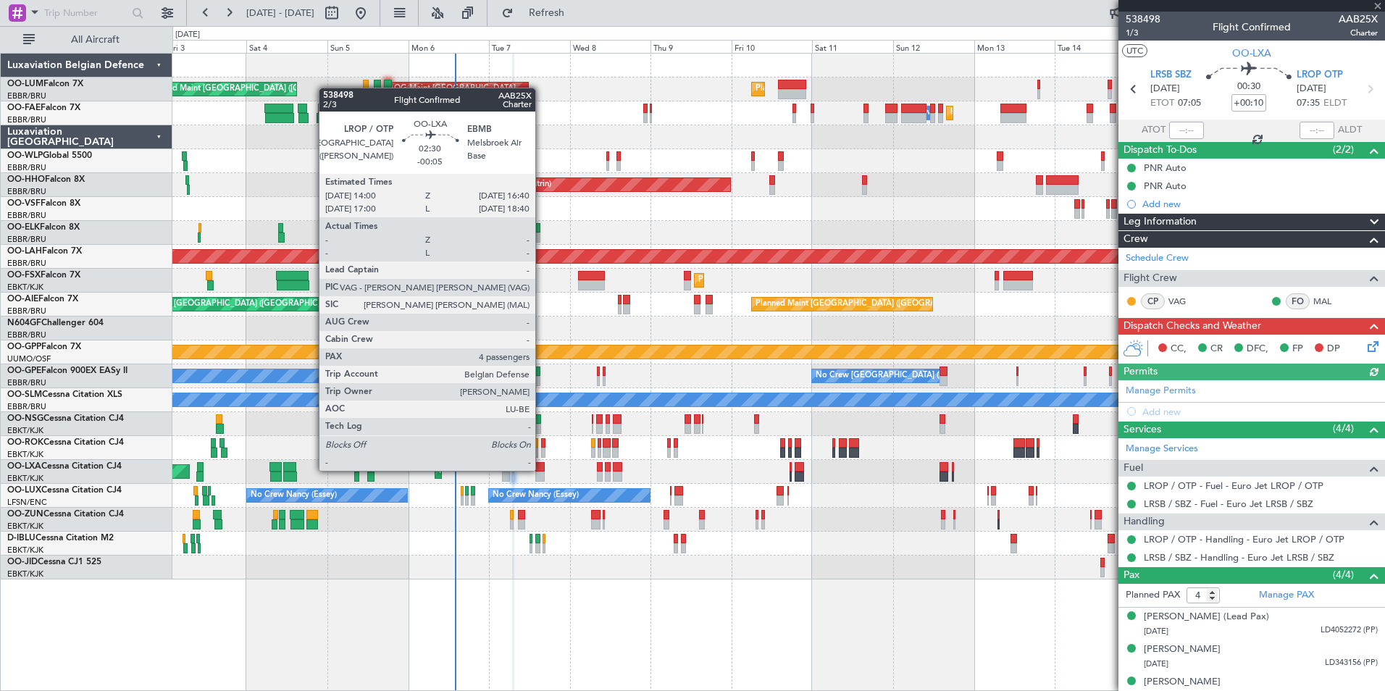
click at [542, 469] on div at bounding box center [539, 467] width 9 height 10
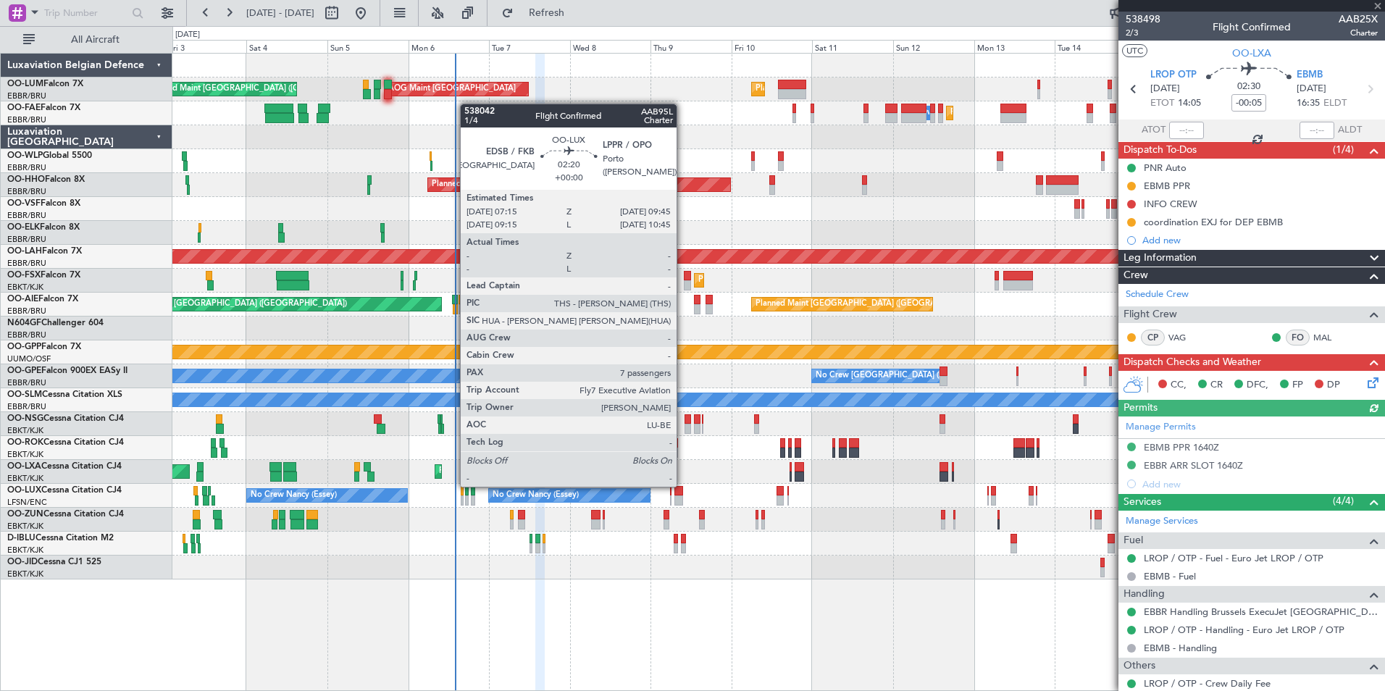
click at [324, 482] on div "Planned Maint Kortrijk-[GEOGRAPHIC_DATA] AOG Maint [GEOGRAPHIC_DATA]" at bounding box center [778, 472] width 1212 height 24
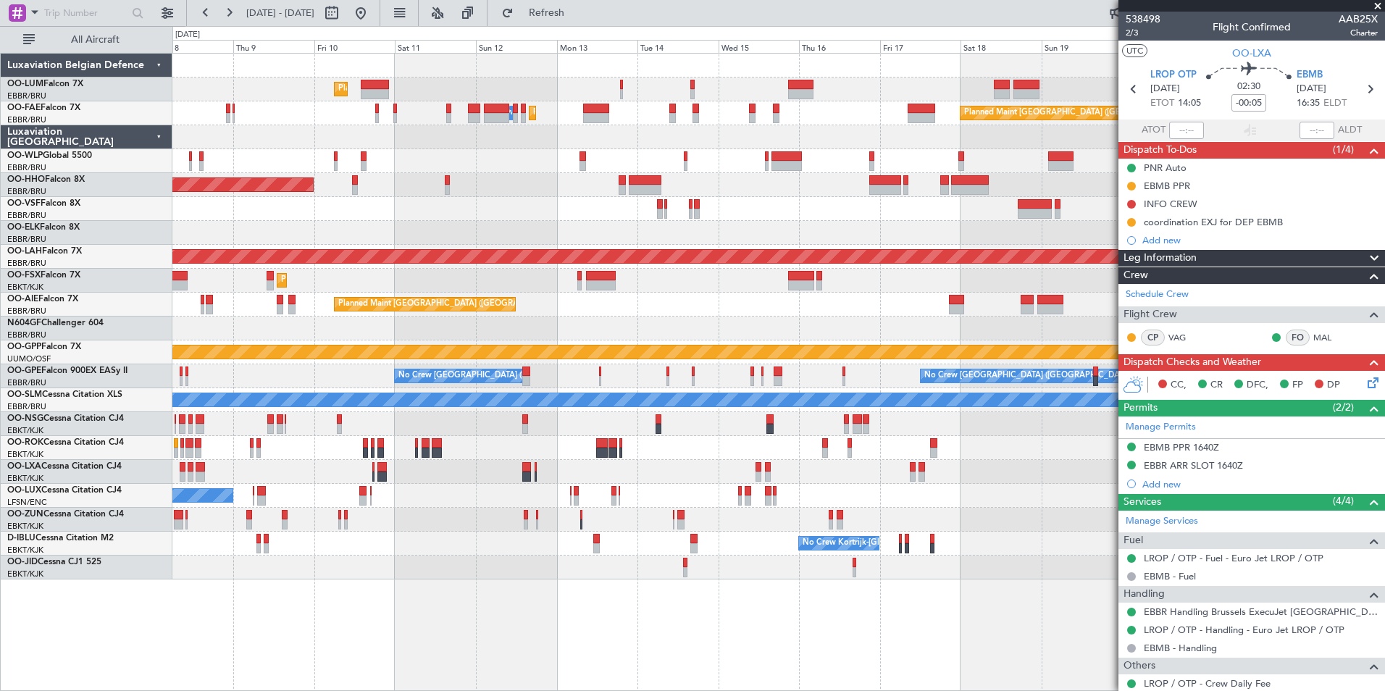
click at [514, 496] on div "No Crew [PERSON_NAME] ([PERSON_NAME]) No Crew [PERSON_NAME] ([PERSON_NAME])" at bounding box center [778, 496] width 1212 height 24
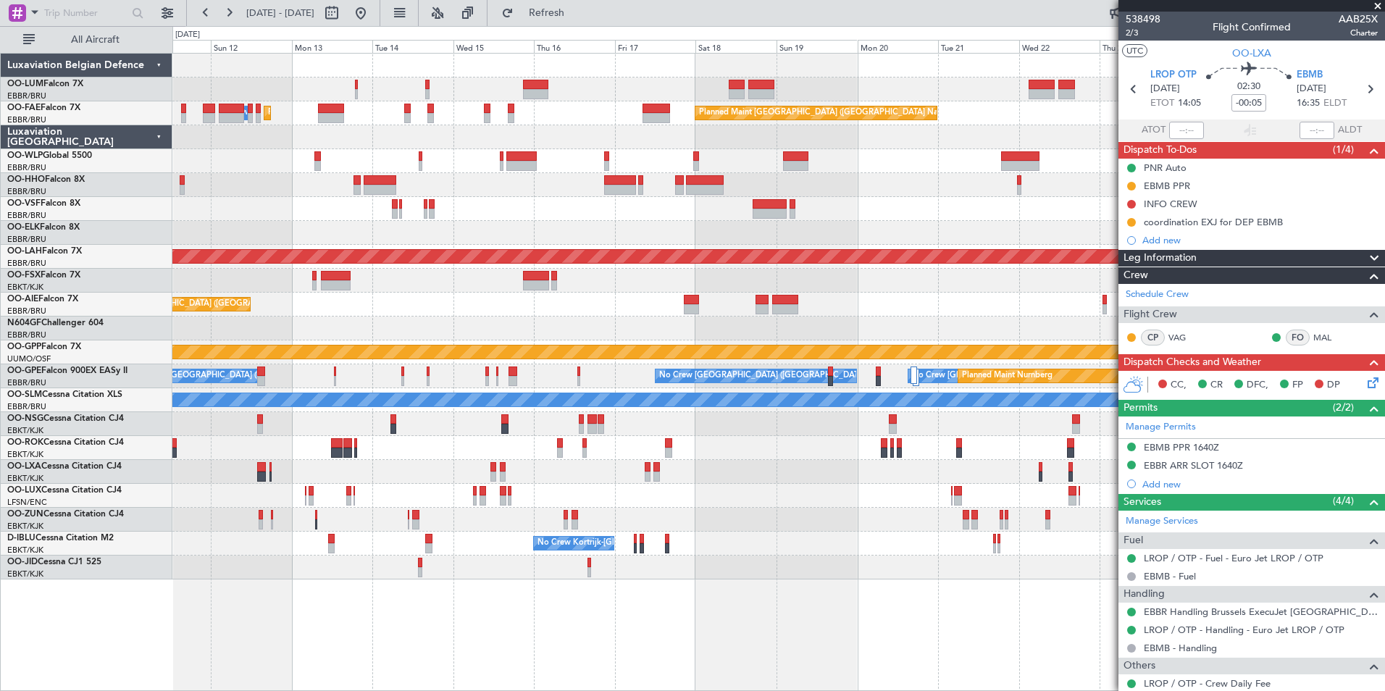
click at [552, 461] on div "Owner Melsbroek Air Base Owner [GEOGRAPHIC_DATA] Planned Maint [GEOGRAPHIC_DATA…" at bounding box center [778, 317] width 1212 height 526
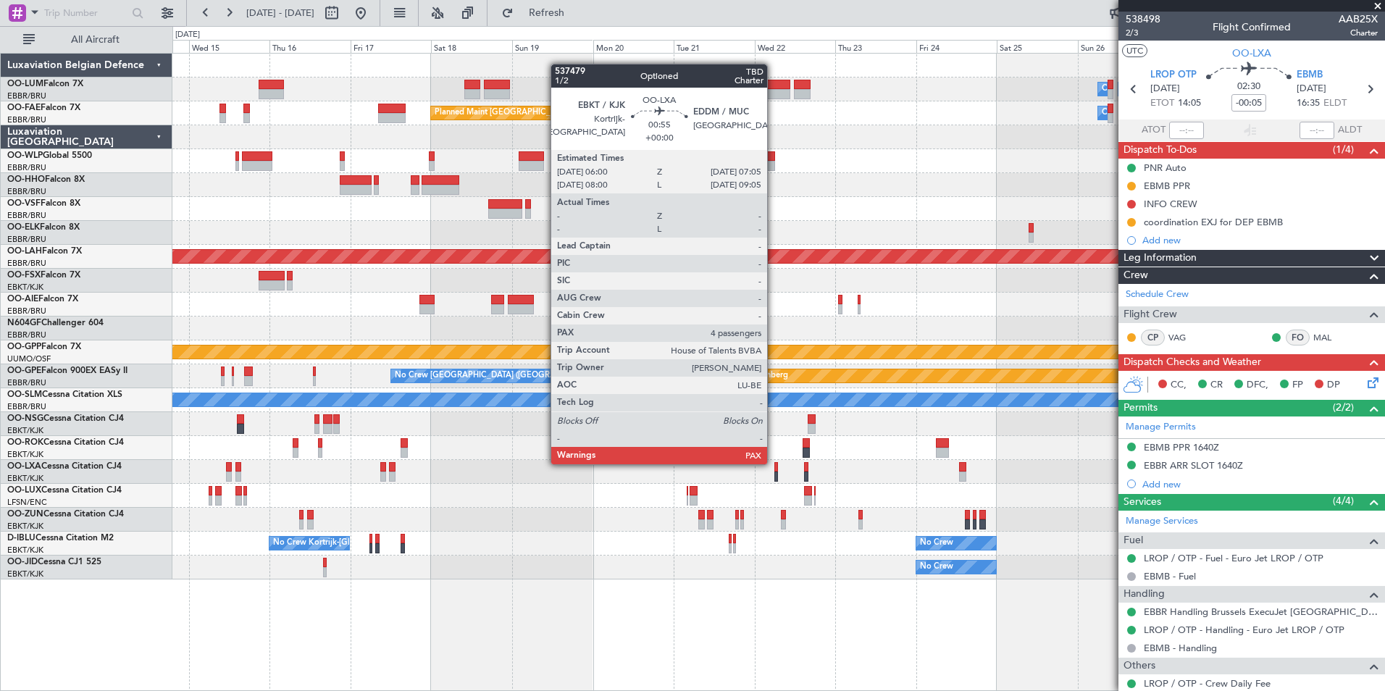
click at [695, 433] on div at bounding box center [778, 424] width 1212 height 24
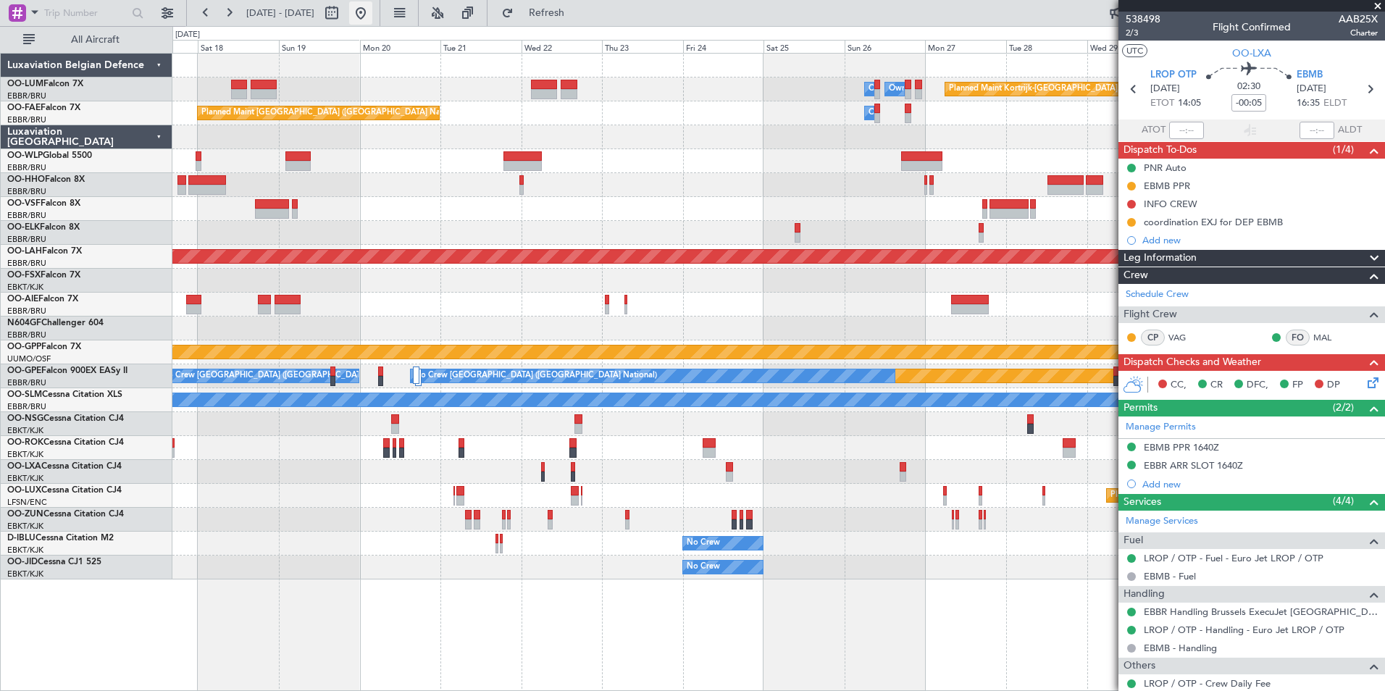
click at [372, 11] on button at bounding box center [360, 12] width 23 height 23
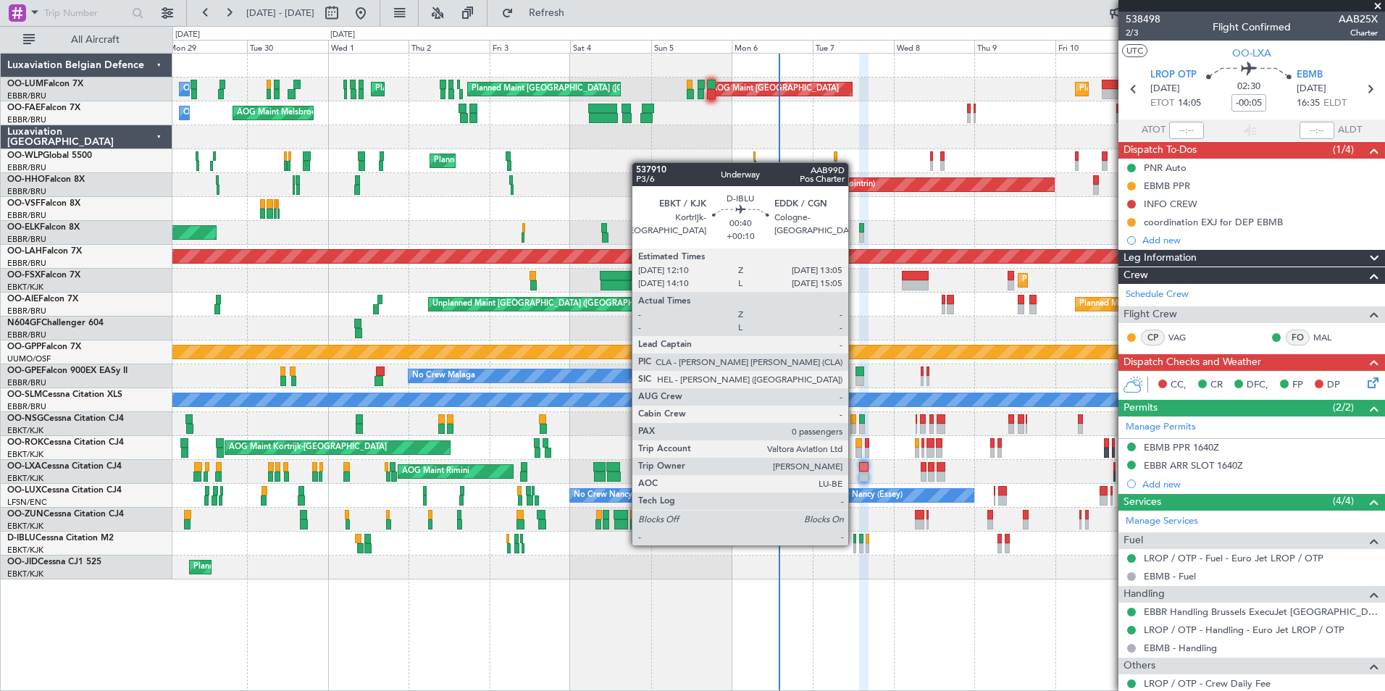
click at [855, 544] on div at bounding box center [855, 548] width 4 height 10
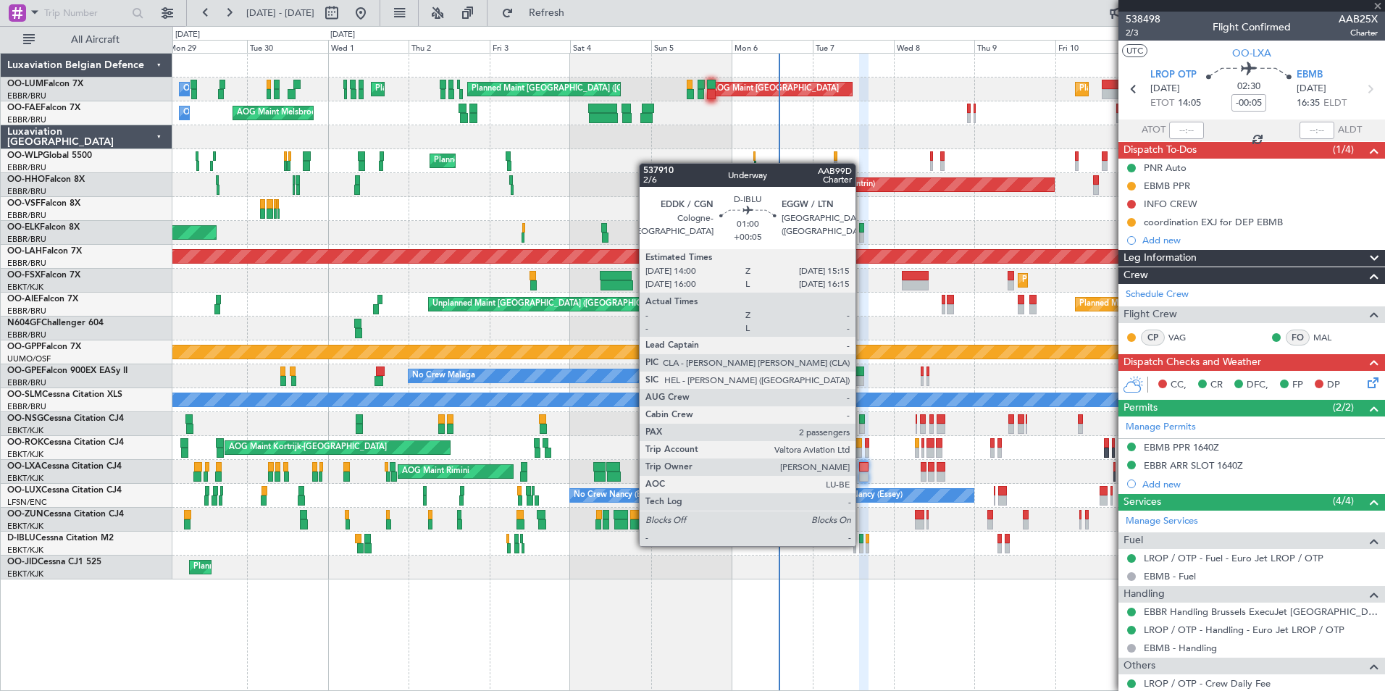
type input "+00:10"
type input "0"
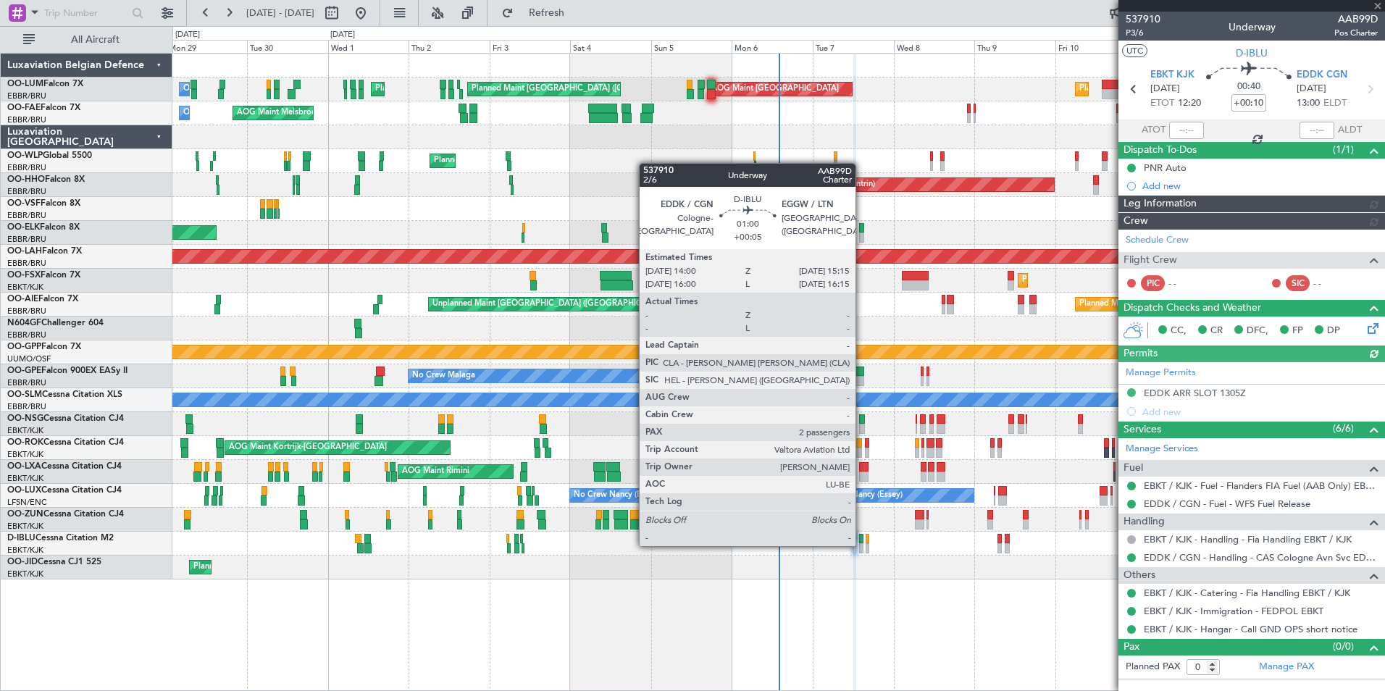
click at [862, 545] on div at bounding box center [861, 548] width 4 height 10
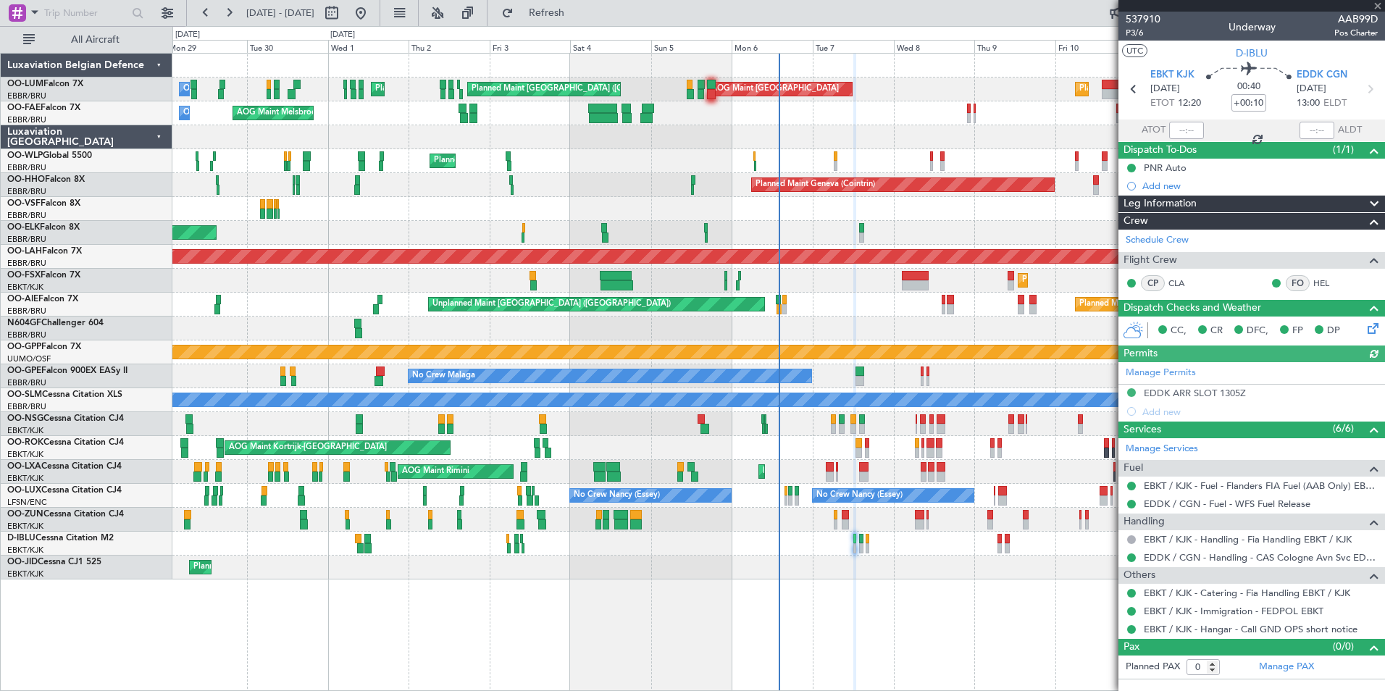
type input "+00:05"
type input "2"
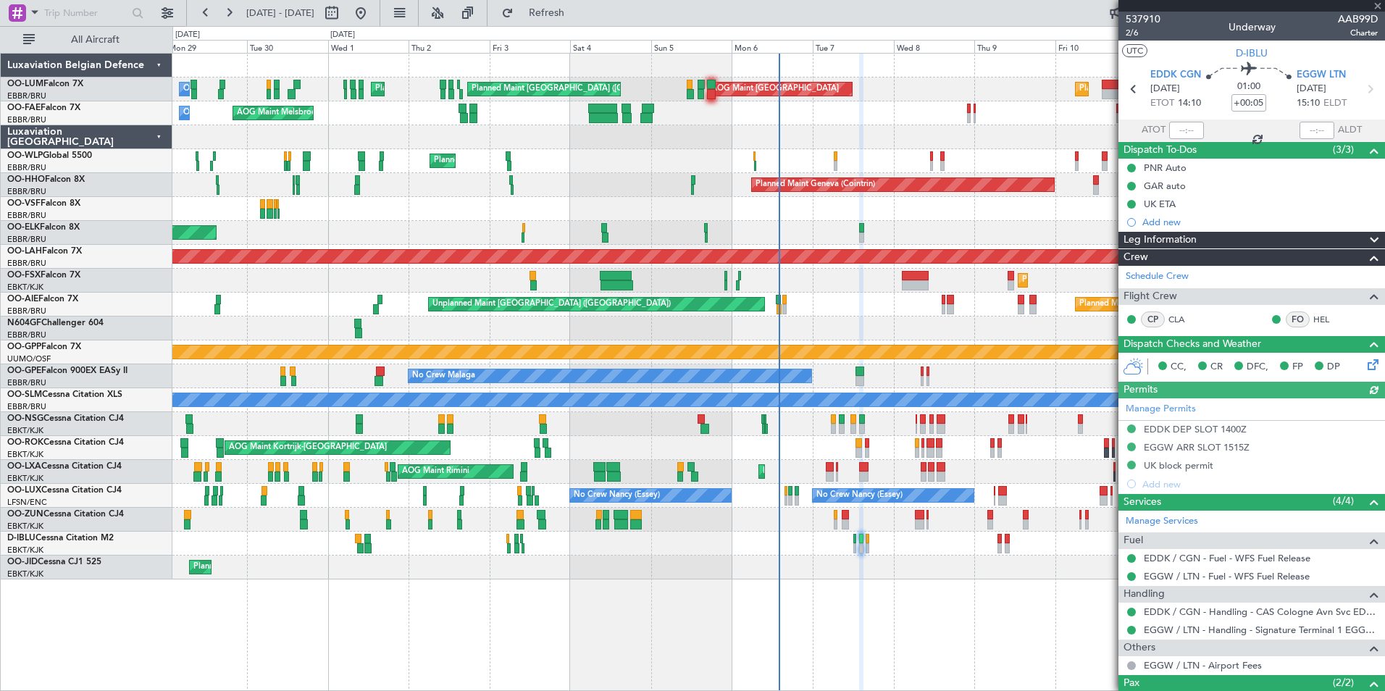
click at [849, 575] on div "Planned Maint Kortrijk-[GEOGRAPHIC_DATA]" at bounding box center [778, 568] width 1212 height 24
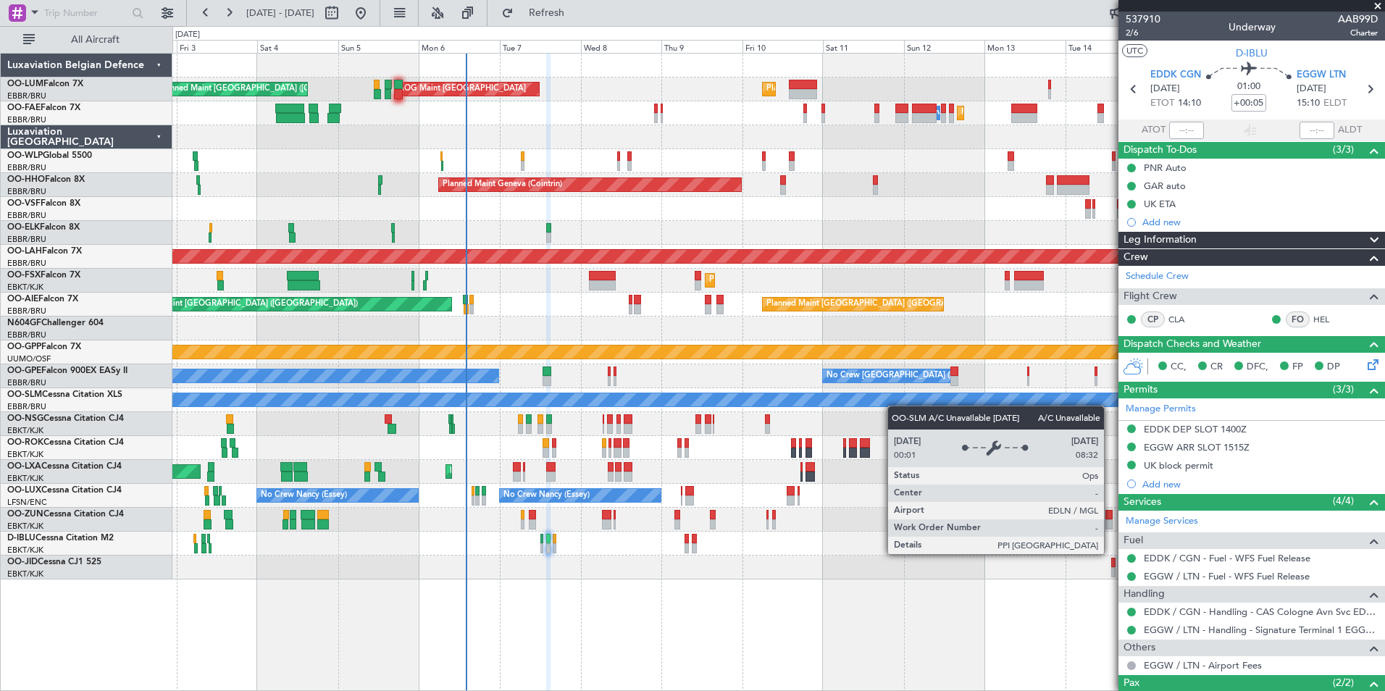
click at [638, 403] on div "A/C Unavailable [GEOGRAPHIC_DATA]" at bounding box center [778, 400] width 1212 height 24
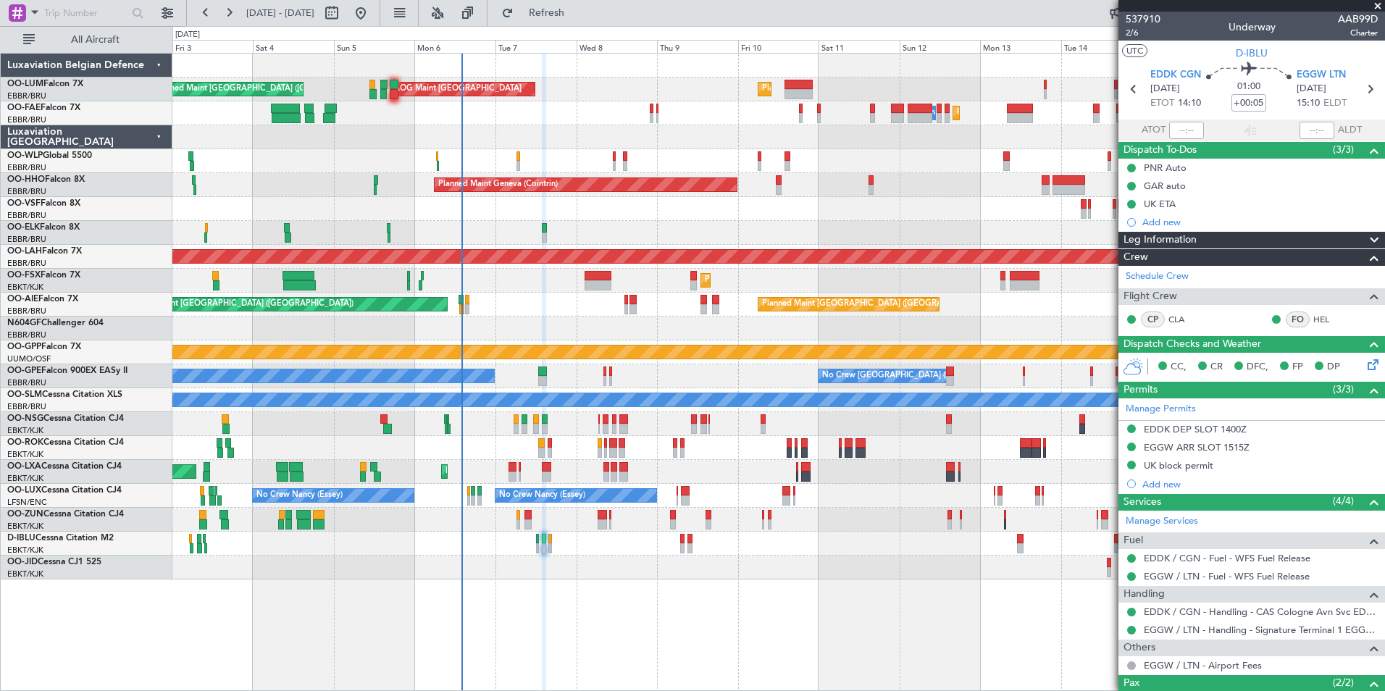
click at [538, 378] on div "No Crew Malaga No Crew [GEOGRAPHIC_DATA] (Brussels National) No Crew [GEOGRAPHI…" at bounding box center [778, 376] width 1212 height 24
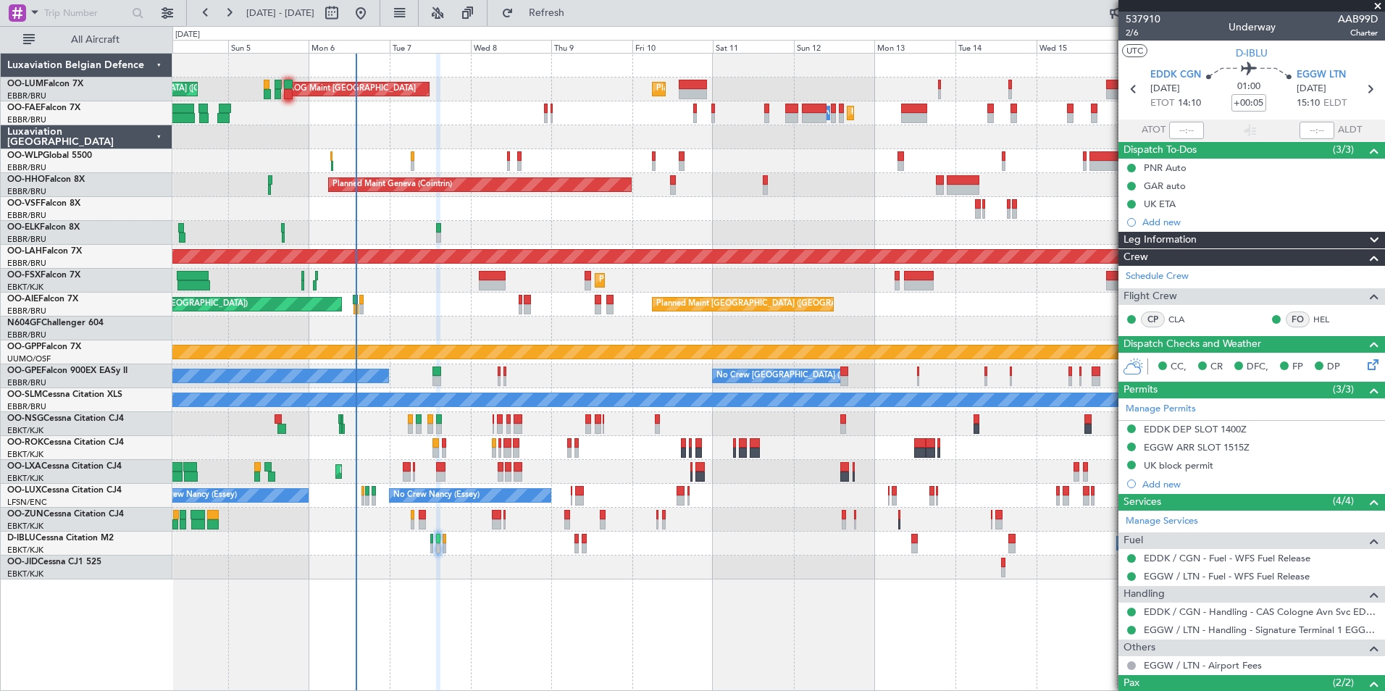
click at [613, 377] on div "No Crew Malaga No Crew Brussels (Brussels National) No Crew Brussels (Brussels …" at bounding box center [778, 376] width 1212 height 24
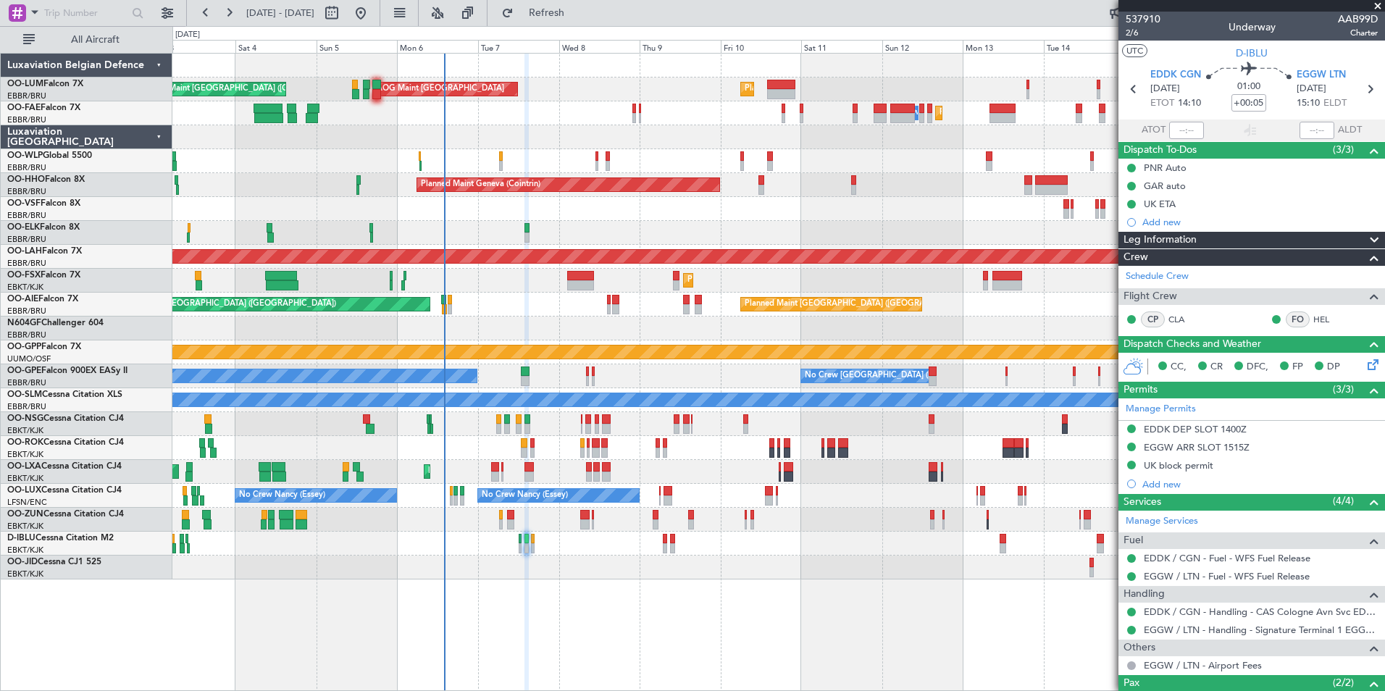
click at [528, 387] on div "AOG Maint Sibiu Planned Maint Brussels (Brussels National) Planned Maint Brusse…" at bounding box center [778, 317] width 1212 height 526
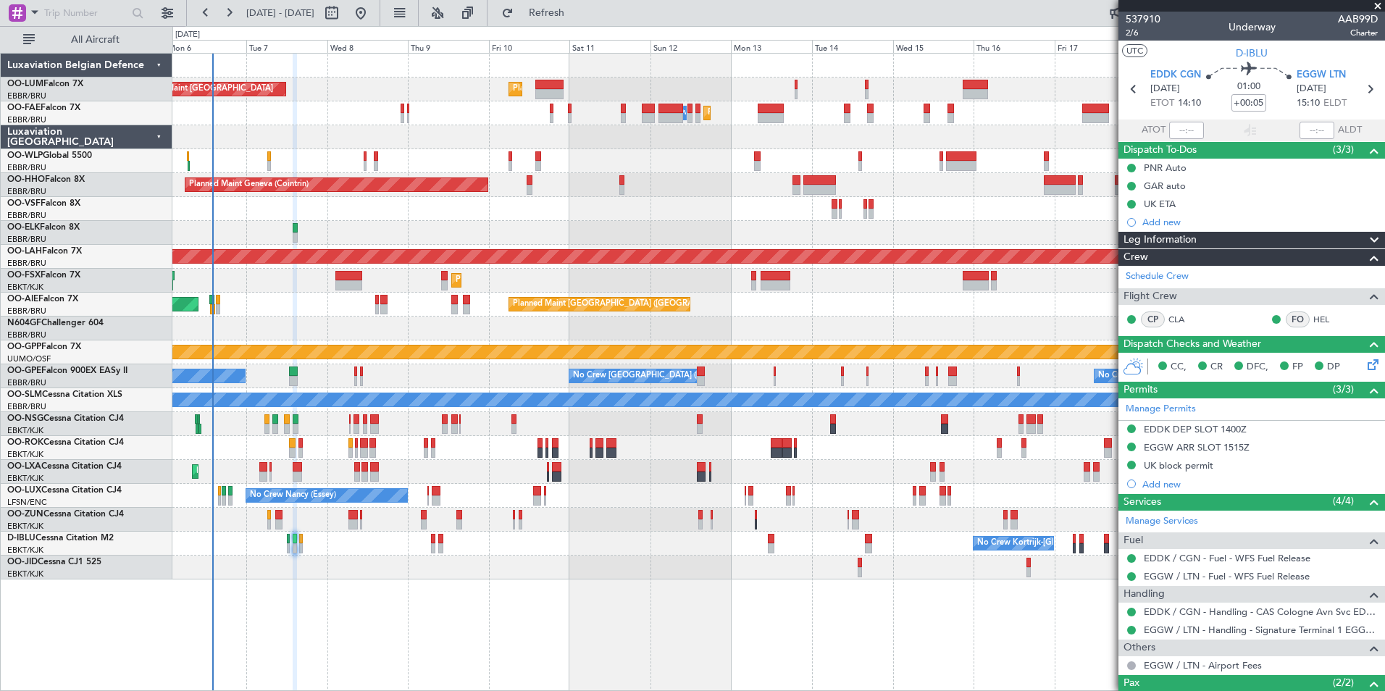
click at [857, 374] on div "No Crew Malaga No Crew Brussels (Brussels National) No Crew Brussels (Brussels …" at bounding box center [778, 376] width 1212 height 24
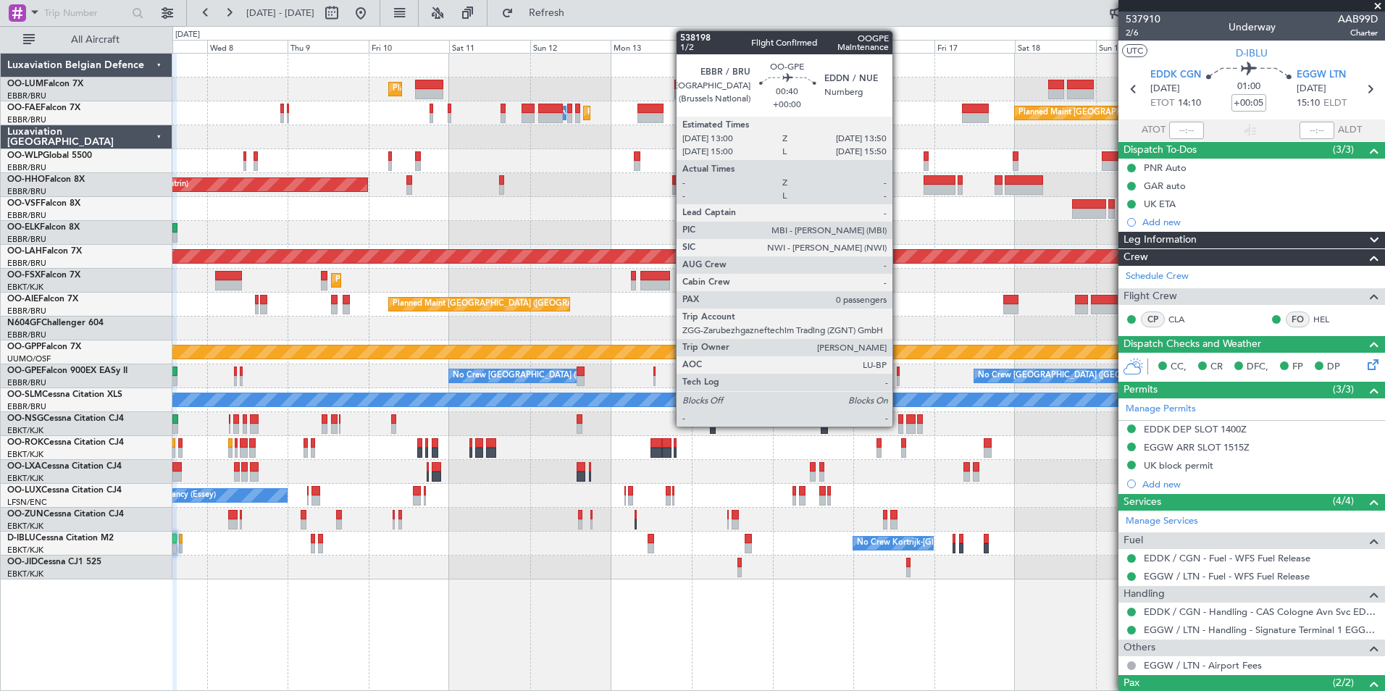
click at [899, 381] on div at bounding box center [898, 381] width 3 height 10
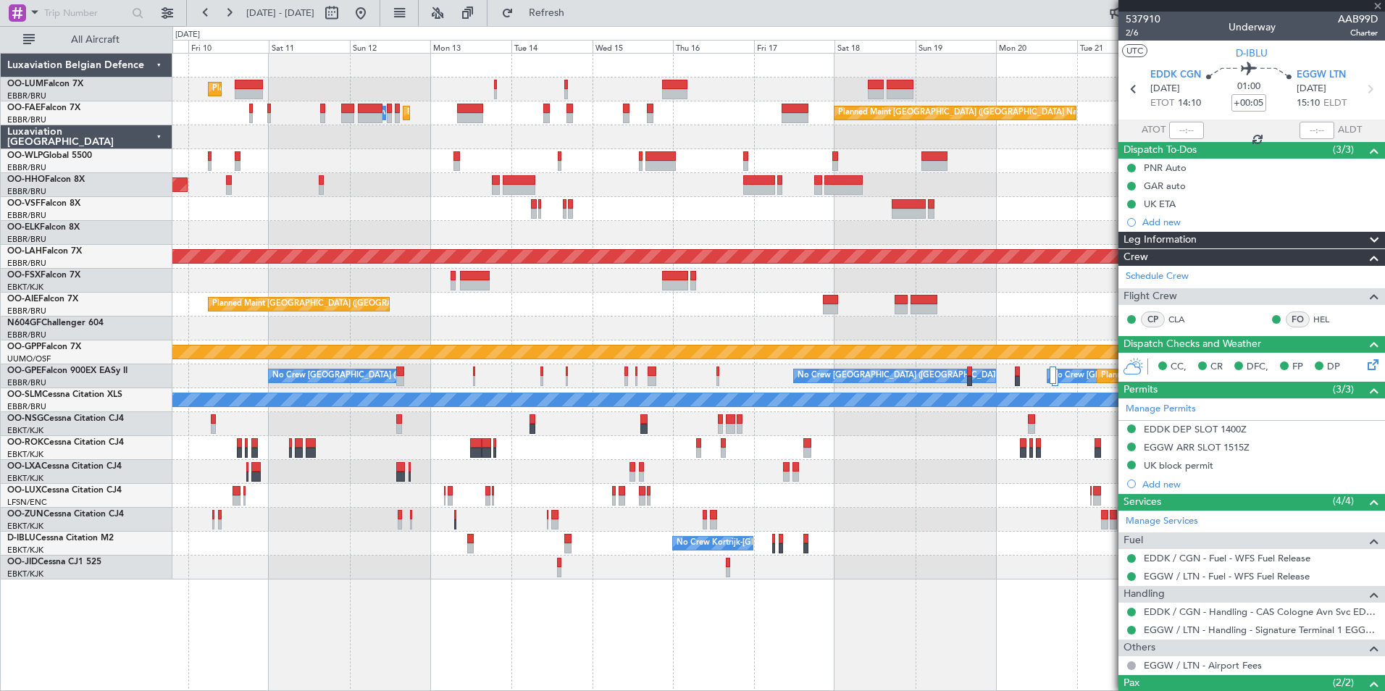
click at [730, 376] on div "No Crew Brussels (Brussels National) No Crew Brussels (Brussels National) No Cr…" at bounding box center [778, 376] width 1212 height 24
type input "0"
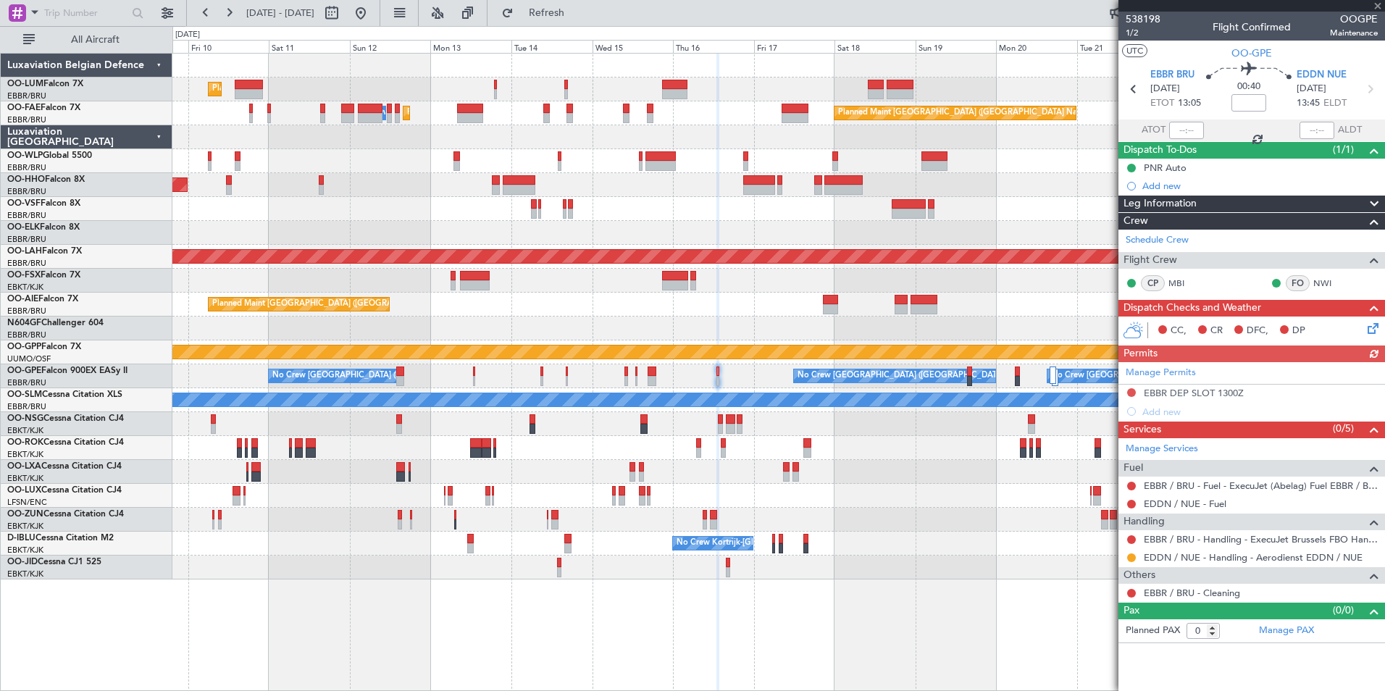
click at [1211, 547] on div "EBBR / BRU - Handling - ExecuJet Brussels FBO Handling Abelag" at bounding box center [1251, 539] width 267 height 18
click at [1192, 557] on link "EDDN / NUE - Handling - Aerodienst EDDN / NUE" at bounding box center [1253, 557] width 219 height 12
click at [679, 381] on div "Planned Maint Nurnberg No Crew Brussels (Brussels National) No Crew Brussels (B…" at bounding box center [778, 376] width 1212 height 24
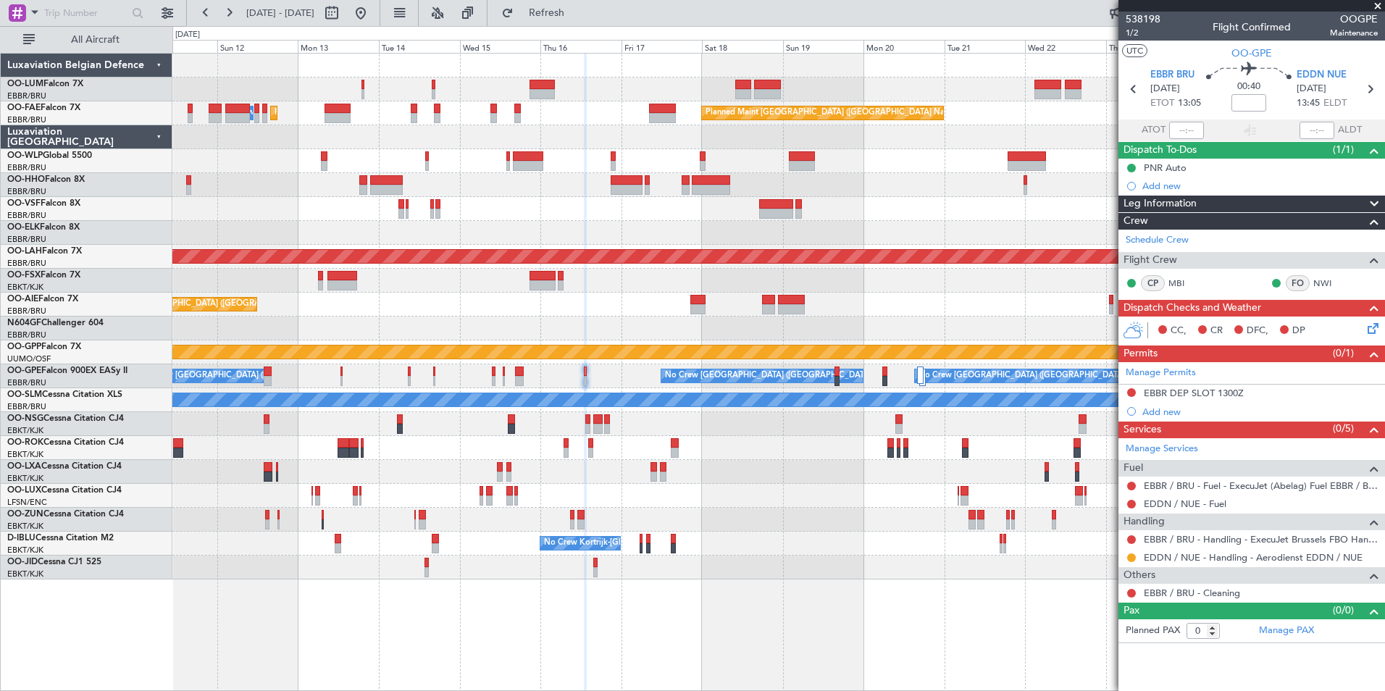
click at [655, 382] on div "Planned Maint Nurnberg No Crew Brussels (Brussels National) No Crew Brussels (B…" at bounding box center [778, 376] width 1212 height 24
click at [1255, 559] on link "EDDN / NUE - Handling - Aerodienst EDDN / NUE" at bounding box center [1253, 557] width 219 height 12
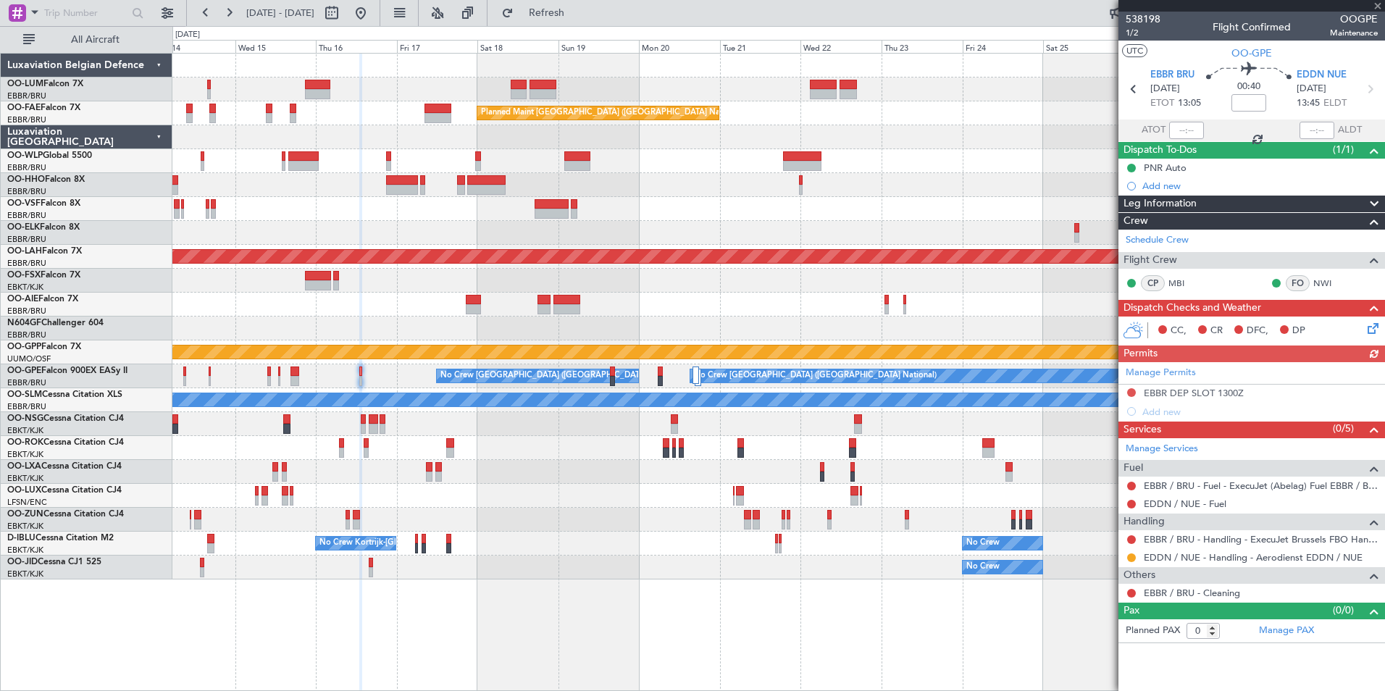
click at [697, 443] on div at bounding box center [778, 448] width 1212 height 24
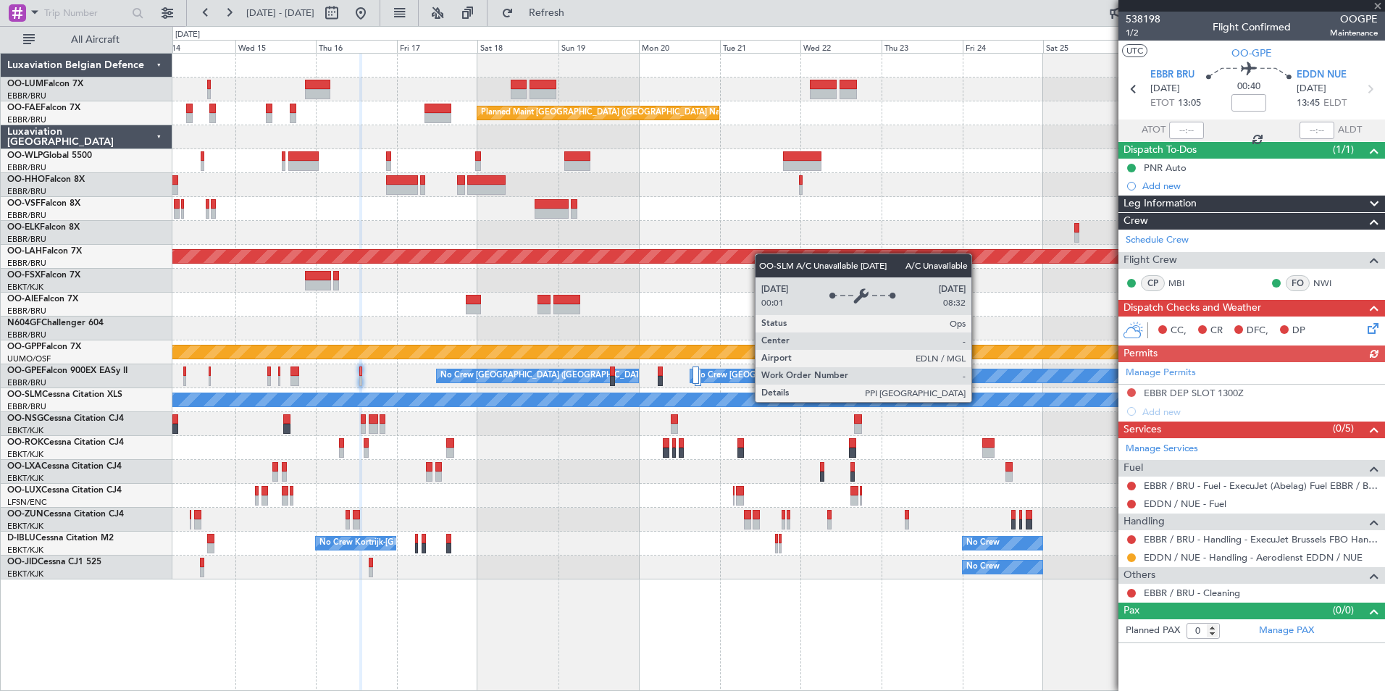
click at [705, 424] on div "Owner Melsbroek Air Base Owner Melsbroek Air Base Planned Maint Kortrijk-Wevelg…" at bounding box center [778, 317] width 1212 height 526
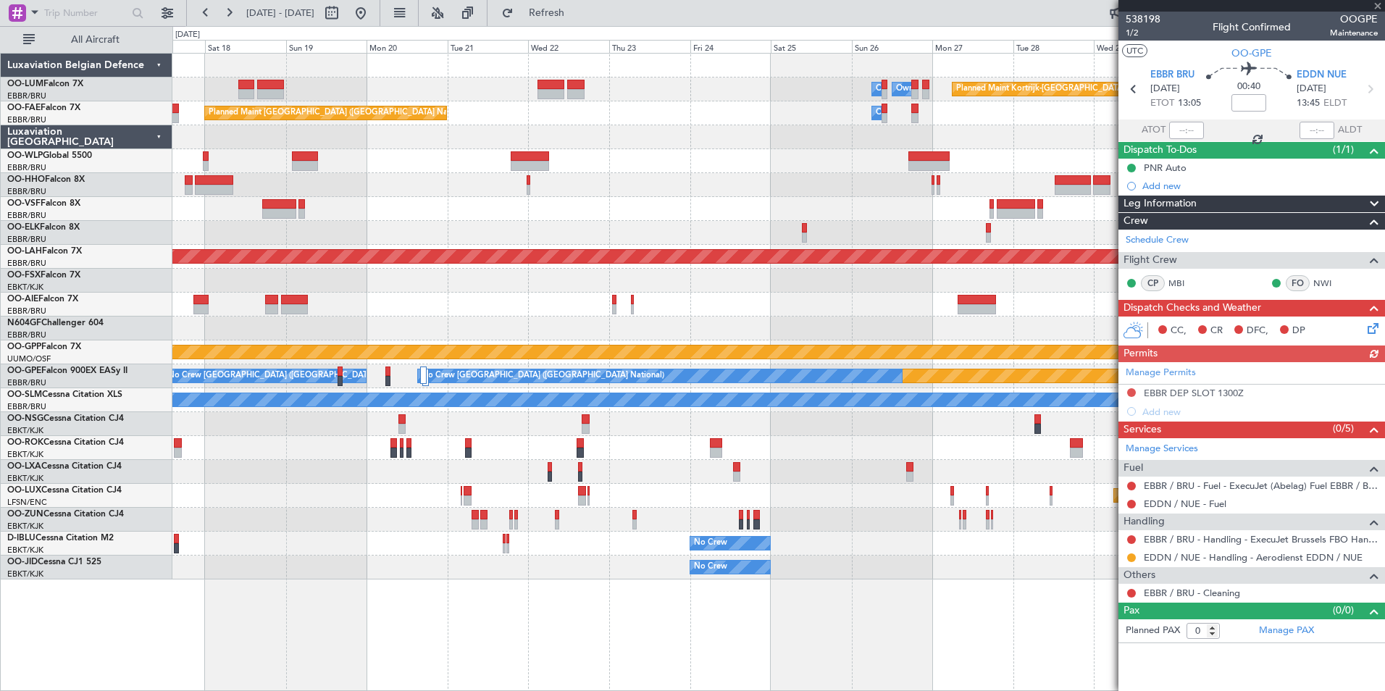
click at [522, 427] on div "Owner Melsbroek Air Base Owner Melsbroek Air Base Planned Maint Kortrijk-Wevelg…" at bounding box center [778, 317] width 1212 height 526
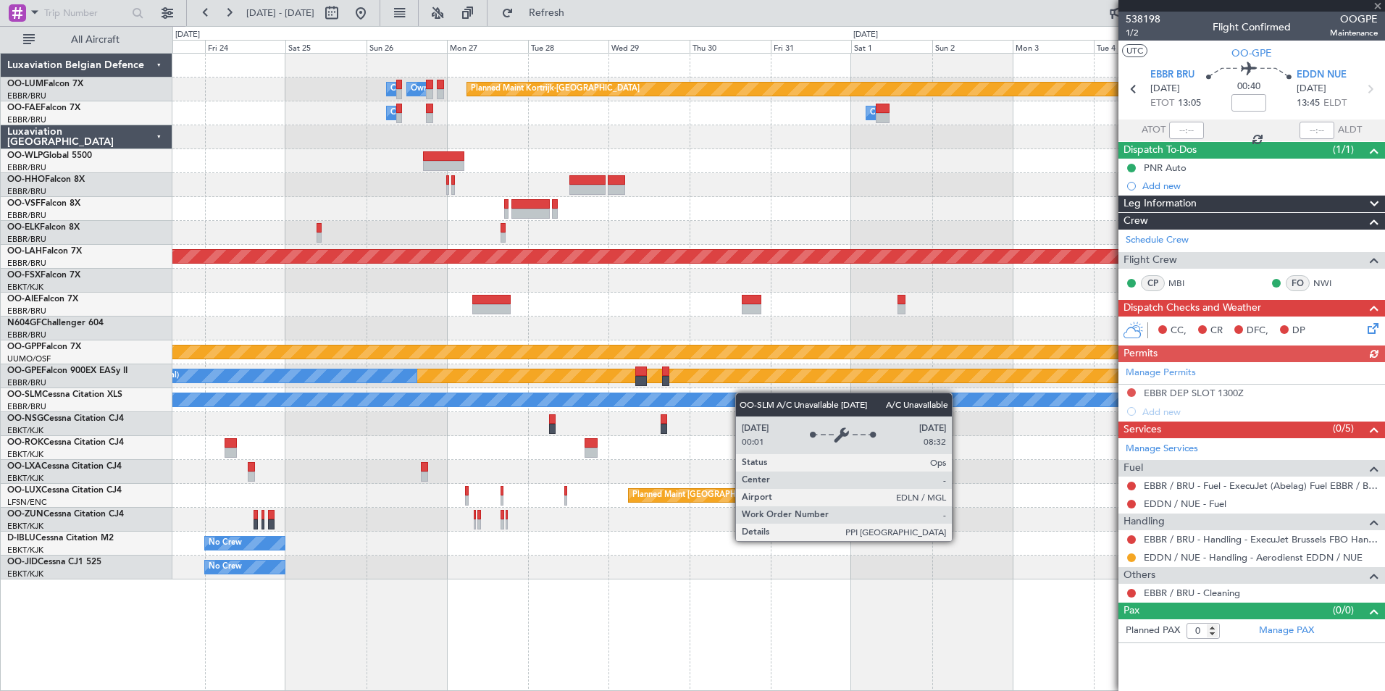
click at [737, 393] on div "Owner Melsbroek Air Base Owner Melsbroek Air Base Planned Maint Kortrijk-Wevelg…" at bounding box center [778, 317] width 1212 height 526
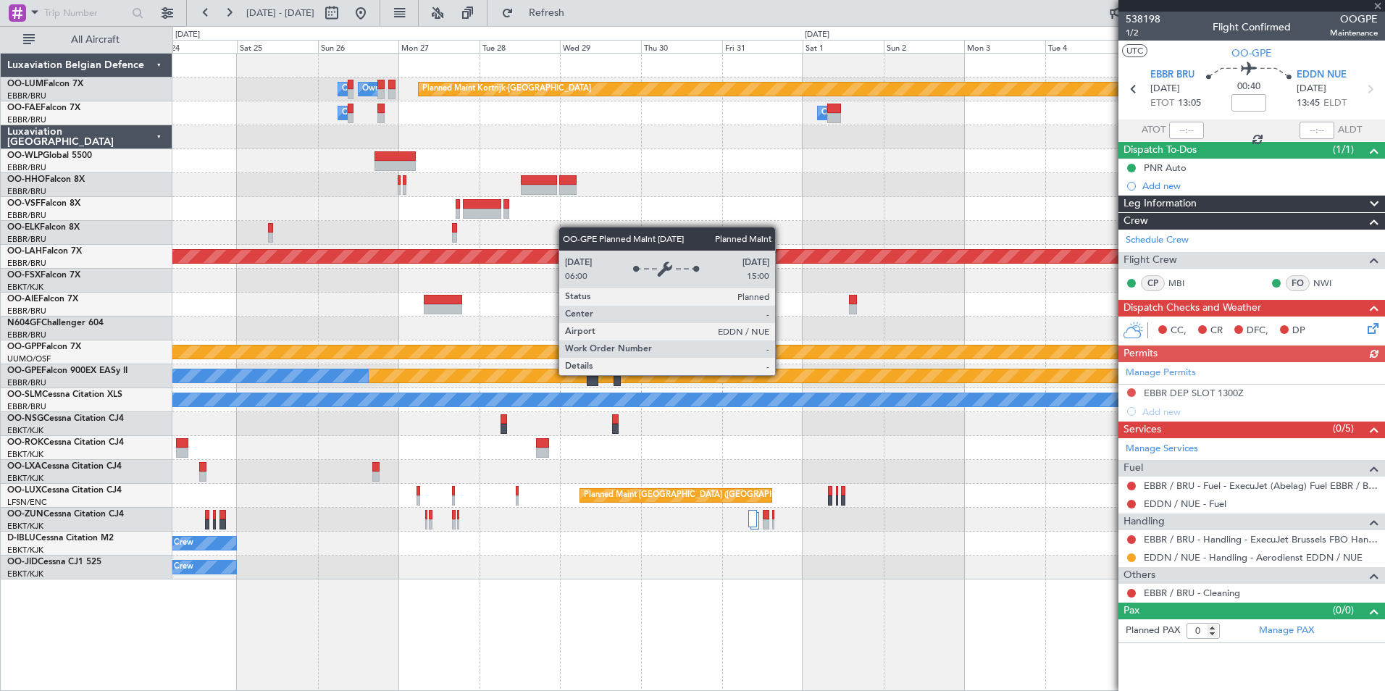
click at [446, 417] on div "Owner Melsbroek Air Base Owner Melsbroek Air Base Planned Maint Kortrijk-Wevelg…" at bounding box center [778, 317] width 1212 height 526
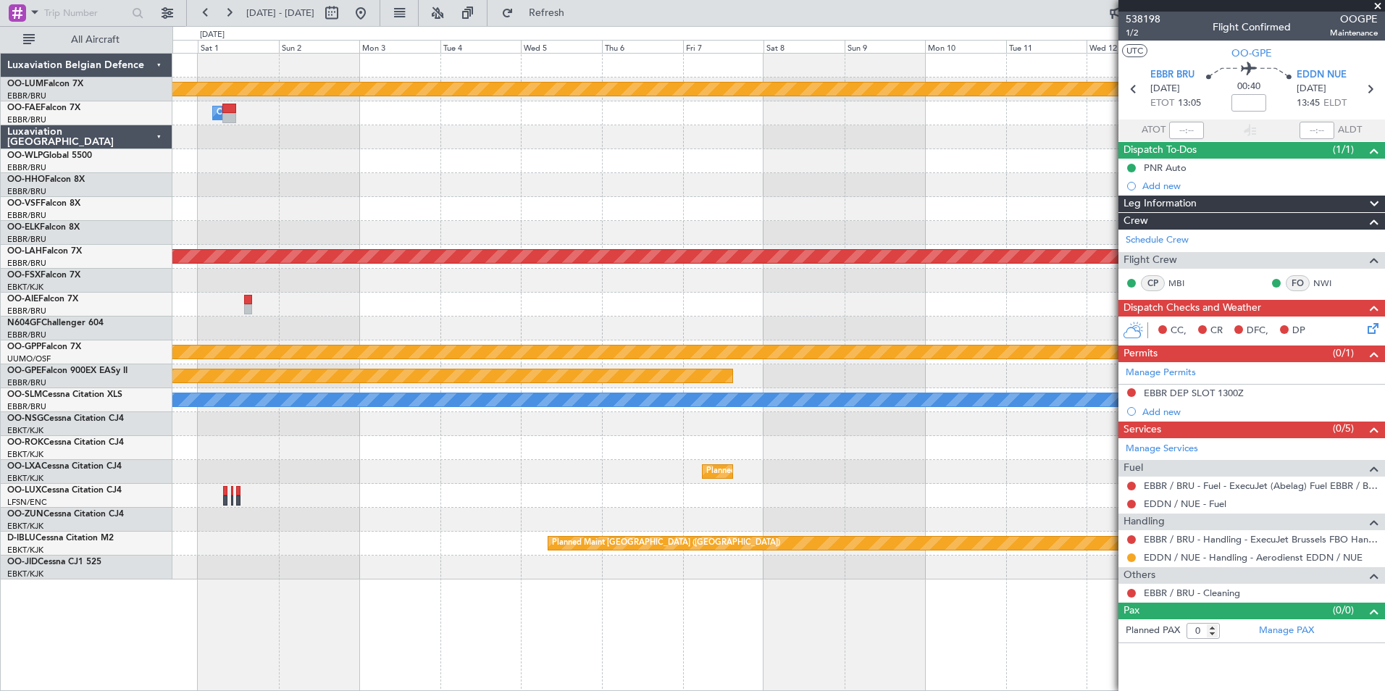
click at [526, 422] on div "Planned Maint Kortrijk-Wevelgem Owner Melsbroek Air Base Planned Maint Alton-st…" at bounding box center [778, 317] width 1212 height 526
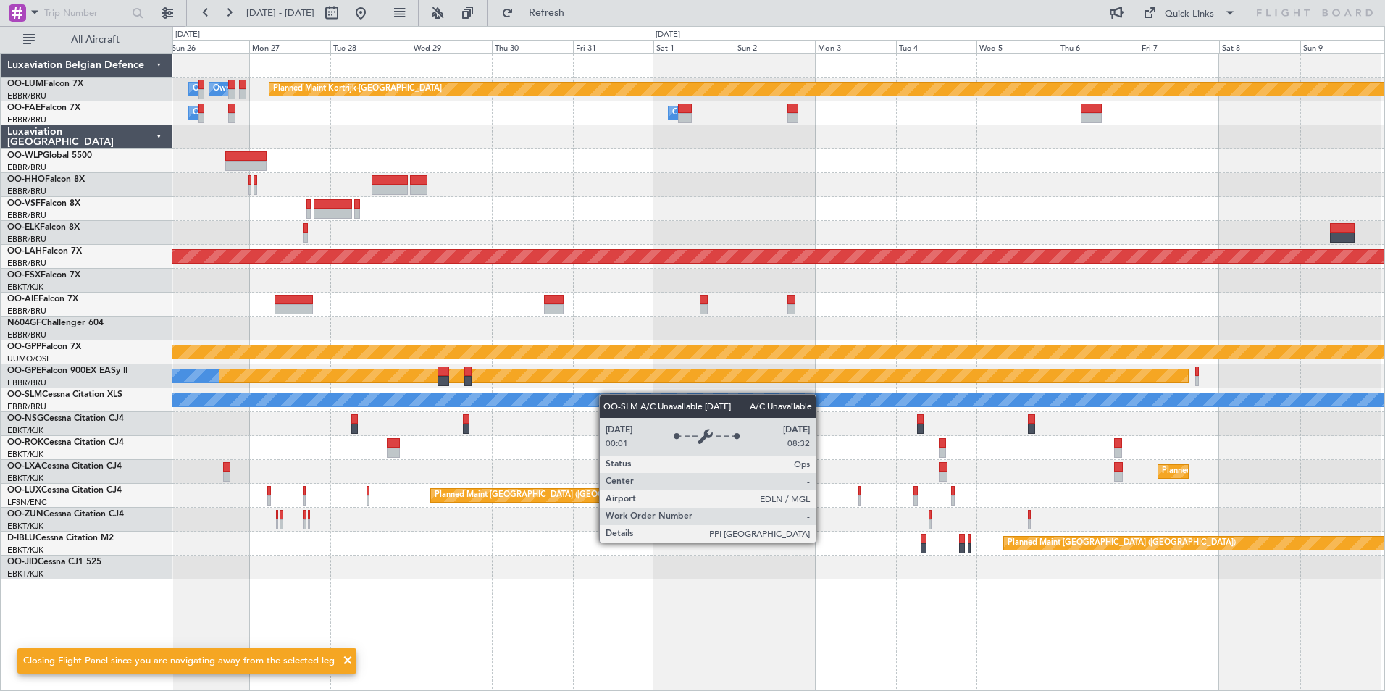
click at [1034, 395] on div "A/C Unavailable [GEOGRAPHIC_DATA]" at bounding box center [778, 400] width 1212 height 24
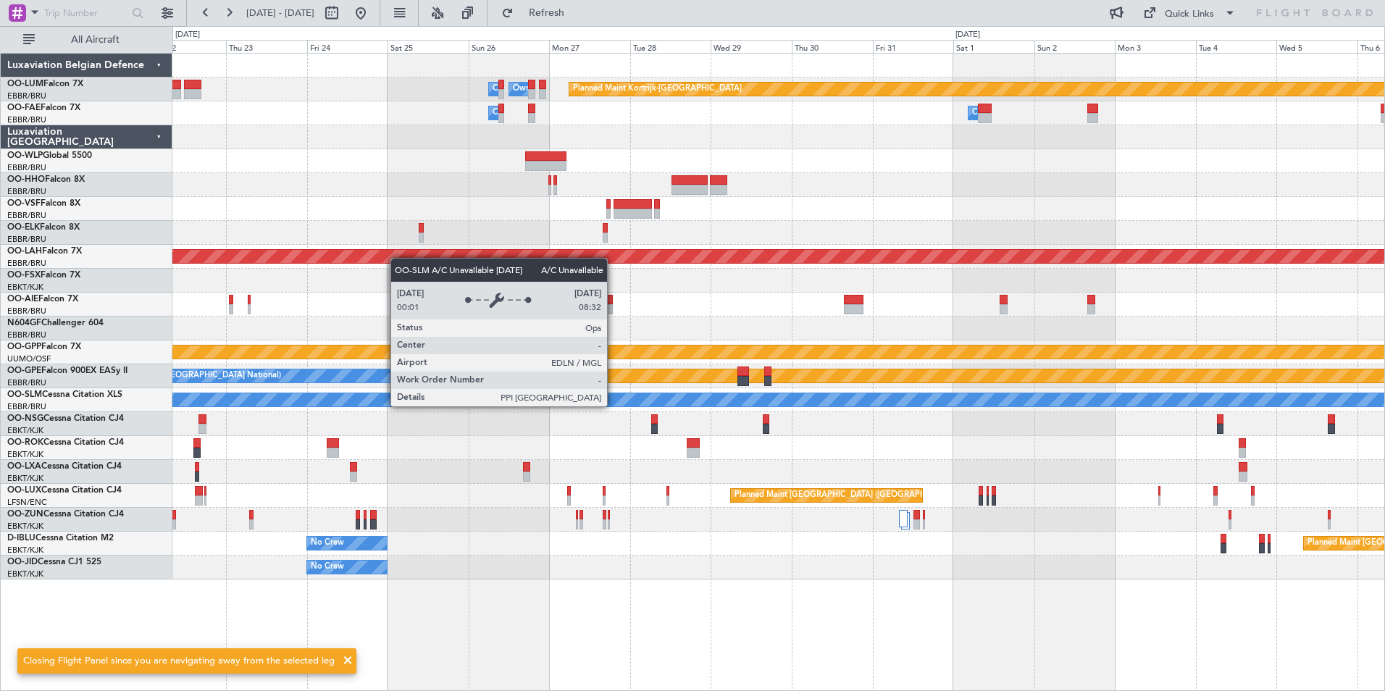
click at [992, 406] on div "A/C Unavailable [GEOGRAPHIC_DATA]" at bounding box center [778, 399] width 3635 height 13
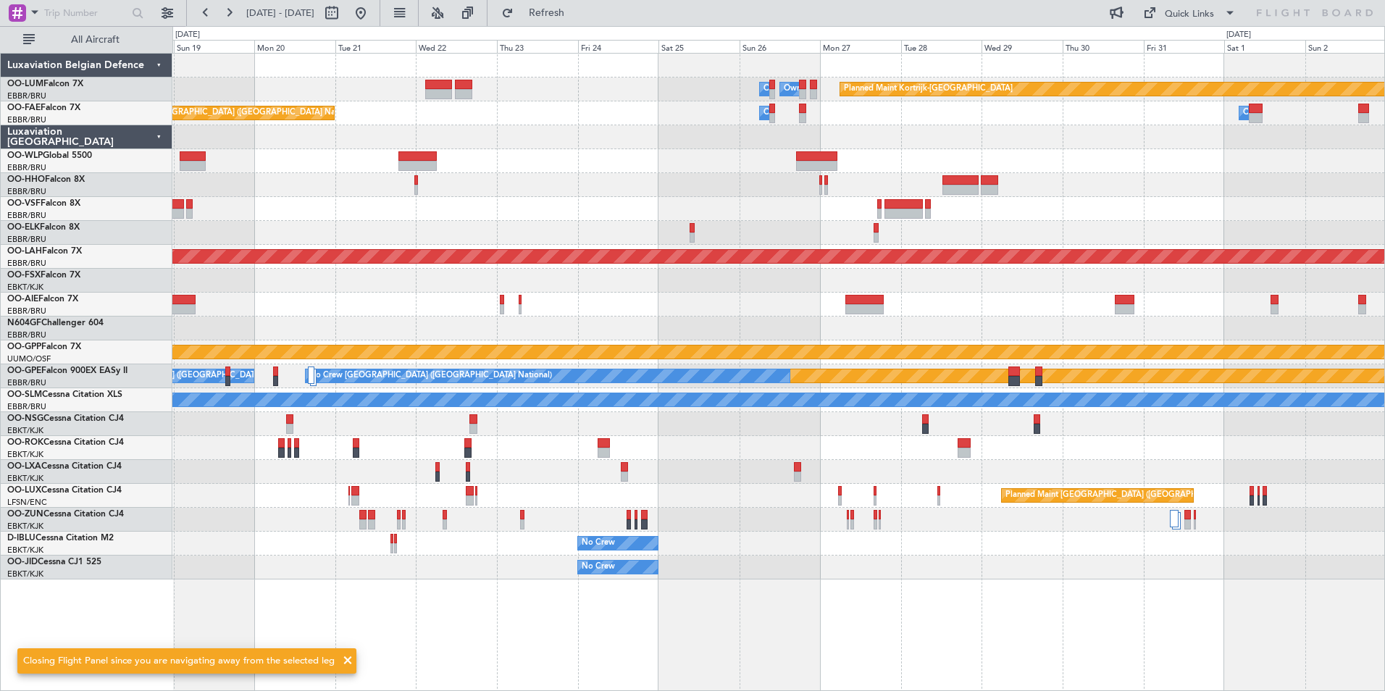
click at [963, 392] on div "Planned Maint Kortrijk-Wevelgem Owner Melsbroek Air Base Owner Melsbroek Air Ba…" at bounding box center [778, 317] width 1212 height 526
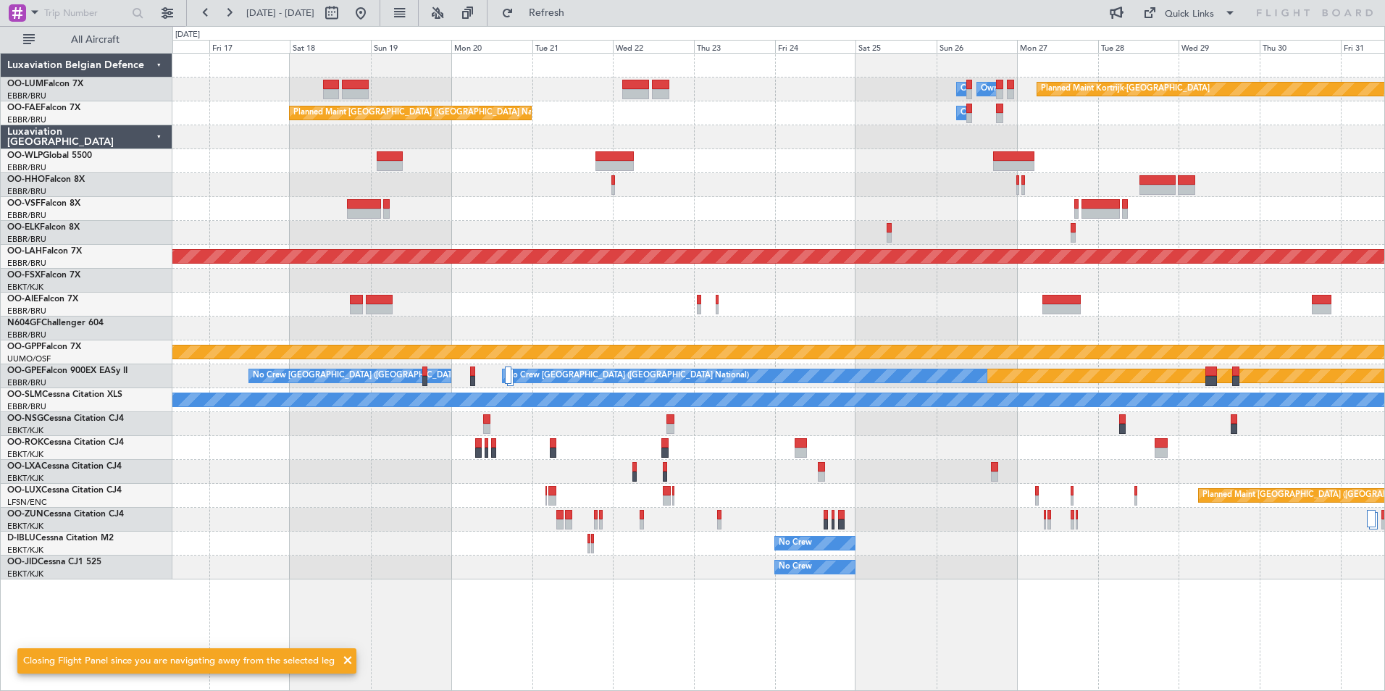
click at [832, 376] on div "Planned Maint Kortrijk-Wevelgem Owner Melsbroek Air Base Owner Melsbroek Air Ba…" at bounding box center [778, 317] width 1212 height 526
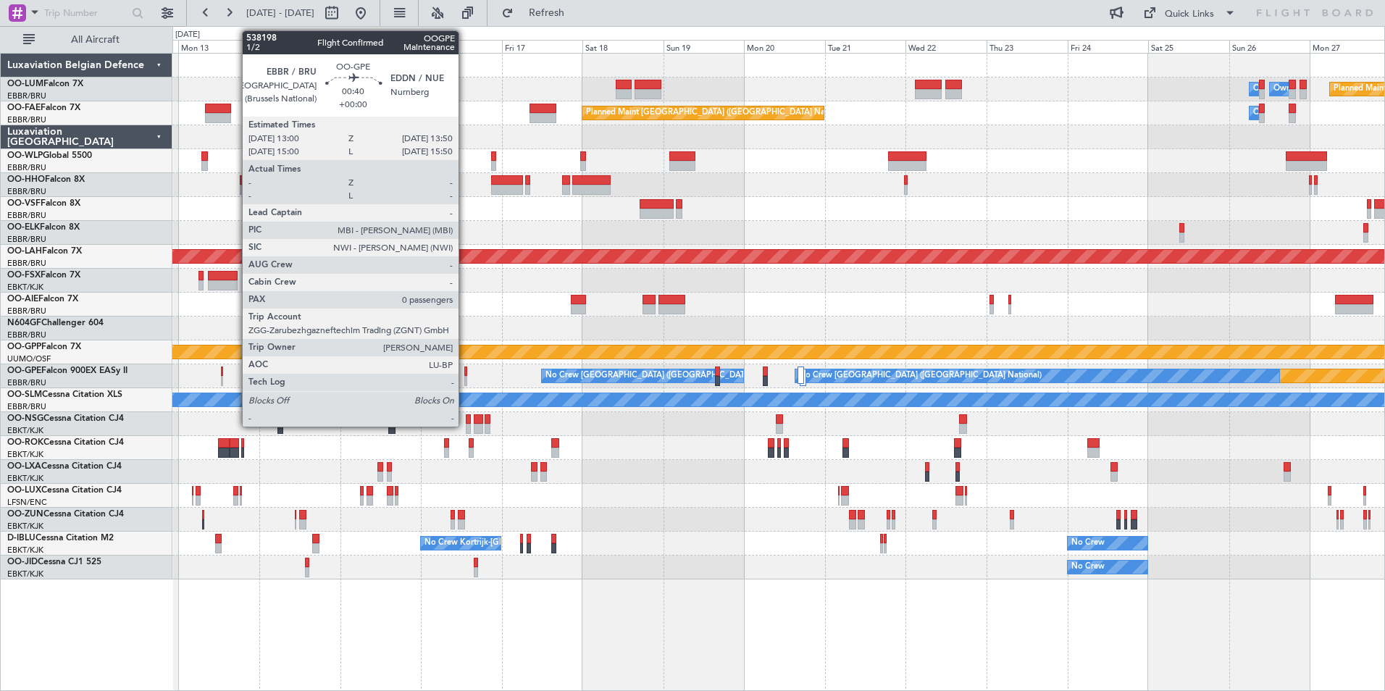
click at [465, 376] on div at bounding box center [465, 381] width 3 height 10
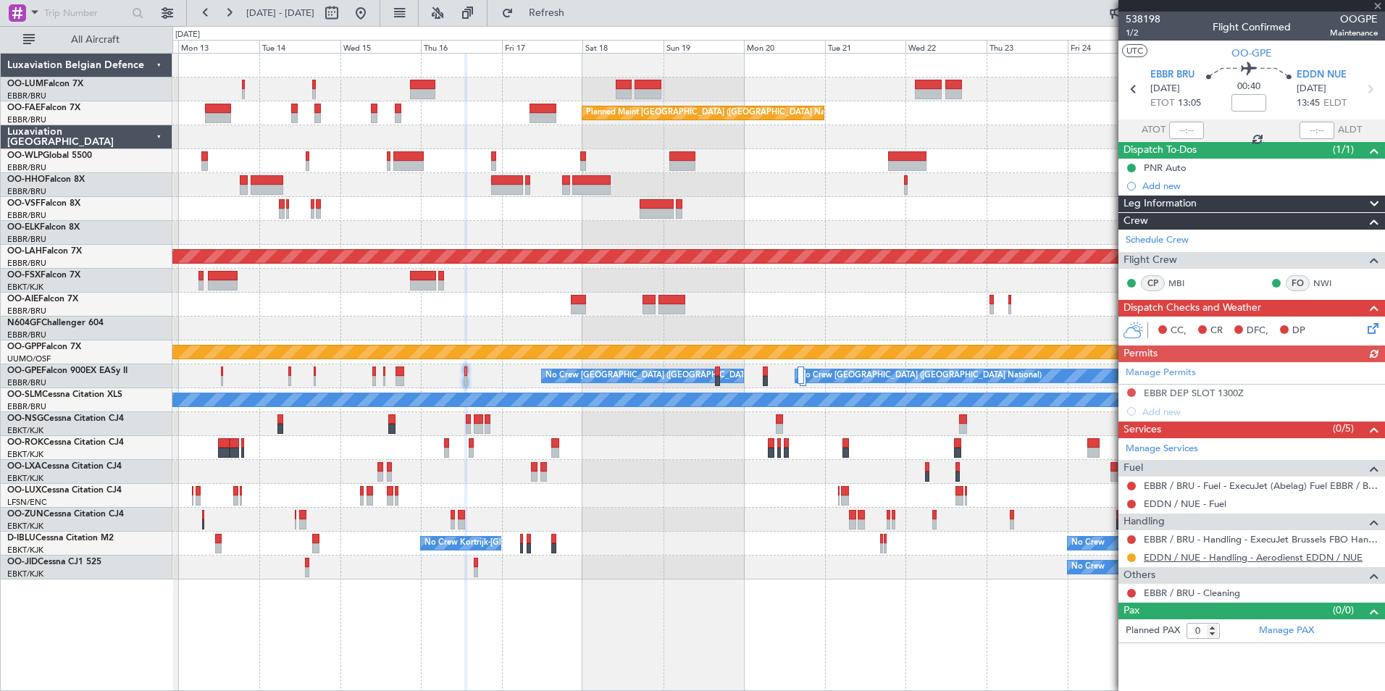
click at [1179, 558] on link "EDDN / NUE - Handling - Aerodienst EDDN / NUE" at bounding box center [1253, 557] width 219 height 12
click at [1010, 506] on div "Planned Maint [GEOGRAPHIC_DATA] ([GEOGRAPHIC_DATA])" at bounding box center [778, 496] width 1212 height 24
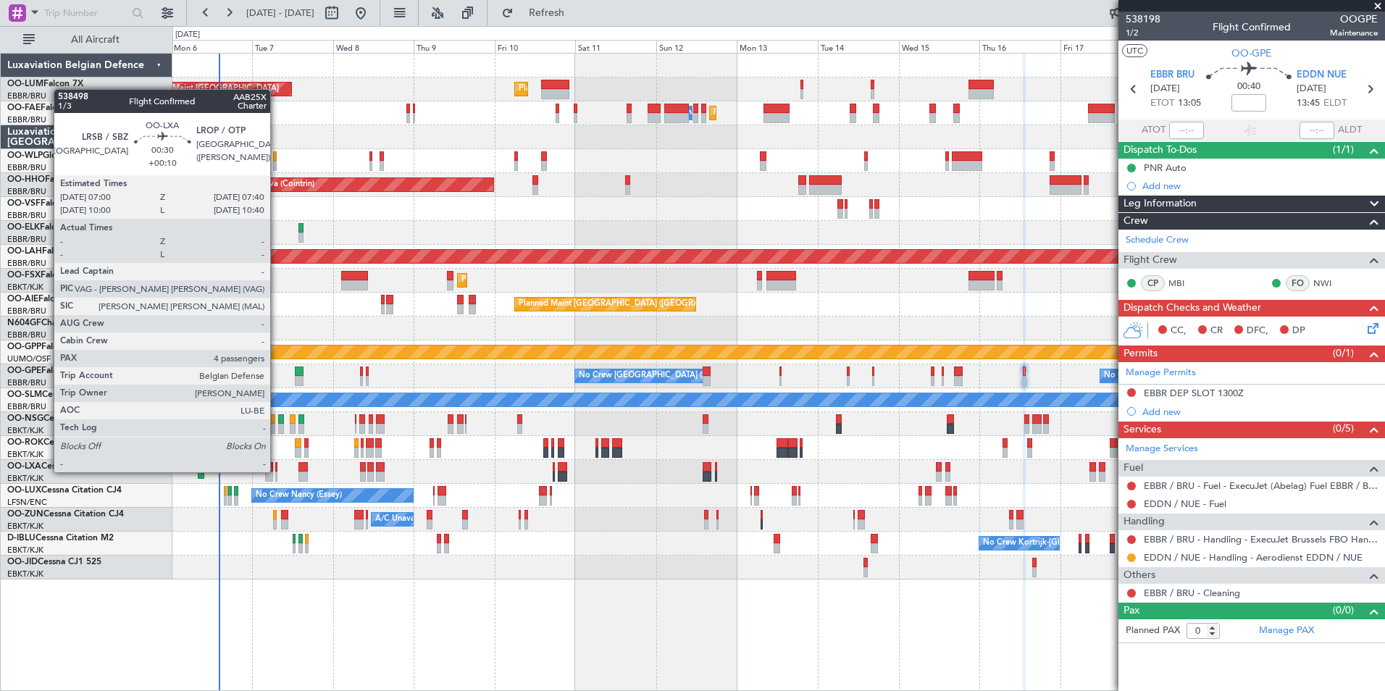
click at [277, 471] on div at bounding box center [276, 467] width 3 height 10
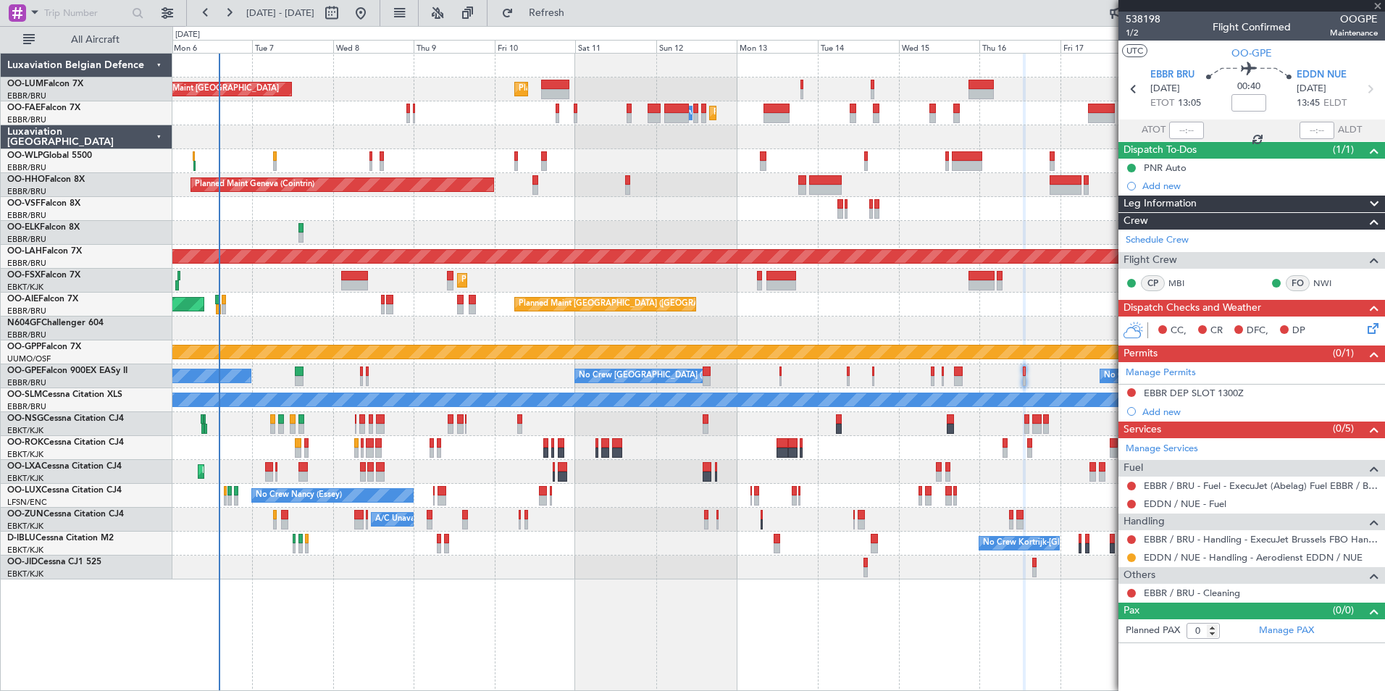
type input "+00:10"
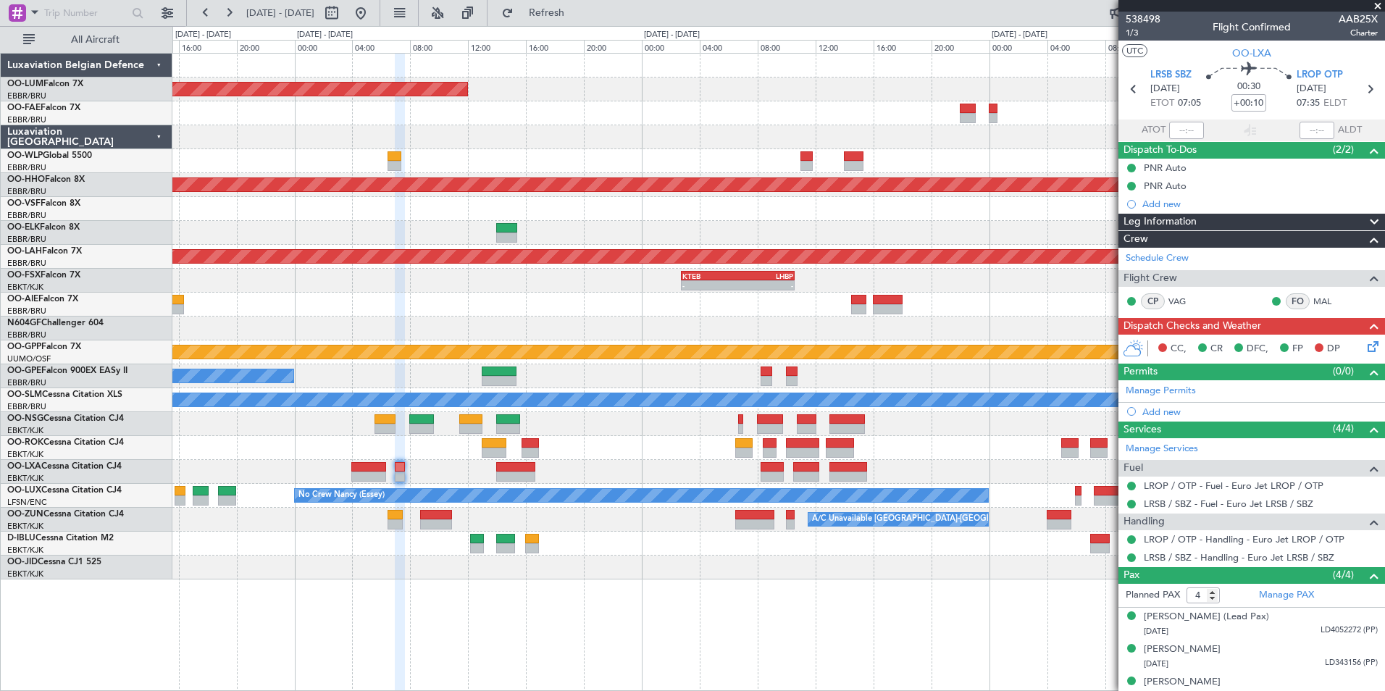
click at [403, 477] on div "Planned Maint Kortrijk-[GEOGRAPHIC_DATA]" at bounding box center [778, 472] width 1212 height 24
click at [1152, 417] on div "Add new" at bounding box center [1251, 412] width 267 height 18
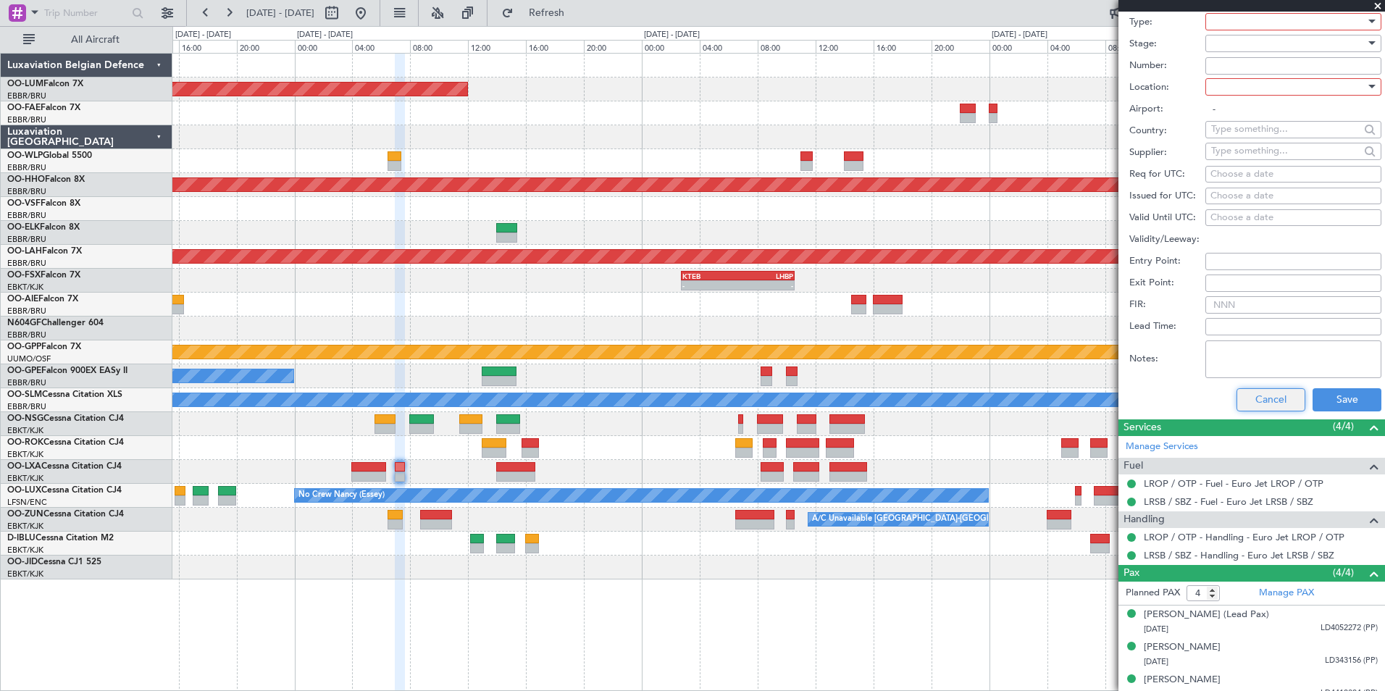
click at [1260, 399] on button "Cancel" at bounding box center [1270, 399] width 69 height 23
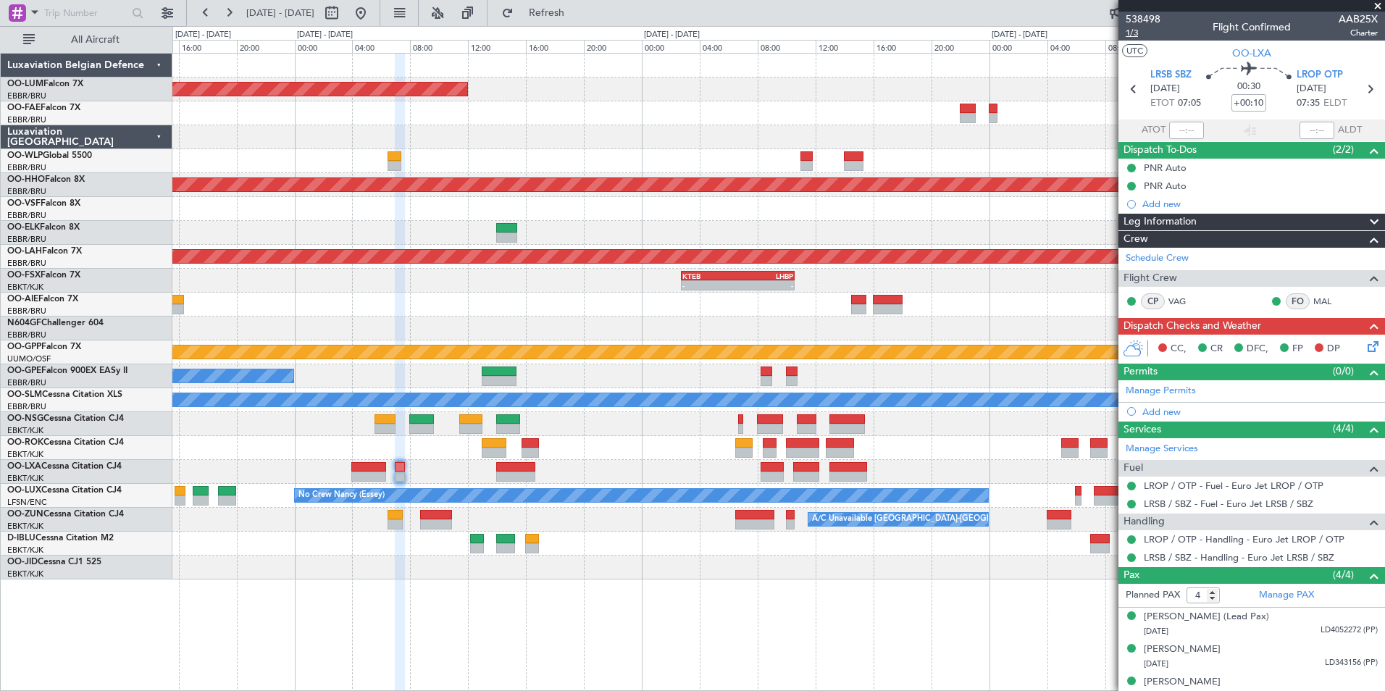
click at [1131, 28] on span "1/3" at bounding box center [1143, 33] width 35 height 12
click at [1173, 451] on link "Manage Services" at bounding box center [1162, 449] width 72 height 14
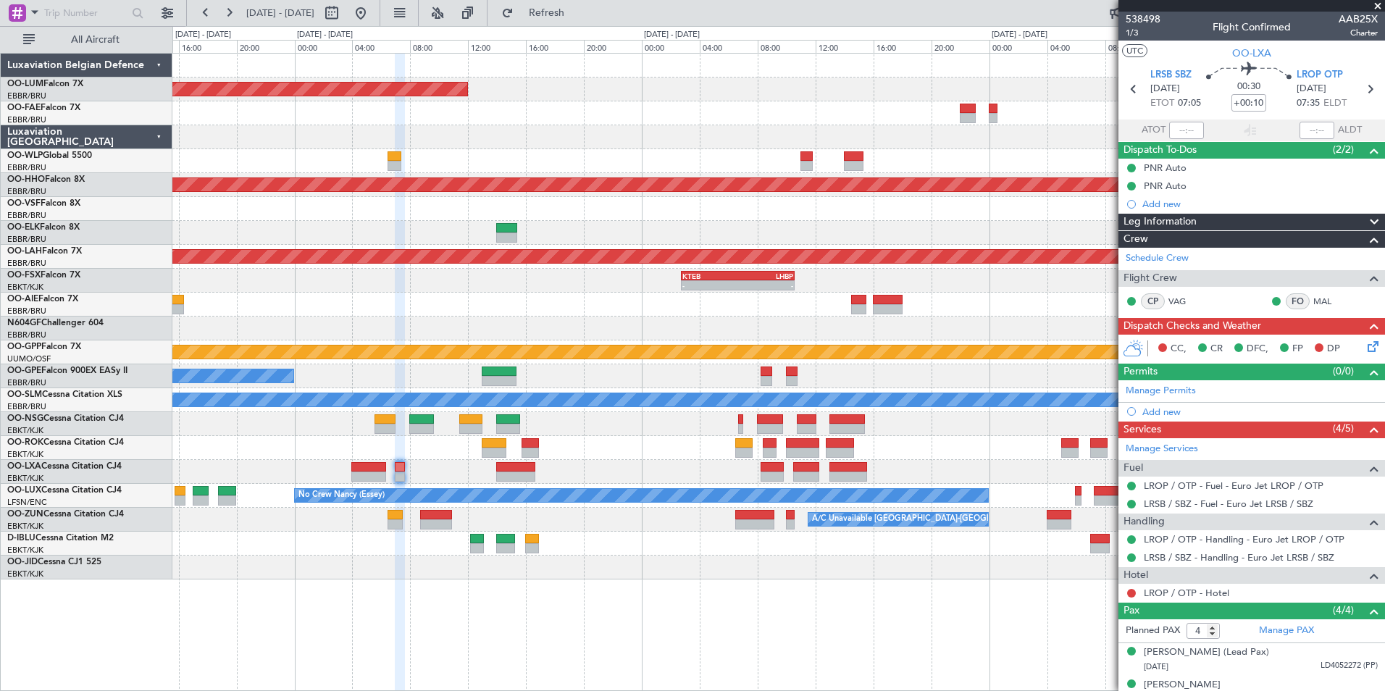
click at [477, 490] on div "No Crew Nancy (Essey) No Crew Nancy (Essey)" at bounding box center [778, 496] width 1212 height 24
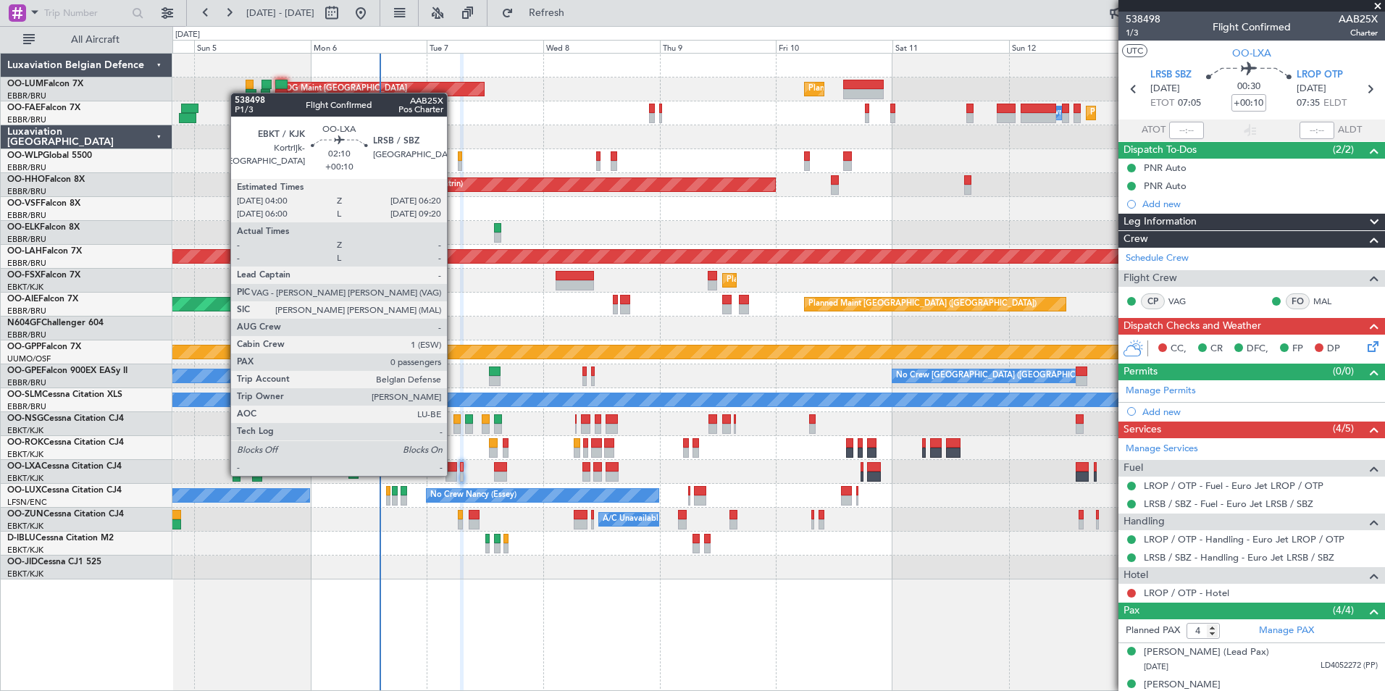
click at [453, 474] on div at bounding box center [451, 477] width 12 height 10
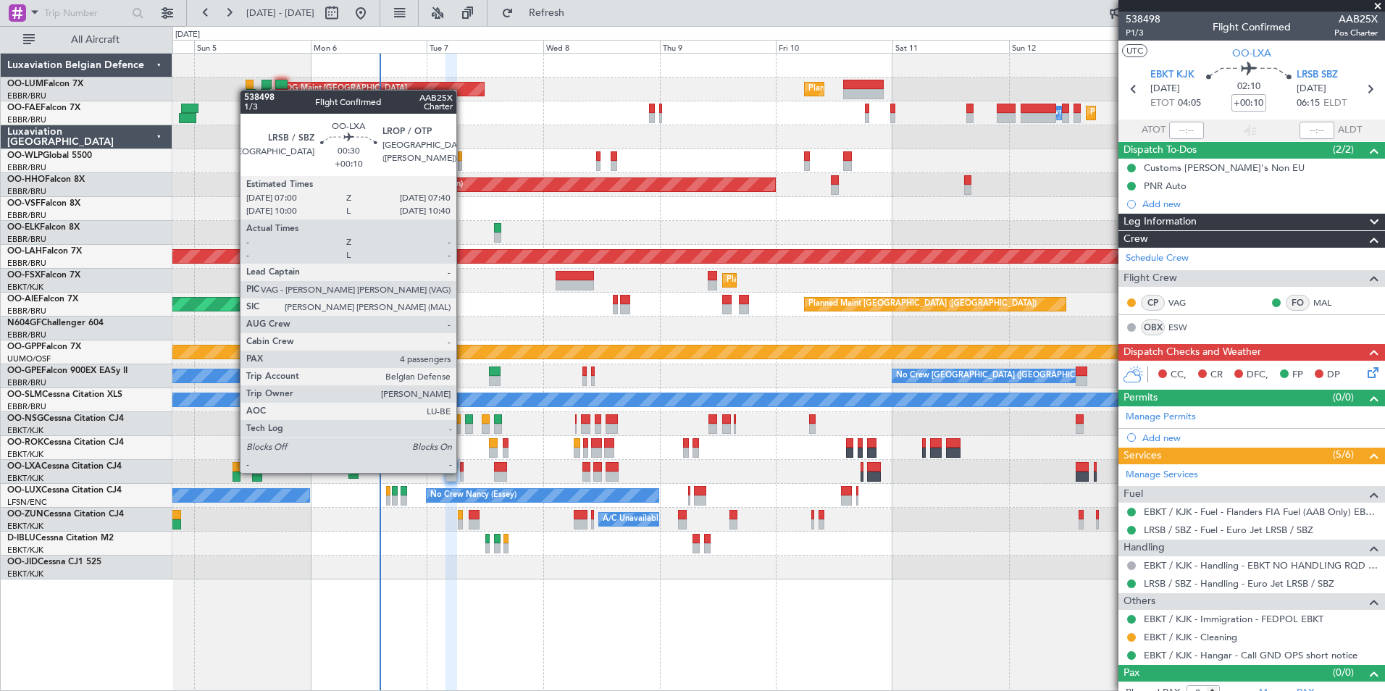
click at [463, 472] on div at bounding box center [462, 477] width 4 height 10
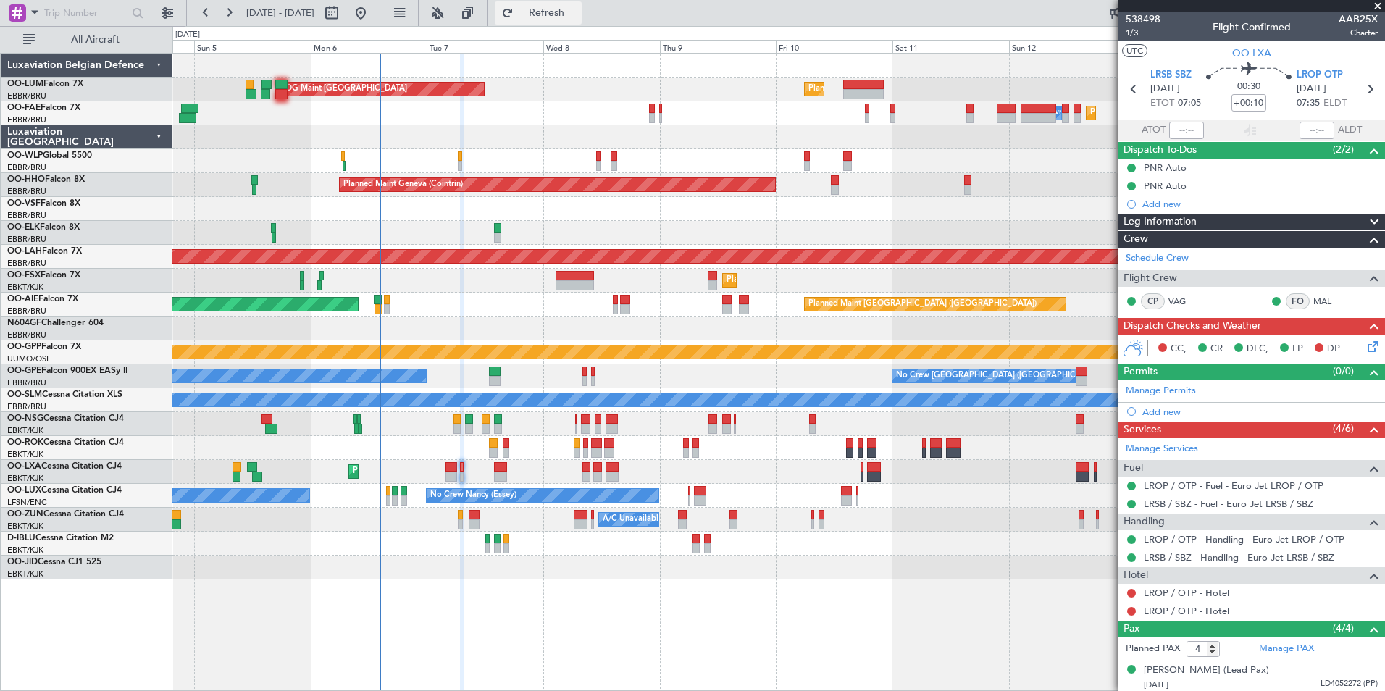
click at [577, 17] on span "Refresh" at bounding box center [546, 13] width 61 height 10
click at [1187, 610] on link "LROP / OTP - Hotel" at bounding box center [1186, 611] width 85 height 12
click at [1211, 594] on link "LROP / OTP - Hotel" at bounding box center [1186, 593] width 85 height 12
click at [1133, 611] on button at bounding box center [1131, 611] width 9 height 9
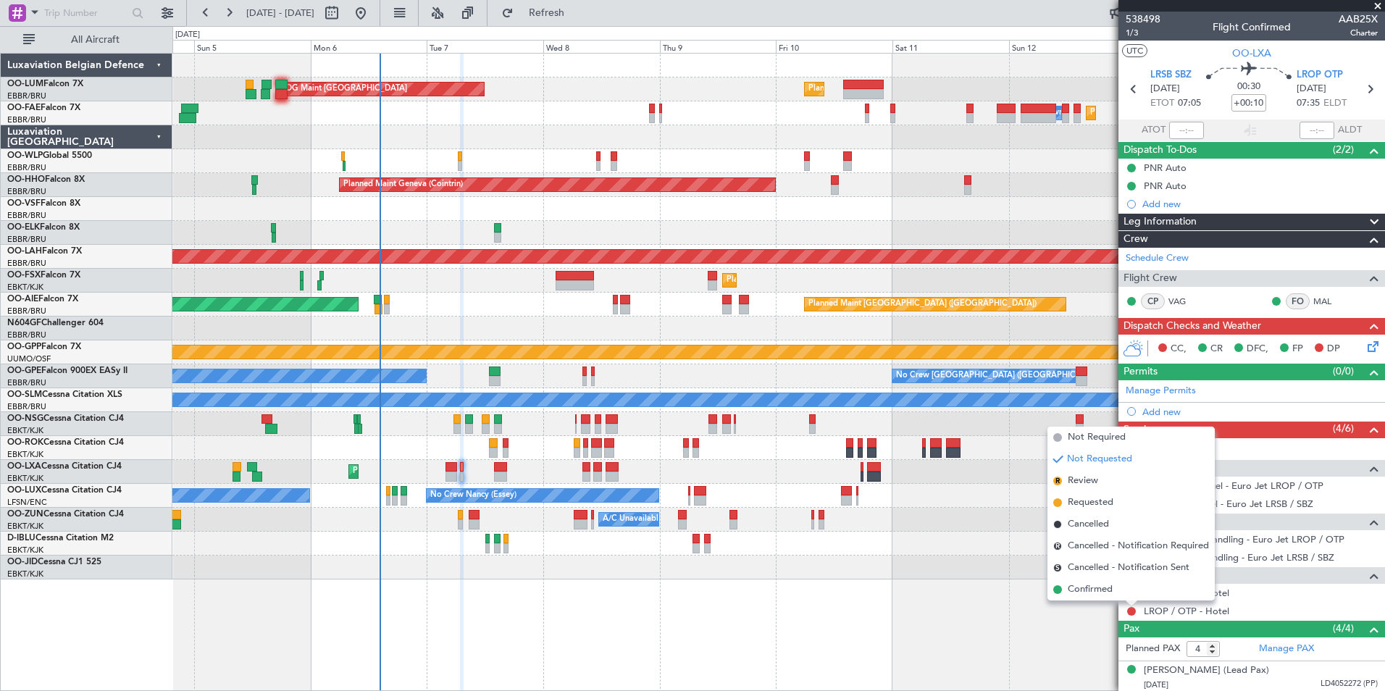
click at [1039, 632] on div "AOG Maint Sibiu Planned Maint Brussels (Brussels National) Planned Maint Brusse…" at bounding box center [778, 372] width 1212 height 638
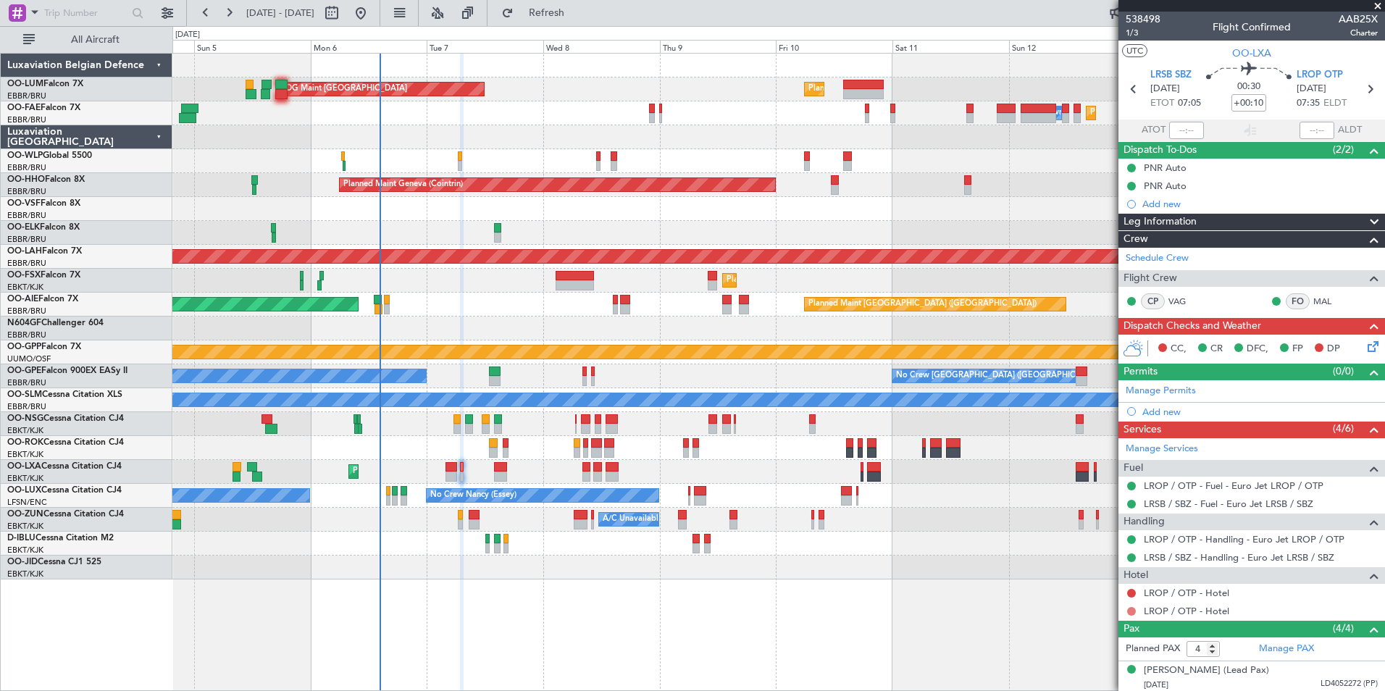
click at [1128, 612] on button at bounding box center [1131, 611] width 9 height 9
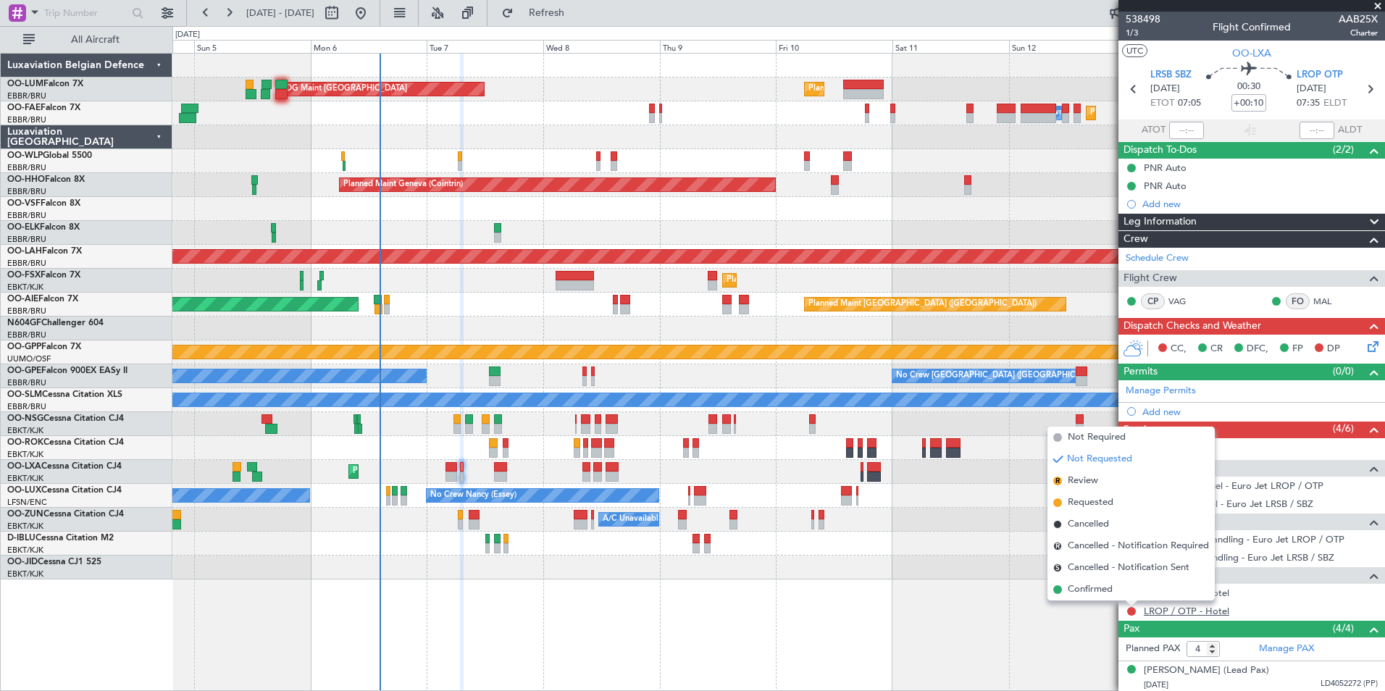
click at [1187, 611] on link "LROP / OTP - Hotel" at bounding box center [1186, 611] width 85 height 12
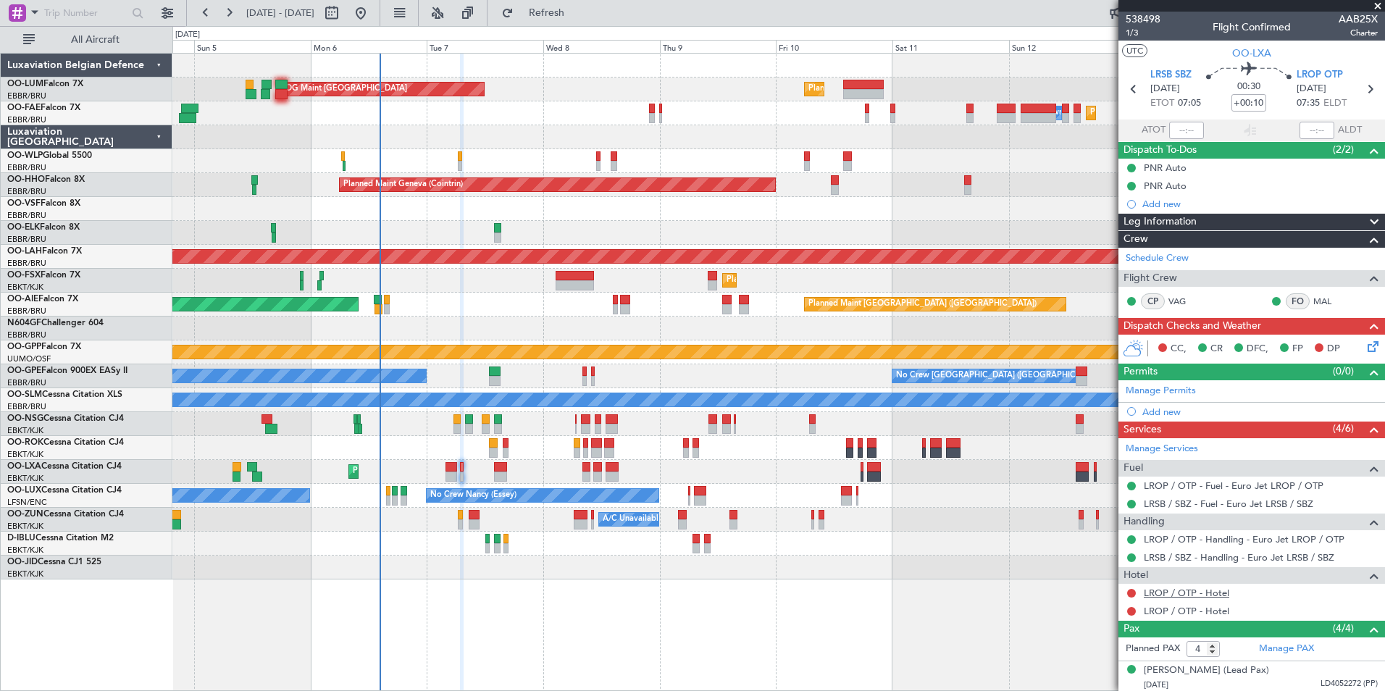
click at [1189, 591] on link "LROP / OTP - Hotel" at bounding box center [1186, 593] width 85 height 12
click at [1131, 595] on button at bounding box center [1131, 593] width 9 height 9
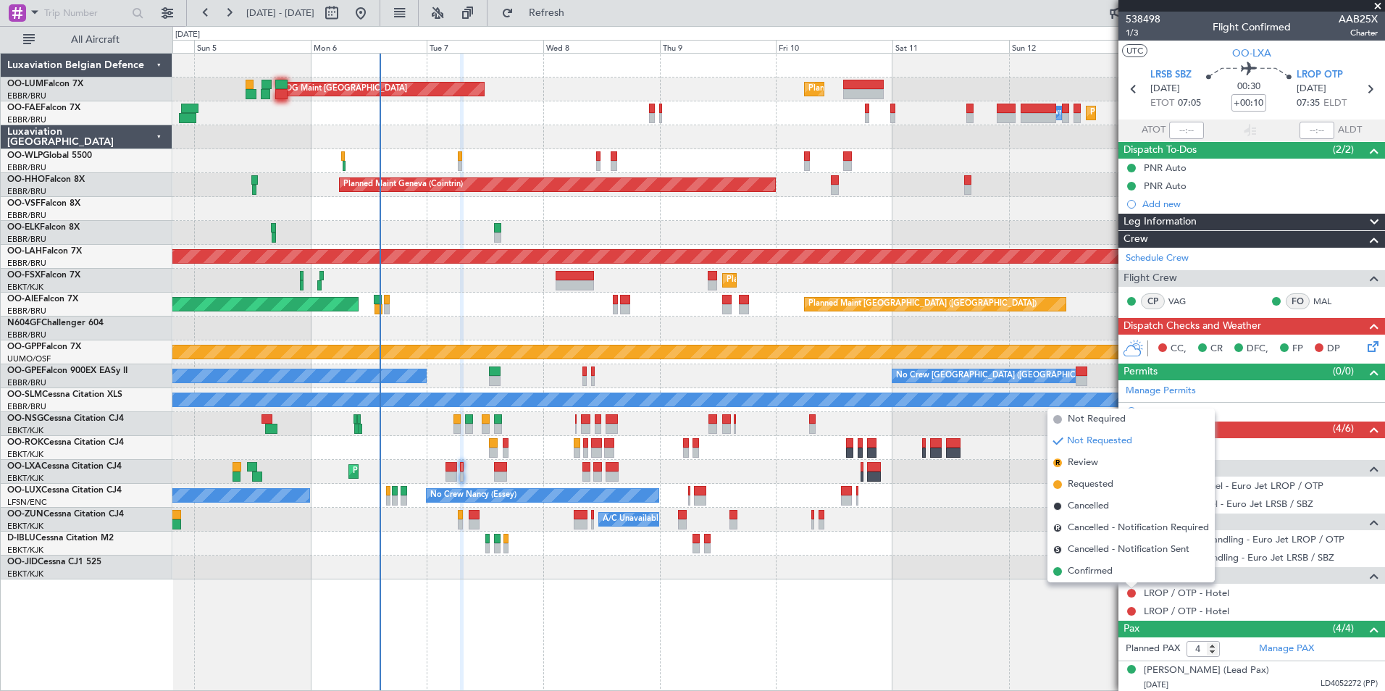
click at [1138, 611] on div "LROP / OTP - Hotel" at bounding box center [1251, 611] width 267 height 18
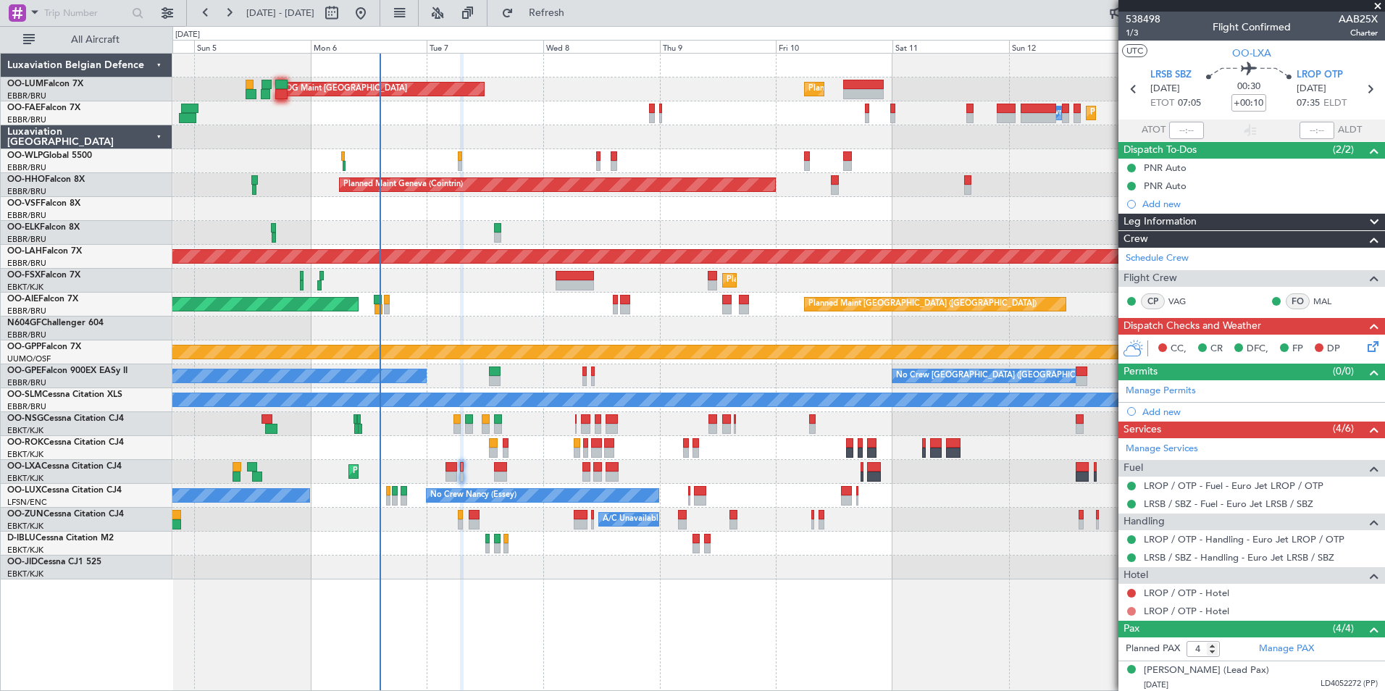
click at [1134, 610] on button at bounding box center [1131, 611] width 9 height 9
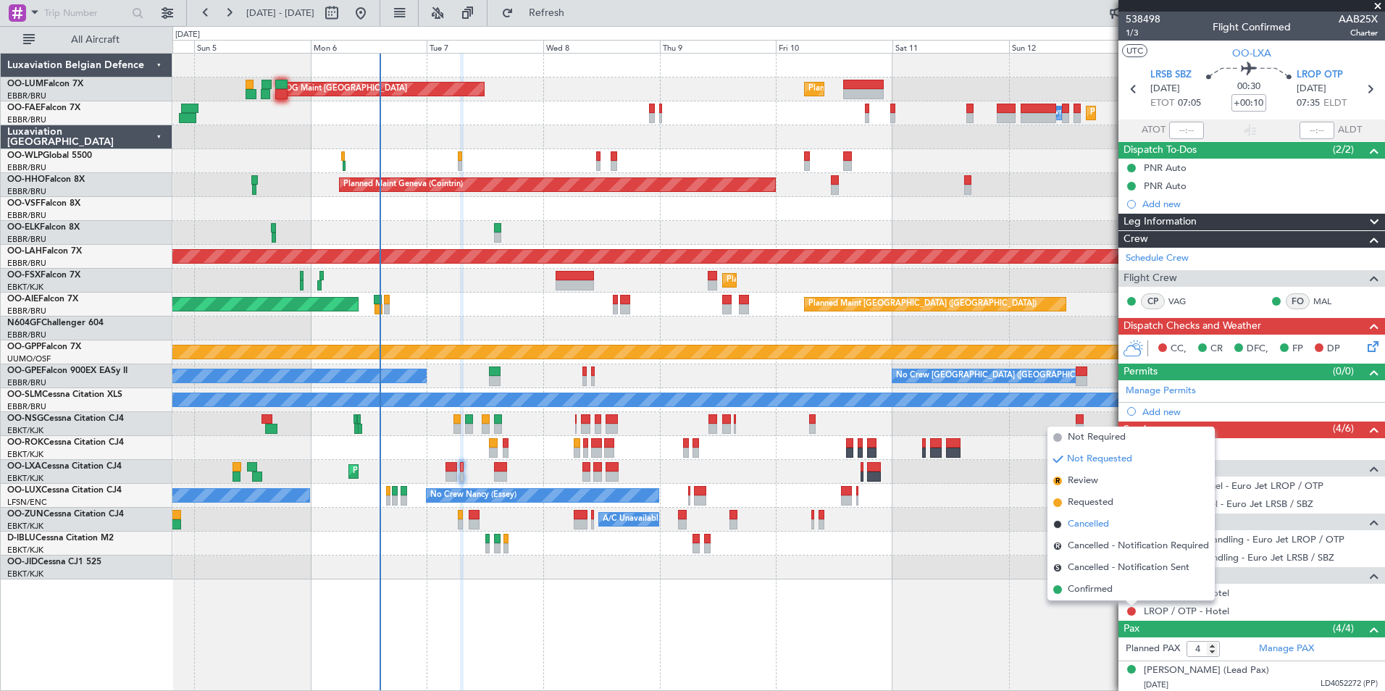
click at [1106, 525] on span "Cancelled" at bounding box center [1088, 524] width 41 height 14
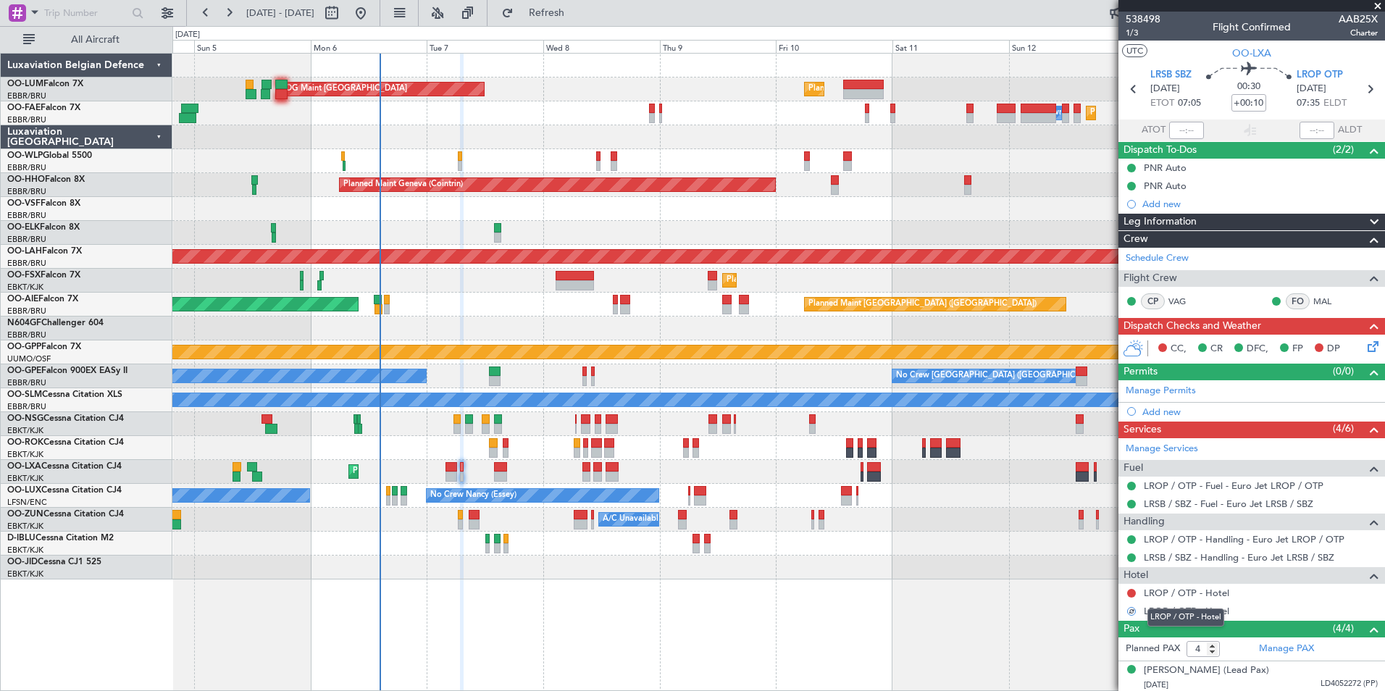
click at [1170, 608] on div "LROP / OTP - Hotel" at bounding box center [1185, 617] width 77 height 18
click at [1180, 612] on link "LROP / OTP - Hotel" at bounding box center [1186, 611] width 85 height 12
click at [1141, 35] on span "1/3" at bounding box center [1143, 33] width 35 height 12
click at [577, 17] on span "Refresh" at bounding box center [546, 13] width 61 height 10
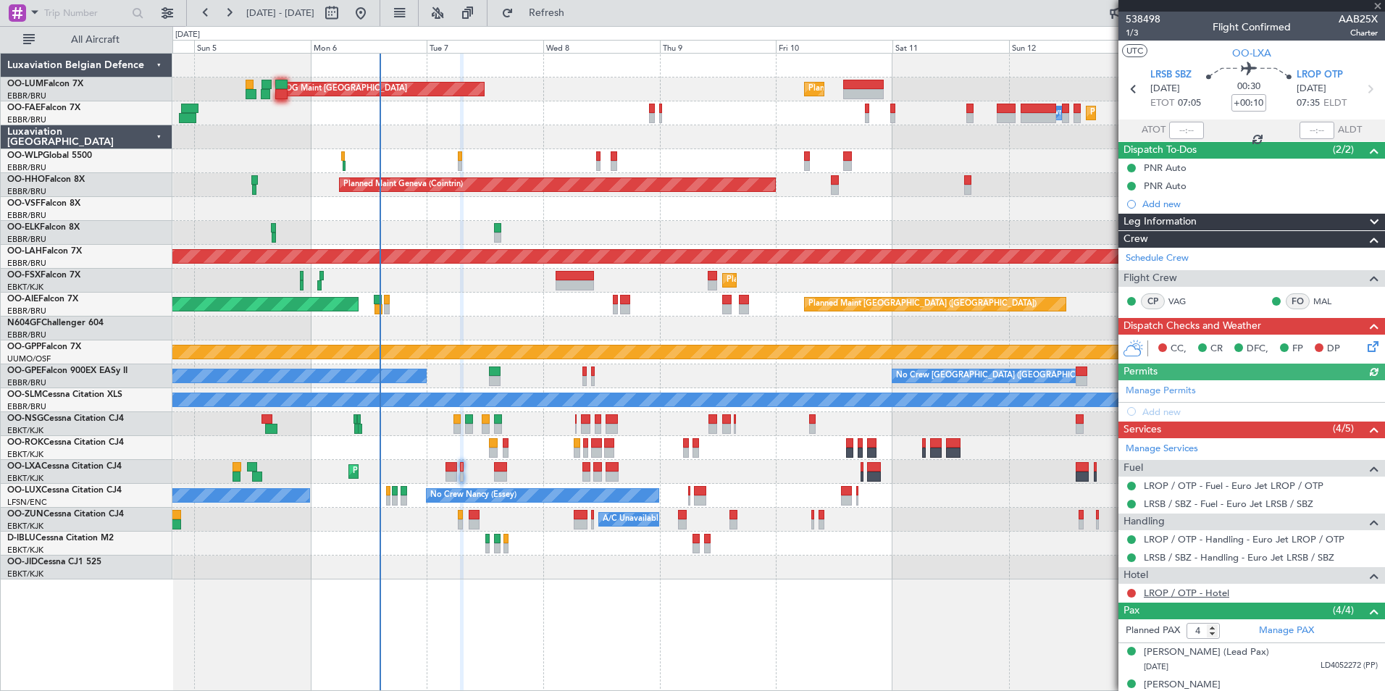
click at [1180, 598] on link "LROP / OTP - Hotel" at bounding box center [1186, 593] width 85 height 12
click at [582, 2] on button "Refresh" at bounding box center [538, 12] width 87 height 23
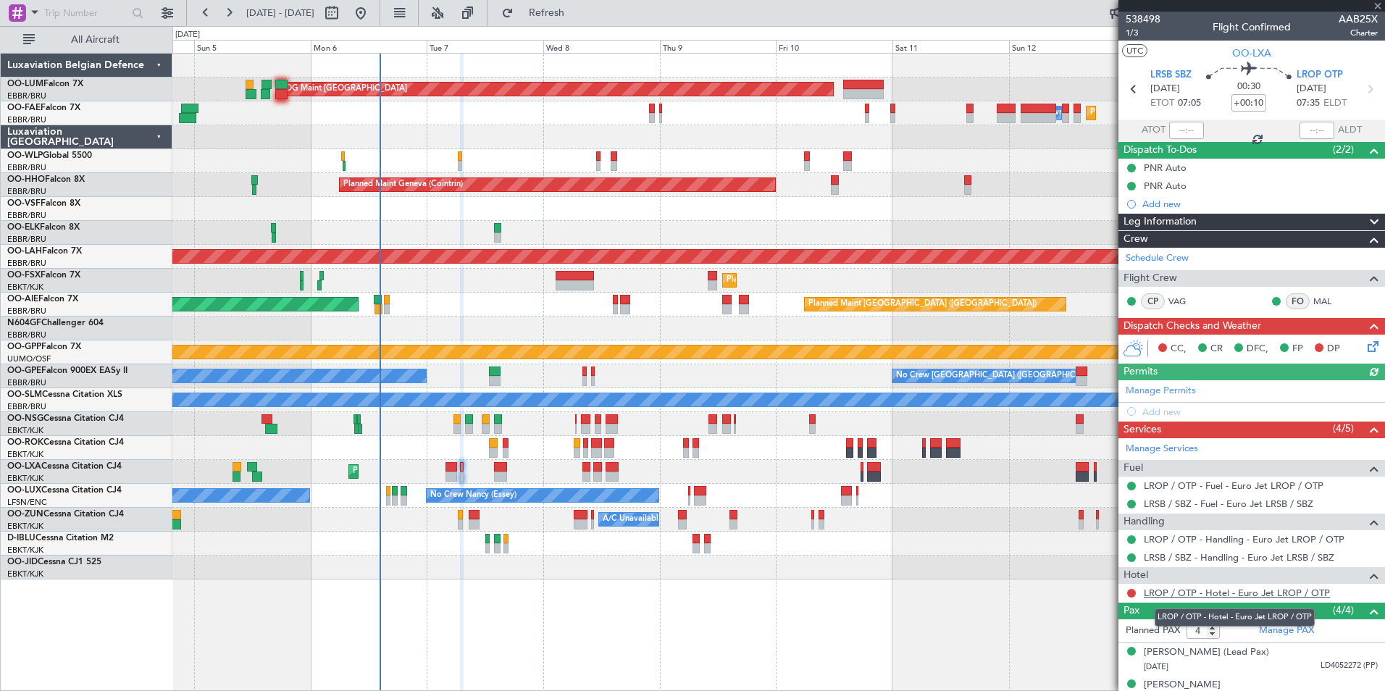
click at [1189, 595] on link "LROP / OTP - Hotel - Euro Jet LROP / OTP" at bounding box center [1237, 593] width 186 height 12
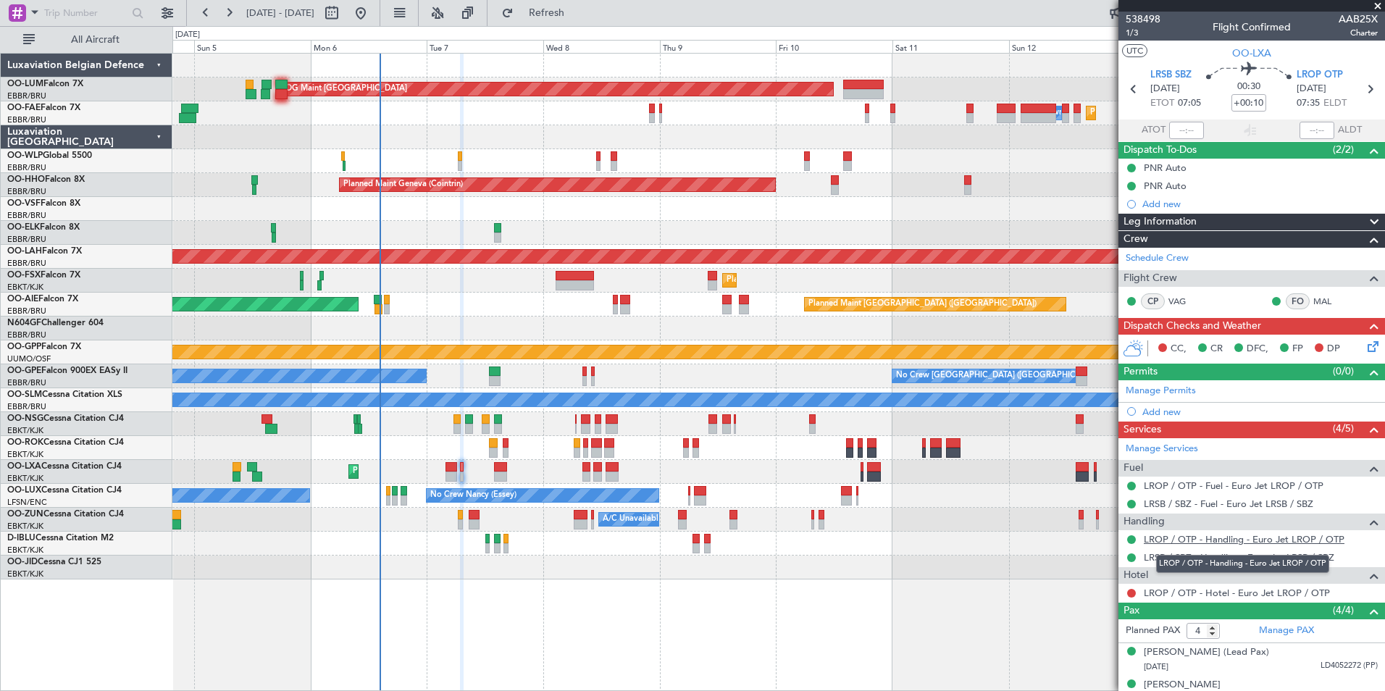
click at [1180, 540] on link "LROP / OTP - Handling - Euro Jet LROP / OTP" at bounding box center [1244, 539] width 201 height 12
click at [1177, 537] on link "LROP / OTP - Handling - Euro Jet LROP / OTP" at bounding box center [1244, 539] width 201 height 12
click at [1134, 592] on button at bounding box center [1131, 593] width 9 height 9
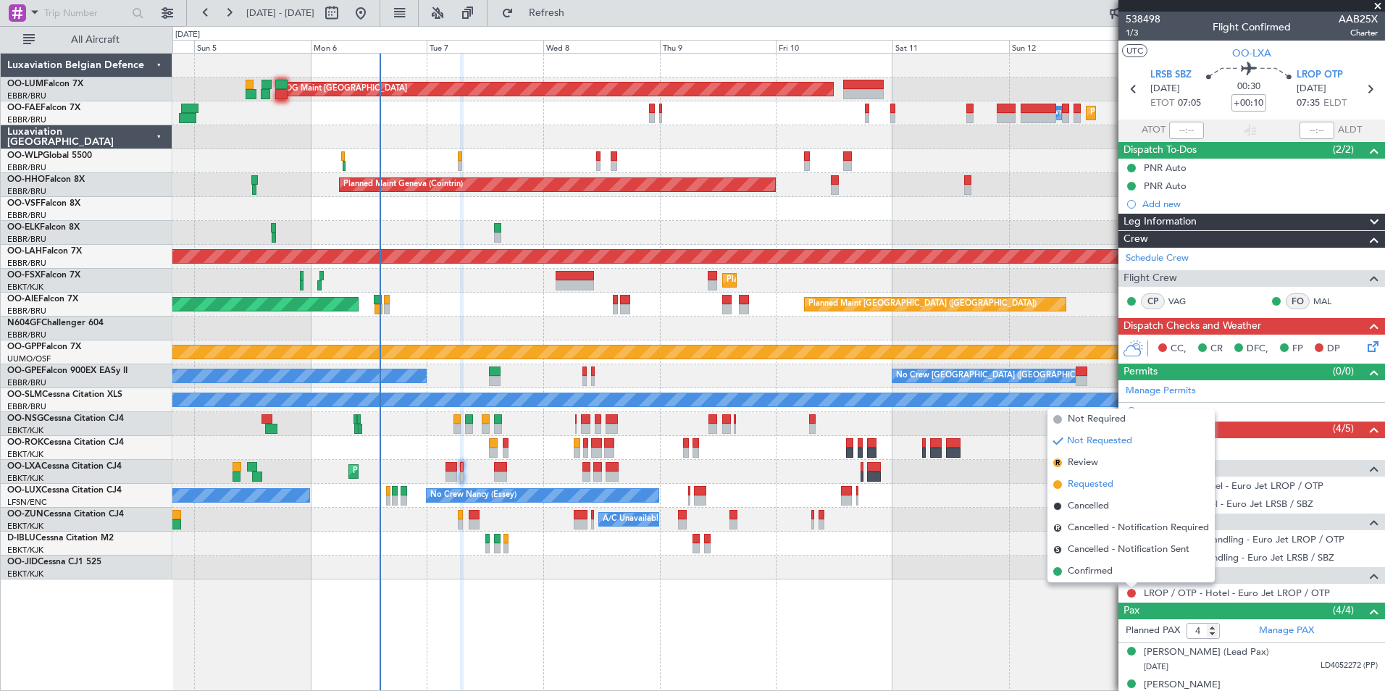
click at [1094, 484] on span "Requested" at bounding box center [1091, 484] width 46 height 14
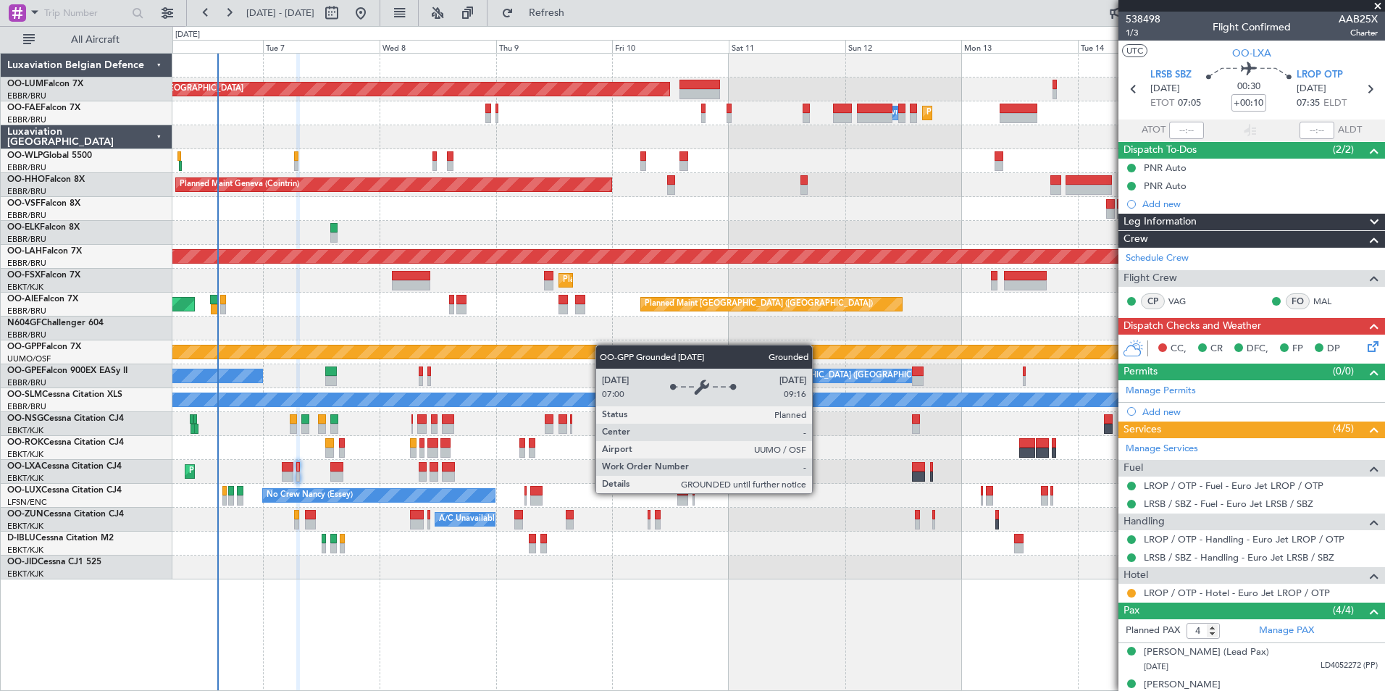
click at [600, 345] on div "Planned Maint Brussels (Brussels National) AOG Maint Sibiu Planned Maint Brusse…" at bounding box center [778, 317] width 1212 height 526
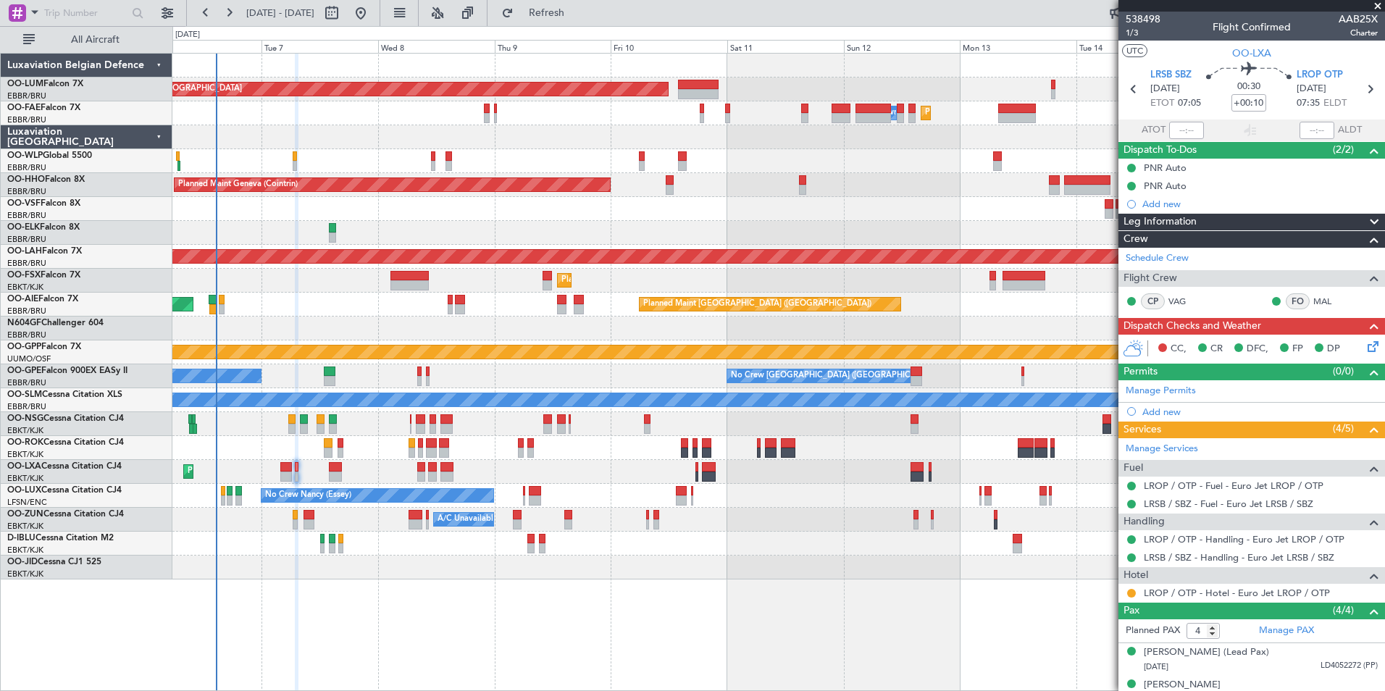
click at [493, 369] on div "Planned Maint Brussels (Brussels National) AOG Maint Sibiu Planned Maint Brusse…" at bounding box center [778, 317] width 1212 height 526
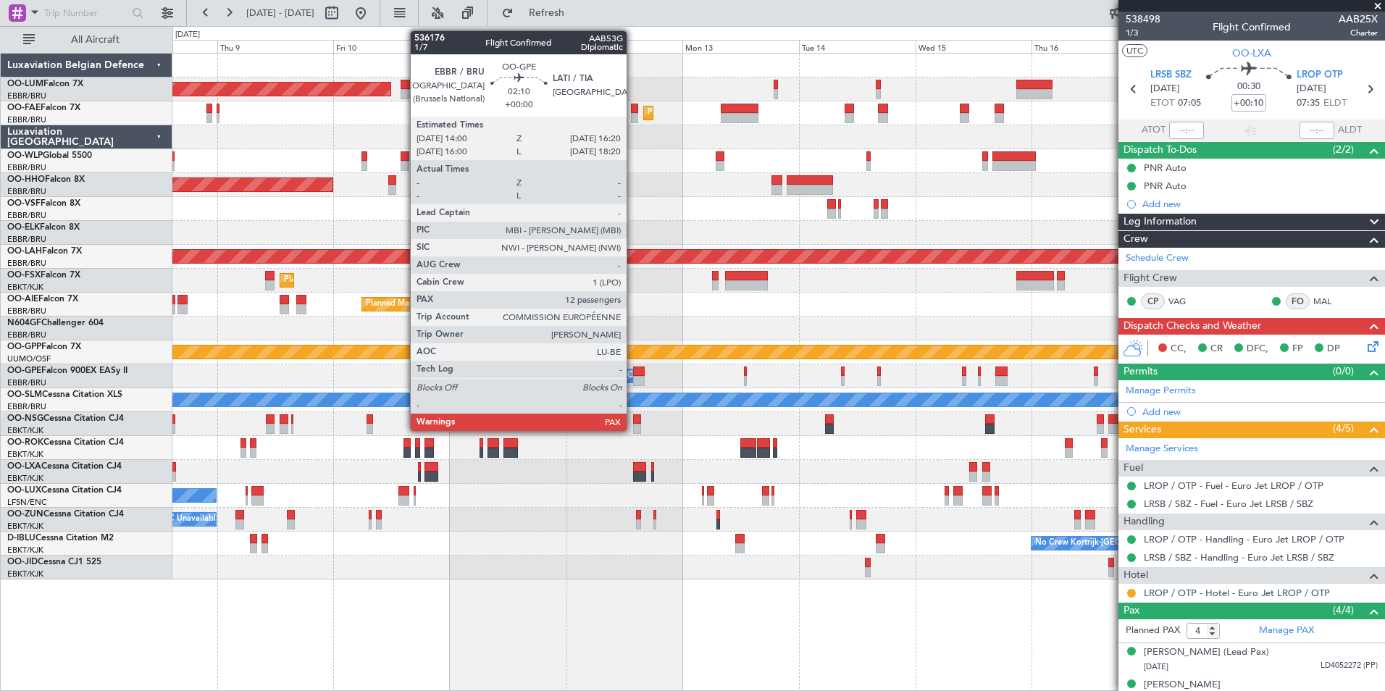
click at [624, 377] on div "Planned Maint Brussels (Brussels National) AOG Maint Sibiu Planned Maint Melsbr…" at bounding box center [778, 317] width 1212 height 526
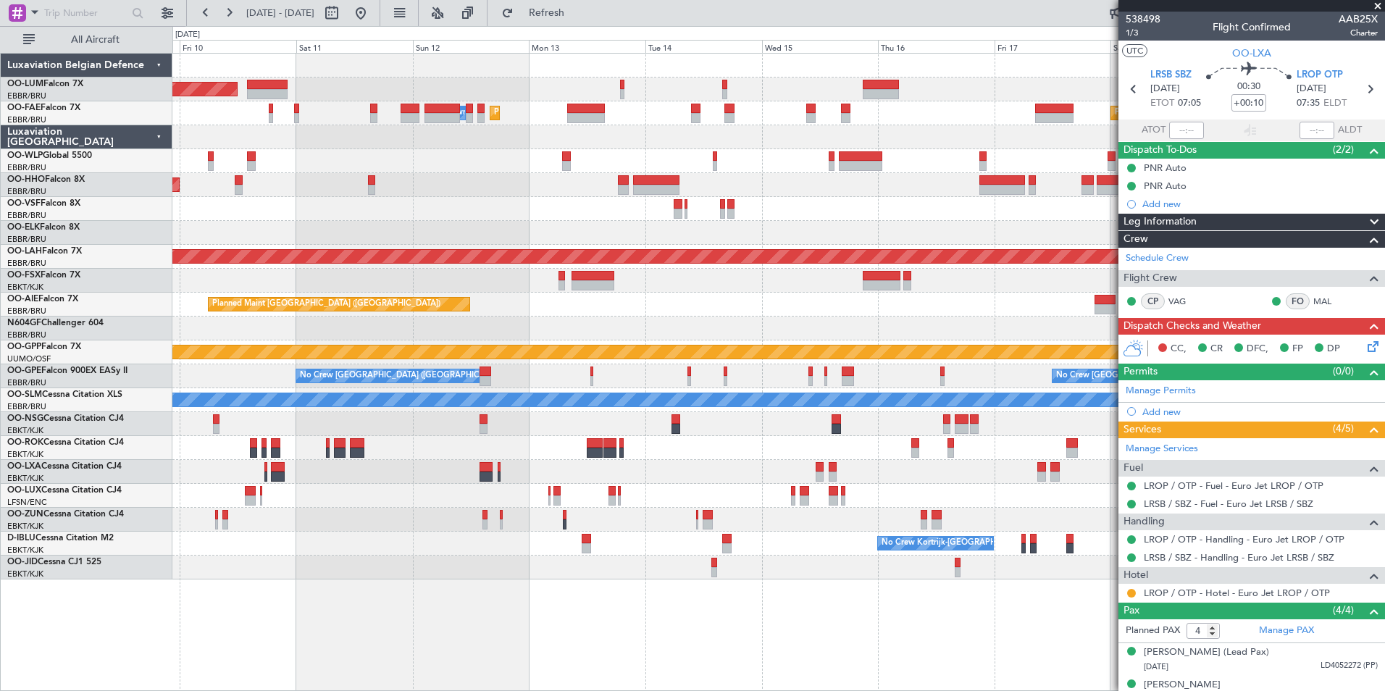
click at [703, 367] on div "Planned Maint Brussels (Brussels National) AOG Maint Sibiu Planned Maint Melsbr…" at bounding box center [778, 317] width 1212 height 526
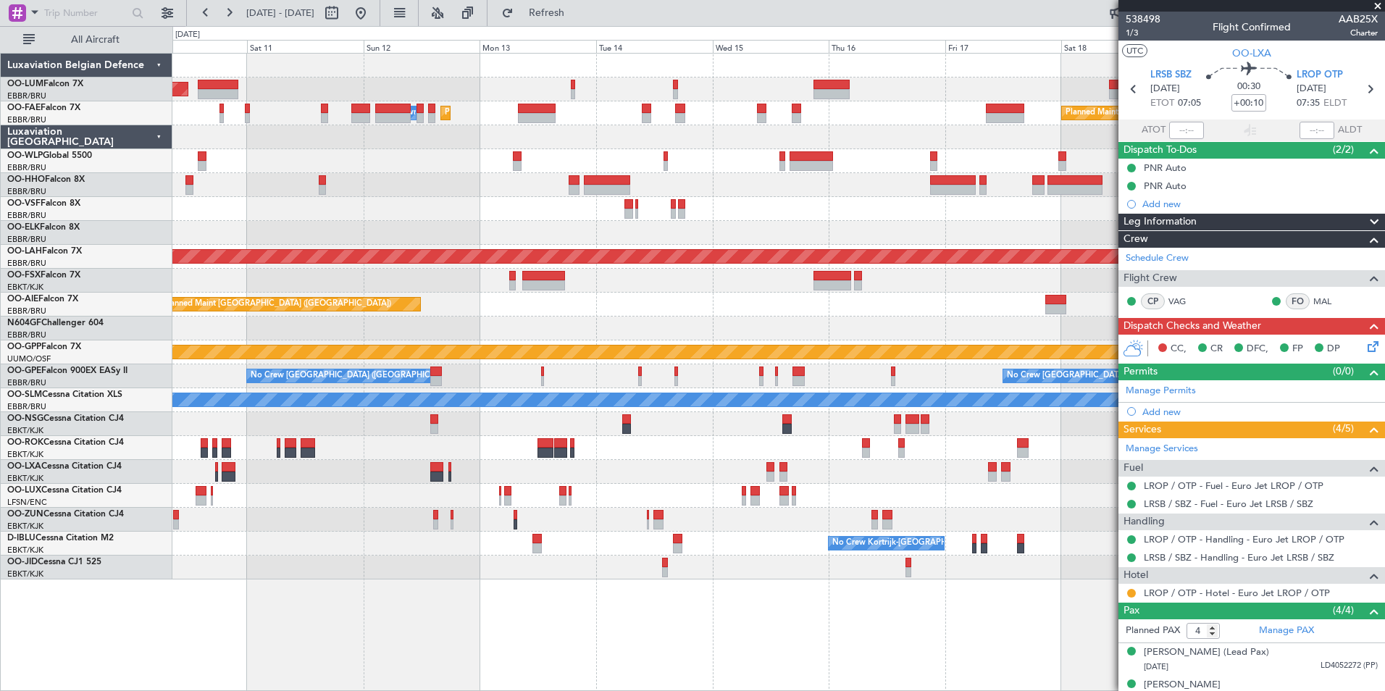
click at [642, 377] on div "No Crew Brussels (Brussels National) No Crew Brussels (Brussels National) No Cr…" at bounding box center [778, 376] width 1212 height 24
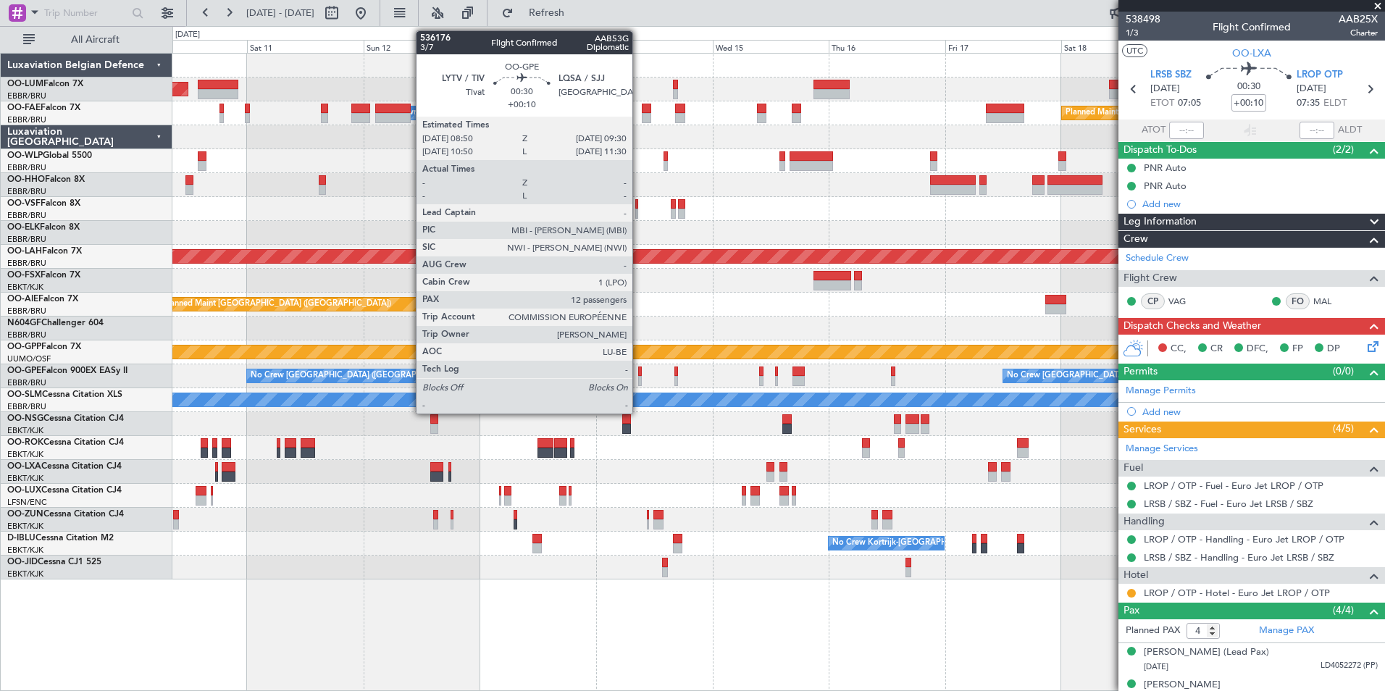
click at [639, 374] on div at bounding box center [640, 371] width 4 height 10
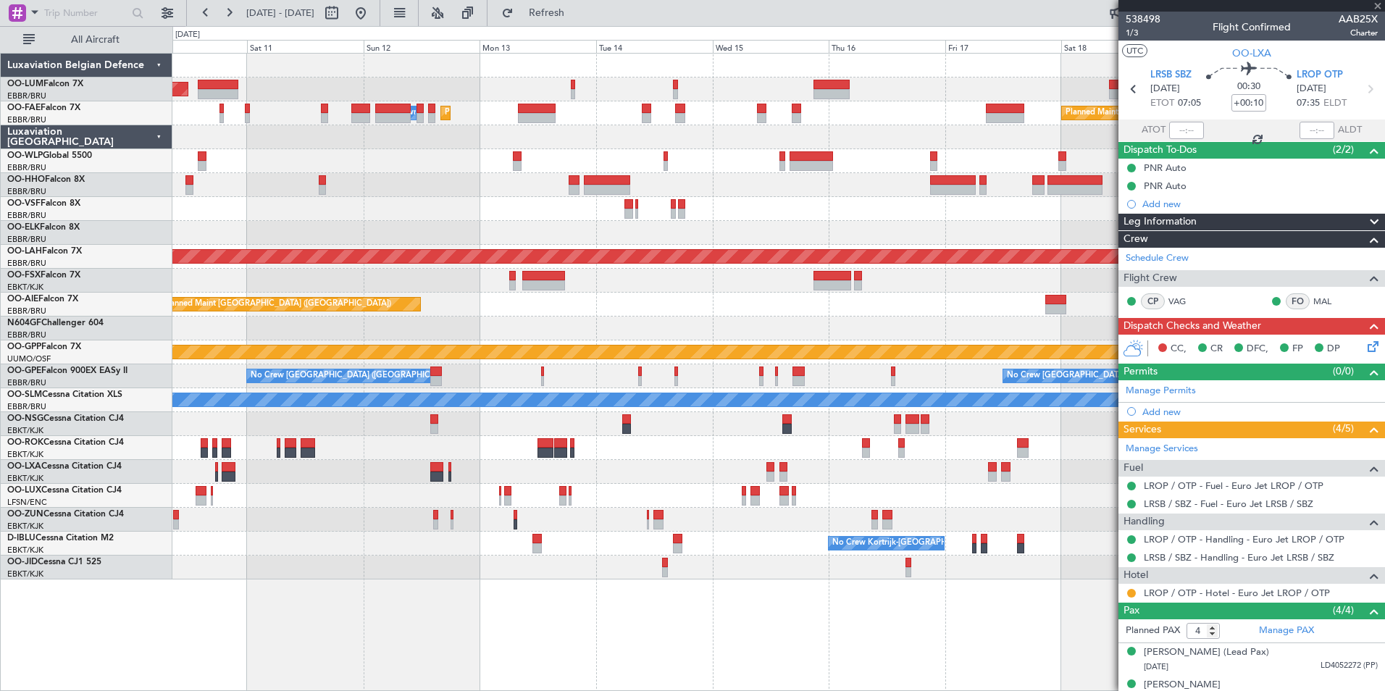
type input "12"
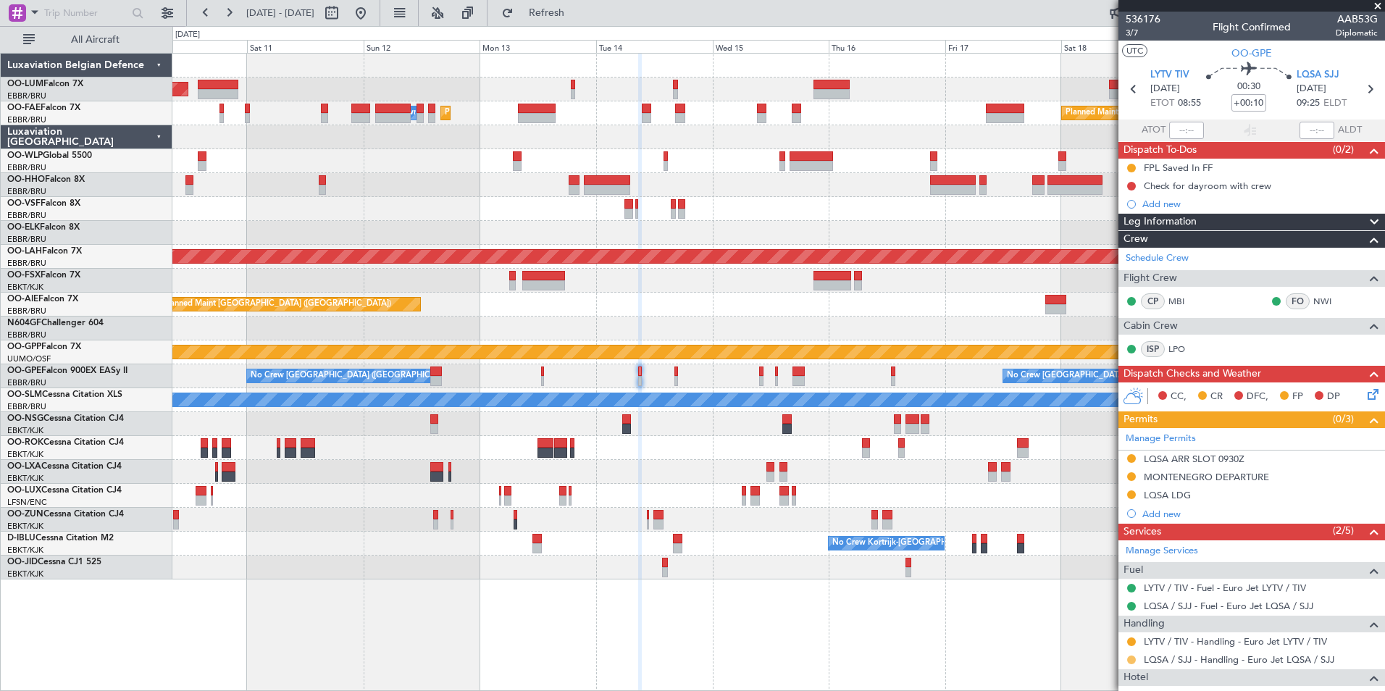
click at [1131, 660] on button at bounding box center [1131, 659] width 9 height 9
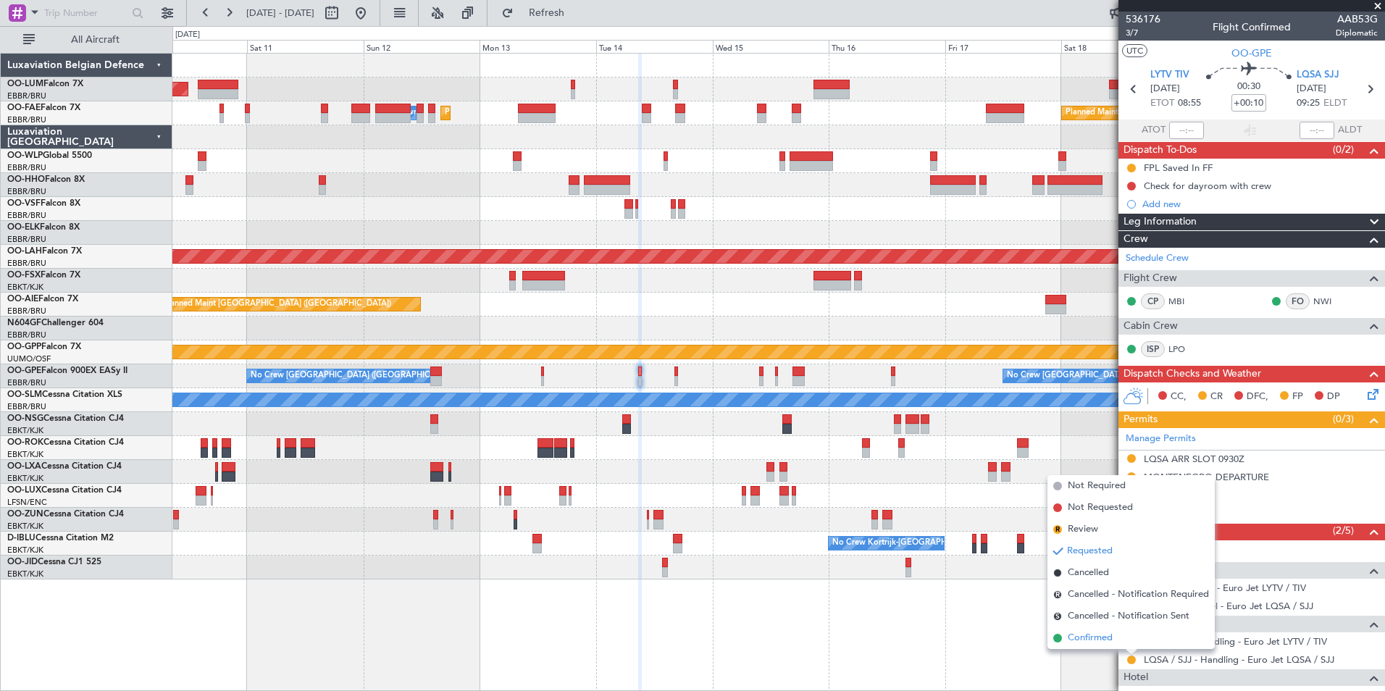
click at [1105, 637] on span "Confirmed" at bounding box center [1090, 638] width 45 height 14
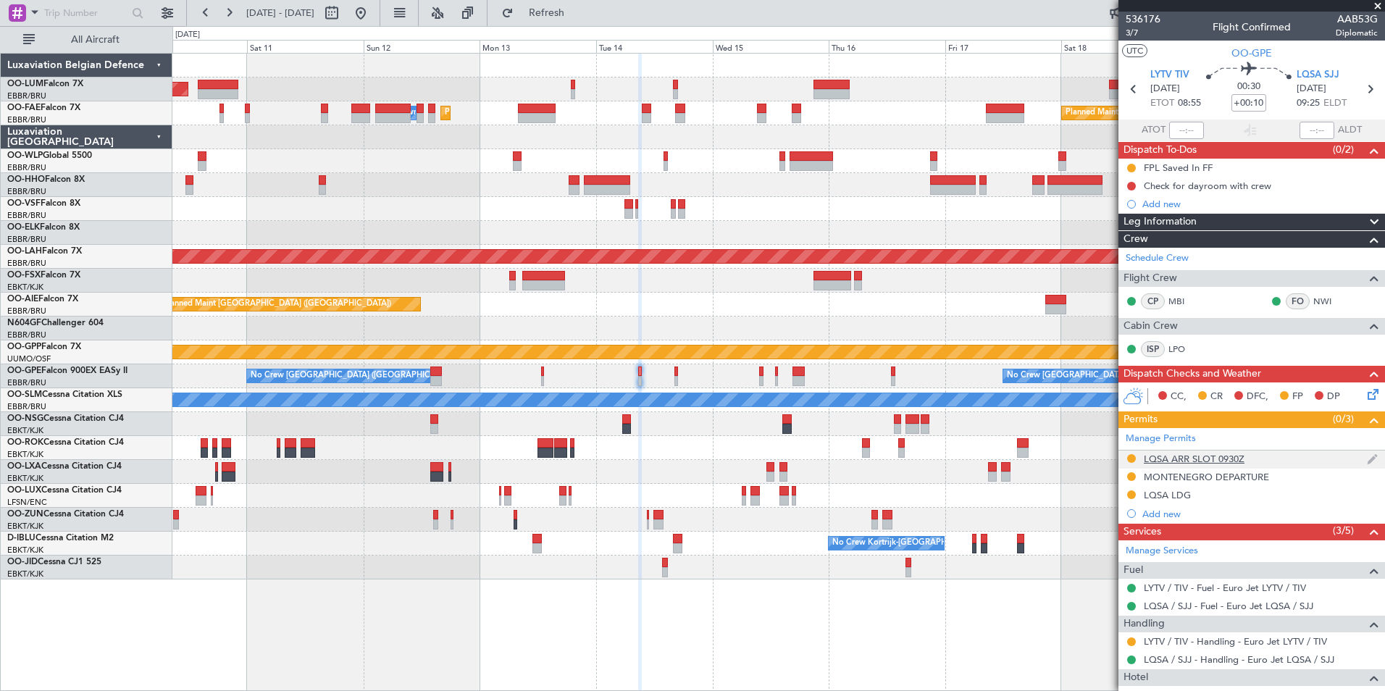
click at [1165, 459] on div "LQSA ARR SLOT 0930Z" at bounding box center [1194, 459] width 101 height 12
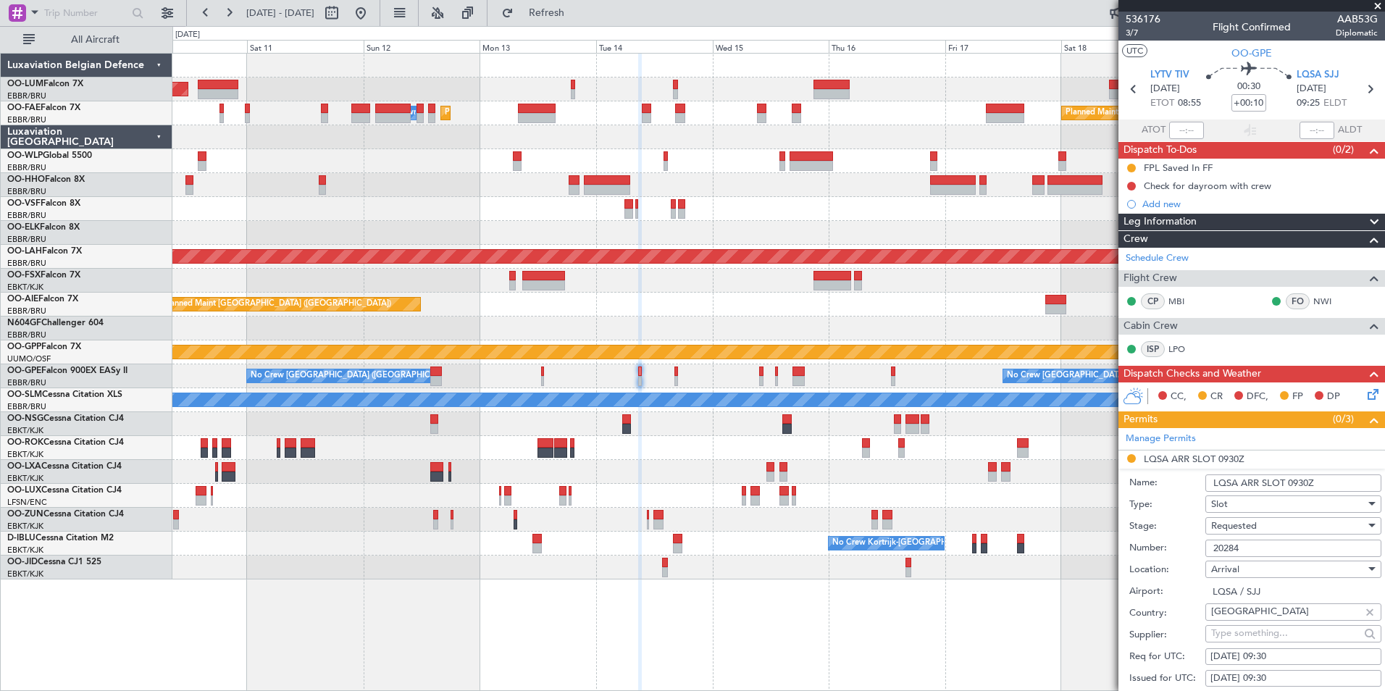
click at [1254, 546] on input "20284" at bounding box center [1293, 548] width 176 height 17
paste input "40"
type input "20404"
click at [1248, 525] on span "Requested" at bounding box center [1234, 525] width 46 height 13
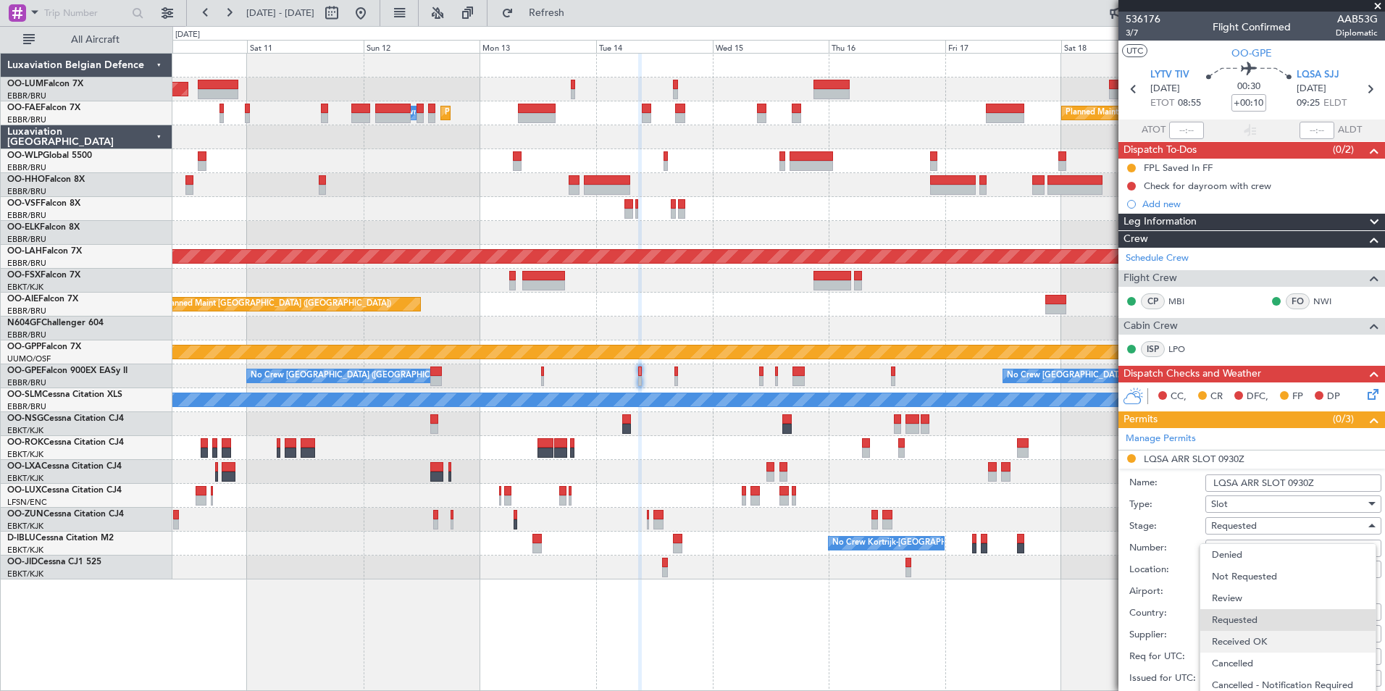
click at [1249, 647] on span "Received OK" at bounding box center [1288, 642] width 152 height 22
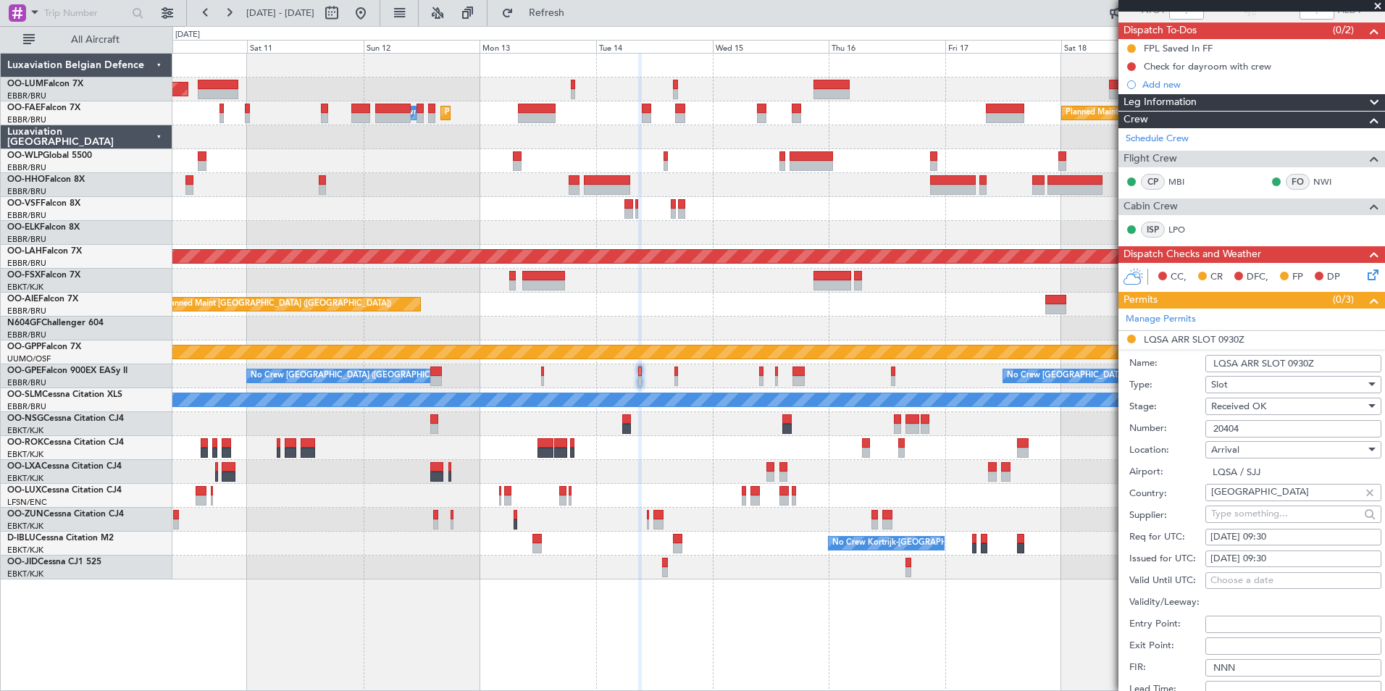
scroll to position [290, 0]
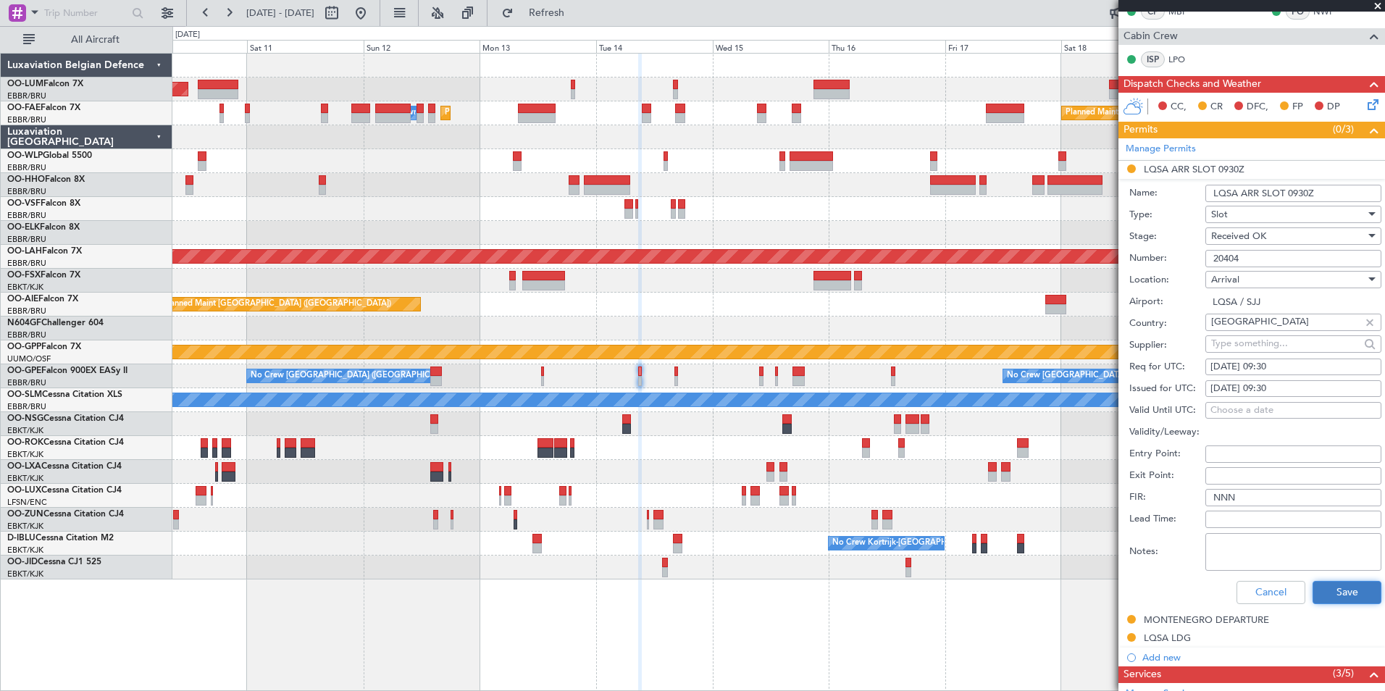
click at [1333, 586] on button "Save" at bounding box center [1346, 592] width 69 height 23
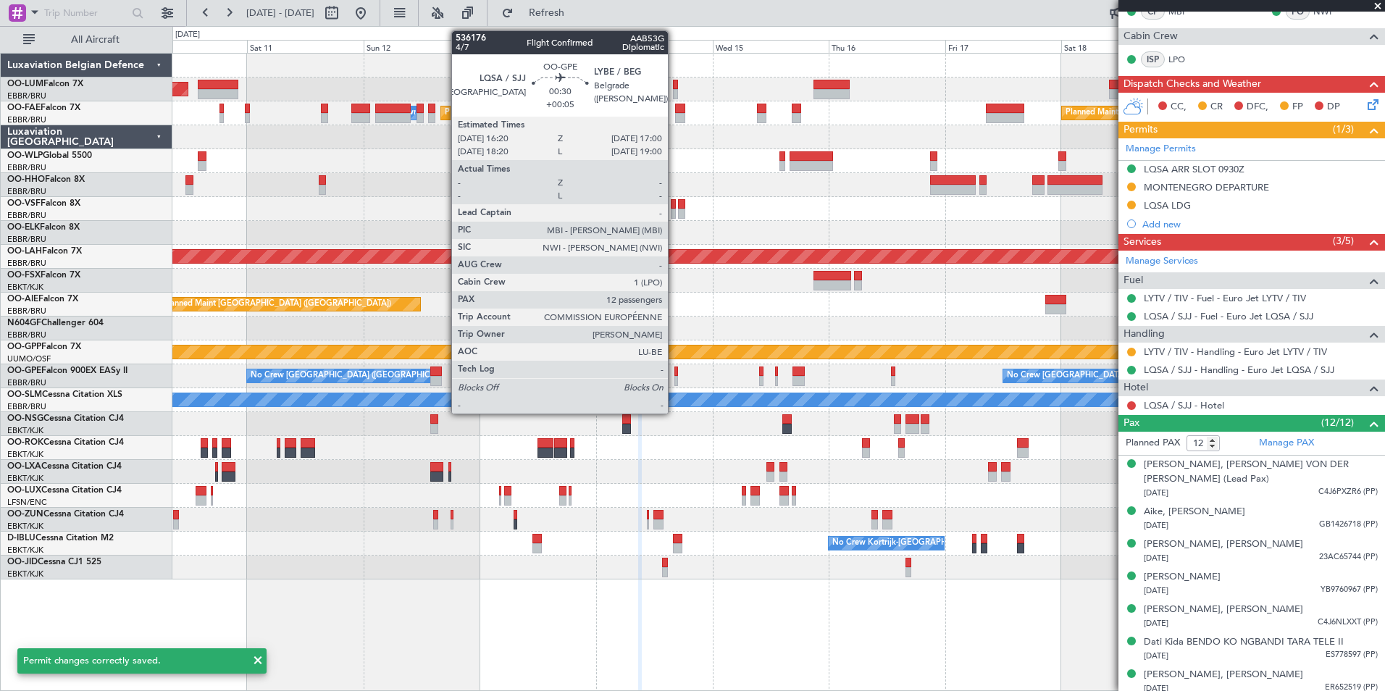
click at [674, 374] on div at bounding box center [676, 371] width 4 height 10
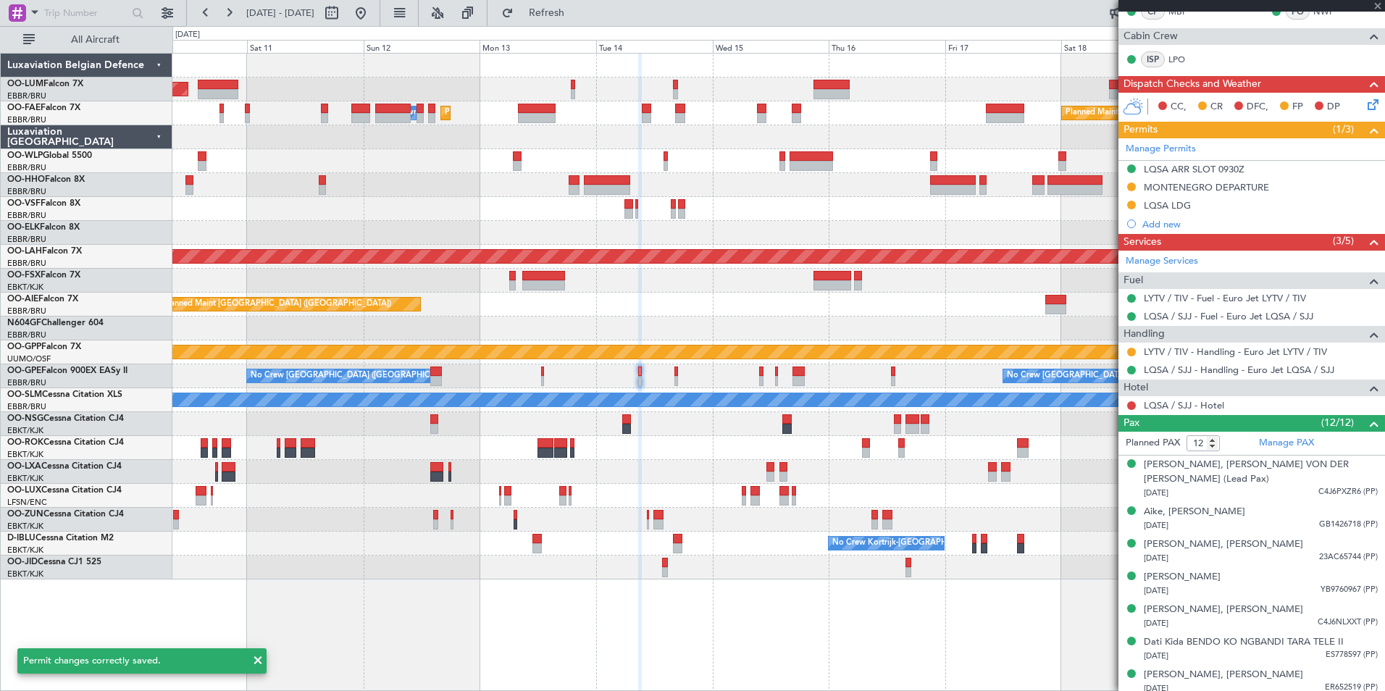
type input "+00:05"
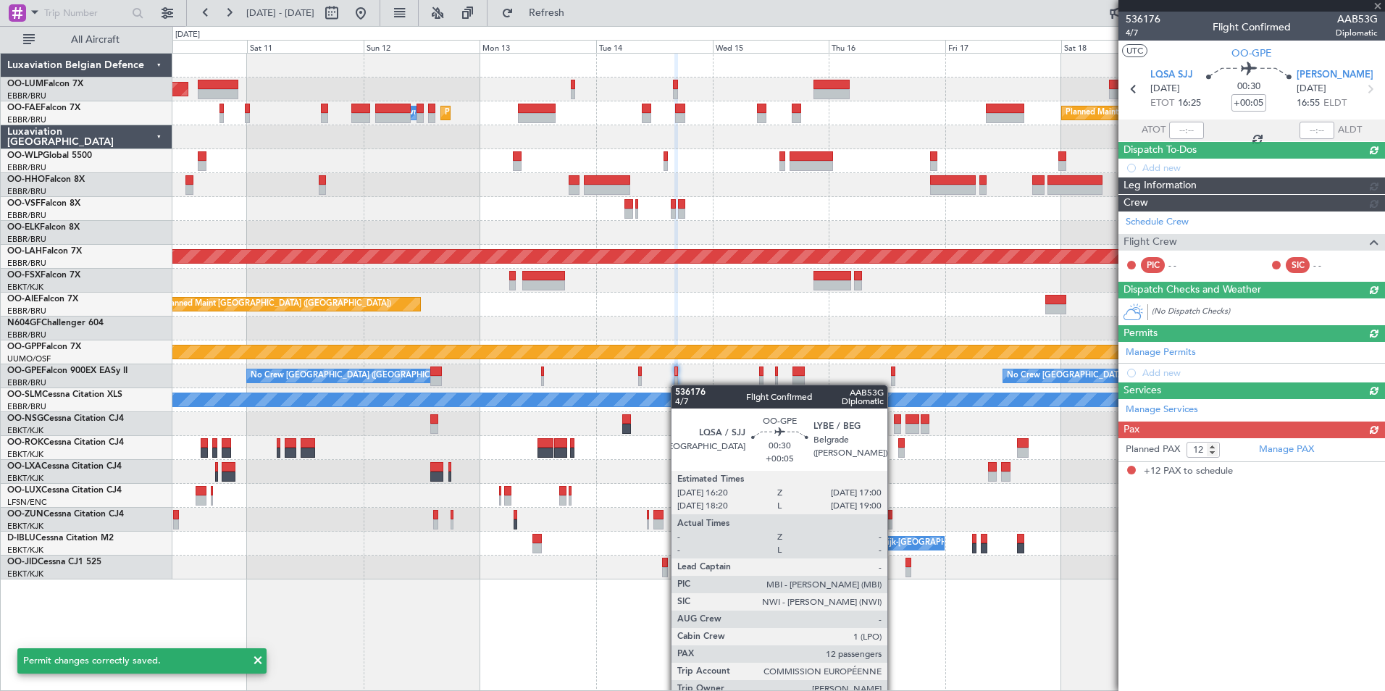
scroll to position [0, 0]
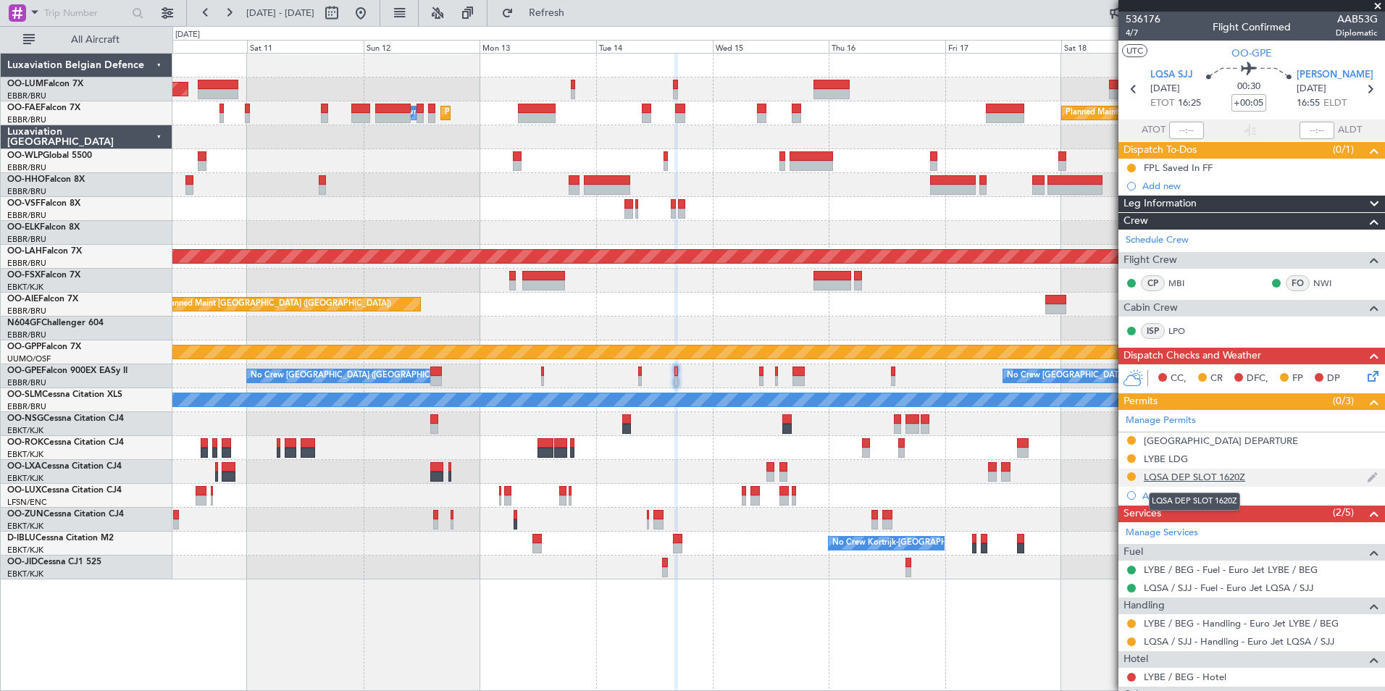
click at [1171, 477] on div "LQSA DEP SLOT 1620Z" at bounding box center [1194, 477] width 101 height 12
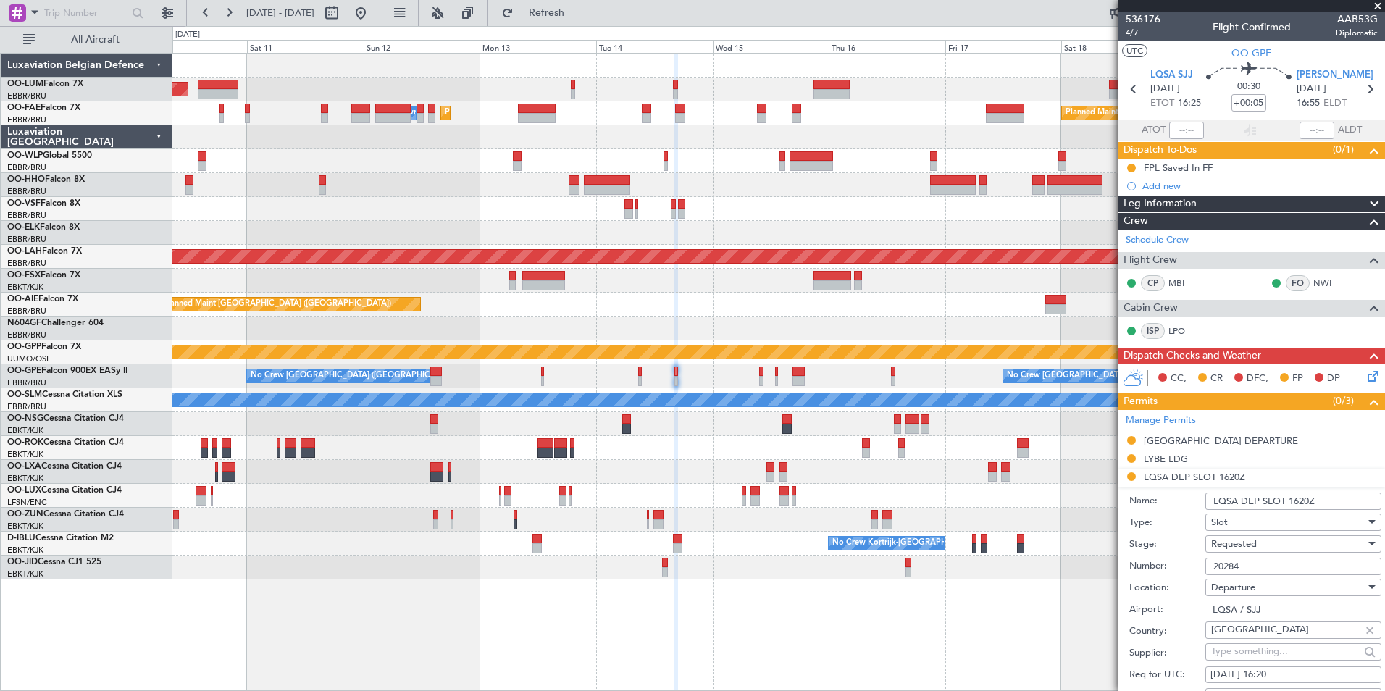
click at [1251, 567] on input "20284" at bounding box center [1293, 566] width 176 height 17
paste input "40"
type input "20404"
click at [1248, 545] on span "Requested" at bounding box center [1234, 543] width 46 height 13
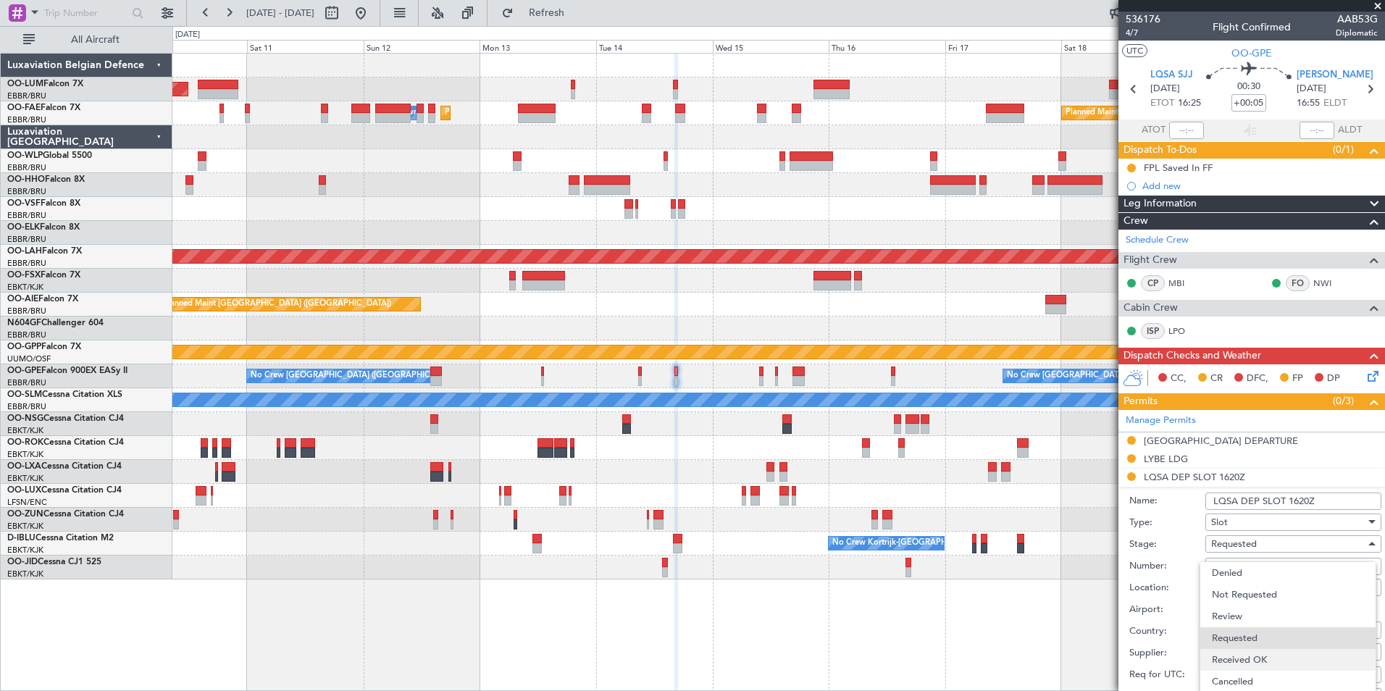
click at [1258, 656] on span "Received OK" at bounding box center [1288, 660] width 152 height 22
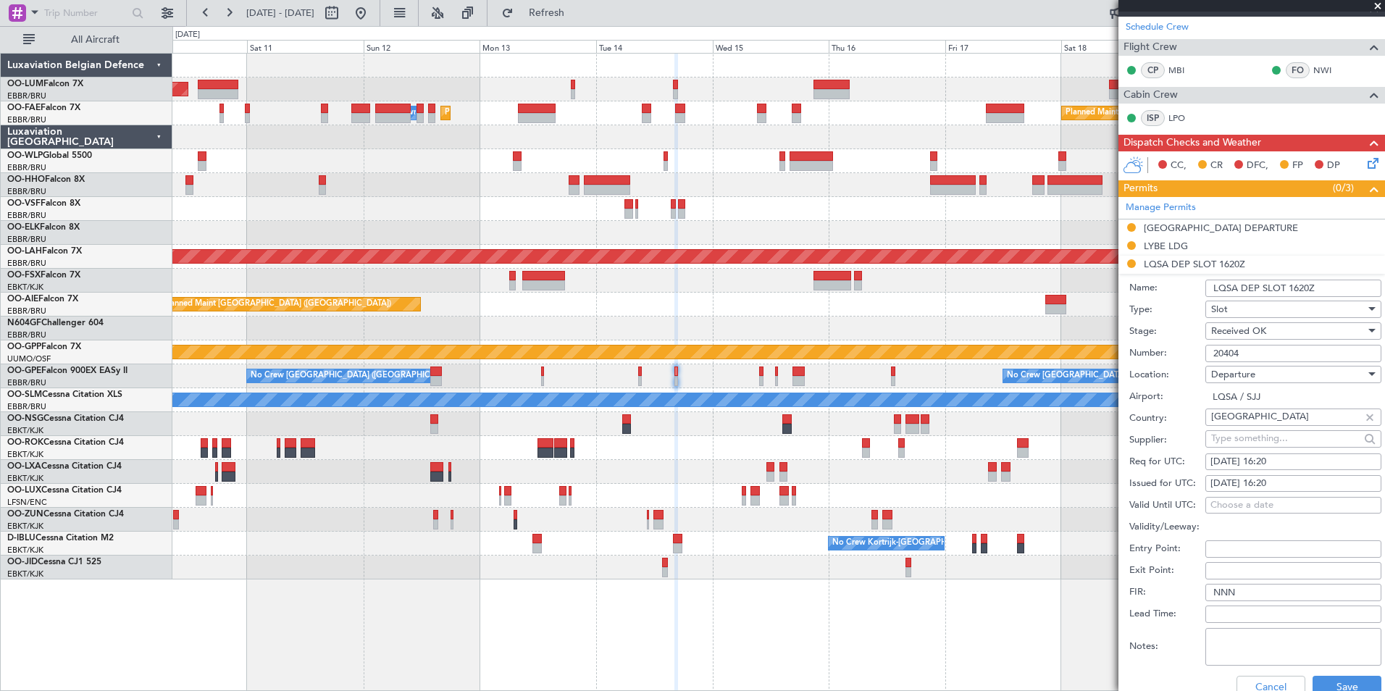
scroll to position [217, 0]
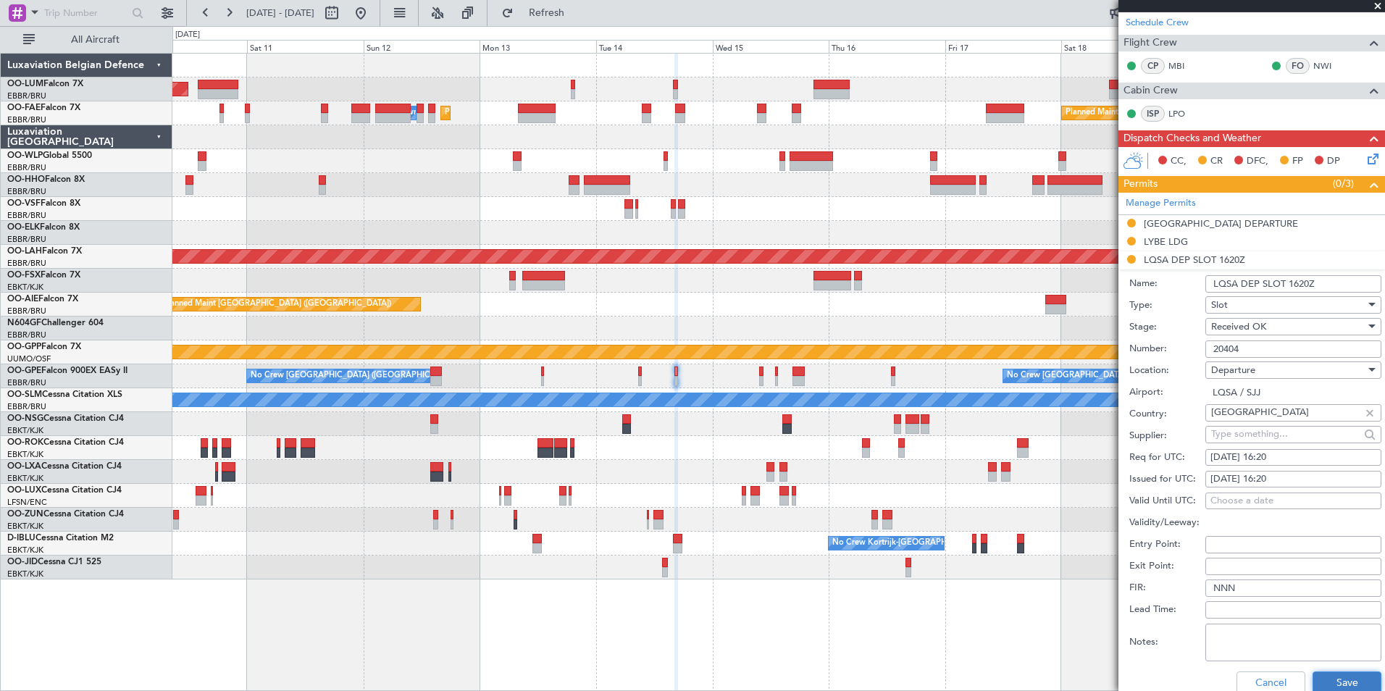
click at [1332, 676] on button "Save" at bounding box center [1346, 682] width 69 height 23
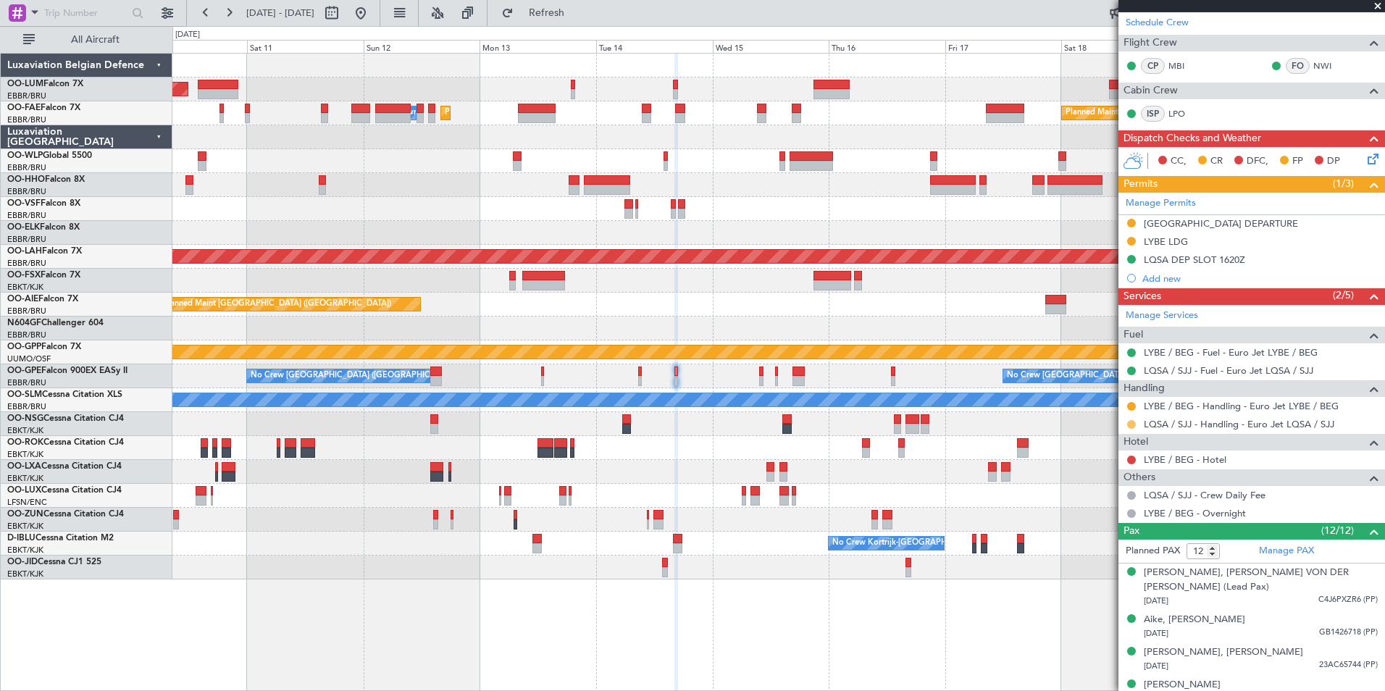
click at [1131, 421] on button at bounding box center [1131, 424] width 9 height 9
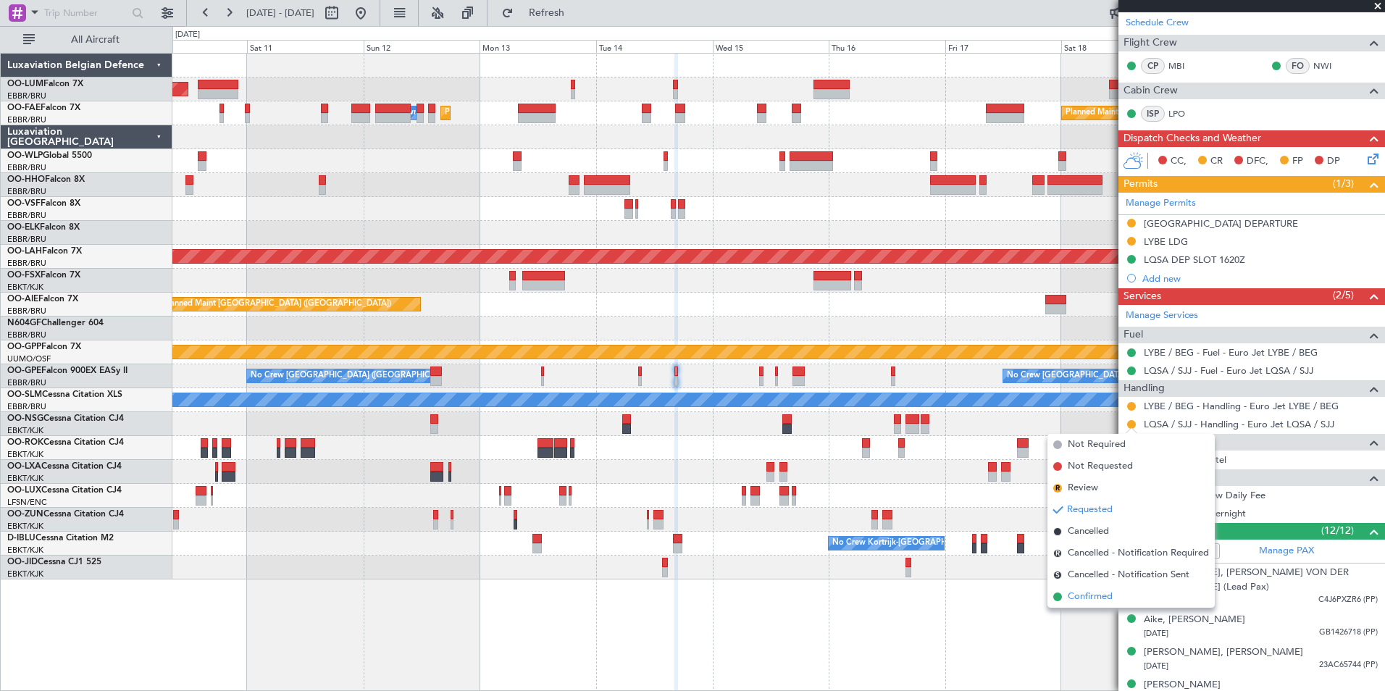
click at [1107, 591] on span "Confirmed" at bounding box center [1090, 597] width 45 height 14
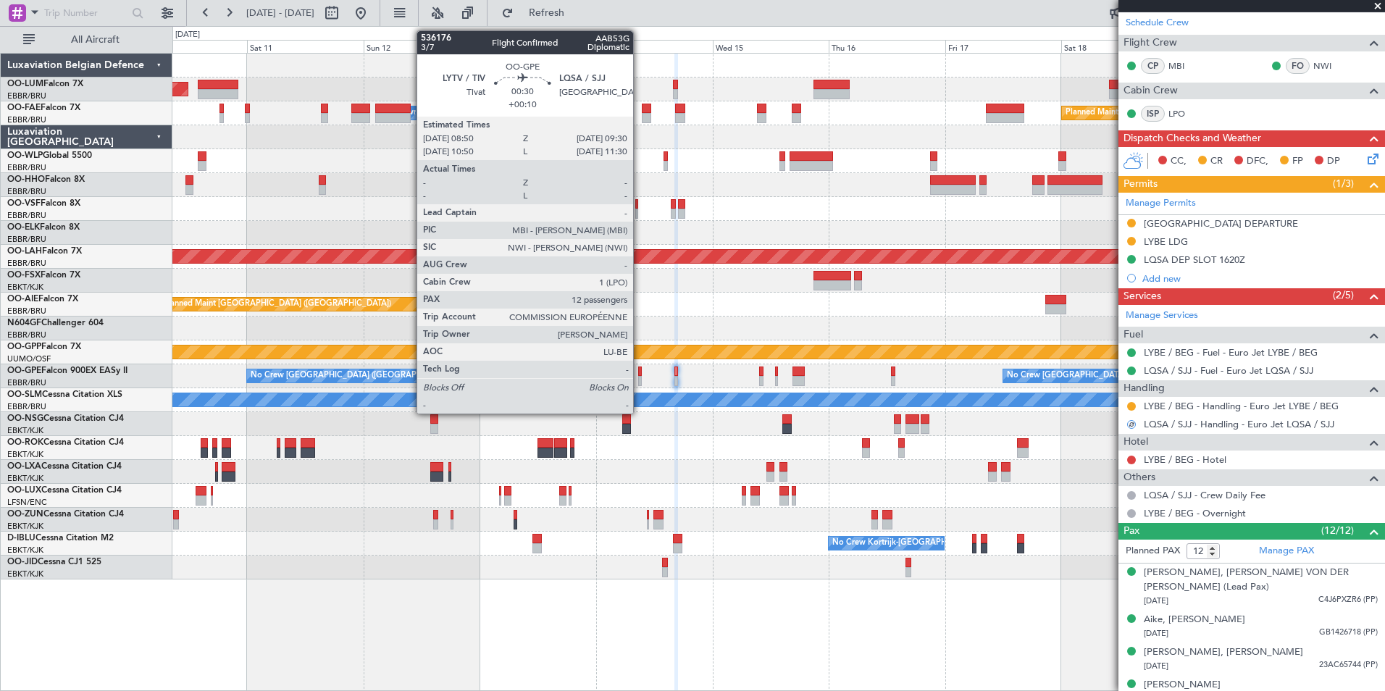
click at [640, 372] on div at bounding box center [640, 371] width 4 height 10
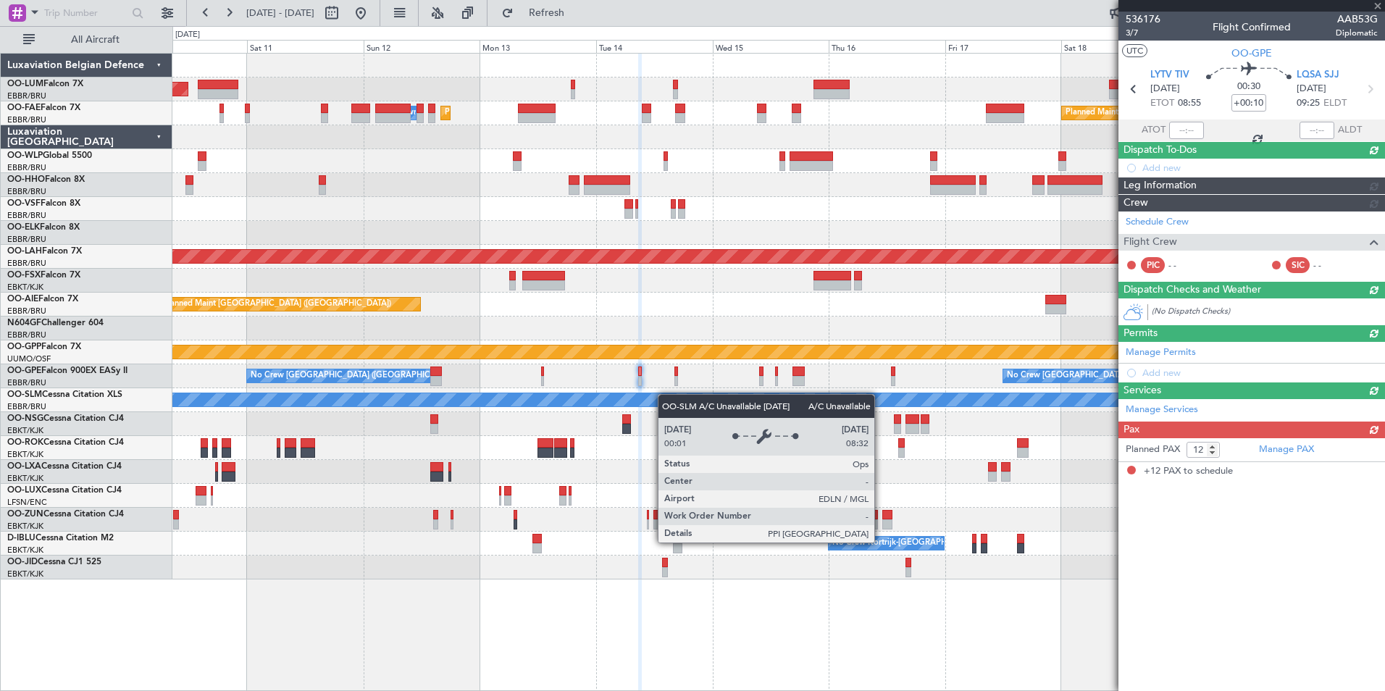
scroll to position [0, 0]
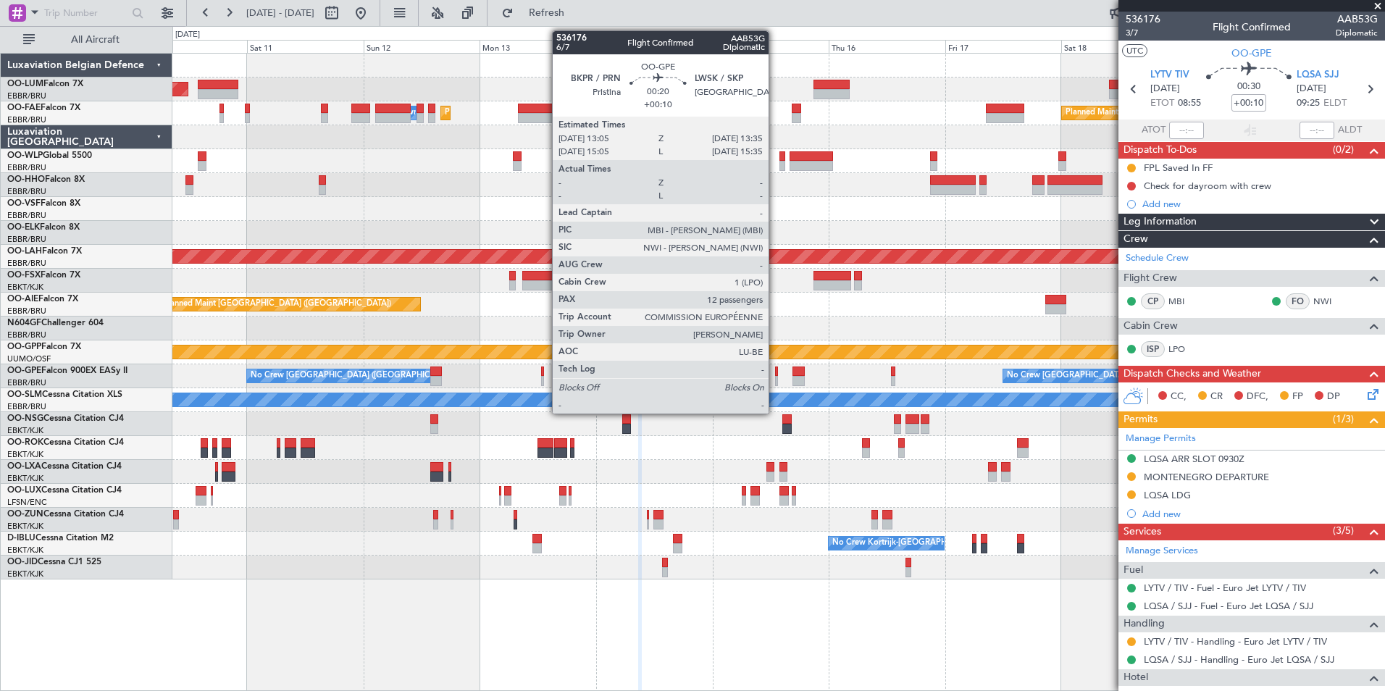
click at [775, 378] on div at bounding box center [776, 381] width 3 height 10
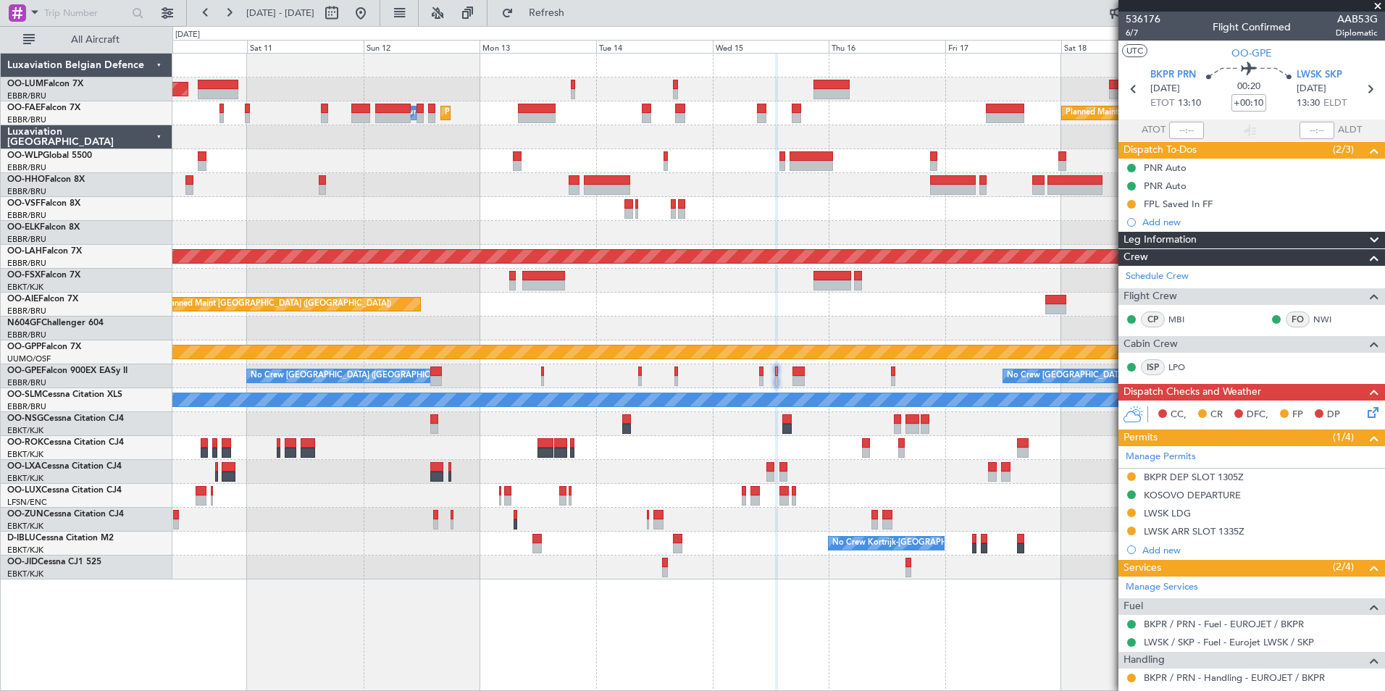
scroll to position [72, 0]
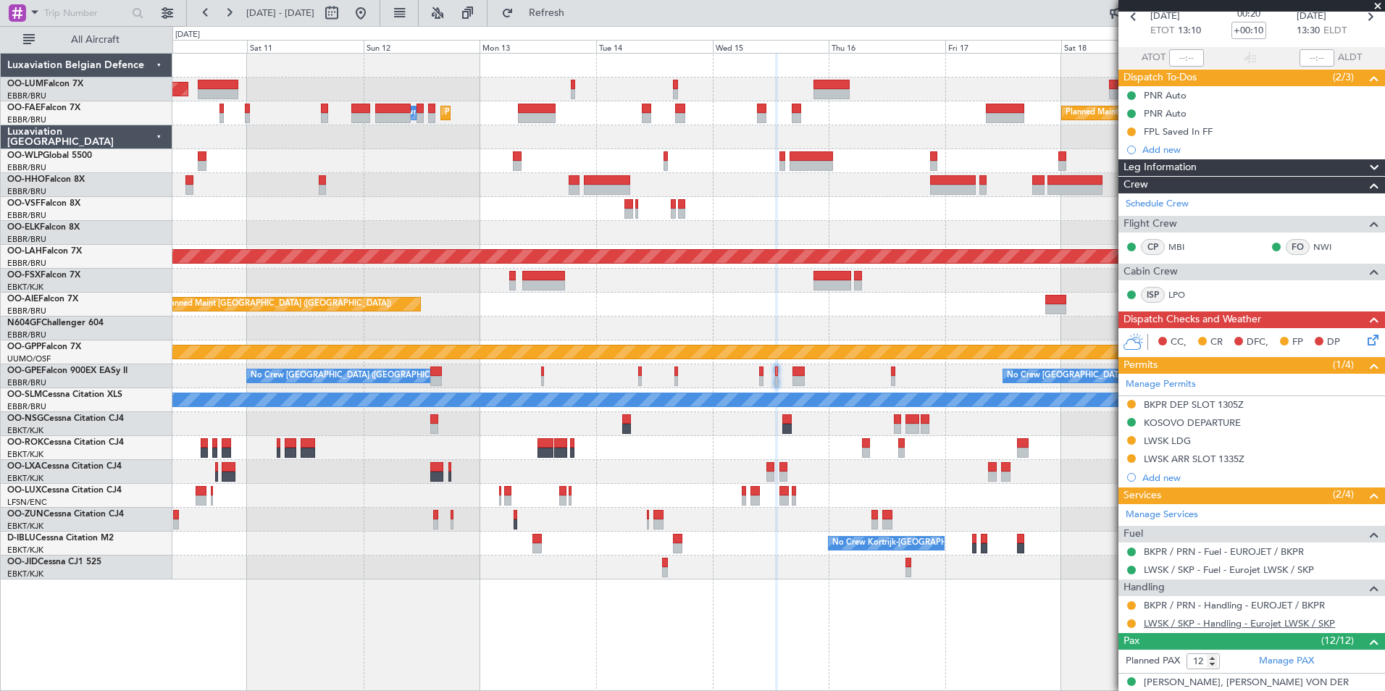
click at [1157, 625] on link "LWSK / SKP - Handling - Eurojet LWSK / SKP" at bounding box center [1239, 623] width 191 height 12
click at [1134, 623] on button at bounding box center [1131, 623] width 9 height 9
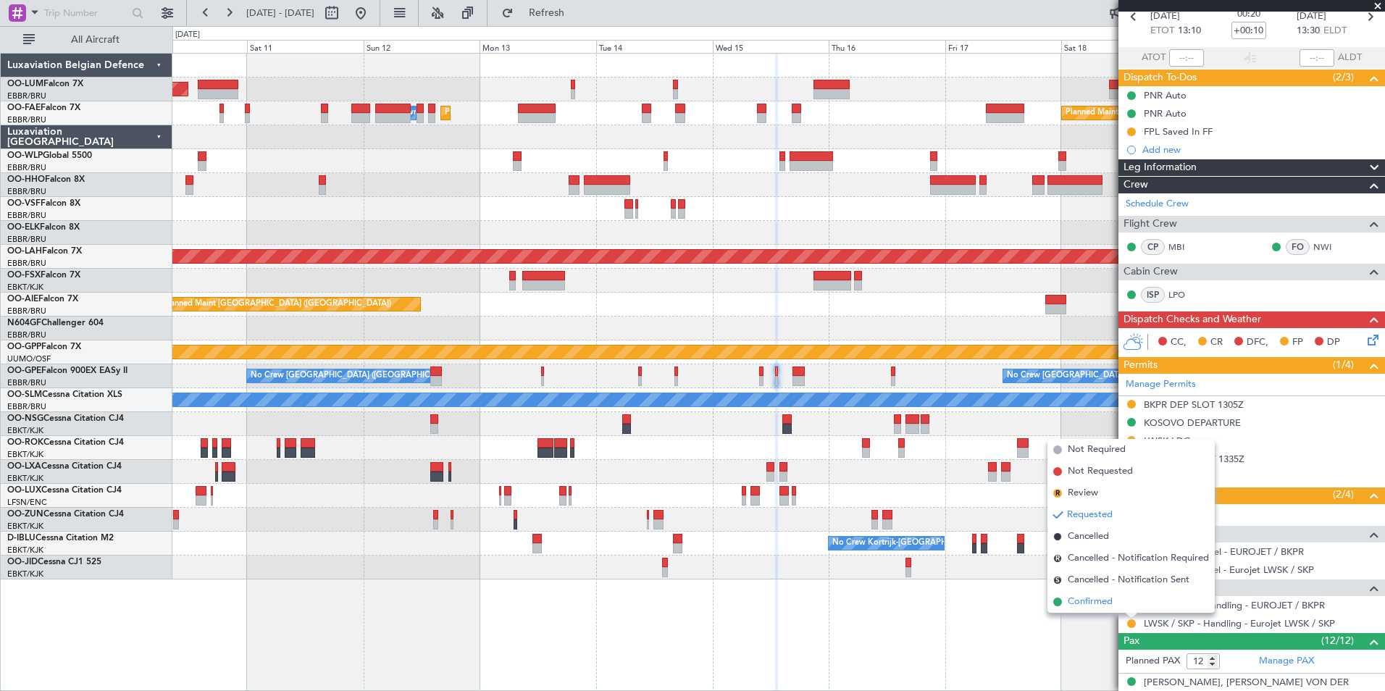
click at [1107, 601] on span "Confirmed" at bounding box center [1090, 602] width 45 height 14
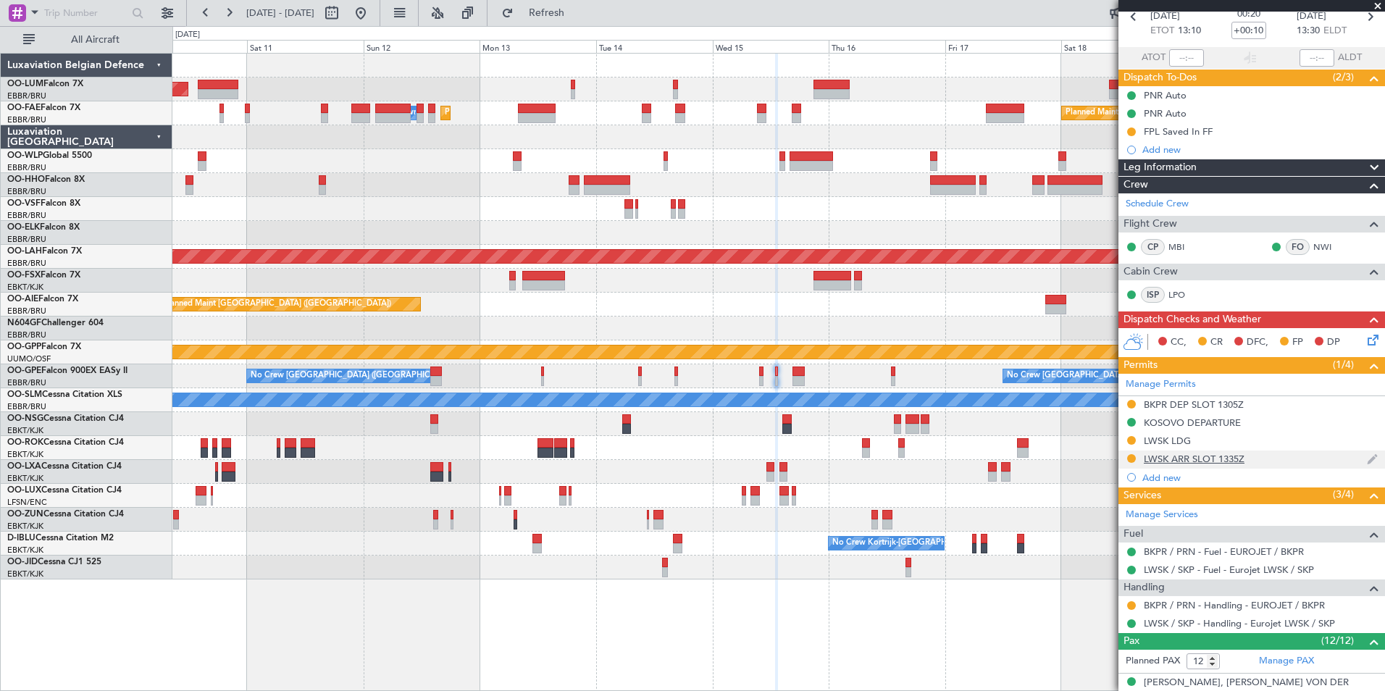
click at [1169, 457] on div "LWSK ARR SLOT 1335Z" at bounding box center [1194, 459] width 101 height 12
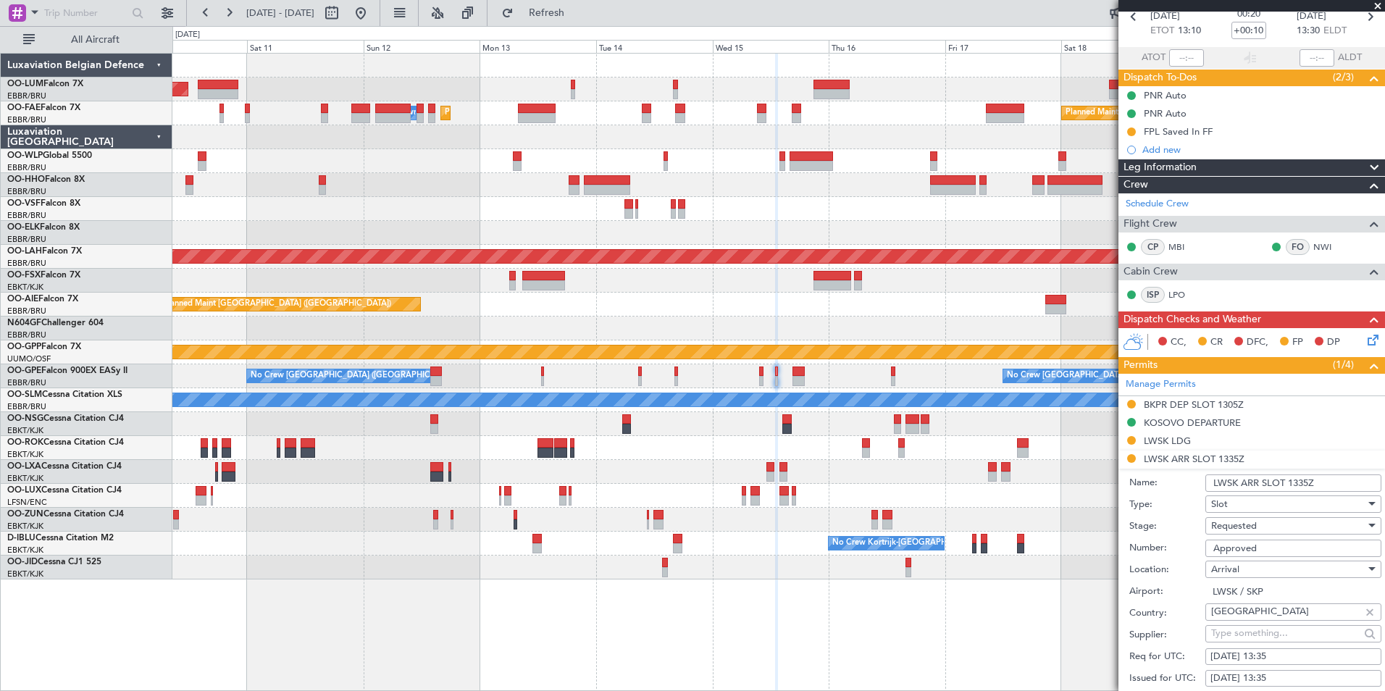
click at [1263, 529] on div "Requested" at bounding box center [1288, 526] width 154 height 22
click at [1256, 645] on span "Received OK" at bounding box center [1288, 642] width 152 height 22
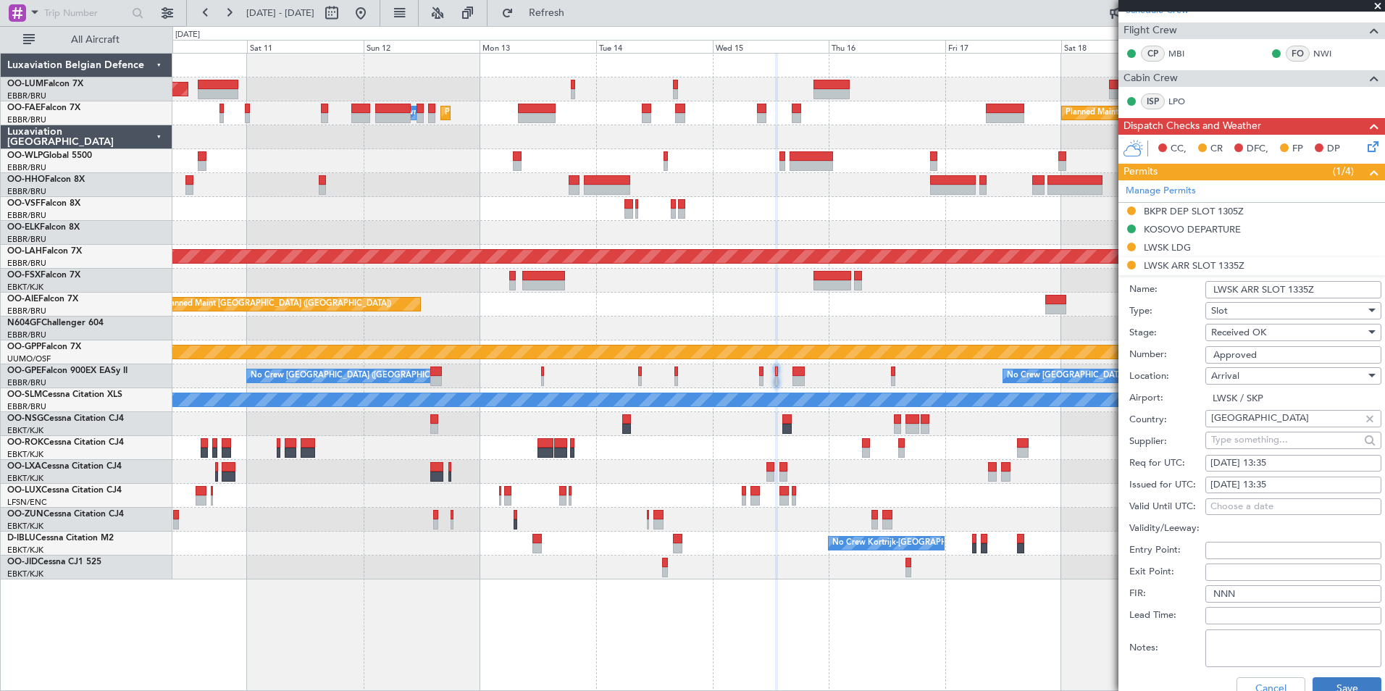
scroll to position [362, 0]
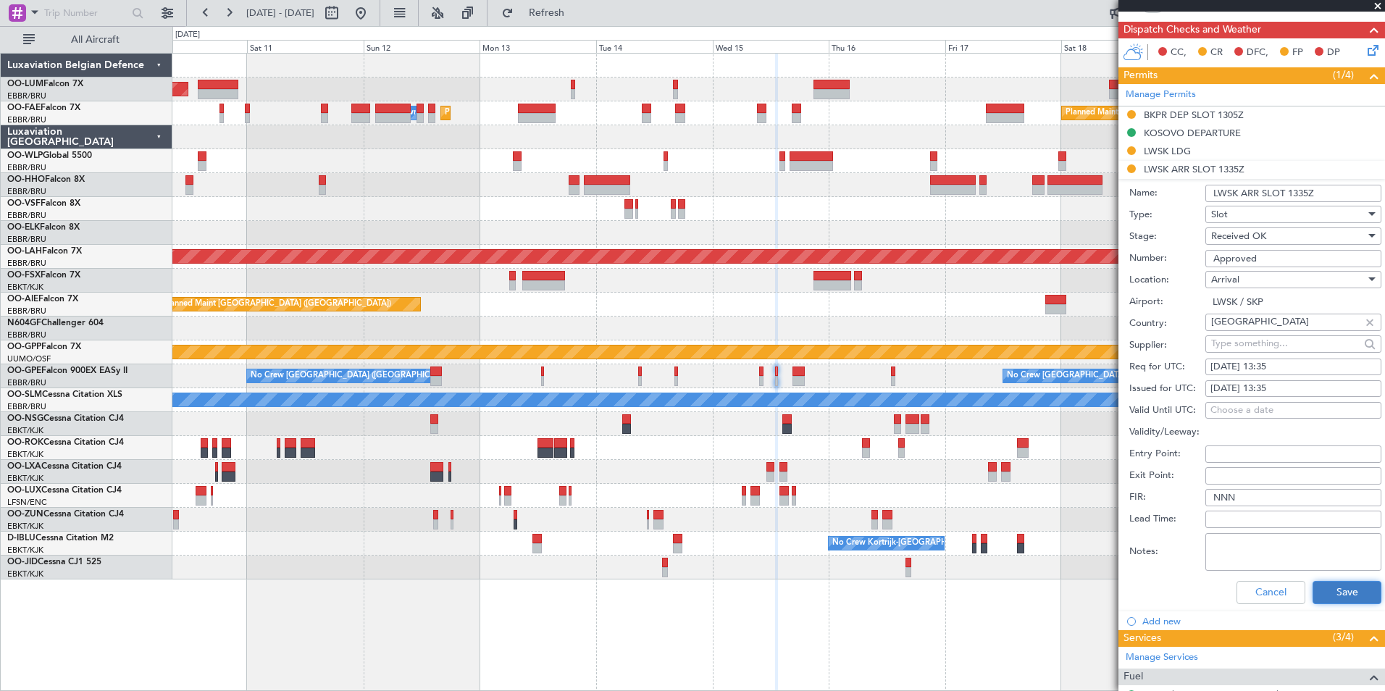
click at [1344, 599] on button "Save" at bounding box center [1346, 592] width 69 height 23
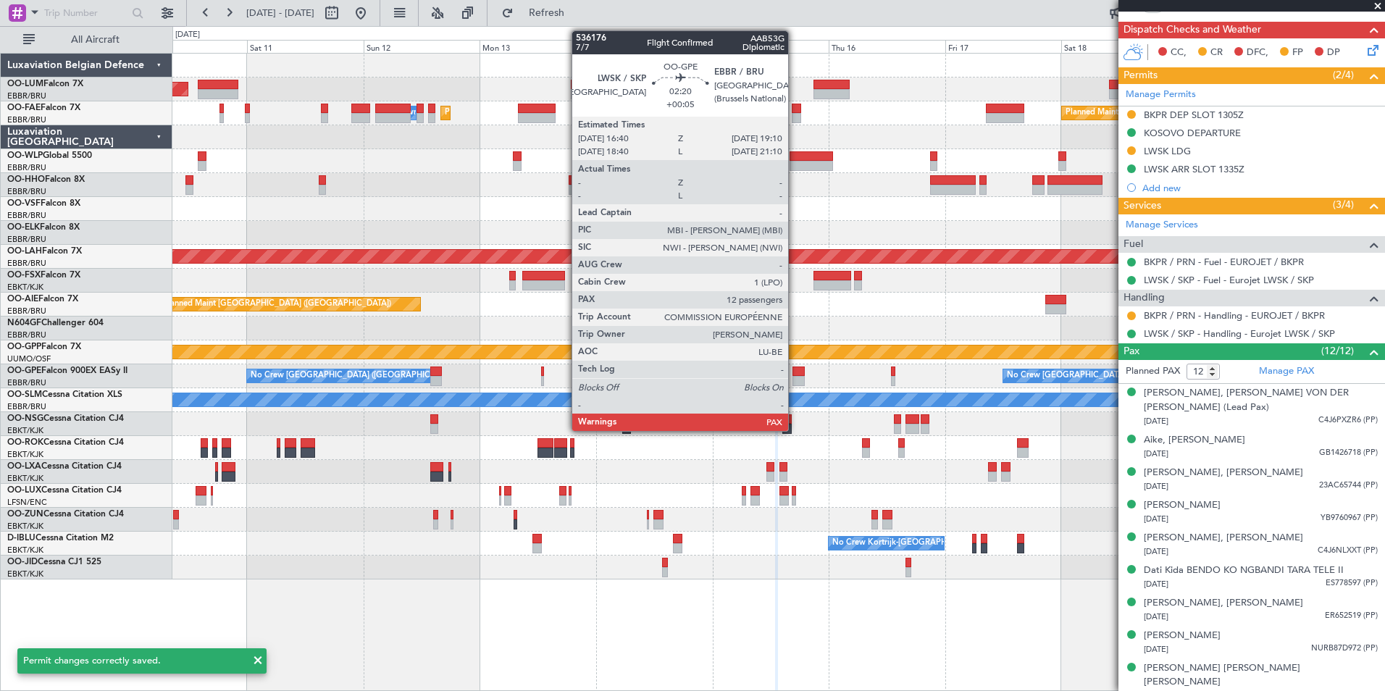
click at [795, 378] on div at bounding box center [798, 381] width 12 height 10
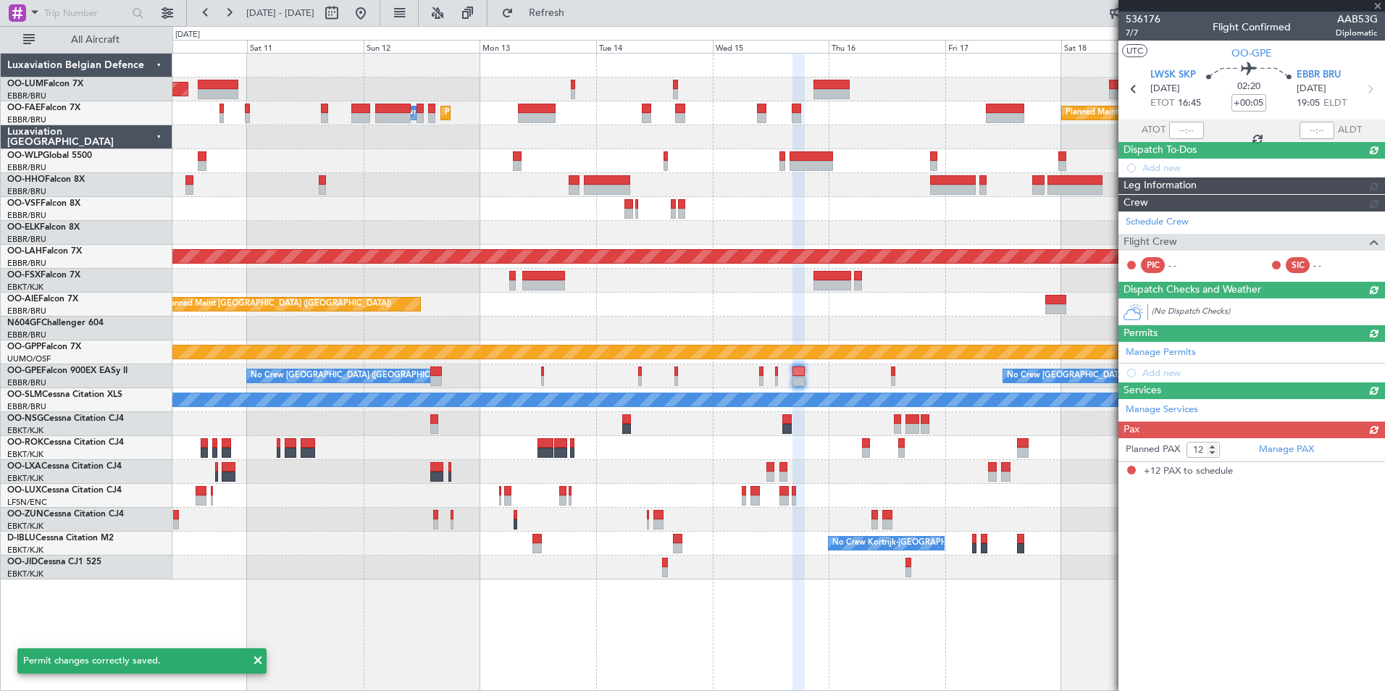
scroll to position [0, 0]
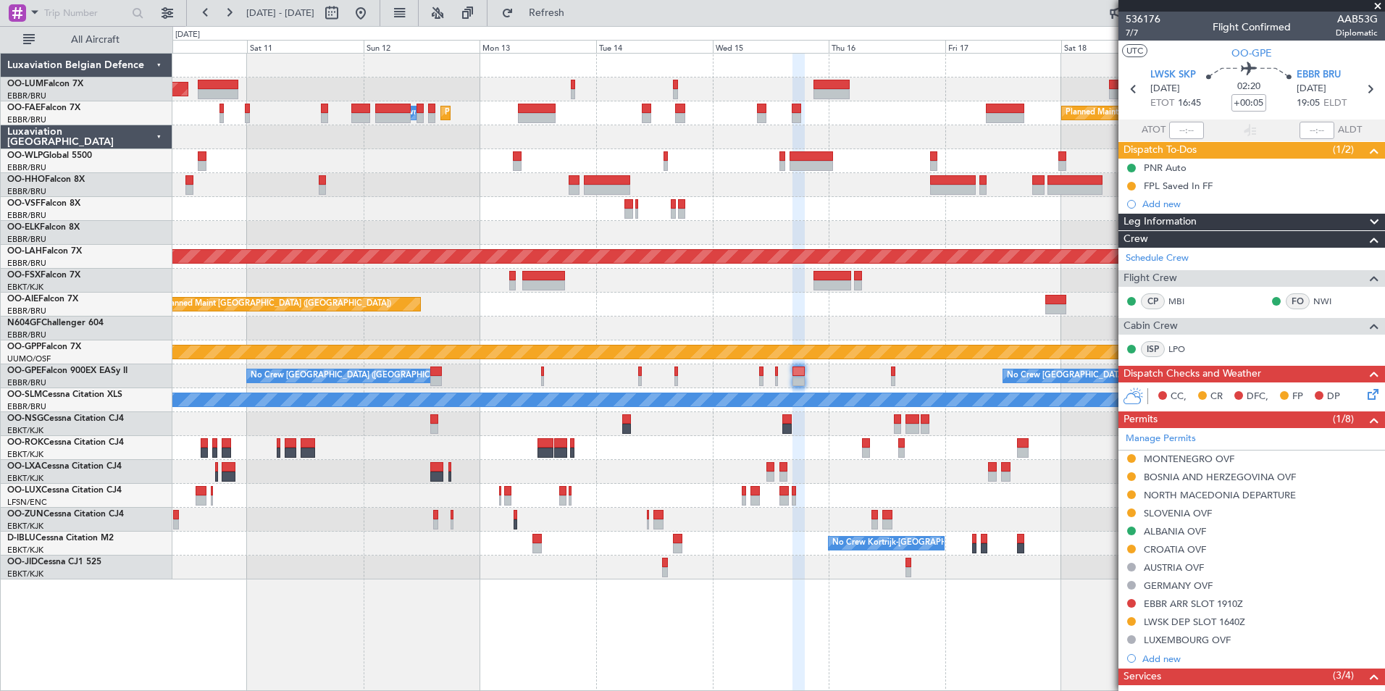
click at [1174, 620] on mat-tooltip-component "EBBR ARR SLOT 1910Z" at bounding box center [1194, 628] width 111 height 38
click at [1193, 626] on mat-tooltip-component "LUXEMBOURG OVF" at bounding box center [1187, 614] width 101 height 38
click at [1195, 620] on div "LWSK DEP SLOT 1640Z" at bounding box center [1194, 622] width 101 height 12
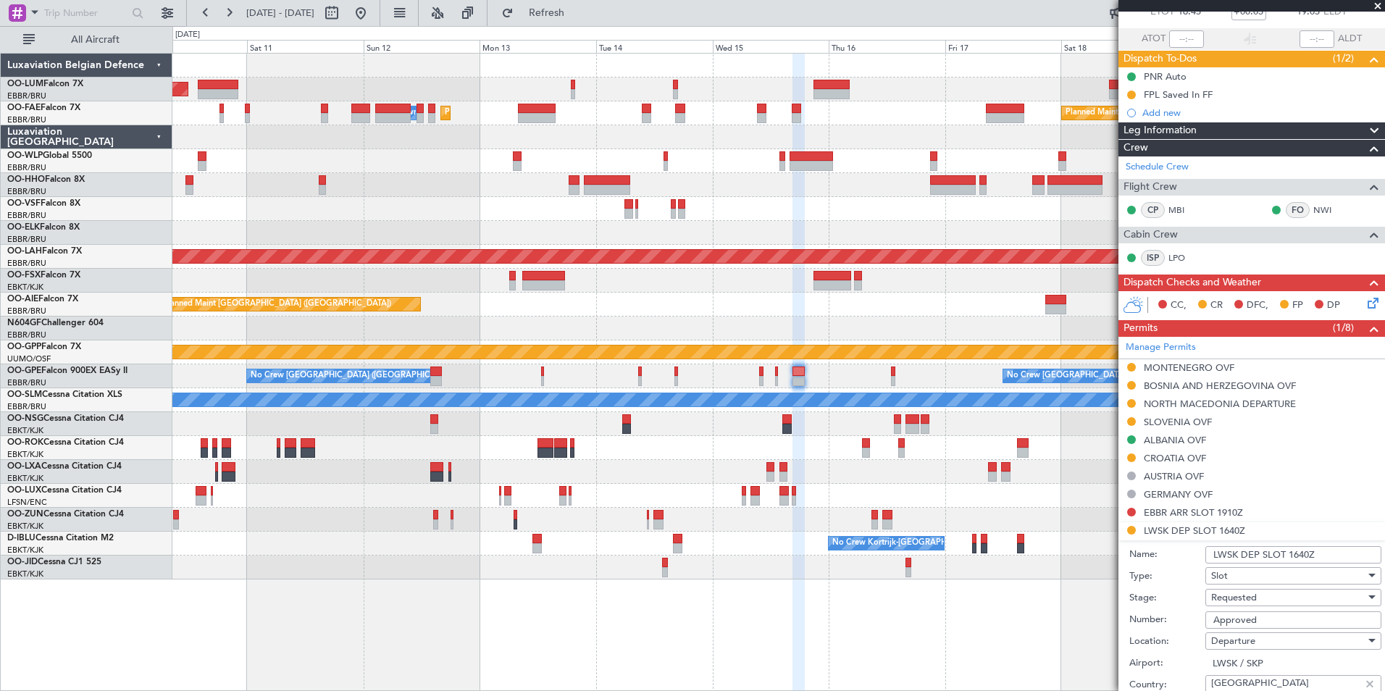
scroll to position [217, 0]
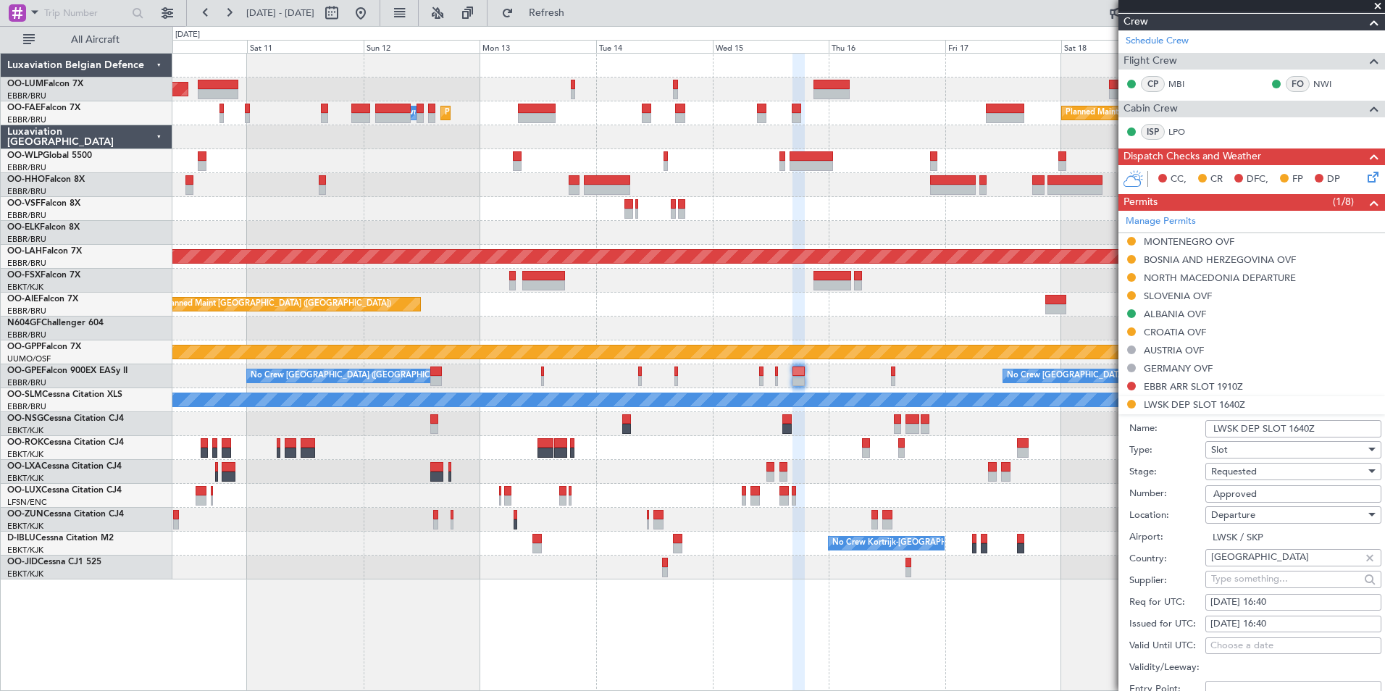
click at [1262, 477] on div "Requested" at bounding box center [1288, 472] width 154 height 22
click at [1270, 587] on span "Received OK" at bounding box center [1288, 581] width 152 height 22
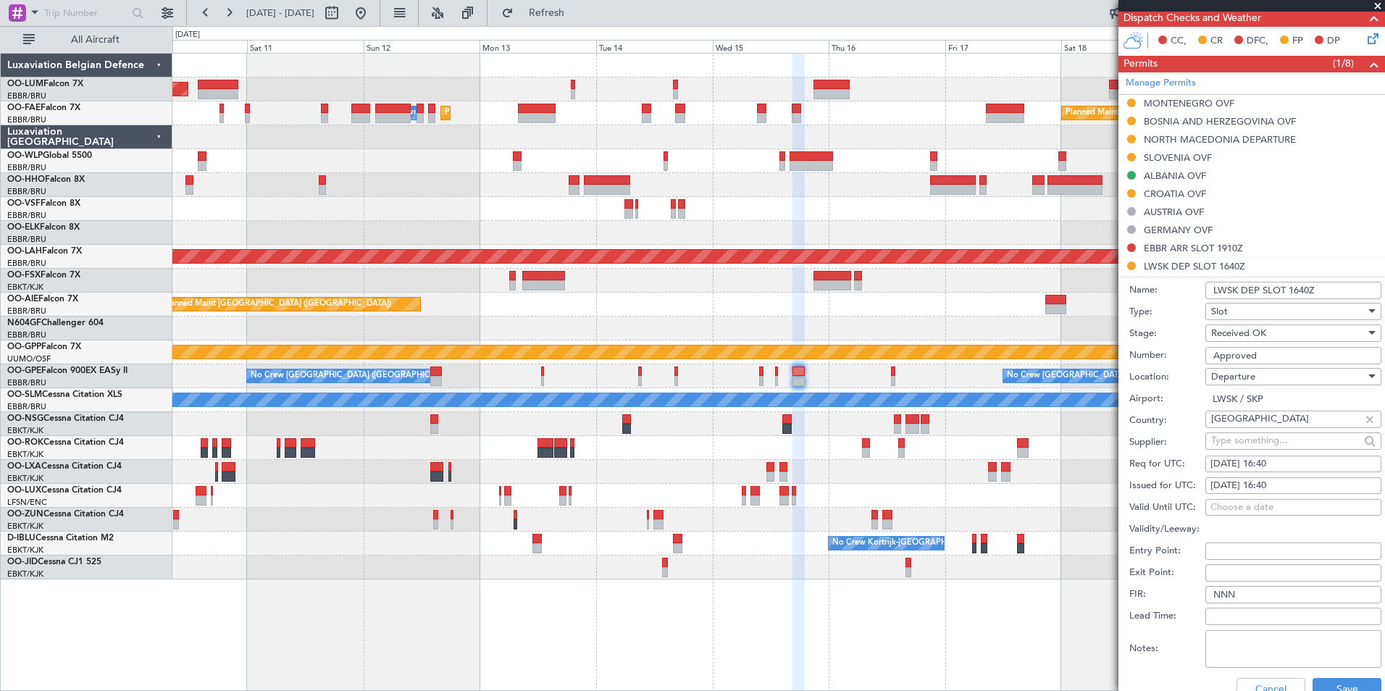
scroll to position [507, 0]
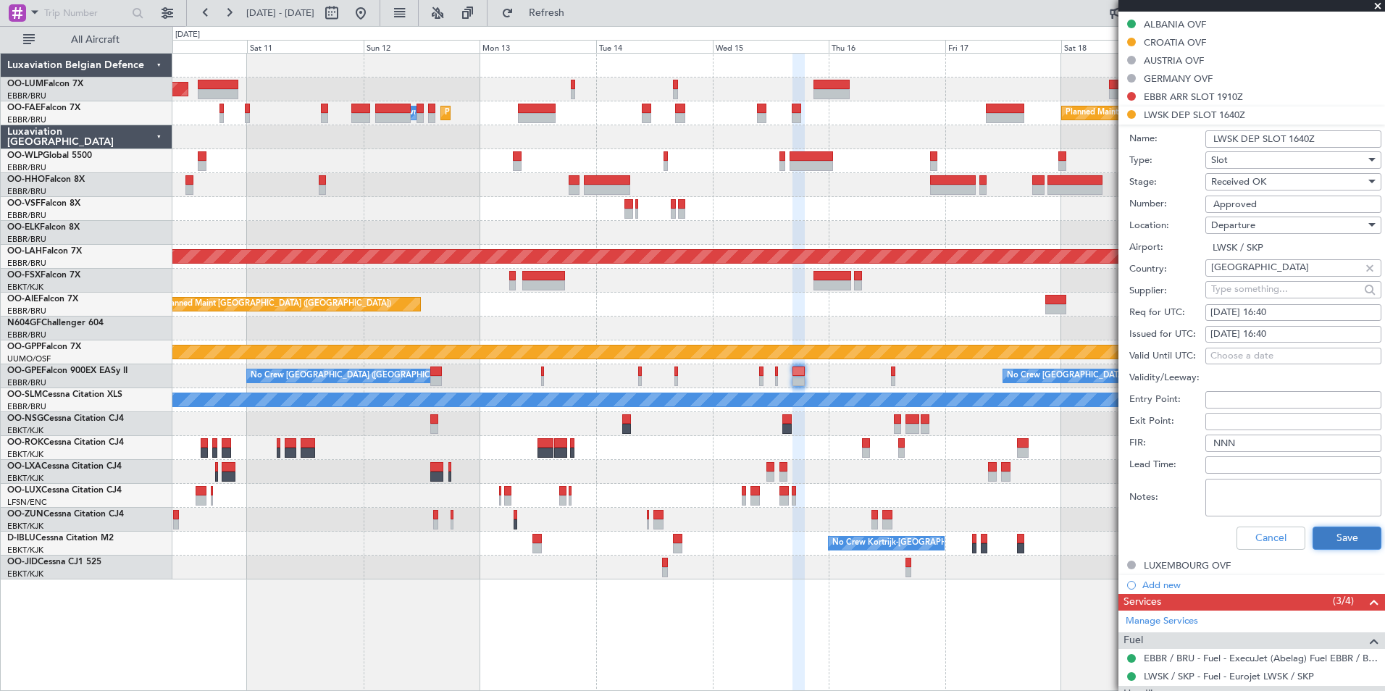
click at [1329, 537] on button "Save" at bounding box center [1346, 538] width 69 height 23
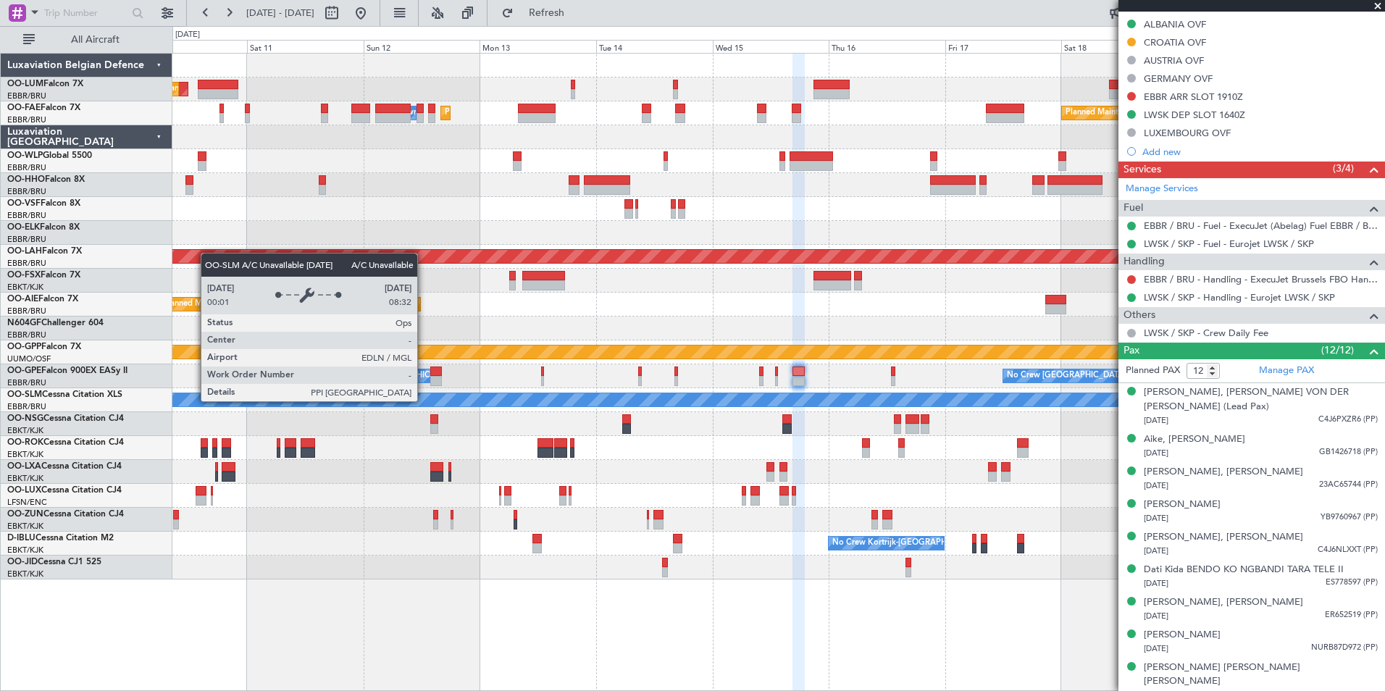
click at [855, 378] on div "AOG Maint Sibiu Planned Maint Brussels (Brussels National) Planned Maint Brusse…" at bounding box center [778, 317] width 1212 height 526
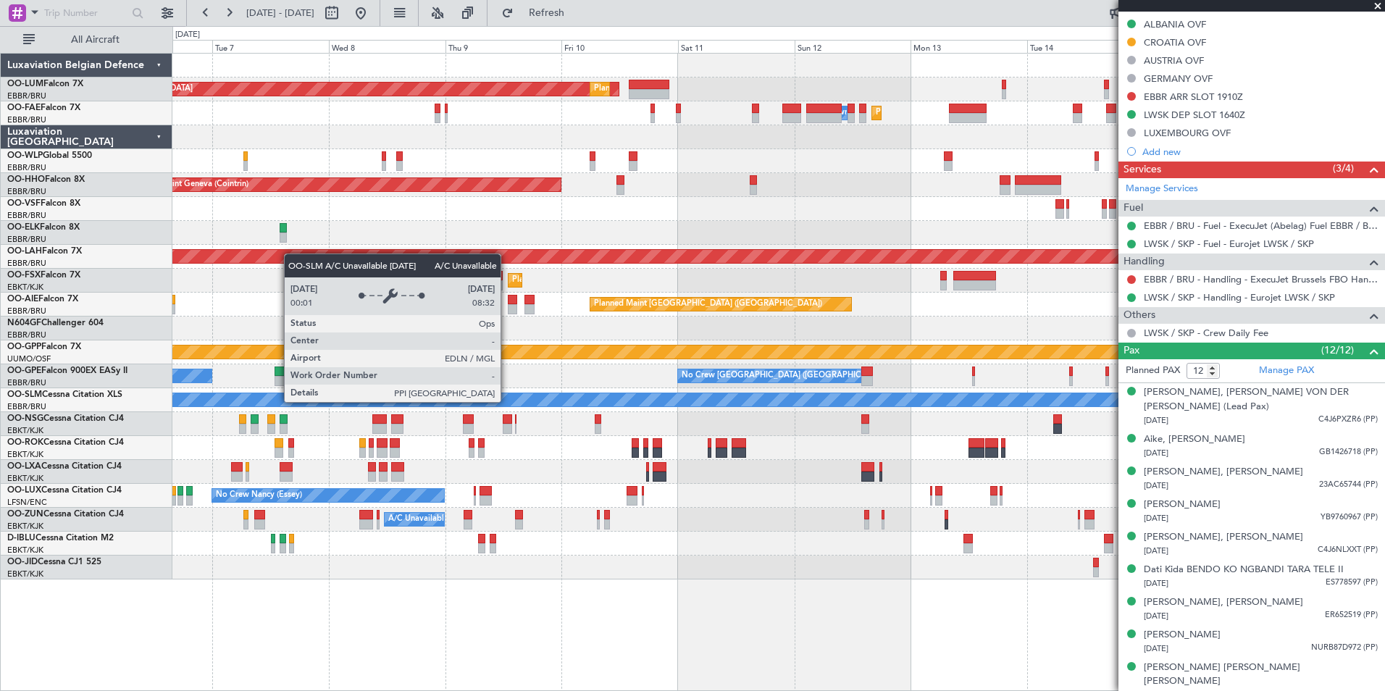
click at [627, 423] on div at bounding box center [778, 424] width 1212 height 24
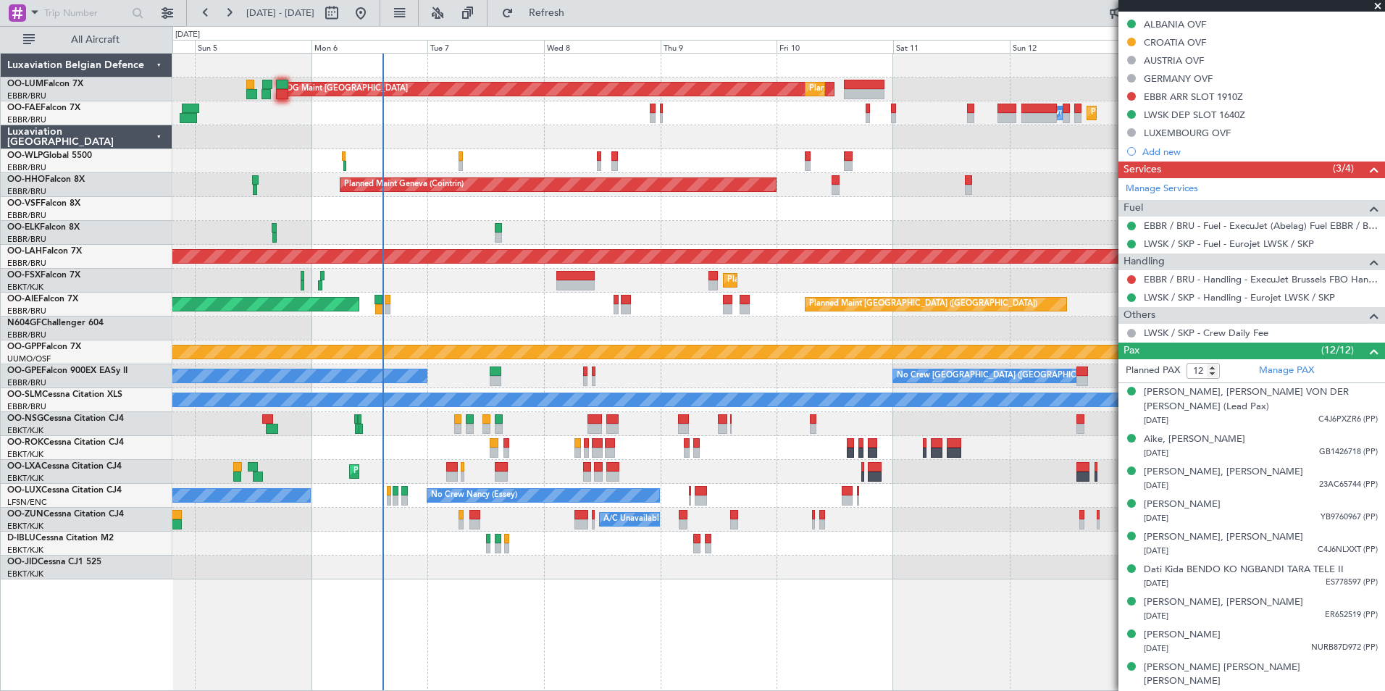
click at [540, 449] on div "AOG Maint Kortrijk-[GEOGRAPHIC_DATA]" at bounding box center [778, 448] width 1212 height 24
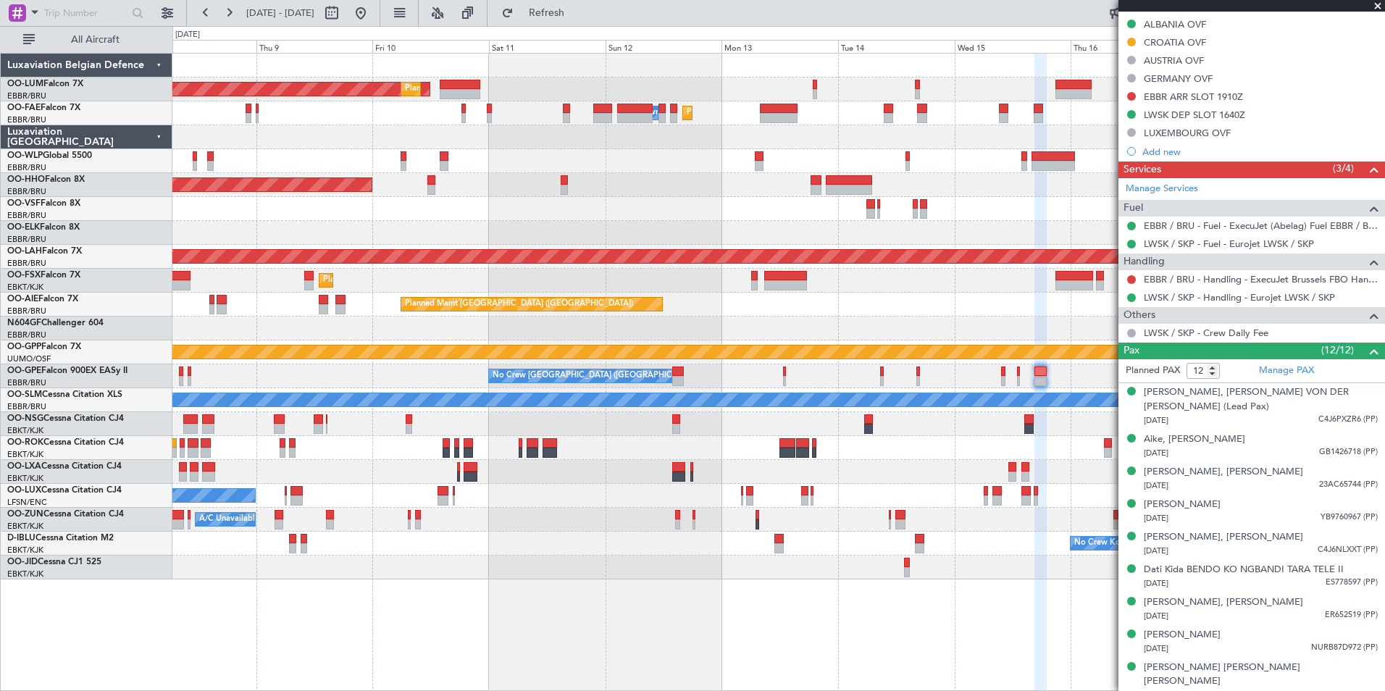
click at [149, 506] on div "AOG Maint Sibiu Planned Maint Brussels (Brussels National) Planned Maint Melsbr…" at bounding box center [692, 358] width 1385 height 665
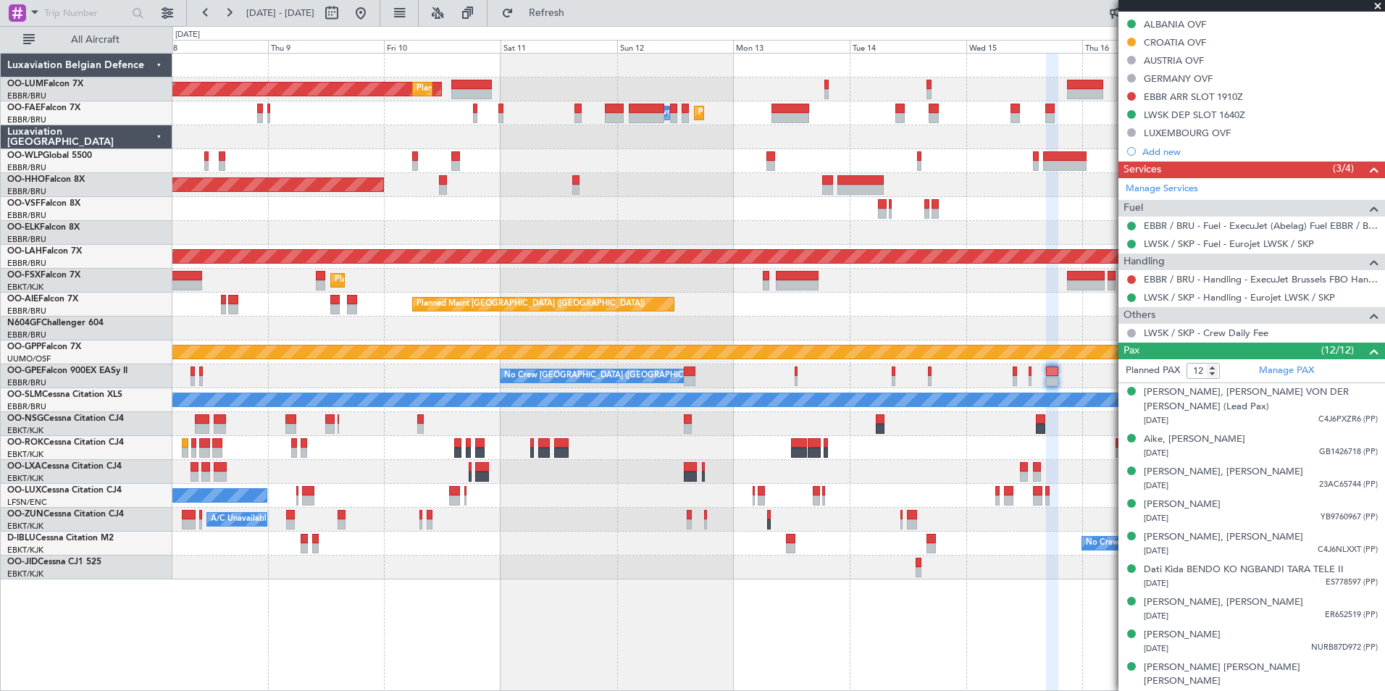
click at [125, 550] on div "AOG Maint Sibiu Planned Maint Brussels (Brussels National) Planned Maint Melsbr…" at bounding box center [692, 358] width 1385 height 665
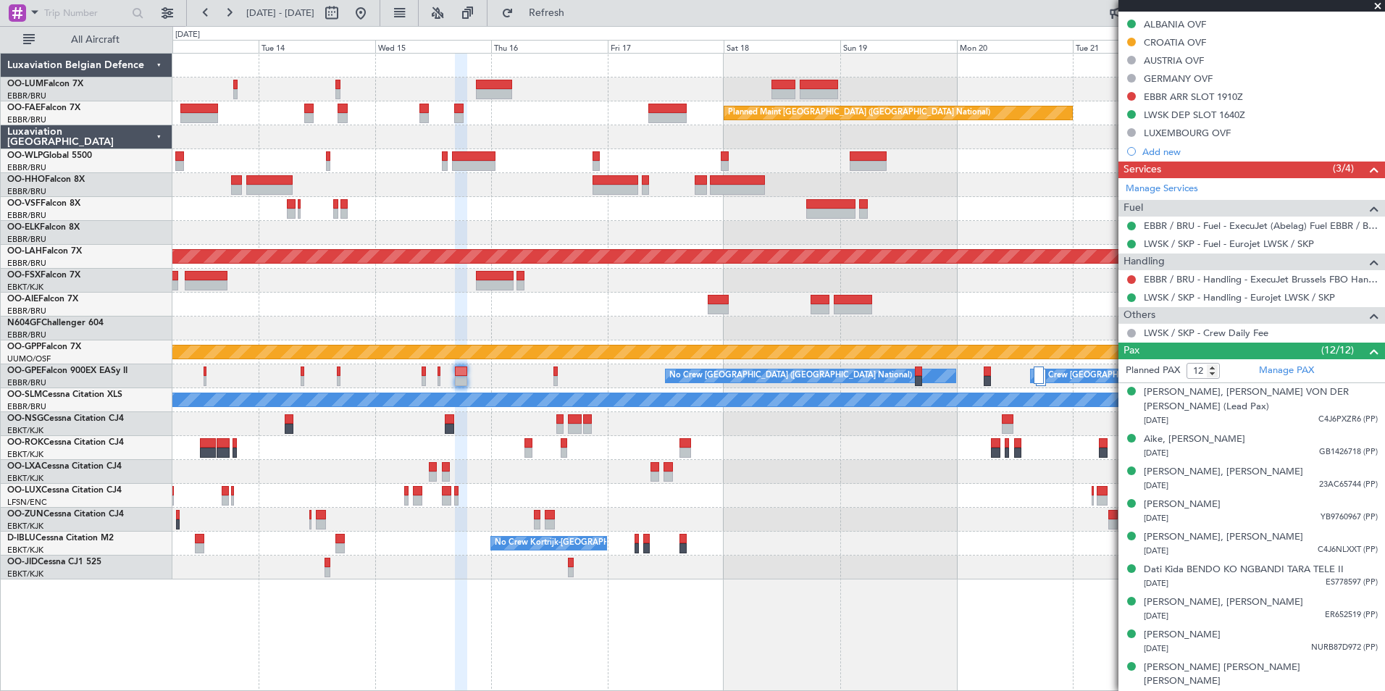
click at [651, 207] on div "Owner Melsbroek Air Base Planned Maint Brussels (Brussels National) Owner Melsb…" at bounding box center [778, 317] width 1212 height 526
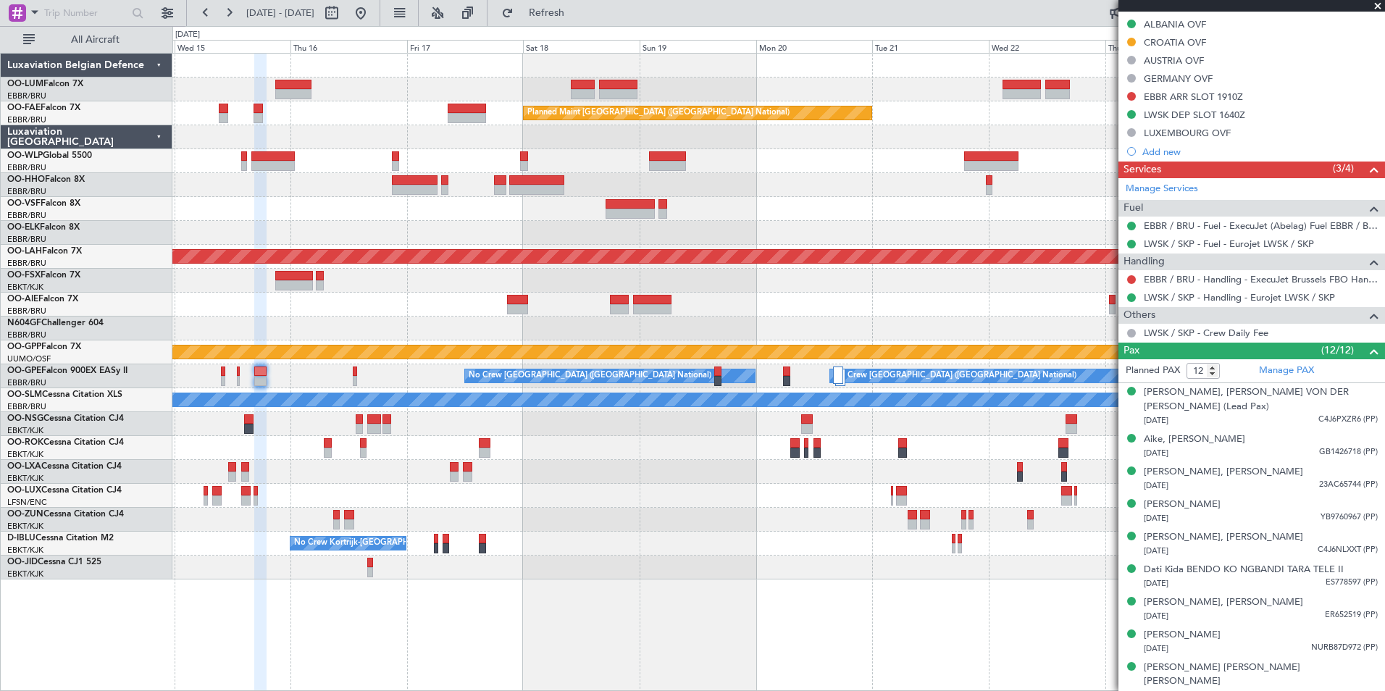
click at [482, 240] on div "Owner Melsbroek Air Base Owner Melsbroek Air Base Planned Maint Kortrijk-Wevelg…" at bounding box center [778, 317] width 1212 height 526
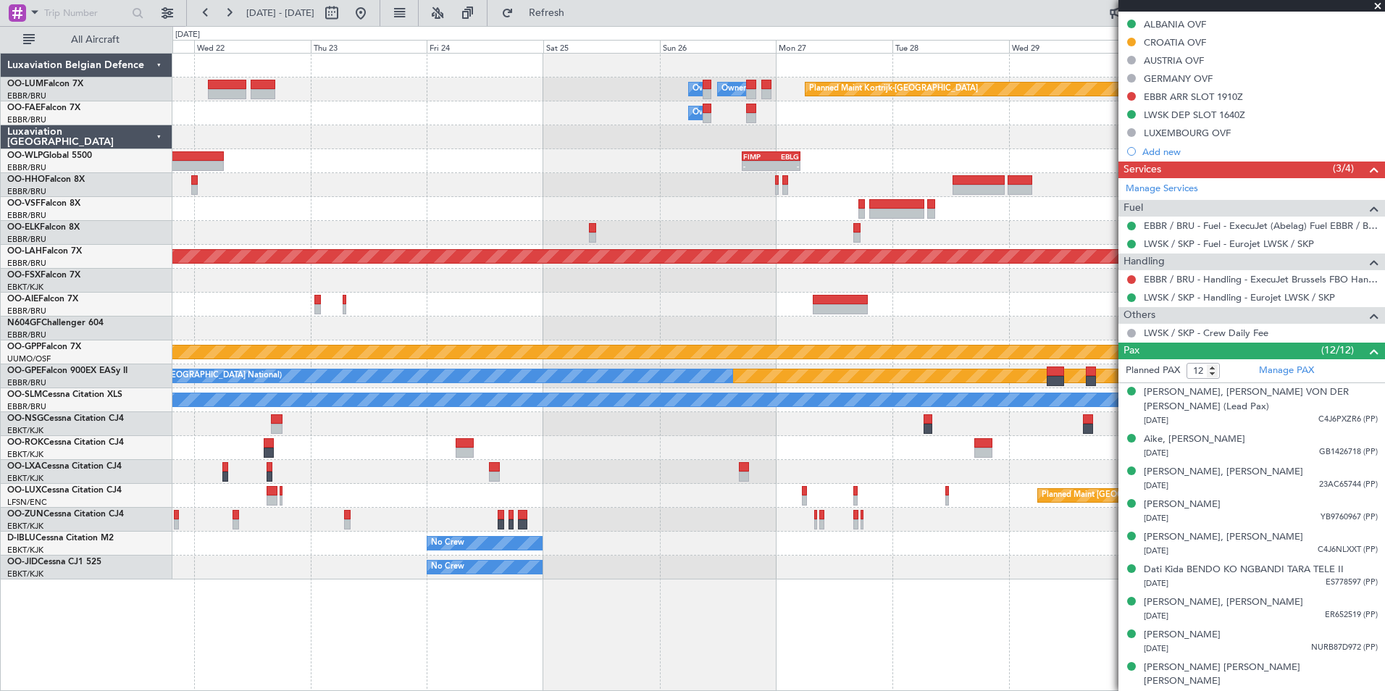
click at [355, 232] on div "Owner Melsbroek Air Base Owner Melsbroek Air Base Planned Maint Kortrijk-Wevelg…" at bounding box center [778, 317] width 1212 height 526
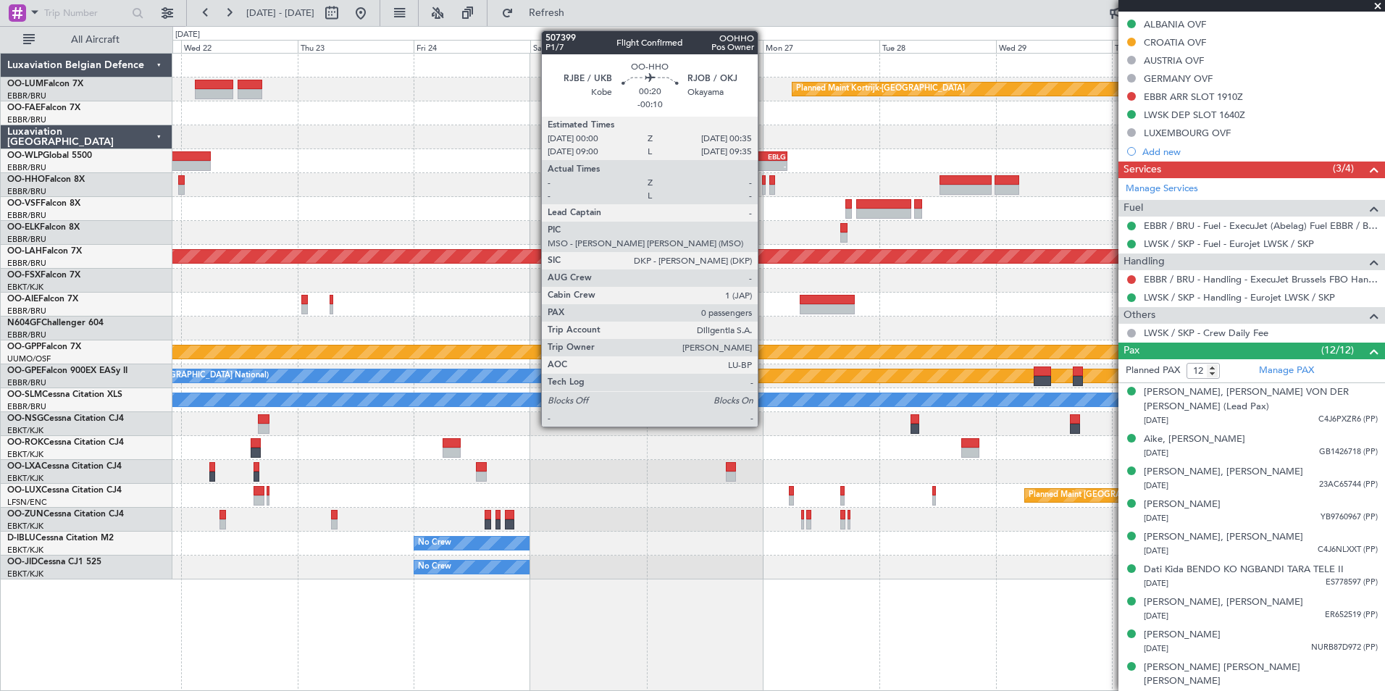
click at [764, 185] on div at bounding box center [763, 190] width 3 height 10
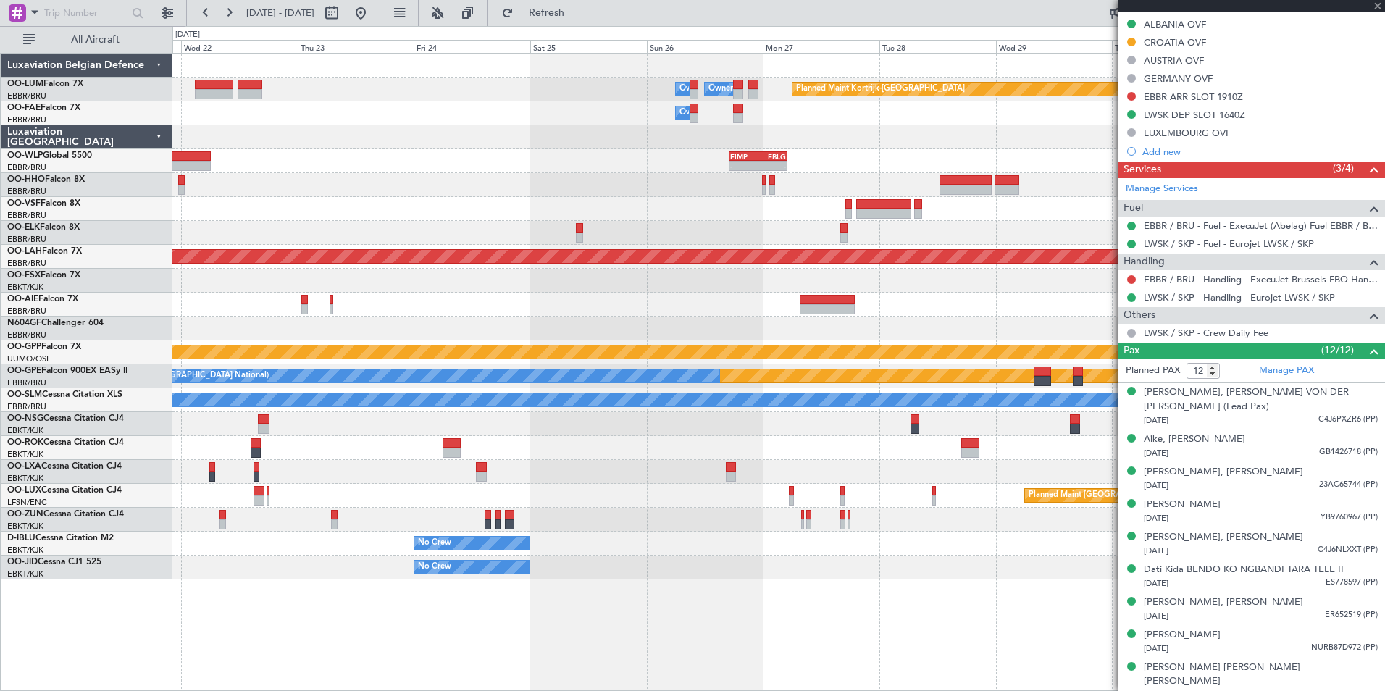
click at [771, 183] on div at bounding box center [771, 180] width 5 height 10
click at [772, 182] on div at bounding box center [771, 180] width 5 height 10
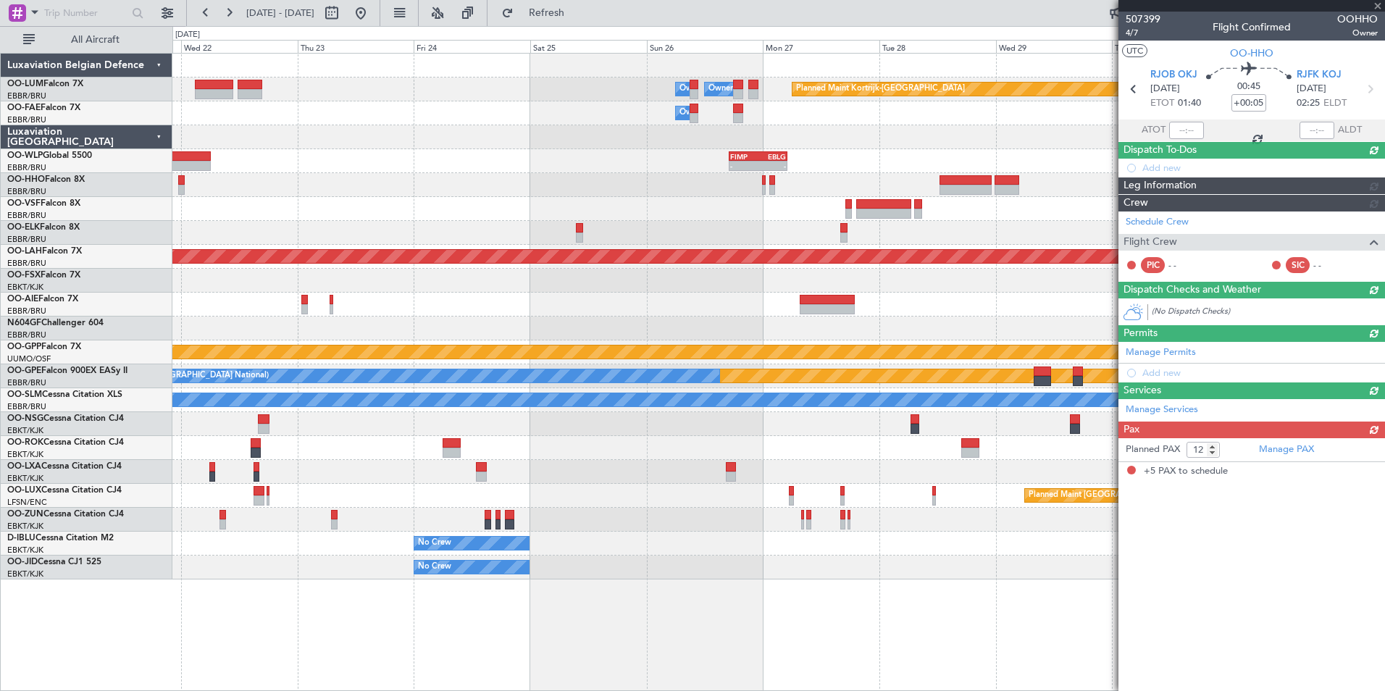
type input "-00:05"
type input "5"
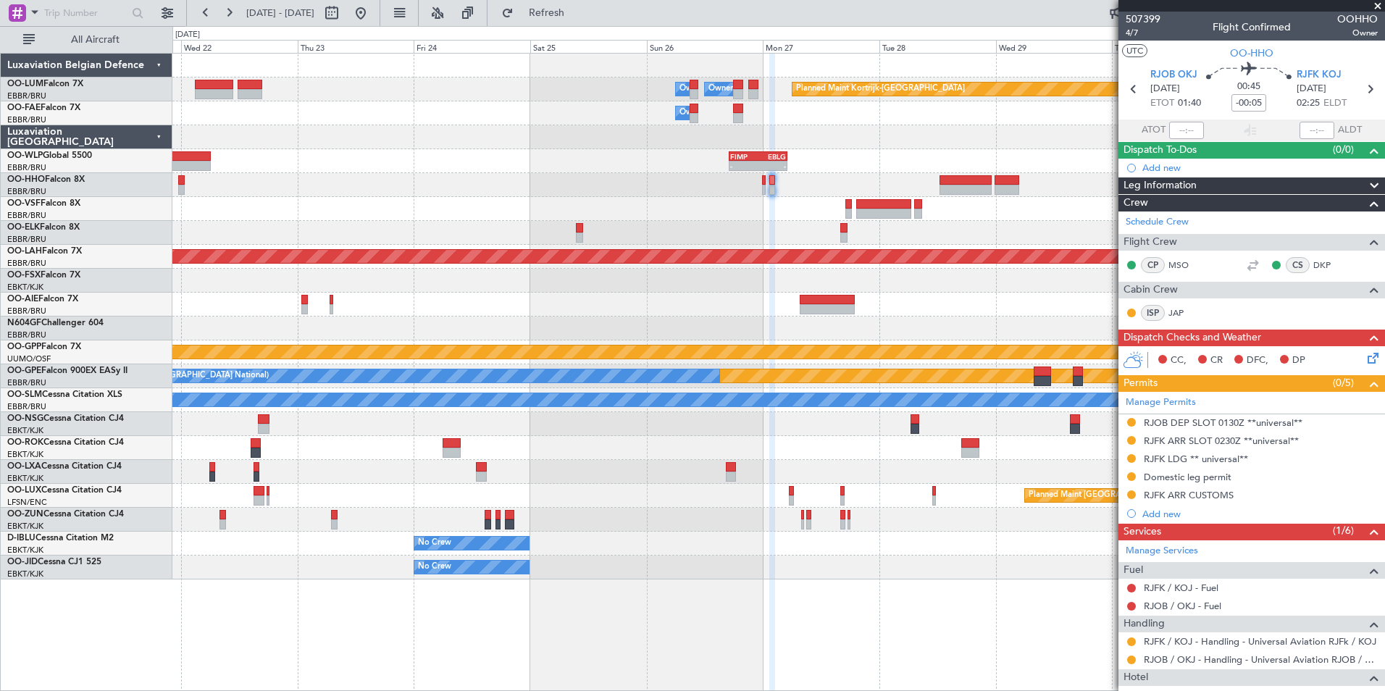
click at [943, 368] on div "Planned Maint Nurnberg No Crew Brussels (Brussels National) No Crew Brussels (B…" at bounding box center [778, 376] width 1212 height 24
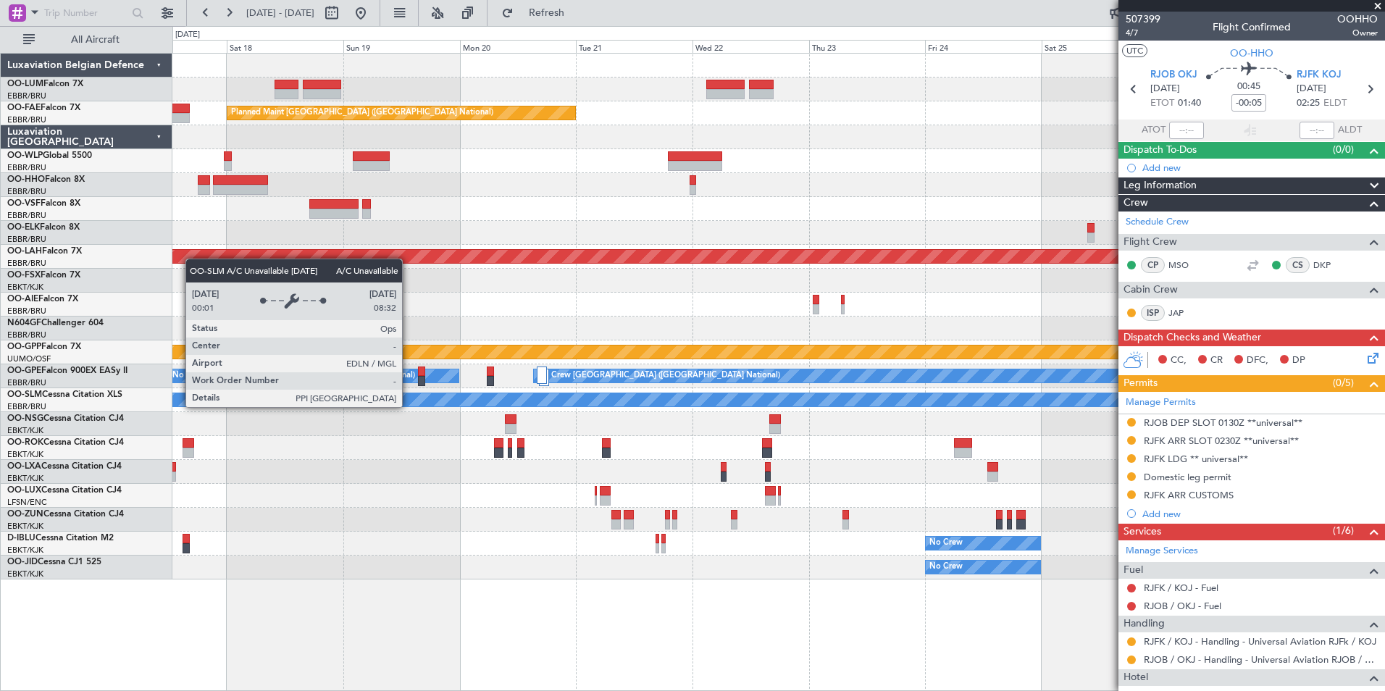
click at [873, 372] on div "Planned Maint Kortrijk-Wevelgem Owner Melsbroek Air Base Owner Melsbroek Air Ba…" at bounding box center [692, 358] width 1385 height 665
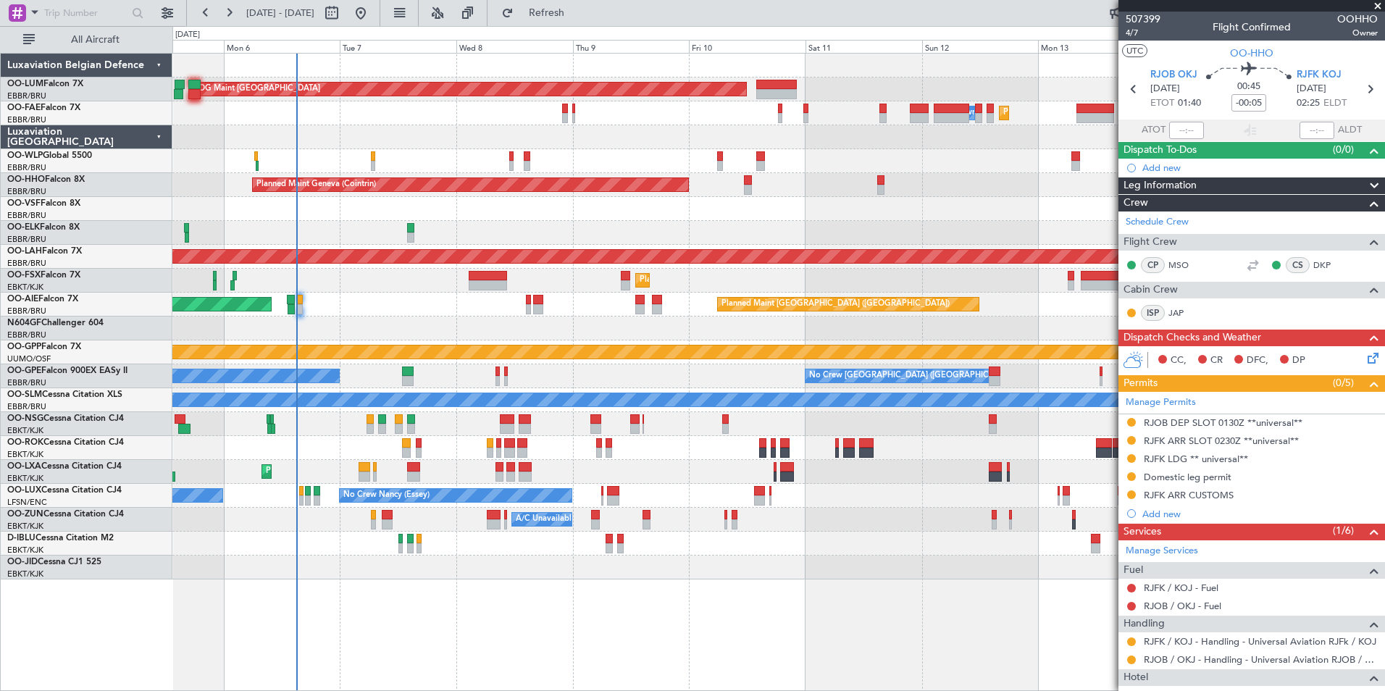
click at [611, 381] on div "No Crew Brussels (Brussels National) No Crew Malaga No Crew Brussels (Brussels …" at bounding box center [778, 376] width 1212 height 24
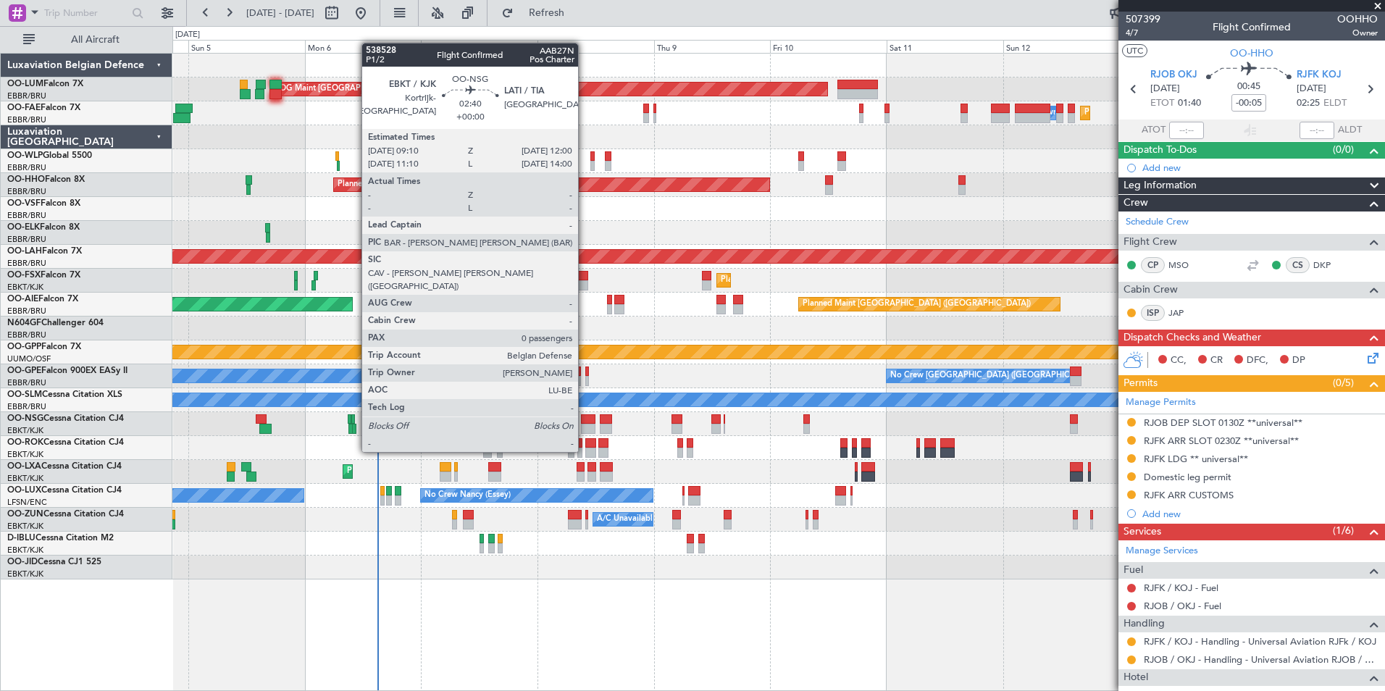
click at [585, 424] on div at bounding box center [588, 429] width 14 height 10
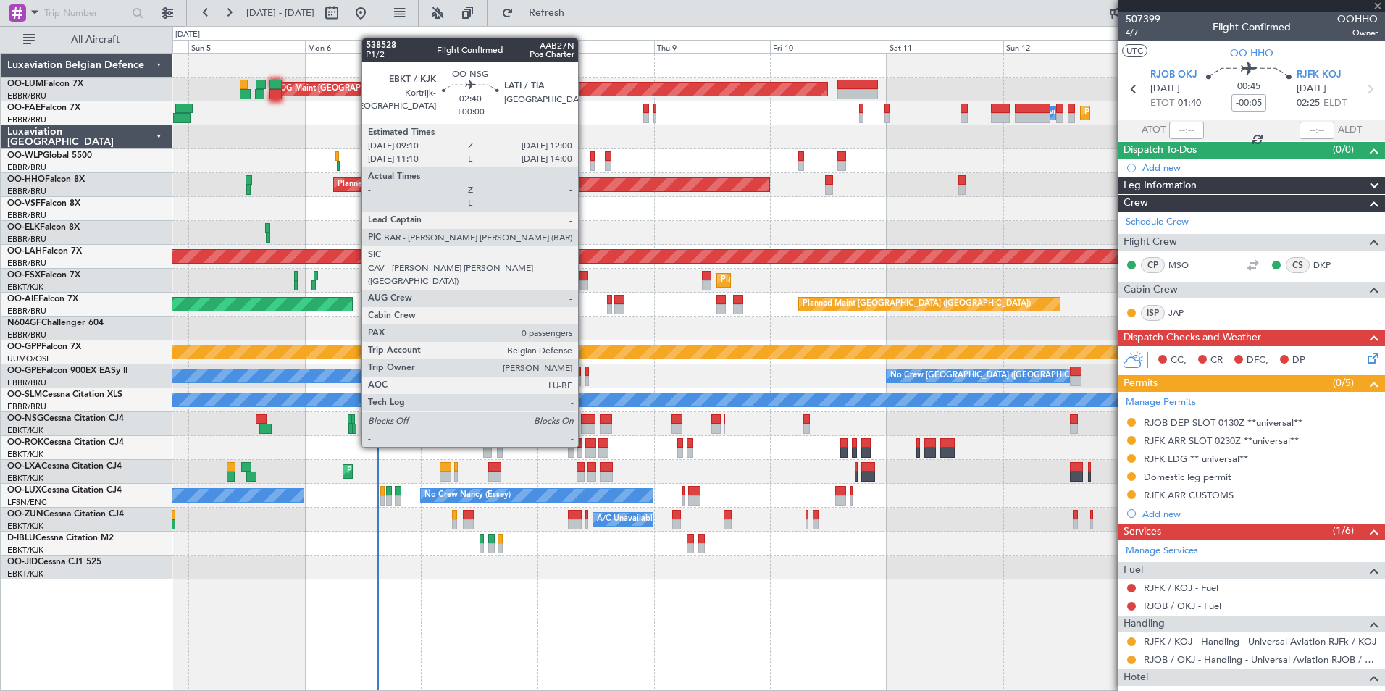
type input "0"
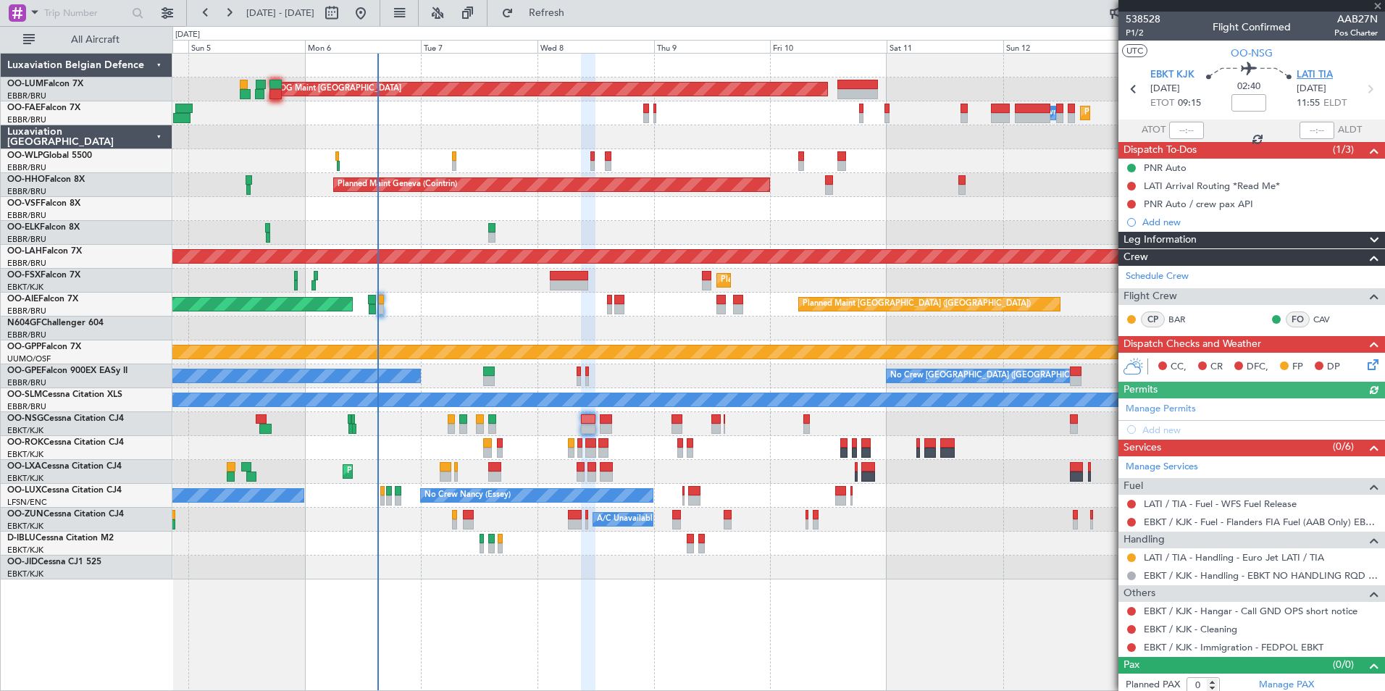
click at [1304, 72] on span "LATI TIA" at bounding box center [1314, 75] width 36 height 14
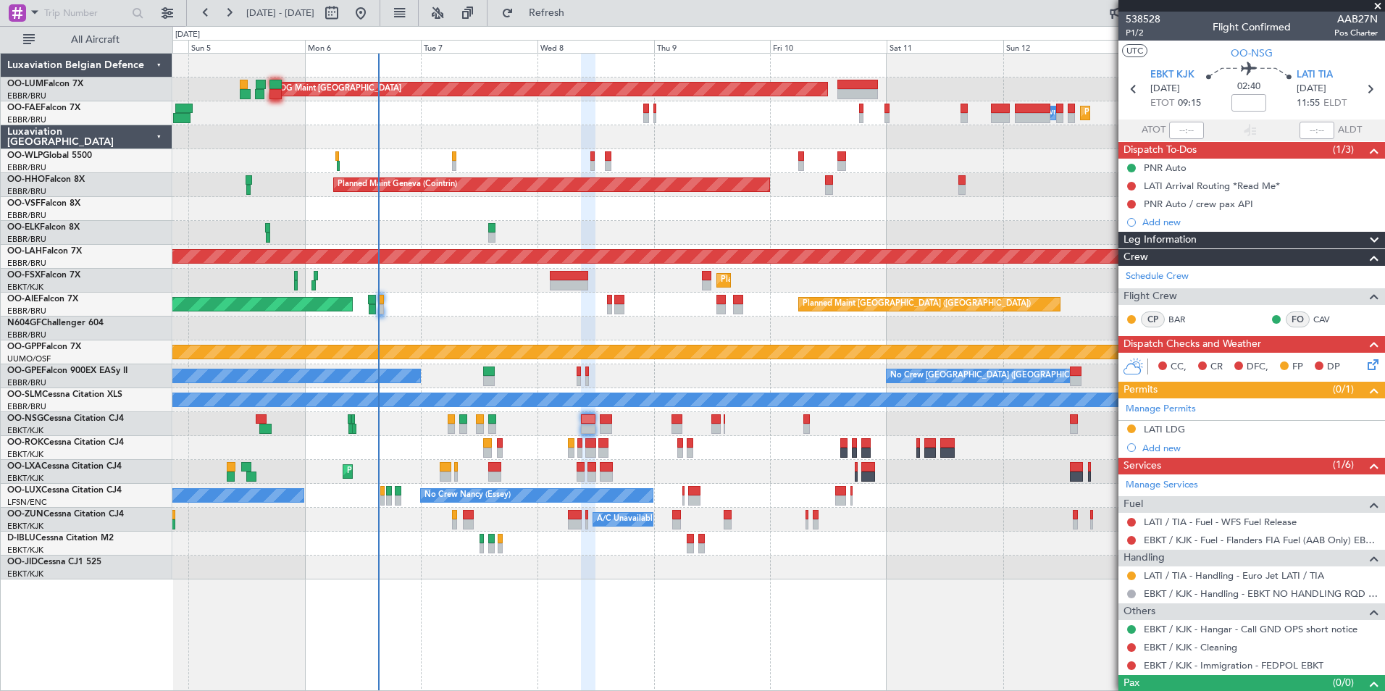
click at [616, 435] on div at bounding box center [778, 424] width 1212 height 24
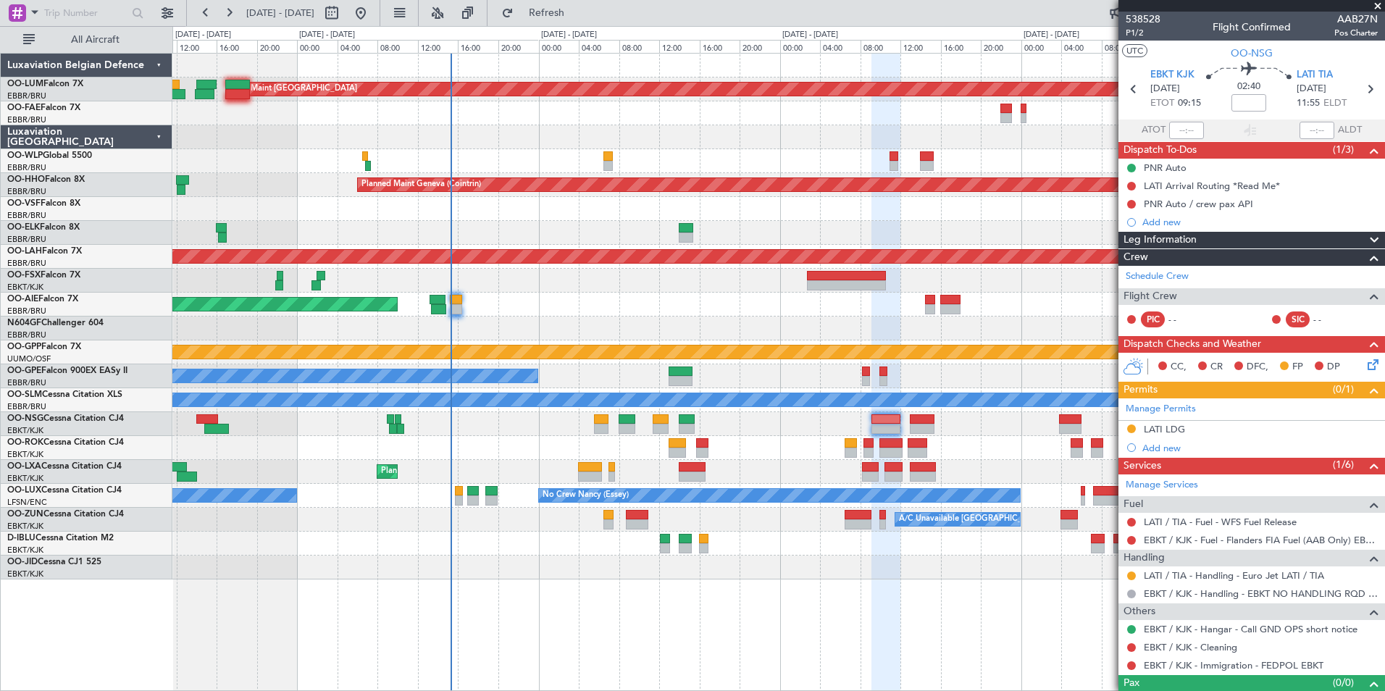
click at [450, 302] on div at bounding box center [456, 300] width 12 height 10
type input "-00:05"
type input "2"
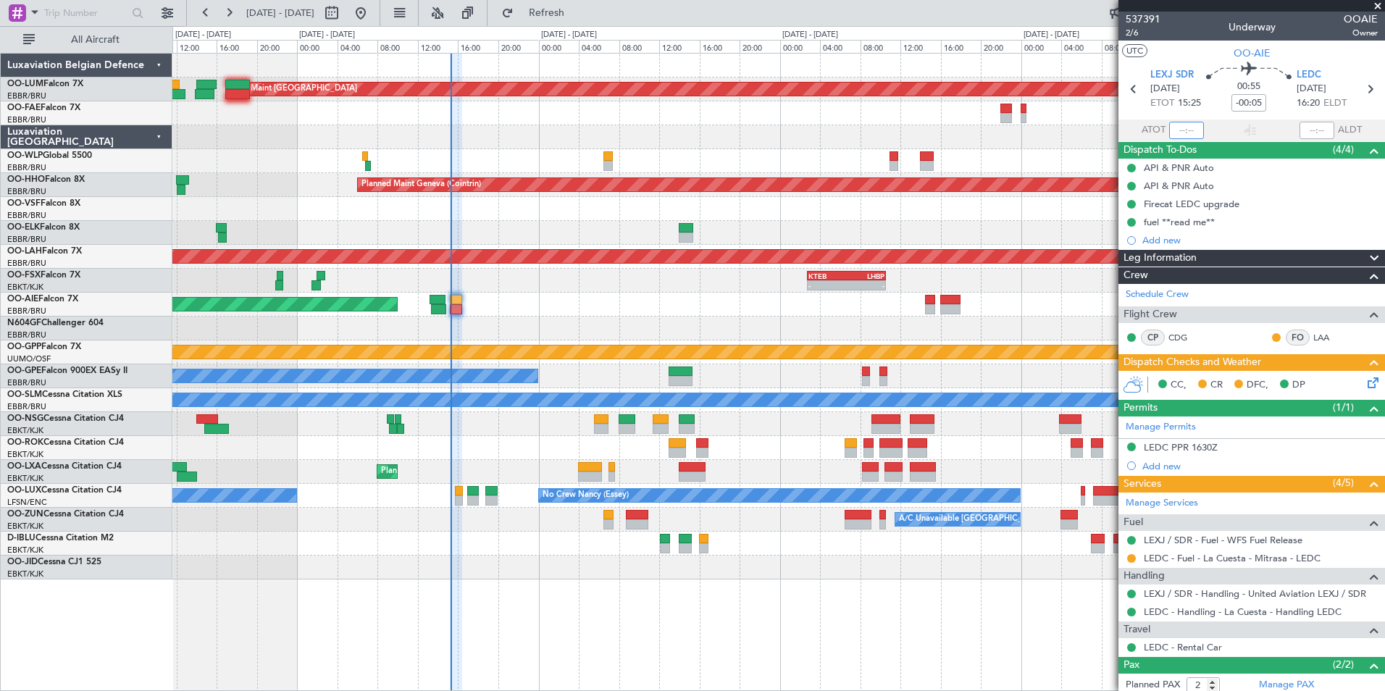
click at [1178, 127] on input "text" at bounding box center [1186, 130] width 35 height 17
type input "15:11"
click at [470, 594] on div "Planned Maint Brussels (Brussels National) AOG Maint Sibiu - - EBMB 14:00 Z KPH…" at bounding box center [778, 372] width 1212 height 638
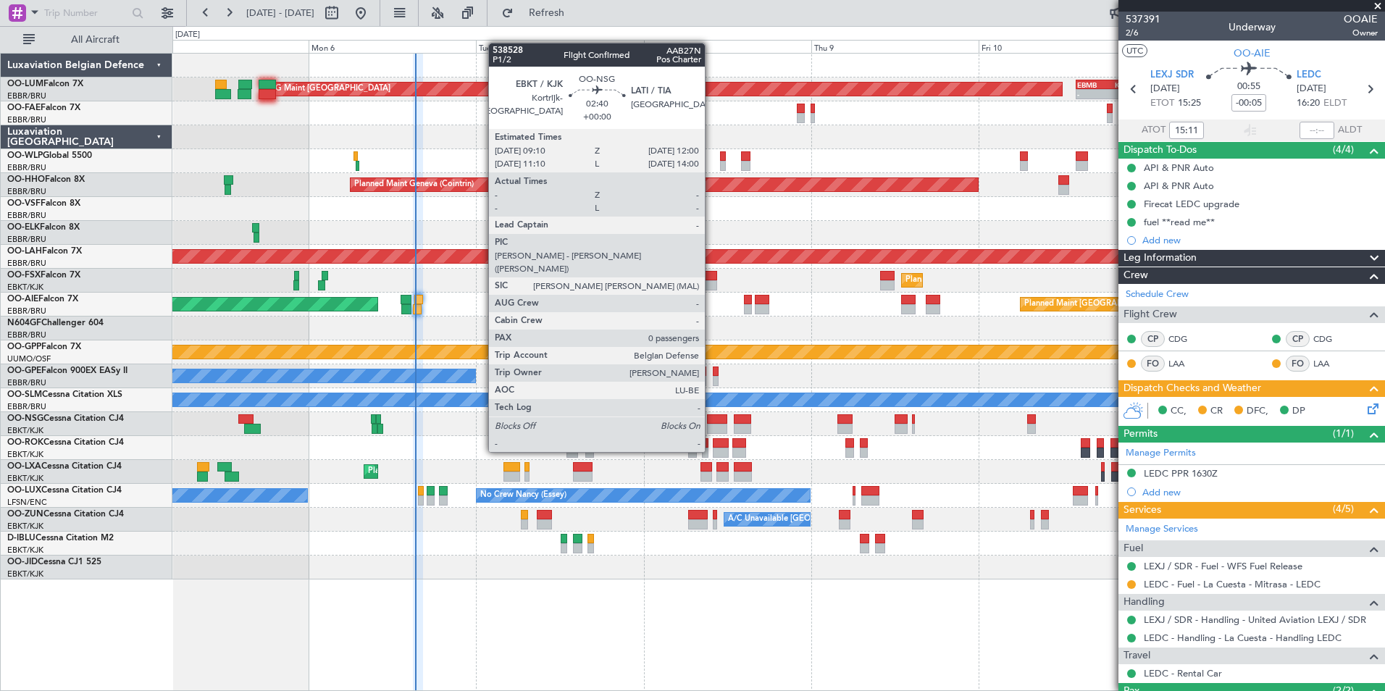
click at [711, 424] on div at bounding box center [717, 429] width 20 height 10
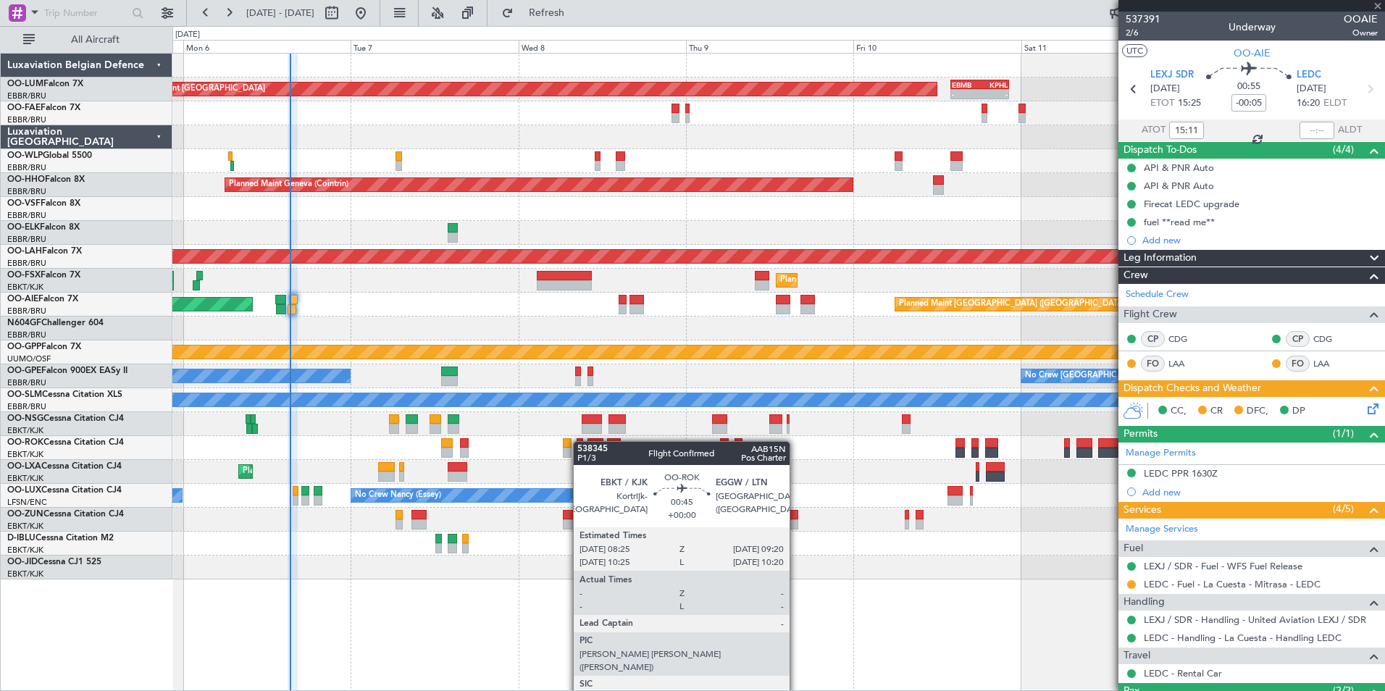
click at [580, 441] on div "Planned Maint Brussels (Brussels National) AOG Maint Sibiu - - EBMB 14:00 Z KPH…" at bounding box center [778, 317] width 1212 height 526
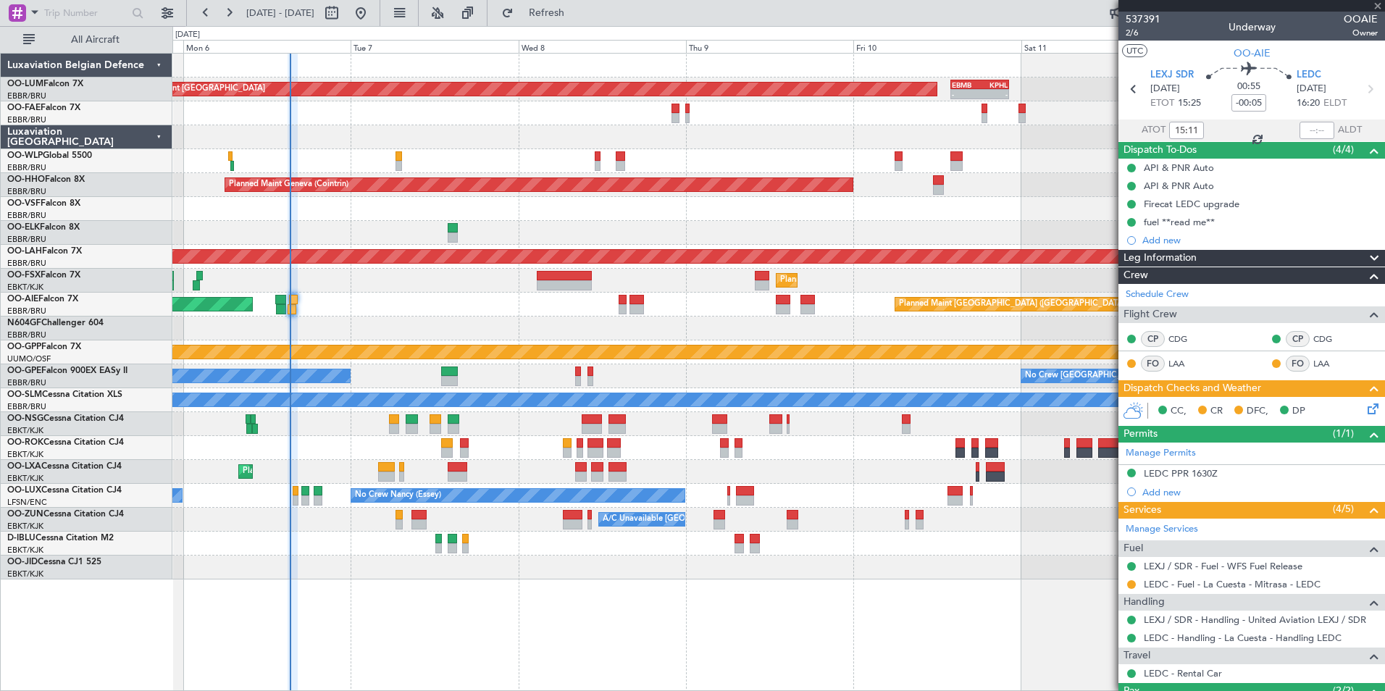
type input "0"
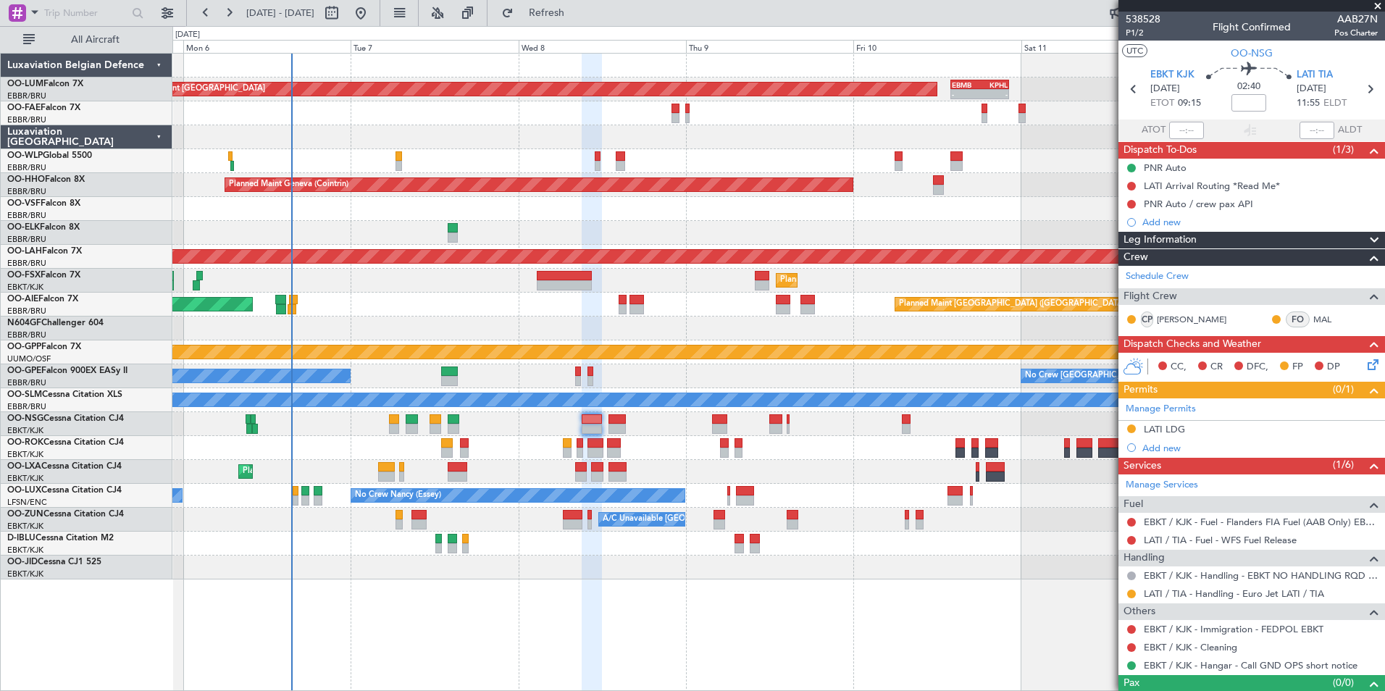
click at [545, 441] on div "Planned Maint Brussels (Brussels National) AOG Maint Sibiu - - EBMB 14:00 Z KPH…" at bounding box center [778, 317] width 1212 height 526
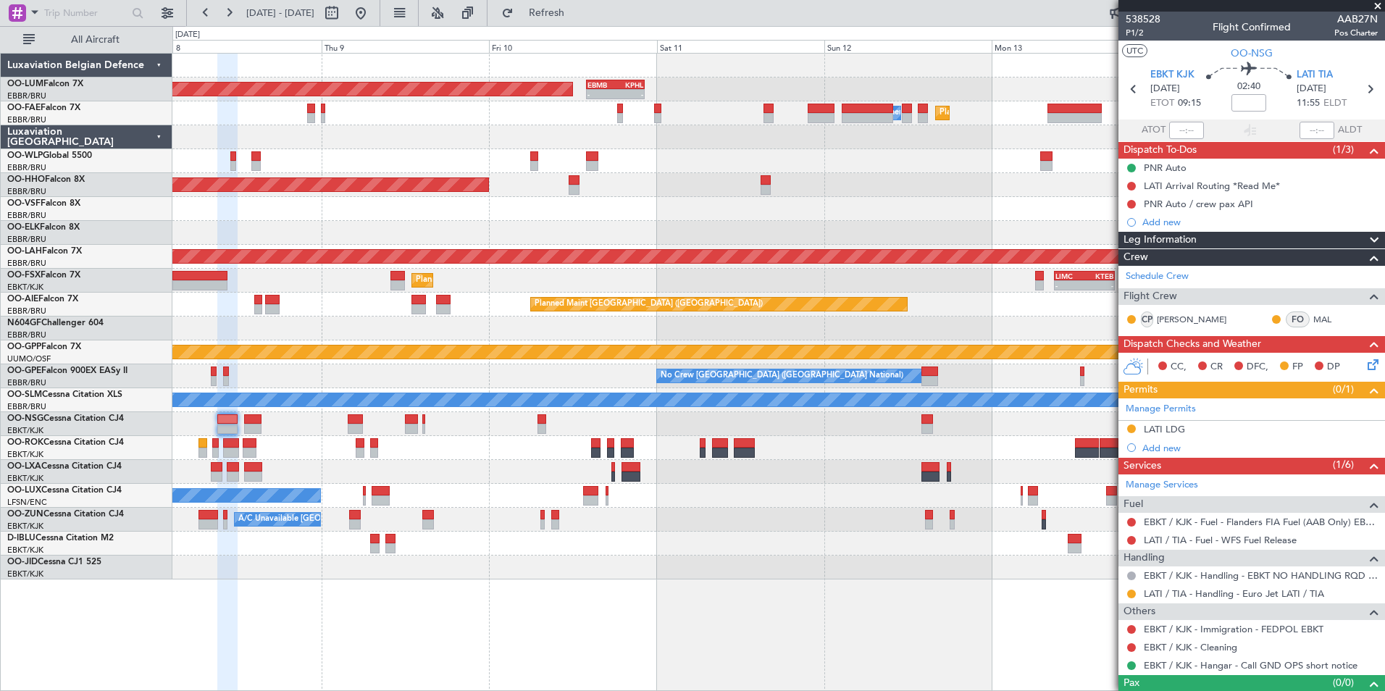
click at [605, 416] on div "Planned Maint Brussels (Brussels National) AOG Maint Sibiu - - EBMB 14:00 Z KPH…" at bounding box center [778, 317] width 1212 height 526
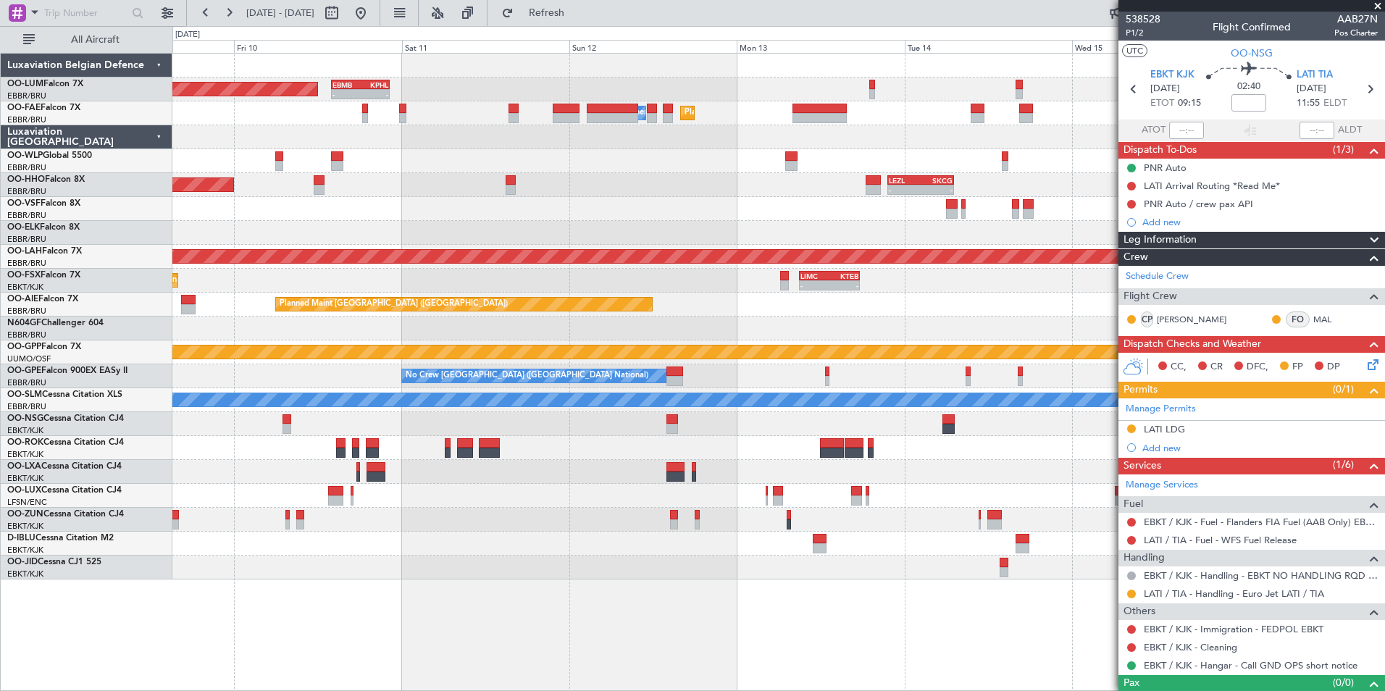
click at [331, 451] on div "Planned Maint Brussels (Brussels National) AOG Maint Sibiu - - EBMB 14:00 Z KPH…" at bounding box center [778, 317] width 1212 height 526
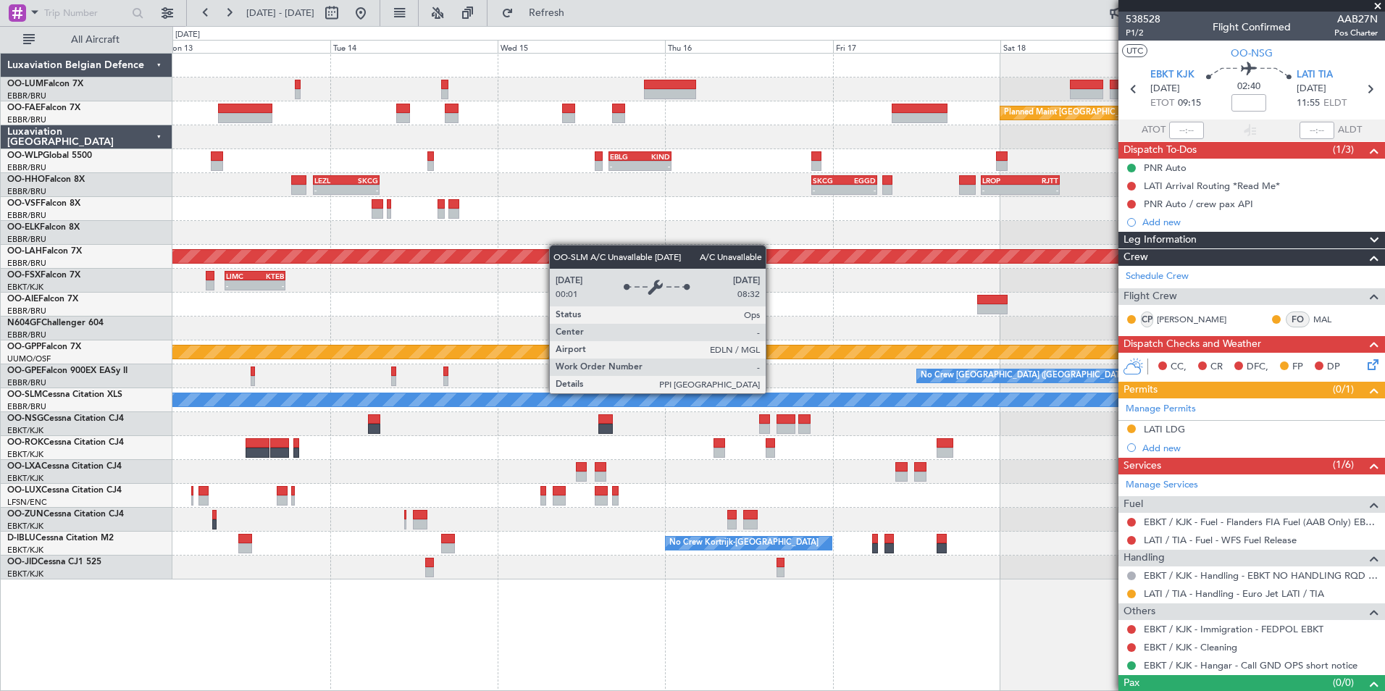
click at [676, 393] on div "A/C Unavailable [GEOGRAPHIC_DATA]" at bounding box center [779, 400] width 3636 height 14
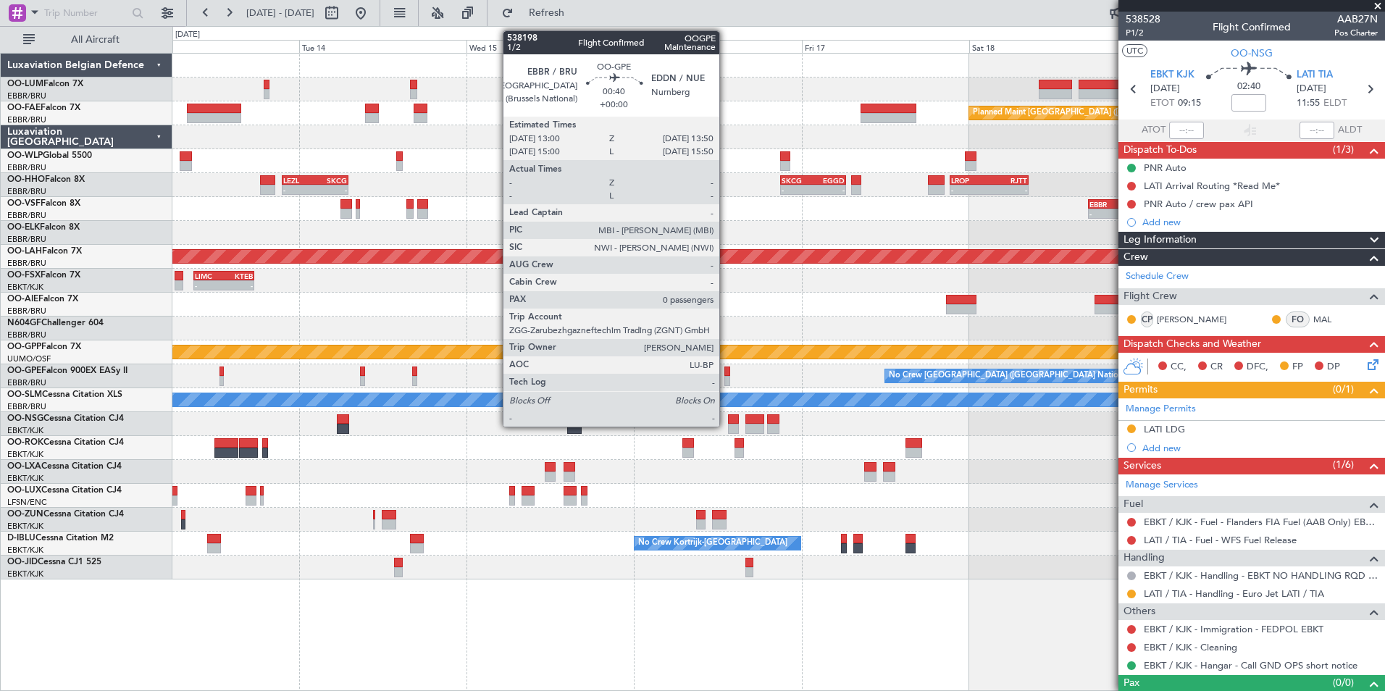
click at [726, 376] on div at bounding box center [727, 381] width 7 height 10
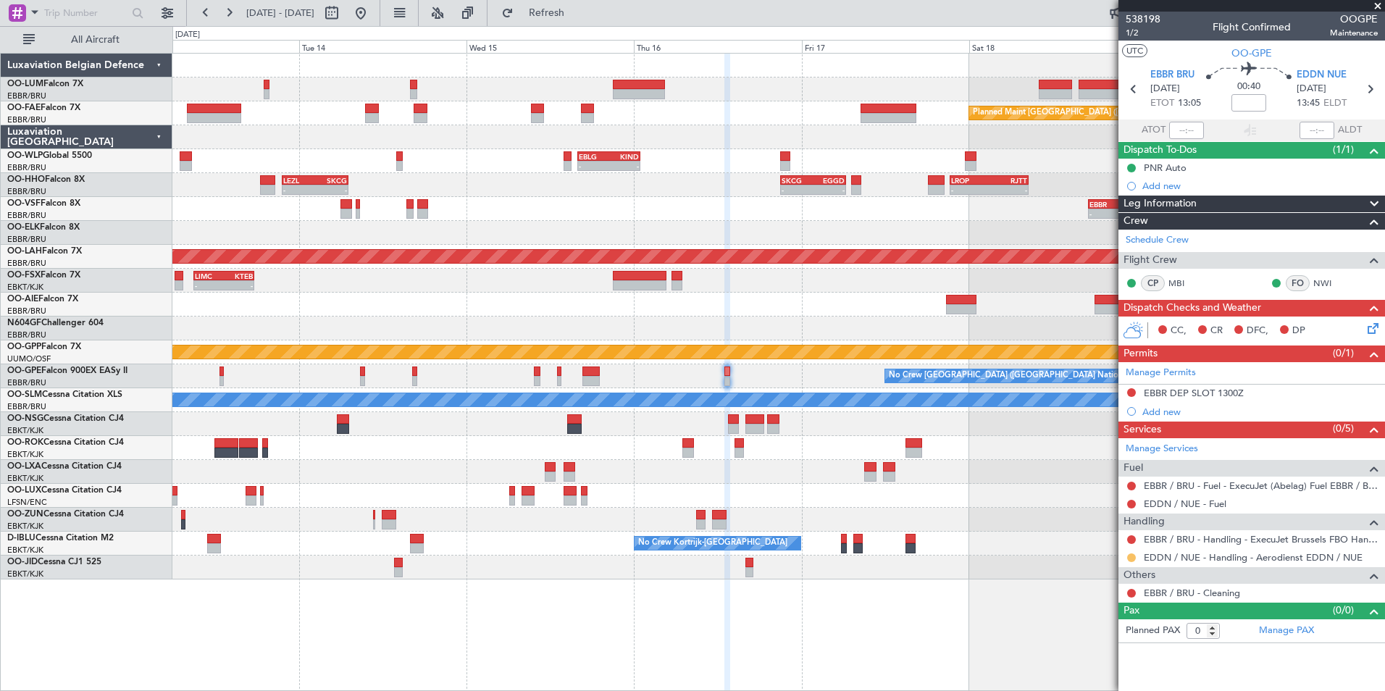
click at [1128, 557] on button at bounding box center [1131, 557] width 9 height 9
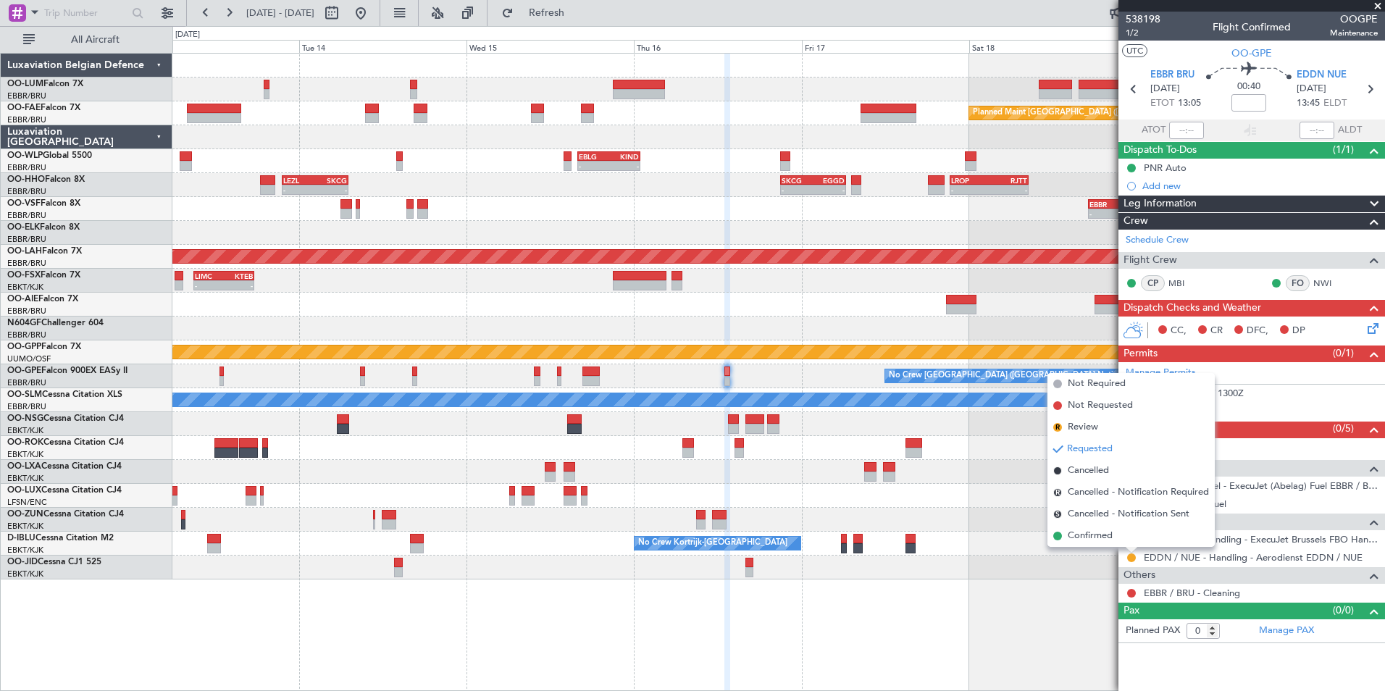
click at [1113, 544] on li "Confirmed" at bounding box center [1130, 536] width 167 height 22
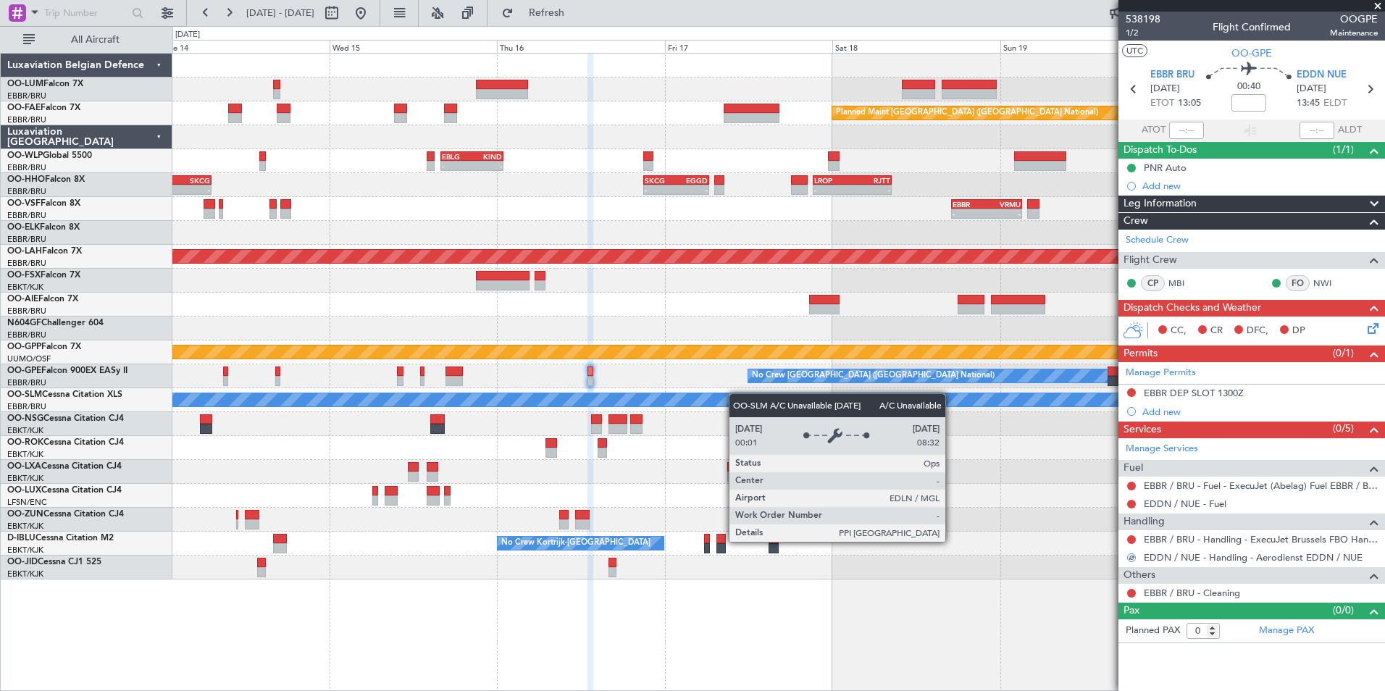
click at [490, 420] on div "Planned Maint Brussels (Brussels National) Planned Maint Melsbroek Air Base Own…" at bounding box center [778, 317] width 1212 height 526
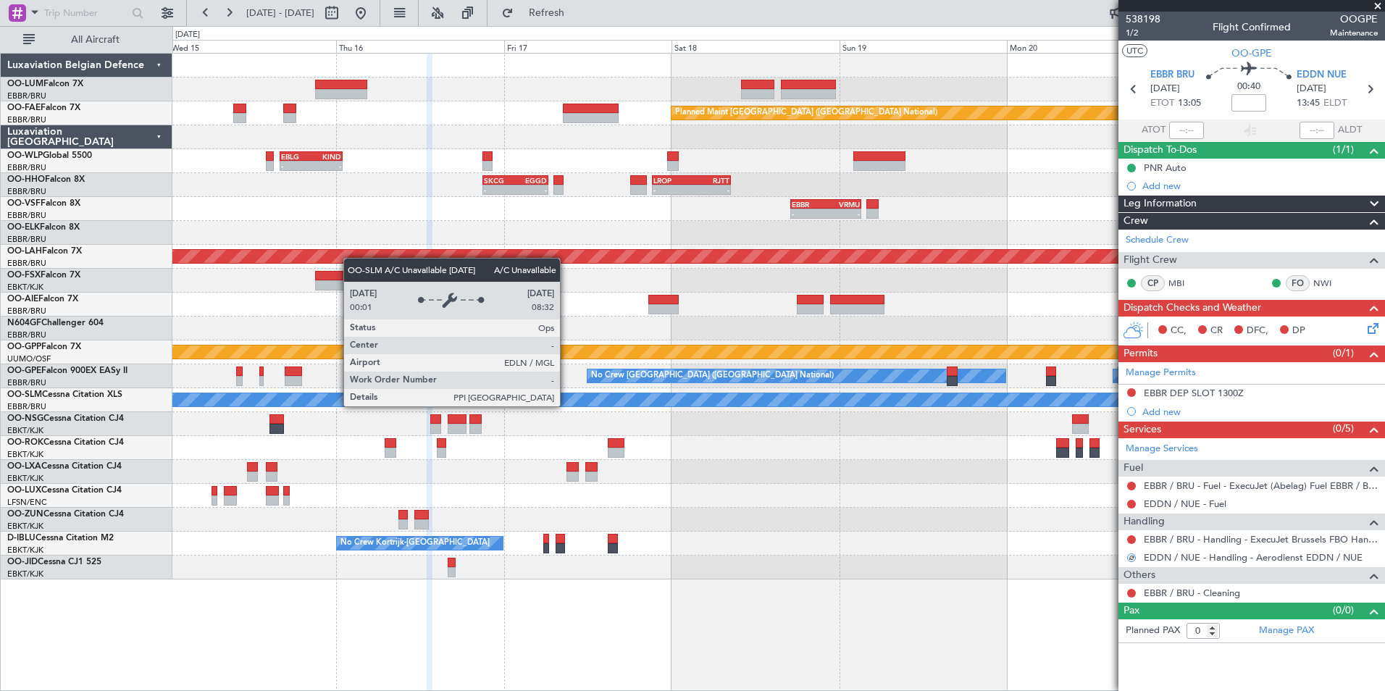
click at [787, 384] on div "Planned Maint Brussels (Brussels National) - - EBLG 16:00 Z KIND 00:55 Z - - EB…" at bounding box center [778, 317] width 1212 height 526
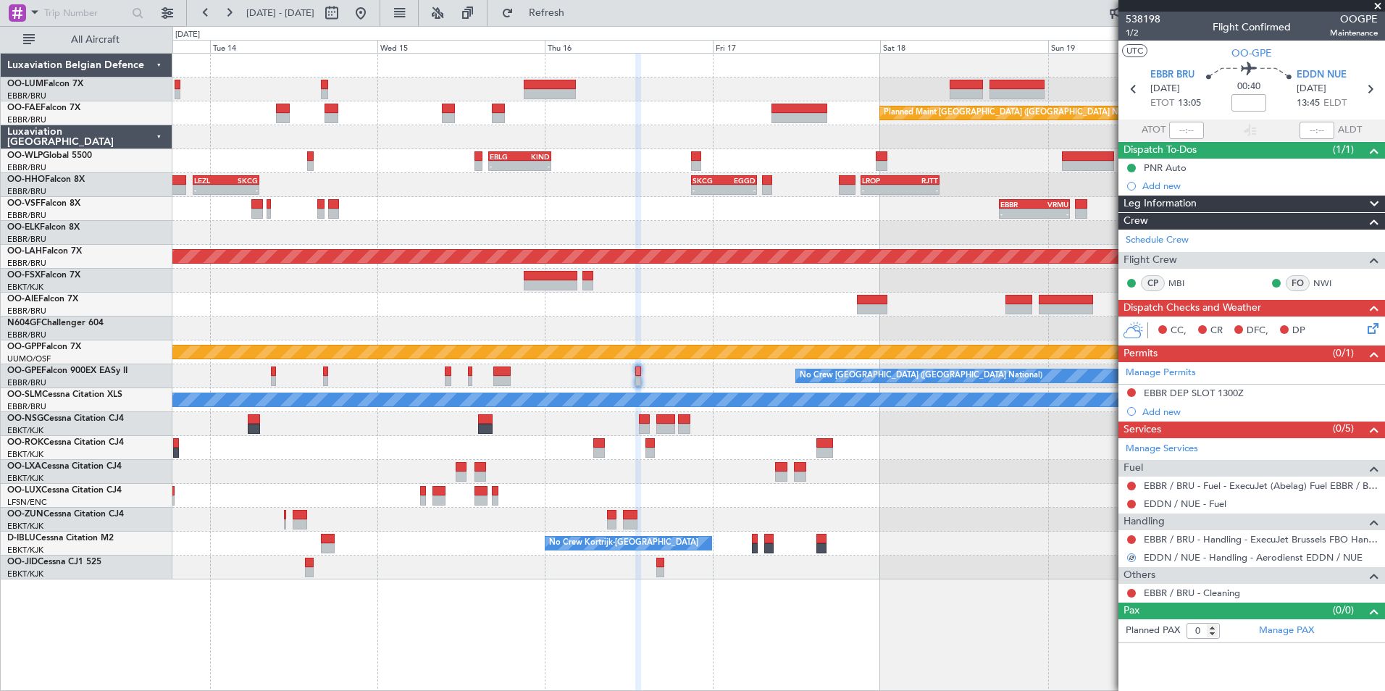
click at [1322, 67] on section "EBBR BRU 16/10/2025 ETOT 13:05 00:40 EDDN NUE 16/10/2025 13:45 ELDT" at bounding box center [1251, 90] width 267 height 57
click at [1150, 414] on div "Add new" at bounding box center [1253, 412] width 222 height 12
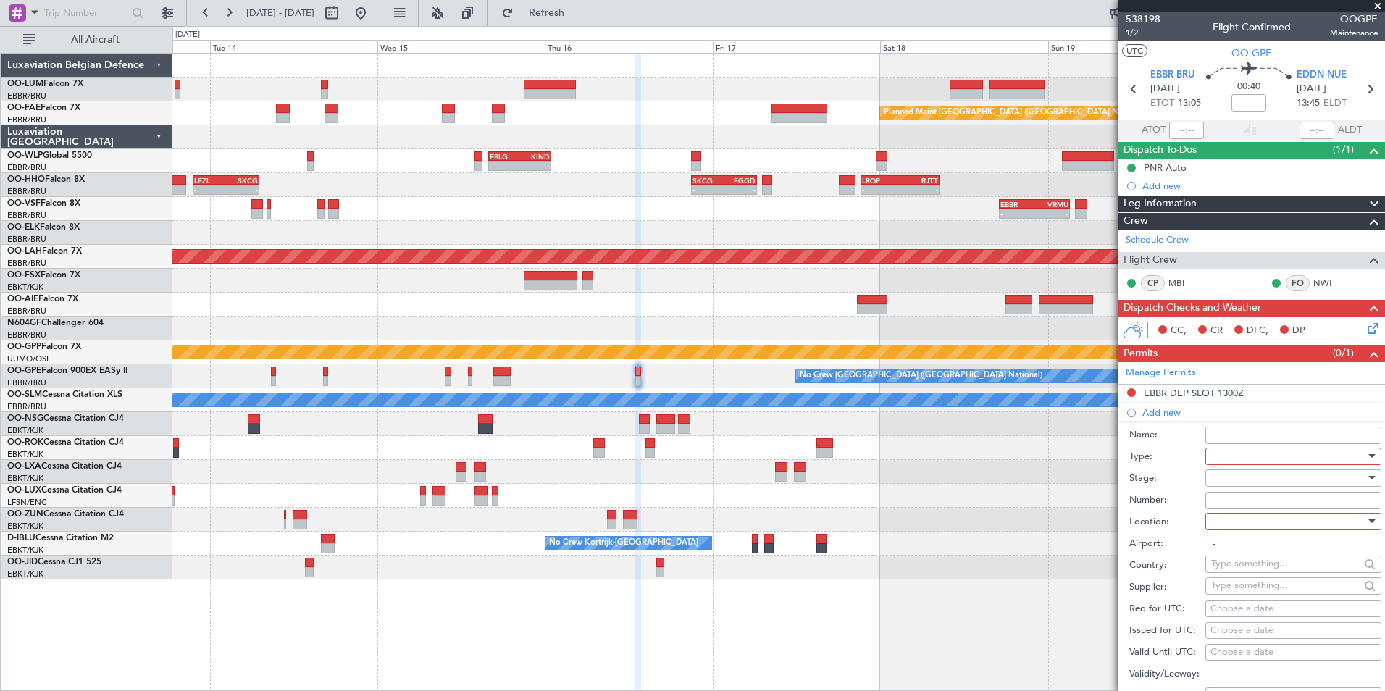
click at [1223, 441] on input "Name:" at bounding box center [1293, 435] width 176 height 17
click at [1164, 418] on li "Add new Name: Type: Stage: Number: Location: Airport: - Country: Supplier: Req …" at bounding box center [1251, 628] width 267 height 451
click at [1231, 452] on div at bounding box center [1288, 456] width 154 height 22
click at [1223, 534] on span "PPR" at bounding box center [1288, 527] width 152 height 22
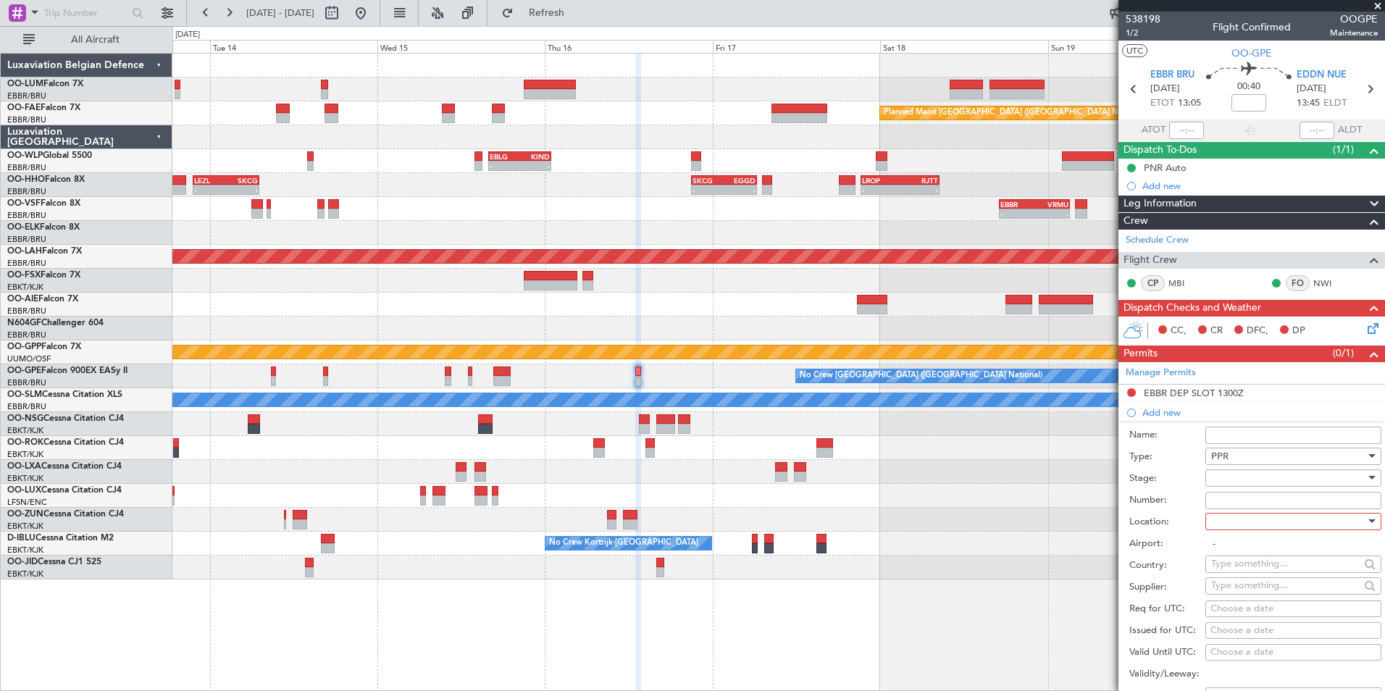
click at [1252, 483] on div at bounding box center [1288, 478] width 154 height 22
click at [1237, 589] on span "Received OK" at bounding box center [1288, 594] width 152 height 22
click at [1237, 498] on input "Number:" at bounding box center [1293, 500] width 176 height 17
type input "approved"
click at [1233, 527] on div at bounding box center [1288, 522] width 154 height 22
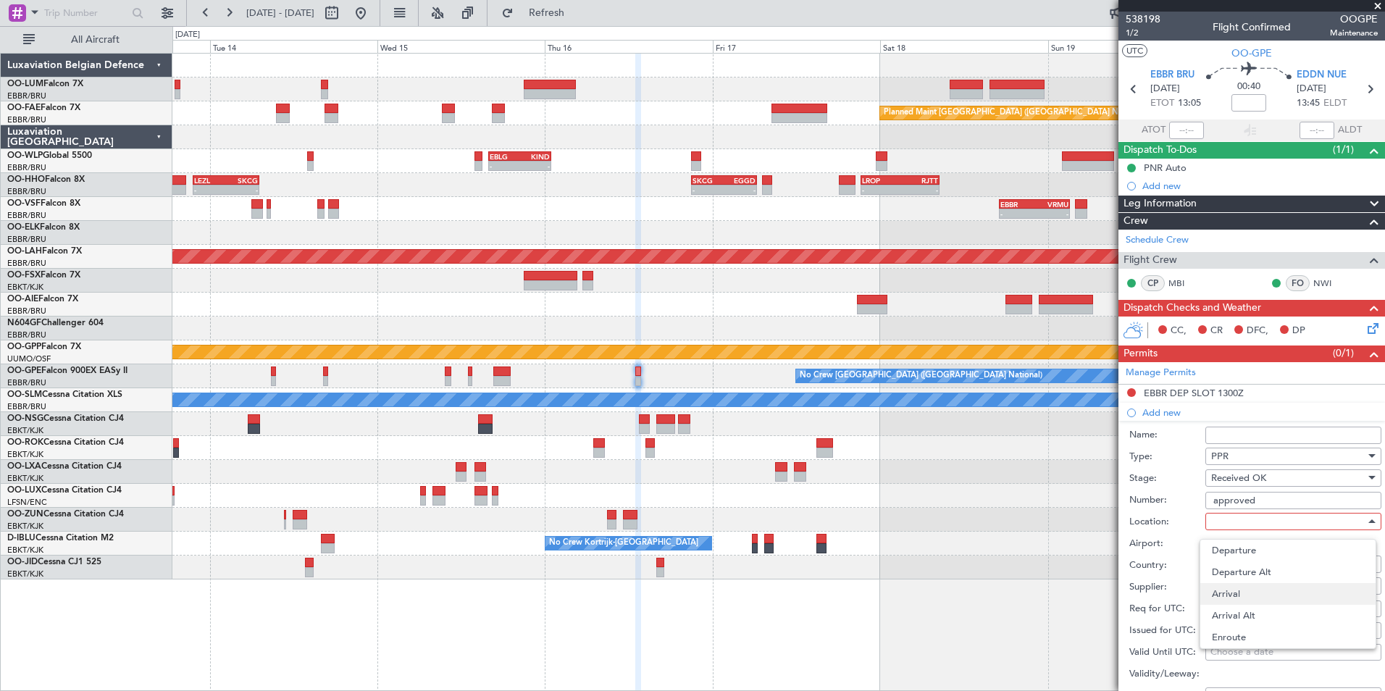
click at [1235, 593] on span "Arrival" at bounding box center [1288, 594] width 152 height 22
type input "EDDN / NUE"
click at [1226, 606] on div "Choose a date" at bounding box center [1293, 609] width 166 height 14
select select "10"
select select "2025"
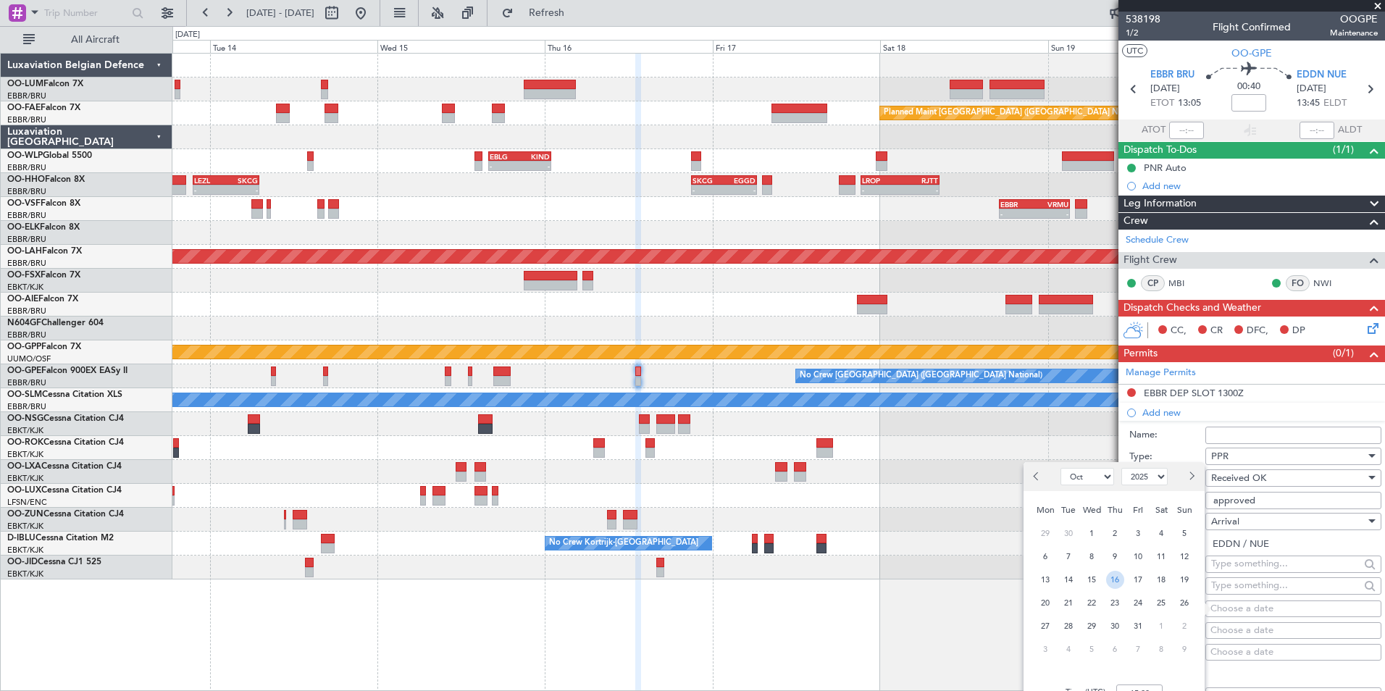
click at [1115, 583] on span "16" at bounding box center [1115, 580] width 18 height 18
click at [1146, 686] on input "00:00" at bounding box center [1139, 692] width 46 height 17
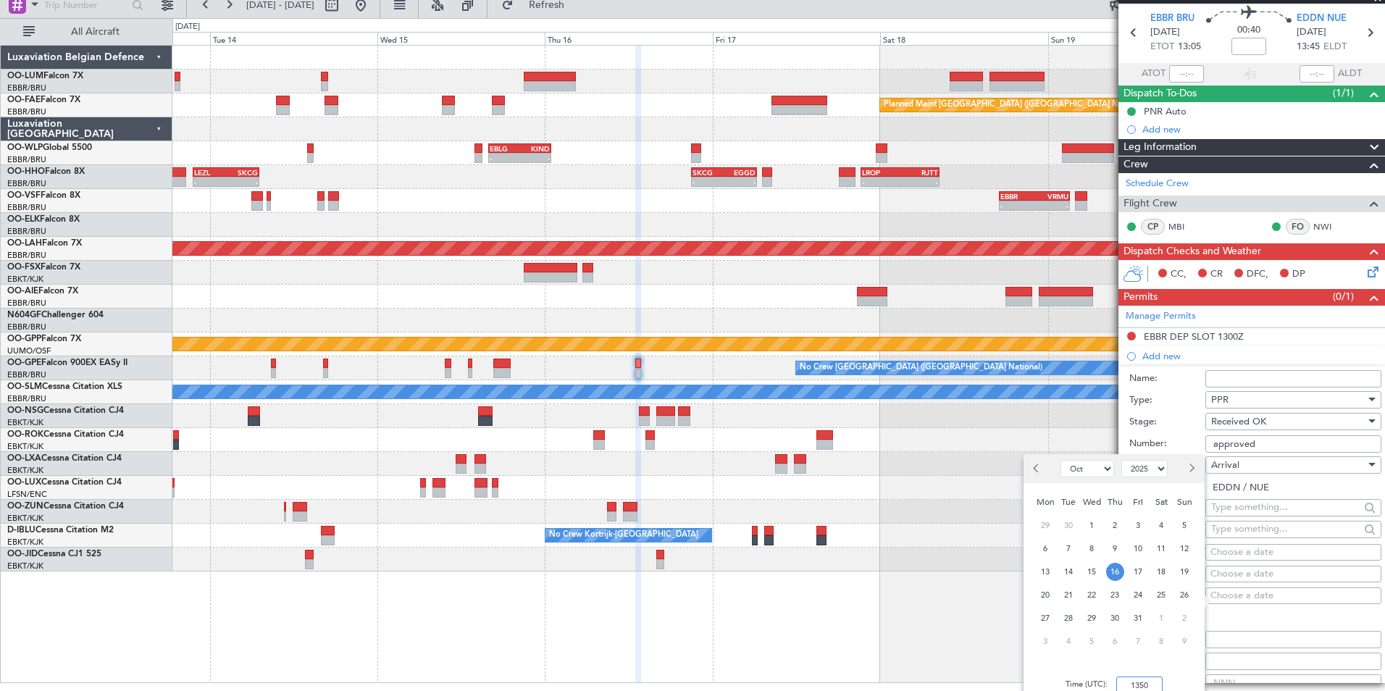
scroll to position [0, 0]
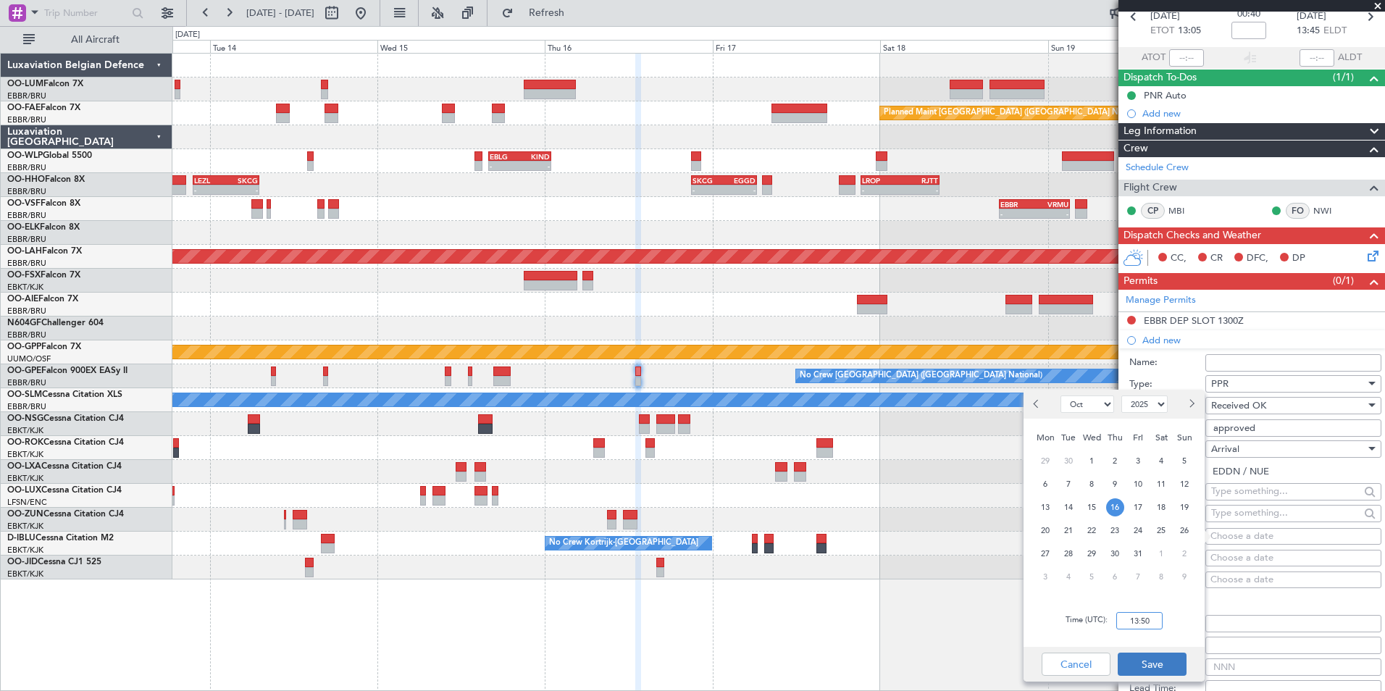
type input "13:50"
click at [1160, 670] on button "Save" at bounding box center [1152, 664] width 69 height 23
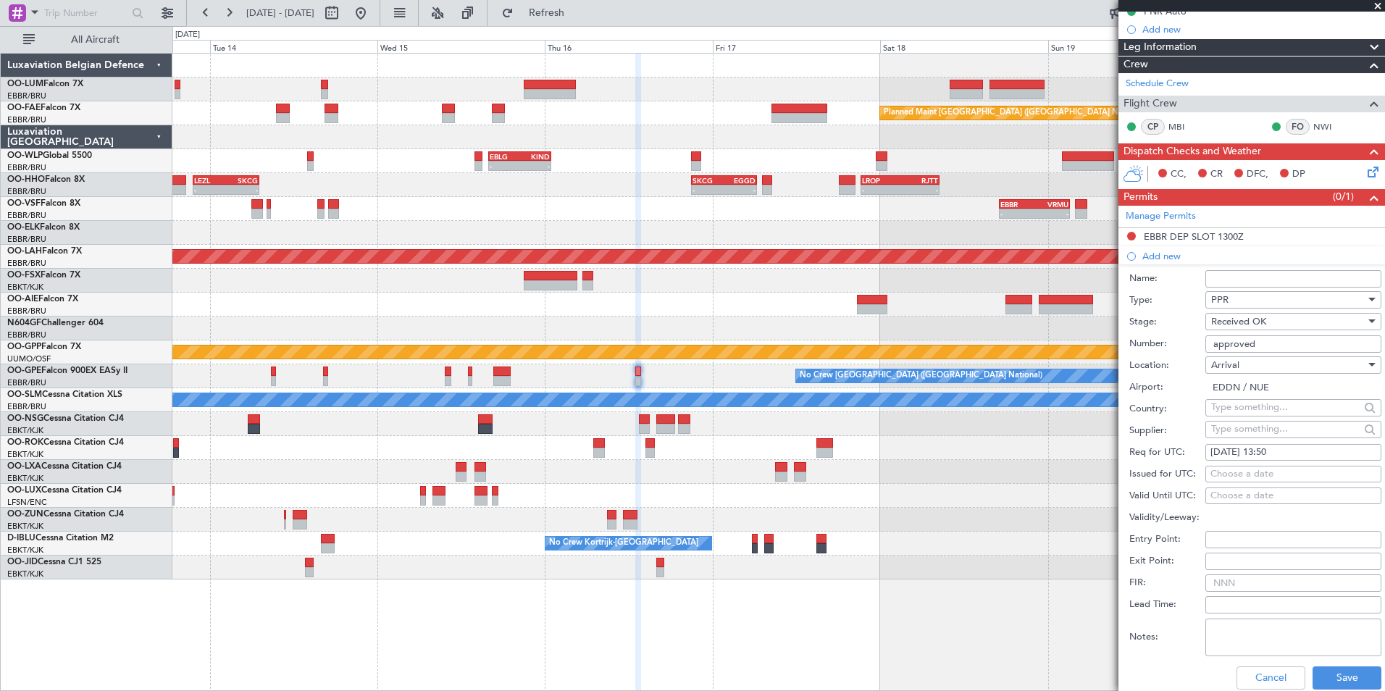
scroll to position [290, 0]
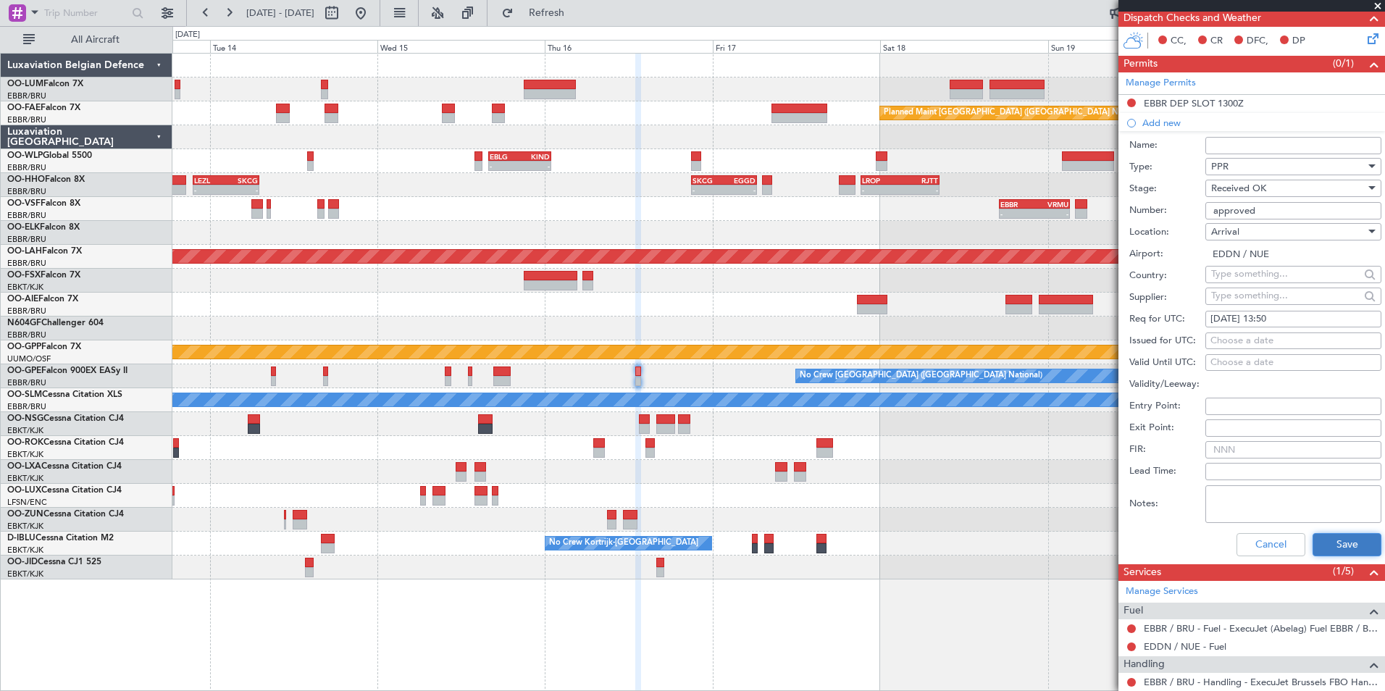
click at [1349, 549] on button "Save" at bounding box center [1346, 544] width 69 height 23
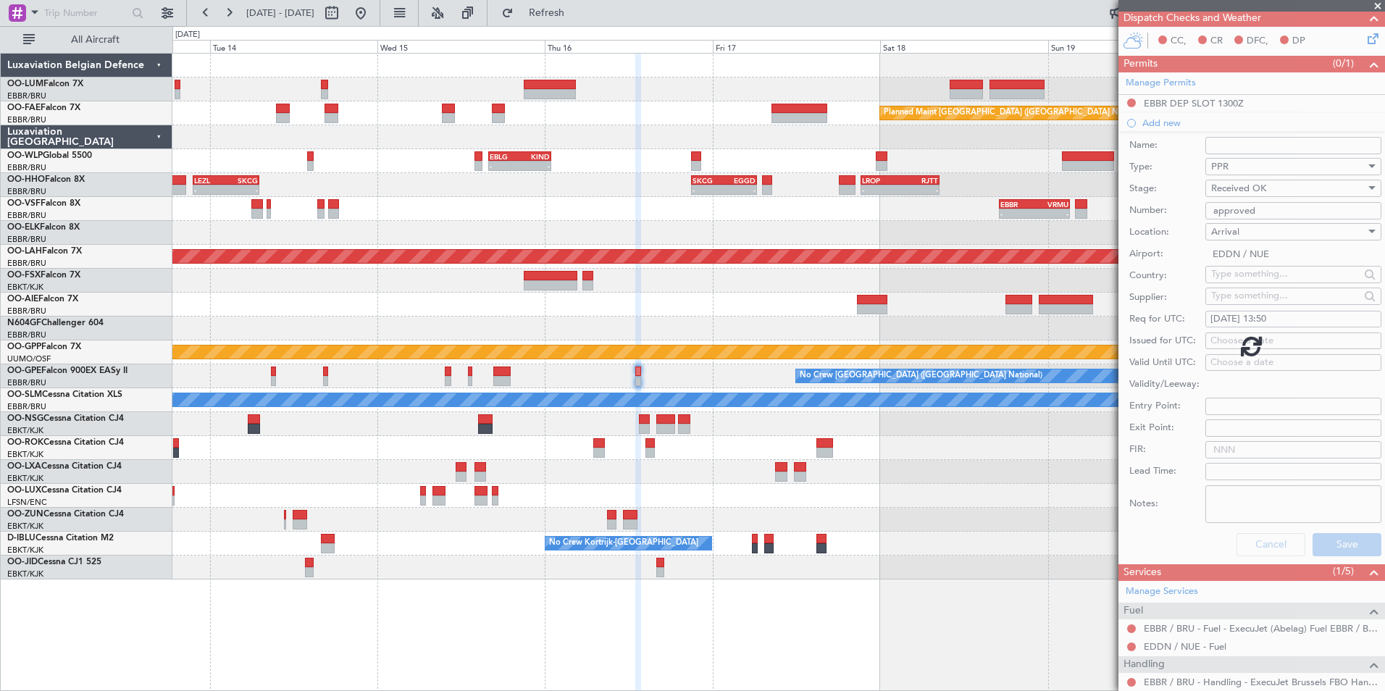
scroll to position [0, 0]
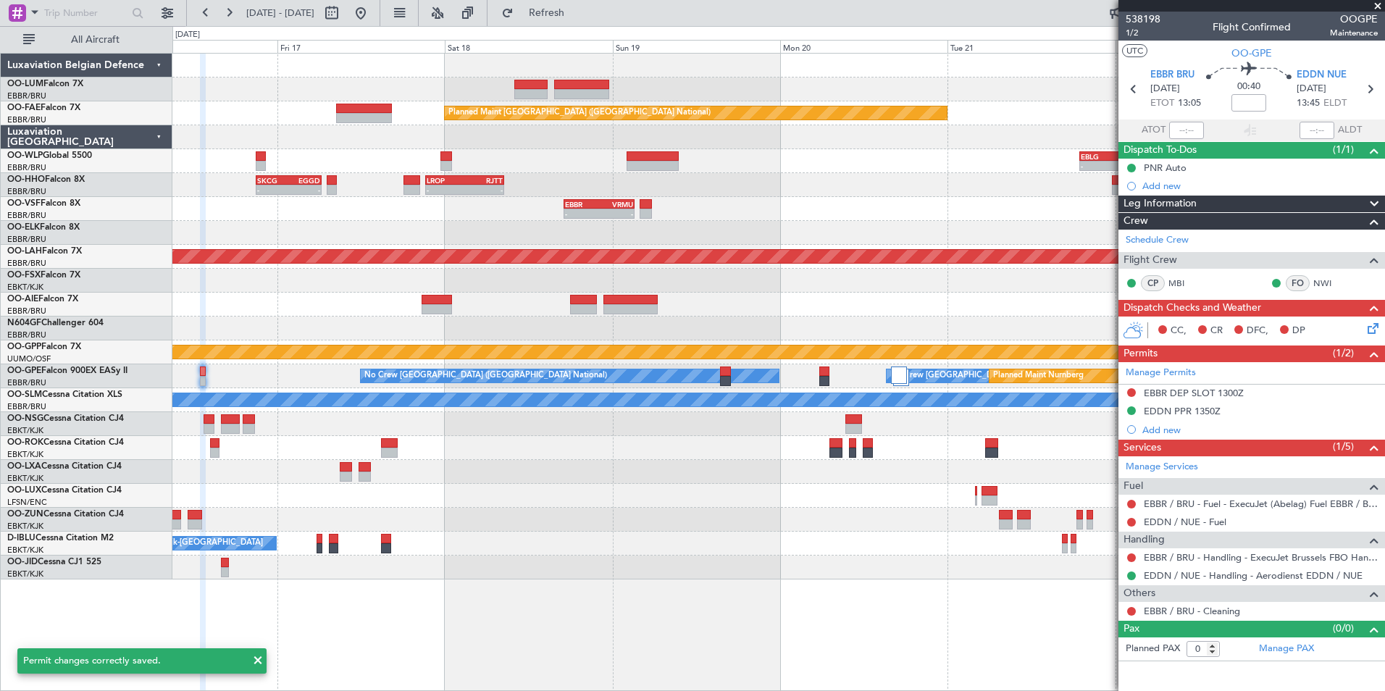
click at [418, 456] on div "Planned Maint Brussels (Brussels National) - - EBLG 19:00 Z FIMP 06:10 Z - - EB…" at bounding box center [778, 317] width 1212 height 526
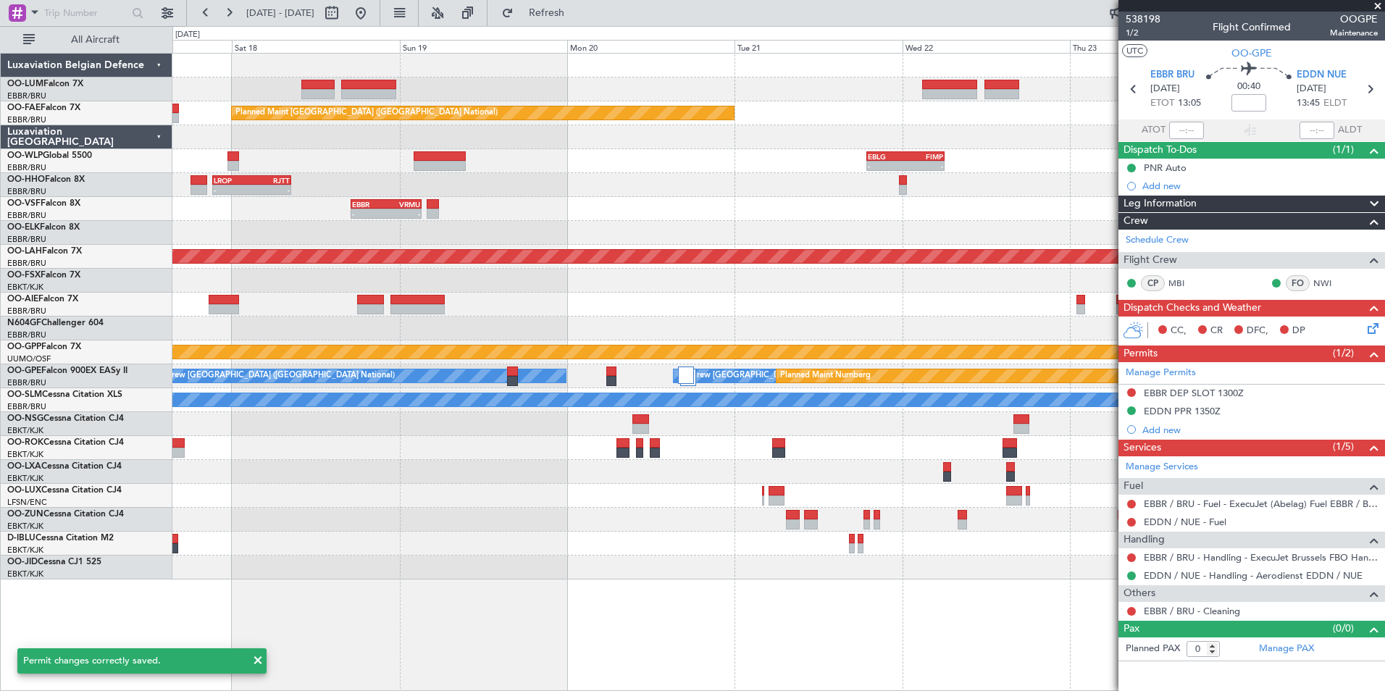
click at [553, 435] on div at bounding box center [778, 424] width 1212 height 24
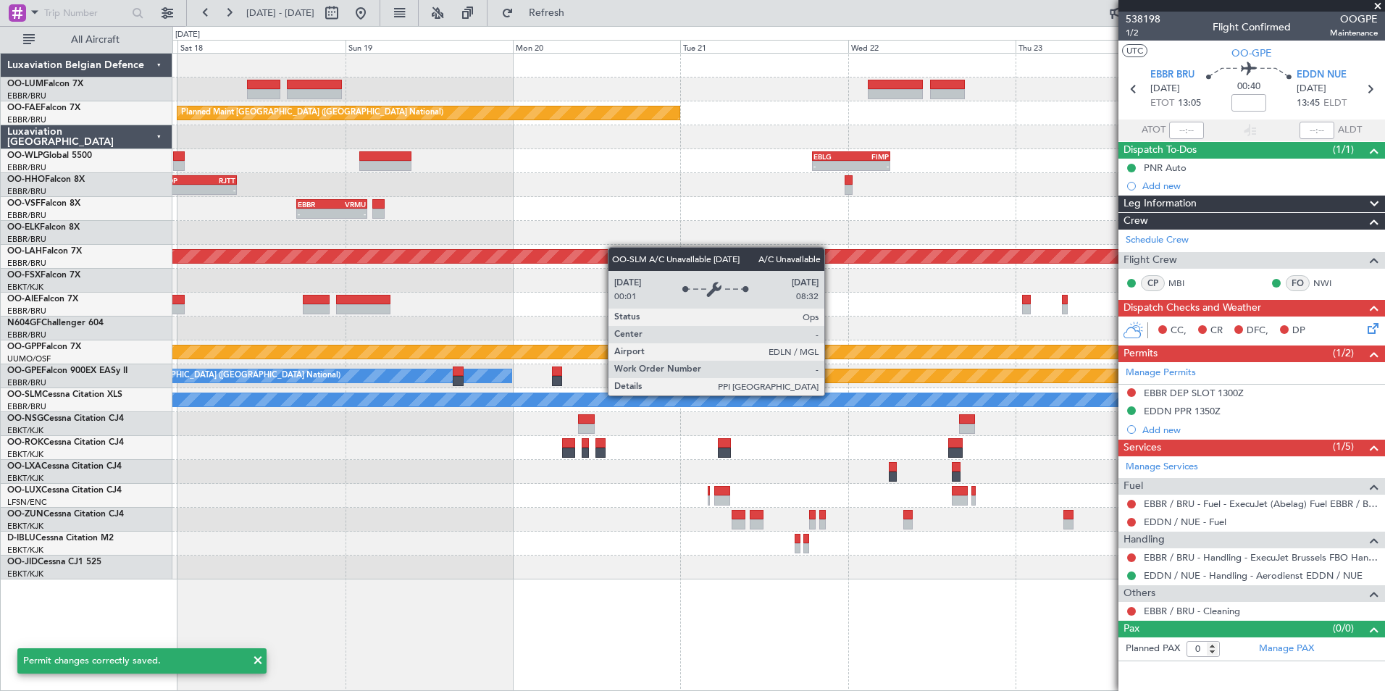
click at [309, 469] on div "Owner Melsbroek Air Base Owner Melsbroek Air Base Planned Maint Brussels (Bruss…" at bounding box center [778, 317] width 1212 height 526
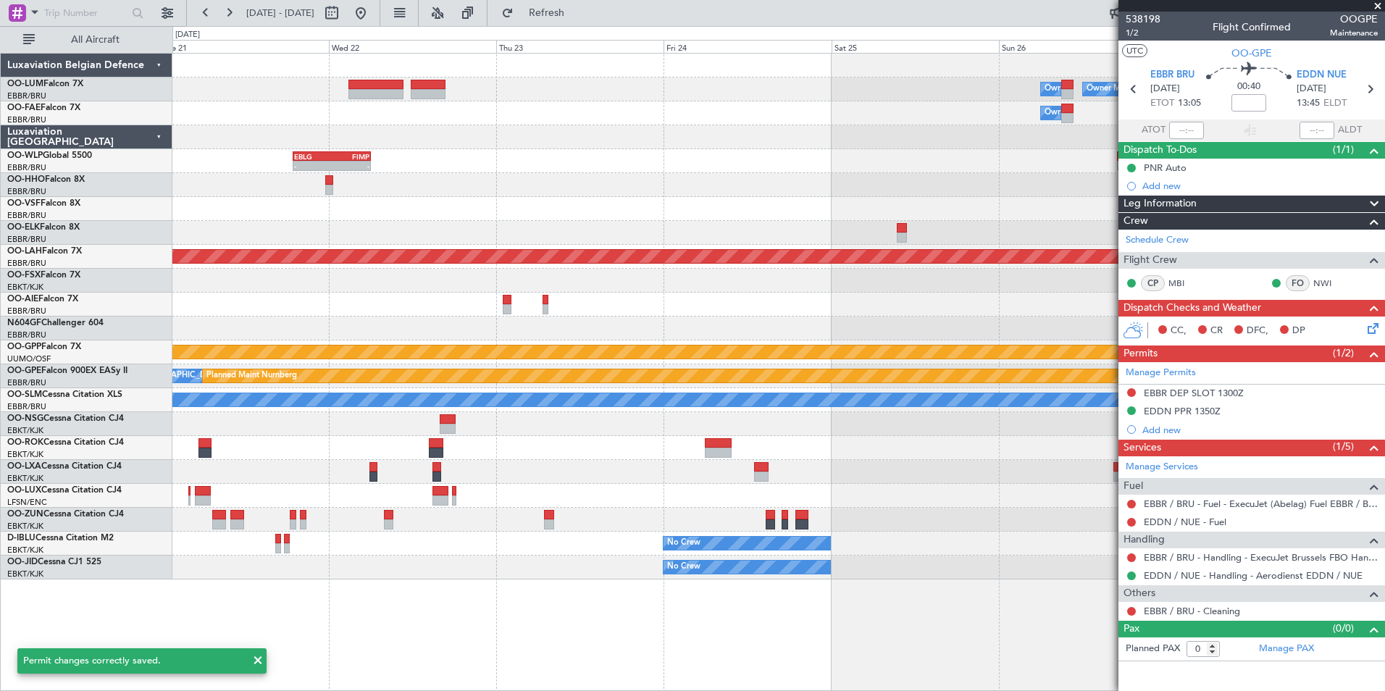
click at [433, 477] on div "Owner Melsbroek Air Base Owner Melsbroek Air Base Planned Maint Kortrijk-Wevelg…" at bounding box center [778, 317] width 1212 height 526
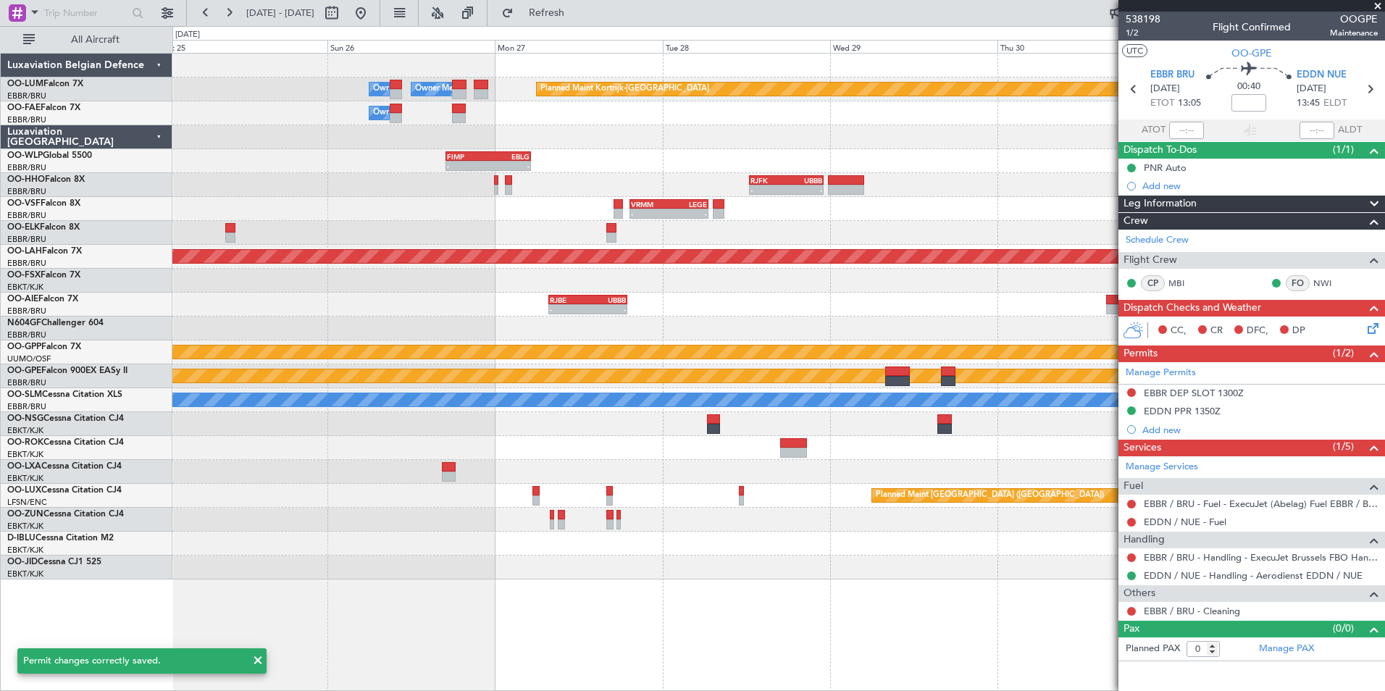
click at [558, 437] on div "Owner Melsbroek Air Base Owner Melsbroek Air Base Planned Maint Kortrijk-Wevelg…" at bounding box center [778, 317] width 1212 height 526
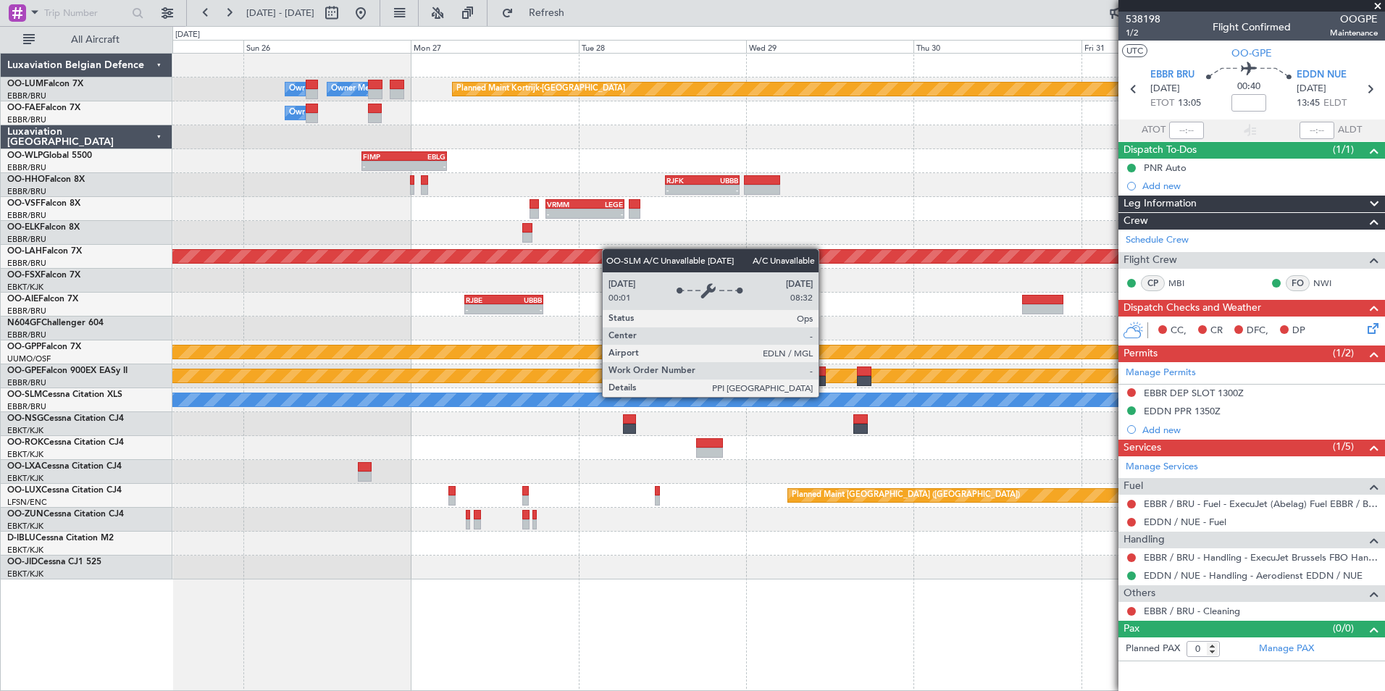
click at [361, 457] on div "Owner Melsbroek Air Base Owner Melsbroek Air Base Planned Maint Kortrijk-Wevelg…" at bounding box center [778, 317] width 1212 height 526
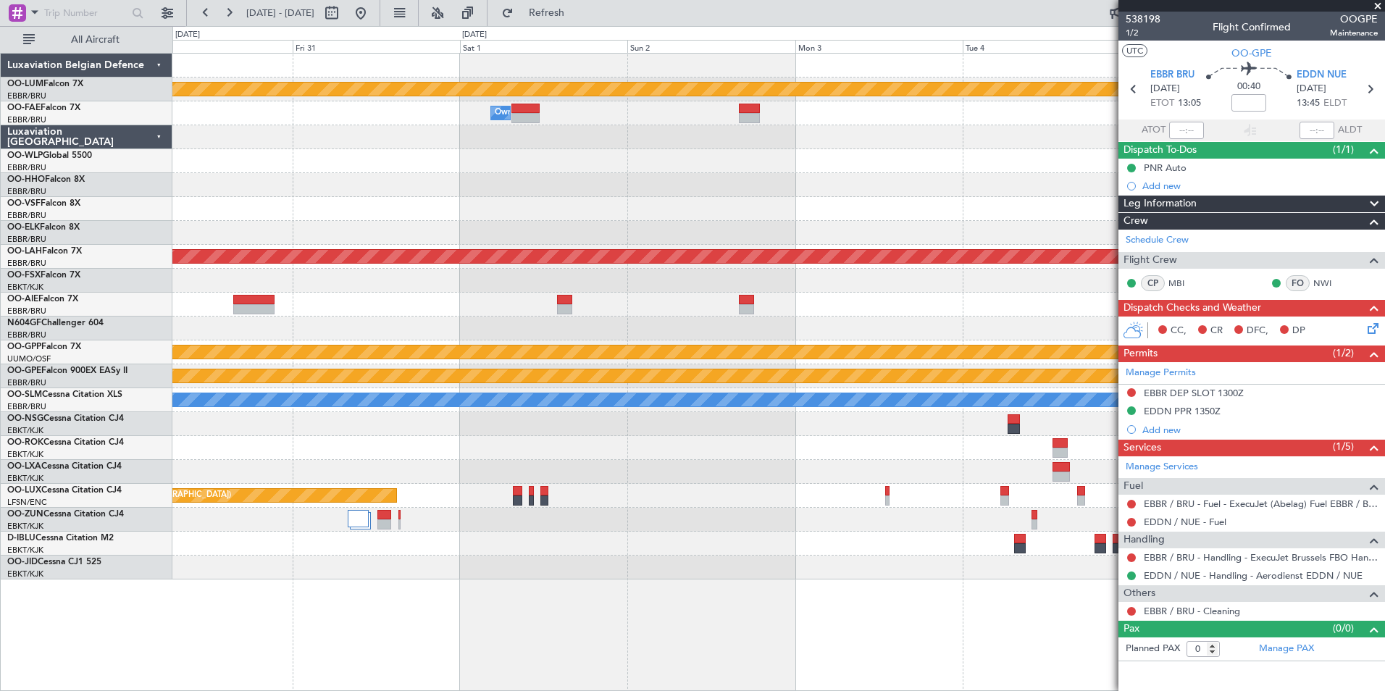
click at [440, 469] on div "Planned Maint Kortrijk-Wevelgem Owner Melsbroek Air Base - - RJFK 12:30 Z UBBB …" at bounding box center [778, 317] width 1212 height 526
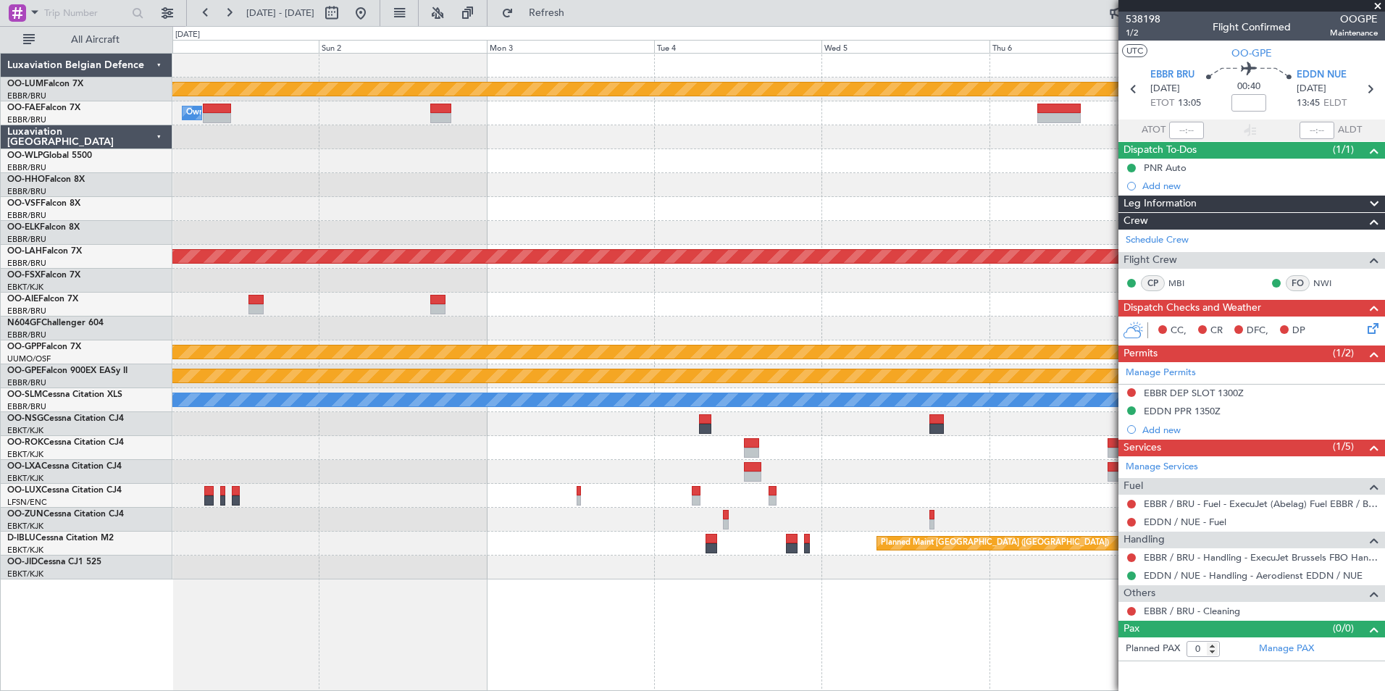
click at [217, 503] on div "Planned Maint Kortrijk-Wevelgem Owner Melsbroek Air Base Planned Maint Alton-st…" at bounding box center [778, 317] width 1212 height 526
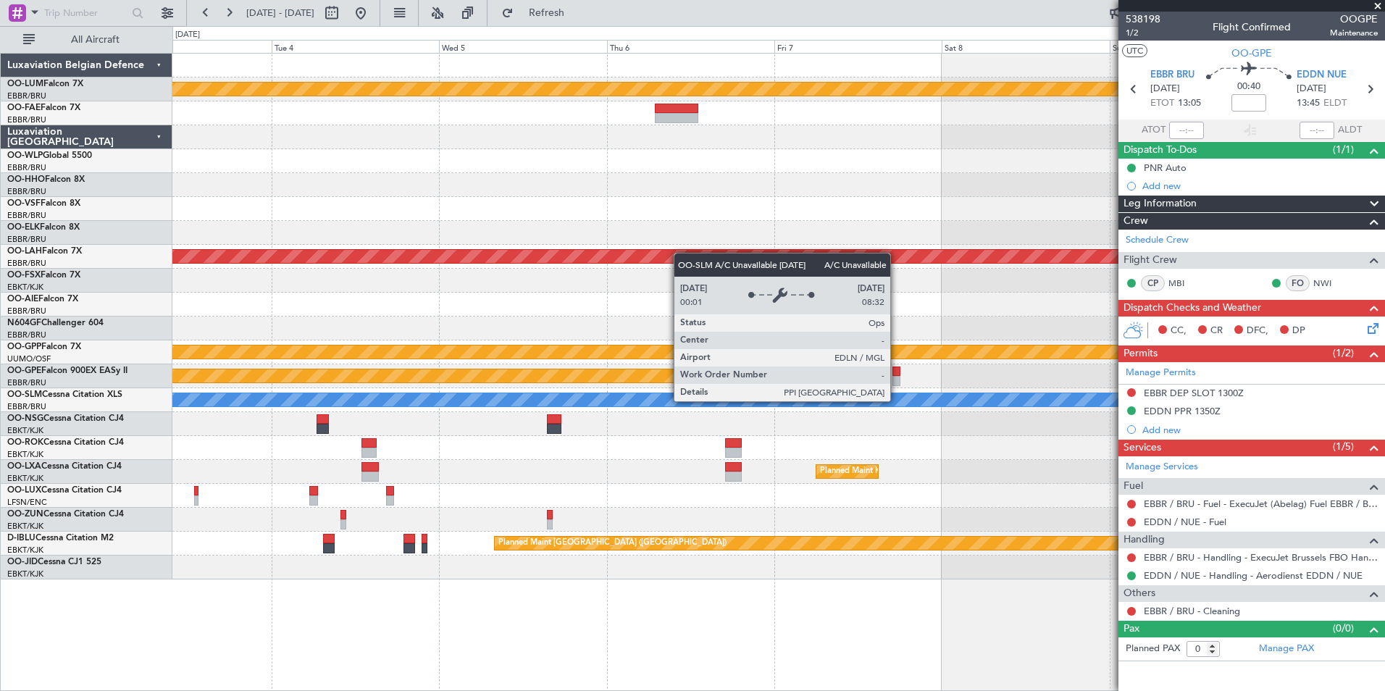
click at [527, 453] on div "Planned Maint Kortrijk-Wevelgem - - LSGG 19:00 Z KTEB 03:30 Z Planned Maint Alt…" at bounding box center [778, 317] width 1212 height 526
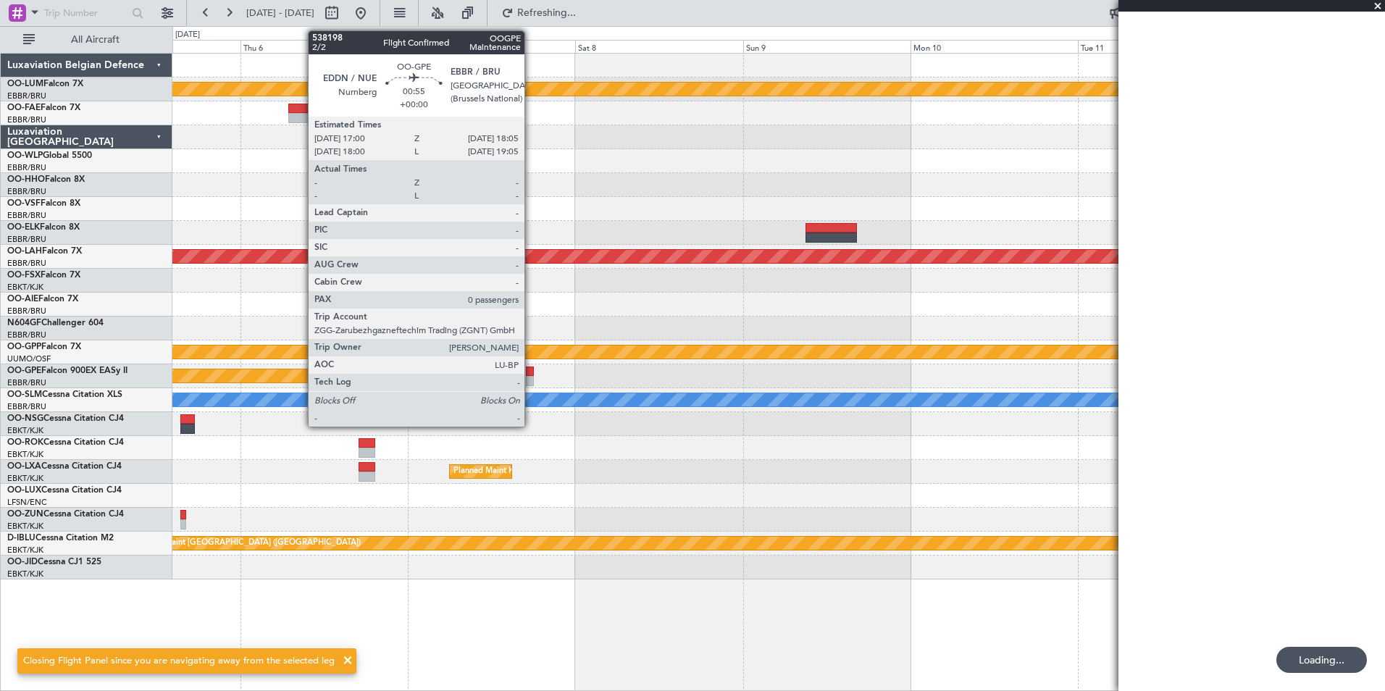
click at [531, 376] on div at bounding box center [530, 381] width 8 height 10
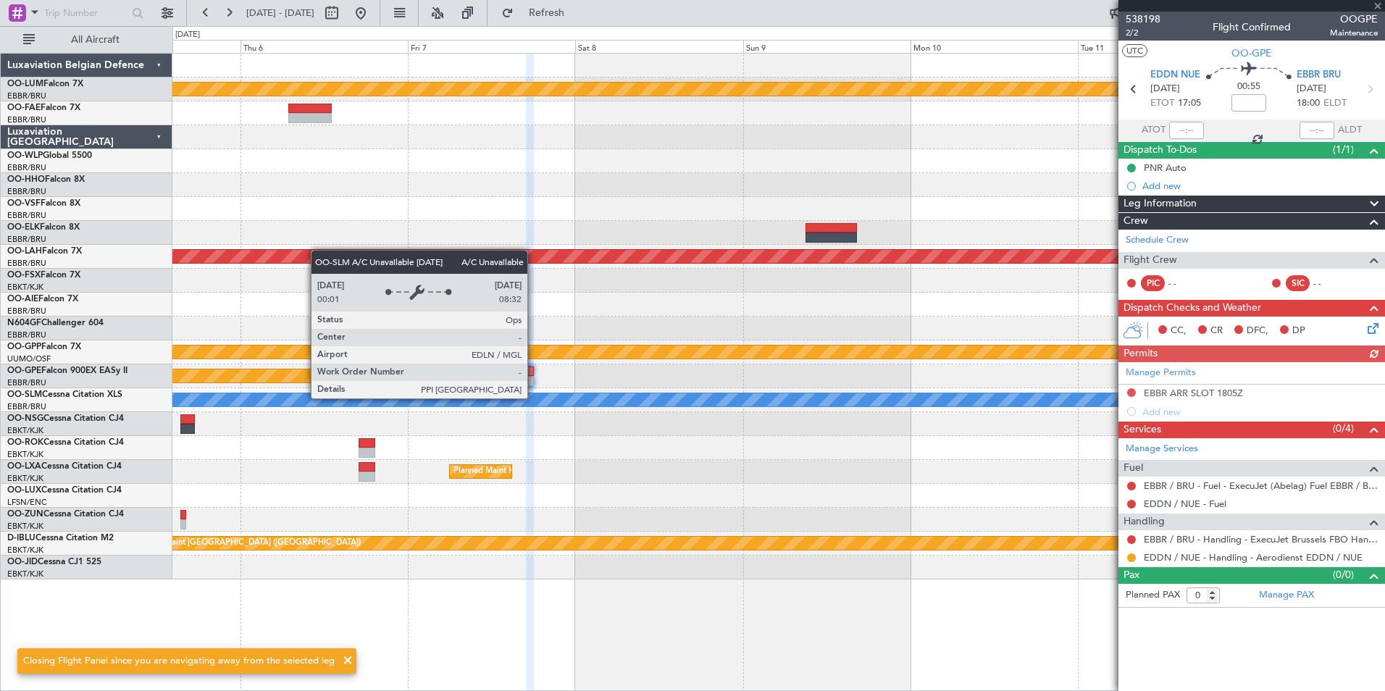
click at [736, 480] on div "Planned Maint Kortrijk-[GEOGRAPHIC_DATA]" at bounding box center [778, 472] width 1212 height 24
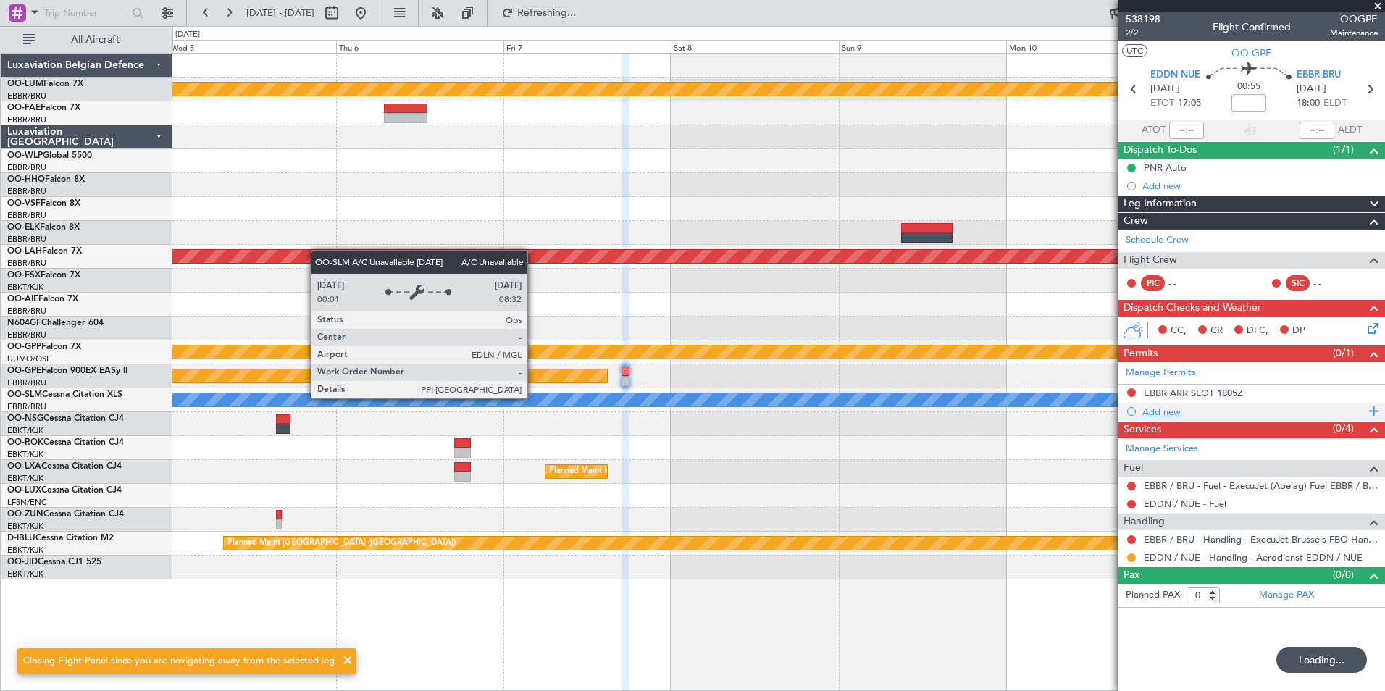
click at [1165, 412] on div "Add new" at bounding box center [1253, 412] width 222 height 12
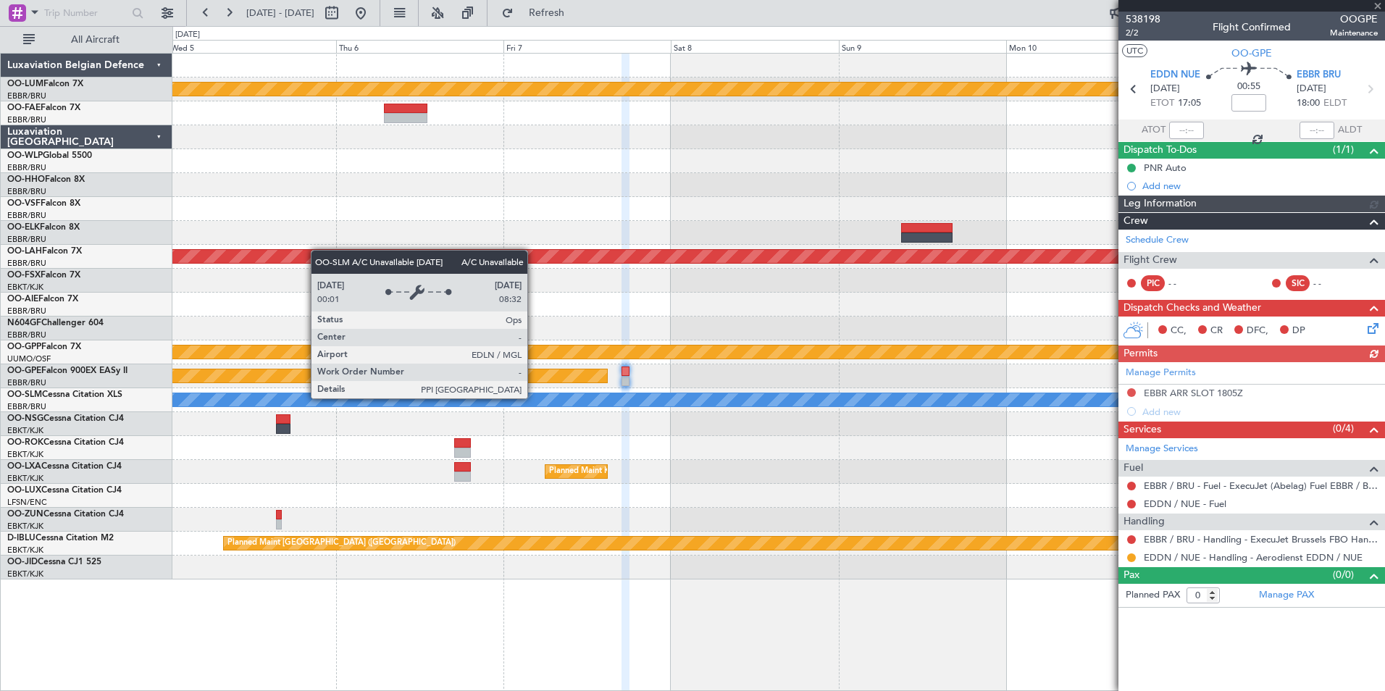
click at [1151, 407] on div "Manage Permits EBBR ARR SLOT 1805Z Add new" at bounding box center [1251, 391] width 267 height 59
click at [1161, 421] on div "Services (0/4) Manage Services Fuel EBBR / BRU - Fuel - ExecuJet (Abelag) Fuel …" at bounding box center [1251, 494] width 267 height 146
click at [1162, 421] on div "Services (0/4) Manage Services Fuel EBBR / BRU - Fuel - ExecuJet (Abelag) Fuel …" at bounding box center [1251, 494] width 267 height 146
click at [1168, 416] on div "Add new" at bounding box center [1253, 412] width 222 height 12
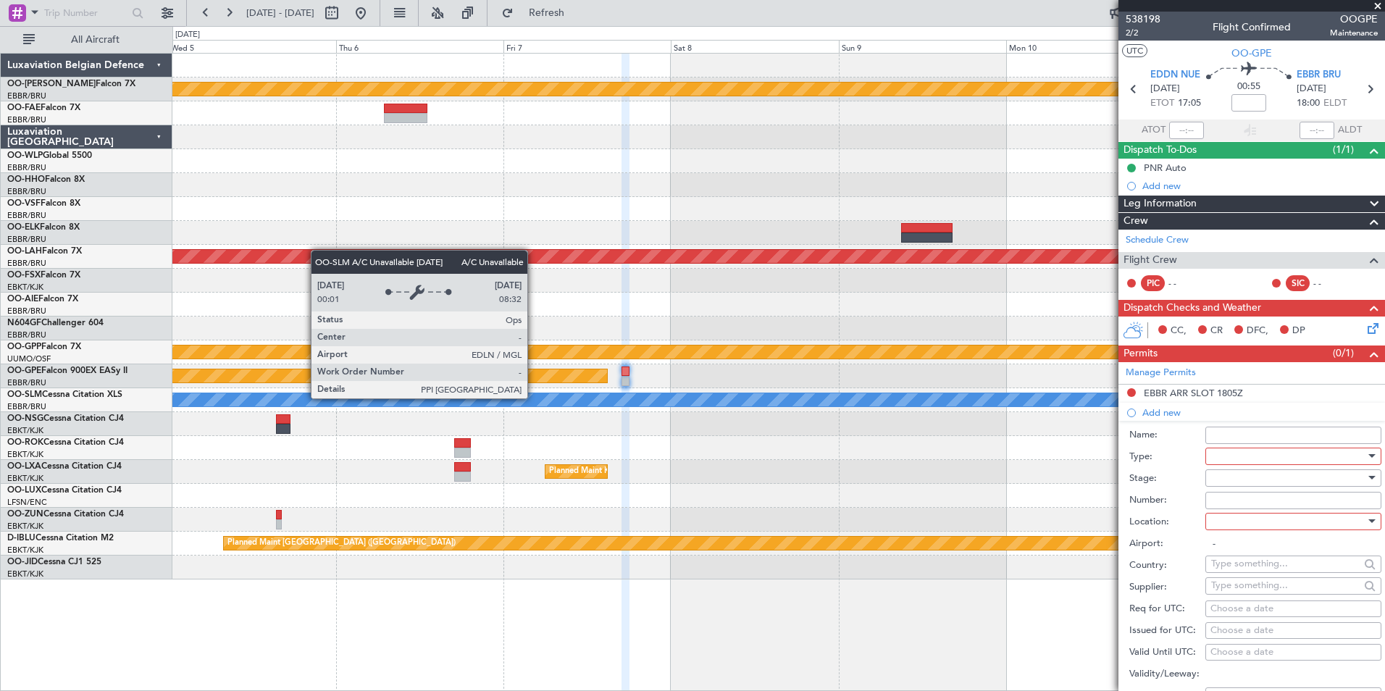
click at [1241, 459] on div at bounding box center [1288, 456] width 154 height 22
click at [1251, 458] on div at bounding box center [692, 345] width 1385 height 691
click at [1251, 458] on div at bounding box center [1288, 456] width 154 height 22
click at [1228, 529] on span "PPR" at bounding box center [1288, 527] width 152 height 22
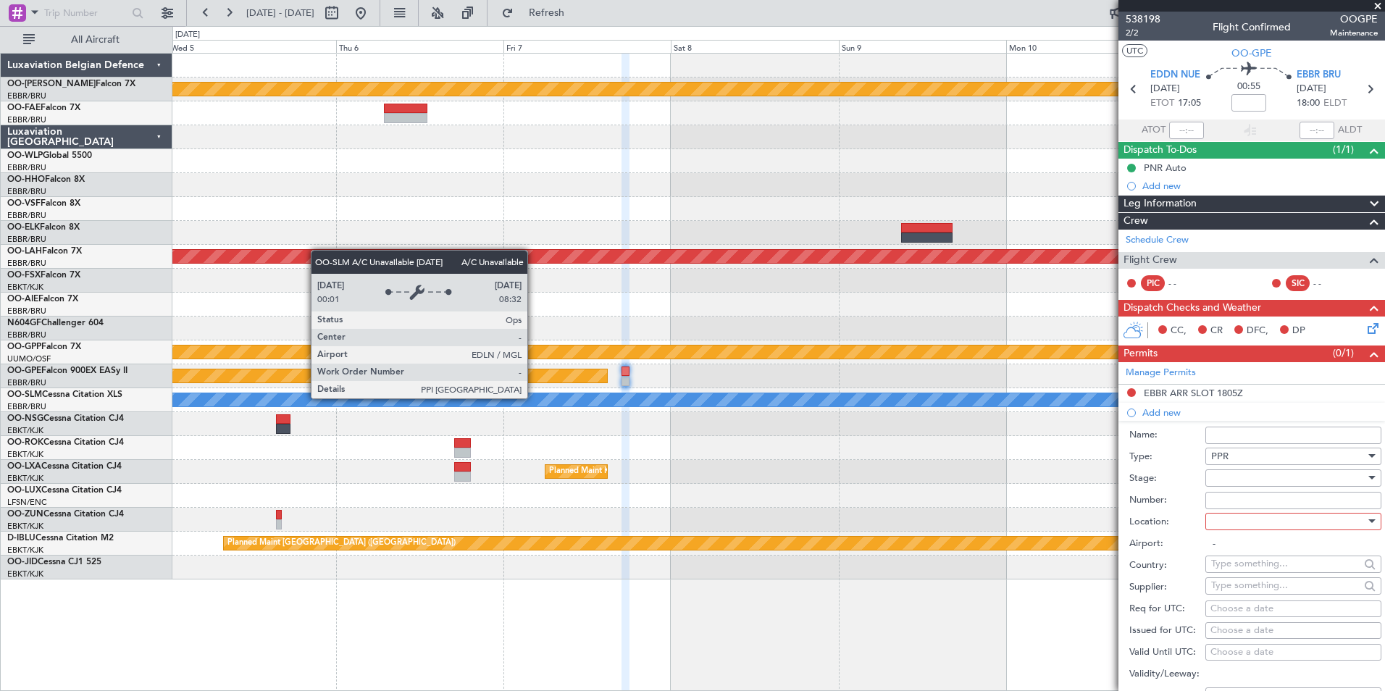
click at [1229, 492] on input "Number:" at bounding box center [1293, 500] width 176 height 17
drag, startPoint x: 1187, startPoint y: 499, endPoint x: 1198, endPoint y: 495, distance: 11.5
click at [1188, 499] on label "Number:" at bounding box center [1167, 500] width 76 height 14
click at [1205, 499] on input "Number:" at bounding box center [1293, 500] width 176 height 17
click at [1224, 473] on div at bounding box center [1288, 478] width 154 height 22
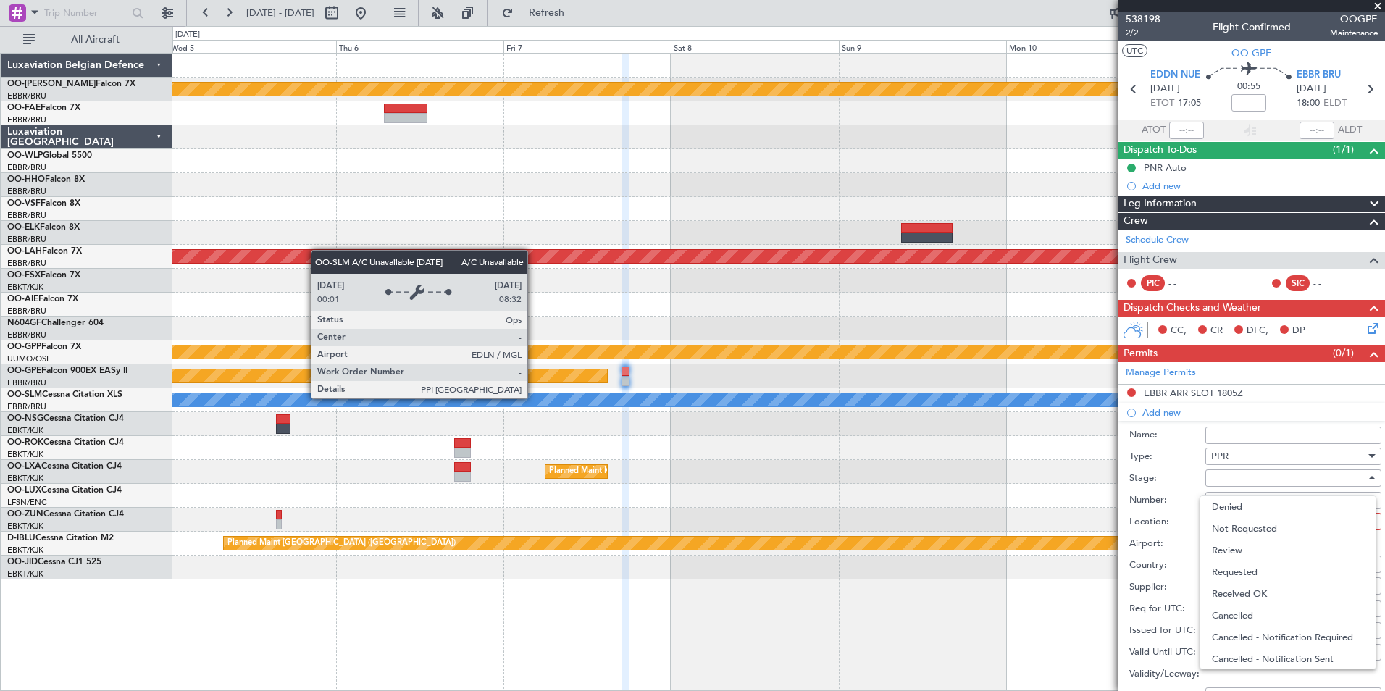
click at [1236, 590] on span "Received OK" at bounding box center [1288, 594] width 152 height 22
click at [1236, 503] on input "Number:" at bounding box center [1293, 500] width 176 height 17
type input "approved"
click at [1237, 533] on div "Airport: -" at bounding box center [1255, 544] width 252 height 22
click at [1237, 523] on div at bounding box center [1288, 522] width 154 height 22
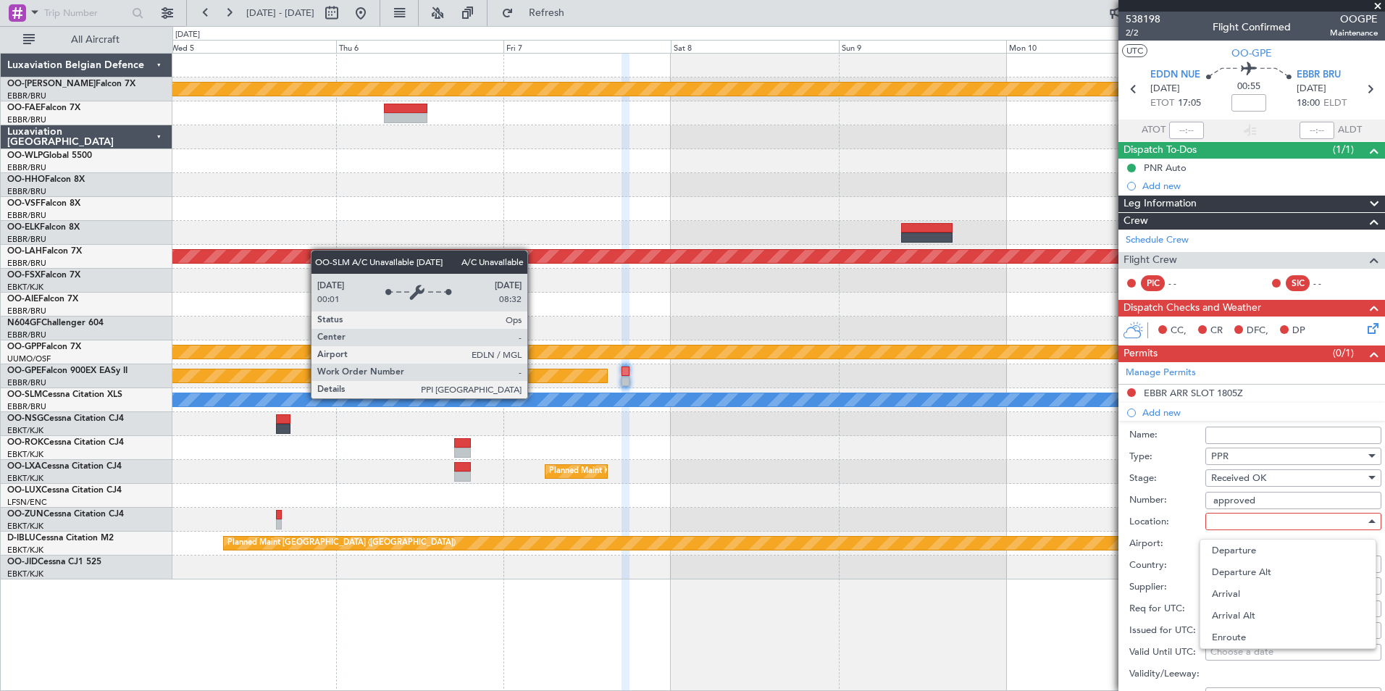
click at [1236, 547] on span "Departure" at bounding box center [1288, 551] width 152 height 22
type input "EDDN / NUE"
click at [1227, 606] on div "Choose a date" at bounding box center [1293, 609] width 166 height 14
select select "10"
select select "2025"
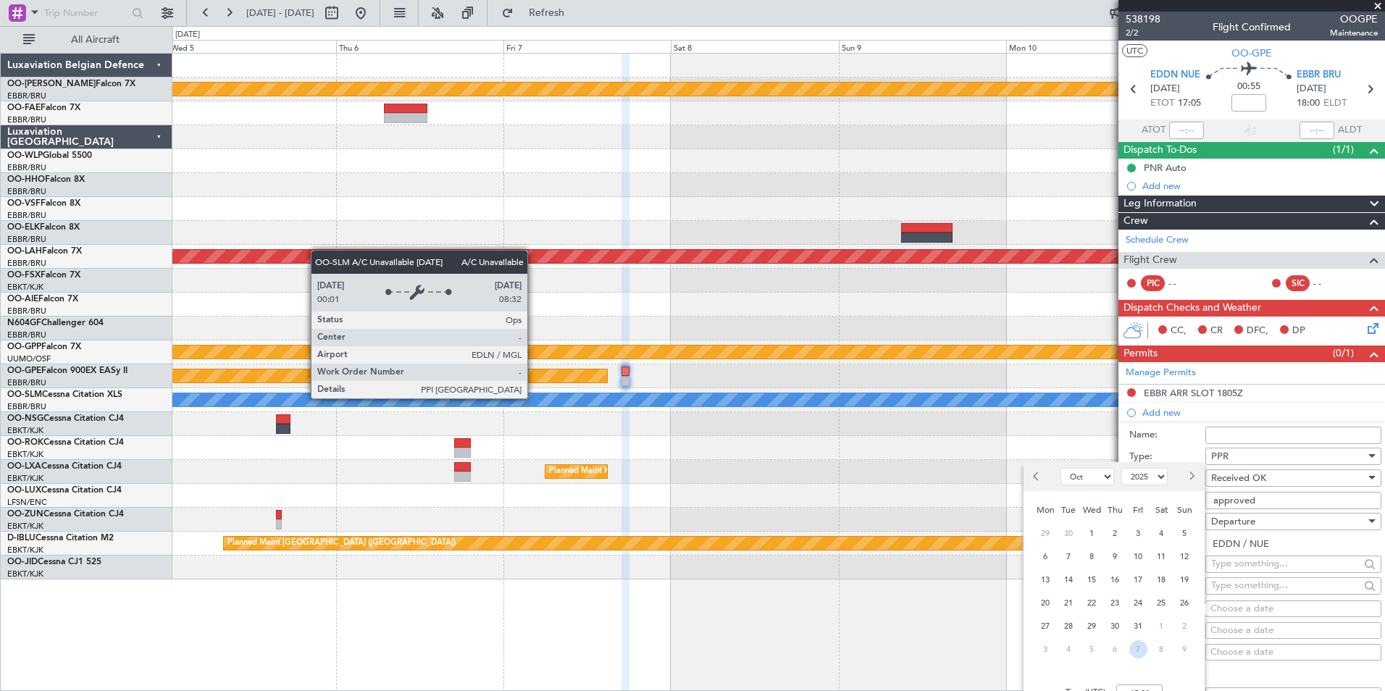
click at [1132, 653] on span "7" at bounding box center [1138, 649] width 18 height 18
select select "11"
click at [1144, 687] on input "00:00" at bounding box center [1139, 692] width 46 height 17
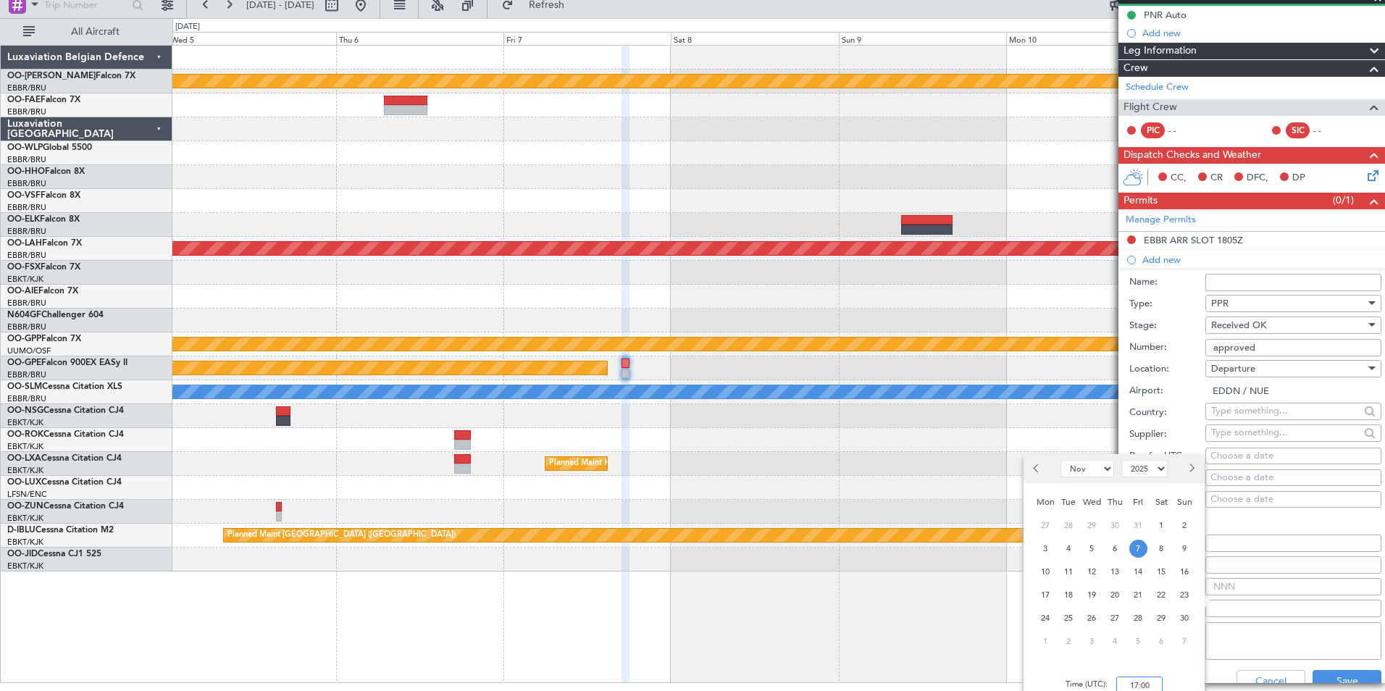
scroll to position [0, 0]
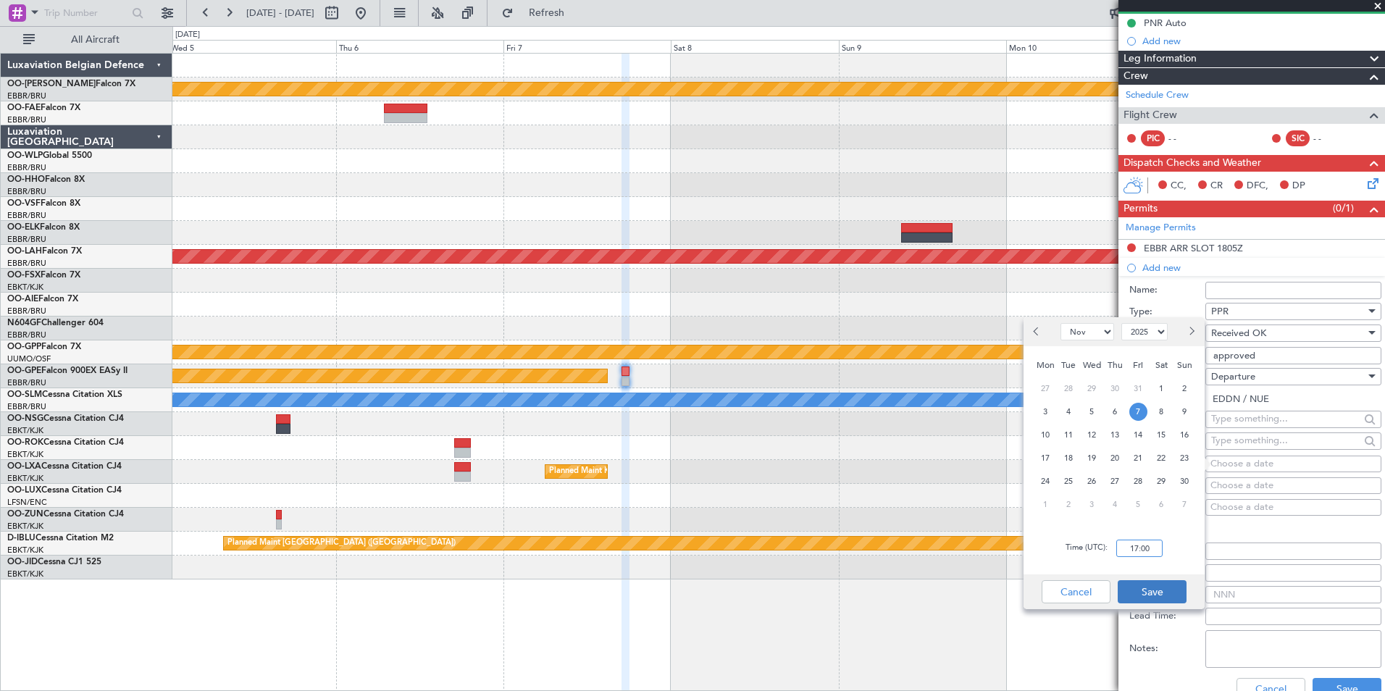
type input "17:00"
click at [1157, 595] on button "Save" at bounding box center [1152, 591] width 69 height 23
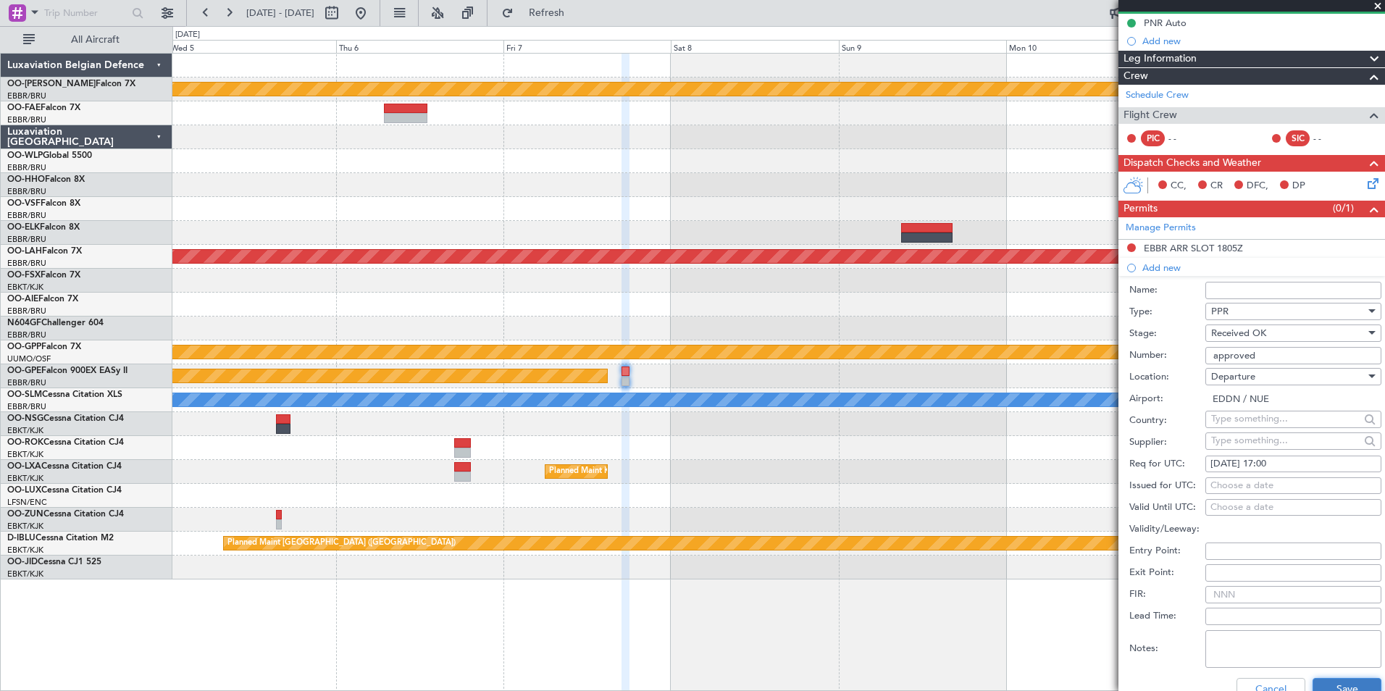
click at [1322, 682] on button "Save" at bounding box center [1346, 689] width 69 height 23
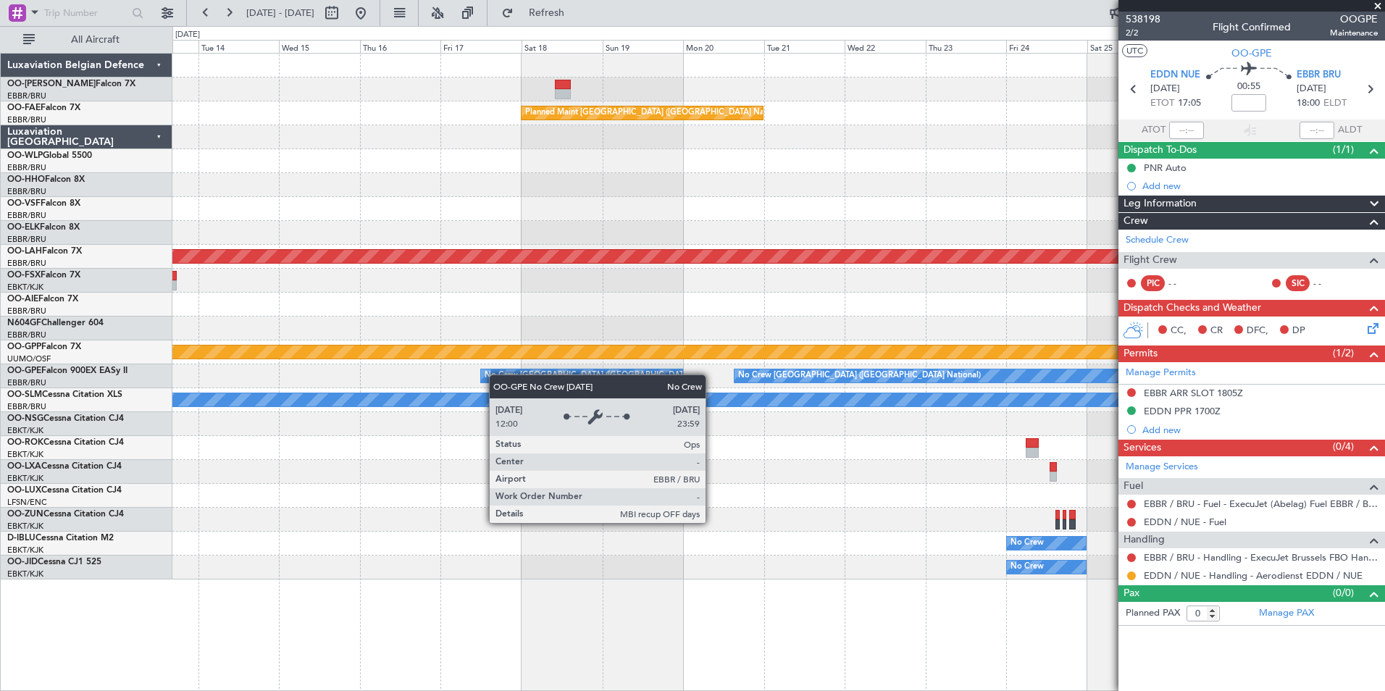
click at [981, 377] on div "Planned Maint Nurnberg No Crew [GEOGRAPHIC_DATA] (Brussels National) No Crew [G…" at bounding box center [778, 376] width 1212 height 24
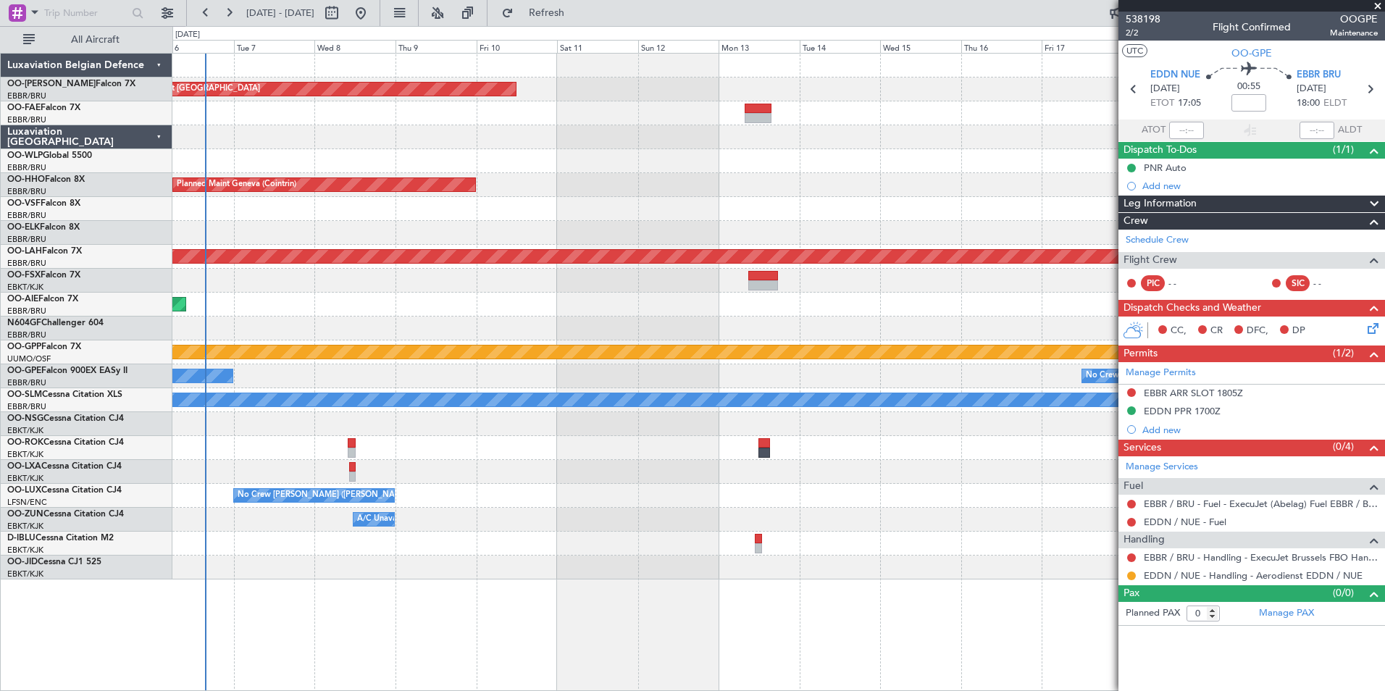
click at [543, 361] on div "Grounded [PERSON_NAME]" at bounding box center [778, 352] width 1212 height 24
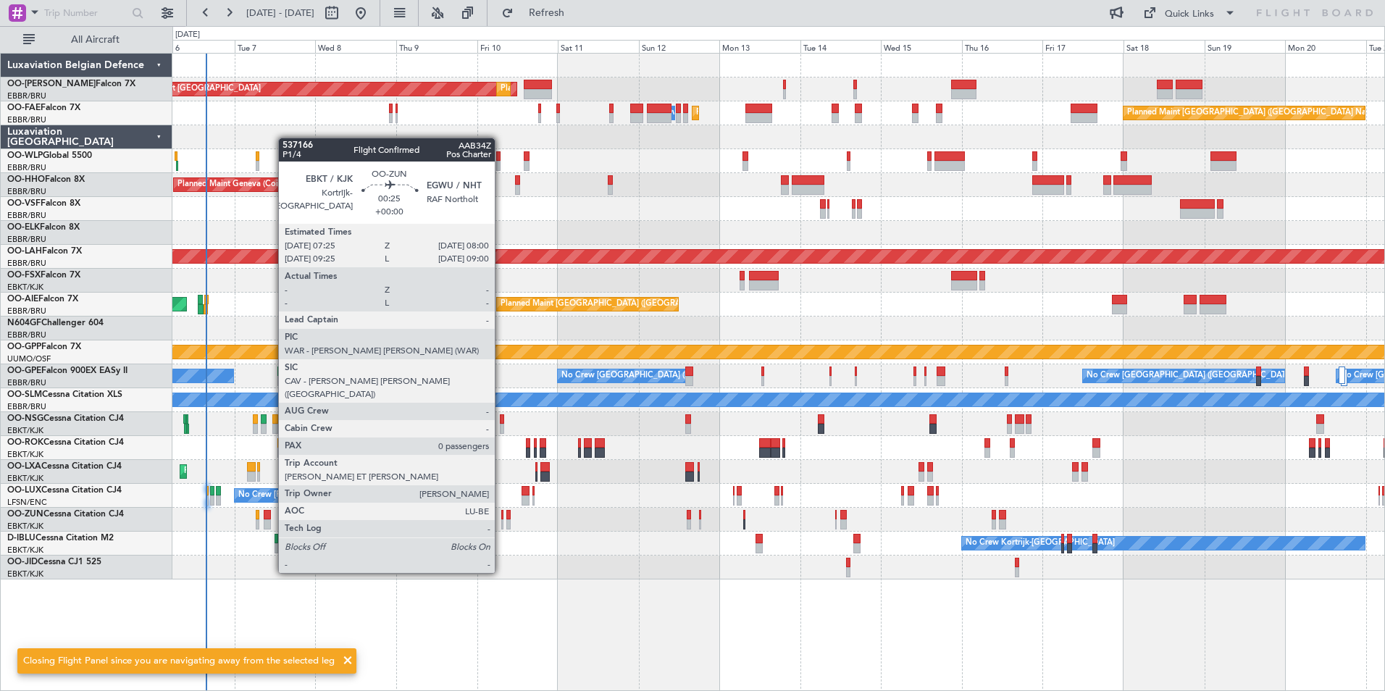
click at [501, 519] on div at bounding box center [502, 524] width 2 height 10
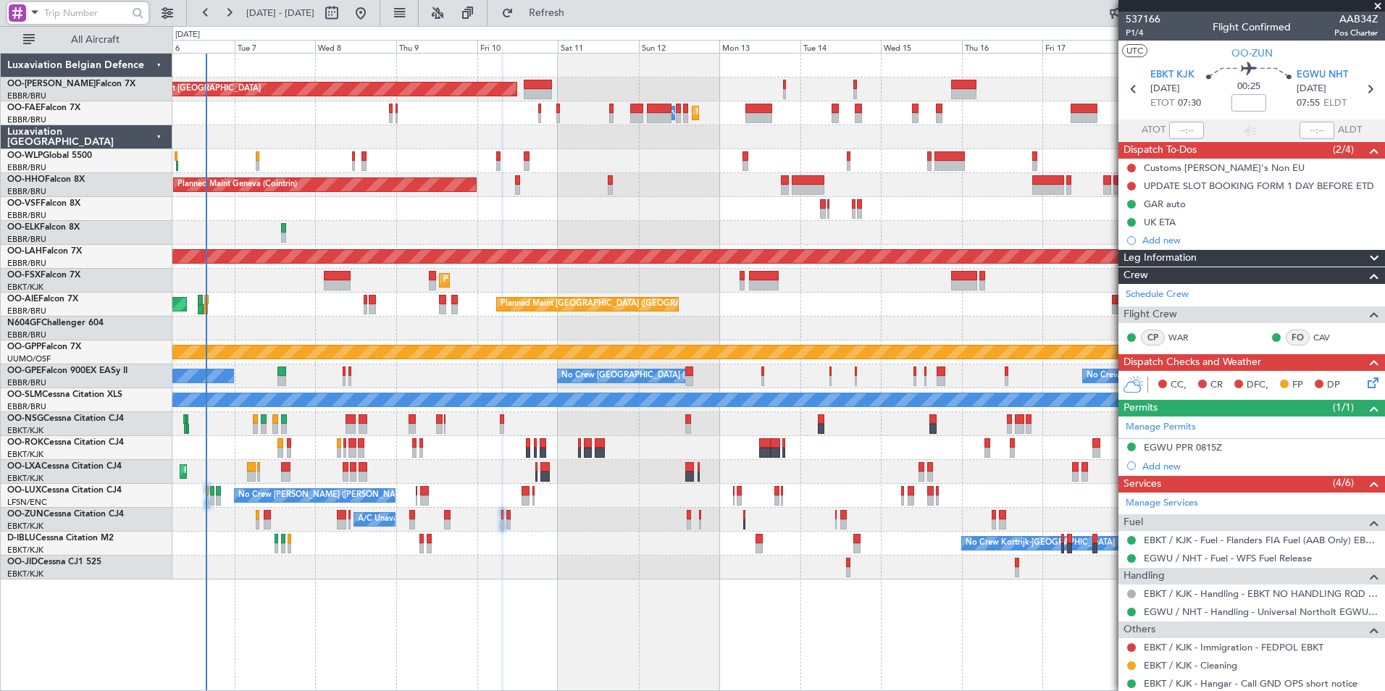
click at [46, 17] on input "text" at bounding box center [85, 13] width 83 height 22
click at [33, 22] on div at bounding box center [33, 13] width 14 height 19
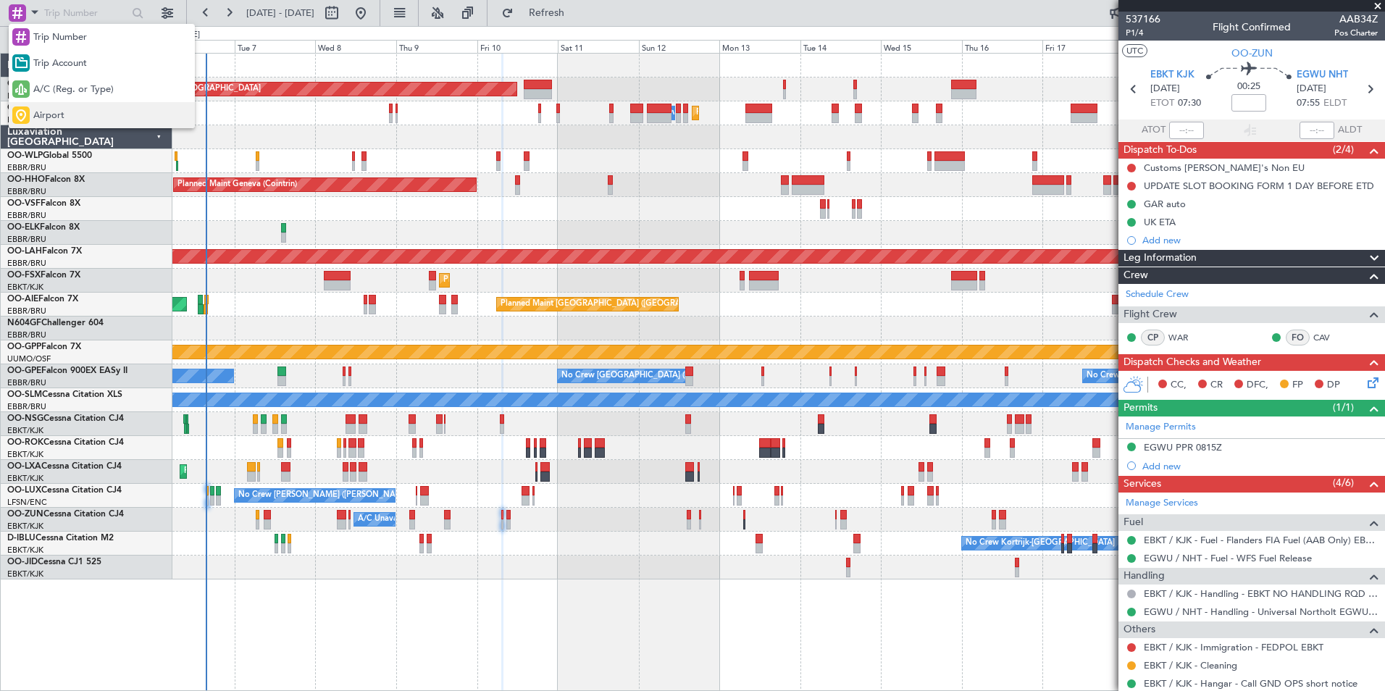
click at [38, 126] on div "Airport" at bounding box center [102, 115] width 186 height 26
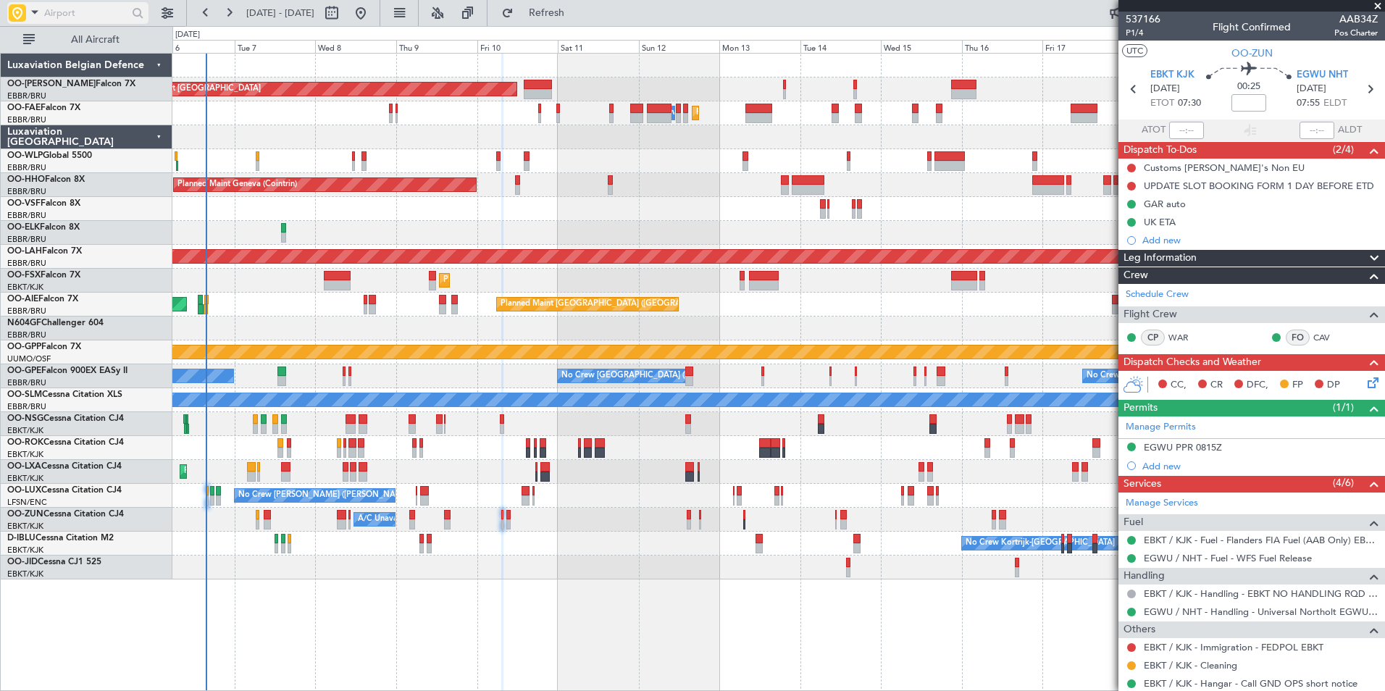
click at [62, 20] on input "text" at bounding box center [85, 13] width 83 height 22
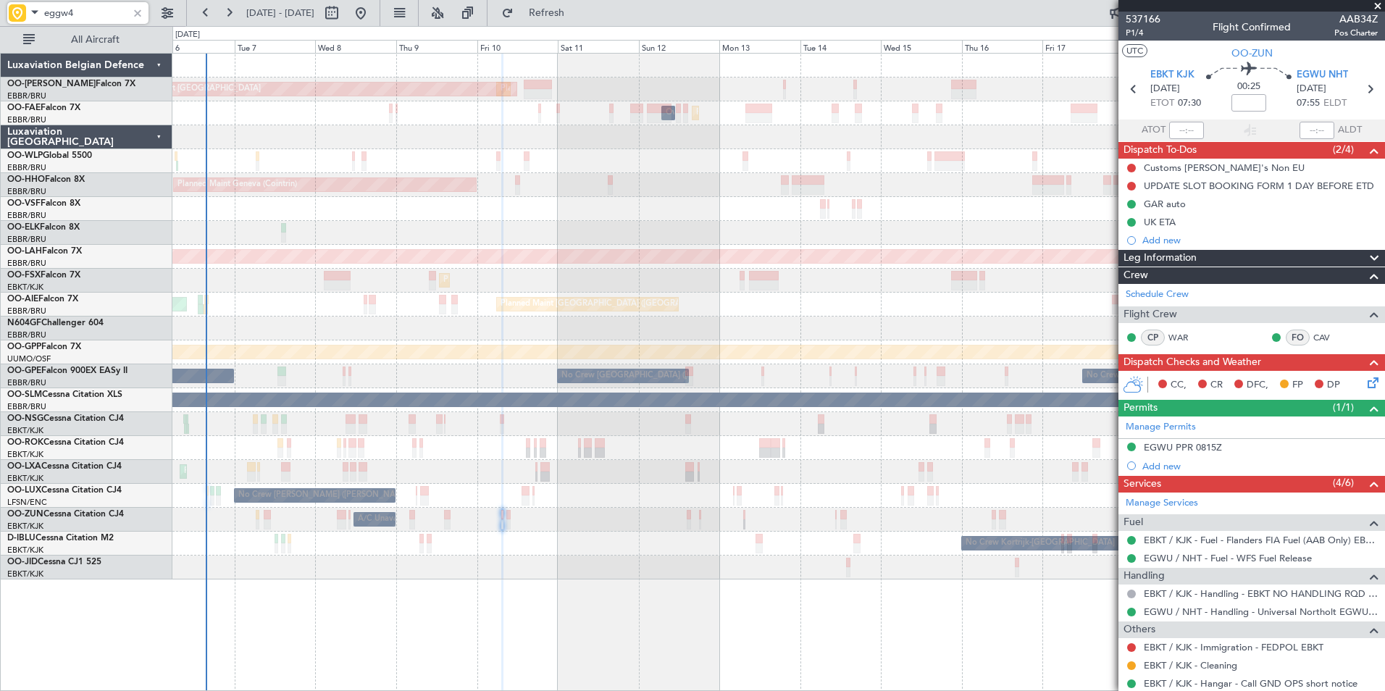
type input "eggw"
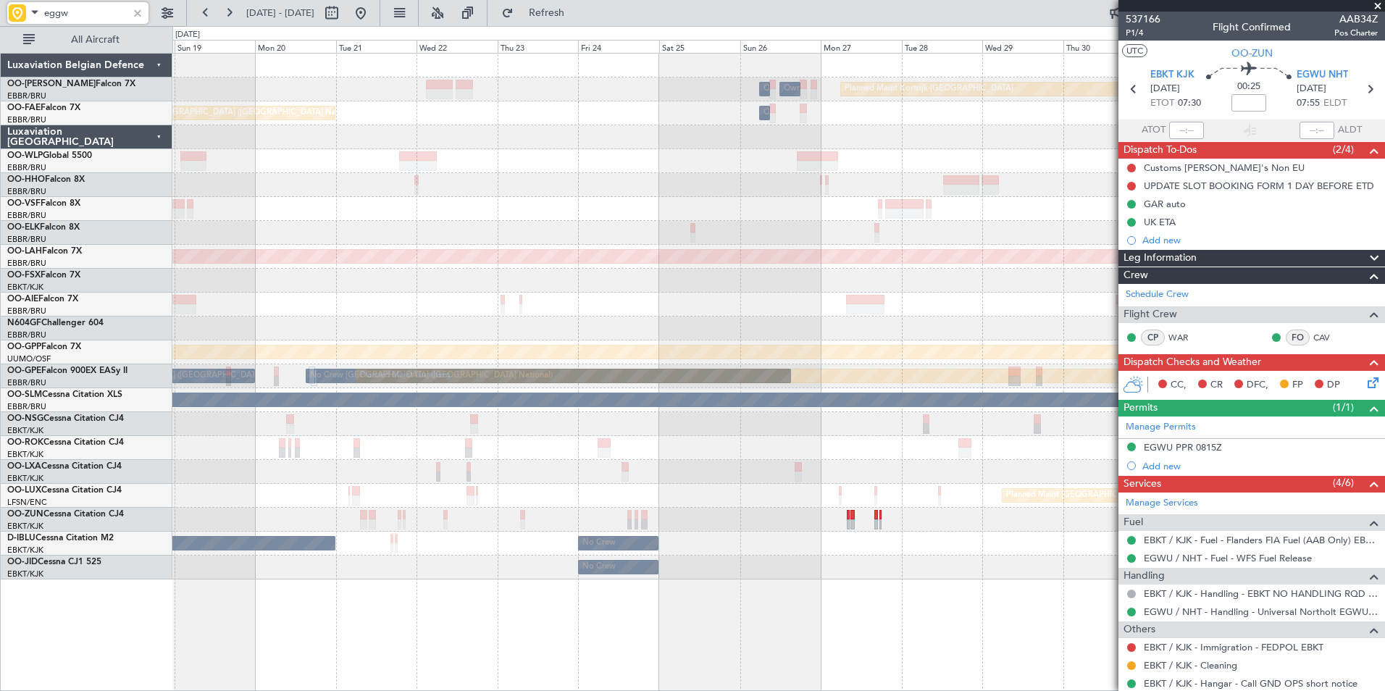
click at [0, 548] on html "eggw [DATE] - [DATE] Refresh Quick Links All Aircraft Owner [GEOGRAPHIC_DATA] O…" at bounding box center [692, 345] width 1385 height 691
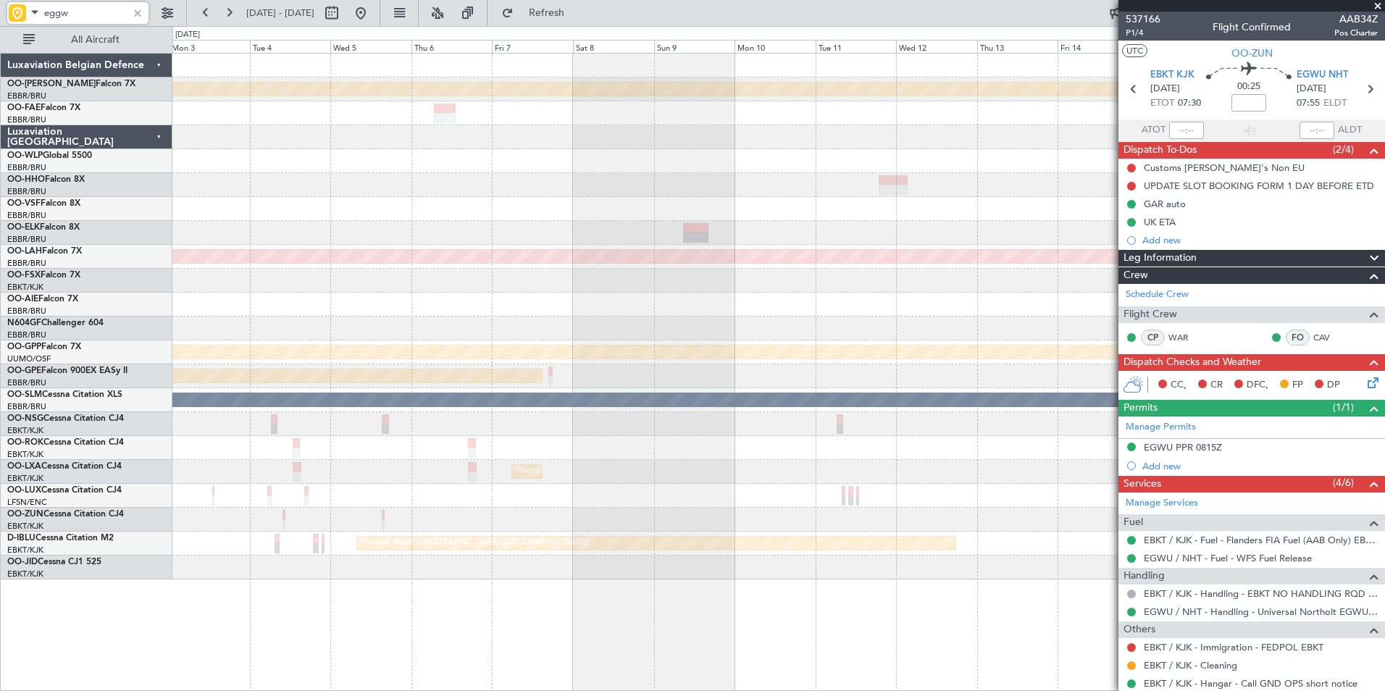
click at [334, 461] on div "Planned Maint Kortrijk-[GEOGRAPHIC_DATA] Owner [GEOGRAPHIC_DATA] Planned [GEOGR…" at bounding box center [778, 317] width 1212 height 526
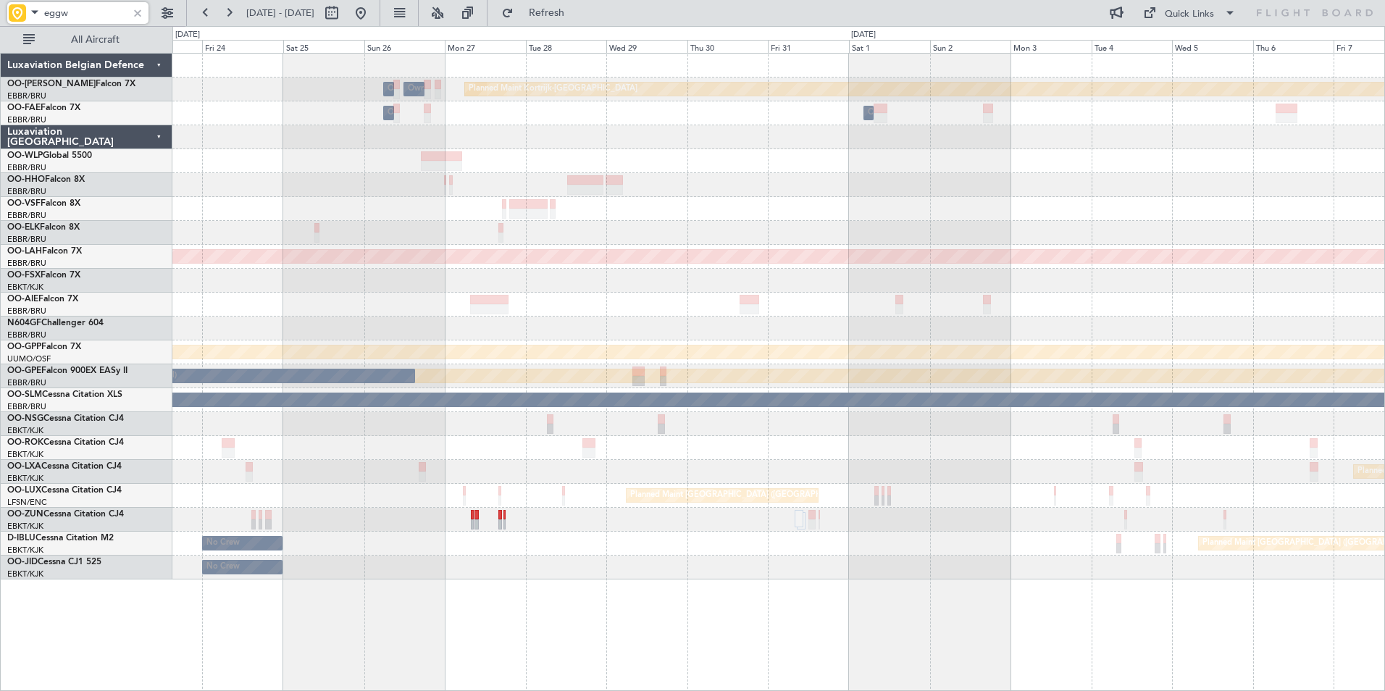
click at [1384, 481] on html "eggw [DATE] - [DATE] Refresh Quick Links All Aircraft Planned Maint [GEOGRAPHIC…" at bounding box center [692, 345] width 1385 height 691
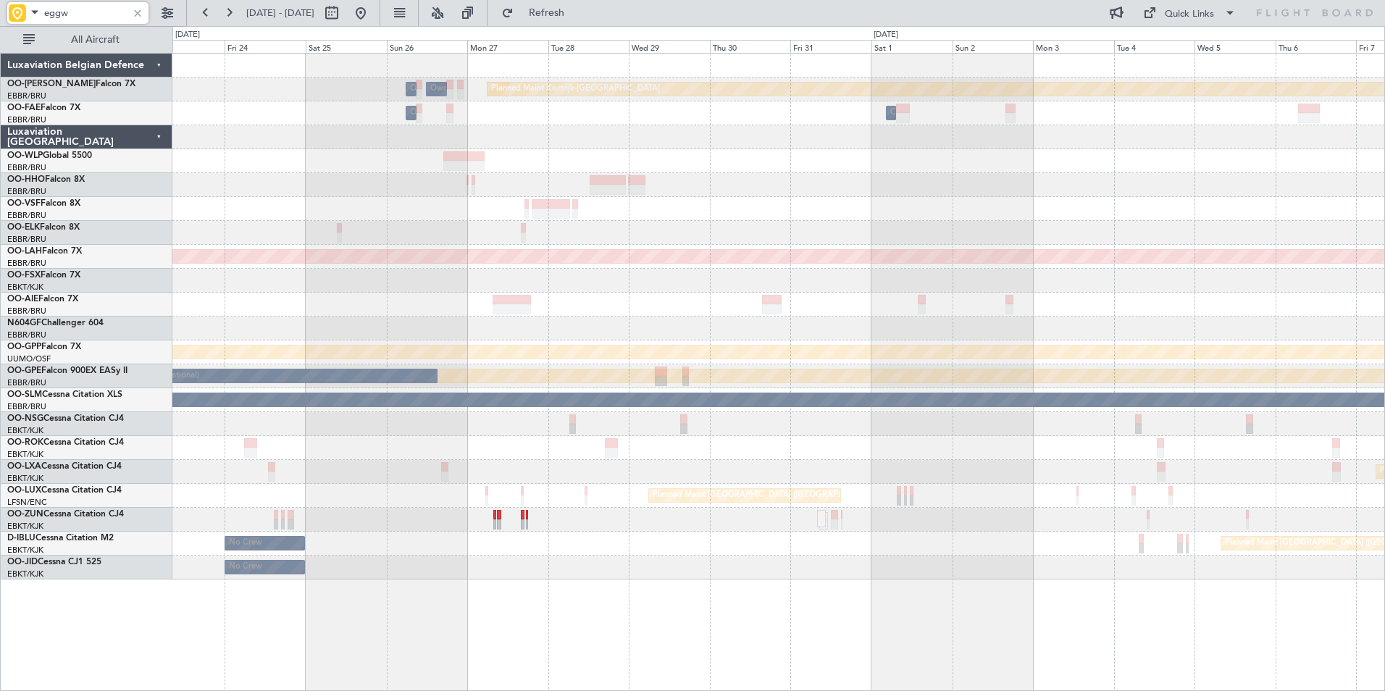
click at [1162, 463] on div "Planned Maint Kortrijk-[GEOGRAPHIC_DATA] Owner [GEOGRAPHIC_DATA] Owner [GEOGRAP…" at bounding box center [778, 317] width 1212 height 526
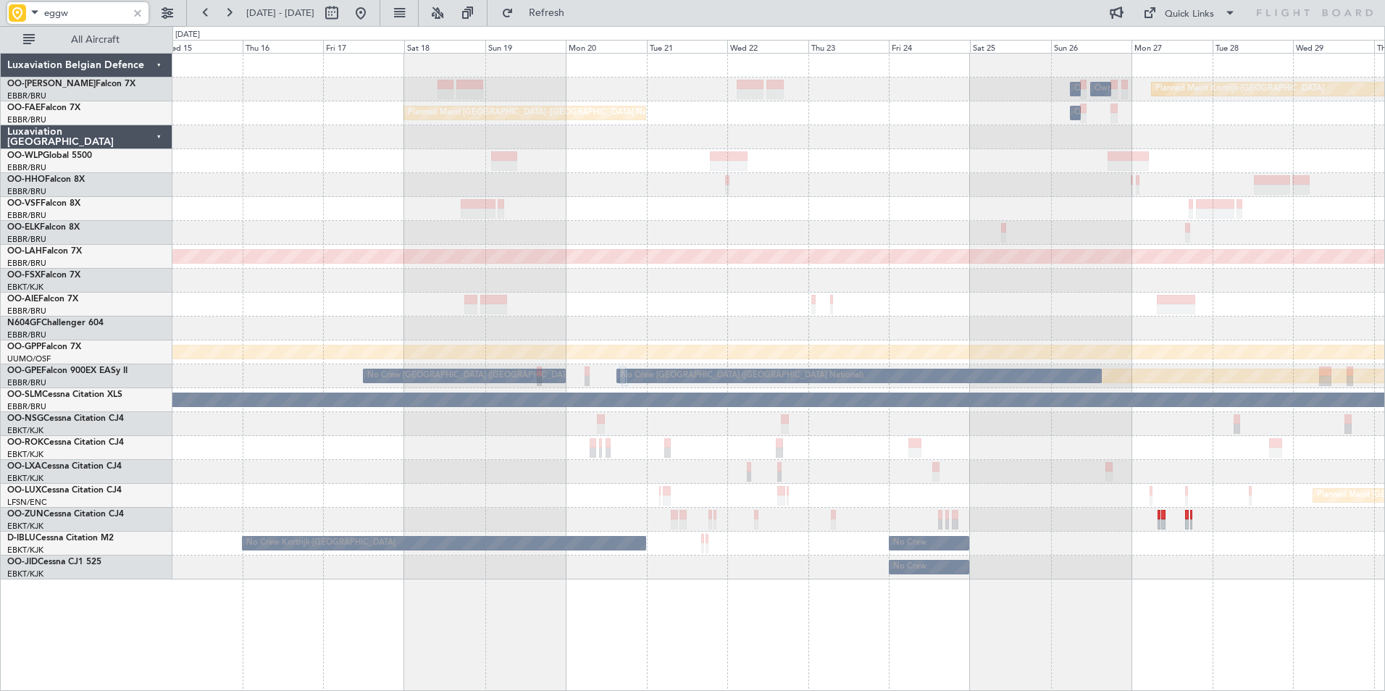
click at [1206, 521] on div "Planned Maint Kortrijk-[GEOGRAPHIC_DATA] Owner [GEOGRAPHIC_DATA] Owner [GEOGRAP…" at bounding box center [778, 317] width 1212 height 526
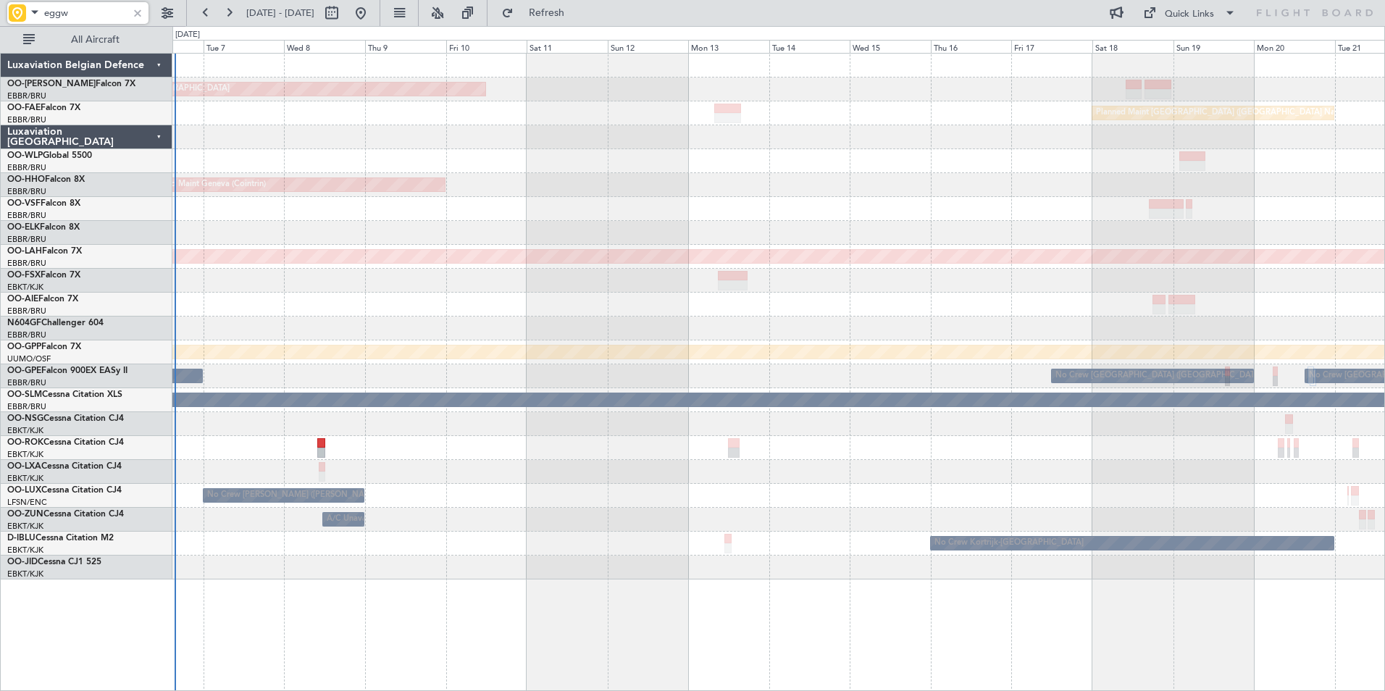
click at [1065, 562] on div "AOG Maint [GEOGRAPHIC_DATA] Planned Maint [GEOGRAPHIC_DATA] ([GEOGRAPHIC_DATA])…" at bounding box center [778, 317] width 1212 height 526
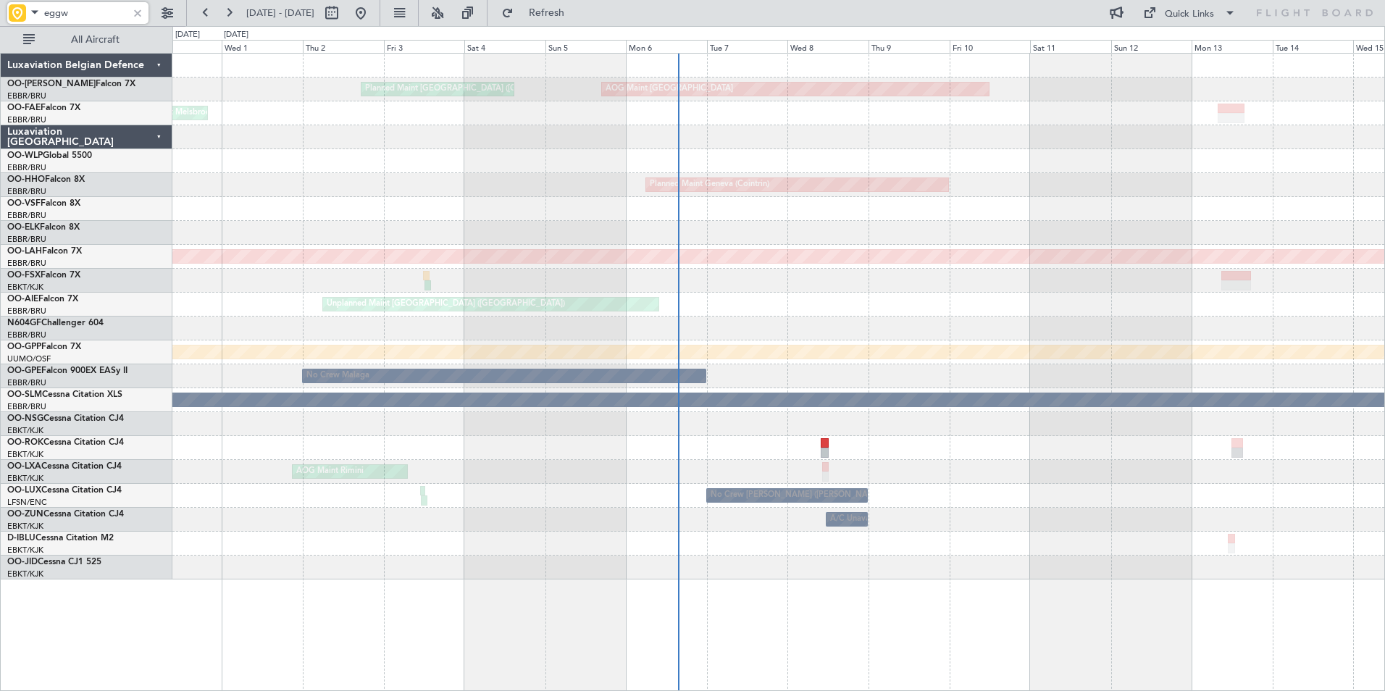
click at [979, 539] on div "AOG Maint [GEOGRAPHIC_DATA] Planned Maint [GEOGRAPHIC_DATA] ([GEOGRAPHIC_DATA])…" at bounding box center [778, 317] width 1212 height 526
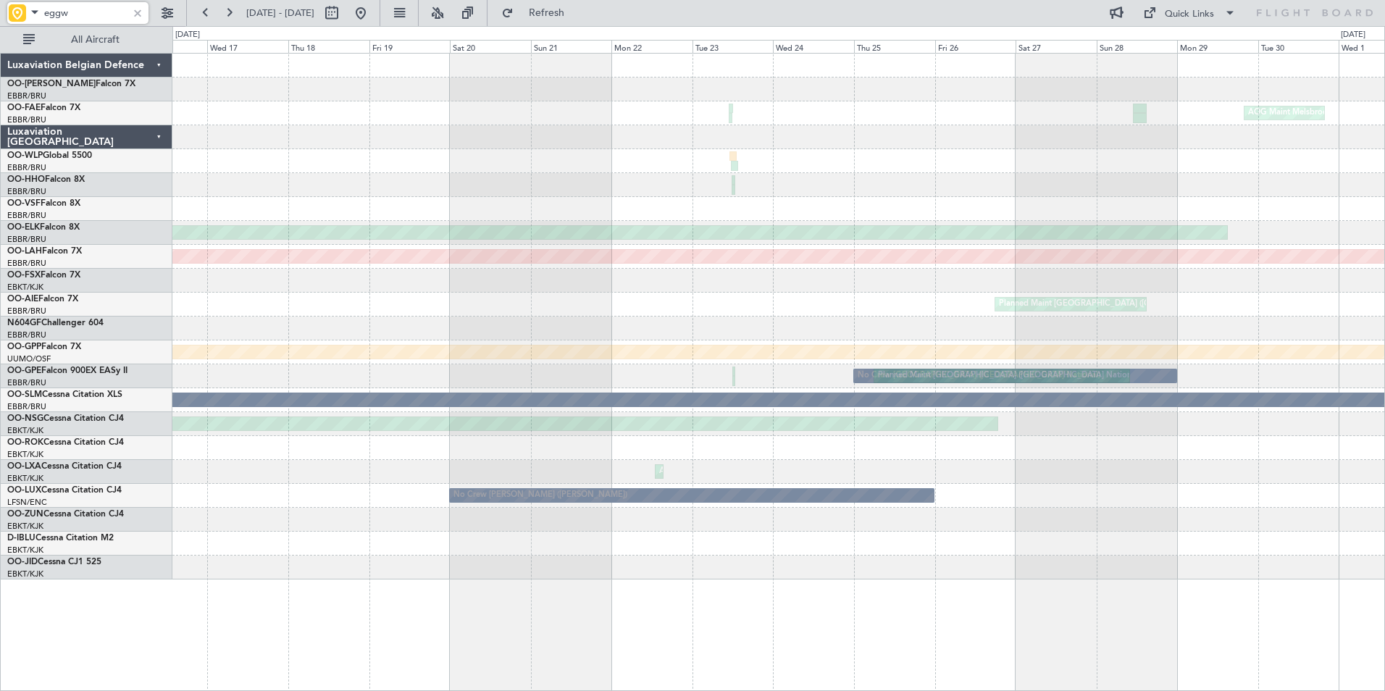
click at [1000, 485] on div "No Crew [PERSON_NAME] ([PERSON_NAME])" at bounding box center [778, 496] width 1212 height 24
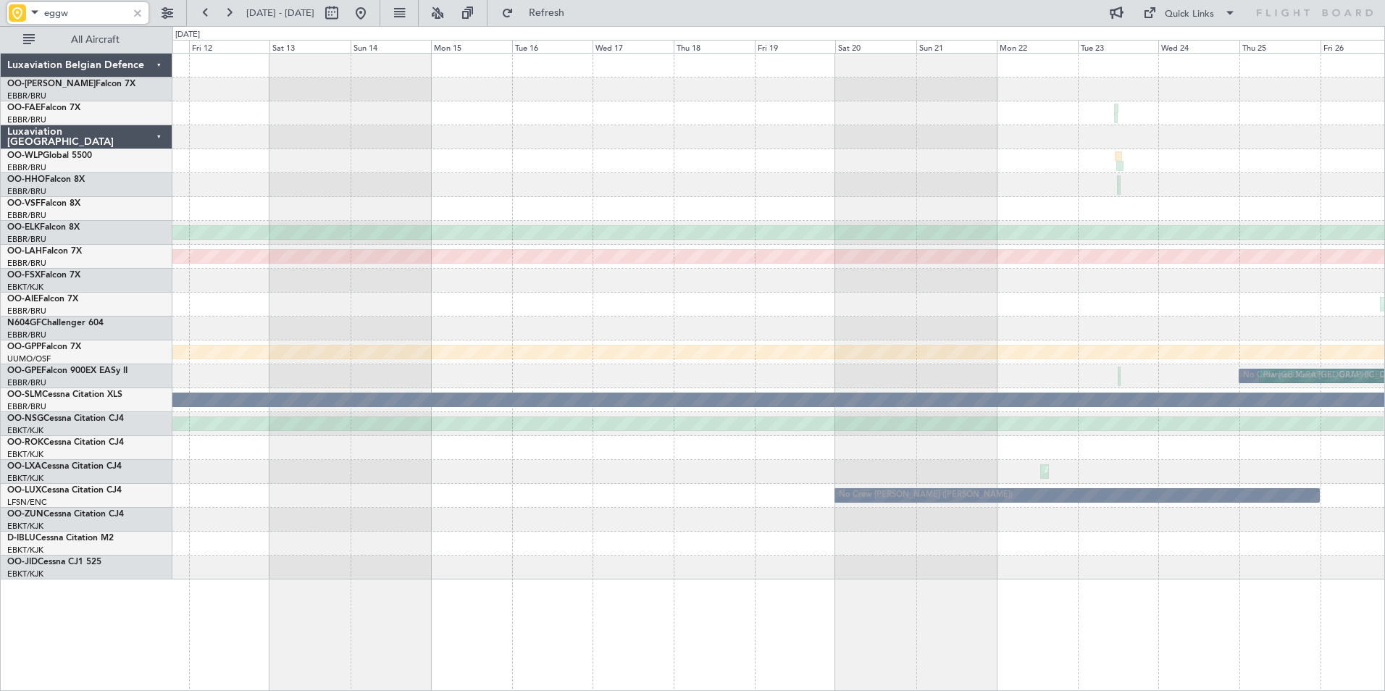
click at [1136, 466] on div "AOG Maint Melsbroek Air Base Planned Maint [GEOGRAPHIC_DATA]-[GEOGRAPHIC_DATA] …" at bounding box center [778, 317] width 1212 height 526
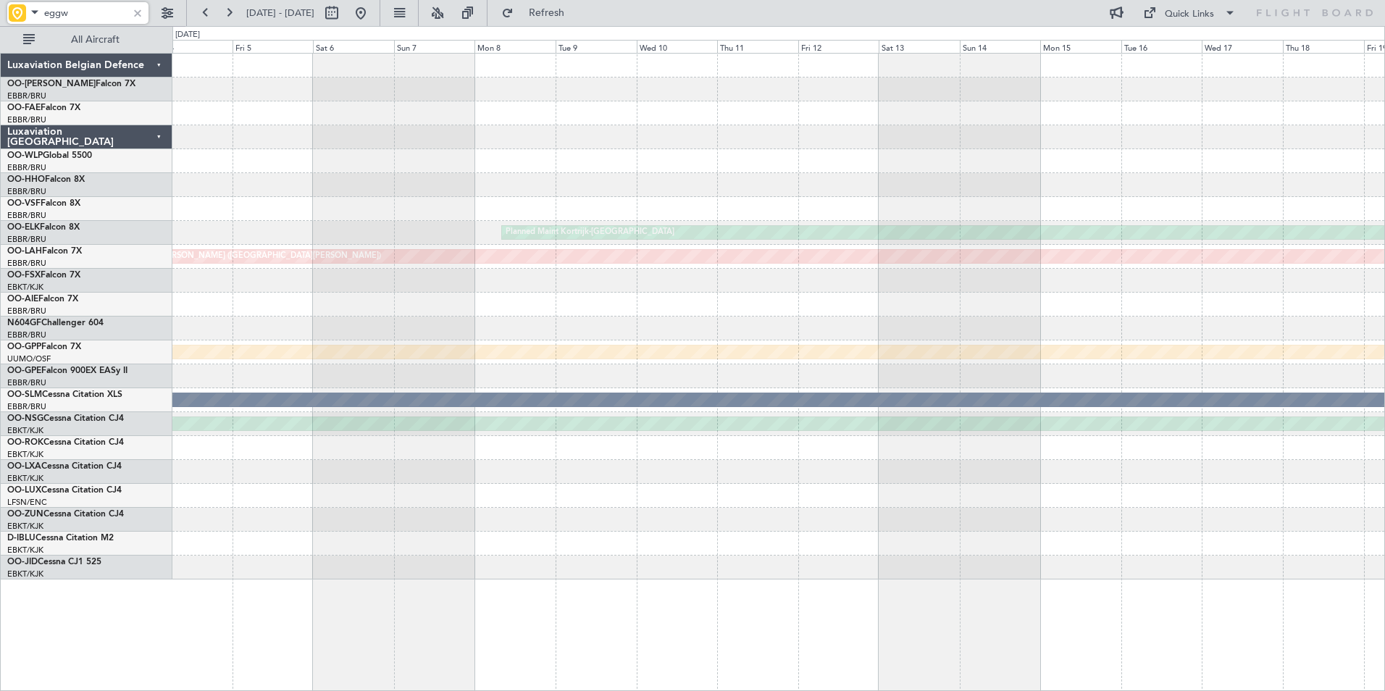
click at [1018, 468] on div "AOG Maint Kortrijk-[GEOGRAPHIC_DATA]" at bounding box center [778, 472] width 1212 height 24
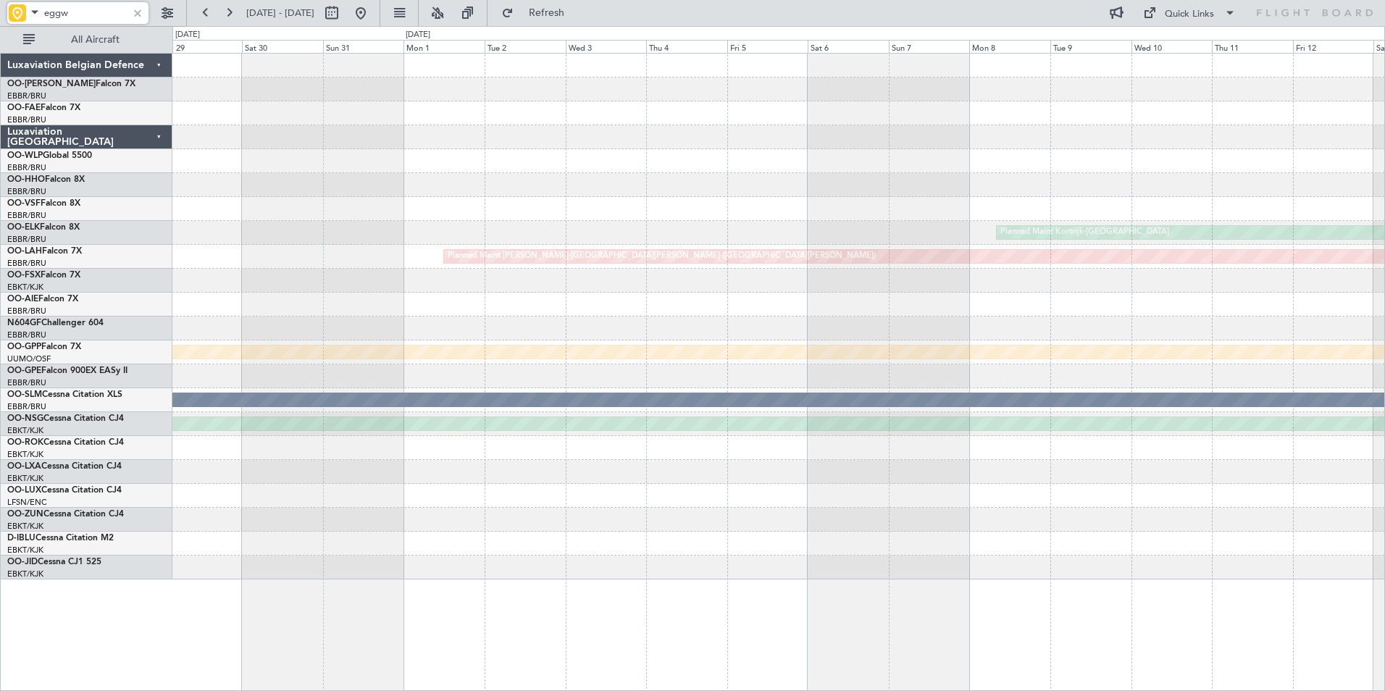
click at [994, 468] on div at bounding box center [778, 472] width 1212 height 24
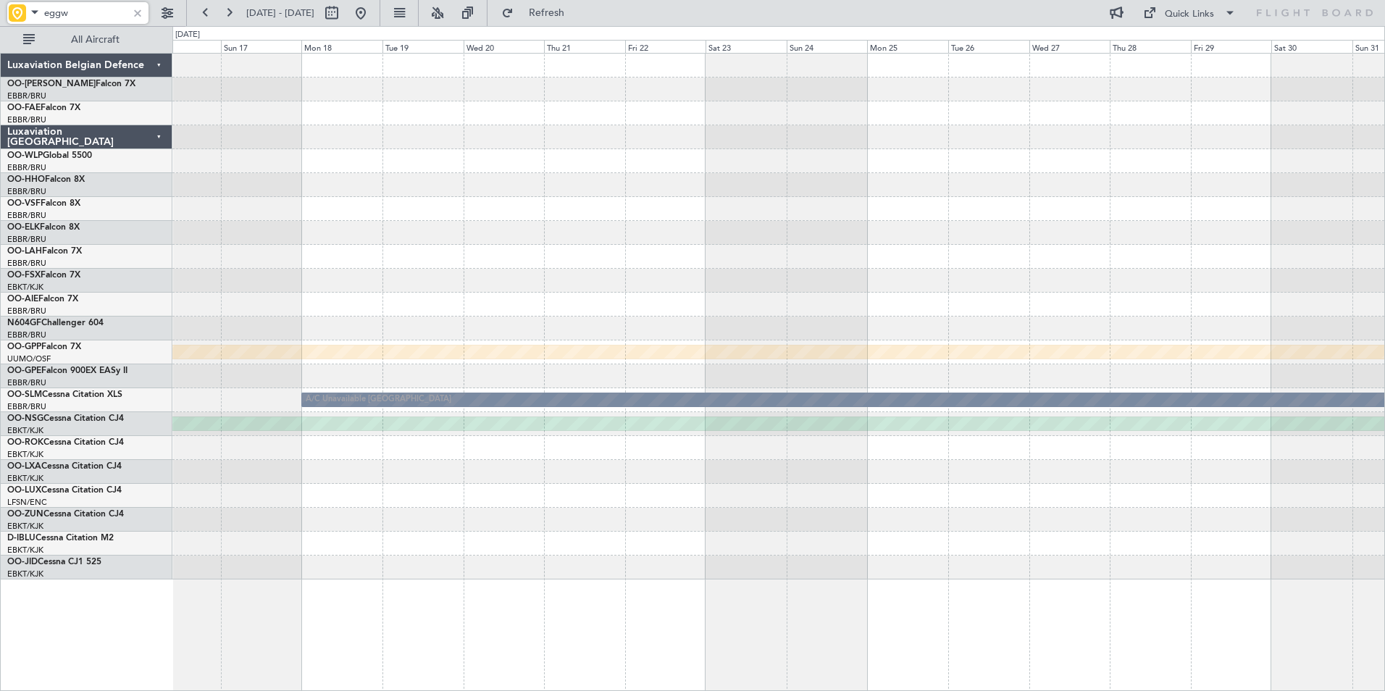
click at [954, 485] on div "Planned Maint Alton-st Louis (St Louis Regl) Grounded Ostafyevo A/C Unavailable…" at bounding box center [778, 317] width 1212 height 526
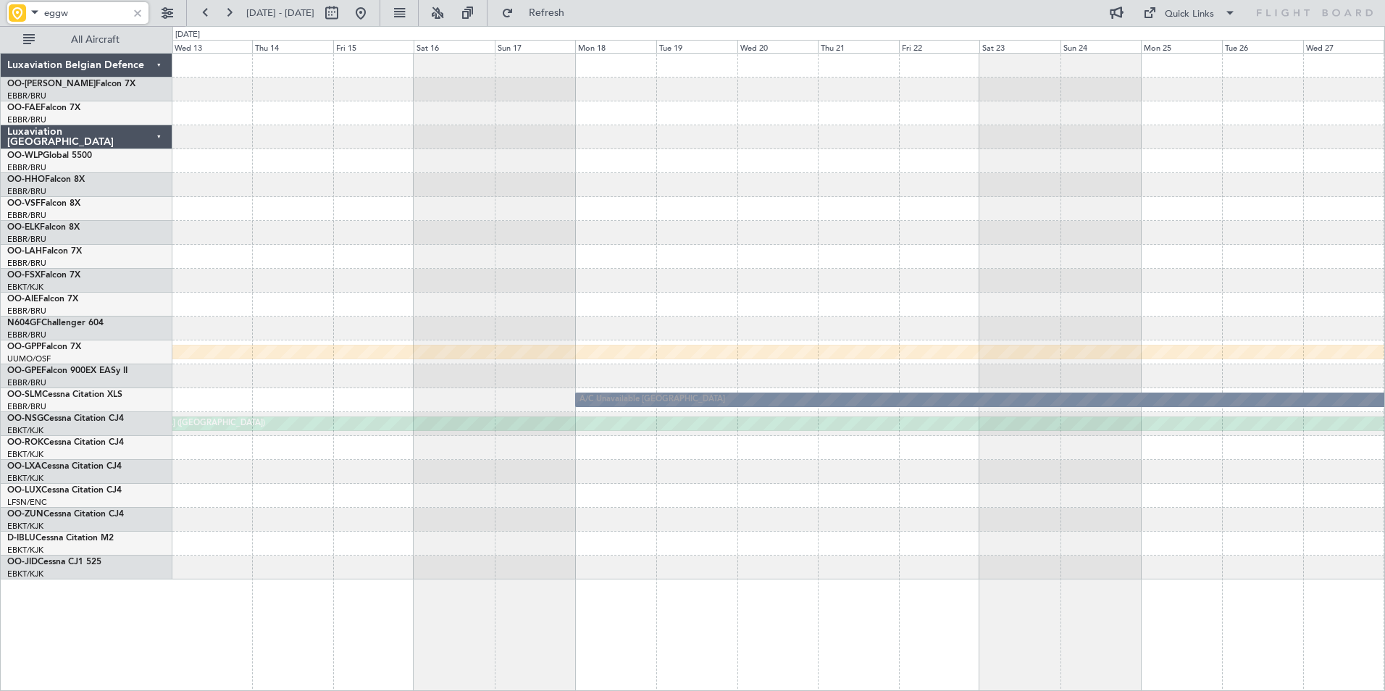
click at [1057, 474] on div at bounding box center [778, 472] width 1212 height 24
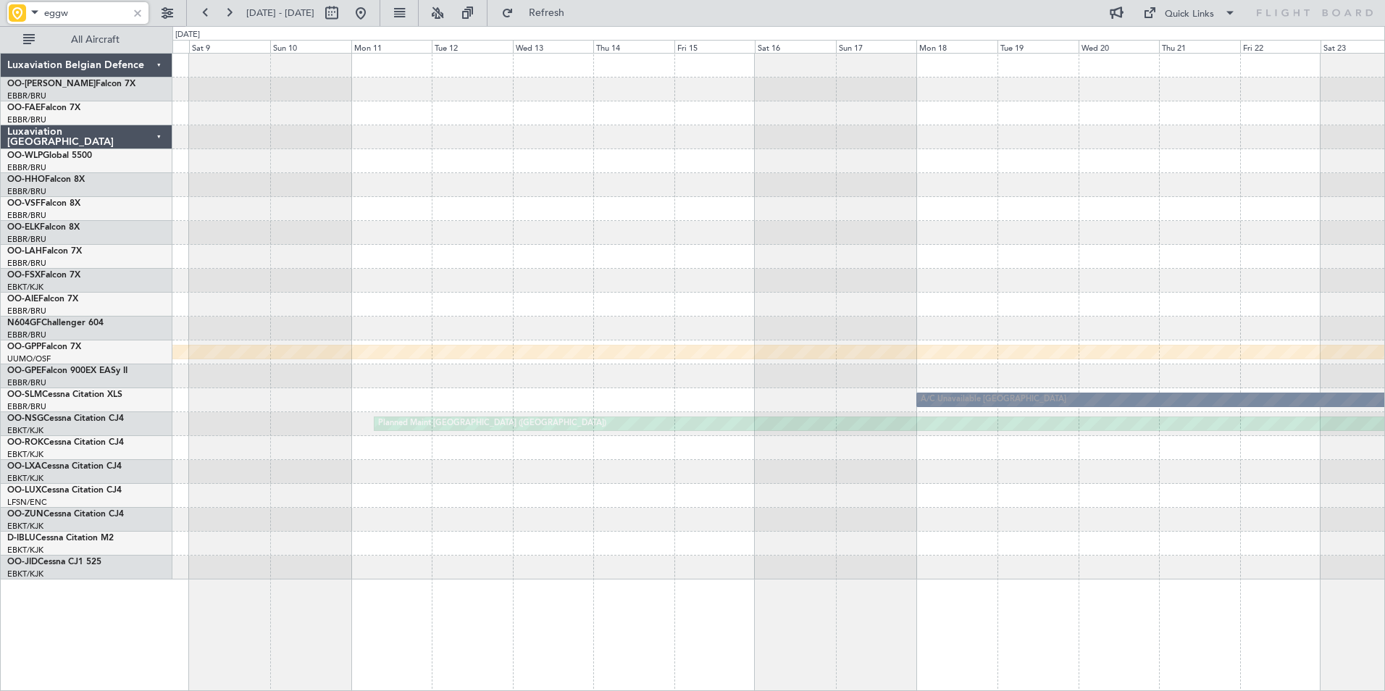
click at [1162, 464] on div "Grounded Ostafyevo A/C Unavailable Monchengladbach Planned Maint Paris (Le Bour…" at bounding box center [778, 317] width 1212 height 526
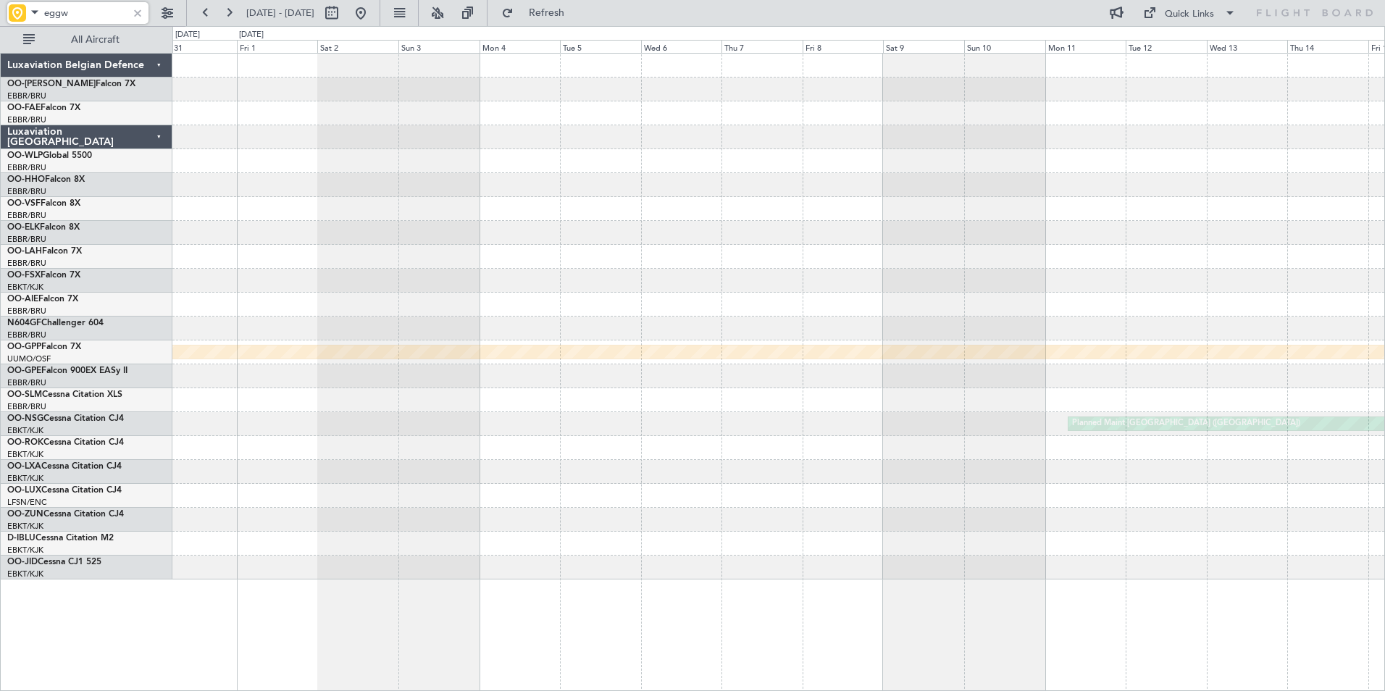
click at [1053, 468] on div at bounding box center [778, 472] width 1212 height 24
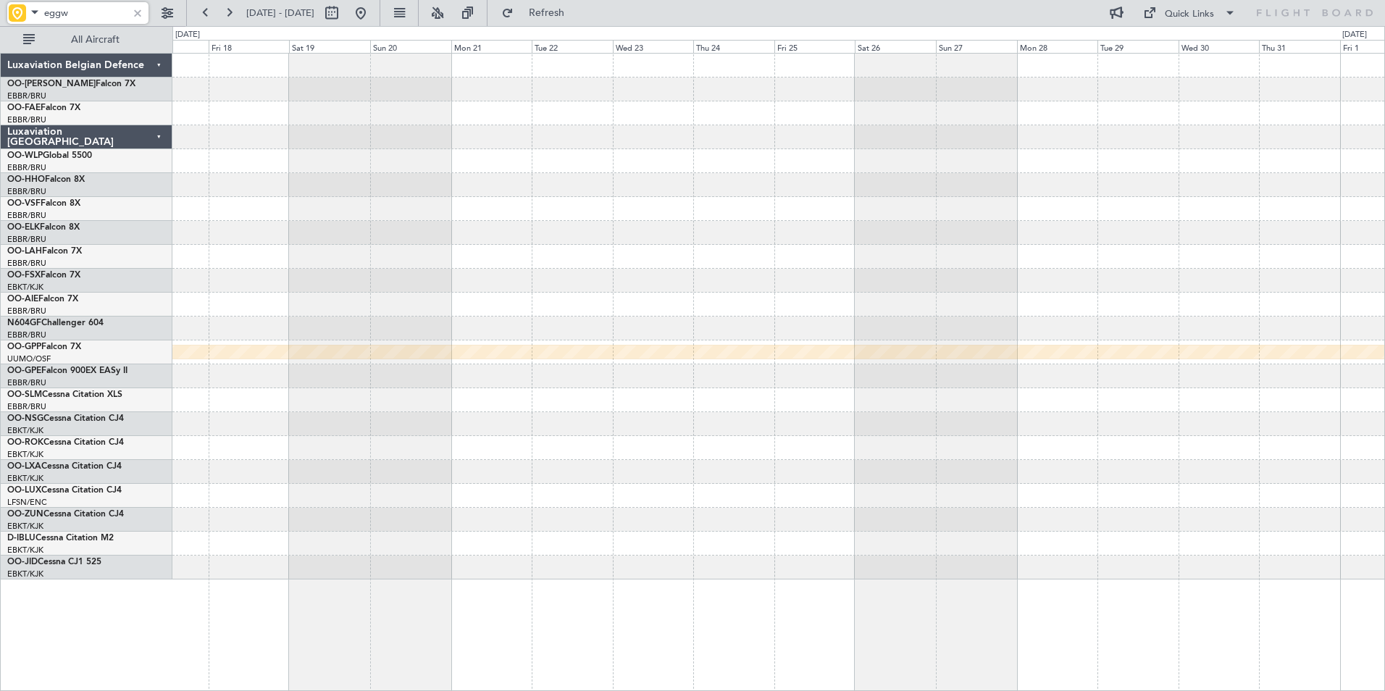
click at [975, 485] on div "Grounded [PERSON_NAME]" at bounding box center [778, 317] width 1212 height 526
click at [1183, 428] on div "Grounded [PERSON_NAME]" at bounding box center [778, 317] width 1212 height 526
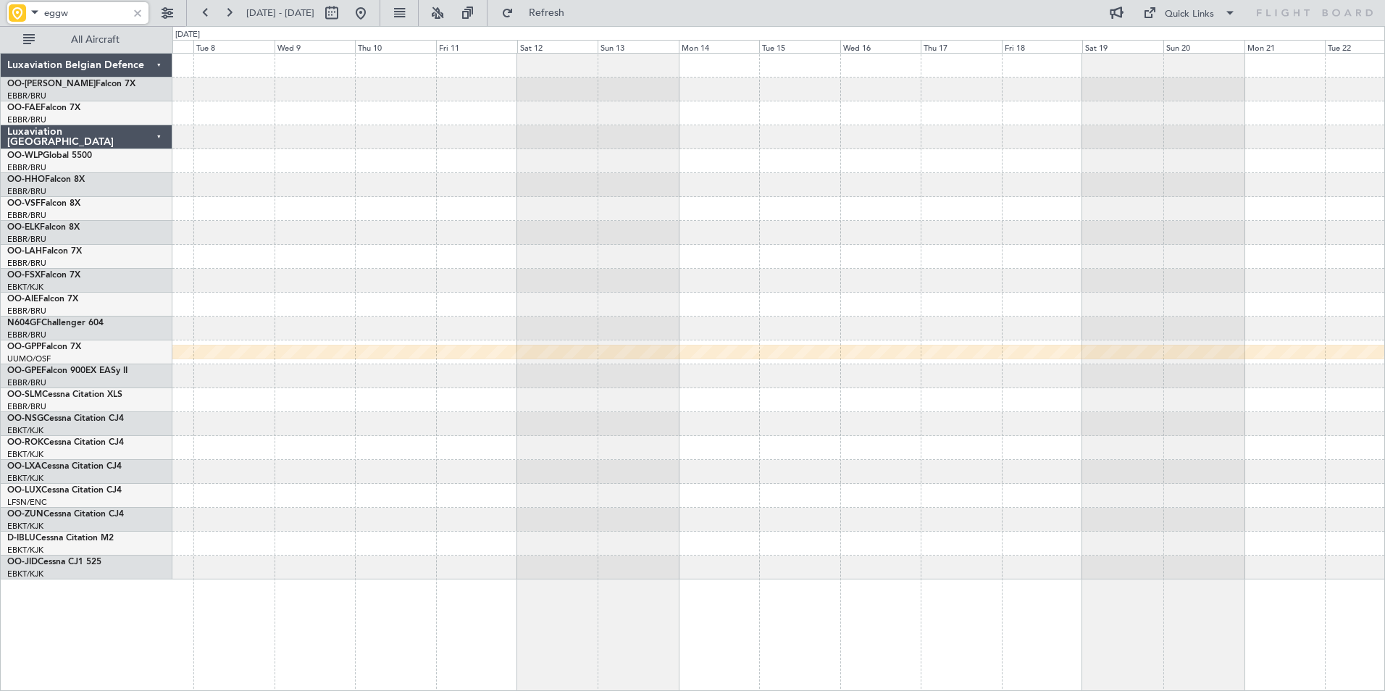
click at [937, 451] on div "Grounded [PERSON_NAME]" at bounding box center [778, 317] width 1212 height 526
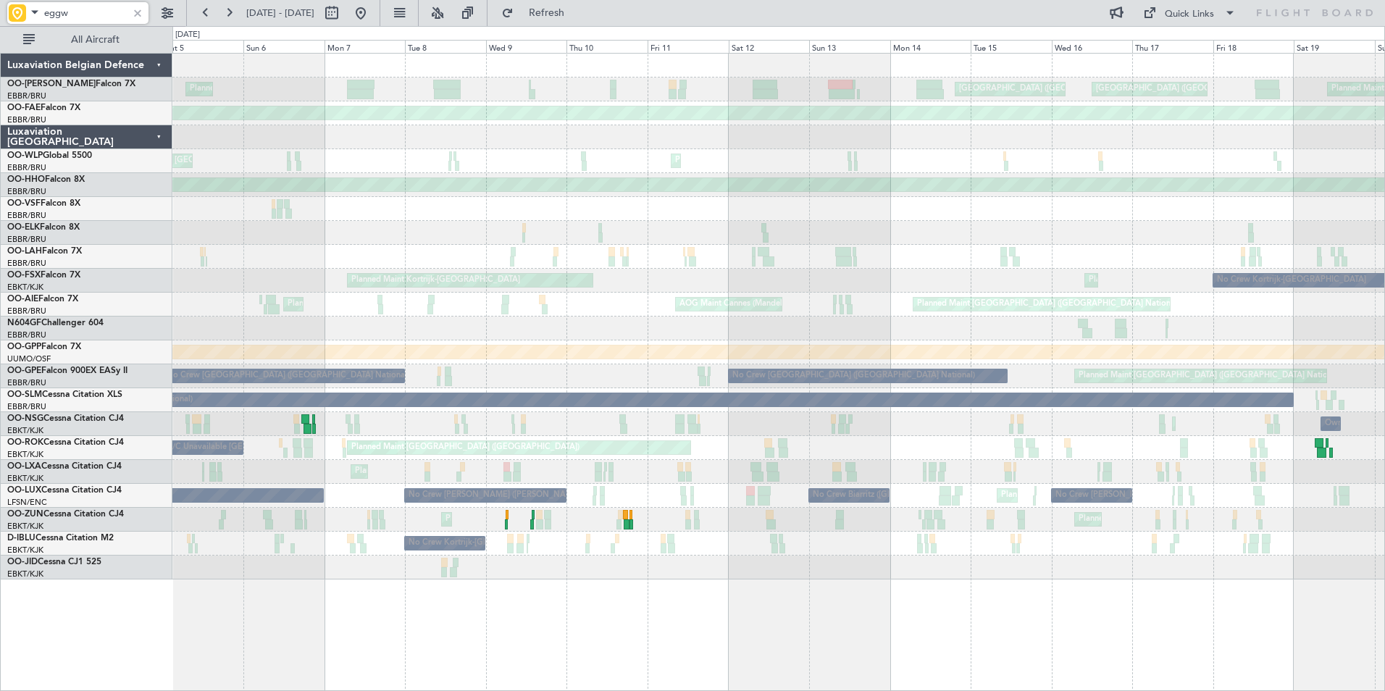
click at [587, 524] on div "Planned Maint Kortrijk-Wevelgem Planned Maint Kortrijk-Wevelgem AOG Maint Bruss…" at bounding box center [778, 520] width 1212 height 24
click at [0, 598] on html "eggw 05 Jul 2025 - 20 Jul 2025 Refresh Quick Links All Aircraft AOG Maint Camp …" at bounding box center [692, 345] width 1385 height 691
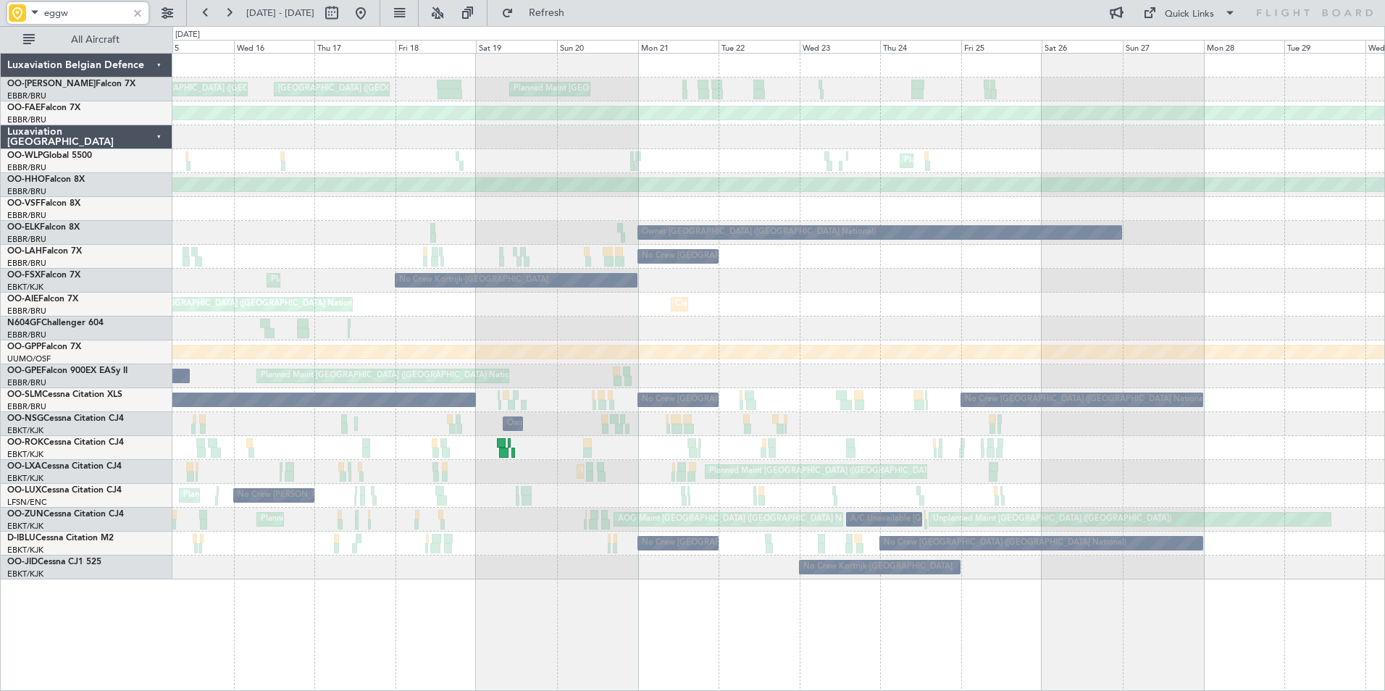
click at [0, 621] on html "eggw 05 Jul 2025 - 20 Jul 2025 Refresh Quick Links All Aircraft AOG Maint Camp …" at bounding box center [692, 345] width 1385 height 691
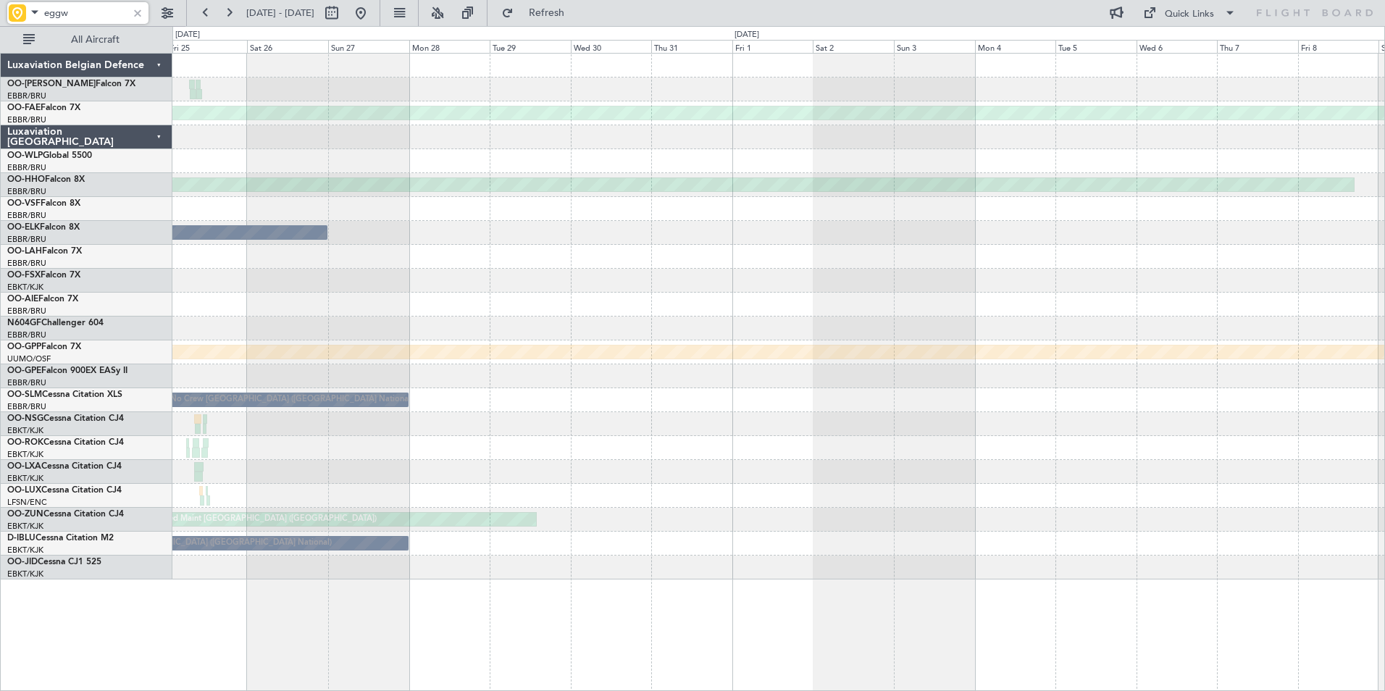
click at [0, 630] on html "eggw 05 Jul 2025 - 20 Jul 2025 Refresh Quick Links All Aircraft Planned Maint K…" at bounding box center [692, 345] width 1385 height 691
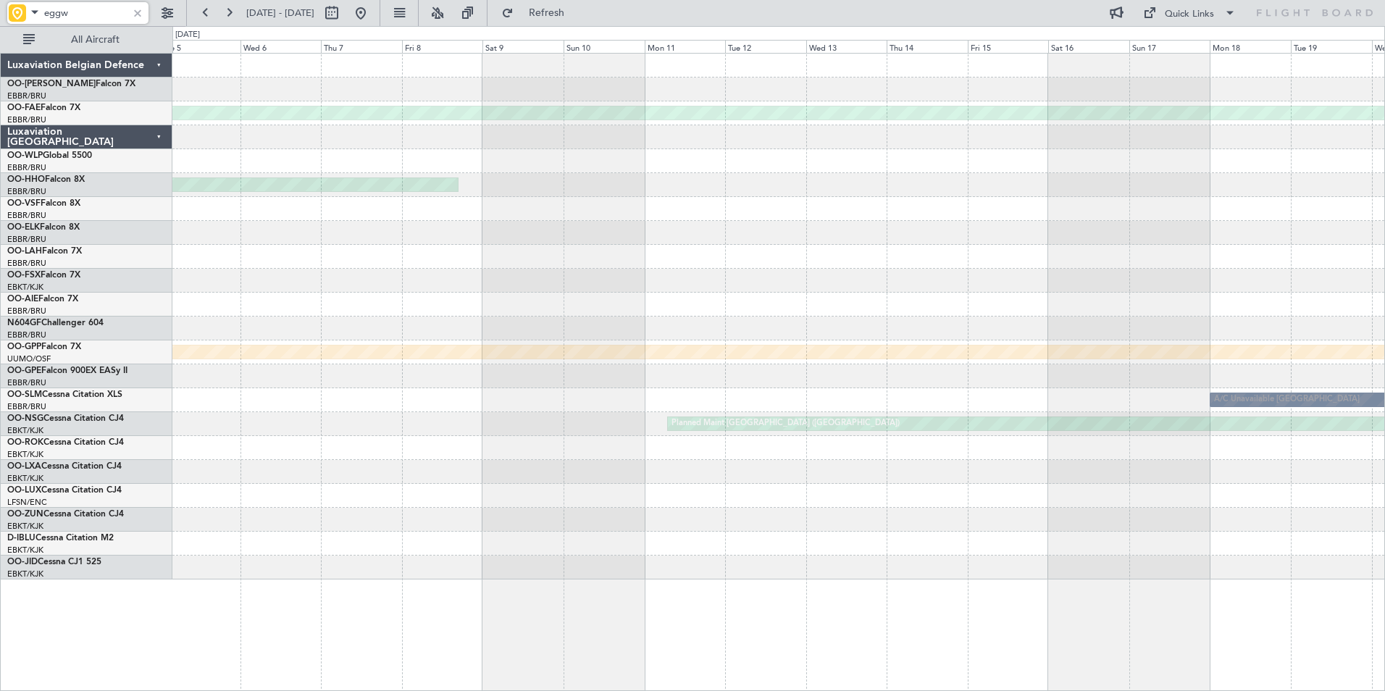
click at [0, 619] on html "eggw 05 Jul 2025 - 20 Jul 2025 Refresh Quick Links All Aircraft Planned Maint K…" at bounding box center [692, 345] width 1385 height 691
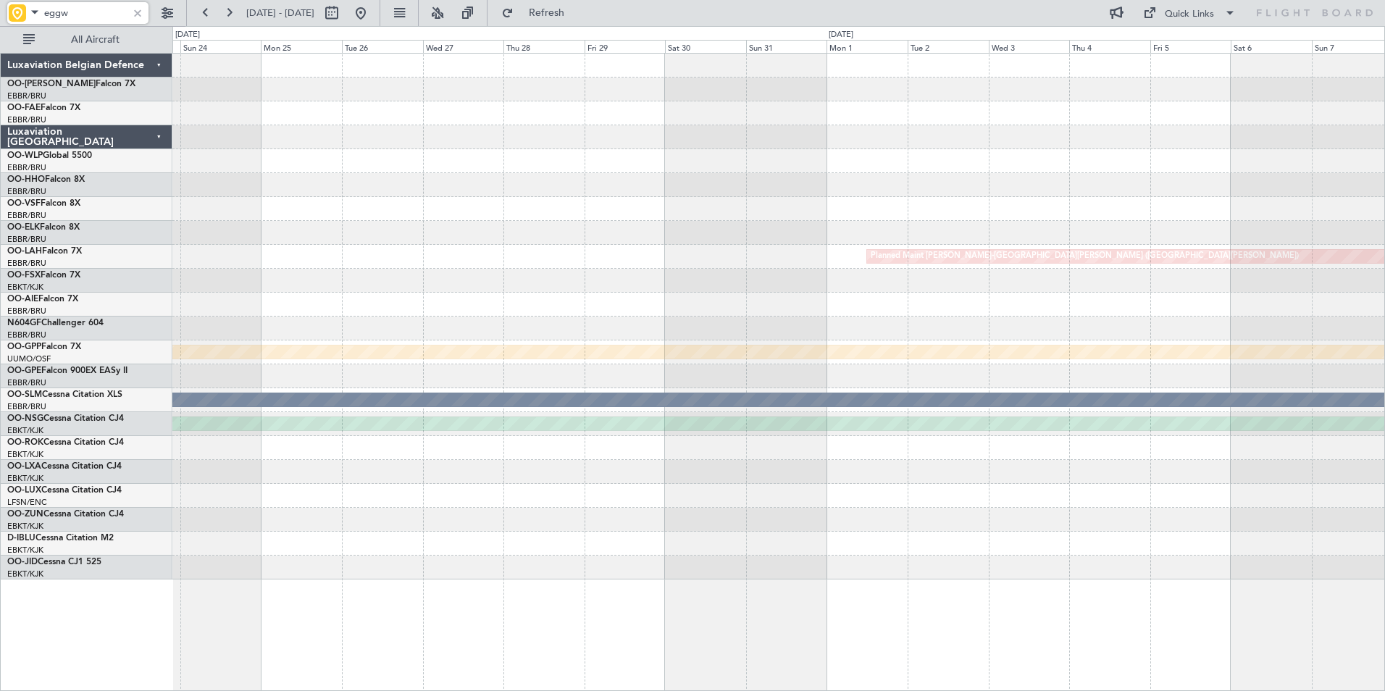
click at [0, 611] on html "eggw 05 Jul 2025 - 20 Jul 2025 Refresh Quick Links All Aircraft Planned Maint K…" at bounding box center [692, 345] width 1385 height 691
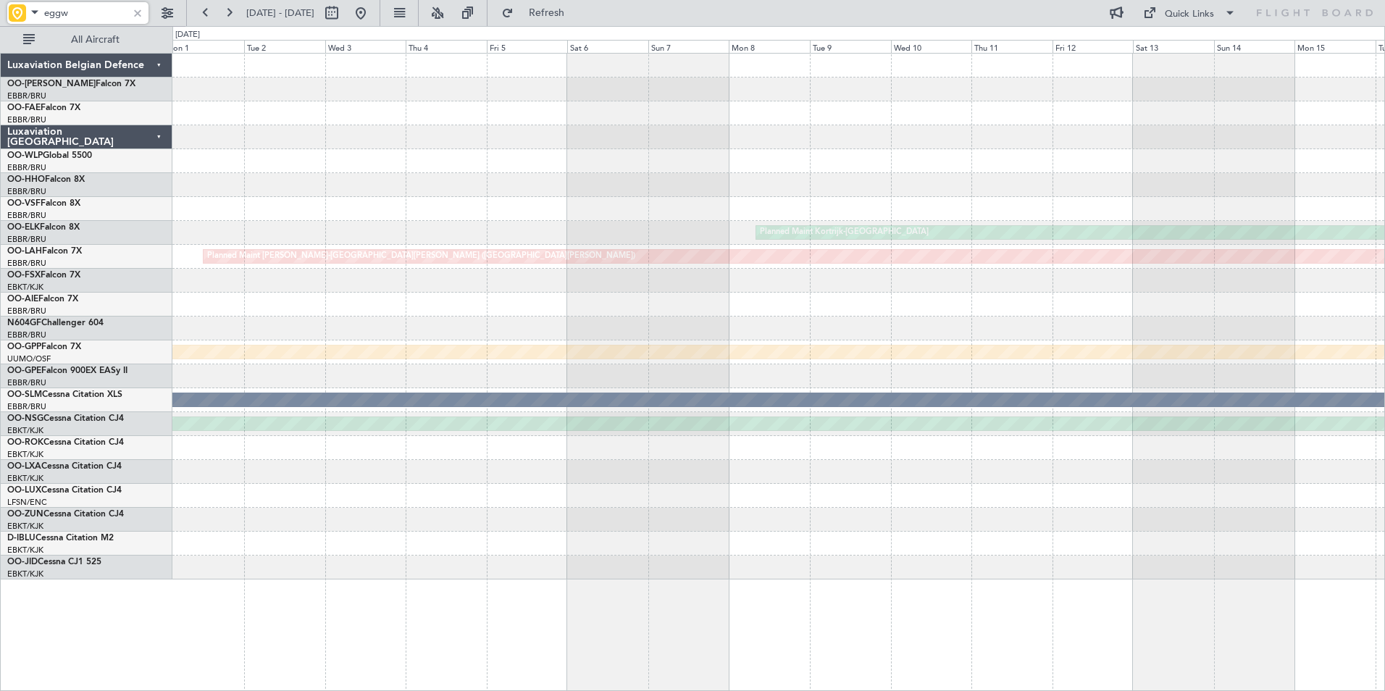
click at [0, 603] on html "eggw 05 Jul 2025 - 20 Jul 2025 Refresh Quick Links All Aircraft Planned Maint K…" at bounding box center [692, 345] width 1385 height 691
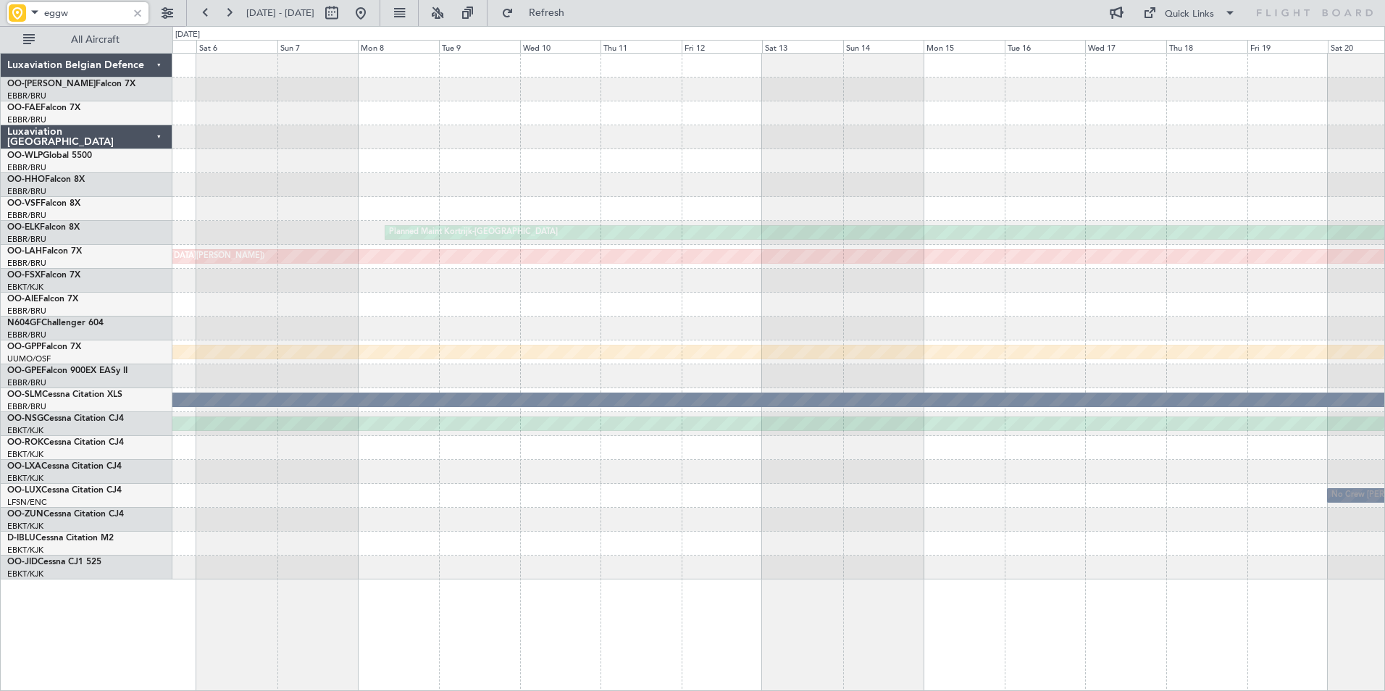
click at [67, 583] on div "Planned Maint Kortrijk-Wevelgem Planned Maint Alton-st Louis (St Louis Regl) Gr…" at bounding box center [692, 358] width 1385 height 665
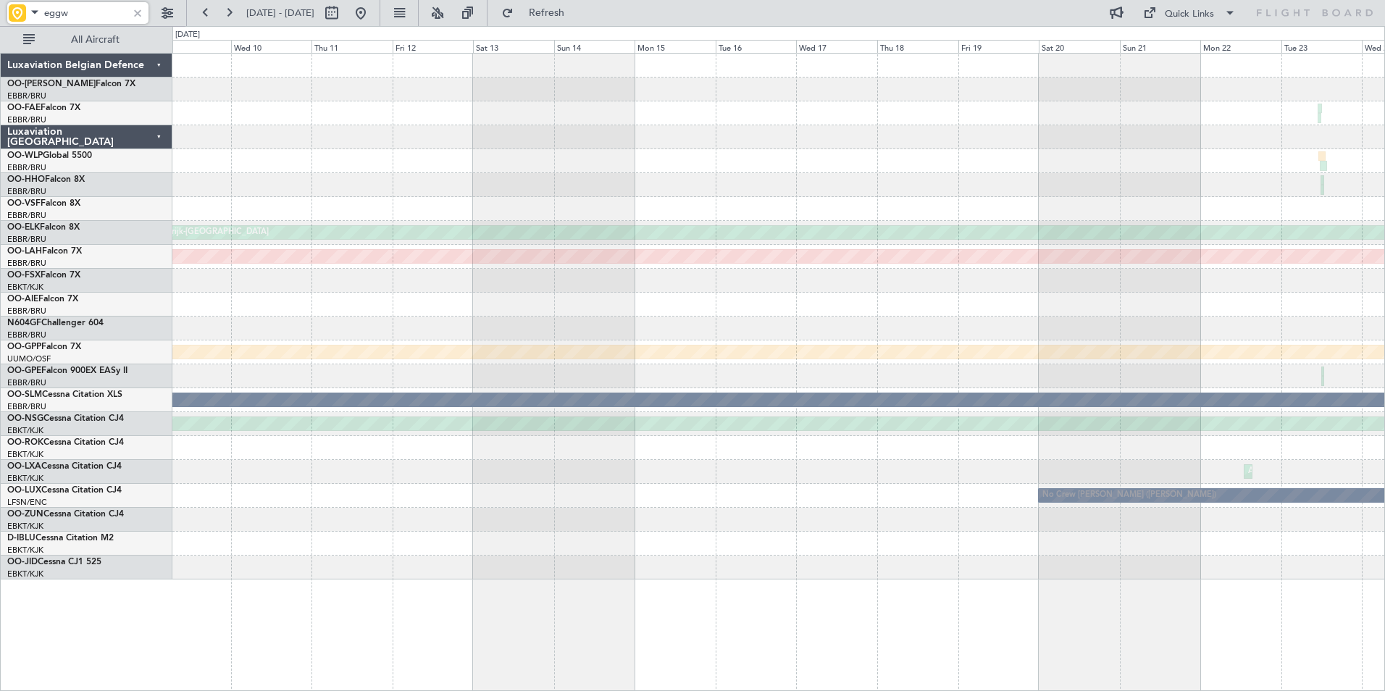
click at [0, 553] on html "eggw 05 Jul 2025 - 20 Jul 2025 Refresh Quick Links All Aircraft Planned Maint K…" at bounding box center [692, 345] width 1385 height 691
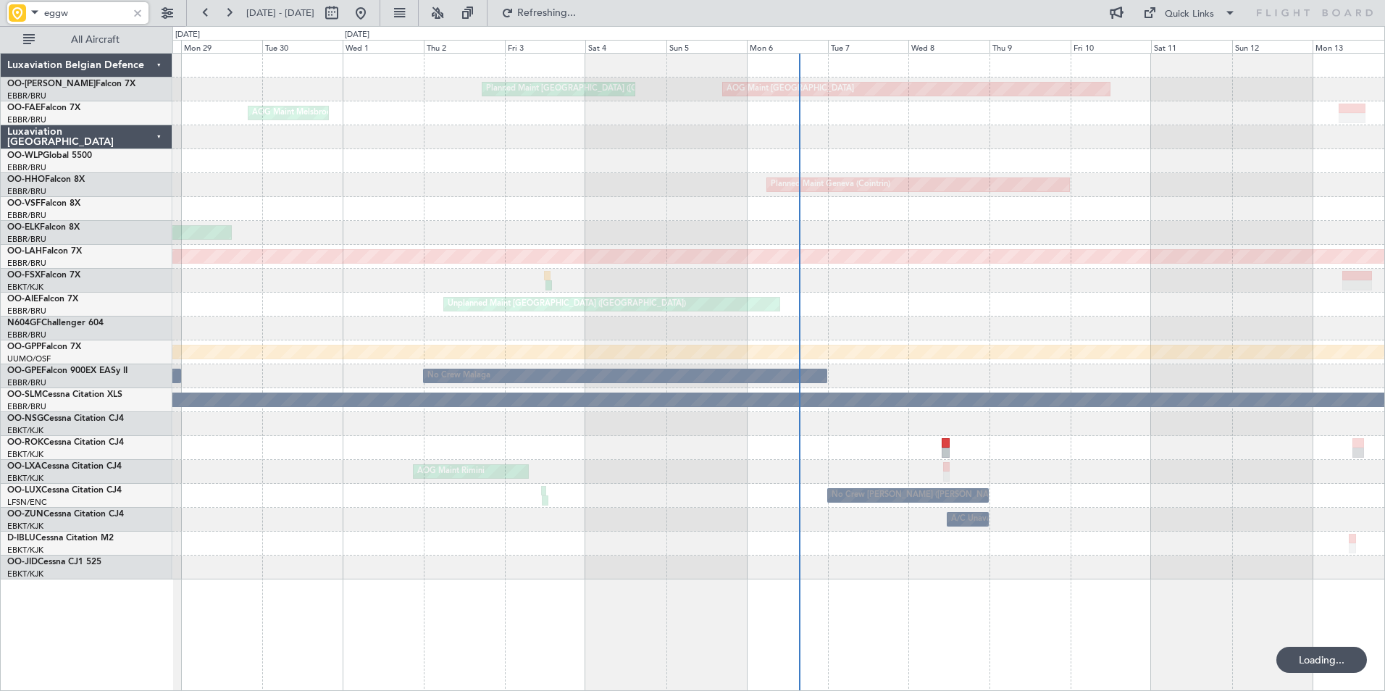
click at [158, 529] on div "Planned Maint Brussels (Brussels National) AOG Maint Sibiu AOG Maint Melsbroek …" at bounding box center [692, 358] width 1385 height 665
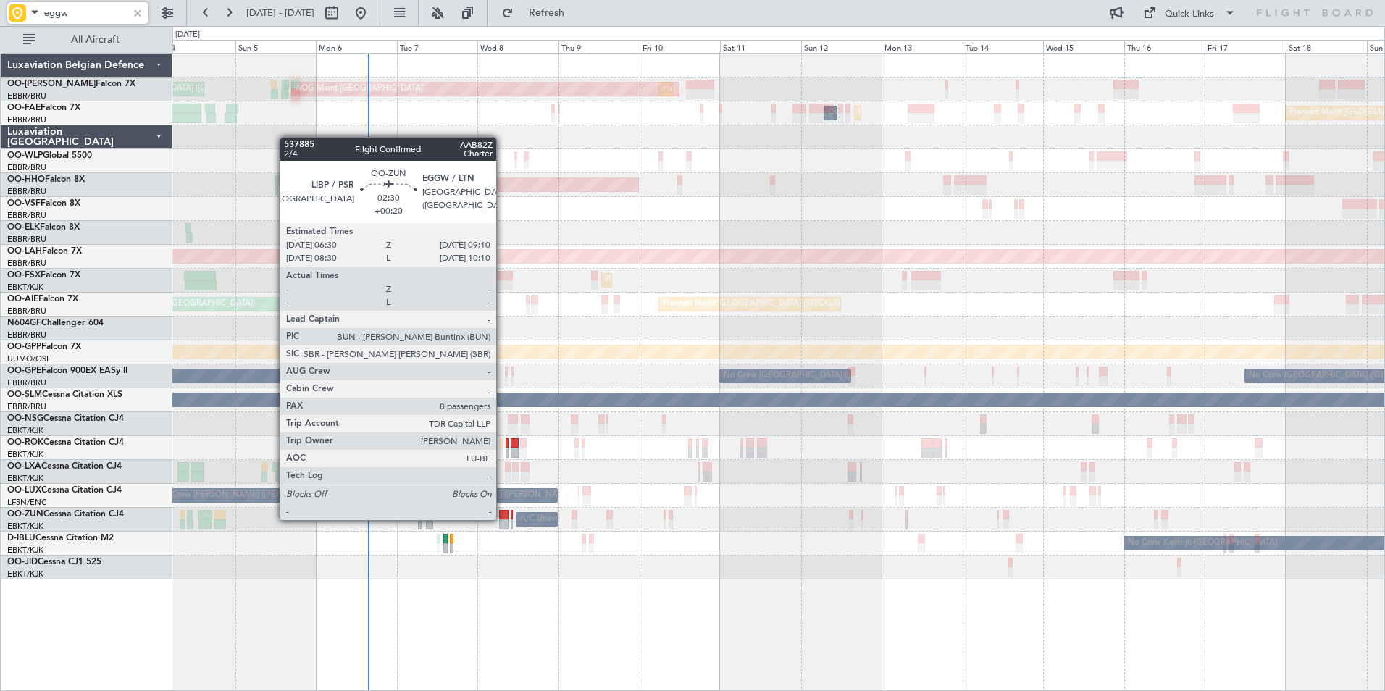
click at [503, 519] on div at bounding box center [503, 515] width 9 height 10
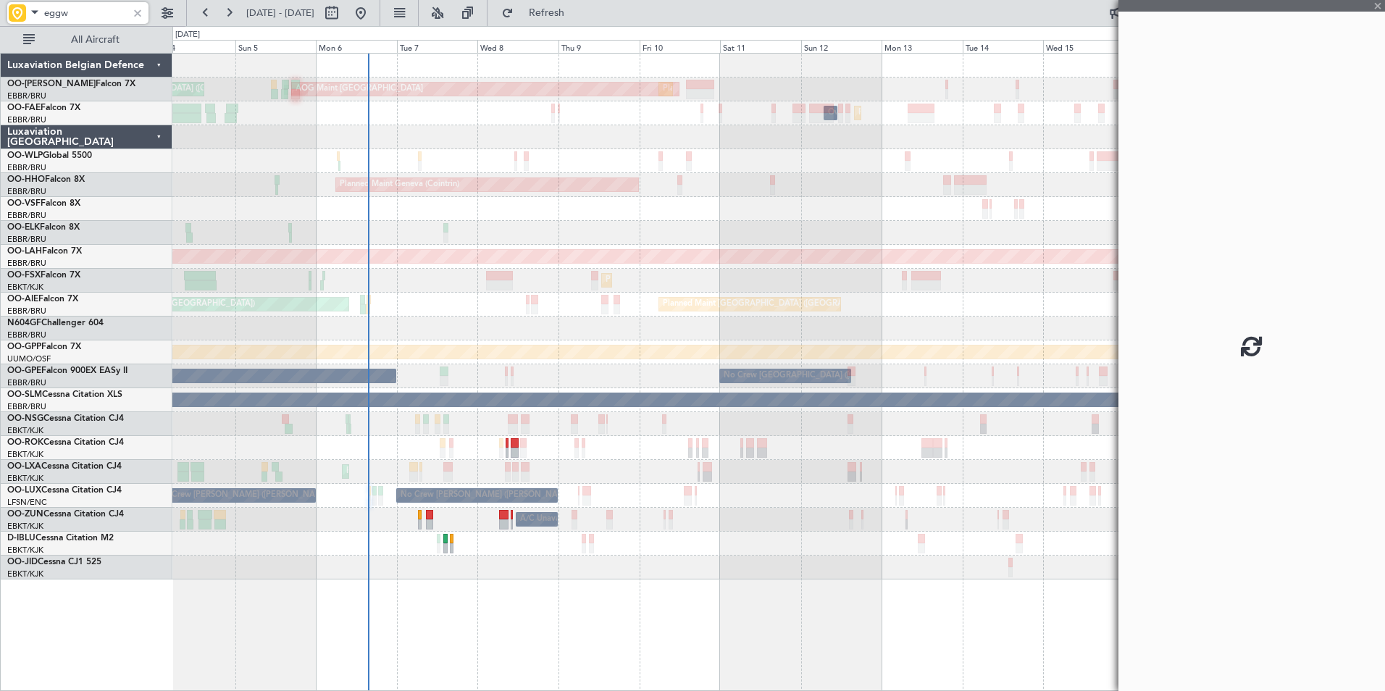
click at [530, 551] on div "No Crew Kortrijk-[GEOGRAPHIC_DATA]" at bounding box center [778, 544] width 1212 height 24
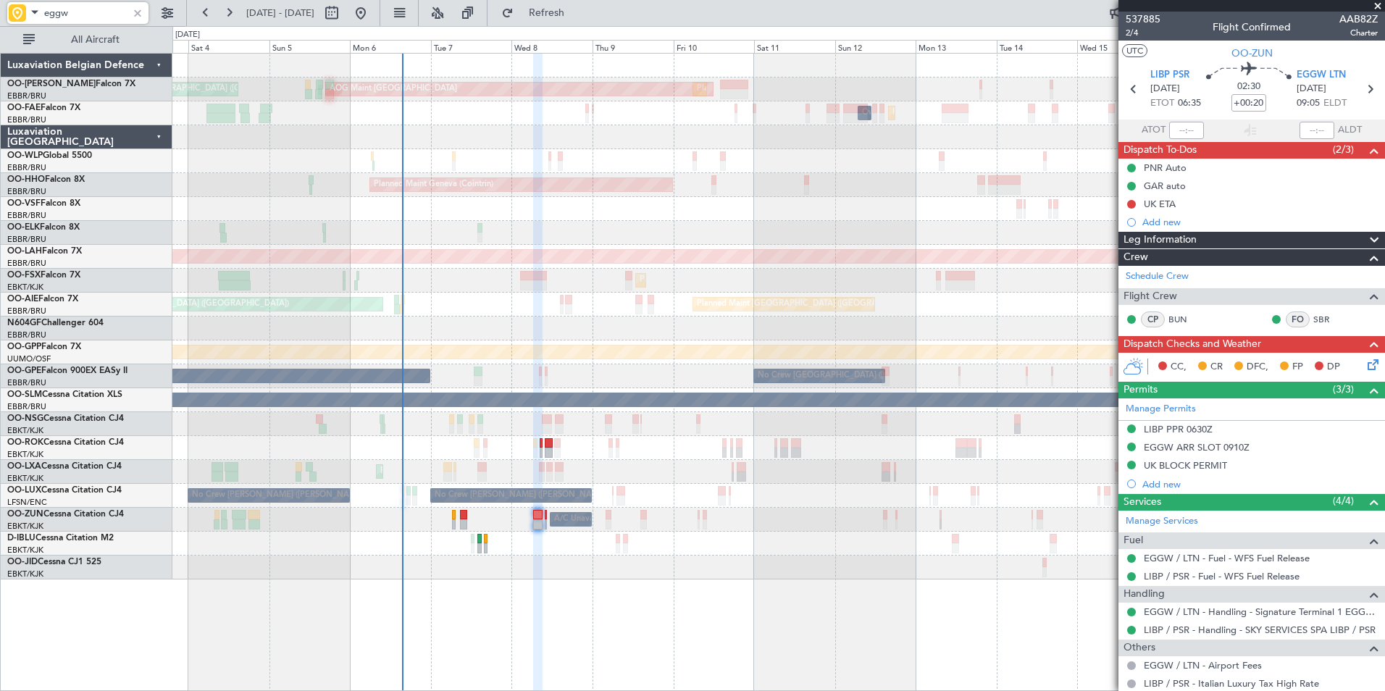
click at [645, 565] on div at bounding box center [778, 568] width 1212 height 24
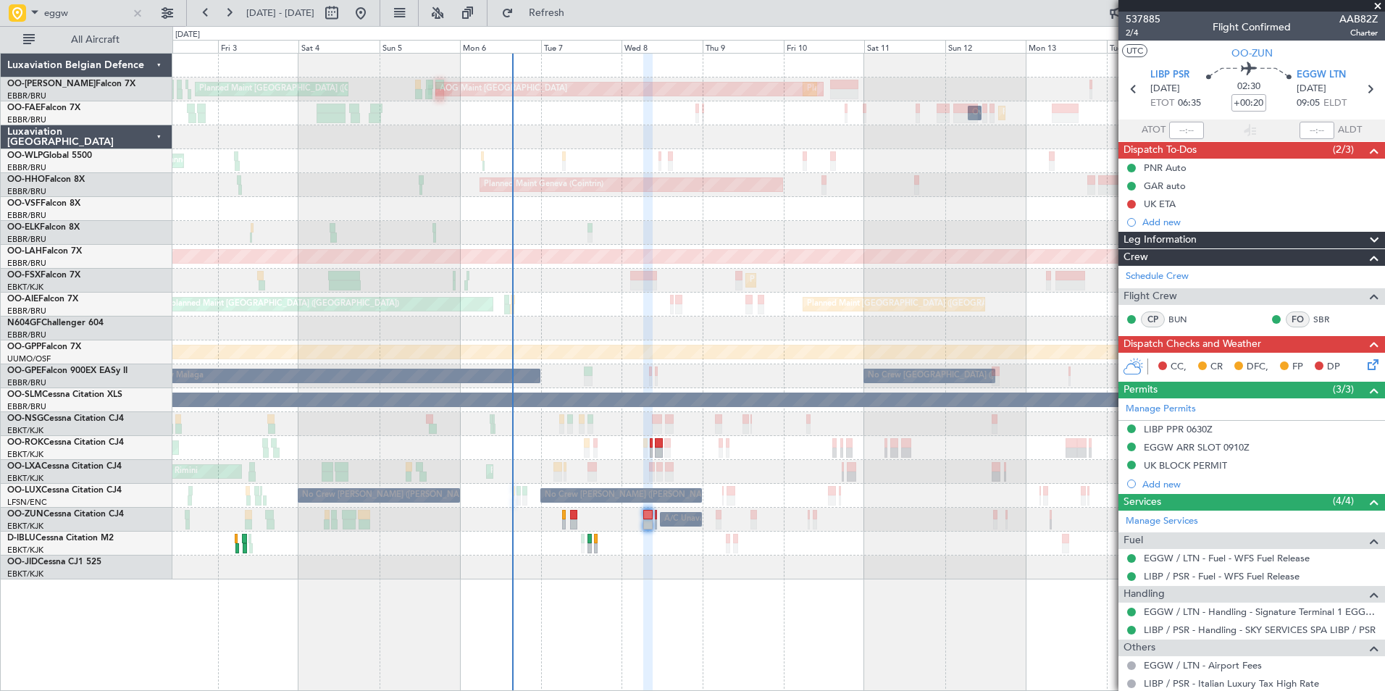
click at [589, 577] on div "Planned Maint Kortrijk-[GEOGRAPHIC_DATA]" at bounding box center [778, 568] width 1212 height 24
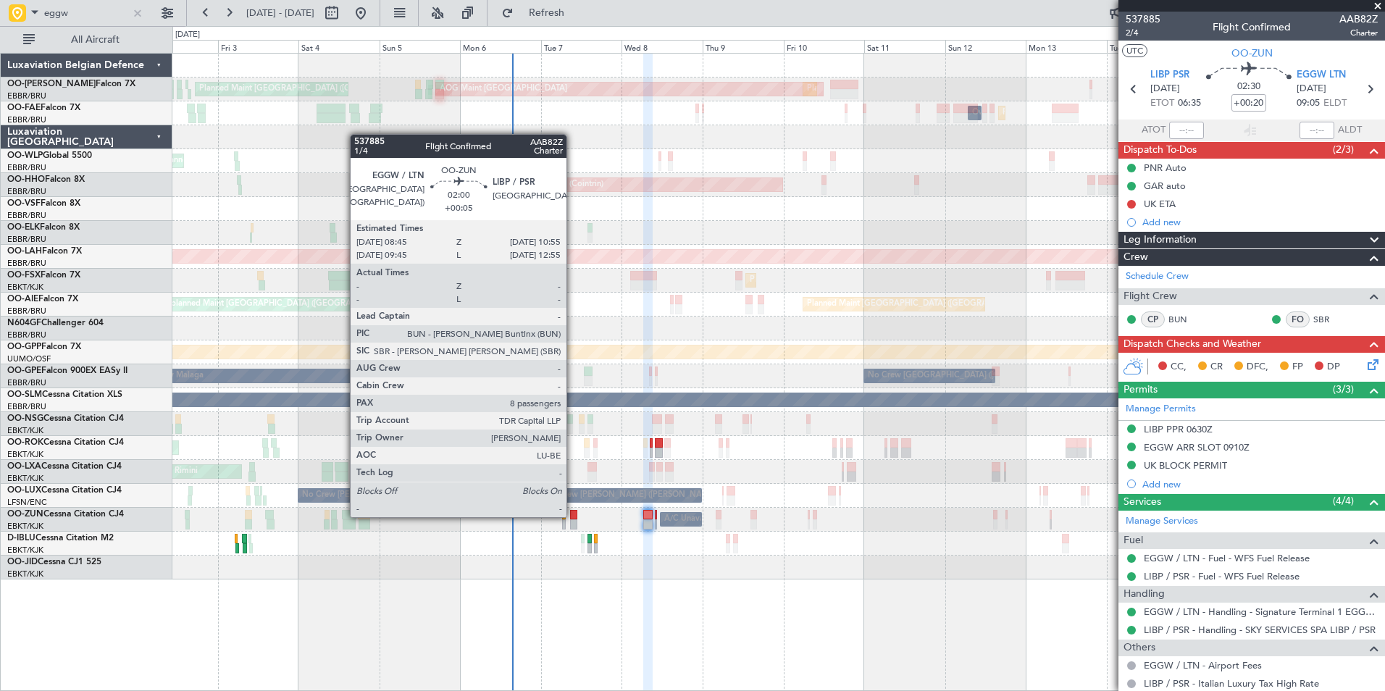
click at [573, 516] on div at bounding box center [574, 515] width 8 height 10
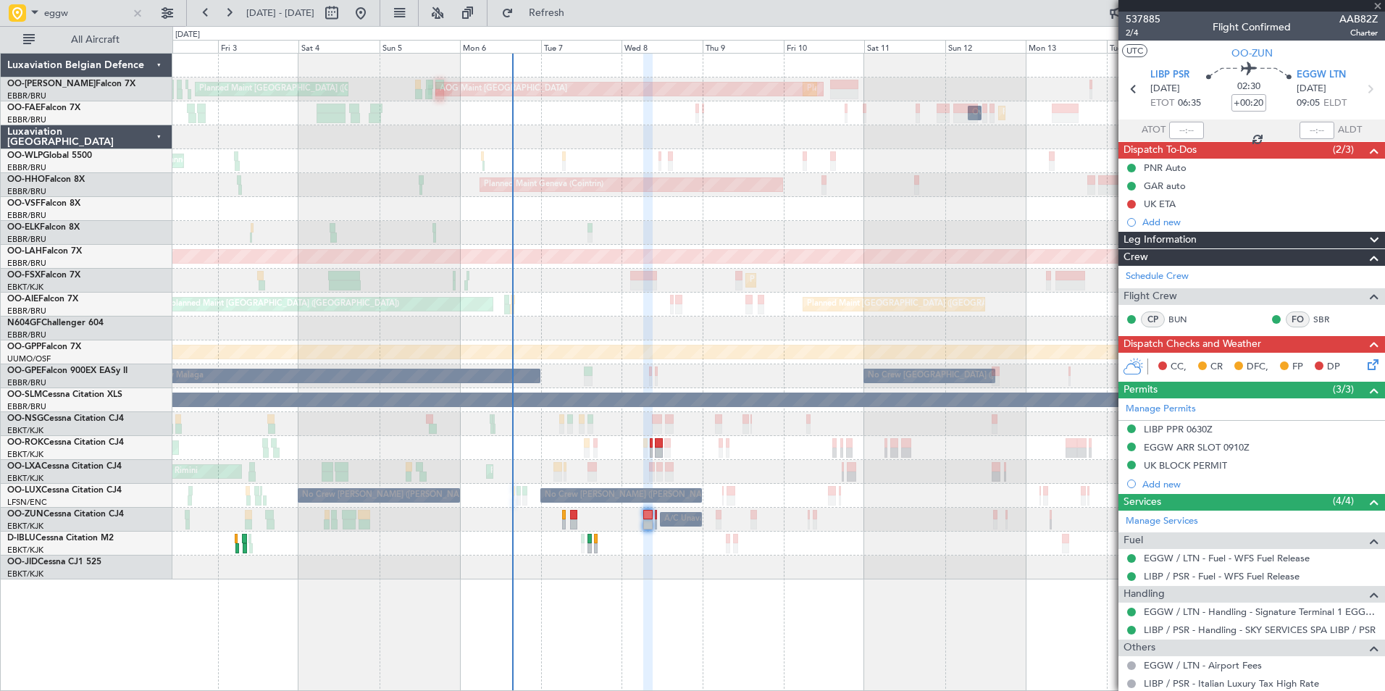
type input "+00:05"
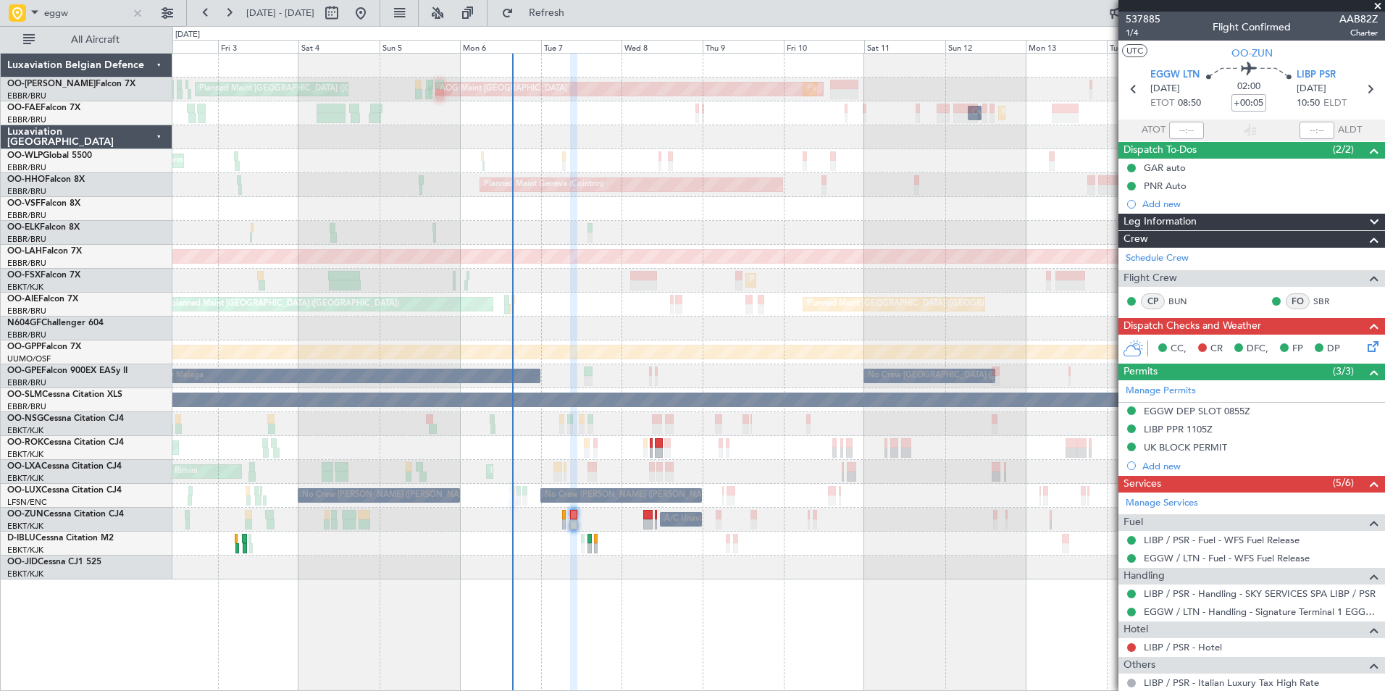
click at [558, 563] on div "Planned Maint Kortrijk-[GEOGRAPHIC_DATA]" at bounding box center [778, 568] width 1212 height 24
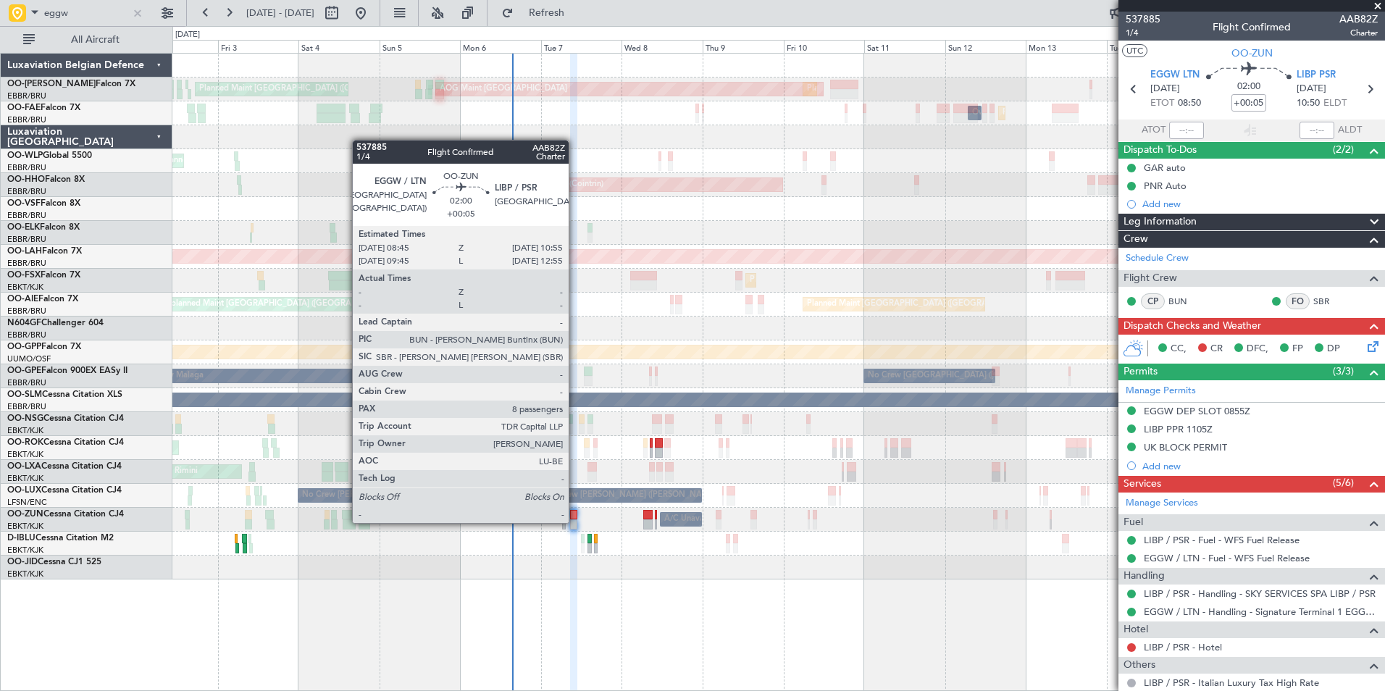
click at [575, 521] on div at bounding box center [574, 524] width 8 height 10
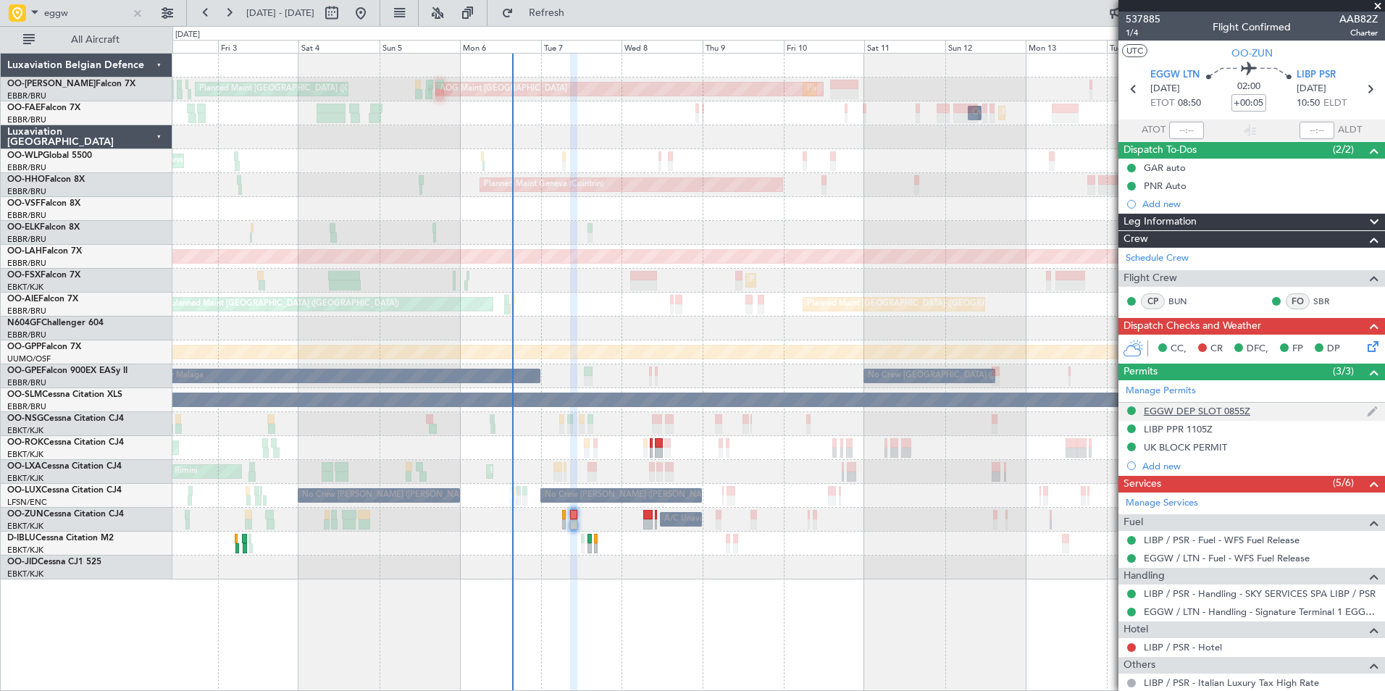
click at [1234, 409] on div "EGGW DEP SLOT 0855Z" at bounding box center [1197, 411] width 106 height 12
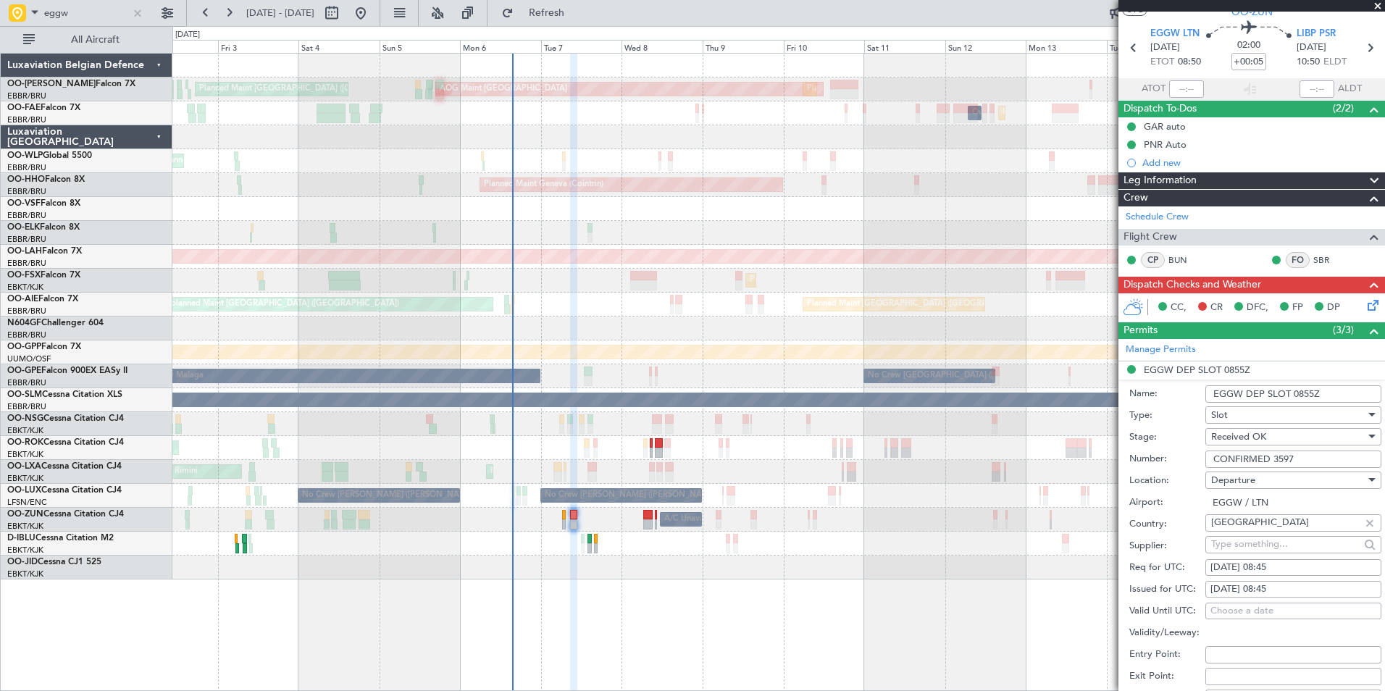
scroll to position [72, 0]
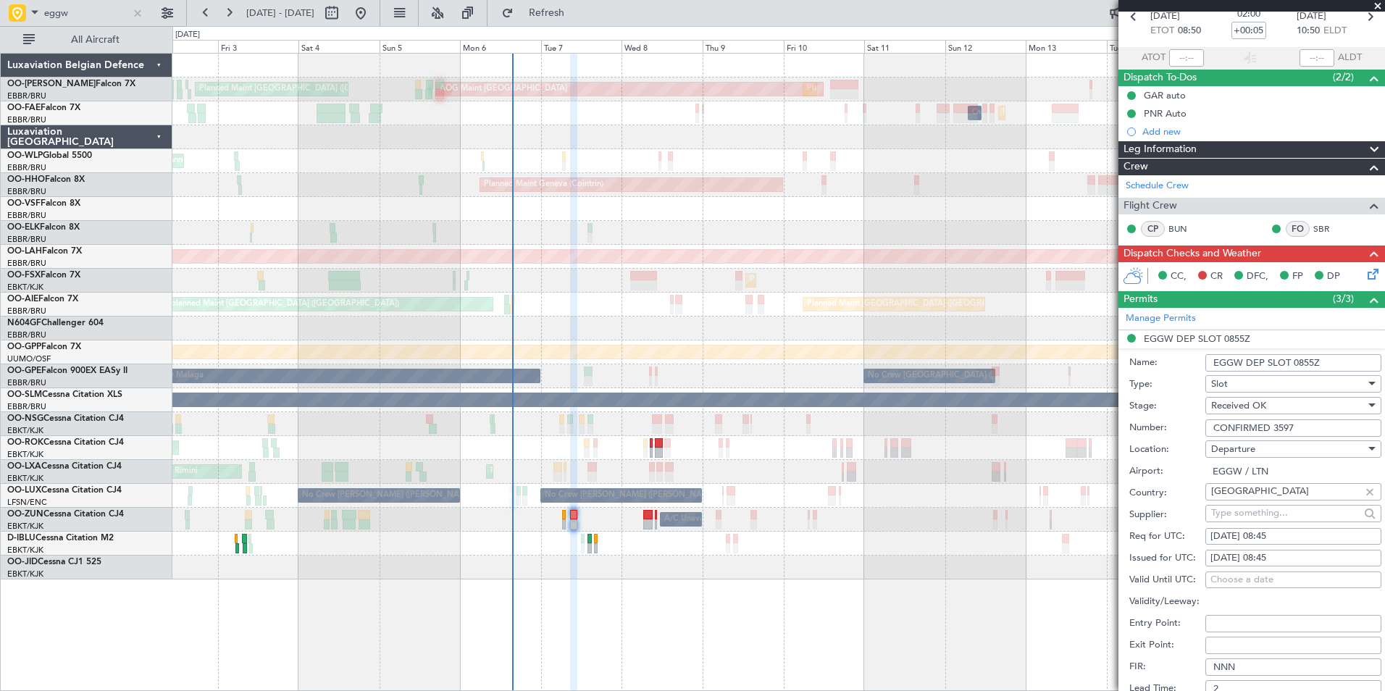
click at [1310, 364] on input "EGGW DEP SLOT 0855Z" at bounding box center [1293, 362] width 176 height 17
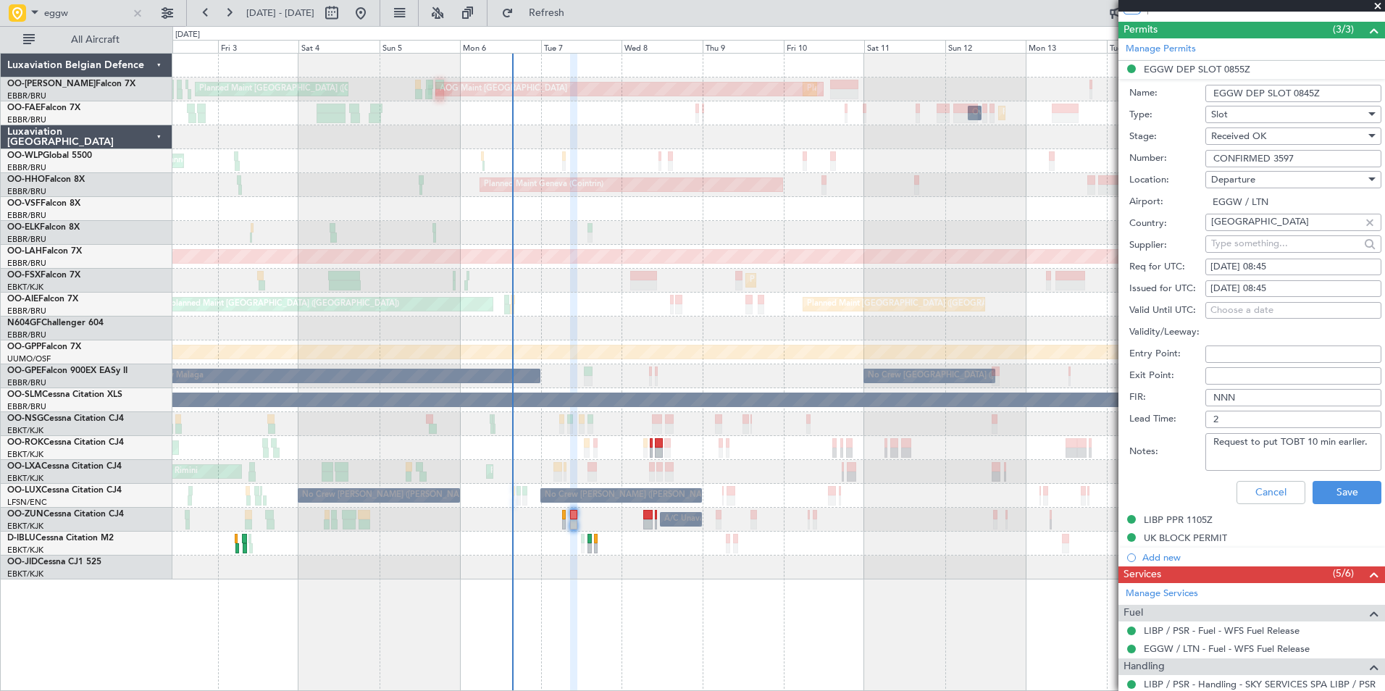
scroll to position [362, 0]
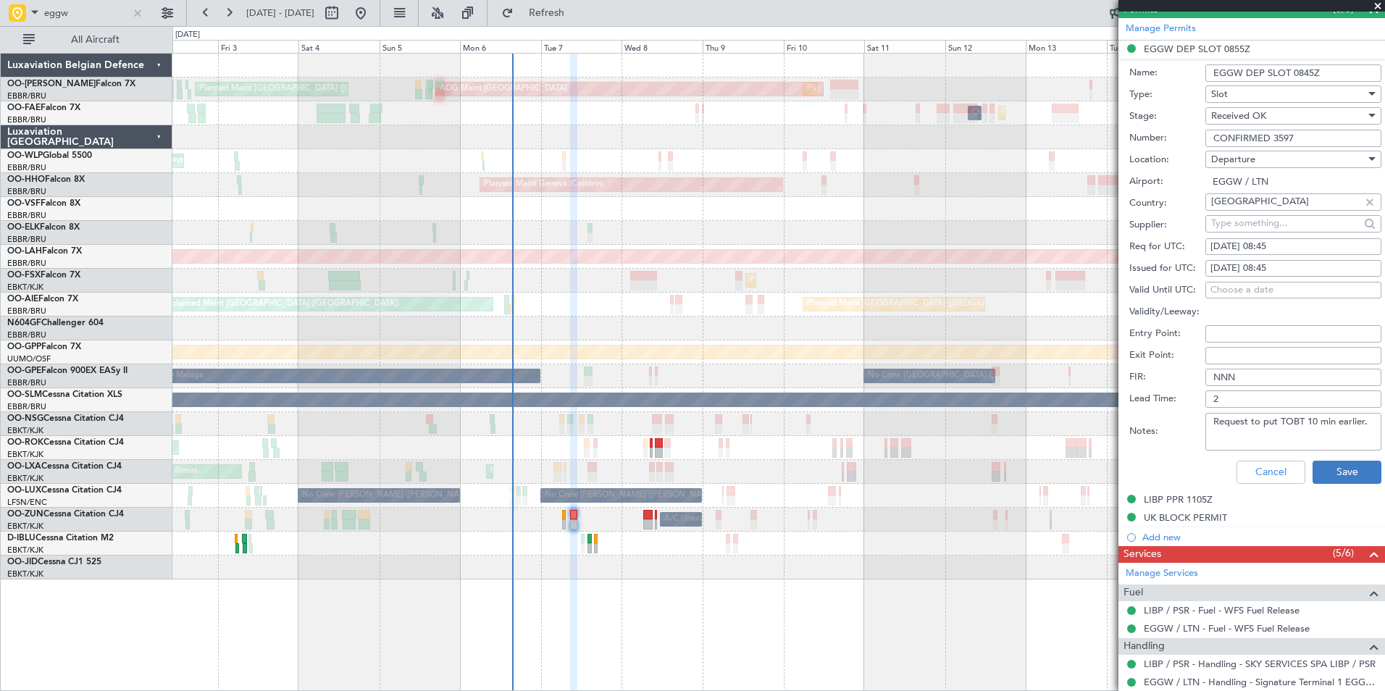
type input "EGGW DEP SLOT 0845Z"
click at [1328, 462] on button "Save" at bounding box center [1346, 472] width 69 height 23
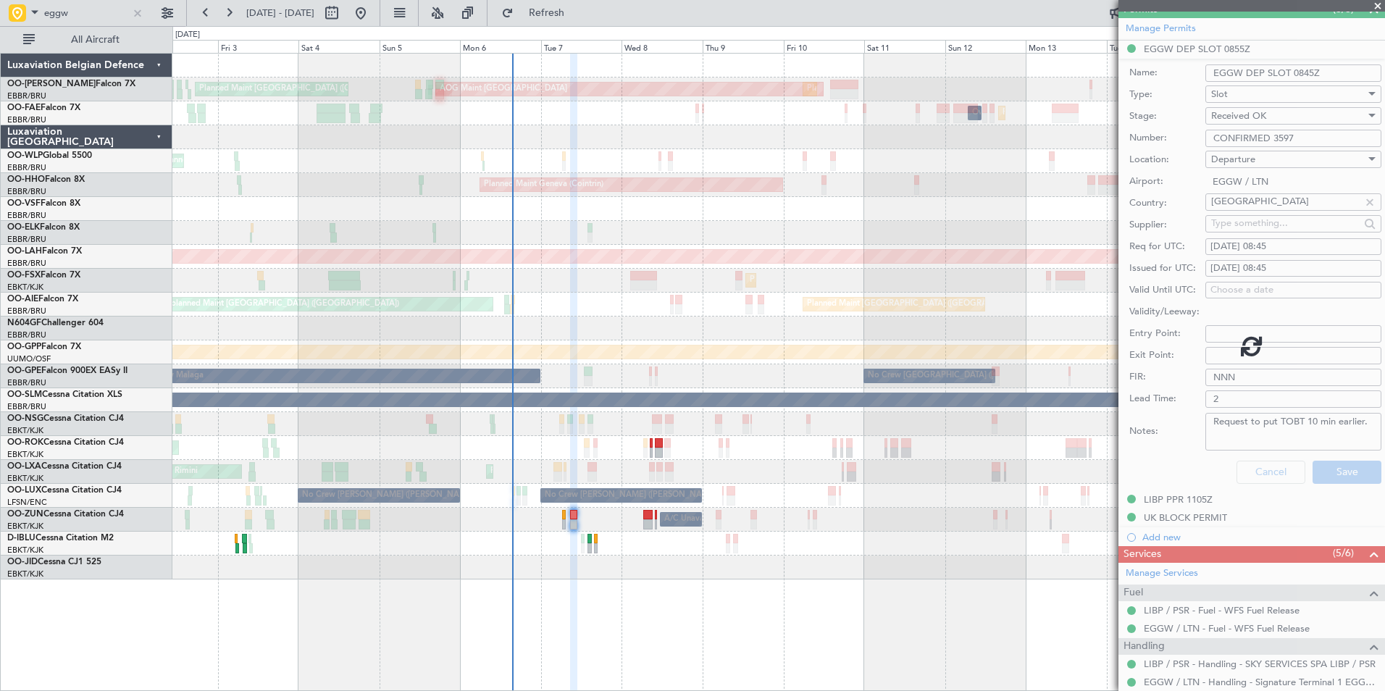
scroll to position [356, 0]
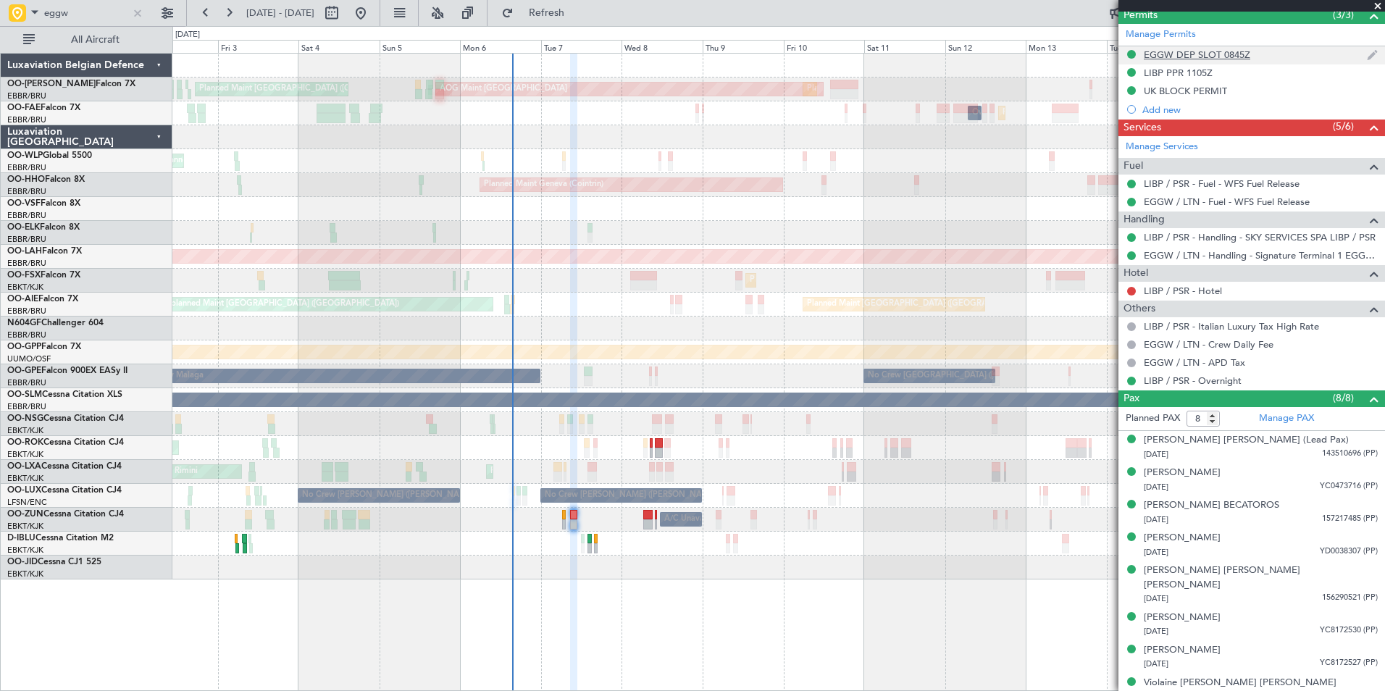
click at [1171, 57] on div "EGGW DEP SLOT 0845Z" at bounding box center [1197, 55] width 106 height 12
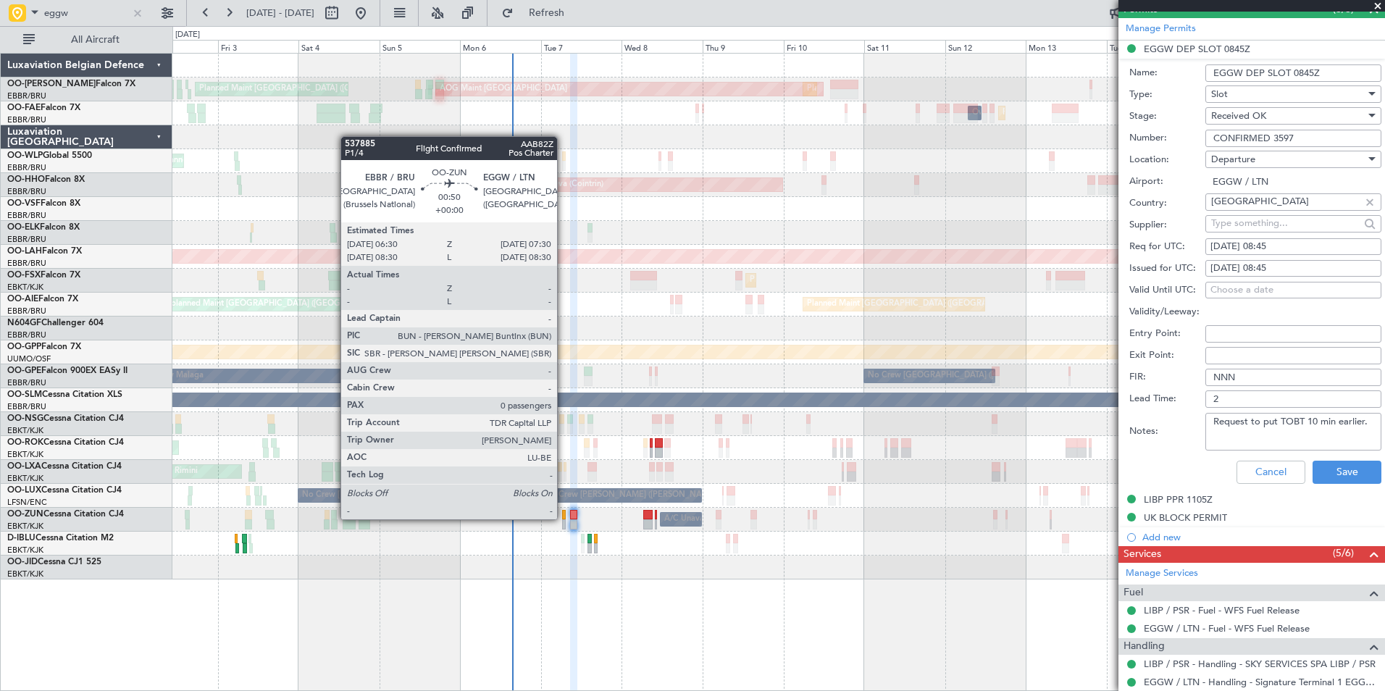
click at [564, 519] on div at bounding box center [564, 524] width 4 height 10
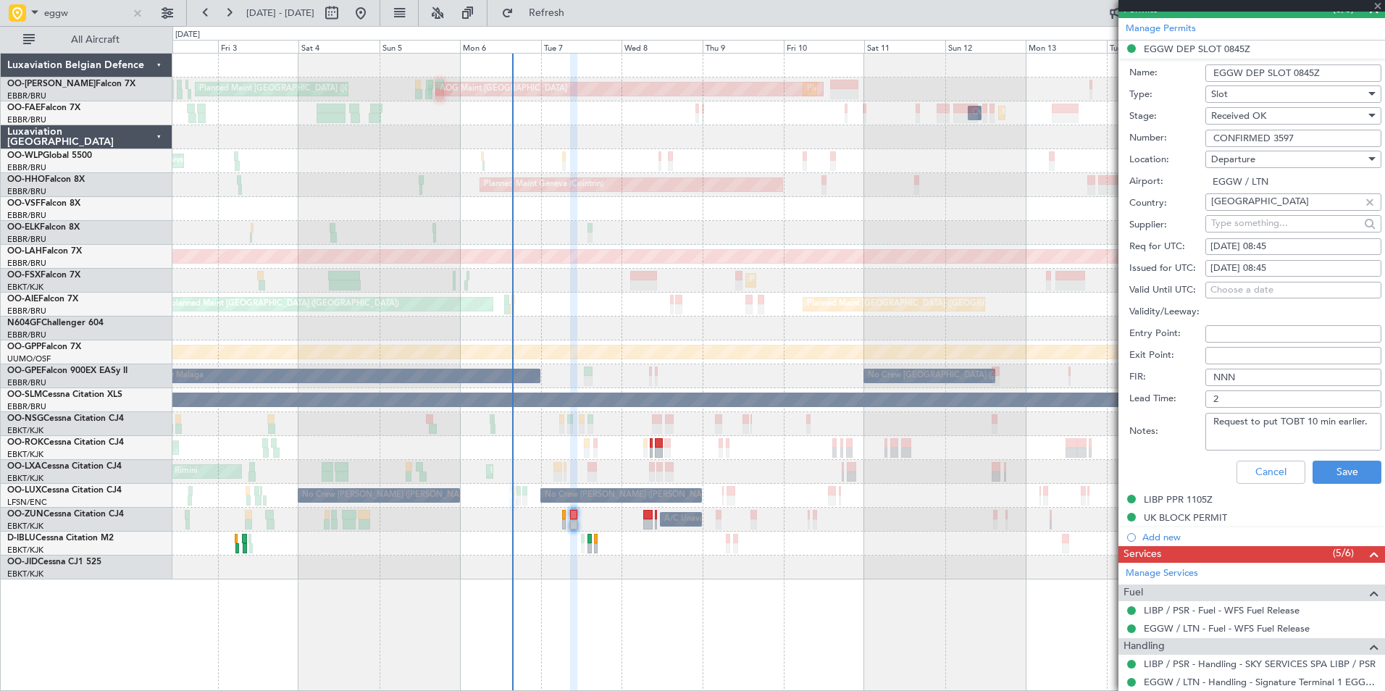
type input "0"
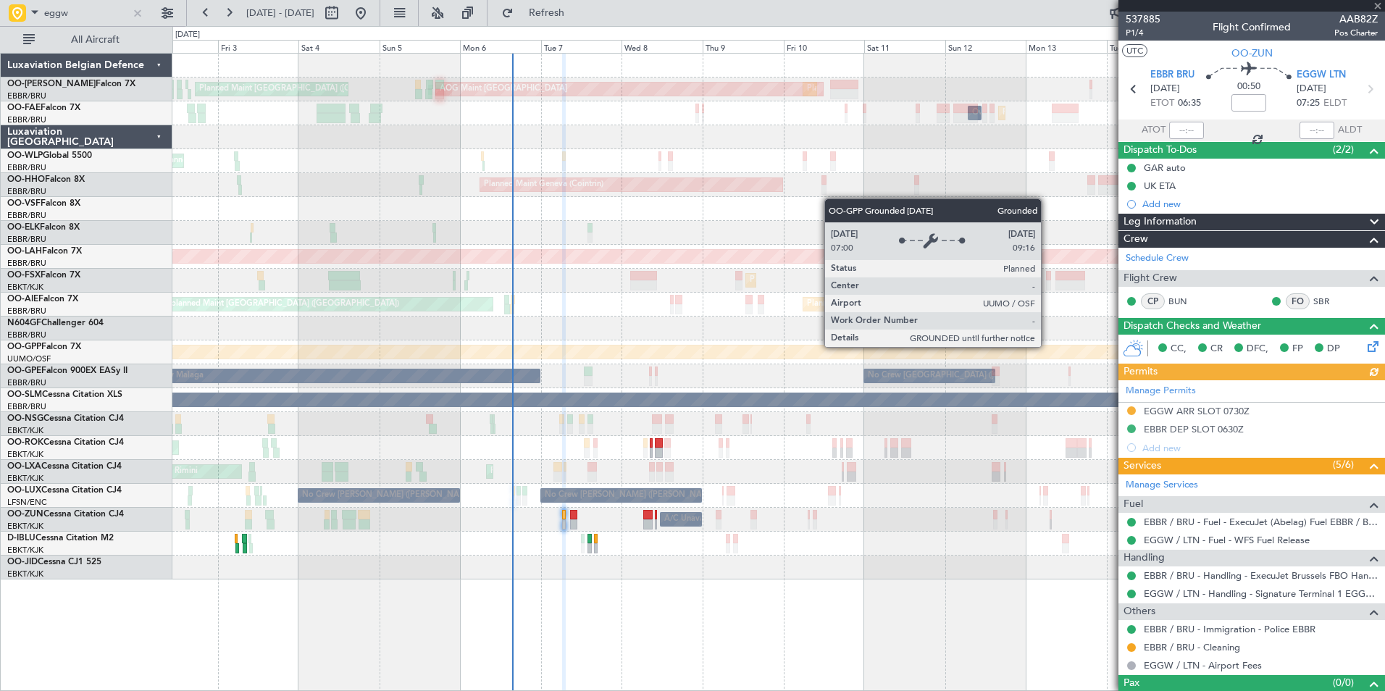
click at [1173, 406] on div "Manage Permits EGGW ARR SLOT 0730Z EBBR DEP SLOT 0630Z Add new" at bounding box center [1251, 418] width 267 height 77
click at [1170, 407] on div "Manage Permits EGGW ARR SLOT 0730Z EBBR DEP SLOT 0630Z Add new" at bounding box center [1251, 418] width 267 height 77
click at [1168, 411] on div "EGGW ARR SLOT 0730Z" at bounding box center [1197, 411] width 106 height 12
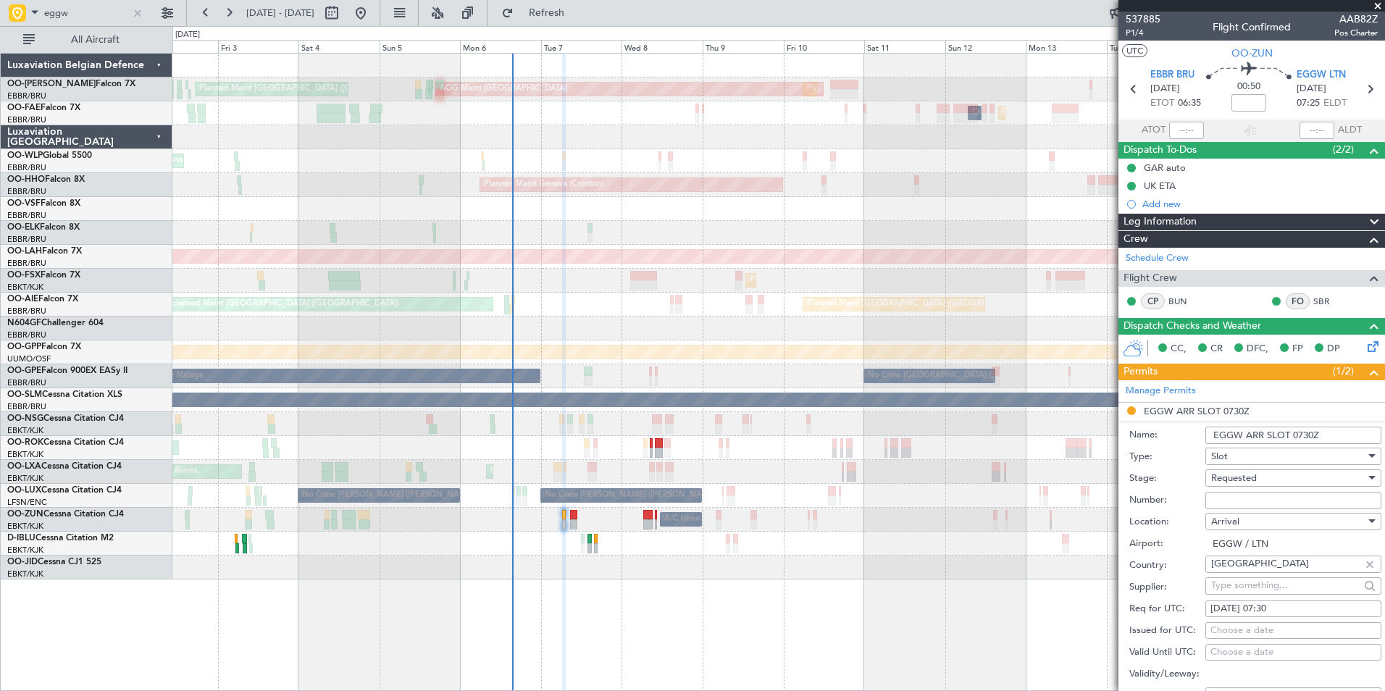
click at [1226, 500] on input "Number:" at bounding box center [1293, 500] width 176 height 17
paste input "3595"
type input "3595"
click at [1244, 476] on span "Requested" at bounding box center [1234, 478] width 46 height 13
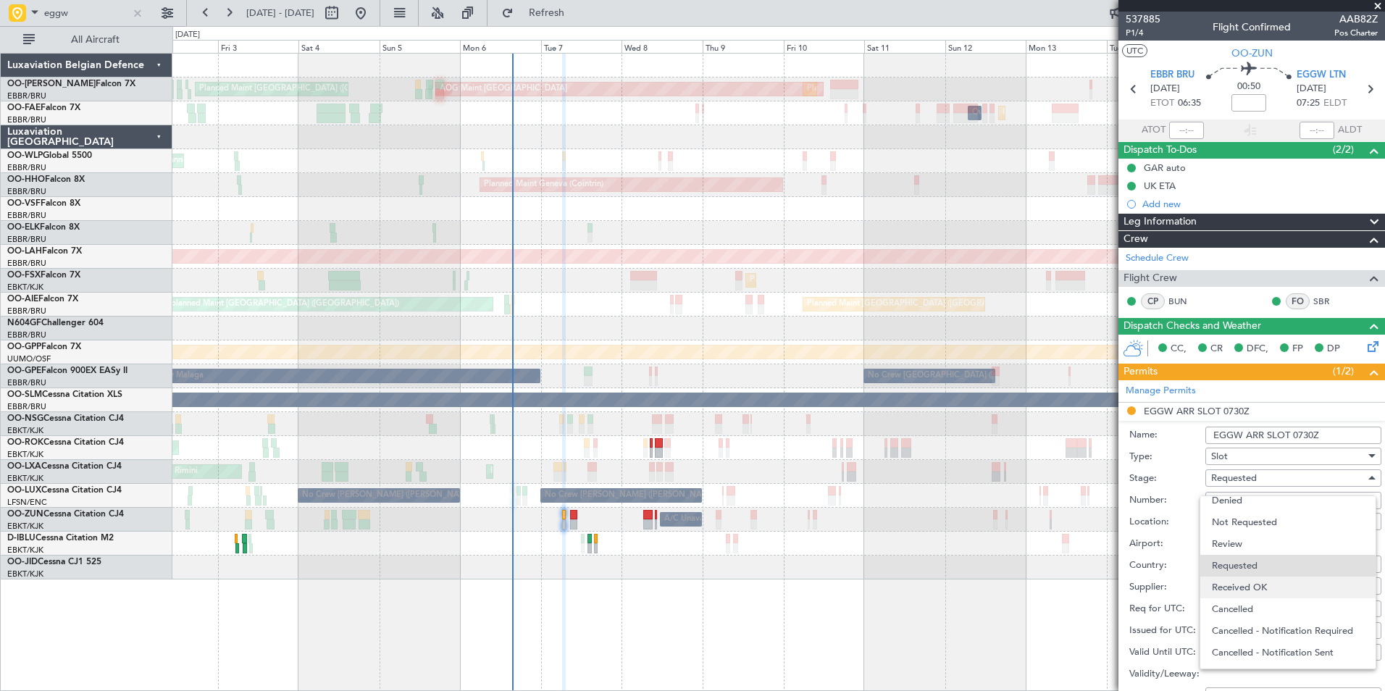
click at [1239, 586] on span "Received OK" at bounding box center [1288, 588] width 152 height 22
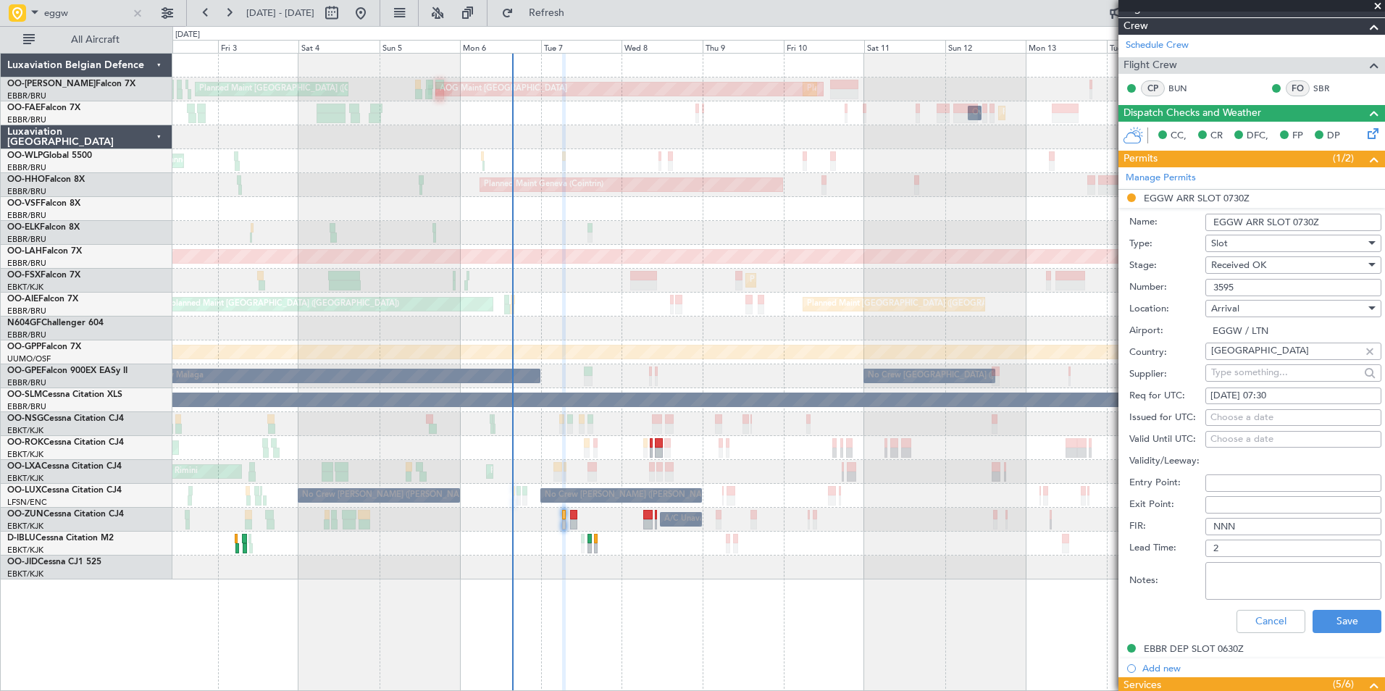
scroll to position [217, 0]
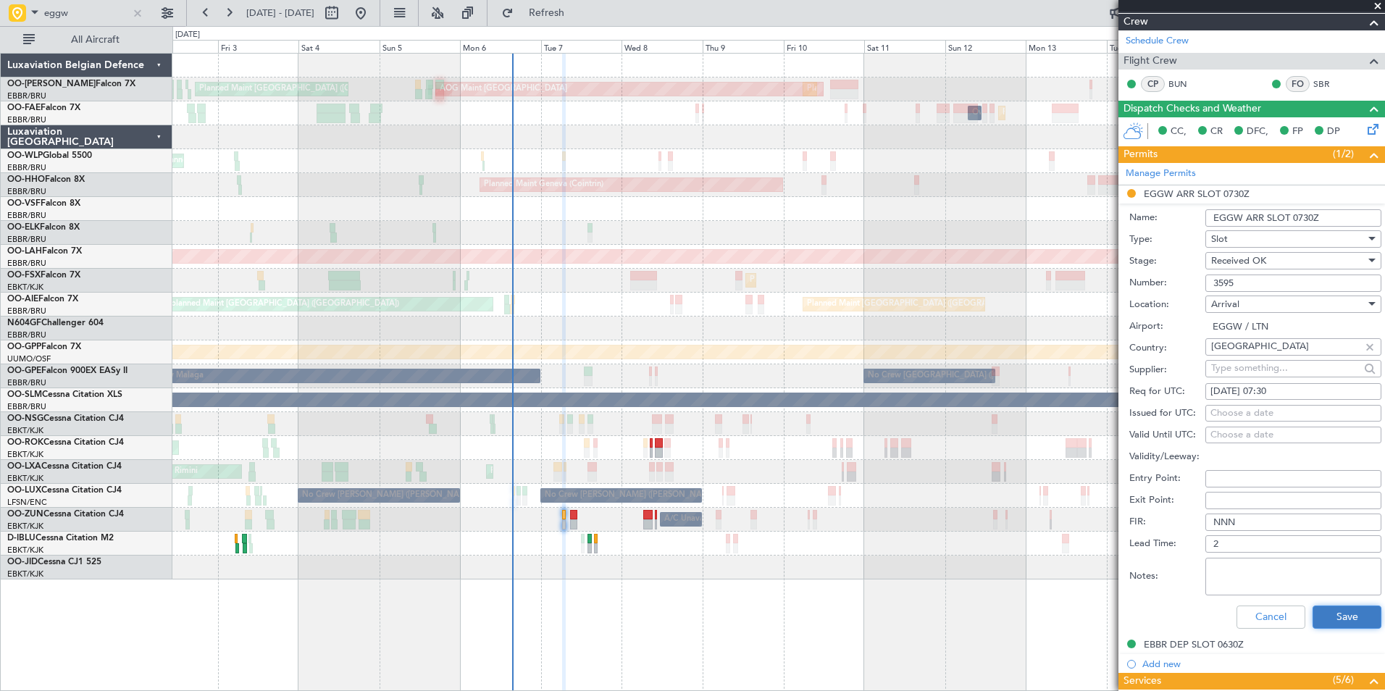
click at [1318, 608] on button "Save" at bounding box center [1346, 617] width 69 height 23
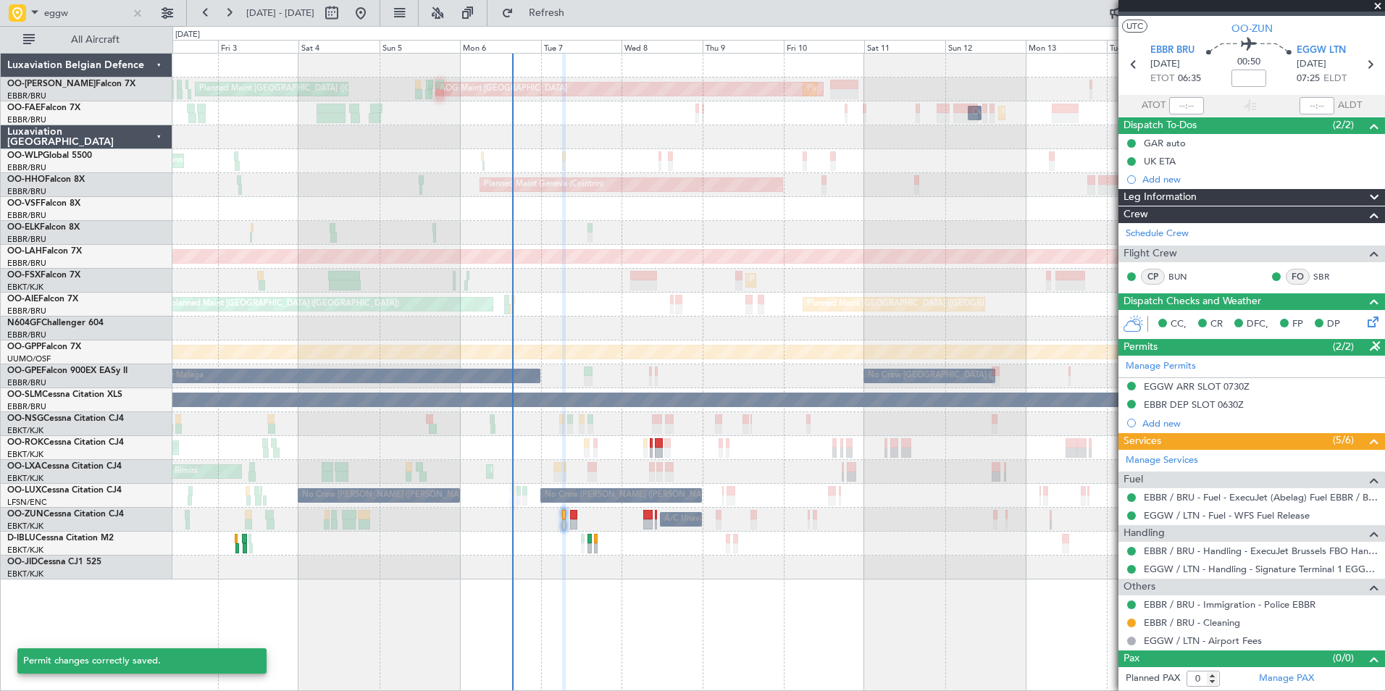
scroll to position [24, 0]
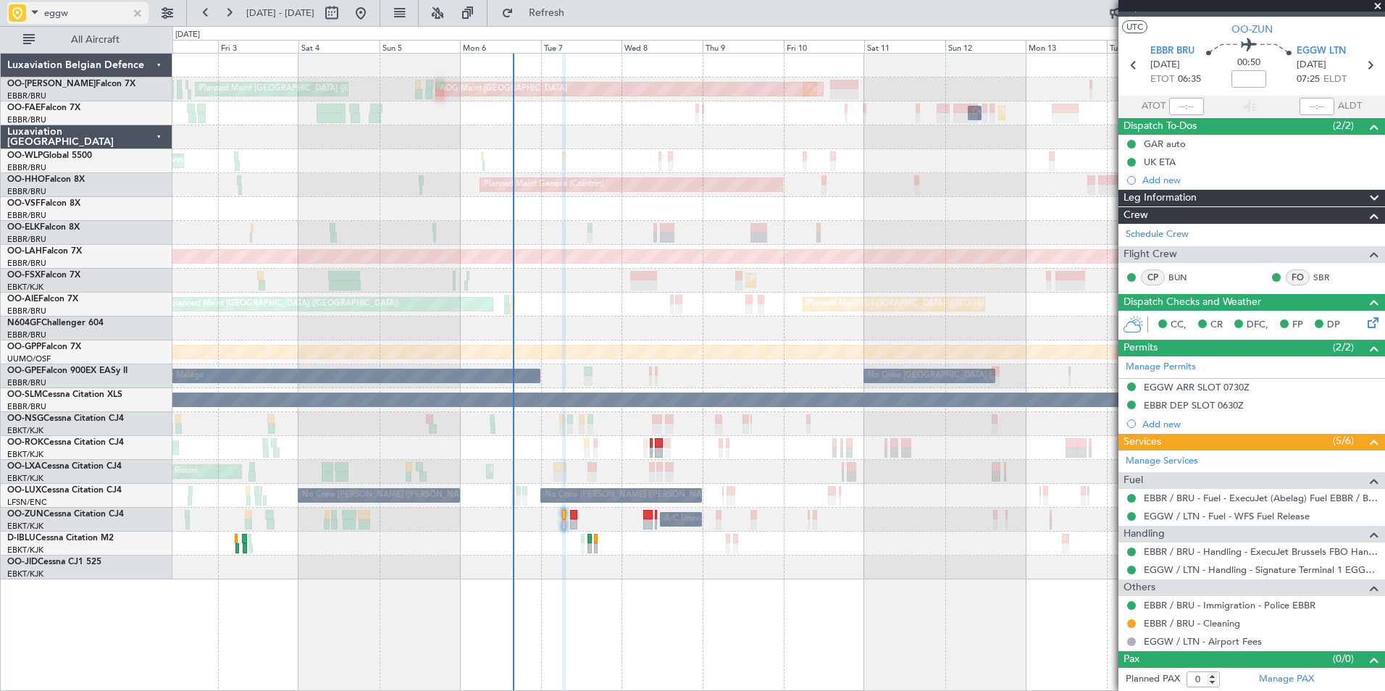
click at [139, 12] on div at bounding box center [138, 13] width 16 height 16
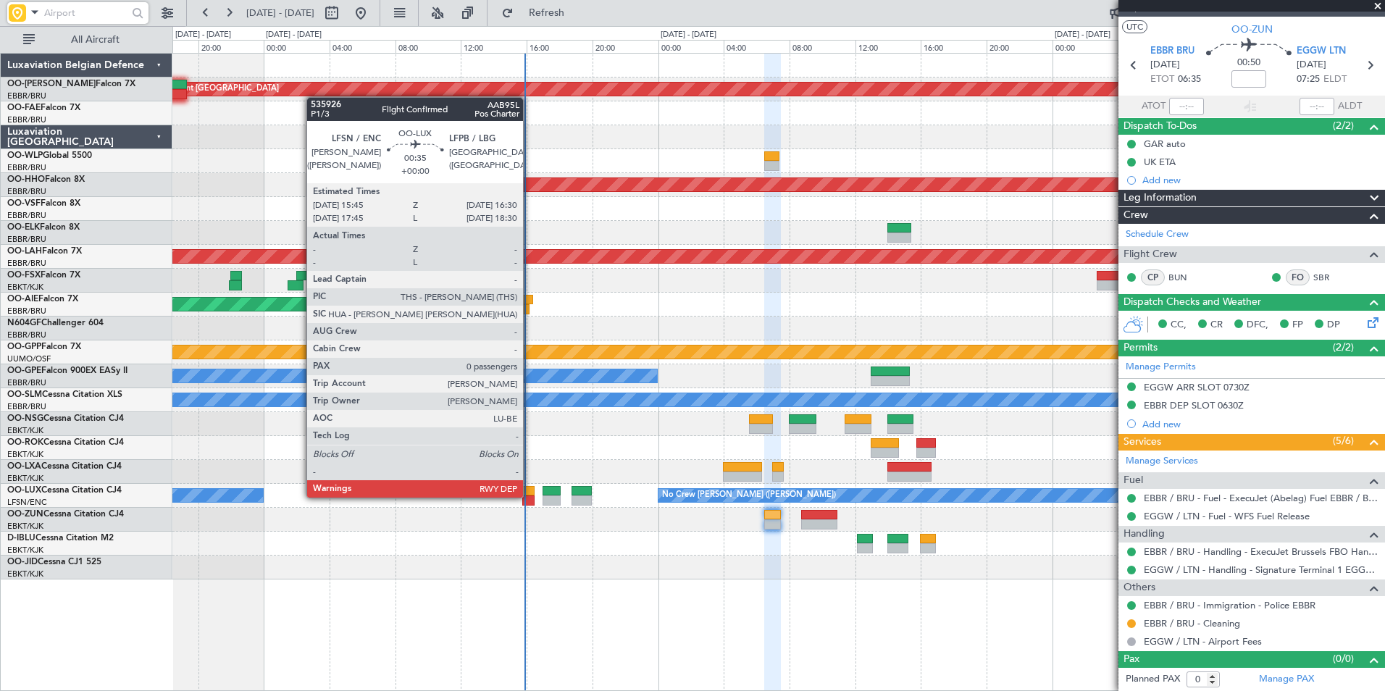
click at [529, 496] on div at bounding box center [528, 500] width 13 height 10
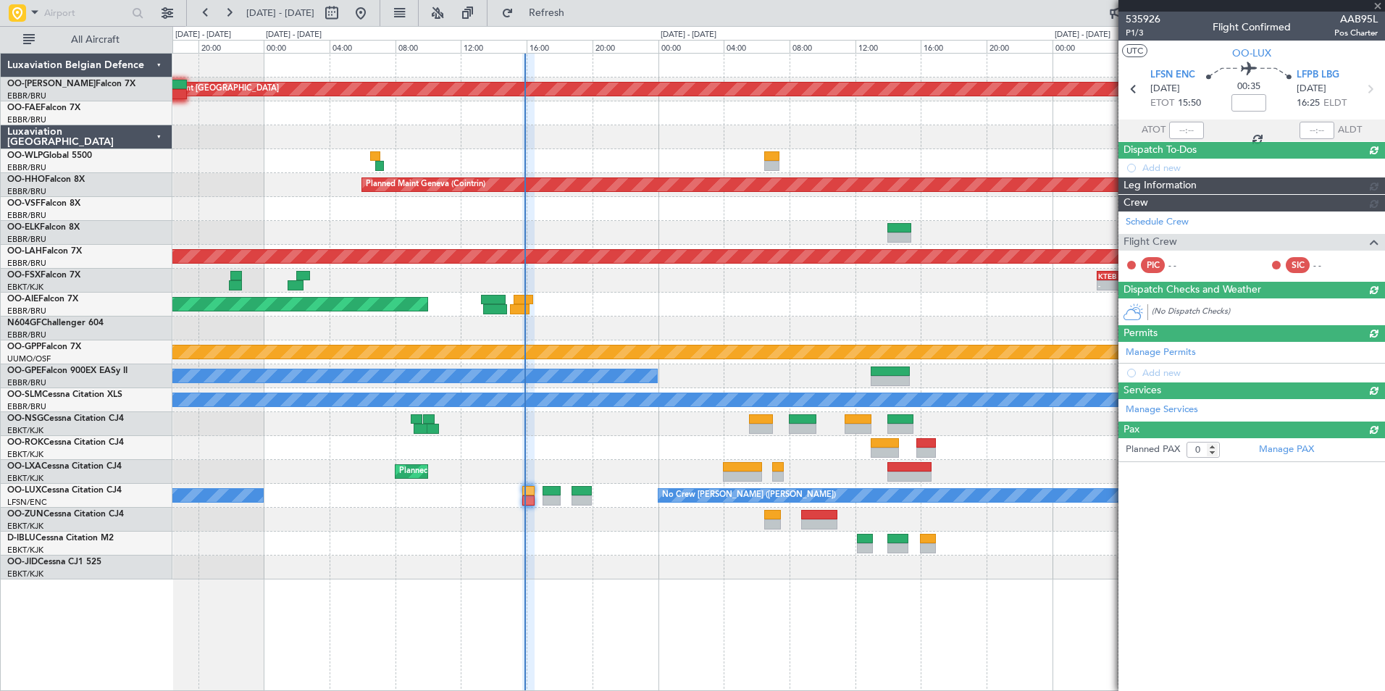
scroll to position [0, 0]
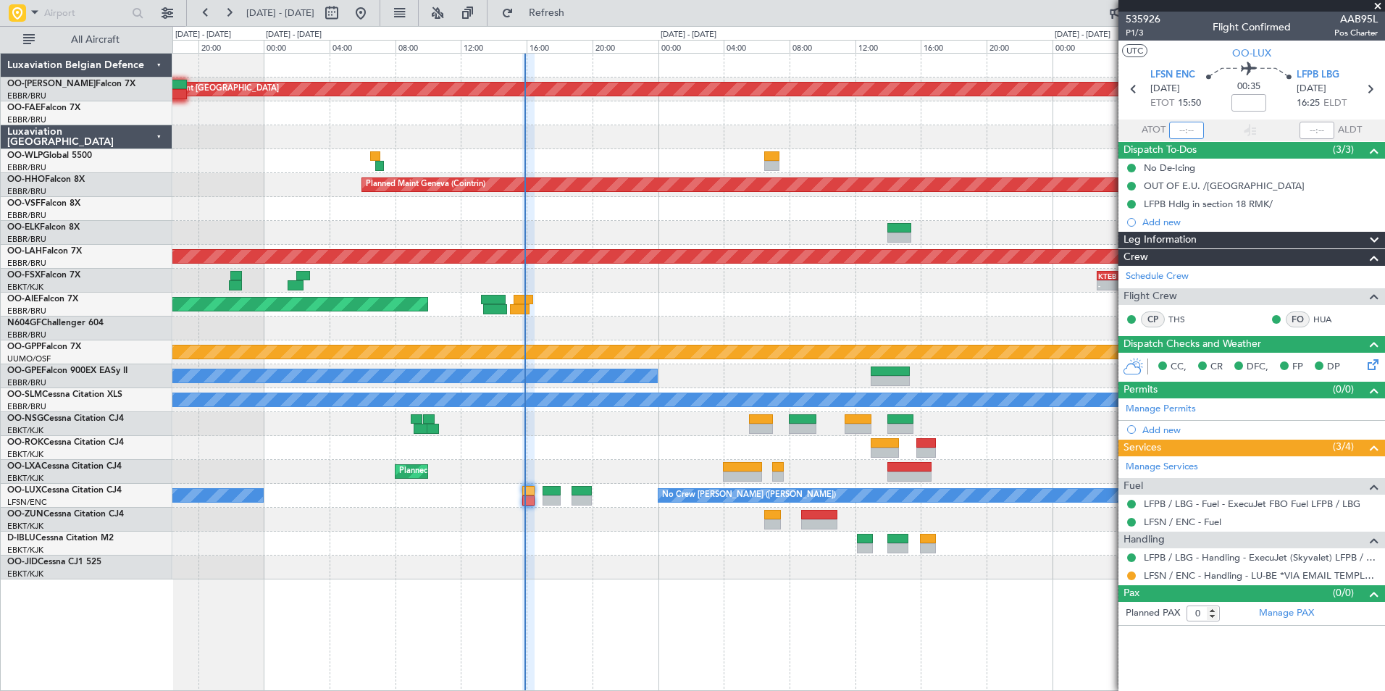
click at [1191, 135] on input "text" at bounding box center [1186, 130] width 35 height 17
type input "15:50"
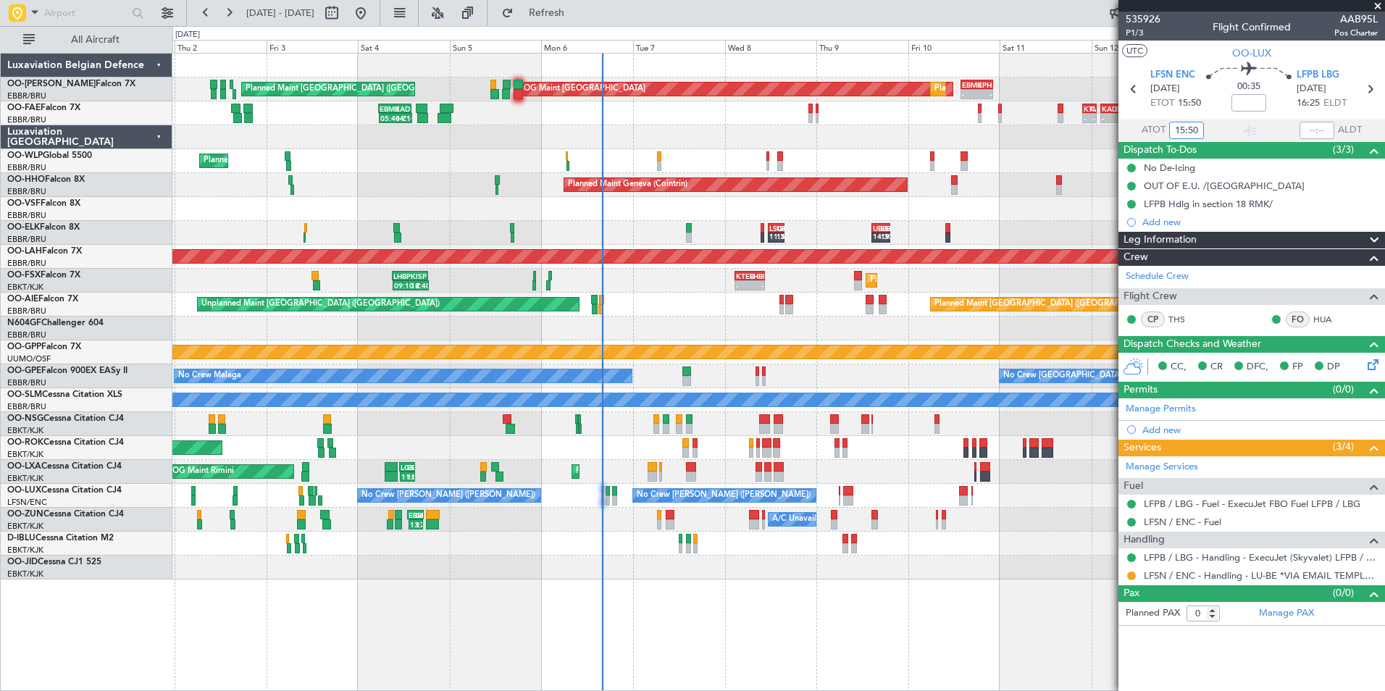
click at [674, 472] on div "AOG Maint Sibiu Planned Maint Brussels (Brussels National) Planned Maint Brusse…" at bounding box center [778, 317] width 1212 height 526
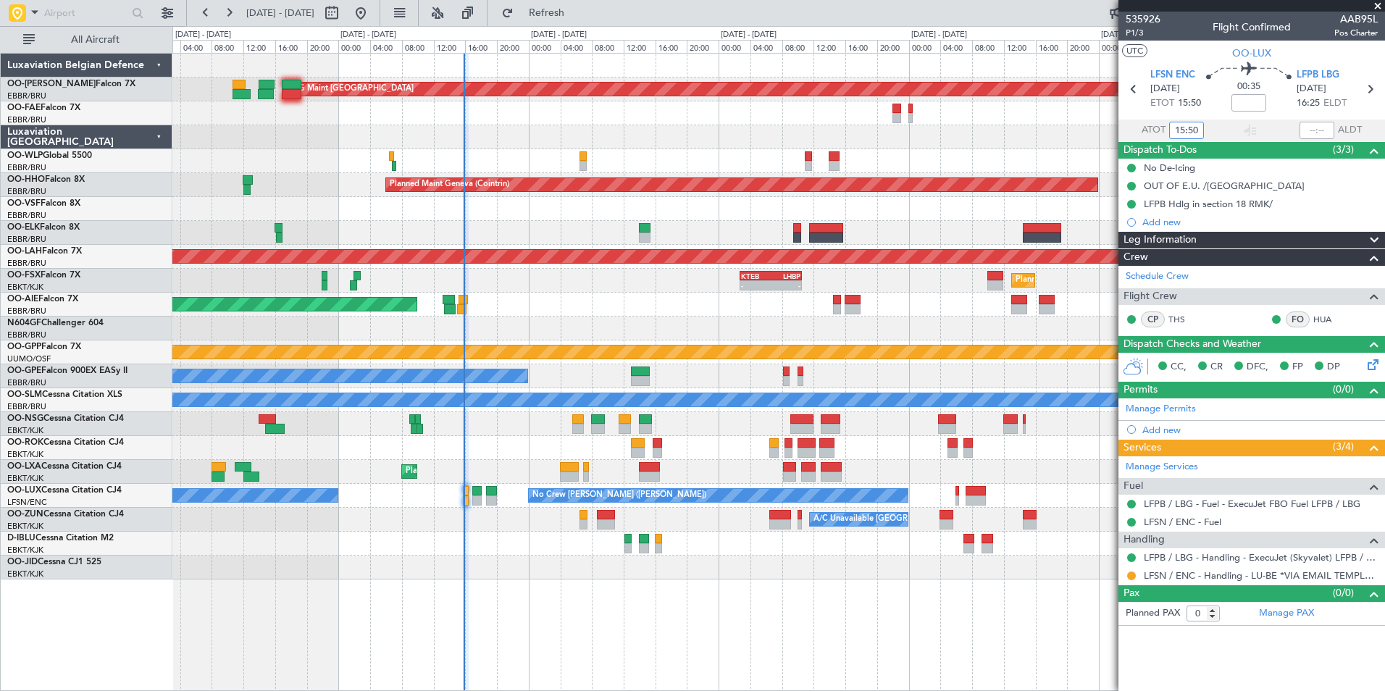
click at [681, 442] on div "AOG Maint Sibiu Planned Maint Brussels (Brussels National) - - EBMB 14:00 Z KPH…" at bounding box center [778, 317] width 1212 height 526
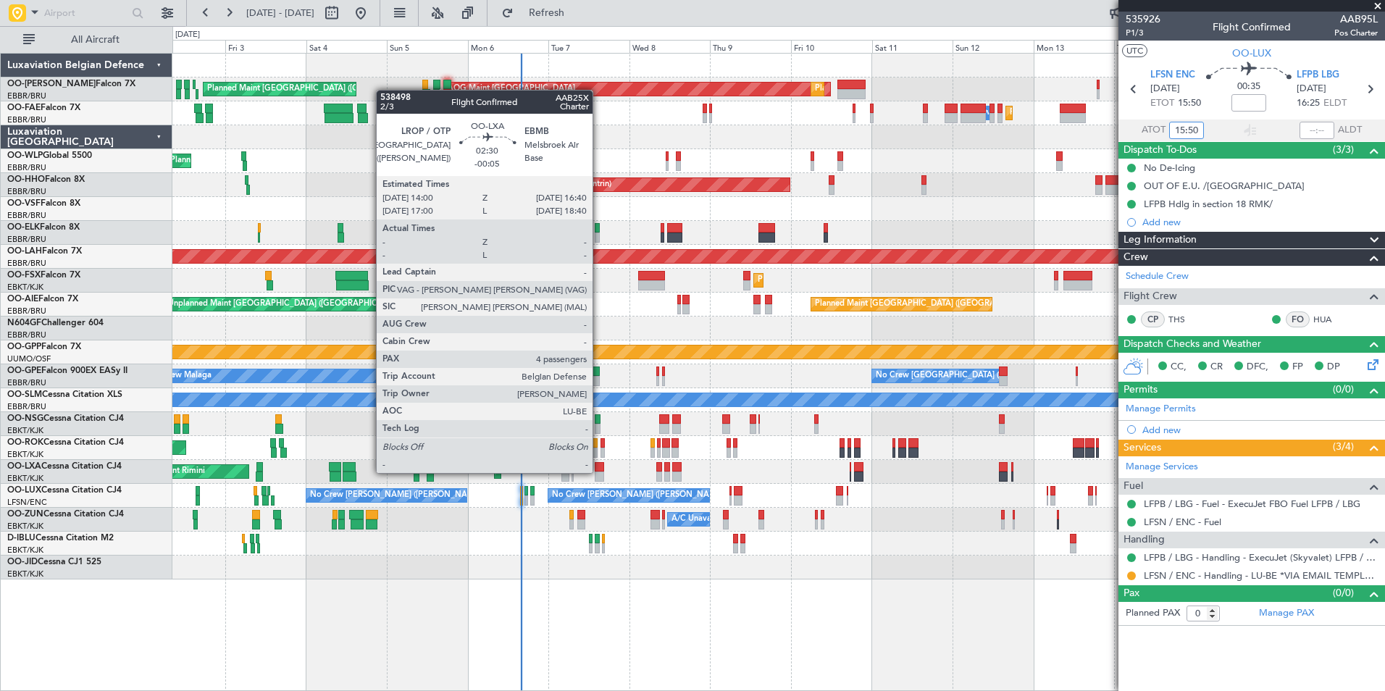
click at [599, 472] on div at bounding box center [599, 477] width 9 height 10
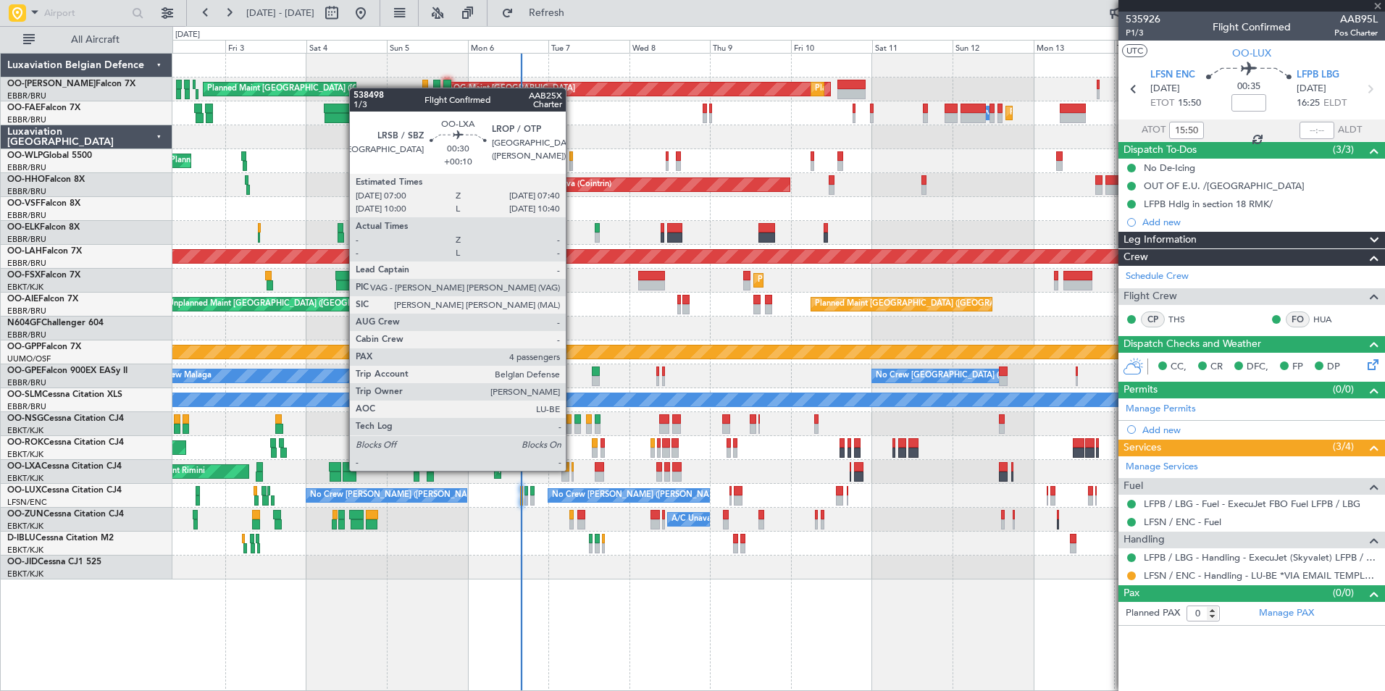
type input "-00:05"
type input "4"
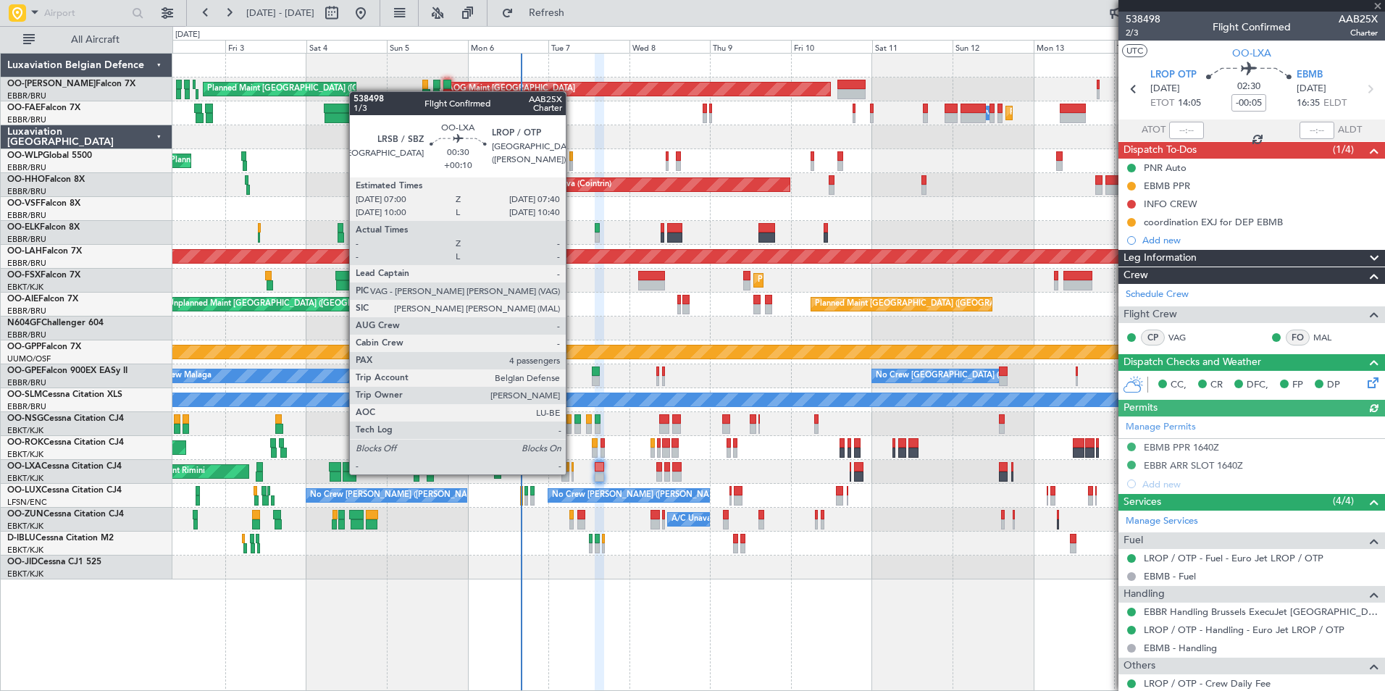
click at [572, 473] on div at bounding box center [572, 477] width 3 height 10
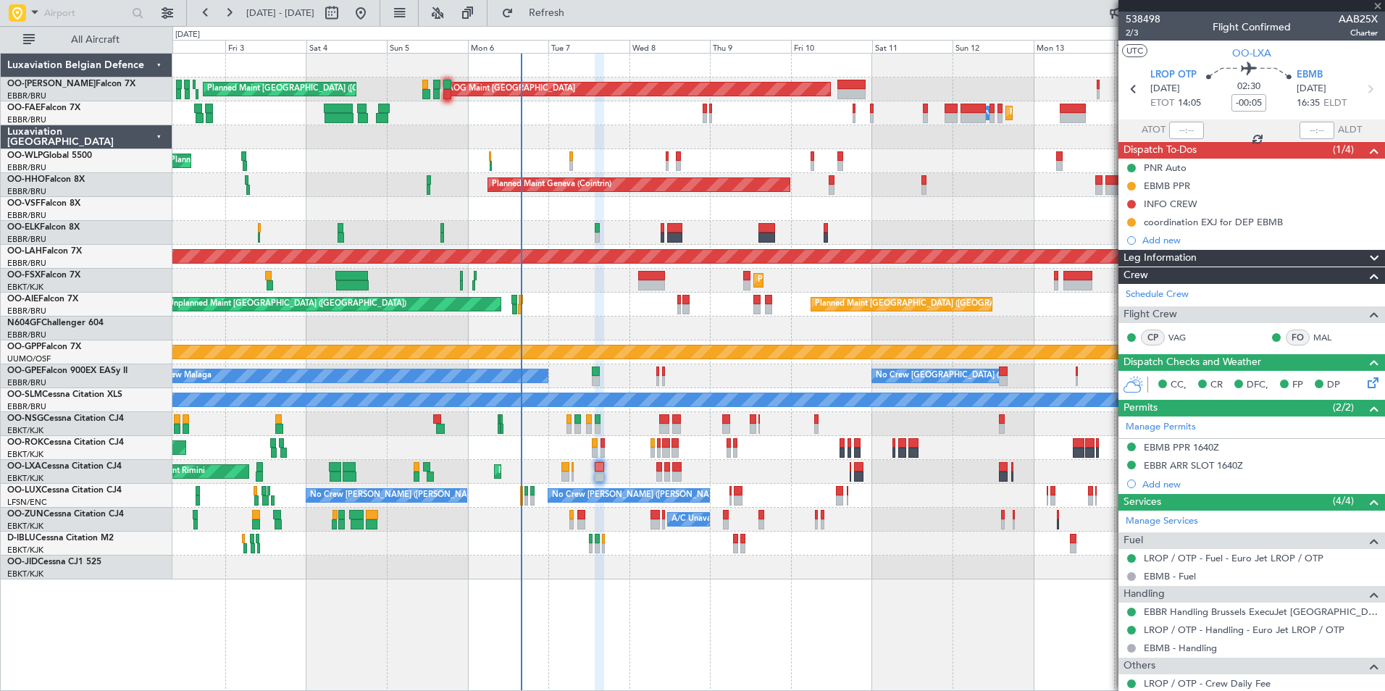
type input "+00:10"
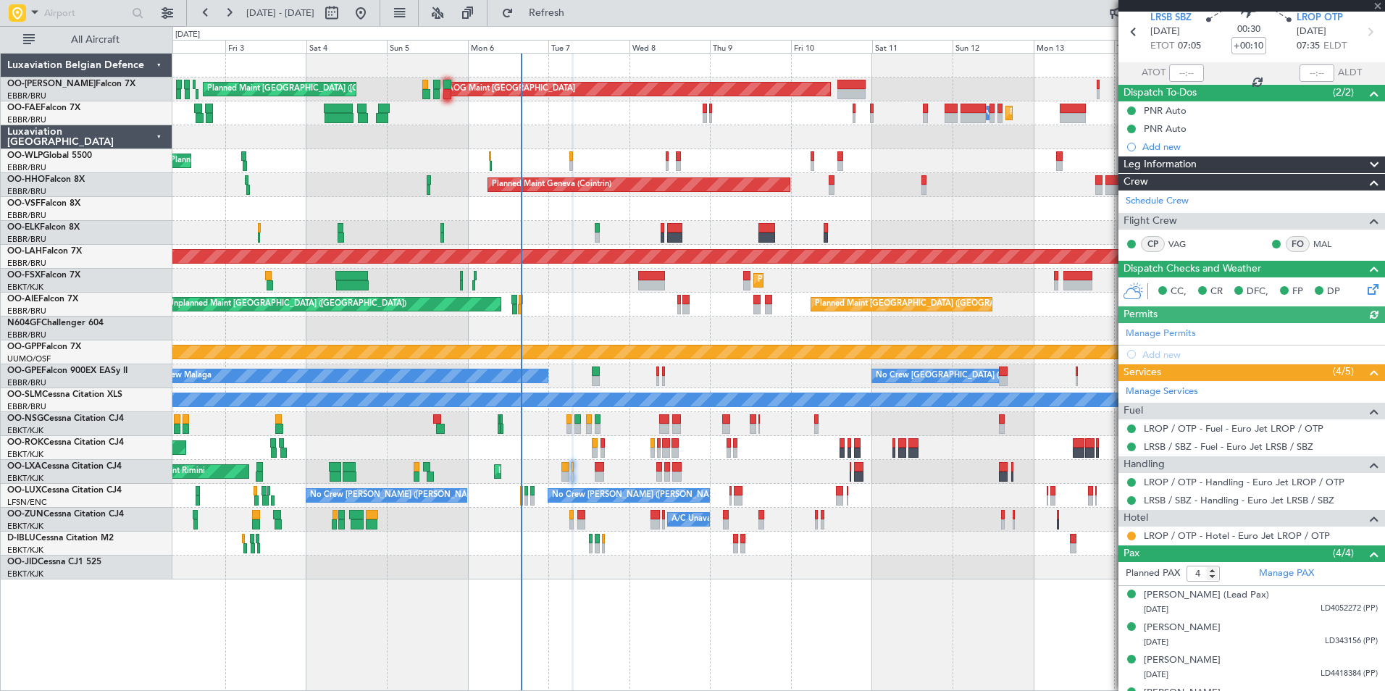
scroll to position [82, 0]
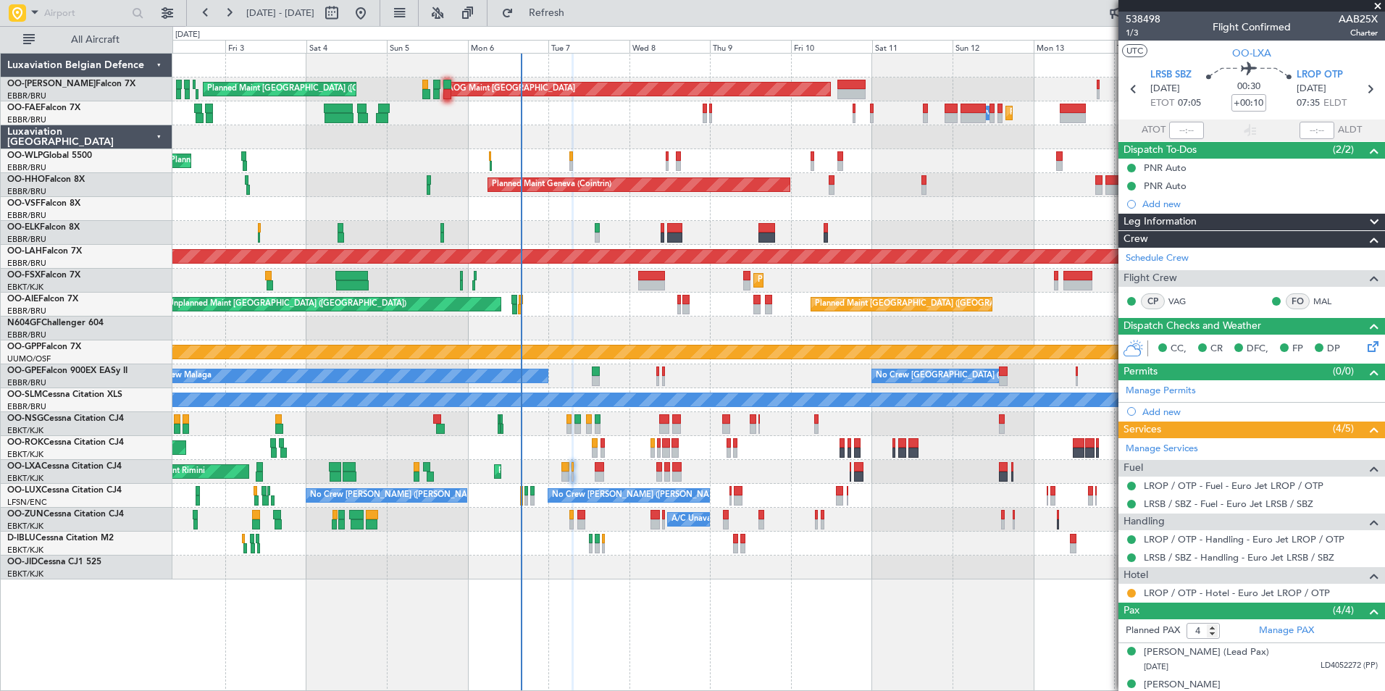
scroll to position [82, 0]
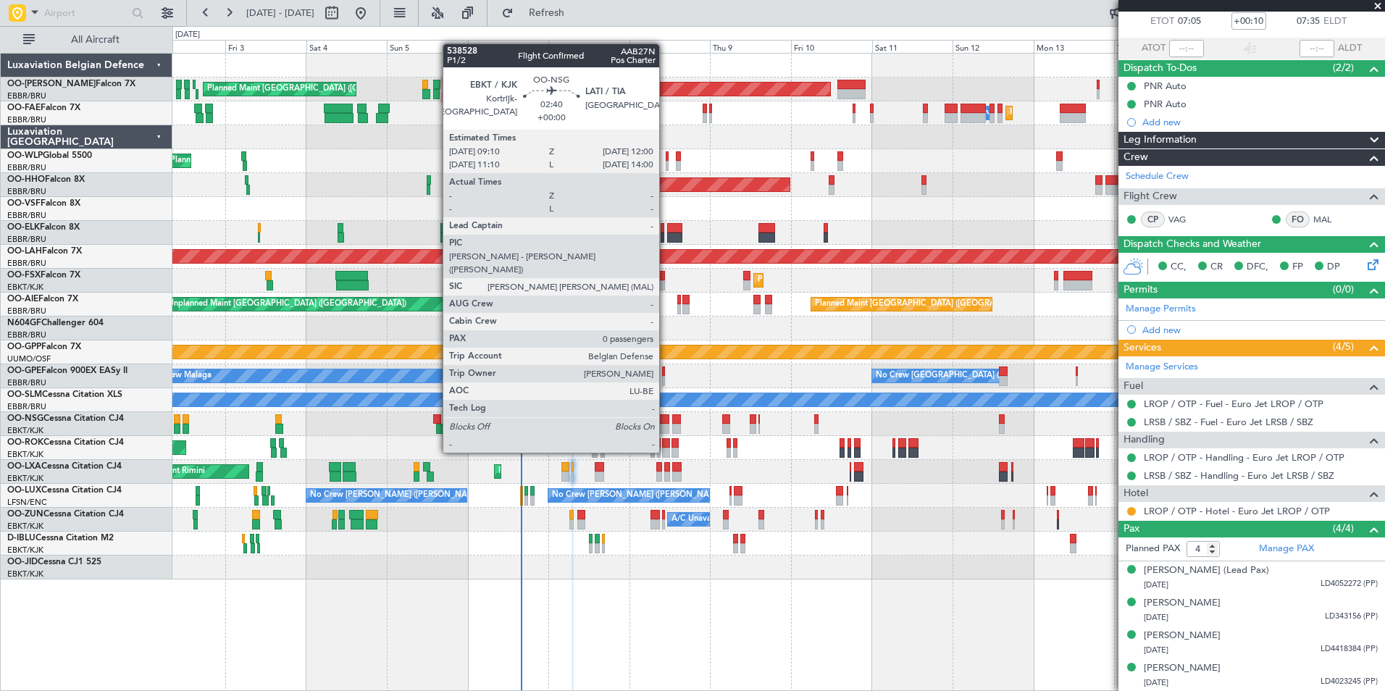
click at [666, 425] on div at bounding box center [664, 429] width 10 height 10
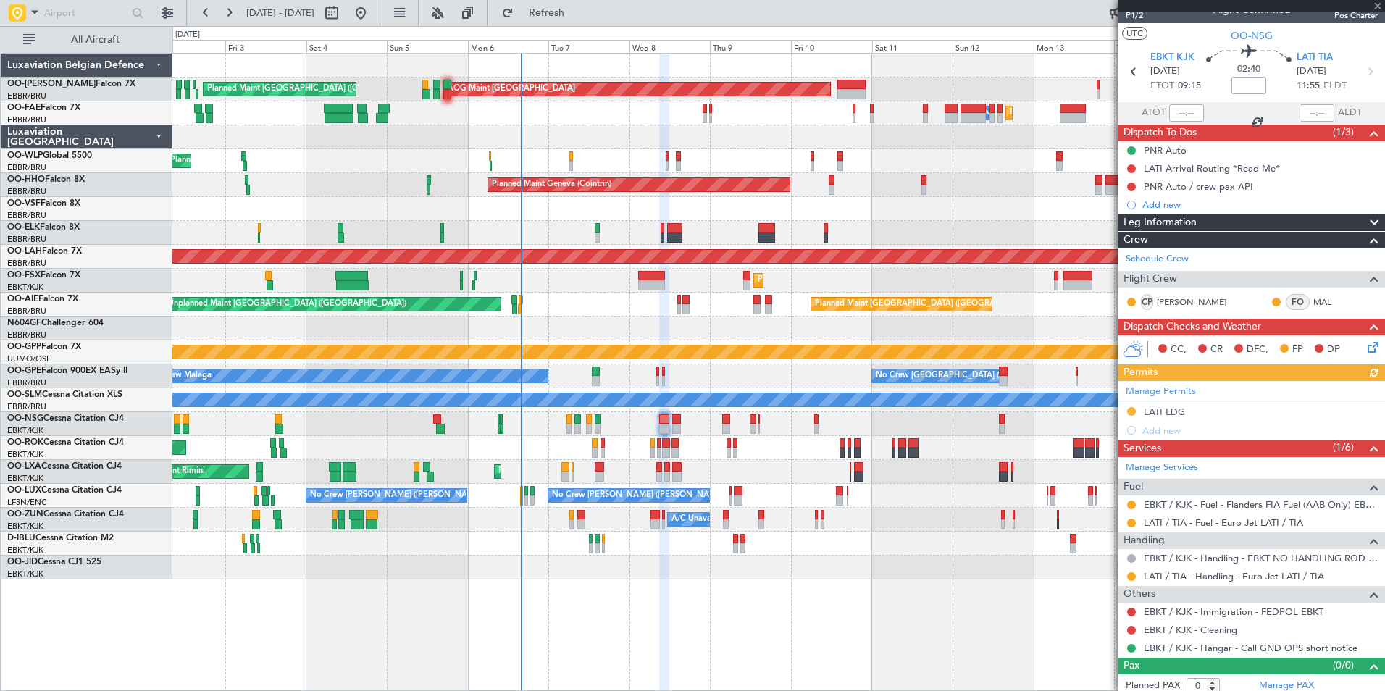
scroll to position [24, 0]
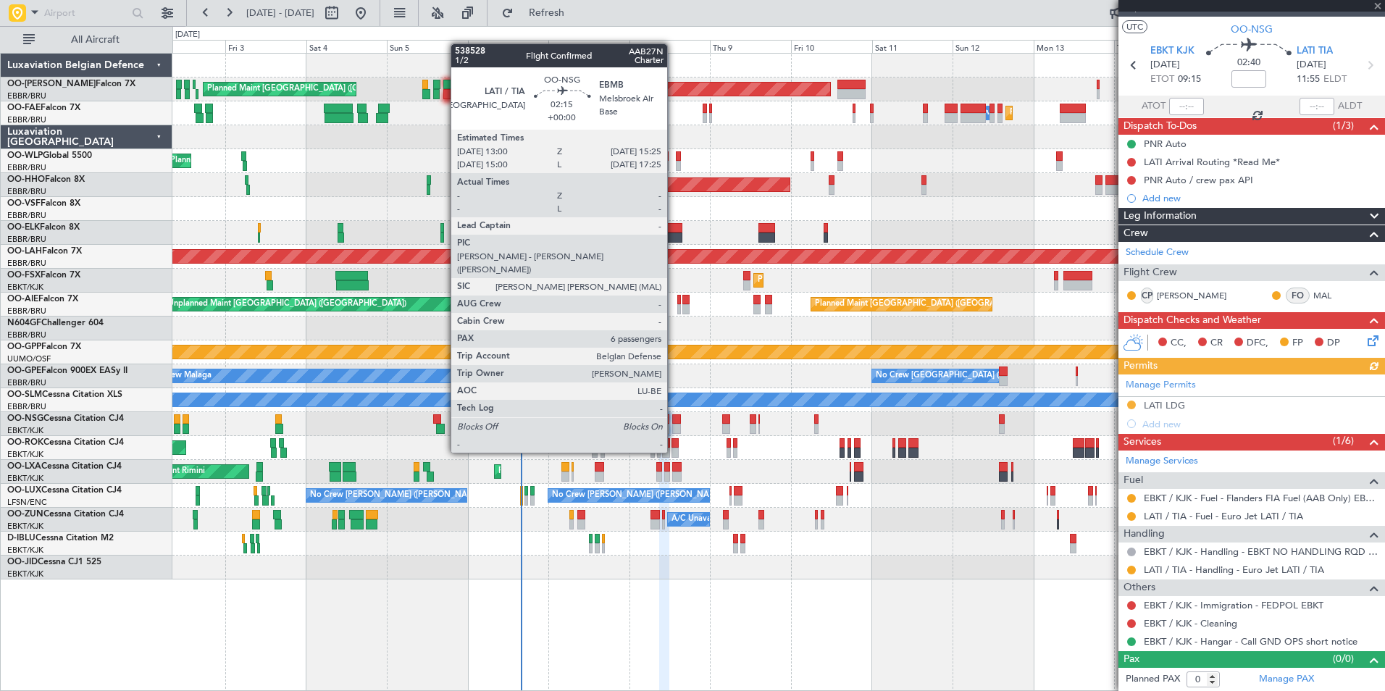
click at [674, 425] on div at bounding box center [676, 429] width 9 height 10
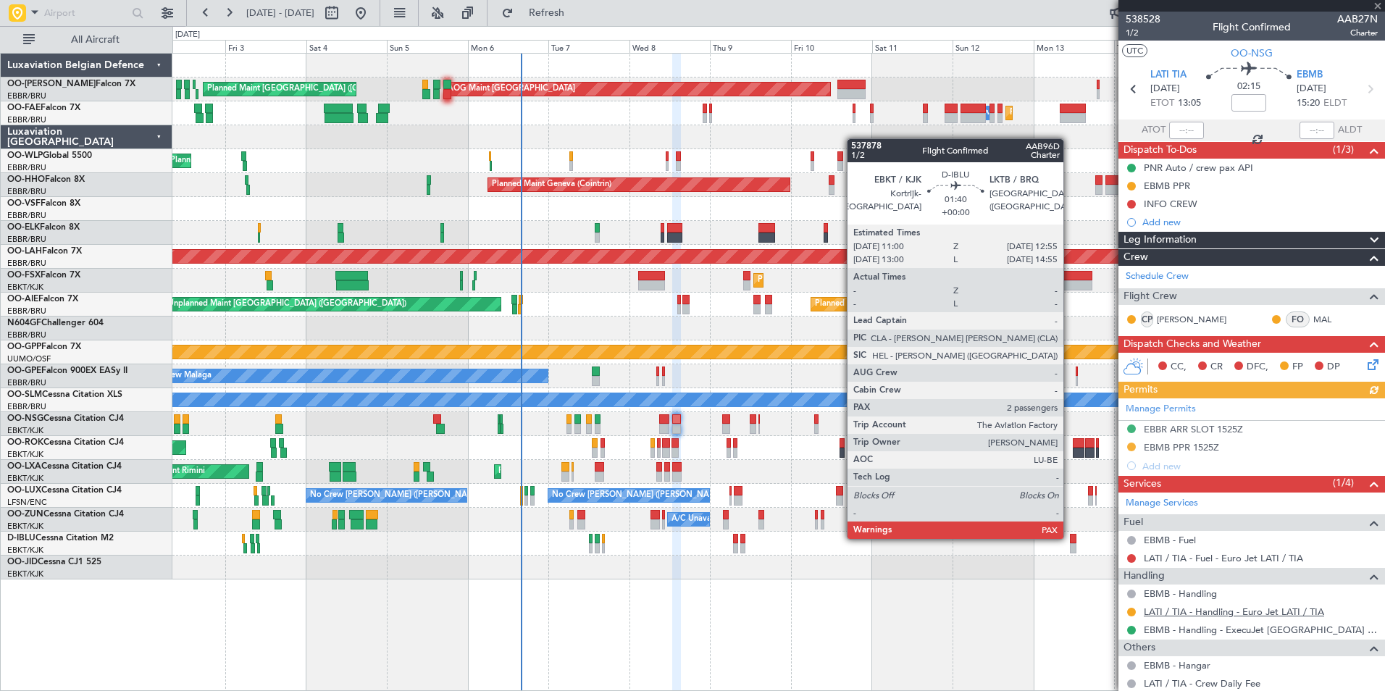
scroll to position [274, 0]
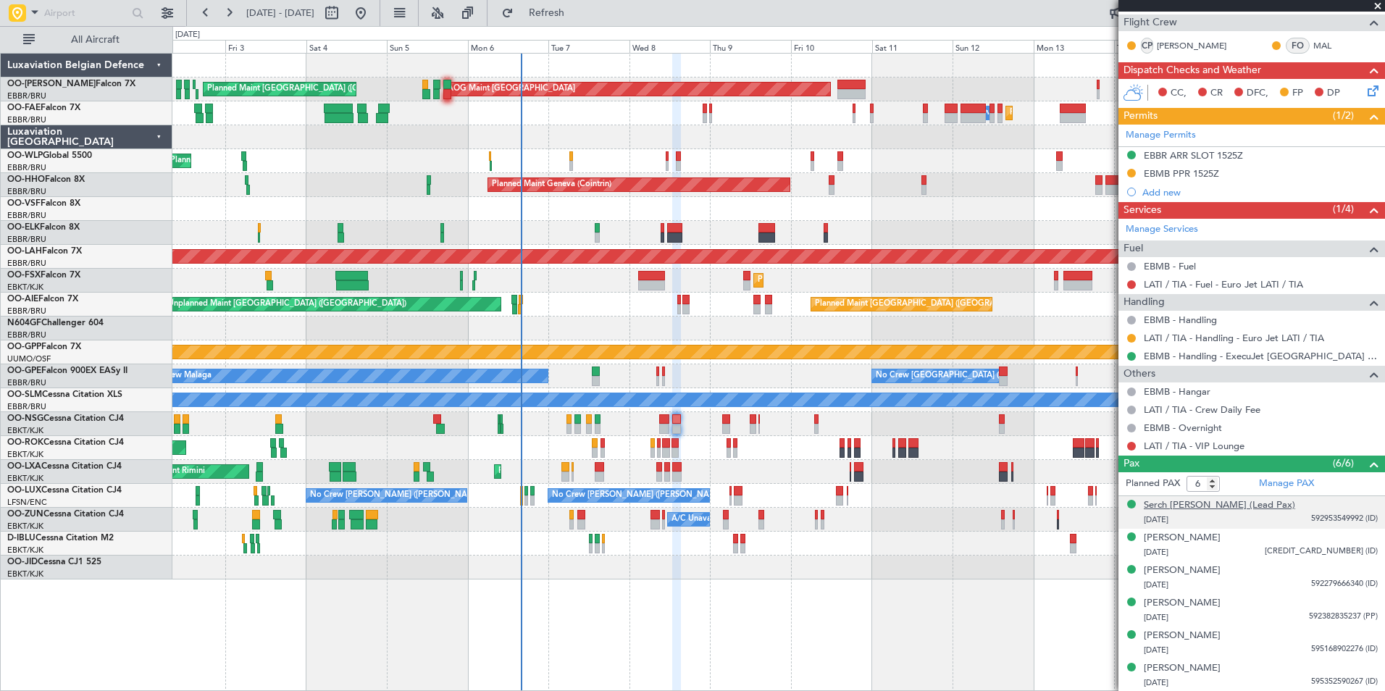
drag, startPoint x: 1239, startPoint y: 569, endPoint x: 1171, endPoint y: 506, distance: 92.8
click at [1171, 506] on ul "Serch [PERSON_NAME] (Lead Pax) [DATE] 592953549992 (ID) [PERSON_NAME] [DATE] 59…" at bounding box center [1251, 594] width 267 height 196
drag, startPoint x: 1144, startPoint y: 508, endPoint x: 1208, endPoint y: 506, distance: 63.8
click at [1208, 506] on div "Serch [PERSON_NAME] (Lead Pax)" at bounding box center [1219, 505] width 151 height 14
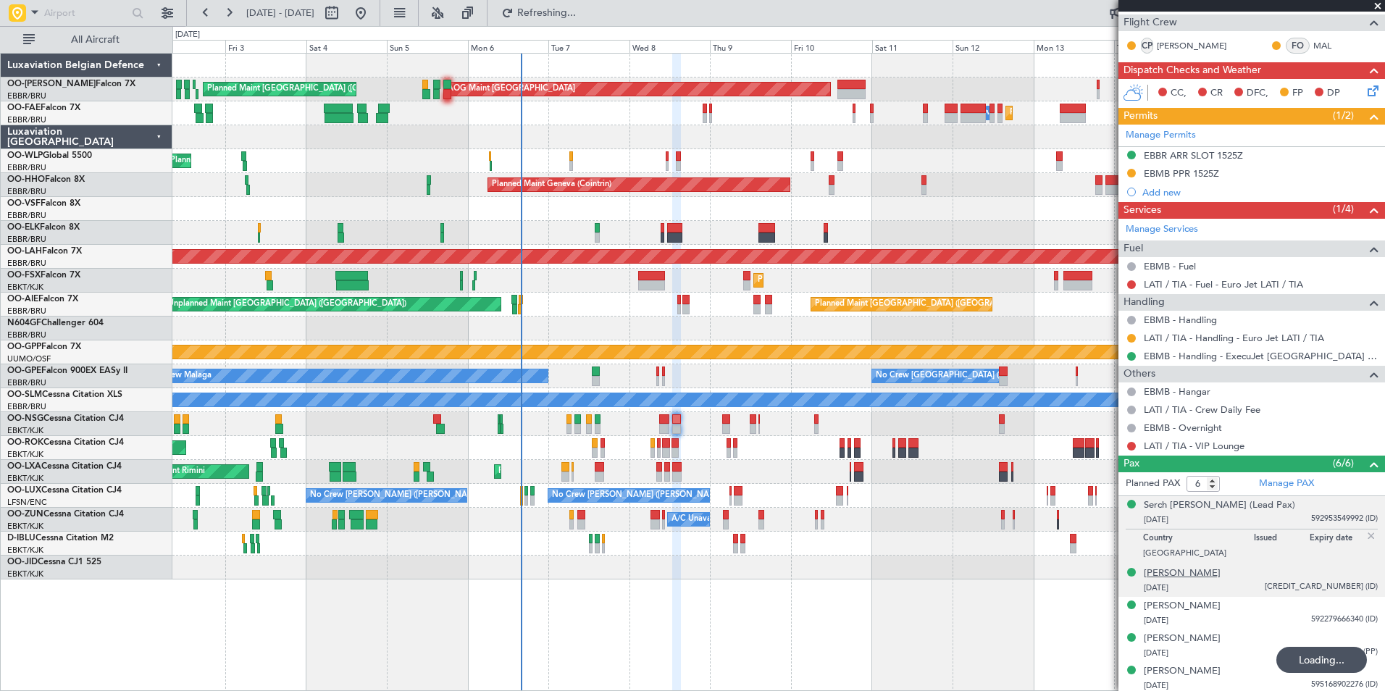
drag, startPoint x: 1259, startPoint y: 573, endPoint x: 1149, endPoint y: 572, distance: 109.4
click at [1149, 572] on div "[PERSON_NAME] [DATE] 595320575318 (ID)" at bounding box center [1261, 580] width 234 height 28
click at [1161, 575] on p "Country" at bounding box center [1198, 573] width 111 height 14
click at [1171, 540] on div "Planned PAX 6 Manage PAX Serch [PERSON_NAME] (Lead Pax) [DATE] 592953549992 (ID…" at bounding box center [1251, 599] width 267 height 255
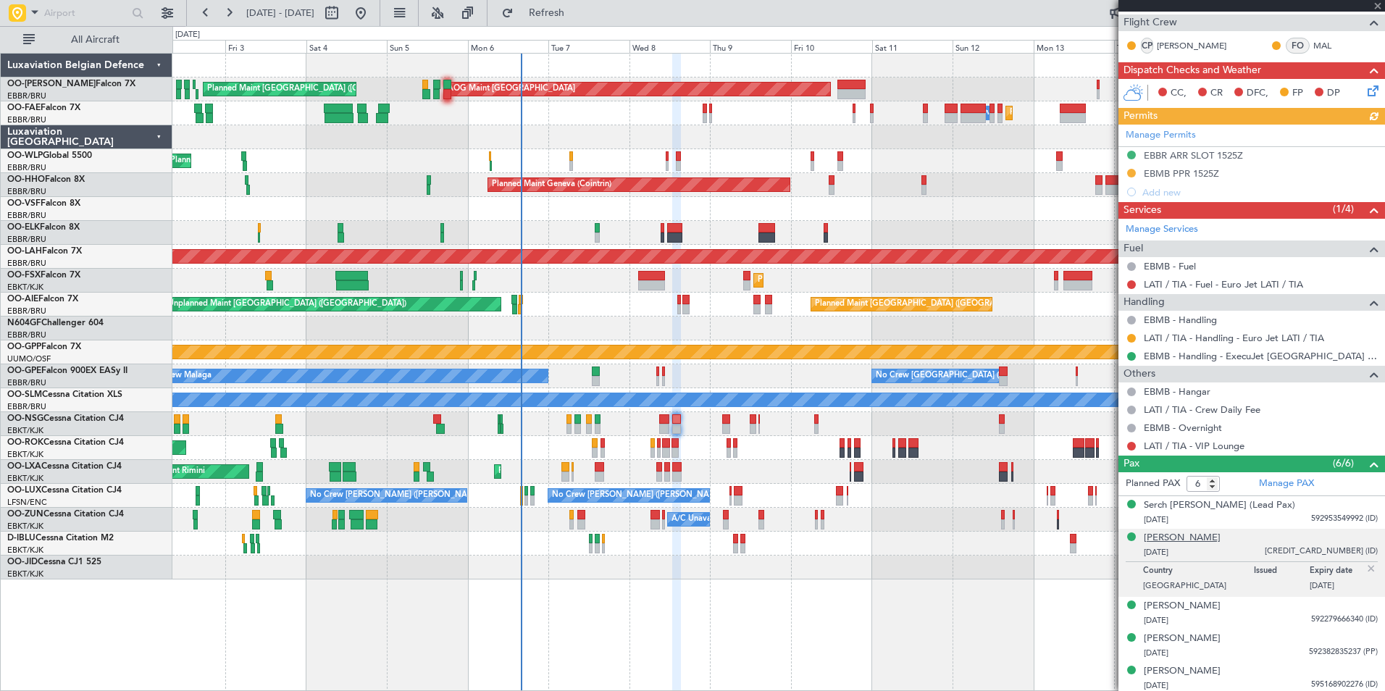
click at [1199, 538] on div "[PERSON_NAME]" at bounding box center [1182, 538] width 77 height 14
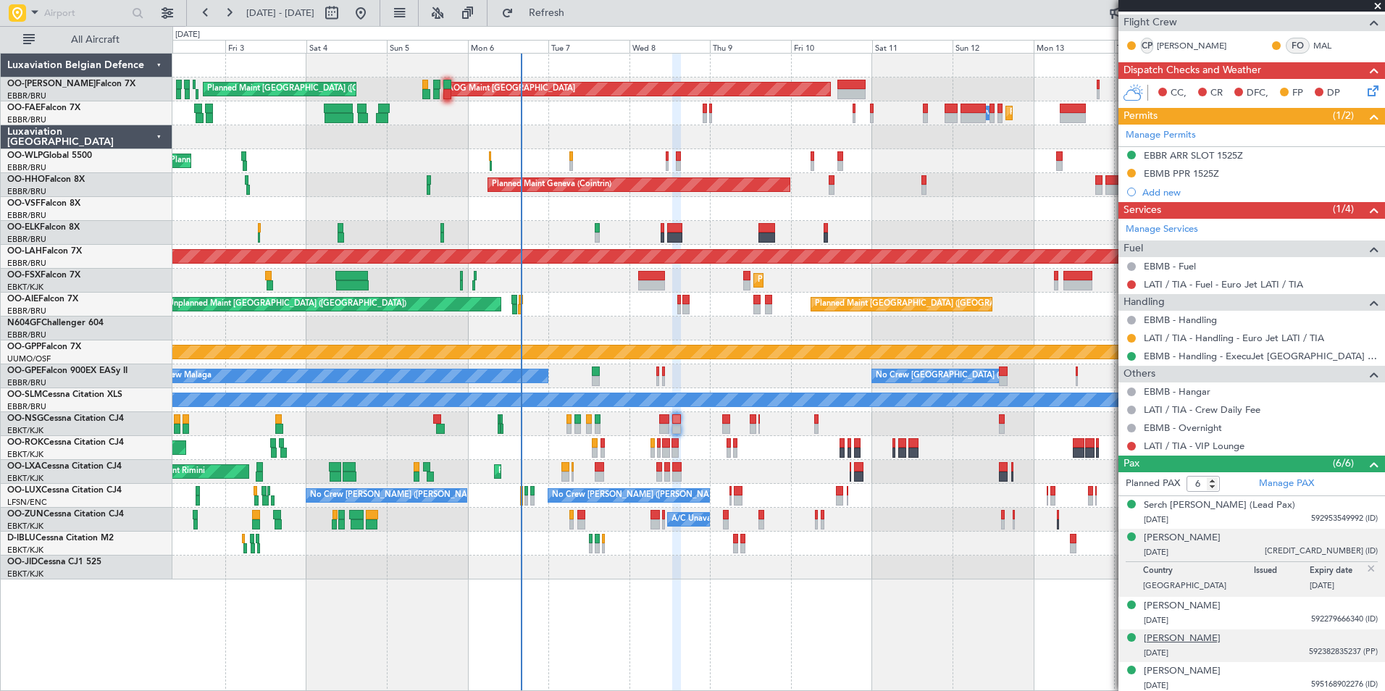
click at [1171, 642] on div "[PERSON_NAME]" at bounding box center [1182, 639] width 77 height 14
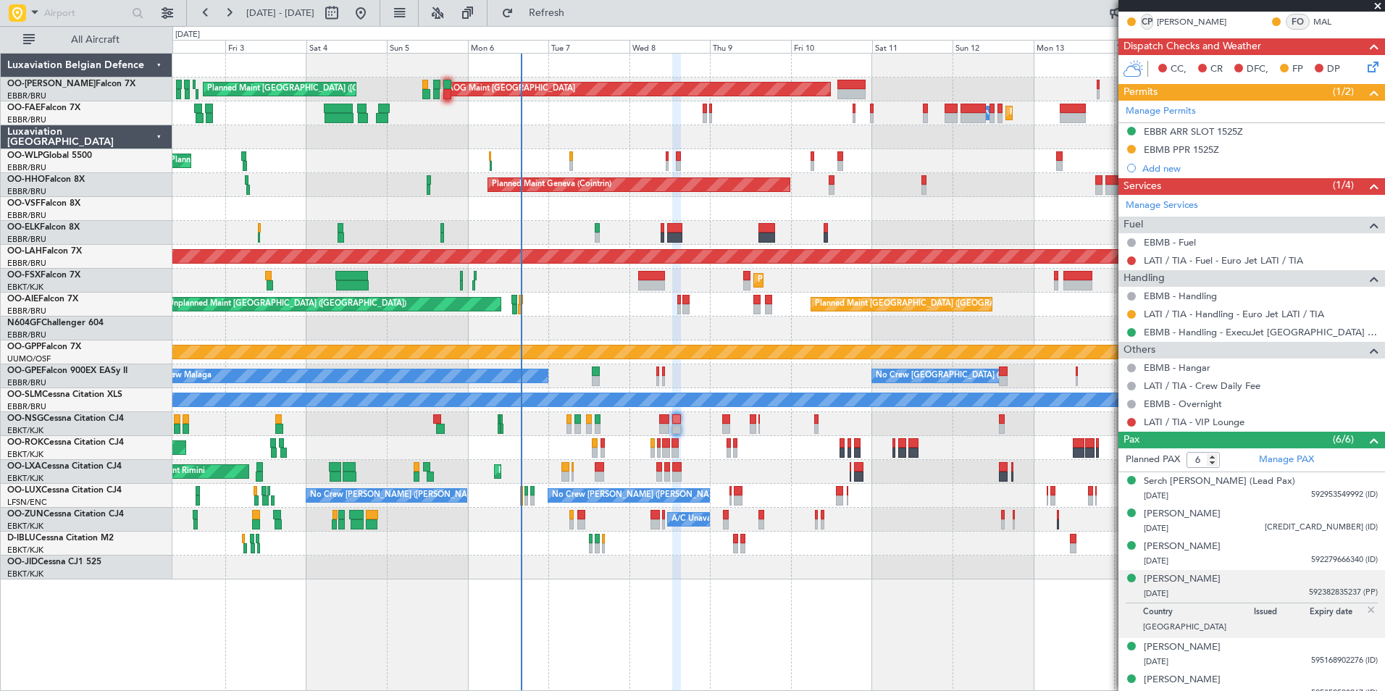
scroll to position [309, 0]
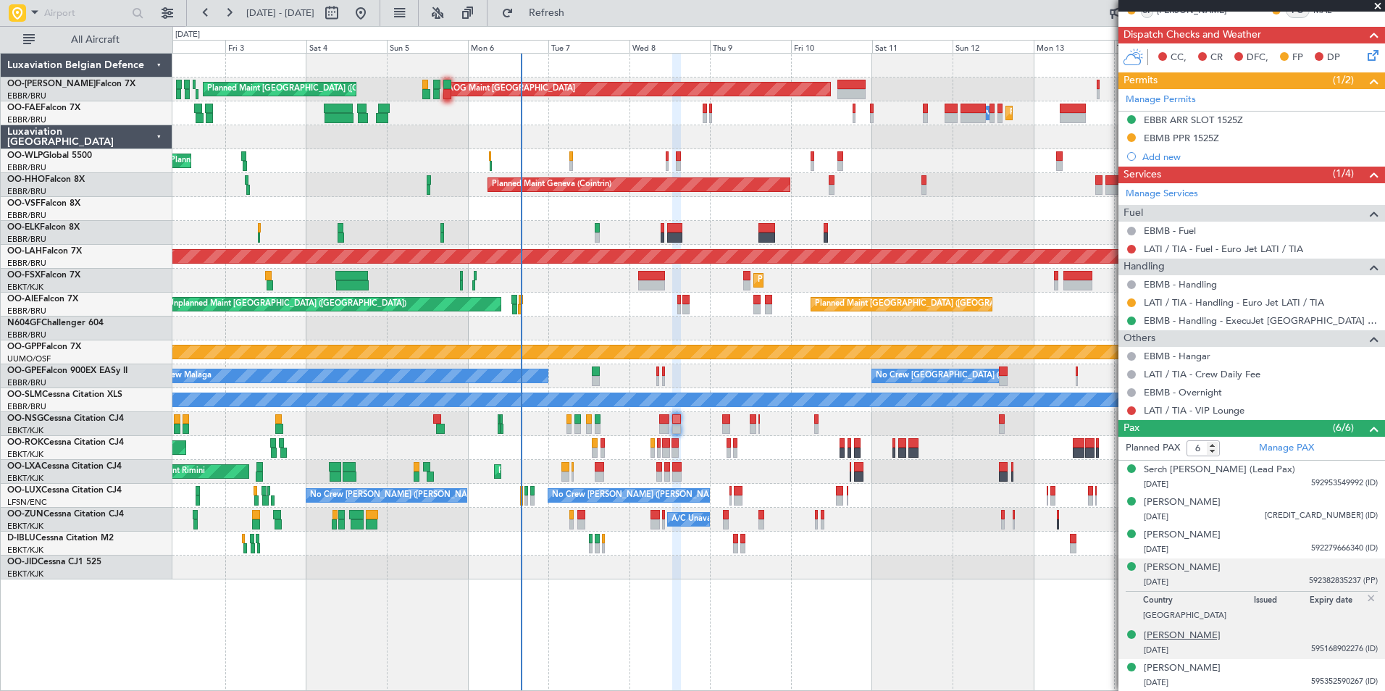
click at [1178, 637] on div "[PERSON_NAME]" at bounding box center [1182, 636] width 77 height 14
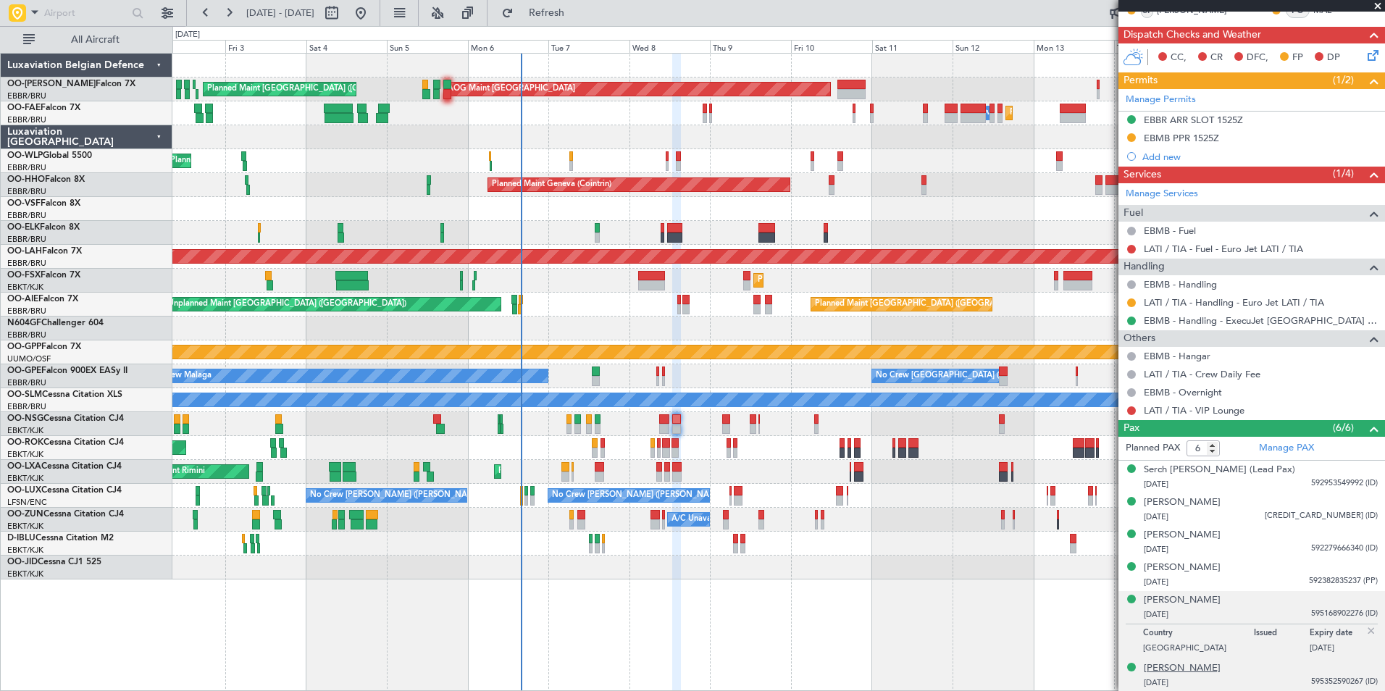
click at [1199, 672] on div "[PERSON_NAME]" at bounding box center [1182, 668] width 77 height 14
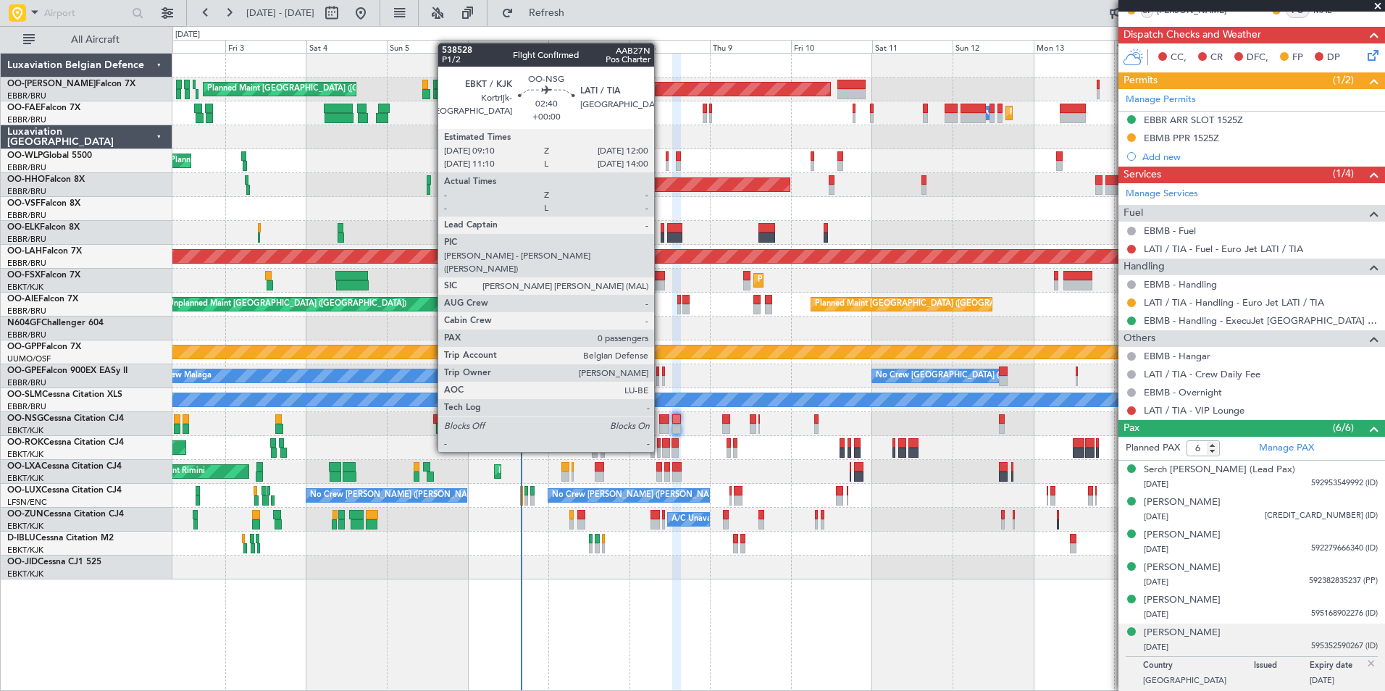
click at [661, 424] on div at bounding box center [664, 429] width 10 height 10
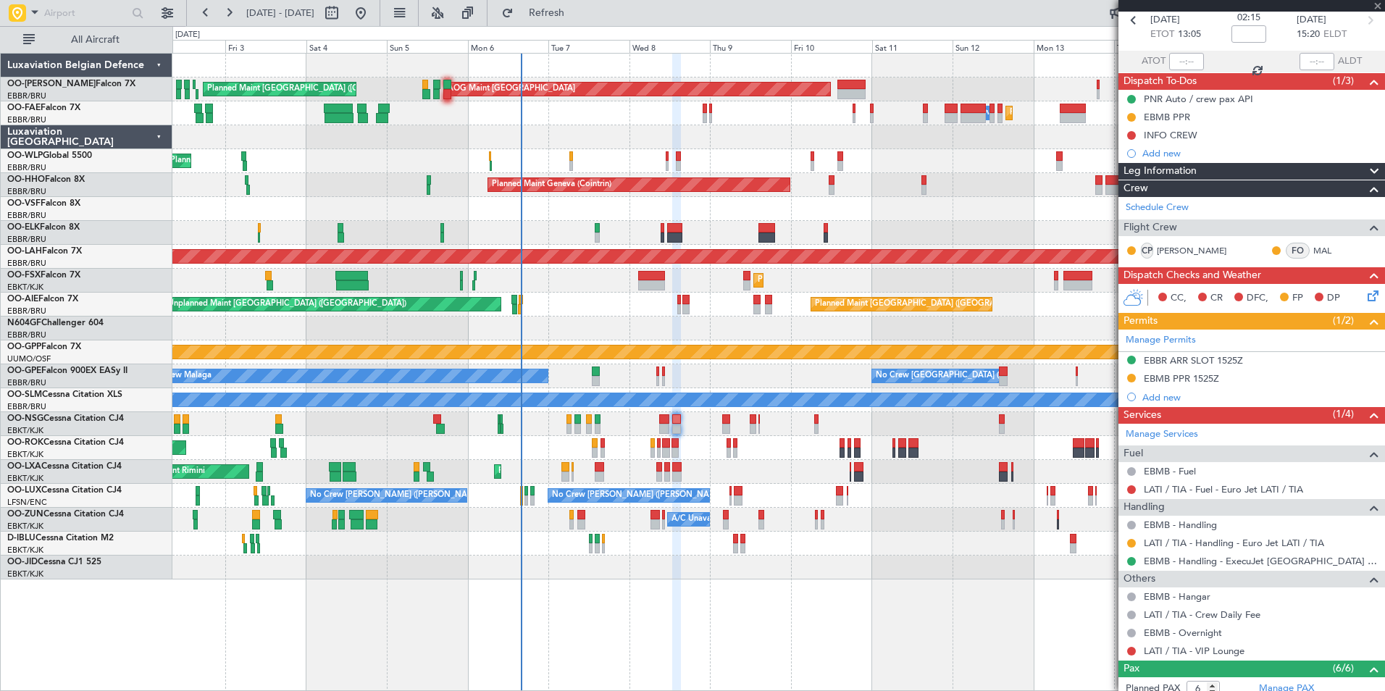
scroll to position [0, 0]
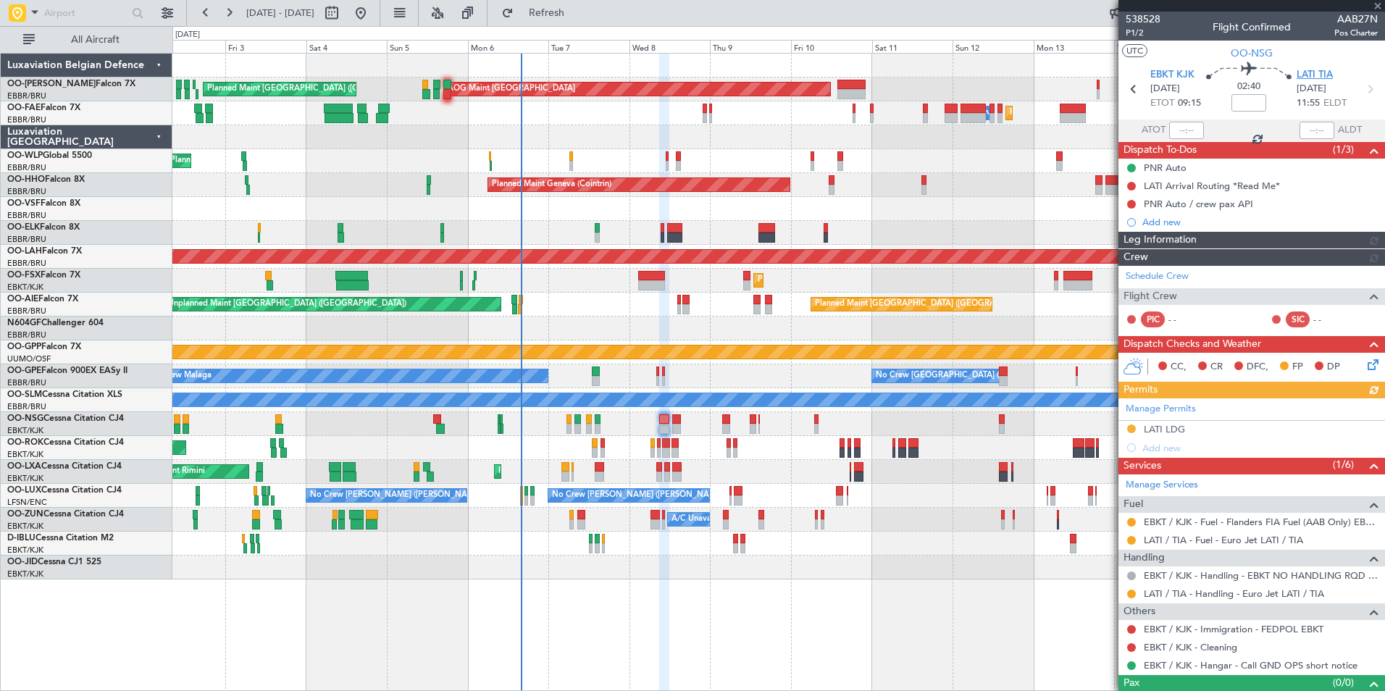
click at [1310, 74] on span "LATI TIA" at bounding box center [1314, 75] width 36 height 14
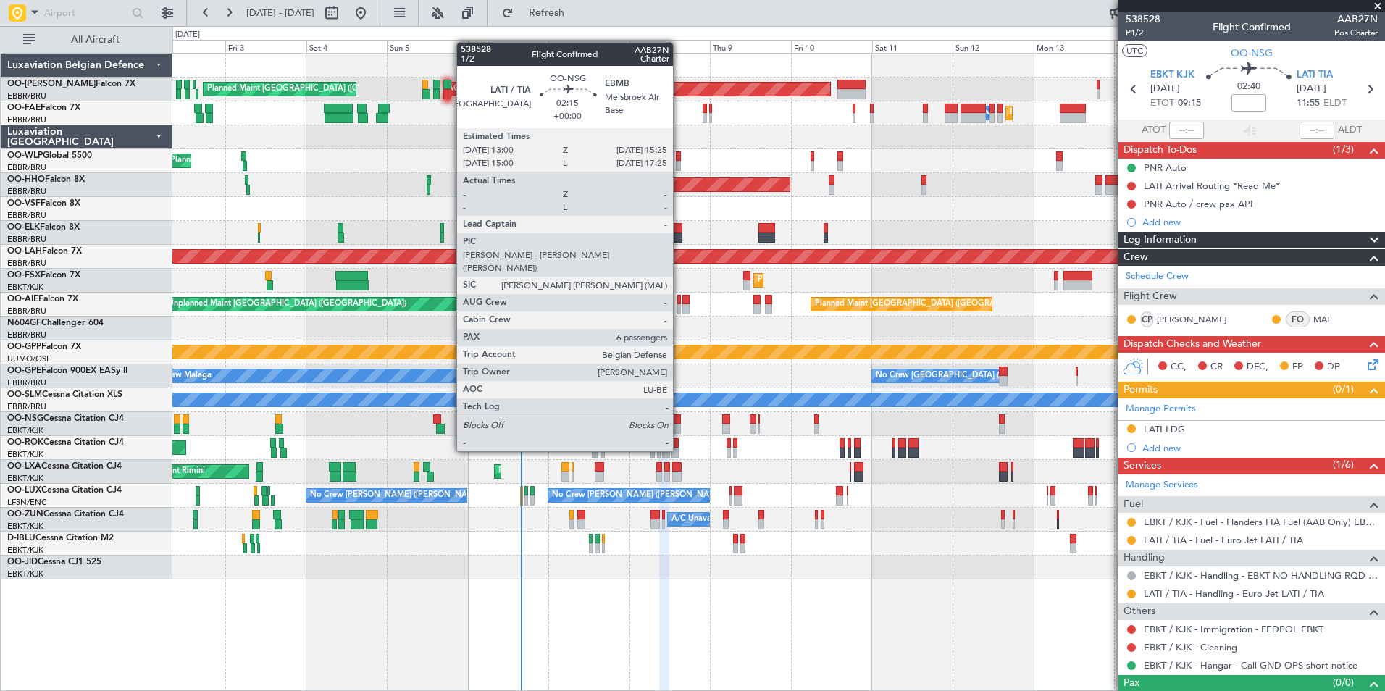
click at [679, 424] on div at bounding box center [676, 429] width 9 height 10
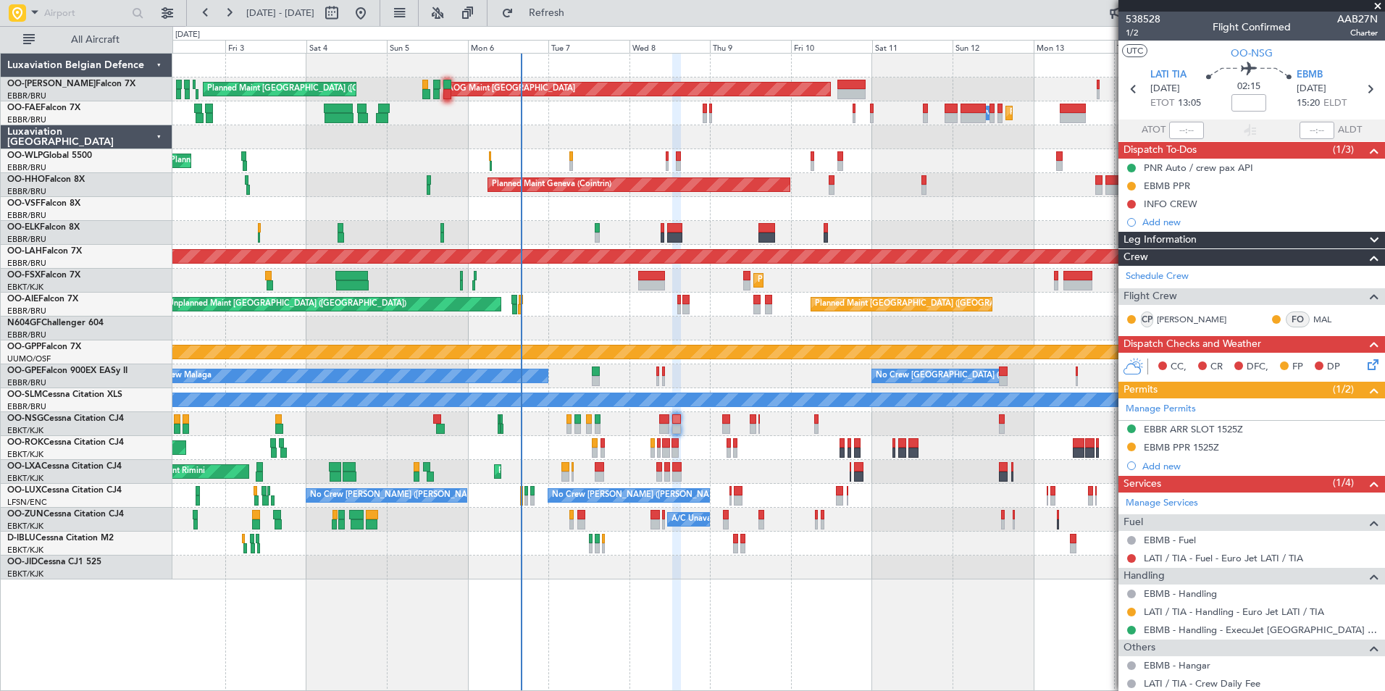
click at [622, 430] on div at bounding box center [778, 424] width 1212 height 24
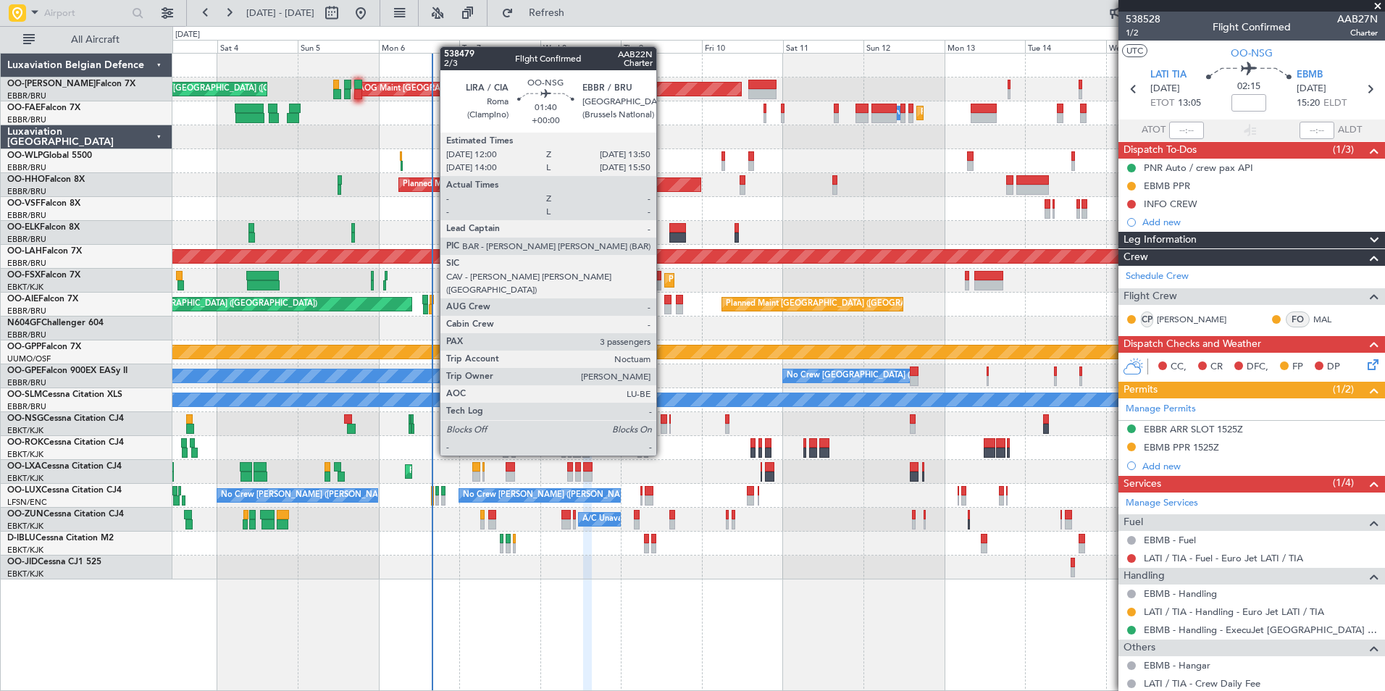
click at [663, 430] on div at bounding box center [664, 429] width 7 height 10
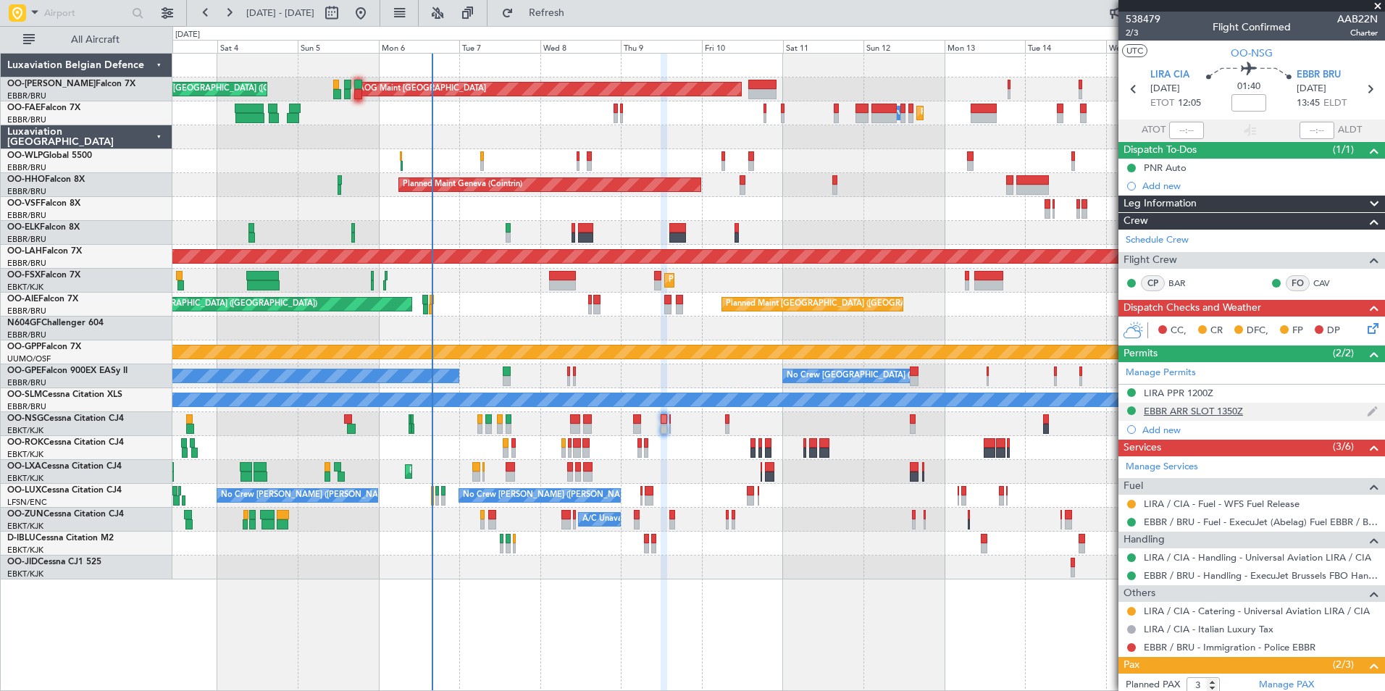
click at [1181, 414] on div "EBBR ARR SLOT 1350Z" at bounding box center [1193, 411] width 99 height 12
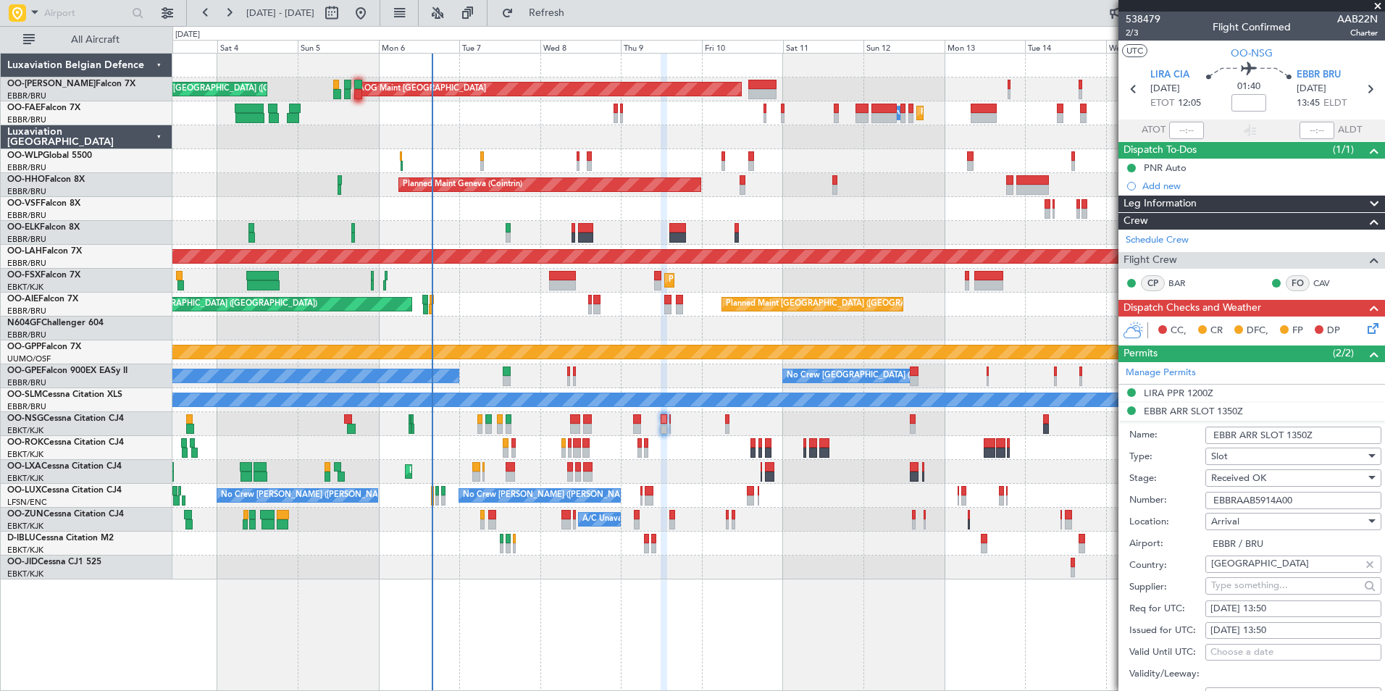
click at [1311, 496] on input "EBBRAAB5914A00" at bounding box center [1293, 500] width 176 height 17
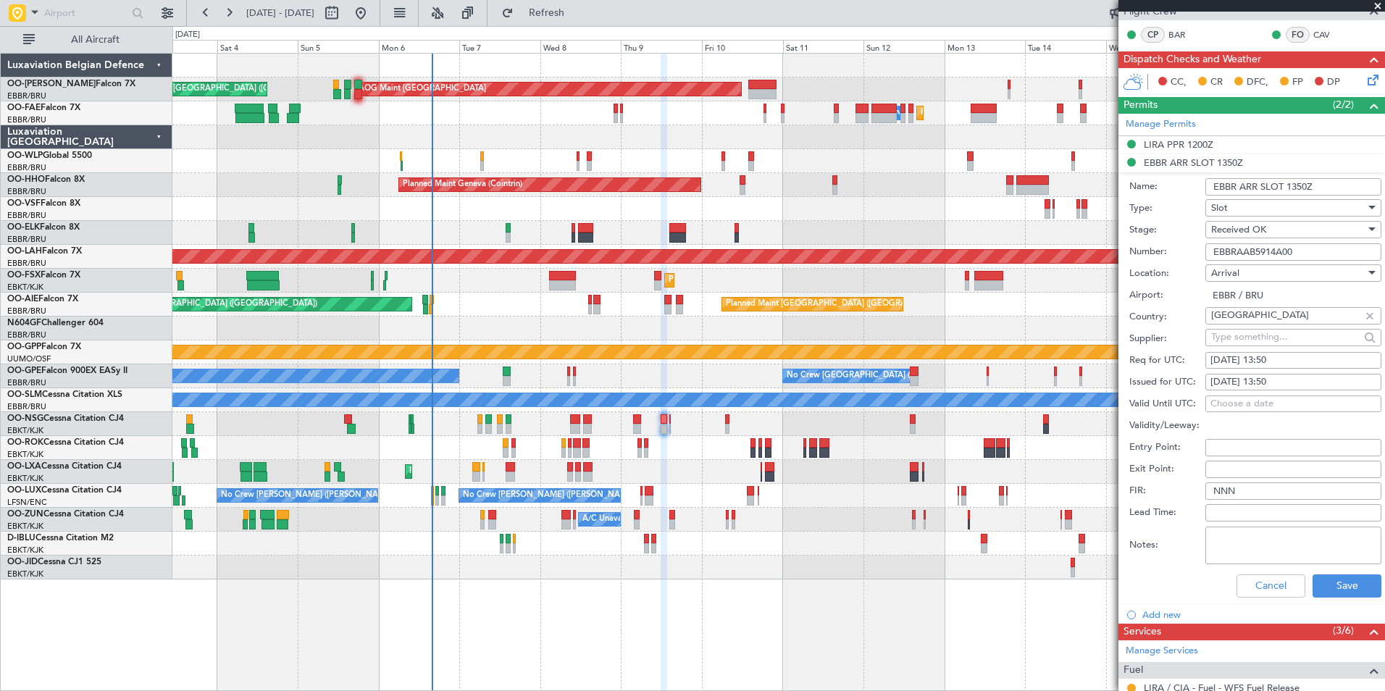
scroll to position [507, 0]
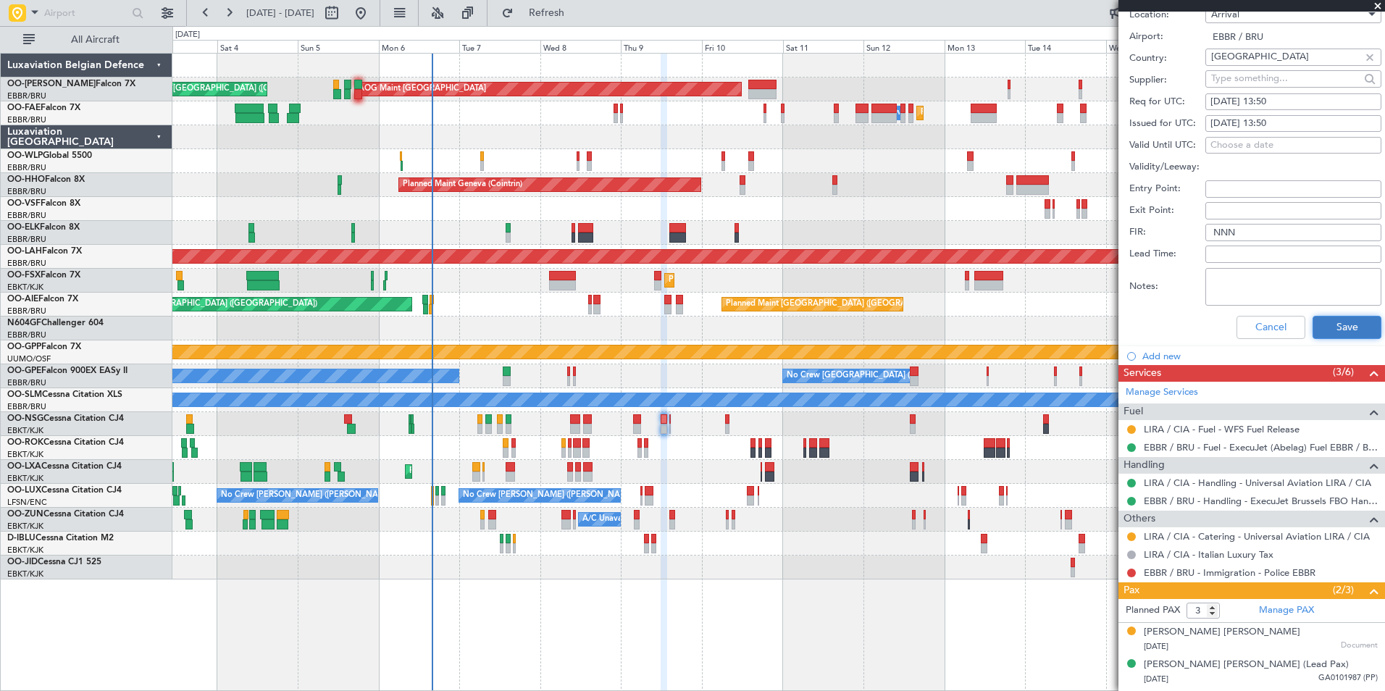
click at [1328, 337] on button "Save" at bounding box center [1346, 327] width 69 height 23
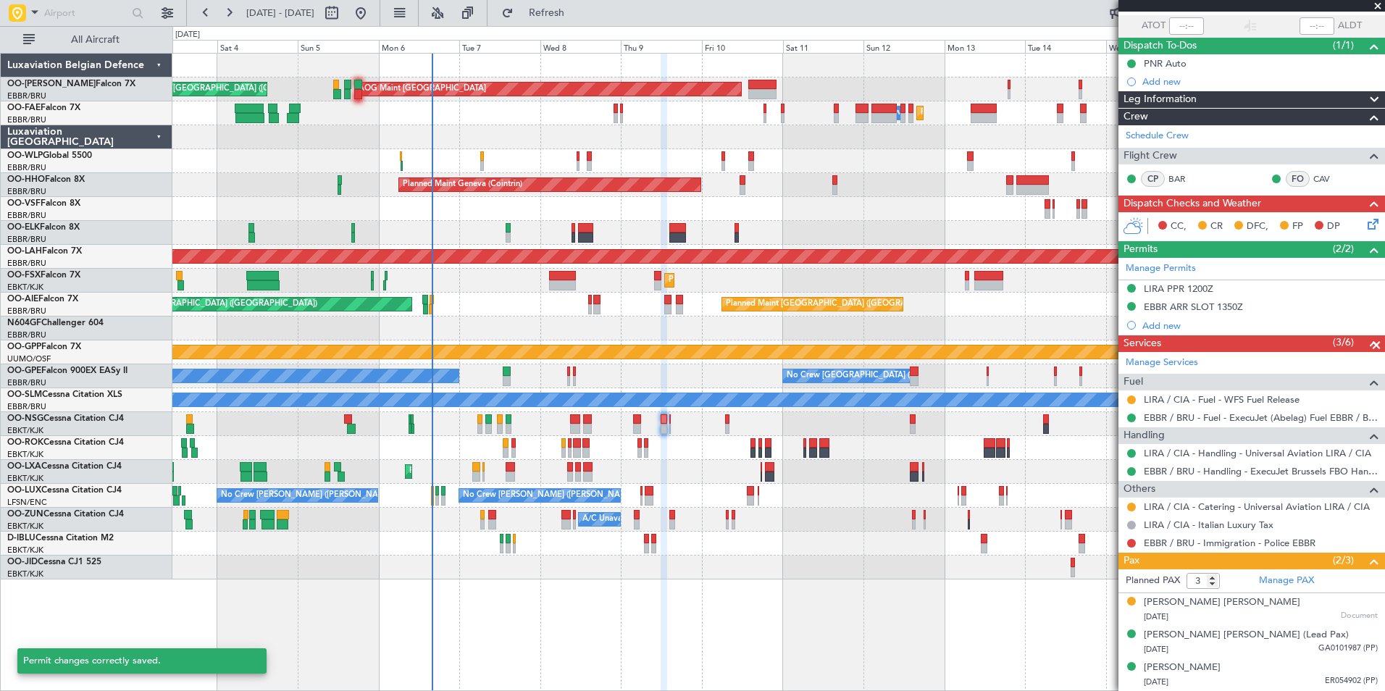
scroll to position [75, 0]
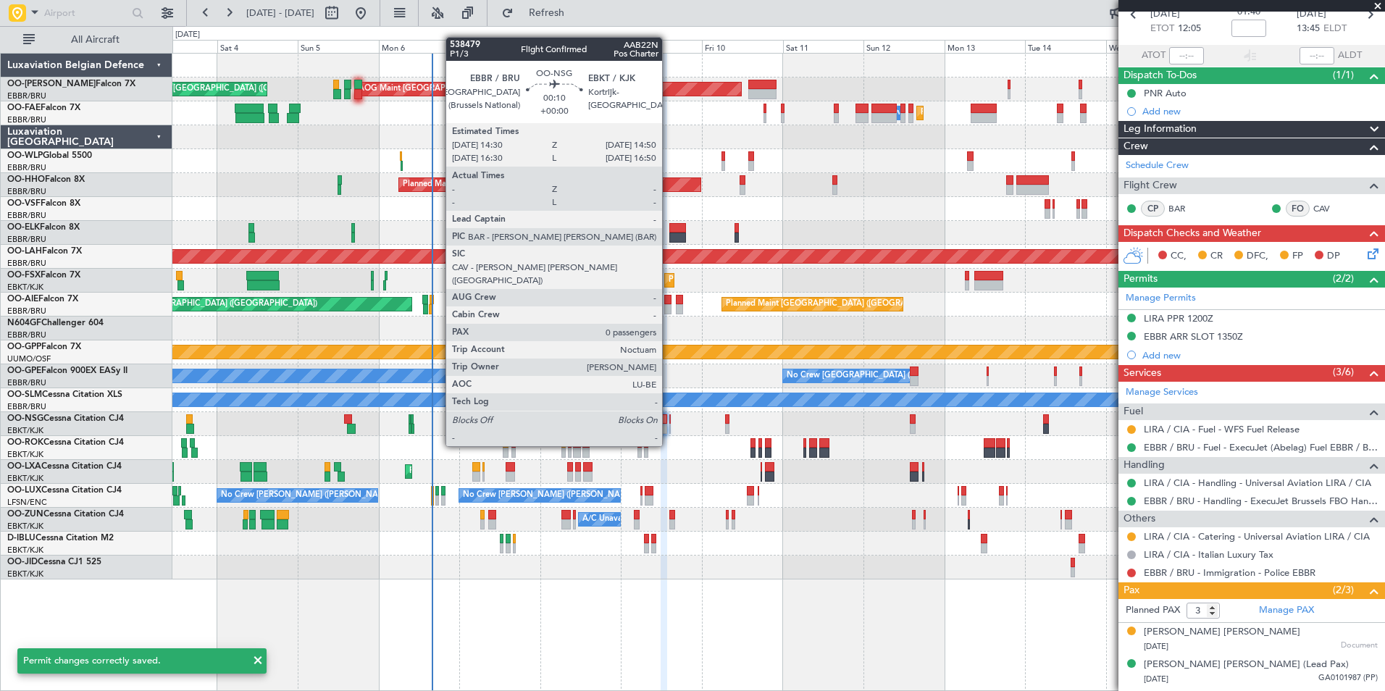
click at [669, 420] on div at bounding box center [669, 419] width 1 height 10
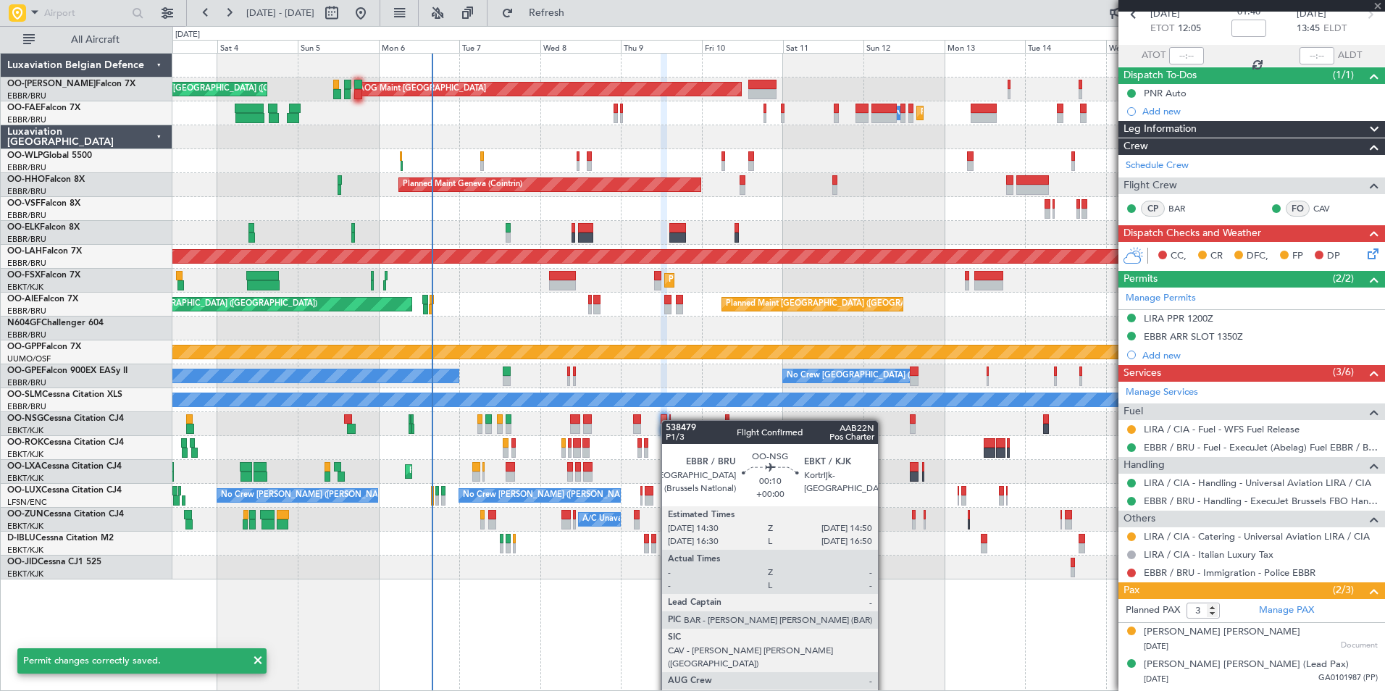
type input "0"
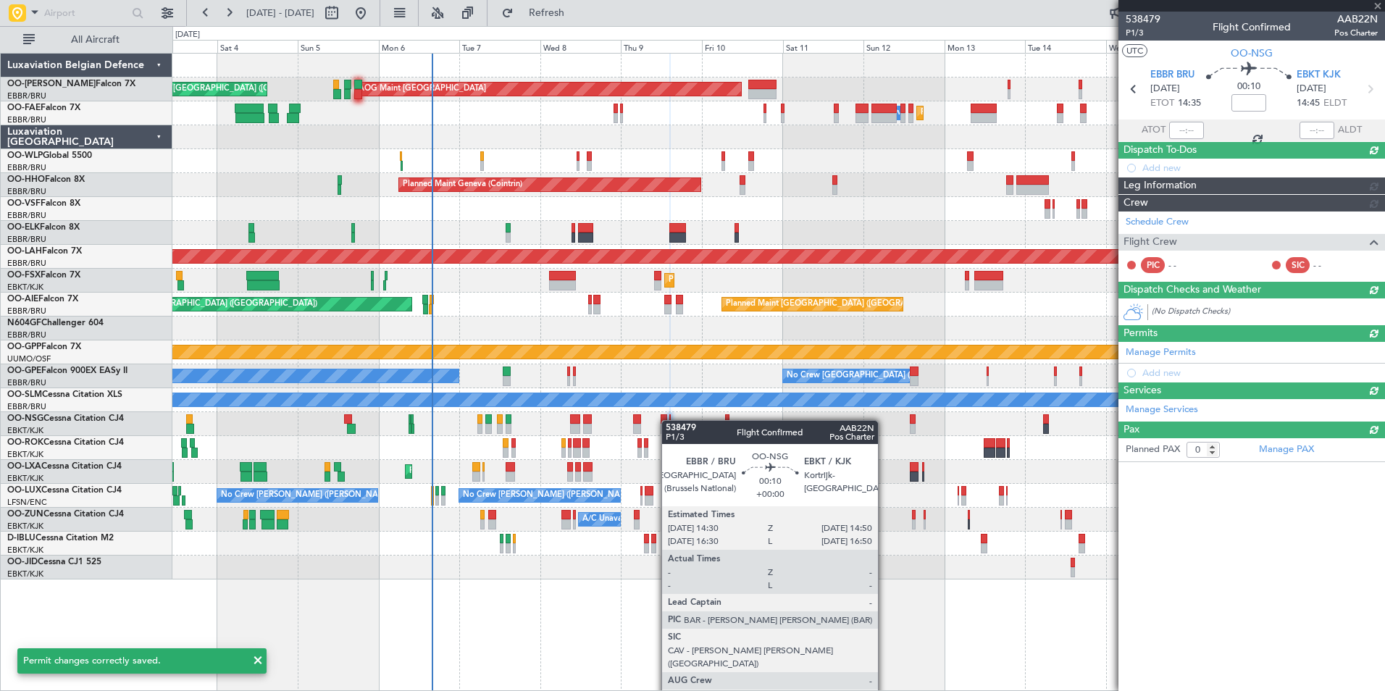
scroll to position [0, 0]
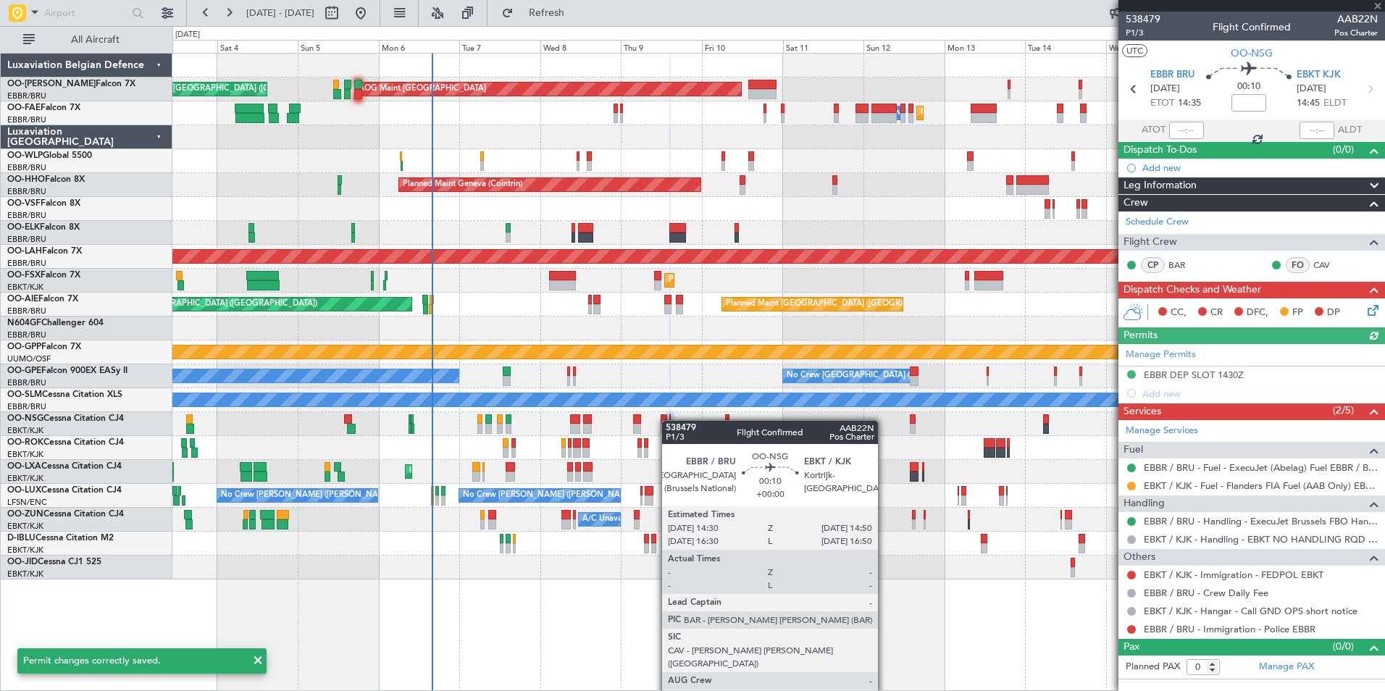
click at [1188, 376] on div "Manage Permits EBBR DEP SLOT 1430Z Add new" at bounding box center [1251, 373] width 267 height 59
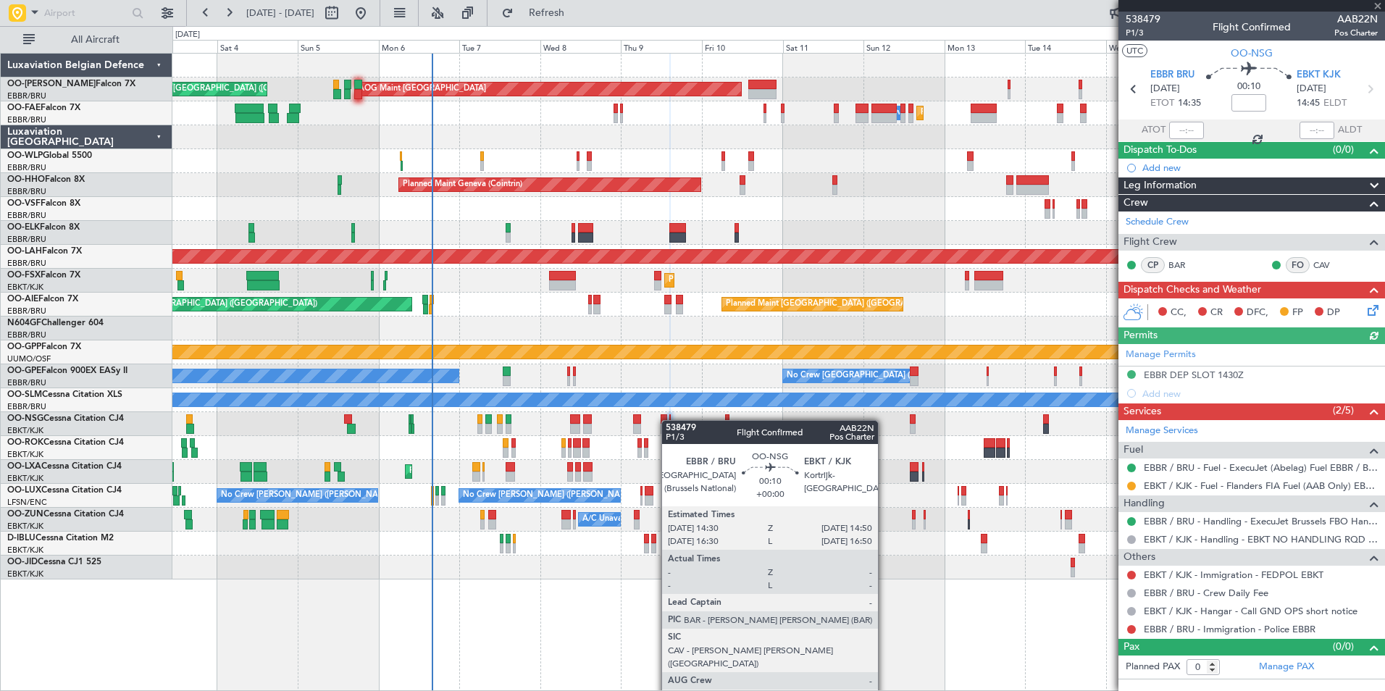
click at [1208, 377] on div "Manage Permits EBBR DEP SLOT 1430Z Add new" at bounding box center [1251, 373] width 267 height 59
click at [1238, 380] on div "Manage Permits EBBR DEP SLOT 1430Z Add new" at bounding box center [1251, 373] width 267 height 59
click at [1202, 369] on div "EBBR DEP SLOT 1430Z" at bounding box center [1194, 375] width 100 height 12
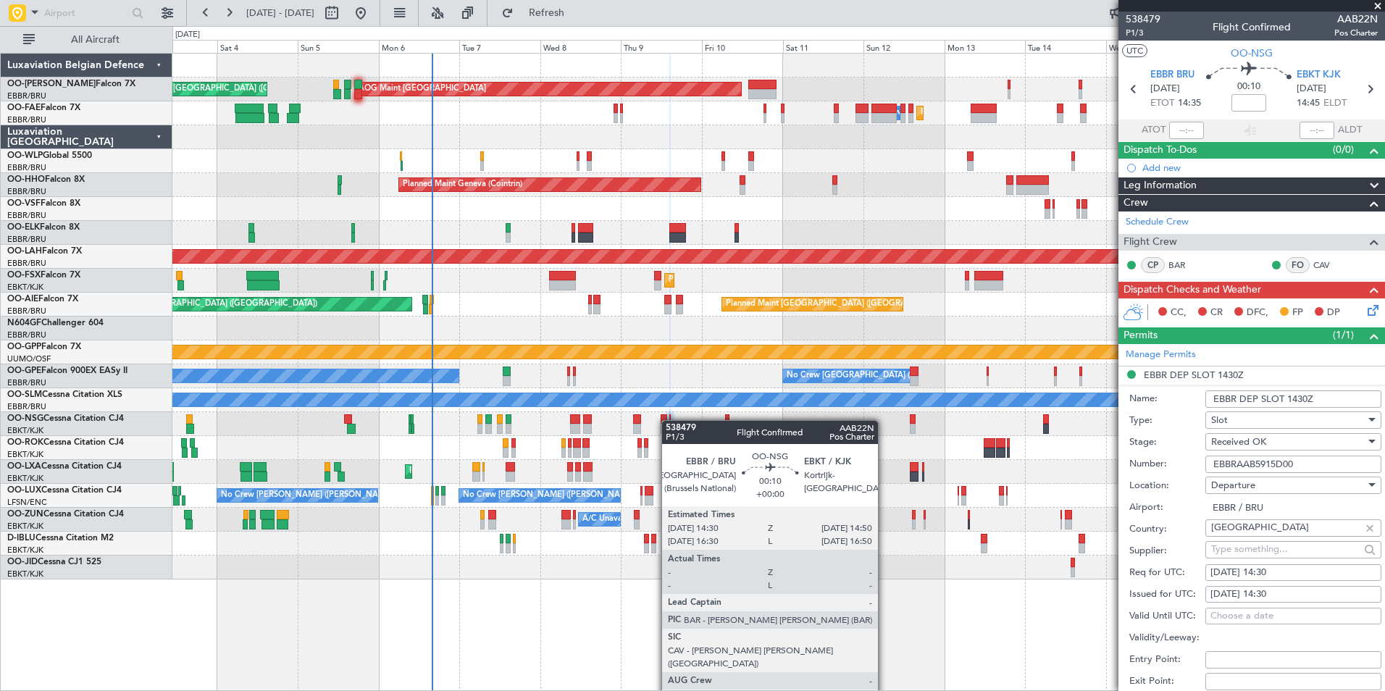
click at [1030, 483] on div "Planned Maint Kortrijk-[GEOGRAPHIC_DATA] AOG Maint [GEOGRAPHIC_DATA]" at bounding box center [778, 472] width 1212 height 24
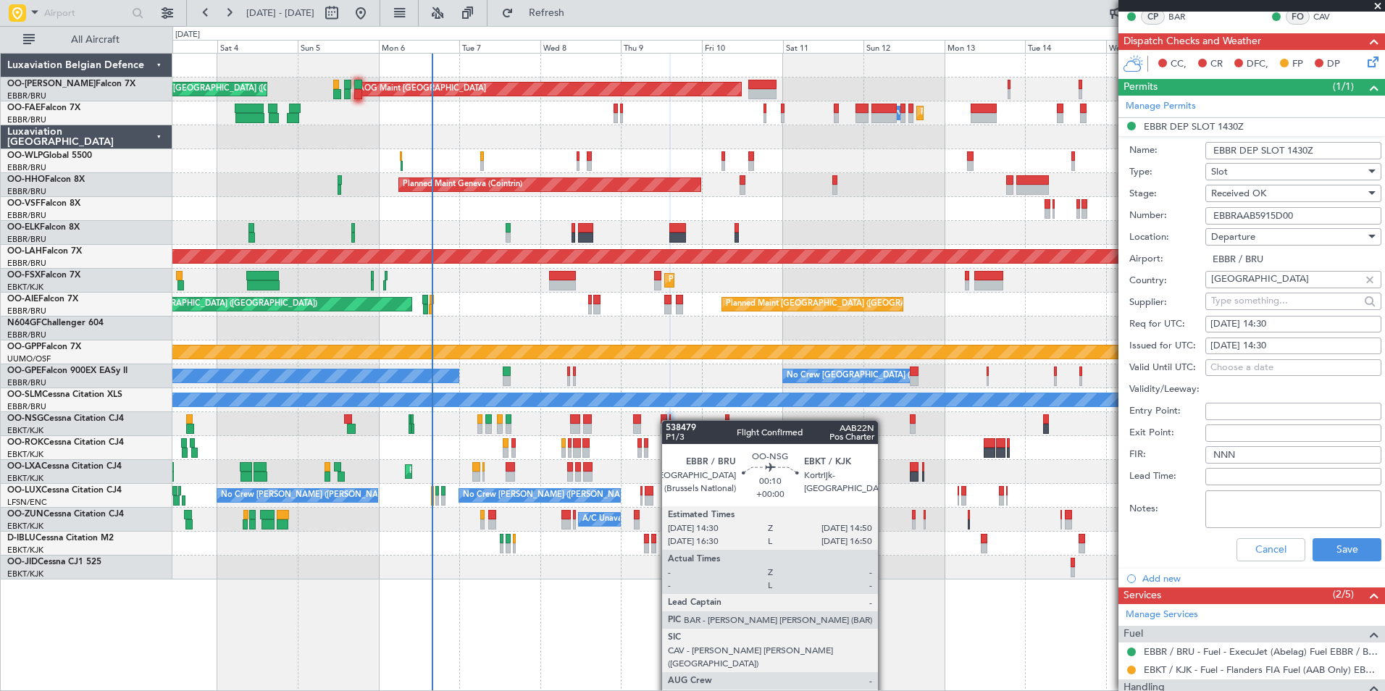
scroll to position [290, 0]
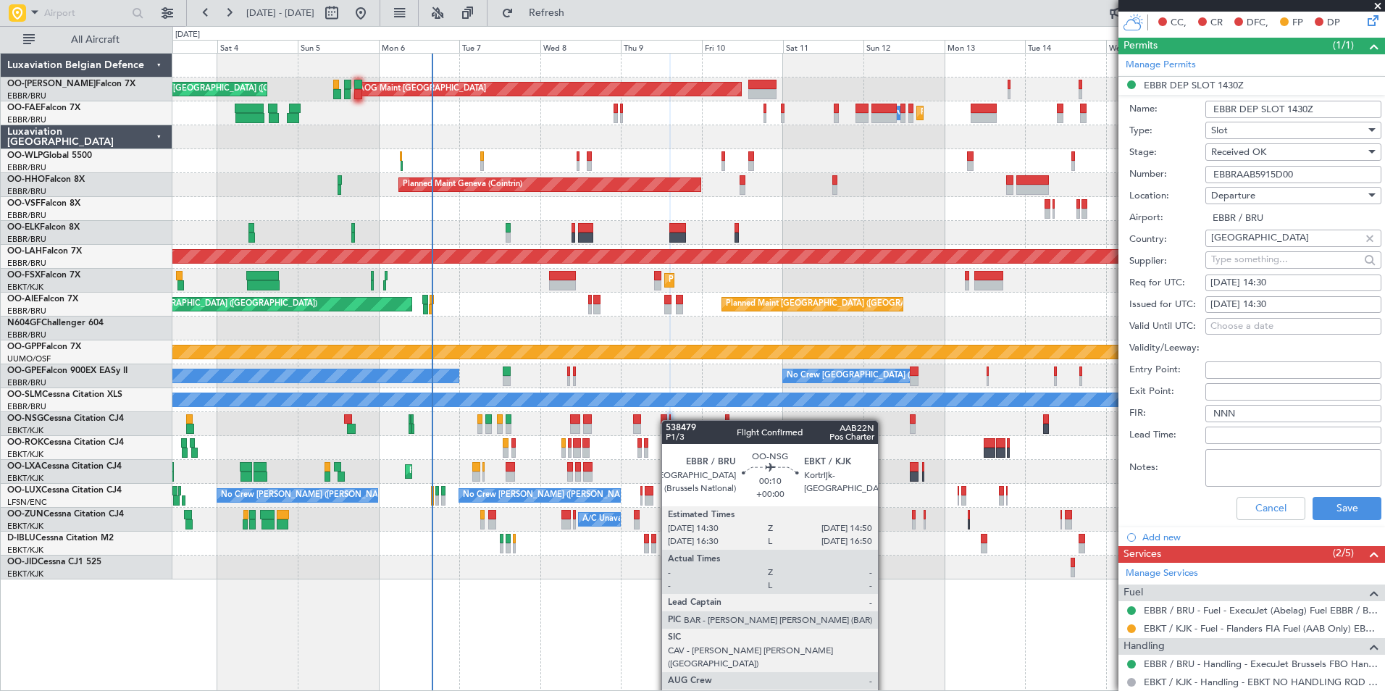
click at [1302, 181] on input "EBBRAAB5915D00" at bounding box center [1293, 174] width 176 height 17
click at [1302, 170] on input "EBBRAAB5915D00" at bounding box center [1293, 174] width 176 height 17
click at [1302, 169] on input "EBBRAAB5915D00" at bounding box center [1293, 174] width 176 height 17
paste input "text"
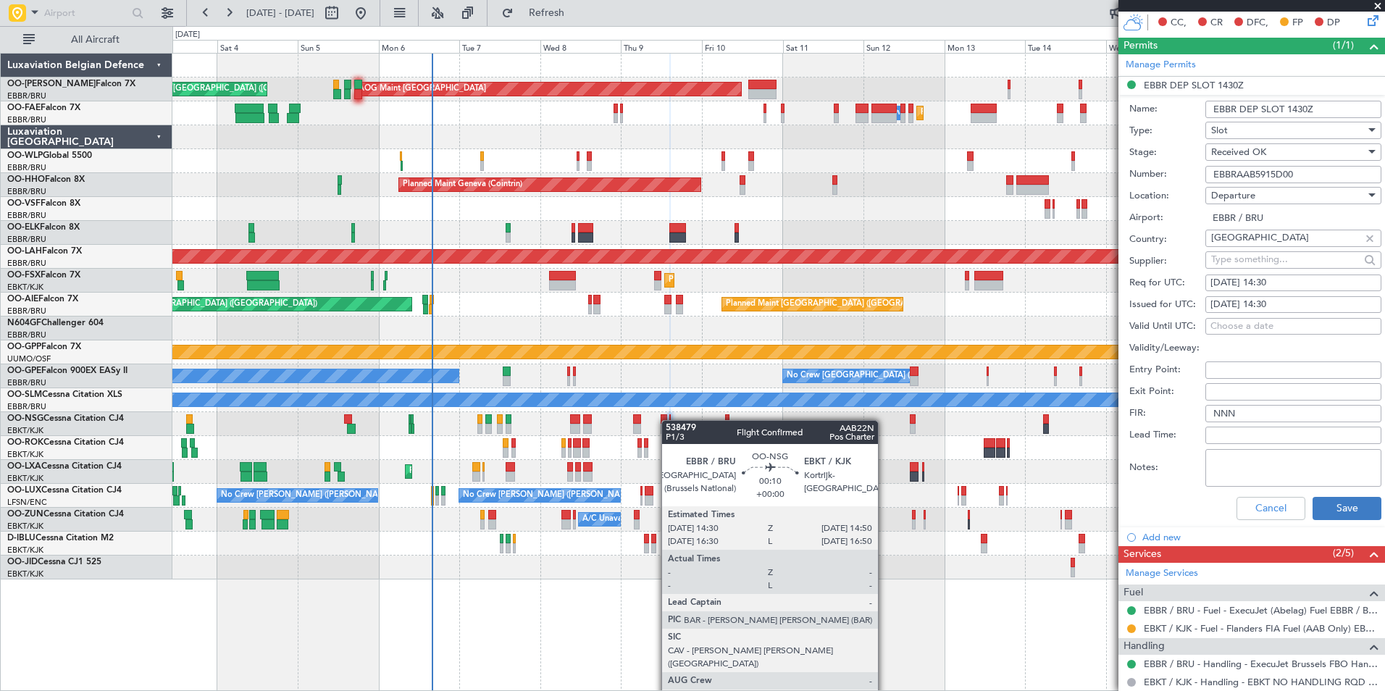
type input "EBBRAAB5915D00"
click at [1341, 501] on button "Save" at bounding box center [1346, 508] width 69 height 23
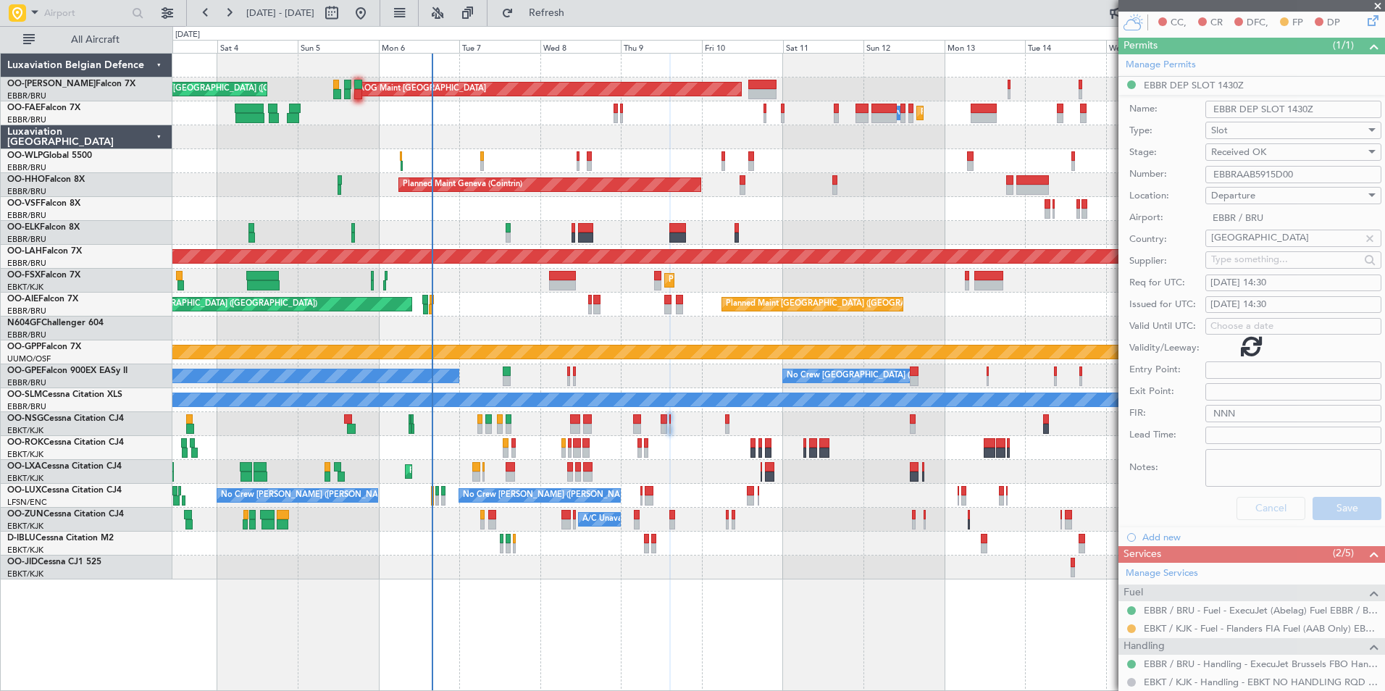
scroll to position [0, 0]
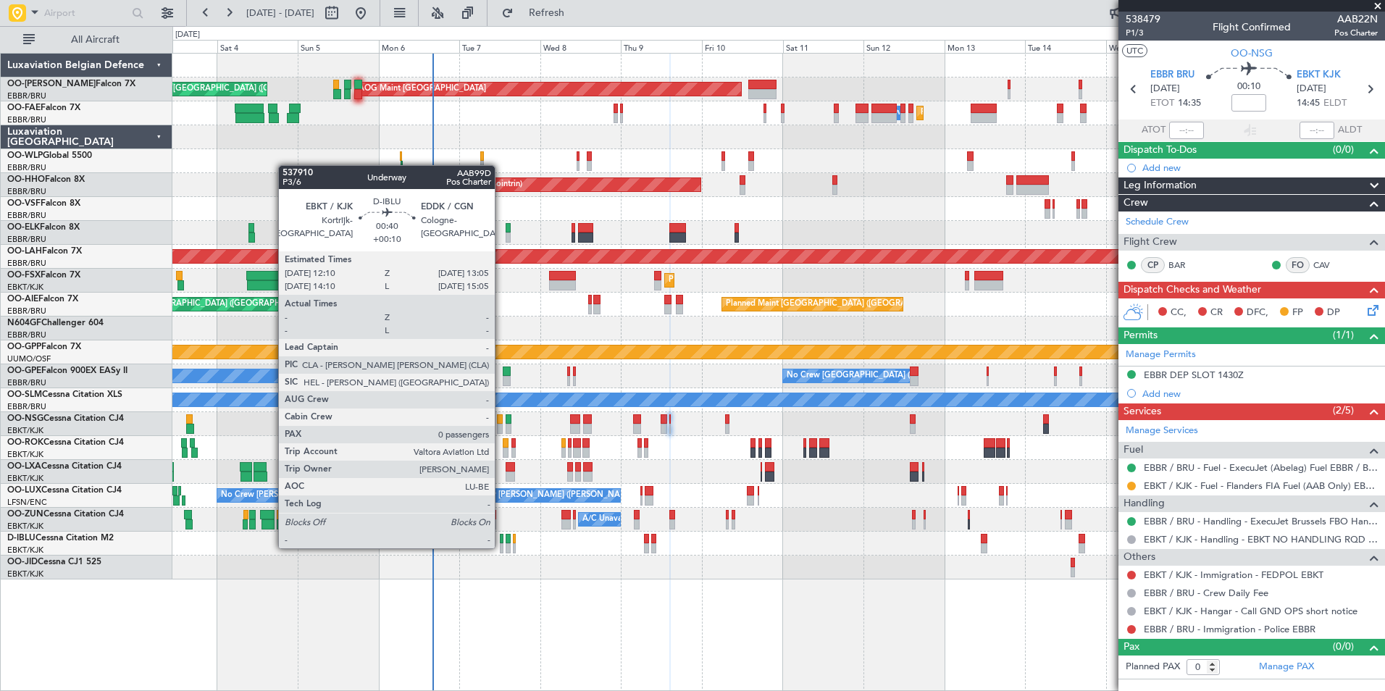
click at [501, 547] on div at bounding box center [502, 548] width 4 height 10
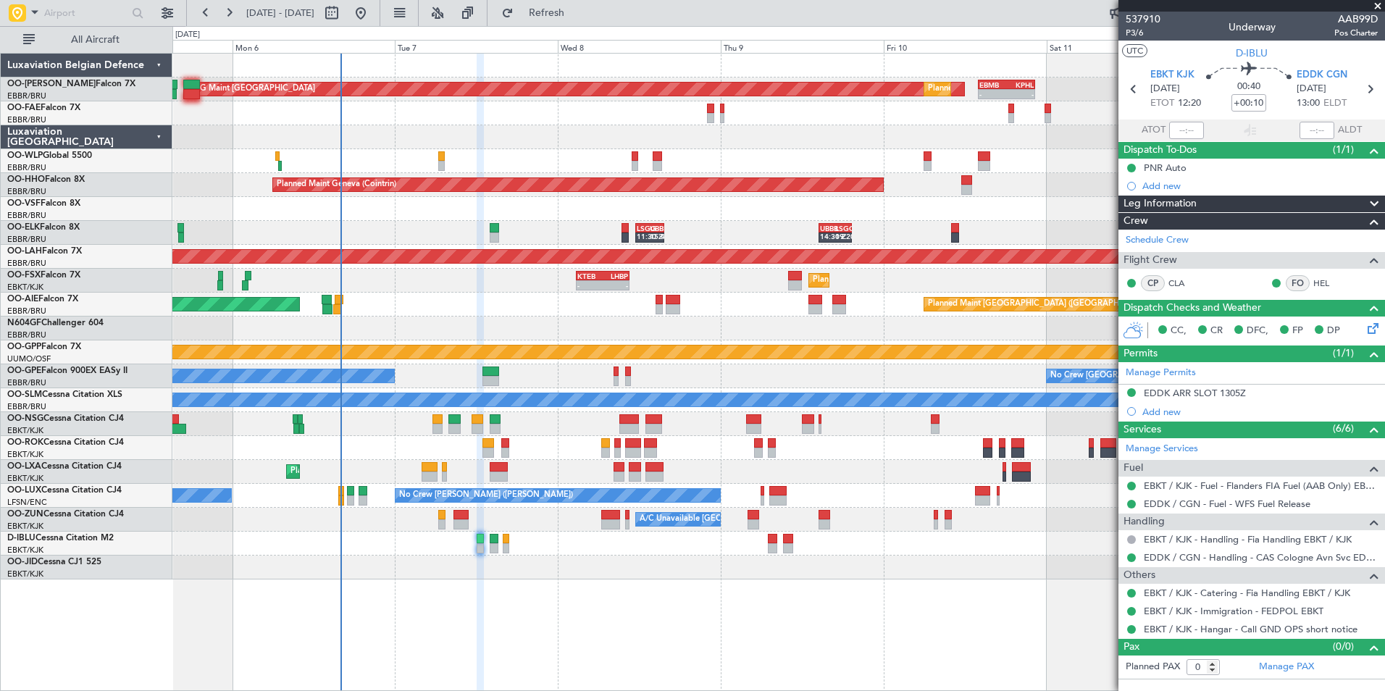
click at [545, 565] on div at bounding box center [778, 568] width 1212 height 24
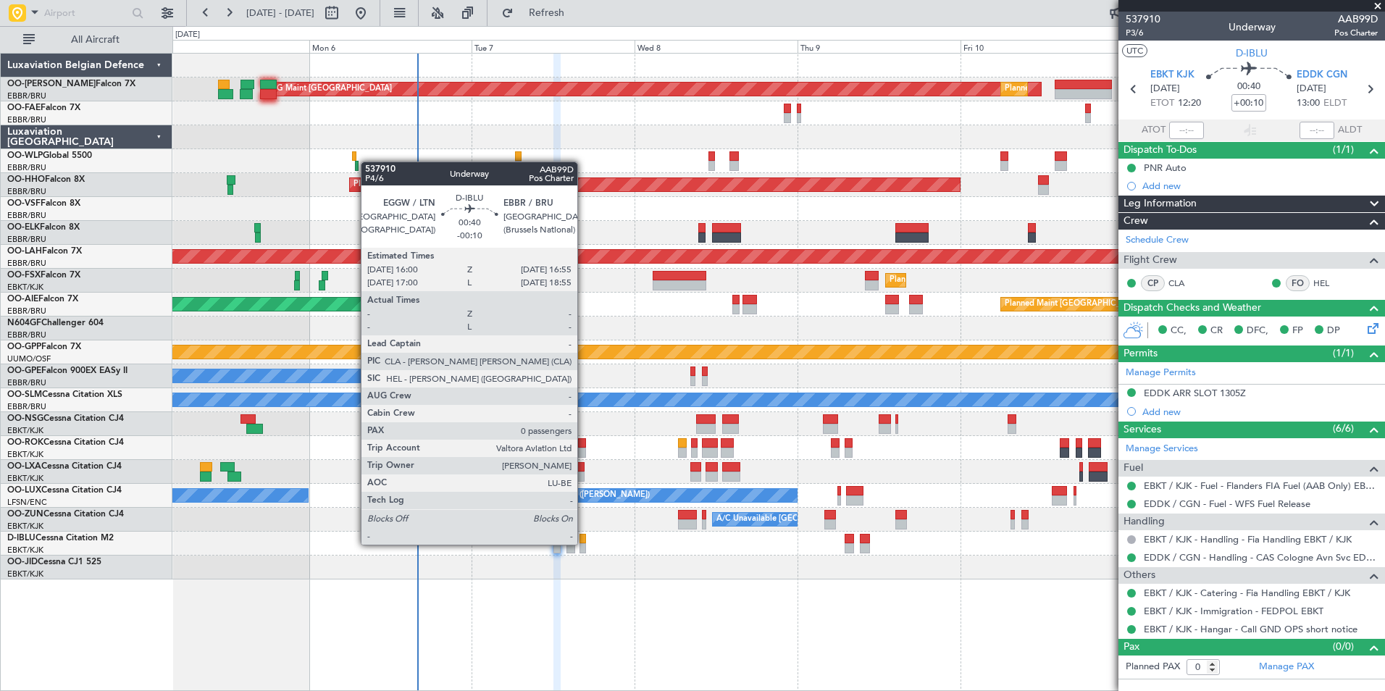
click at [584, 545] on div at bounding box center [582, 548] width 7 height 10
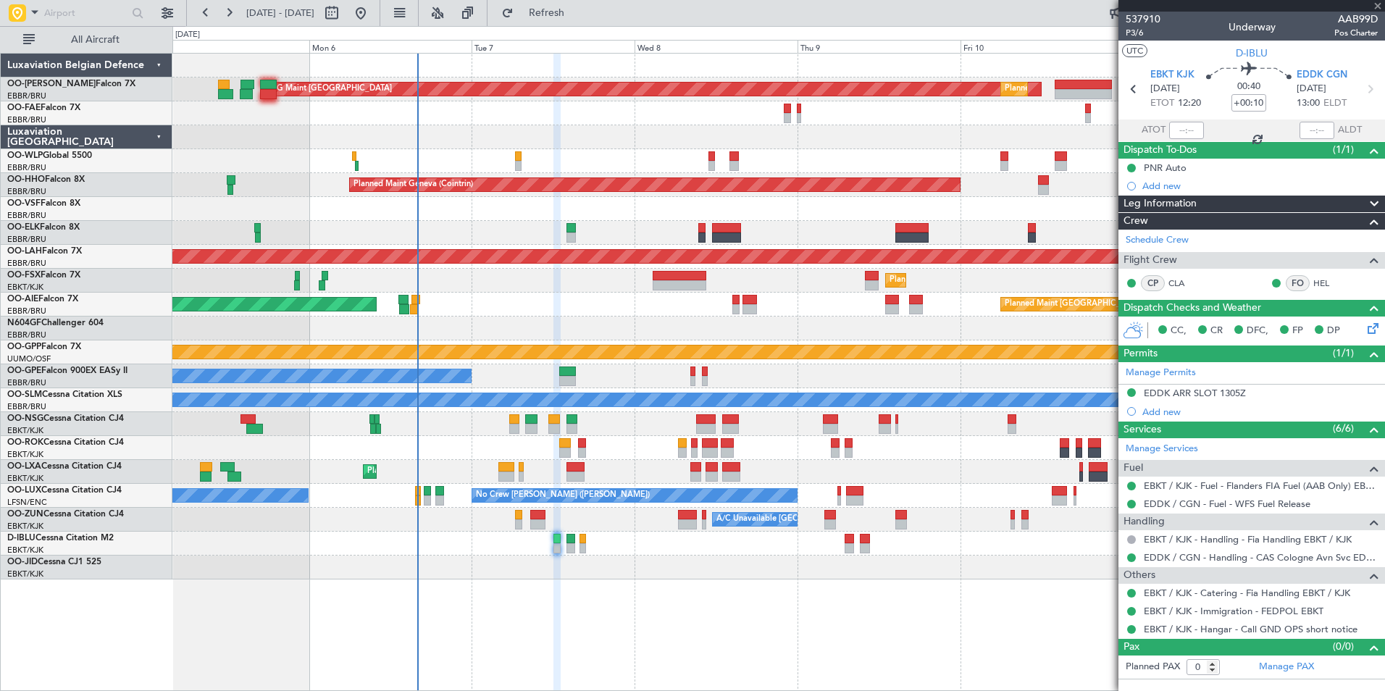
type input "-00:10"
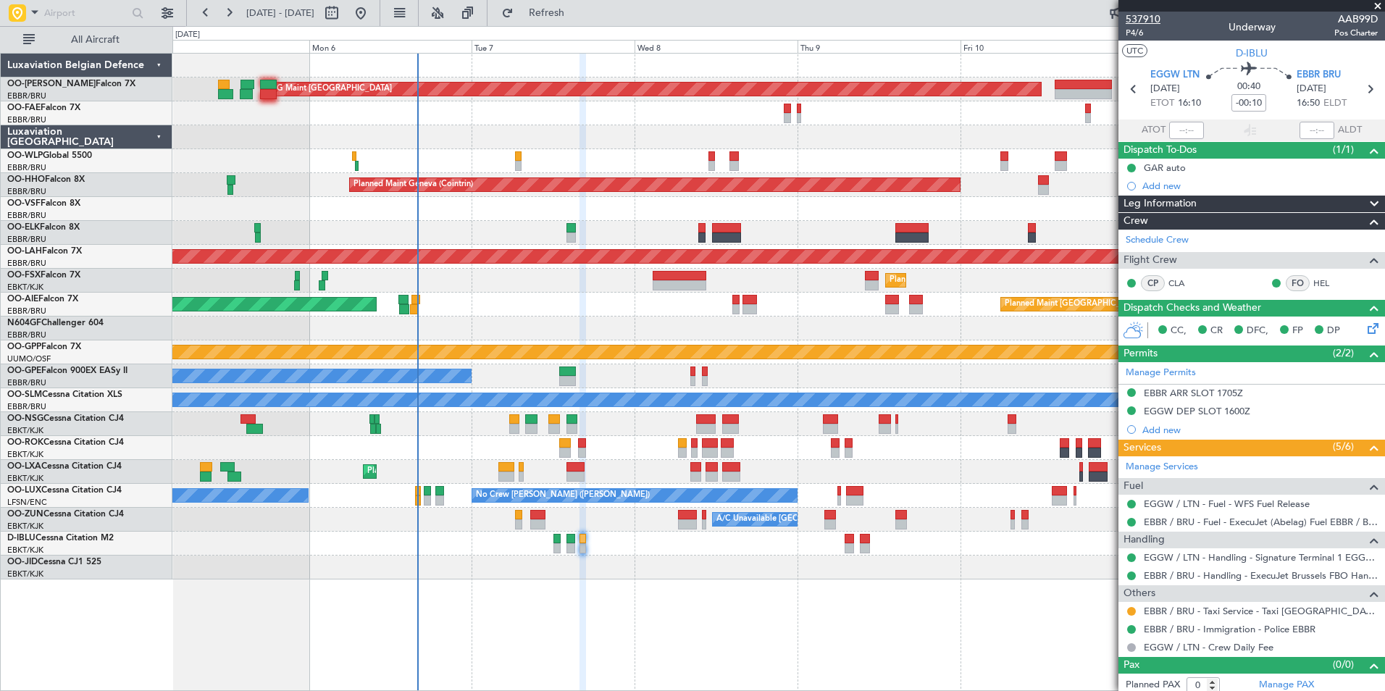
click at [1131, 25] on span "537910" at bounding box center [1143, 19] width 35 height 15
click at [1137, 25] on span "537910" at bounding box center [1143, 19] width 35 height 15
click at [1131, 31] on span "P4/6" at bounding box center [1143, 33] width 35 height 12
click at [1209, 611] on link "EBBR / BRU - Taxi Service - Taxi [GEOGRAPHIC_DATA] [GEOGRAPHIC_DATA]" at bounding box center [1261, 611] width 234 height 12
drag, startPoint x: 550, startPoint y: 17, endPoint x: 567, endPoint y: 362, distance: 345.9
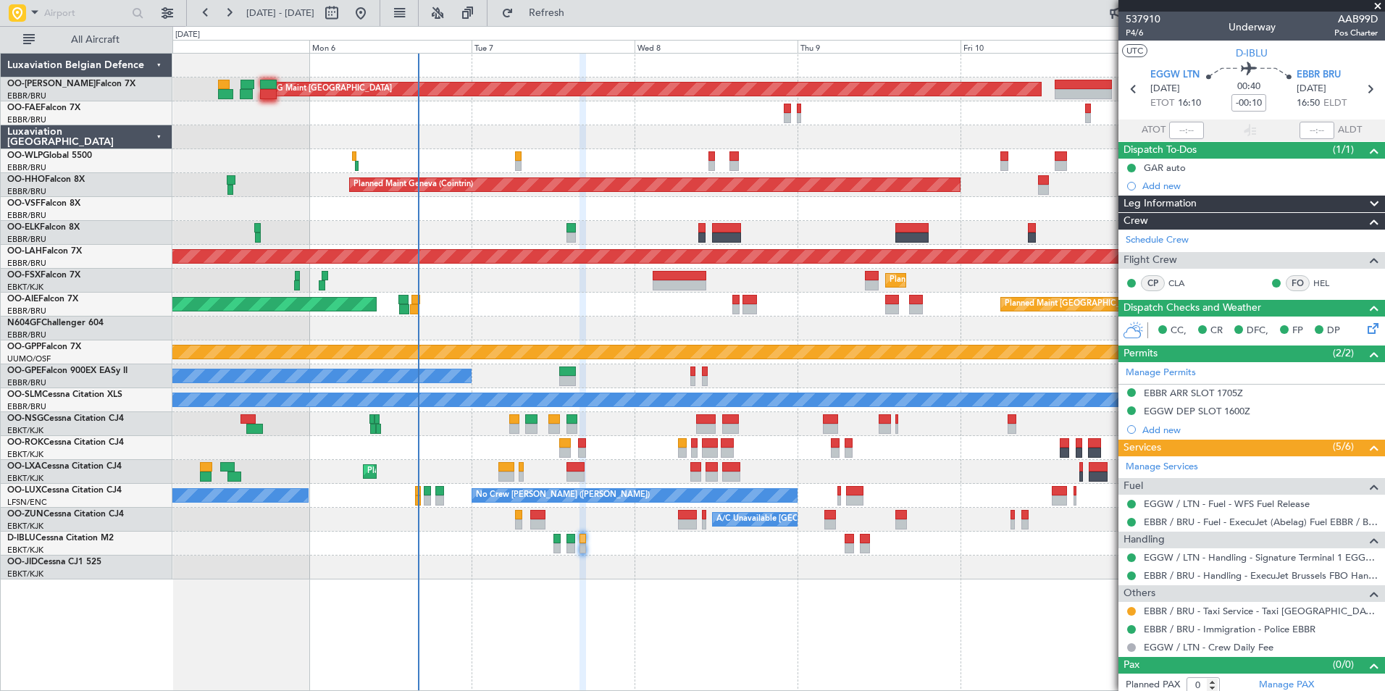
click at [550, 17] on button "Refresh" at bounding box center [538, 12] width 87 height 23
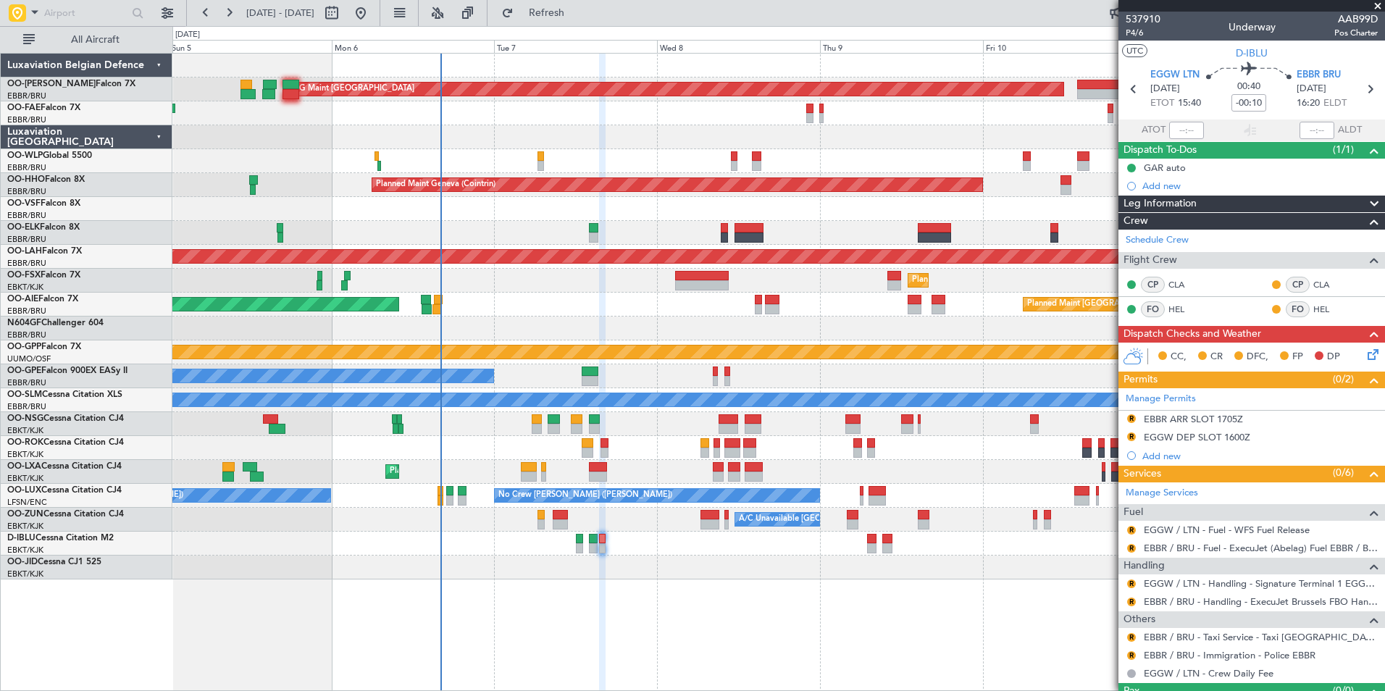
click at [608, 566] on div at bounding box center [778, 568] width 1212 height 24
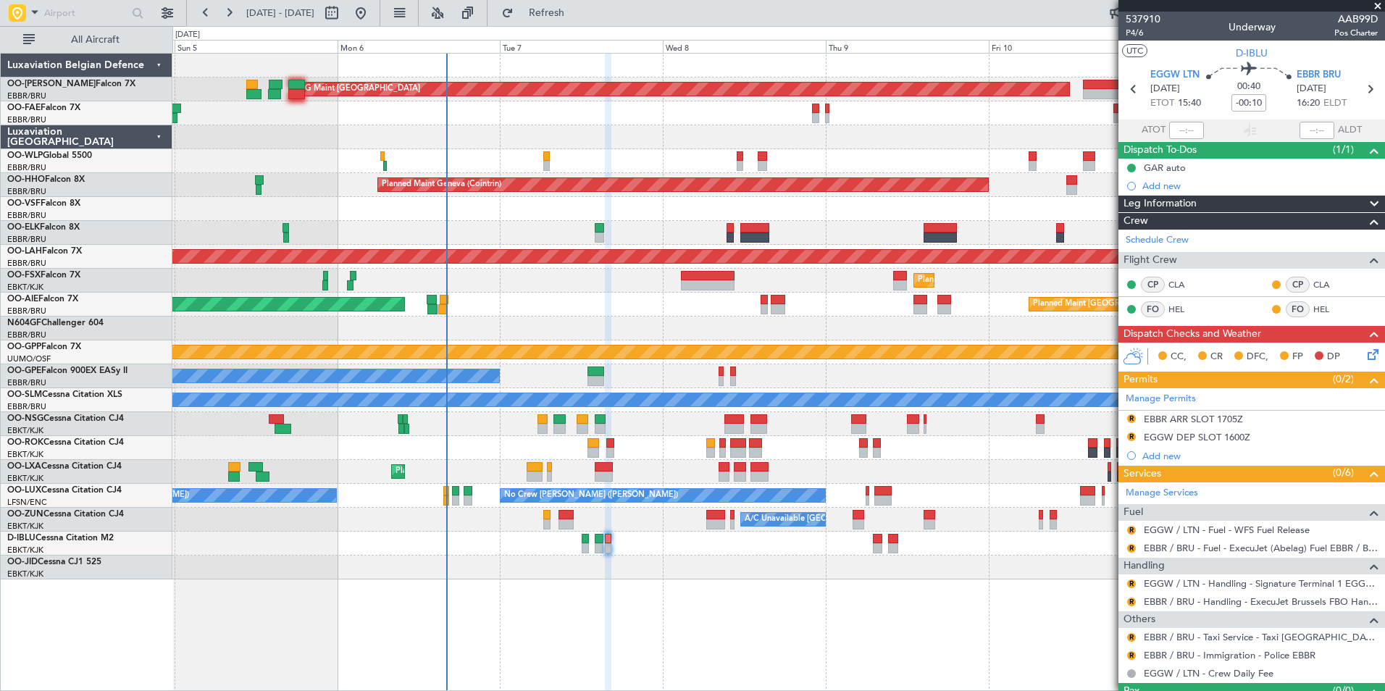
click at [613, 595] on div "Planned Maint [GEOGRAPHIC_DATA] ([GEOGRAPHIC_DATA] National) AOG Maint [GEOGRAP…" at bounding box center [778, 372] width 1212 height 638
click at [1233, 440] on div "EGGW DEP SLOT 1600Z" at bounding box center [1197, 437] width 106 height 12
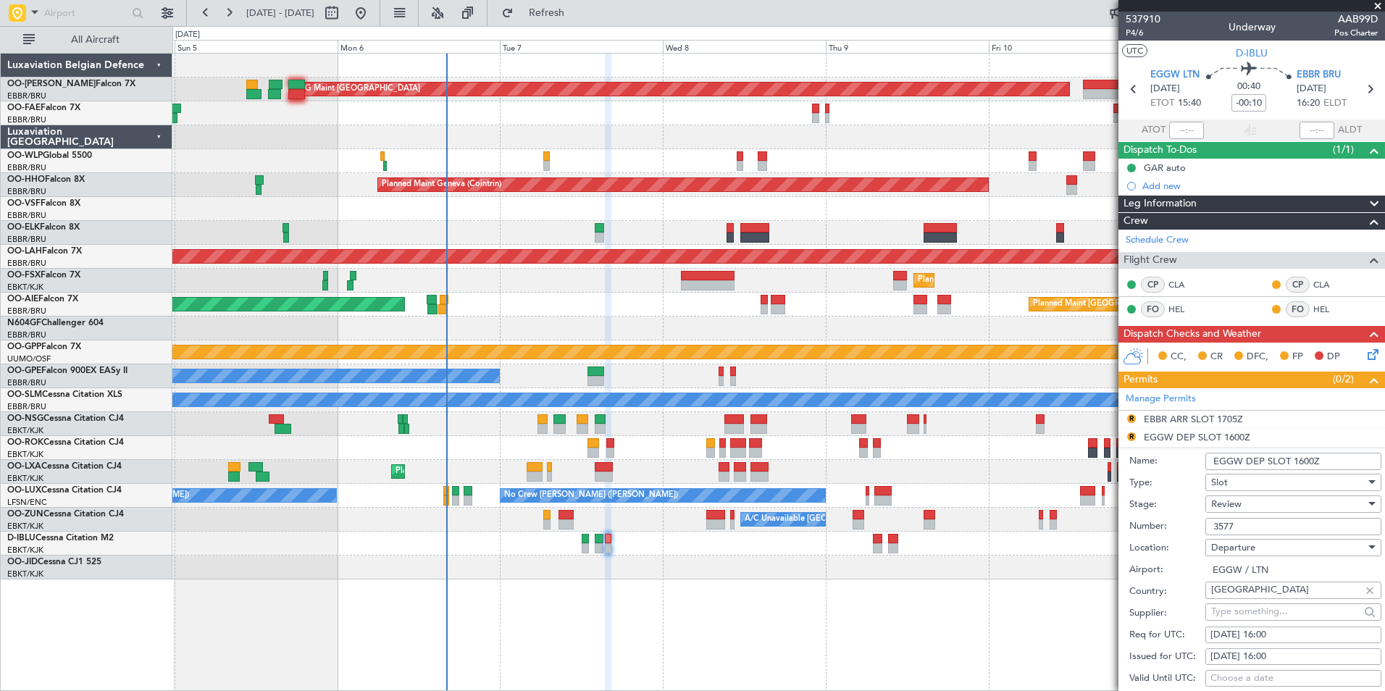
scroll to position [72, 0]
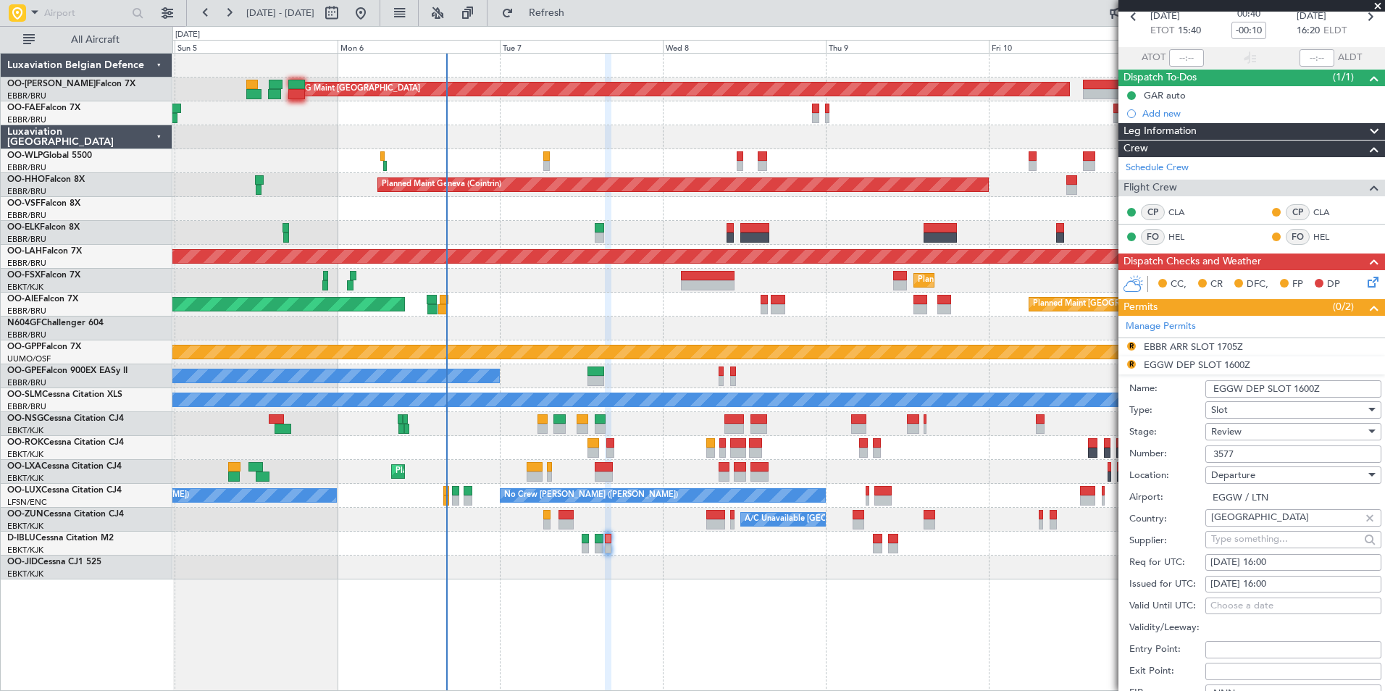
click at [1278, 559] on div "[DATE] 16:00" at bounding box center [1293, 563] width 166 height 14
select select "10"
select select "2025"
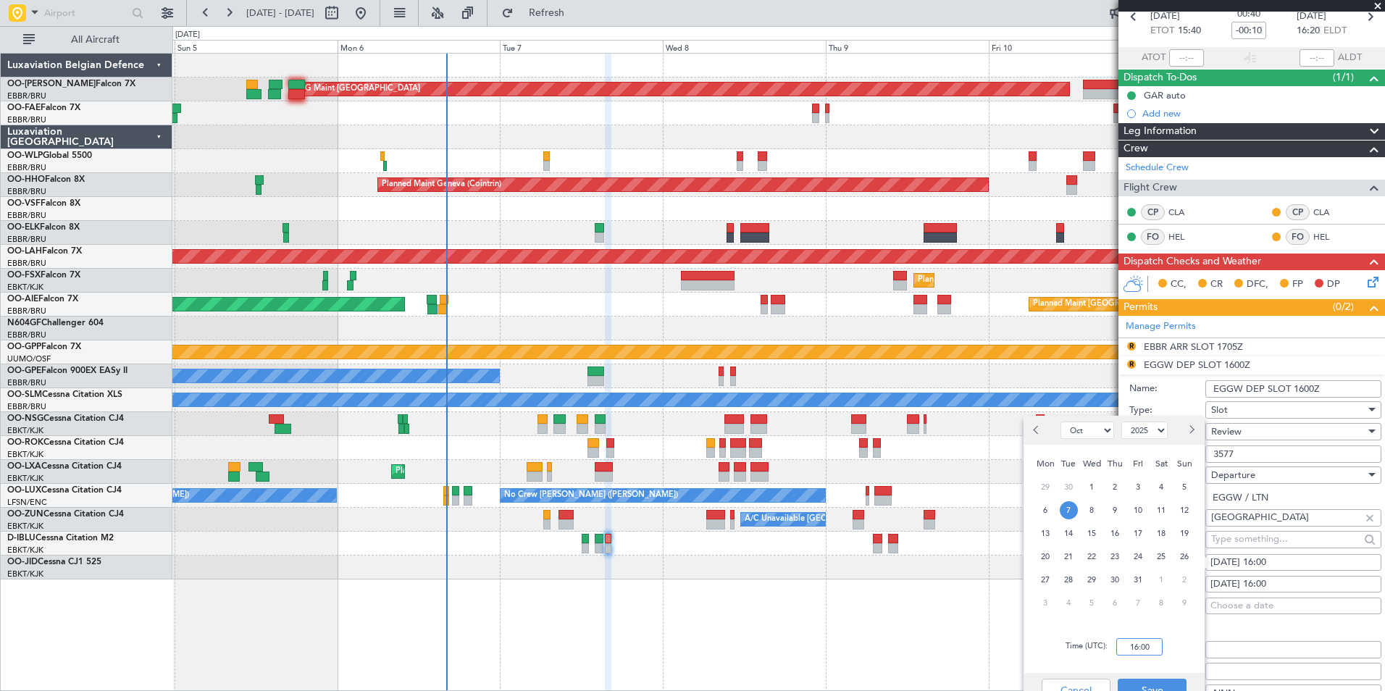
click at [1126, 648] on input "16:00" at bounding box center [1139, 646] width 46 height 17
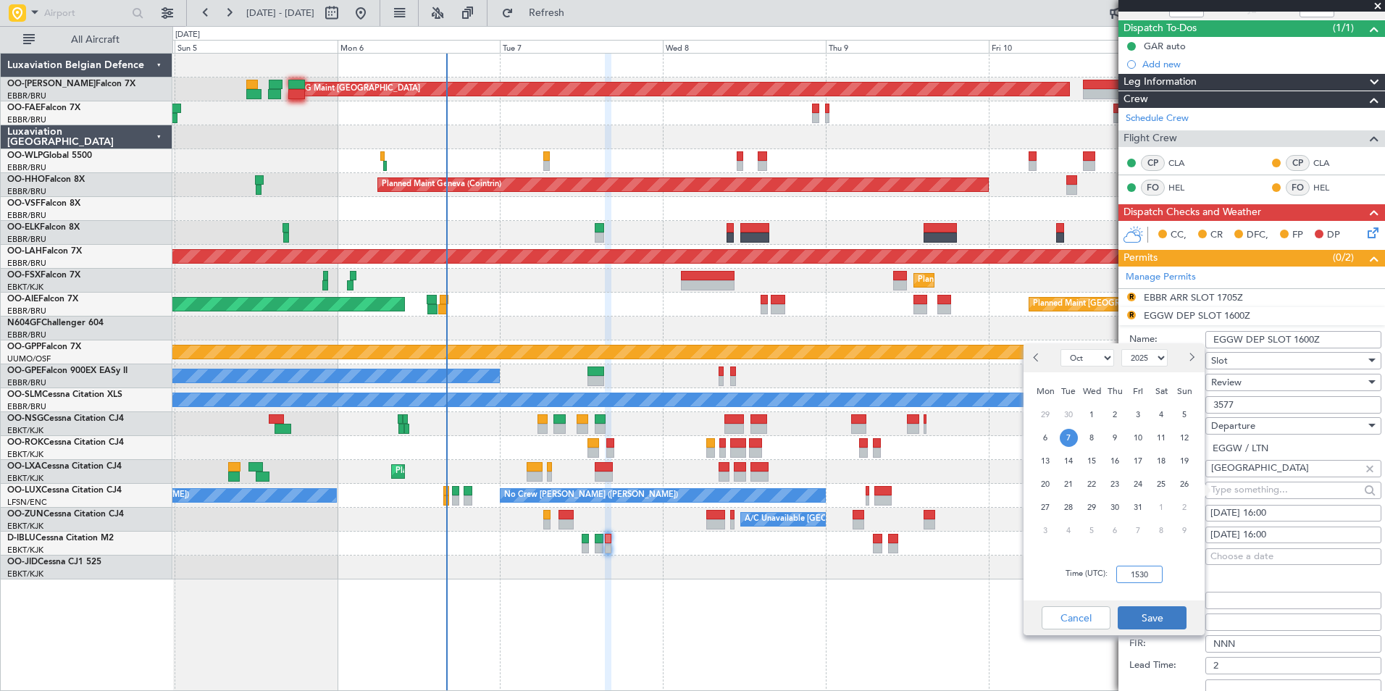
scroll to position [145, 0]
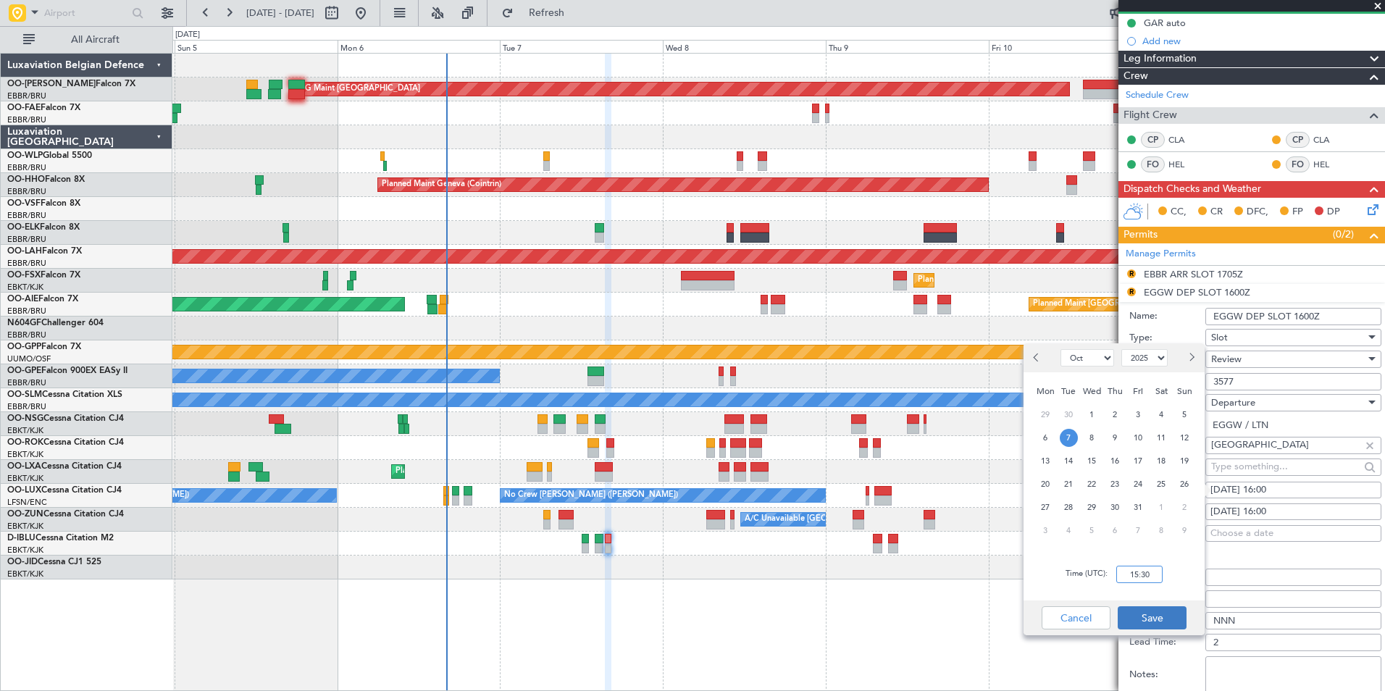
type input "15:30"
click at [1176, 616] on button "Save" at bounding box center [1152, 617] width 69 height 23
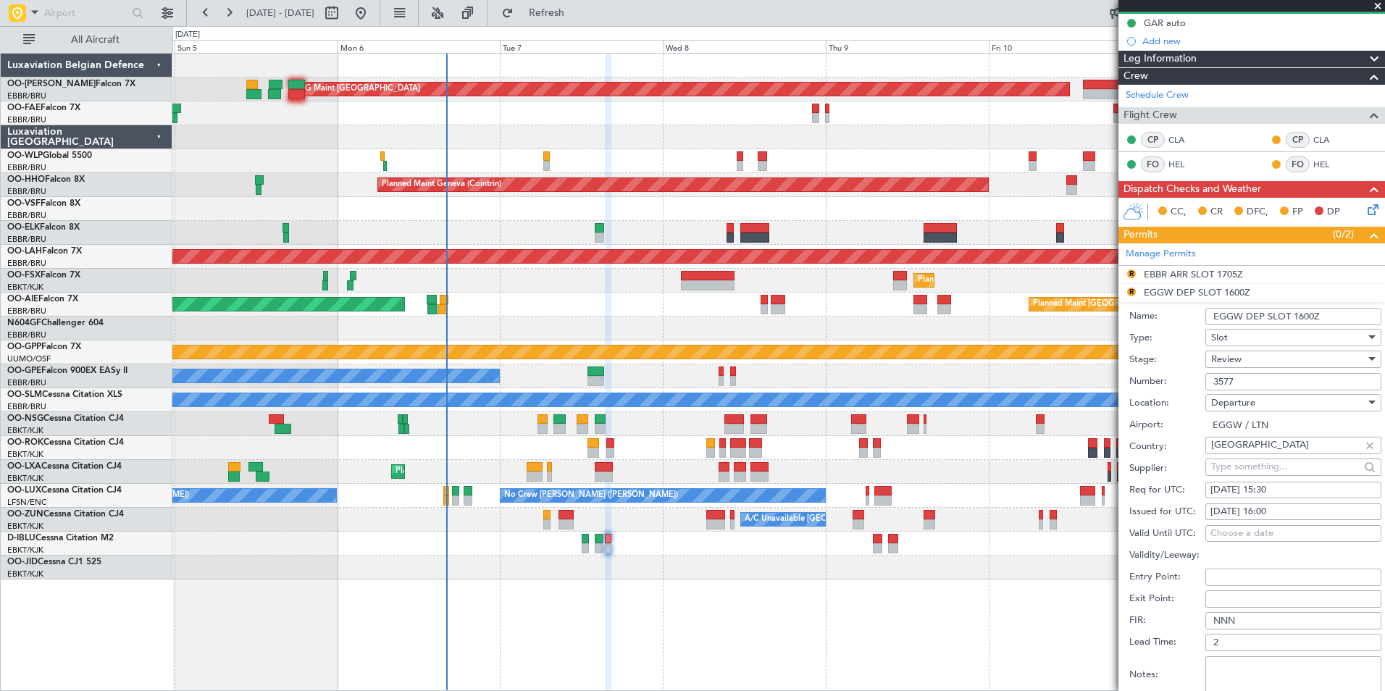
click at [1291, 509] on div "[DATE] 16:00" at bounding box center [1293, 512] width 166 height 14
select select "10"
select select "2025"
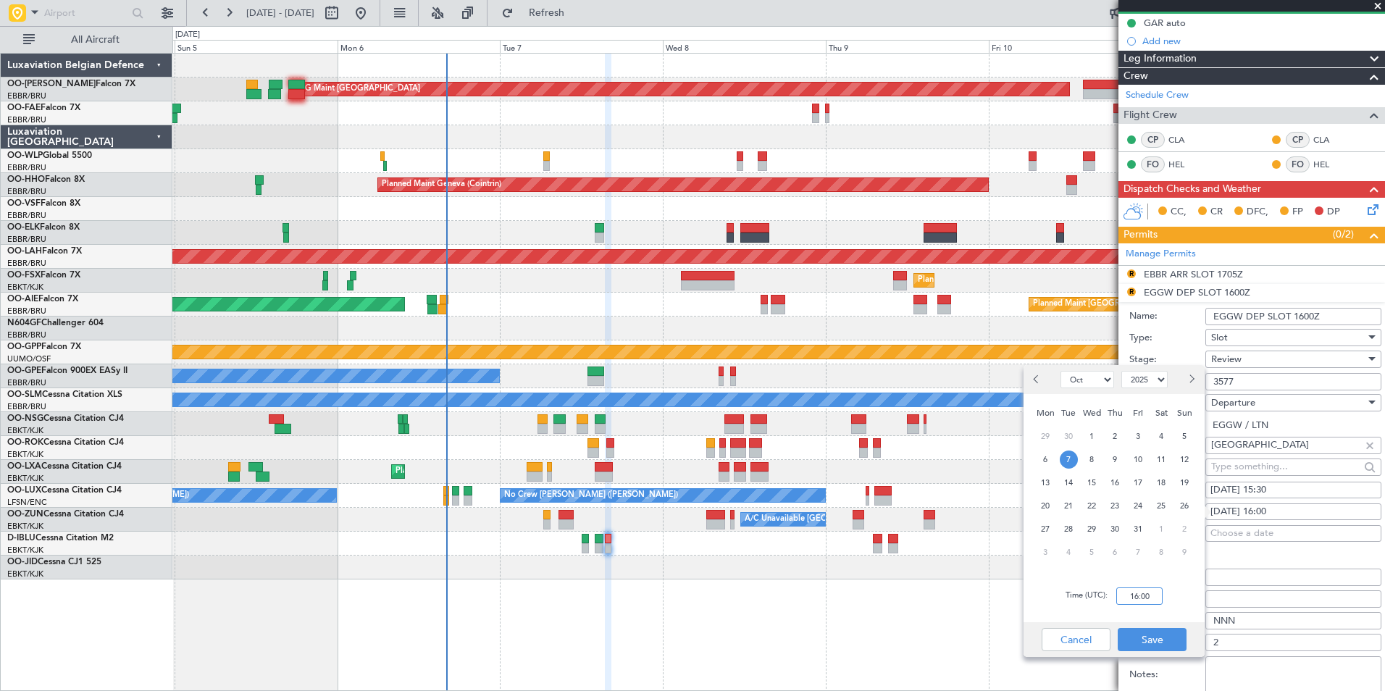
click at [1141, 597] on input "16:00" at bounding box center [1139, 595] width 46 height 17
type input "15:30"
click at [1136, 632] on button "Save" at bounding box center [1152, 639] width 69 height 23
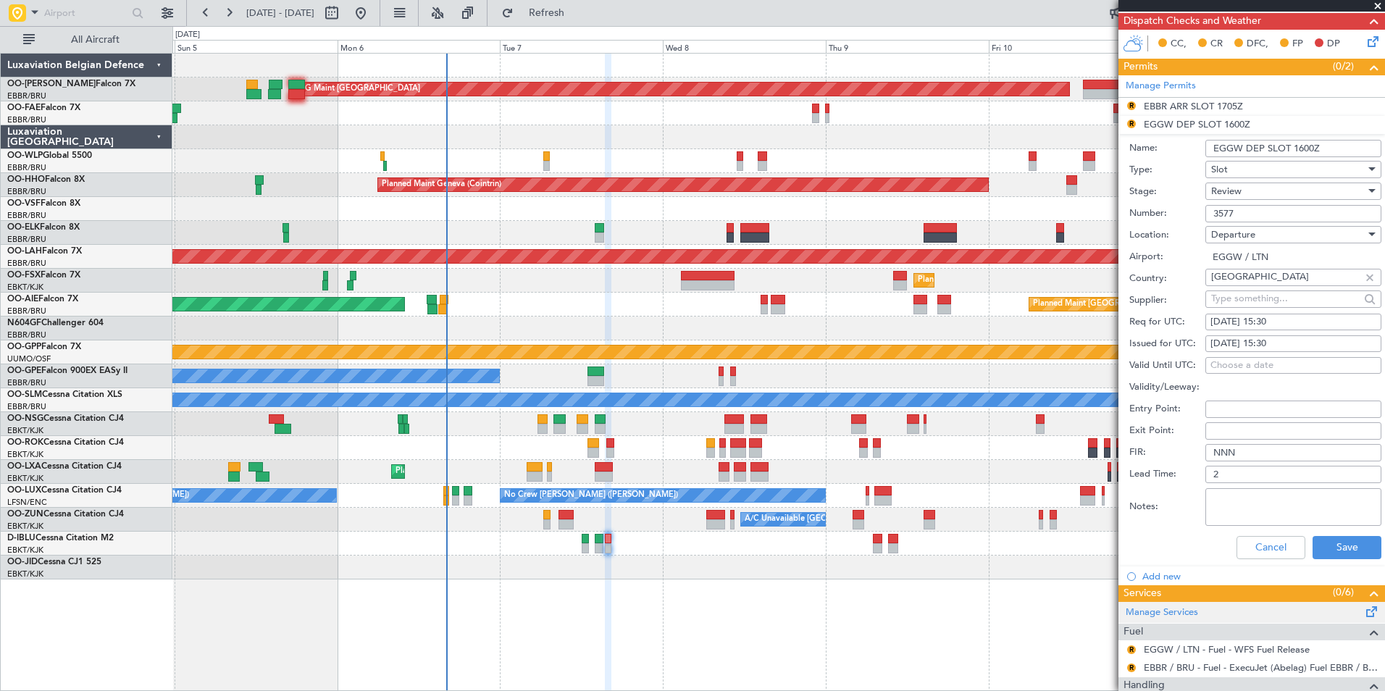
scroll to position [435, 0]
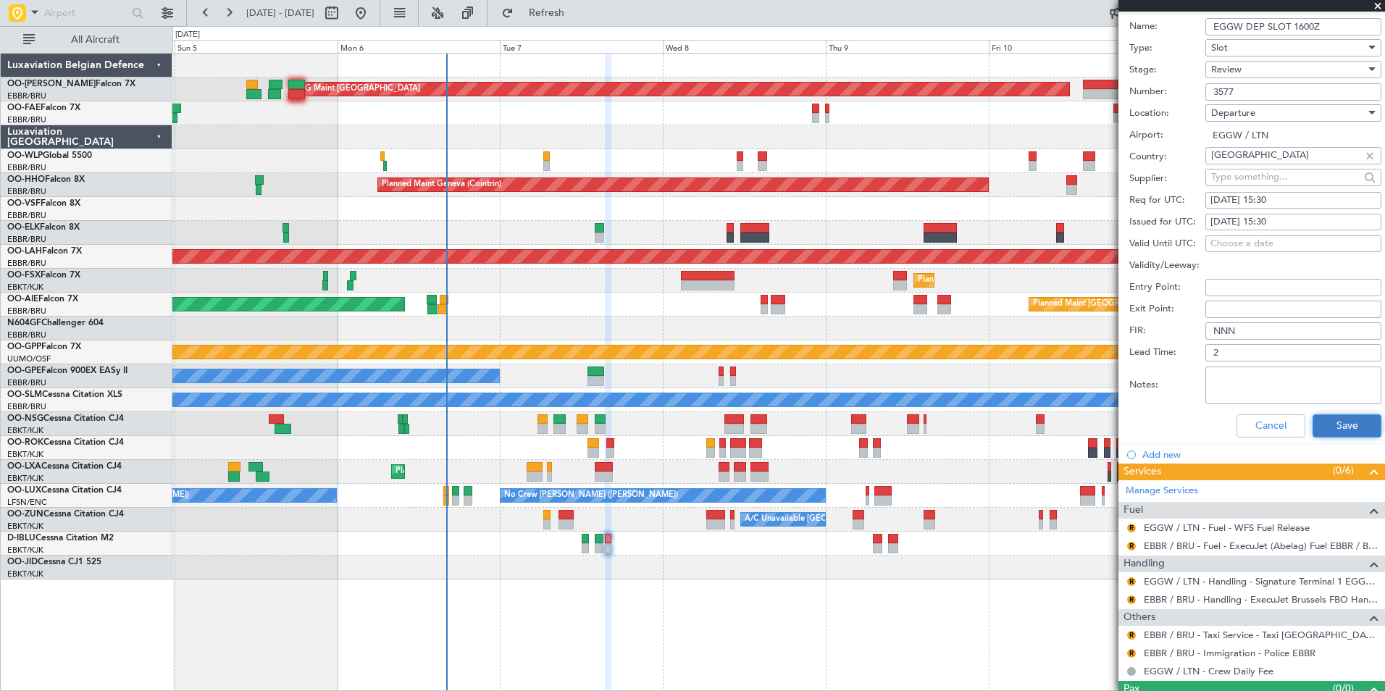
click at [1337, 420] on button "Save" at bounding box center [1346, 425] width 69 height 23
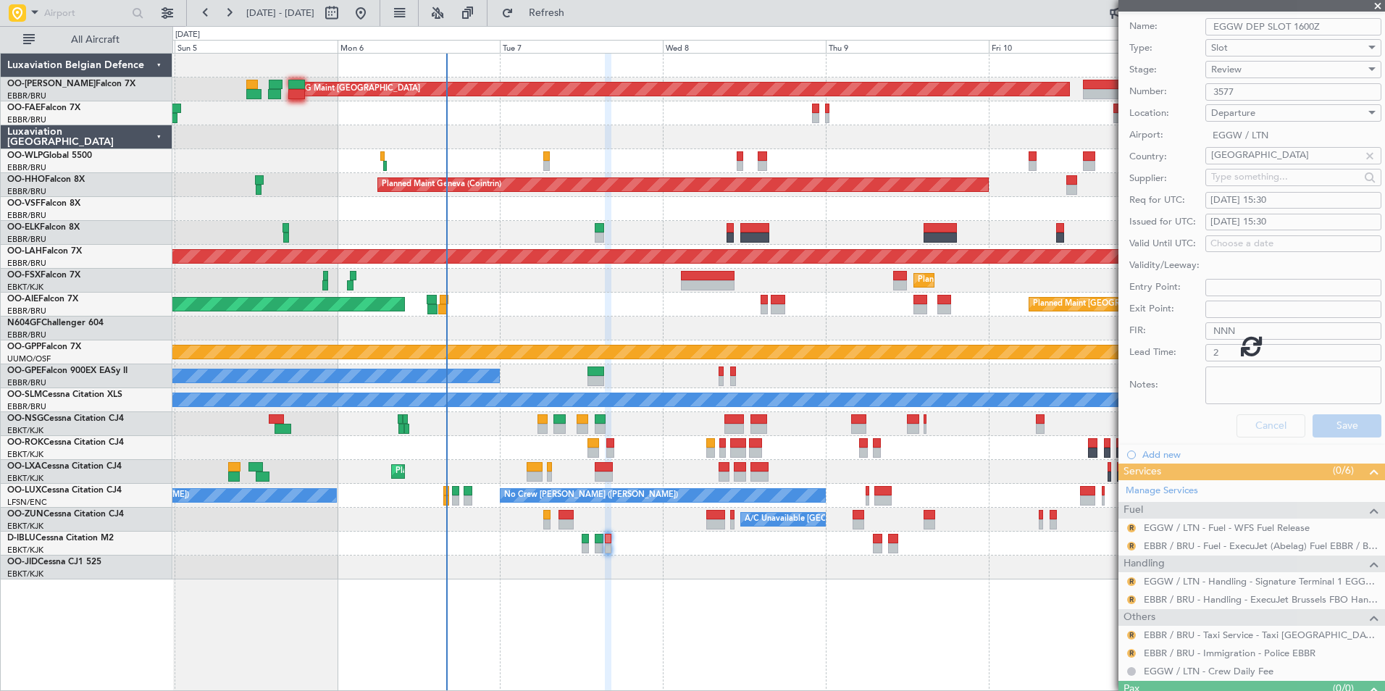
scroll to position [2, 0]
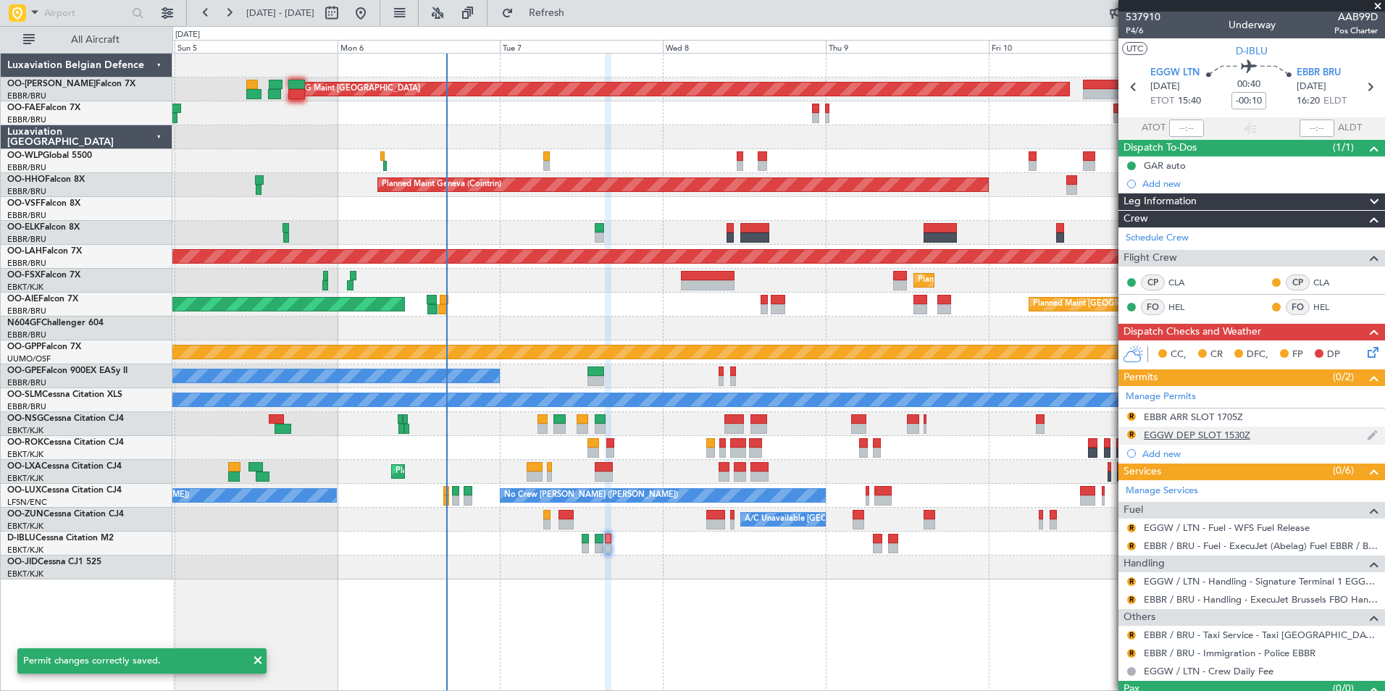
click at [1161, 442] on div "R EGGW DEP SLOT 1530Z" at bounding box center [1251, 436] width 267 height 18
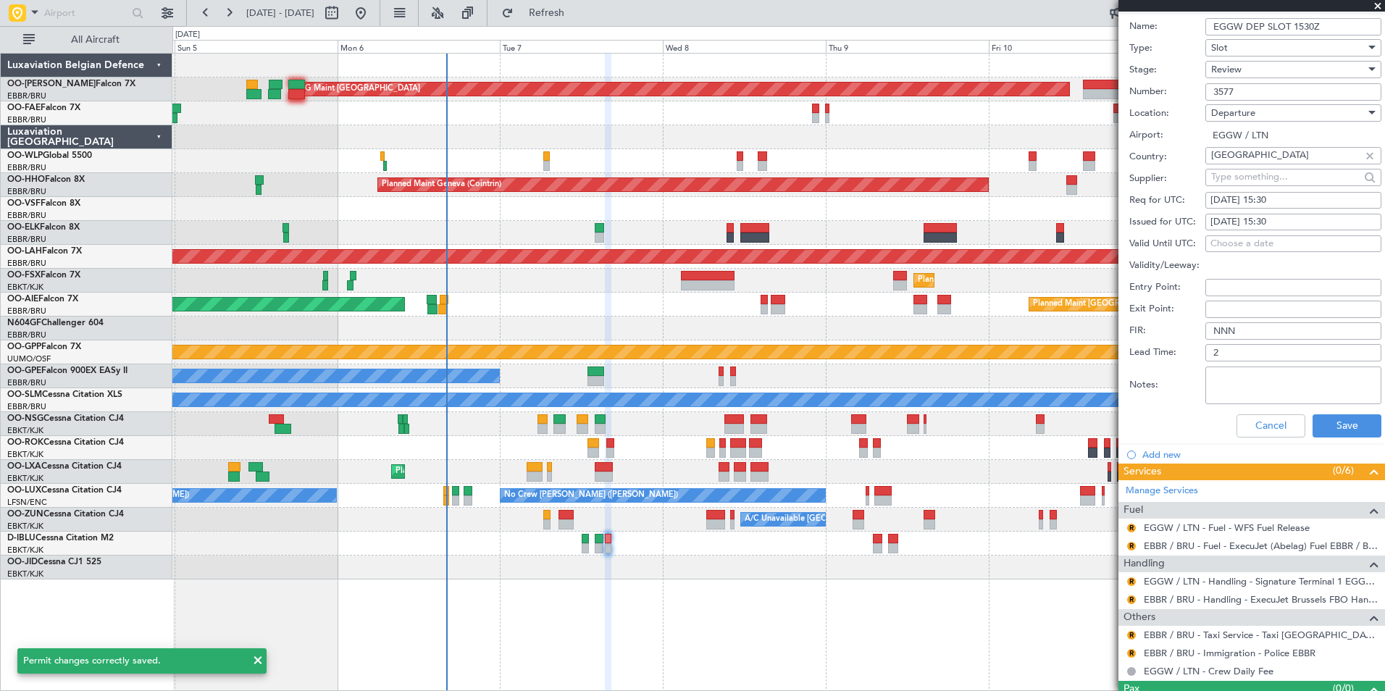
scroll to position [72, 0]
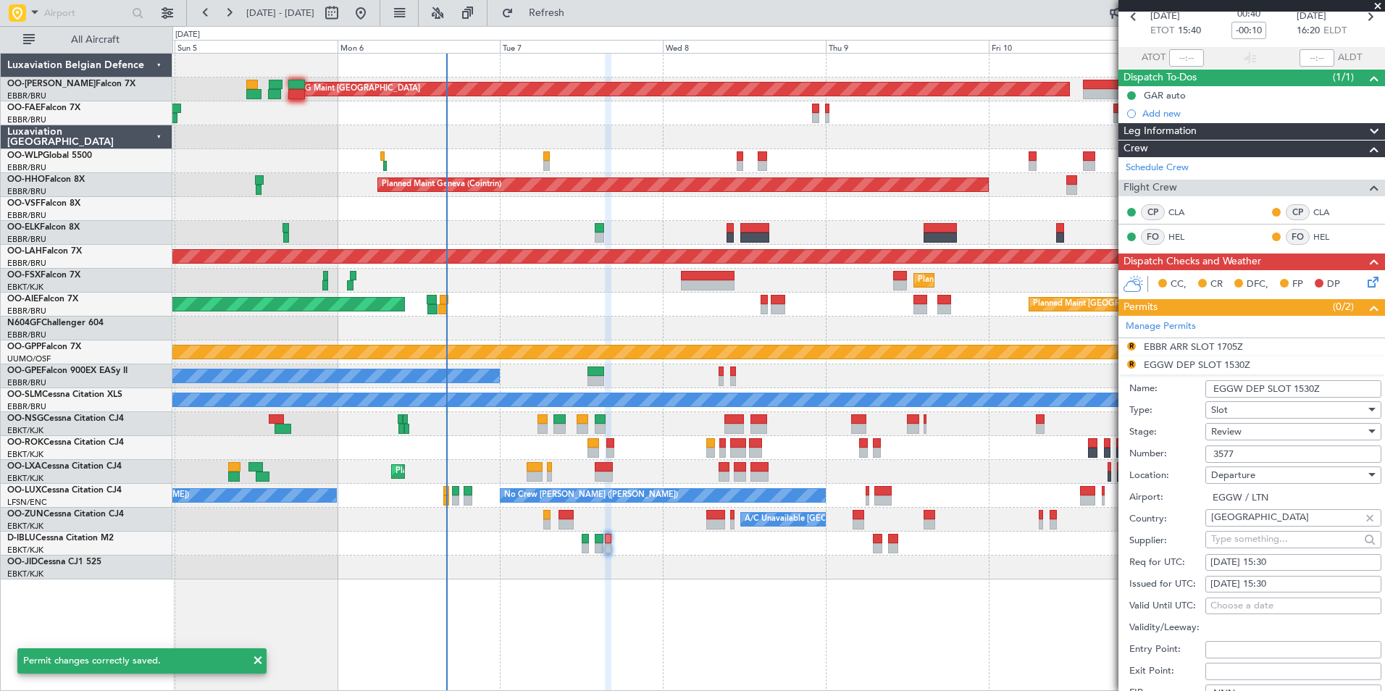
click at [1248, 432] on div "Review" at bounding box center [1288, 432] width 154 height 22
click at [1139, 446] on div at bounding box center [692, 345] width 1385 height 691
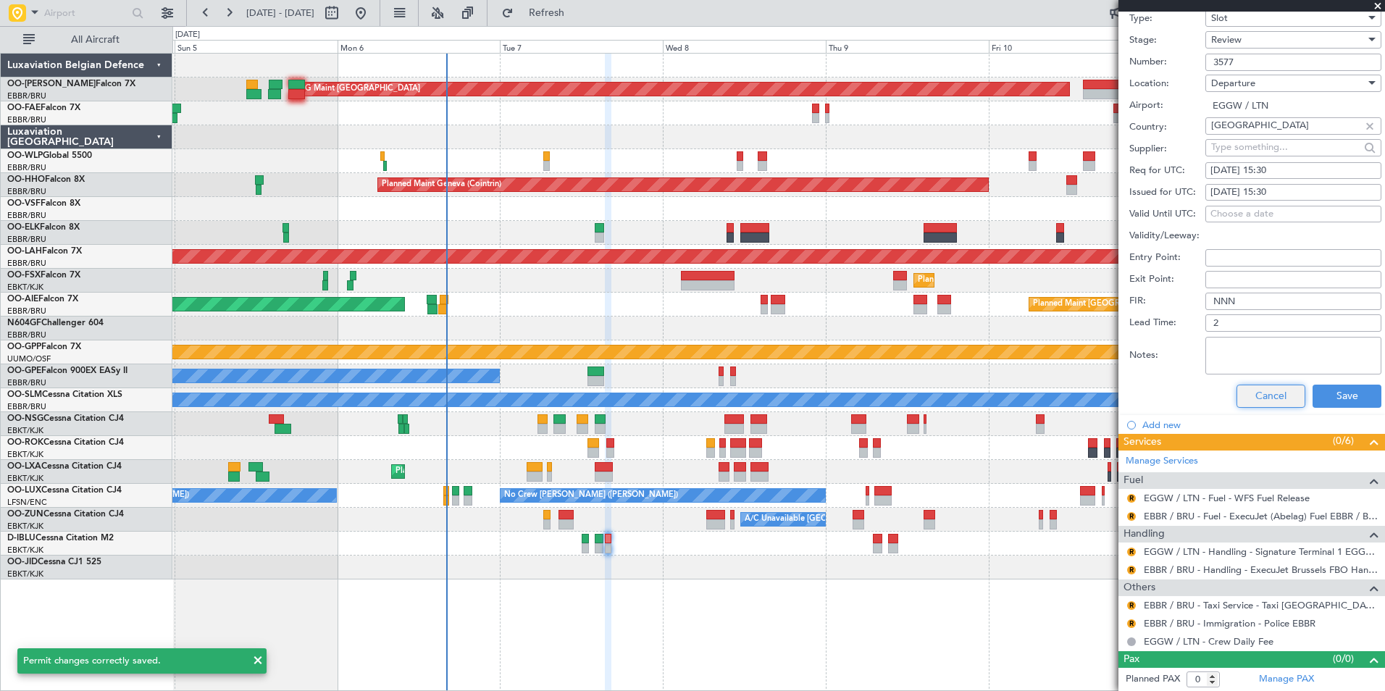
click at [1264, 404] on button "Cancel" at bounding box center [1270, 396] width 69 height 23
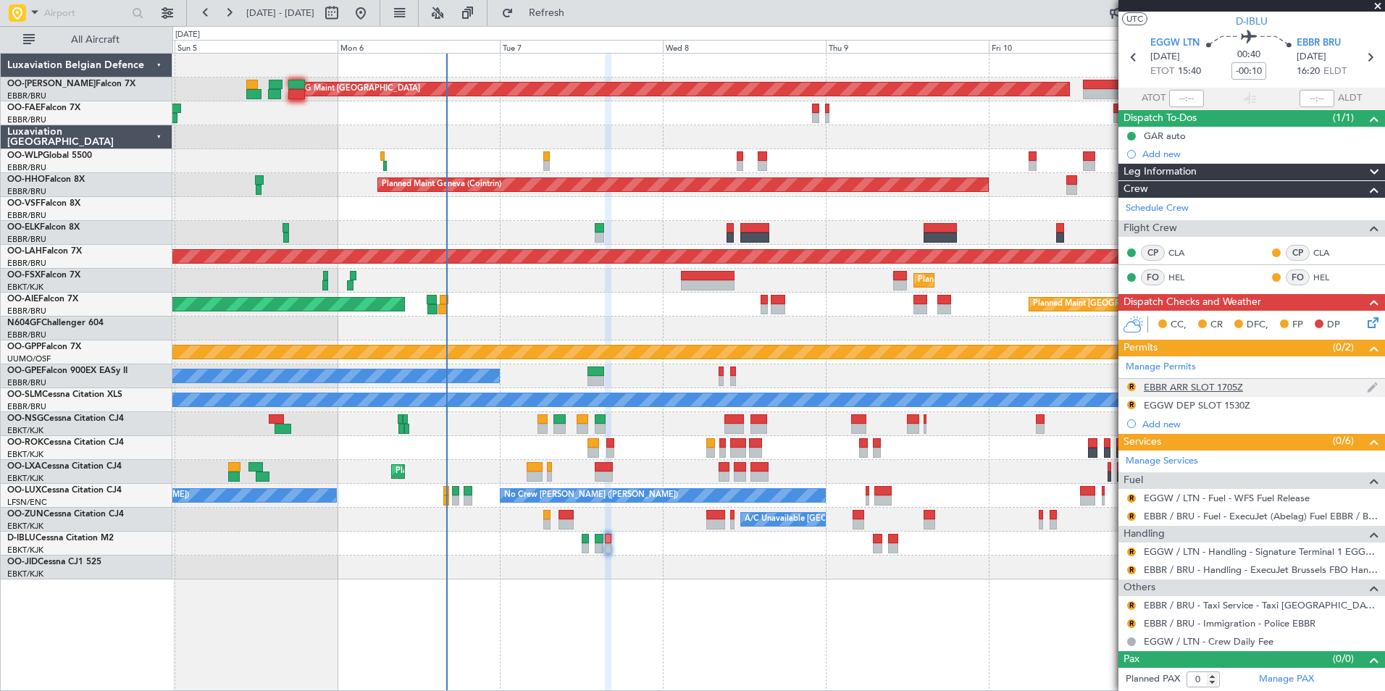
click at [1214, 391] on div "EBBR ARR SLOT 1705Z" at bounding box center [1193, 387] width 99 height 12
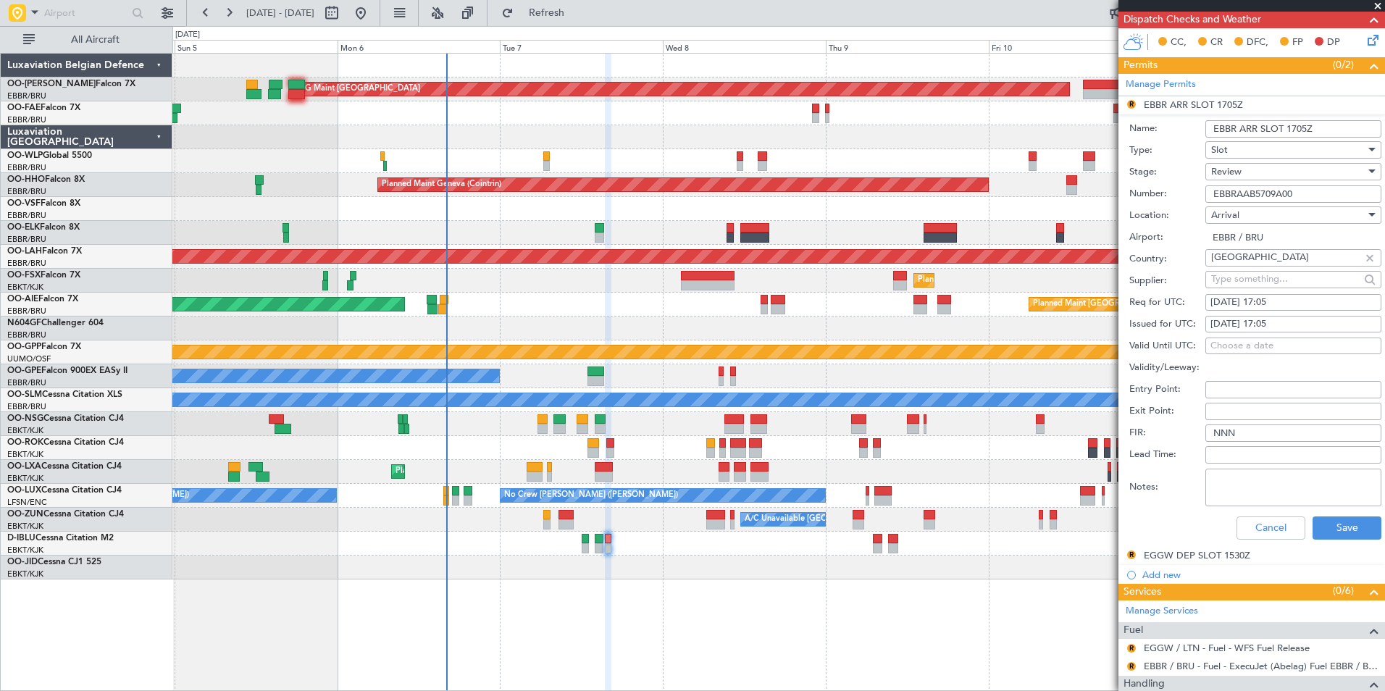
scroll to position [175, 0]
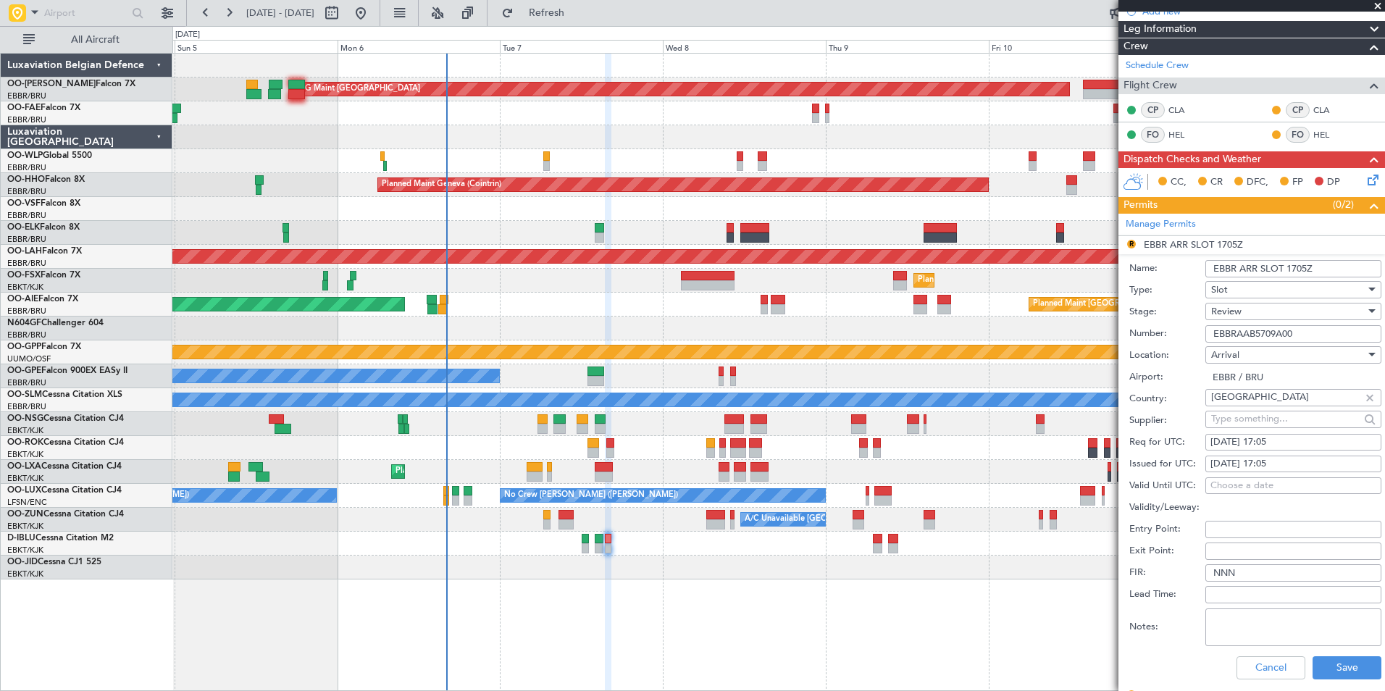
click at [1277, 443] on div "[DATE] 17:05" at bounding box center [1293, 442] width 166 height 14
select select "10"
select select "2025"
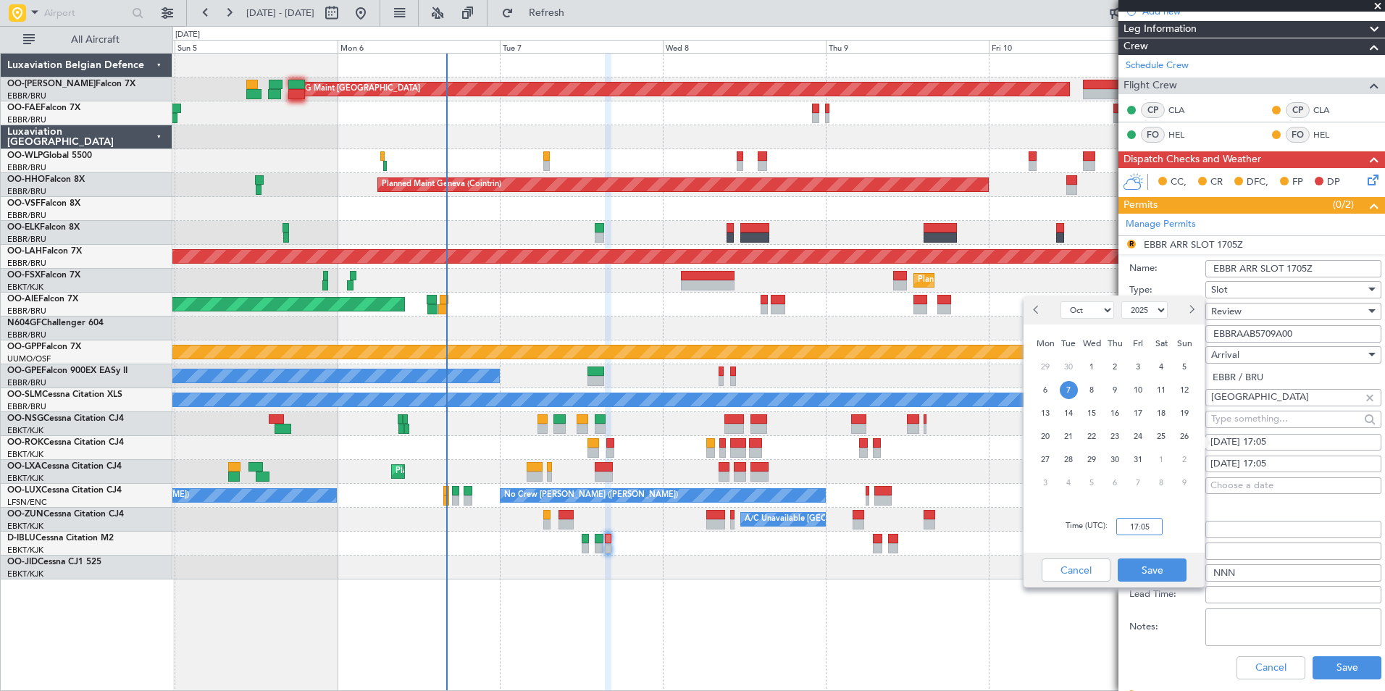
click at [1141, 524] on input "17:05" at bounding box center [1139, 526] width 46 height 17
type input "16:25"
click at [1131, 577] on button "Save" at bounding box center [1152, 569] width 69 height 23
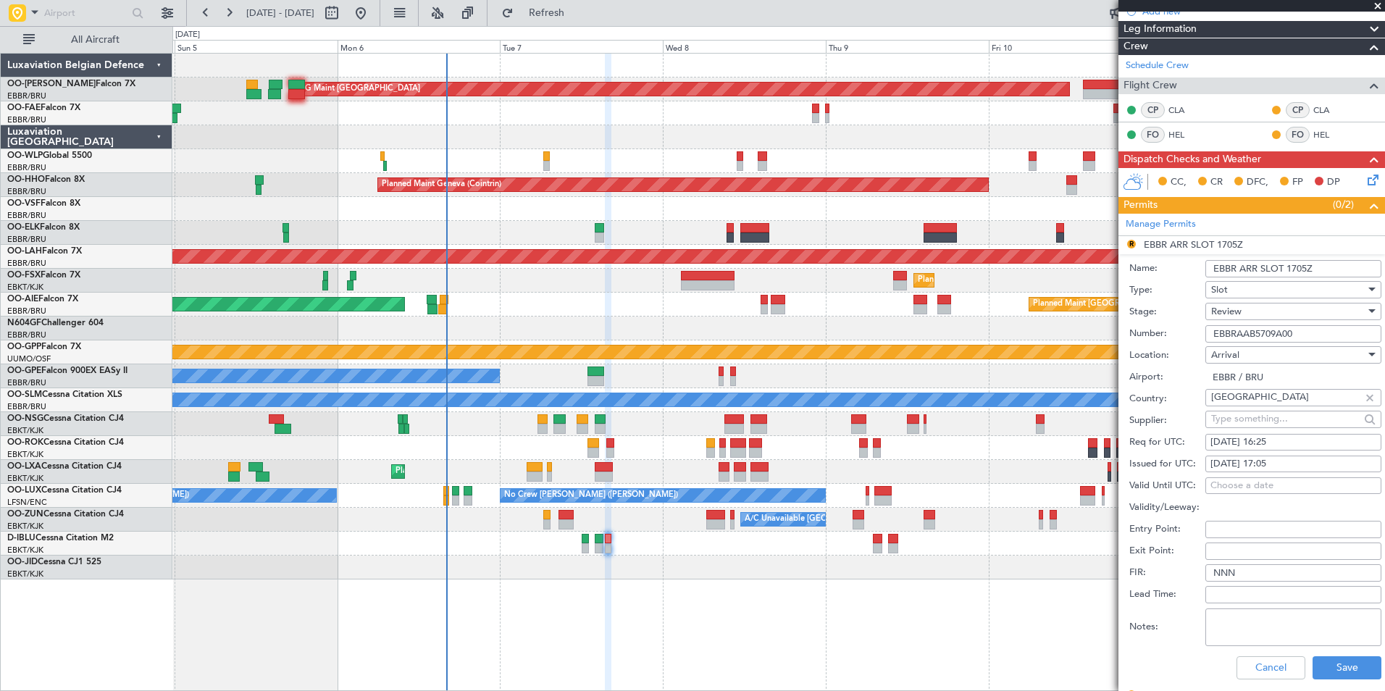
click at [1289, 466] on div "[DATE] 17:05" at bounding box center [1293, 464] width 166 height 14
select select "10"
select select "2025"
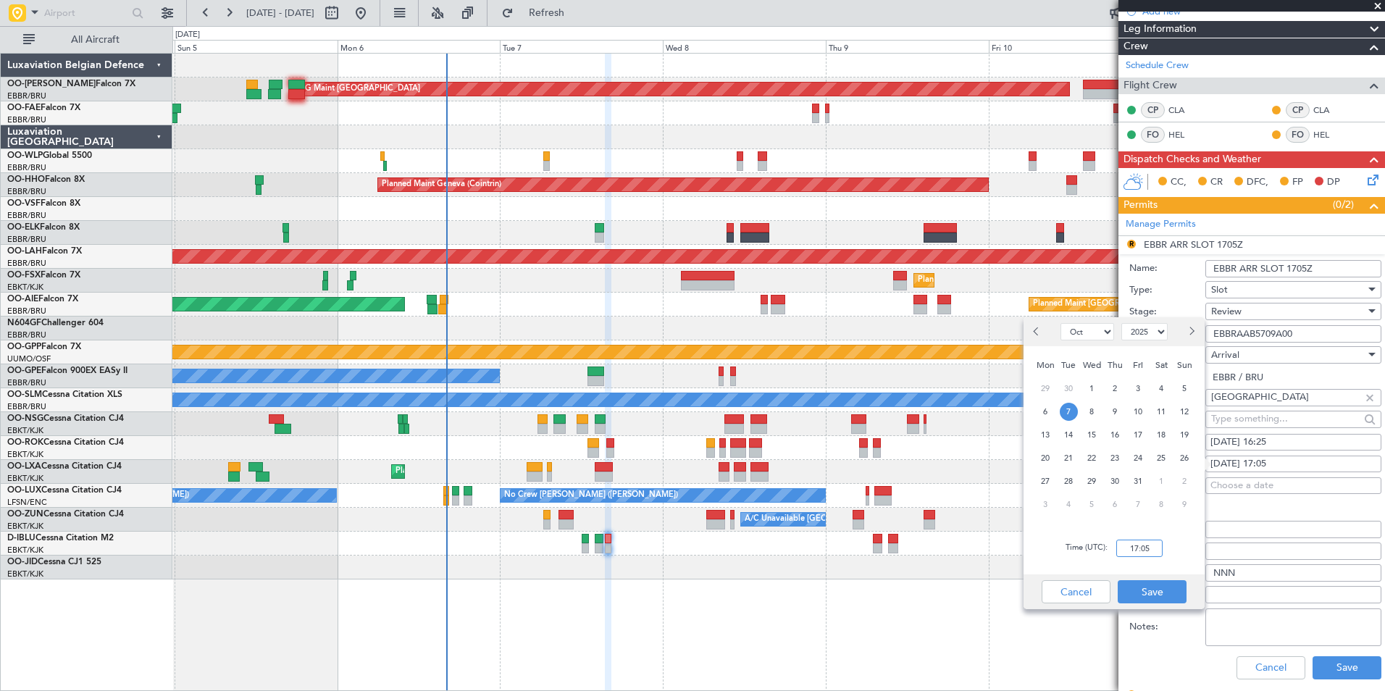
click at [1138, 553] on input "17:05" at bounding box center [1139, 548] width 46 height 17
type input "16:25"
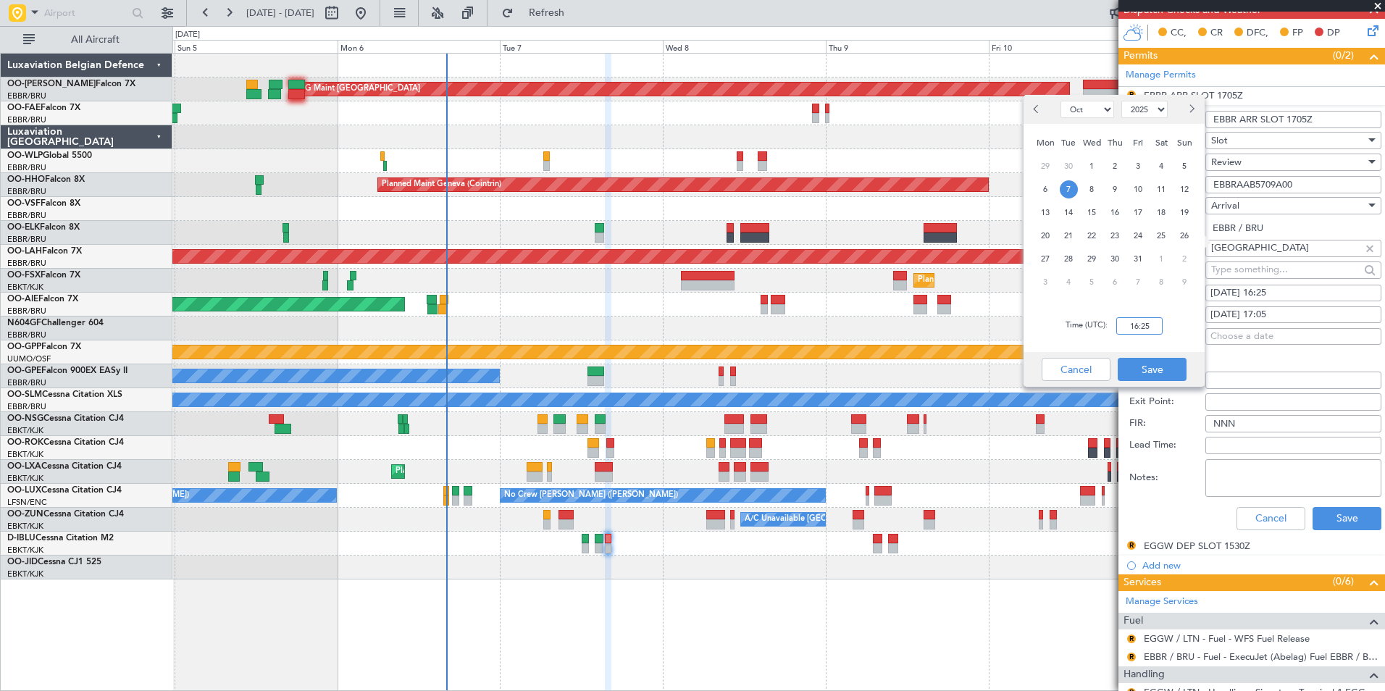
scroll to position [464, 0]
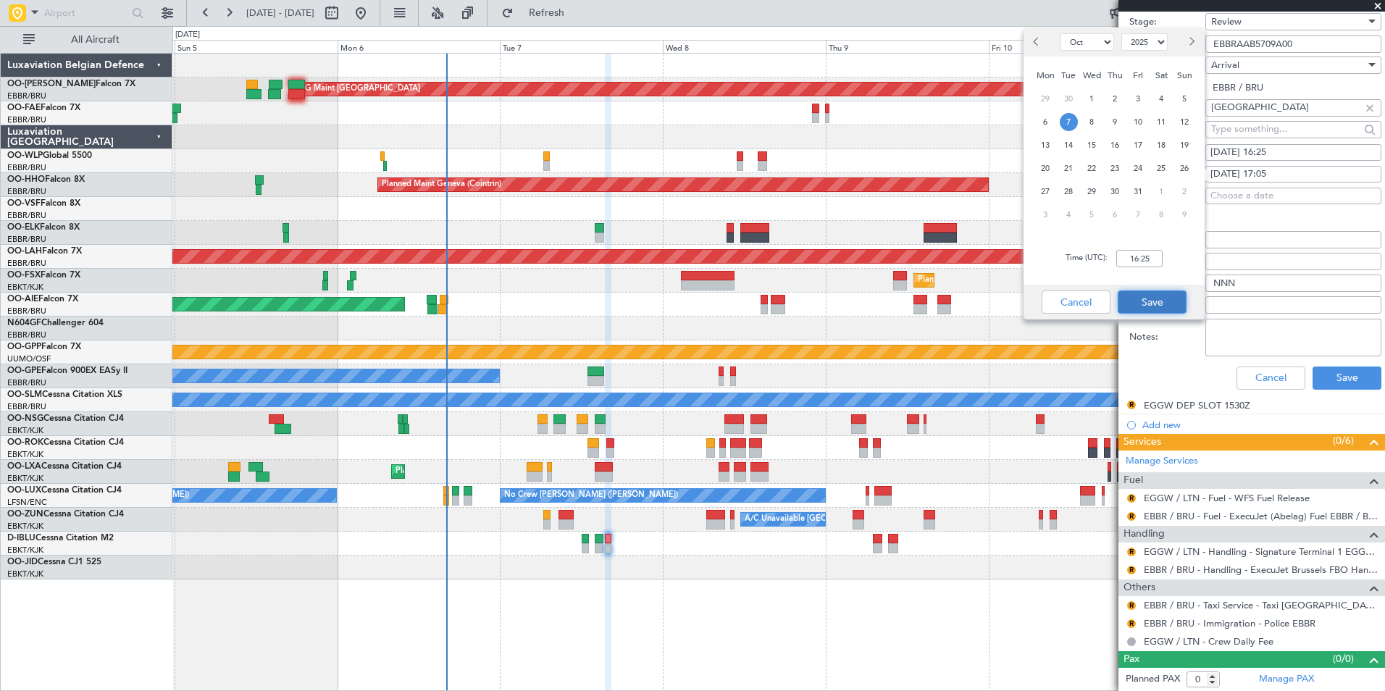
click at [1132, 303] on button "Save" at bounding box center [1152, 301] width 69 height 23
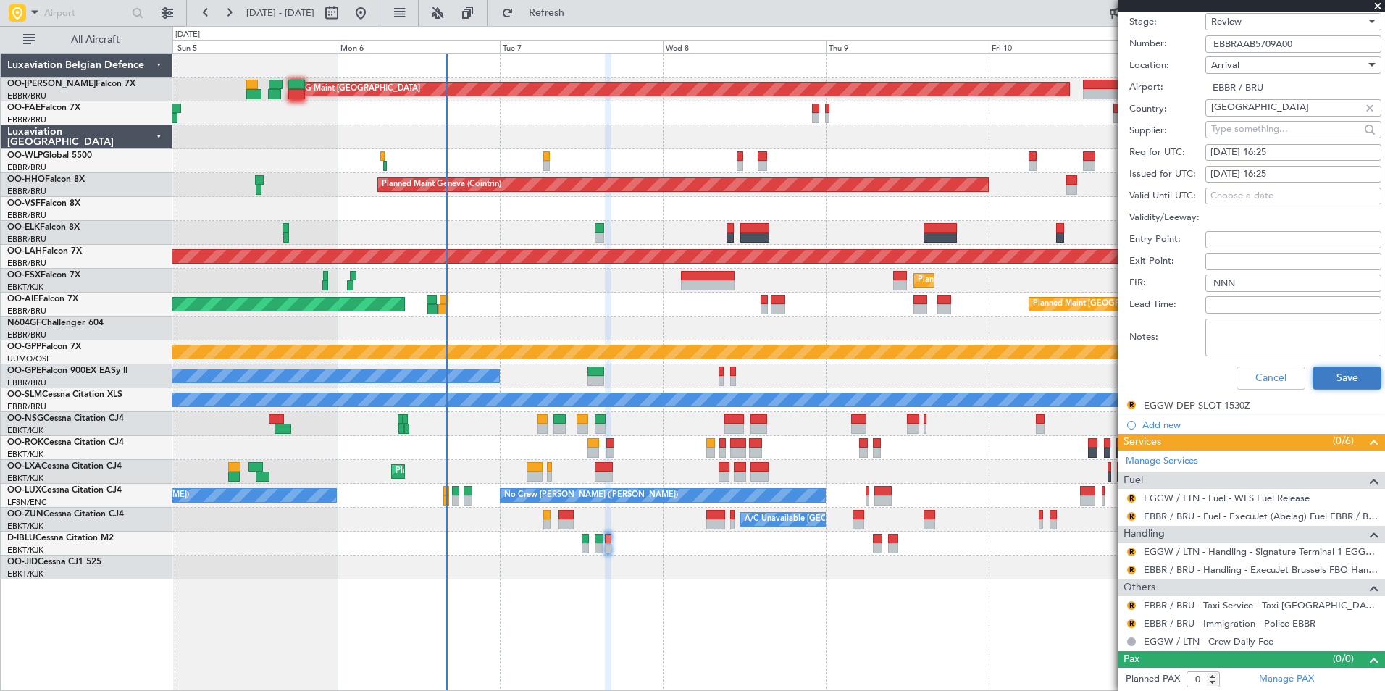
click at [1322, 386] on button "Save" at bounding box center [1346, 377] width 69 height 23
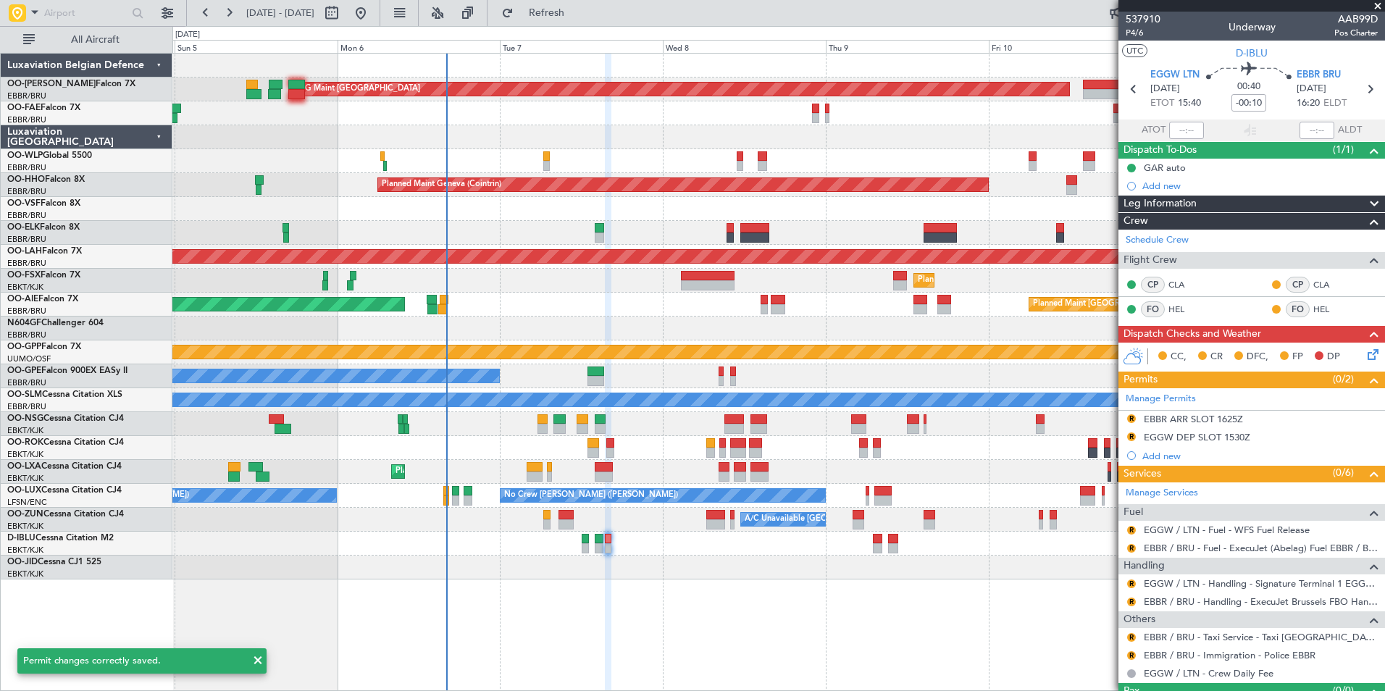
scroll to position [32, 0]
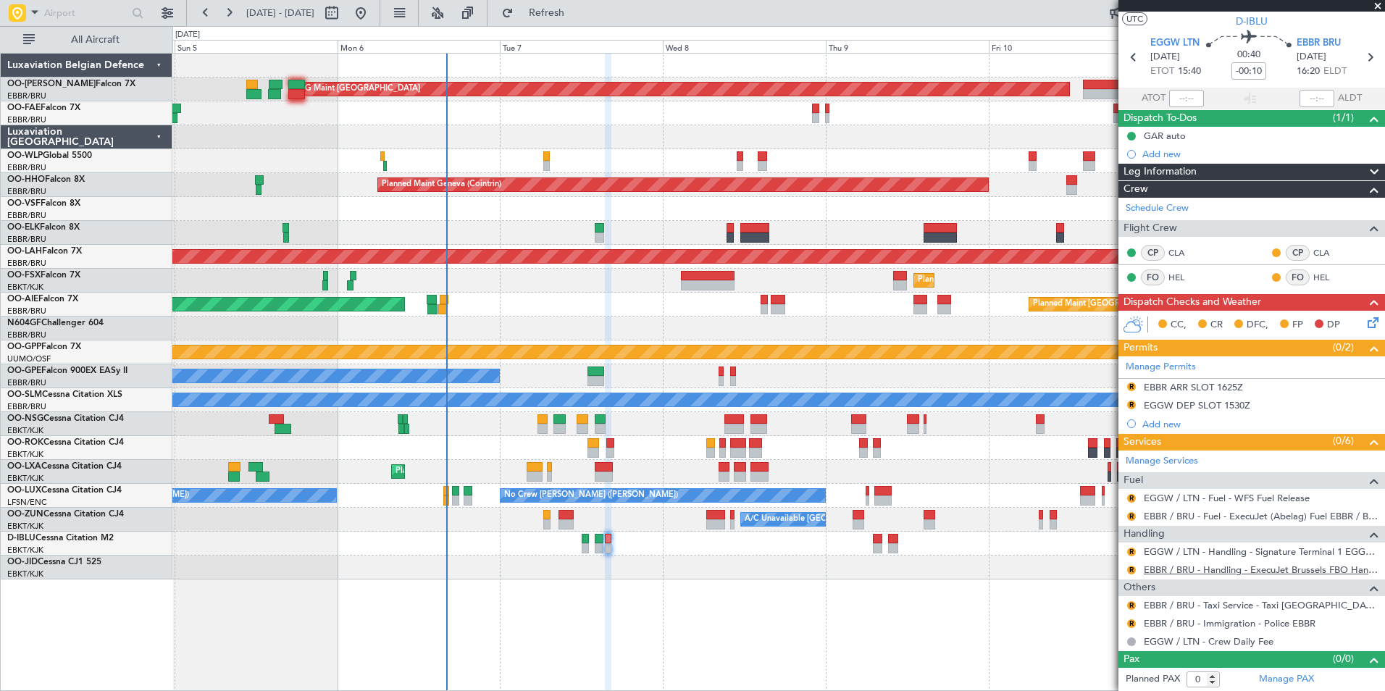
click at [1243, 570] on link "EBBR / BRU - Handling - ExecuJet Brussels FBO Handling Abelag" at bounding box center [1261, 570] width 234 height 12
